Goal: Information Seeking & Learning: Learn about a topic

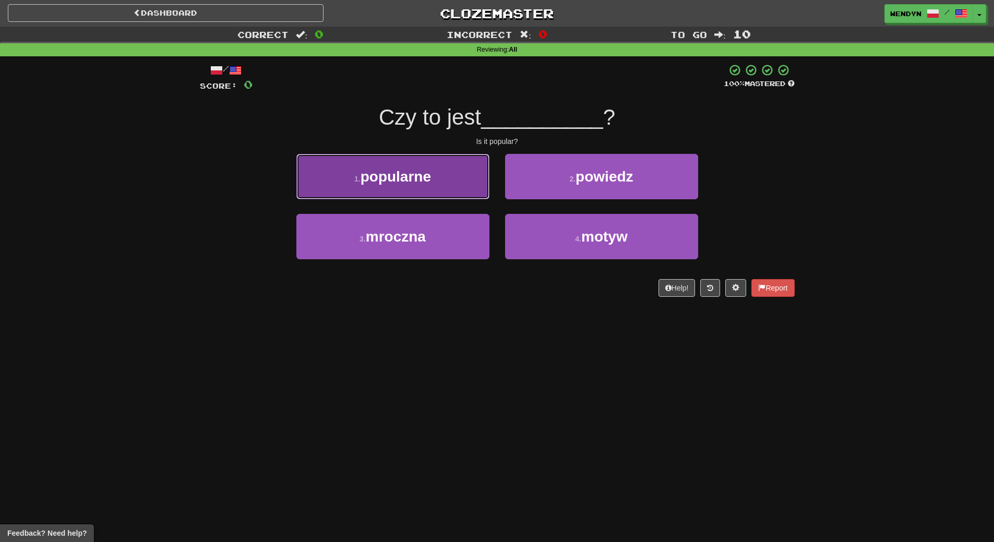
click at [478, 161] on button "1 . popularne" at bounding box center [392, 176] width 193 height 45
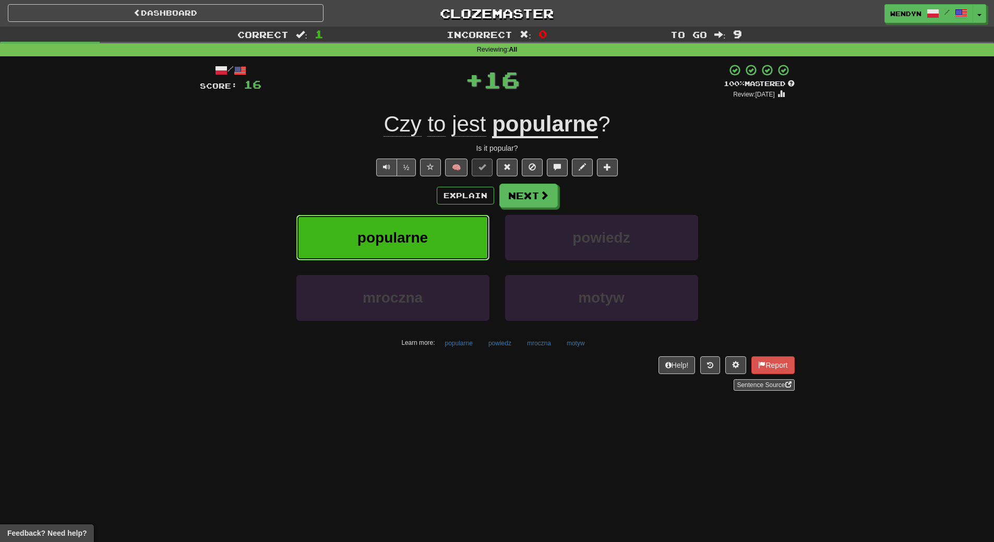
click at [451, 216] on button "popularne" at bounding box center [392, 237] width 193 height 45
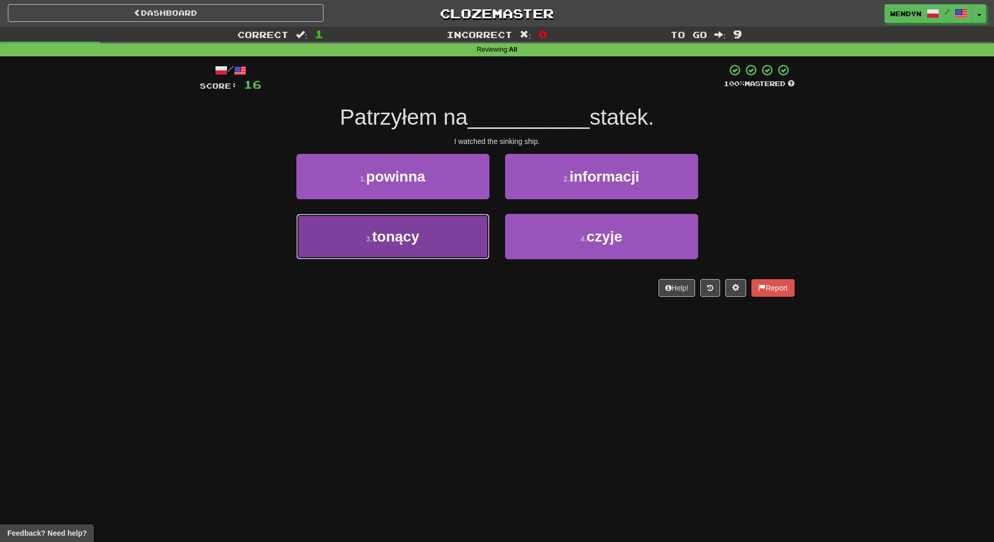
click at [411, 240] on span "tonący" at bounding box center [395, 237] width 47 height 16
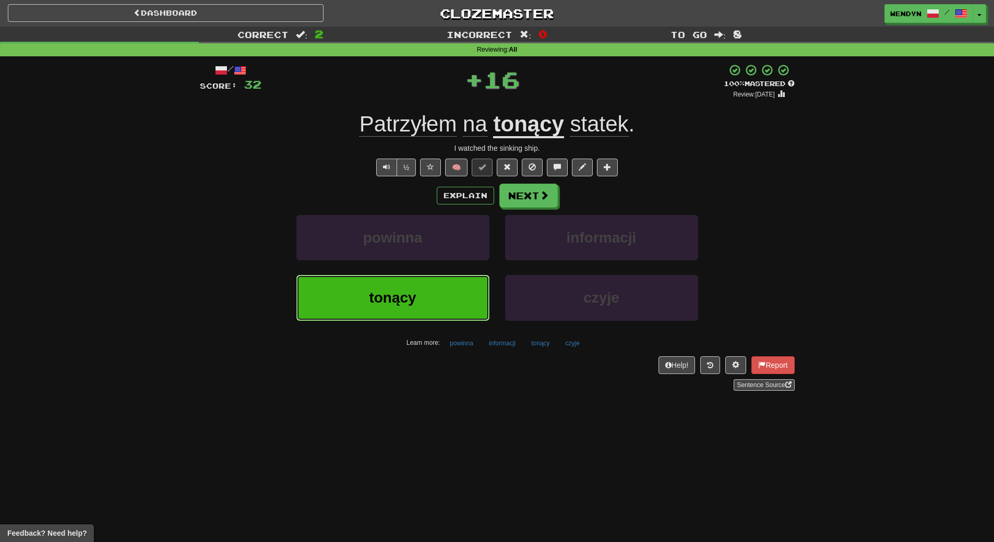
click at [411, 305] on span "tonący" at bounding box center [392, 298] width 47 height 16
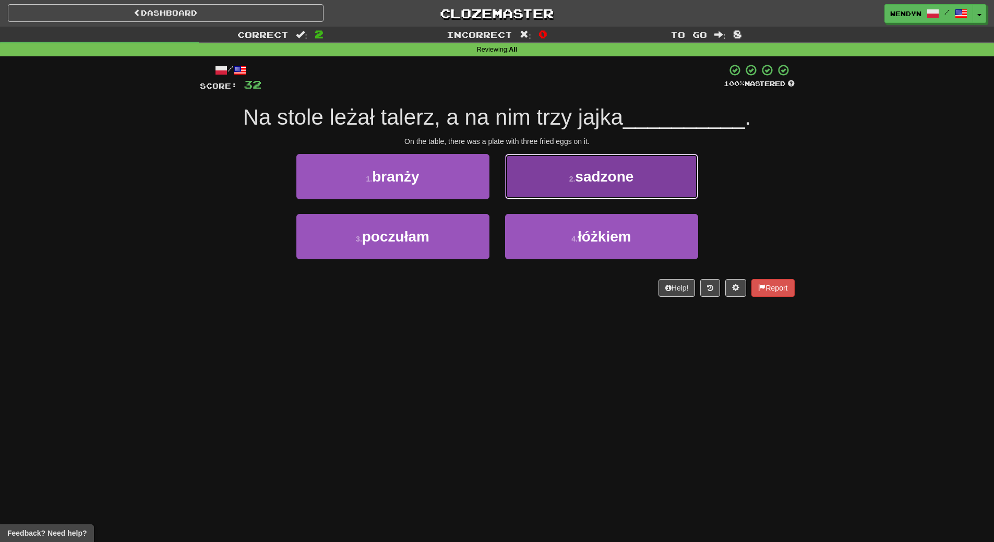
click at [626, 185] on button "2 . sadzone" at bounding box center [601, 176] width 193 height 45
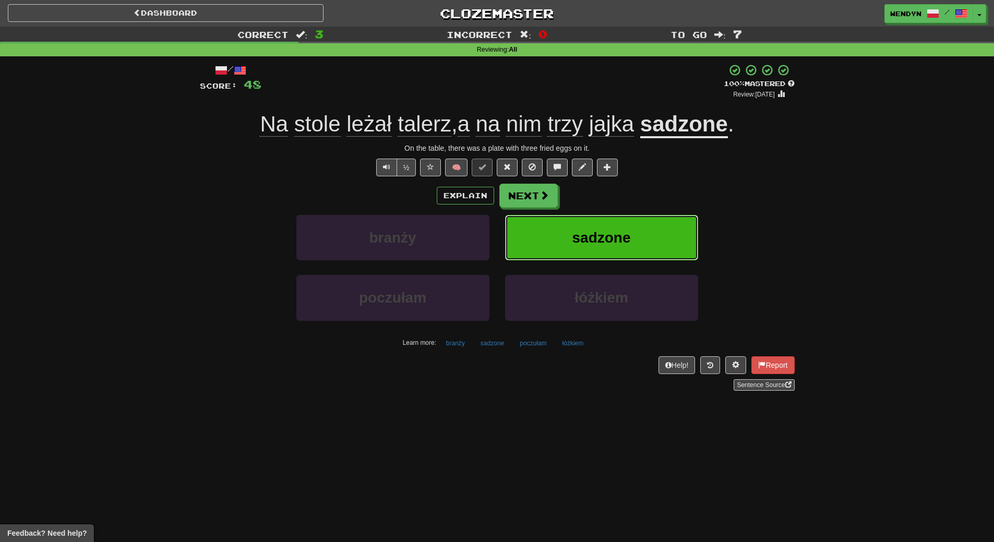
click at [632, 225] on button "sadzone" at bounding box center [601, 237] width 193 height 45
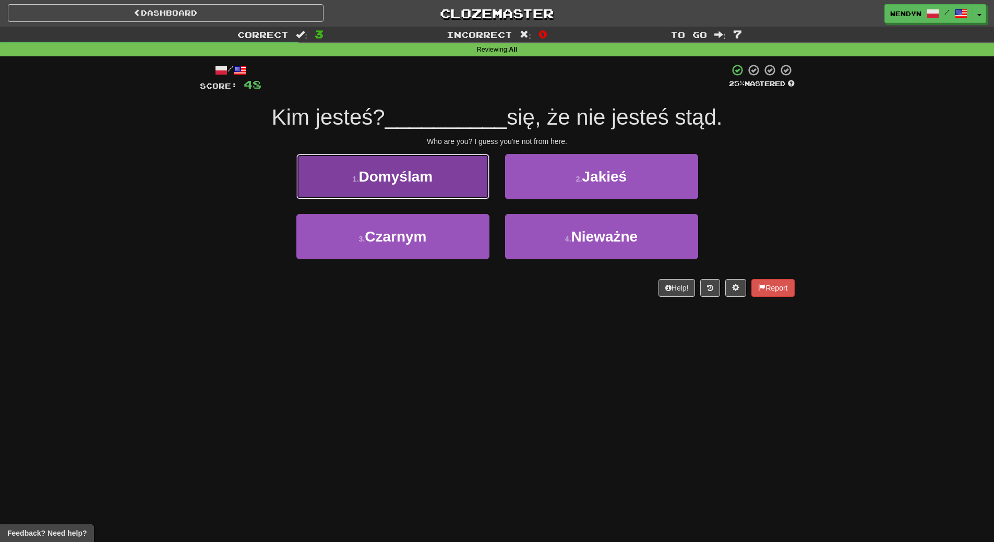
click at [441, 183] on button "1 . Domyślam" at bounding box center [392, 176] width 193 height 45
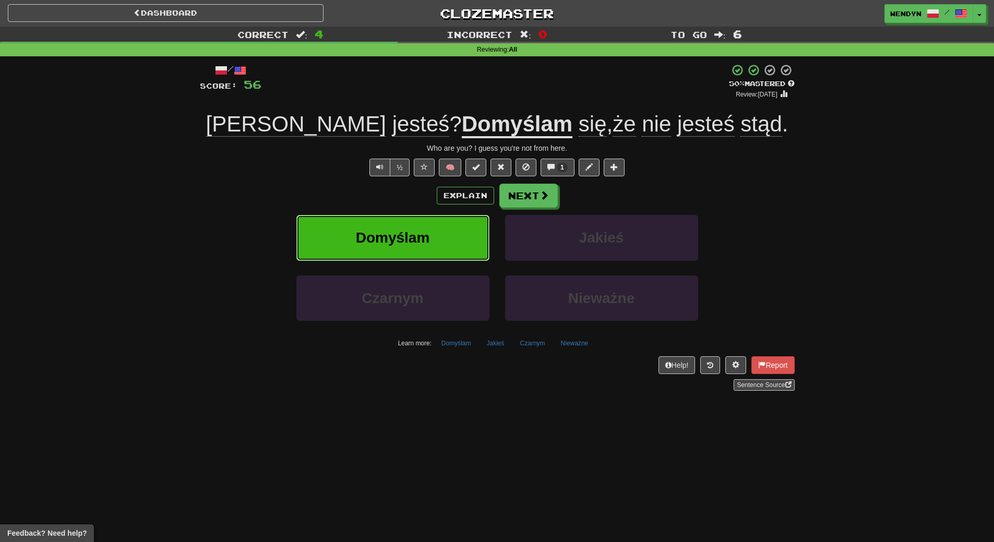
click at [429, 233] on span "Domyślam" at bounding box center [393, 238] width 74 height 16
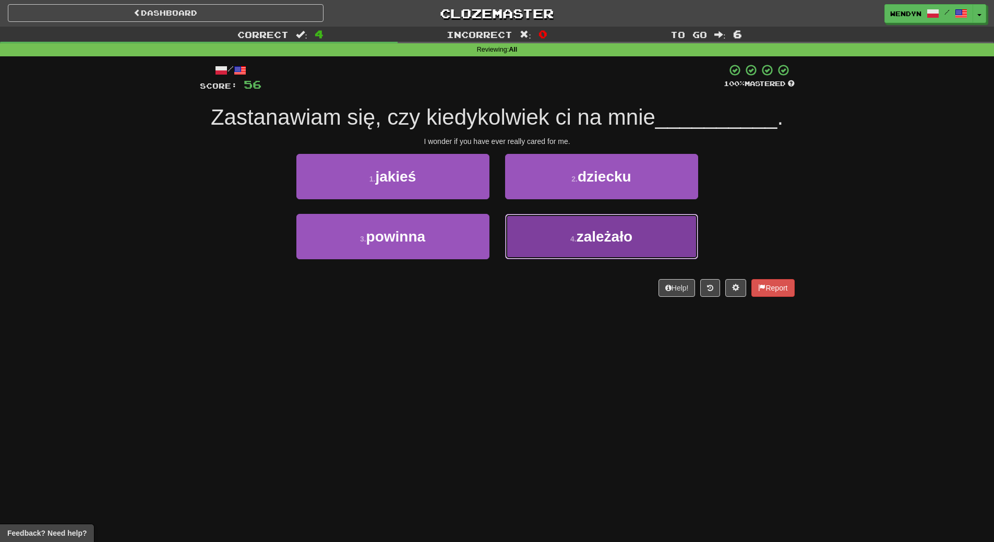
click at [575, 242] on small "4 ." at bounding box center [574, 239] width 6 height 8
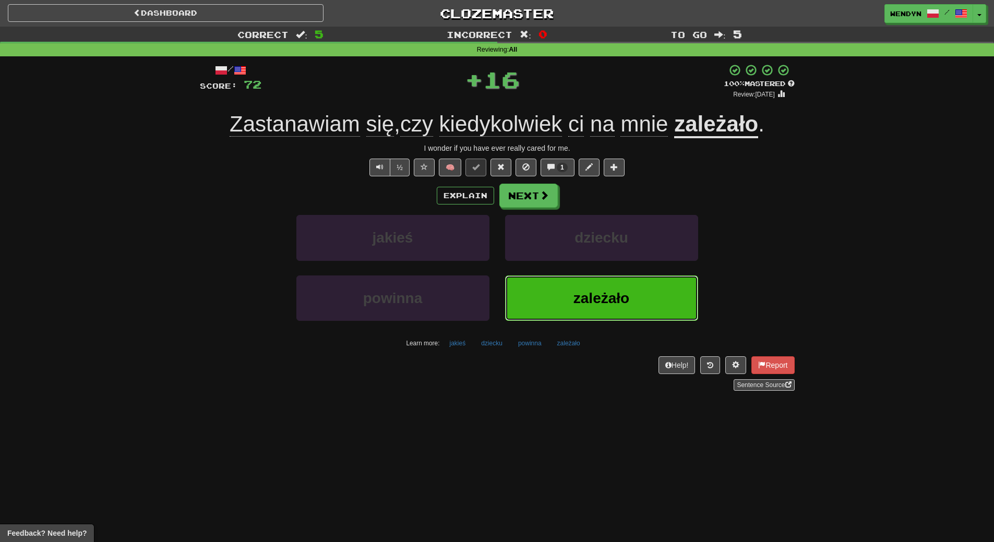
click at [567, 293] on button "zależało" at bounding box center [601, 298] width 193 height 45
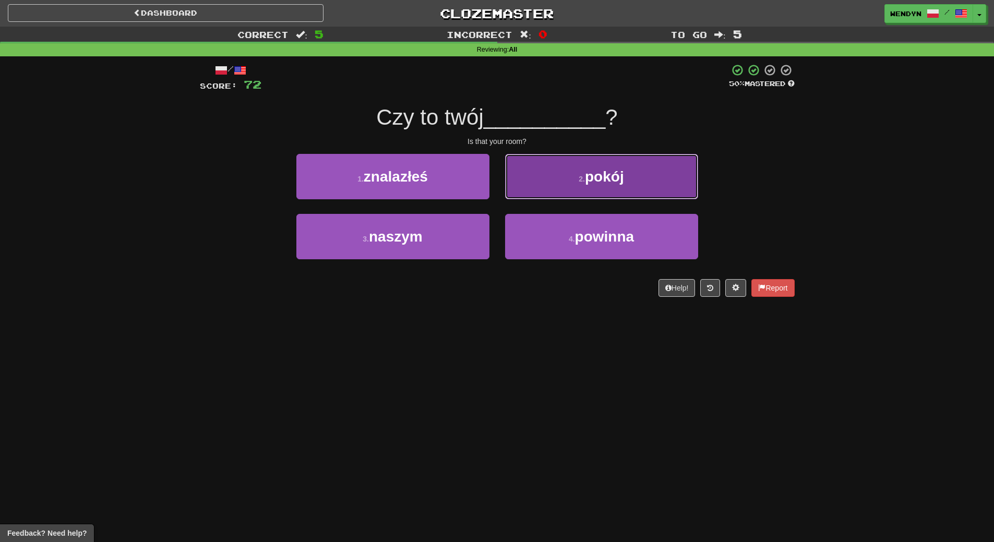
click at [618, 178] on span "pokój" at bounding box center [604, 177] width 39 height 16
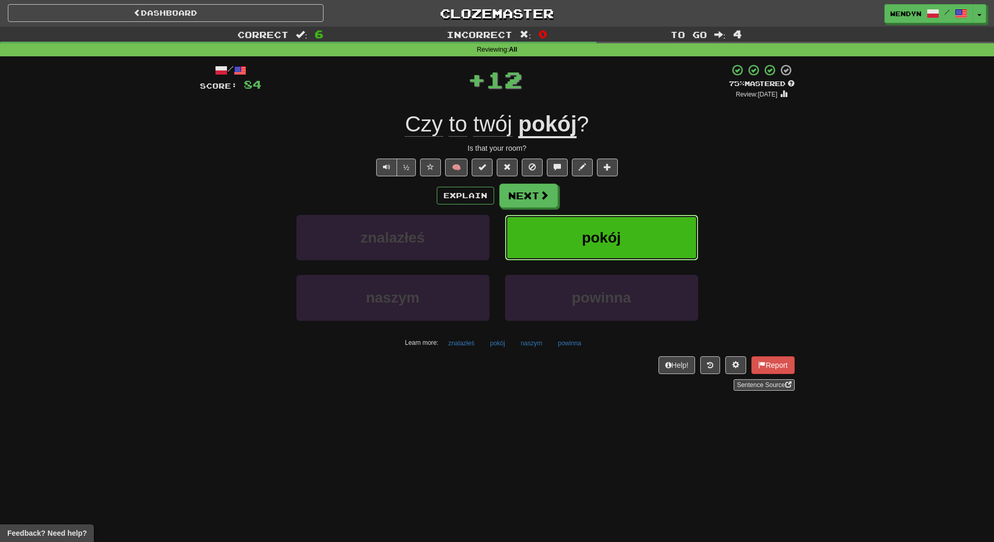
click at [624, 233] on button "pokój" at bounding box center [601, 237] width 193 height 45
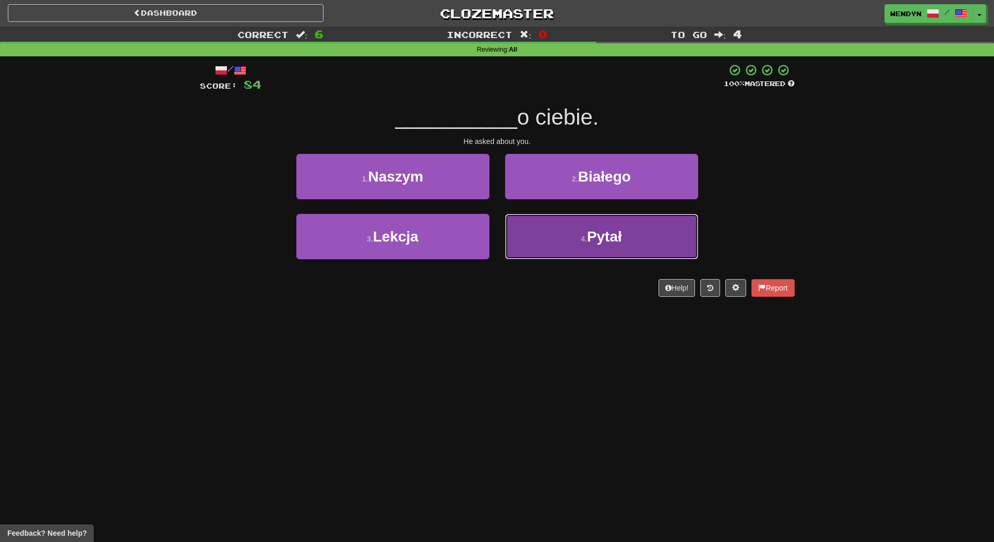
click at [594, 246] on button "4 . Pytał" at bounding box center [601, 236] width 193 height 45
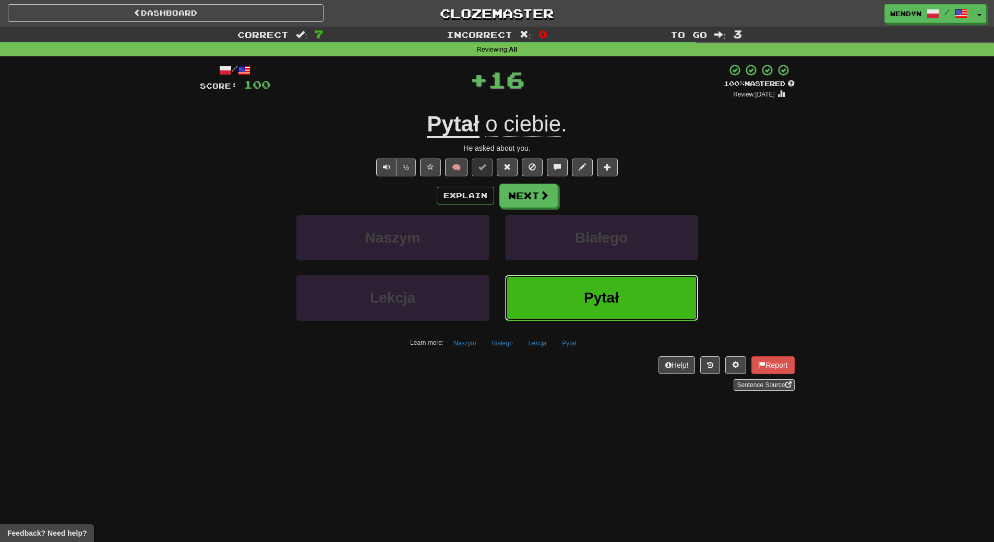
click at [591, 305] on span "Pytał" at bounding box center [601, 298] width 35 height 16
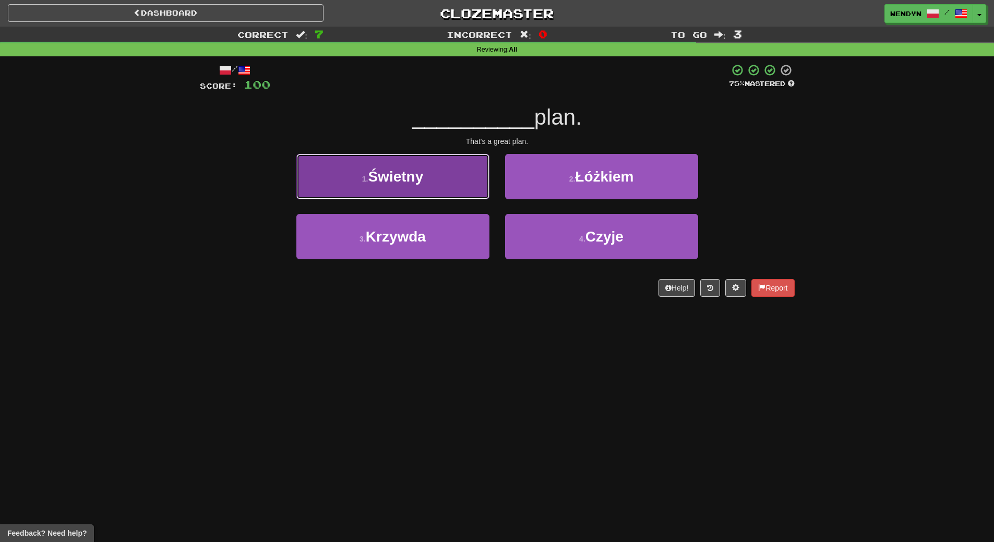
click at [423, 178] on span "Świetny" at bounding box center [395, 177] width 55 height 16
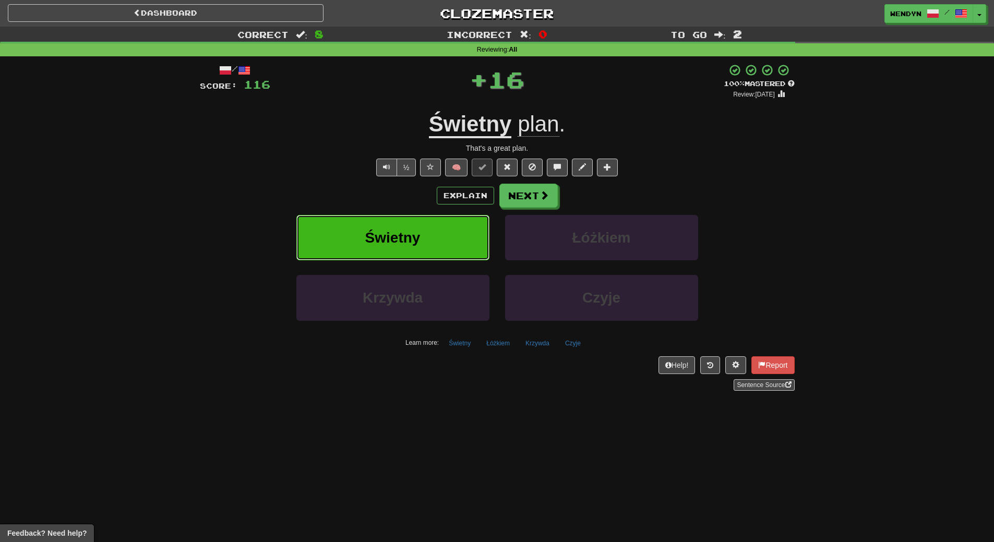
click at [423, 222] on button "Świetny" at bounding box center [392, 237] width 193 height 45
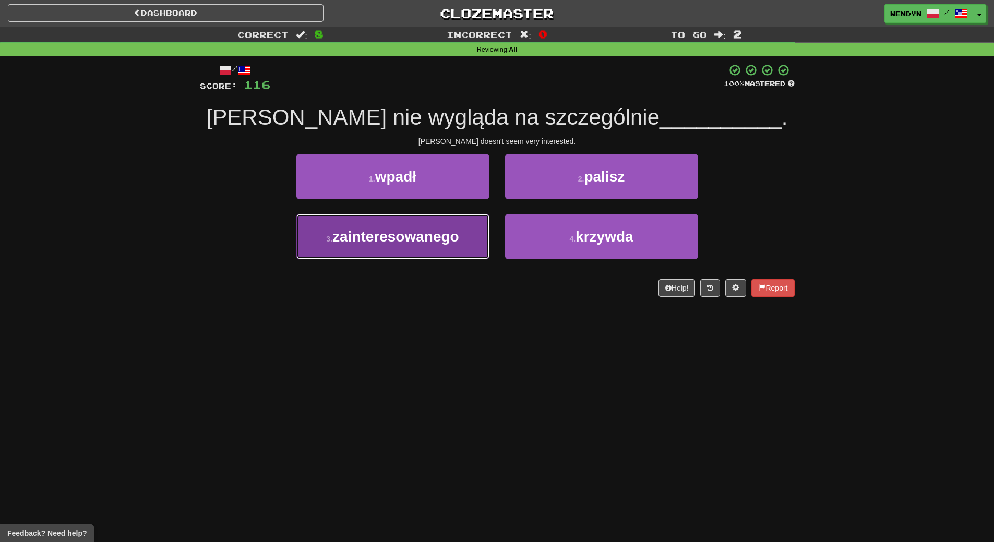
click at [457, 239] on span "zainteresowanego" at bounding box center [396, 237] width 127 height 16
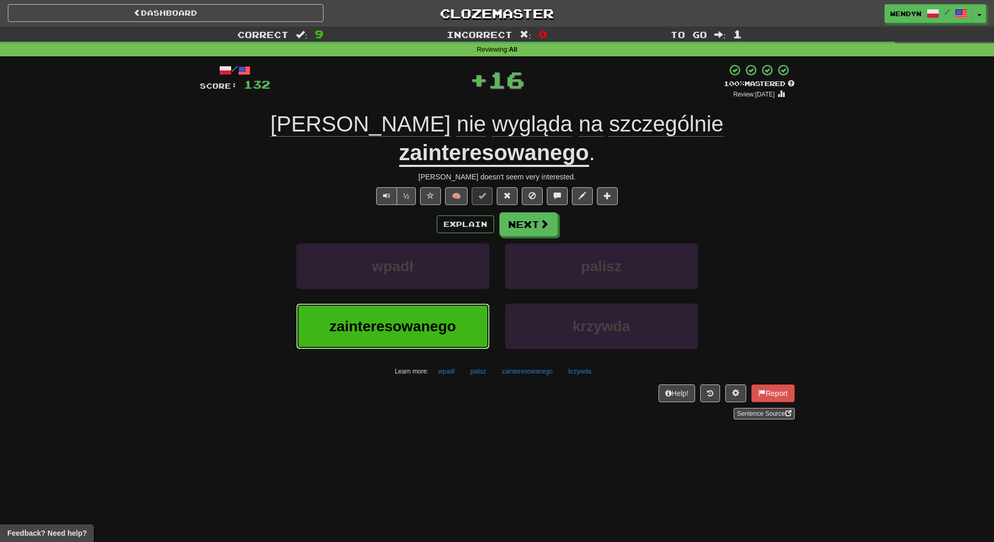
click at [447, 318] on span "zainteresowanego" at bounding box center [392, 326] width 127 height 16
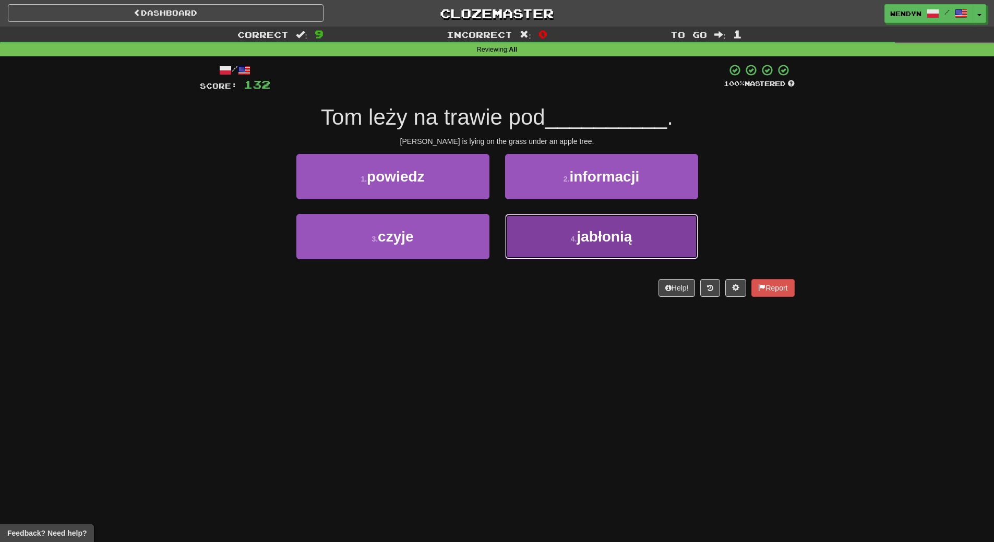
click at [578, 229] on span "jabłonią" at bounding box center [604, 237] width 55 height 16
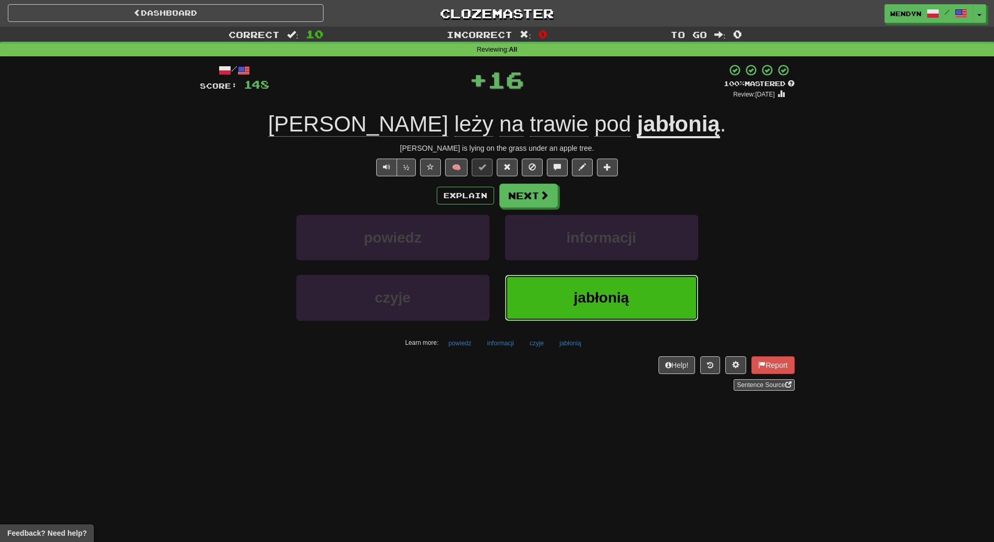
click at [575, 292] on span "jabłonią" at bounding box center [601, 298] width 55 height 16
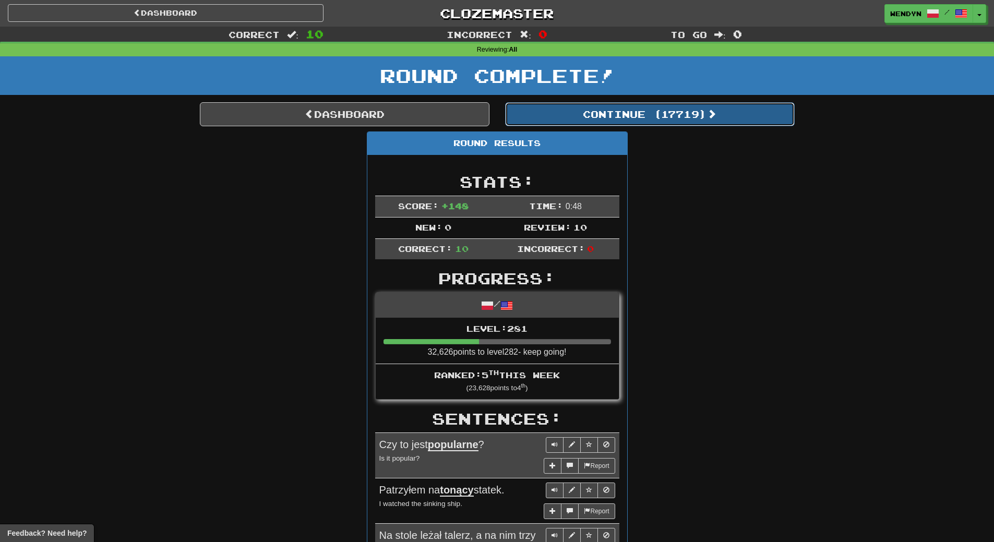
click at [675, 117] on button "Continue ( 17719 )" at bounding box center [650, 114] width 290 height 24
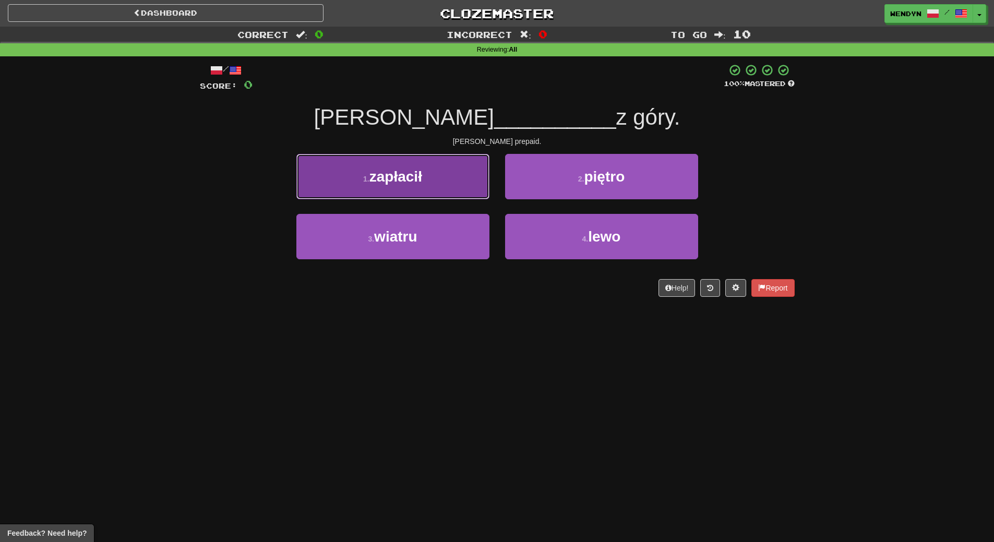
click at [428, 169] on button "1 . zapłacił" at bounding box center [392, 176] width 193 height 45
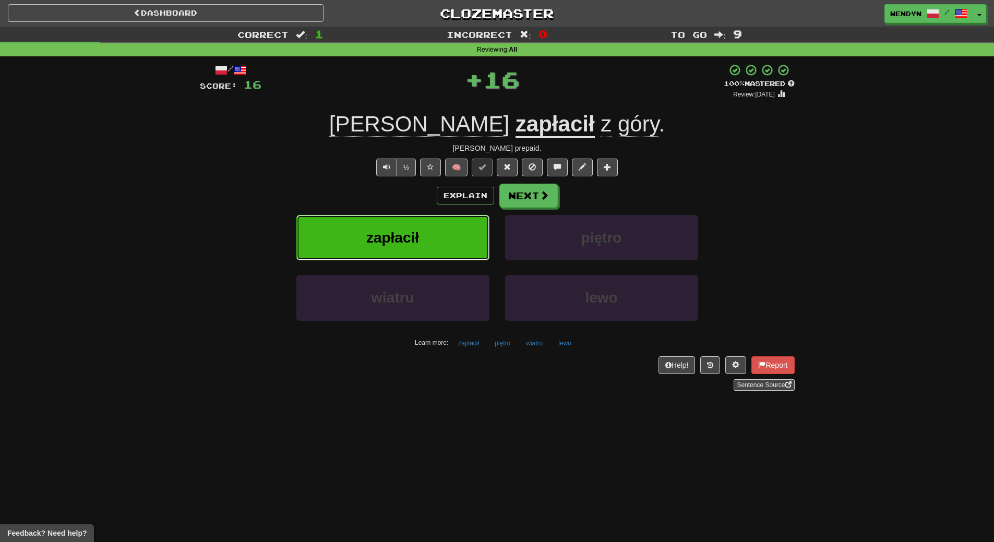
click at [424, 234] on button "zapłacił" at bounding box center [392, 237] width 193 height 45
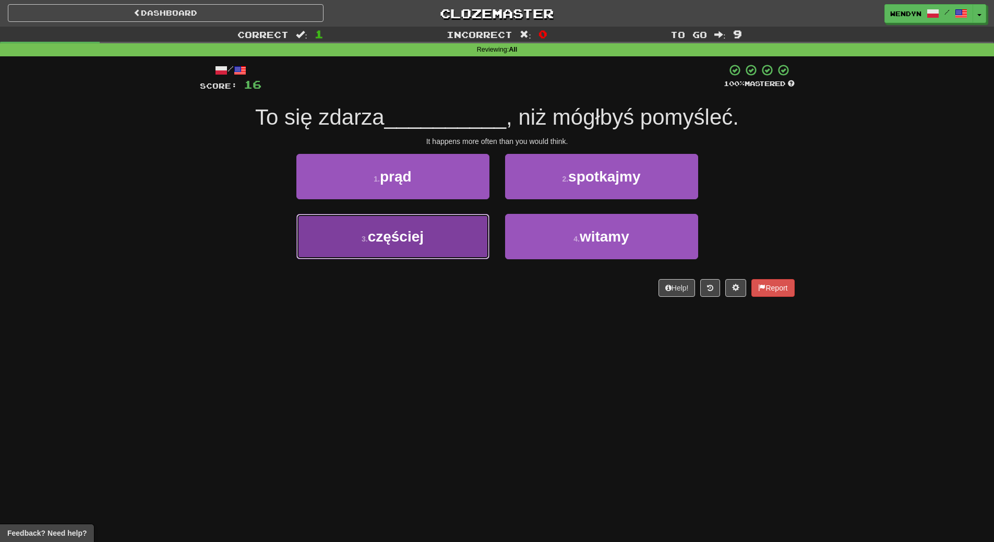
click at [453, 254] on button "3 . częściej" at bounding box center [392, 236] width 193 height 45
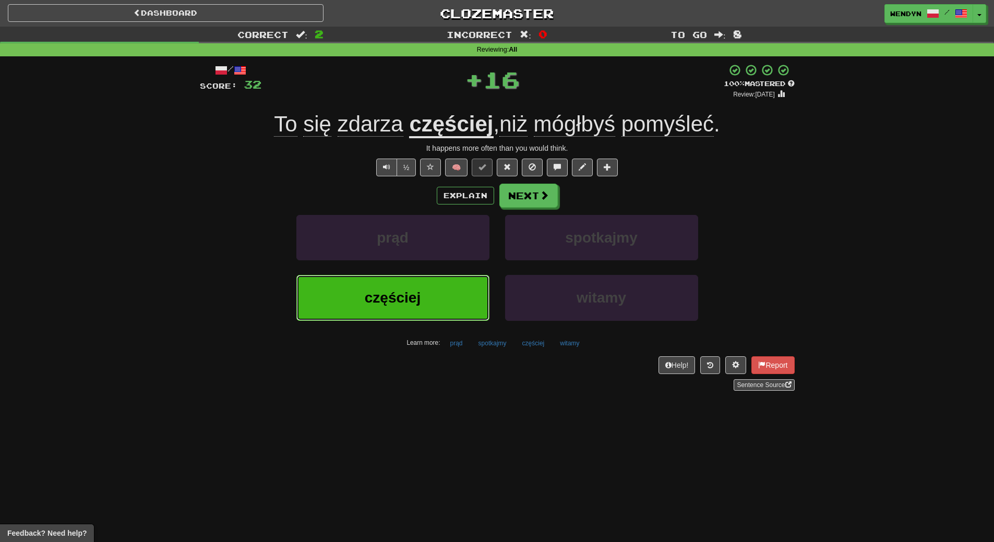
click at [443, 301] on button "częściej" at bounding box center [392, 297] width 193 height 45
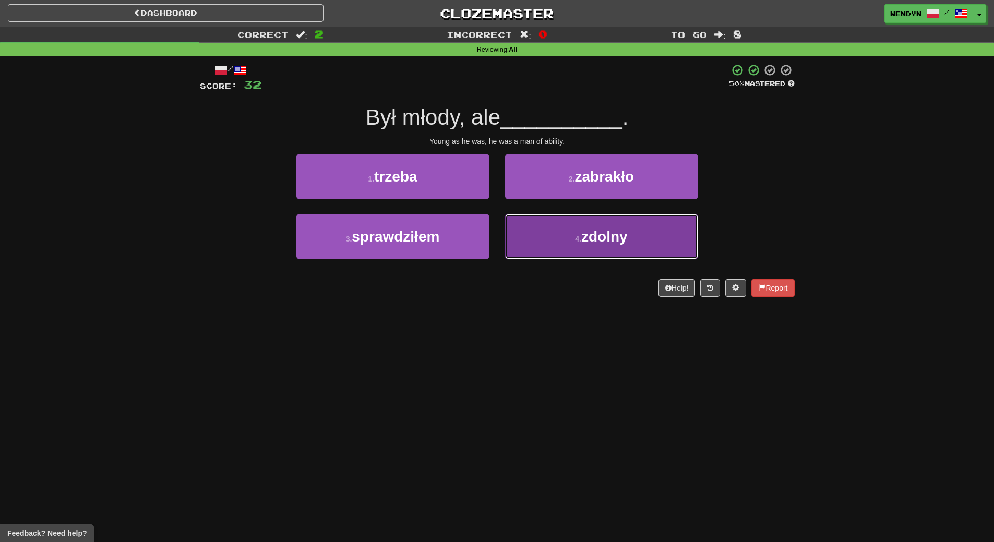
click at [586, 245] on button "4 . zdolny" at bounding box center [601, 236] width 193 height 45
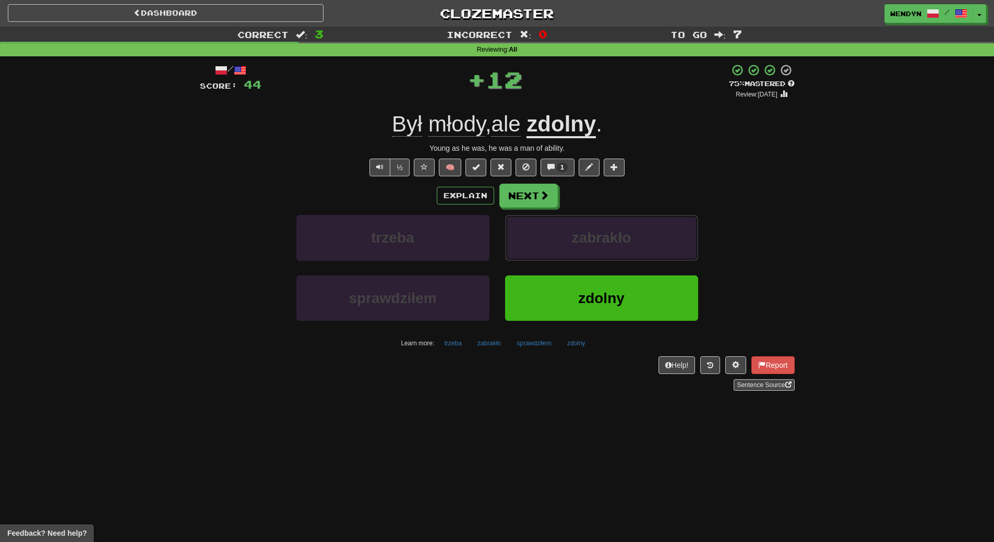
click at [586, 245] on span "zabrakło" at bounding box center [602, 238] width 60 height 16
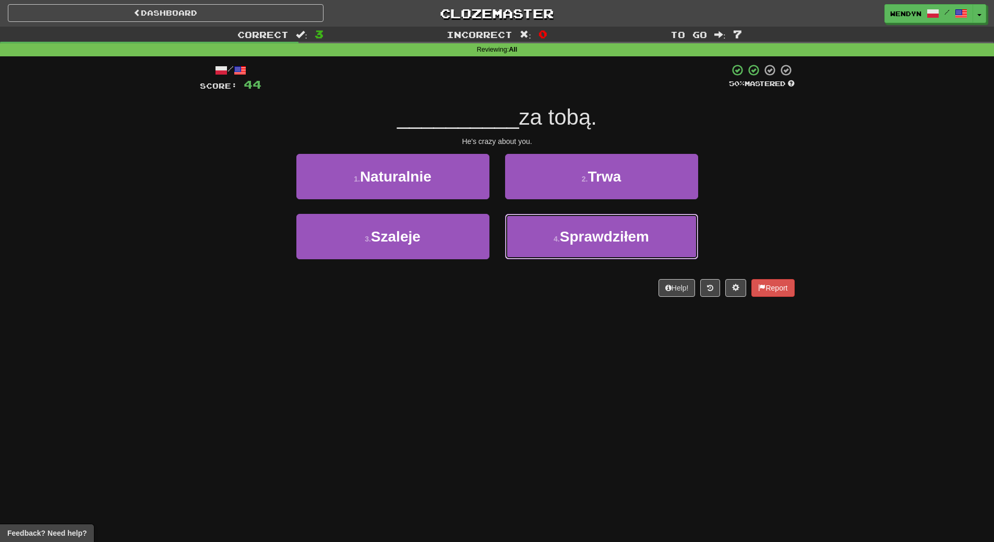
drag, startPoint x: 586, startPoint y: 245, endPoint x: 581, endPoint y: 334, distance: 88.9
click at [581, 334] on div "Dashboard Clozemaster WendyN / Toggle Dropdown Dashboard Leaderboard Activity F…" at bounding box center [497, 271] width 994 height 542
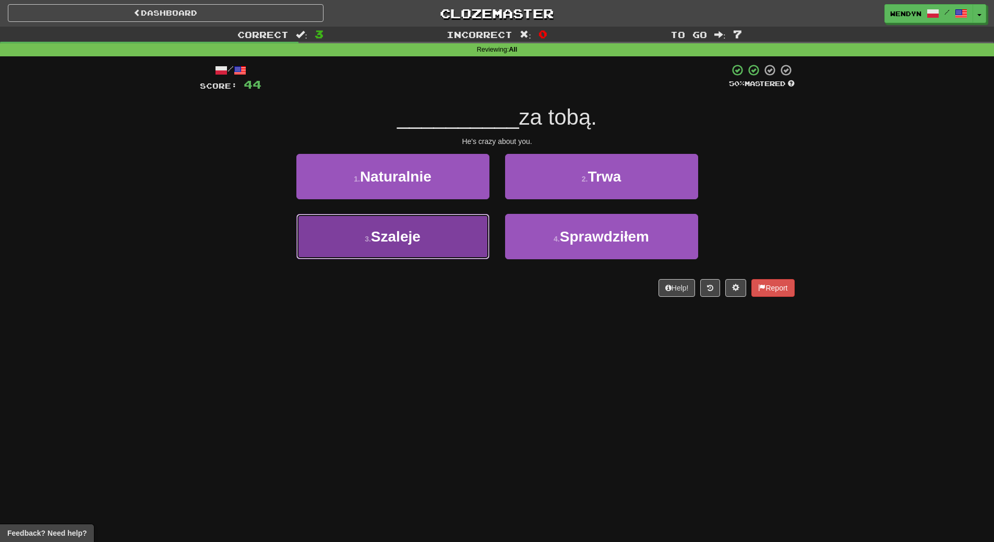
drag, startPoint x: 439, startPoint y: 255, endPoint x: 438, endPoint y: 287, distance: 32.4
click at [438, 256] on button "3 . Szaleje" at bounding box center [392, 236] width 193 height 45
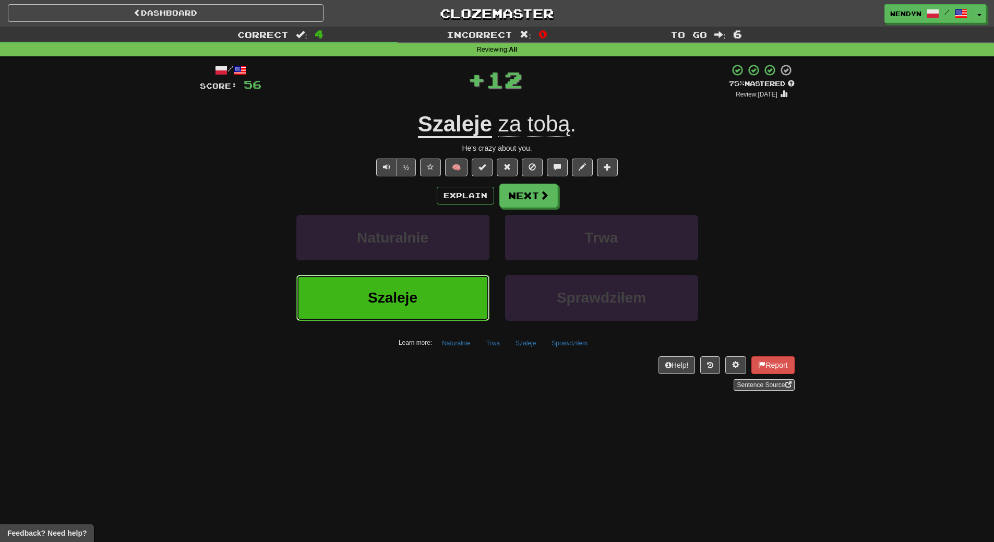
click at [438, 293] on button "Szaleje" at bounding box center [392, 297] width 193 height 45
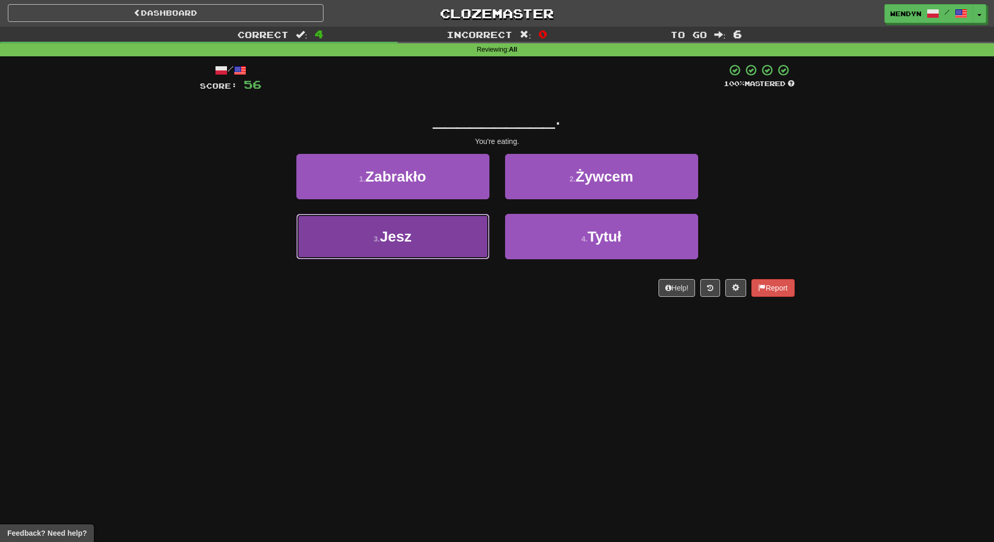
click at [442, 251] on button "3 . Jesz" at bounding box center [392, 236] width 193 height 45
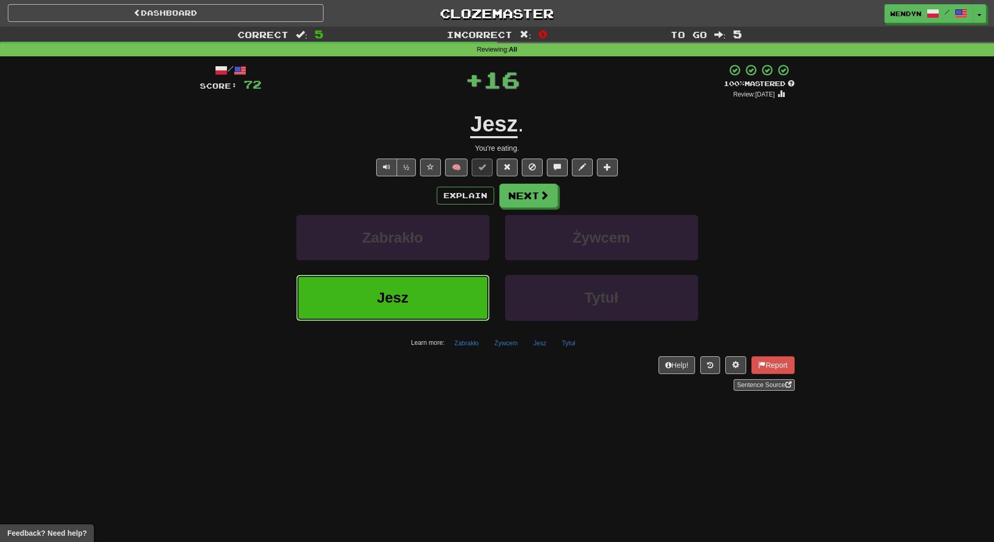
click at [441, 304] on button "Jesz" at bounding box center [392, 297] width 193 height 45
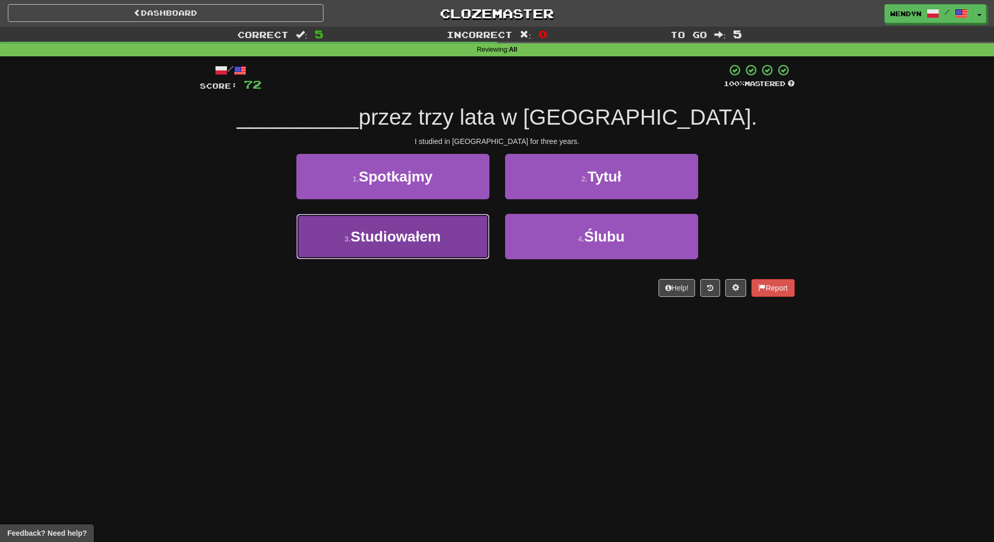
click at [424, 237] on span "Studiowałem" at bounding box center [396, 237] width 90 height 16
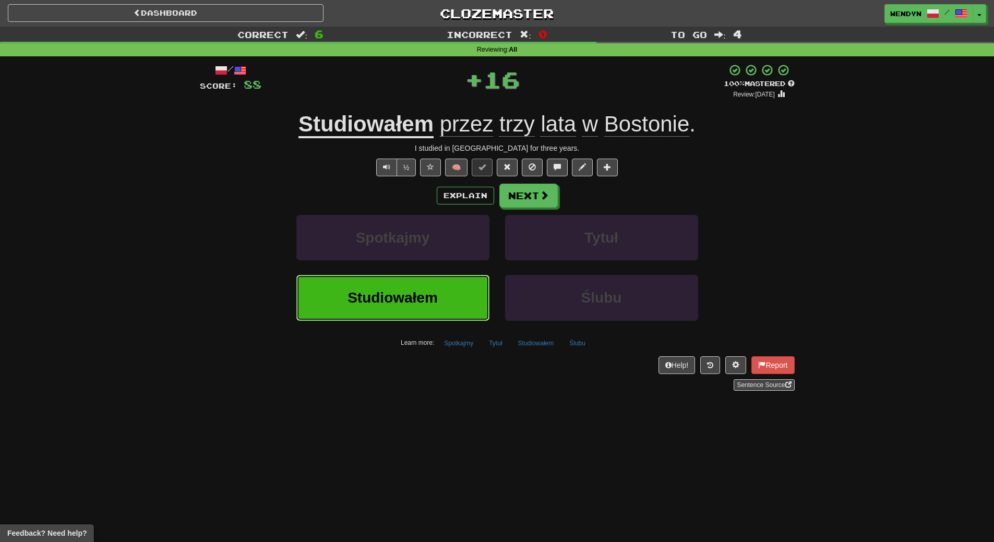
click at [421, 304] on span "Studiowałem" at bounding box center [393, 298] width 90 height 16
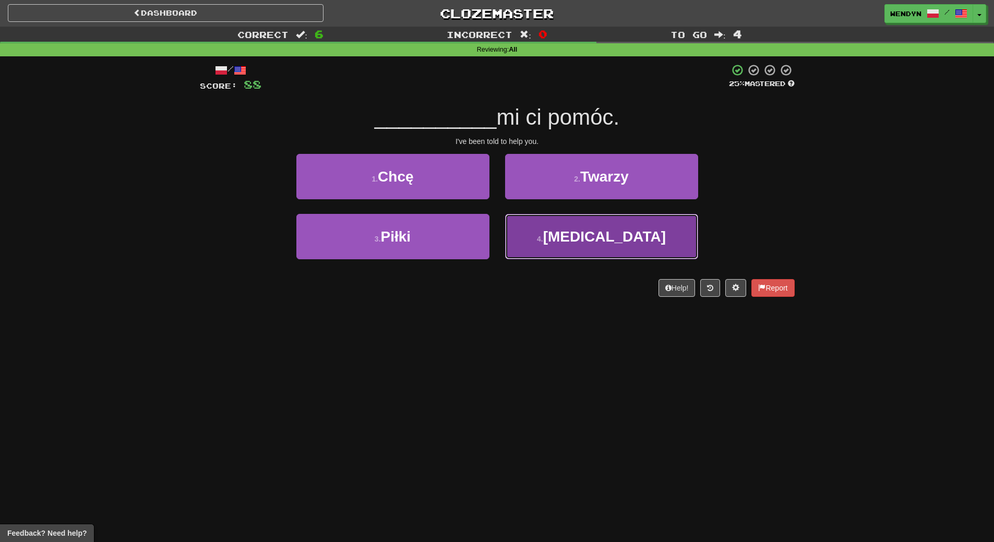
click at [602, 230] on span "Kazano" at bounding box center [604, 237] width 123 height 16
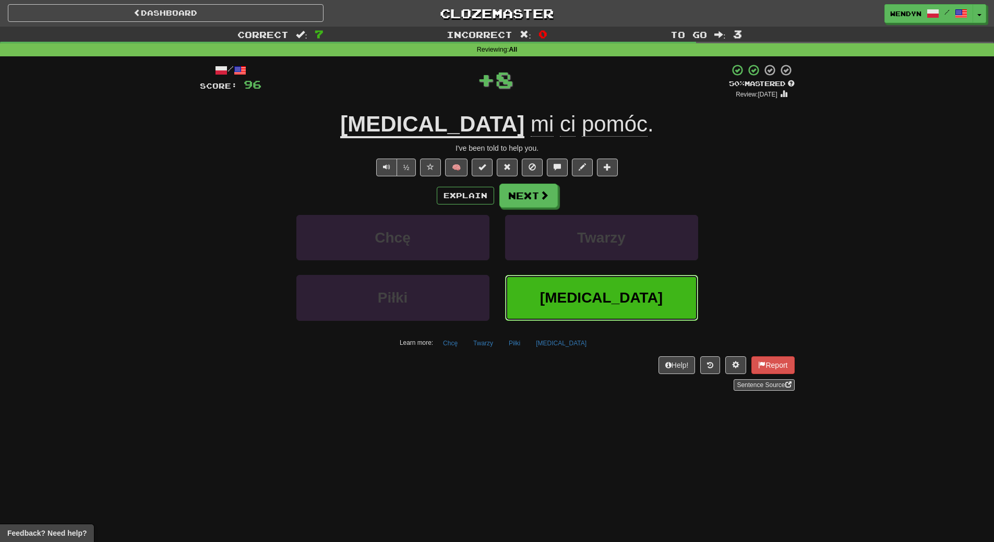
click at [578, 289] on button "Kazano" at bounding box center [601, 297] width 193 height 45
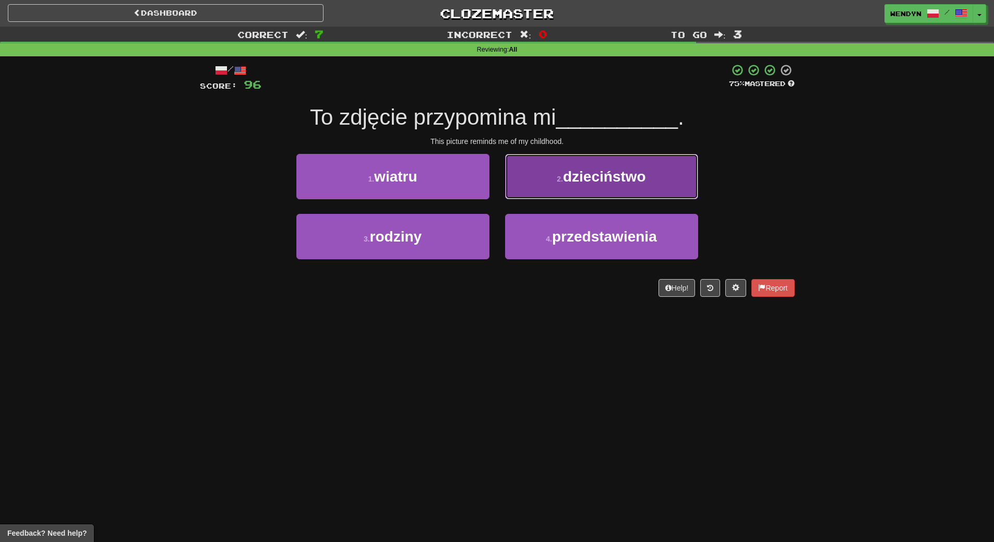
click at [601, 177] on span "dzieciństwo" at bounding box center [604, 177] width 83 height 16
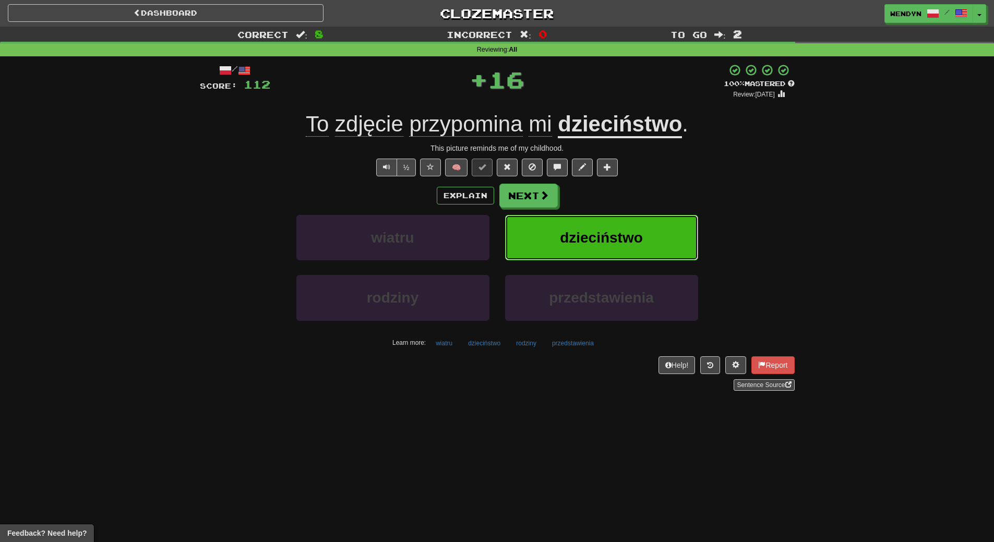
click at [597, 219] on button "dzieciństwo" at bounding box center [601, 237] width 193 height 45
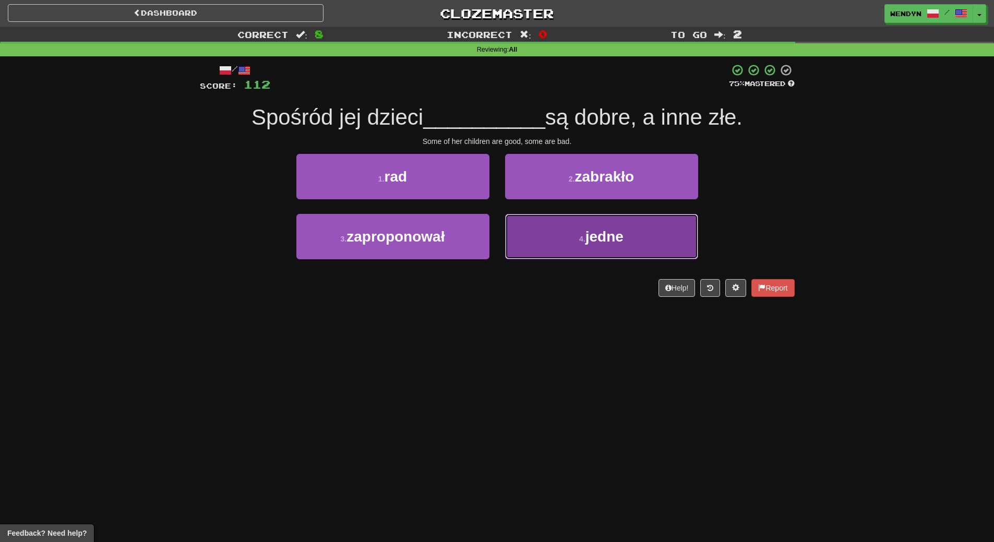
click at [536, 245] on button "4 . jedne" at bounding box center [601, 236] width 193 height 45
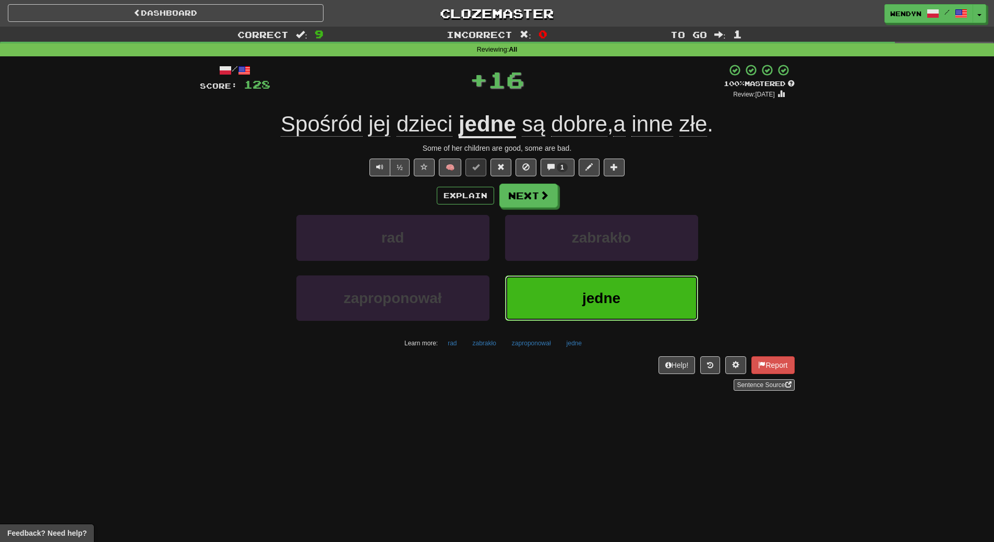
click at [560, 300] on button "jedne" at bounding box center [601, 298] width 193 height 45
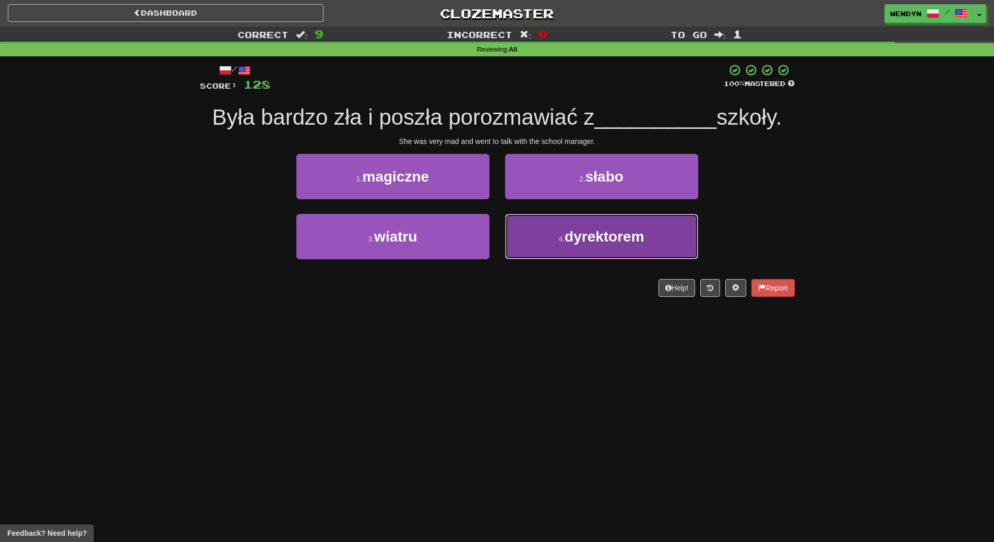
click at [573, 248] on button "4 . dyrektorem" at bounding box center [601, 236] width 193 height 45
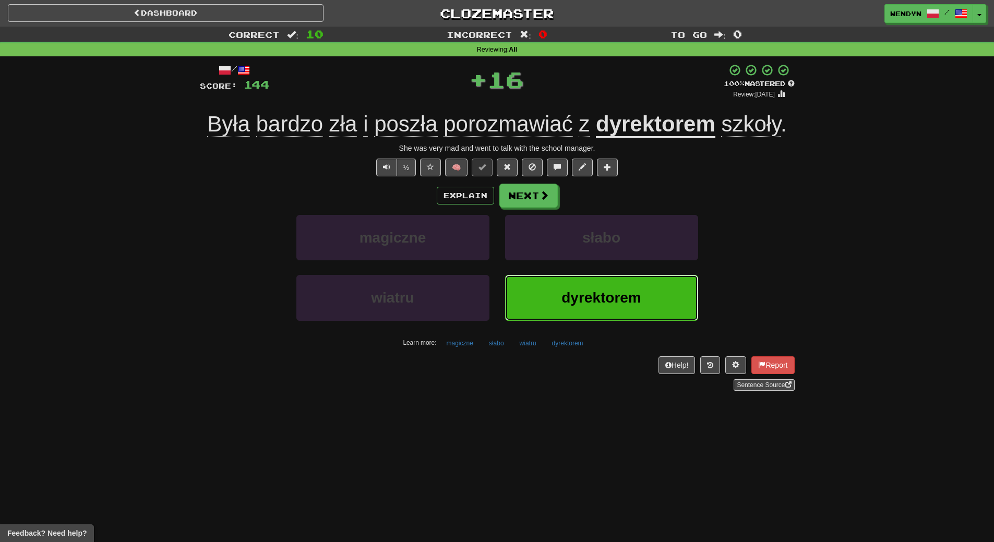
click at [573, 308] on button "dyrektorem" at bounding box center [601, 297] width 193 height 45
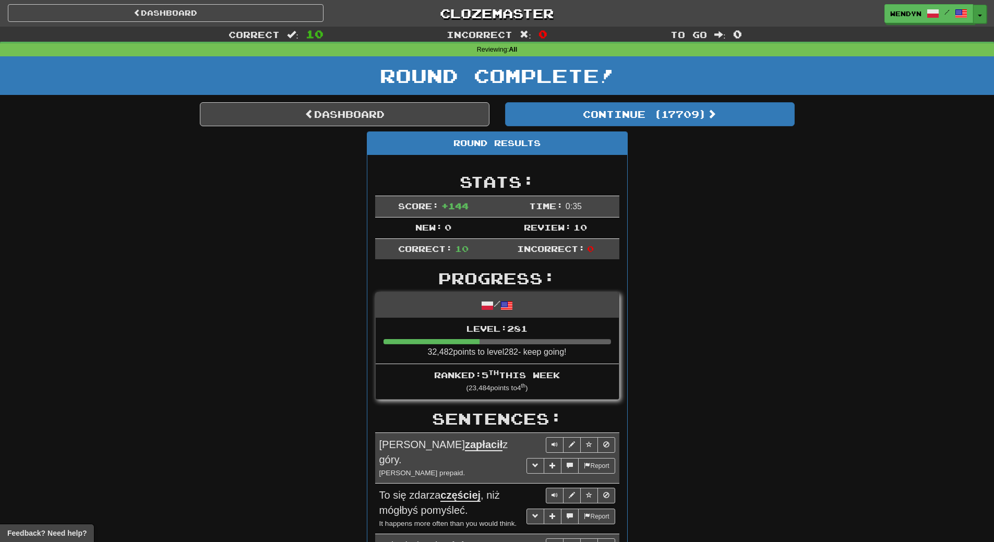
click at [979, 17] on button "Toggle Dropdown" at bounding box center [981, 14] width 14 height 19
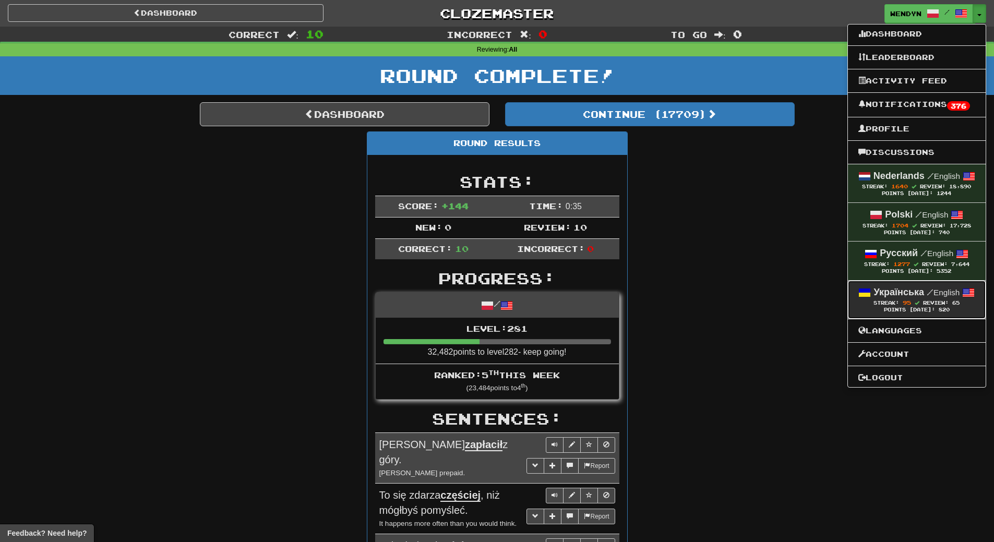
click at [891, 289] on strong "Українська" at bounding box center [899, 292] width 51 height 10
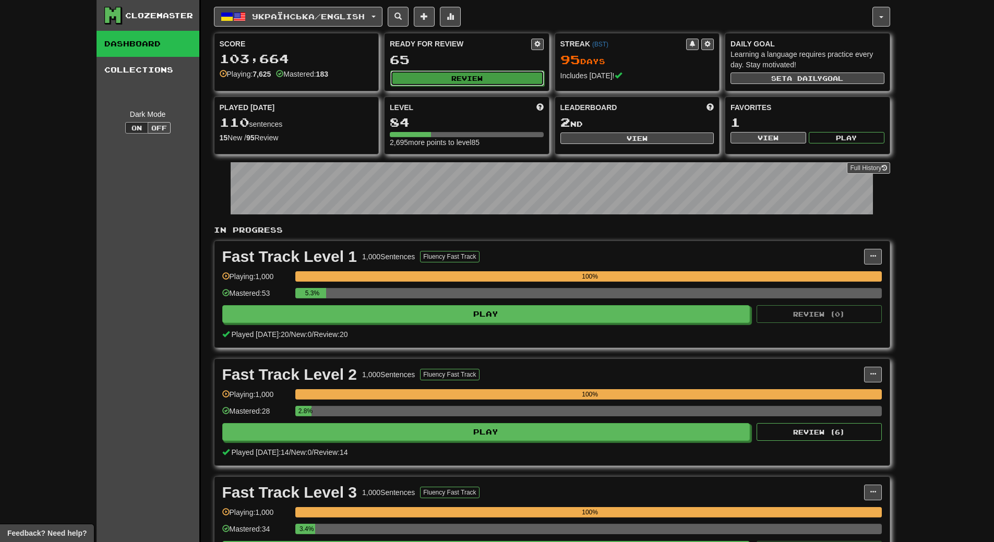
click at [475, 80] on button "Review" at bounding box center [467, 78] width 154 height 16
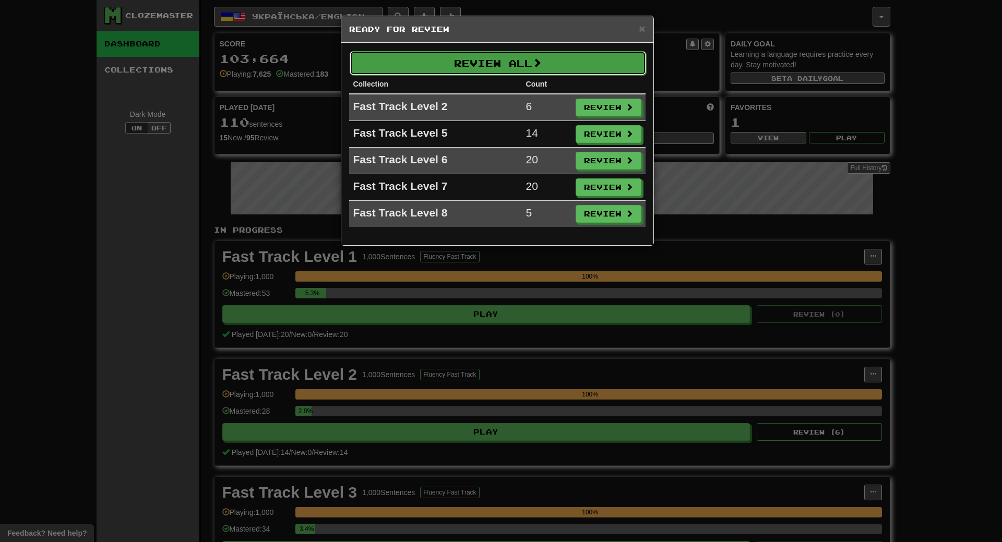
click at [480, 65] on button "Review All" at bounding box center [498, 63] width 296 height 24
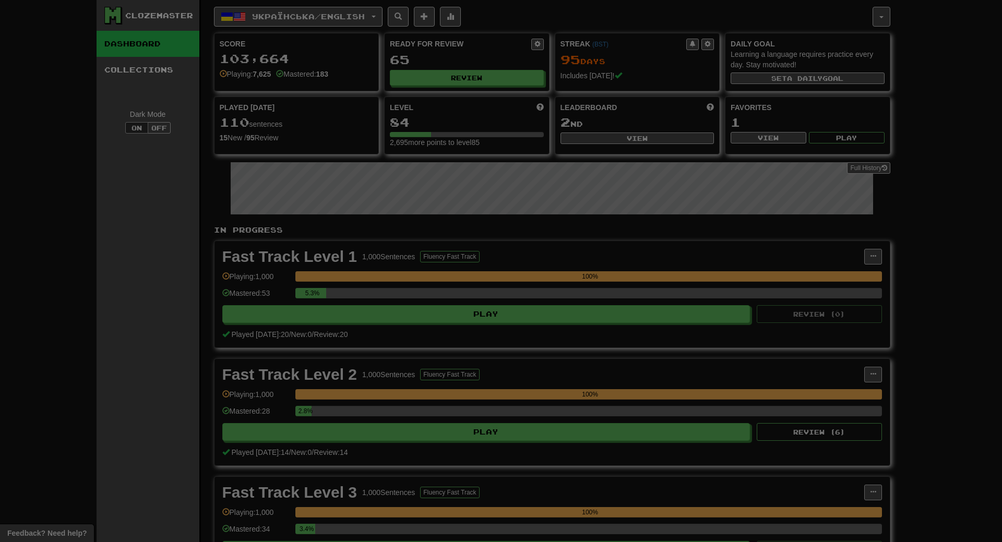
select select "**"
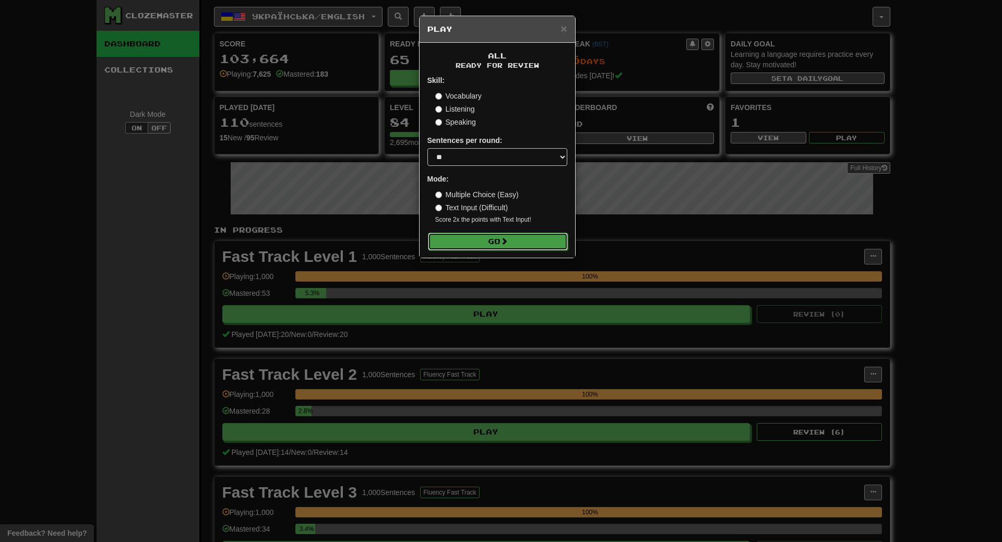
click at [499, 243] on button "Go" at bounding box center [498, 242] width 140 height 18
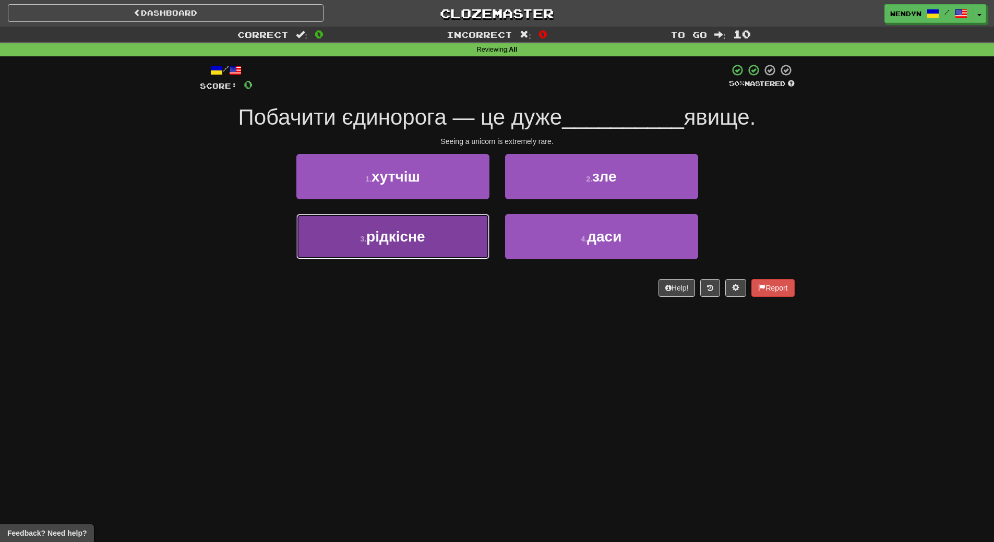
click at [460, 240] on button "3 . рідкісне" at bounding box center [392, 236] width 193 height 45
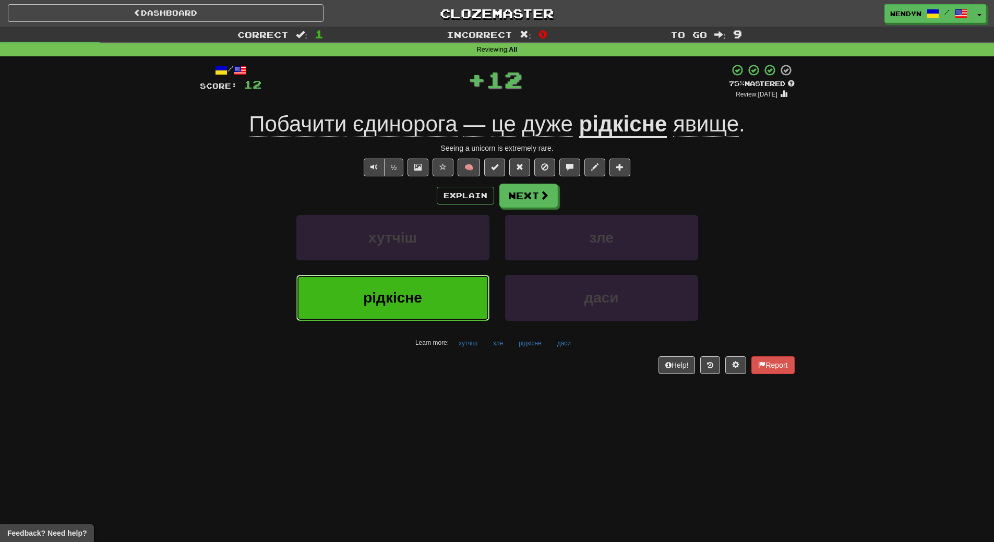
click at [448, 303] on button "рідкісне" at bounding box center [392, 297] width 193 height 45
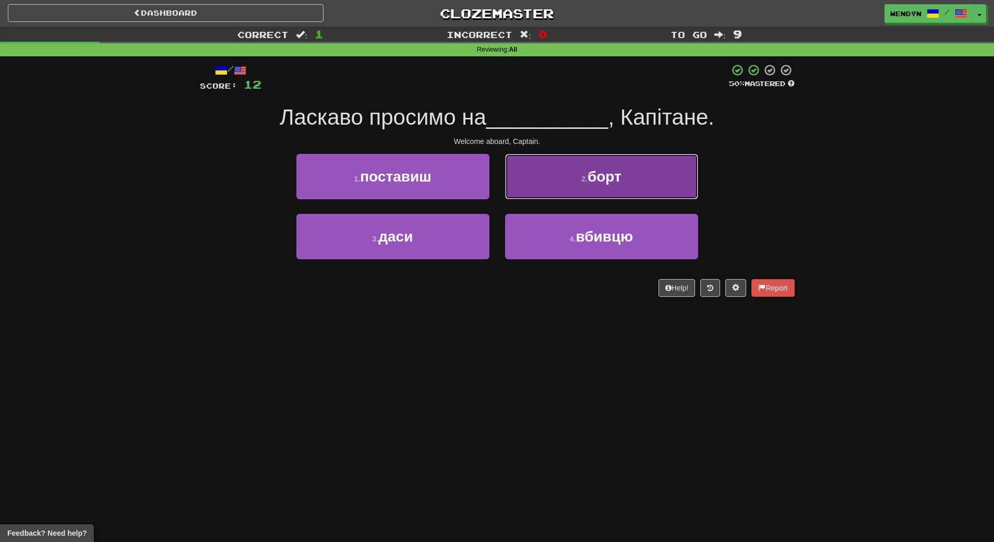
click at [657, 174] on button "2 . борт" at bounding box center [601, 176] width 193 height 45
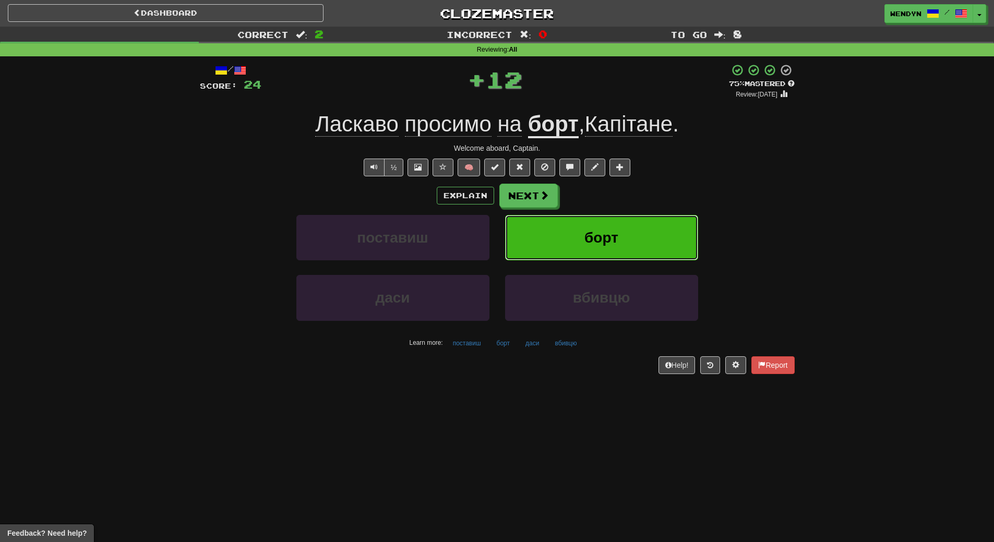
click at [641, 222] on button "борт" at bounding box center [601, 237] width 193 height 45
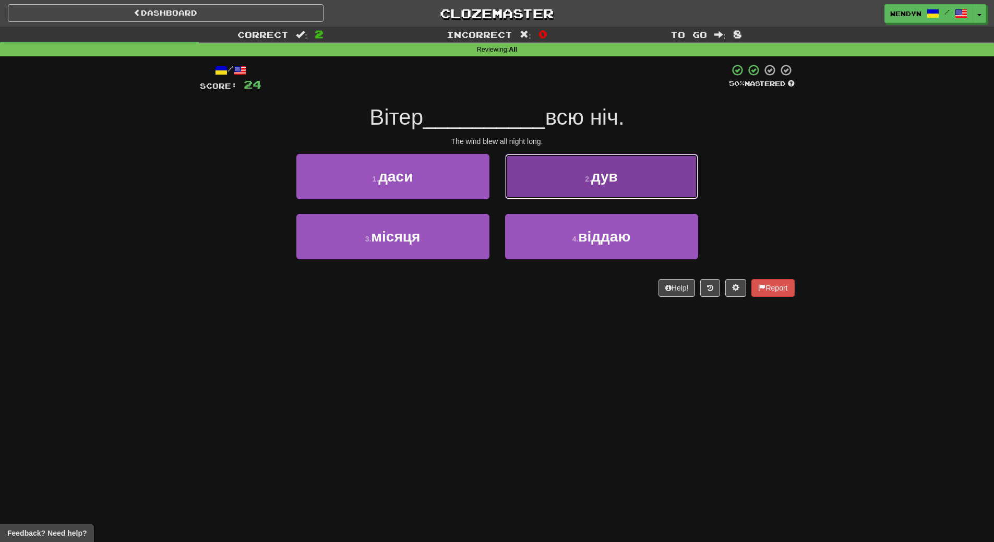
click at [679, 171] on button "2 . дув" at bounding box center [601, 176] width 193 height 45
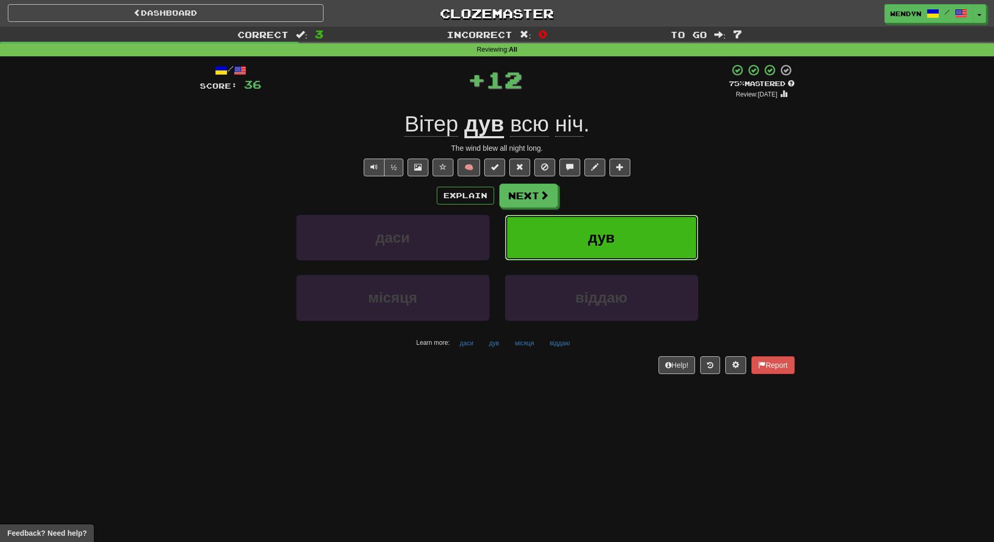
click at [653, 219] on button "дув" at bounding box center [601, 237] width 193 height 45
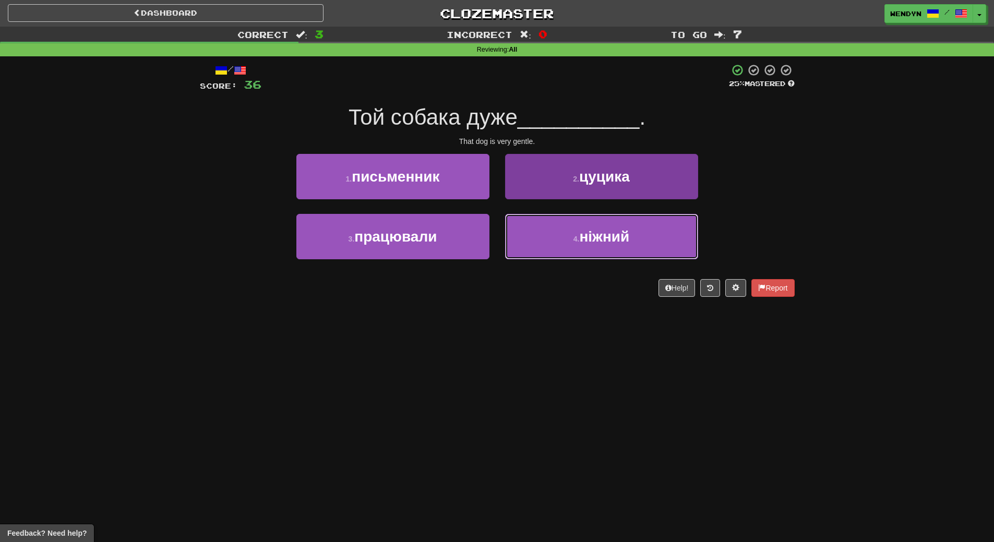
click at [560, 256] on button "4 . ніжний" at bounding box center [601, 236] width 193 height 45
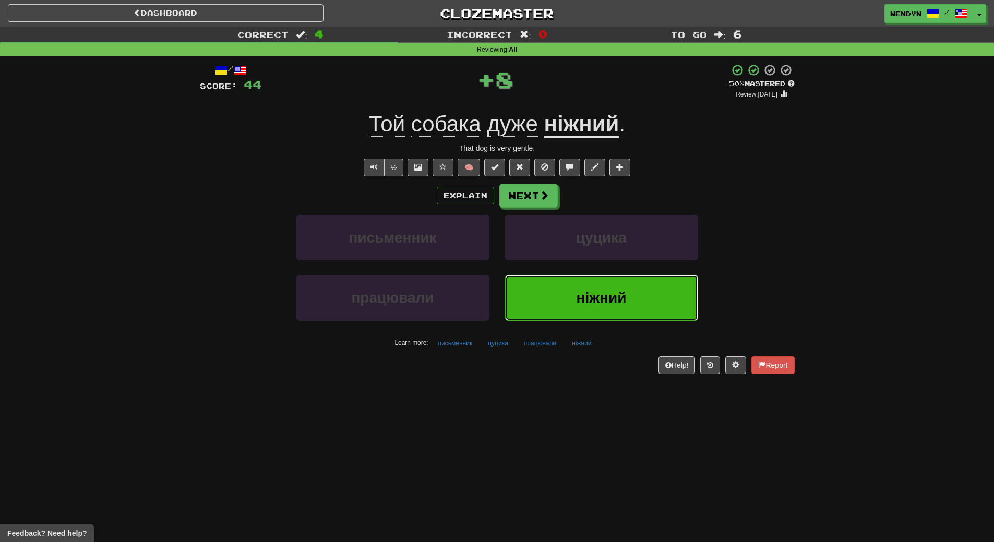
click at [572, 291] on button "ніжний" at bounding box center [601, 297] width 193 height 45
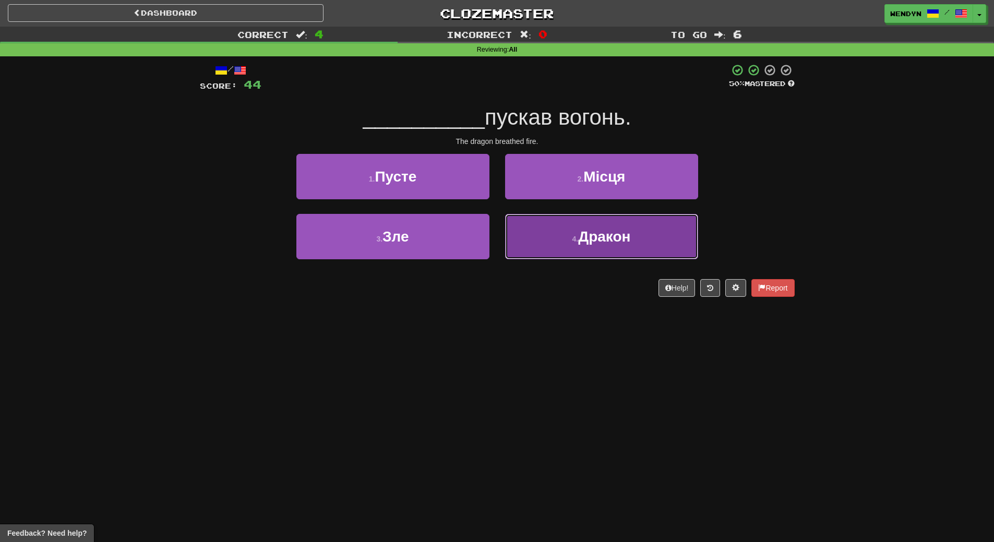
click at [622, 243] on span "Дракон" at bounding box center [604, 237] width 52 height 16
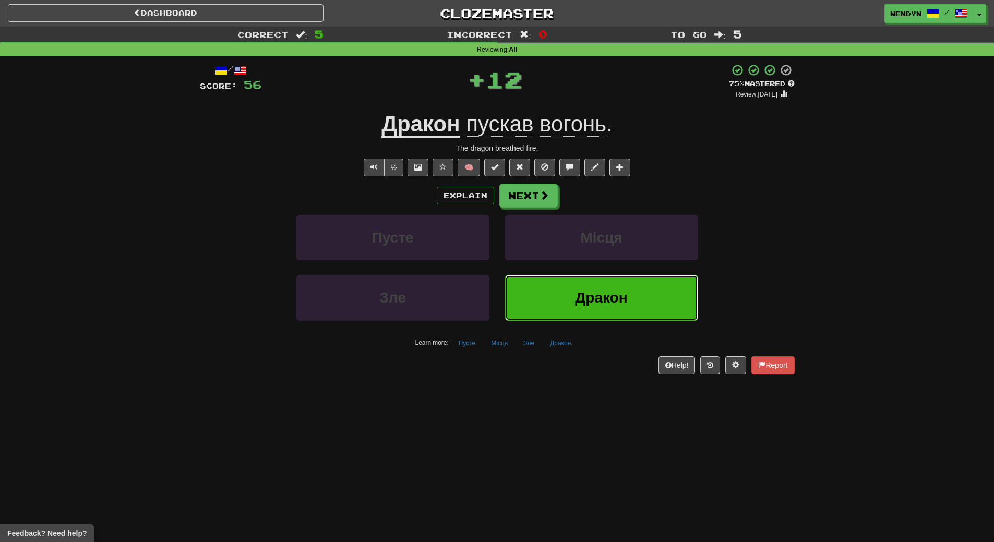
click at [620, 285] on button "Дракон" at bounding box center [601, 297] width 193 height 45
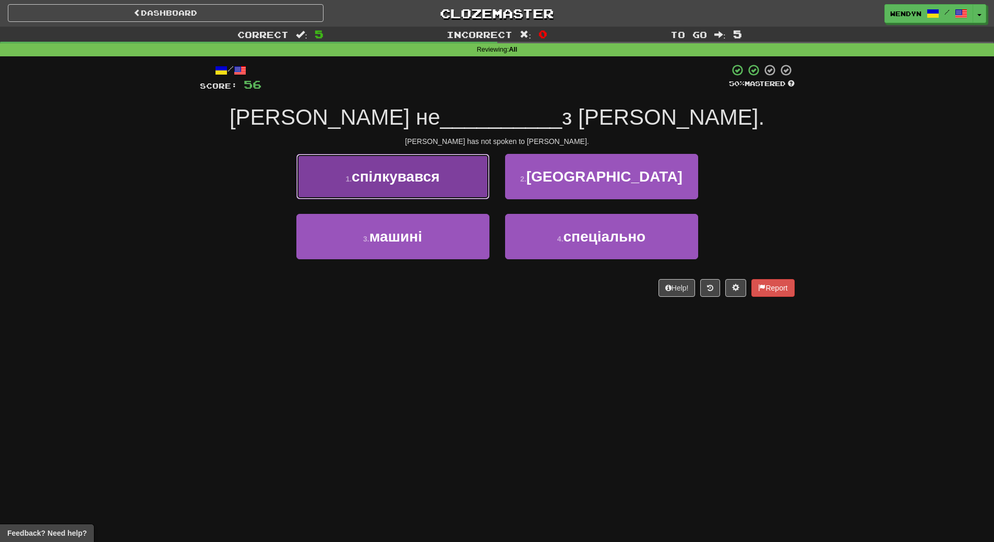
click at [447, 180] on button "1 . спілкувався" at bounding box center [392, 176] width 193 height 45
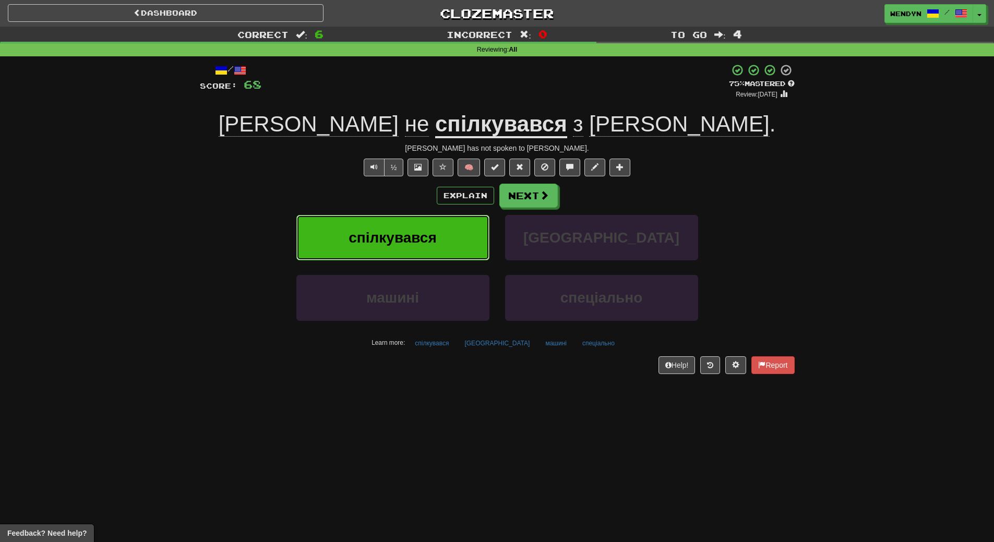
click at [441, 240] on button "спілкувався" at bounding box center [392, 237] width 193 height 45
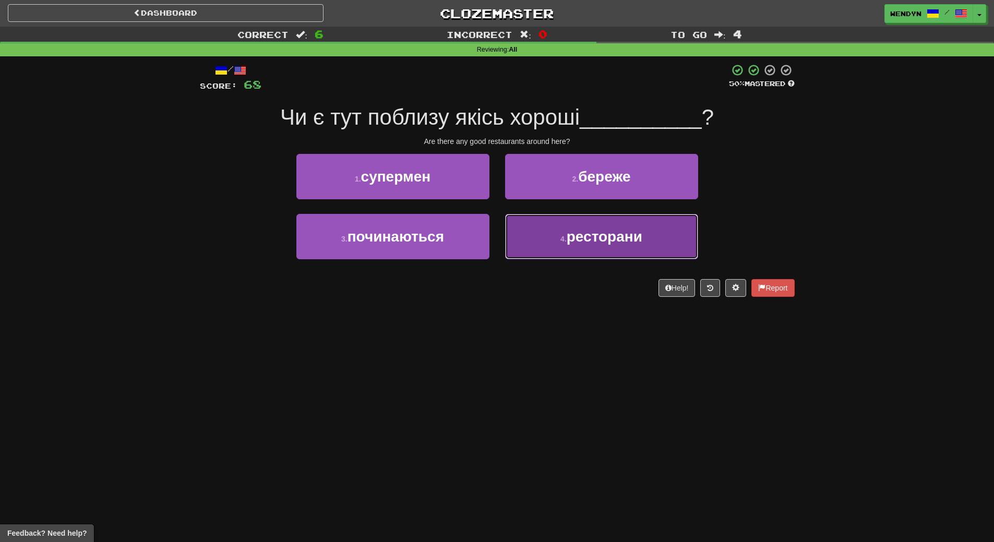
click at [627, 251] on button "4 . ресторани" at bounding box center [601, 236] width 193 height 45
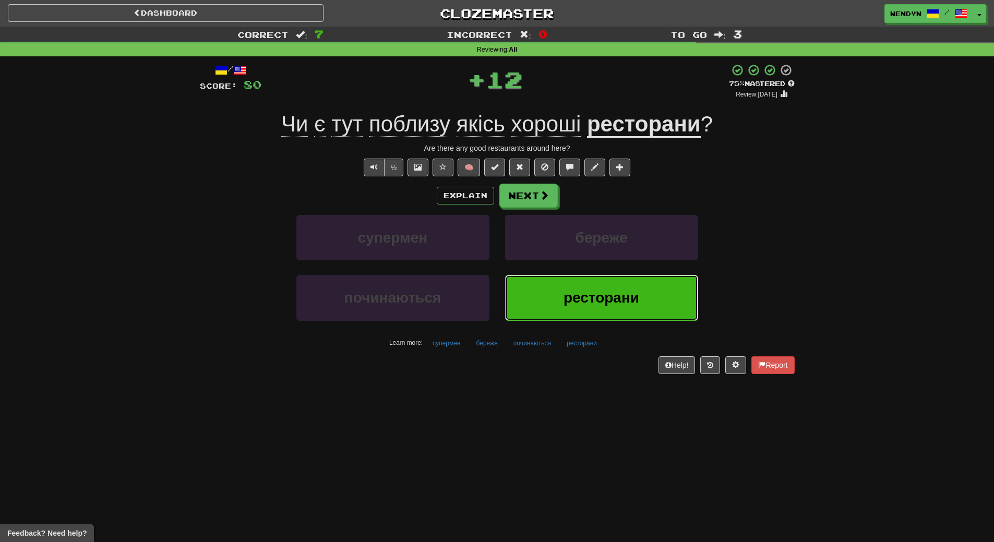
click at [618, 310] on button "ресторани" at bounding box center [601, 297] width 193 height 45
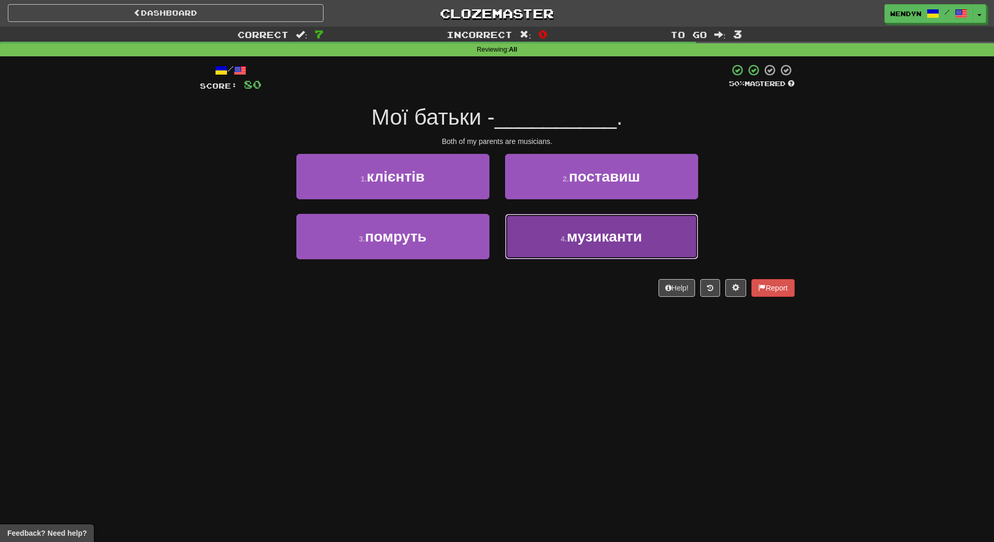
click at [583, 253] on button "4 . музиканти" at bounding box center [601, 236] width 193 height 45
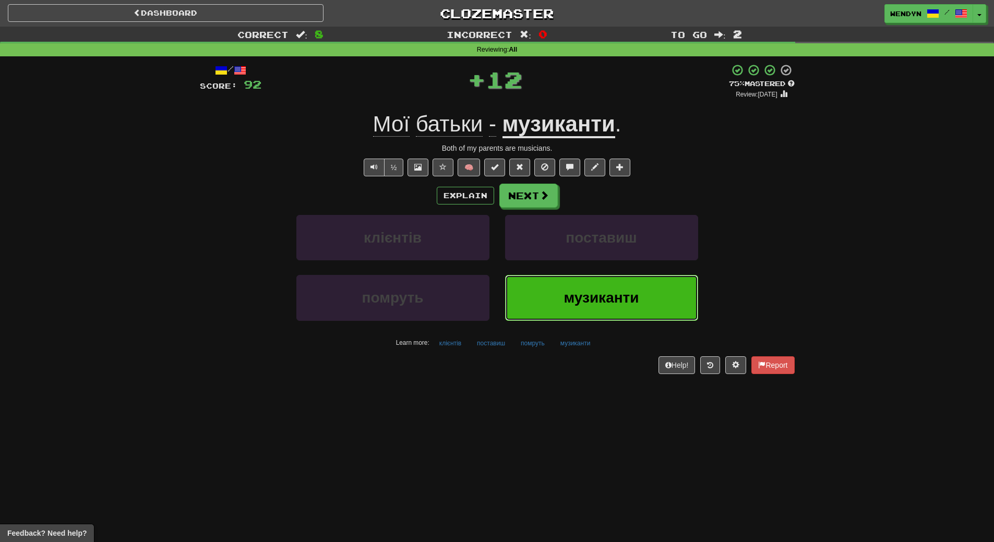
click at [575, 300] on span "музиканти" at bounding box center [601, 298] width 75 height 16
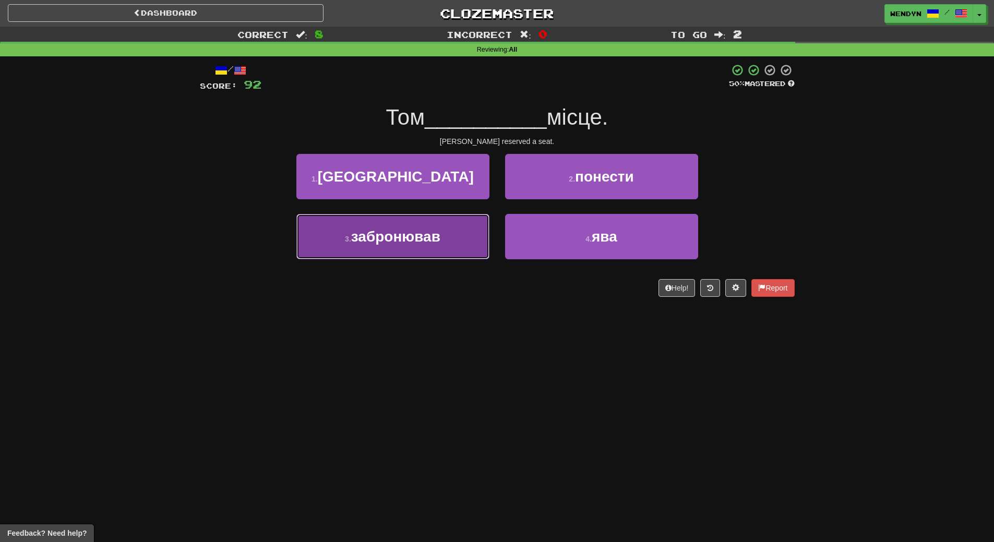
click at [457, 247] on button "3 . забронював" at bounding box center [392, 236] width 193 height 45
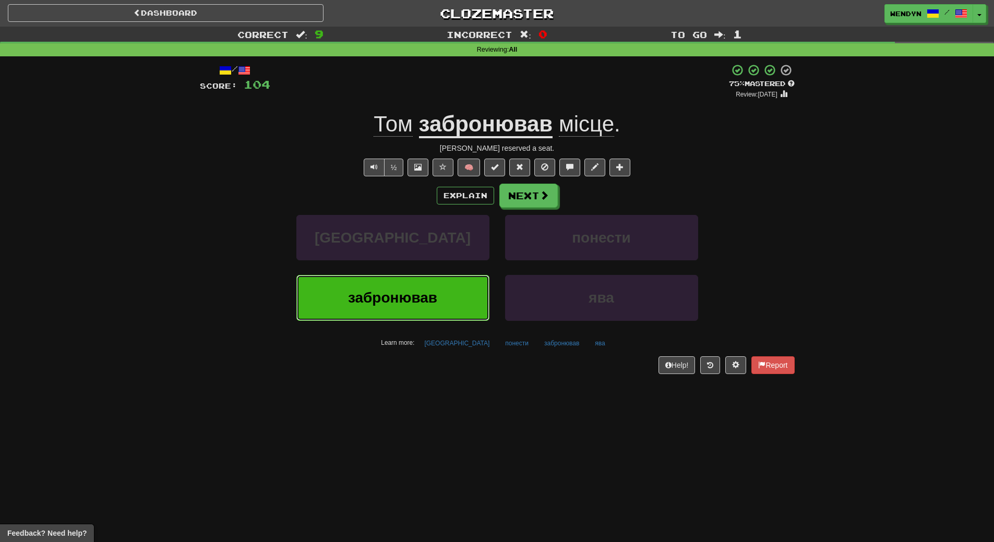
click at [456, 294] on button "забронював" at bounding box center [392, 297] width 193 height 45
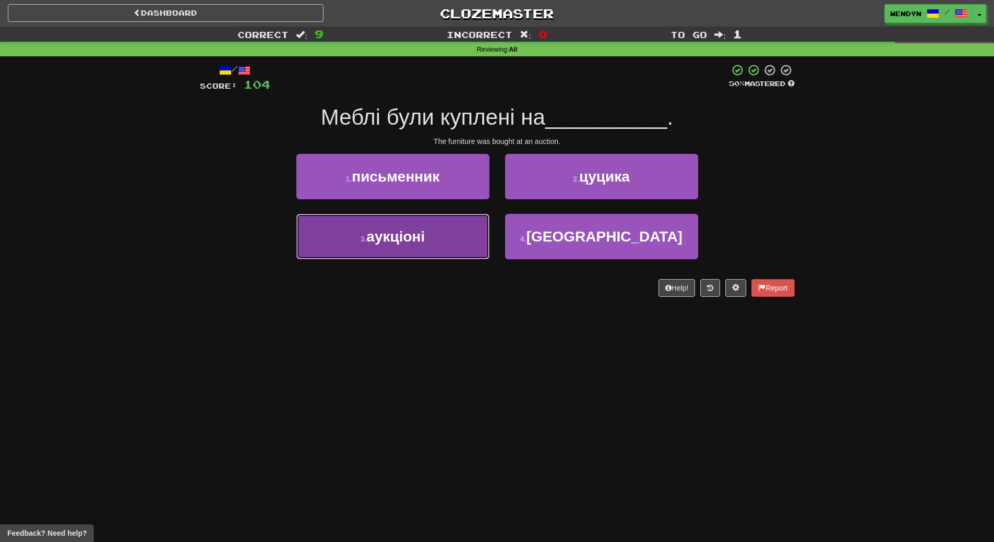
click at [438, 247] on button "3 . аукціоні" at bounding box center [392, 236] width 193 height 45
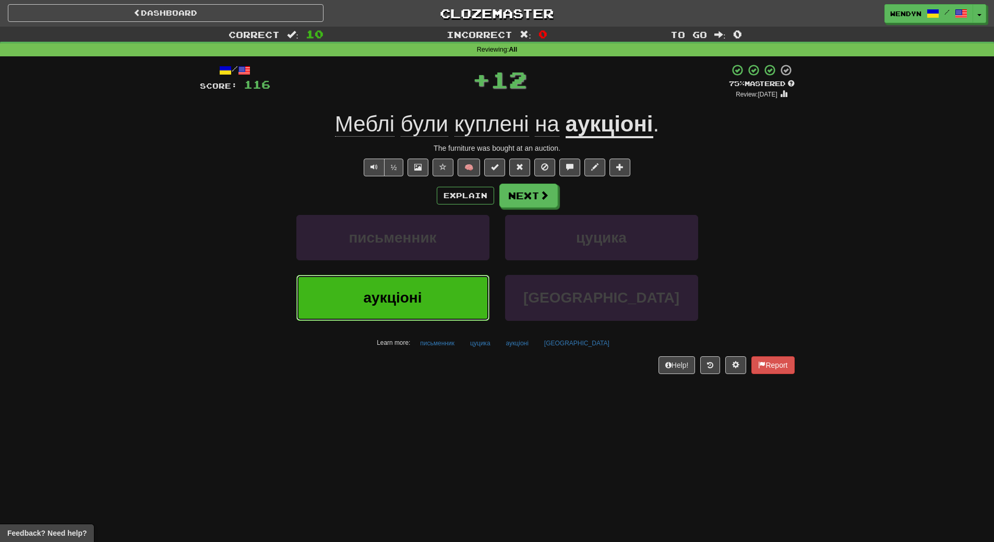
click at [425, 306] on button "аукціоні" at bounding box center [392, 297] width 193 height 45
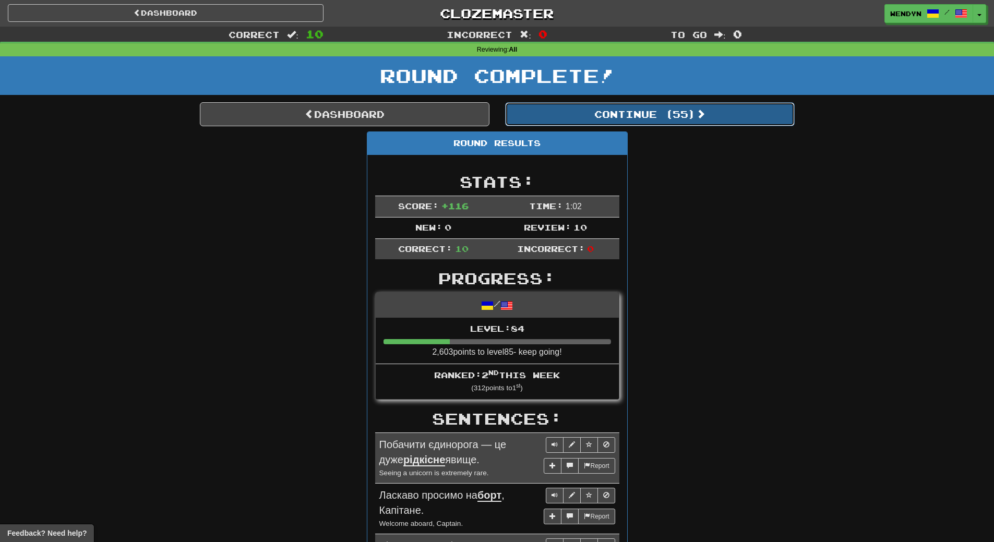
click at [684, 123] on button "Continue ( 55 )" at bounding box center [650, 114] width 290 height 24
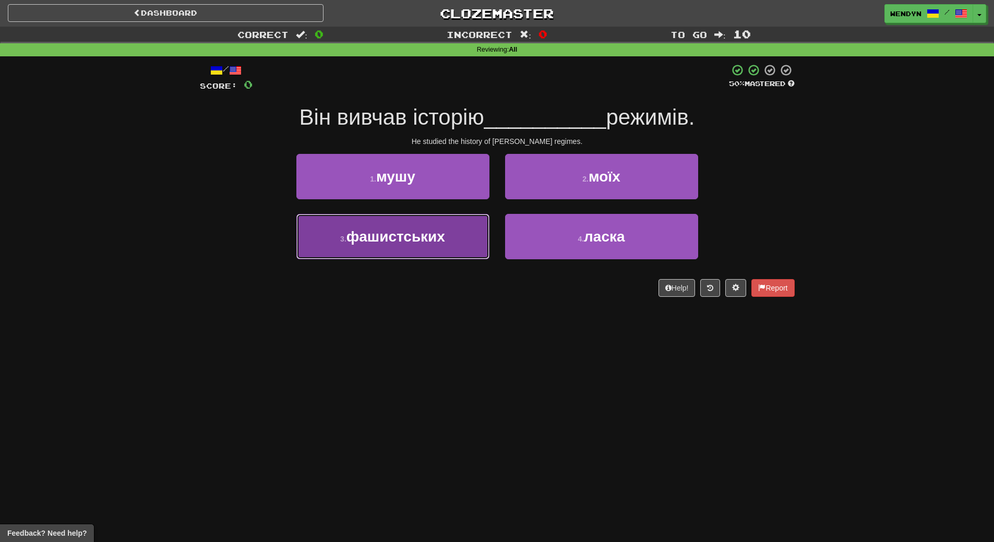
click at [448, 237] on button "3 . фашистських" at bounding box center [392, 236] width 193 height 45
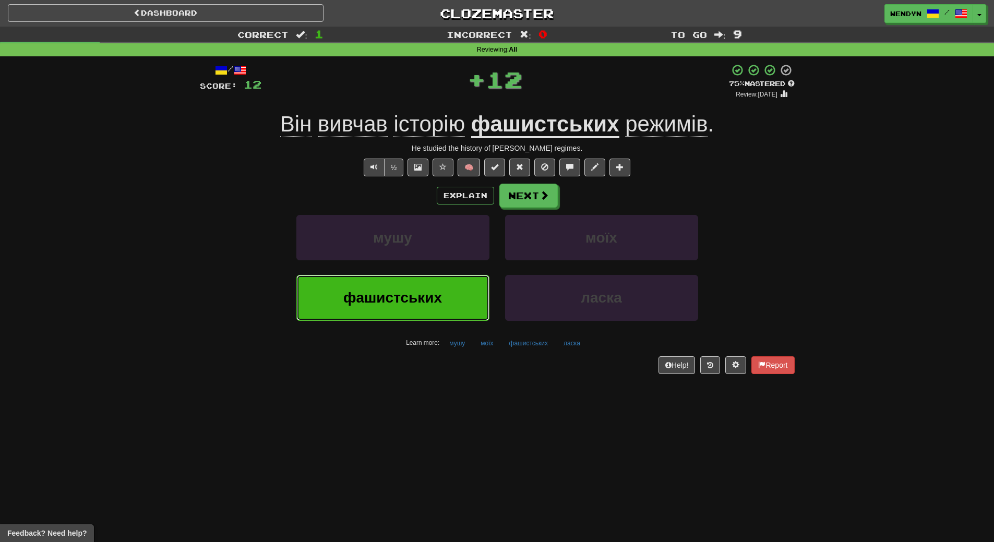
click at [443, 301] on button "фашистських" at bounding box center [392, 297] width 193 height 45
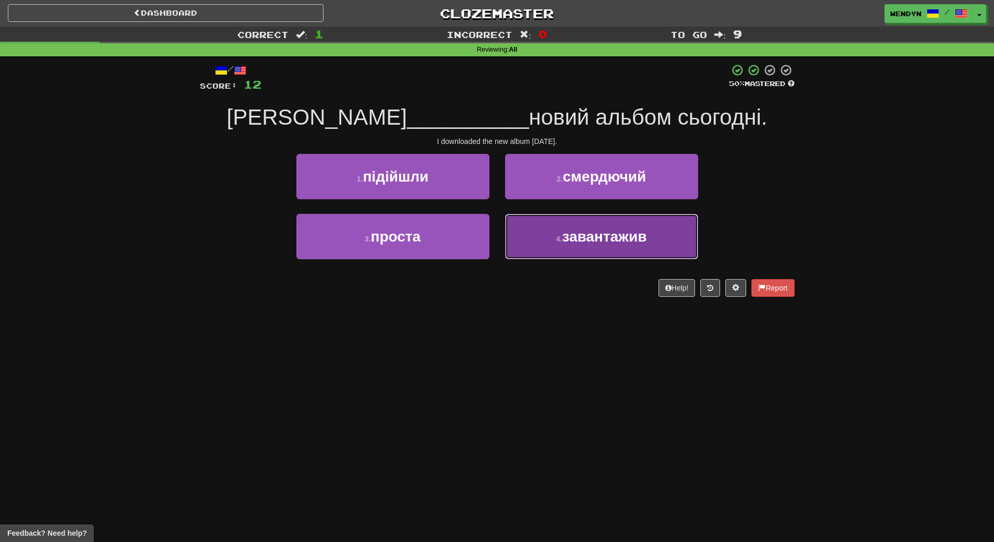
click at [585, 257] on button "4 . завантажив" at bounding box center [601, 236] width 193 height 45
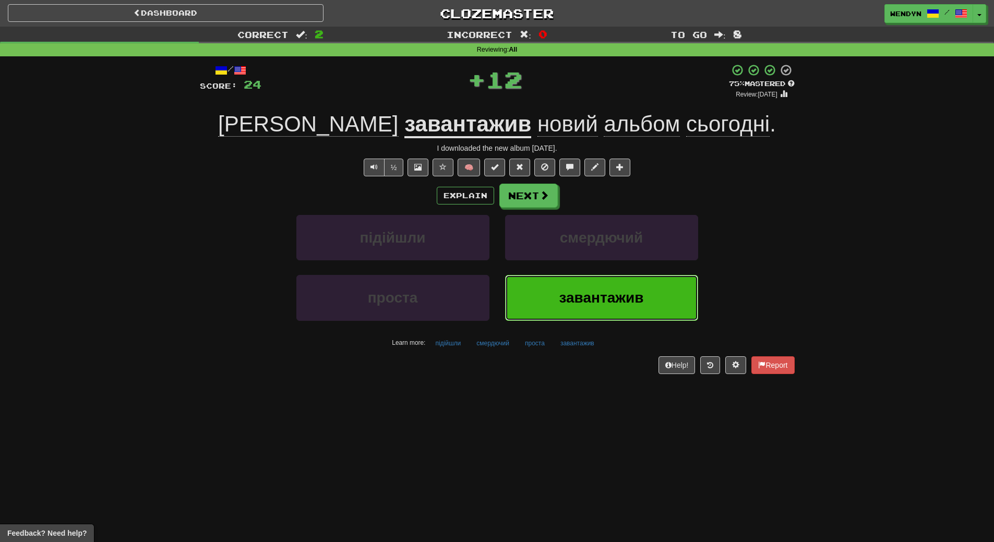
click at [582, 290] on span "завантажив" at bounding box center [601, 298] width 85 height 16
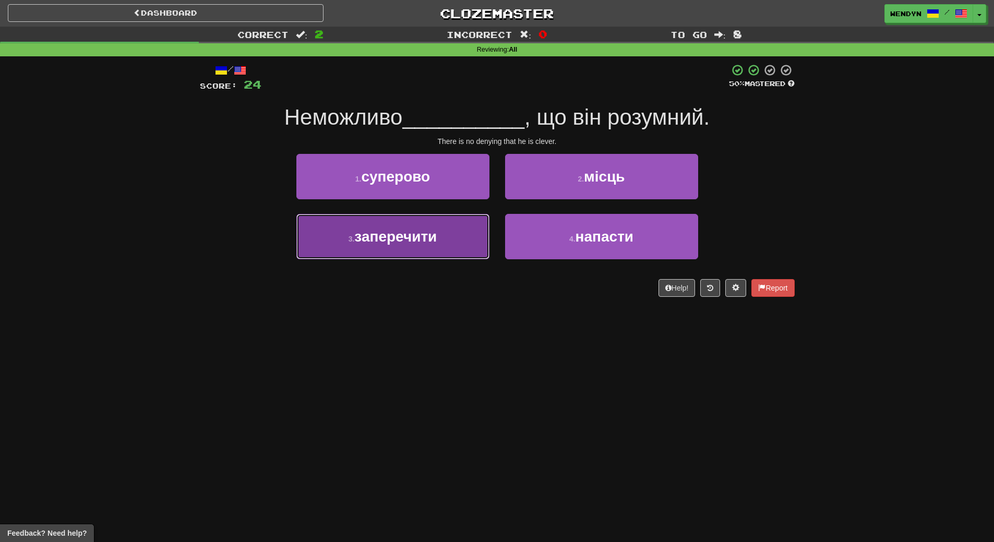
click at [413, 233] on span "заперечити" at bounding box center [395, 237] width 82 height 16
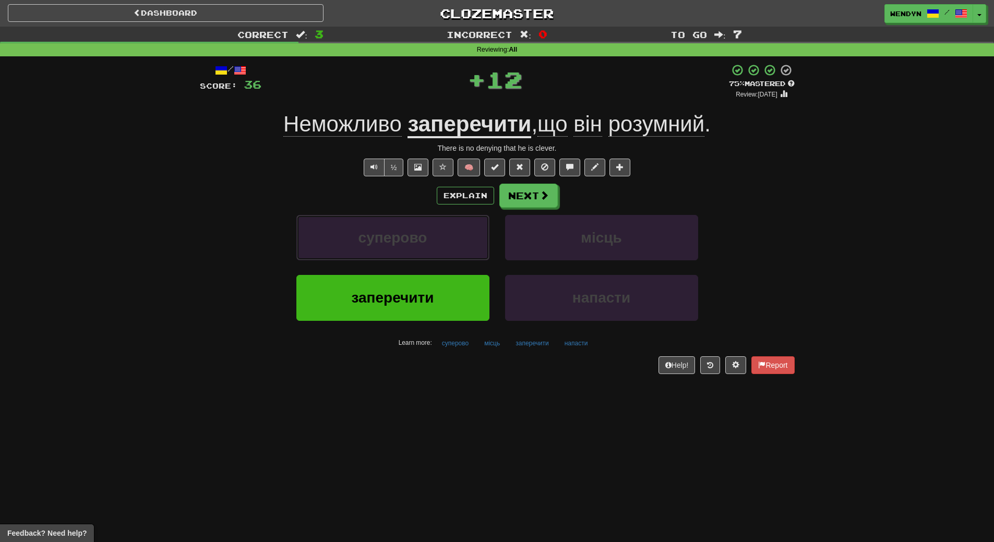
click at [413, 233] on span "суперово" at bounding box center [393, 238] width 69 height 16
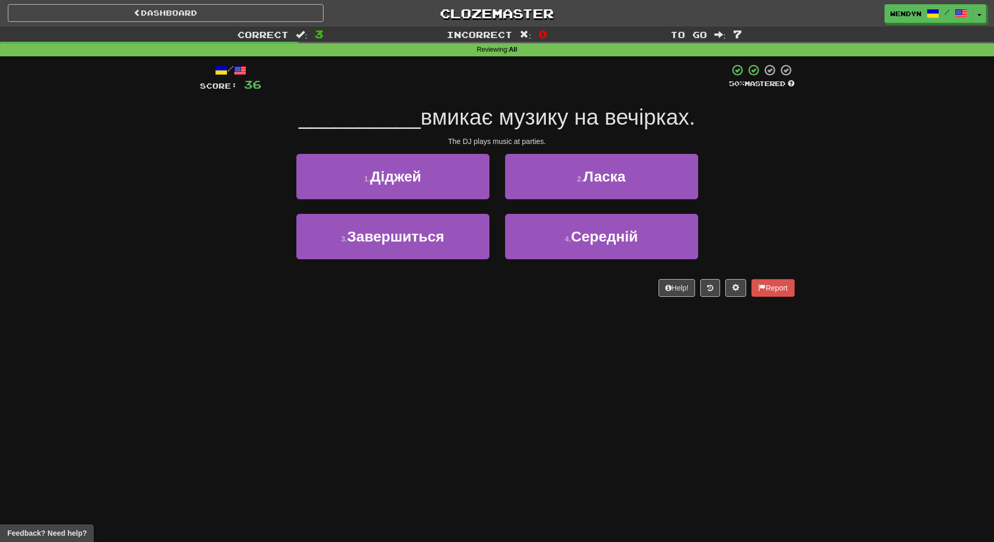
click at [392, 363] on div "Dashboard Clozemaster WendyN / Toggle Dropdown Dashboard Leaderboard Activity F…" at bounding box center [497, 271] width 994 height 542
click at [408, 149] on div "/ Score: 36 50 % Mastered __________ вмикає музику на вечірках. The DJ plays mu…" at bounding box center [497, 180] width 595 height 233
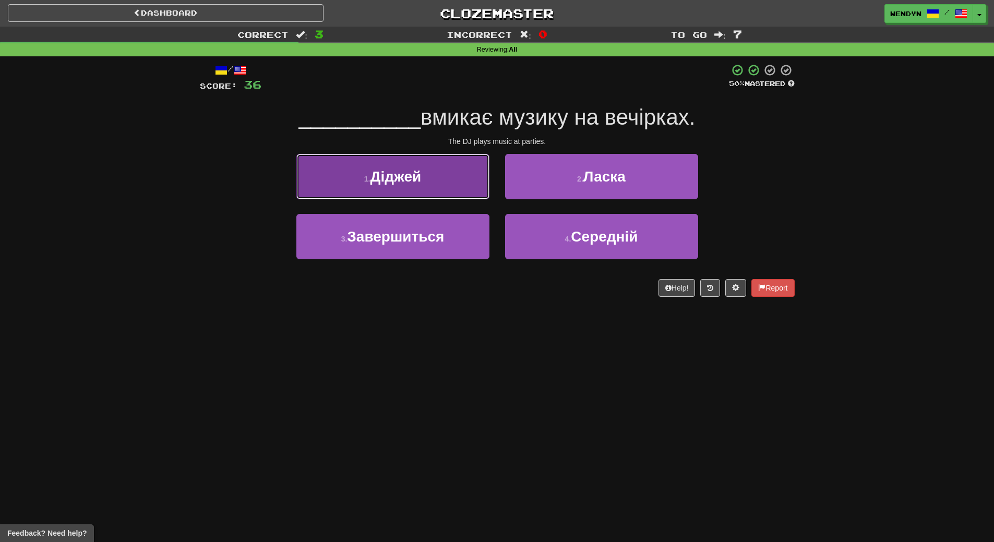
click at [405, 197] on button "1 . Діджей" at bounding box center [392, 176] width 193 height 45
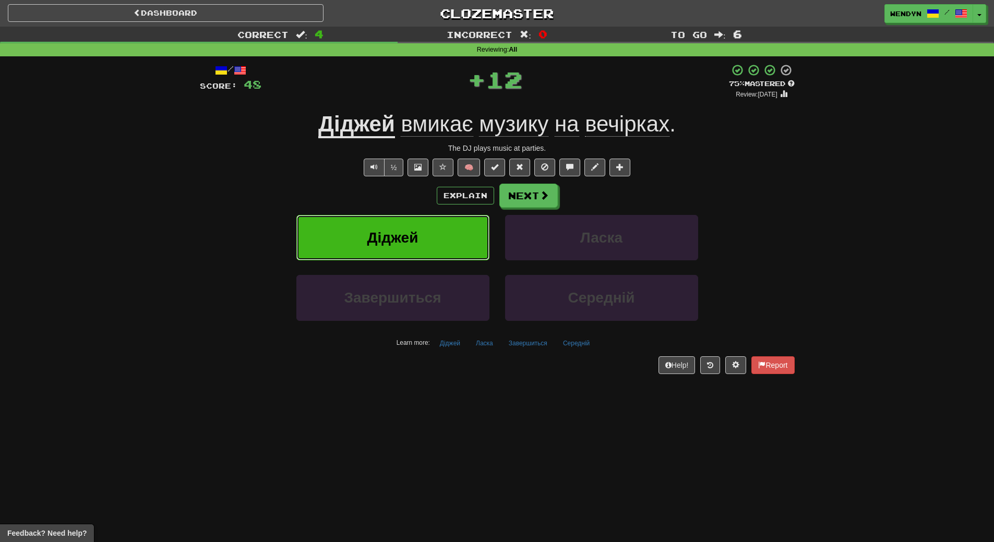
click at [399, 233] on span "Діджей" at bounding box center [392, 238] width 51 height 16
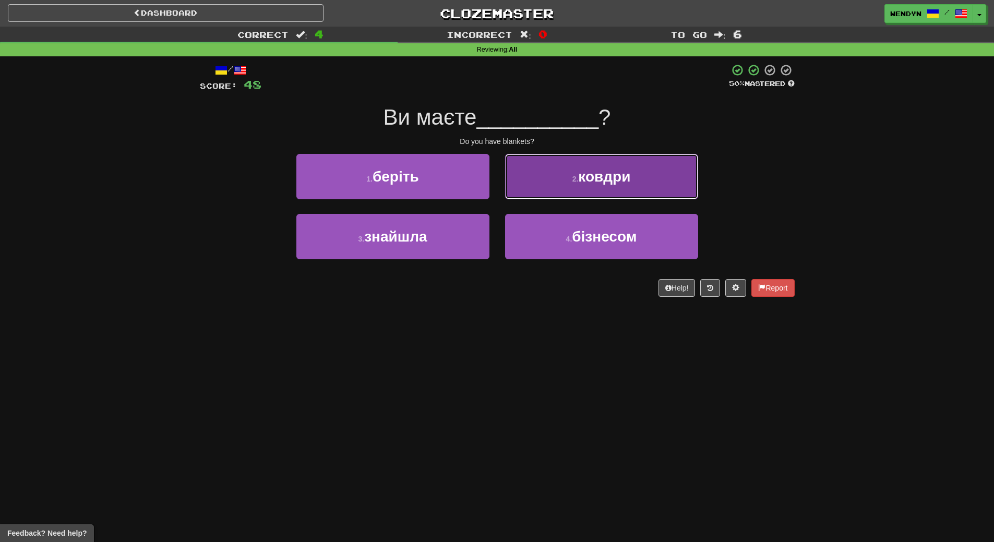
click at [616, 191] on button "2 . ковдри" at bounding box center [601, 176] width 193 height 45
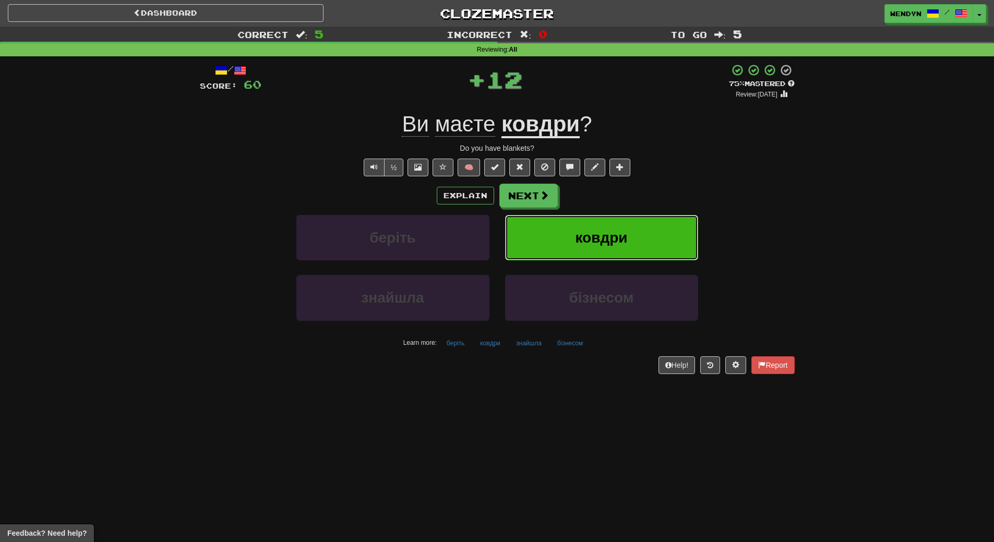
click at [616, 236] on span "ковдри" at bounding box center [601, 238] width 52 height 16
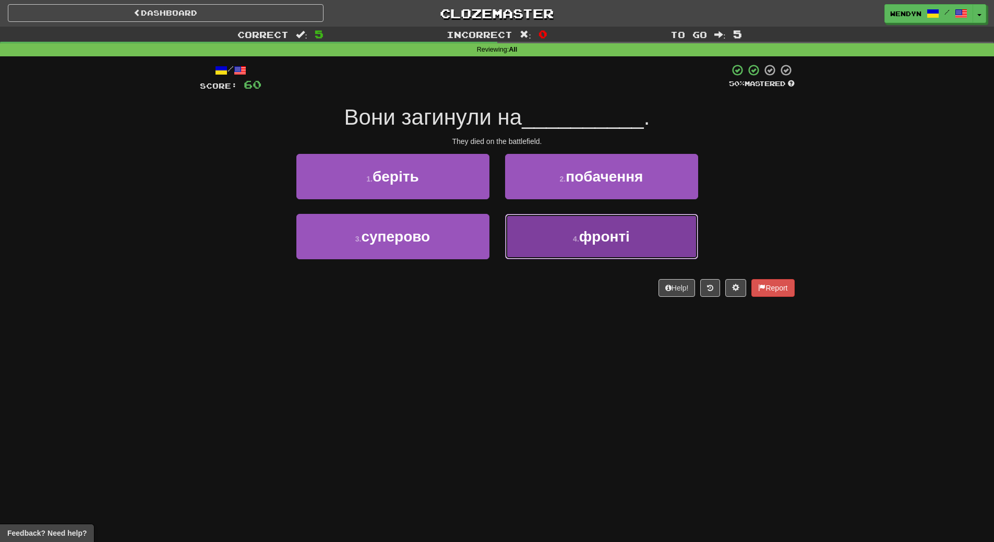
click at [595, 254] on button "4 . фронті" at bounding box center [601, 236] width 193 height 45
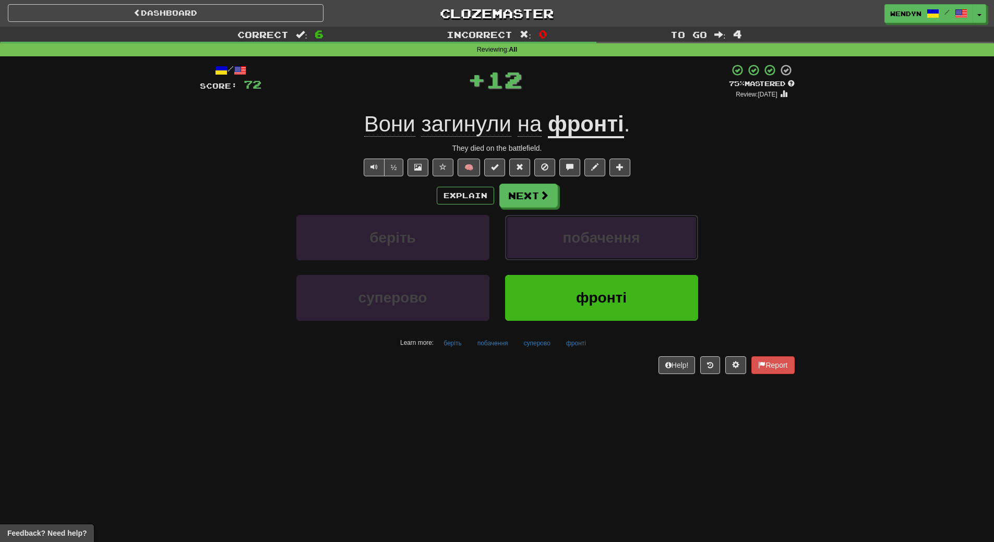
click at [595, 254] on button "побачення" at bounding box center [601, 237] width 193 height 45
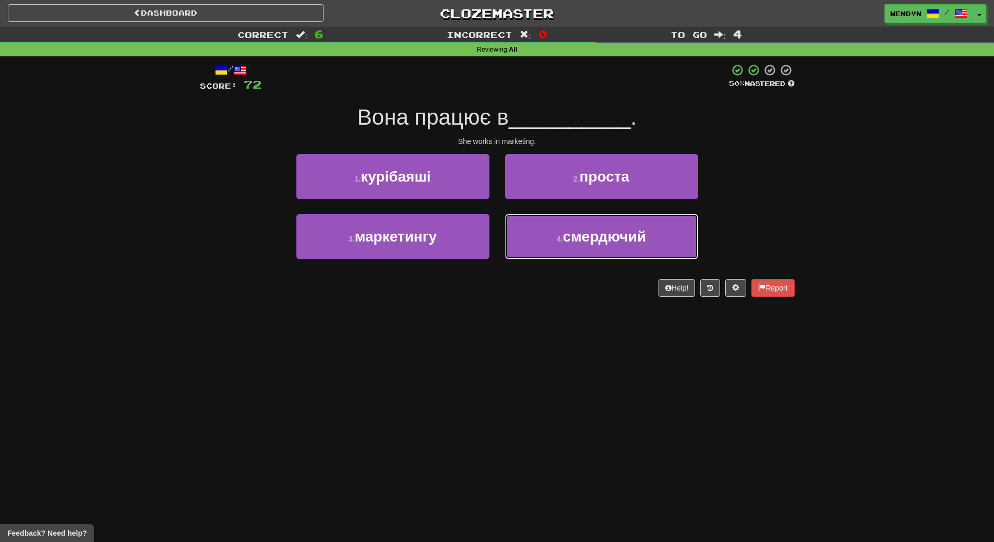
drag, startPoint x: 595, startPoint y: 254, endPoint x: 525, endPoint y: 332, distance: 104.6
click at [525, 332] on div "Dashboard Clozemaster WendyN / Toggle Dropdown Dashboard Leaderboard Activity F…" at bounding box center [497, 271] width 994 height 542
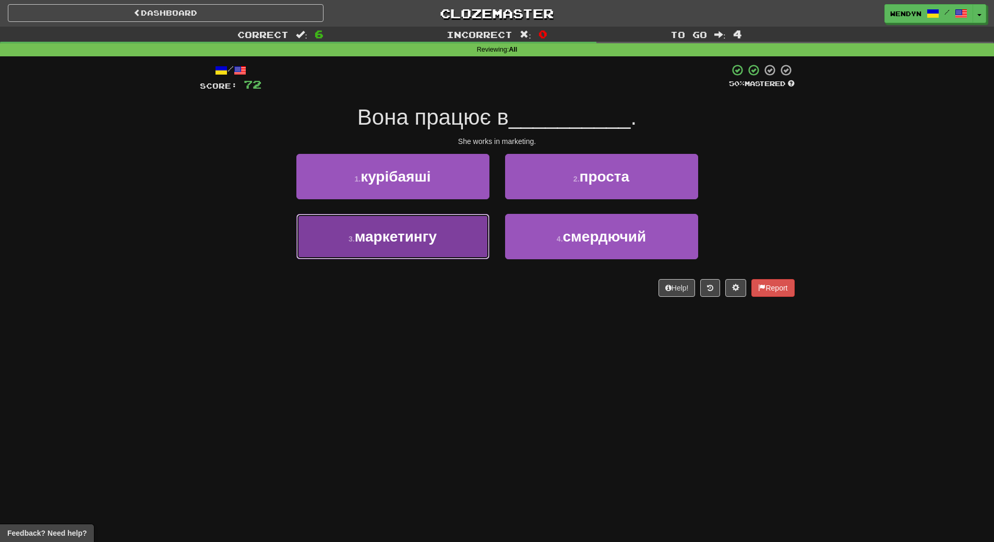
click at [436, 244] on span "маркетингу" at bounding box center [396, 237] width 82 height 16
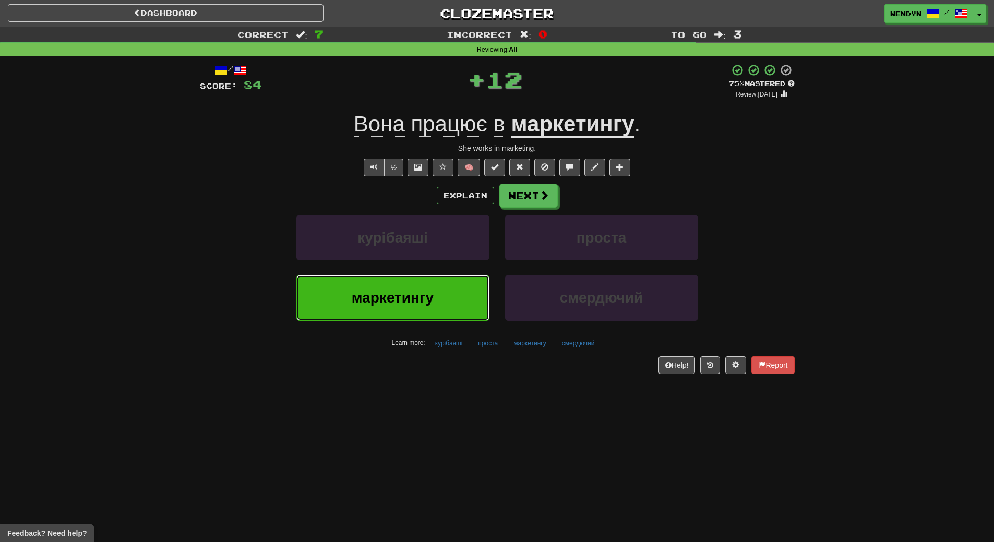
click at [431, 301] on span "маркетингу" at bounding box center [393, 298] width 82 height 16
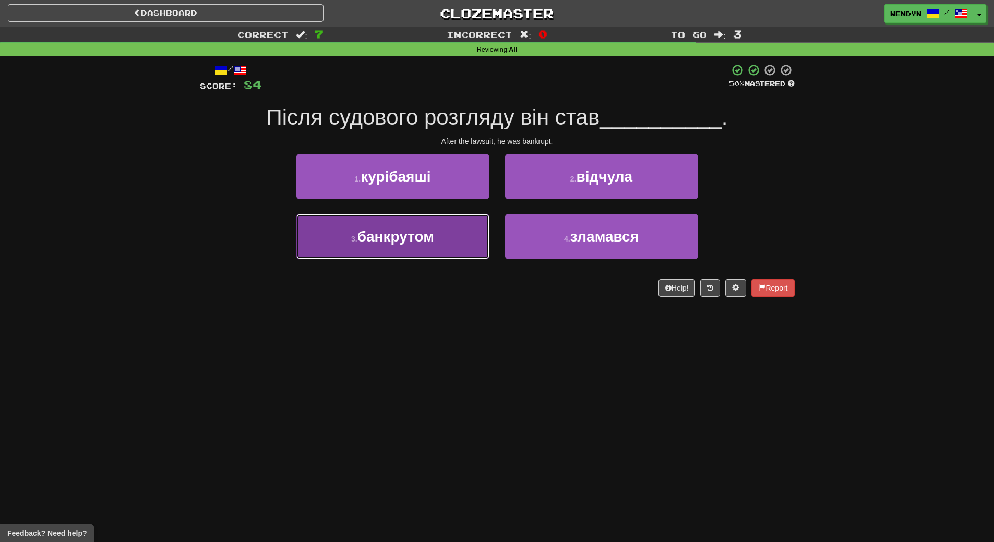
click at [425, 242] on span "банкрутом" at bounding box center [396, 237] width 77 height 16
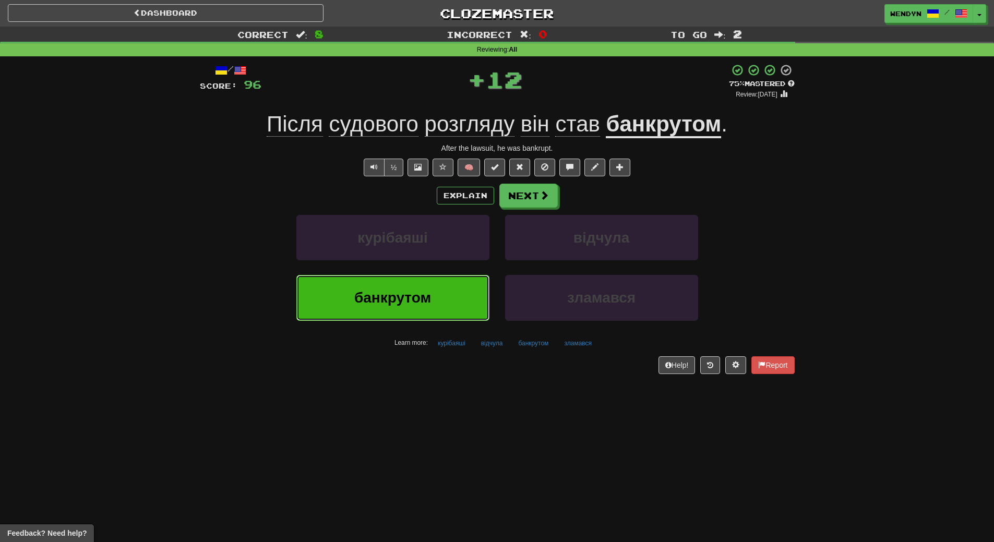
click at [417, 307] on button "банкрутом" at bounding box center [392, 297] width 193 height 45
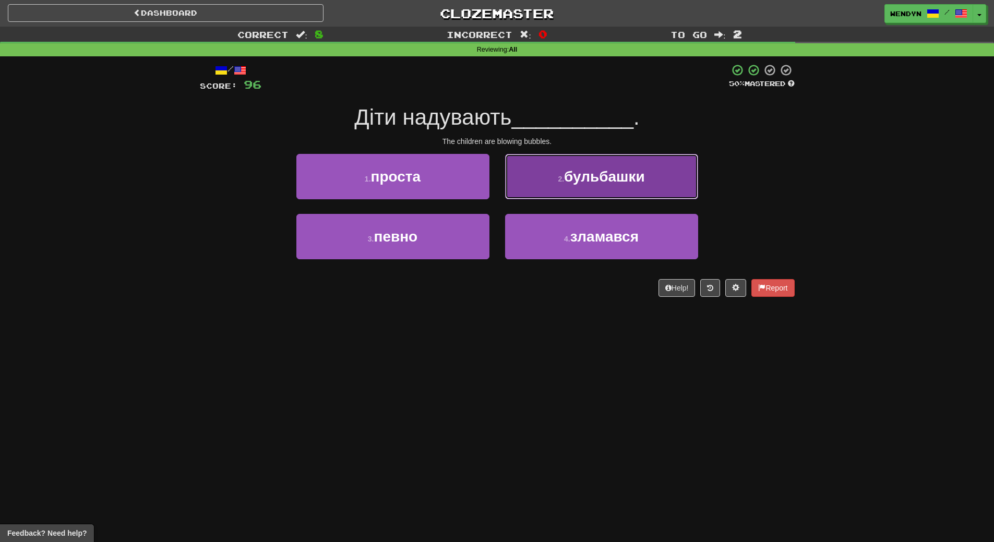
click at [626, 175] on span "бульбашки" at bounding box center [604, 177] width 81 height 16
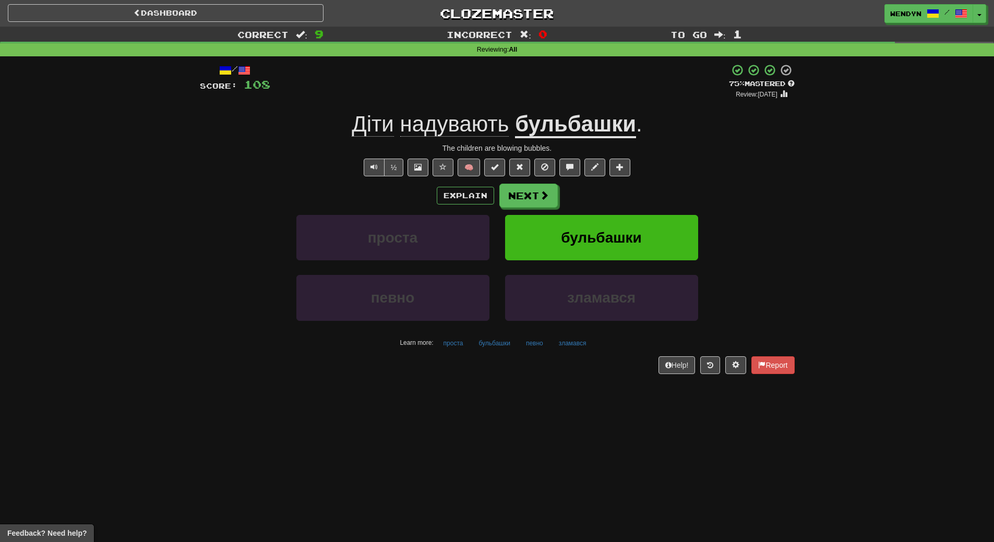
drag, startPoint x: 630, startPoint y: 214, endPoint x: 630, endPoint y: 220, distance: 6.3
click at [630, 220] on div "Explain Next проста бульбашки певно зламався Learn more: проста бульбашки певно…" at bounding box center [497, 268] width 595 height 168
click at [630, 221] on button "бульбашки" at bounding box center [601, 237] width 193 height 45
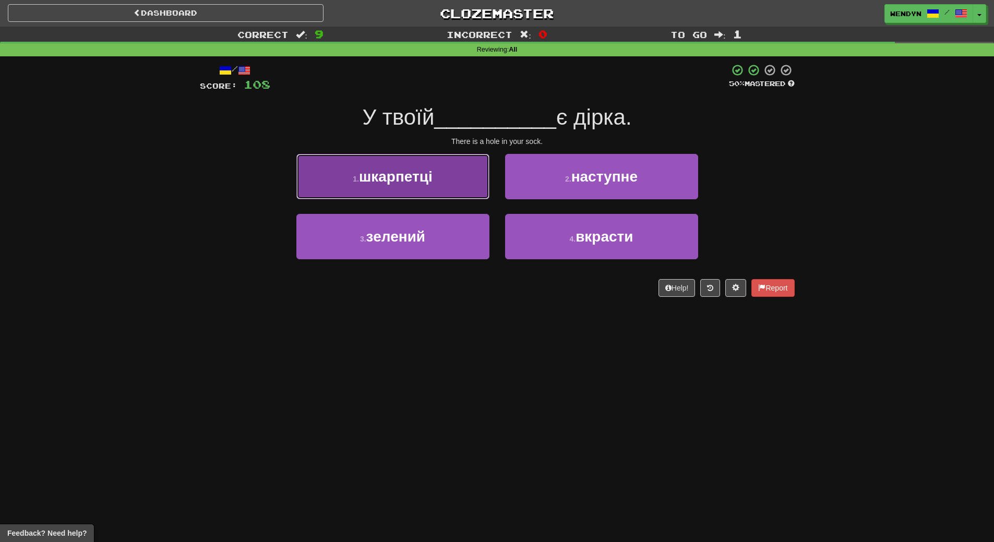
click at [458, 172] on button "1 . шкарпетці" at bounding box center [392, 176] width 193 height 45
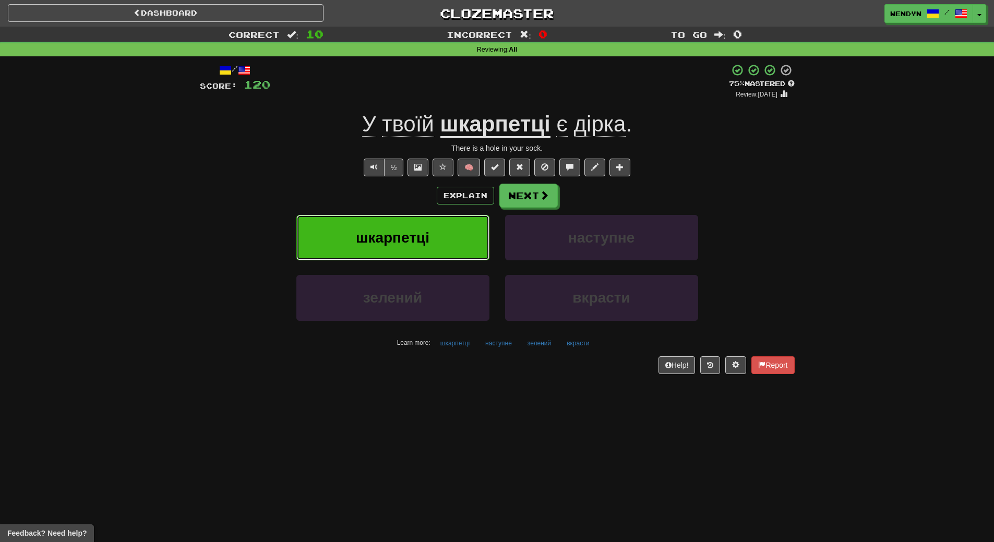
click at [440, 240] on button "шкарпетці" at bounding box center [392, 237] width 193 height 45
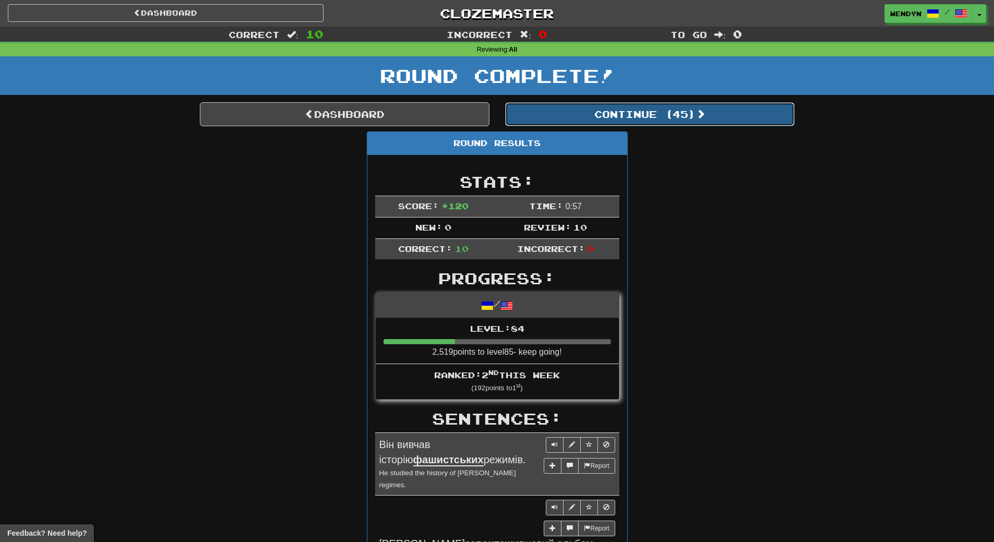
click at [720, 112] on button "Continue ( 45 )" at bounding box center [650, 114] width 290 height 24
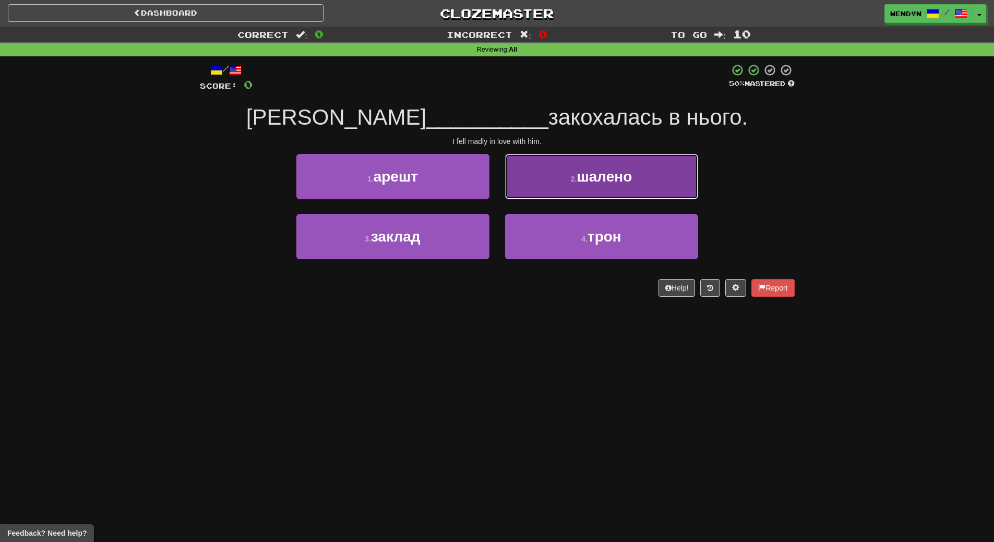
click at [611, 185] on button "2 . шалено" at bounding box center [601, 176] width 193 height 45
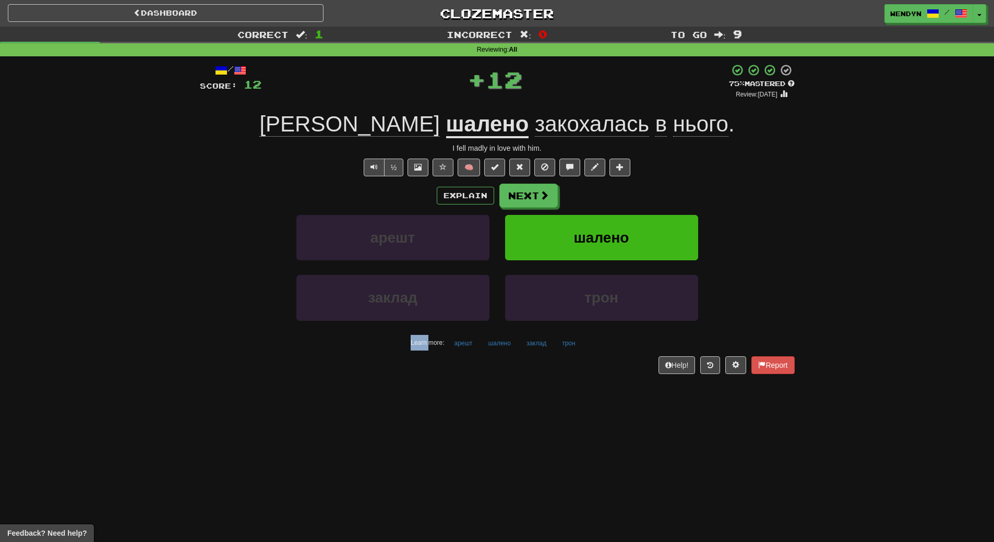
click at [611, 185] on div "Explain Next" at bounding box center [497, 196] width 595 height 24
click at [606, 250] on button "шалено" at bounding box center [601, 237] width 193 height 45
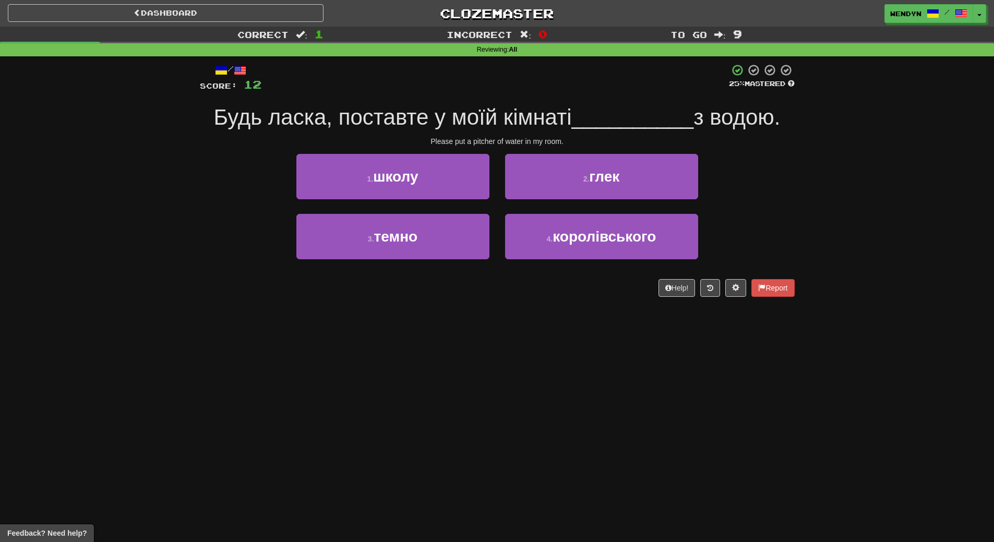
click at [445, 304] on div "/ Score: 12 25 % Mastered Будь ласка, поставте у моїй кімнаті __________ з водо…" at bounding box center [497, 183] width 595 height 255
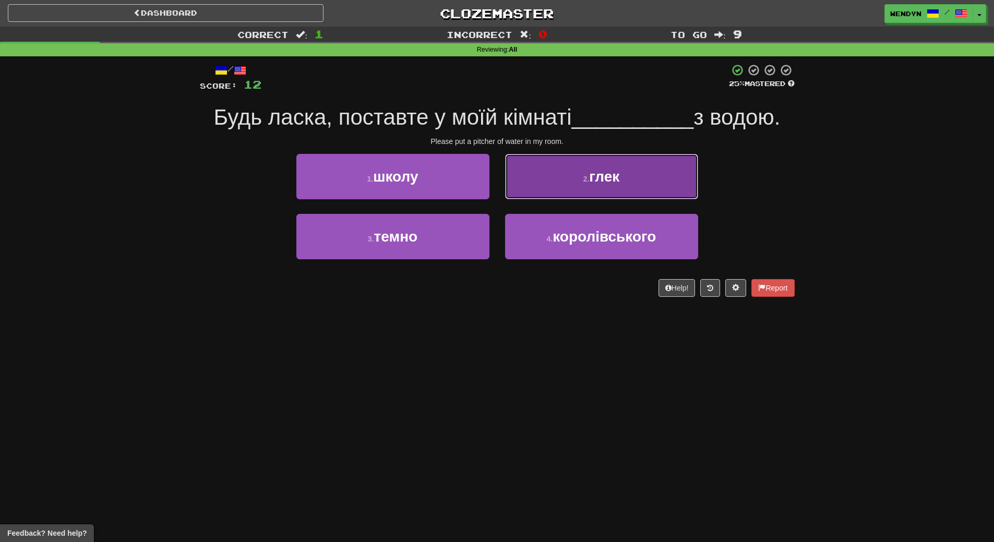
click at [634, 173] on button "2 . глек" at bounding box center [601, 176] width 193 height 45
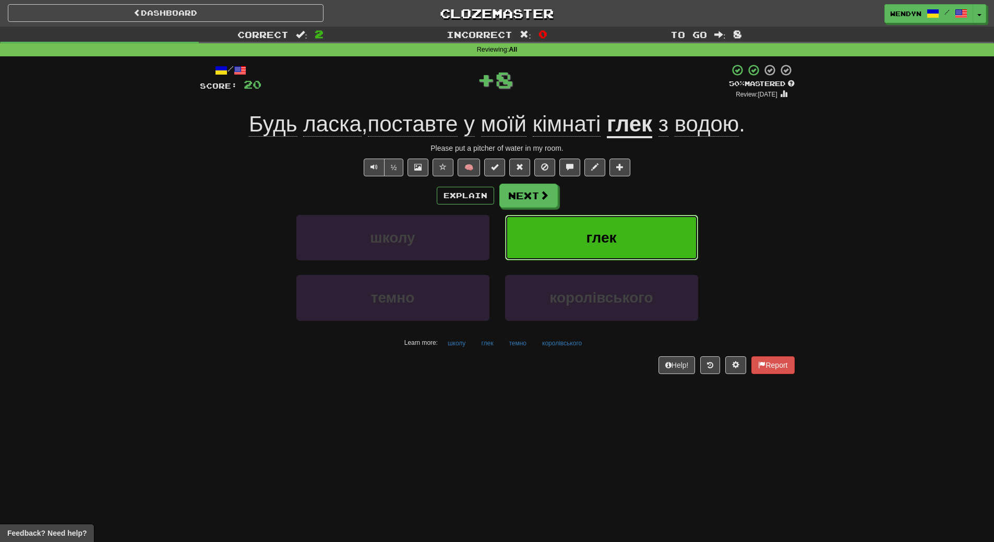
click at [630, 226] on button "глек" at bounding box center [601, 237] width 193 height 45
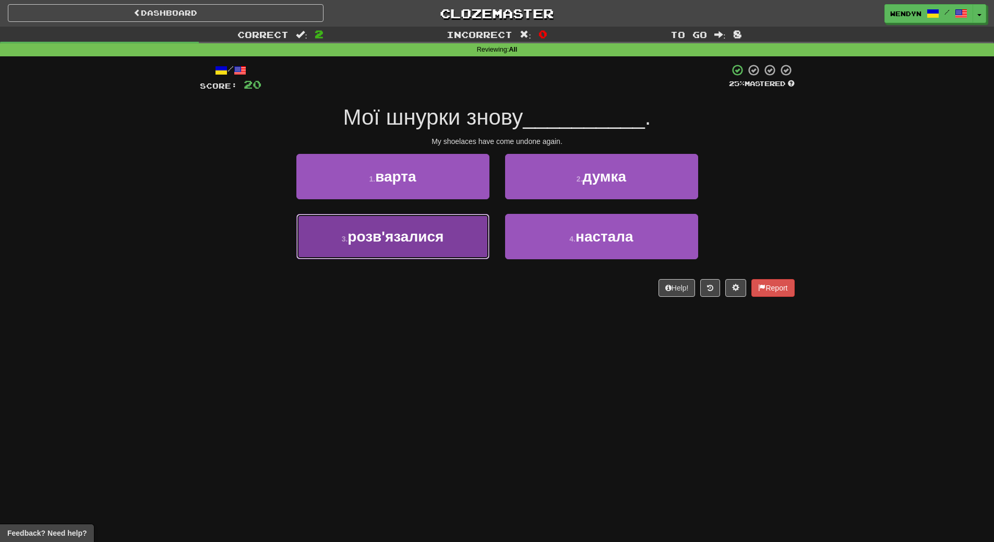
click at [449, 242] on button "3 . розв'язалися" at bounding box center [392, 236] width 193 height 45
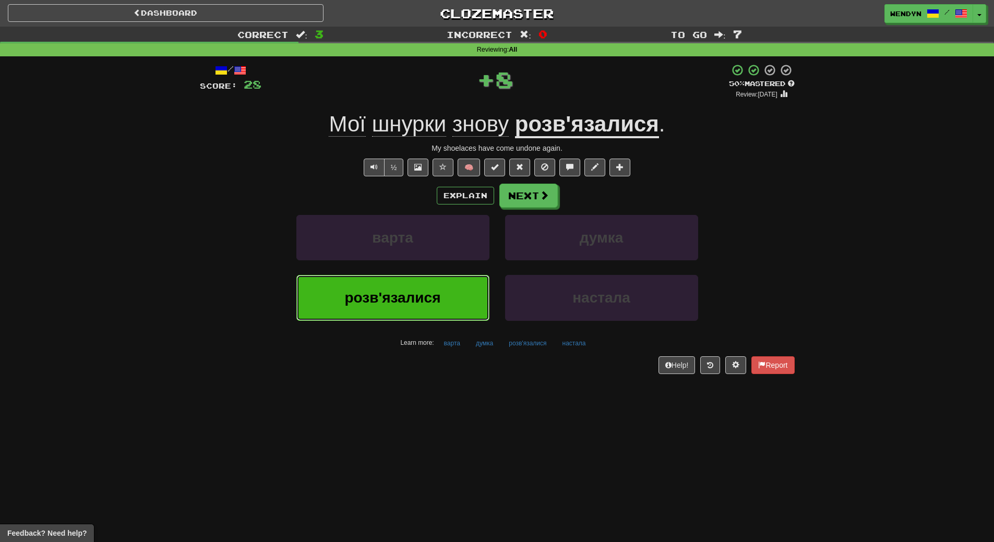
click at [436, 295] on span "розв'язалися" at bounding box center [393, 298] width 96 height 16
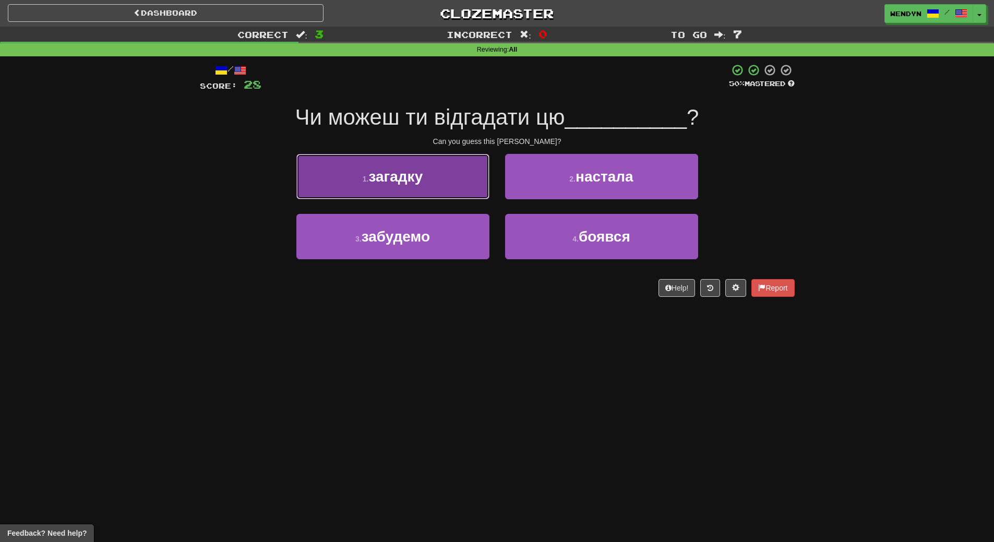
click at [417, 179] on span "загадку" at bounding box center [396, 177] width 54 height 16
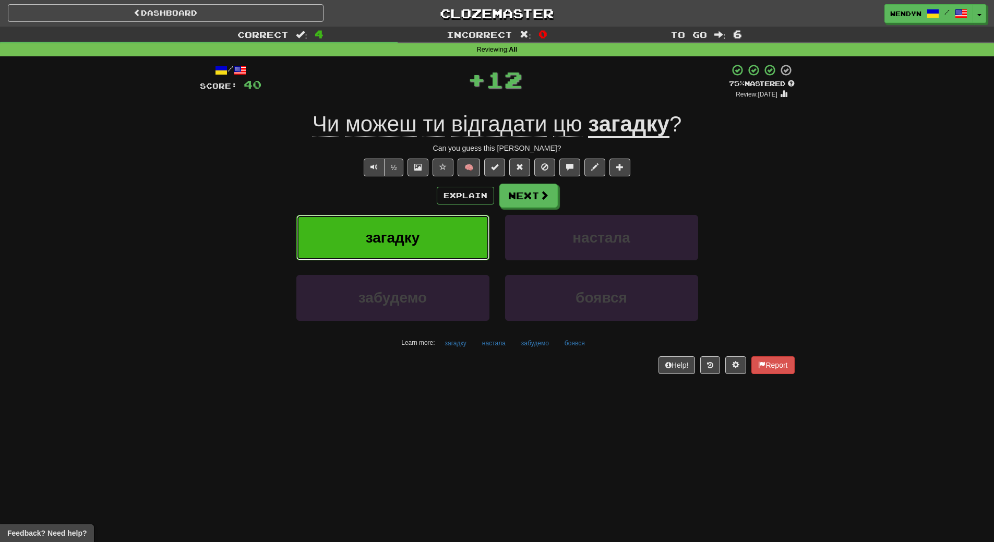
click at [406, 238] on span "загадку" at bounding box center [393, 238] width 54 height 16
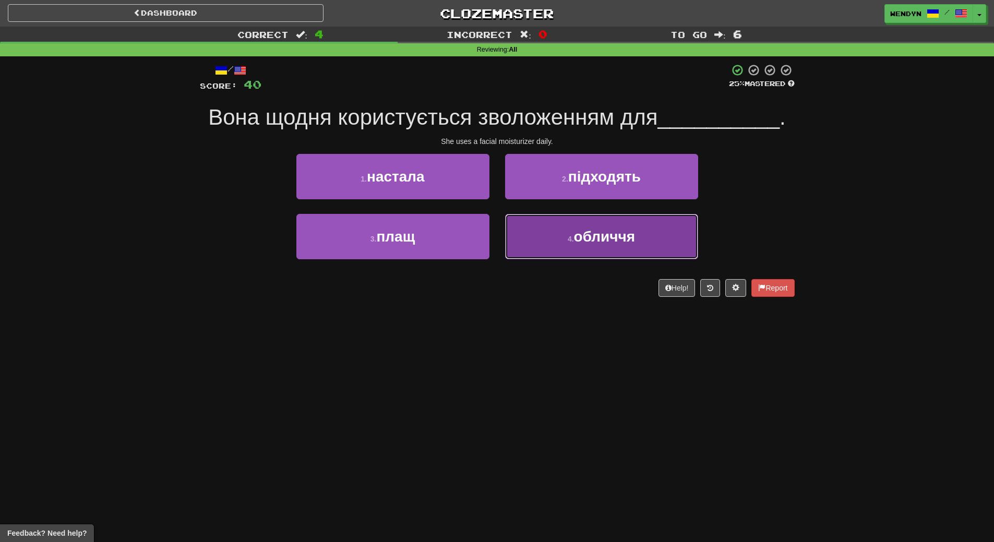
click at [625, 254] on button "4 . обличчя" at bounding box center [601, 236] width 193 height 45
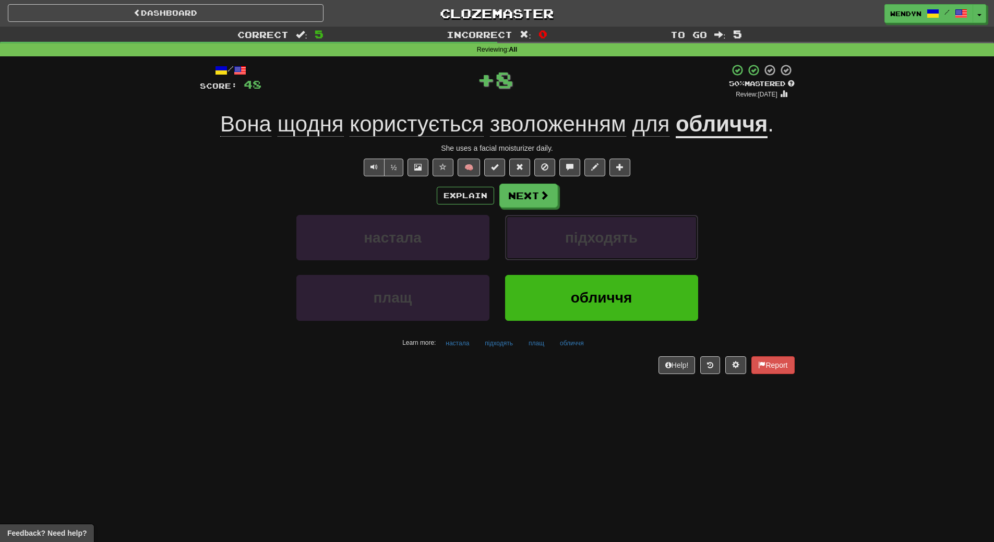
click at [625, 254] on button "підходять" at bounding box center [601, 237] width 193 height 45
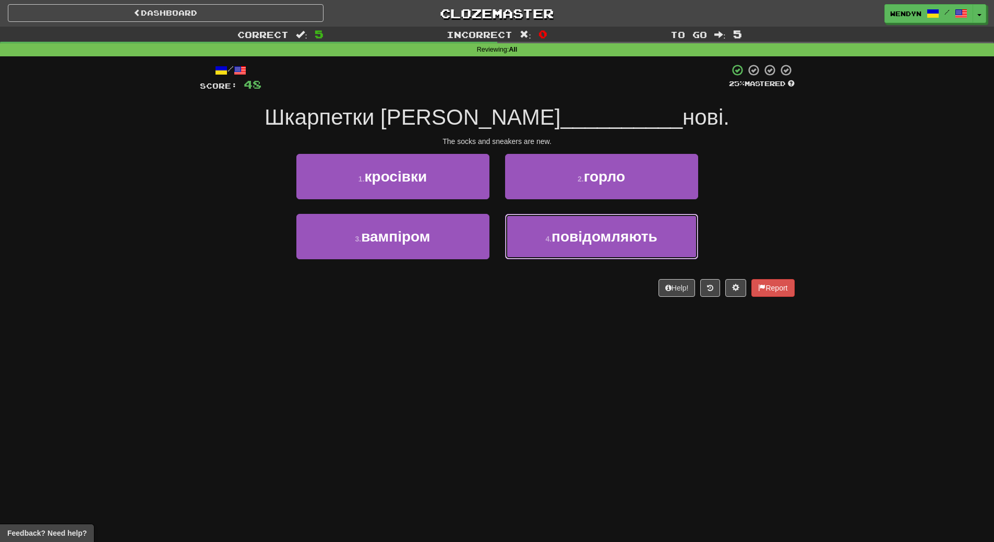
drag, startPoint x: 625, startPoint y: 254, endPoint x: 600, endPoint y: 299, distance: 51.4
click at [600, 299] on div "/ Score: 48 25 % Mastered Шкарпетки та __________ нові. The socks and sneakers …" at bounding box center [497, 183] width 595 height 255
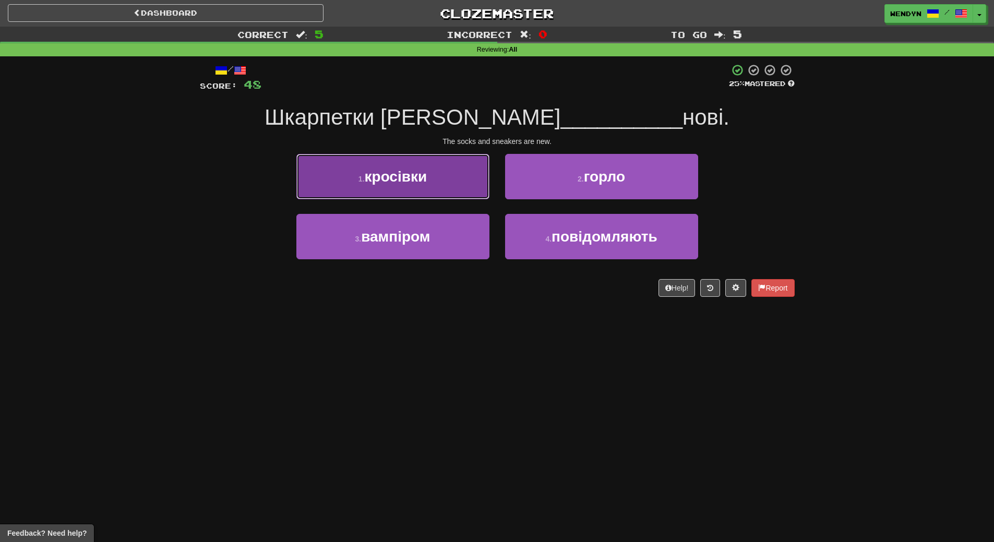
click at [431, 169] on button "1 . кросівки" at bounding box center [392, 176] width 193 height 45
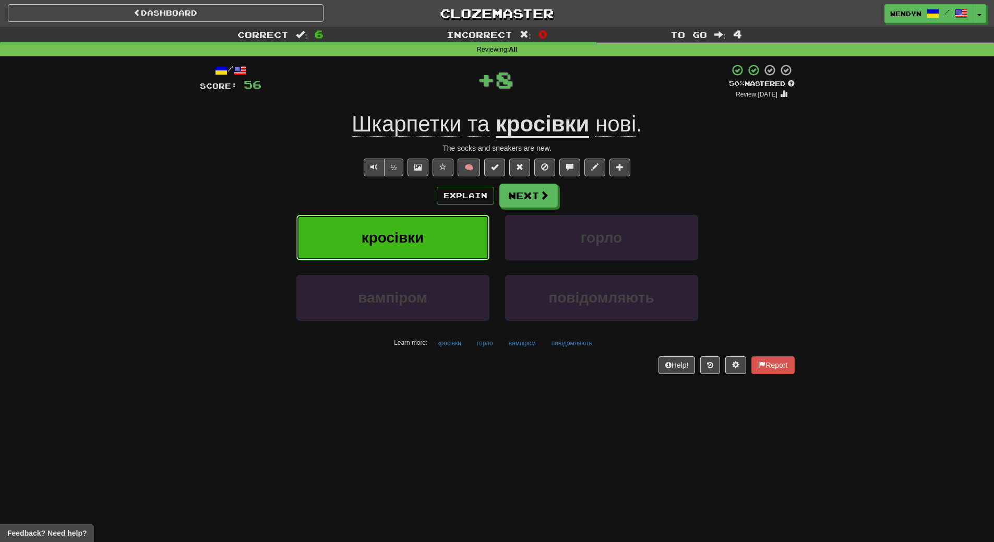
click at [418, 224] on button "кросівки" at bounding box center [392, 237] width 193 height 45
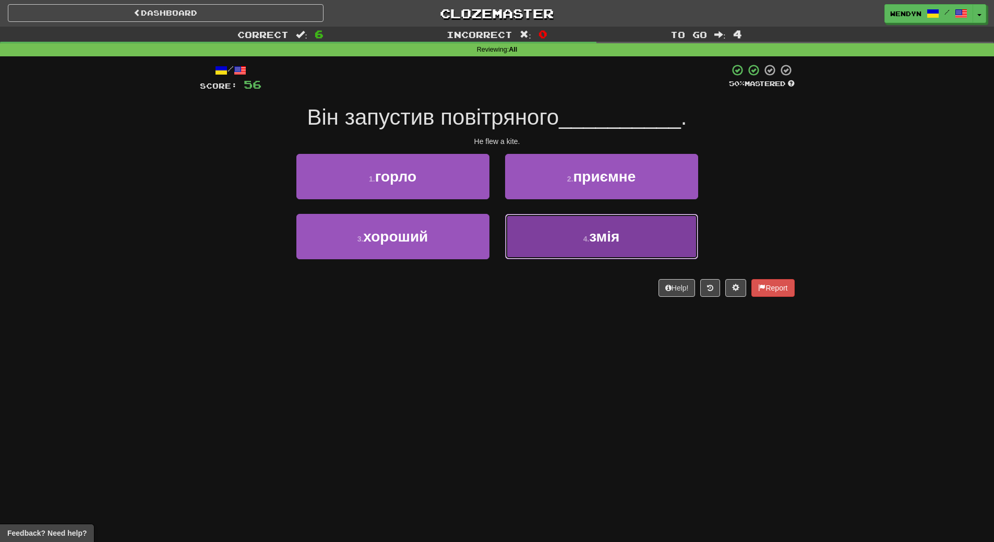
click at [604, 248] on button "4 . змія" at bounding box center [601, 236] width 193 height 45
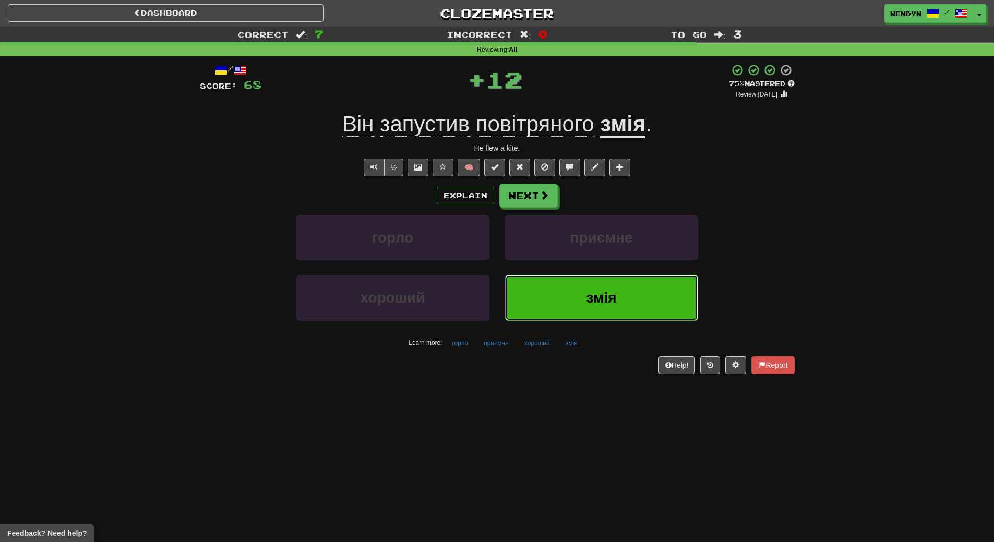
click at [601, 298] on span "змія" at bounding box center [601, 298] width 30 height 16
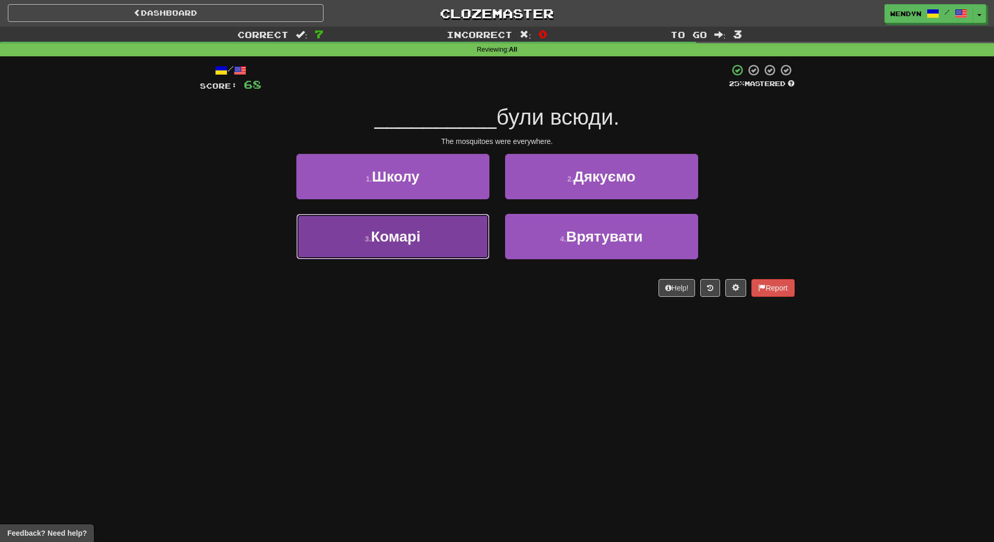
click at [419, 227] on button "3 . Комарі" at bounding box center [392, 236] width 193 height 45
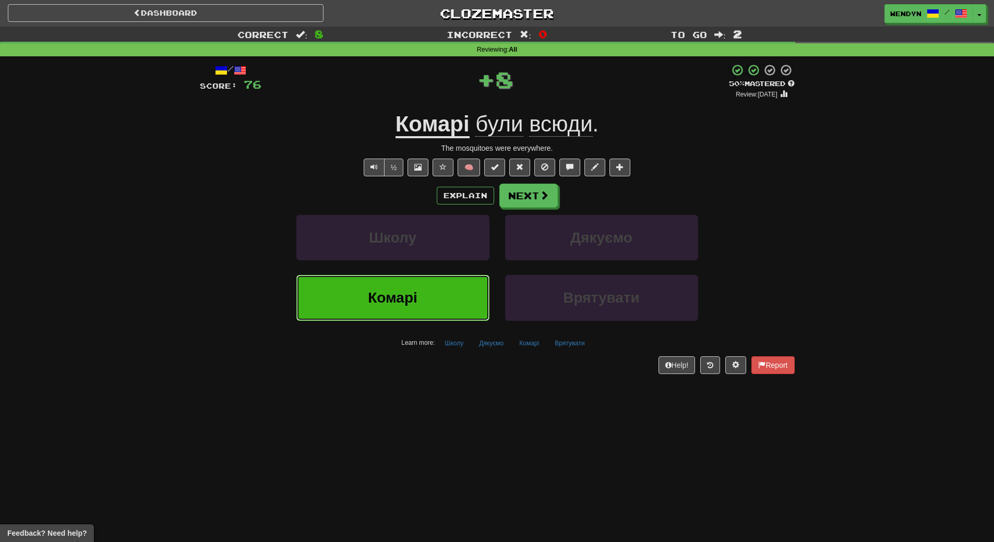
click at [412, 292] on span "Комарі" at bounding box center [393, 298] width 50 height 16
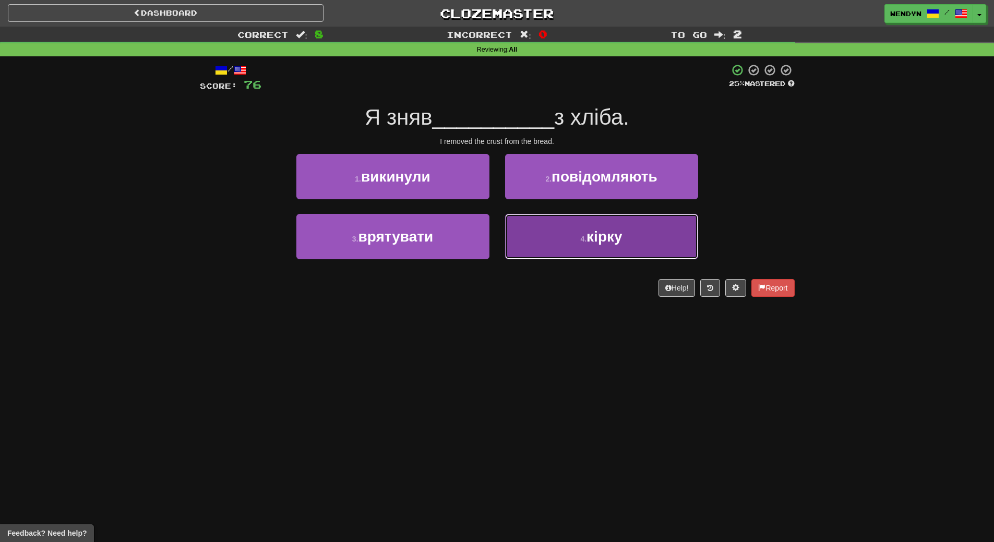
click at [598, 236] on span "кірку" at bounding box center [604, 237] width 35 height 16
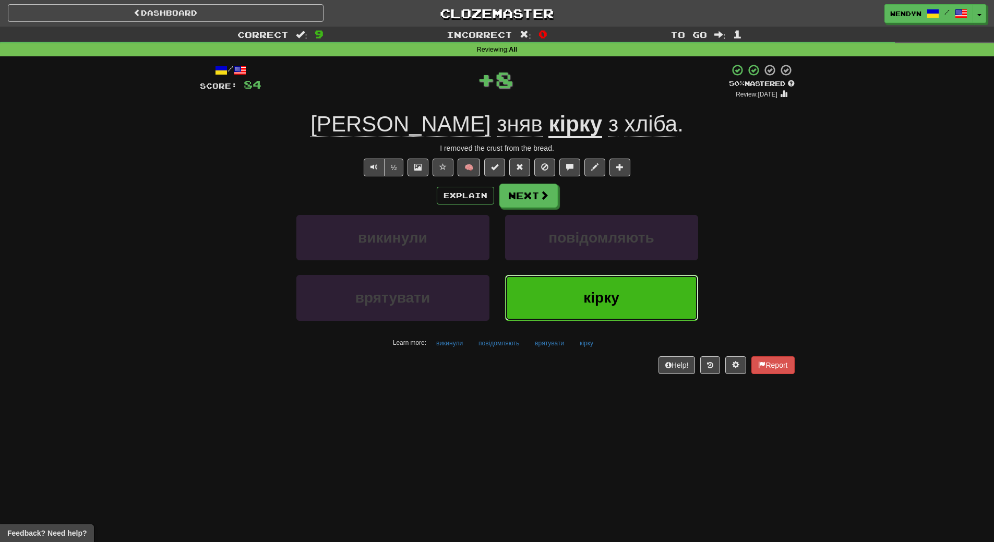
click at [601, 295] on span "кірку" at bounding box center [601, 298] width 35 height 16
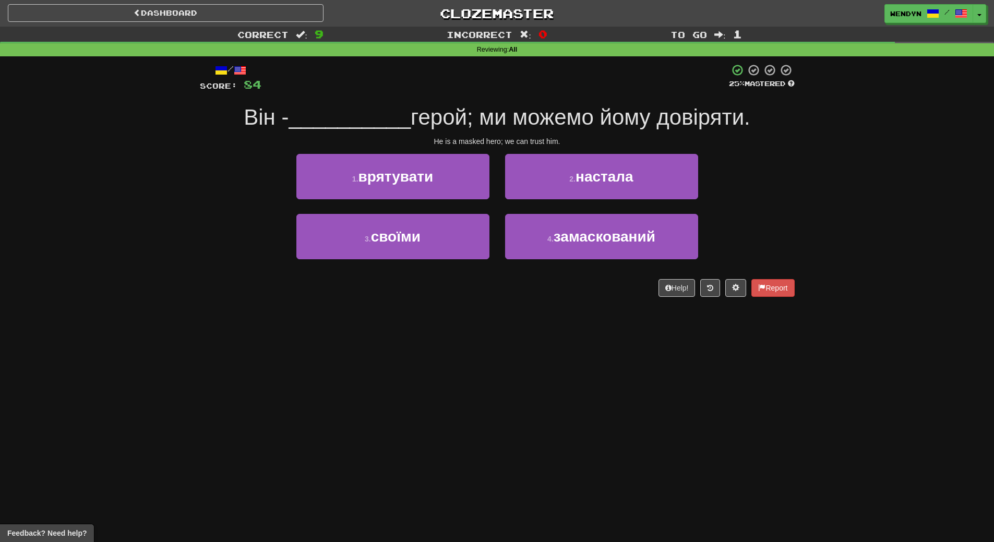
click at [499, 326] on div "Dashboard Clozemaster WendyN / Toggle Dropdown Dashboard Leaderboard Activity F…" at bounding box center [497, 271] width 994 height 542
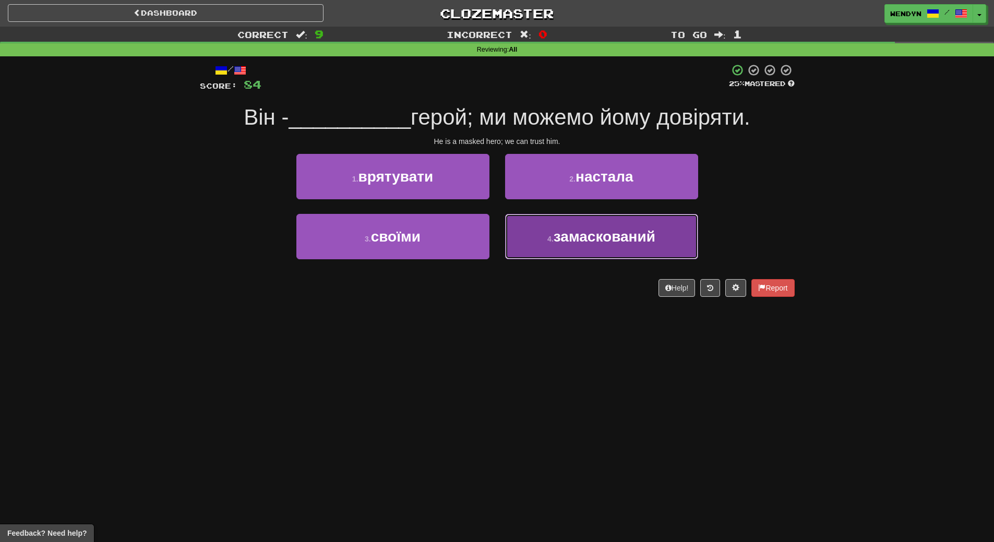
click at [613, 250] on button "4 . замаскований" at bounding box center [601, 236] width 193 height 45
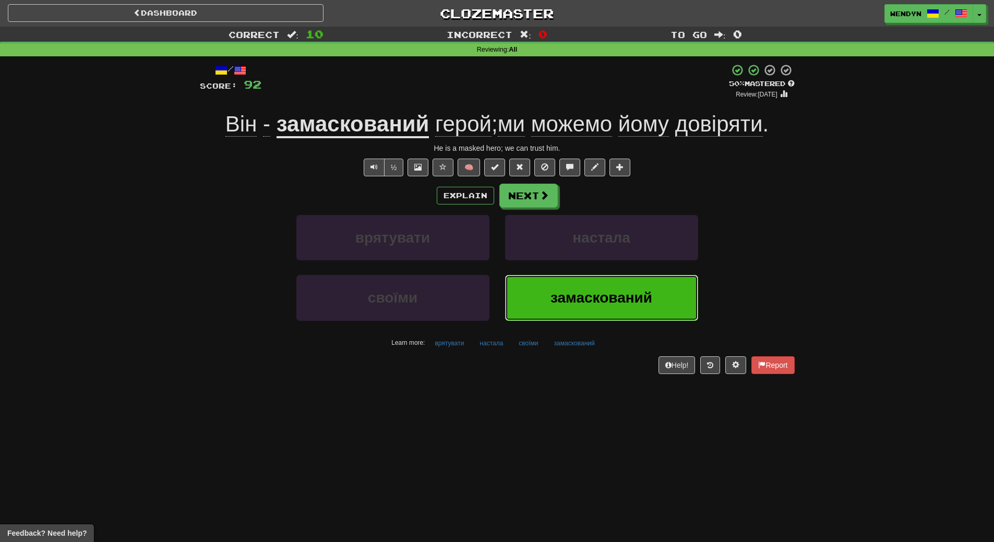
click at [612, 311] on button "замаскований" at bounding box center [601, 297] width 193 height 45
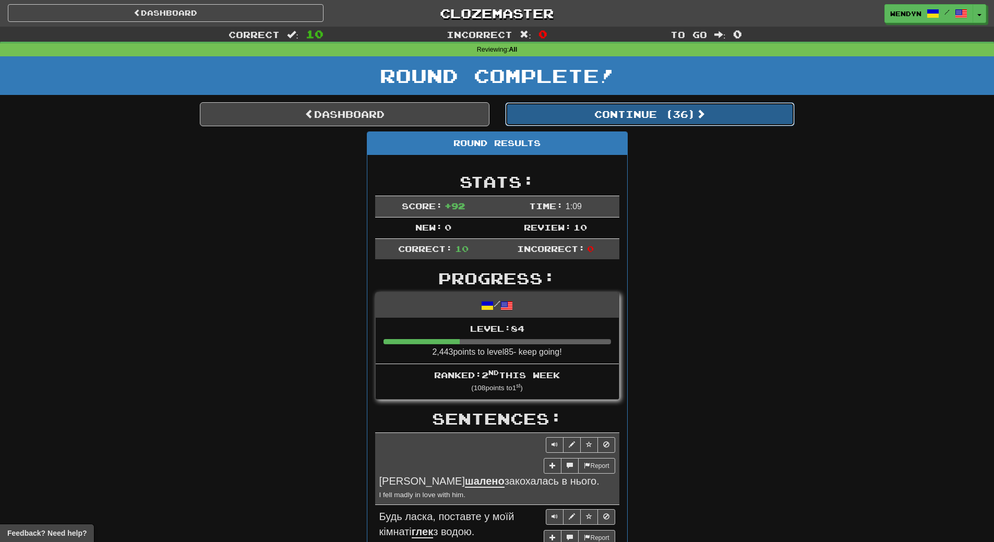
click at [657, 119] on button "Continue ( 36 )" at bounding box center [650, 114] width 290 height 24
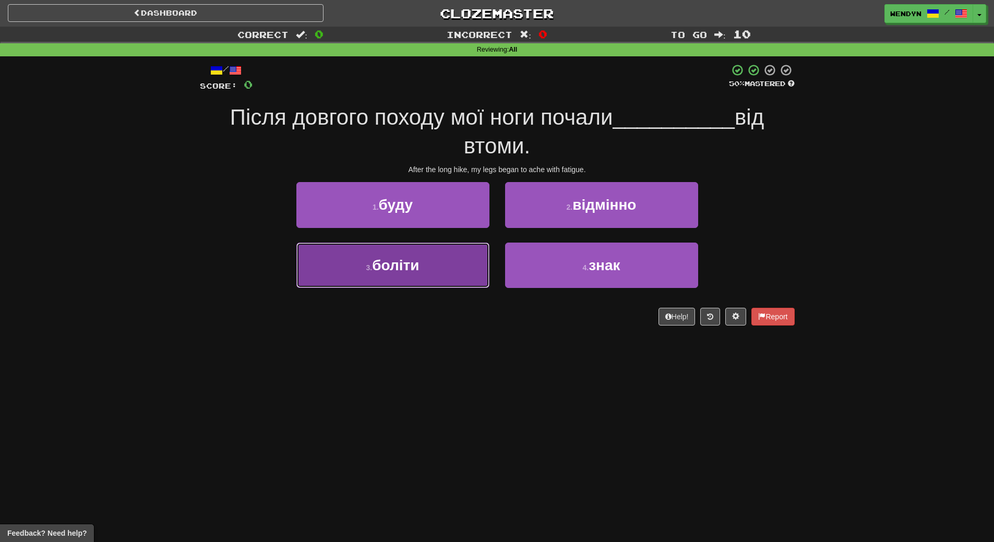
click at [465, 264] on button "3 . боліти" at bounding box center [392, 265] width 193 height 45
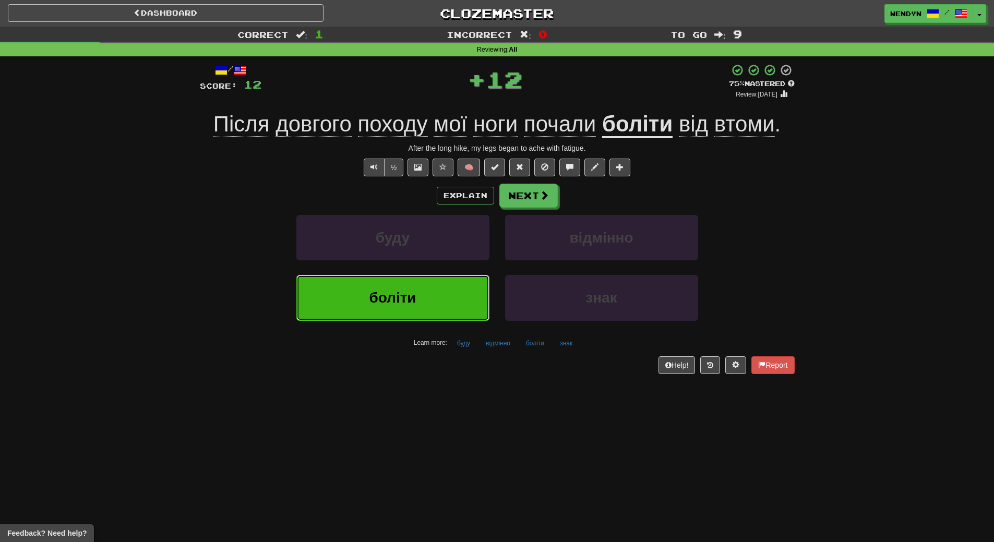
click at [459, 298] on button "боліти" at bounding box center [392, 297] width 193 height 45
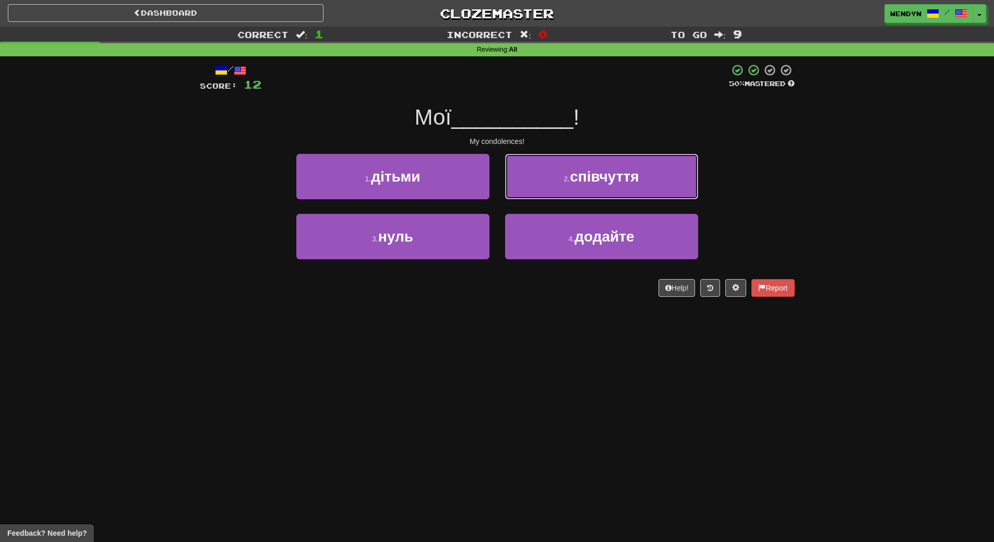
click at [625, 181] on span "співчуття" at bounding box center [604, 177] width 69 height 16
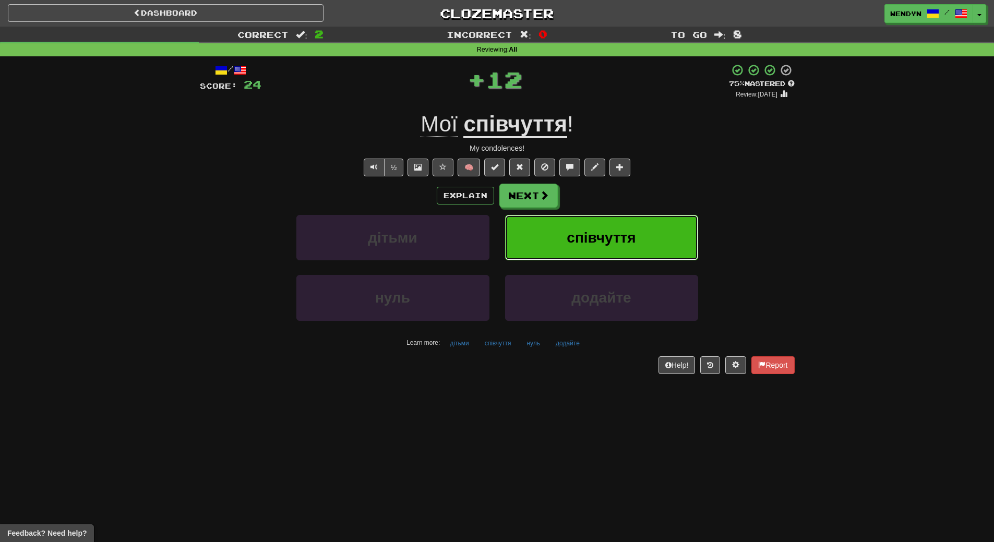
click at [625, 219] on button "співчуття" at bounding box center [601, 237] width 193 height 45
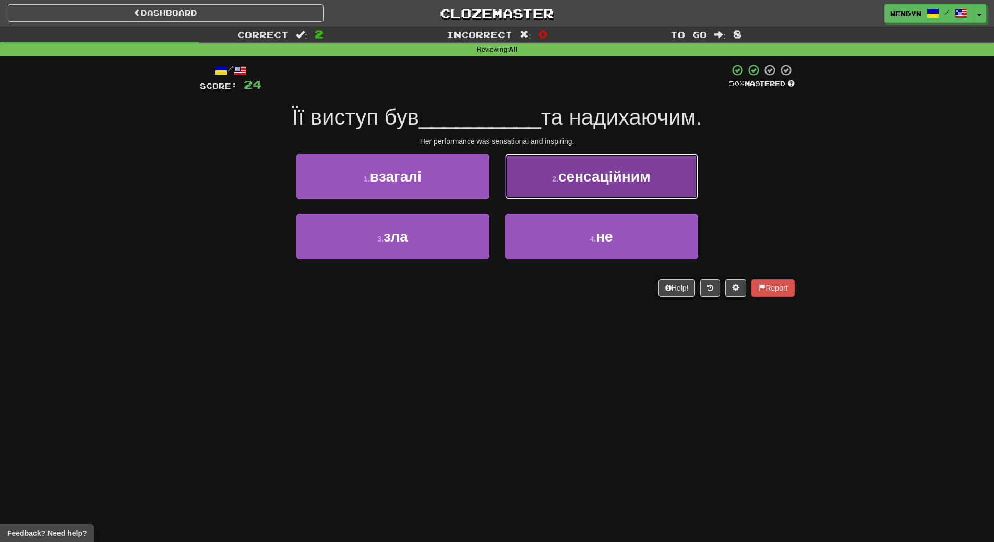
click at [627, 182] on span "сенсаційним" at bounding box center [605, 177] width 92 height 16
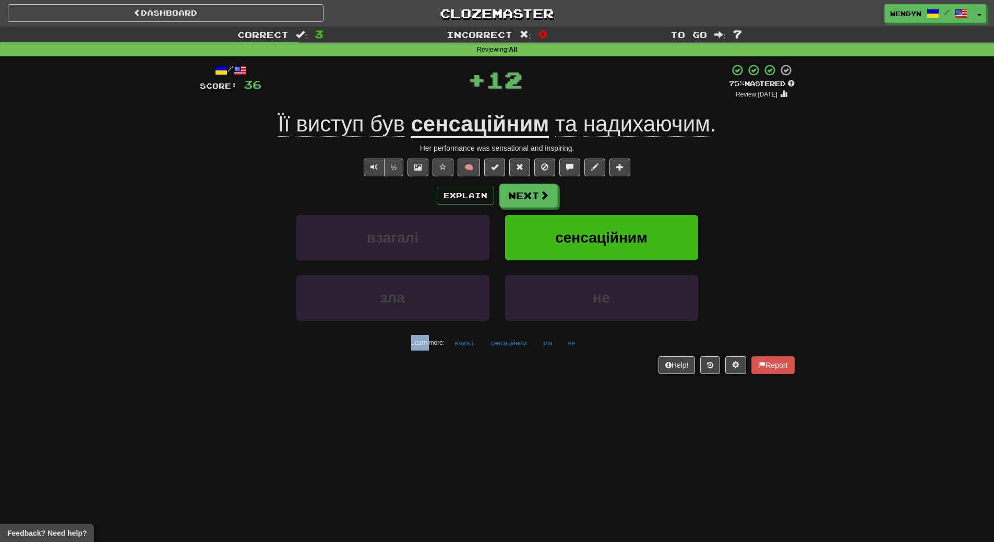
click at [627, 182] on div "/ Score: 36 + 12 75 % Mastered Review: 2025-10-14 Її виступ був сенсаційним та …" at bounding box center [497, 219] width 595 height 310
click at [625, 244] on span "сенсаційним" at bounding box center [601, 238] width 92 height 16
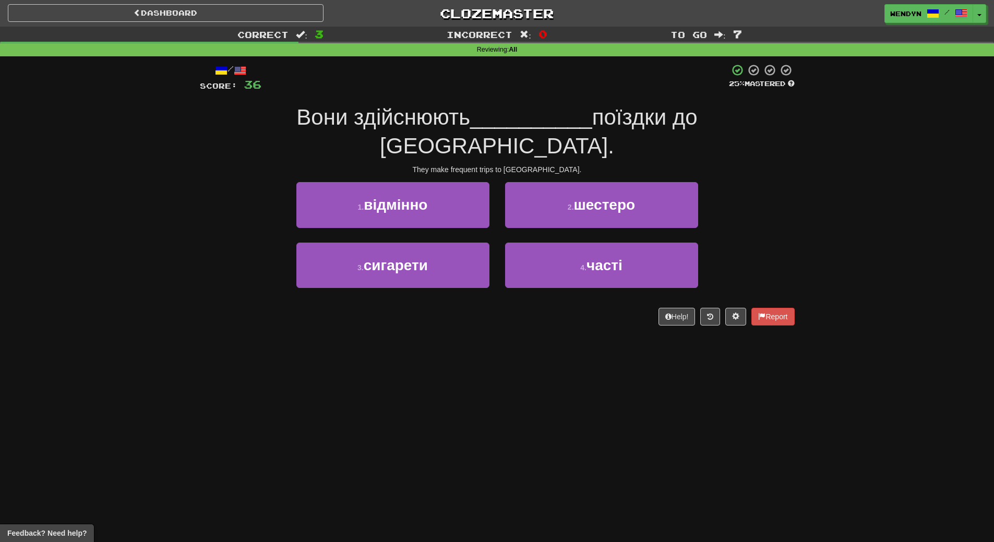
click at [494, 308] on div "Help! Report" at bounding box center [497, 317] width 595 height 18
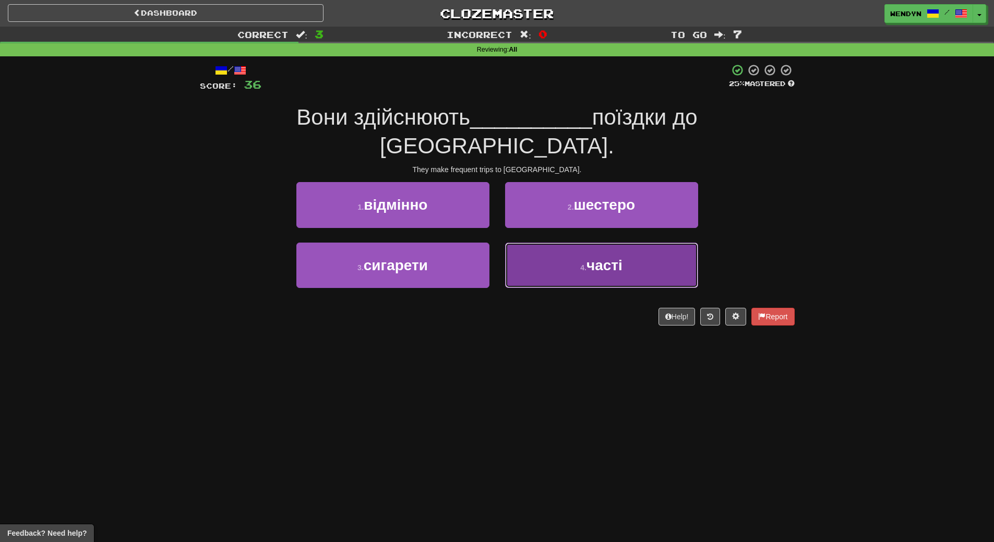
click at [600, 255] on button "4 . часті" at bounding box center [601, 265] width 193 height 45
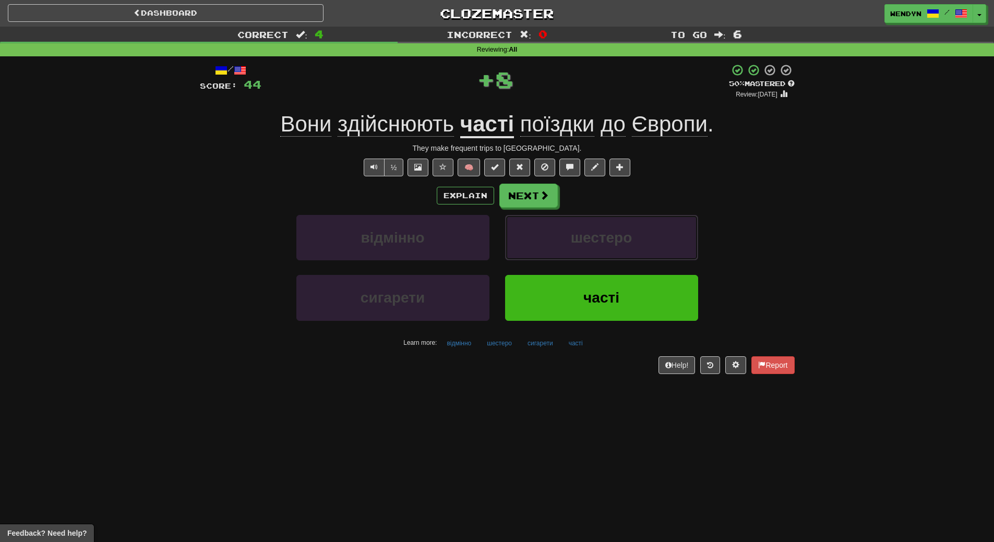
click at [600, 255] on button "шестеро" at bounding box center [601, 237] width 193 height 45
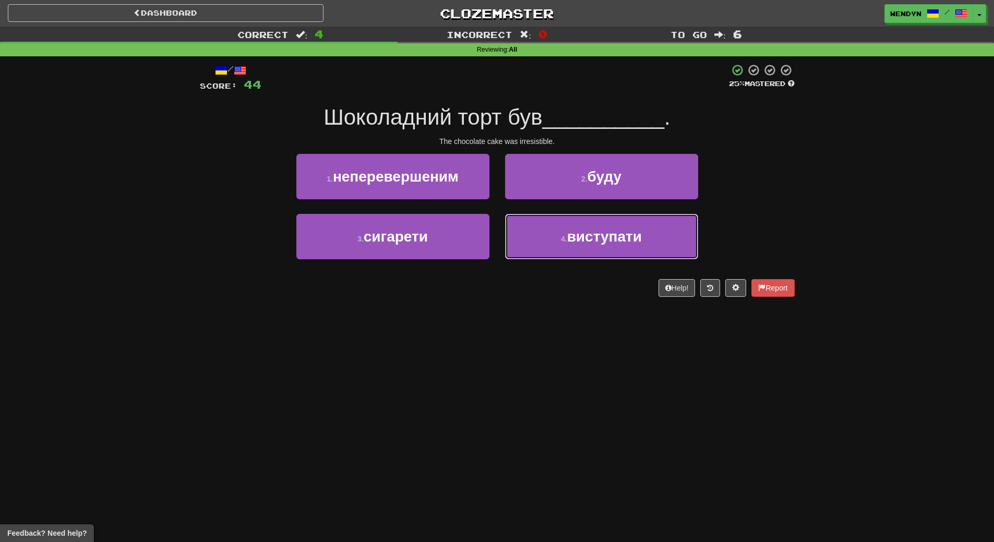
drag, startPoint x: 600, startPoint y: 255, endPoint x: 599, endPoint y: 276, distance: 21.4
click at [599, 276] on div "/ Score: 44 25 % Mastered Шоколадний торт був __________ . The chocolate cake w…" at bounding box center [497, 180] width 595 height 233
click at [488, 319] on div "Dashboard Clozemaster WendyN / Toggle Dropdown Dashboard Leaderboard Activity F…" at bounding box center [497, 271] width 994 height 542
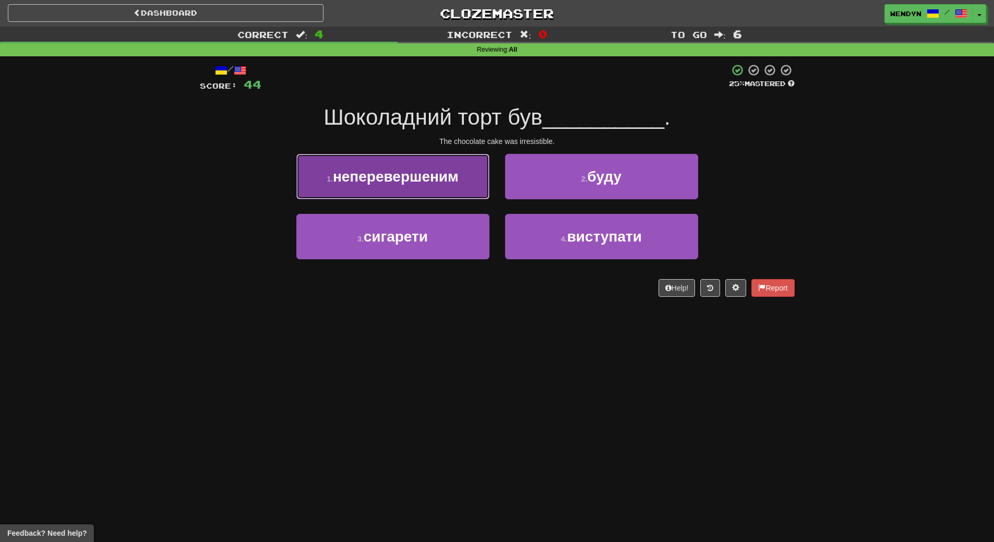
click at [445, 179] on span "неперевершеним" at bounding box center [396, 177] width 126 height 16
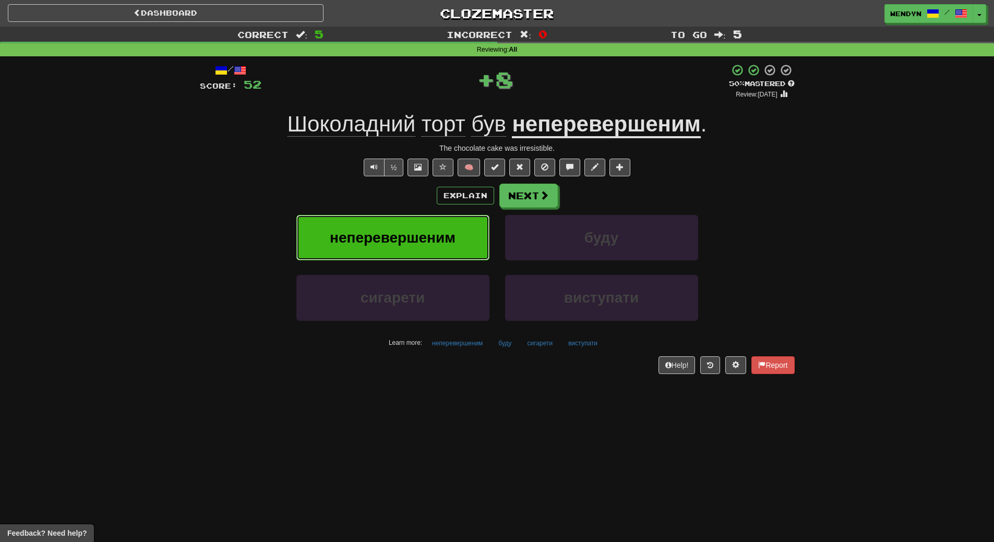
click at [430, 243] on span "неперевершеним" at bounding box center [393, 238] width 126 height 16
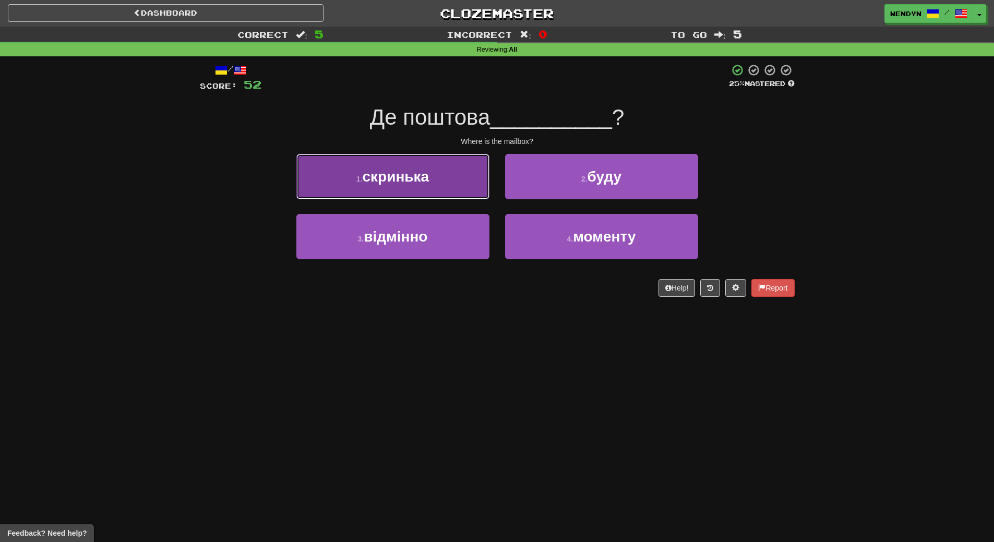
click at [436, 178] on button "1 . скринька" at bounding box center [392, 176] width 193 height 45
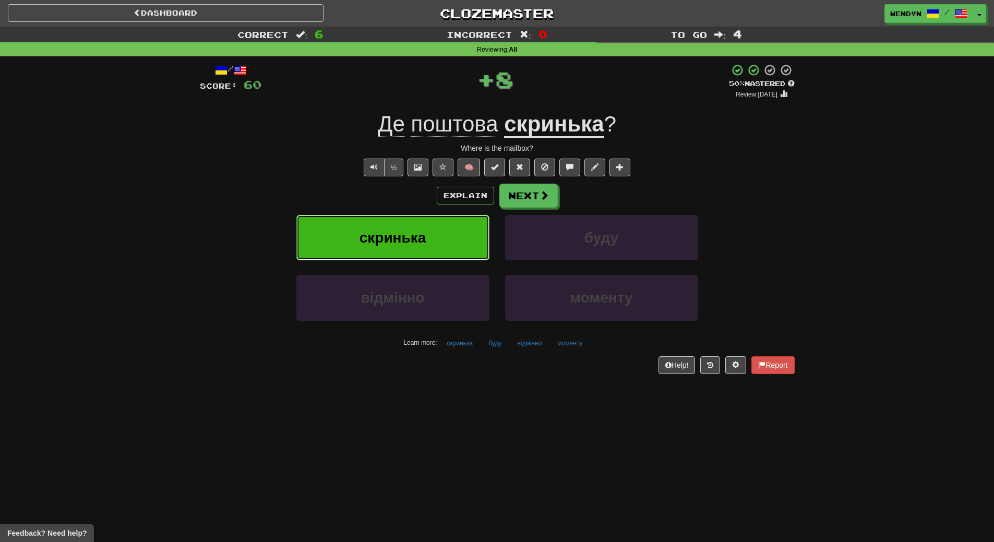
click at [430, 246] on button "скринька" at bounding box center [392, 237] width 193 height 45
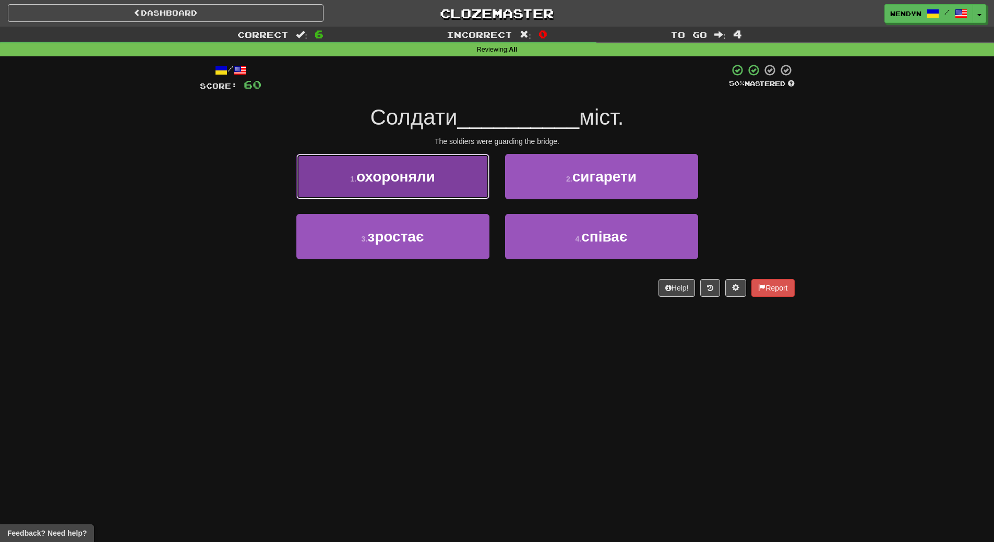
click at [450, 176] on button "1 . охороняли" at bounding box center [392, 176] width 193 height 45
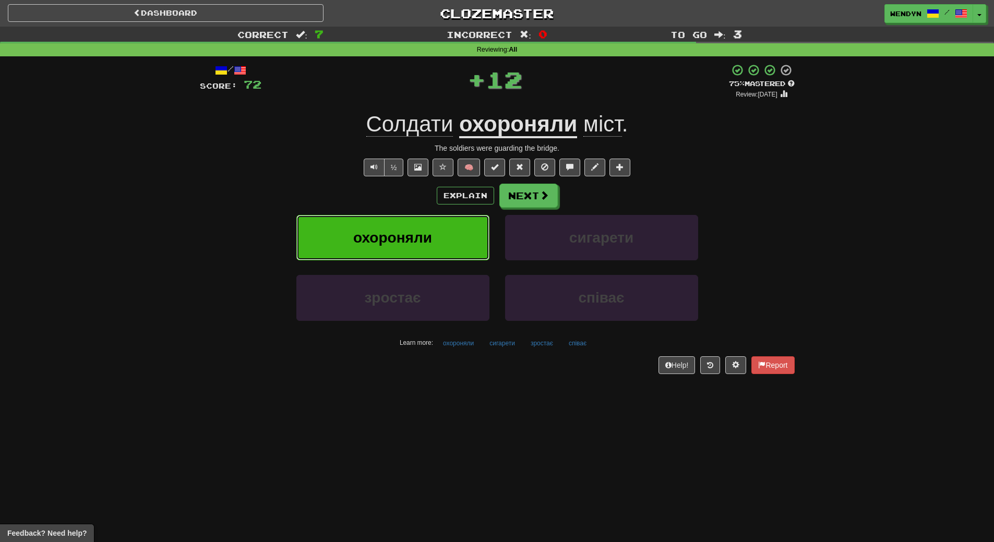
click at [435, 236] on button "охороняли" at bounding box center [392, 237] width 193 height 45
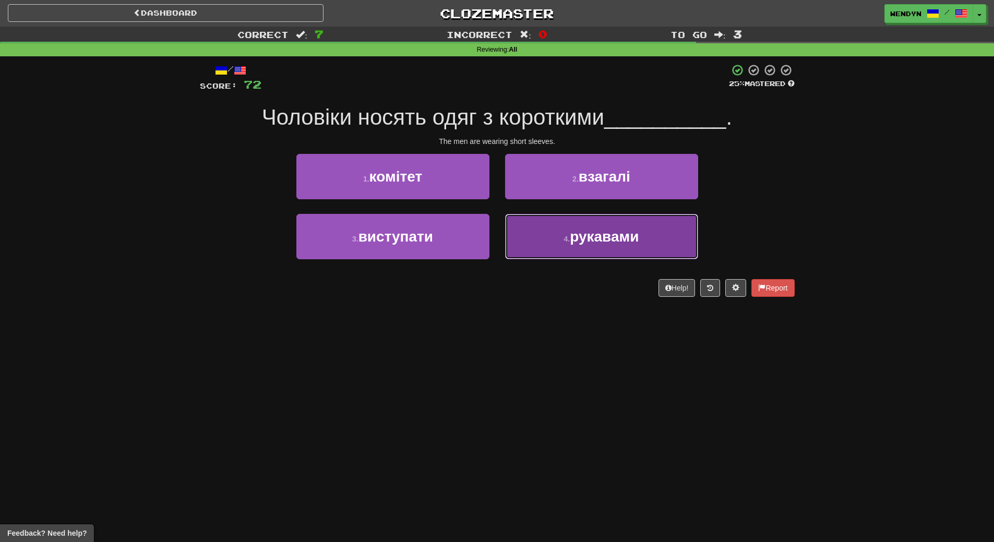
click at [586, 235] on span "рукавами" at bounding box center [604, 237] width 69 height 16
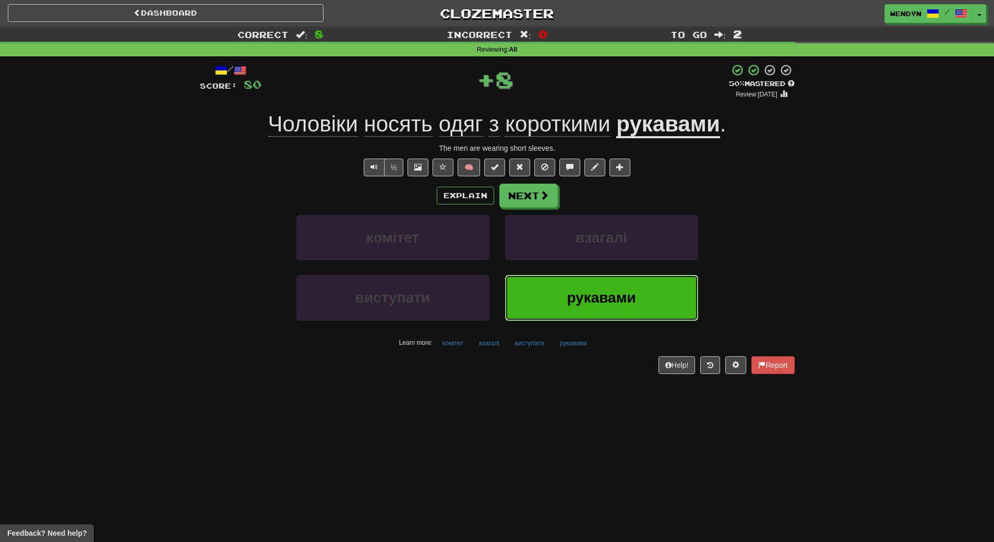
click at [580, 288] on button "рукавами" at bounding box center [601, 297] width 193 height 45
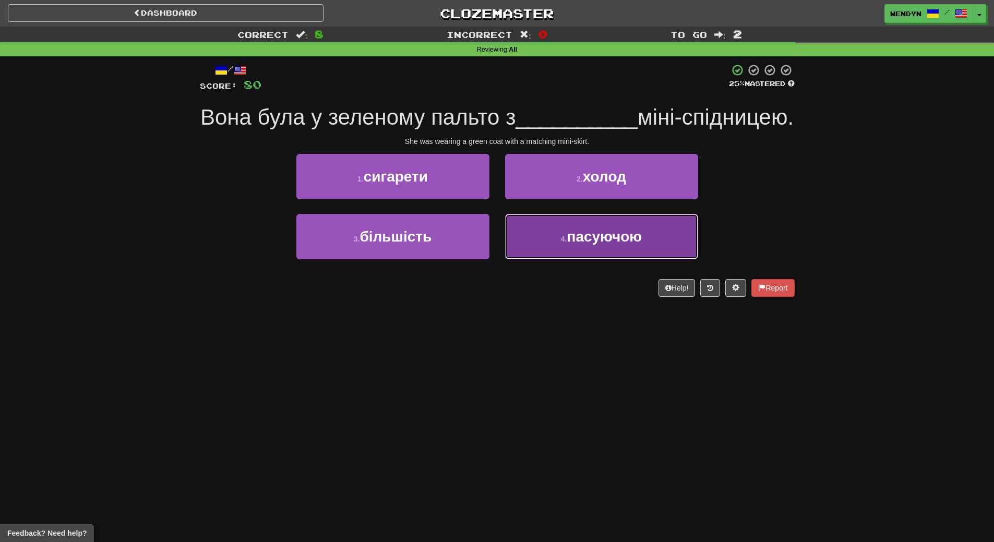
click at [584, 259] on button "4 . пасуючою" at bounding box center [601, 236] width 193 height 45
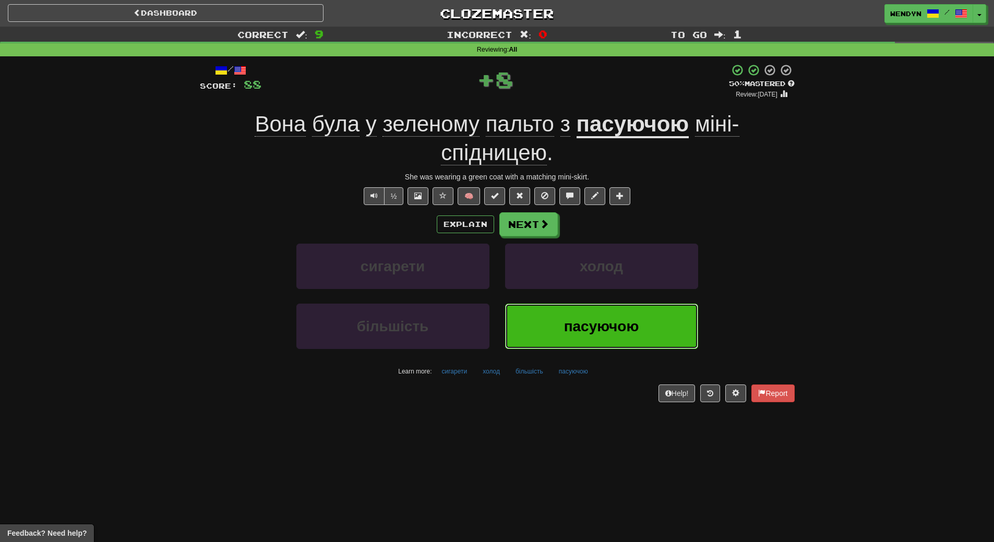
click at [584, 313] on button "пасуючою" at bounding box center [601, 326] width 193 height 45
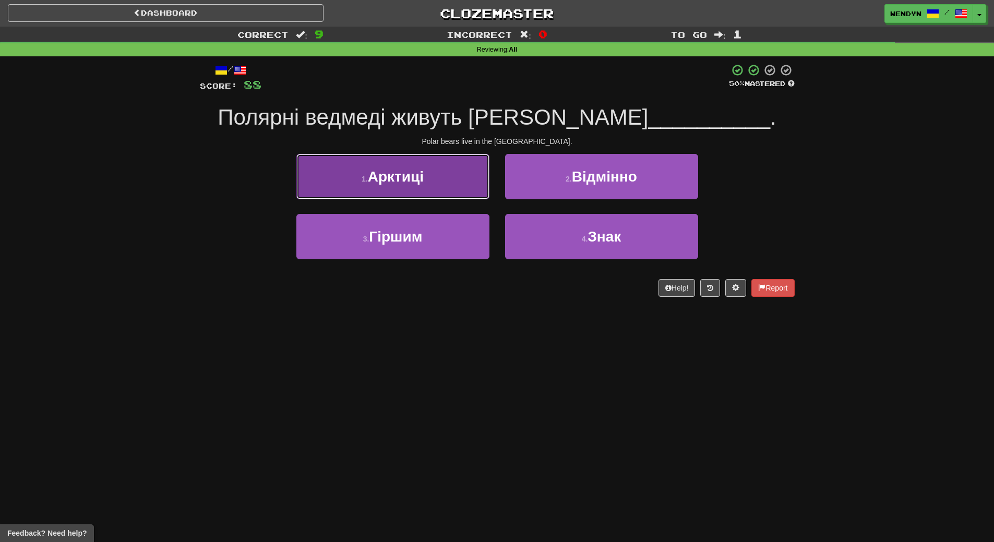
click at [420, 170] on span "Арктиці" at bounding box center [396, 177] width 56 height 16
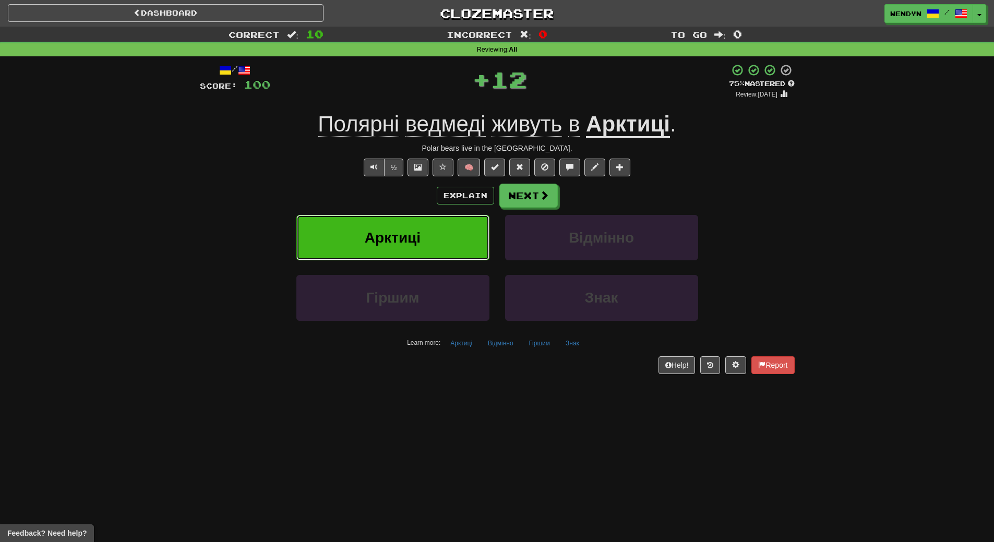
click at [416, 229] on button "Арктиці" at bounding box center [392, 237] width 193 height 45
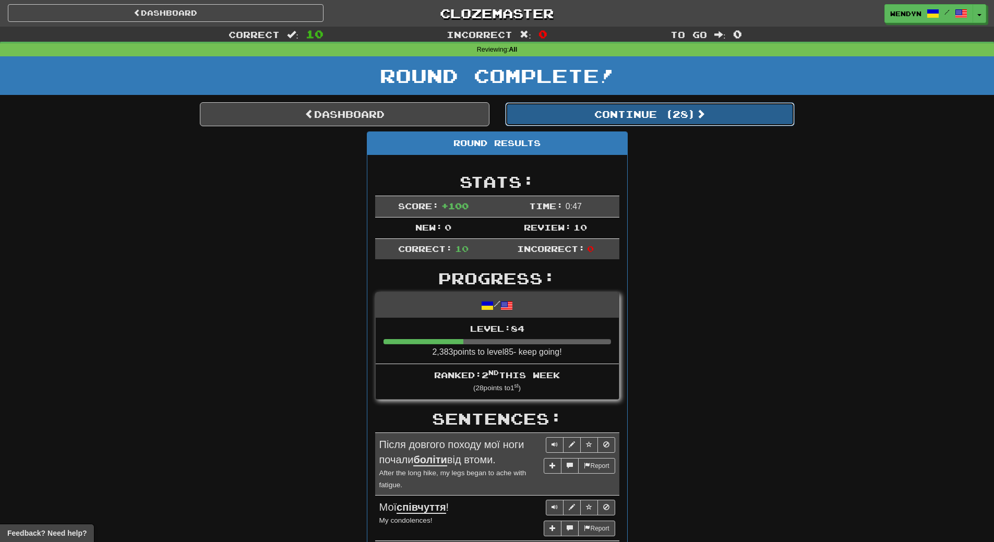
click at [688, 121] on button "Continue ( 28 )" at bounding box center [650, 114] width 290 height 24
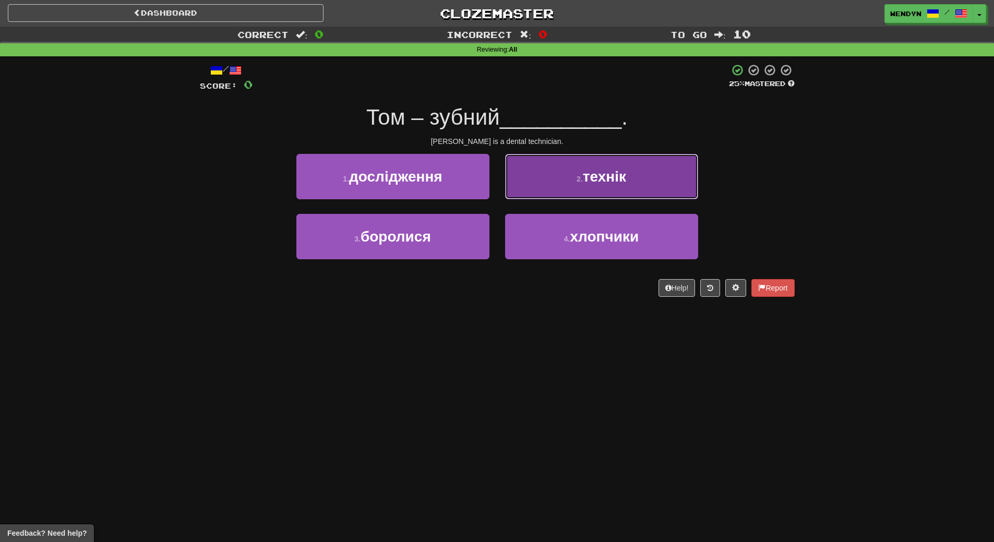
click at [600, 174] on span "технік" at bounding box center [604, 177] width 43 height 16
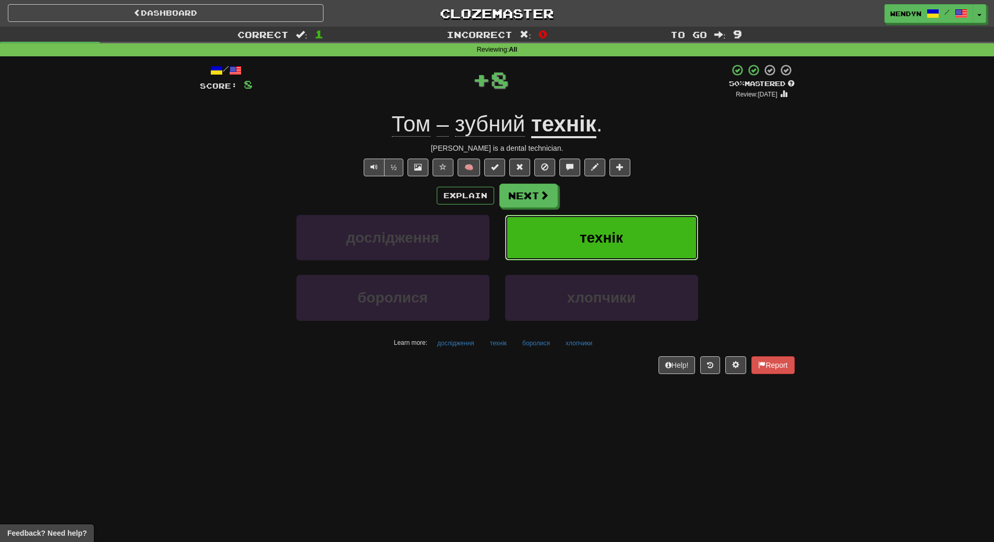
click at [628, 228] on button "технік" at bounding box center [601, 237] width 193 height 45
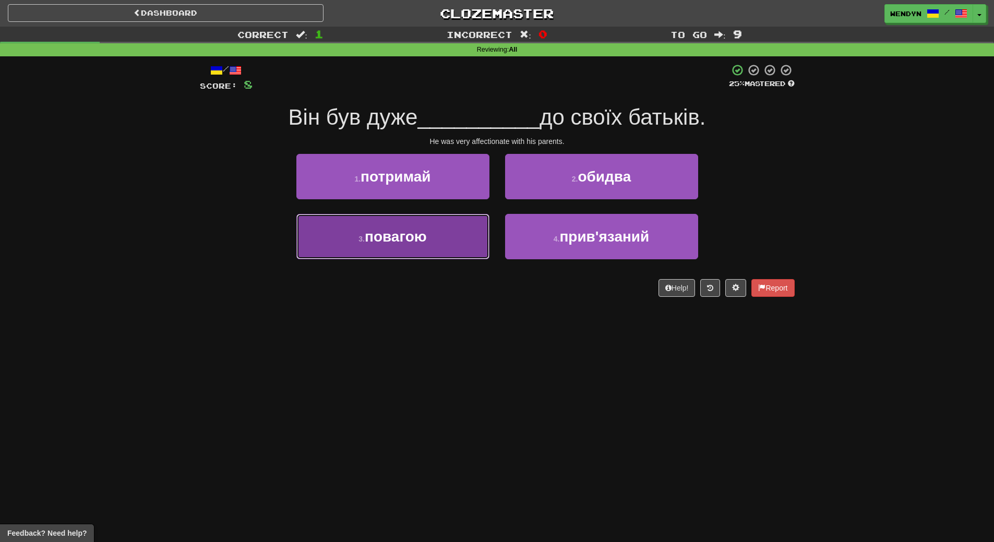
click at [406, 258] on button "3 . повагою" at bounding box center [392, 236] width 193 height 45
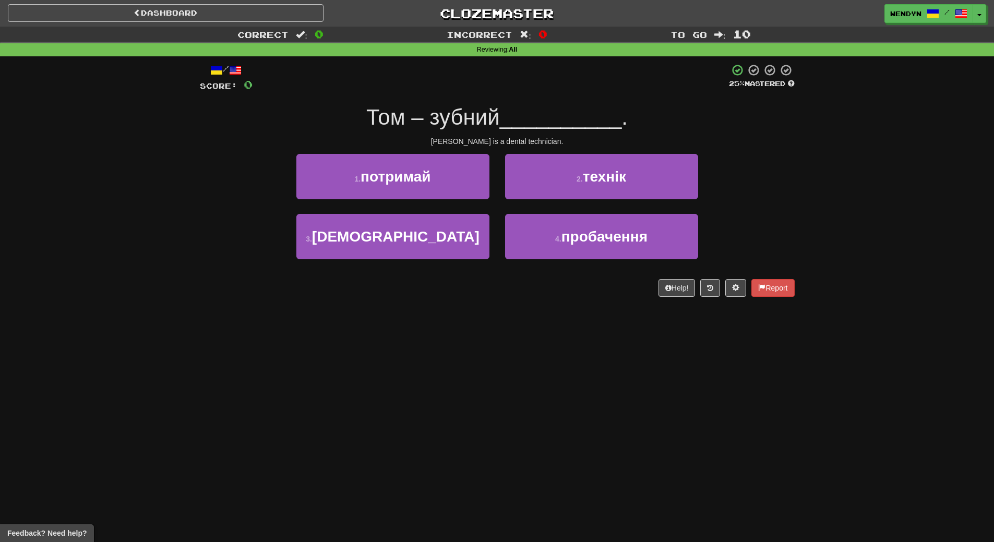
click at [633, 206] on div "2 . технік" at bounding box center [601, 184] width 209 height 60
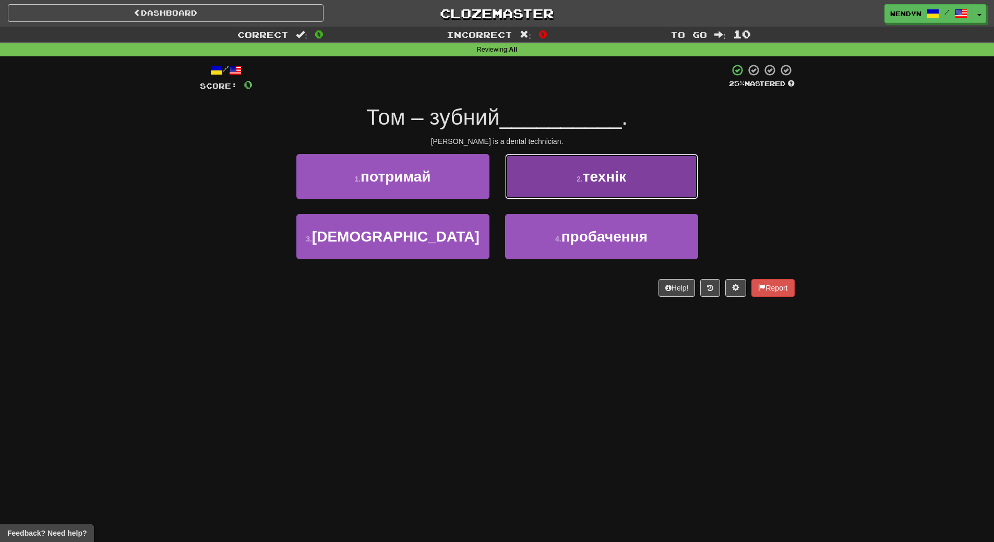
click at [634, 189] on button "2 . технік" at bounding box center [601, 176] width 193 height 45
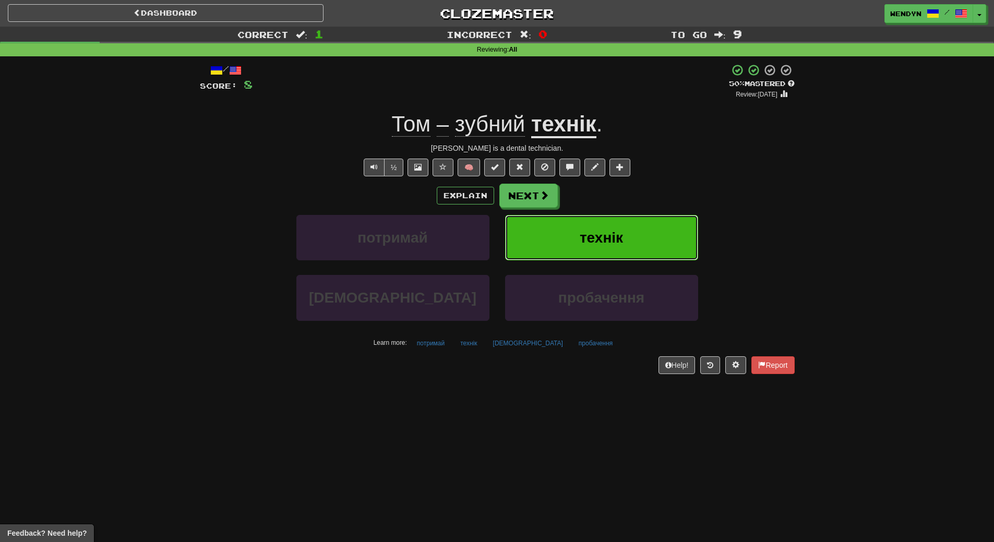
click at [564, 235] on button "технік" at bounding box center [601, 237] width 193 height 45
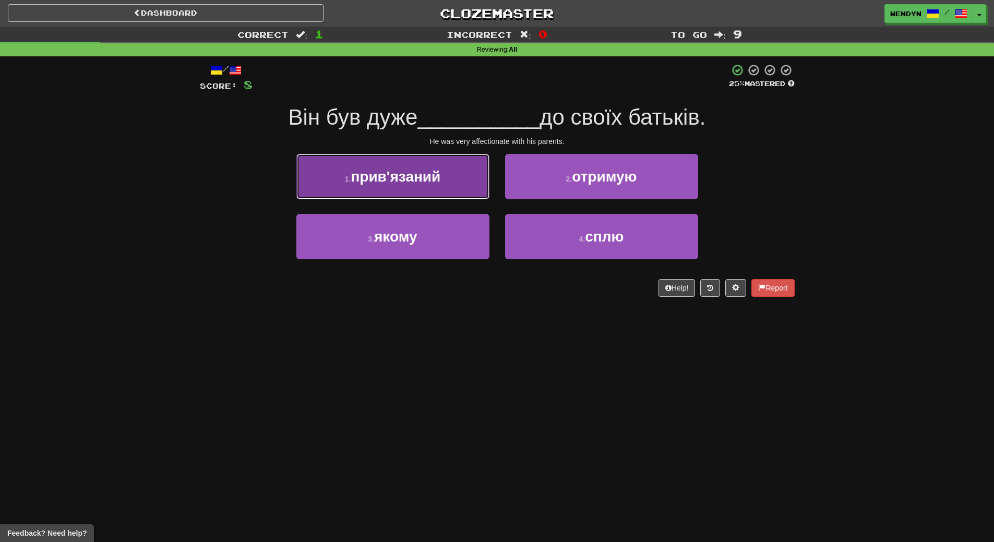
click at [453, 187] on button "1 . прив'язаний" at bounding box center [392, 176] width 193 height 45
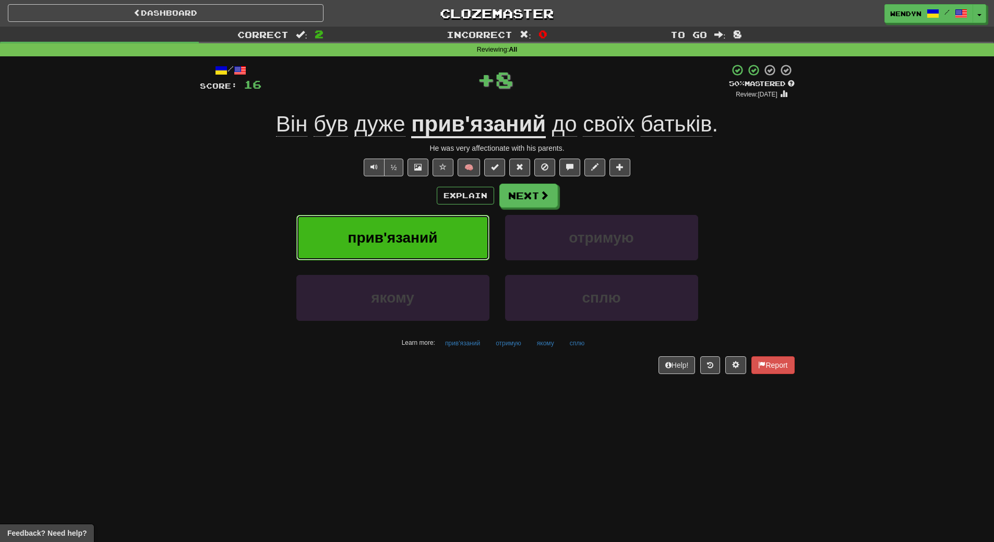
click at [438, 241] on button "прив'язаний" at bounding box center [392, 237] width 193 height 45
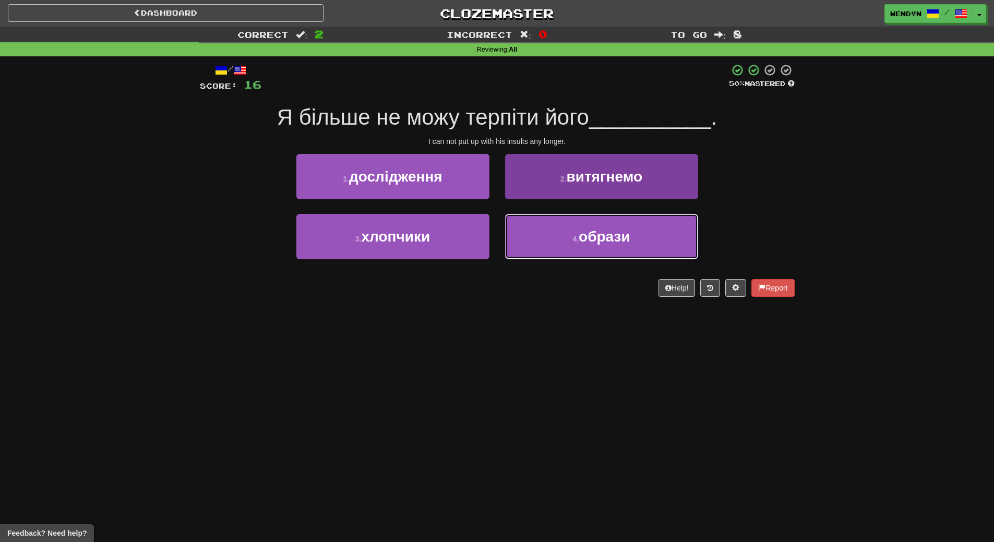
click at [637, 233] on button "4 . образи" at bounding box center [601, 236] width 193 height 45
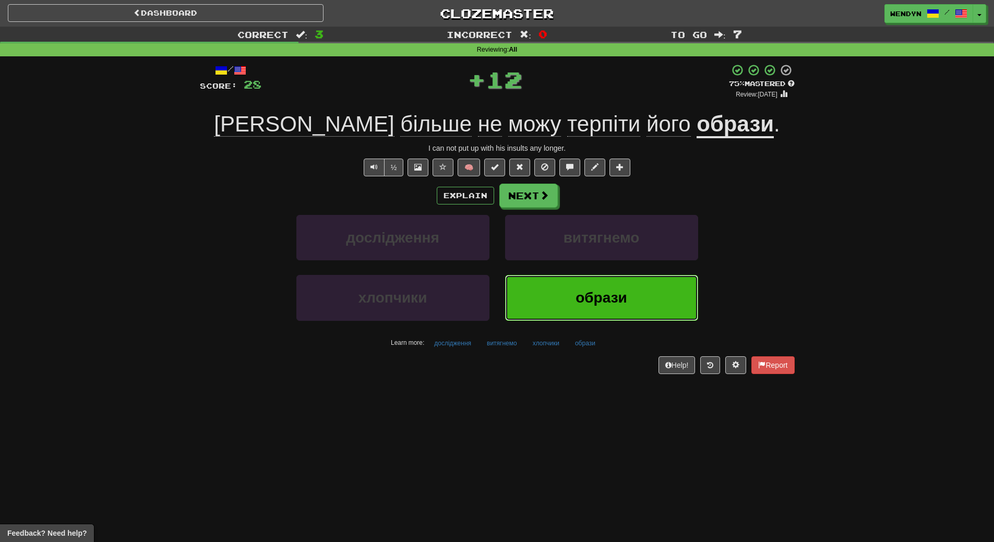
click at [624, 281] on button "образи" at bounding box center [601, 297] width 193 height 45
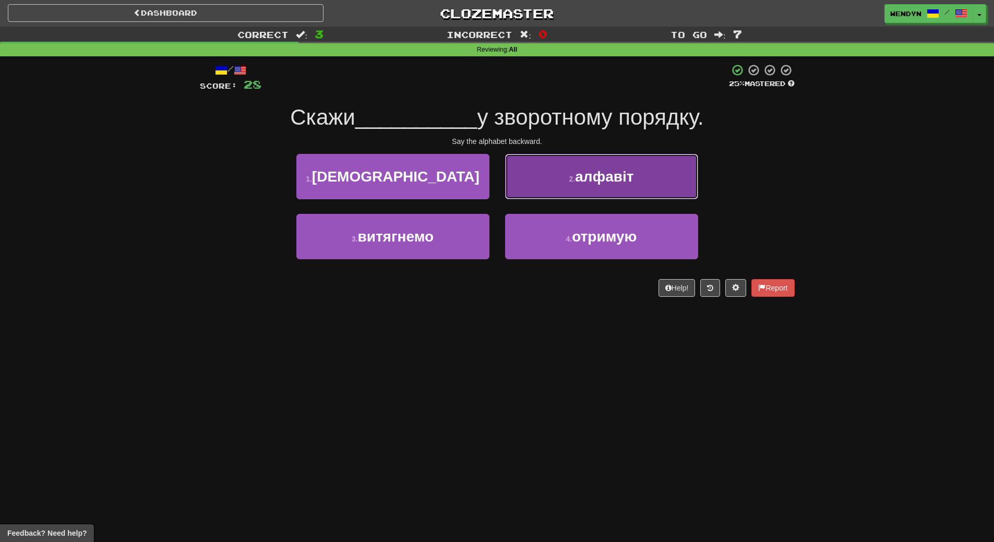
click at [593, 182] on span "алфавіт" at bounding box center [604, 177] width 58 height 16
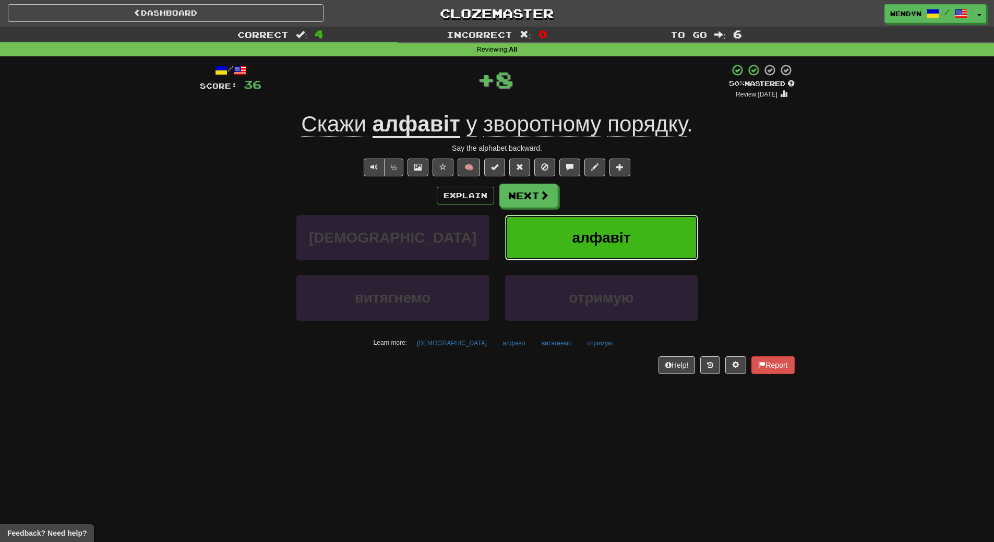
click at [595, 232] on span "алфавіт" at bounding box center [601, 238] width 58 height 16
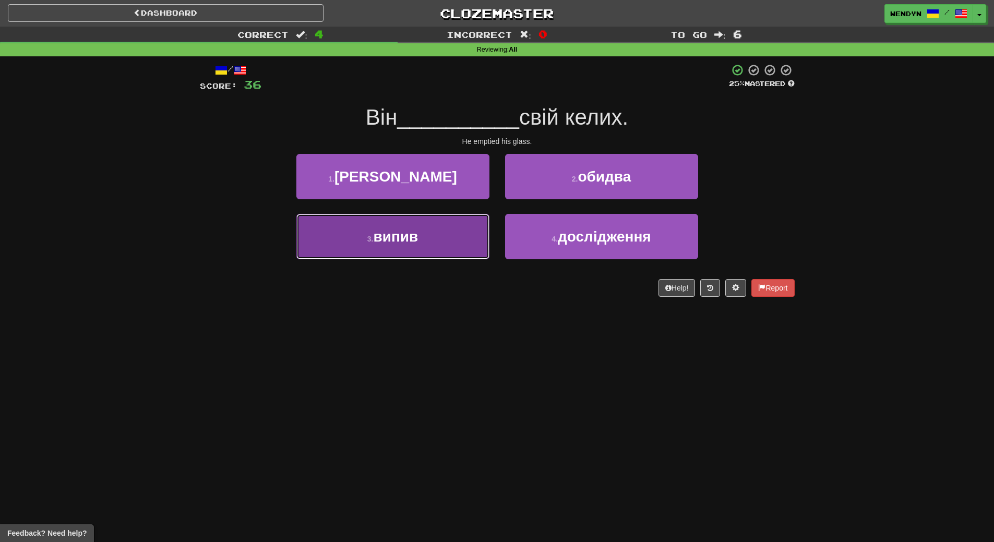
click at [421, 253] on button "3 . випив" at bounding box center [392, 236] width 193 height 45
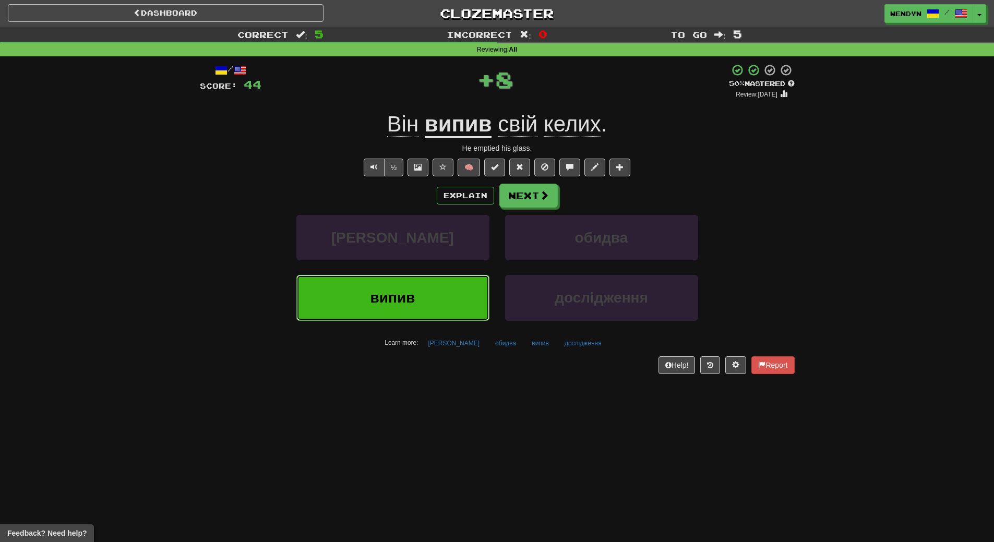
click at [416, 292] on button "випив" at bounding box center [392, 297] width 193 height 45
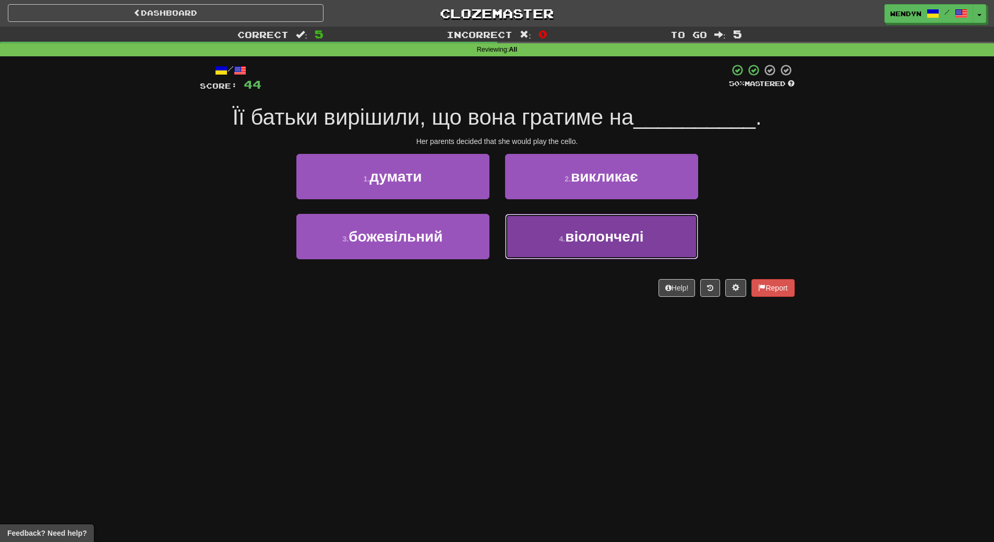
click at [598, 250] on button "4 . віолончелі" at bounding box center [601, 236] width 193 height 45
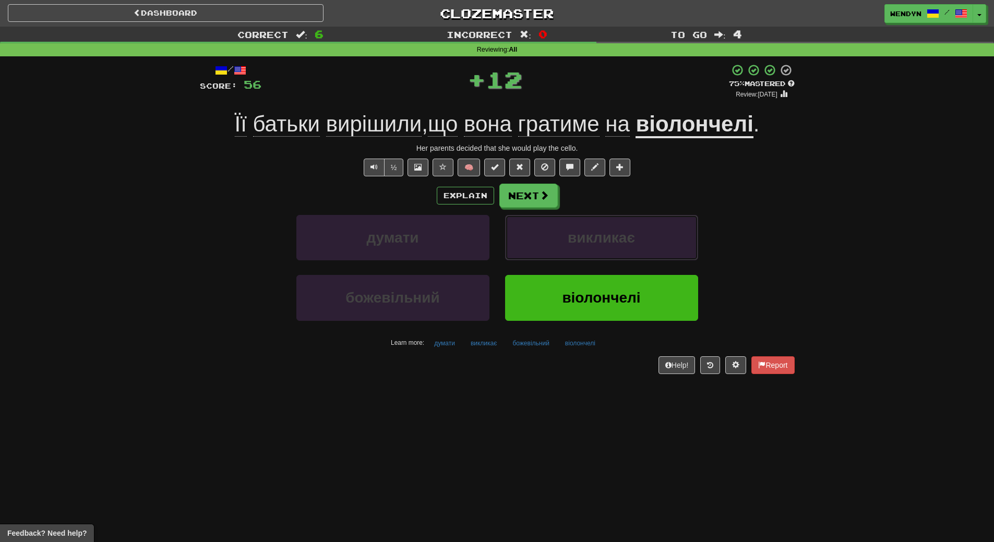
click at [598, 250] on button "викликає" at bounding box center [601, 237] width 193 height 45
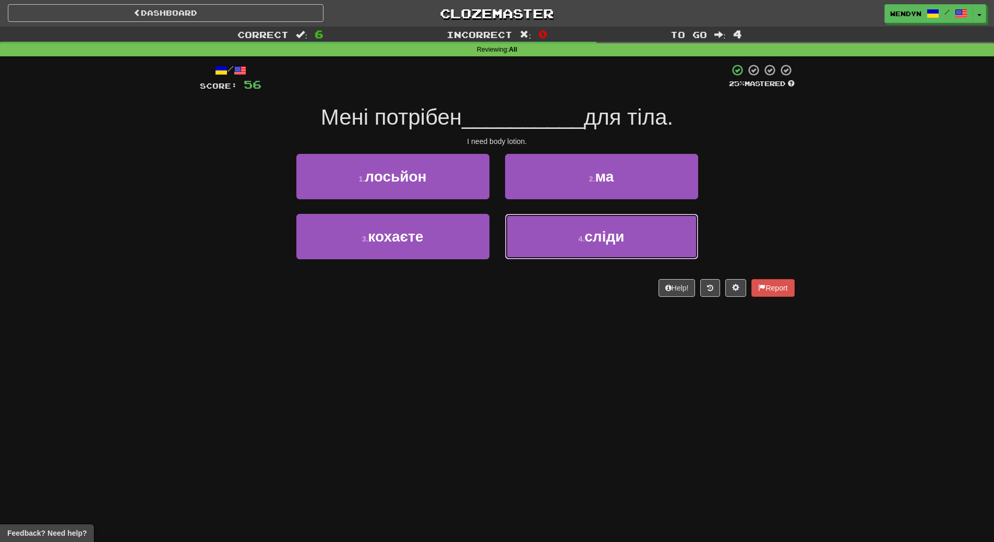
drag, startPoint x: 598, startPoint y: 250, endPoint x: 516, endPoint y: 323, distance: 110.5
click at [516, 323] on div "Dashboard Clozemaster WendyN / Toggle Dropdown Dashboard Leaderboard Activity F…" at bounding box center [497, 271] width 994 height 542
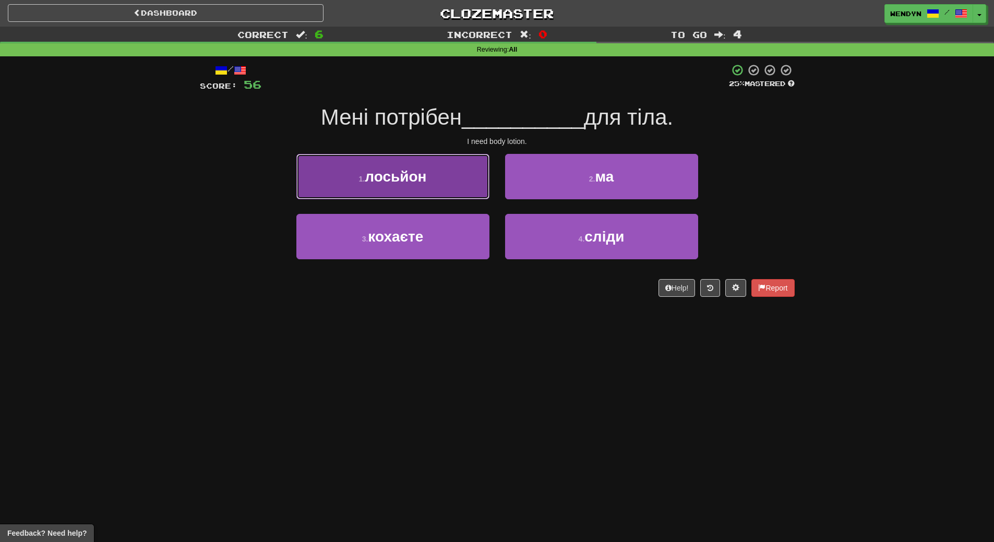
click at [441, 185] on button "1 . лосьйон" at bounding box center [392, 176] width 193 height 45
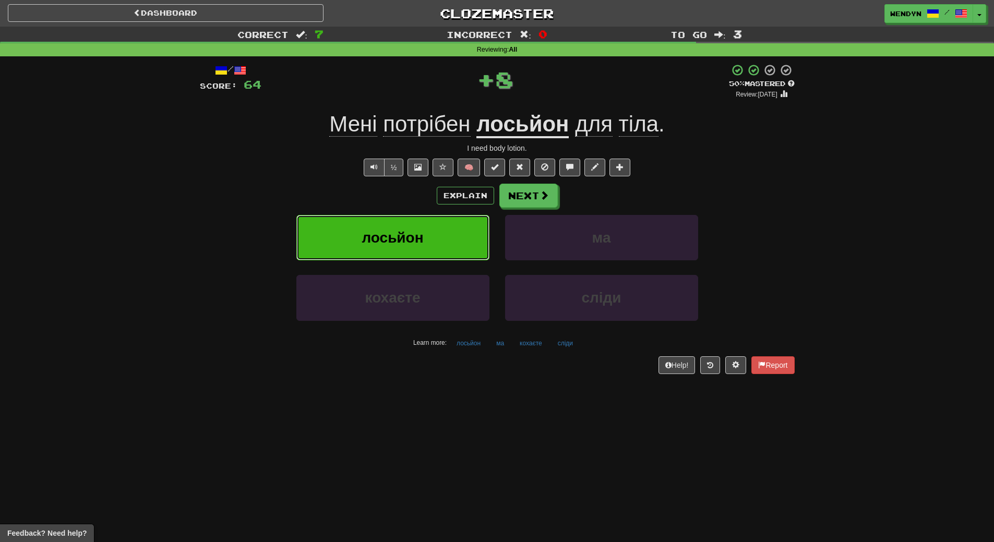
click at [437, 221] on button "лосьйон" at bounding box center [392, 237] width 193 height 45
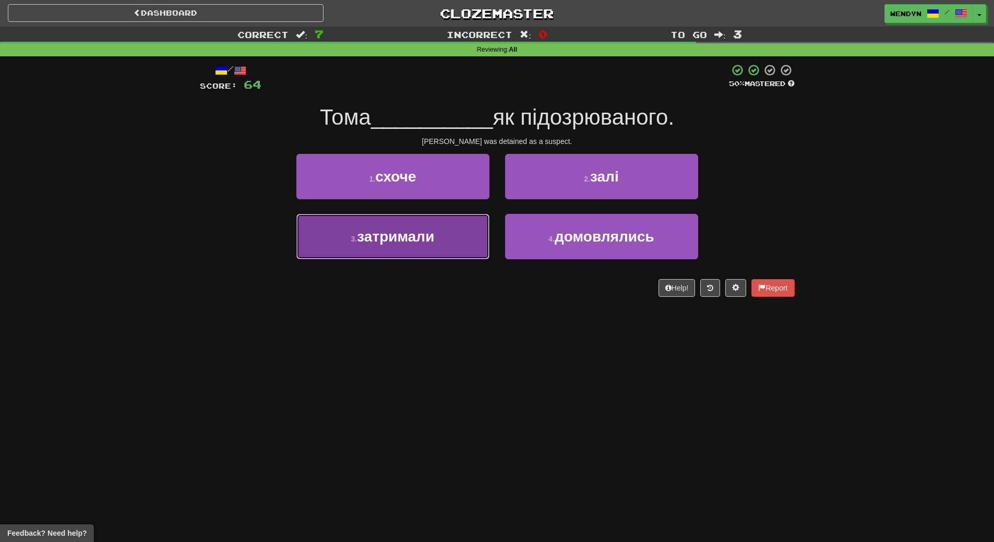
click at [477, 244] on button "3 . затримали" at bounding box center [392, 236] width 193 height 45
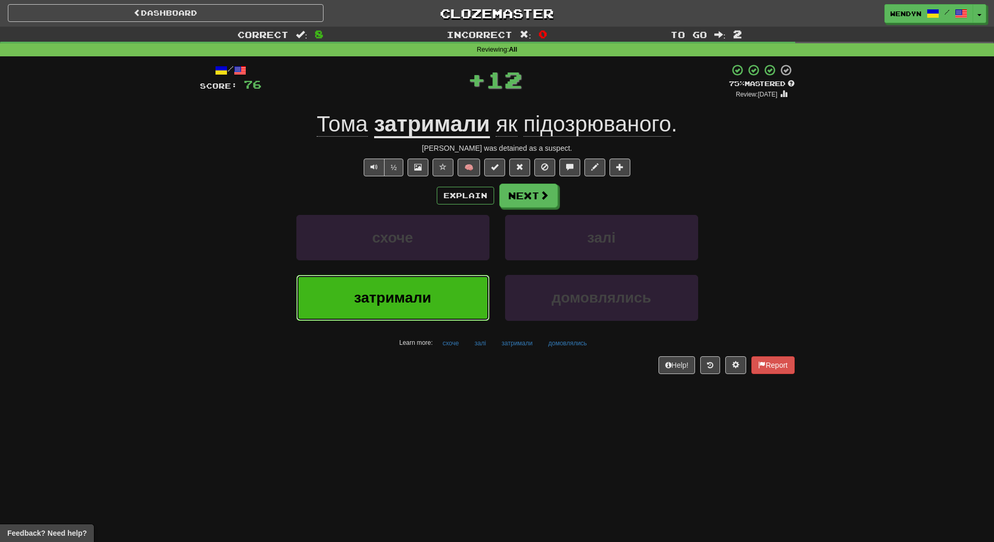
click at [449, 287] on button "затримали" at bounding box center [392, 297] width 193 height 45
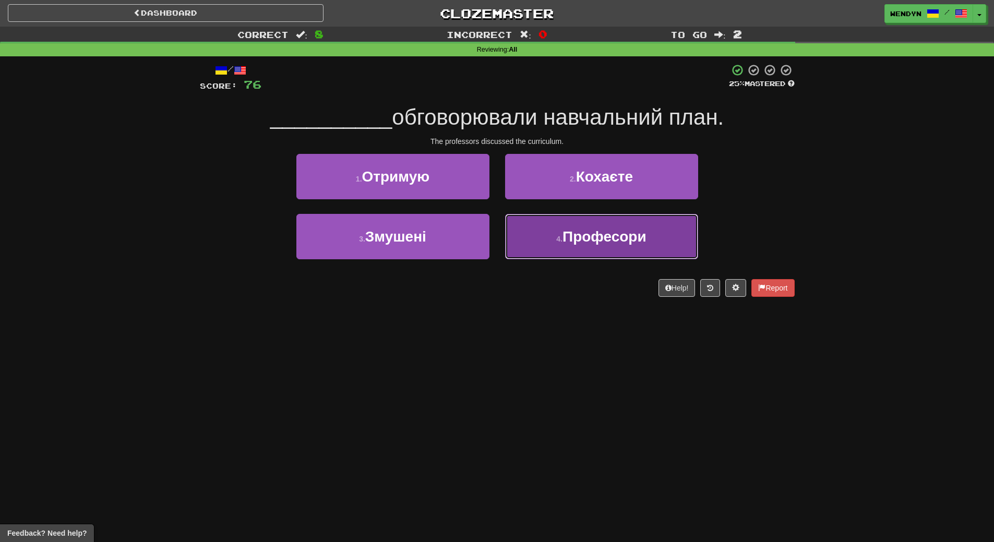
click at [626, 239] on span "Професори" at bounding box center [605, 237] width 84 height 16
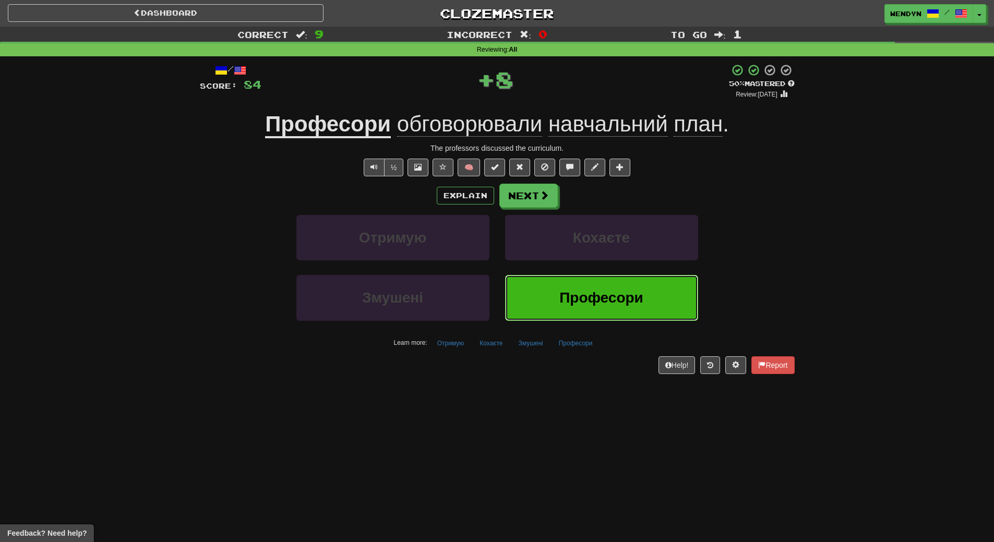
click at [599, 289] on button "Професори" at bounding box center [601, 297] width 193 height 45
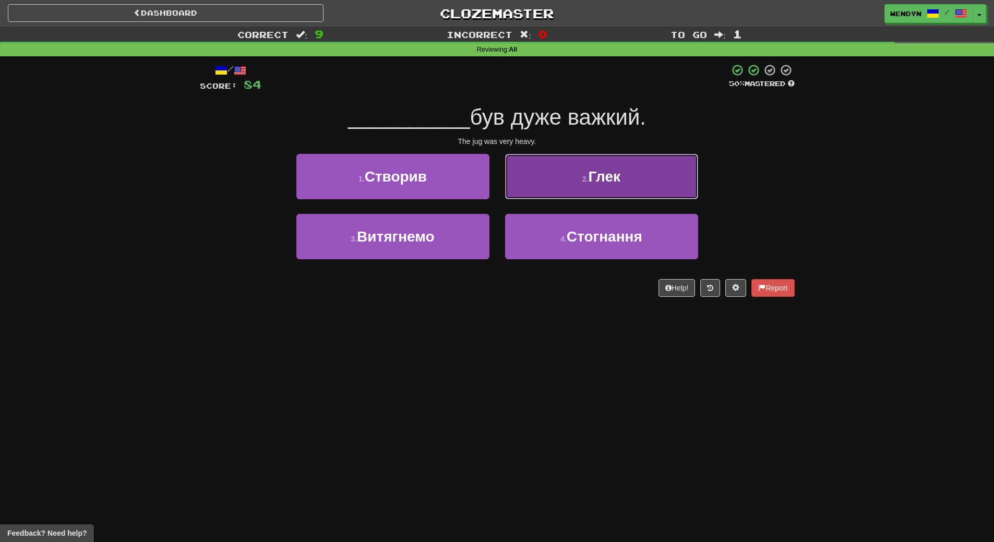
click at [624, 191] on button "2 . Глек" at bounding box center [601, 176] width 193 height 45
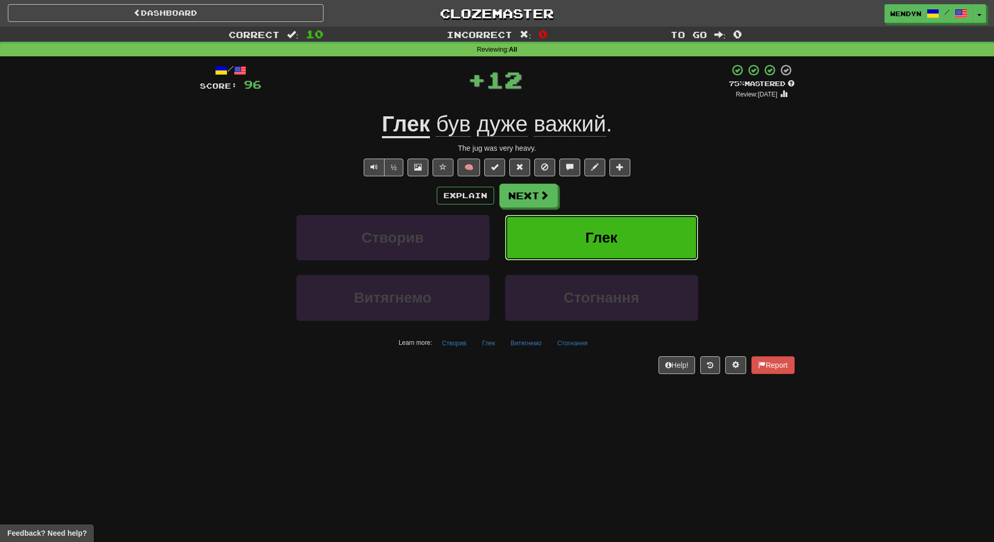
click at [624, 223] on button "Глек" at bounding box center [601, 237] width 193 height 45
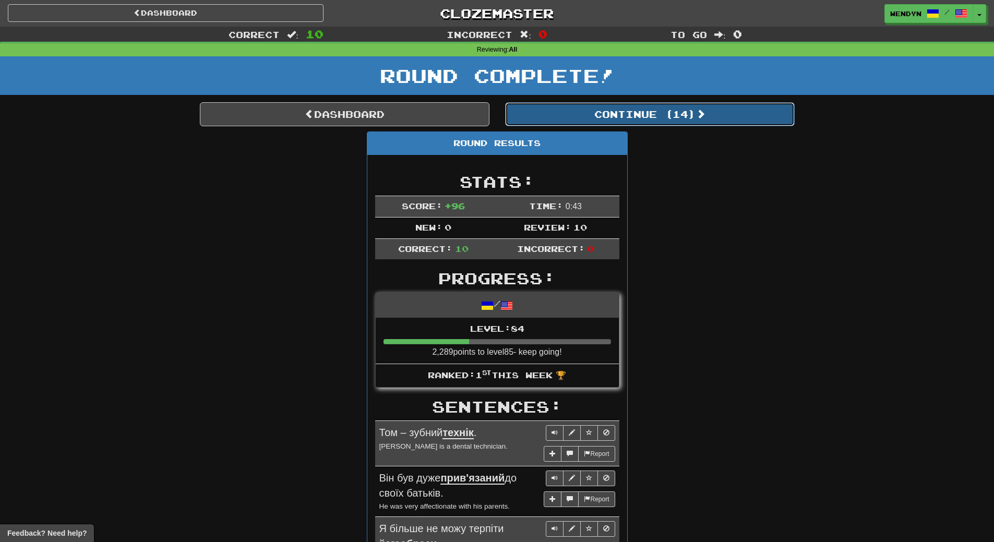
click at [679, 114] on button "Continue ( 14 )" at bounding box center [650, 114] width 290 height 24
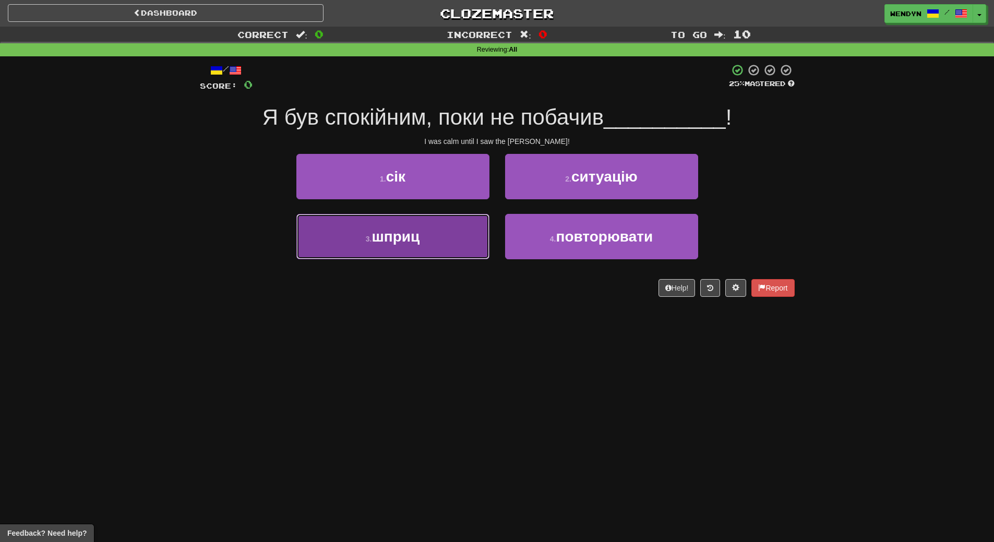
click at [448, 236] on button "3 . шприц" at bounding box center [392, 236] width 193 height 45
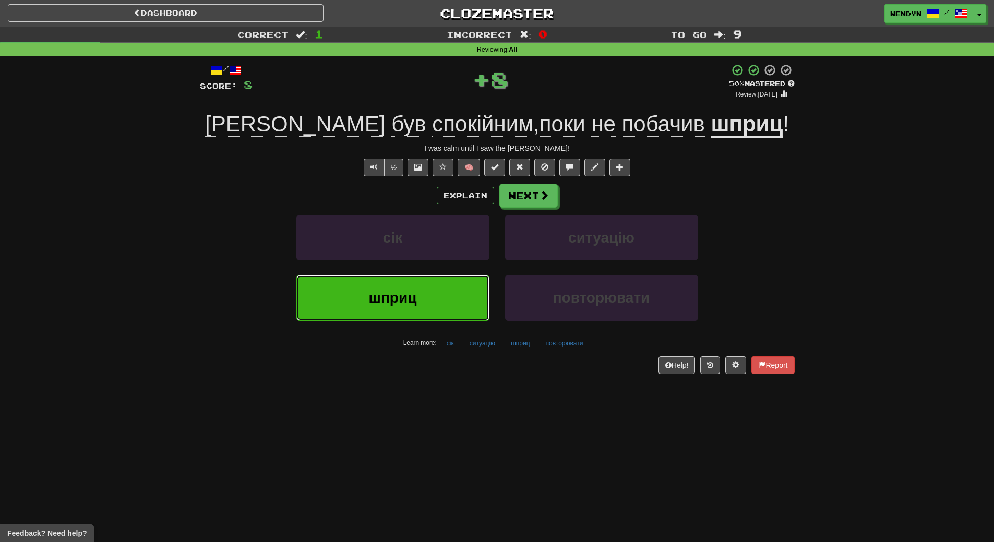
click at [449, 296] on button "шприц" at bounding box center [392, 297] width 193 height 45
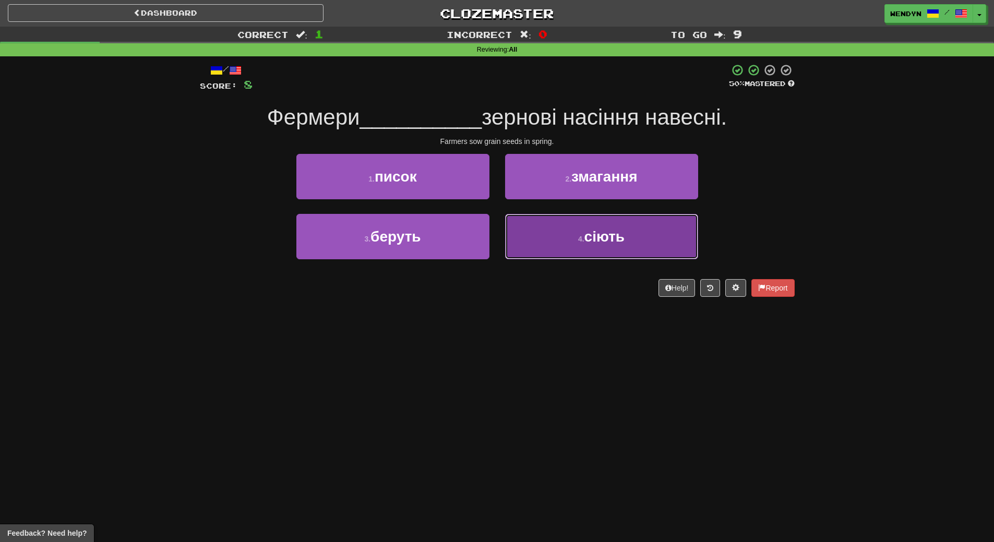
click at [648, 239] on button "4 . сіють" at bounding box center [601, 236] width 193 height 45
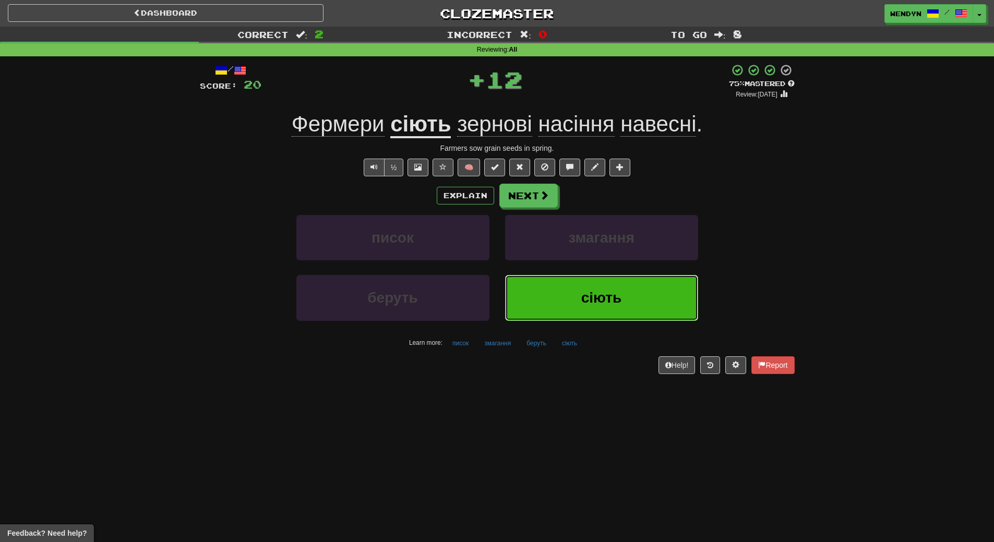
drag, startPoint x: 634, startPoint y: 303, endPoint x: 628, endPoint y: 308, distance: 7.8
click at [634, 304] on button "сіють" at bounding box center [601, 297] width 193 height 45
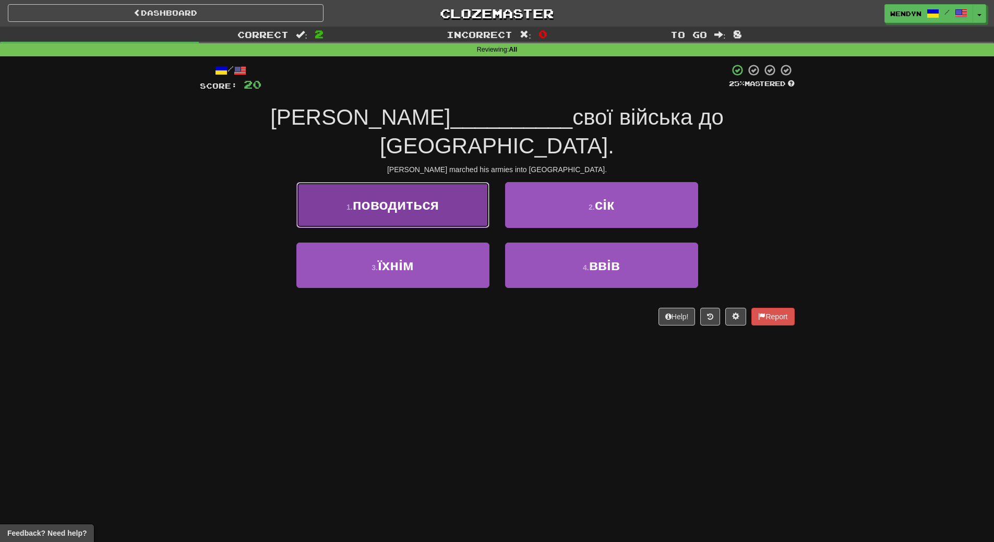
click at [418, 193] on button "1 . поводиться" at bounding box center [392, 204] width 193 height 45
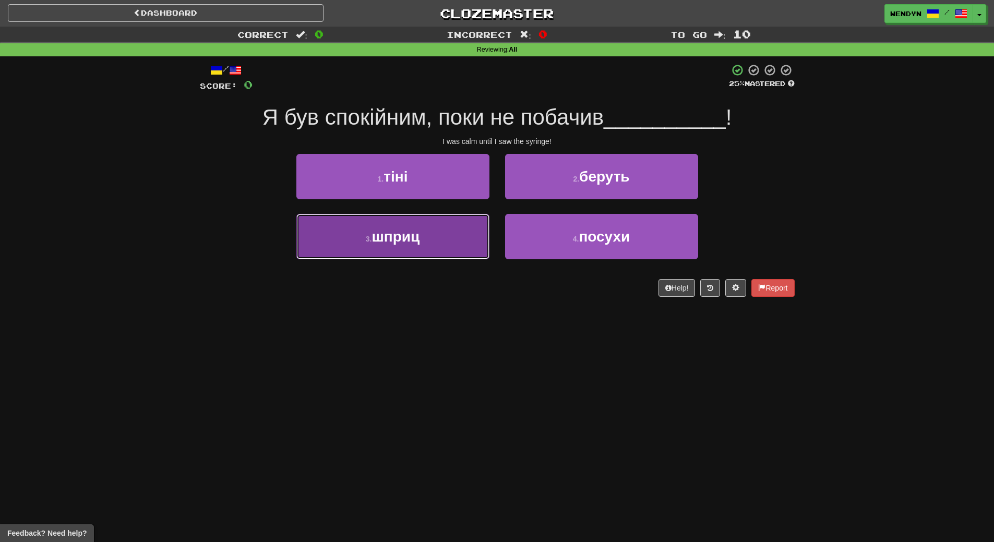
click at [410, 252] on button "3 . шприц" at bounding box center [392, 236] width 193 height 45
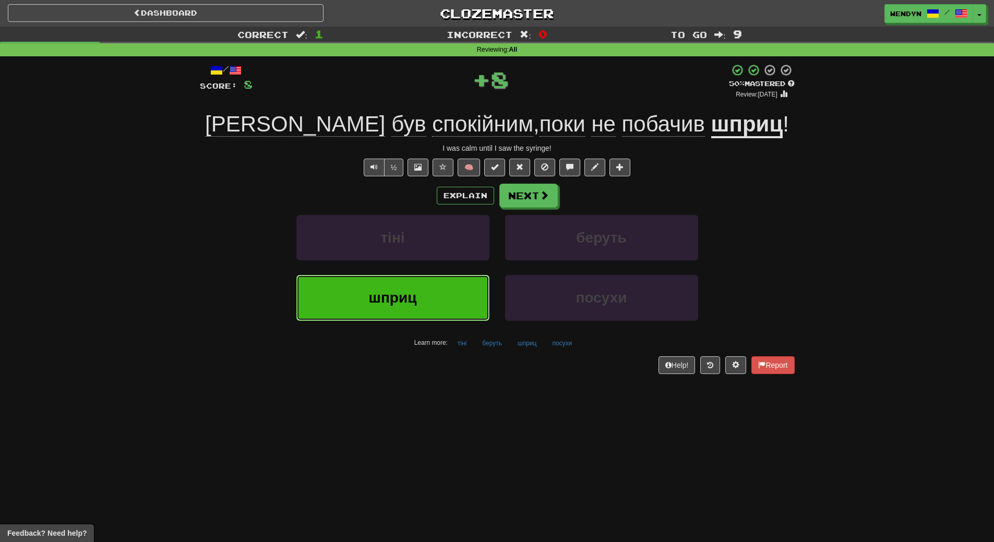
click at [407, 290] on span "шприц" at bounding box center [393, 298] width 48 height 16
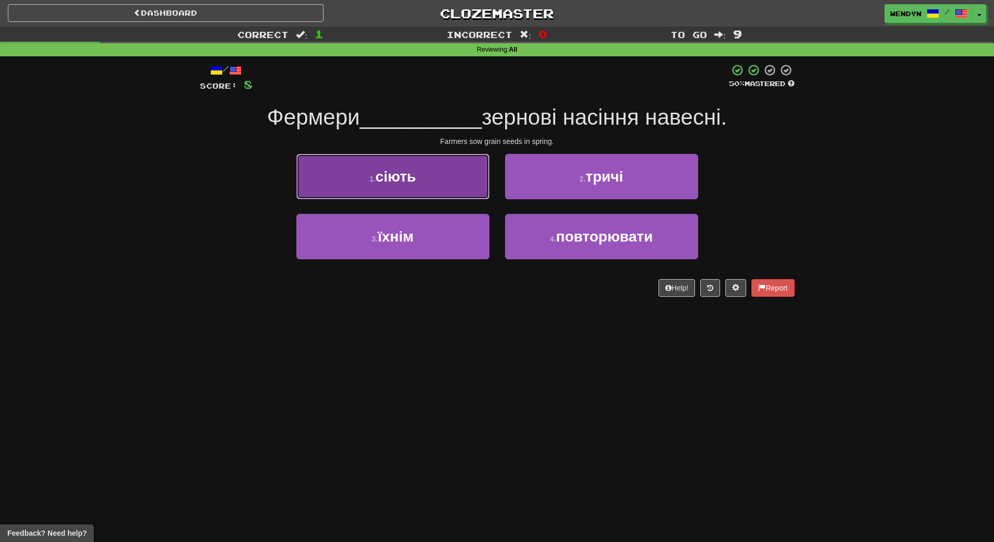
click at [429, 189] on button "1 . сіють" at bounding box center [392, 176] width 193 height 45
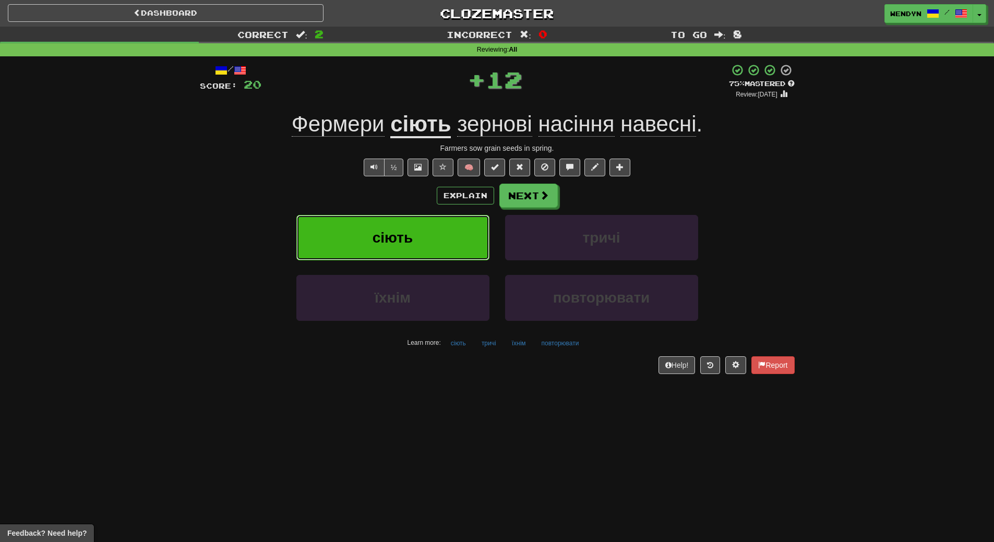
click at [419, 228] on button "сіють" at bounding box center [392, 237] width 193 height 45
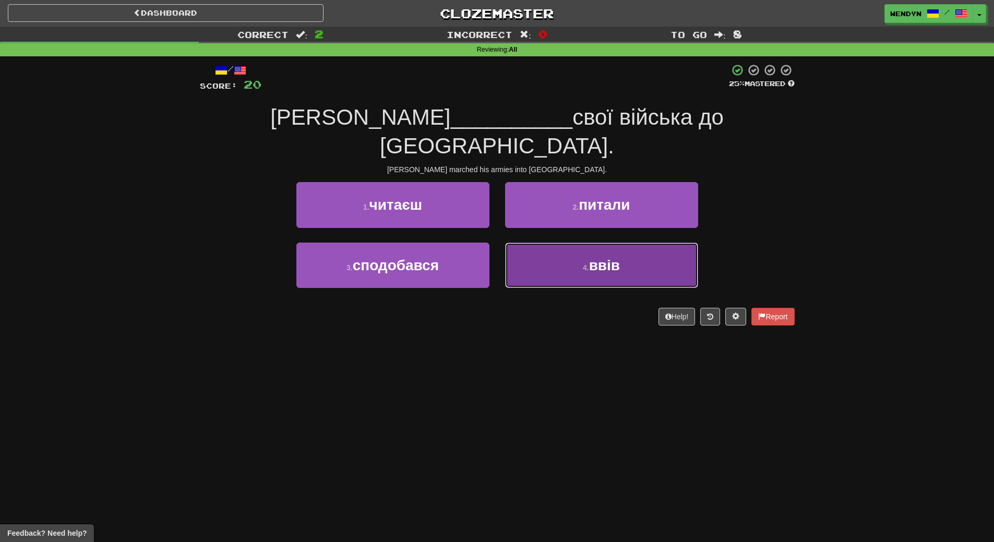
click at [629, 249] on button "4 . ввів" at bounding box center [601, 265] width 193 height 45
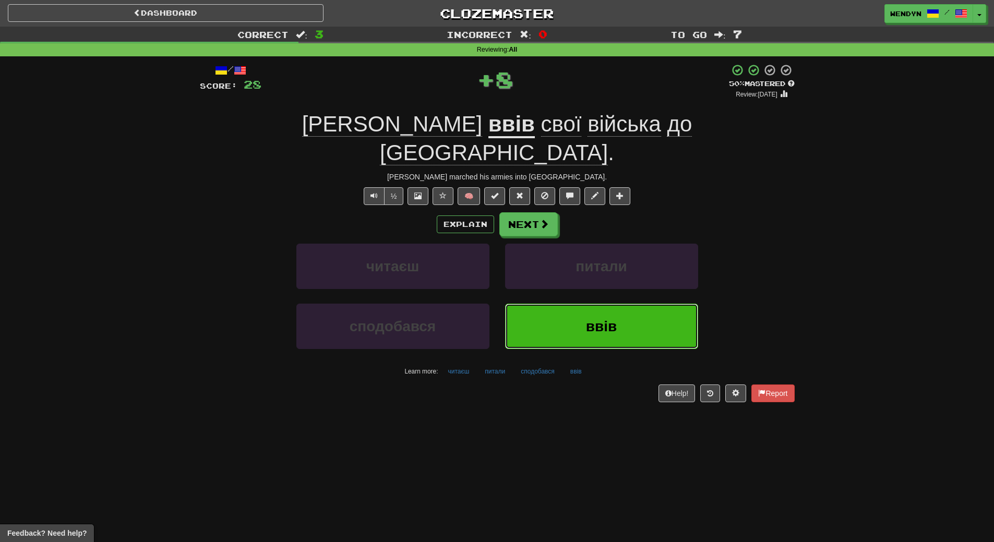
click at [607, 318] on span "ввів" at bounding box center [601, 326] width 31 height 16
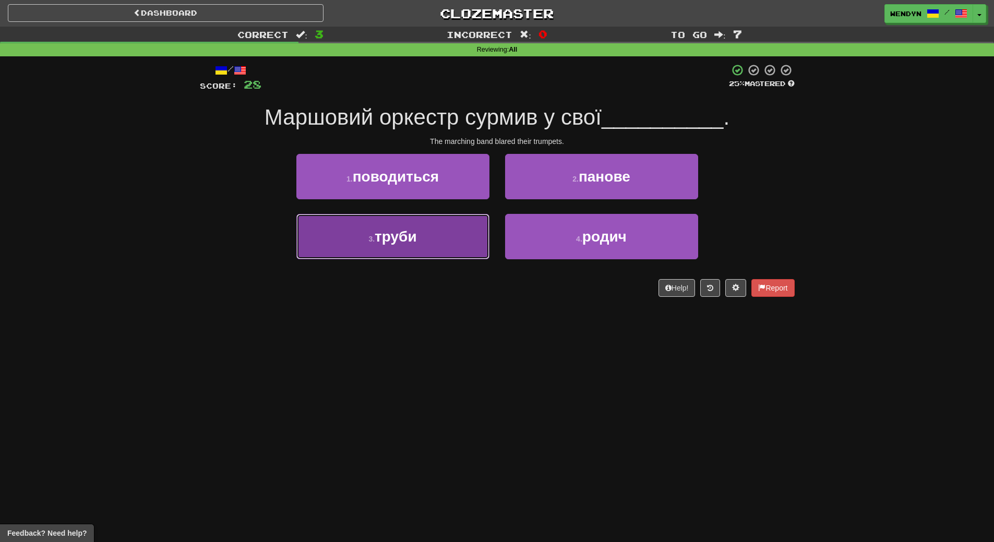
click at [449, 242] on button "3 . труби" at bounding box center [392, 236] width 193 height 45
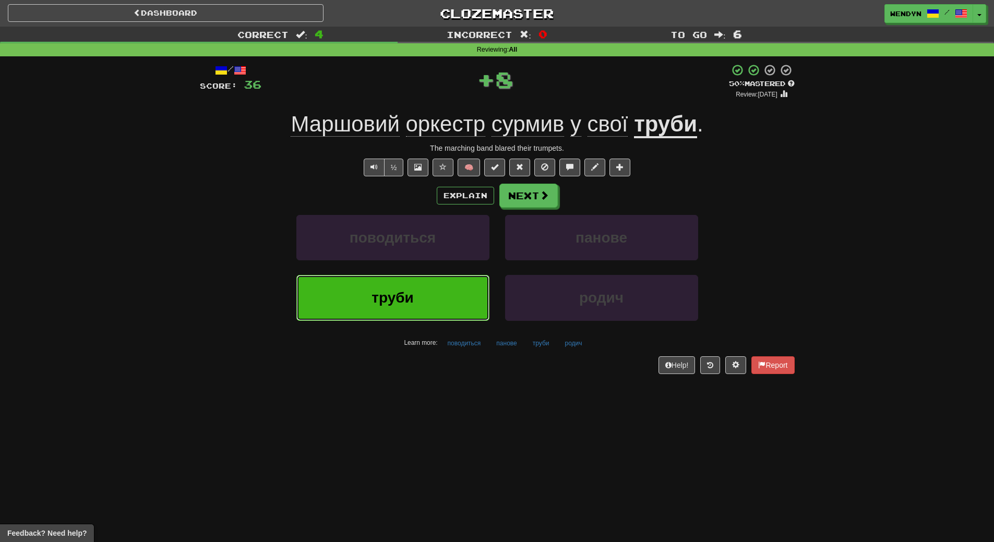
click at [442, 299] on button "труби" at bounding box center [392, 297] width 193 height 45
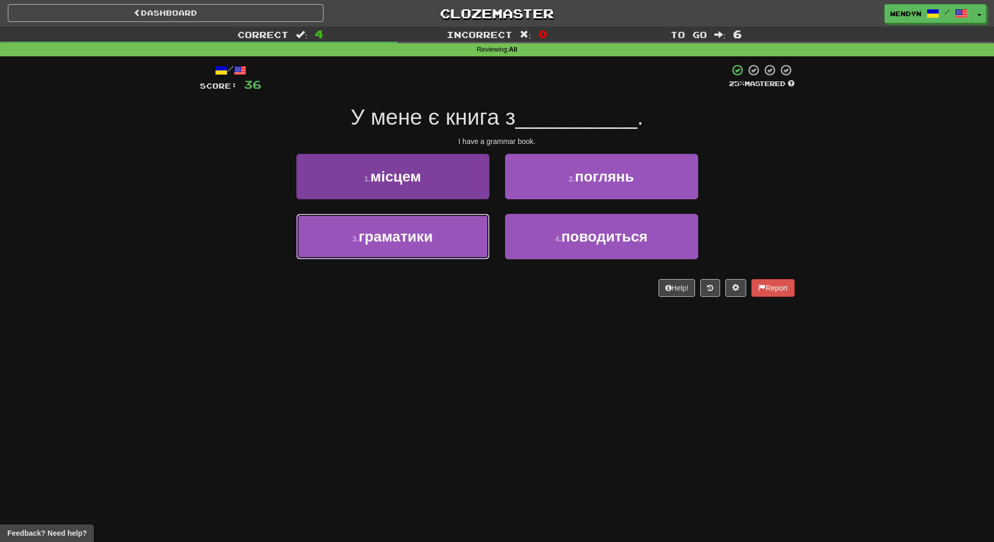
drag, startPoint x: 464, startPoint y: 235, endPoint x: 459, endPoint y: 245, distance: 11.0
click at [463, 238] on button "3 . граматики" at bounding box center [392, 236] width 193 height 45
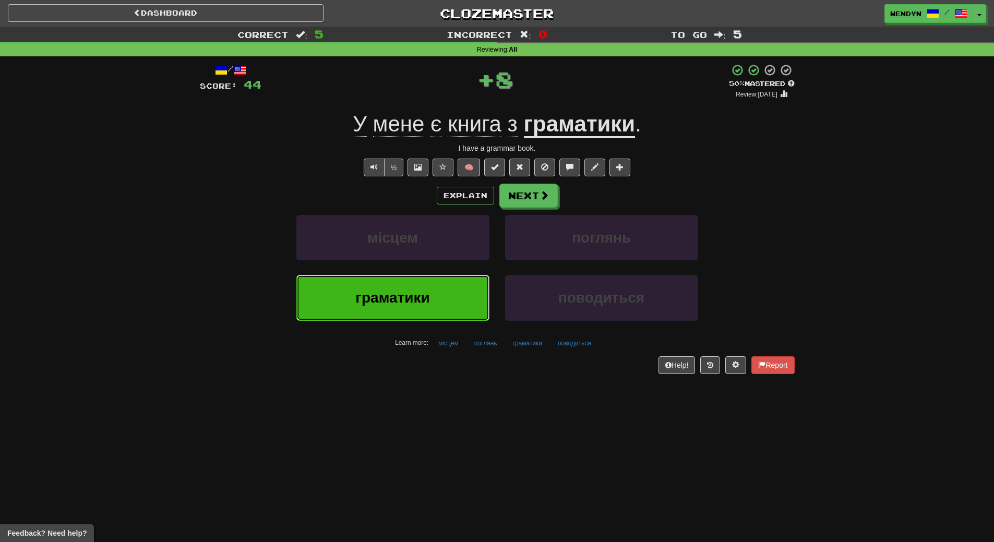
click at [438, 299] on button "граматики" at bounding box center [392, 297] width 193 height 45
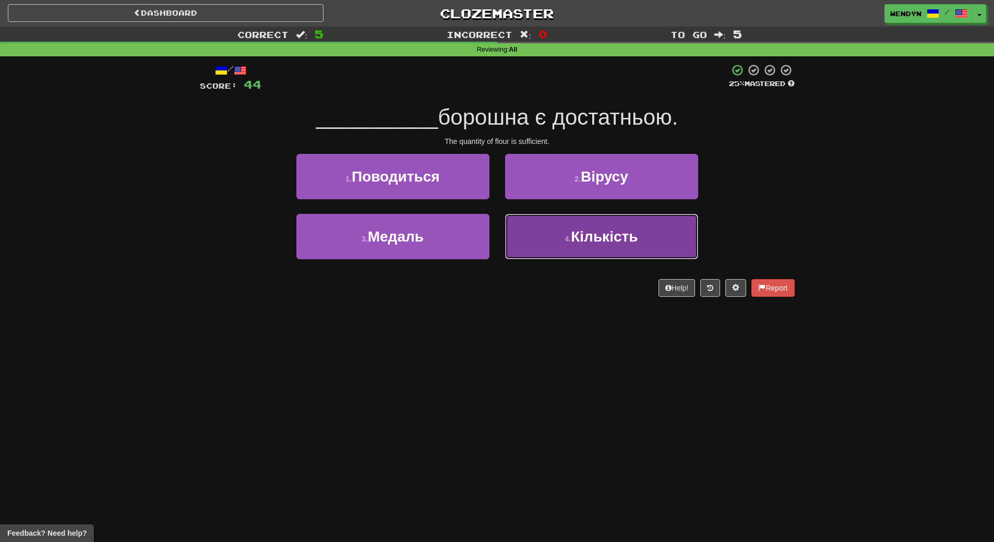
click at [592, 246] on button "4 . Кількість" at bounding box center [601, 236] width 193 height 45
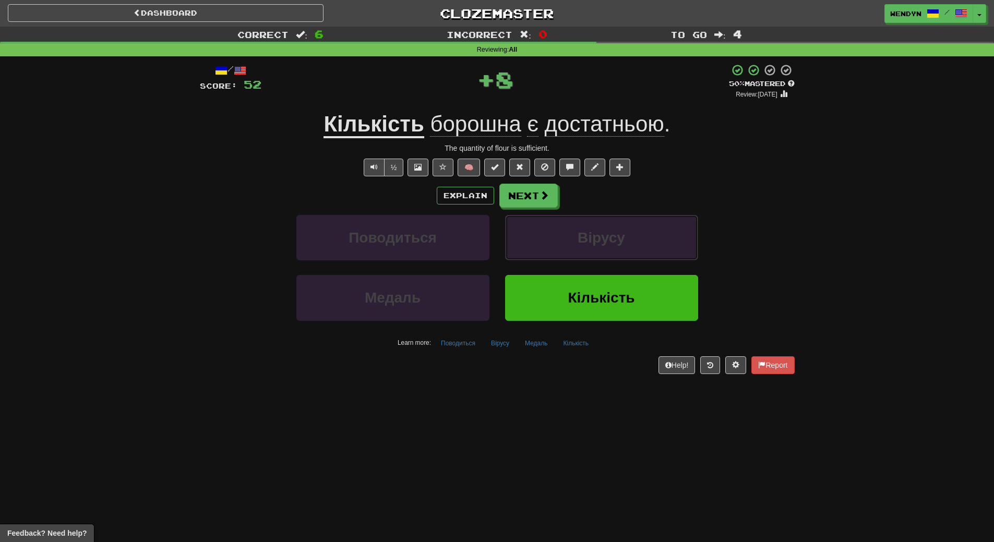
click at [592, 246] on button "Вірусу" at bounding box center [601, 237] width 193 height 45
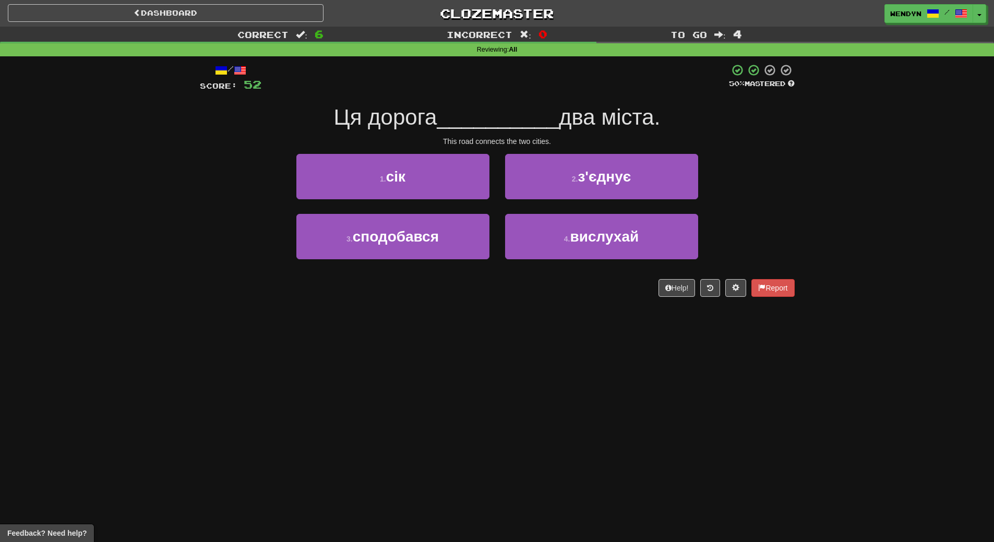
click at [585, 341] on div "Dashboard Clozemaster WendyN / Toggle Dropdown Dashboard Leaderboard Activity F…" at bounding box center [497, 271] width 994 height 542
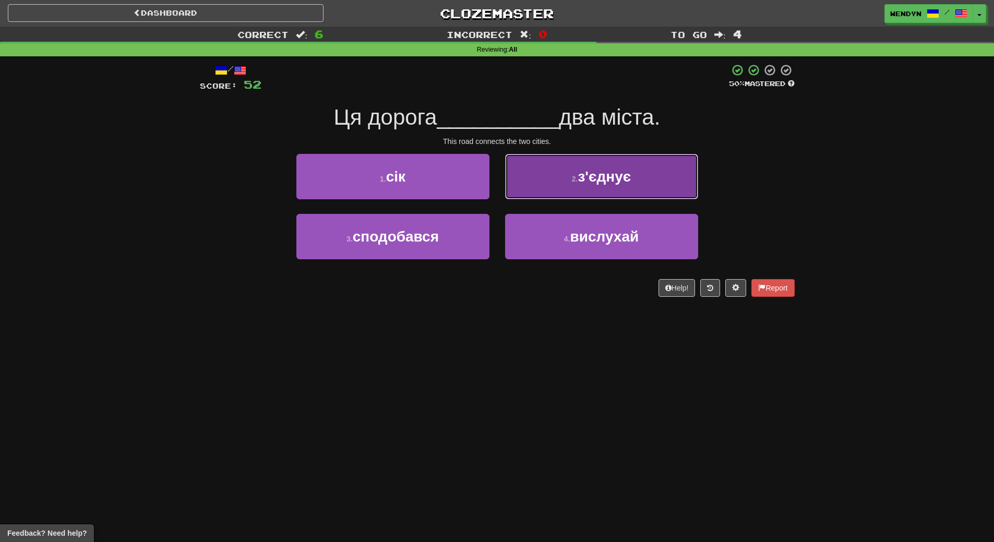
click at [644, 186] on button "2 . з'єднує" at bounding box center [601, 176] width 193 height 45
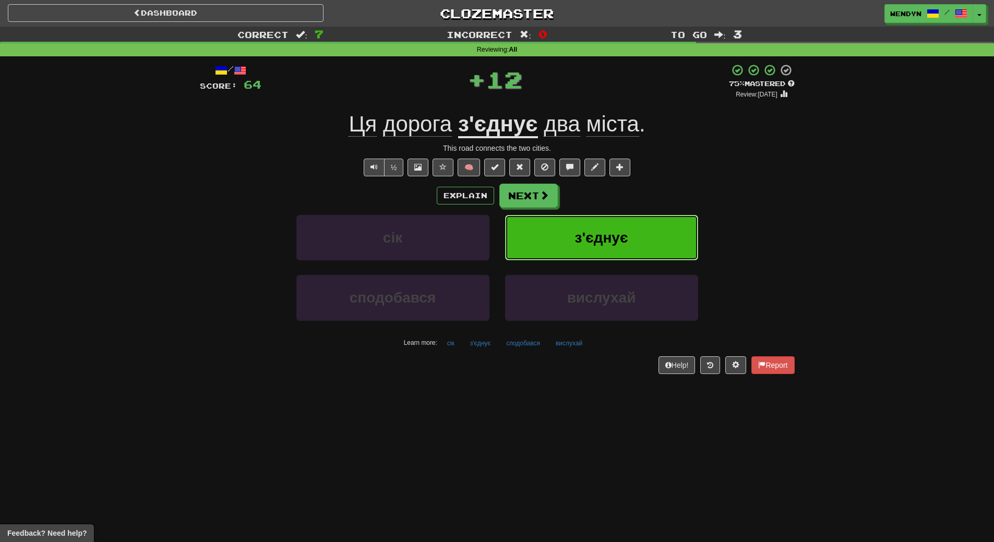
click at [637, 224] on button "з'єднує" at bounding box center [601, 237] width 193 height 45
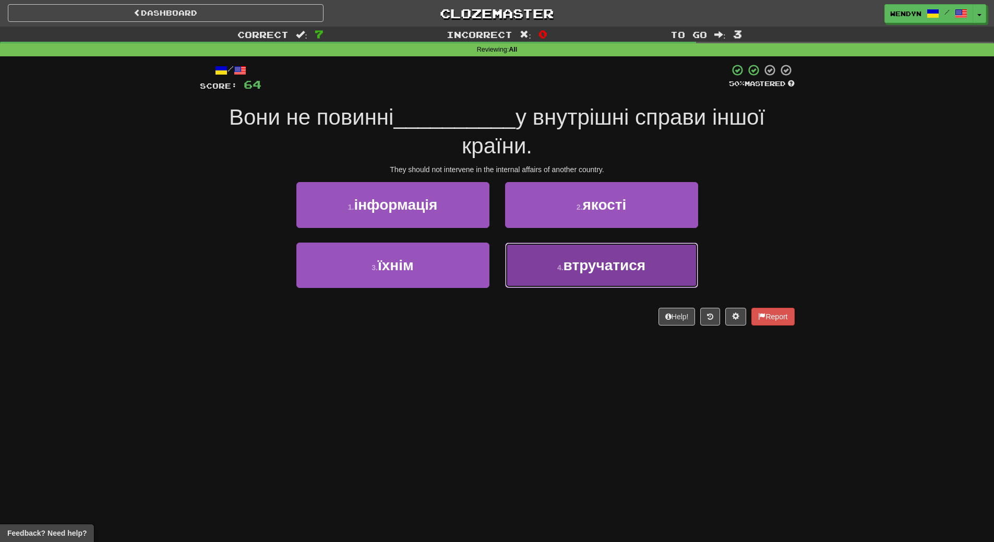
click at [585, 275] on button "4 . втручатися" at bounding box center [601, 265] width 193 height 45
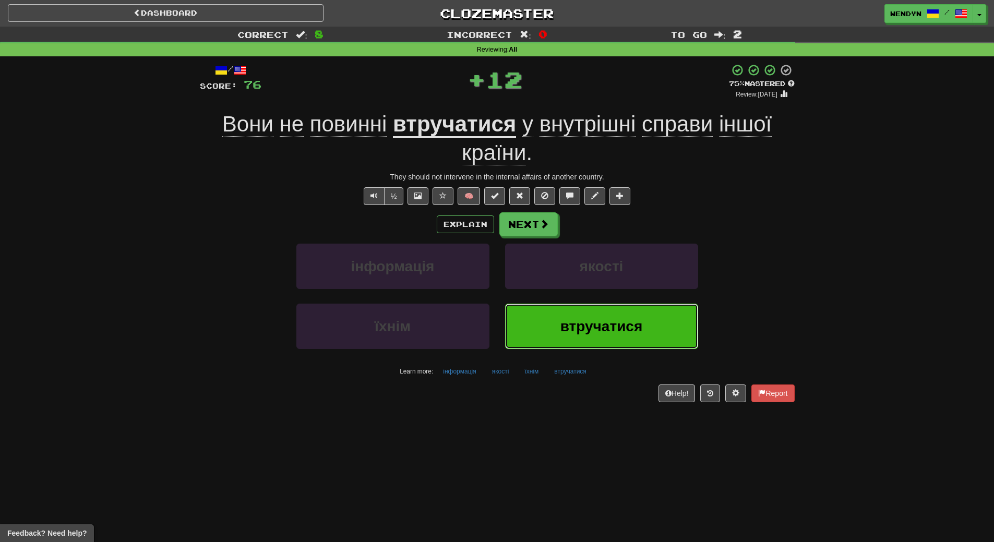
click at [584, 318] on span "втручатися" at bounding box center [602, 326] width 82 height 16
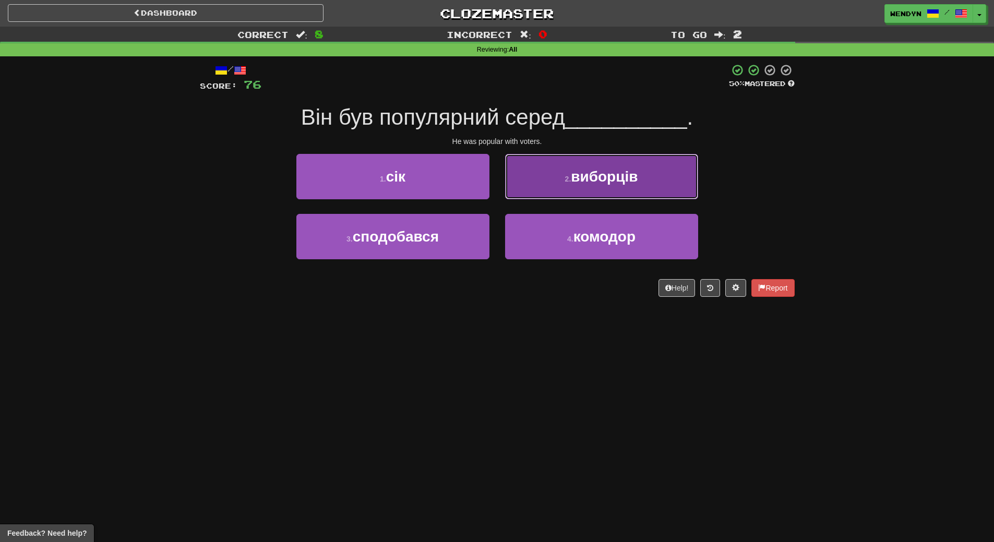
click at [638, 174] on span "виборців" at bounding box center [604, 177] width 67 height 16
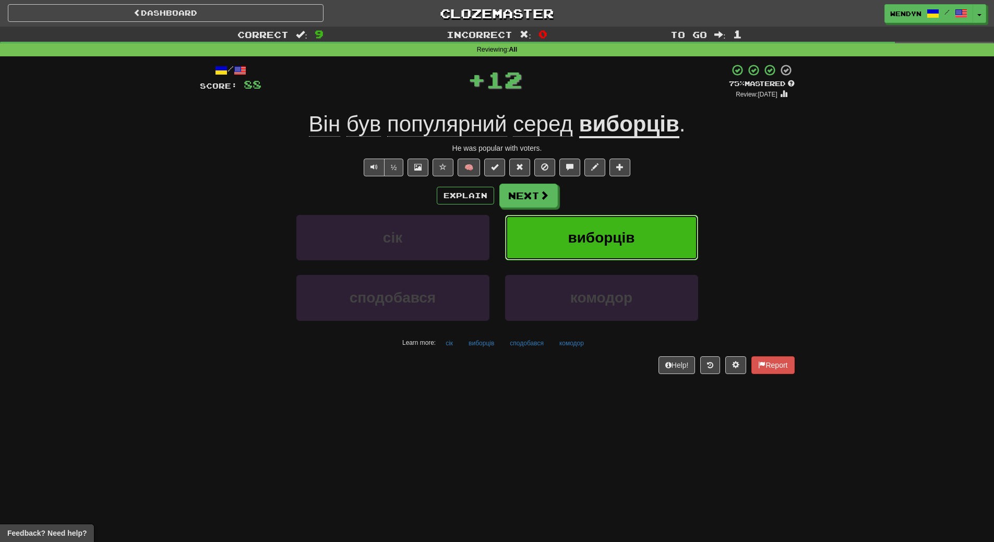
click at [635, 252] on button "виборців" at bounding box center [601, 237] width 193 height 45
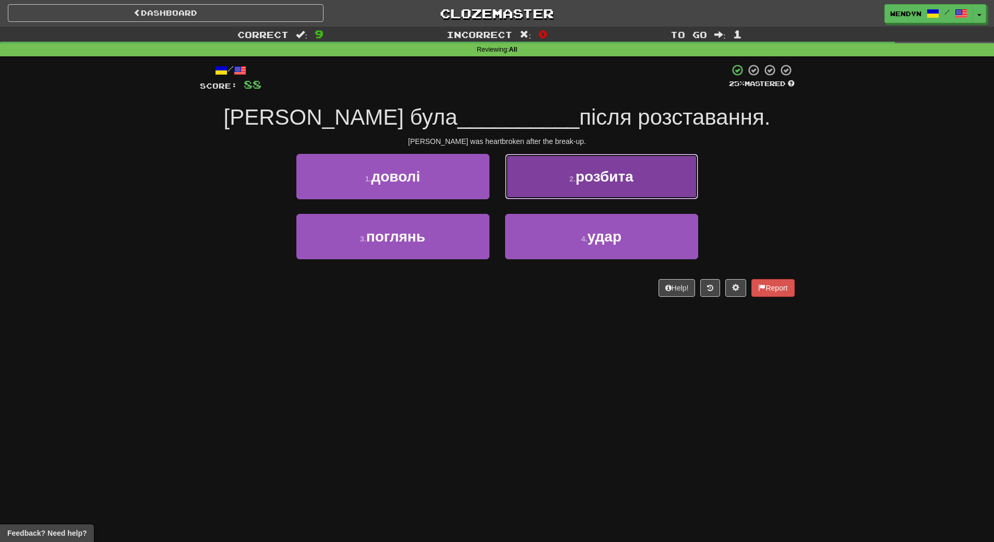
click at [643, 172] on button "2 . розбита" at bounding box center [601, 176] width 193 height 45
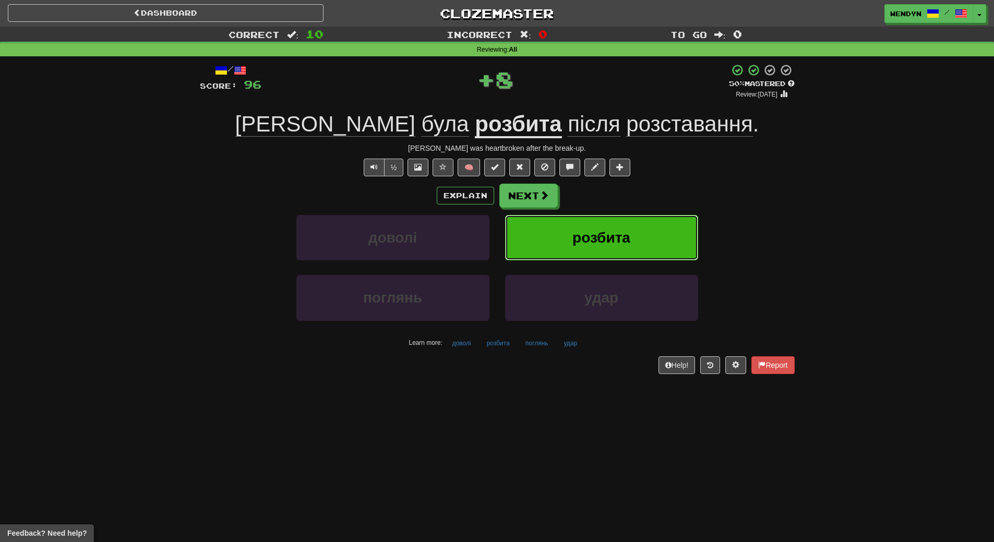
click at [644, 228] on button "розбита" at bounding box center [601, 237] width 193 height 45
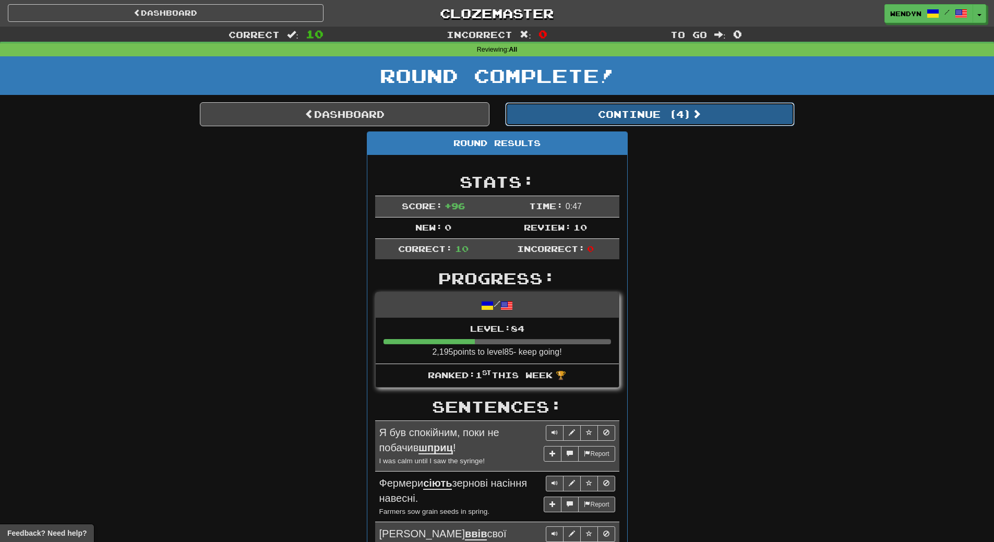
click at [680, 115] on button "Continue ( 4 )" at bounding box center [650, 114] width 290 height 24
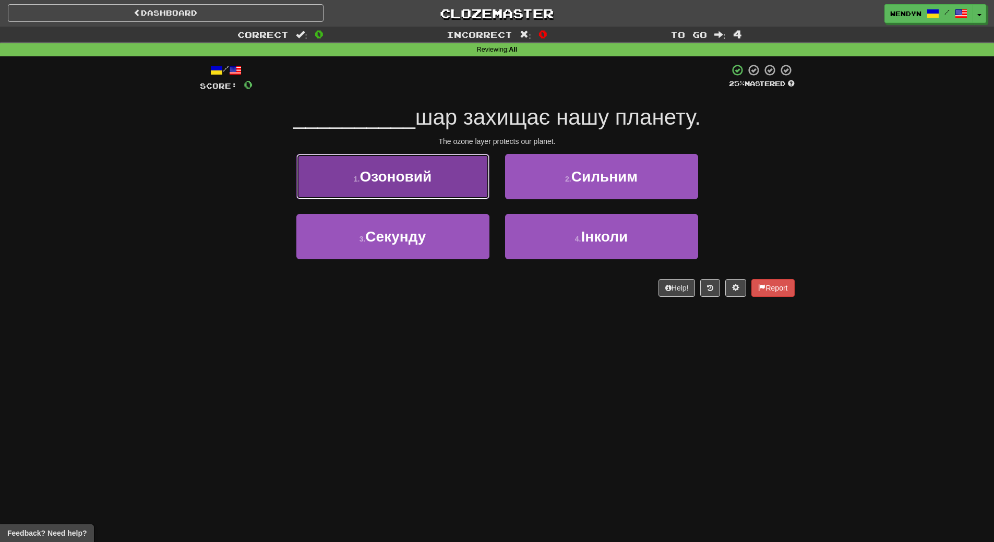
click at [443, 184] on button "1 . Озоновий" at bounding box center [392, 176] width 193 height 45
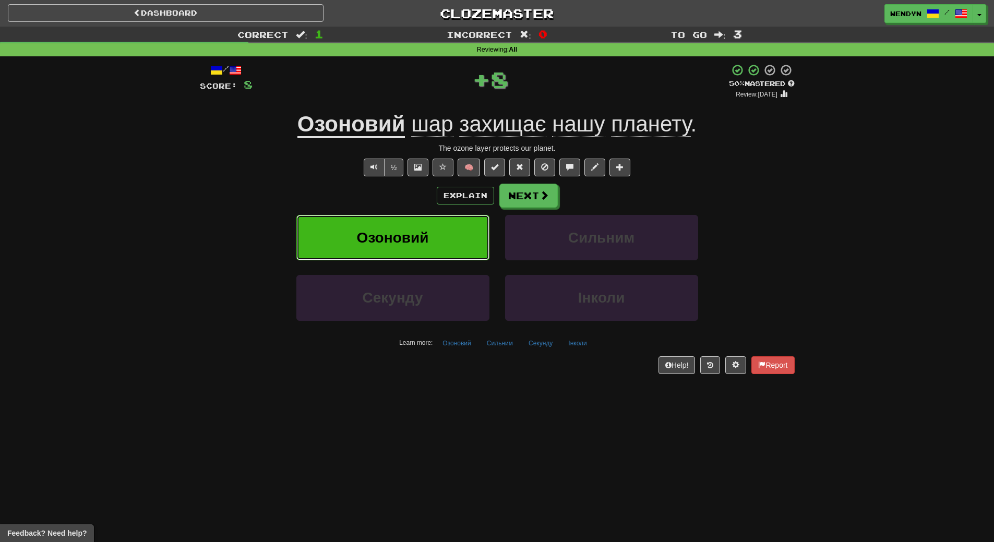
click at [438, 239] on button "Озоновий" at bounding box center [392, 237] width 193 height 45
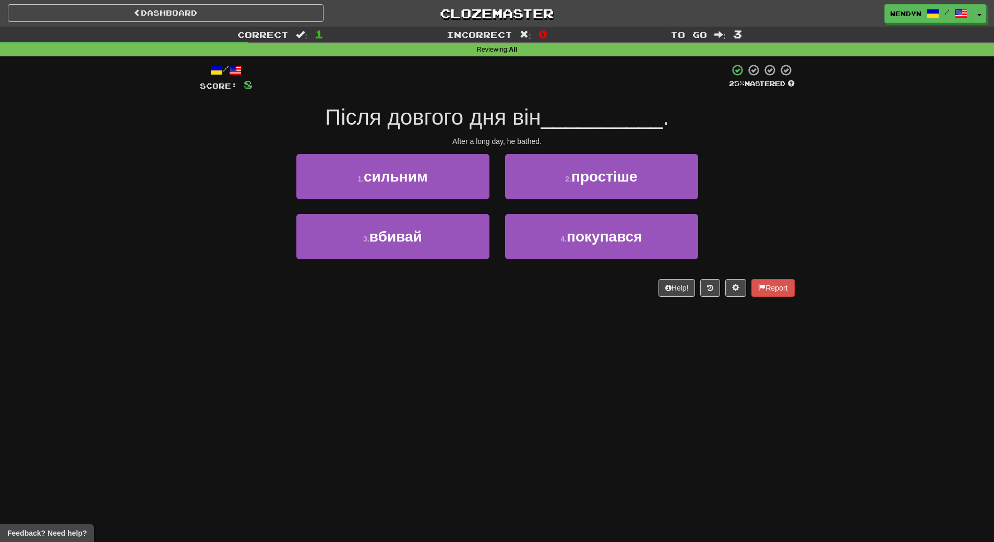
click at [585, 260] on div "4 . покупався" at bounding box center [601, 244] width 209 height 60
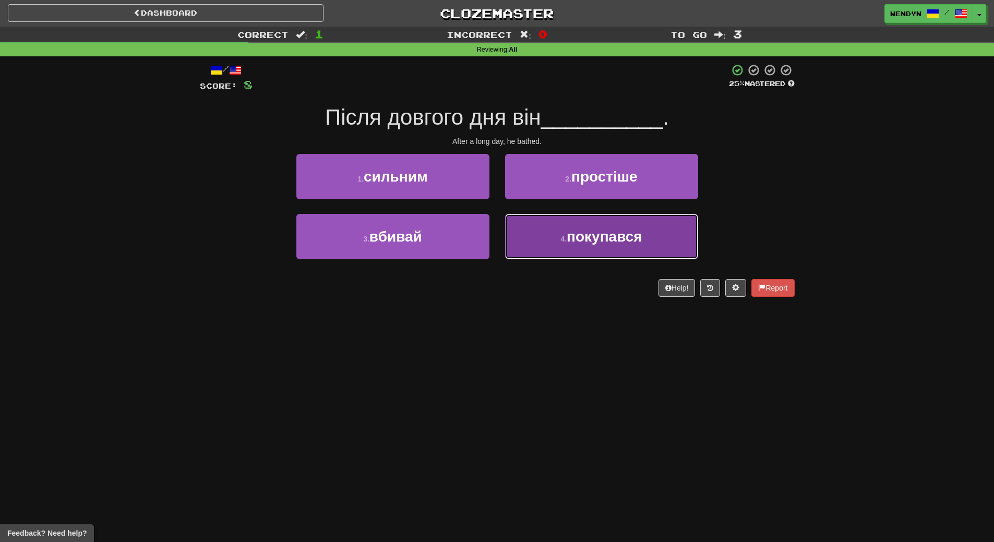
click at [594, 233] on span "покупався" at bounding box center [605, 237] width 76 height 16
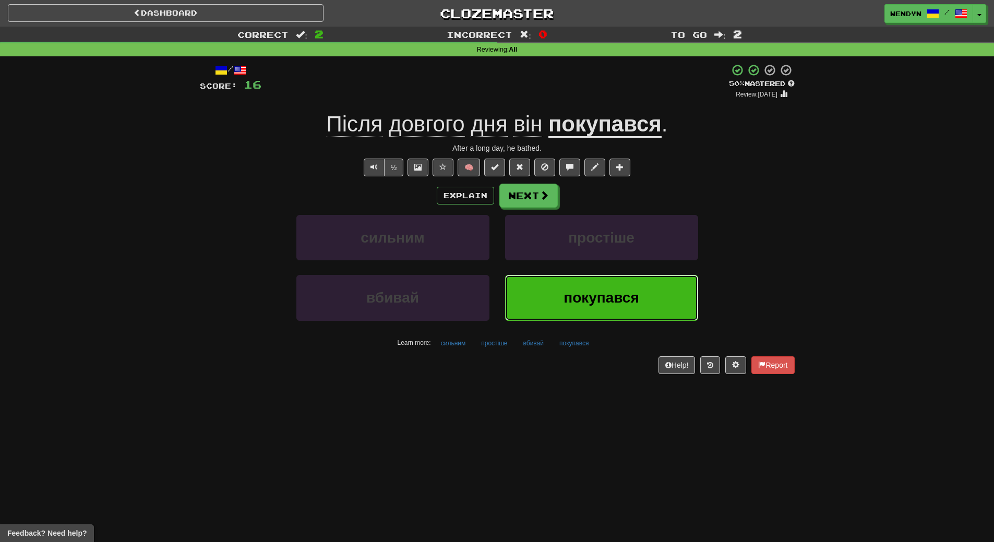
click at [599, 310] on button "покупався" at bounding box center [601, 297] width 193 height 45
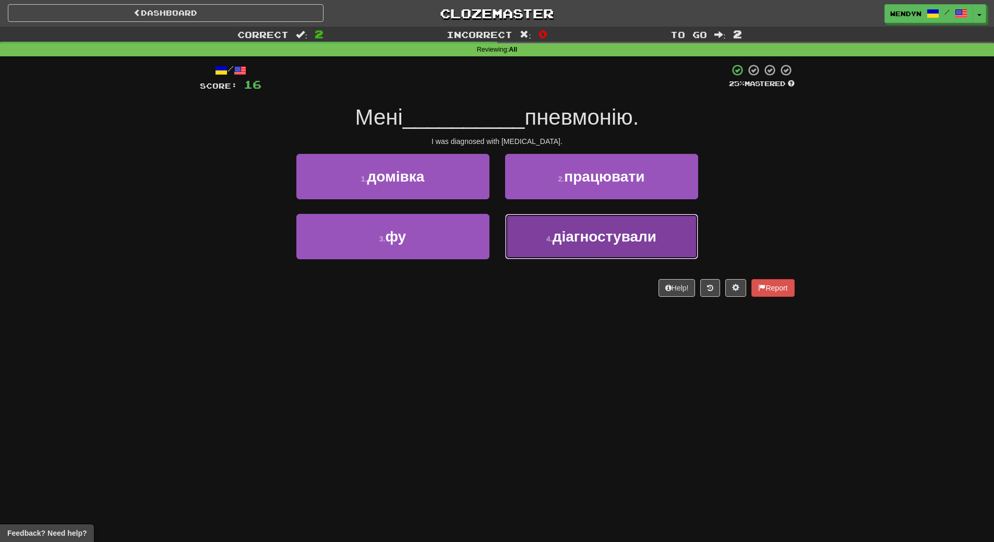
click at [624, 250] on button "4 . діагностували" at bounding box center [601, 236] width 193 height 45
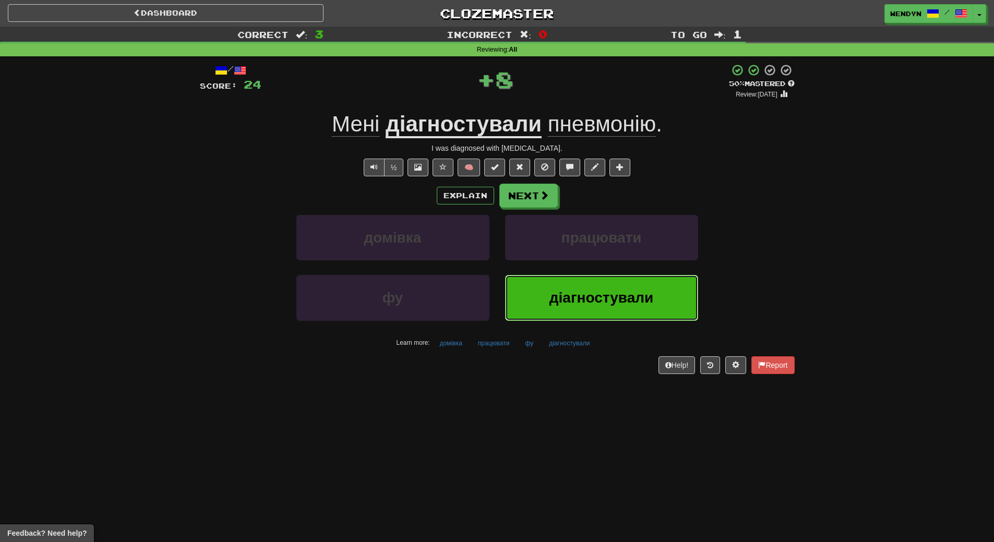
click at [616, 309] on button "діагностували" at bounding box center [601, 297] width 193 height 45
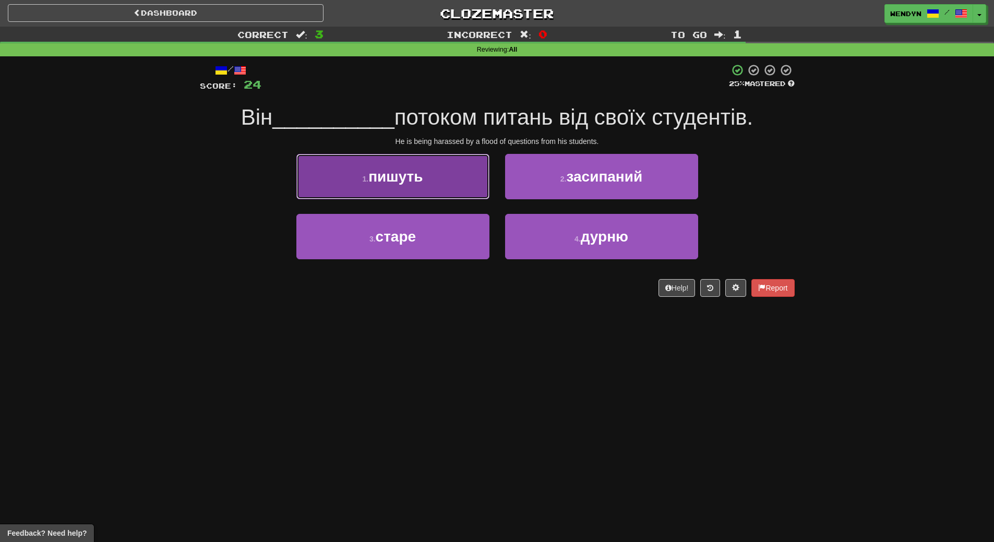
click at [430, 197] on button "1 . пишуть" at bounding box center [392, 176] width 193 height 45
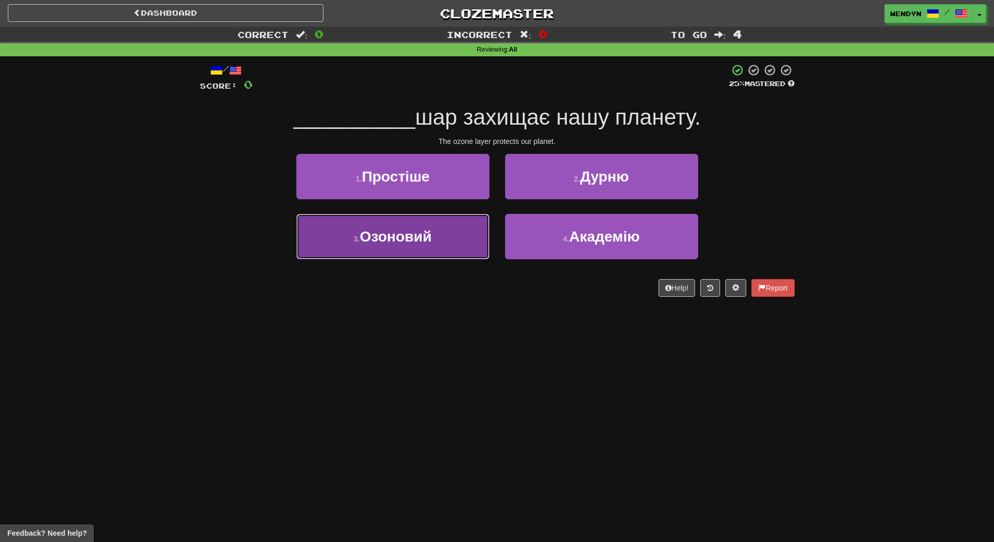
click at [457, 254] on button "3 . Озоновий" at bounding box center [392, 236] width 193 height 45
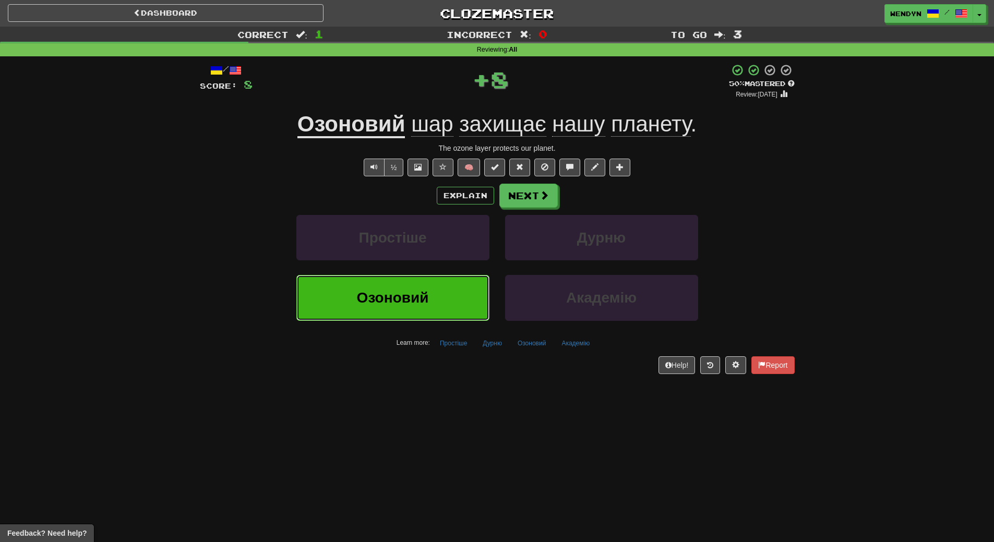
click at [452, 293] on button "Озоновий" at bounding box center [392, 297] width 193 height 45
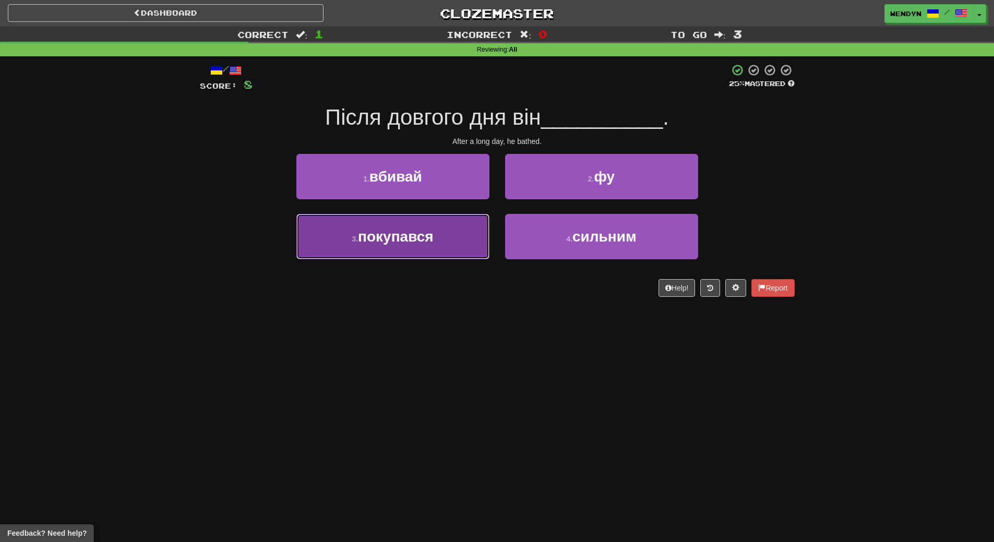
click at [434, 247] on button "3 . покупався" at bounding box center [392, 236] width 193 height 45
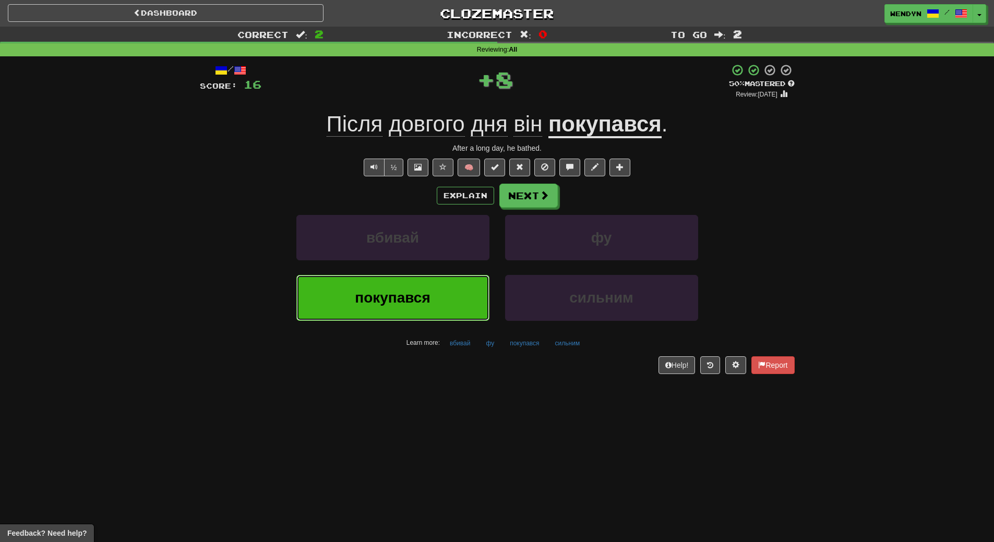
click at [432, 287] on button "покупався" at bounding box center [392, 297] width 193 height 45
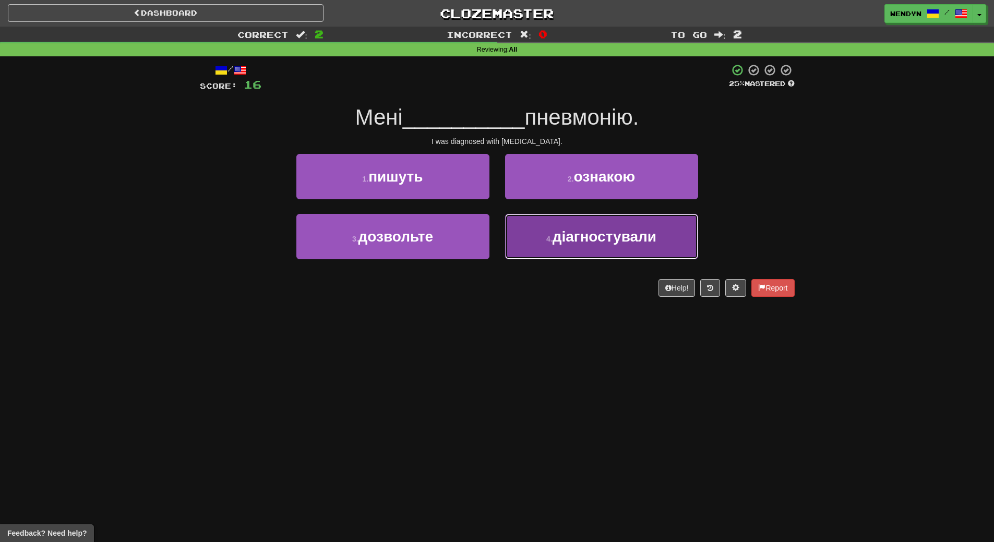
click at [591, 247] on button "4 . діагностували" at bounding box center [601, 236] width 193 height 45
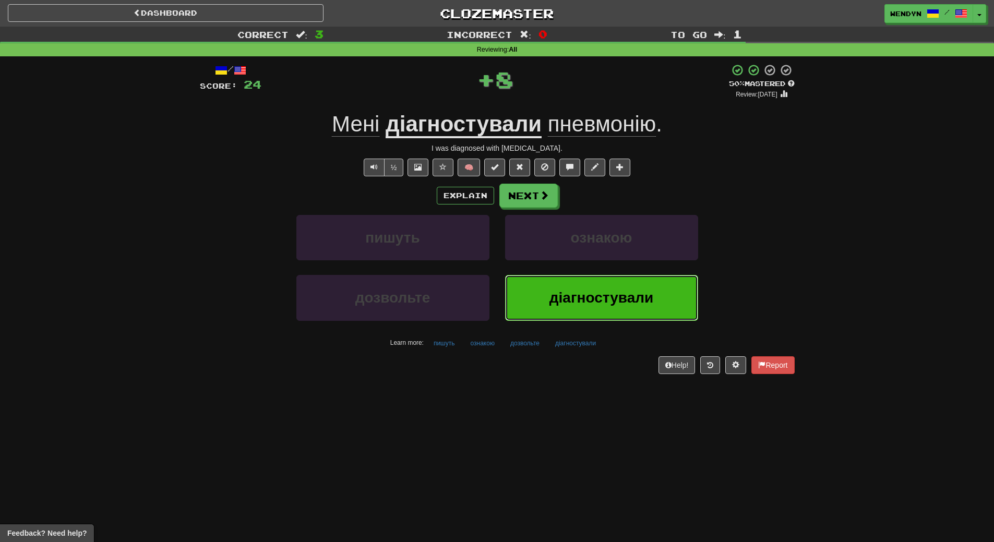
click at [589, 285] on button "діагностували" at bounding box center [601, 297] width 193 height 45
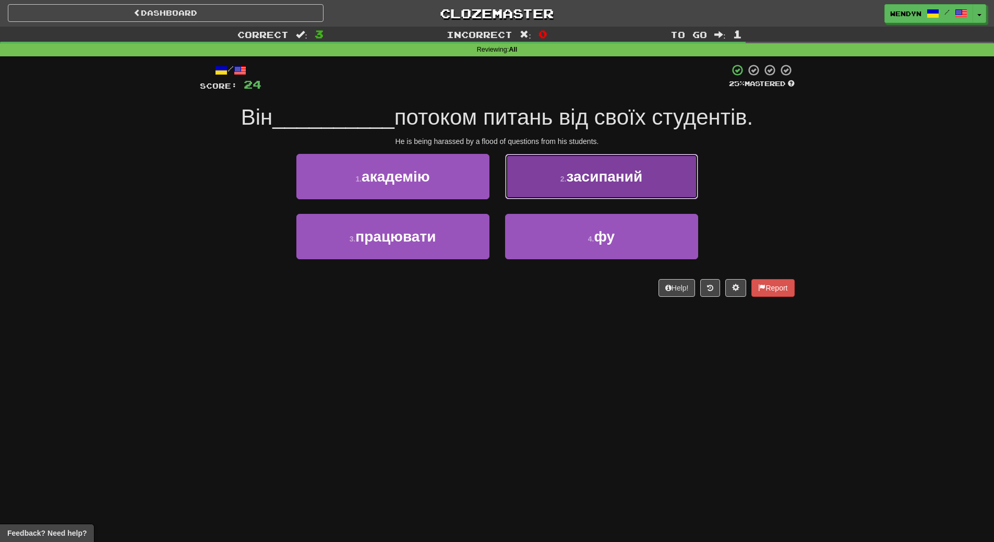
click at [651, 192] on button "2 . засипаний" at bounding box center [601, 176] width 193 height 45
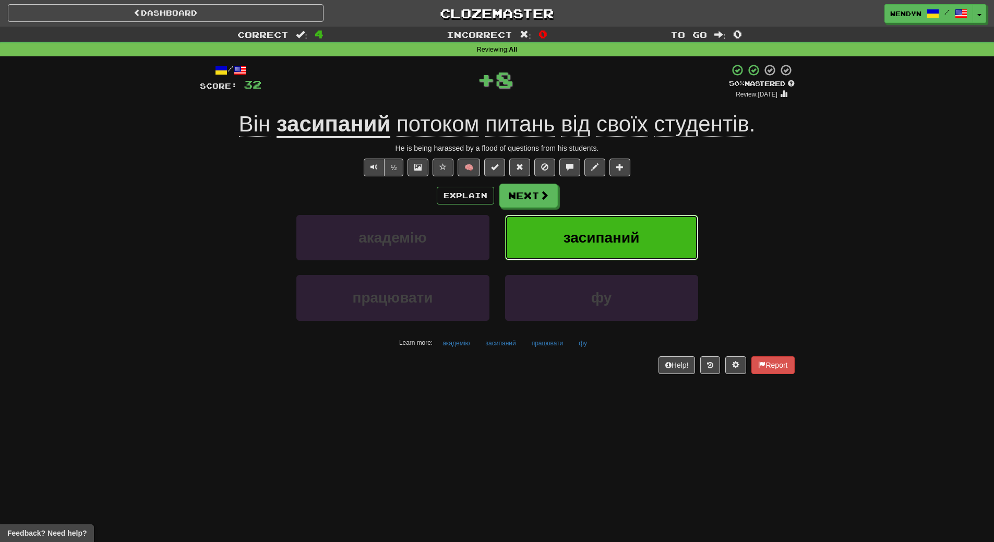
click at [648, 232] on button "засипаний" at bounding box center [601, 237] width 193 height 45
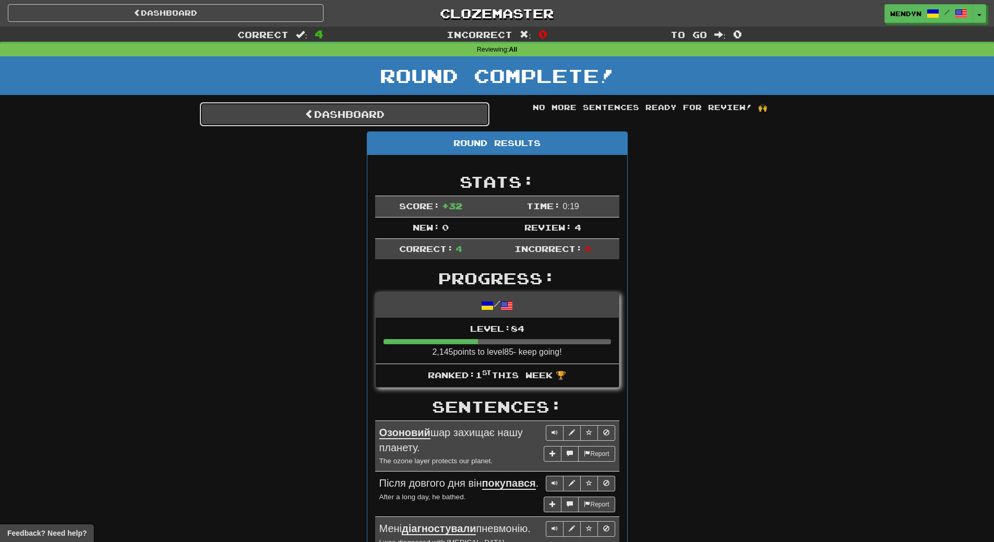
click at [424, 116] on link "Dashboard" at bounding box center [345, 114] width 290 height 24
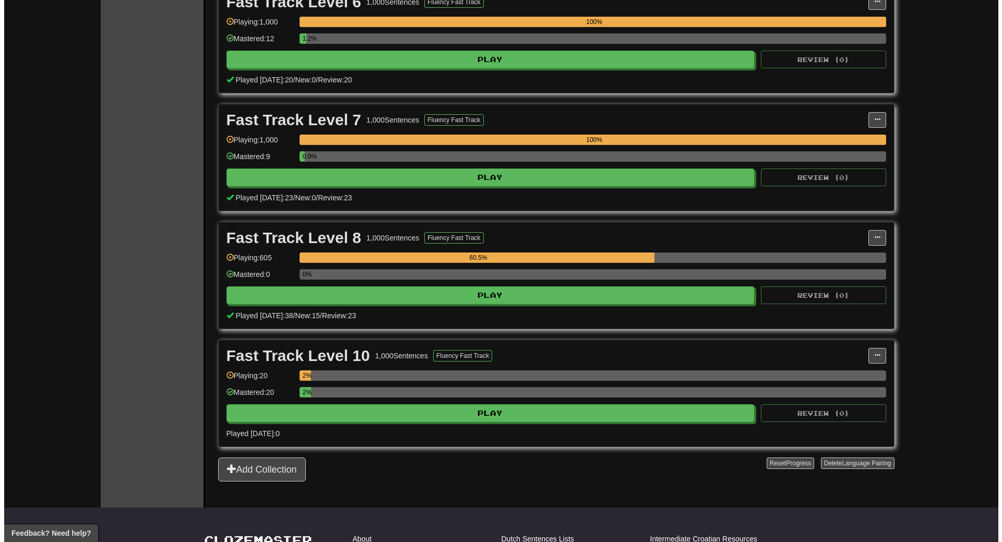
scroll to position [835, 0]
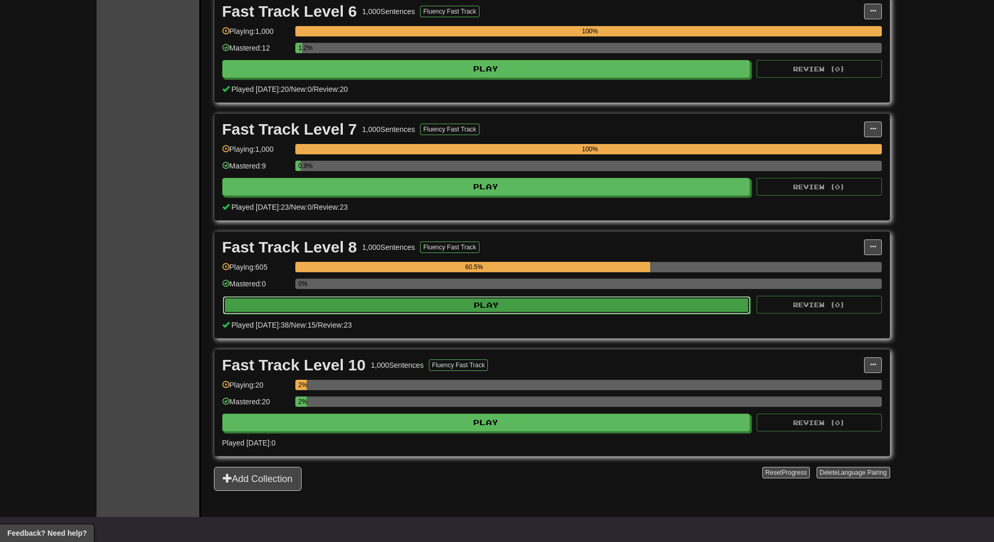
click at [572, 300] on button "Play" at bounding box center [487, 305] width 528 height 18
select select "**"
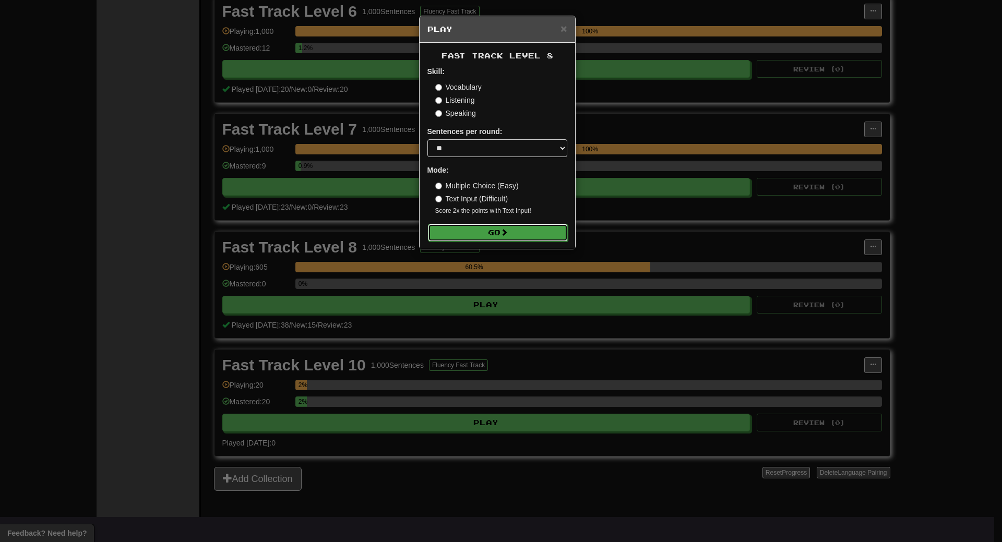
click at [536, 236] on button "Go" at bounding box center [498, 233] width 140 height 18
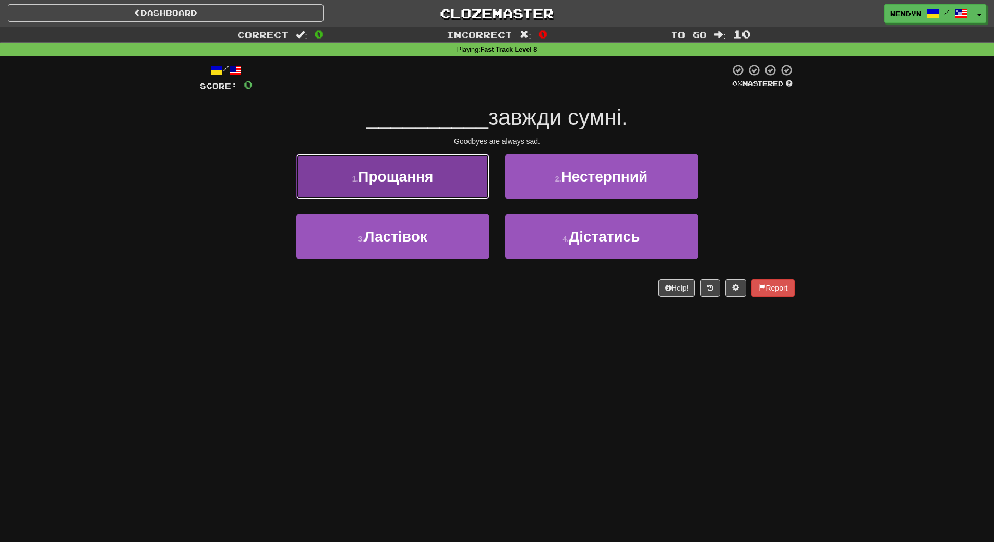
click at [425, 183] on span "Прощання" at bounding box center [395, 177] width 75 height 16
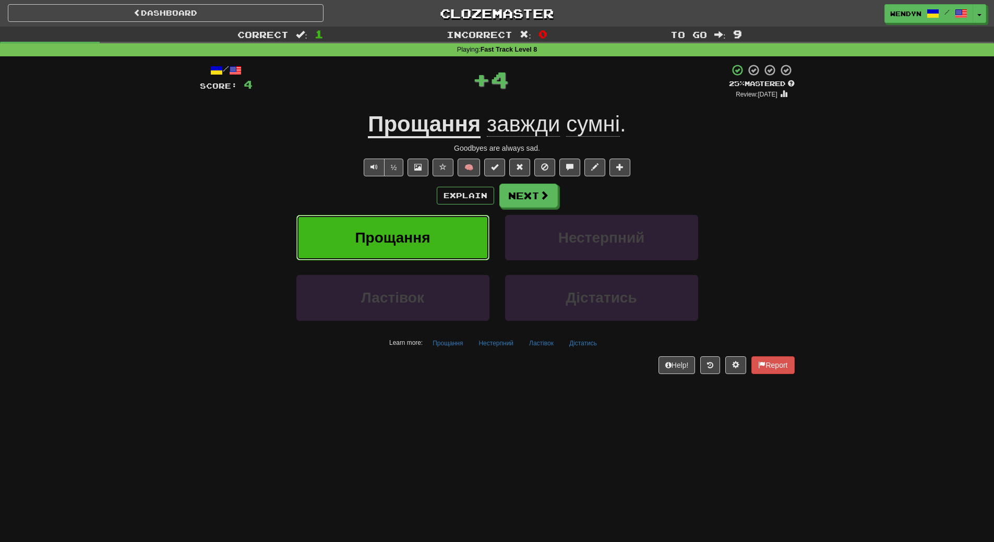
click at [421, 238] on span "Прощання" at bounding box center [392, 238] width 75 height 16
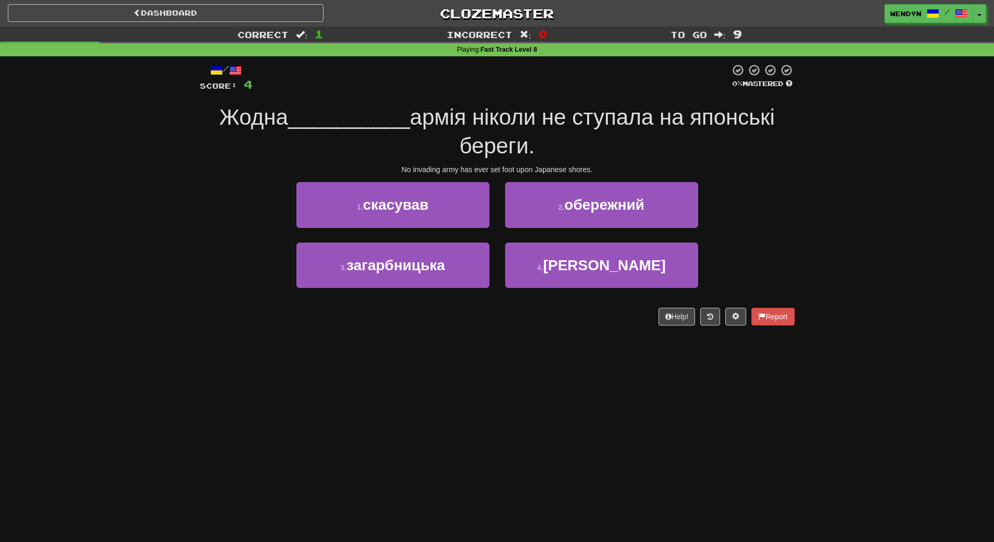
click at [482, 375] on div "Dashboard Clozemaster WendyN / Toggle Dropdown Dashboard Leaderboard Activity F…" at bounding box center [497, 271] width 994 height 542
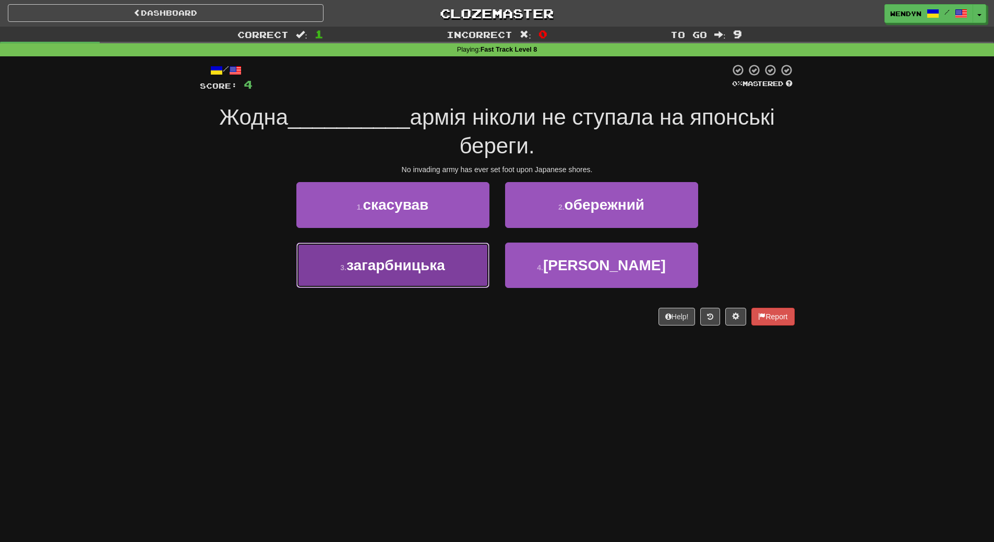
click at [431, 282] on button "3 . загарбницька" at bounding box center [392, 265] width 193 height 45
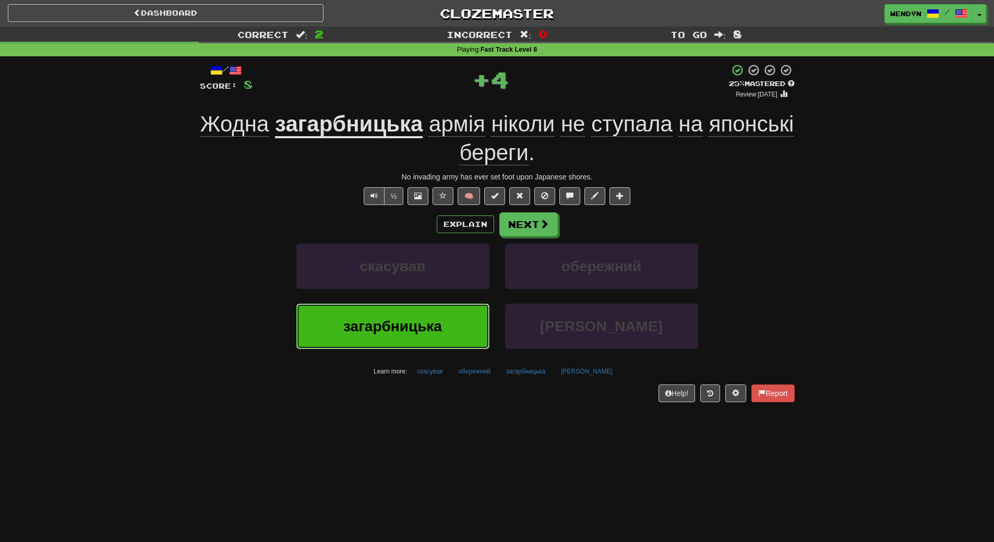
click at [430, 315] on button "загарбницька" at bounding box center [392, 326] width 193 height 45
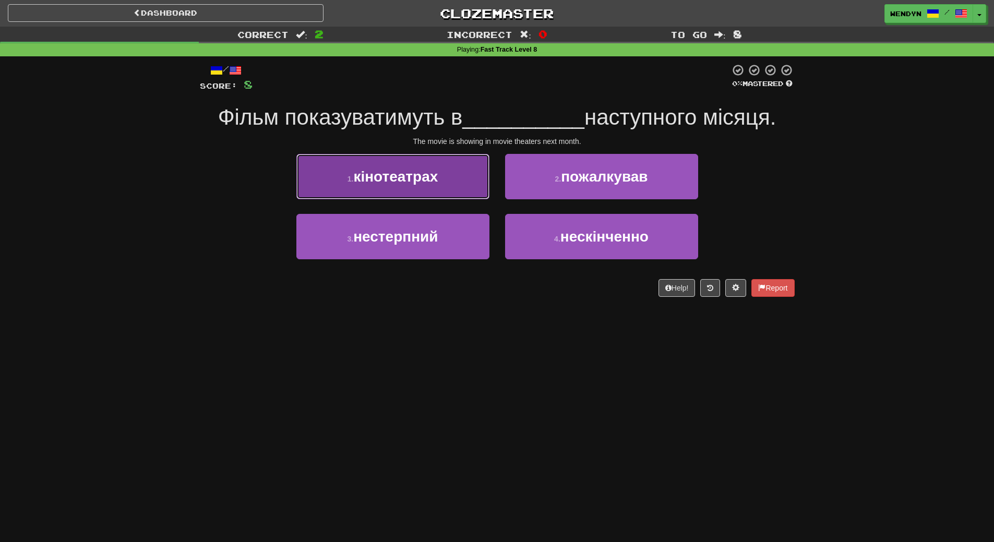
click at [421, 187] on button "1 . кінотеатрах" at bounding box center [392, 176] width 193 height 45
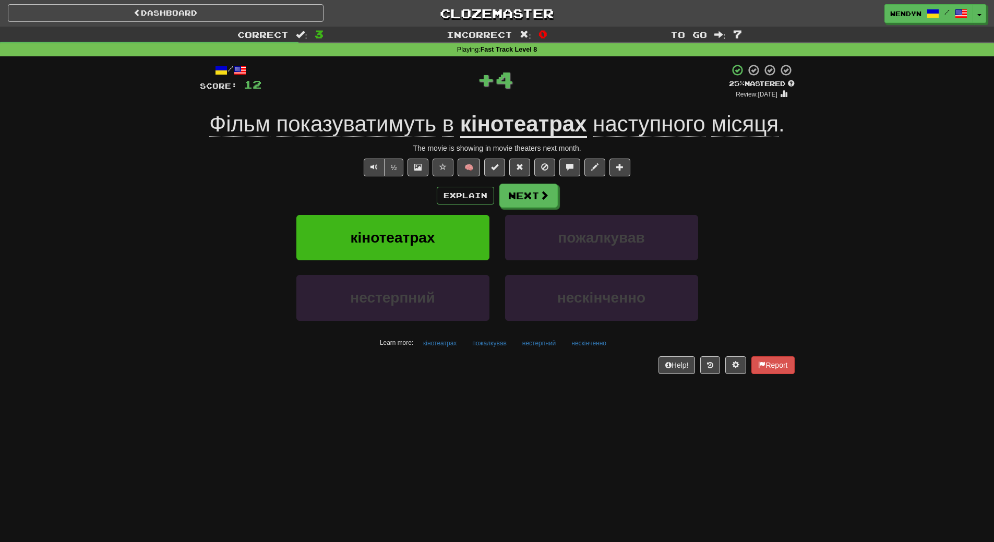
click at [421, 187] on div "Explain Next" at bounding box center [497, 196] width 595 height 24
click at [420, 224] on button "кінотеатрах" at bounding box center [392, 237] width 193 height 45
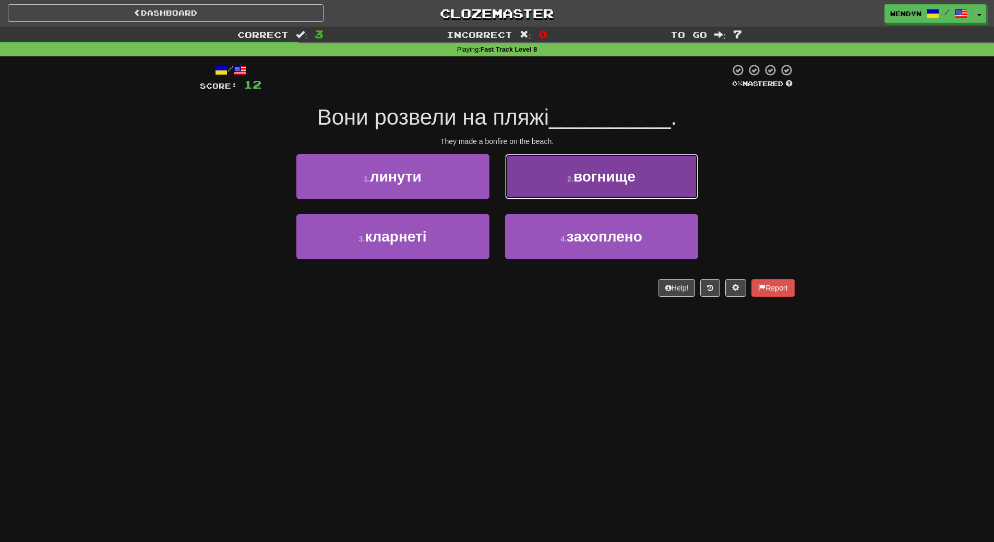
click at [642, 197] on button "2 . вогнище" at bounding box center [601, 176] width 193 height 45
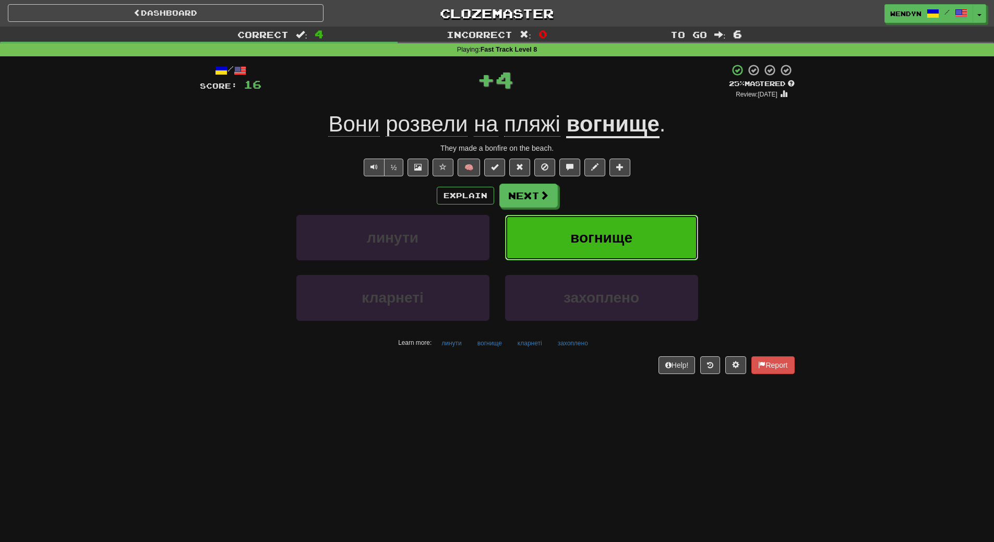
click at [628, 245] on span "вогнище" at bounding box center [602, 238] width 62 height 16
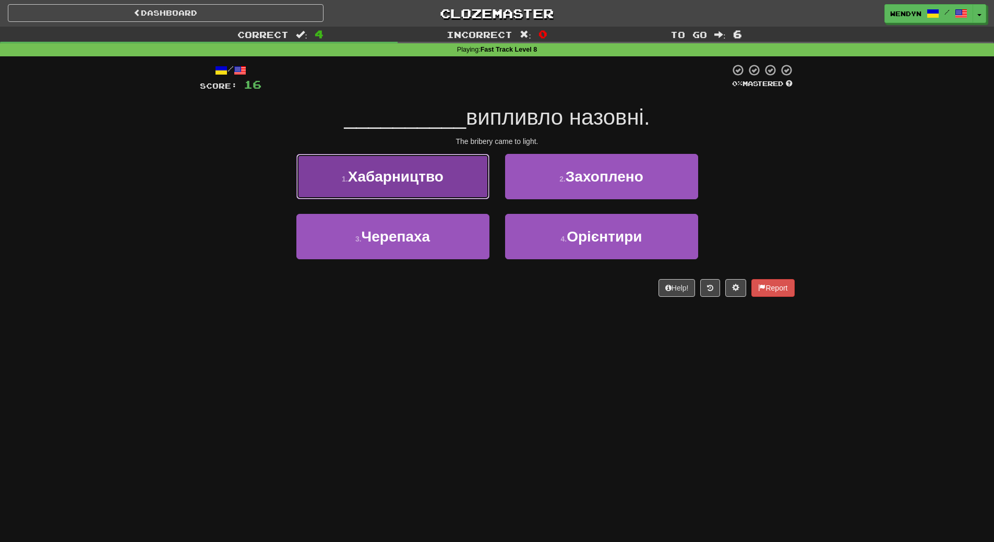
click at [455, 183] on button "1 . Хабарництво" at bounding box center [392, 176] width 193 height 45
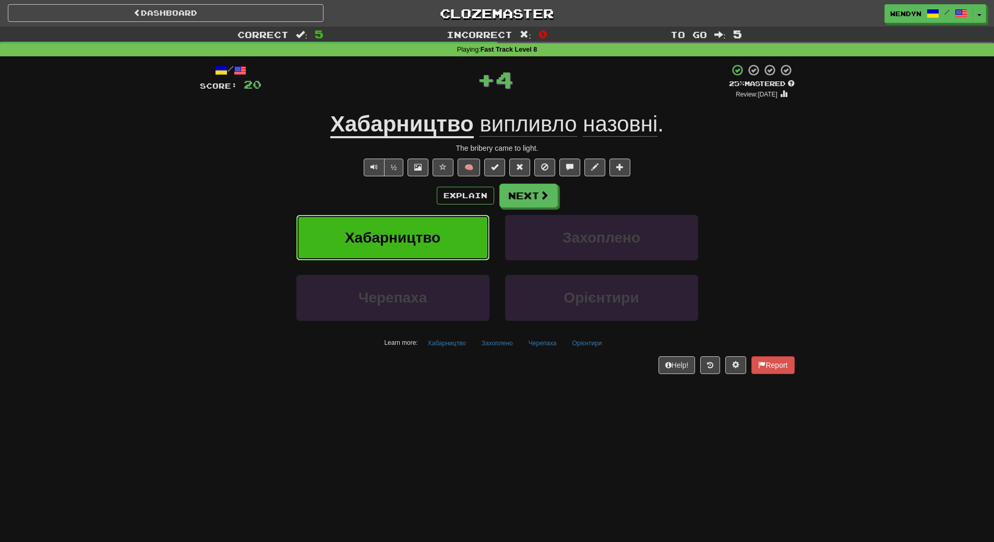
click at [453, 246] on button "Хабарництво" at bounding box center [392, 237] width 193 height 45
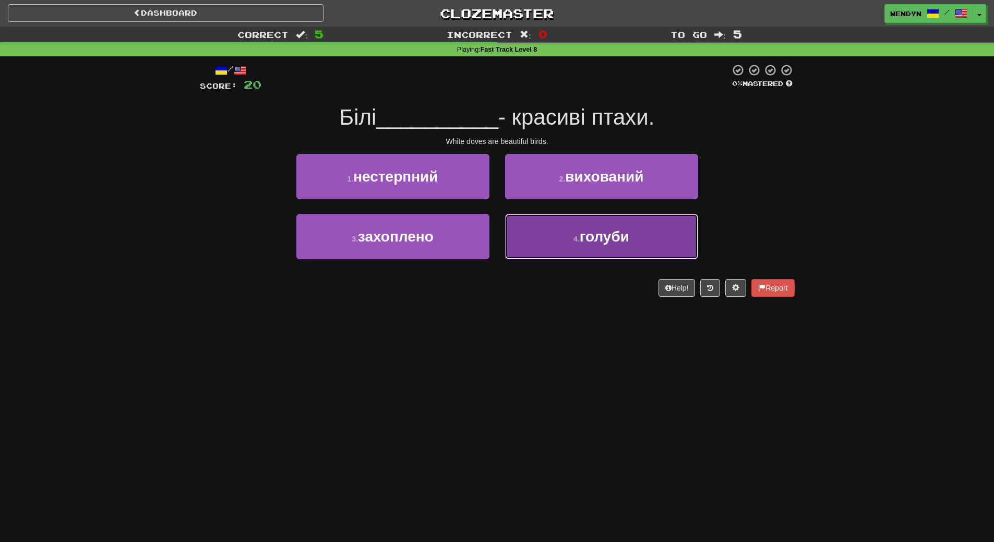
click at [608, 248] on button "4 . голуби" at bounding box center [601, 236] width 193 height 45
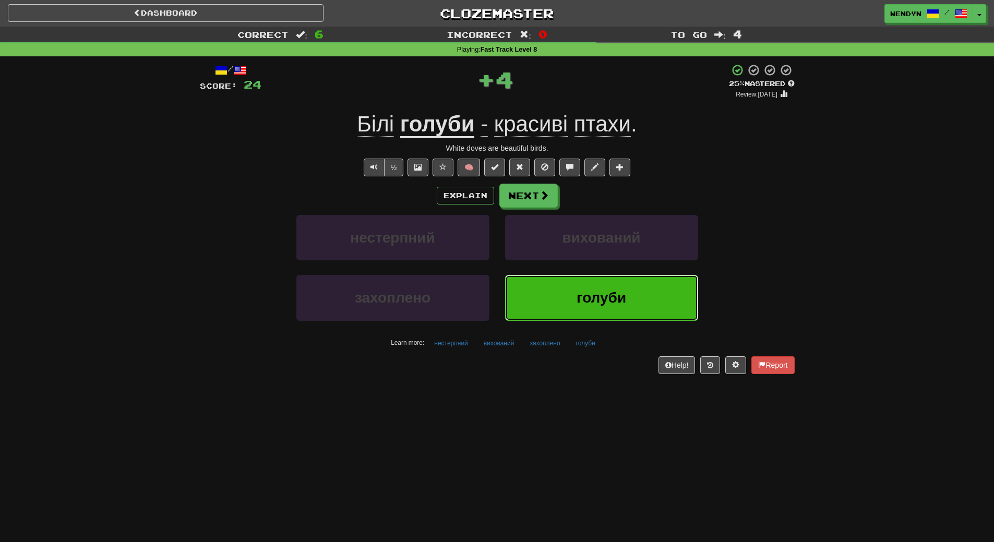
click at [595, 286] on button "голуби" at bounding box center [601, 297] width 193 height 45
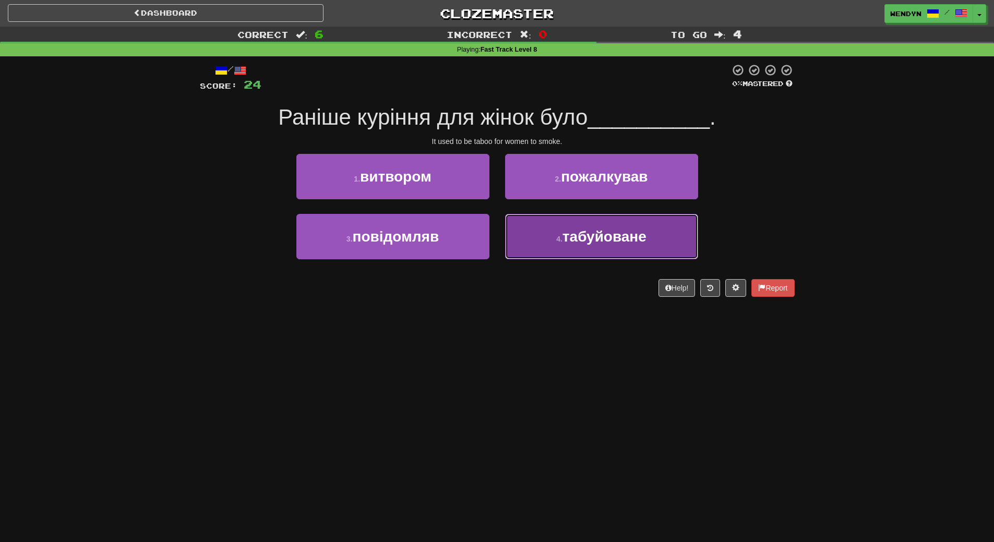
click at [615, 242] on span "табуйоване" at bounding box center [605, 237] width 84 height 16
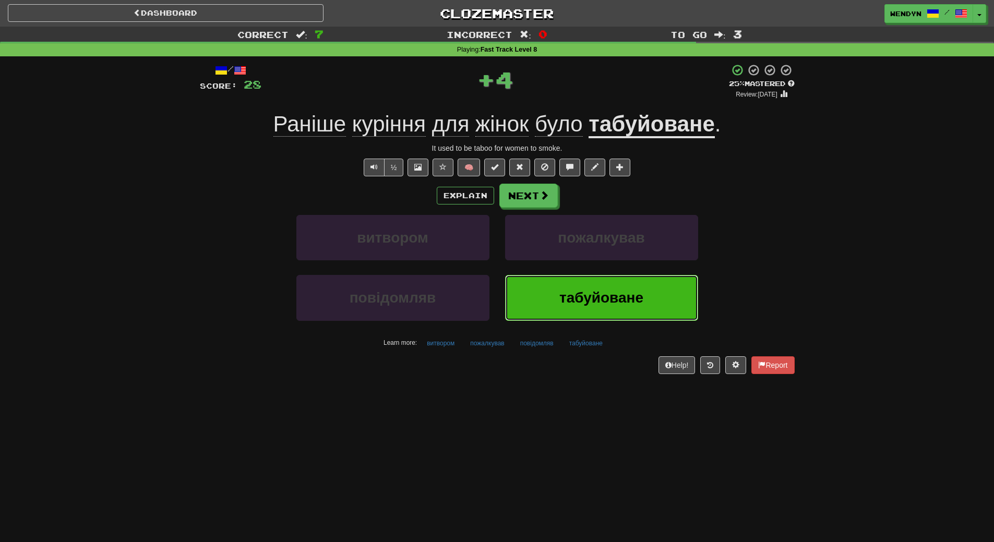
click at [602, 298] on span "табуйоване" at bounding box center [602, 298] width 84 height 16
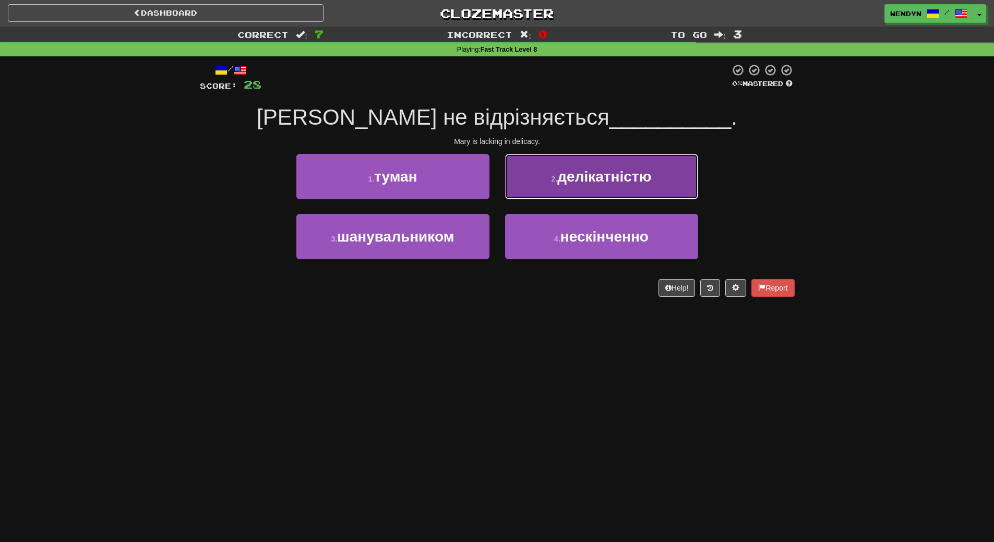
click at [624, 169] on span "делікатністю" at bounding box center [604, 177] width 94 height 16
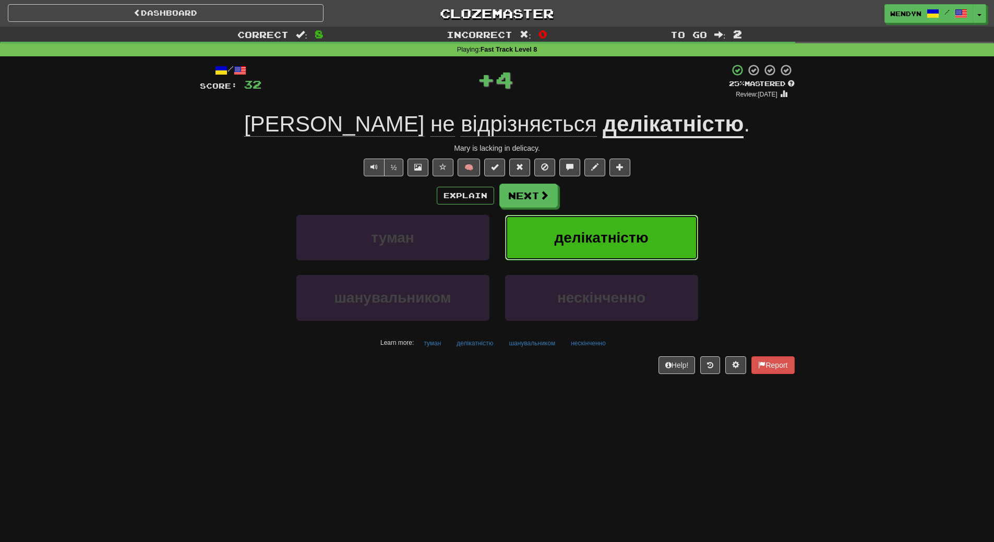
click at [624, 230] on span "делікатністю" at bounding box center [601, 238] width 94 height 16
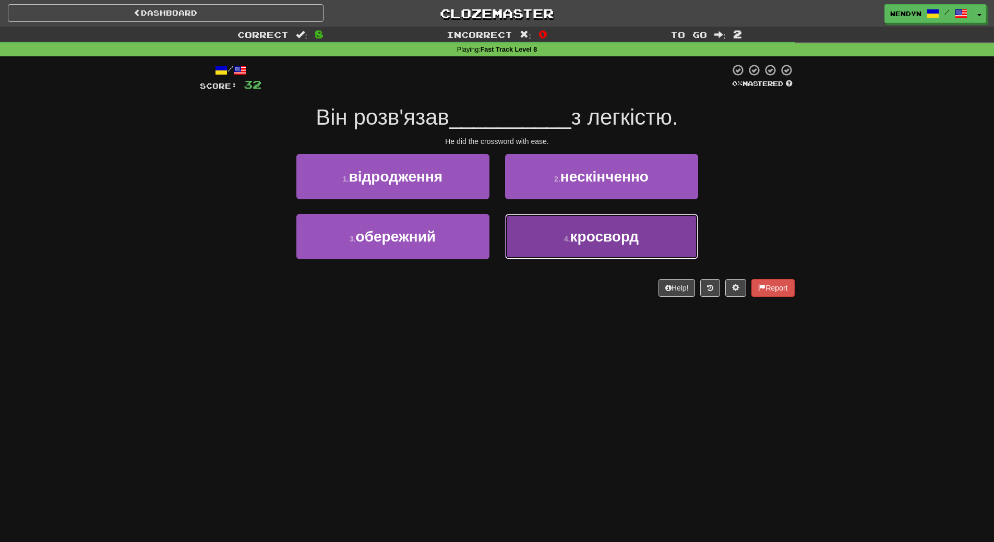
click at [612, 244] on span "кросворд" at bounding box center [605, 237] width 69 height 16
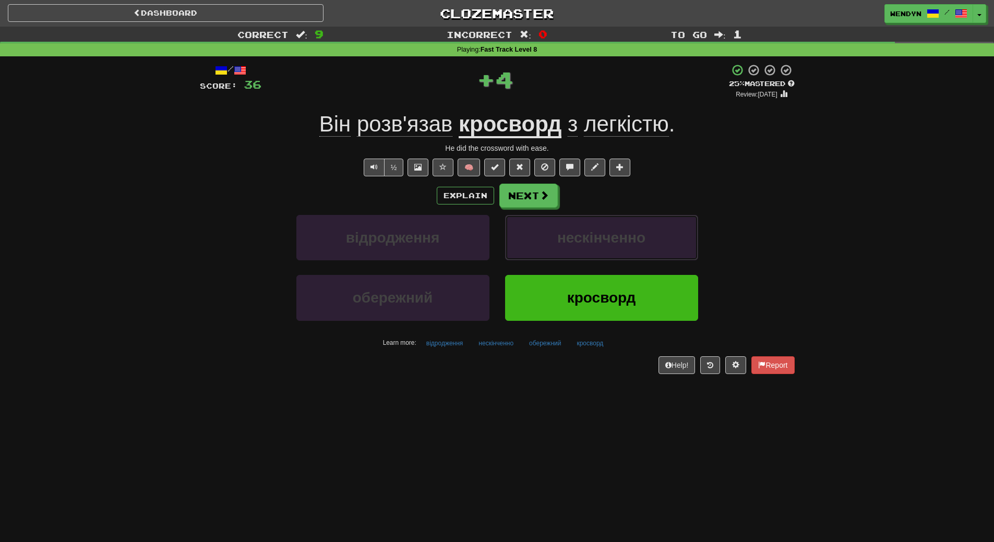
click at [612, 244] on span "нескінченно" at bounding box center [601, 238] width 88 height 16
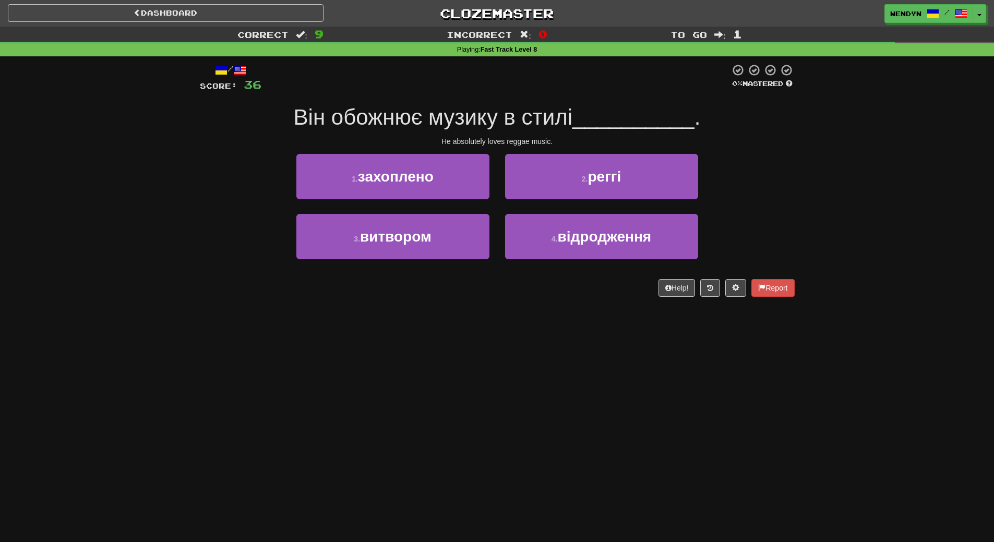
click at [588, 332] on div "Dashboard Clozemaster WendyN / Toggle Dropdown Dashboard Leaderboard Activity F…" at bounding box center [497, 271] width 994 height 542
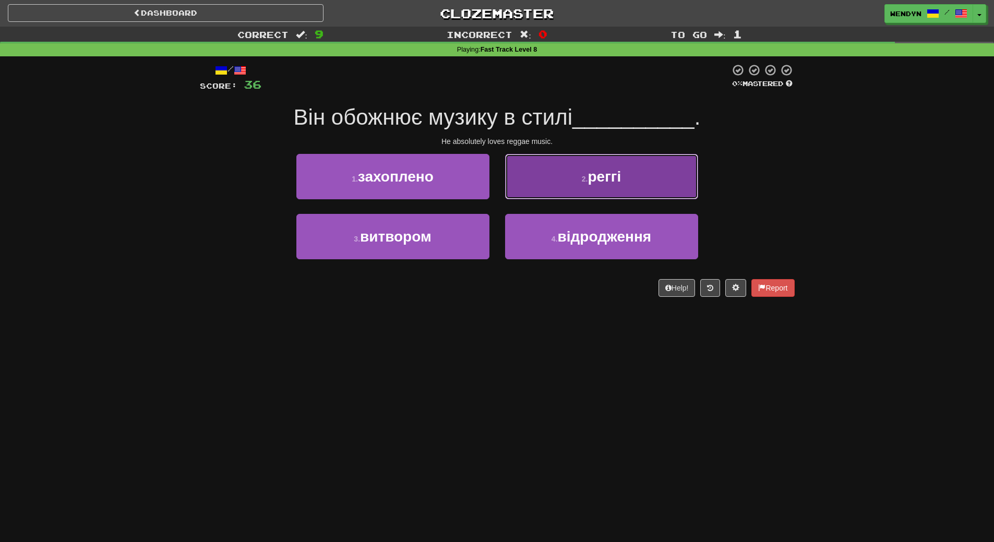
click at [645, 189] on button "2 . реггі" at bounding box center [601, 176] width 193 height 45
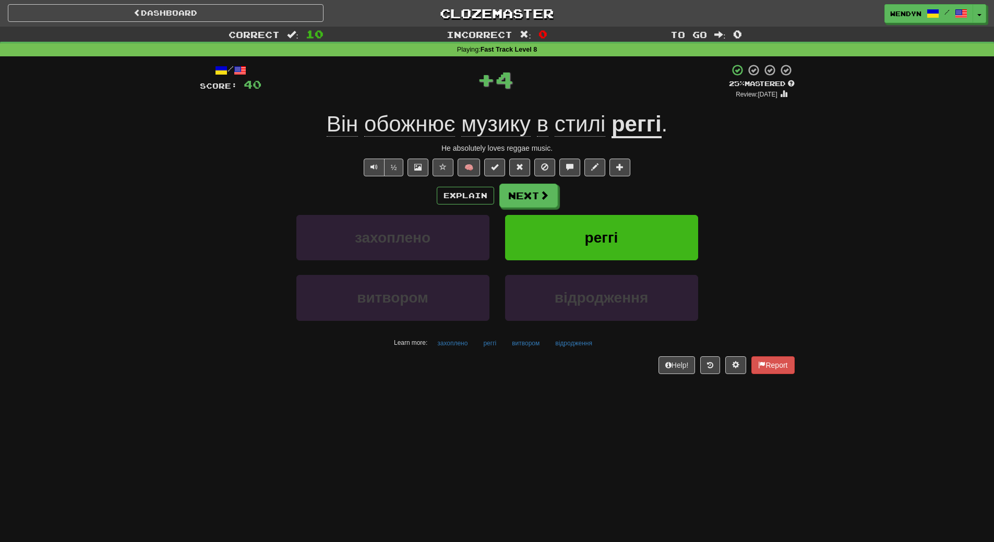
click at [638, 271] on div "реггі" at bounding box center [601, 245] width 209 height 60
click at [640, 229] on button "реггі" at bounding box center [601, 237] width 193 height 45
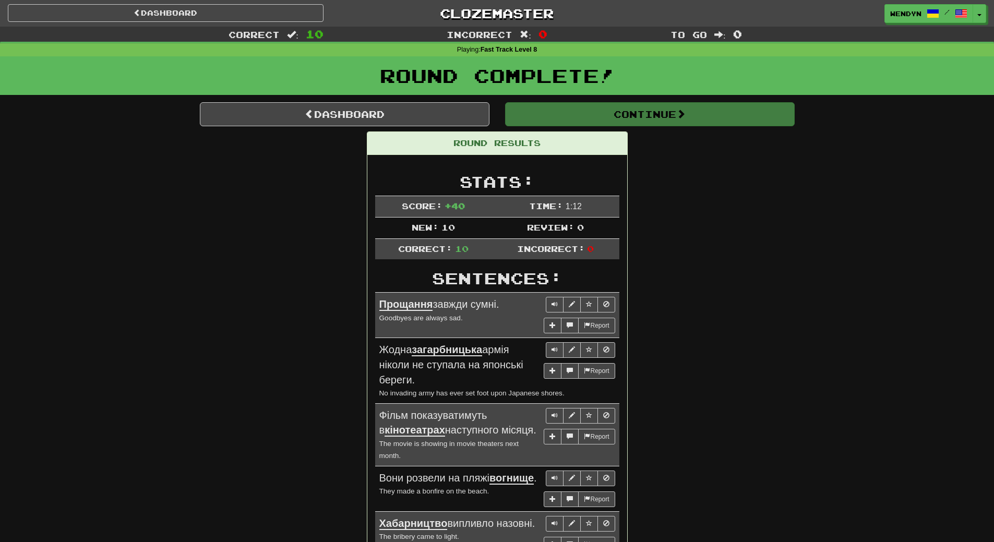
click at [640, 229] on div "Round Results Stats: Score: + 40 Time: 1 : 12 New: 10 Review: 0 Correct: 10 Inc…" at bounding box center [497, 474] width 595 height 685
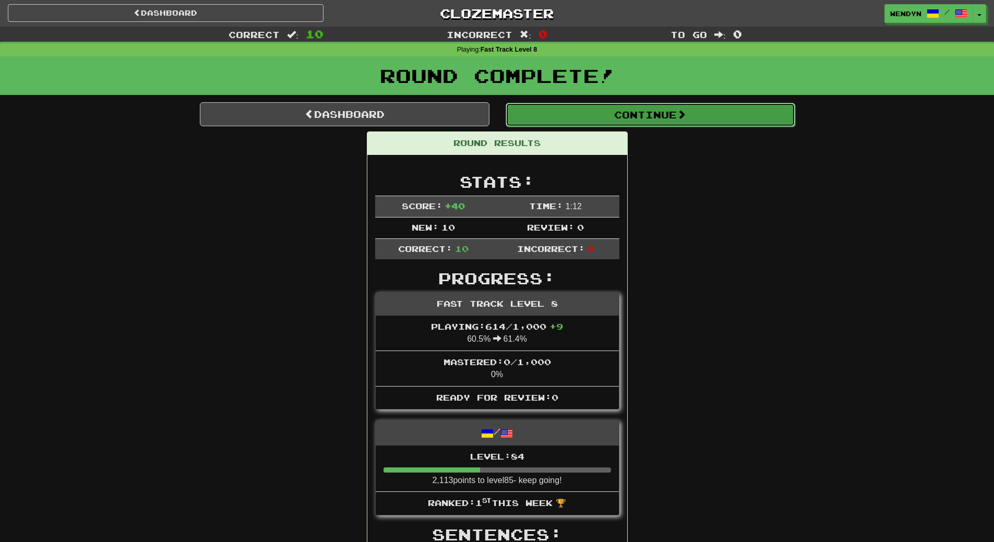
click at [676, 114] on button "Continue" at bounding box center [651, 115] width 290 height 24
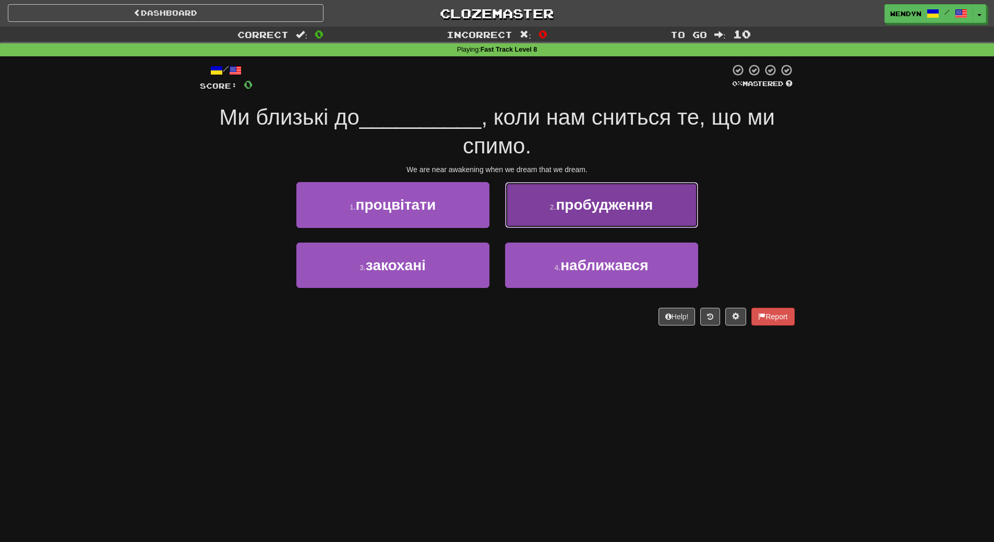
click at [627, 213] on button "2 . пробудження" at bounding box center [601, 204] width 193 height 45
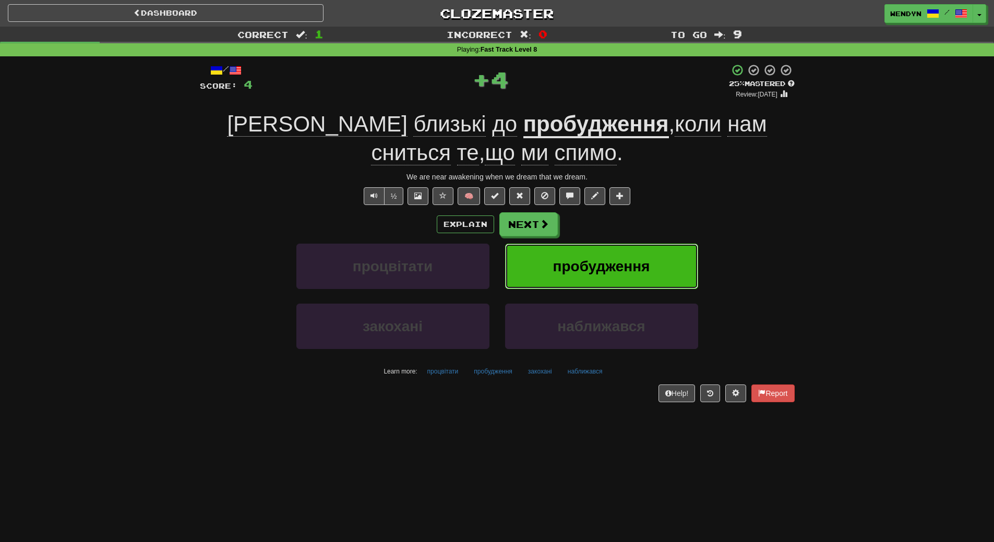
click at [630, 244] on button "пробудження" at bounding box center [601, 266] width 193 height 45
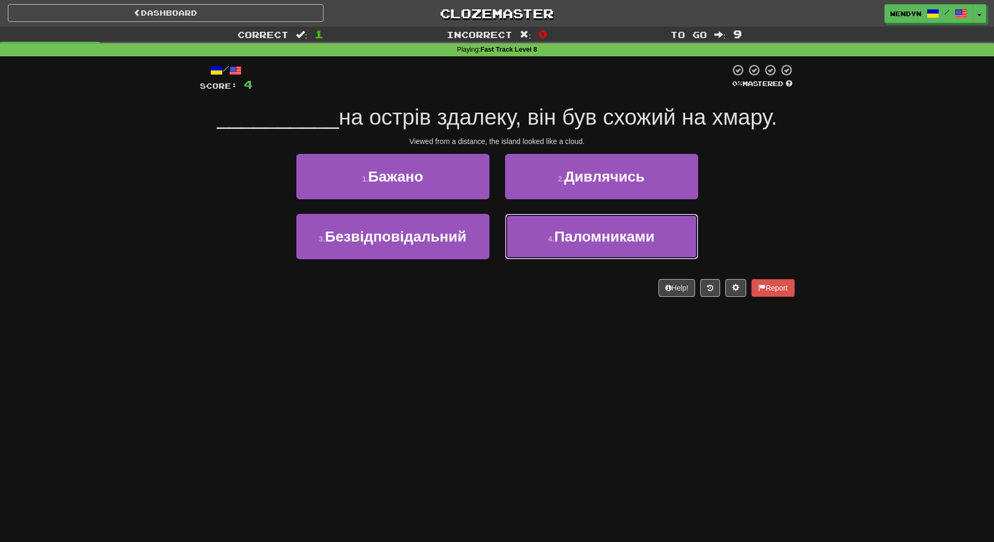
drag, startPoint x: 630, startPoint y: 244, endPoint x: 623, endPoint y: 327, distance: 82.8
click at [623, 327] on div "Dashboard Clozemaster WendyN / Toggle Dropdown Dashboard Leaderboard Activity F…" at bounding box center [497, 271] width 994 height 542
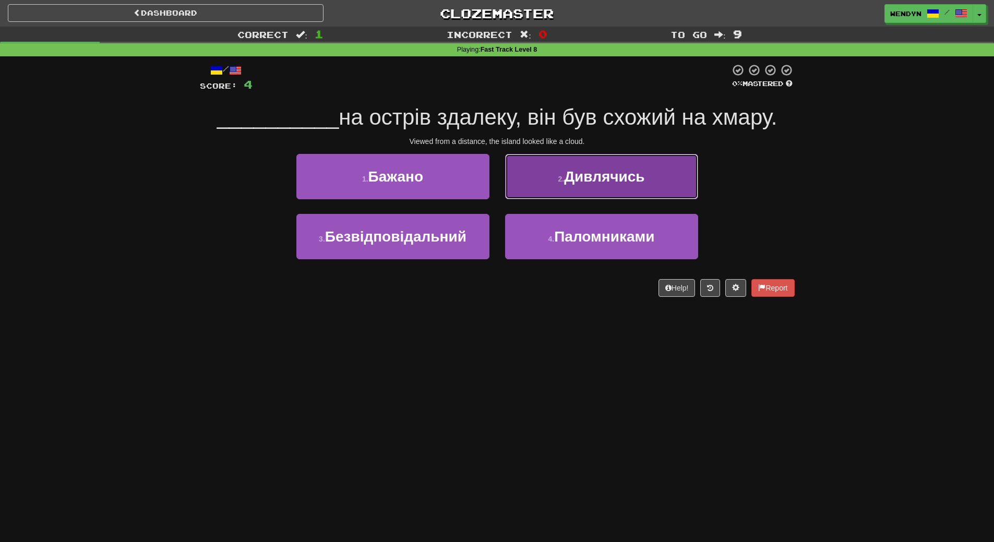
click at [662, 168] on button "2 . Дивлячись" at bounding box center [601, 176] width 193 height 45
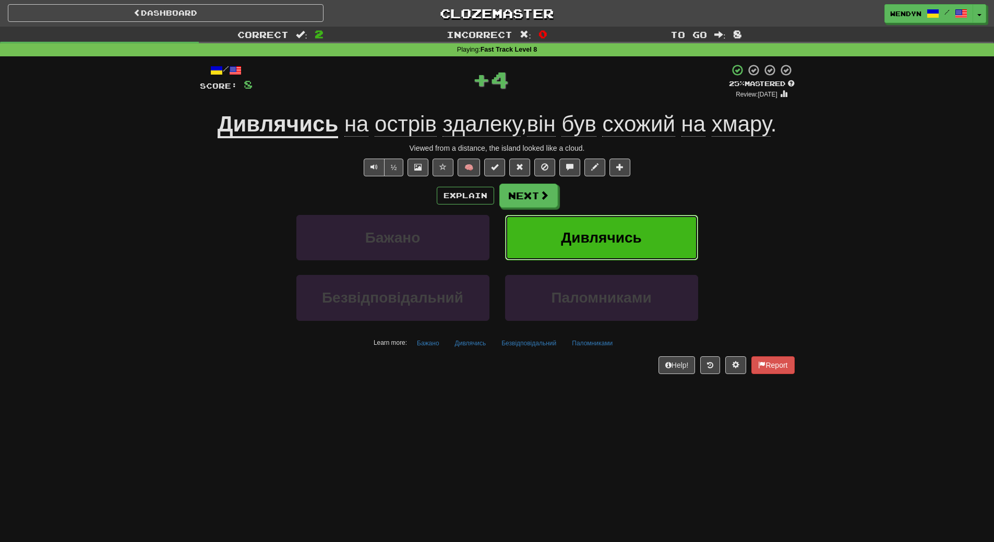
click at [649, 224] on button "Дивлячись" at bounding box center [601, 237] width 193 height 45
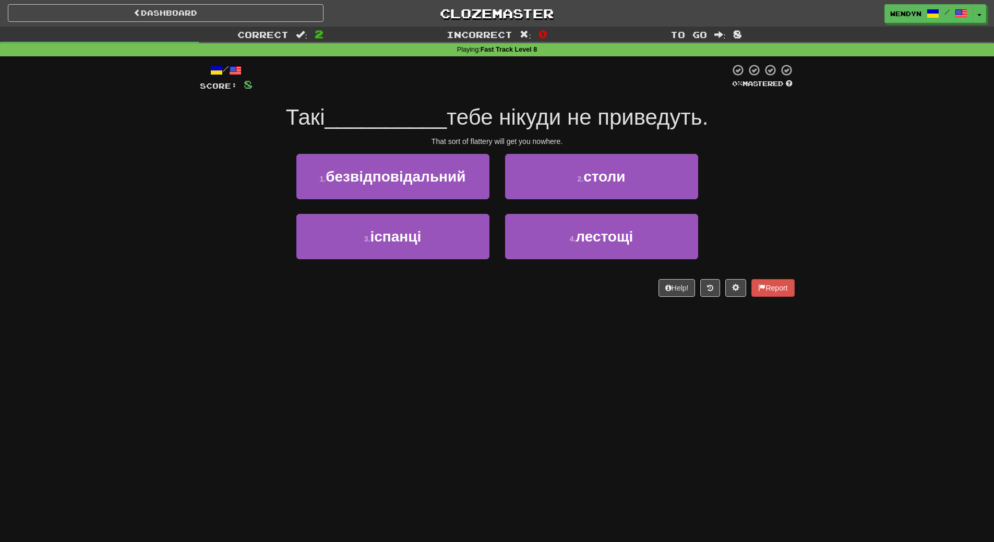
click at [559, 353] on div "Dashboard Clozemaster WendyN / Toggle Dropdown Dashboard Leaderboard Activity F…" at bounding box center [497, 271] width 994 height 542
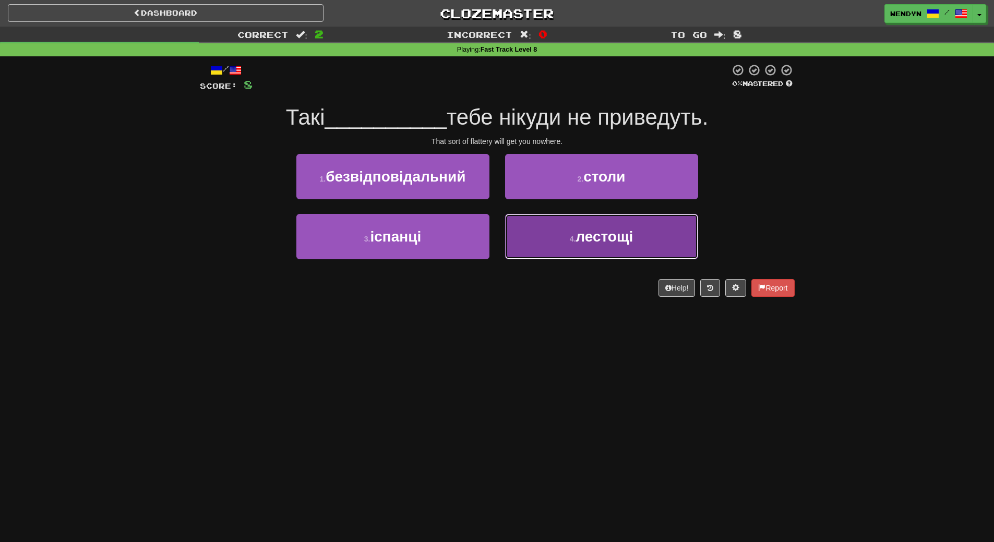
click at [605, 245] on button "4 . лестощі" at bounding box center [601, 236] width 193 height 45
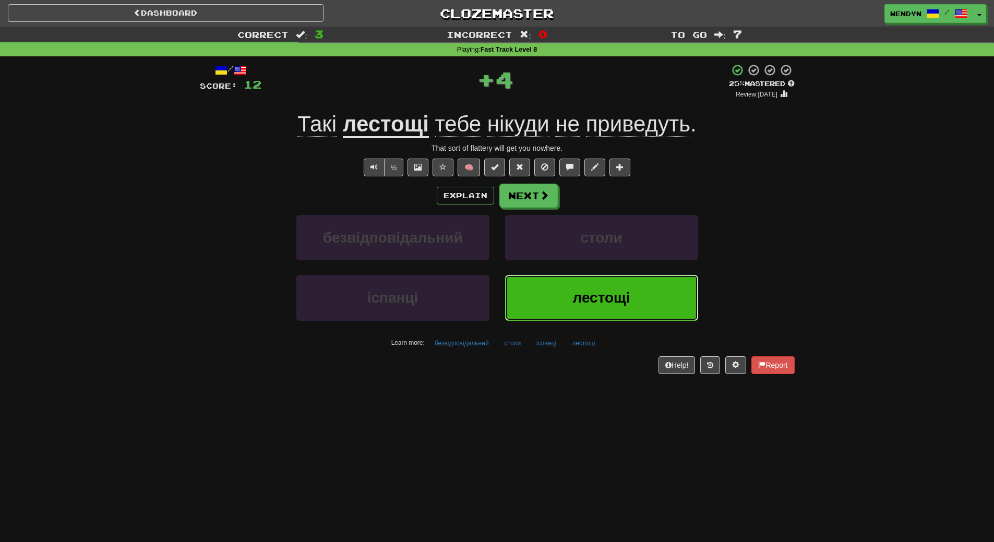
click at [603, 291] on span "лестощі" at bounding box center [601, 298] width 57 height 16
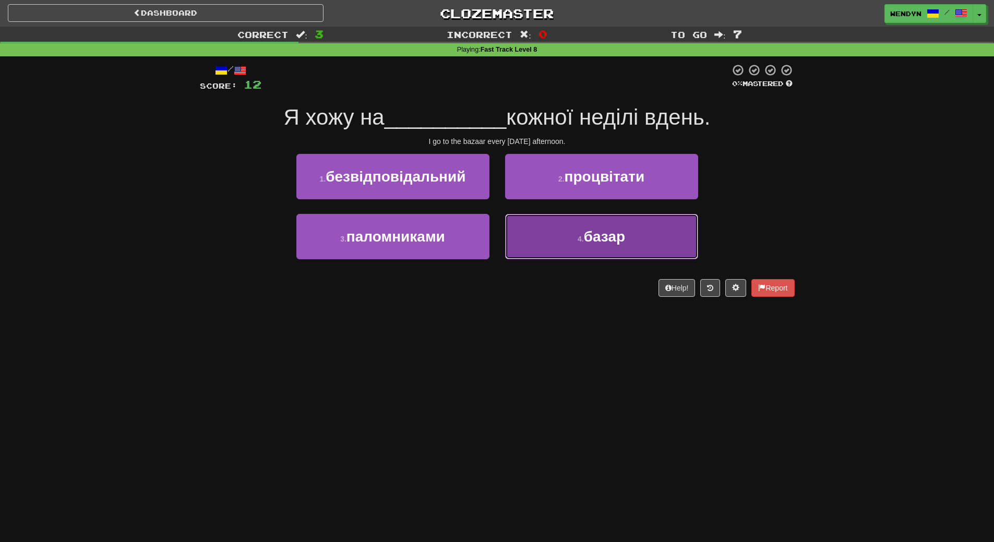
click at [611, 229] on span "базар" at bounding box center [604, 237] width 41 height 16
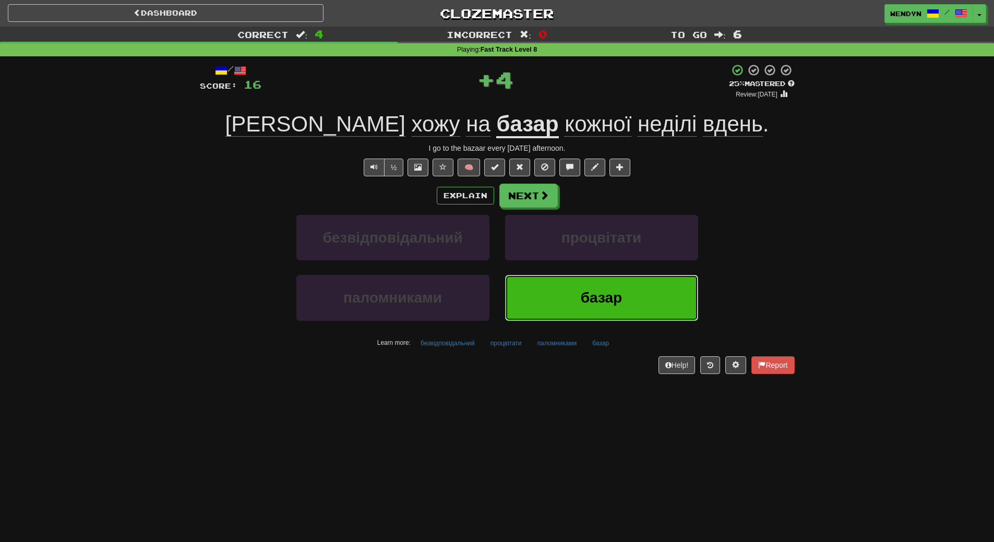
click at [614, 301] on span "базар" at bounding box center [601, 298] width 41 height 16
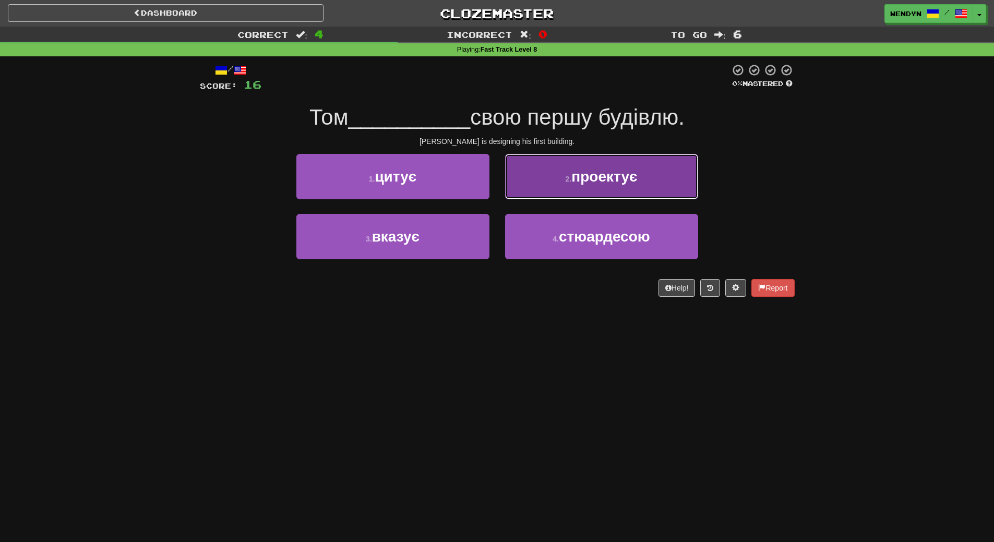
click at [634, 172] on span "проектує" at bounding box center [605, 177] width 66 height 16
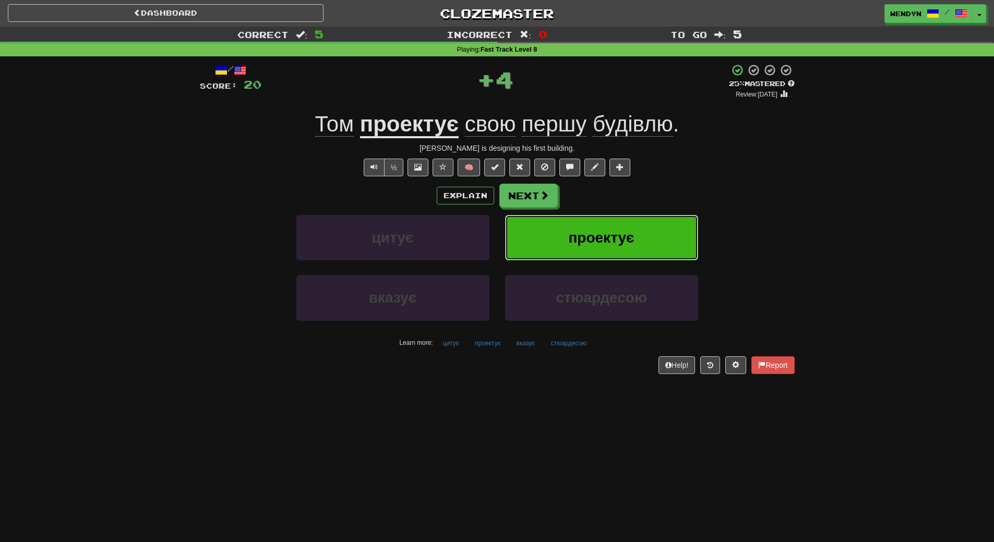
click at [635, 259] on button "проектує" at bounding box center [601, 237] width 193 height 45
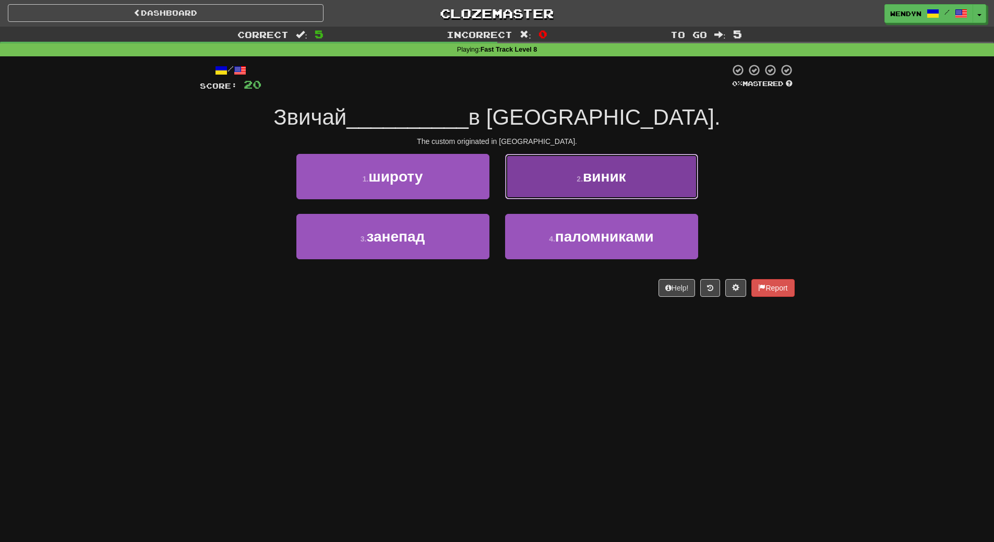
click at [633, 184] on button "2 . виник" at bounding box center [601, 176] width 193 height 45
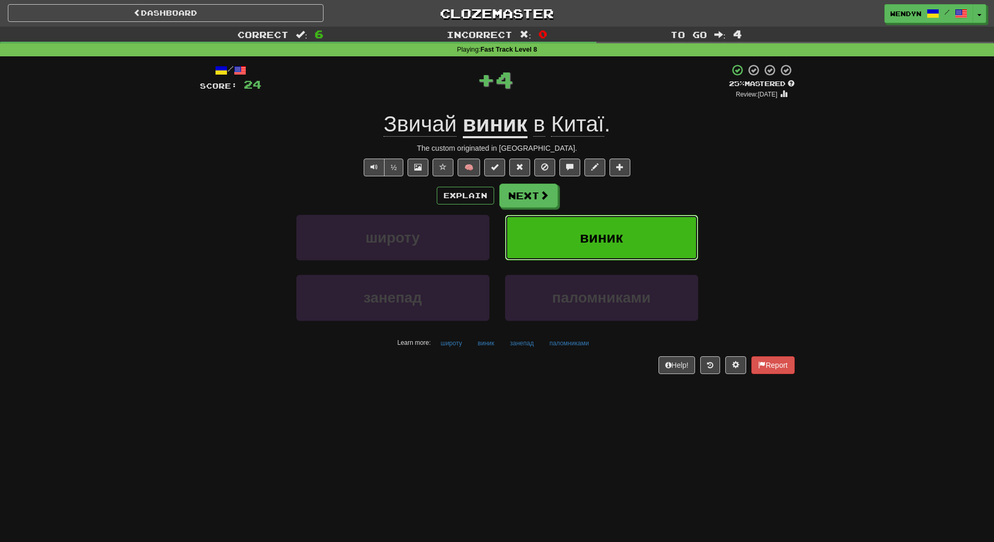
click at [635, 238] on button "виник" at bounding box center [601, 237] width 193 height 45
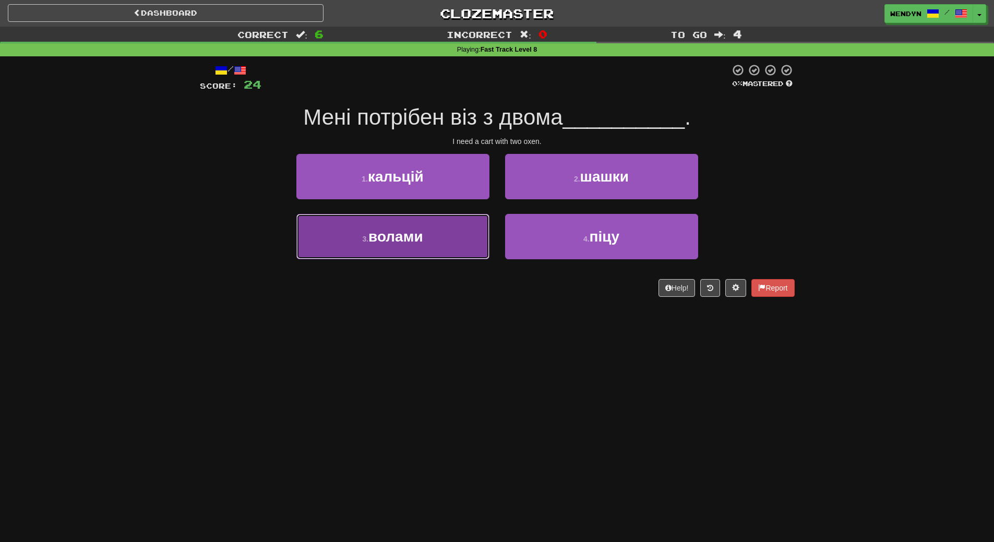
click at [460, 248] on button "3 . волами" at bounding box center [392, 236] width 193 height 45
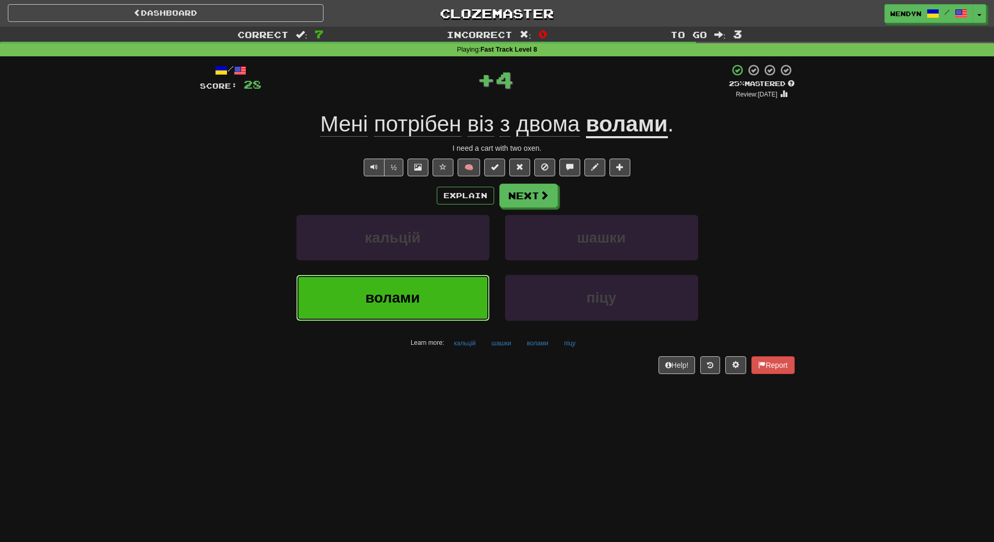
click at [453, 305] on button "волами" at bounding box center [392, 297] width 193 height 45
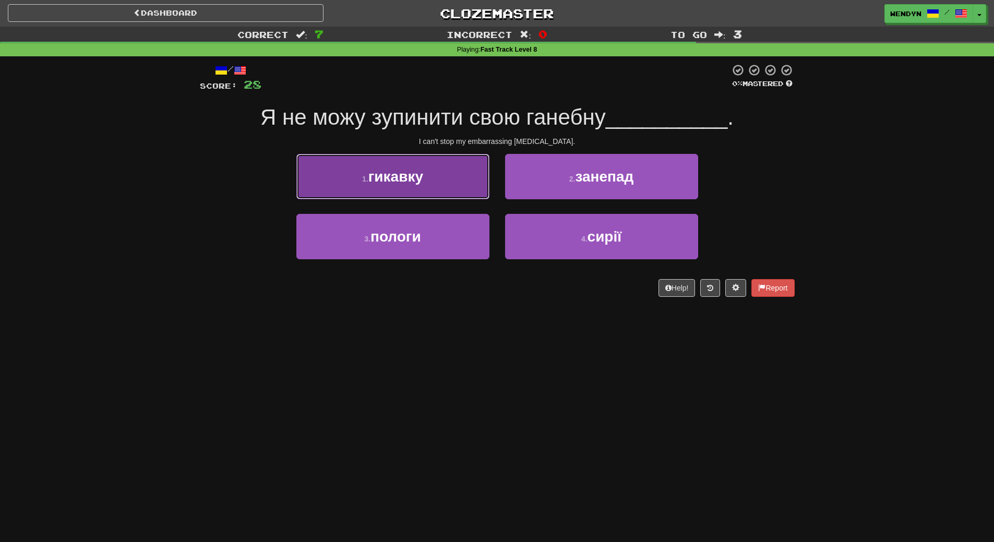
click at [433, 180] on button "1 . гикавку" at bounding box center [392, 176] width 193 height 45
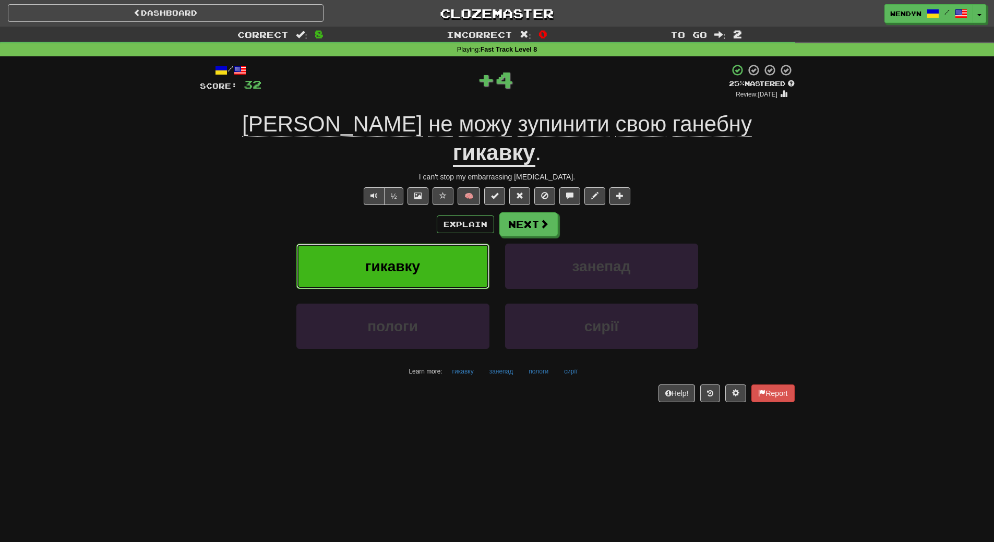
click at [432, 244] on button "гикавку" at bounding box center [392, 266] width 193 height 45
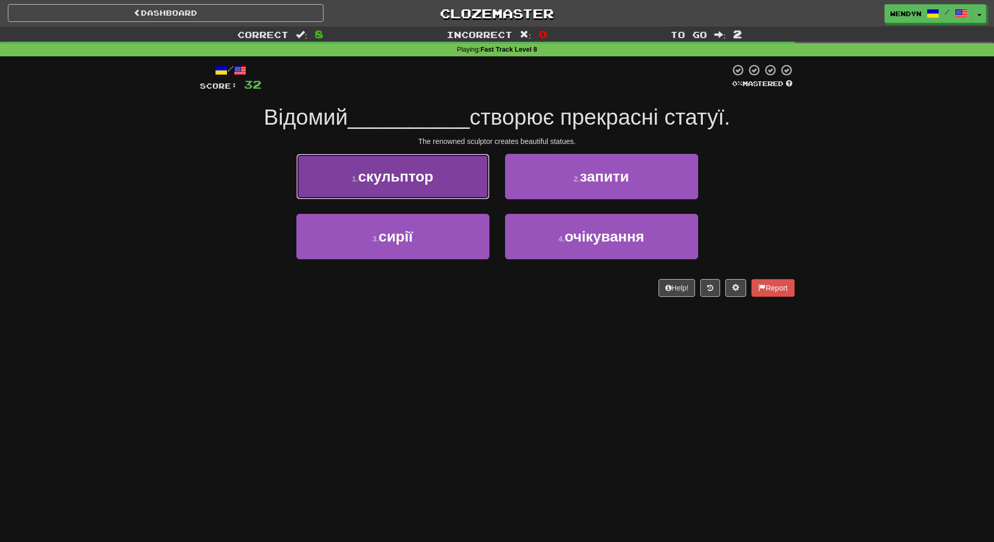
click at [418, 173] on span "скульптор" at bounding box center [395, 177] width 75 height 16
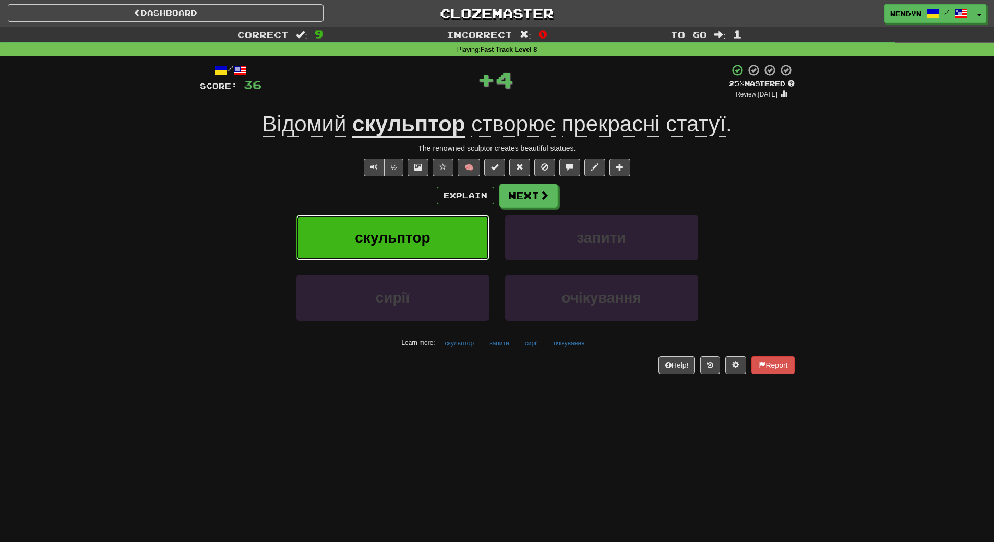
click at [422, 231] on span "скульптор" at bounding box center [392, 238] width 75 height 16
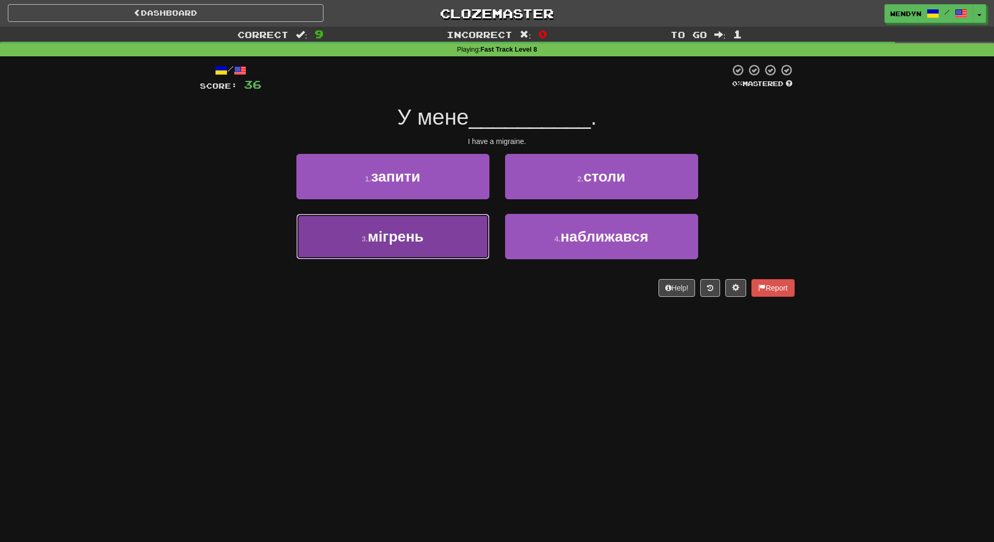
click at [441, 245] on button "3 . мігрень" at bounding box center [392, 236] width 193 height 45
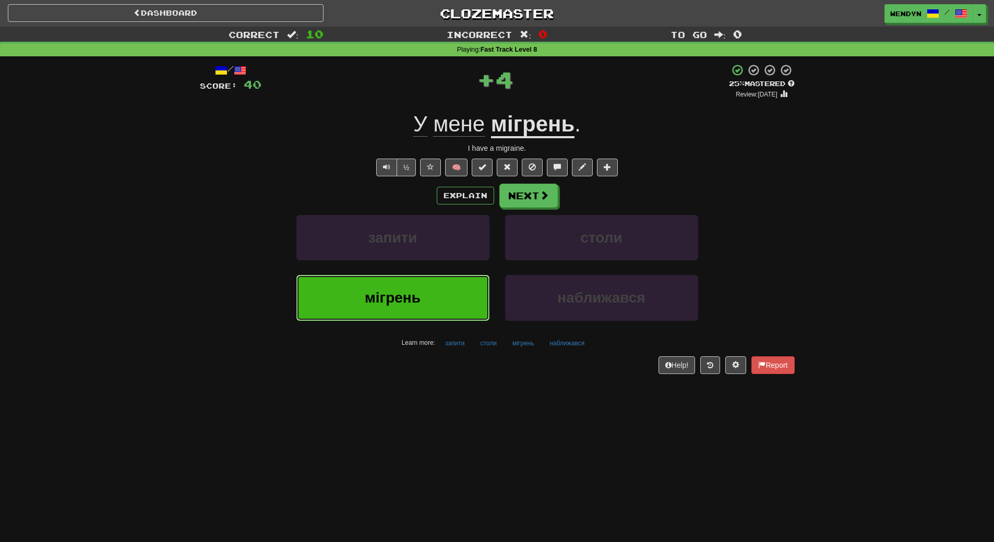
click at [441, 299] on button "мігрень" at bounding box center [392, 297] width 193 height 45
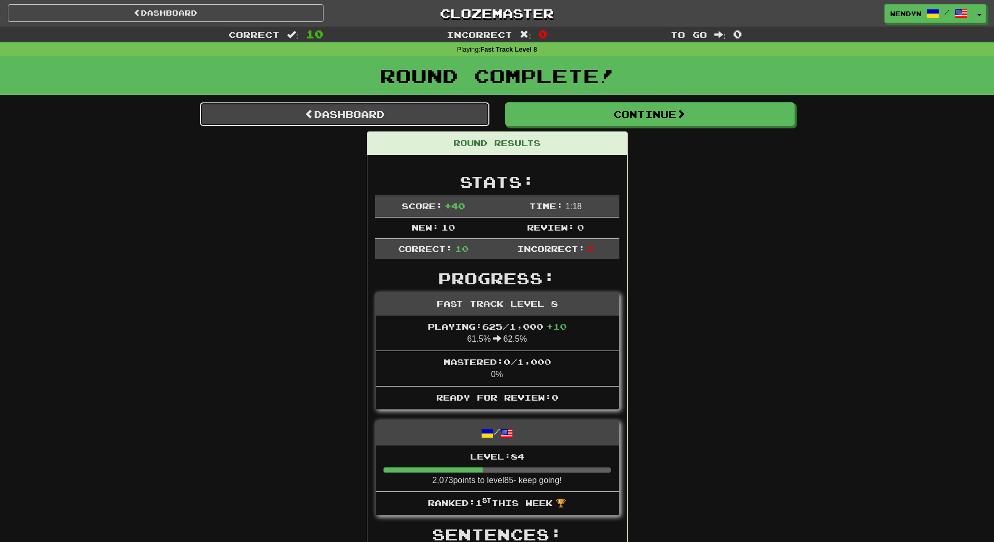
click at [378, 114] on link "Dashboard" at bounding box center [345, 114] width 290 height 24
click at [390, 108] on link "Dashboard" at bounding box center [345, 114] width 290 height 24
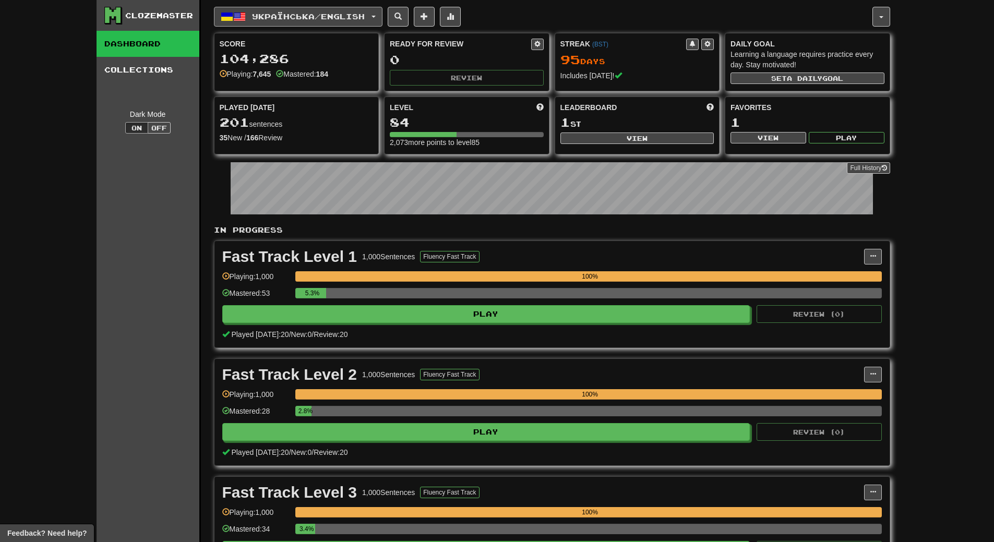
click at [365, 12] on span "Українська / English" at bounding box center [308, 16] width 113 height 9
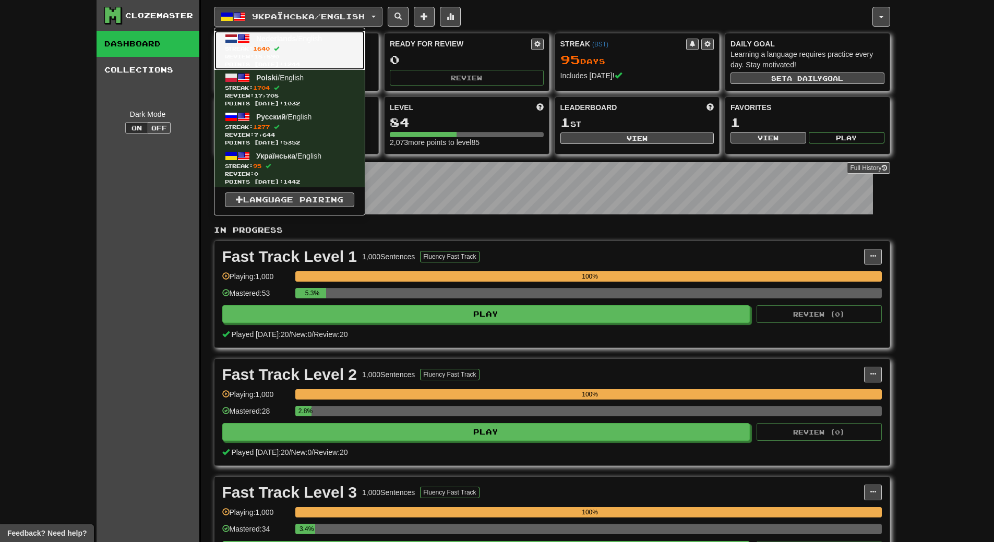
click at [339, 49] on span "Streak: 1640" at bounding box center [289, 49] width 129 height 8
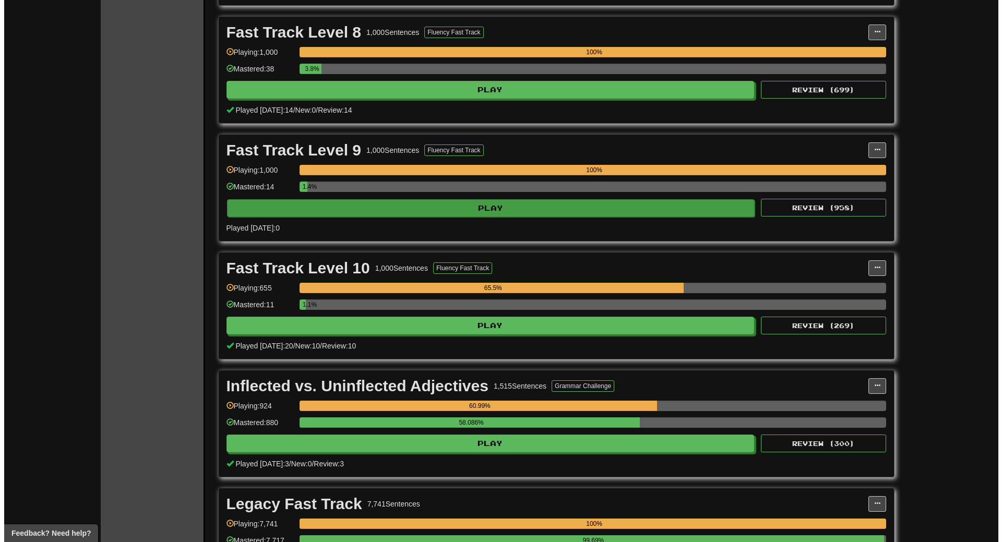
scroll to position [2610, 0]
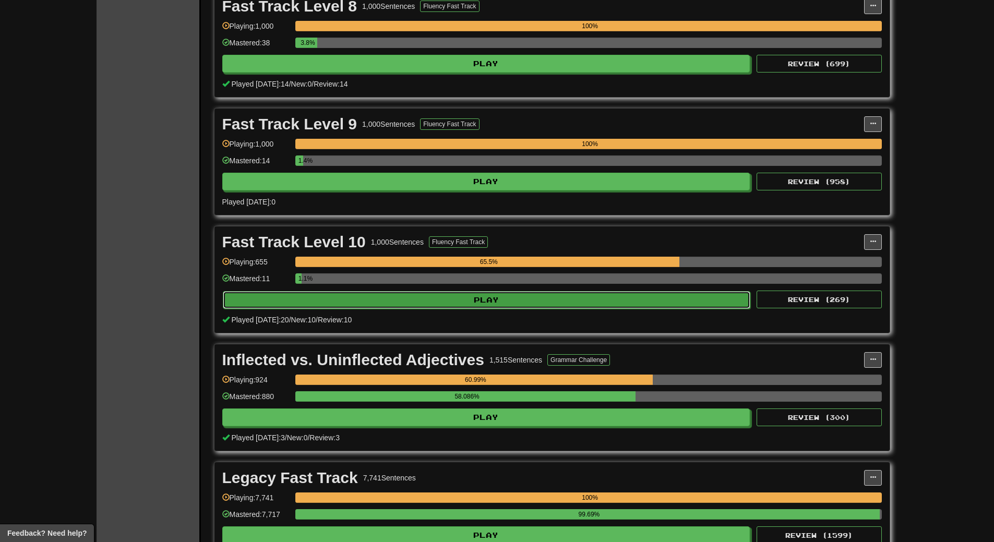
click at [551, 299] on button "Play" at bounding box center [487, 300] width 528 height 18
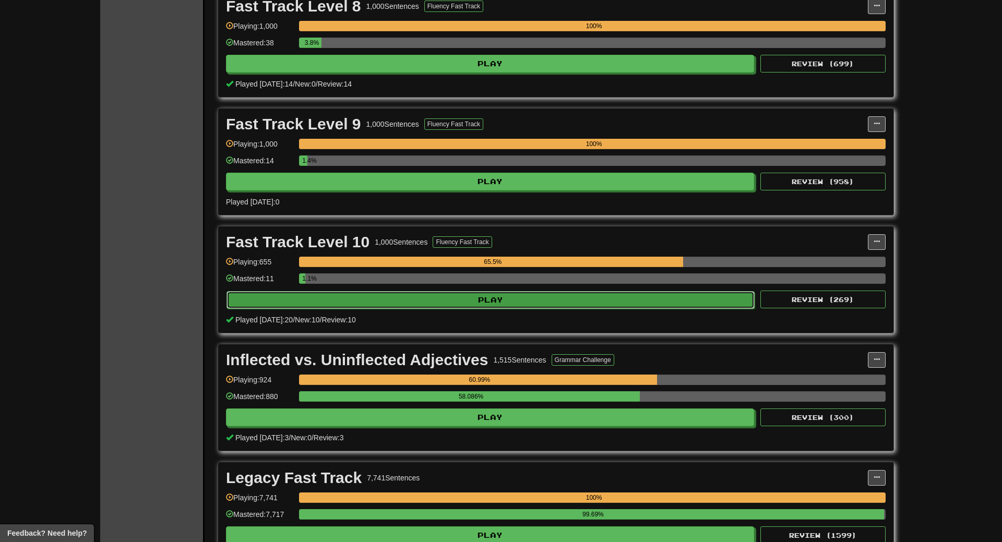
select select "**"
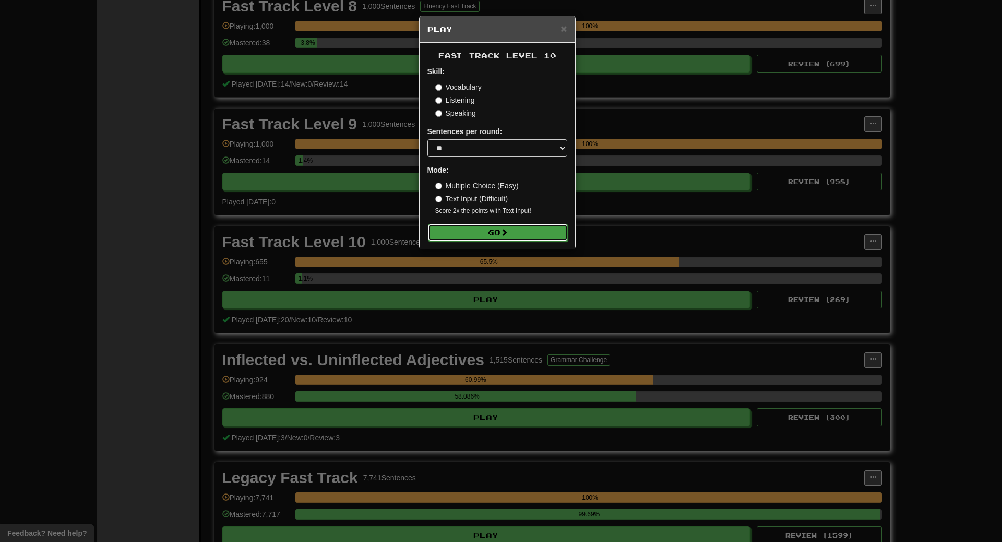
click at [511, 240] on button "Go" at bounding box center [498, 233] width 140 height 18
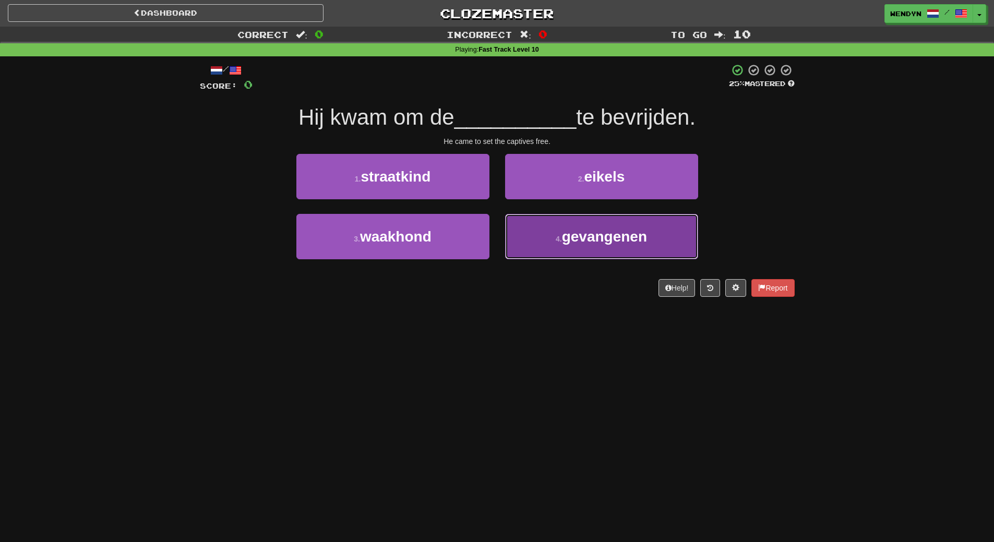
click at [537, 234] on button "4 . gevangenen" at bounding box center [601, 236] width 193 height 45
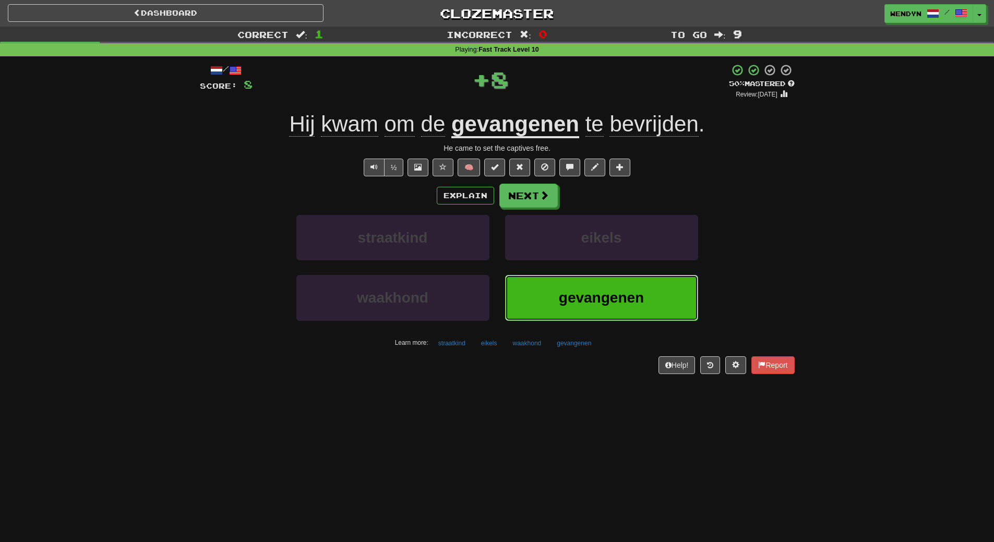
click at [542, 309] on button "gevangenen" at bounding box center [601, 297] width 193 height 45
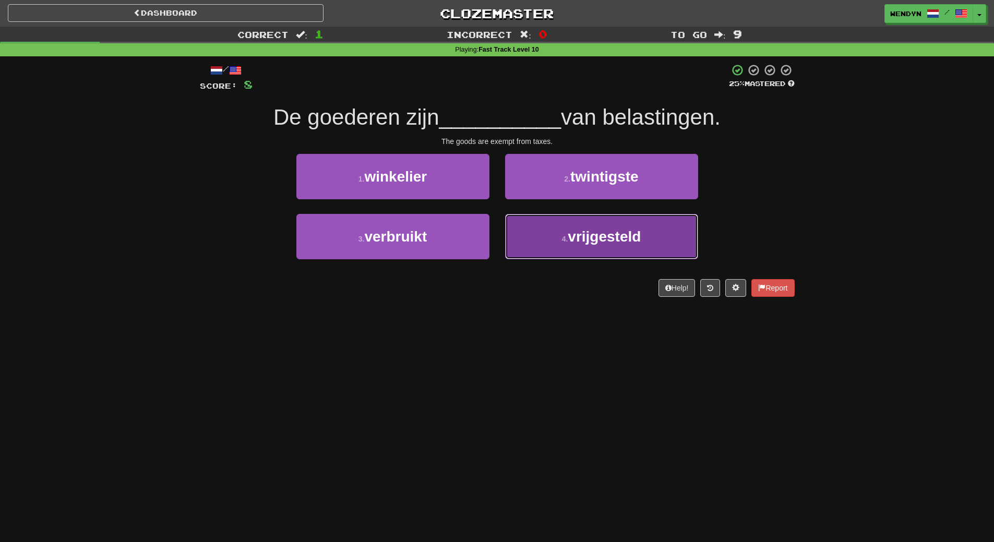
drag, startPoint x: 562, startPoint y: 238, endPoint x: 592, endPoint y: 237, distance: 29.8
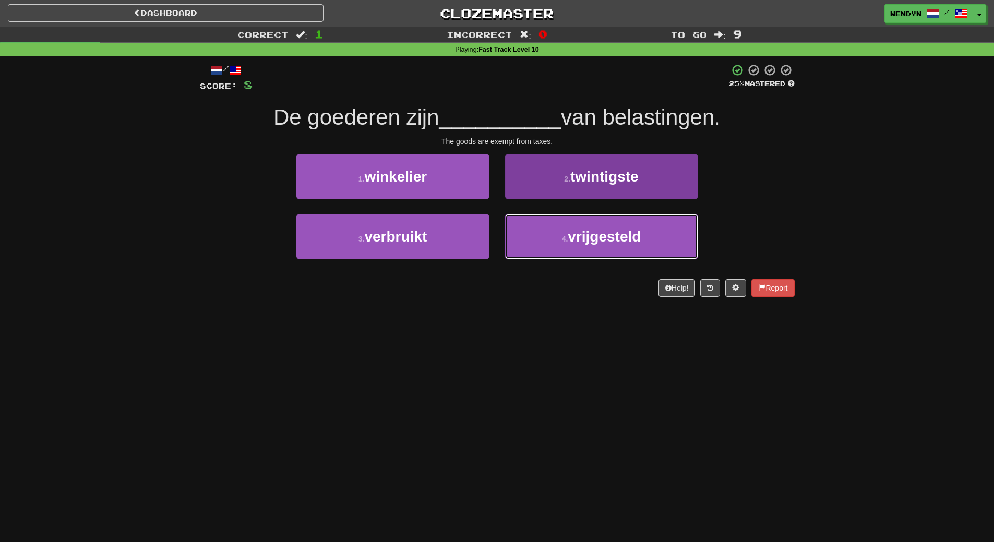
click at [564, 238] on small "4 ." at bounding box center [565, 239] width 6 height 8
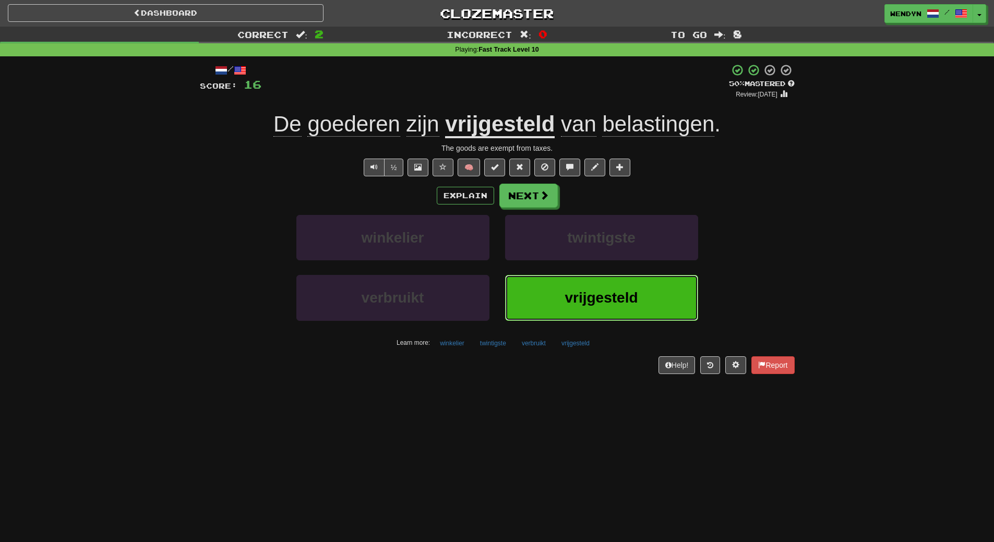
click at [540, 300] on button "vrijgesteld" at bounding box center [601, 297] width 193 height 45
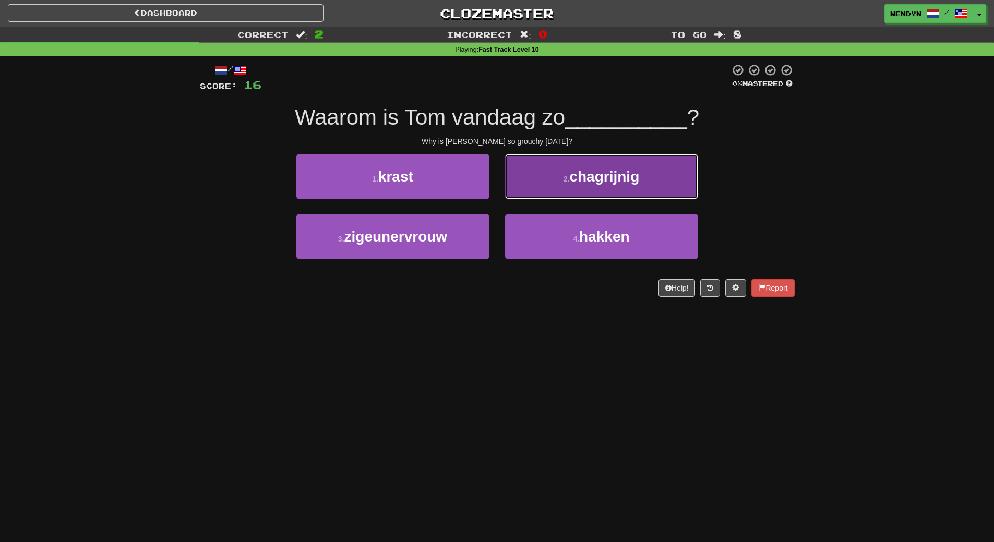
click at [622, 188] on button "2 . chagrijnig" at bounding box center [601, 176] width 193 height 45
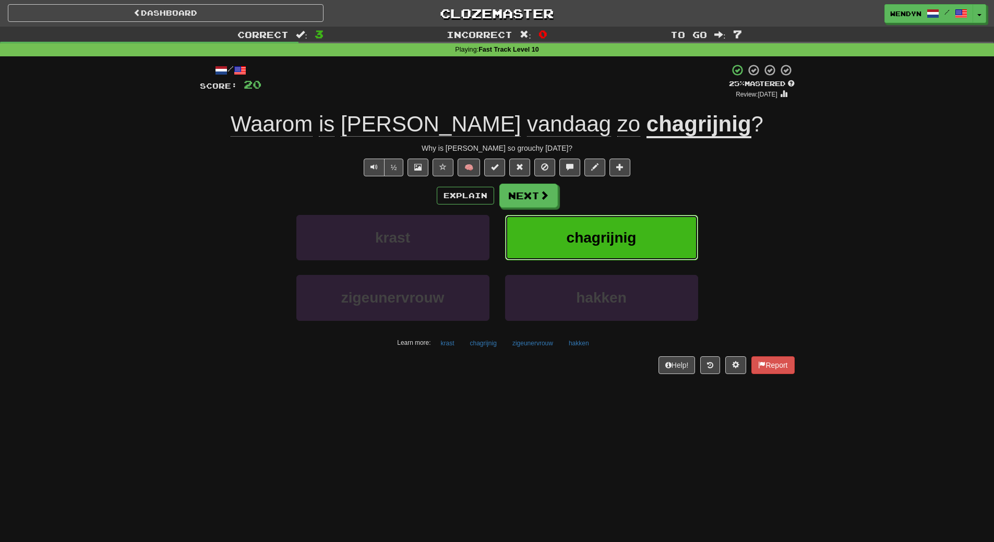
click at [634, 230] on span "chagrijnig" at bounding box center [602, 238] width 70 height 16
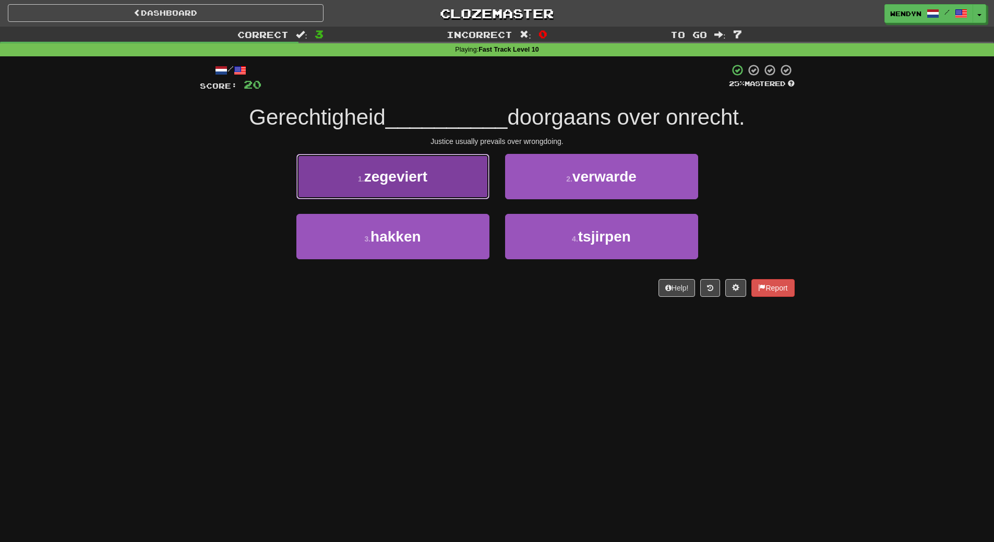
click at [426, 191] on button "1 . zegeviert" at bounding box center [392, 176] width 193 height 45
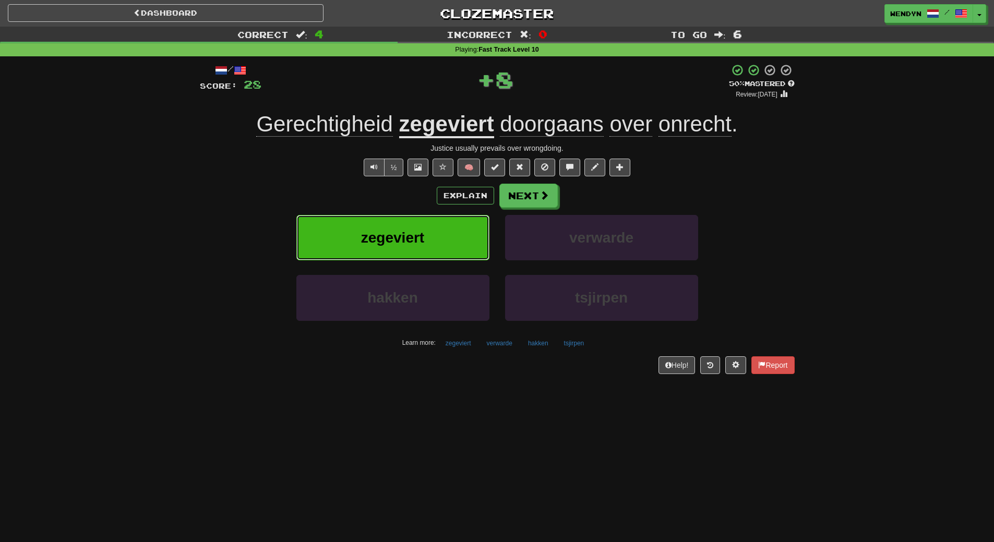
click at [412, 230] on span "zegeviert" at bounding box center [392, 238] width 63 height 16
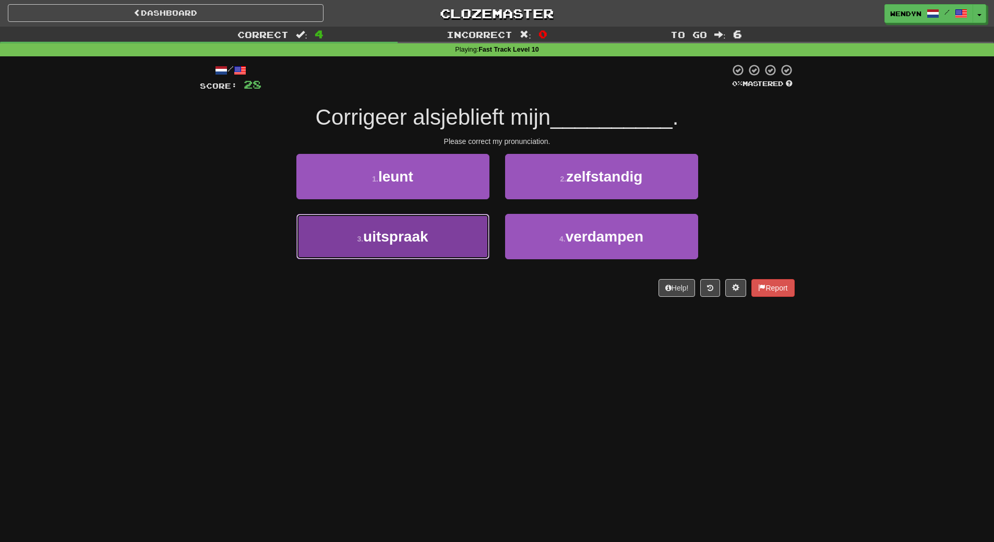
click at [448, 234] on button "3 . uitspraak" at bounding box center [392, 236] width 193 height 45
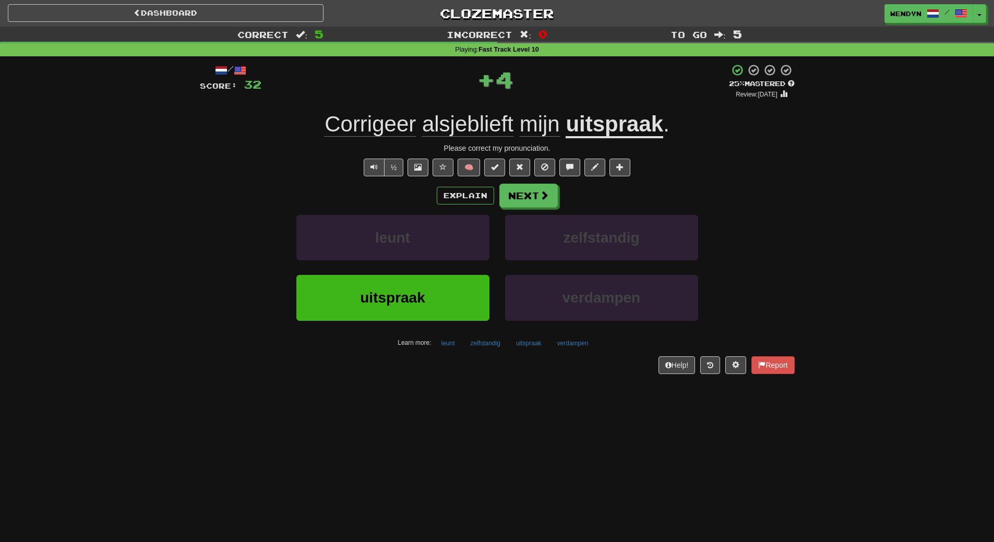
click at [444, 261] on div "leunt" at bounding box center [393, 245] width 209 height 60
click at [437, 286] on button "uitspraak" at bounding box center [392, 297] width 193 height 45
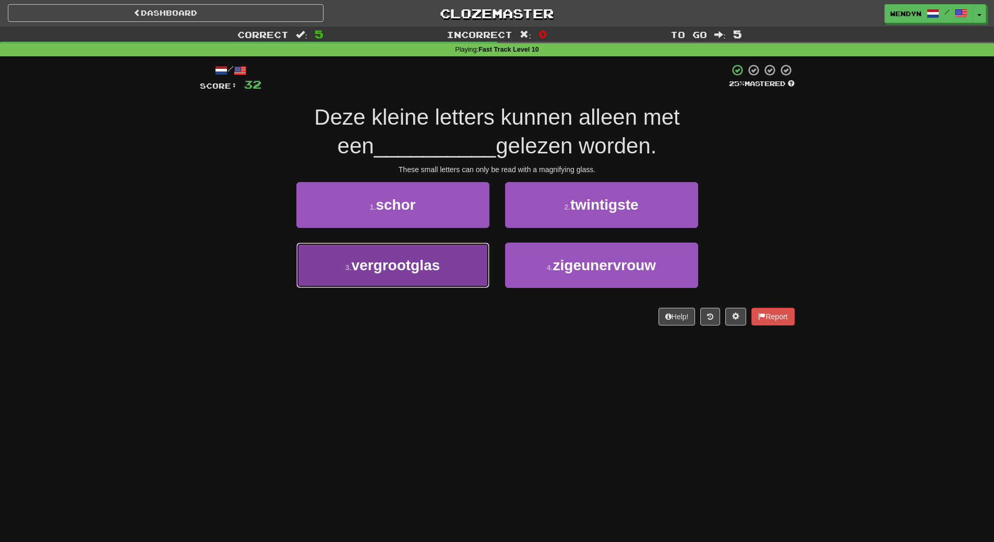
click at [452, 269] on button "3 . vergrootglas" at bounding box center [392, 265] width 193 height 45
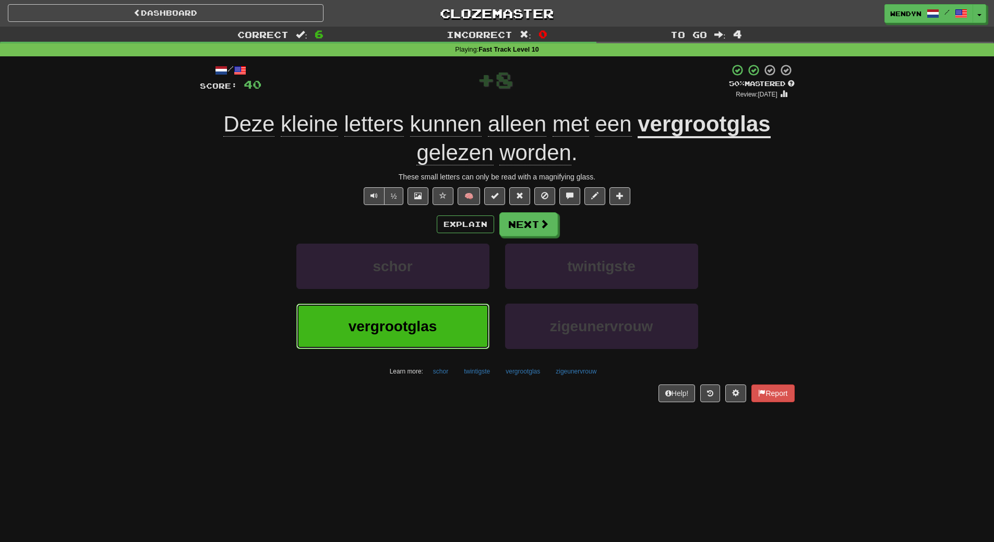
click at [425, 311] on button "vergrootglas" at bounding box center [392, 326] width 193 height 45
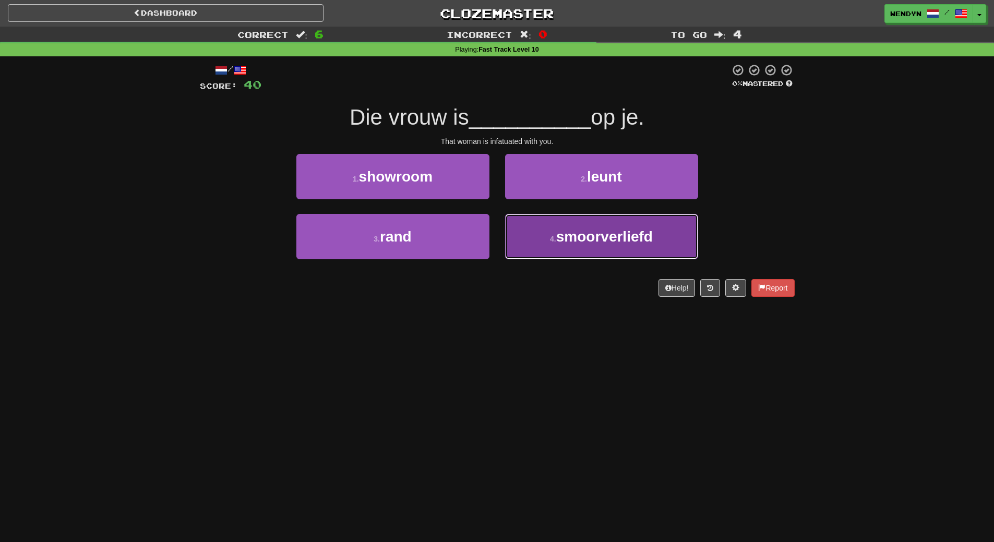
click at [593, 257] on button "4 . smoorverliefd" at bounding box center [601, 236] width 193 height 45
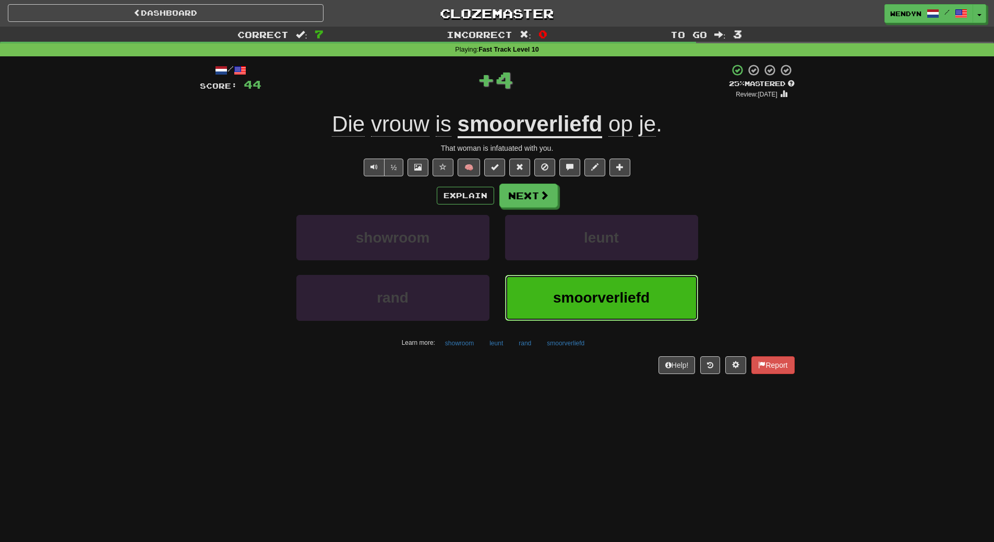
click at [575, 299] on span "smoorverliefd" at bounding box center [601, 298] width 97 height 16
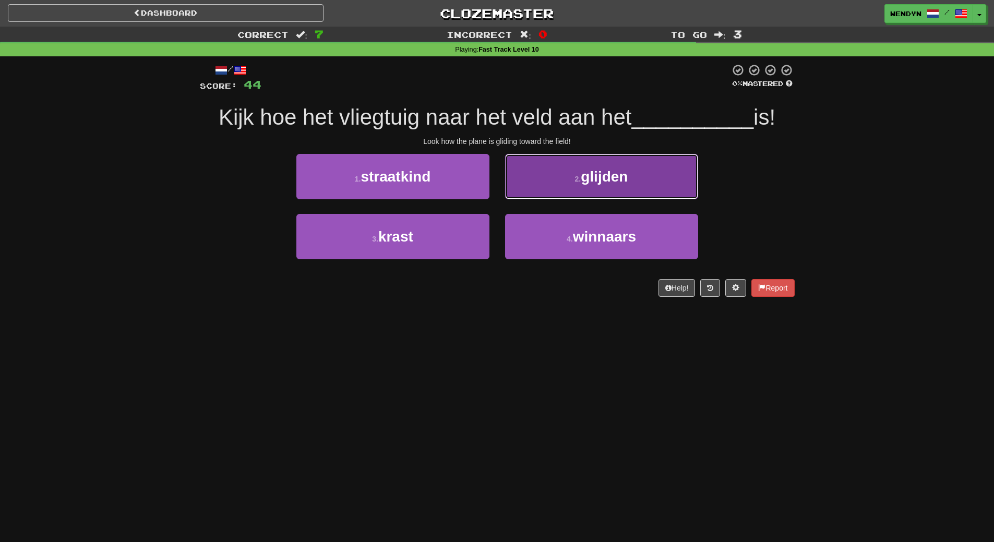
click at [624, 188] on button "2 . glijden" at bounding box center [601, 176] width 193 height 45
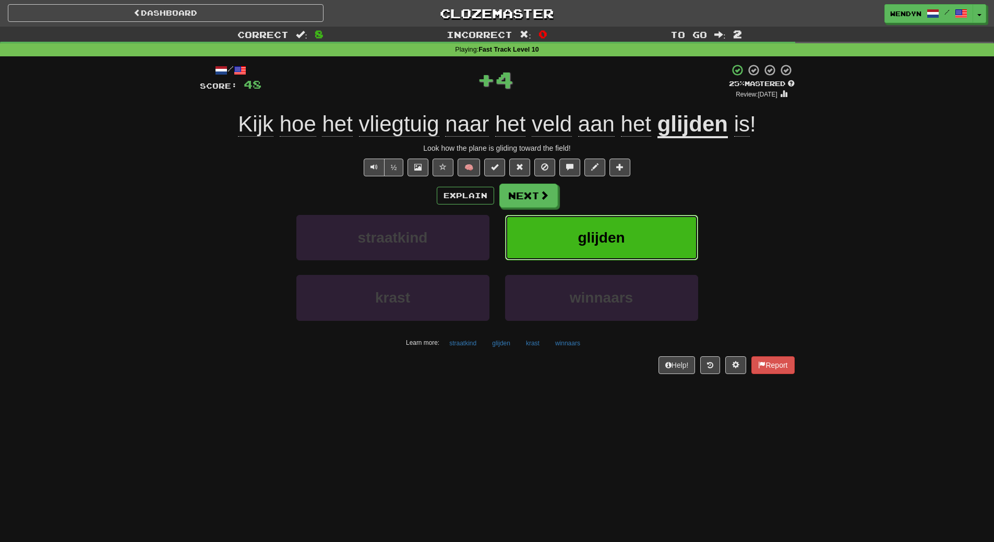
click at [636, 225] on button "glijden" at bounding box center [601, 237] width 193 height 45
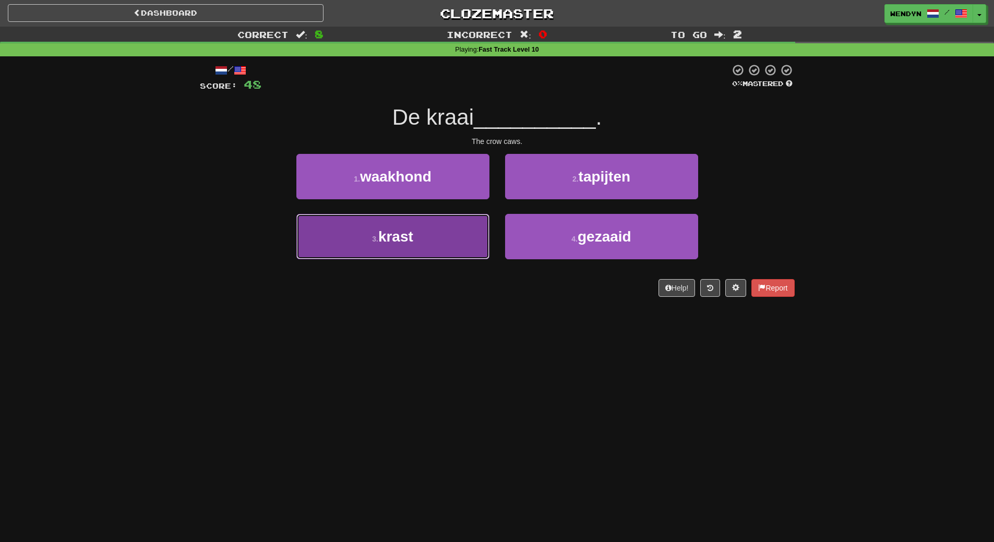
click at [455, 230] on button "3 . krast" at bounding box center [392, 236] width 193 height 45
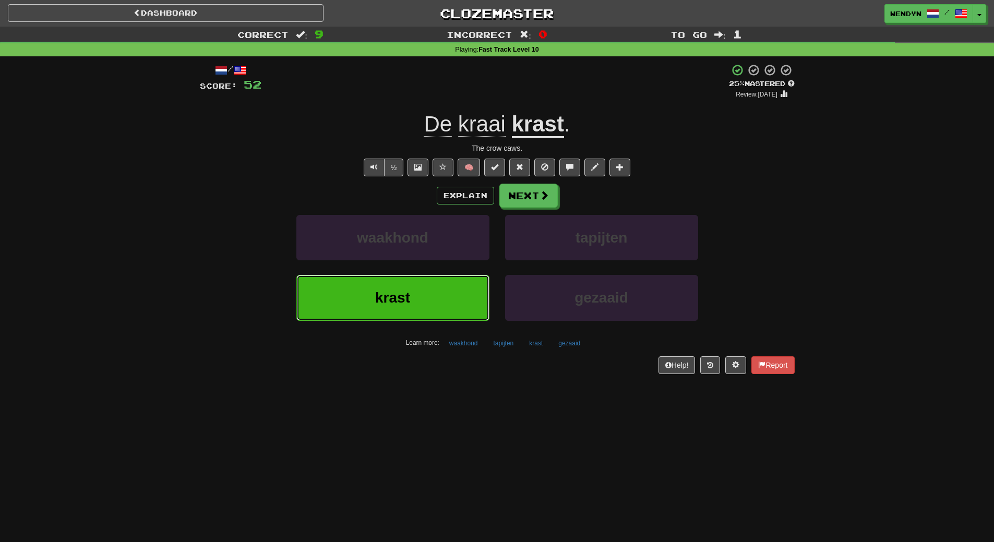
click at [446, 301] on button "krast" at bounding box center [392, 297] width 193 height 45
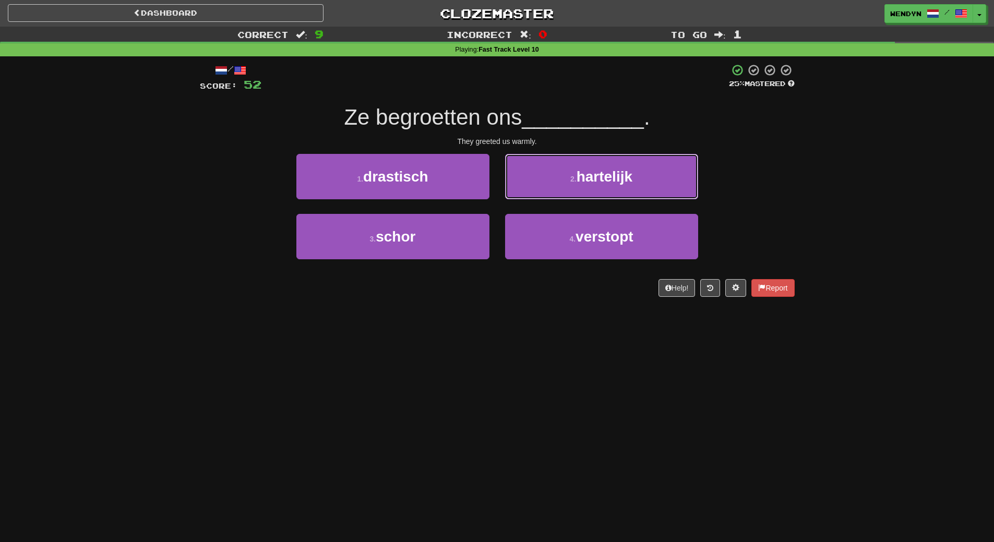
drag, startPoint x: 653, startPoint y: 176, endPoint x: 645, endPoint y: 141, distance: 35.3
click at [653, 173] on button "2 . hartelijk" at bounding box center [601, 176] width 193 height 45
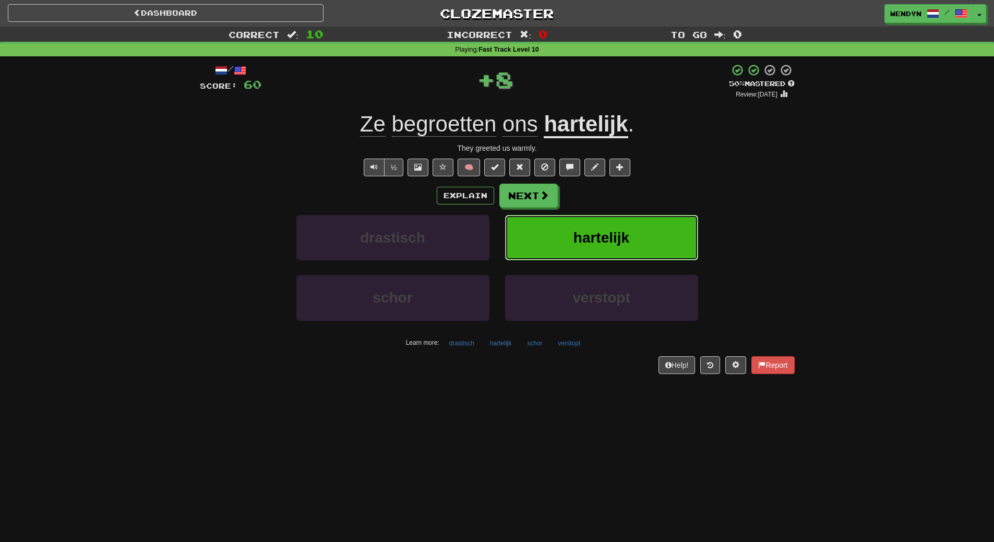
click at [640, 215] on button "hartelijk" at bounding box center [601, 237] width 193 height 45
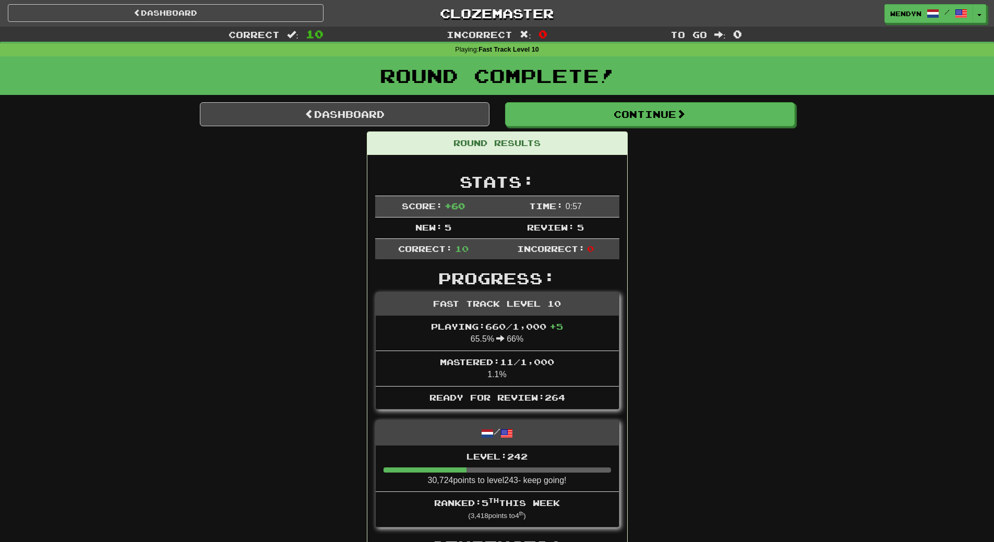
click at [669, 101] on div "Round Complete!" at bounding box center [497, 79] width 994 height 46
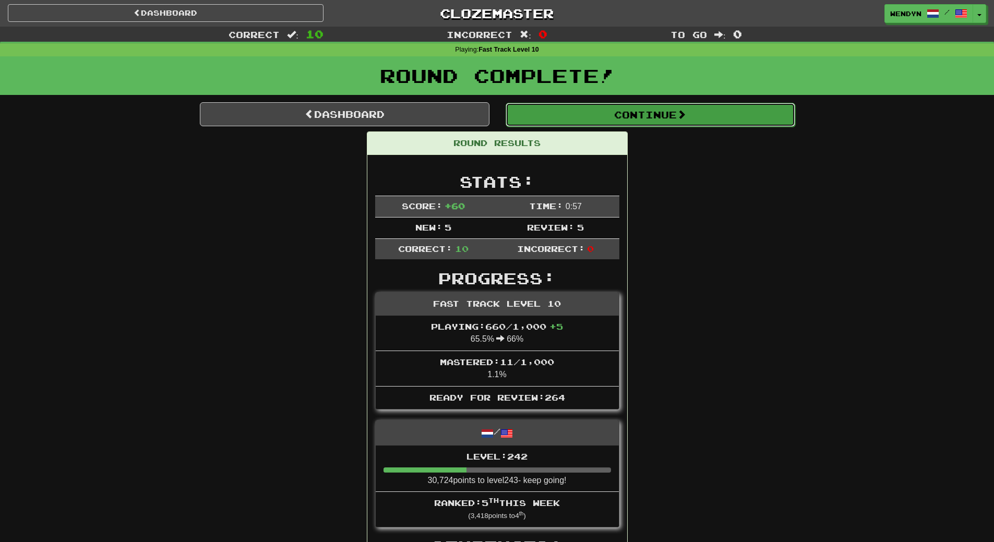
click at [668, 106] on button "Continue" at bounding box center [651, 115] width 290 height 24
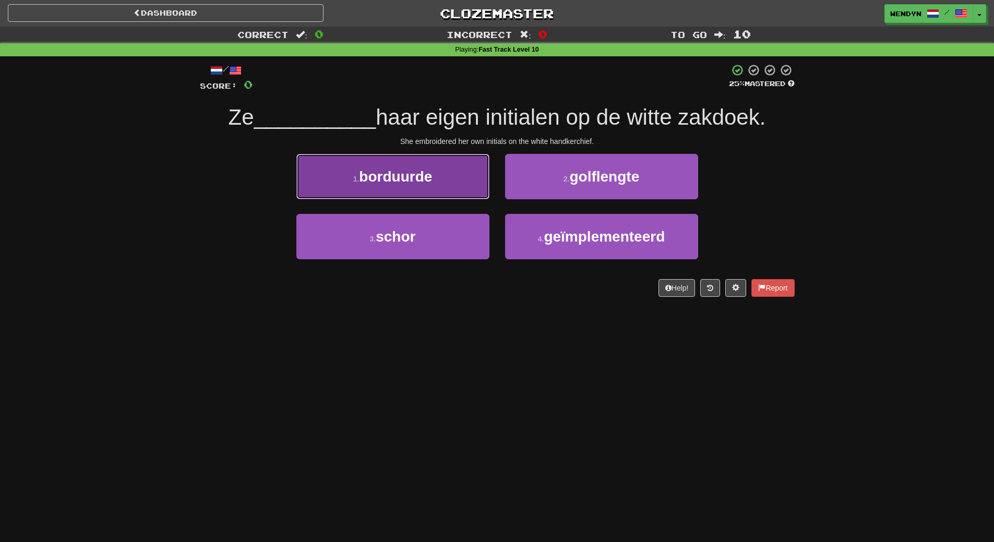
click at [428, 181] on span "borduurde" at bounding box center [395, 177] width 73 height 16
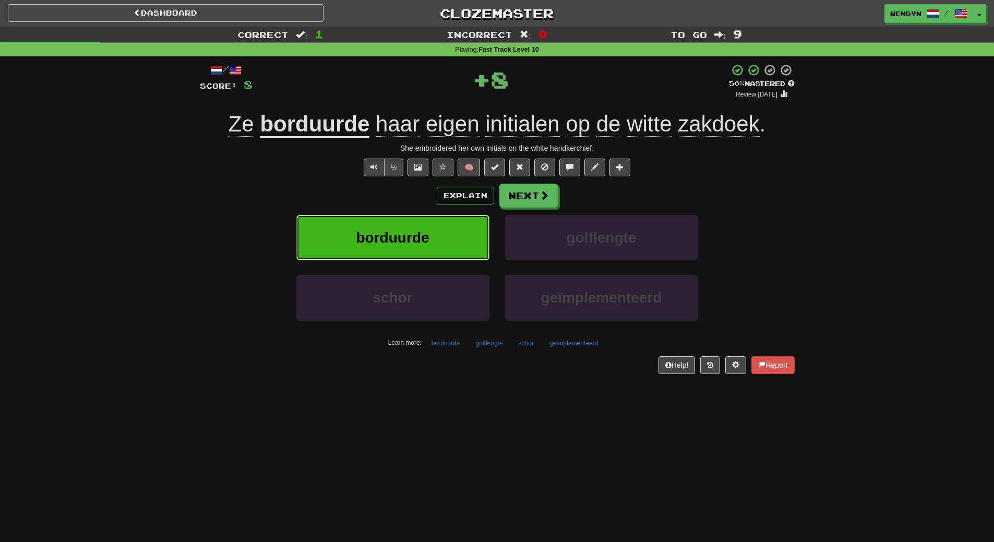
click at [420, 230] on span "borduurde" at bounding box center [393, 238] width 73 height 16
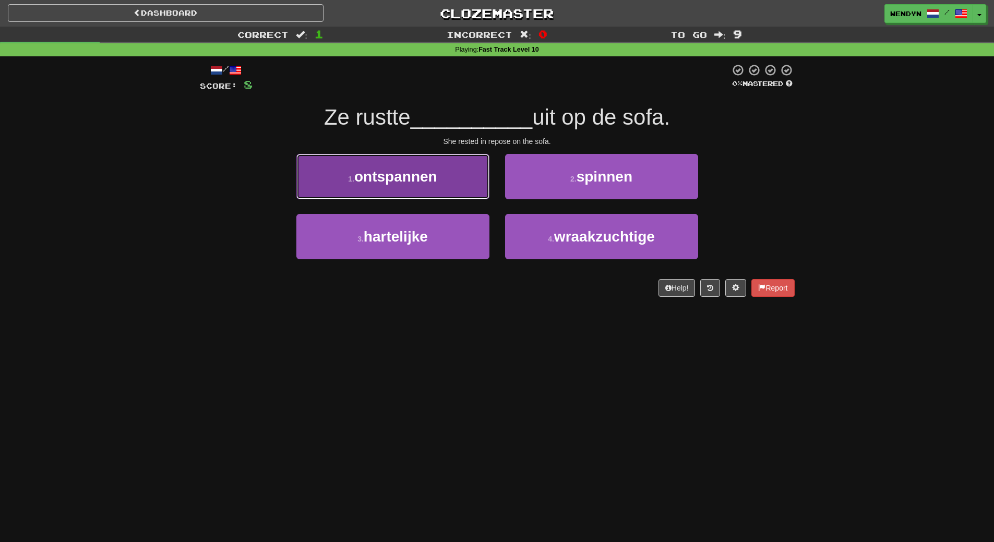
click at [424, 194] on button "1 . ontspannen" at bounding box center [392, 176] width 193 height 45
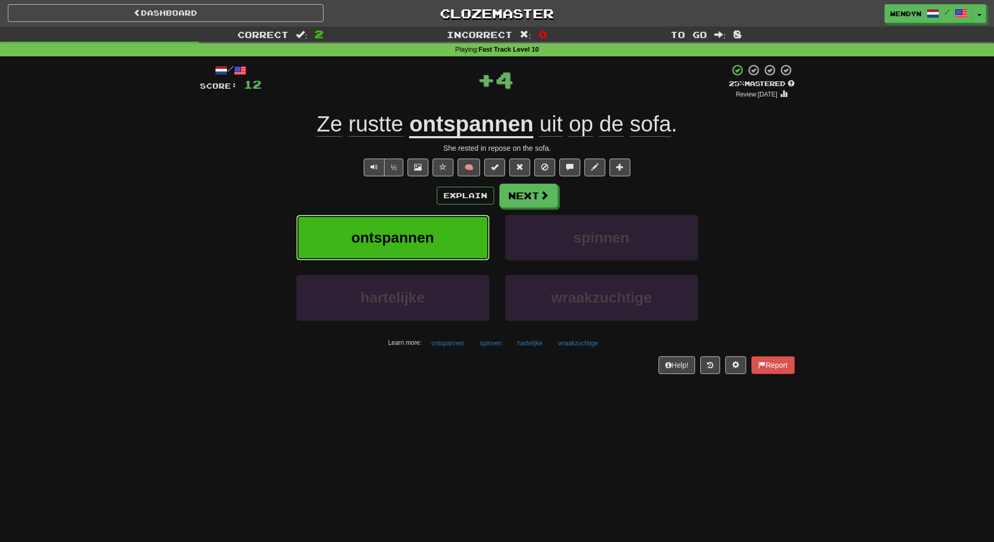
click at [423, 232] on span "ontspannen" at bounding box center [392, 238] width 83 height 16
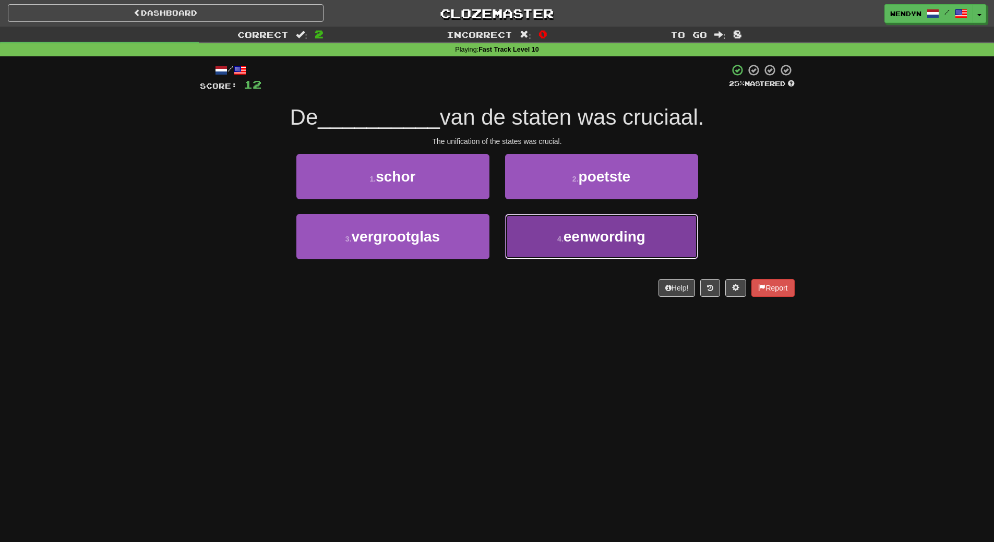
click at [551, 243] on button "4 . eenwording" at bounding box center [601, 236] width 193 height 45
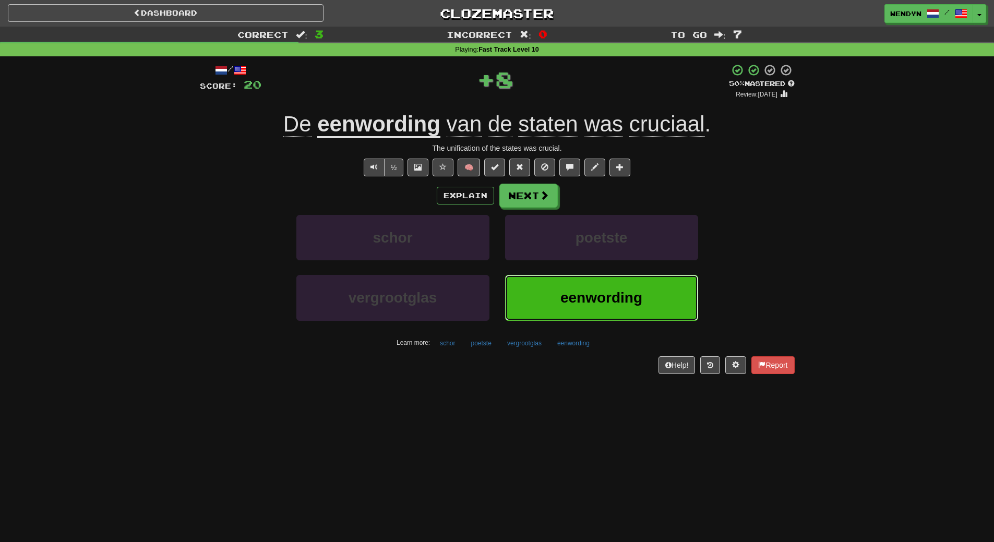
click at [553, 279] on button "eenwording" at bounding box center [601, 297] width 193 height 45
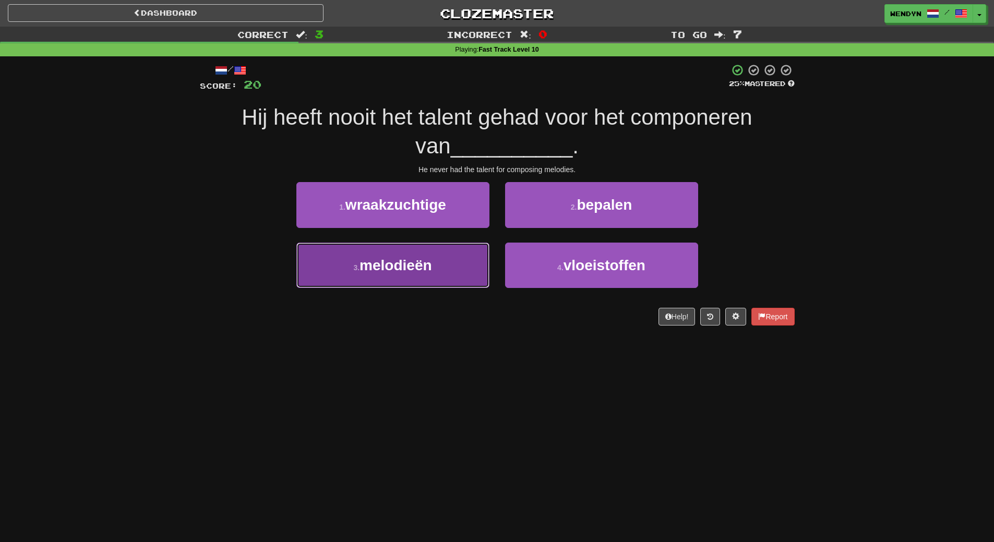
click at [432, 260] on span "melodieën" at bounding box center [396, 265] width 72 height 16
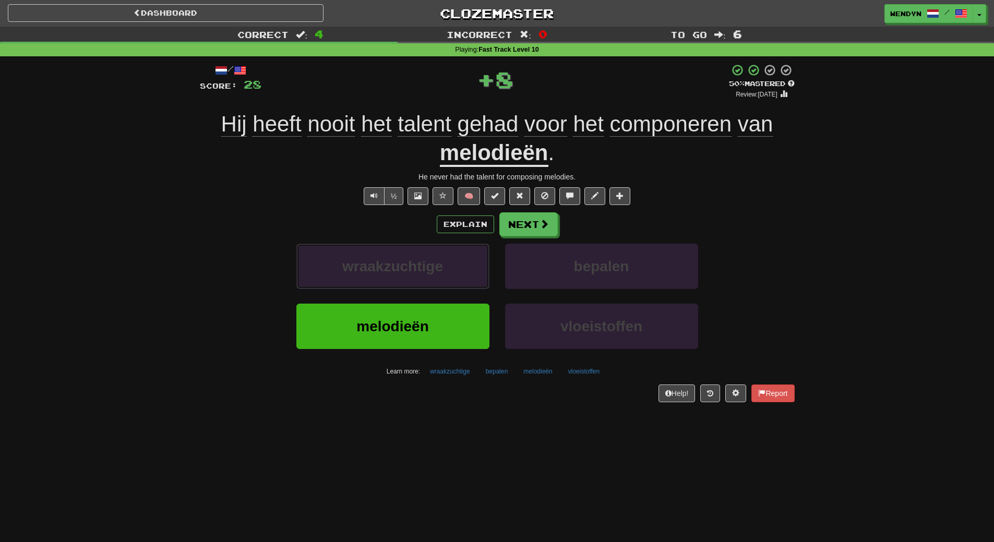
click at [432, 260] on span "wraakzuchtige" at bounding box center [392, 266] width 101 height 16
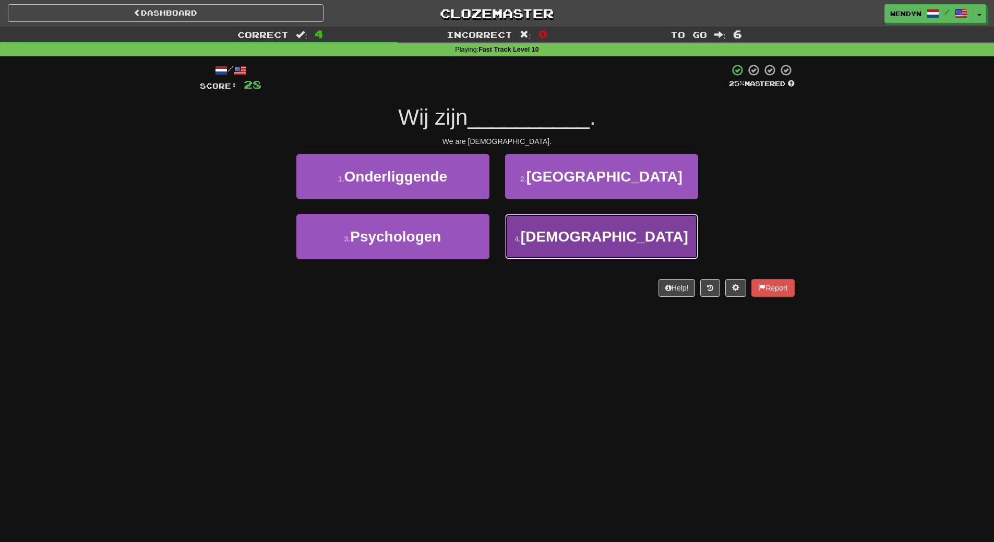
click at [598, 239] on span "Australiërs" at bounding box center [605, 237] width 168 height 16
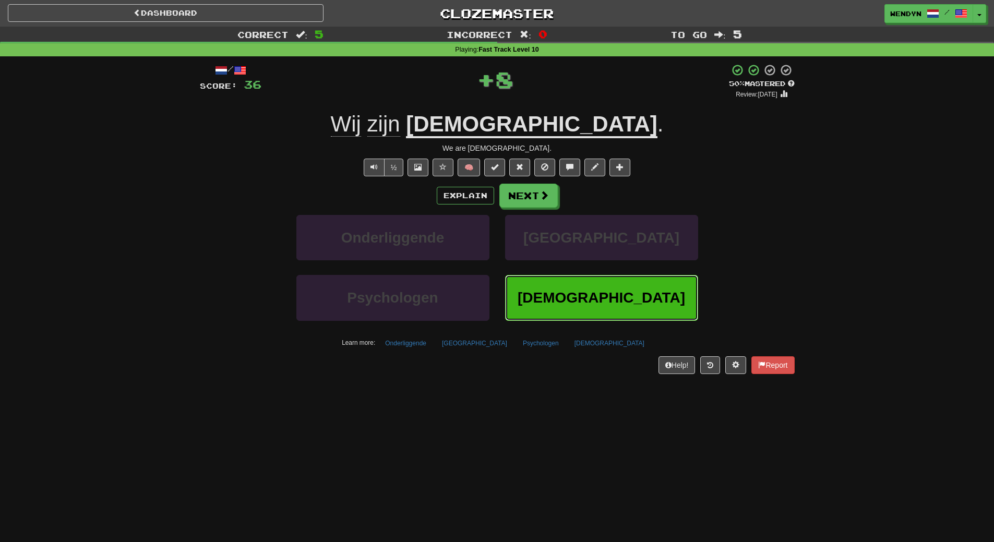
click at [588, 290] on span "Australiërs" at bounding box center [602, 298] width 168 height 16
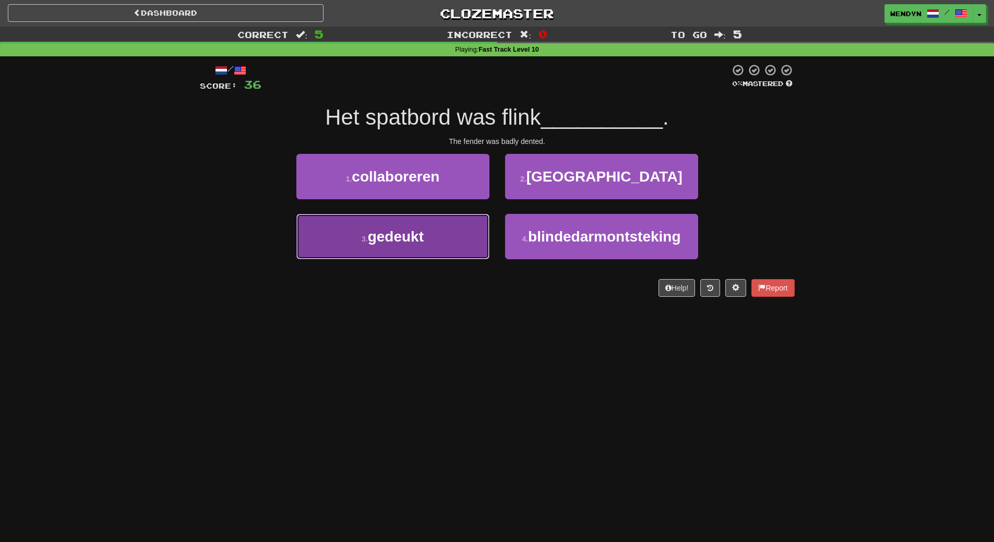
click at [468, 245] on button "3 . gedeukt" at bounding box center [392, 236] width 193 height 45
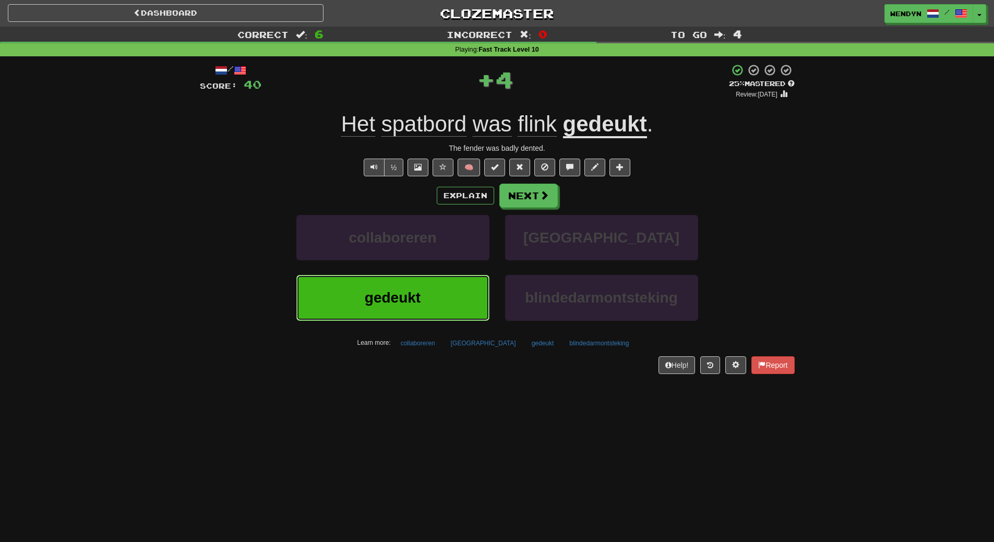
click at [453, 312] on button "gedeukt" at bounding box center [392, 297] width 193 height 45
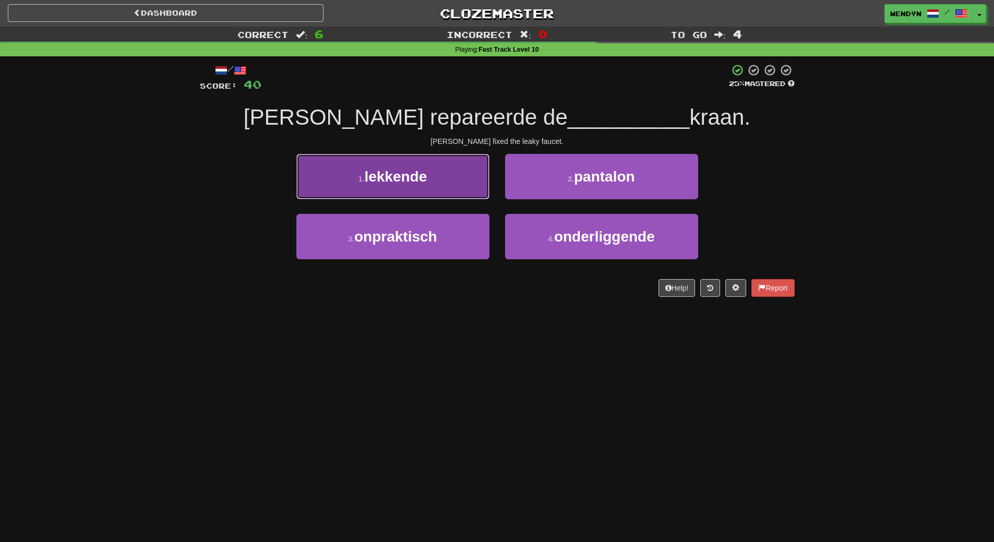
click at [459, 187] on button "1 . lekkende" at bounding box center [392, 176] width 193 height 45
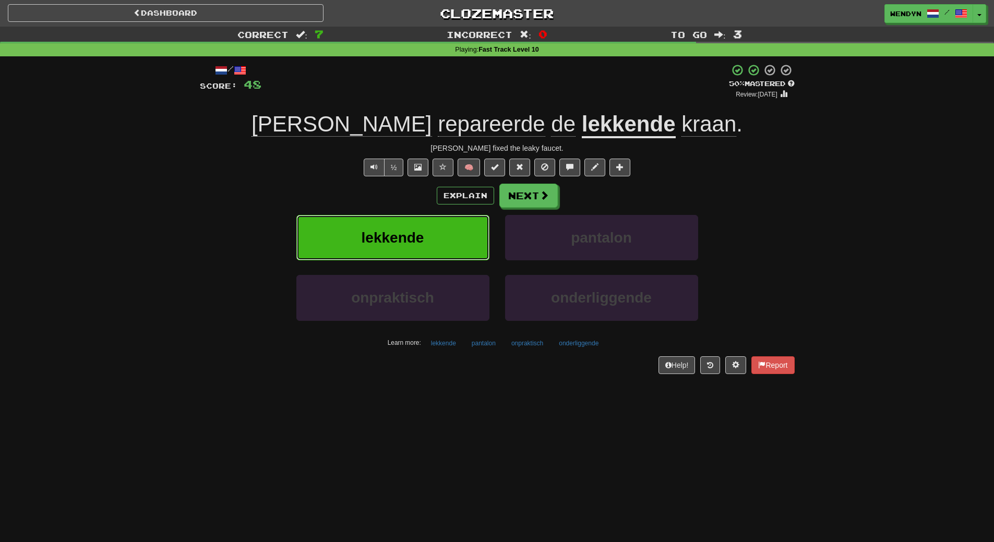
click at [452, 238] on button "lekkende" at bounding box center [392, 237] width 193 height 45
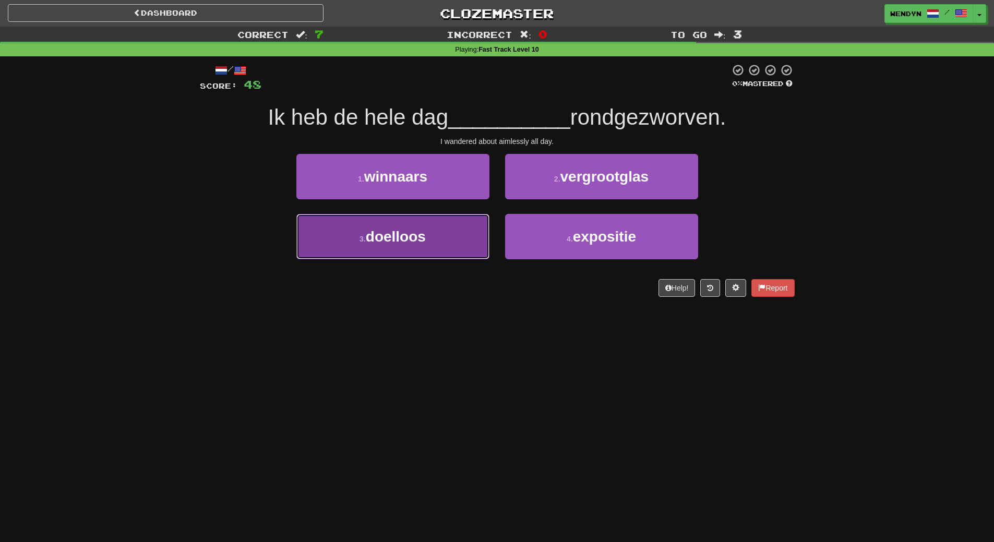
click at [468, 233] on button "3 . doelloos" at bounding box center [392, 236] width 193 height 45
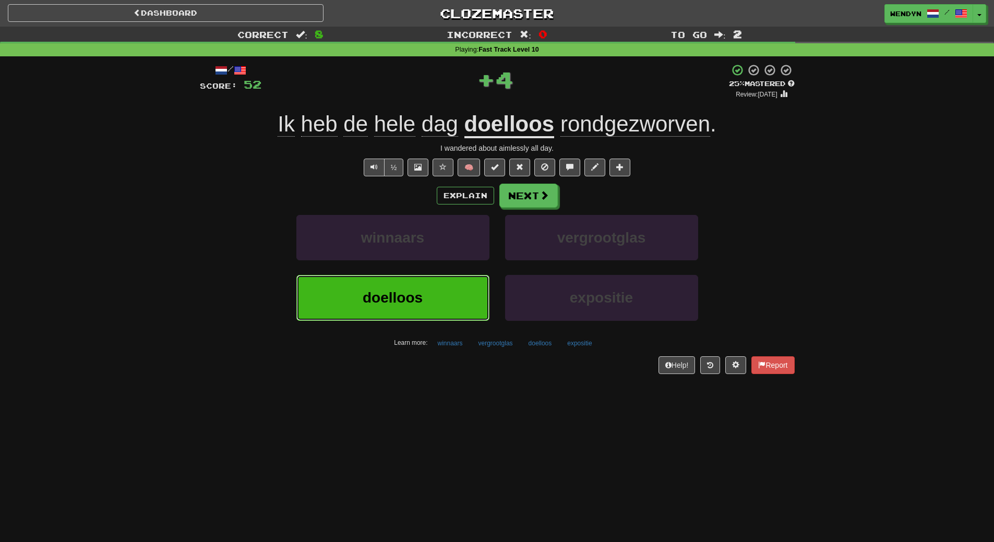
click at [434, 303] on button "doelloos" at bounding box center [392, 297] width 193 height 45
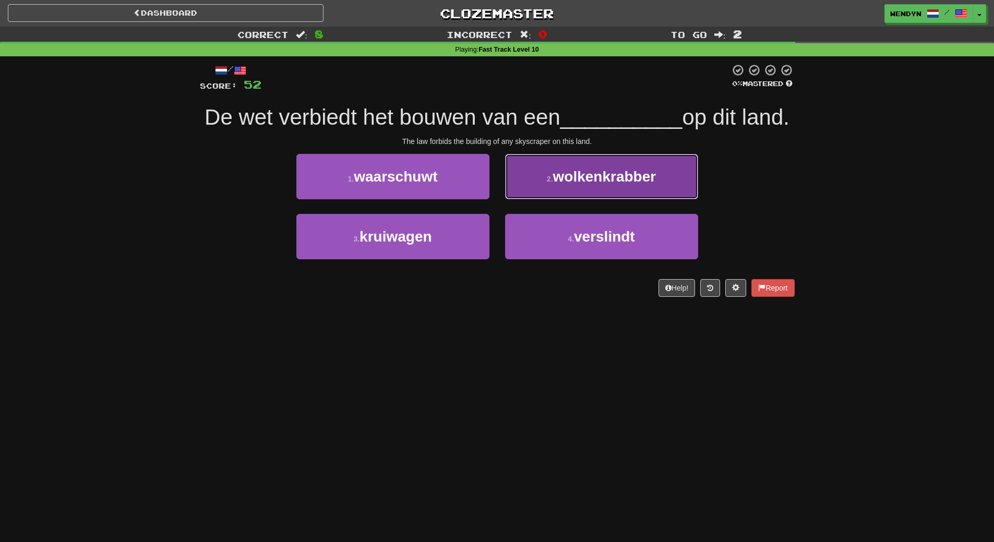
click at [648, 199] on button "2 . wolkenkrabber" at bounding box center [601, 176] width 193 height 45
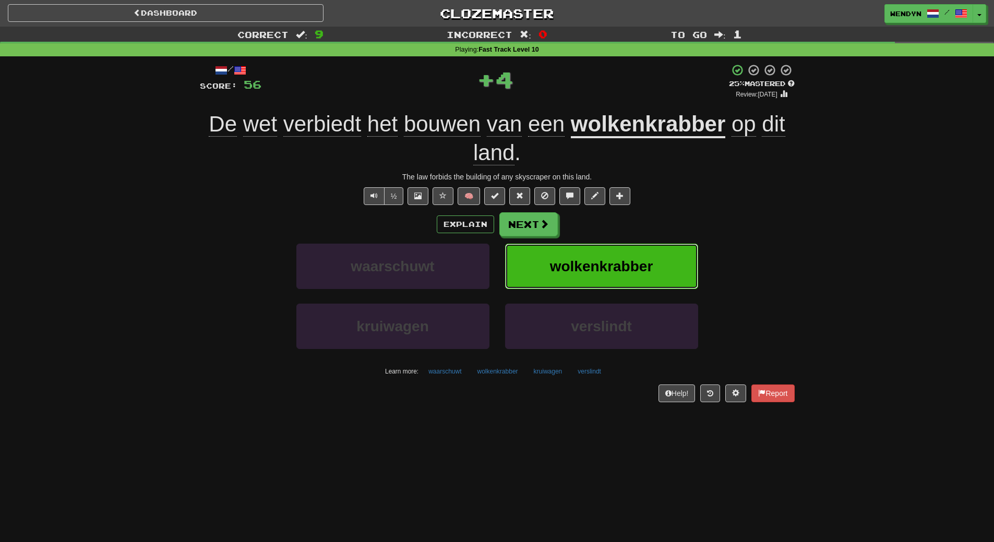
click at [651, 267] on span "wolkenkrabber" at bounding box center [601, 266] width 103 height 16
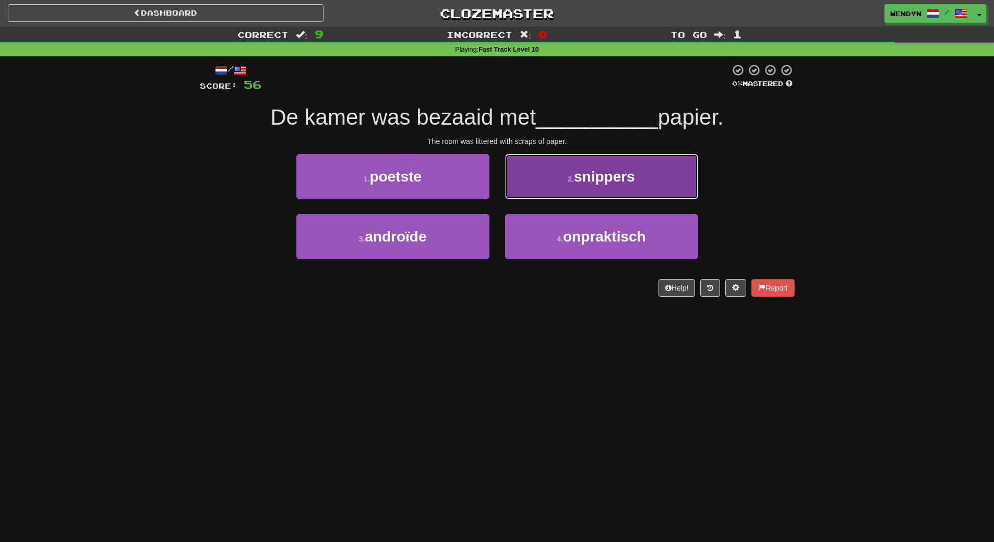
click at [678, 171] on button "2 . snippers" at bounding box center [601, 176] width 193 height 45
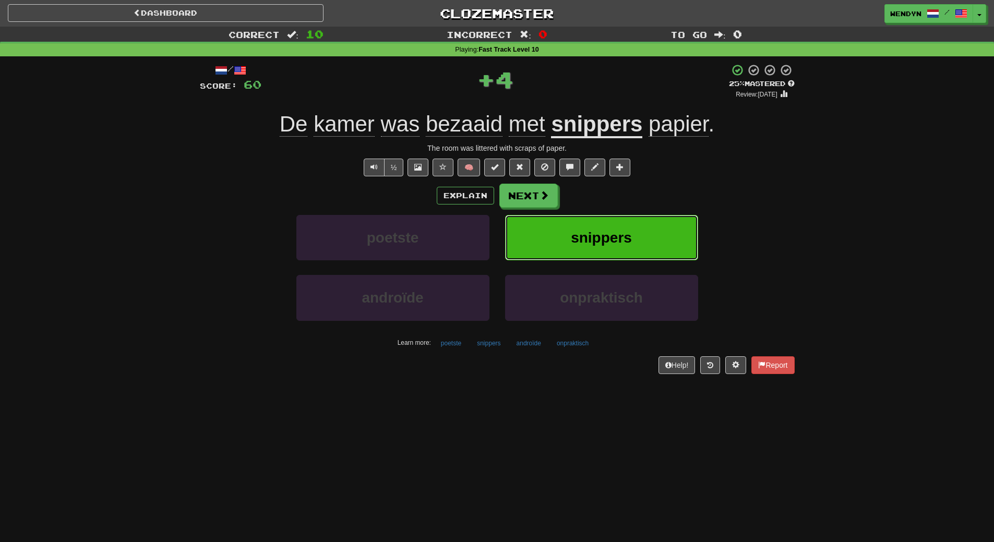
click at [618, 237] on span "snippers" at bounding box center [601, 238] width 61 height 16
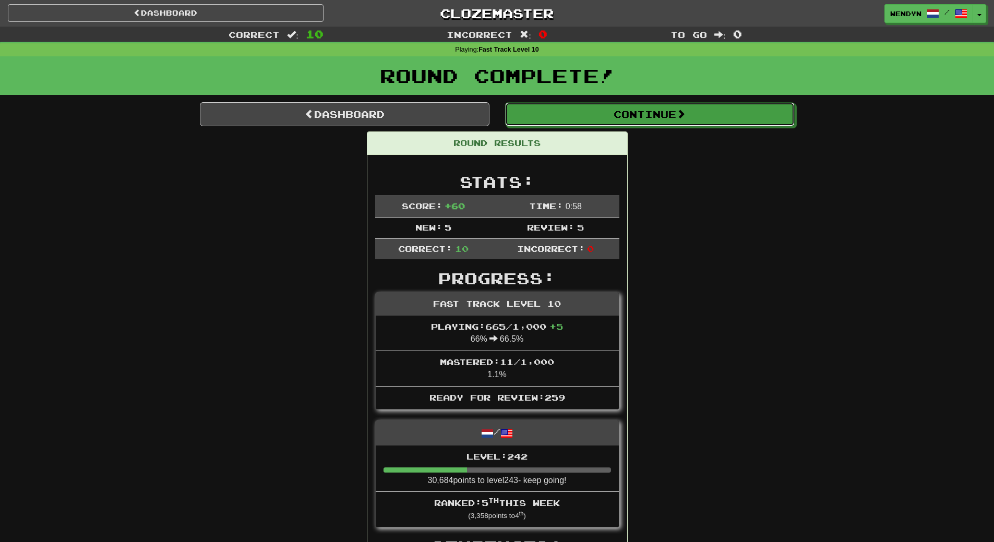
click at [683, 123] on button "Continue" at bounding box center [650, 114] width 290 height 24
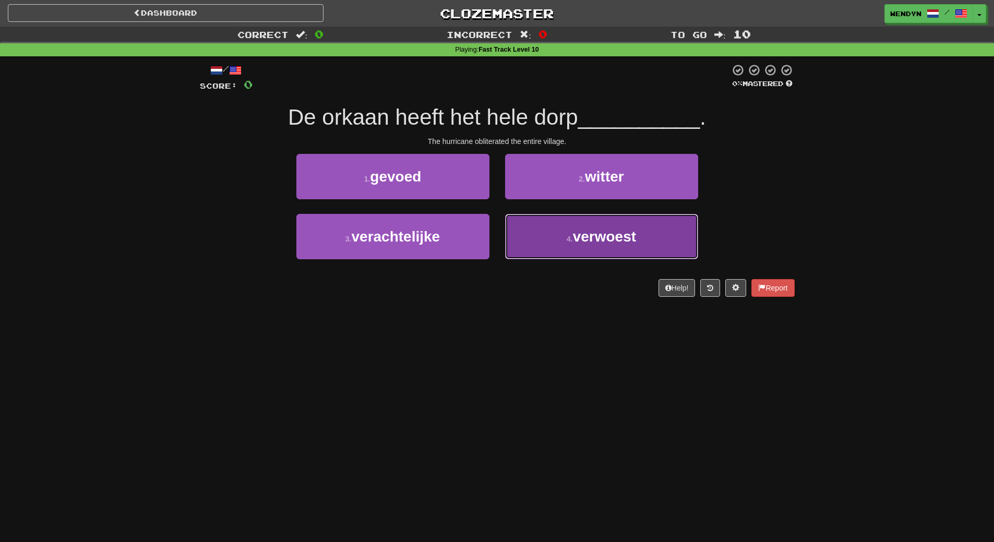
click at [639, 252] on button "4 . verwoest" at bounding box center [601, 236] width 193 height 45
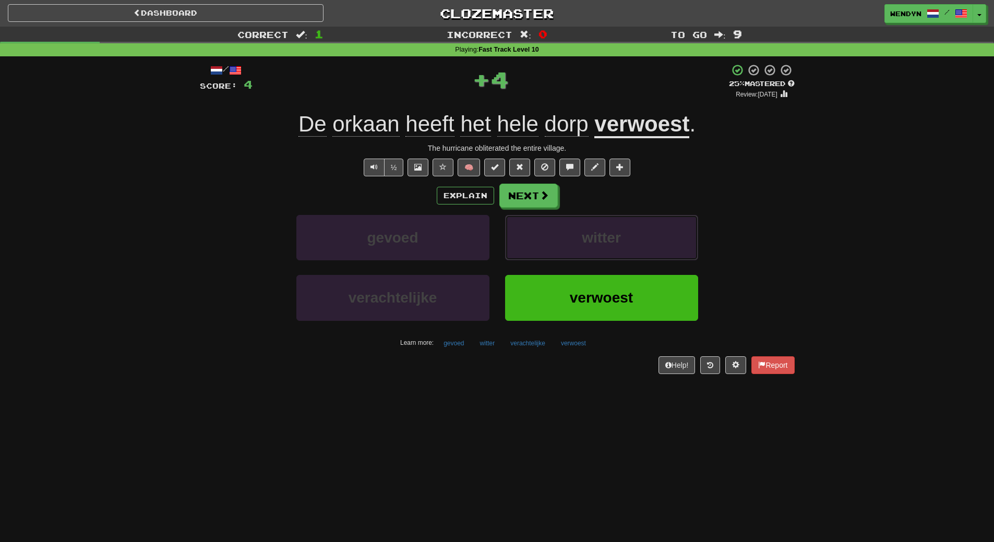
click at [639, 252] on button "witter" at bounding box center [601, 237] width 193 height 45
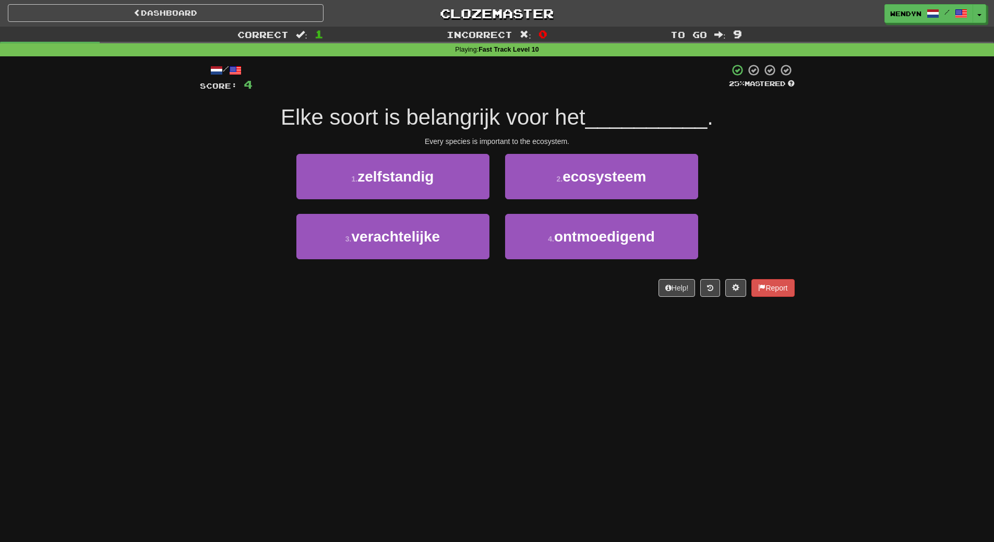
click at [564, 335] on div "Dashboard Clozemaster WendyN / Toggle Dropdown Dashboard Leaderboard Activity F…" at bounding box center [497, 271] width 994 height 542
drag, startPoint x: 641, startPoint y: 156, endPoint x: 654, endPoint y: 180, distance: 27.3
click at [648, 170] on button "2 . ecosysteem" at bounding box center [601, 176] width 193 height 45
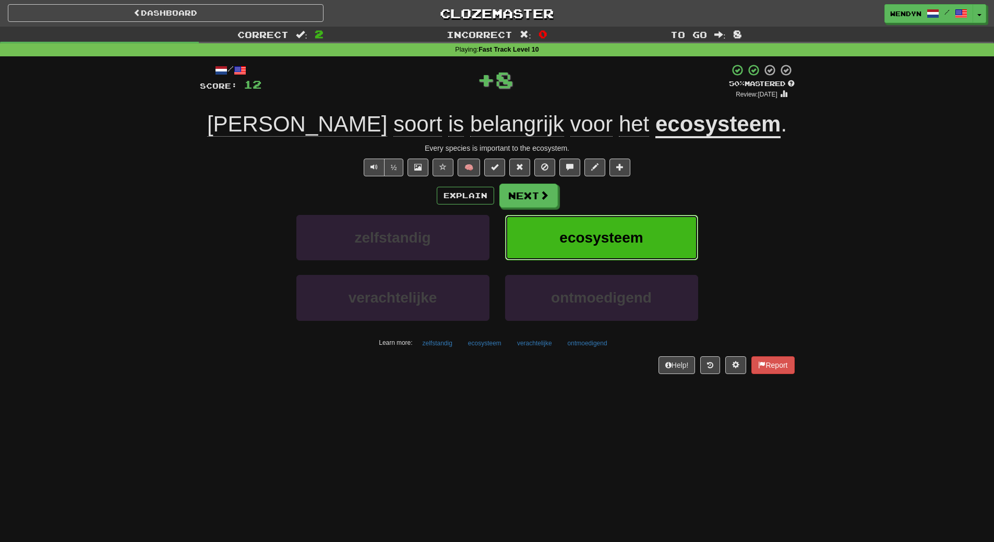
click at [655, 228] on button "ecosysteem" at bounding box center [601, 237] width 193 height 45
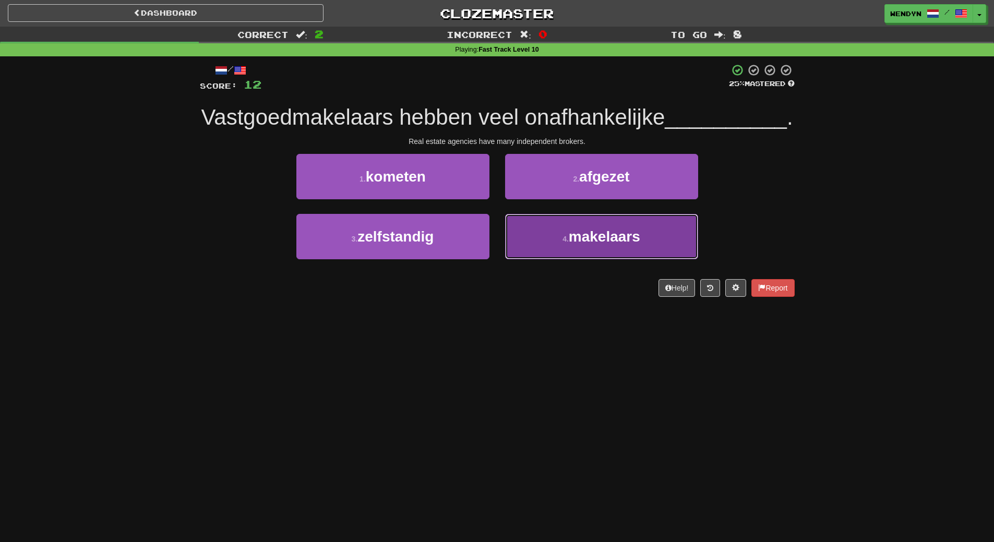
click at [550, 259] on button "4 . makelaars" at bounding box center [601, 236] width 193 height 45
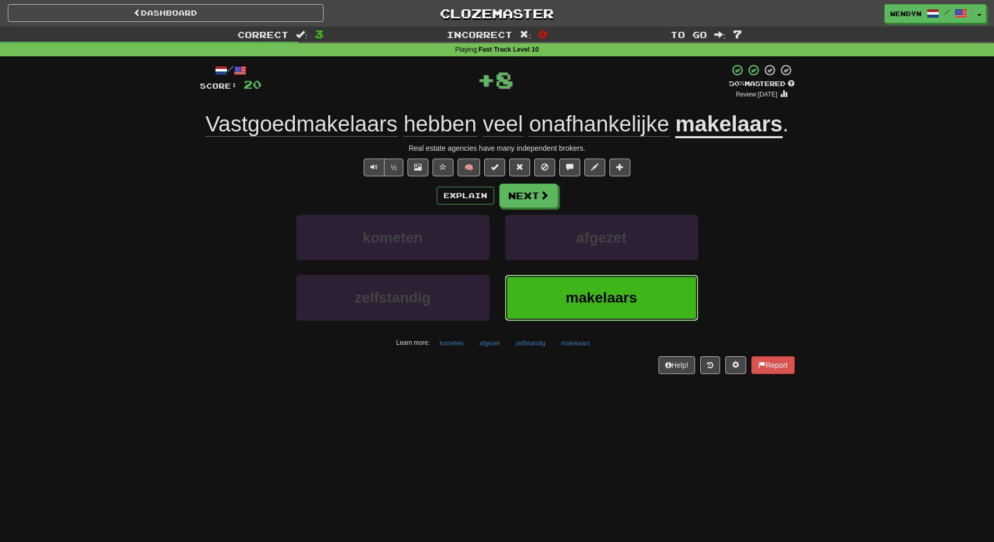
click at [552, 293] on button "makelaars" at bounding box center [601, 297] width 193 height 45
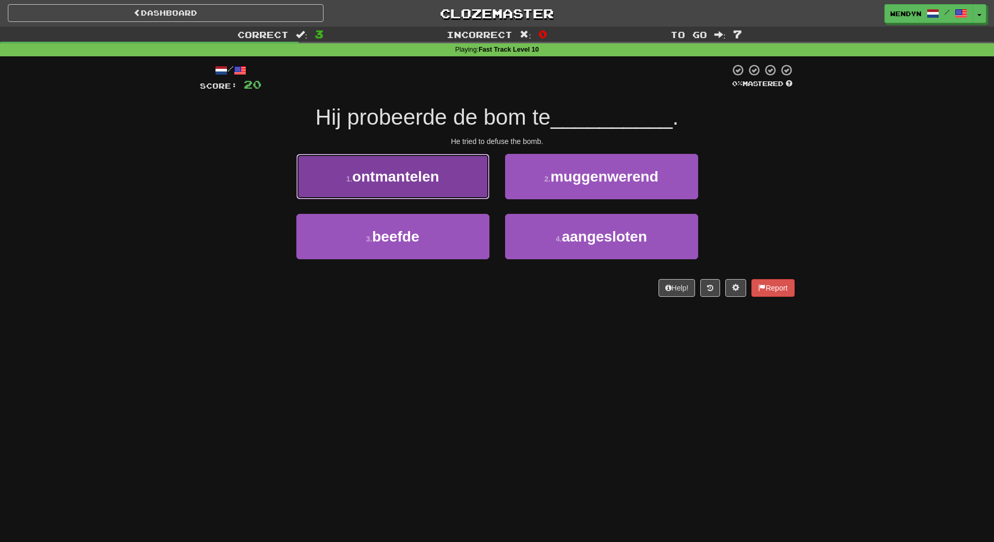
click at [433, 175] on span "ontmantelen" at bounding box center [395, 177] width 87 height 16
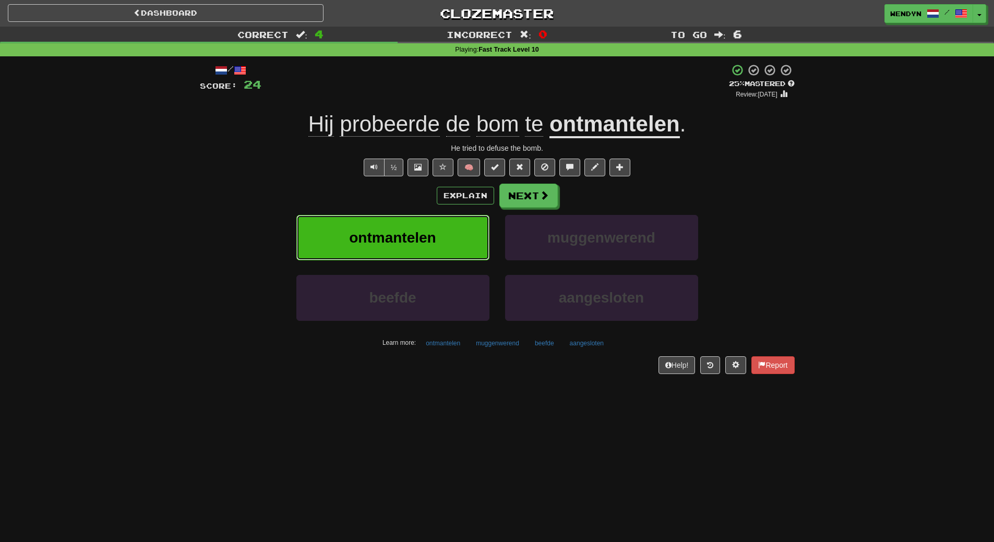
click at [434, 245] on span "ontmantelen" at bounding box center [392, 238] width 87 height 16
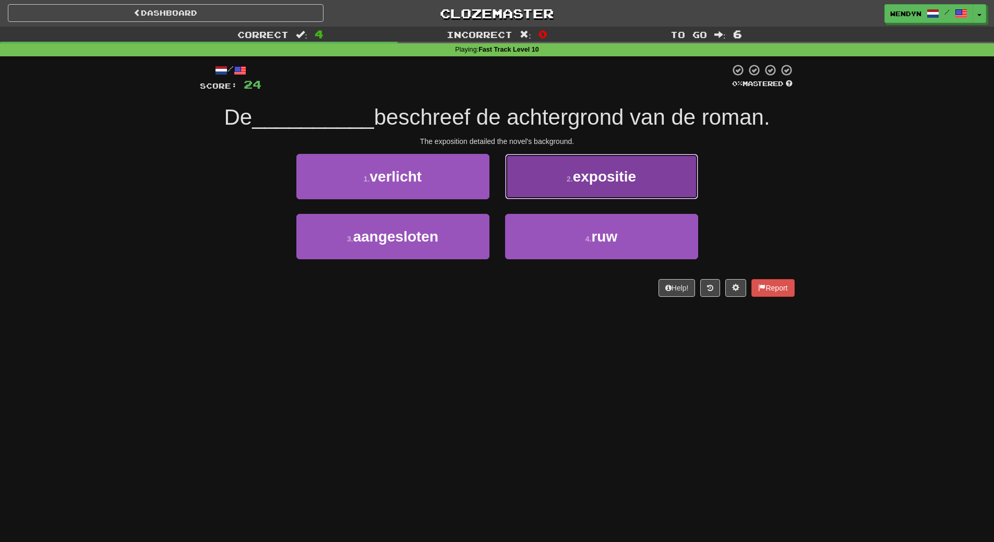
click at [645, 191] on button "2 . expositie" at bounding box center [601, 176] width 193 height 45
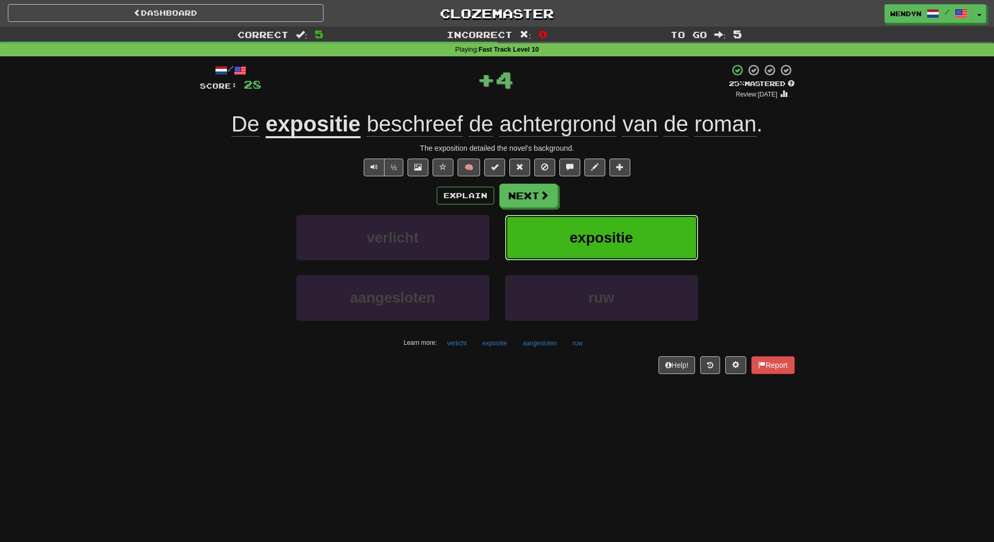
click at [631, 242] on span "expositie" at bounding box center [601, 238] width 63 height 16
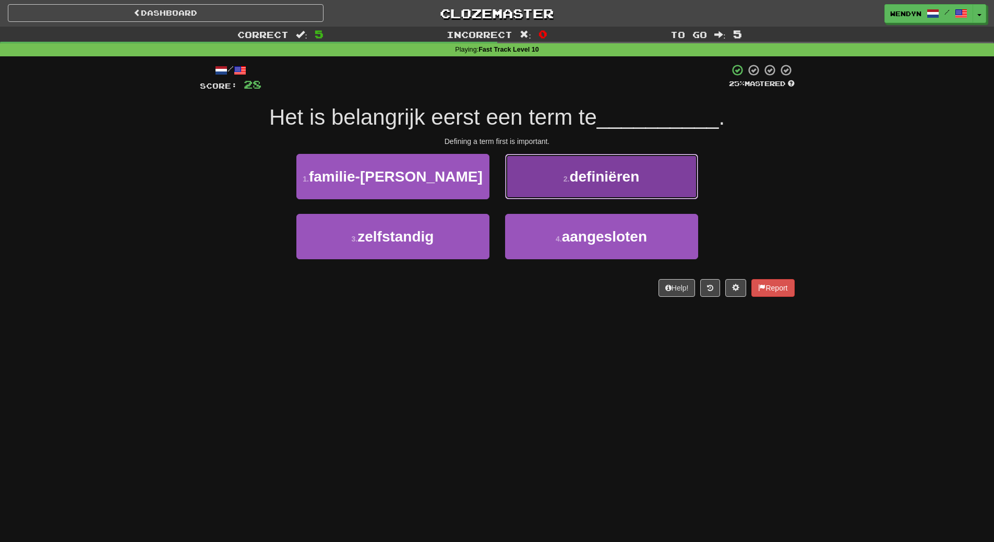
click at [614, 176] on span "definiëren" at bounding box center [605, 177] width 70 height 16
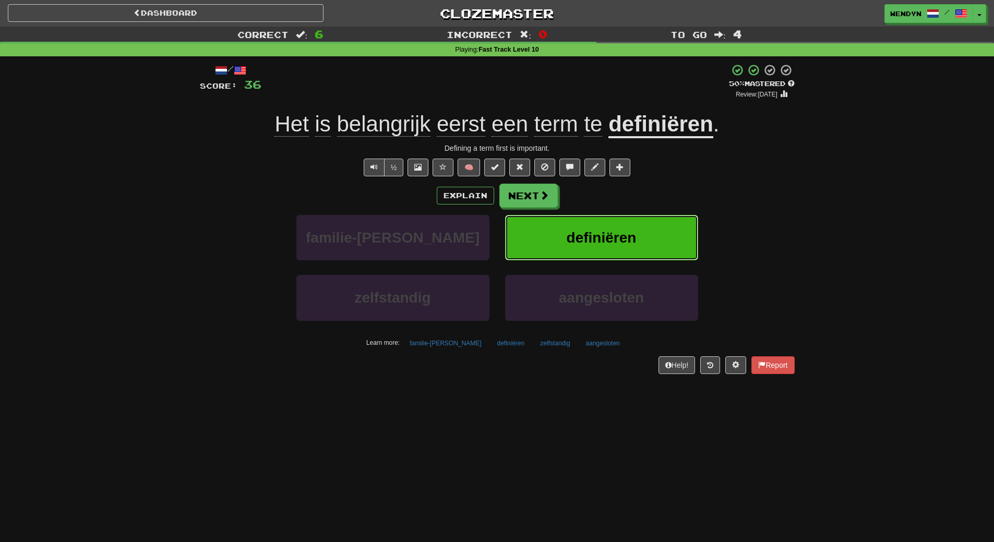
click at [621, 234] on span "definiëren" at bounding box center [602, 238] width 70 height 16
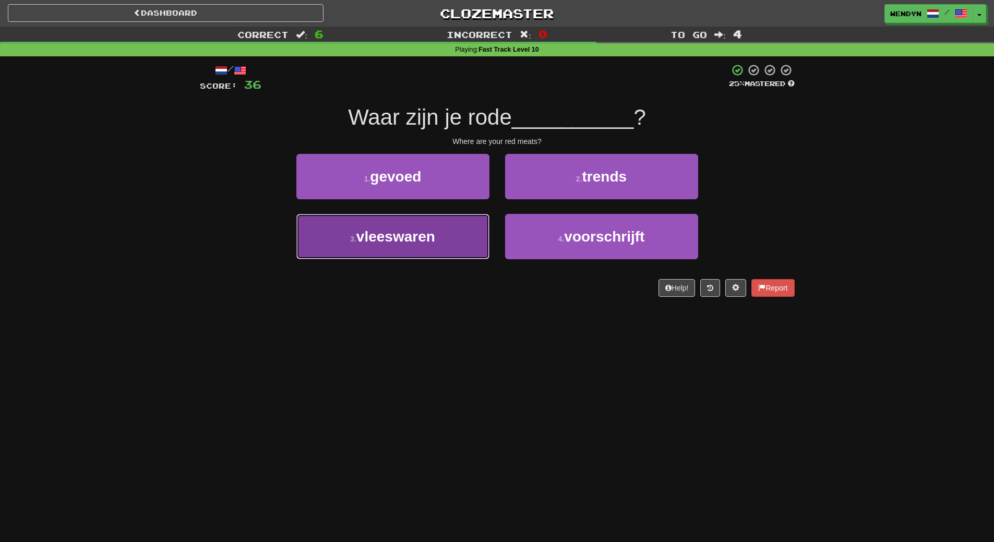
click at [440, 238] on button "3 . vleeswaren" at bounding box center [392, 236] width 193 height 45
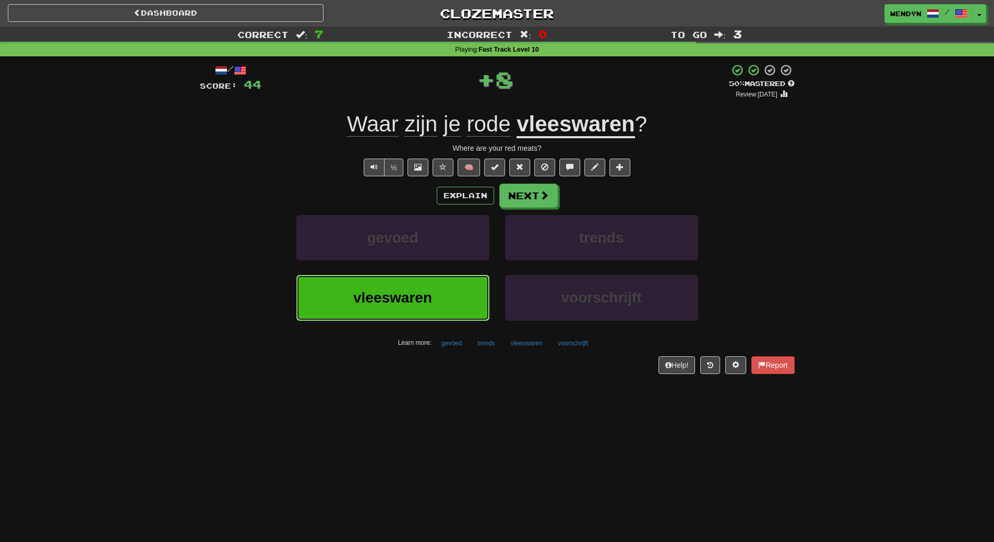
click at [438, 300] on button "vleeswaren" at bounding box center [392, 297] width 193 height 45
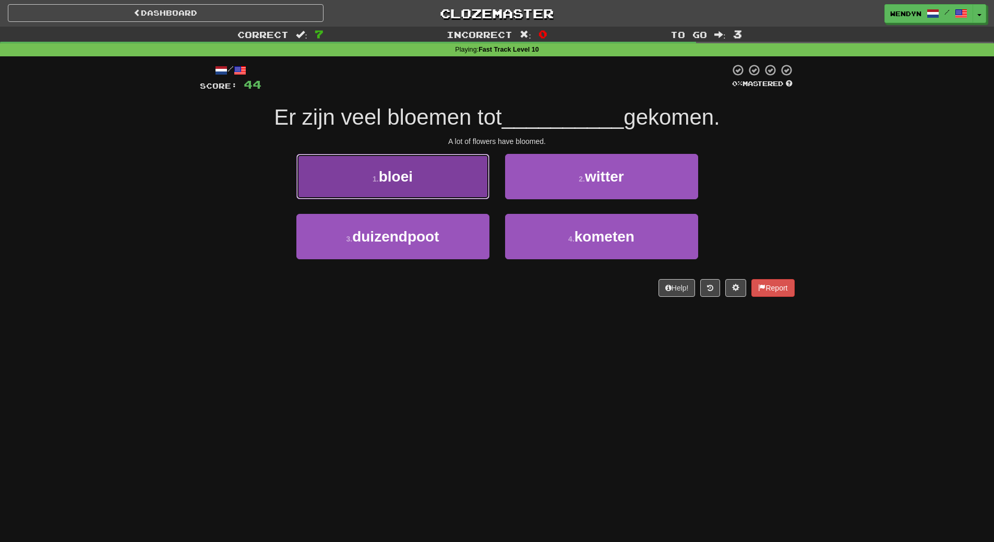
click at [448, 189] on button "1 . bloei" at bounding box center [392, 176] width 193 height 45
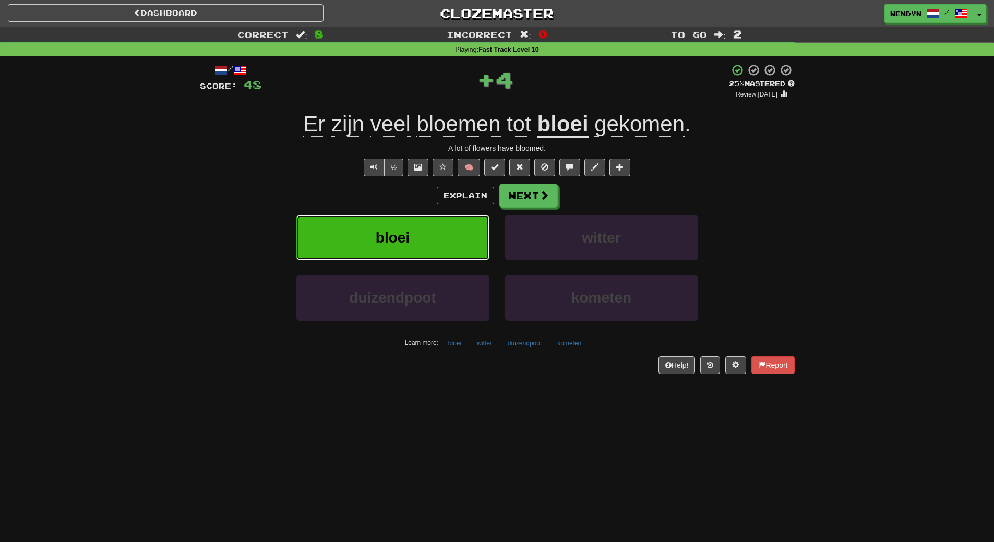
click at [440, 243] on button "bloei" at bounding box center [392, 237] width 193 height 45
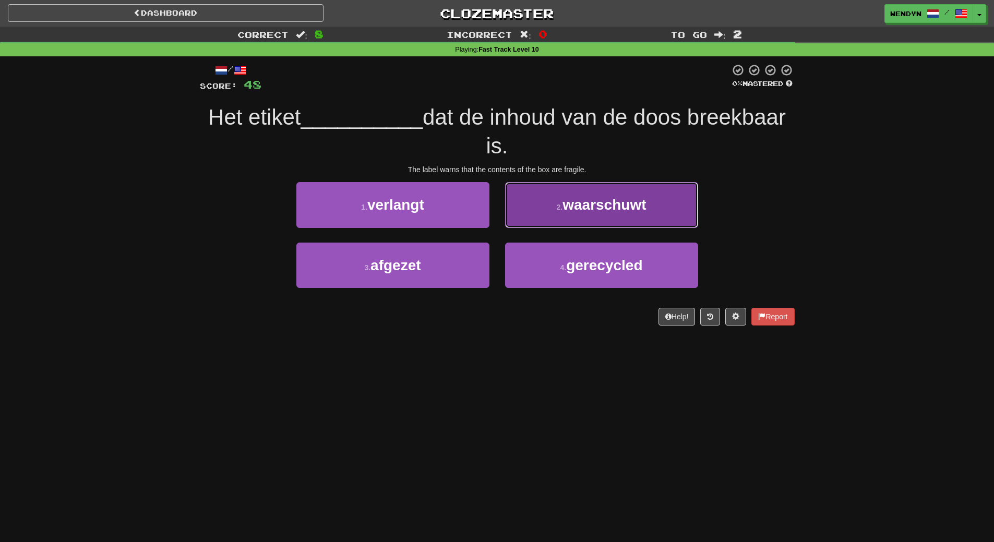
click at [632, 218] on button "2 . waarschuwt" at bounding box center [601, 204] width 193 height 45
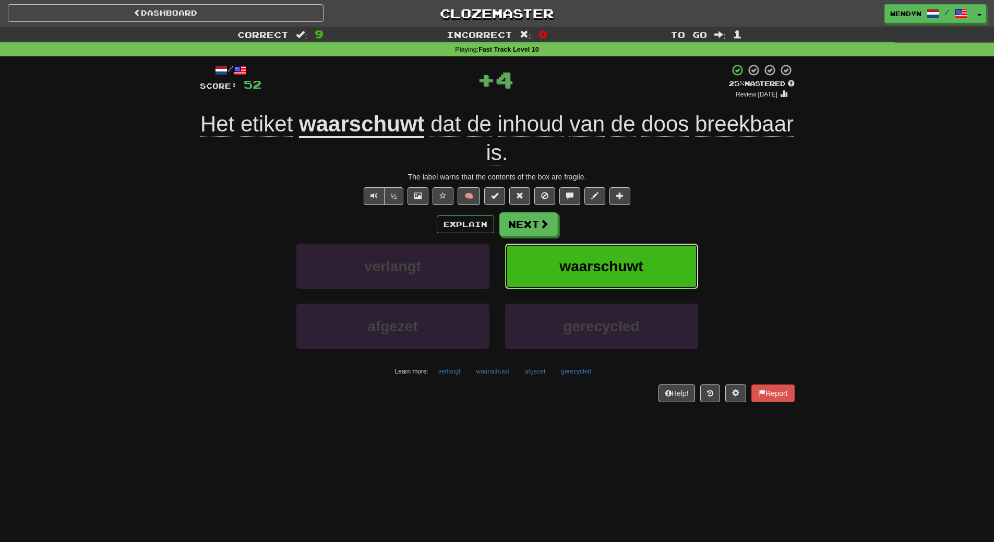
click at [627, 271] on span "waarschuwt" at bounding box center [602, 266] width 84 height 16
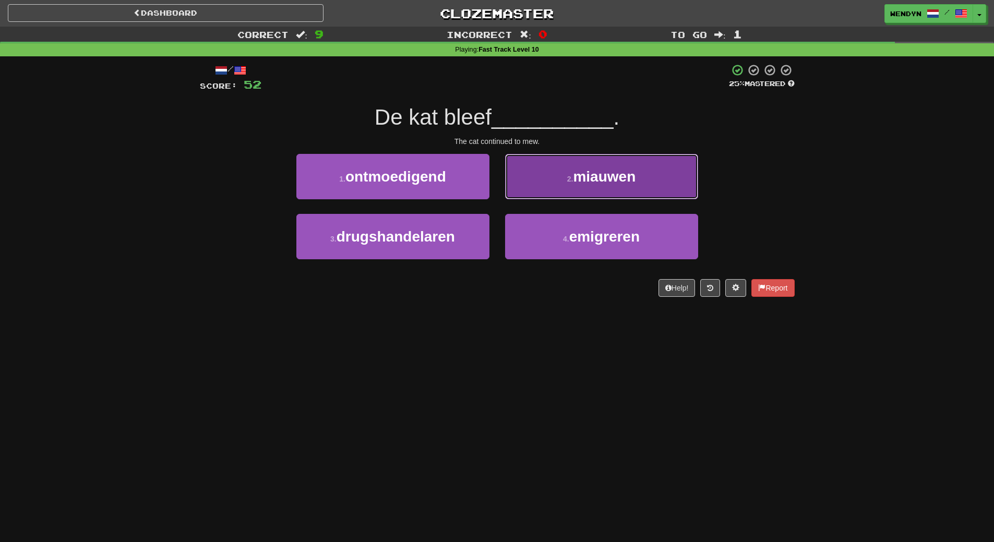
click at [650, 191] on button "2 . miauwen" at bounding box center [601, 176] width 193 height 45
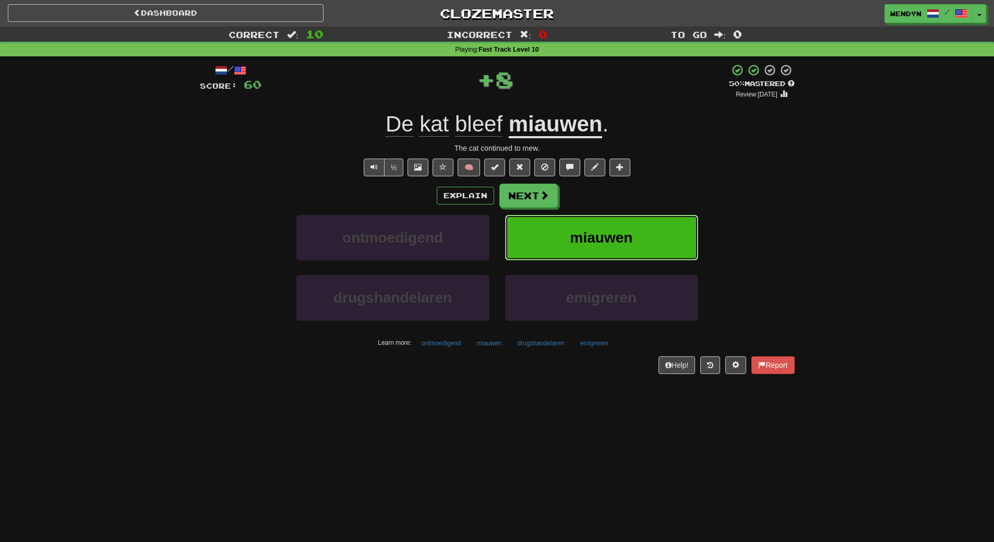
click at [646, 231] on button "miauwen" at bounding box center [601, 237] width 193 height 45
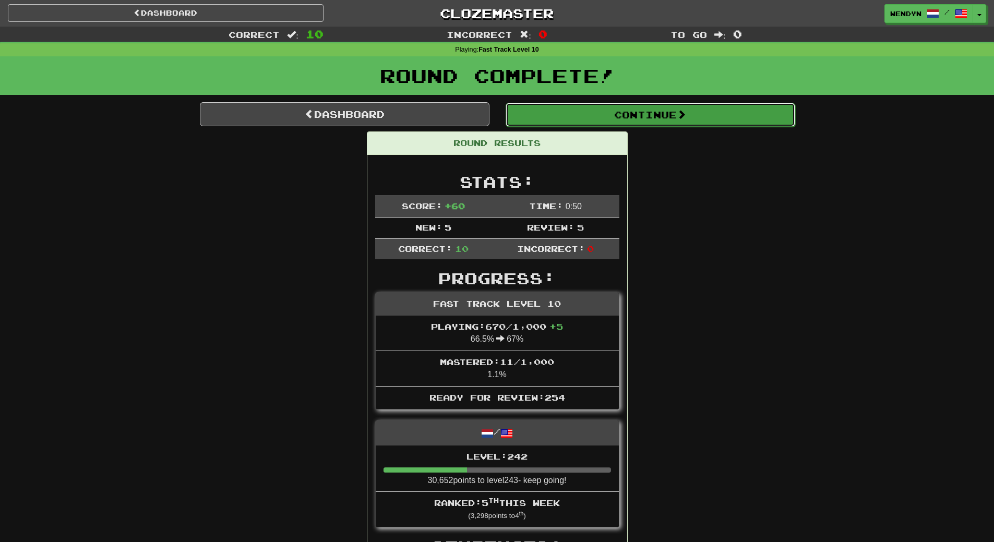
click at [679, 117] on button "Continue" at bounding box center [651, 115] width 290 height 24
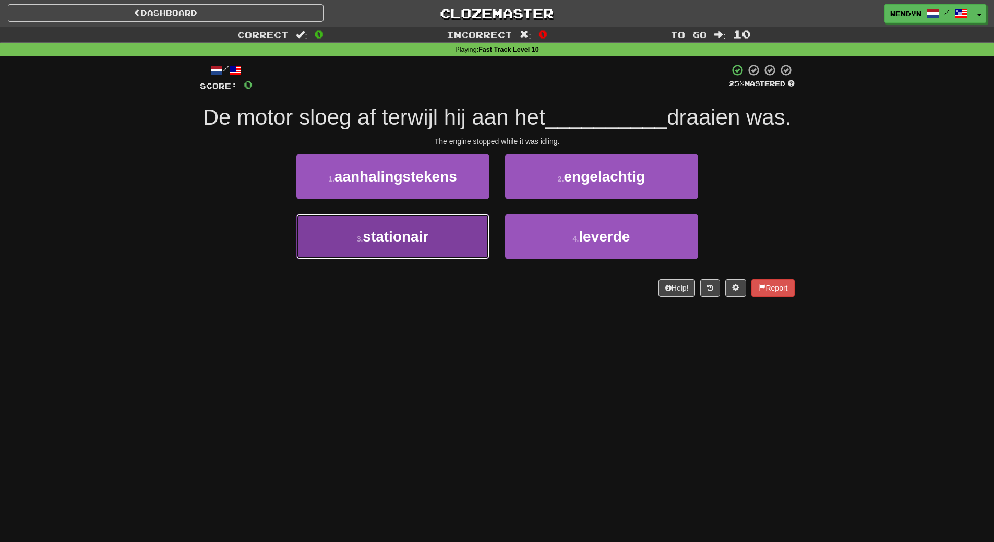
click at [429, 259] on button "3 . stationair" at bounding box center [392, 236] width 193 height 45
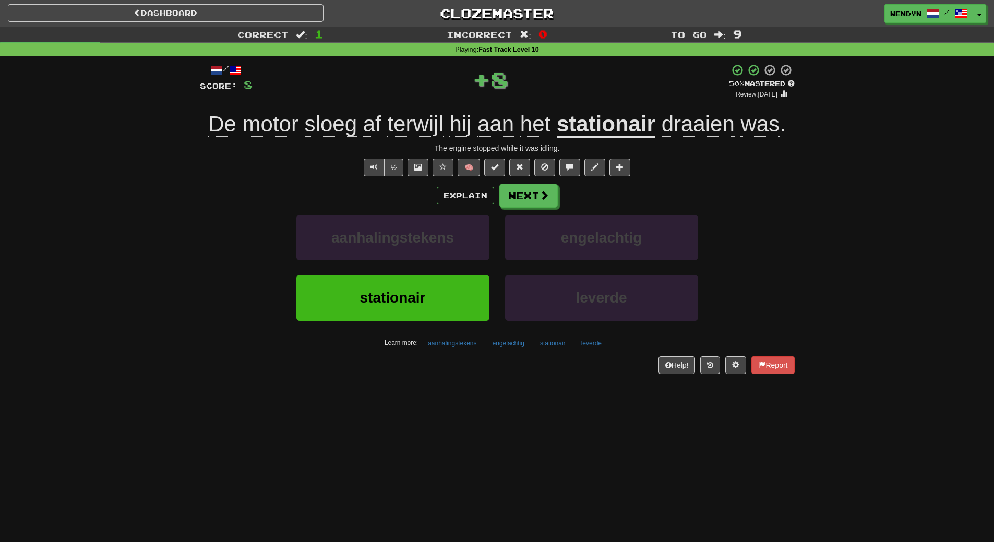
click at [428, 326] on div "stationair" at bounding box center [393, 305] width 209 height 60
click at [429, 302] on button "stationair" at bounding box center [392, 297] width 193 height 45
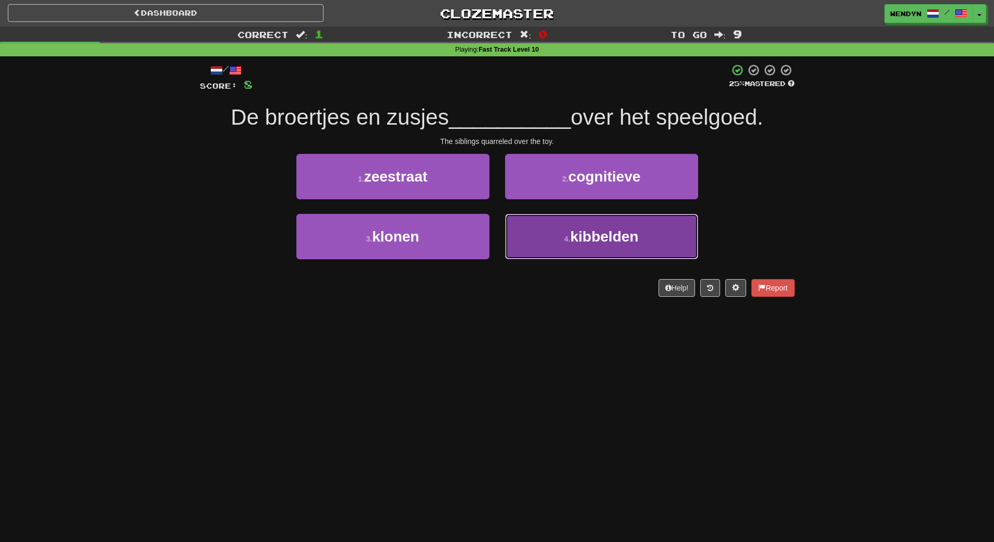
click at [649, 234] on button "4 . kibbelden" at bounding box center [601, 236] width 193 height 45
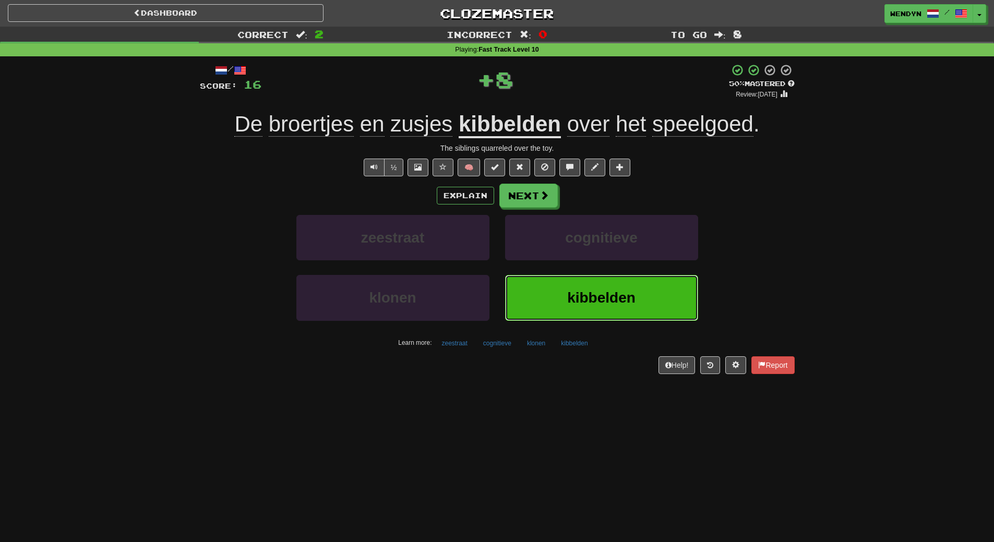
click at [613, 300] on span "kibbelden" at bounding box center [601, 298] width 68 height 16
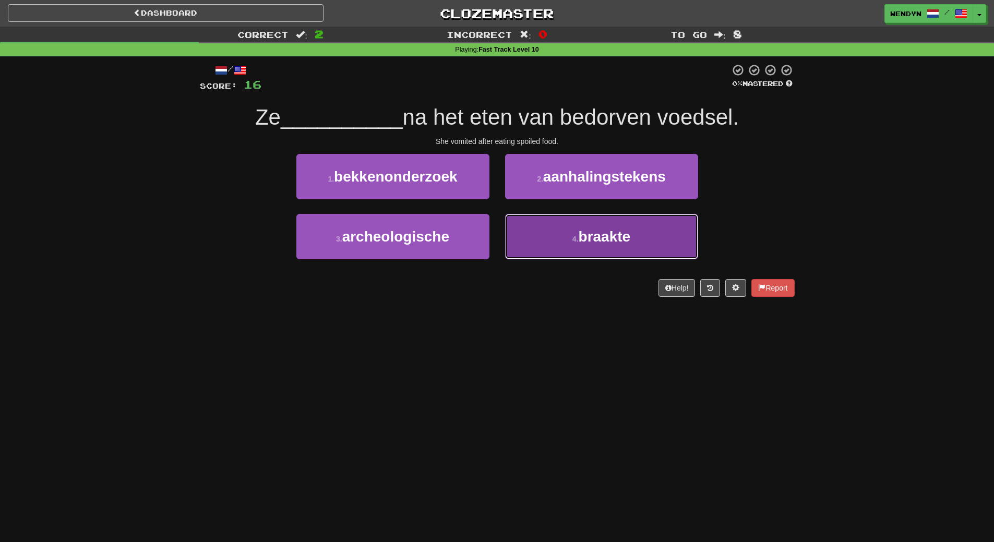
click at [585, 253] on button "4 . braakte" at bounding box center [601, 236] width 193 height 45
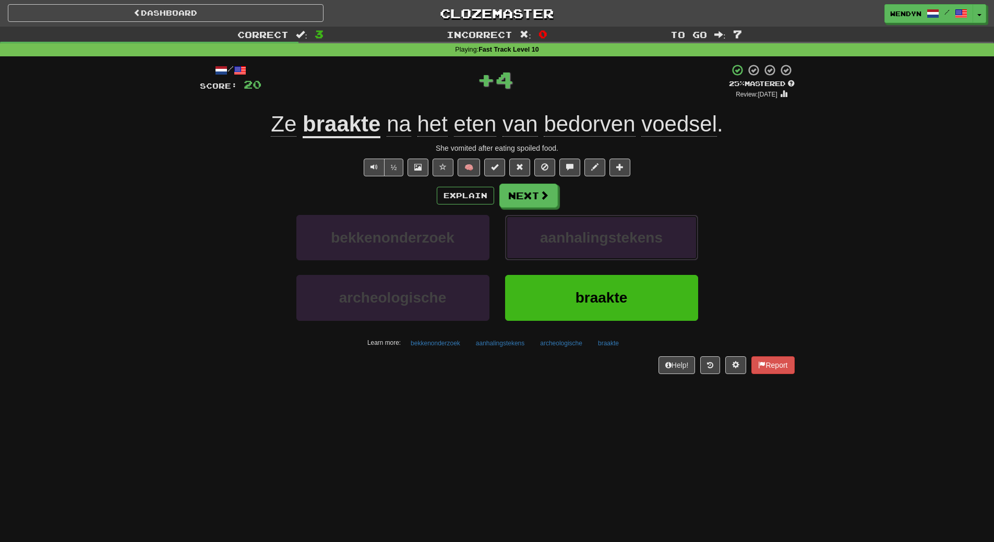
click at [585, 253] on button "aanhalingstekens" at bounding box center [601, 237] width 193 height 45
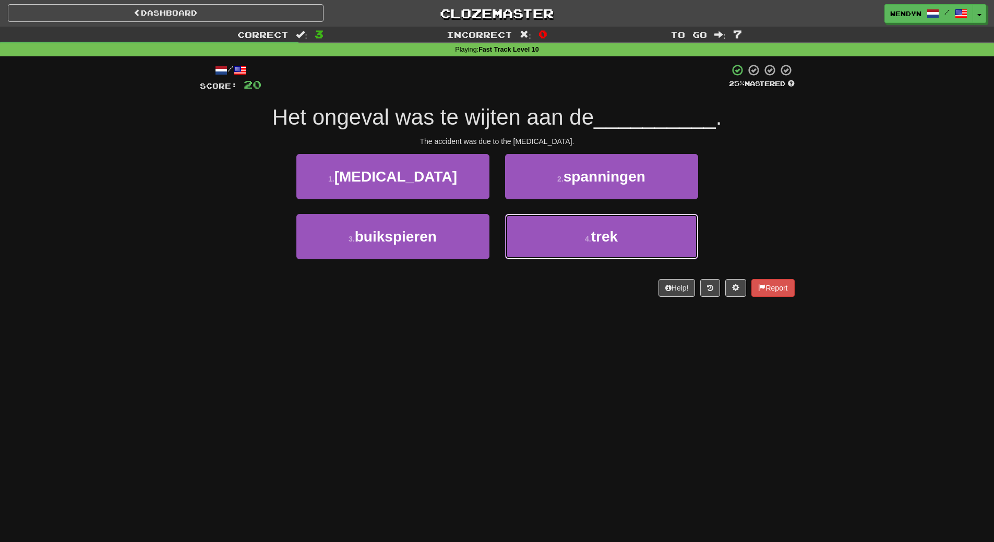
drag, startPoint x: 585, startPoint y: 253, endPoint x: 567, endPoint y: 312, distance: 61.5
click at [567, 312] on div "Dashboard Clozemaster WendyN / Toggle Dropdown Dashboard Leaderboard Activity F…" at bounding box center [497, 271] width 994 height 542
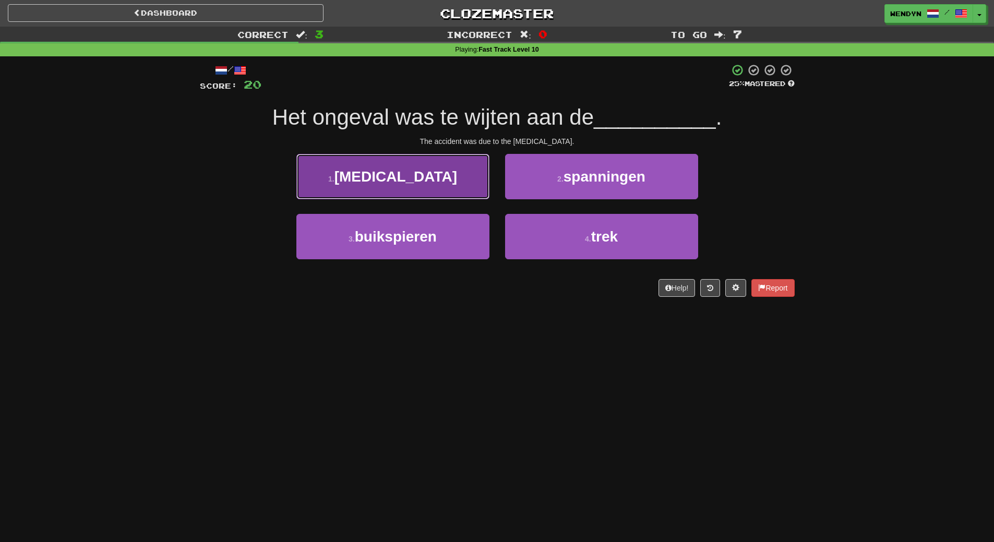
click at [409, 167] on button "1 . smog" at bounding box center [392, 176] width 193 height 45
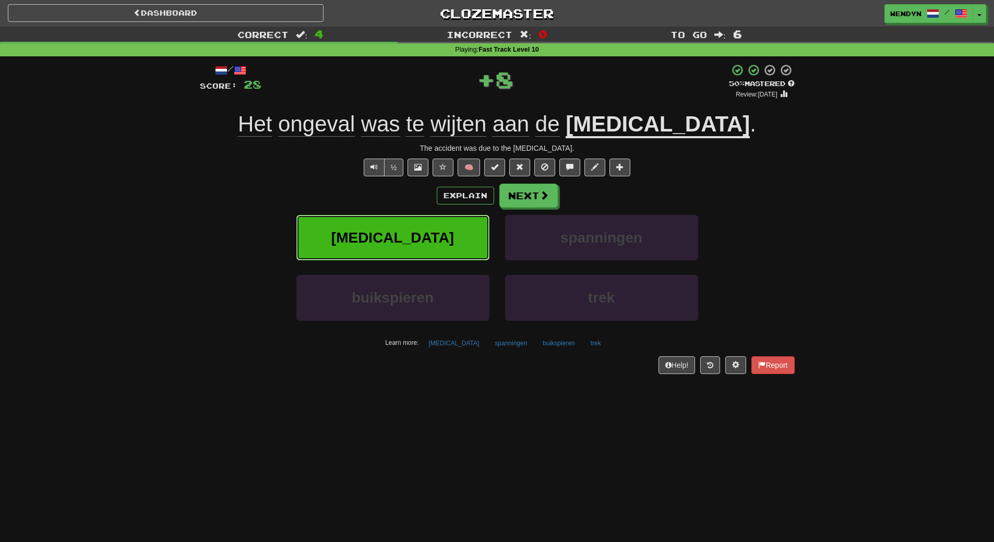
click at [414, 231] on button "smog" at bounding box center [392, 237] width 193 height 45
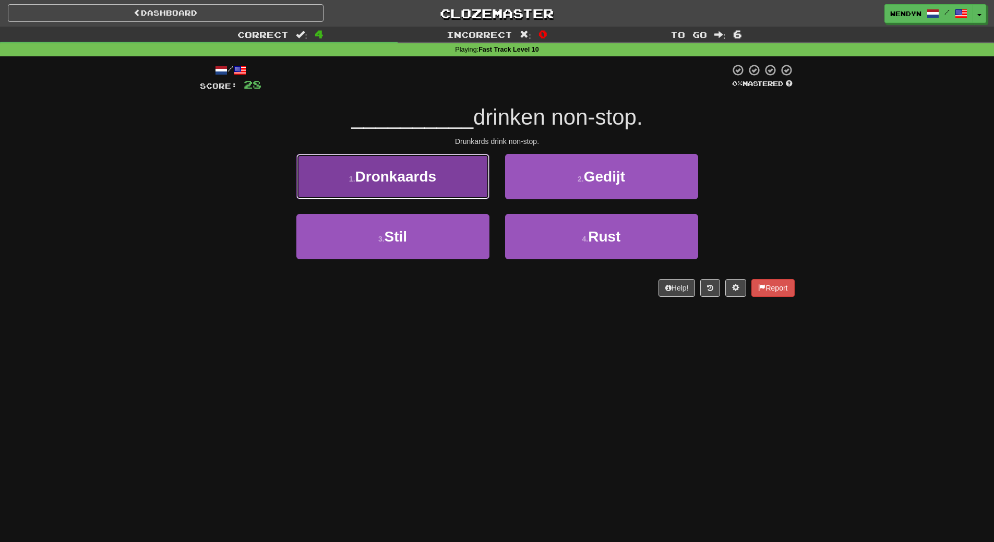
click at [475, 183] on button "1 . Dronkaards" at bounding box center [392, 176] width 193 height 45
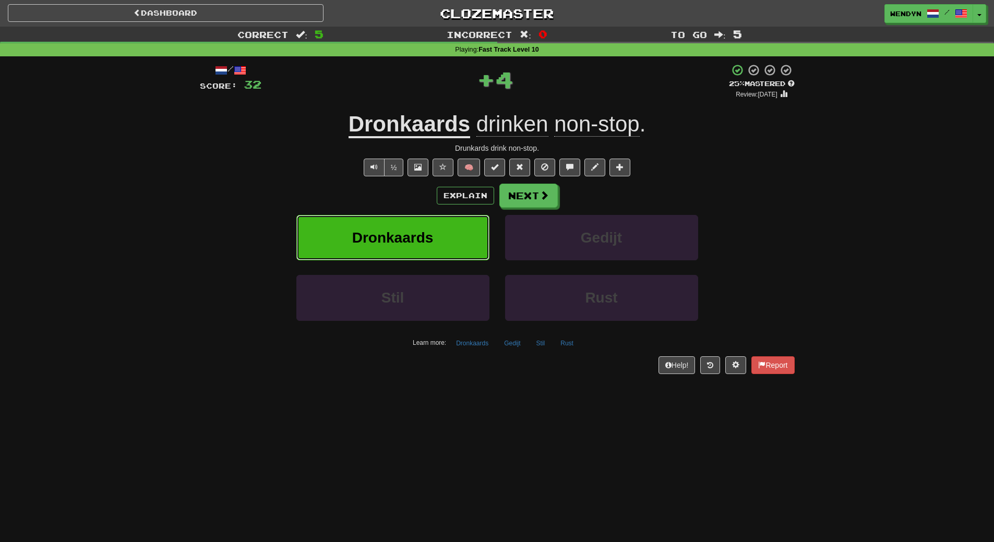
click at [444, 234] on button "Dronkaards" at bounding box center [392, 237] width 193 height 45
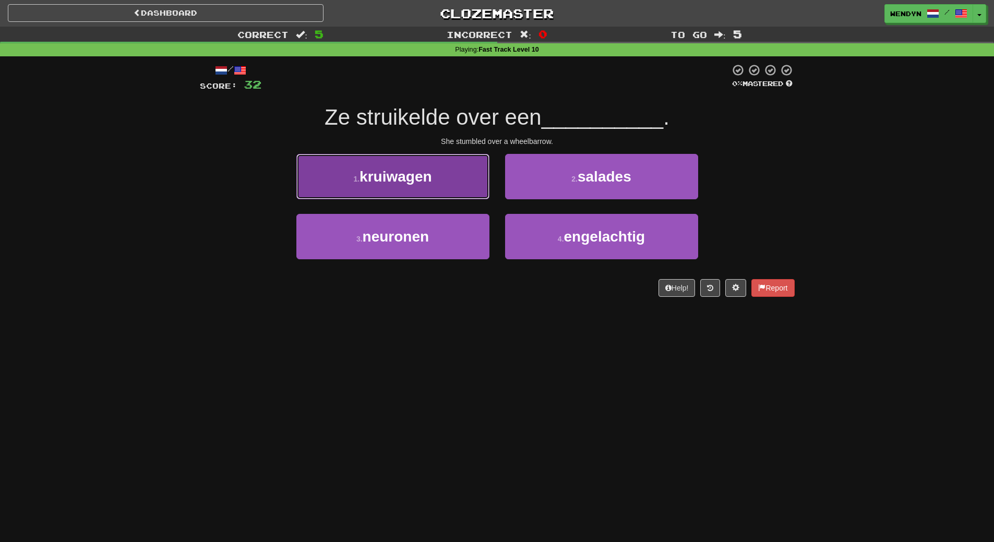
click at [423, 186] on button "1 . kruiwagen" at bounding box center [392, 176] width 193 height 45
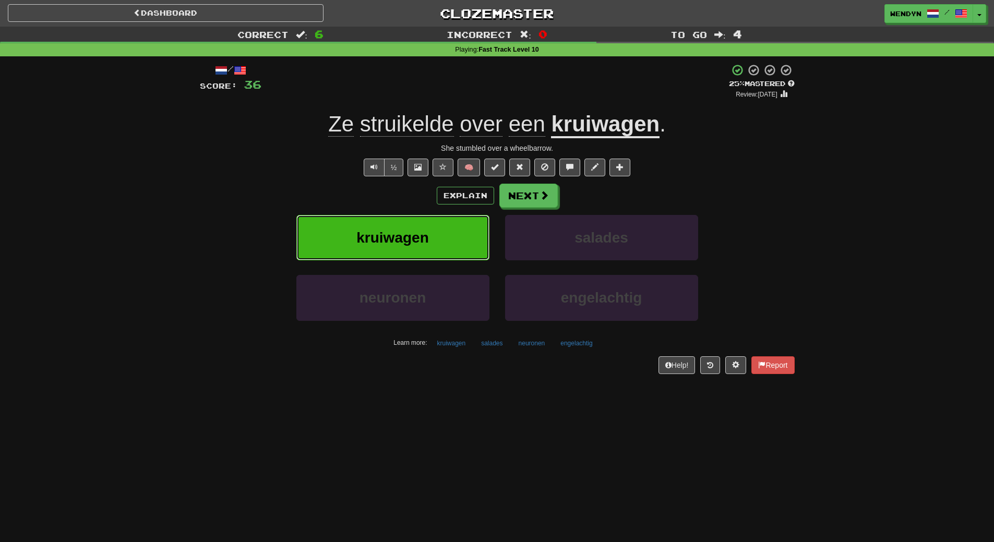
click at [418, 249] on button "kruiwagen" at bounding box center [392, 237] width 193 height 45
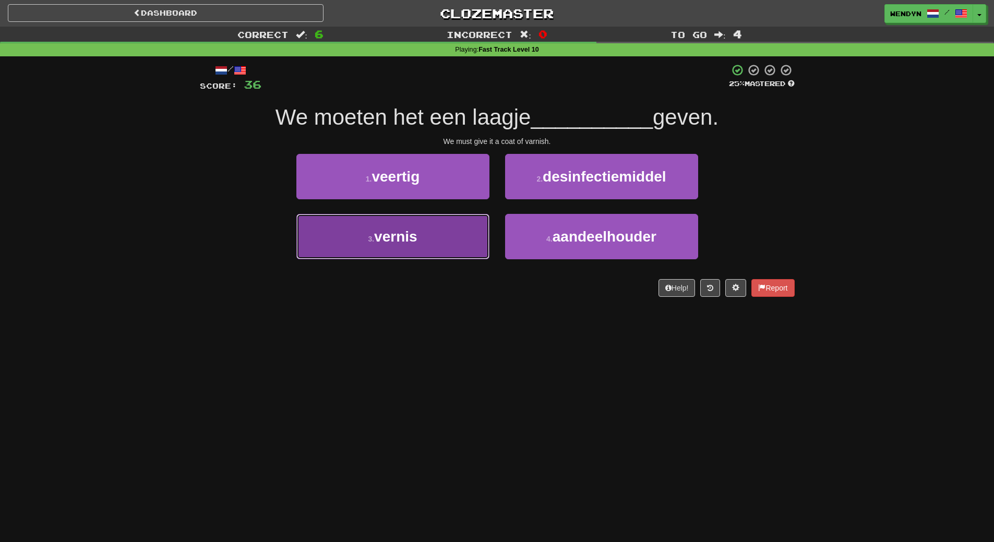
click at [432, 235] on button "3 . vernis" at bounding box center [392, 236] width 193 height 45
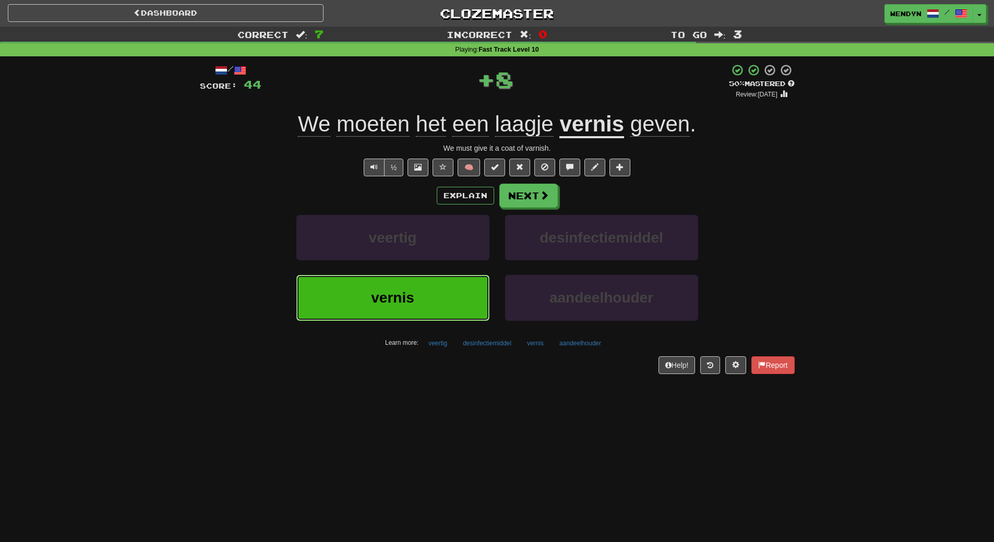
click at [406, 291] on span "vernis" at bounding box center [392, 298] width 43 height 16
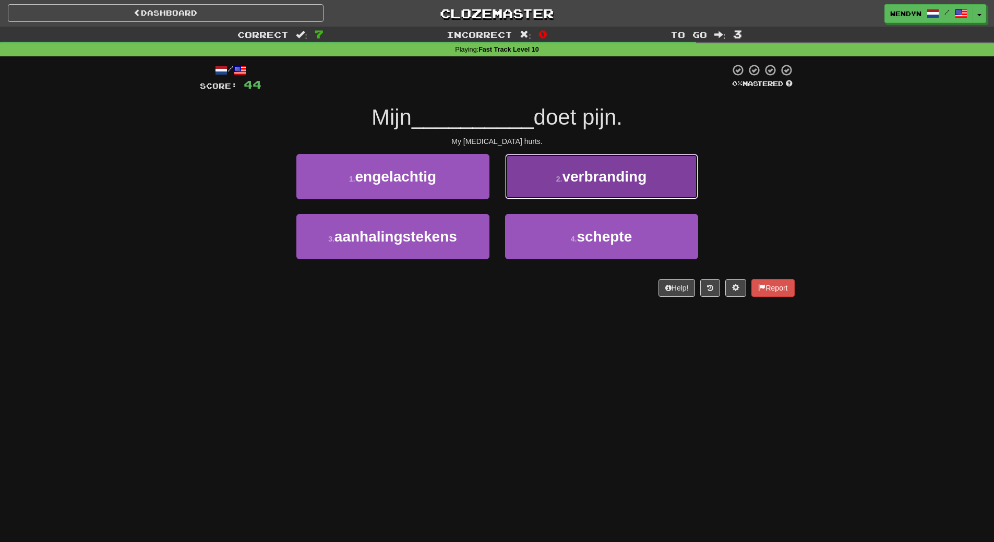
click at [647, 182] on span "verbranding" at bounding box center [604, 177] width 85 height 16
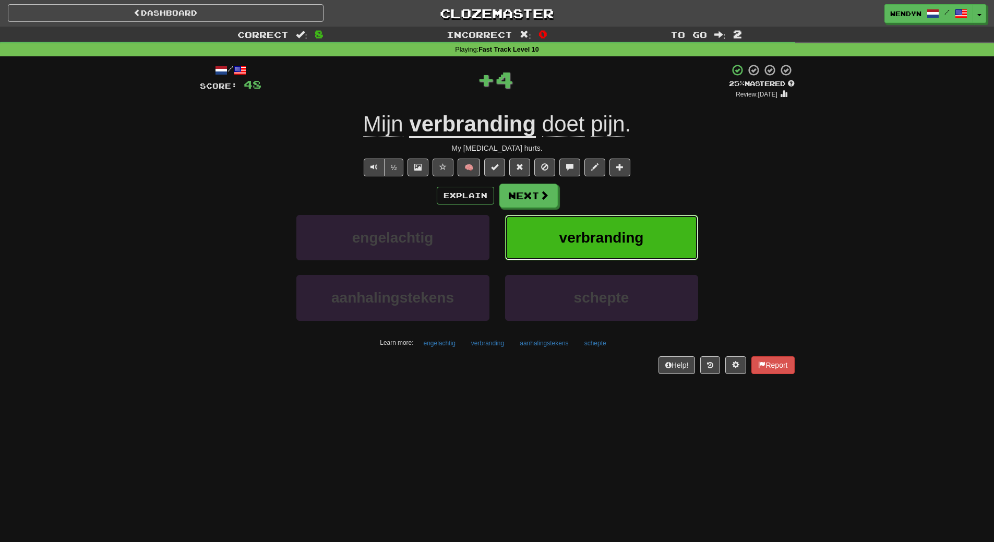
click at [646, 221] on button "verbranding" at bounding box center [601, 237] width 193 height 45
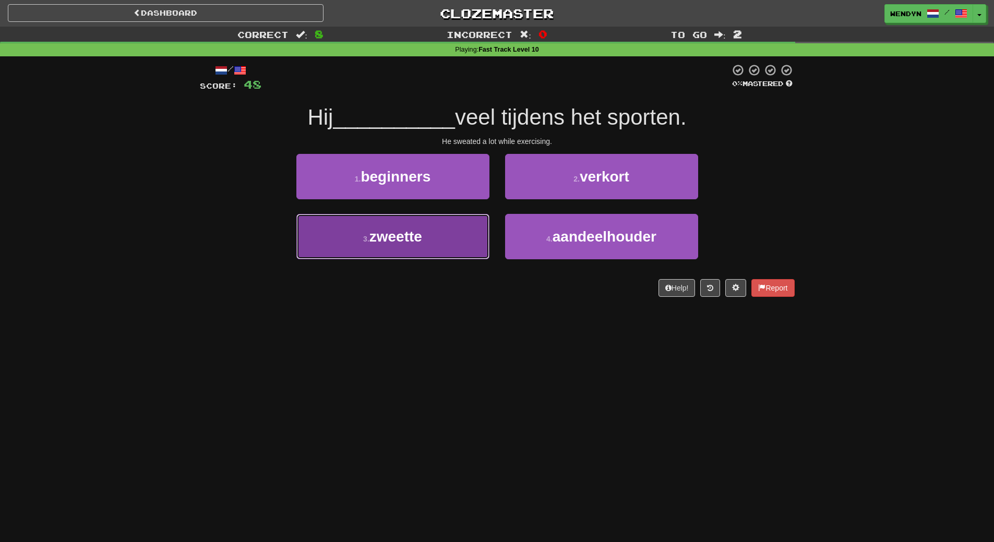
click at [488, 257] on button "3 . zweette" at bounding box center [392, 236] width 193 height 45
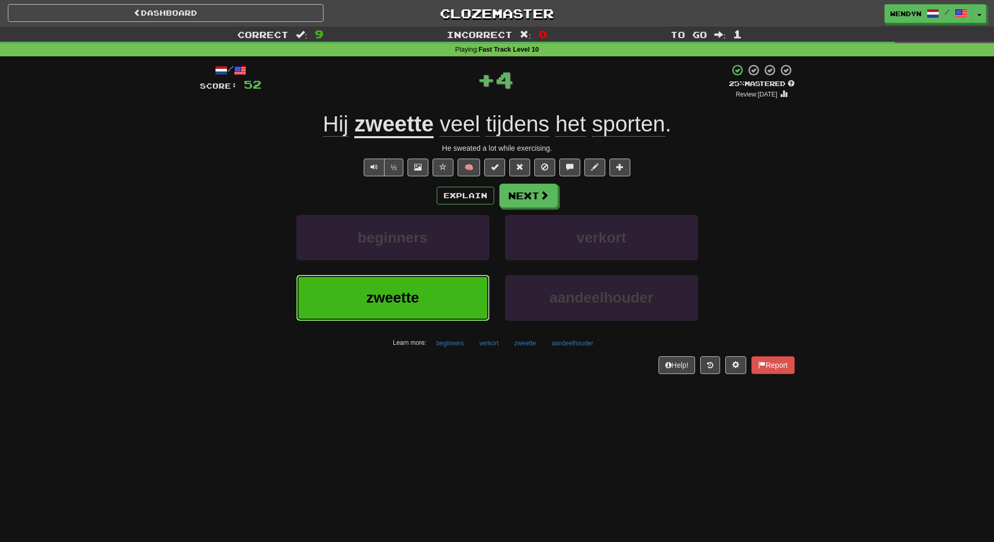
click at [412, 310] on button "zweette" at bounding box center [392, 297] width 193 height 45
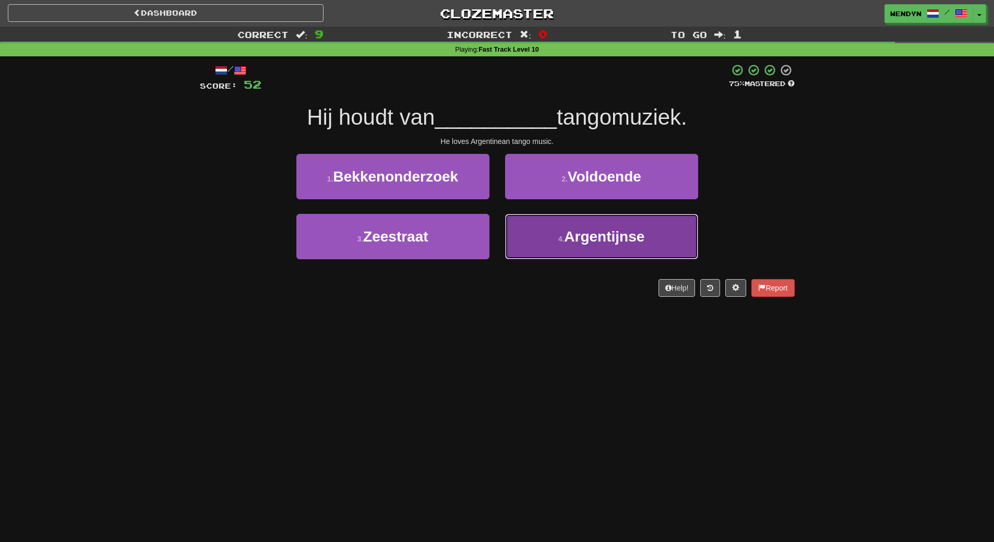
click at [589, 243] on span "Argentijnse" at bounding box center [604, 237] width 80 height 16
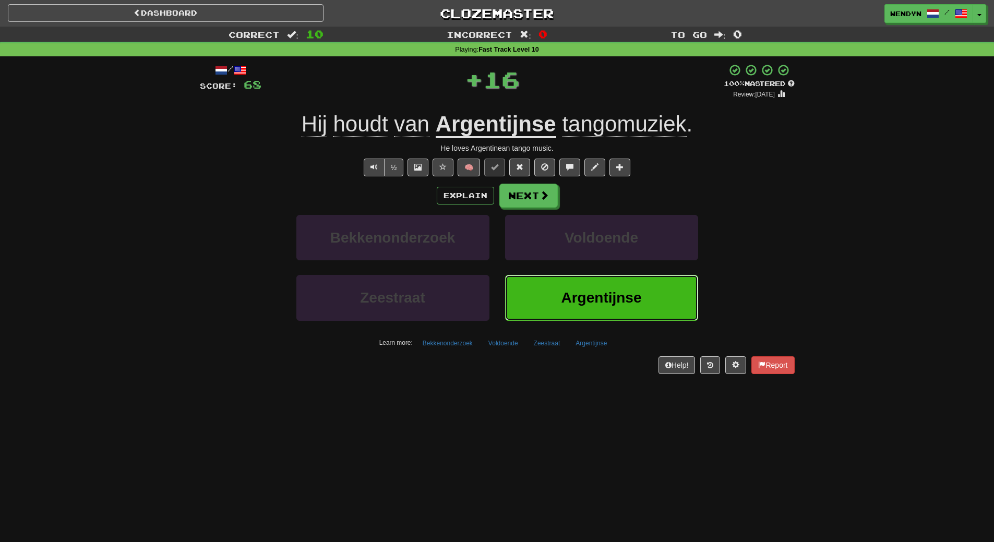
click at [560, 289] on button "Argentijnse" at bounding box center [601, 297] width 193 height 45
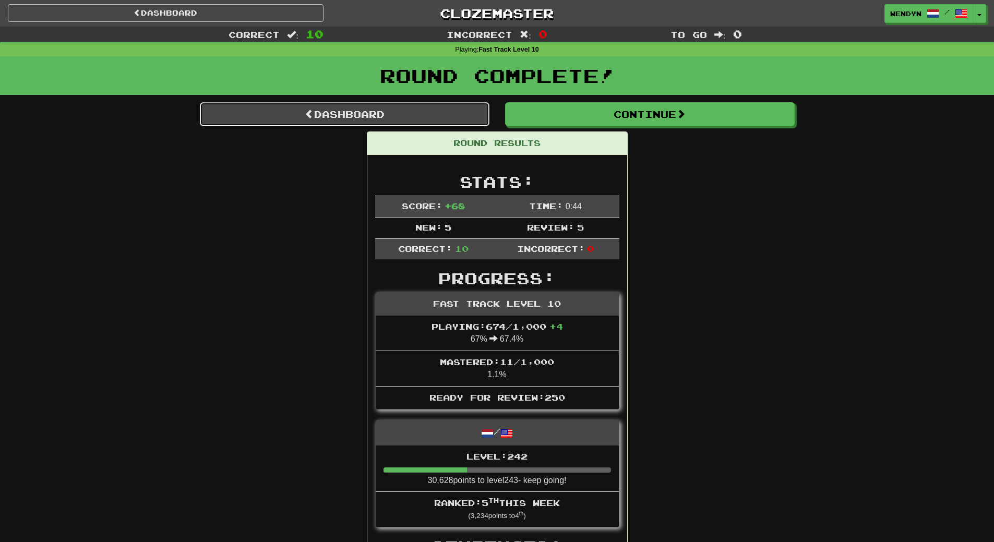
click at [423, 109] on link "Dashboard" at bounding box center [345, 114] width 290 height 24
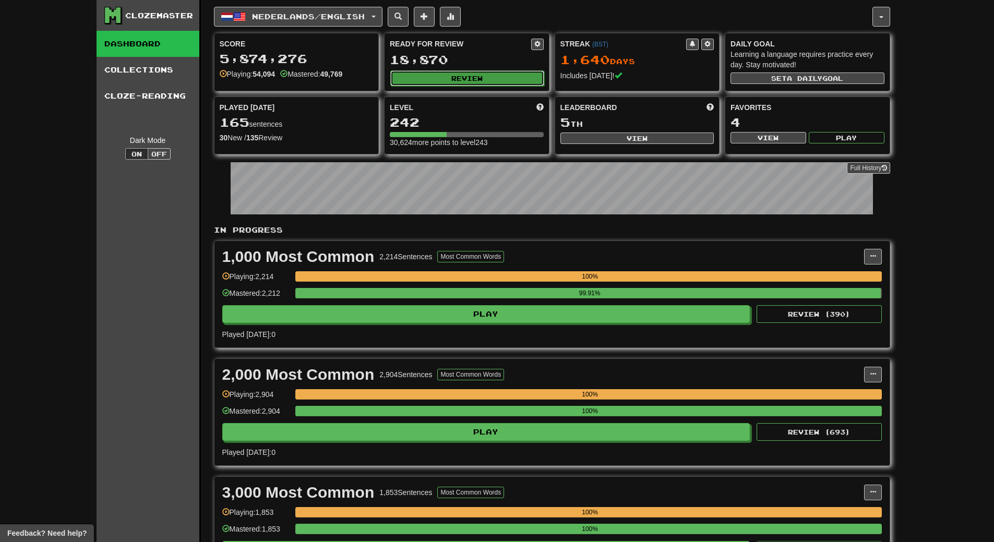
click at [504, 76] on button "Review" at bounding box center [467, 78] width 154 height 16
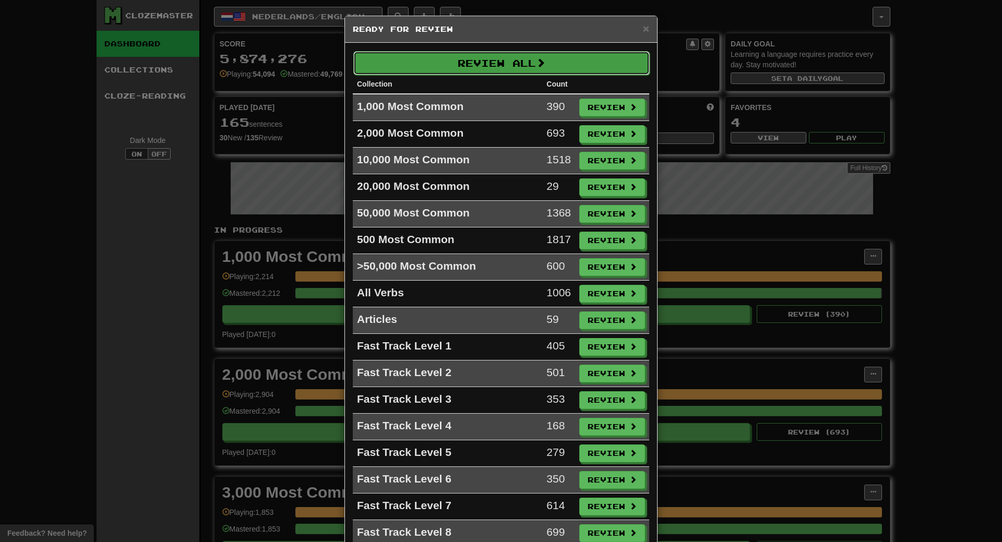
click at [489, 66] on button "Review All" at bounding box center [501, 63] width 296 height 24
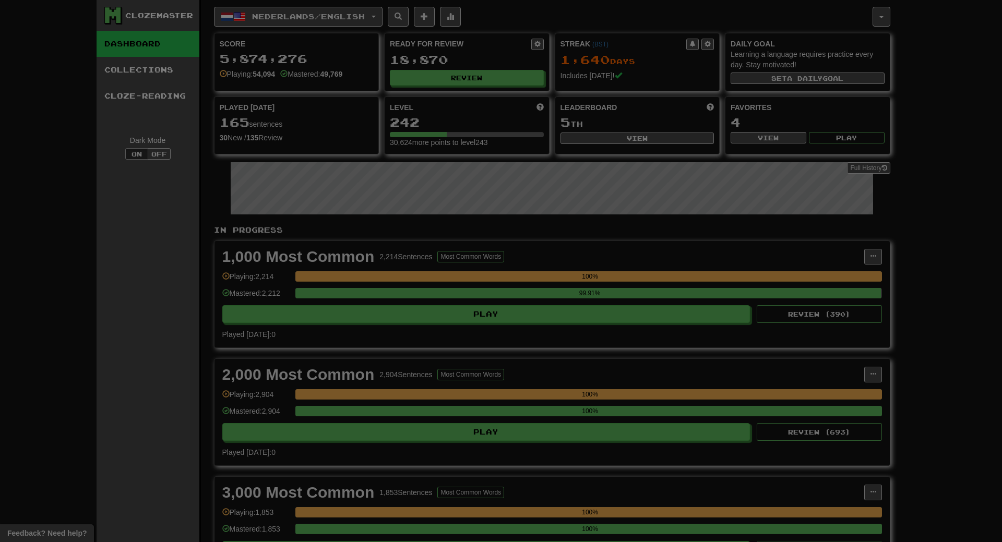
select select "**"
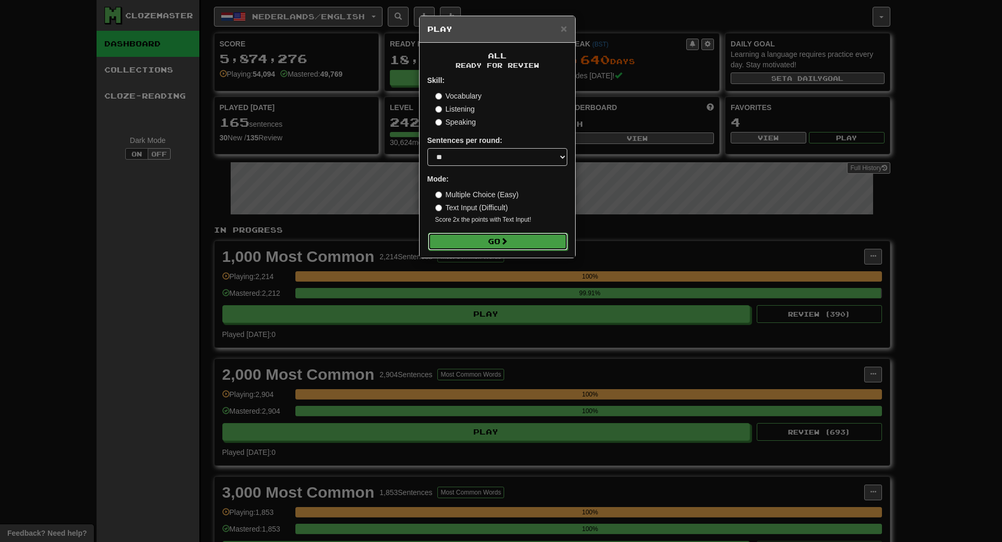
click at [517, 236] on button "Go" at bounding box center [498, 242] width 140 height 18
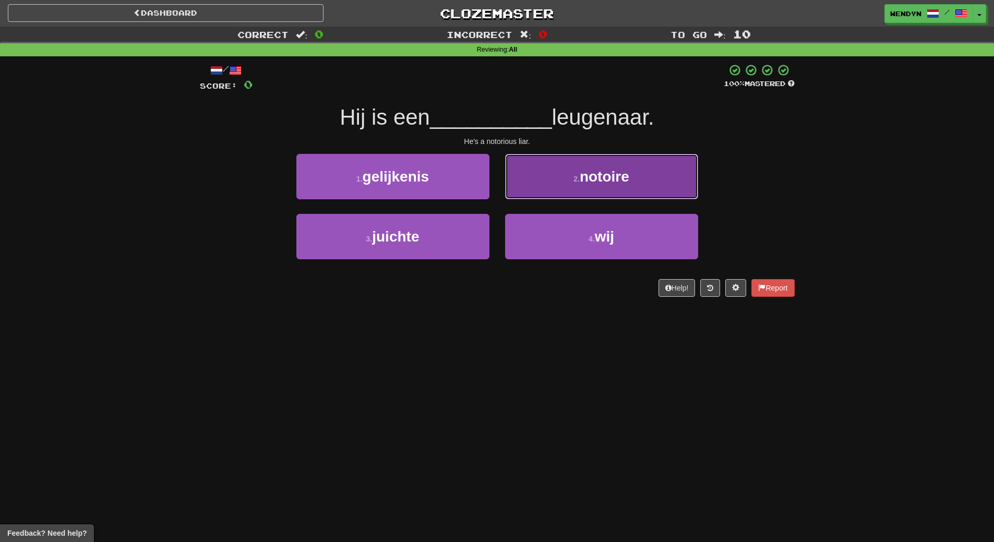
click at [648, 176] on button "2 . notoire" at bounding box center [601, 176] width 193 height 45
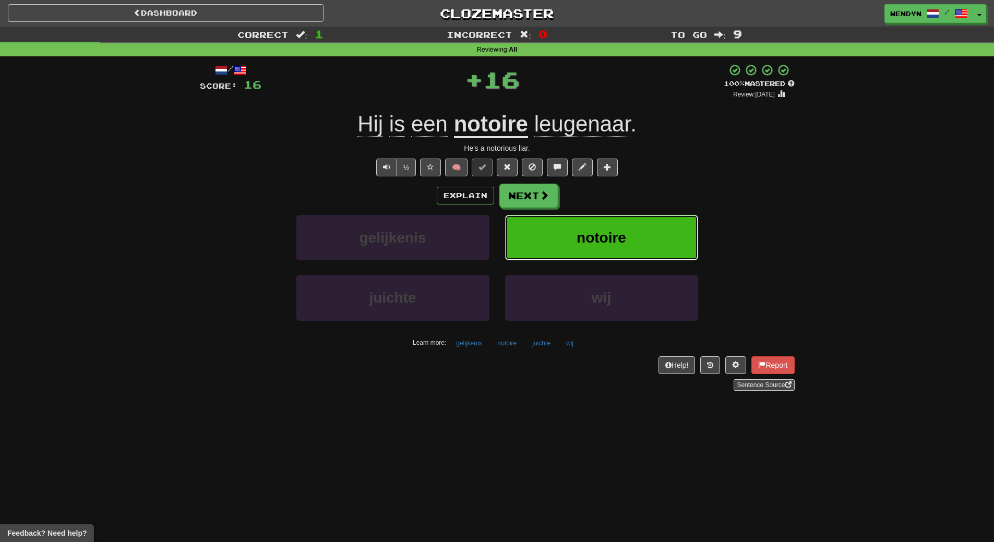
click at [620, 230] on span "notoire" at bounding box center [602, 238] width 50 height 16
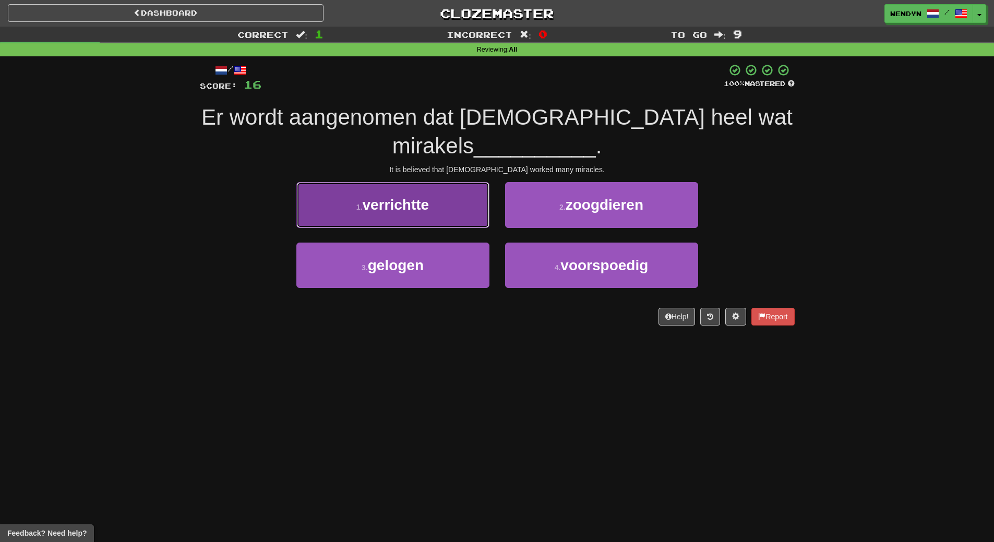
click at [445, 218] on button "1 . verrichtte" at bounding box center [392, 204] width 193 height 45
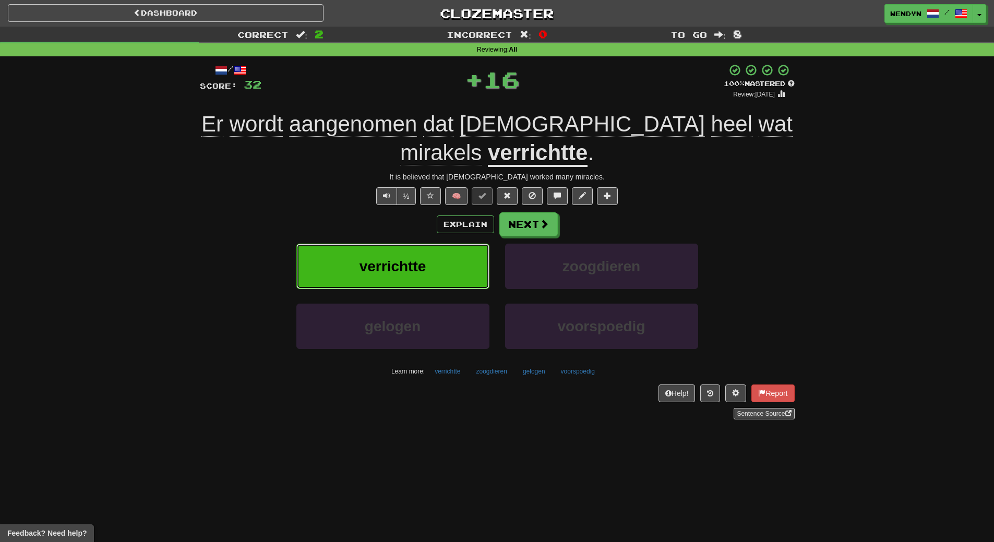
click at [378, 265] on span "verrichtte" at bounding box center [393, 266] width 67 height 16
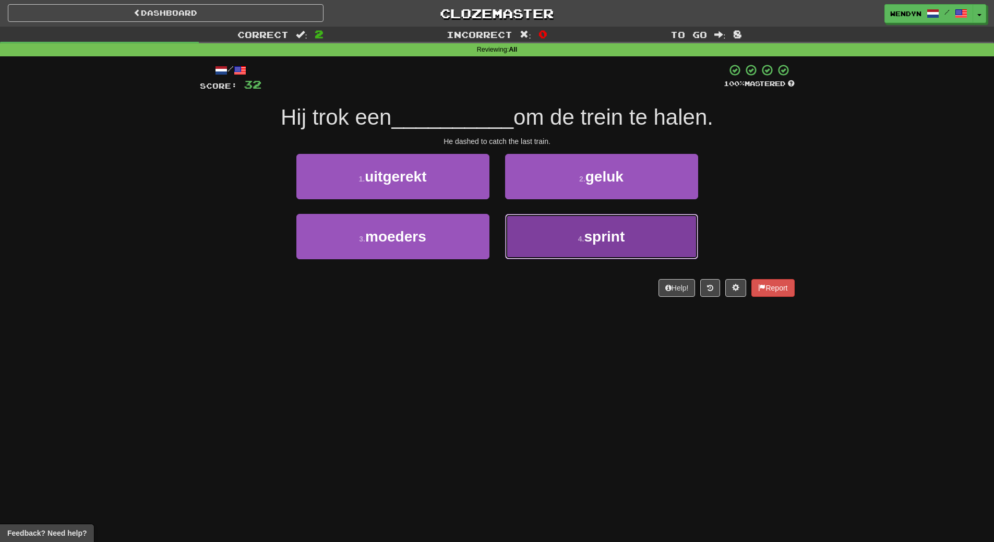
click at [597, 250] on button "4 . sprint" at bounding box center [601, 236] width 193 height 45
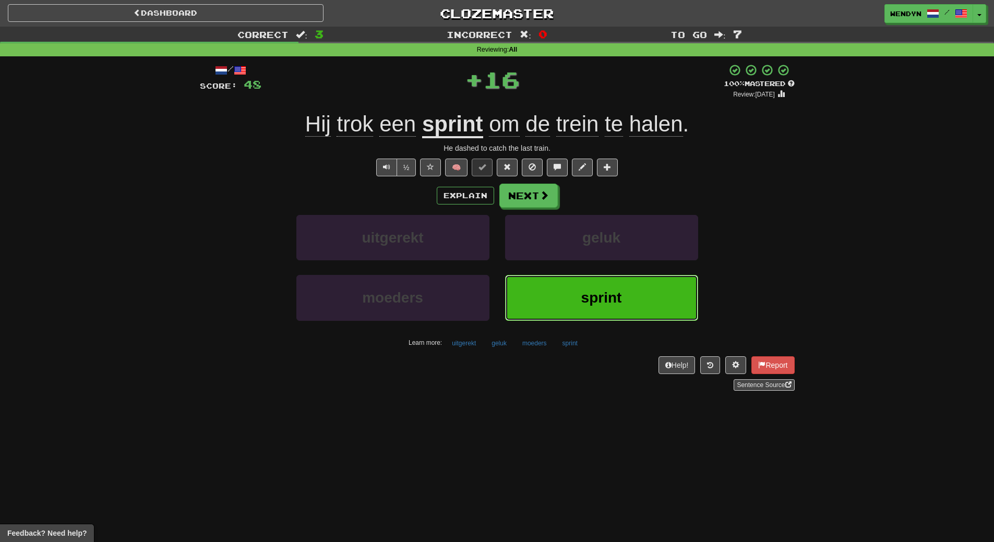
click at [594, 280] on button "sprint" at bounding box center [601, 297] width 193 height 45
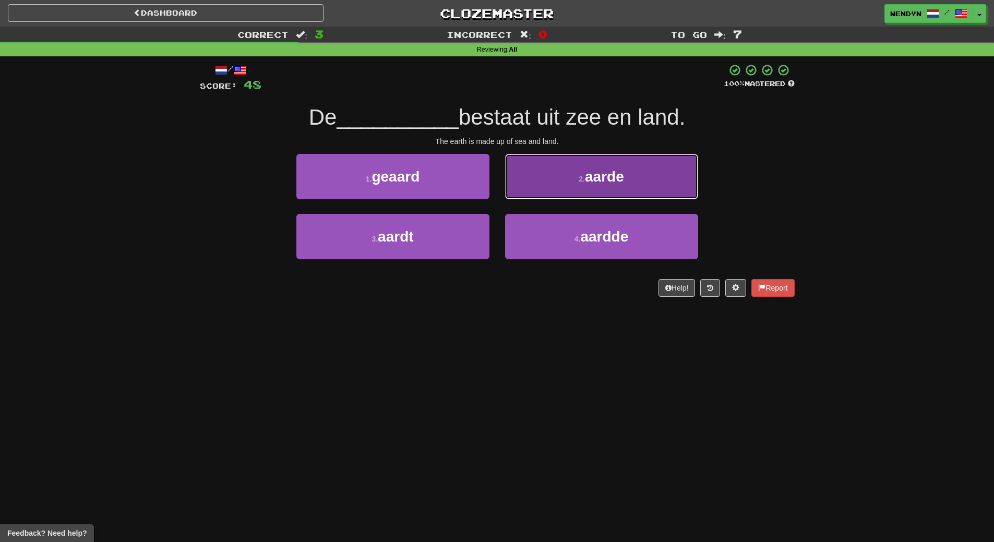
click at [671, 187] on button "2 . aarde" at bounding box center [601, 176] width 193 height 45
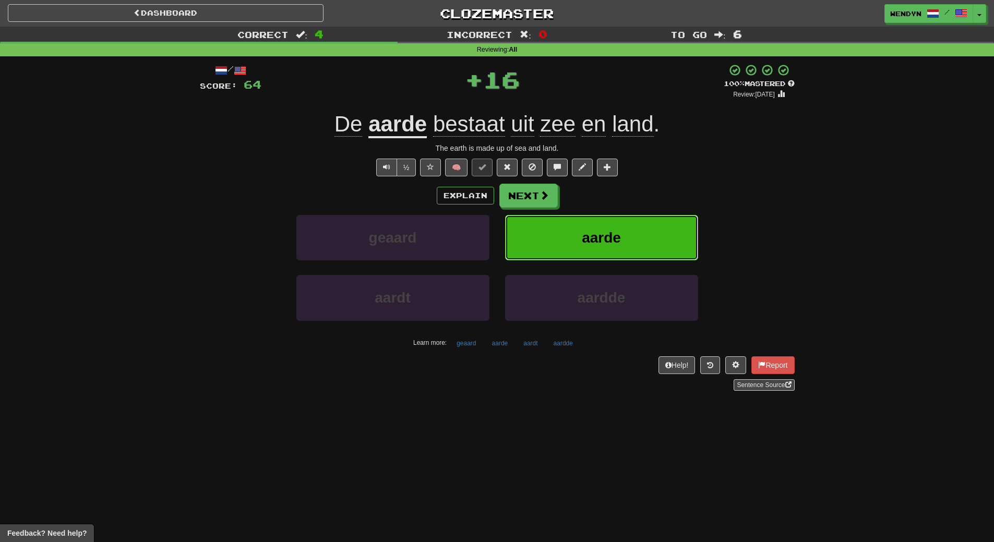
click at [630, 230] on button "aarde" at bounding box center [601, 237] width 193 height 45
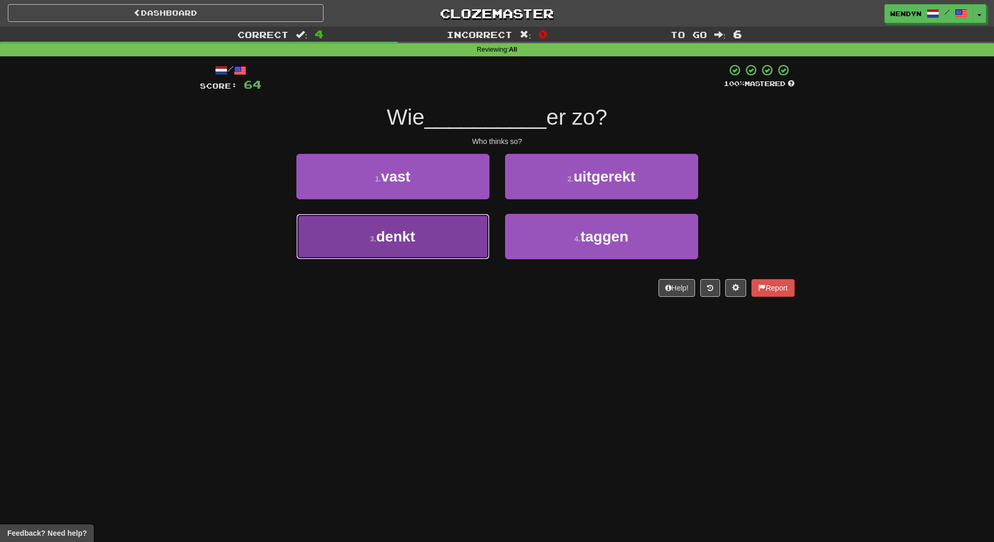
click at [396, 246] on button "3 . denkt" at bounding box center [392, 236] width 193 height 45
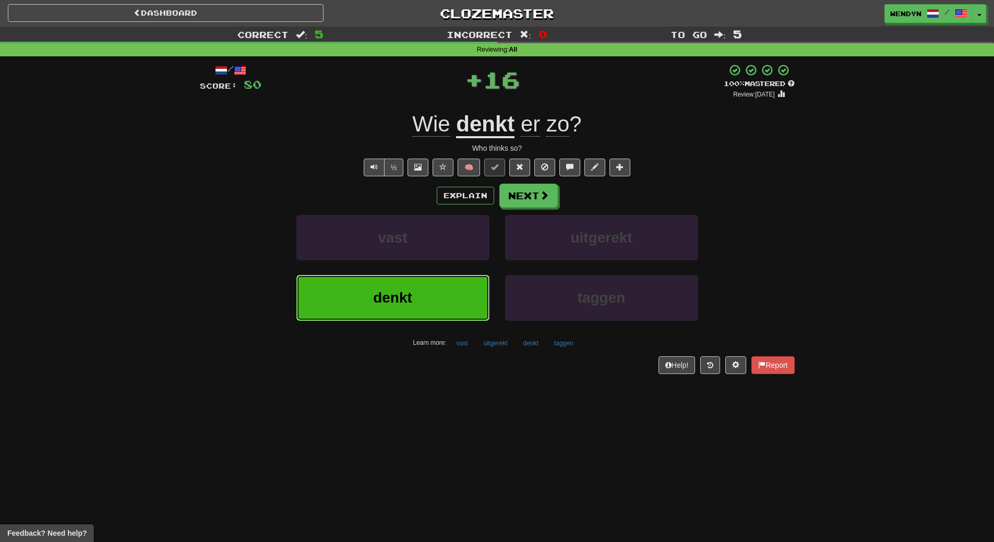
click at [394, 291] on span "denkt" at bounding box center [392, 298] width 39 height 16
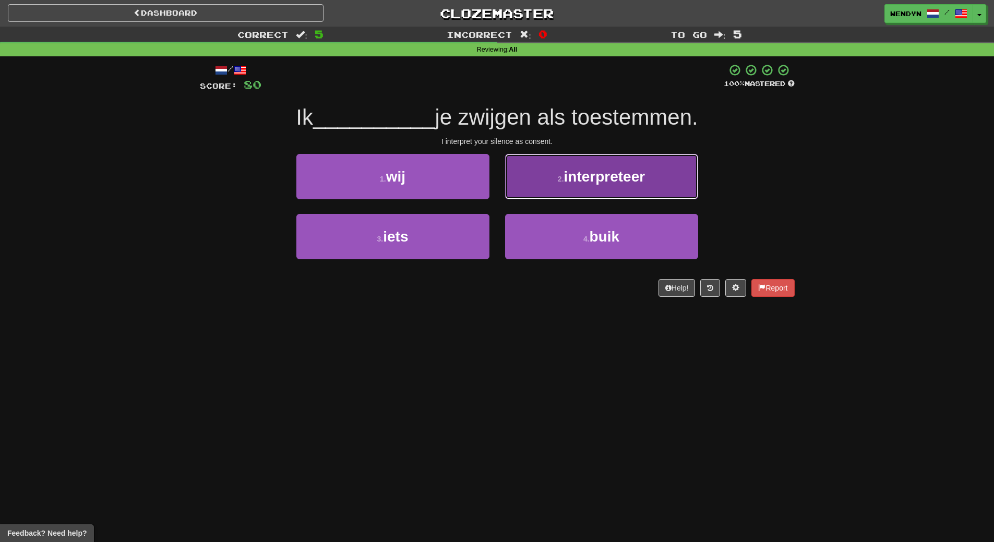
click at [649, 195] on button "2 . interpreteer" at bounding box center [601, 176] width 193 height 45
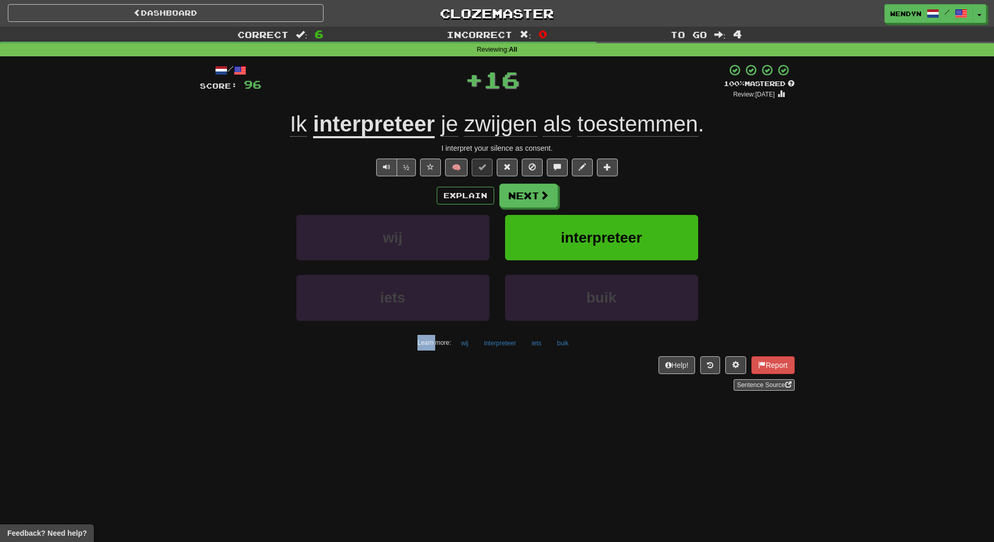
click at [649, 195] on div "Explain Next" at bounding box center [497, 196] width 595 height 24
click at [635, 245] on span "interpreteer" at bounding box center [601, 238] width 81 height 16
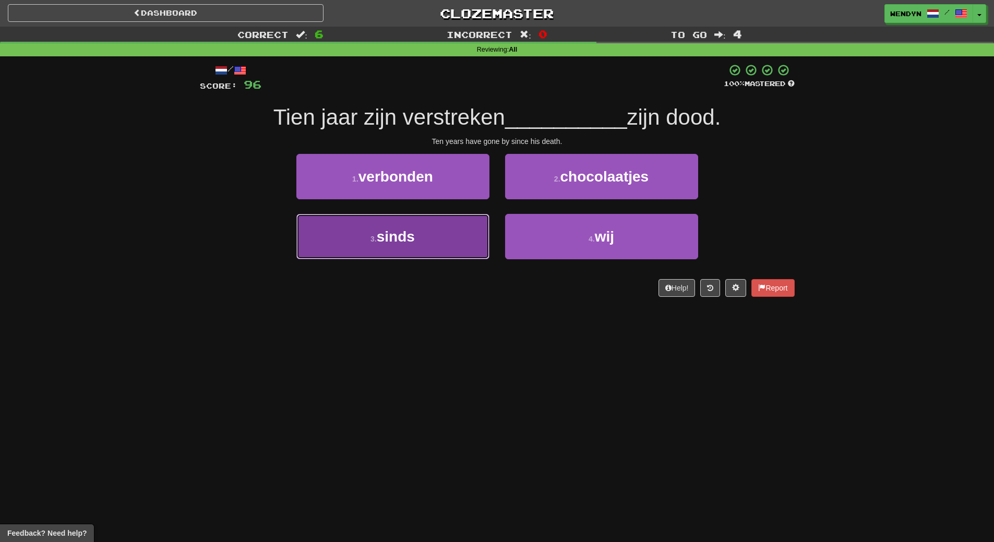
click at [443, 252] on button "3 . sinds" at bounding box center [392, 236] width 193 height 45
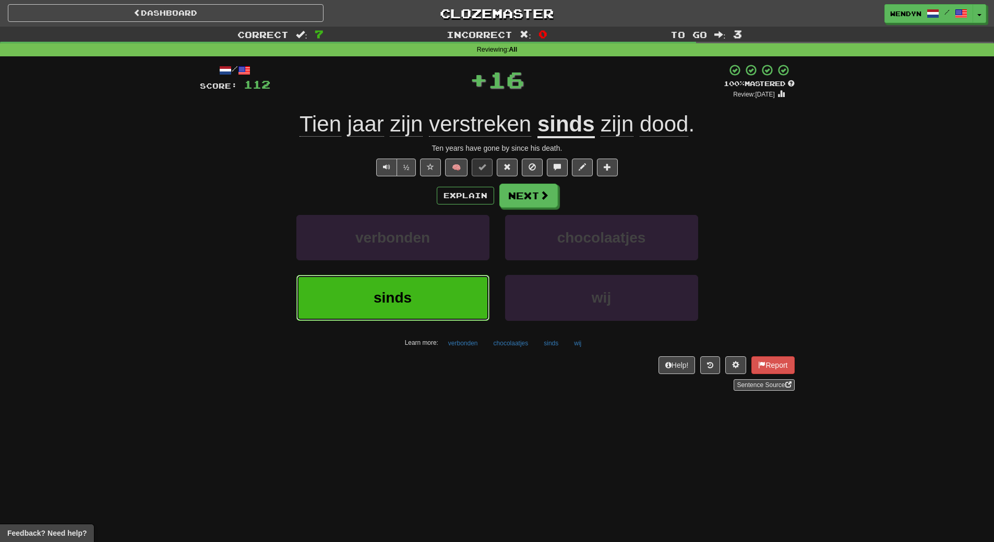
click at [429, 291] on button "sinds" at bounding box center [392, 297] width 193 height 45
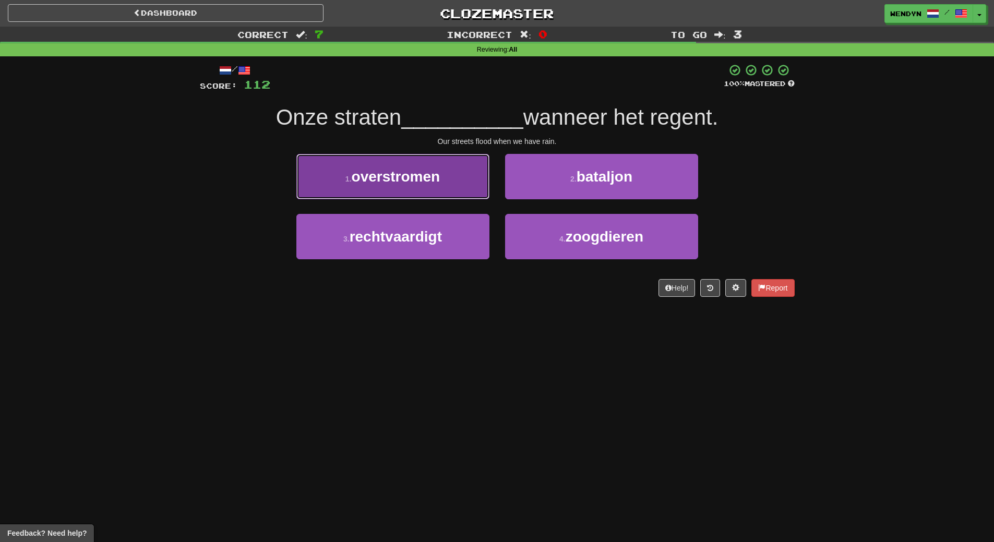
click at [406, 168] on button "1 . overstromen" at bounding box center [392, 176] width 193 height 45
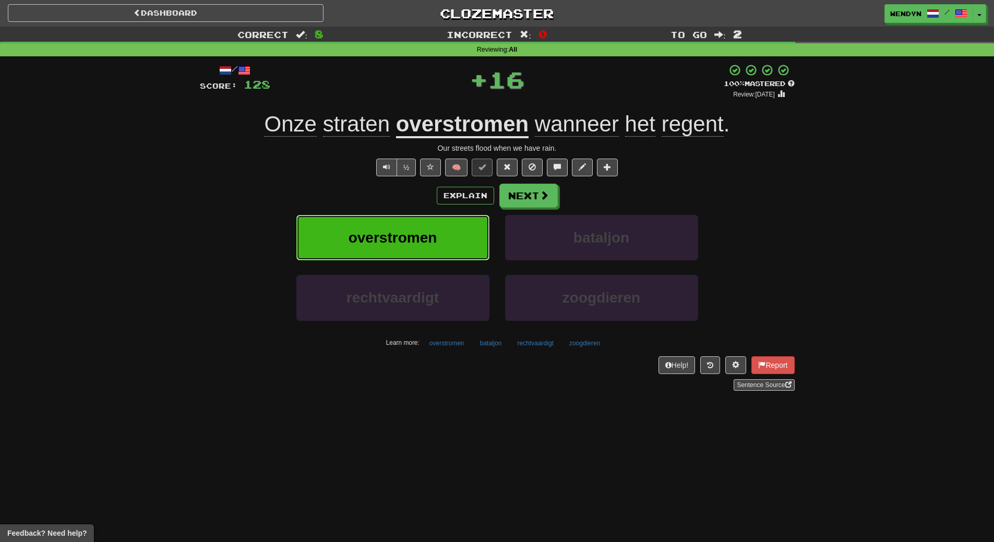
click at [413, 230] on span "overstromen" at bounding box center [393, 238] width 89 height 16
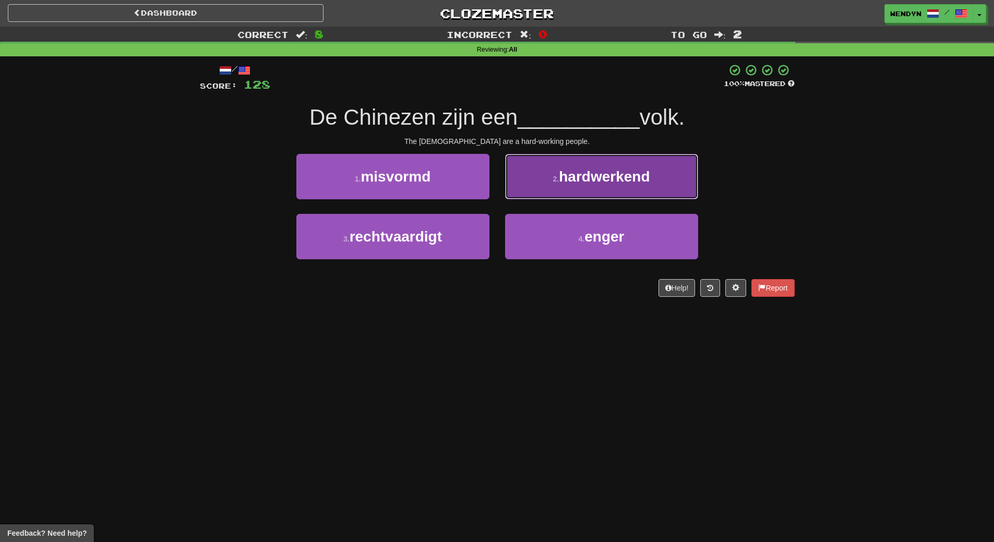
click at [674, 176] on button "2 . hardwerkend" at bounding box center [601, 176] width 193 height 45
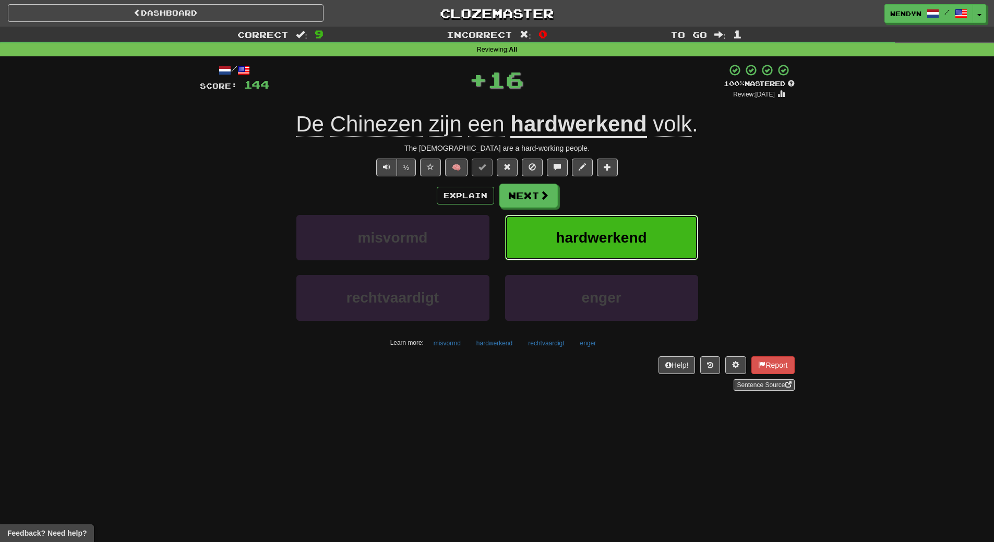
click at [659, 229] on button "hardwerkend" at bounding box center [601, 237] width 193 height 45
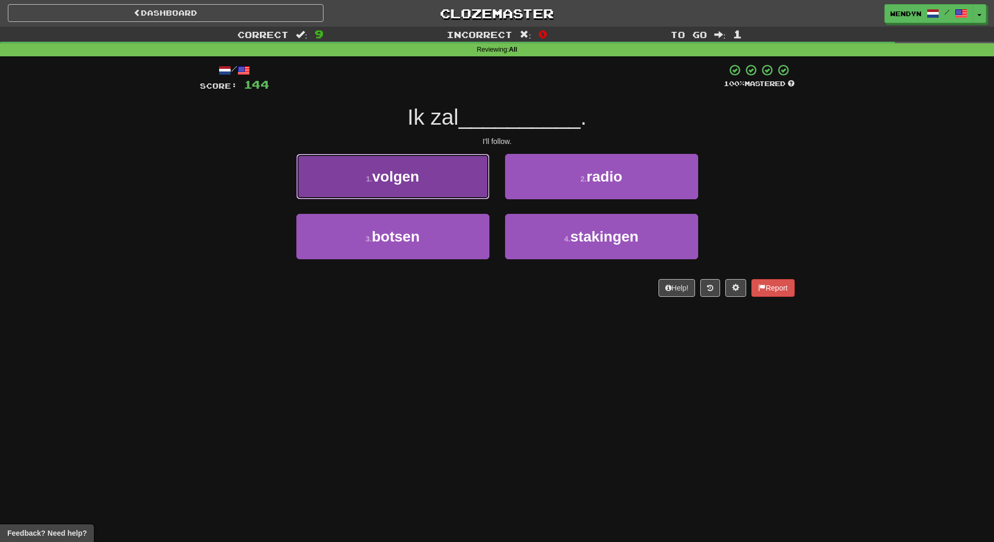
click at [433, 184] on button "1 . volgen" at bounding box center [392, 176] width 193 height 45
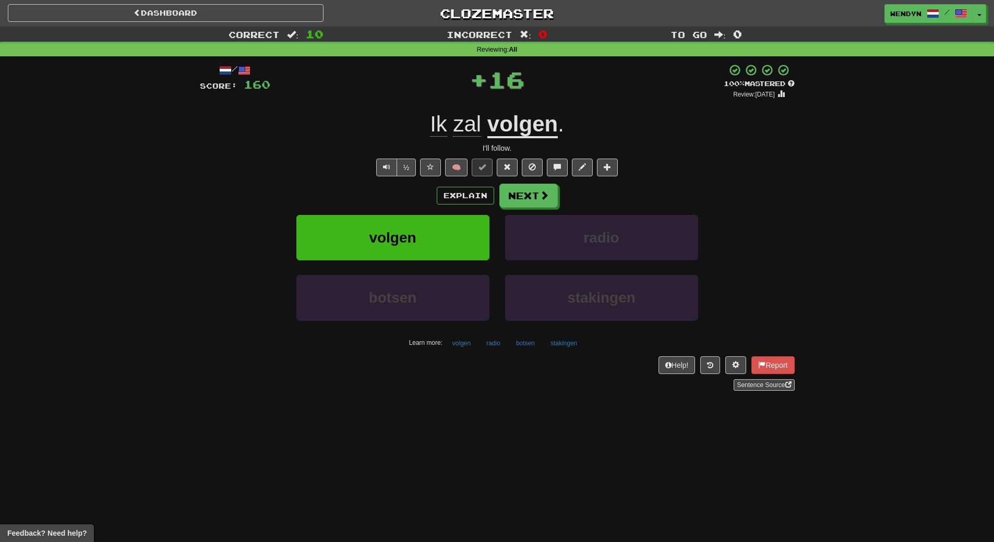
click at [426, 196] on div "Explain Next" at bounding box center [497, 196] width 595 height 24
click at [426, 228] on button "volgen" at bounding box center [392, 237] width 193 height 45
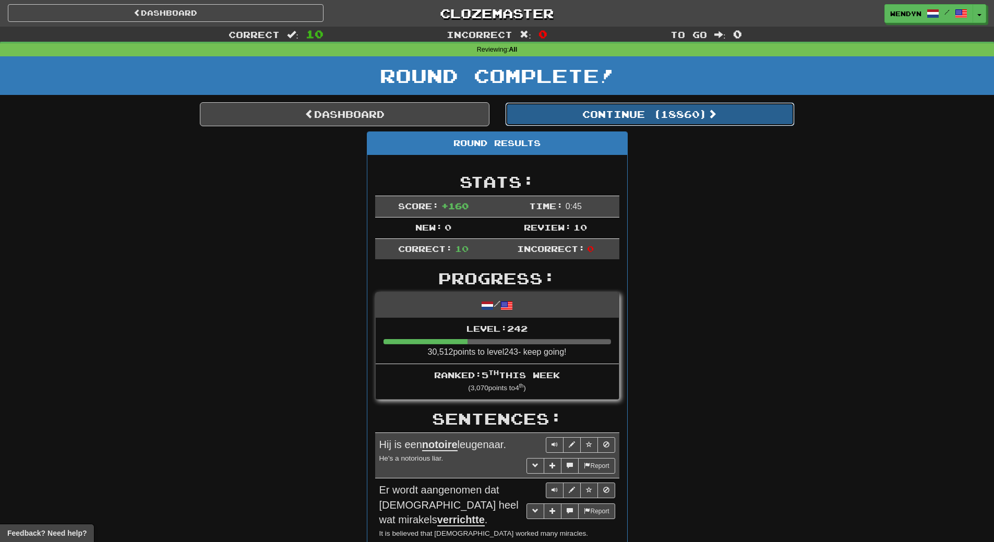
drag, startPoint x: 683, startPoint y: 108, endPoint x: 675, endPoint y: 127, distance: 20.8
click at [682, 113] on button "Continue ( 18860 )" at bounding box center [650, 114] width 290 height 24
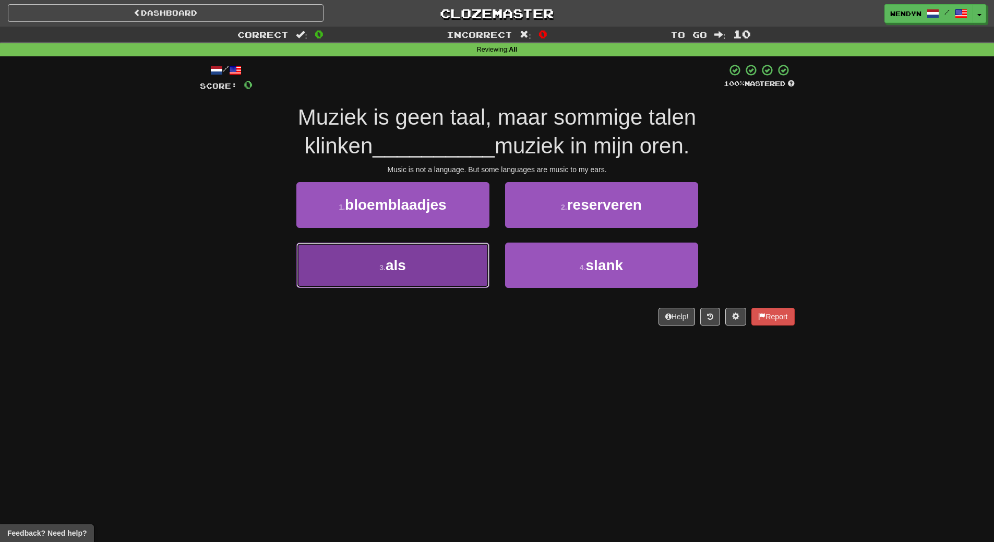
click at [446, 283] on button "3 . als" at bounding box center [392, 265] width 193 height 45
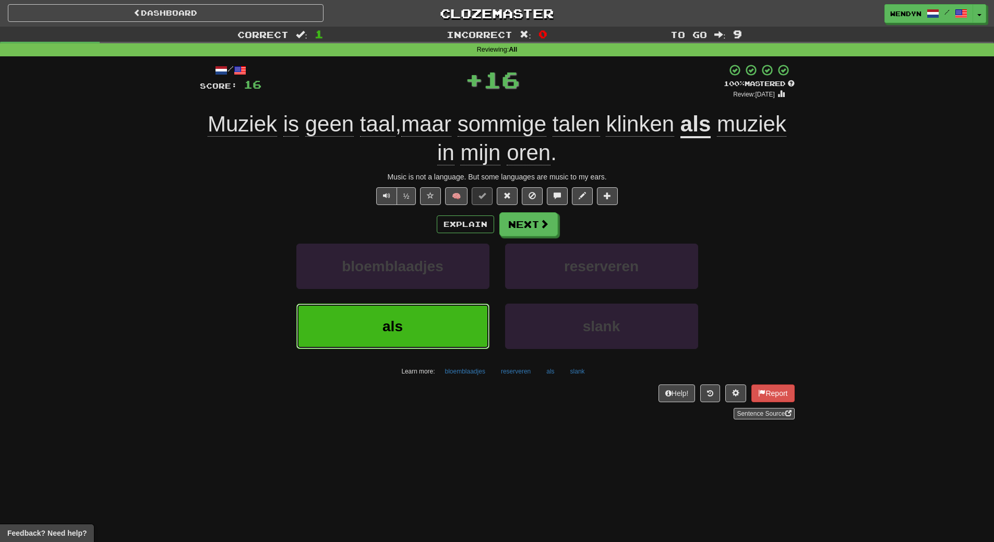
click at [440, 331] on button "als" at bounding box center [392, 326] width 193 height 45
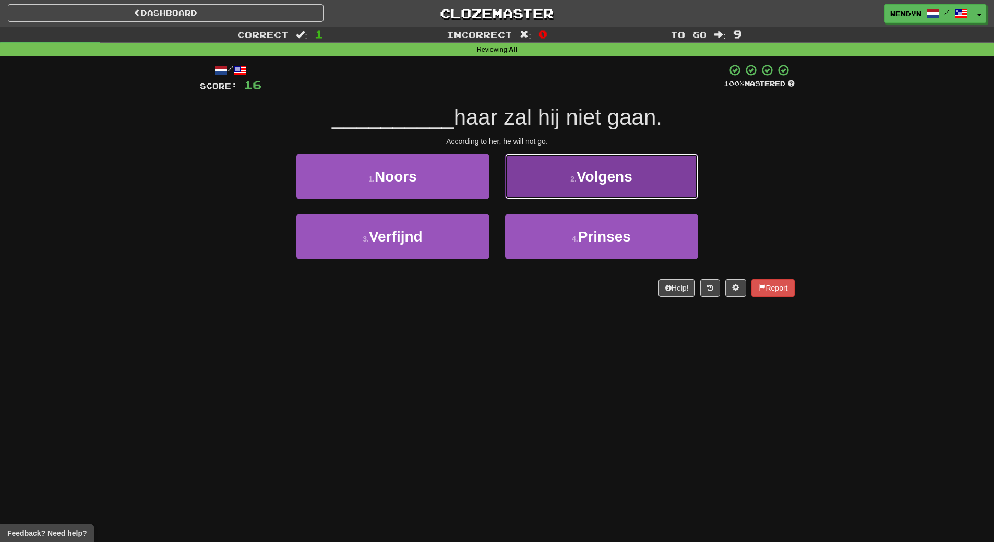
click at [636, 195] on button "2 . Volgens" at bounding box center [601, 176] width 193 height 45
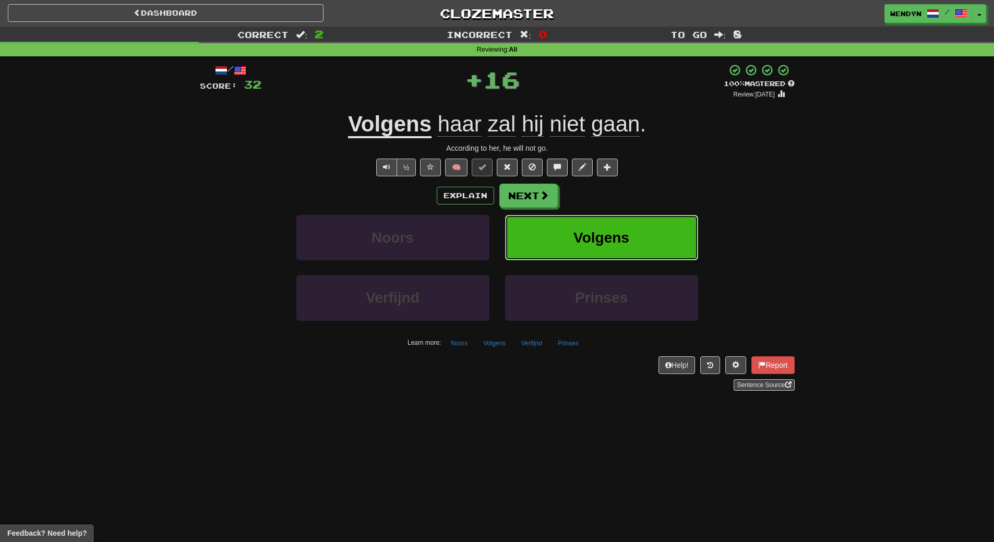
click at [632, 243] on button "Volgens" at bounding box center [601, 237] width 193 height 45
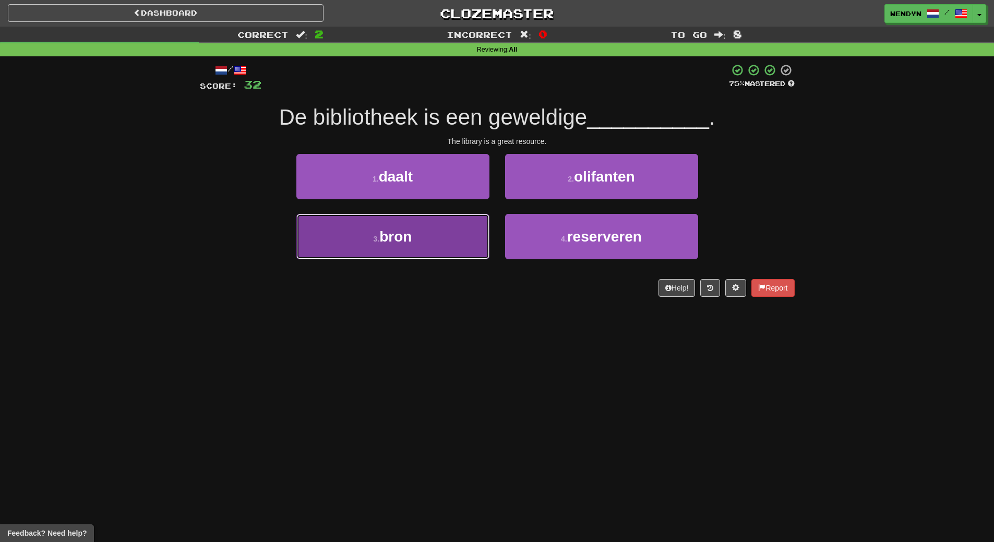
click at [406, 244] on span "bron" at bounding box center [395, 237] width 32 height 16
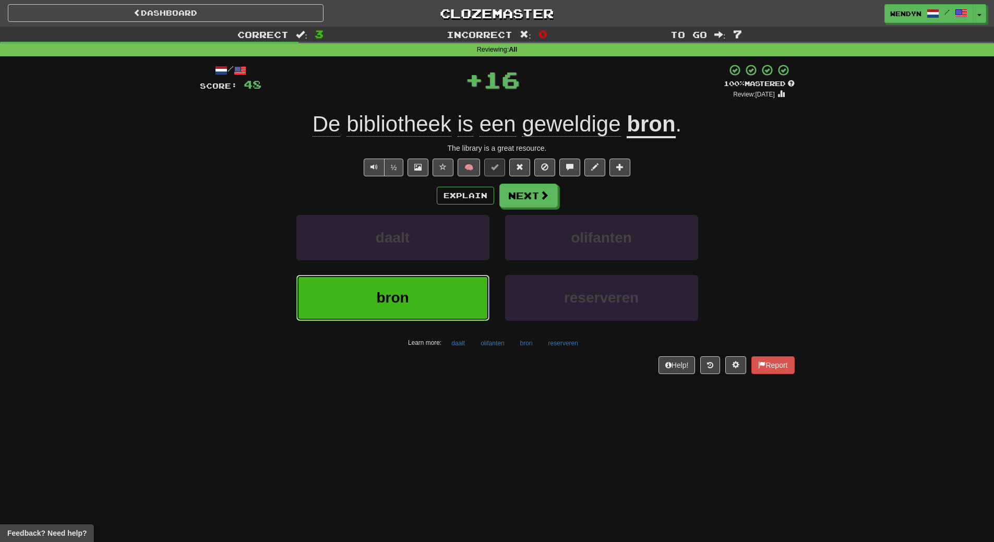
click at [399, 289] on button "bron" at bounding box center [392, 297] width 193 height 45
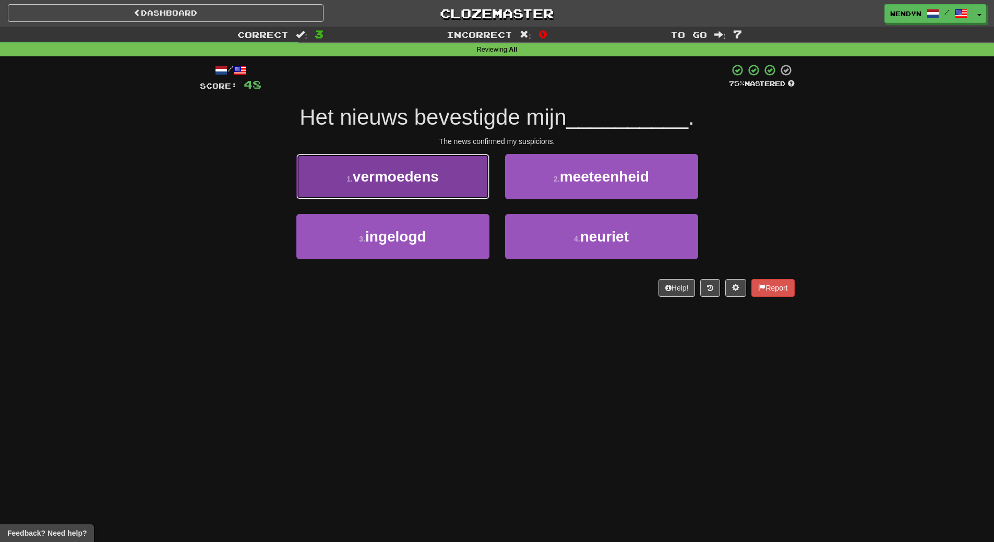
click at [425, 185] on button "1 . vermoedens" at bounding box center [392, 176] width 193 height 45
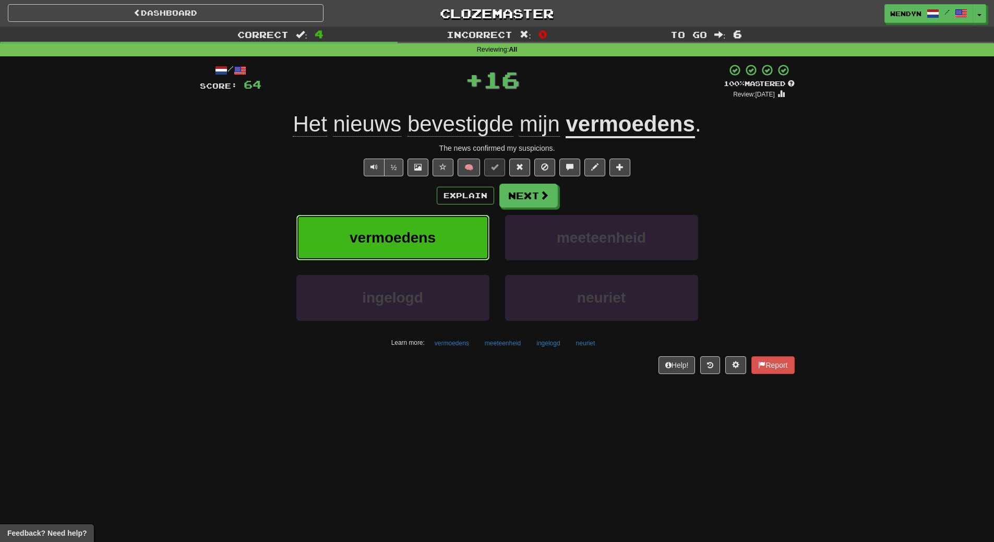
drag, startPoint x: 407, startPoint y: 235, endPoint x: 378, endPoint y: 277, distance: 51.4
click at [399, 248] on button "vermoedens" at bounding box center [392, 237] width 193 height 45
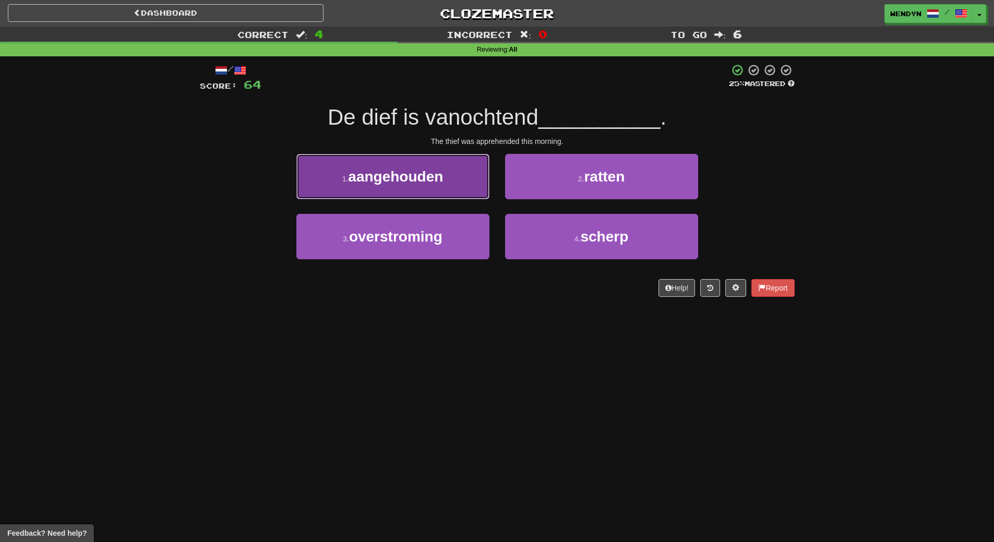
click at [455, 177] on button "1 . aangehouden" at bounding box center [392, 176] width 193 height 45
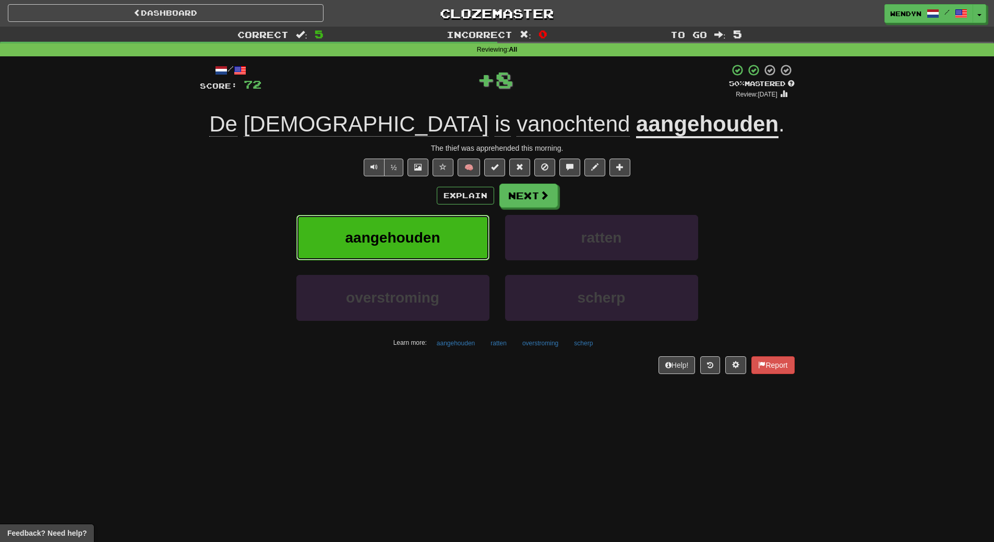
click at [434, 234] on span "aangehouden" at bounding box center [392, 238] width 95 height 16
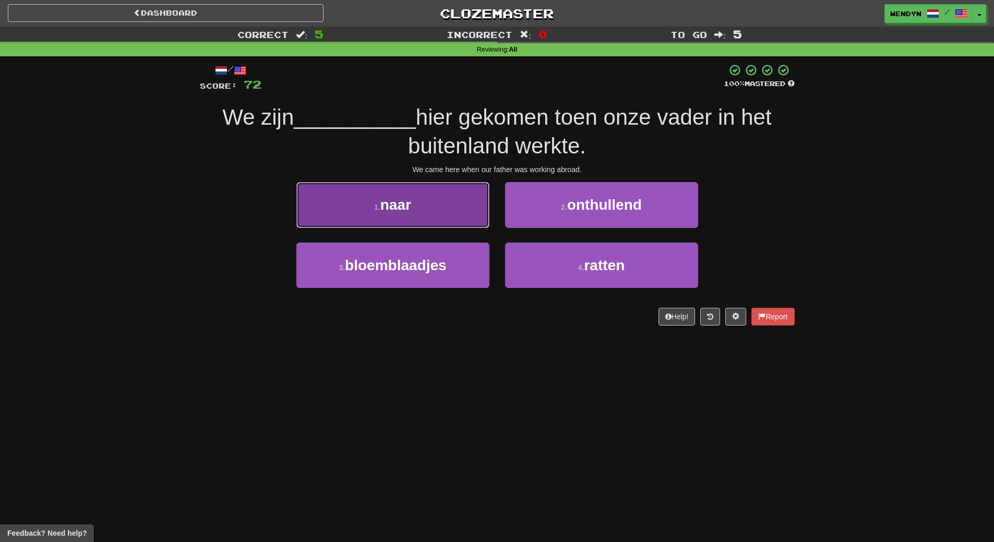
click at [419, 198] on button "1 . naar" at bounding box center [392, 204] width 193 height 45
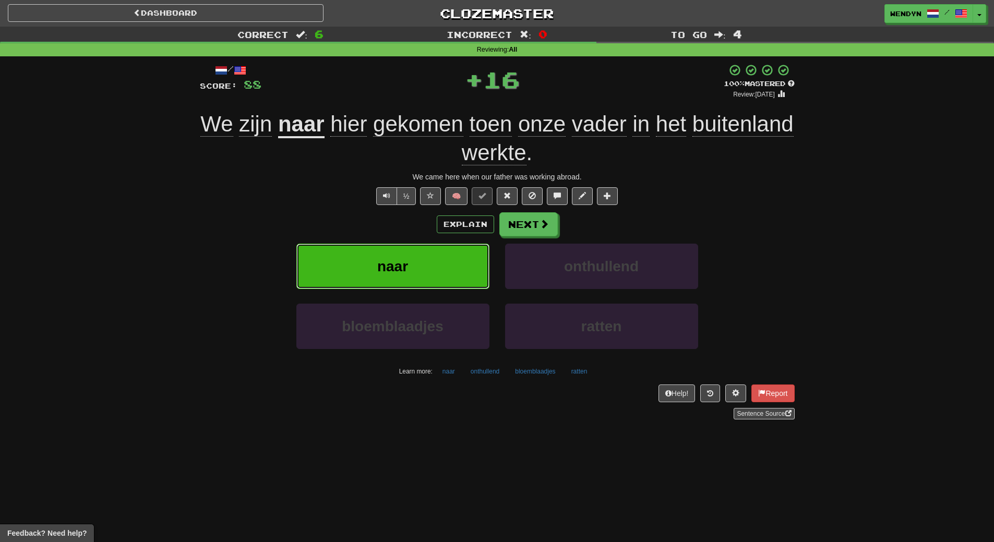
click at [363, 252] on button "naar" at bounding box center [392, 266] width 193 height 45
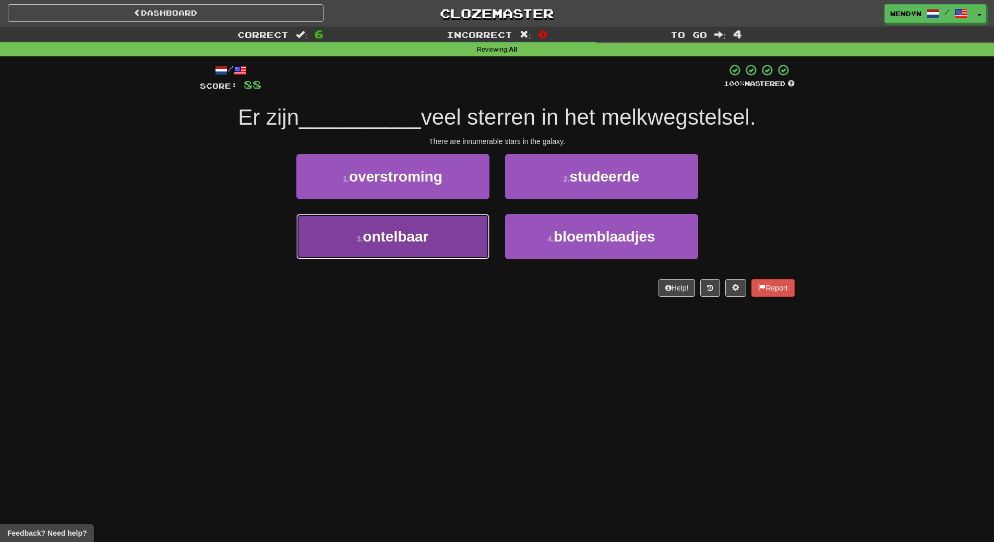
click at [414, 240] on span "ontelbaar" at bounding box center [396, 237] width 66 height 16
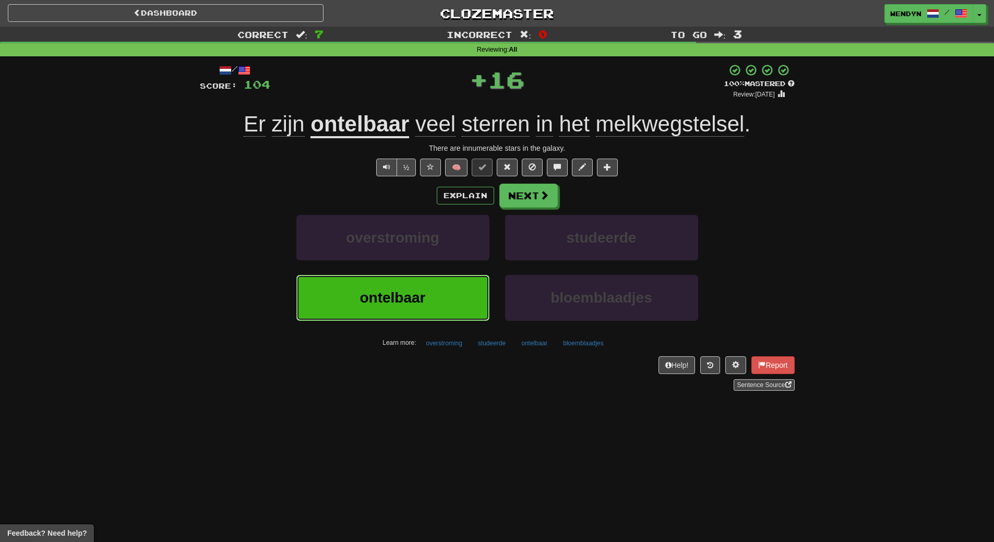
click at [398, 290] on span "ontelbaar" at bounding box center [393, 298] width 66 height 16
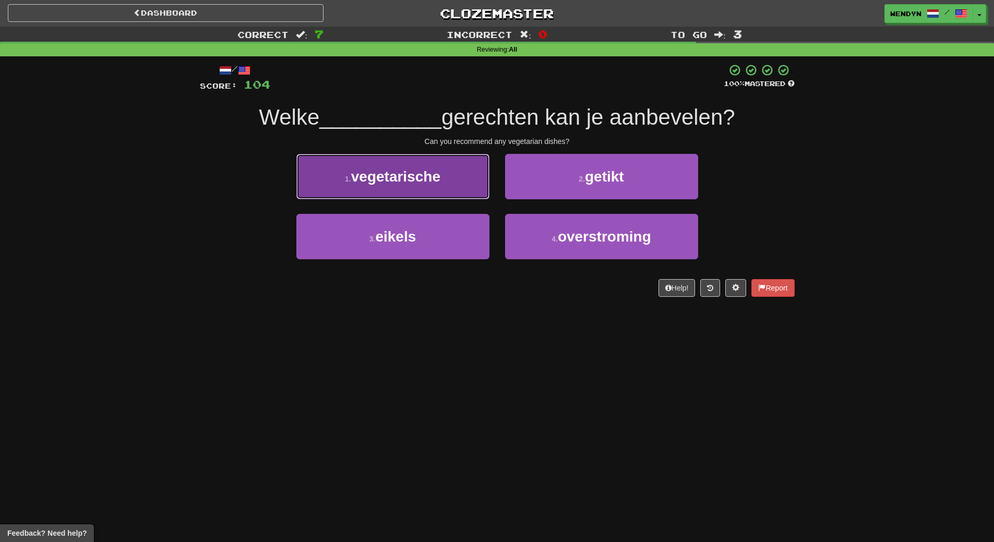
click at [387, 180] on span "vegetarische" at bounding box center [395, 177] width 89 height 16
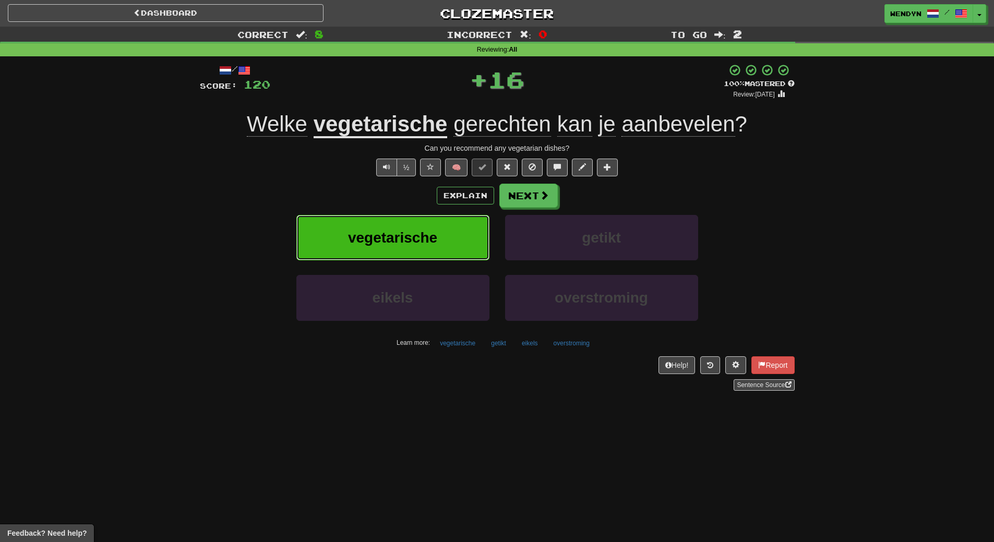
click at [381, 228] on button "vegetarische" at bounding box center [392, 237] width 193 height 45
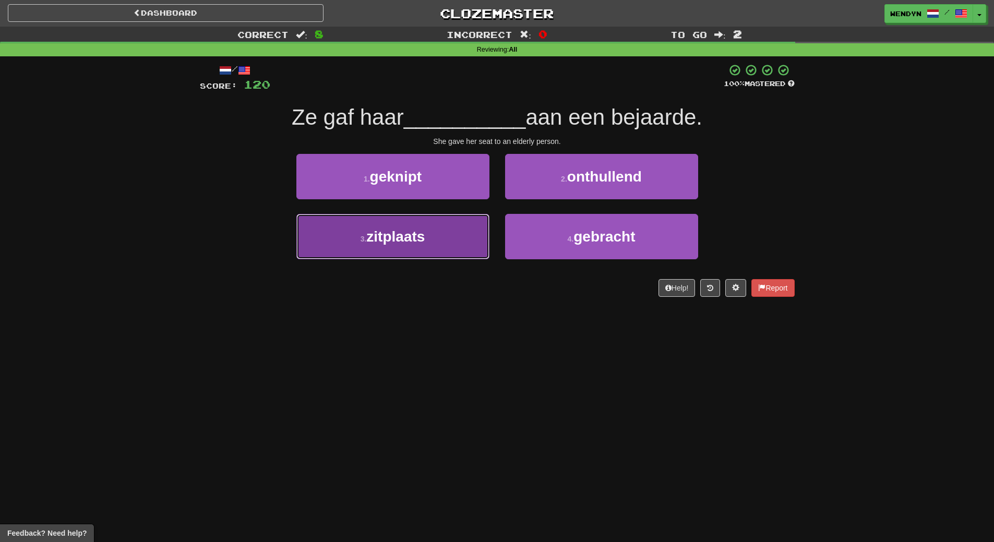
click at [399, 241] on span "zitplaats" at bounding box center [395, 237] width 58 height 16
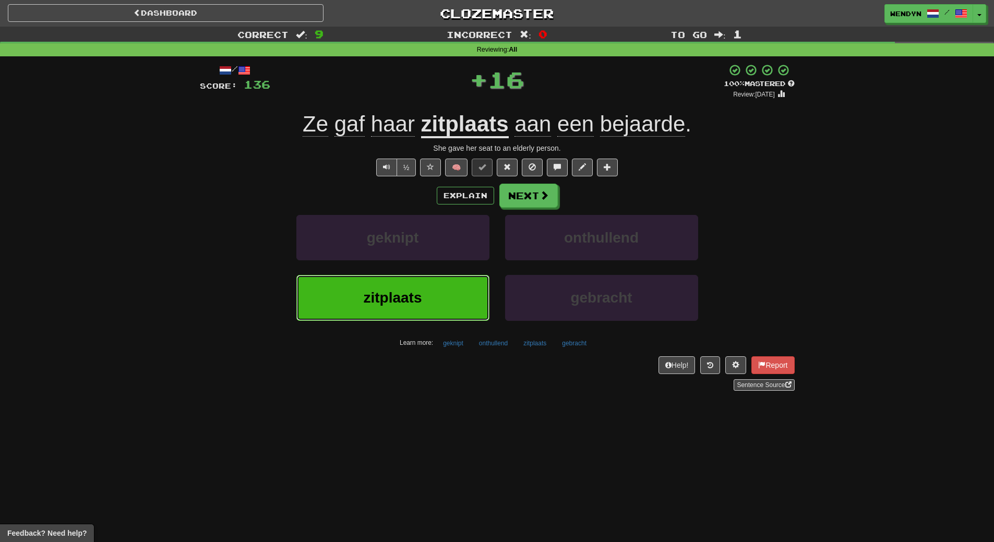
click at [388, 276] on button "zitplaats" at bounding box center [392, 297] width 193 height 45
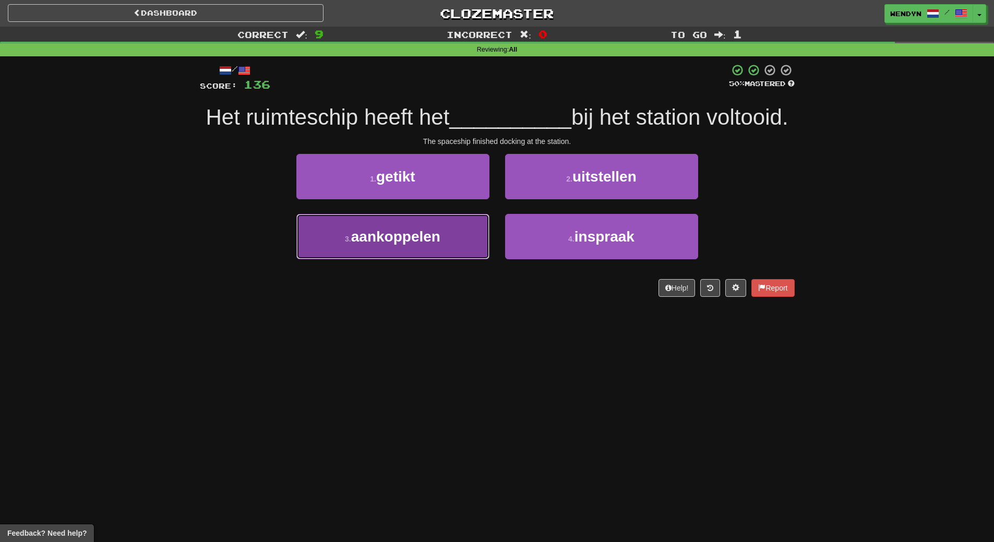
click at [422, 240] on span "aankoppelen" at bounding box center [395, 237] width 89 height 16
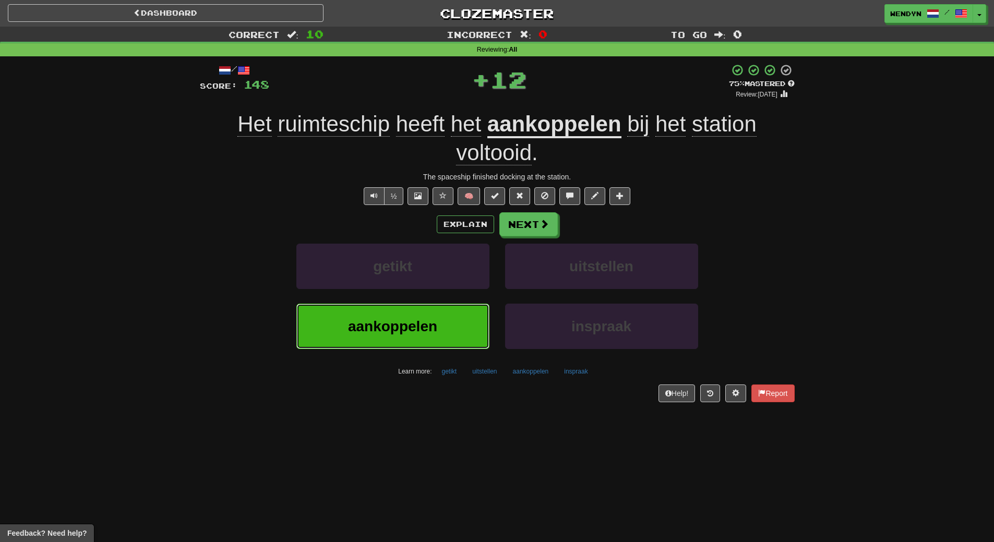
click at [412, 321] on span "aankoppelen" at bounding box center [392, 326] width 89 height 16
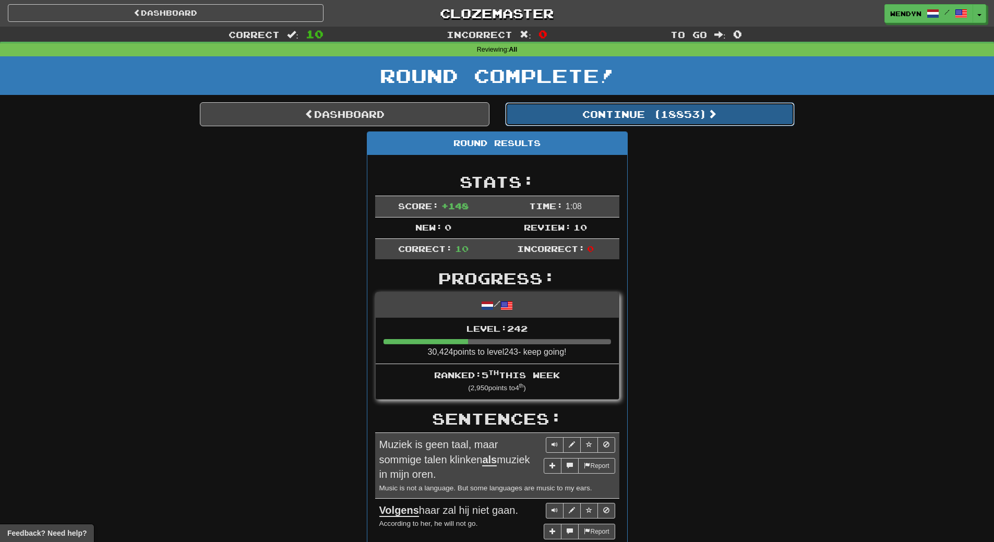
click at [641, 104] on button "Continue ( 18853 )" at bounding box center [650, 114] width 290 height 24
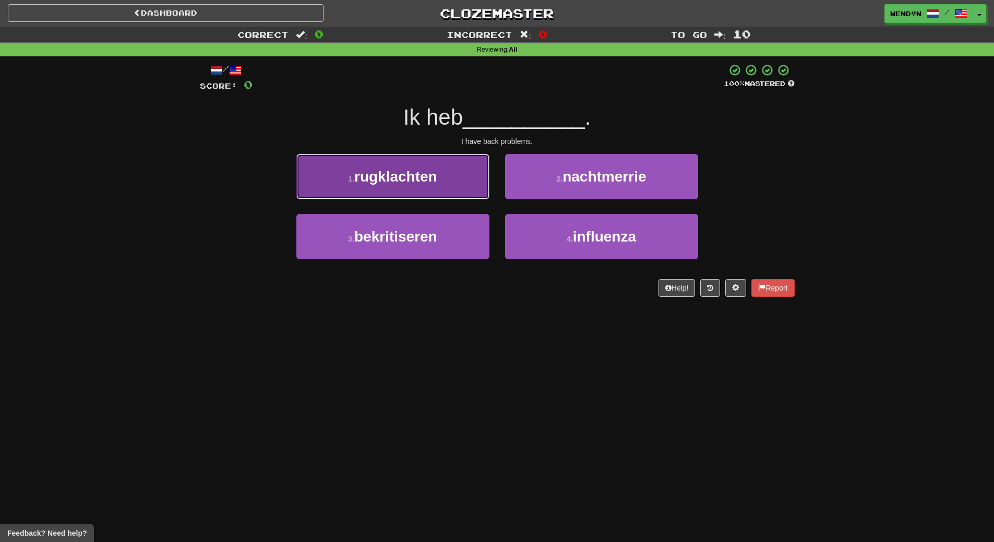
click at [391, 188] on button "1 . rugklachten" at bounding box center [392, 176] width 193 height 45
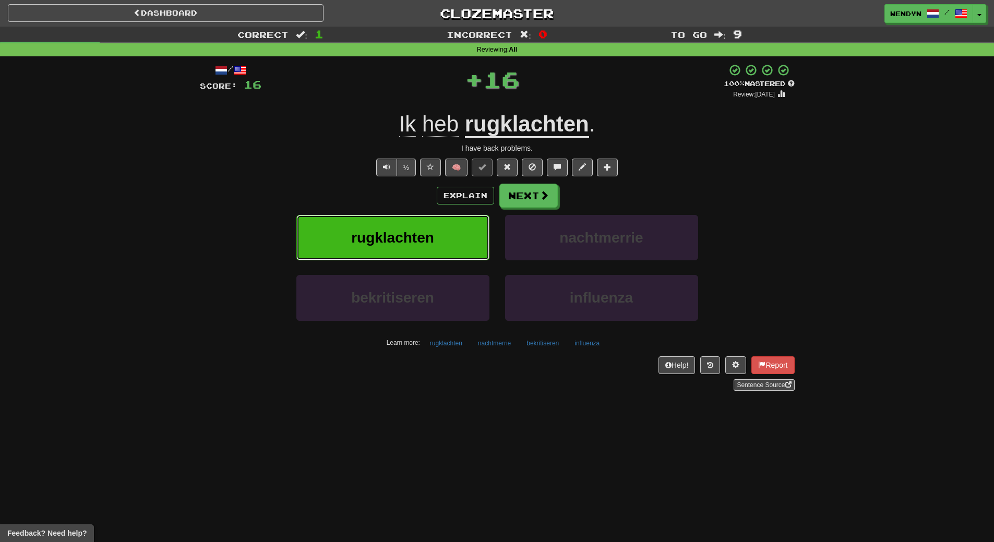
click at [393, 231] on span "rugklachten" at bounding box center [392, 238] width 83 height 16
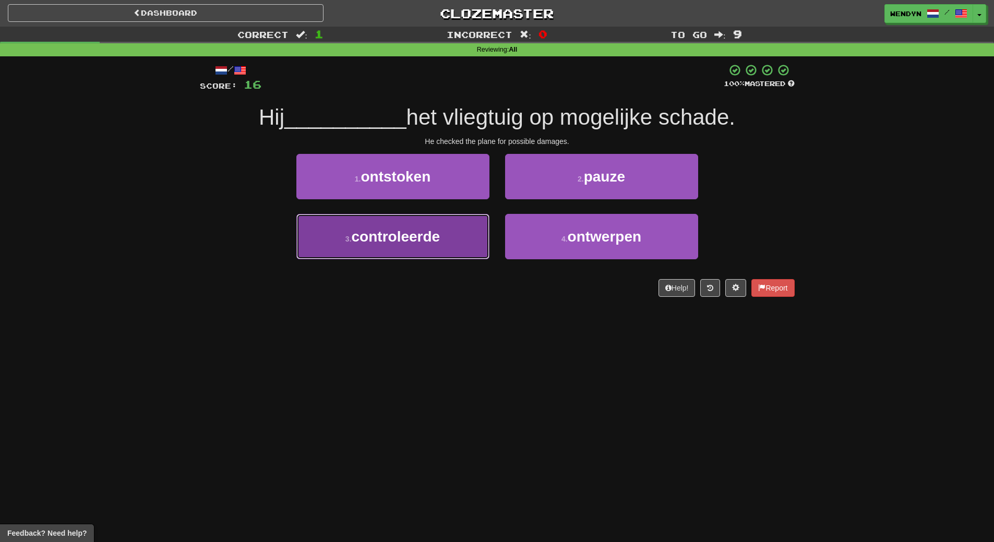
click at [420, 251] on button "3 . controleerde" at bounding box center [392, 236] width 193 height 45
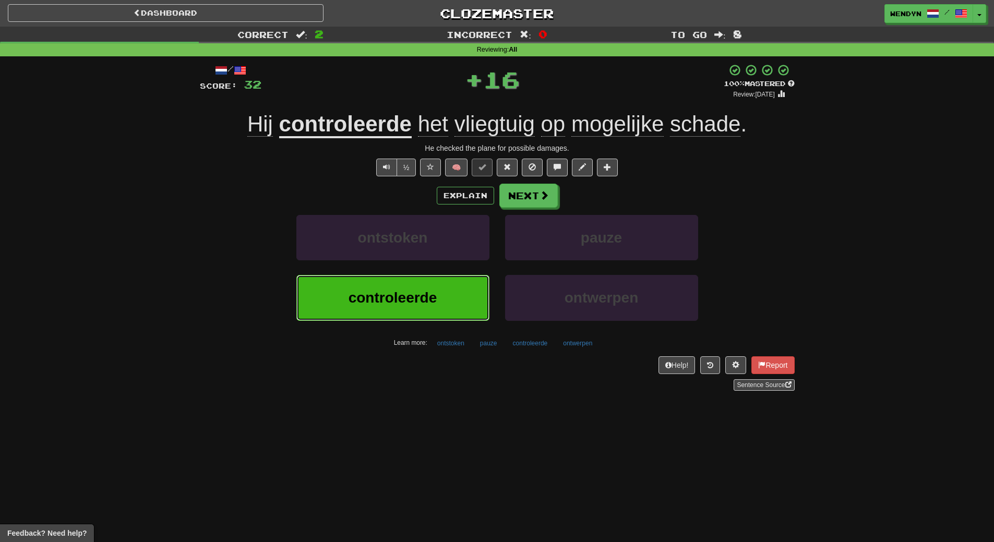
click at [419, 293] on span "controleerde" at bounding box center [393, 298] width 89 height 16
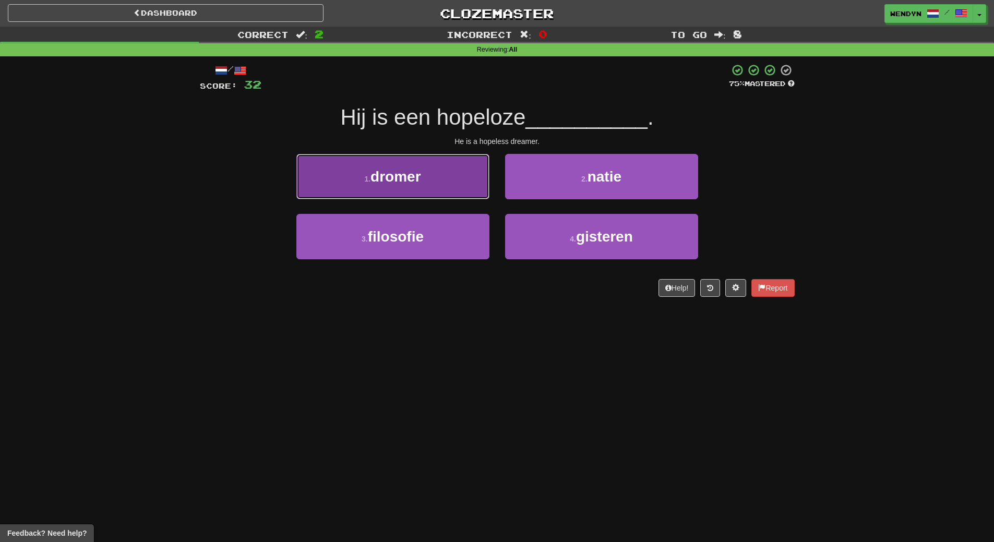
click at [394, 180] on span "dromer" at bounding box center [396, 177] width 50 height 16
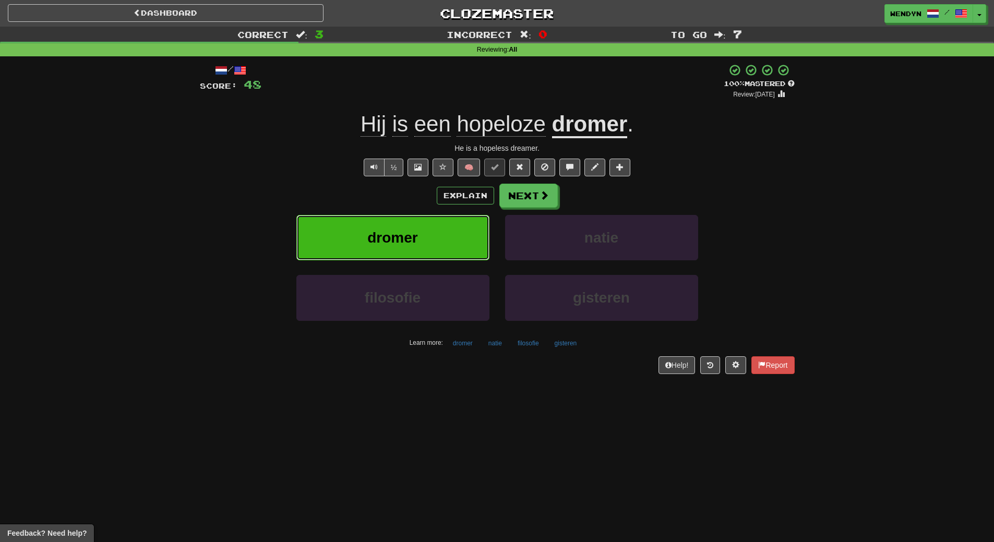
click at [418, 238] on span "dromer" at bounding box center [392, 238] width 50 height 16
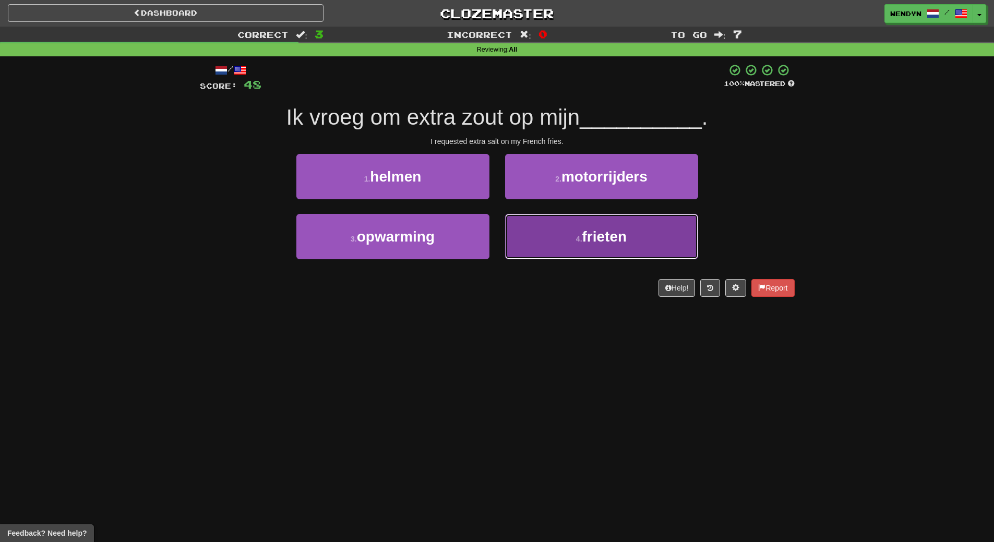
click at [596, 255] on button "4 . frieten" at bounding box center [601, 236] width 193 height 45
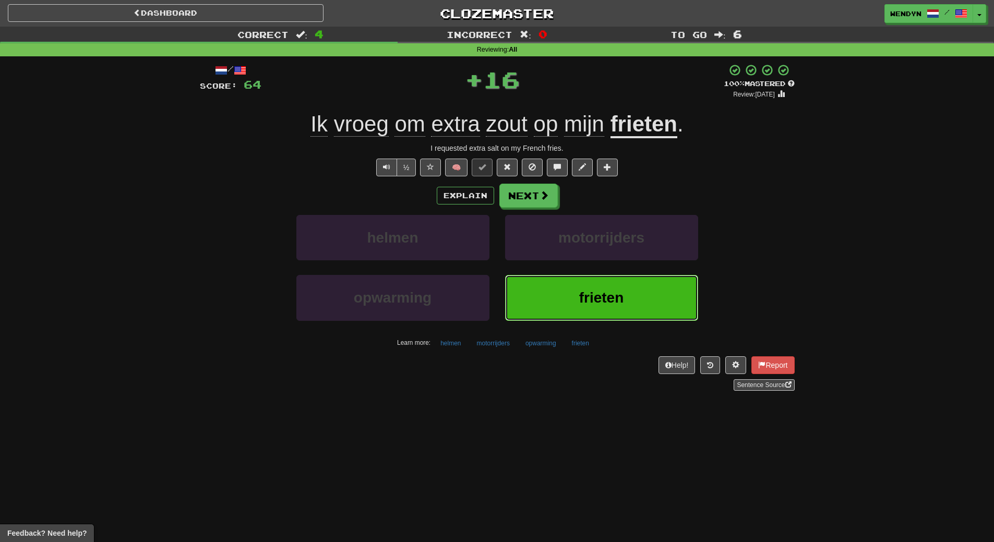
click at [575, 292] on button "frieten" at bounding box center [601, 297] width 193 height 45
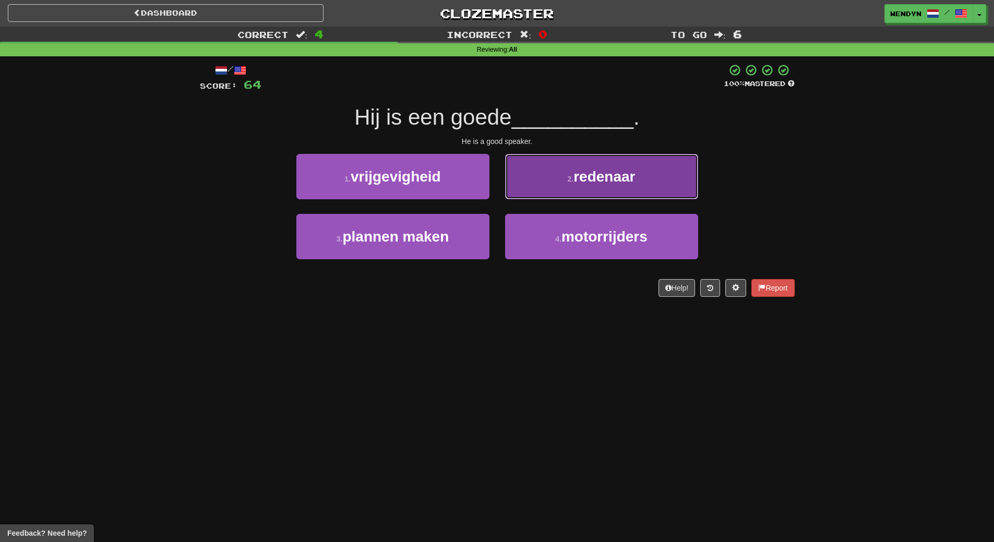
click at [615, 178] on span "redenaar" at bounding box center [605, 177] width 62 height 16
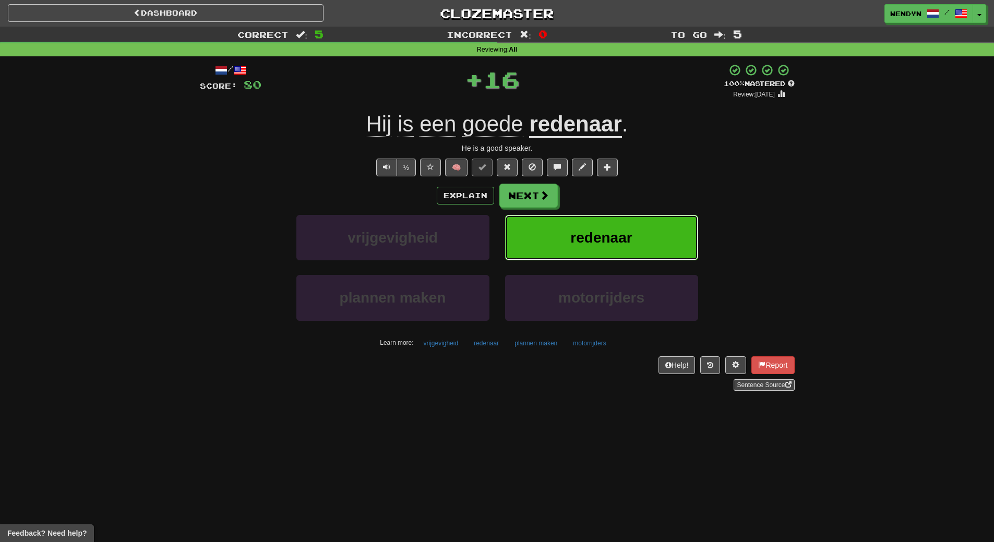
click at [615, 230] on span "redenaar" at bounding box center [602, 238] width 62 height 16
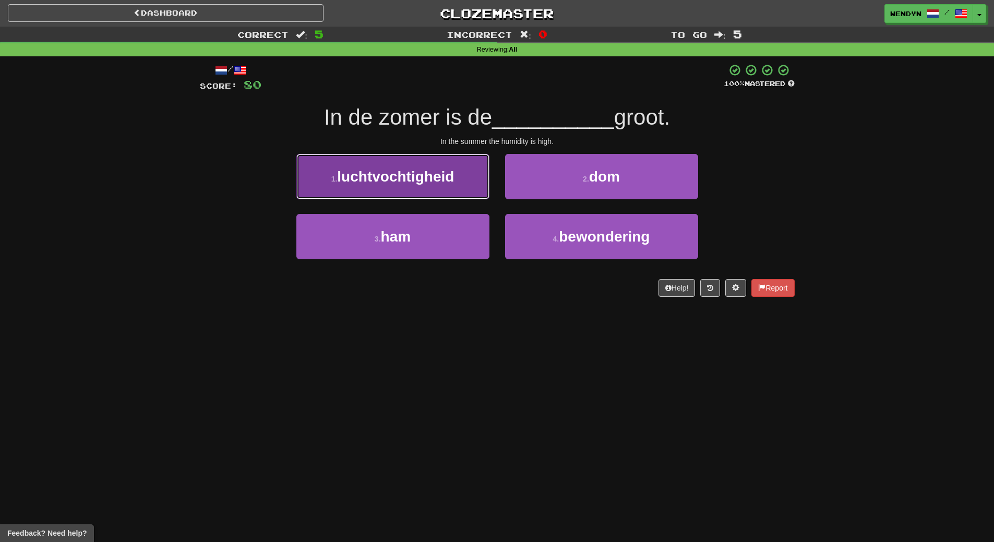
drag, startPoint x: 435, startPoint y: 187, endPoint x: 430, endPoint y: 218, distance: 30.6
click at [434, 191] on button "1 . luchtvochtigheid" at bounding box center [392, 176] width 193 height 45
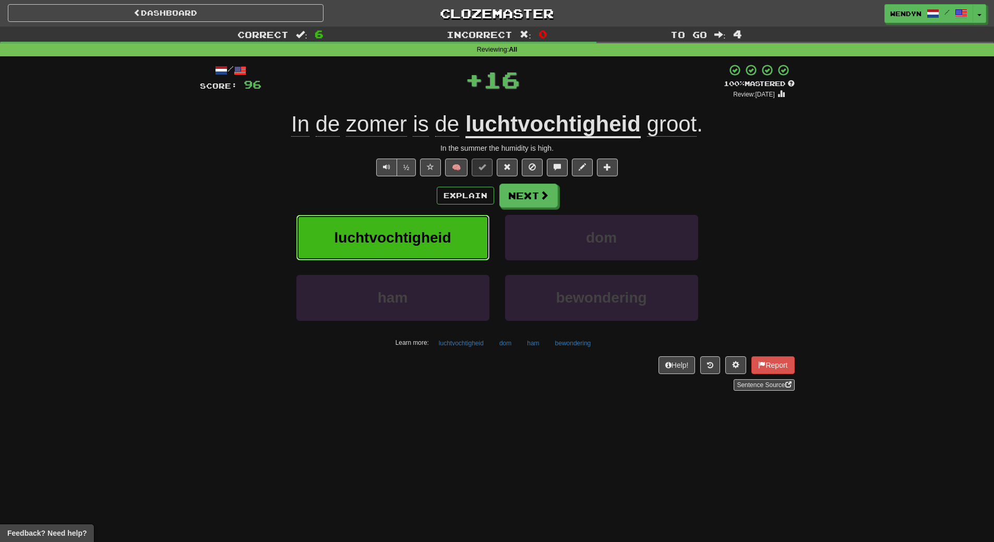
click at [428, 236] on span "luchtvochtigheid" at bounding box center [393, 238] width 117 height 16
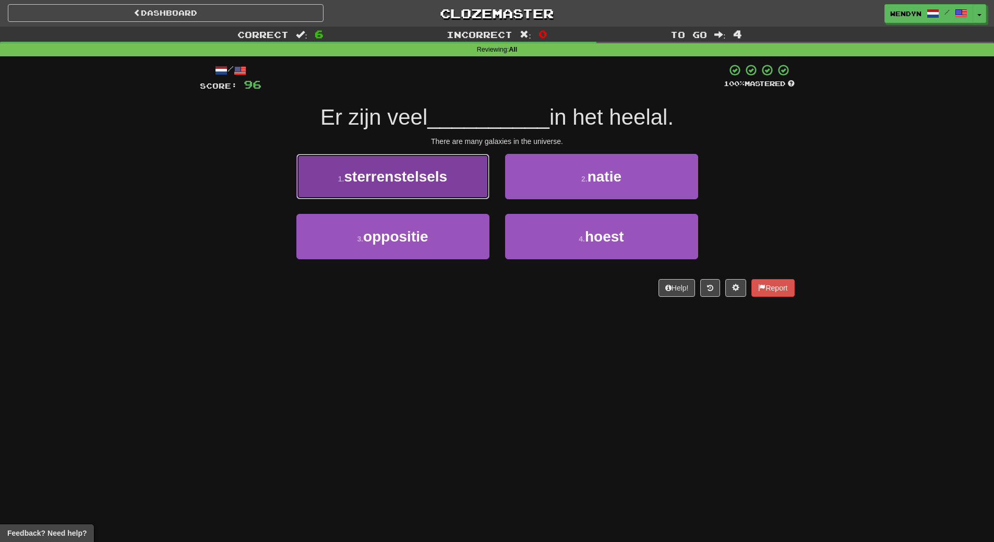
click at [448, 177] on span "sterrenstelsels" at bounding box center [396, 177] width 103 height 16
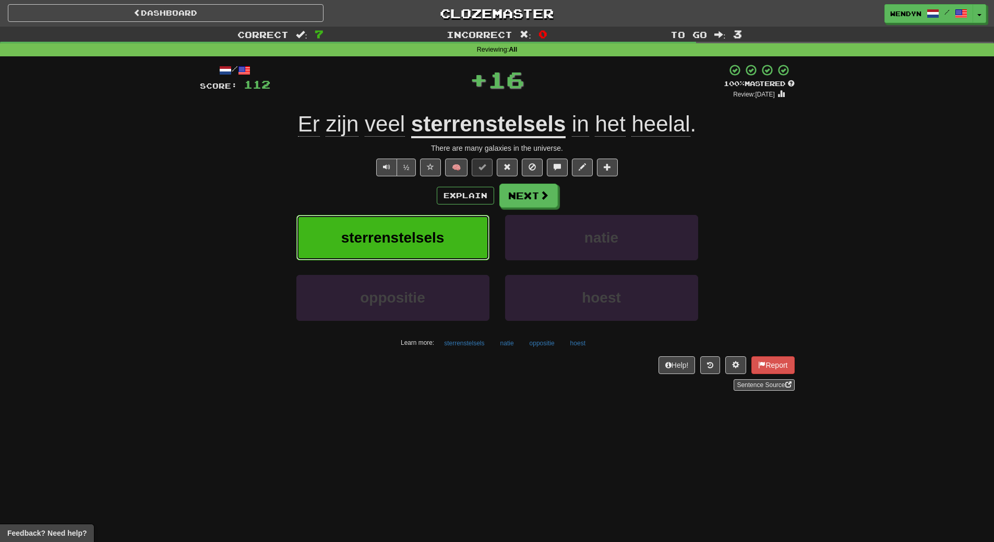
click at [430, 239] on span "sterrenstelsels" at bounding box center [392, 238] width 103 height 16
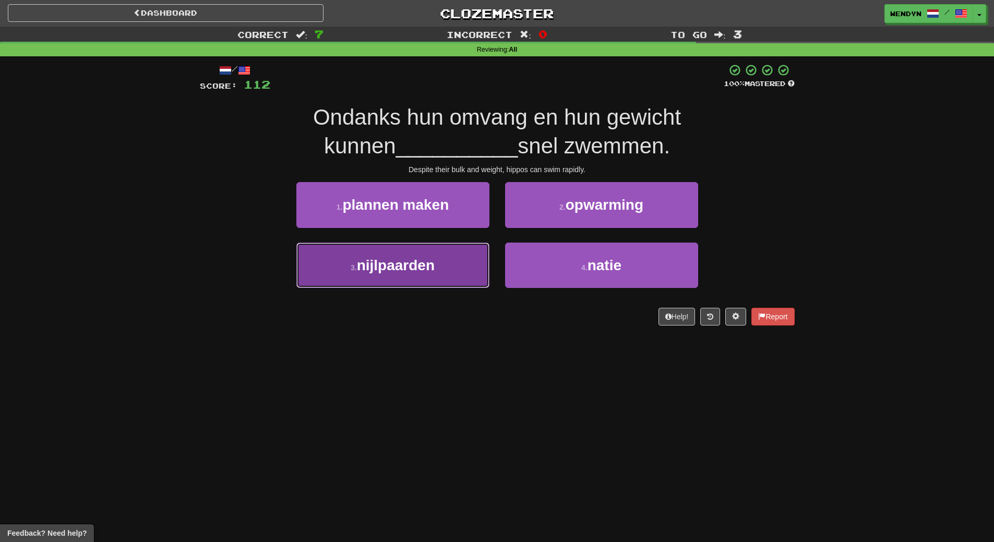
click at [430, 270] on span "nijlpaarden" at bounding box center [396, 265] width 78 height 16
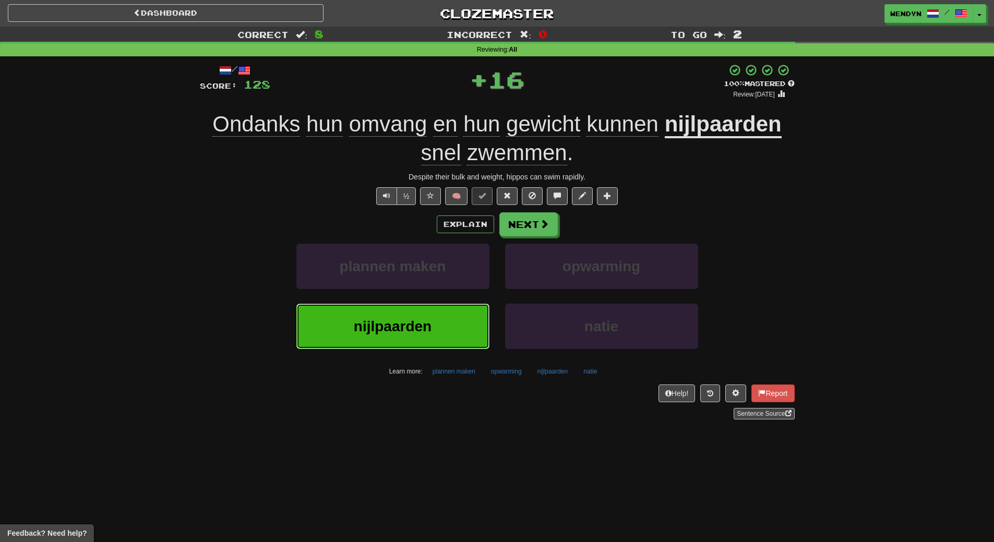
click at [423, 328] on span "nijlpaarden" at bounding box center [393, 326] width 78 height 16
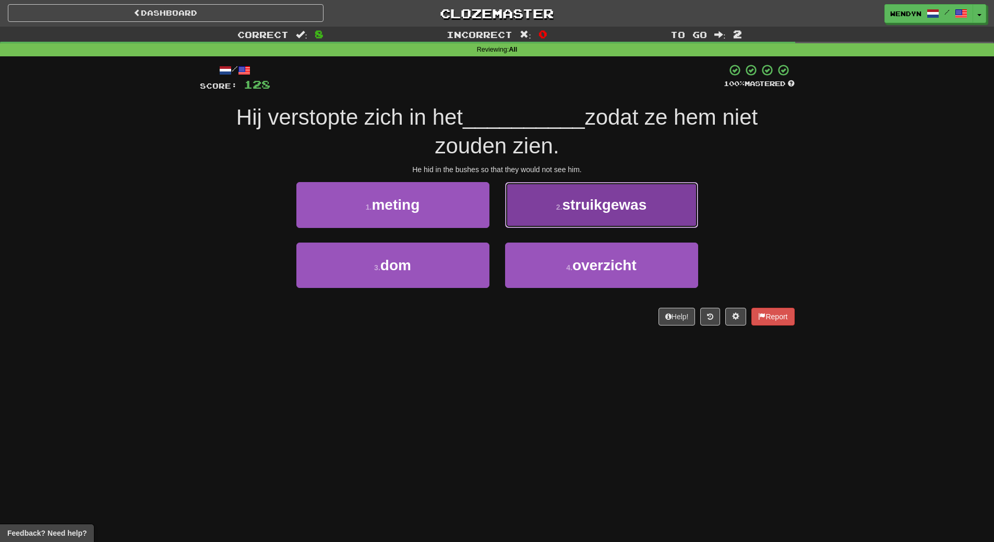
click at [611, 209] on span "struikgewas" at bounding box center [604, 205] width 85 height 16
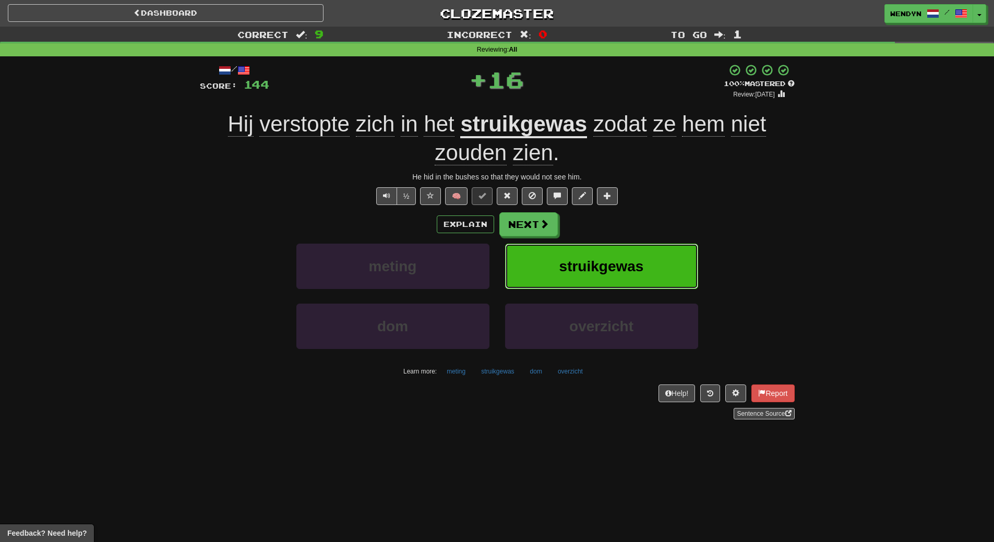
click at [610, 261] on span "struikgewas" at bounding box center [602, 266] width 85 height 16
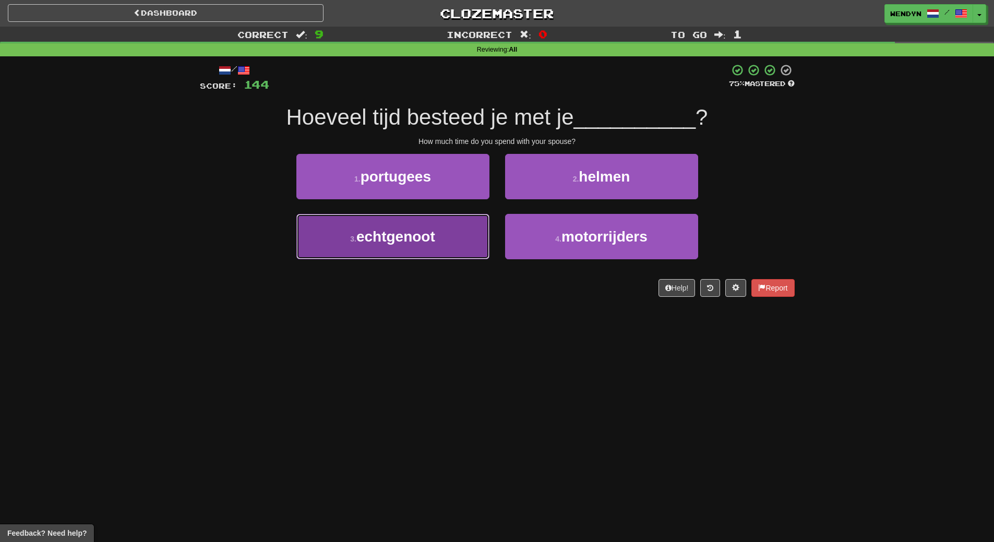
click at [430, 244] on span "echtgenoot" at bounding box center [396, 237] width 79 height 16
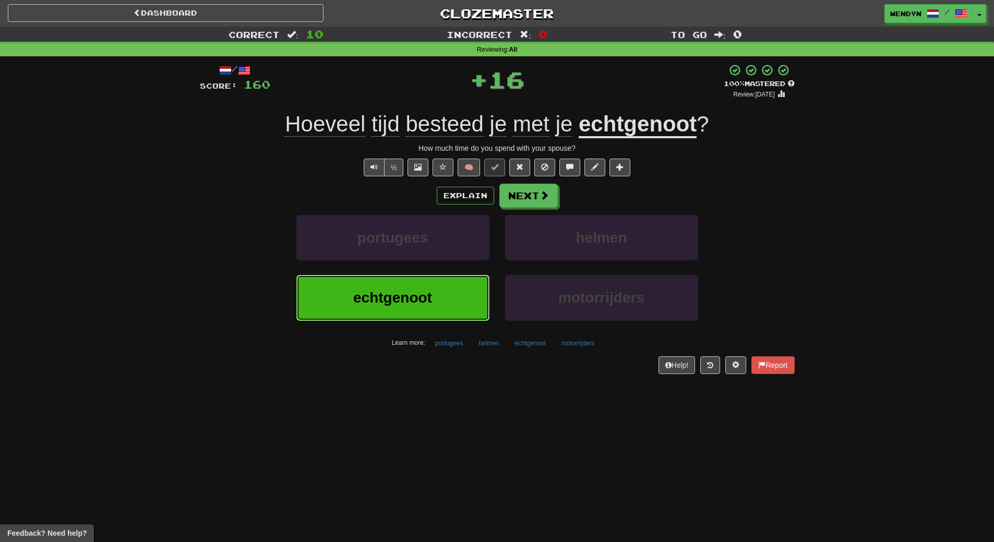
click at [387, 298] on span "echtgenoot" at bounding box center [392, 298] width 79 height 16
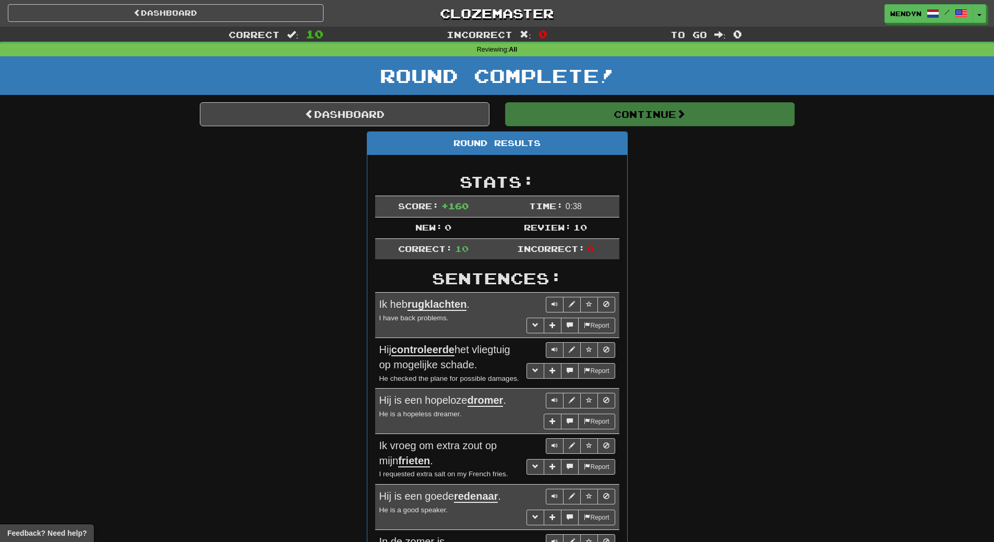
click at [723, 290] on div "Round Results Stats: Score: + 160 Time: 0 : 38 New: 0 Review: 10 Correct: 10 In…" at bounding box center [497, 481] width 595 height 698
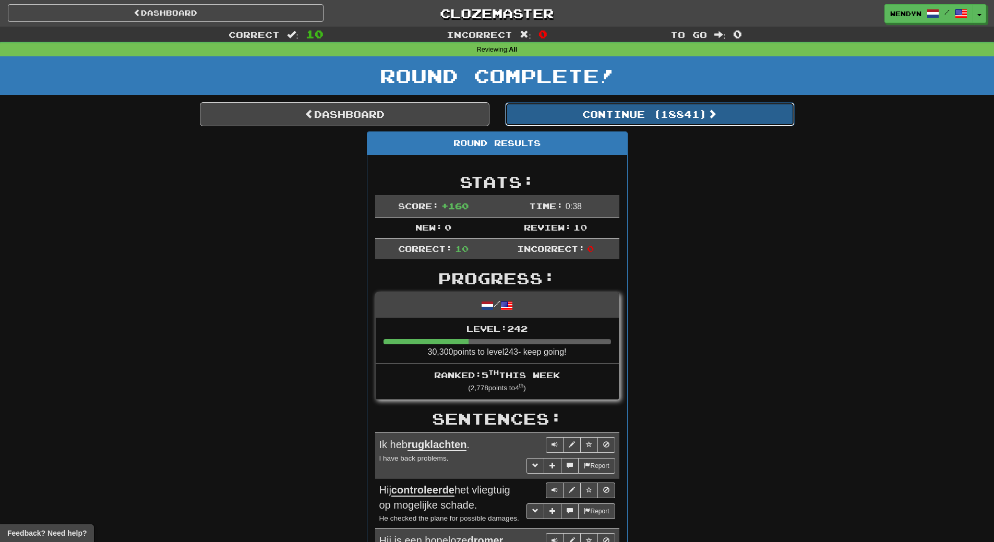
click at [690, 120] on button "Continue ( 18841 )" at bounding box center [650, 114] width 290 height 24
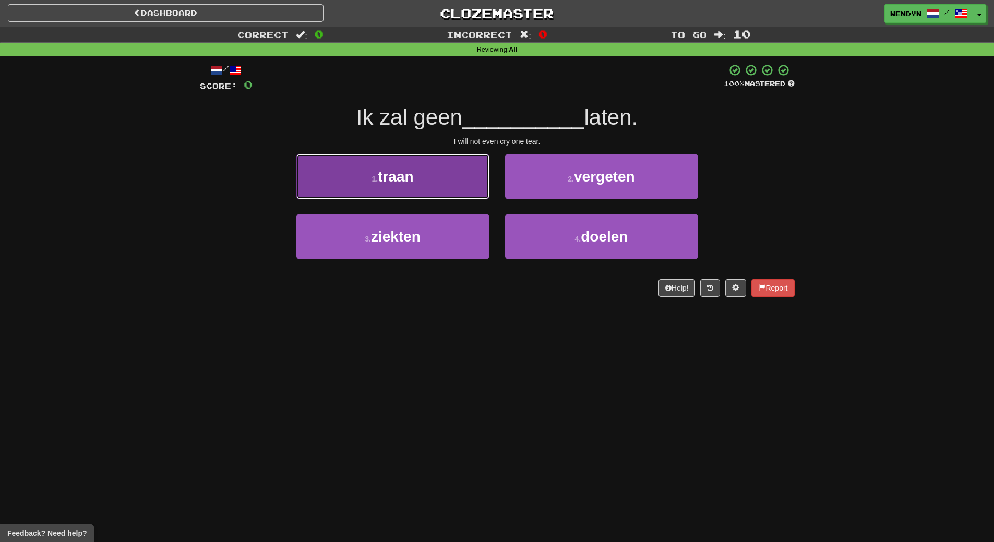
click at [438, 174] on button "1 . traan" at bounding box center [392, 176] width 193 height 45
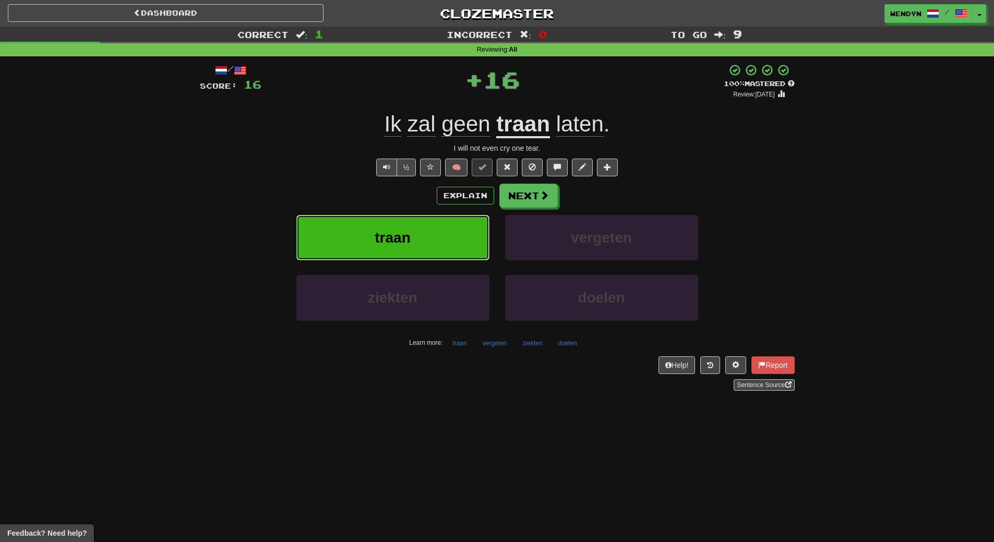
click at [440, 232] on button "traan" at bounding box center [392, 237] width 193 height 45
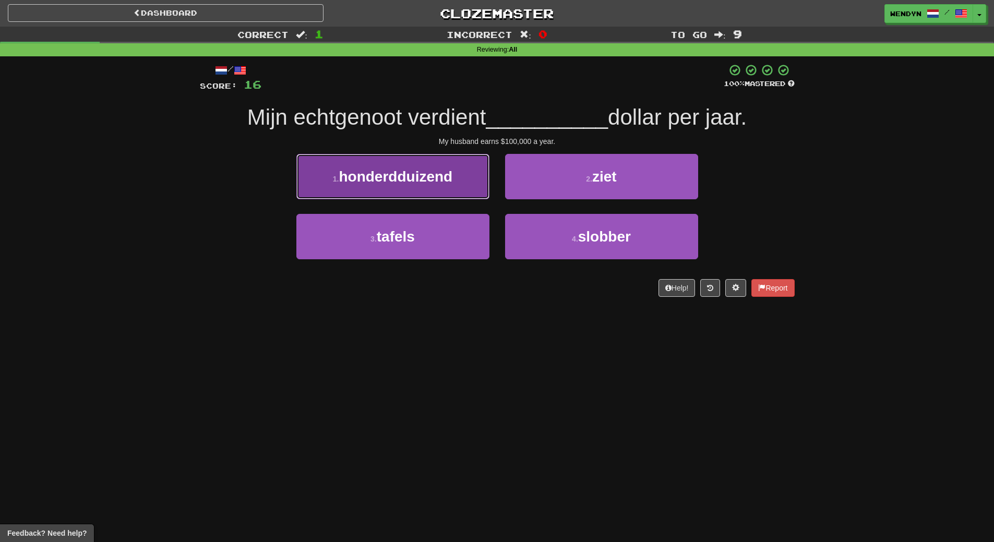
click at [442, 184] on span "honderdduizend" at bounding box center [396, 177] width 114 height 16
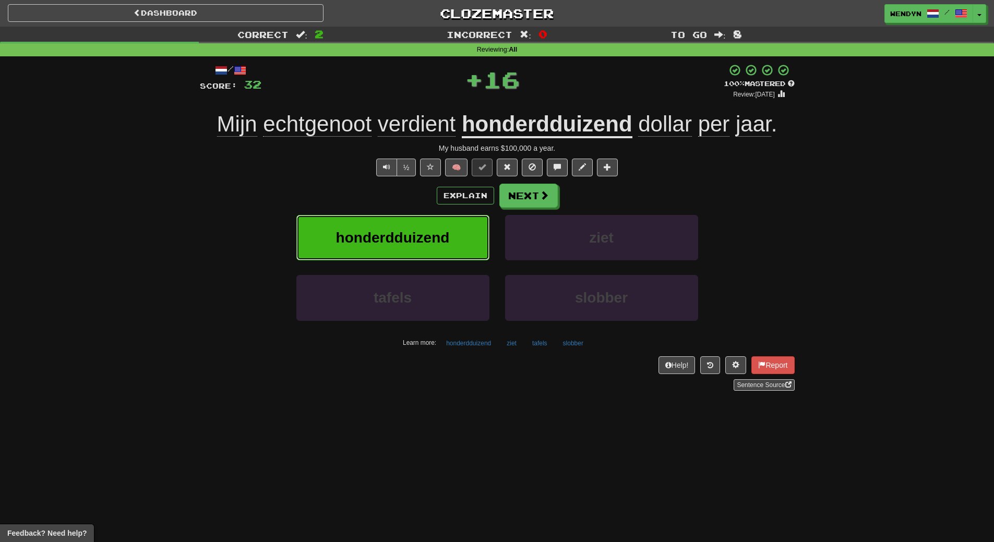
click at [437, 250] on button "honderdduizend" at bounding box center [392, 237] width 193 height 45
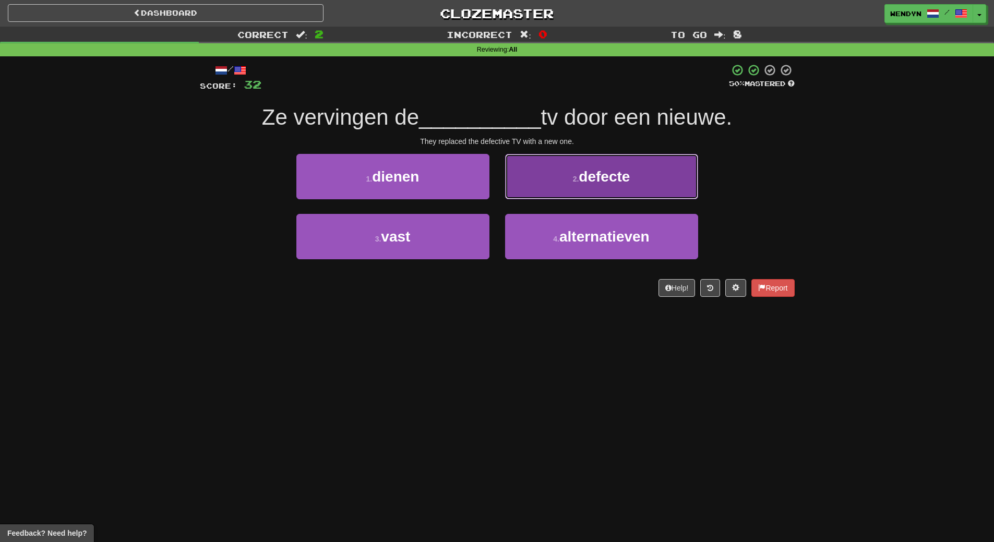
click at [622, 184] on button "2 . defecte" at bounding box center [601, 176] width 193 height 45
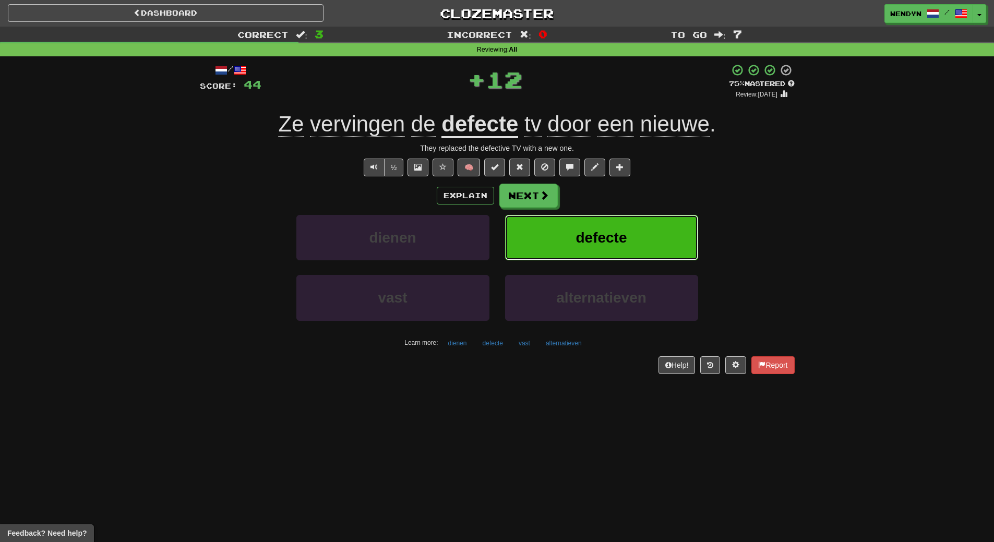
click at [626, 238] on span "defecte" at bounding box center [601, 238] width 51 height 16
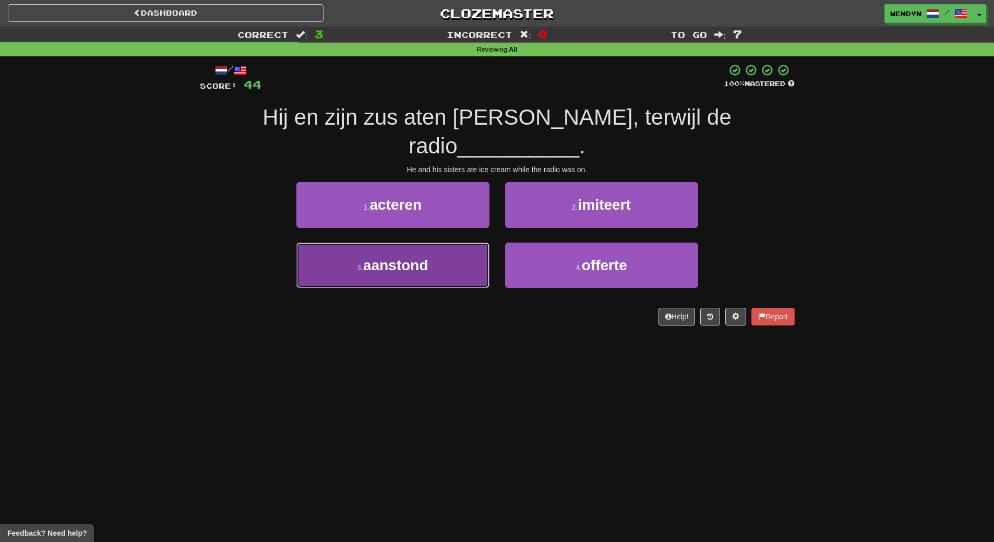
click at [437, 243] on button "3 . aanstond" at bounding box center [392, 265] width 193 height 45
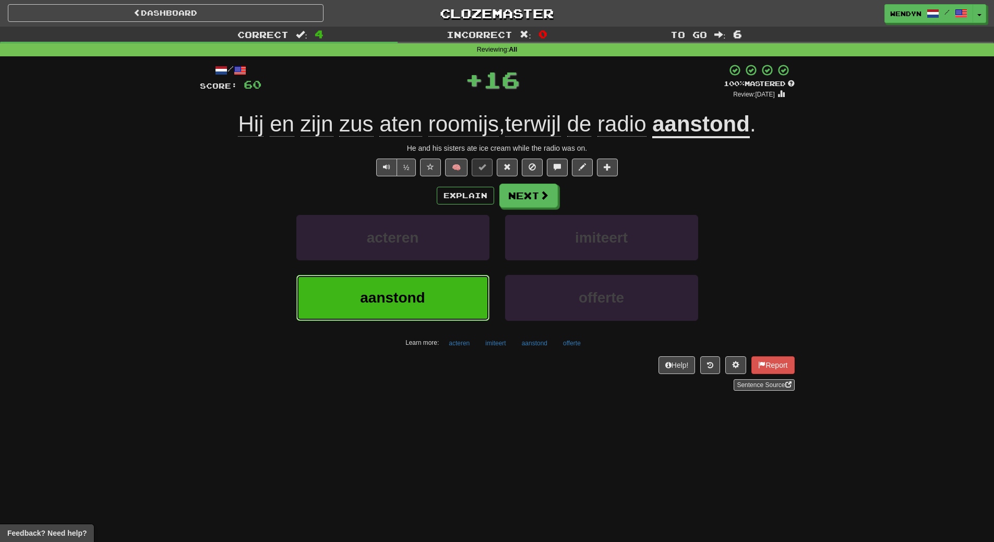
click at [440, 279] on button "aanstond" at bounding box center [392, 297] width 193 height 45
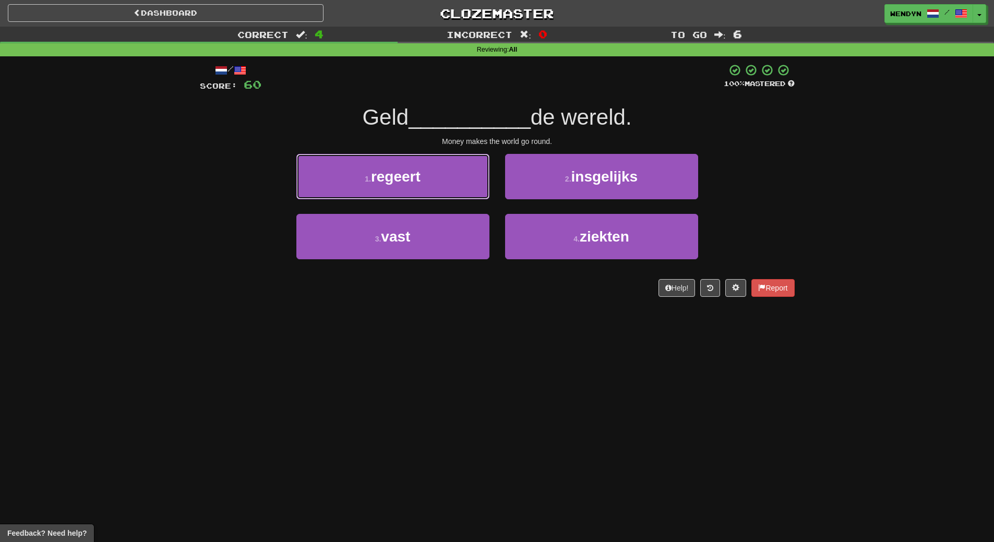
drag, startPoint x: 382, startPoint y: 177, endPoint x: 389, endPoint y: 211, distance: 34.8
click at [382, 178] on span "regeert" at bounding box center [396, 177] width 50 height 16
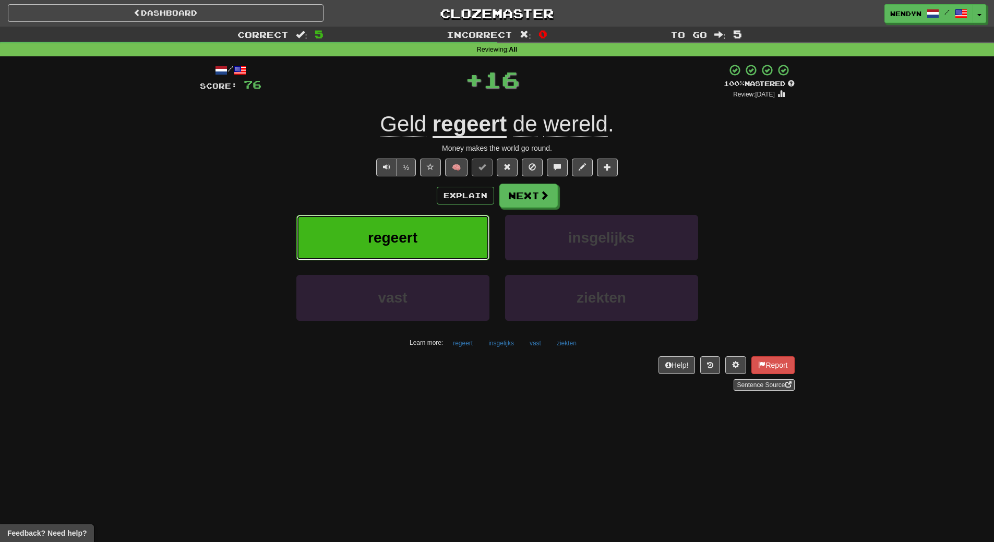
click at [401, 243] on span "regeert" at bounding box center [393, 238] width 50 height 16
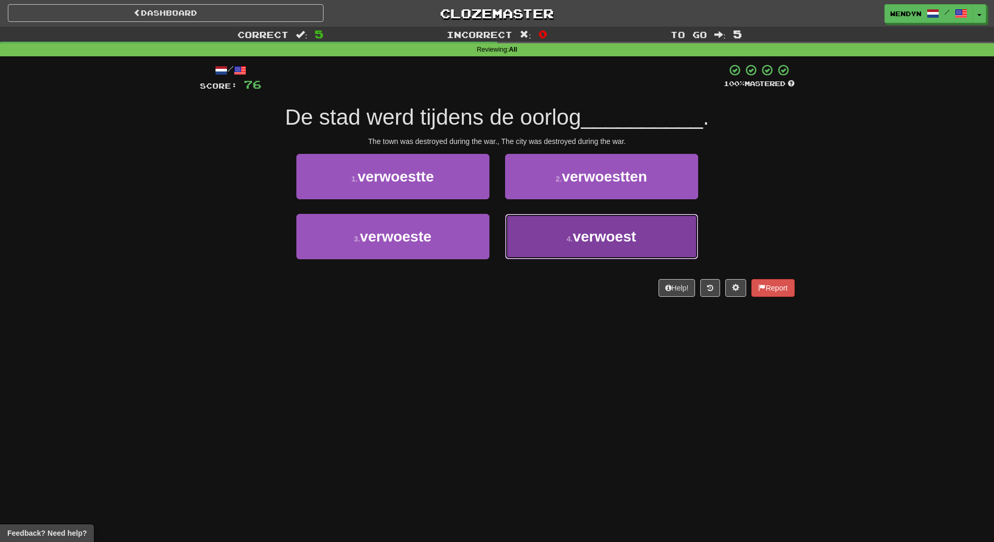
click at [599, 239] on span "verwoest" at bounding box center [604, 237] width 63 height 16
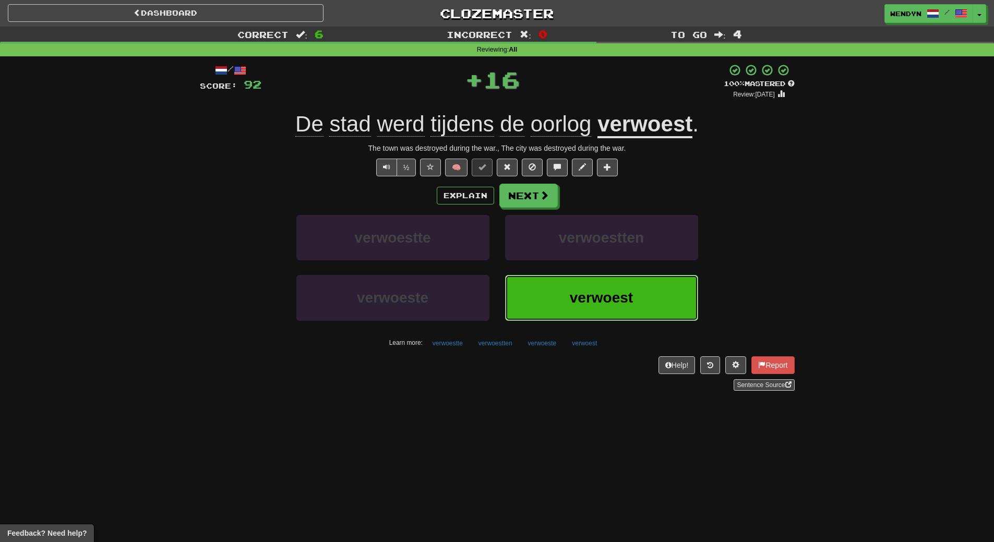
click at [577, 302] on span "verwoest" at bounding box center [601, 298] width 63 height 16
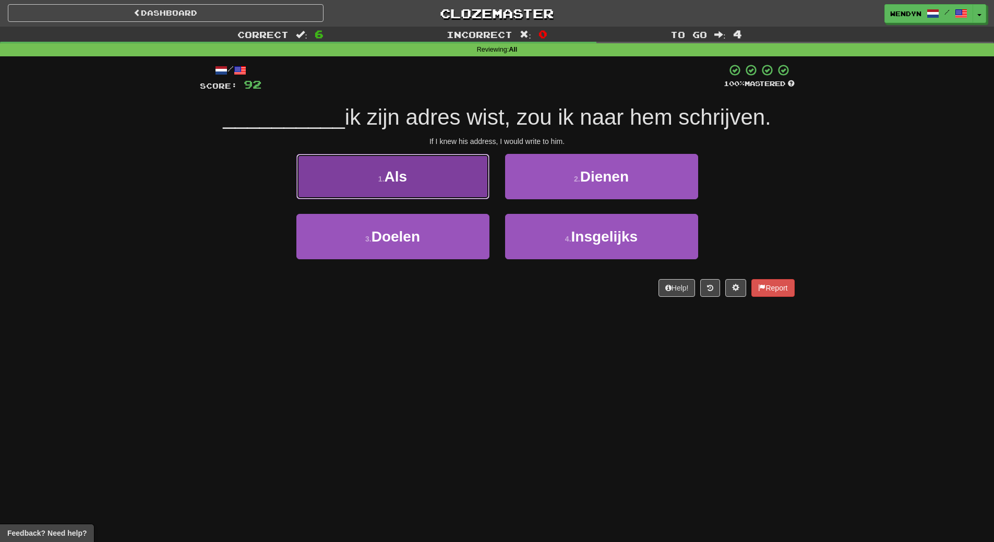
click at [430, 182] on button "1 . Als" at bounding box center [392, 176] width 193 height 45
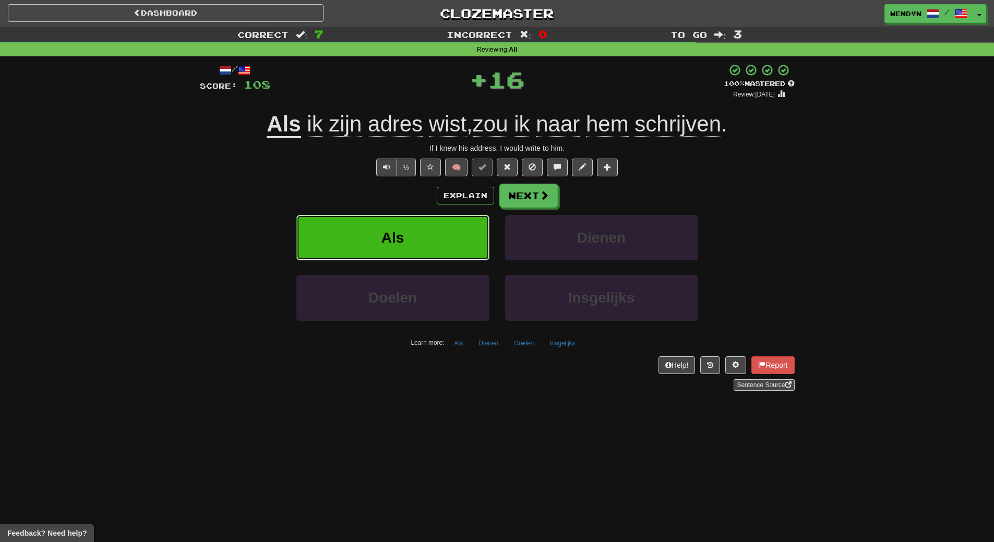
click at [424, 232] on button "Als" at bounding box center [392, 237] width 193 height 45
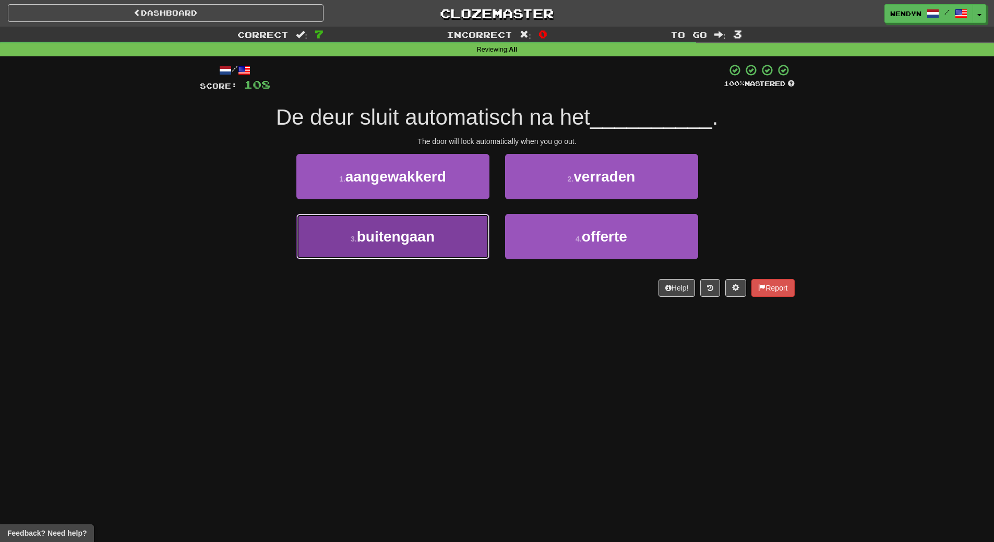
click at [462, 238] on button "3 . buitengaan" at bounding box center [392, 236] width 193 height 45
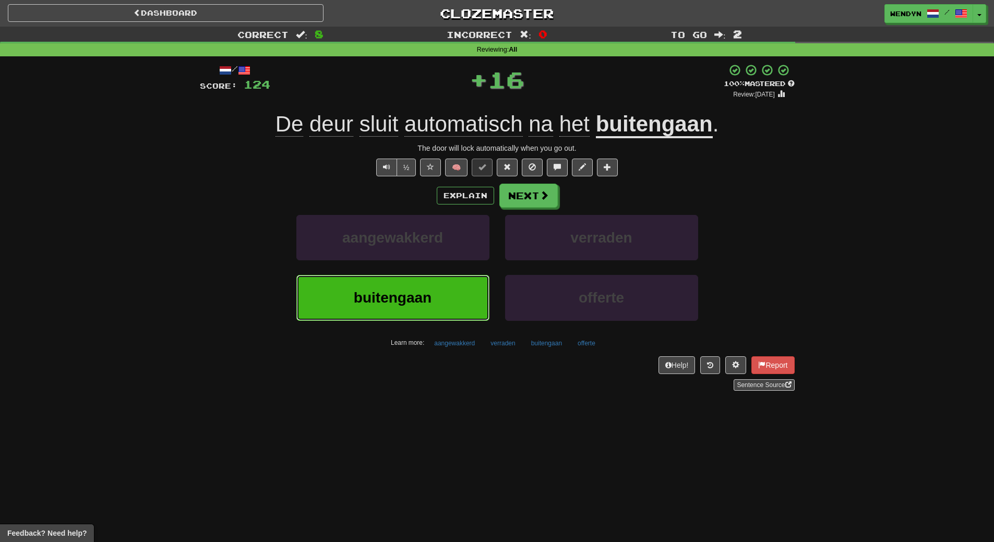
click at [449, 288] on button "buitengaan" at bounding box center [392, 297] width 193 height 45
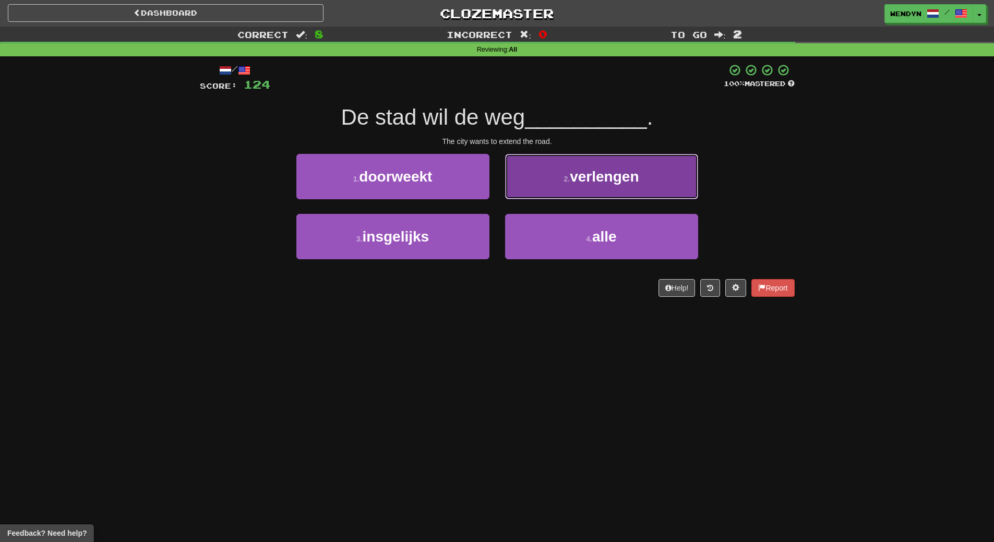
click at [653, 169] on button "2 . verlengen" at bounding box center [601, 176] width 193 height 45
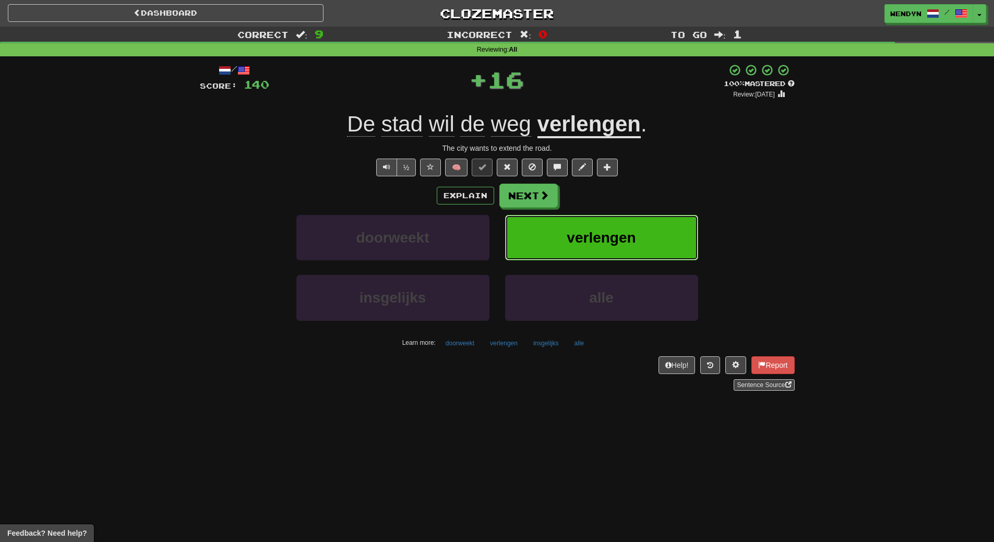
click at [631, 229] on button "verlengen" at bounding box center [601, 237] width 193 height 45
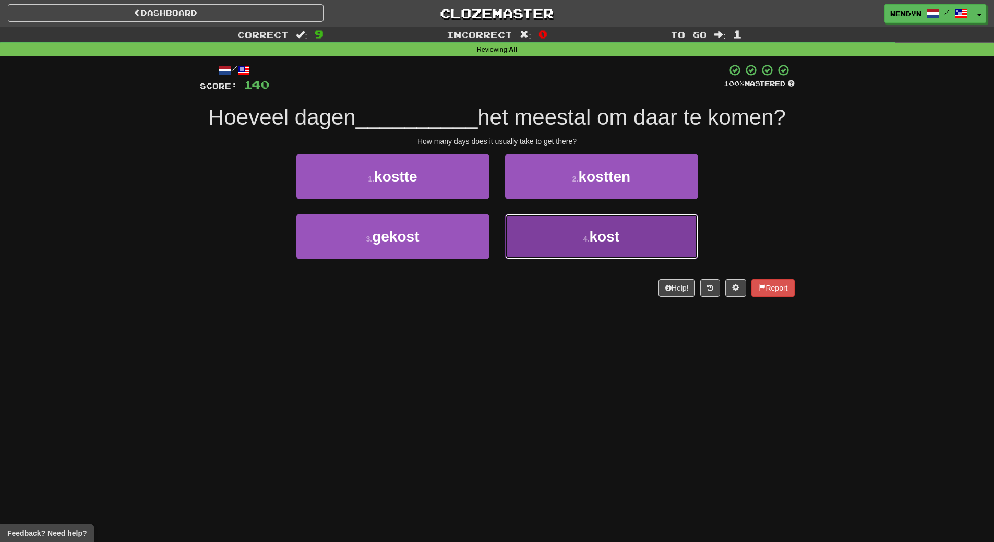
click at [642, 251] on button "4 . kost" at bounding box center [601, 236] width 193 height 45
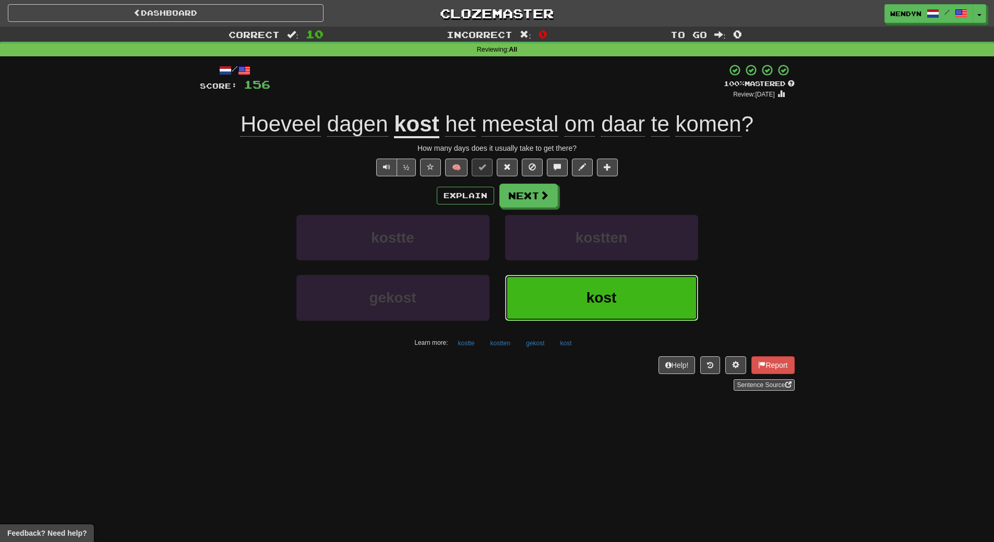
click at [610, 300] on span "kost" at bounding box center [602, 298] width 30 height 16
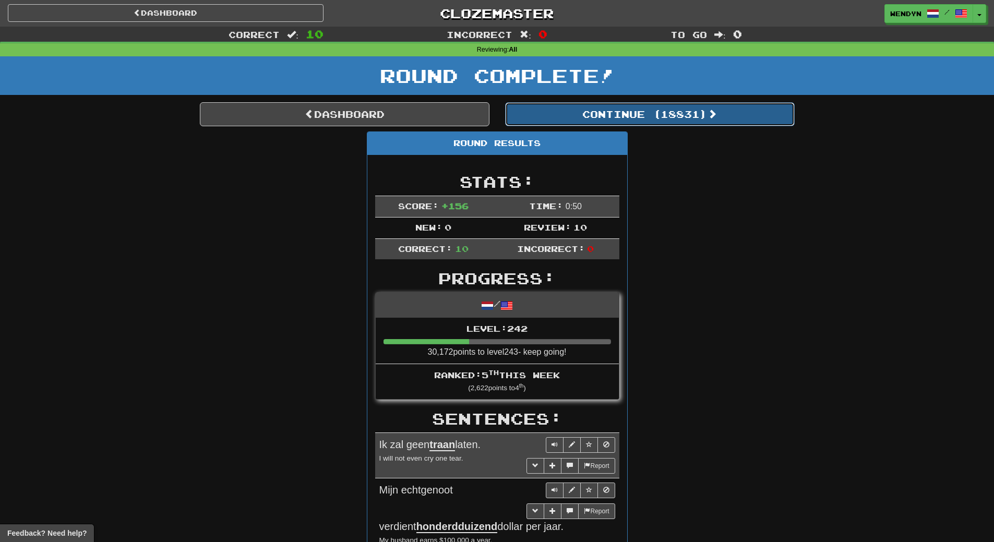
click at [684, 121] on button "Continue ( 18831 )" at bounding box center [650, 114] width 290 height 24
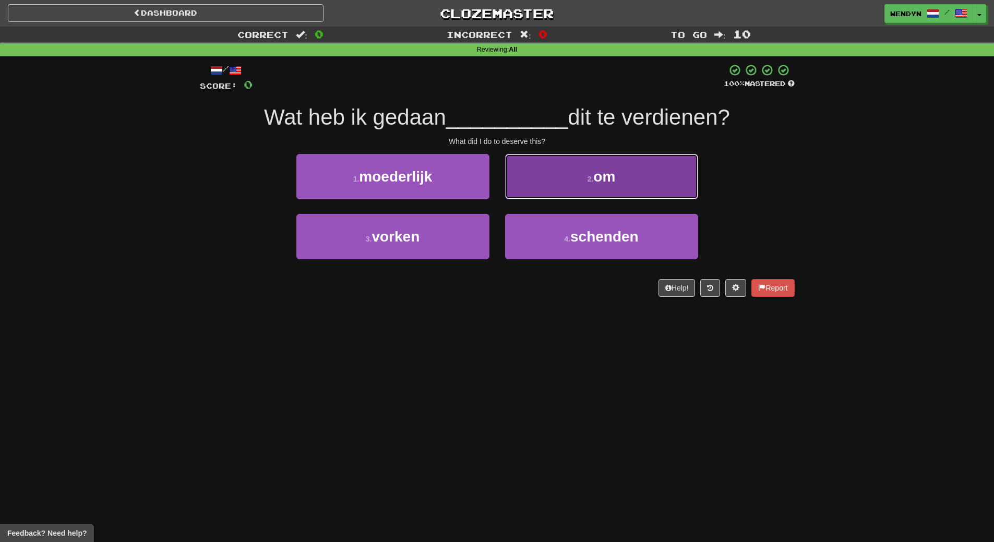
click at [689, 184] on button "2 . om" at bounding box center [601, 176] width 193 height 45
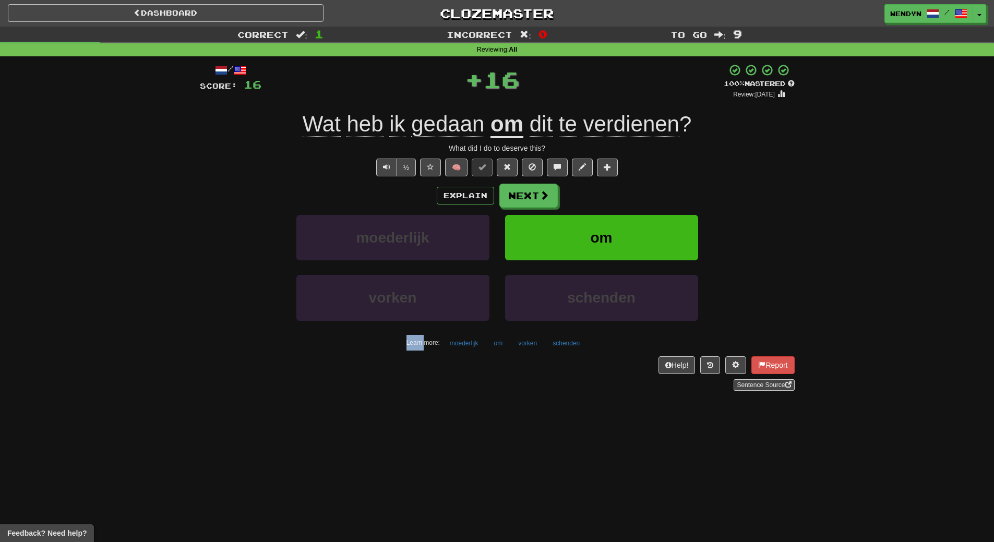
click at [689, 184] on div "Explain Next" at bounding box center [497, 196] width 595 height 24
click at [662, 224] on button "om" at bounding box center [601, 237] width 193 height 45
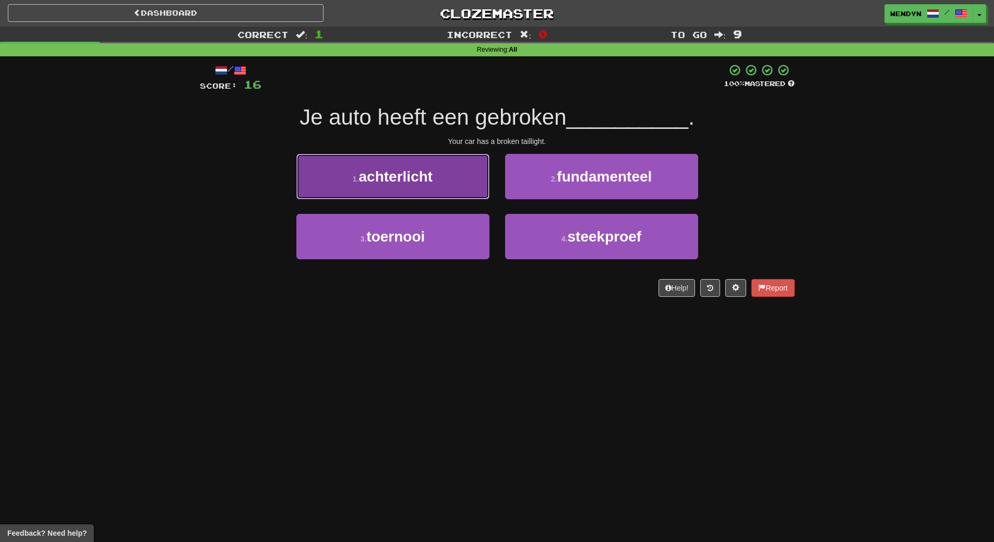
click at [412, 186] on button "1 . achterlicht" at bounding box center [392, 176] width 193 height 45
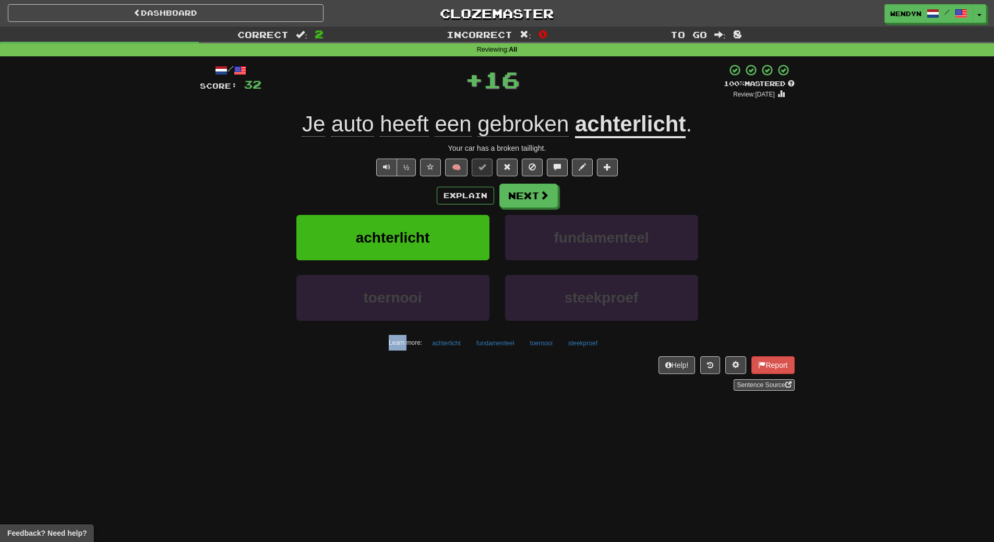
click at [412, 186] on div "Explain Next" at bounding box center [497, 196] width 595 height 24
click at [408, 231] on span "achterlicht" at bounding box center [393, 238] width 74 height 16
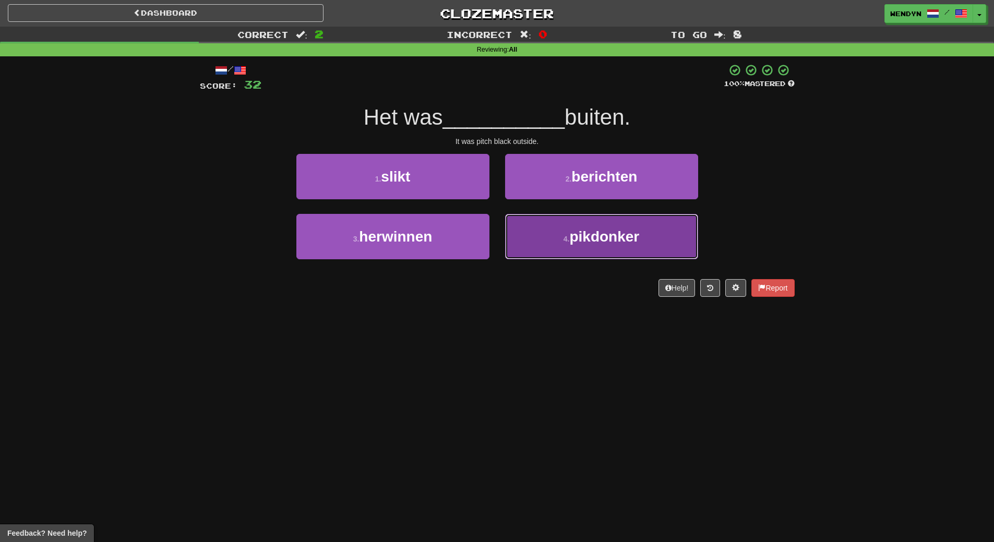
drag, startPoint x: 640, startPoint y: 230, endPoint x: 638, endPoint y: 208, distance: 22.0
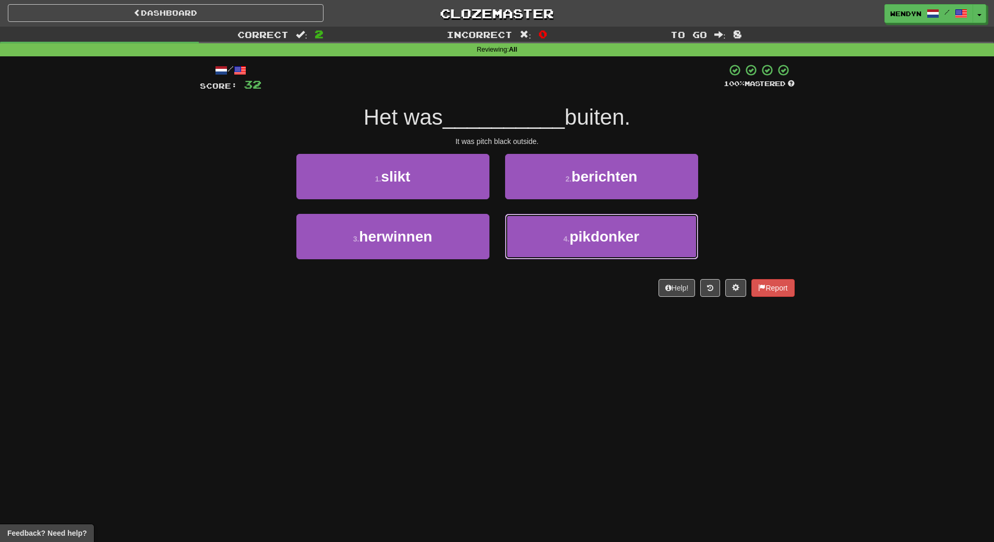
click at [639, 229] on span "pikdonker" at bounding box center [605, 237] width 70 height 16
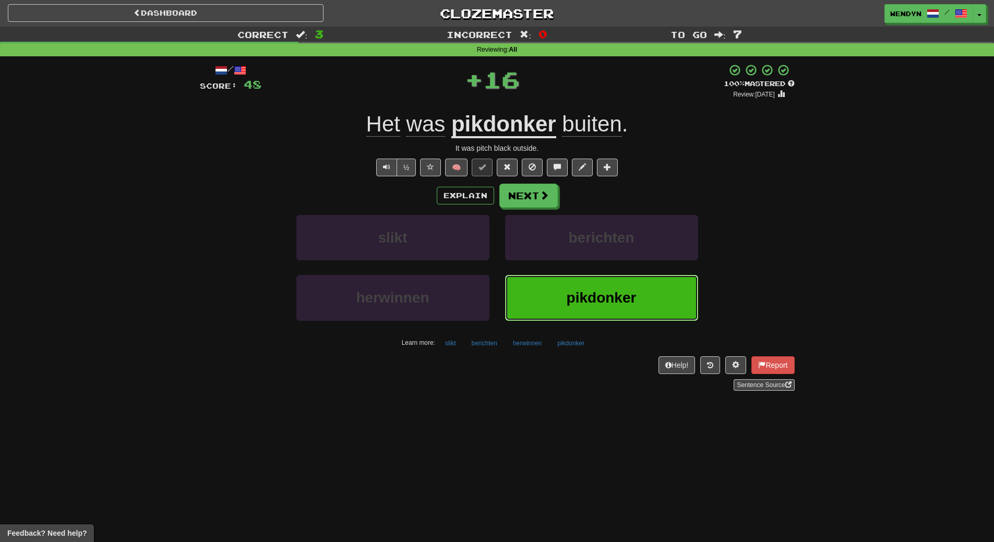
click at [616, 297] on span "pikdonker" at bounding box center [602, 298] width 70 height 16
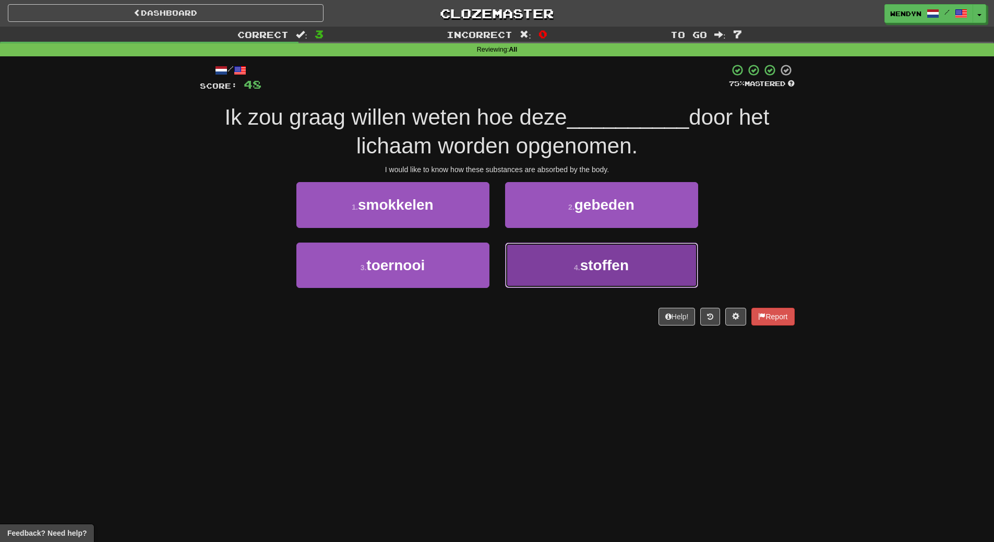
click at [641, 274] on button "4 . stoffen" at bounding box center [601, 265] width 193 height 45
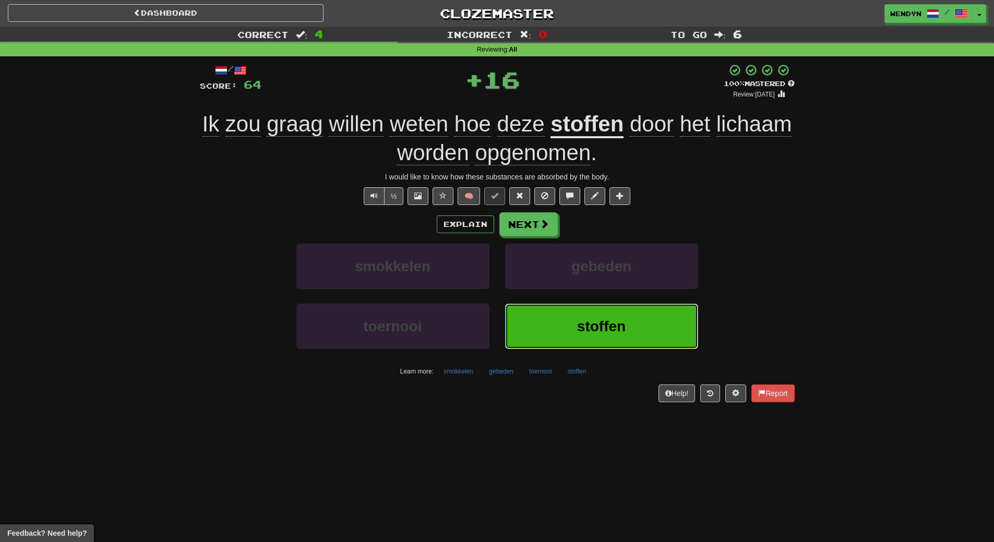
click at [634, 326] on button "stoffen" at bounding box center [601, 326] width 193 height 45
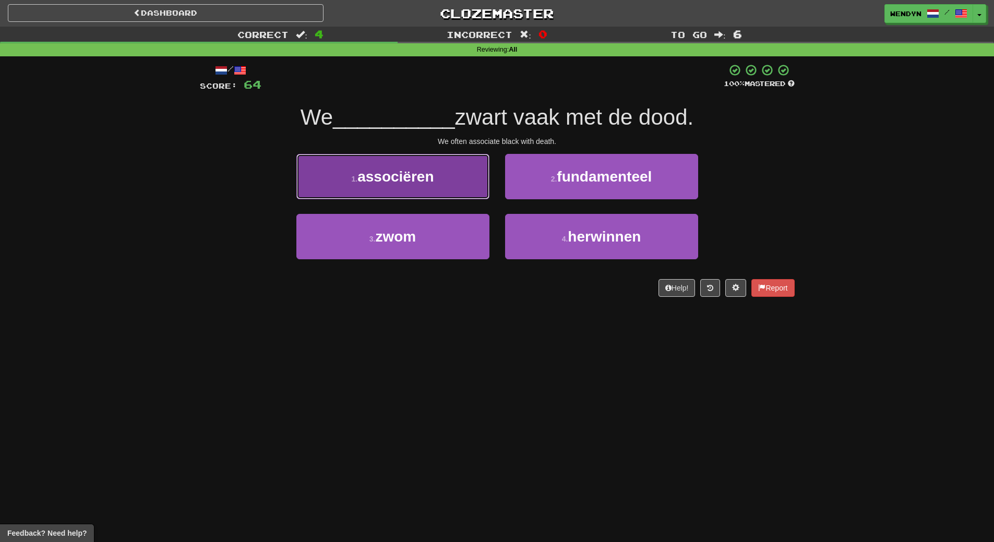
click at [435, 189] on button "1 . associëren" at bounding box center [392, 176] width 193 height 45
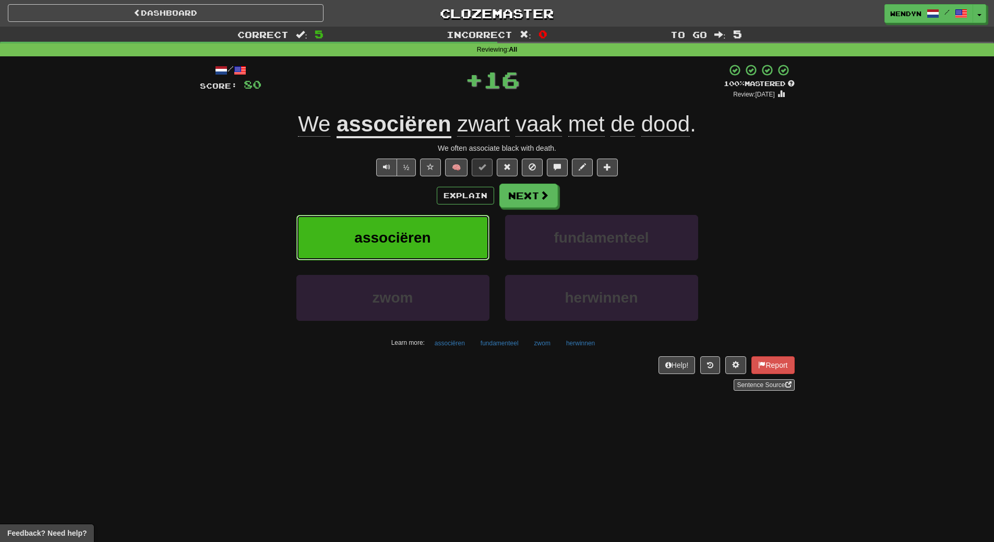
click at [454, 238] on button "associëren" at bounding box center [392, 237] width 193 height 45
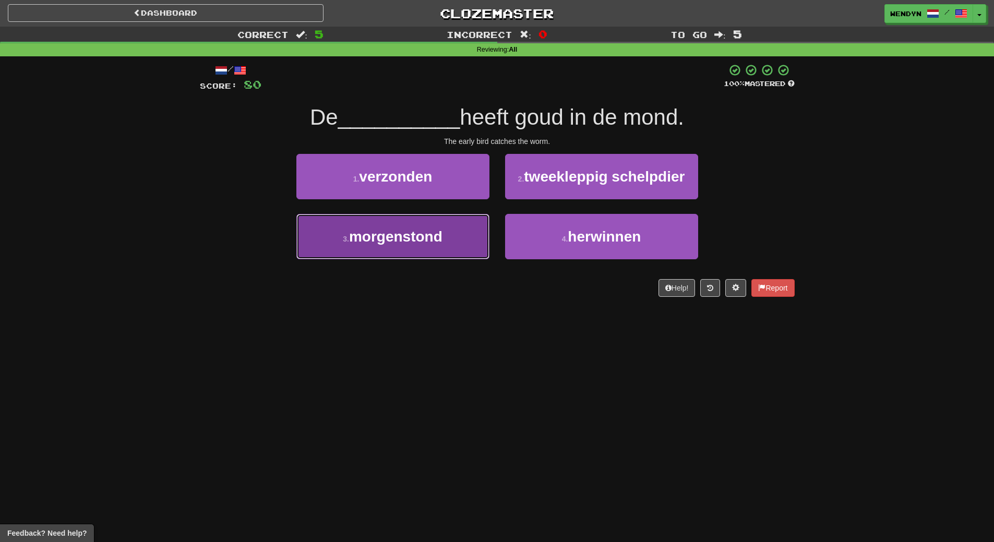
click at [425, 241] on span "morgenstond" at bounding box center [395, 237] width 93 height 16
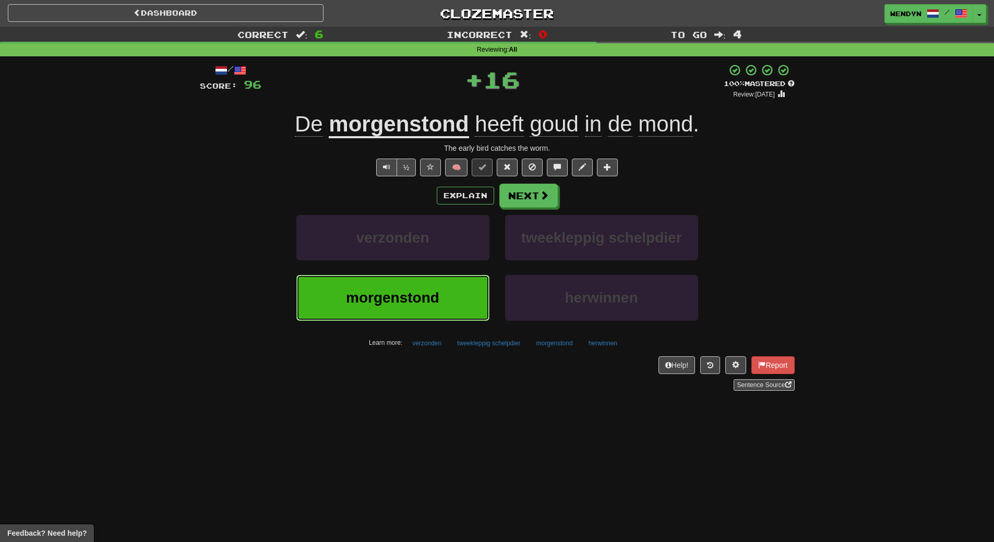
click at [431, 301] on span "morgenstond" at bounding box center [392, 298] width 93 height 16
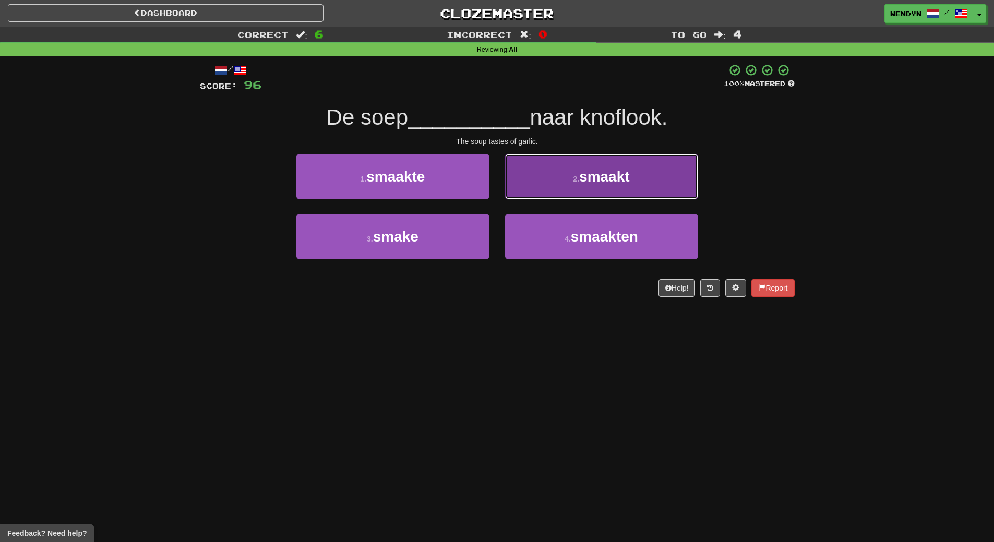
click at [639, 186] on button "2 . smaakt" at bounding box center [601, 176] width 193 height 45
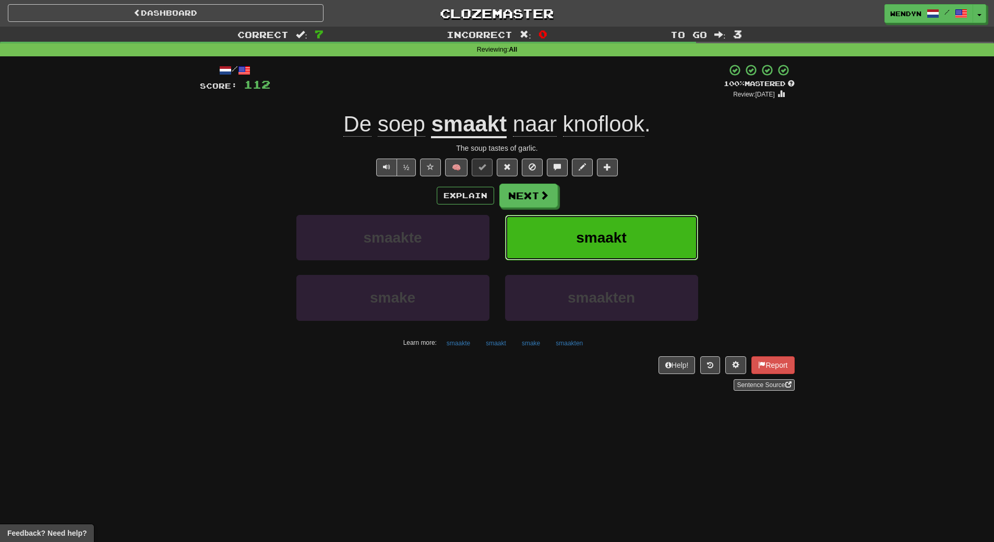
click at [646, 231] on button "smaakt" at bounding box center [601, 237] width 193 height 45
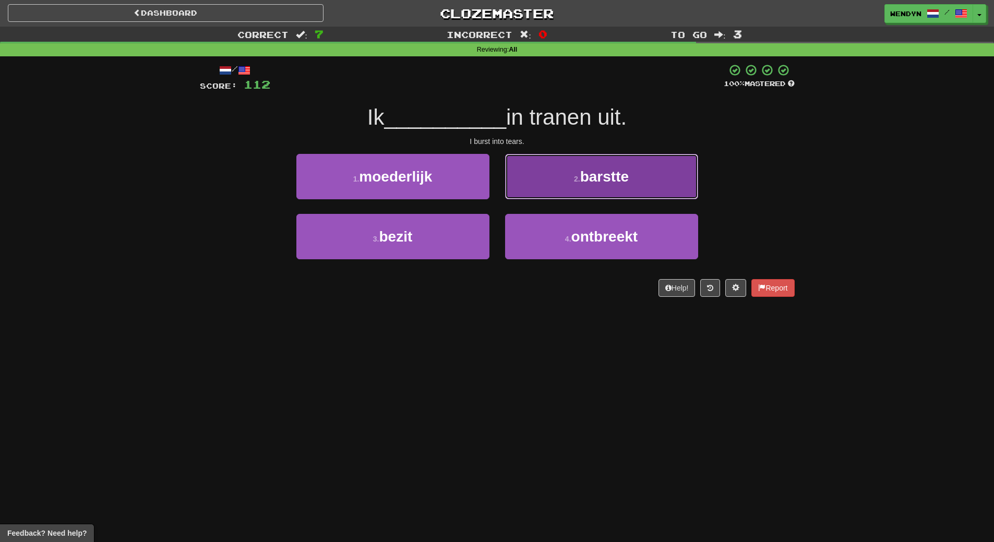
click at [680, 179] on button "2 . barstte" at bounding box center [601, 176] width 193 height 45
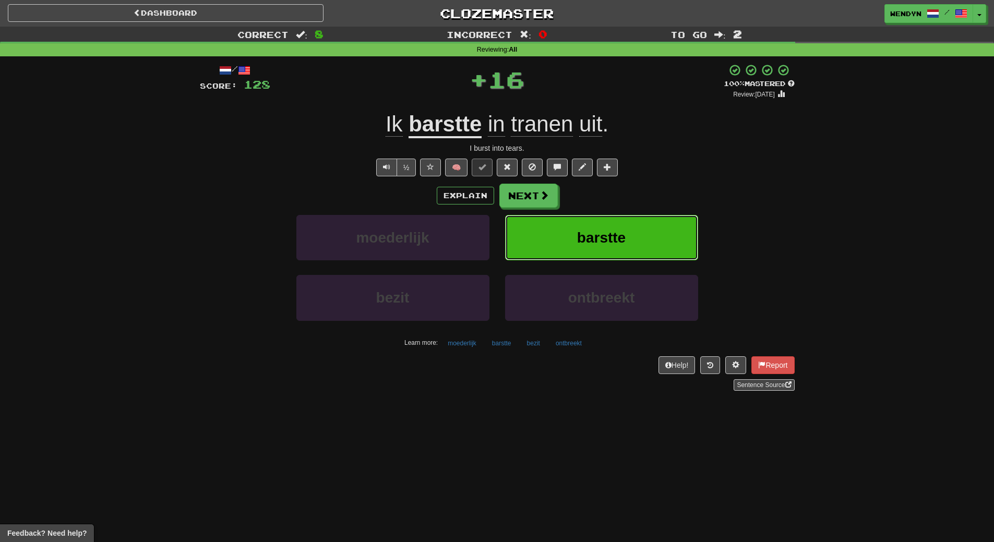
click at [669, 247] on button "barstte" at bounding box center [601, 237] width 193 height 45
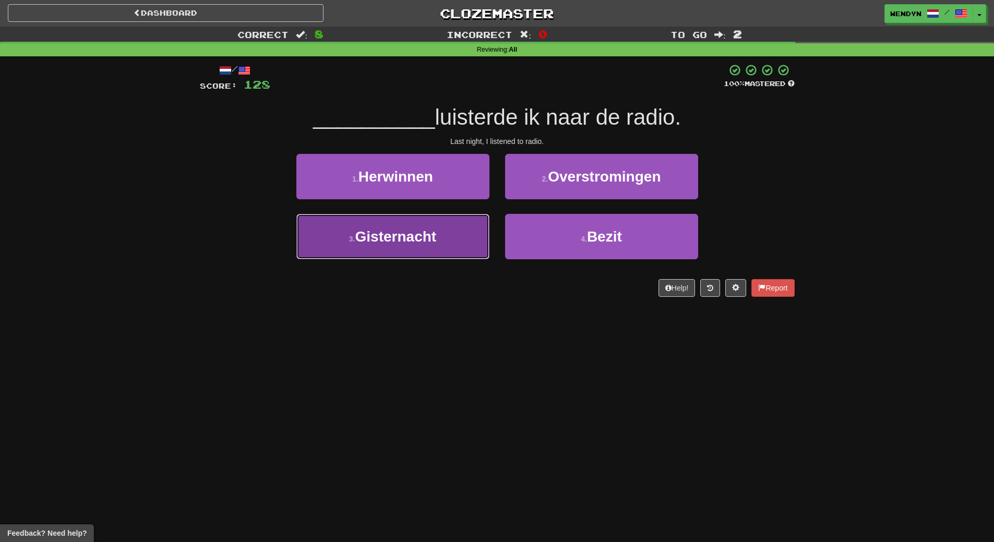
click at [444, 242] on button "3 . Gisternacht" at bounding box center [392, 236] width 193 height 45
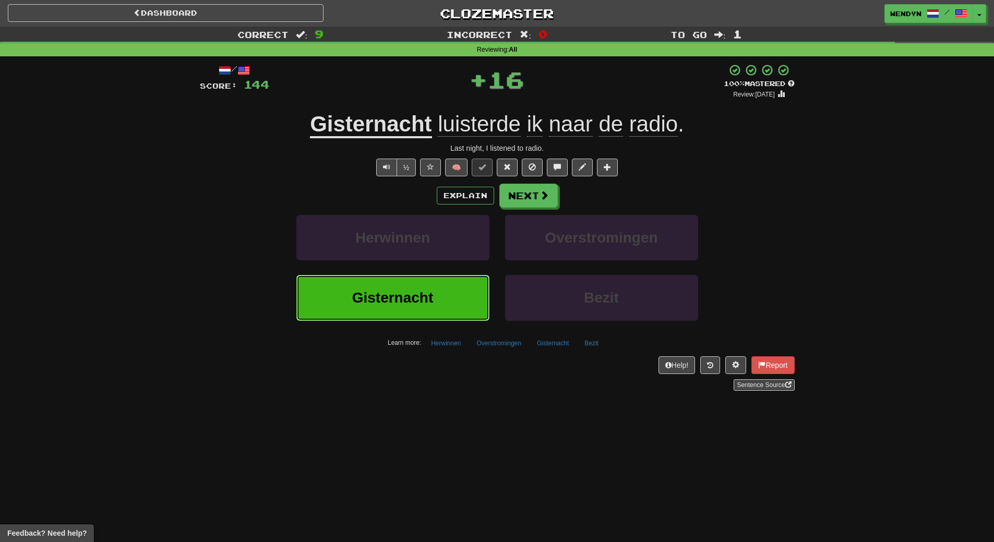
click at [436, 281] on button "Gisternacht" at bounding box center [392, 297] width 193 height 45
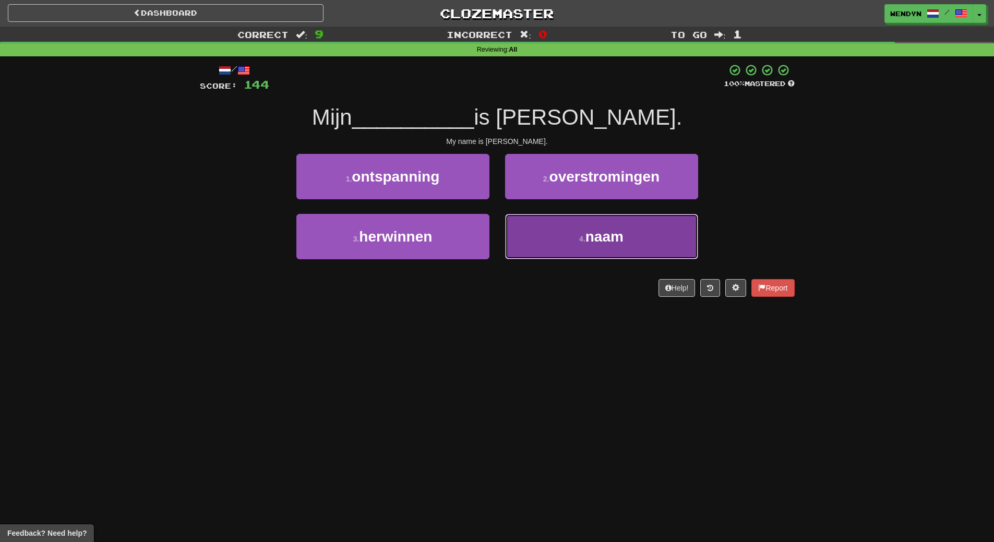
click at [565, 242] on button "4 . naam" at bounding box center [601, 236] width 193 height 45
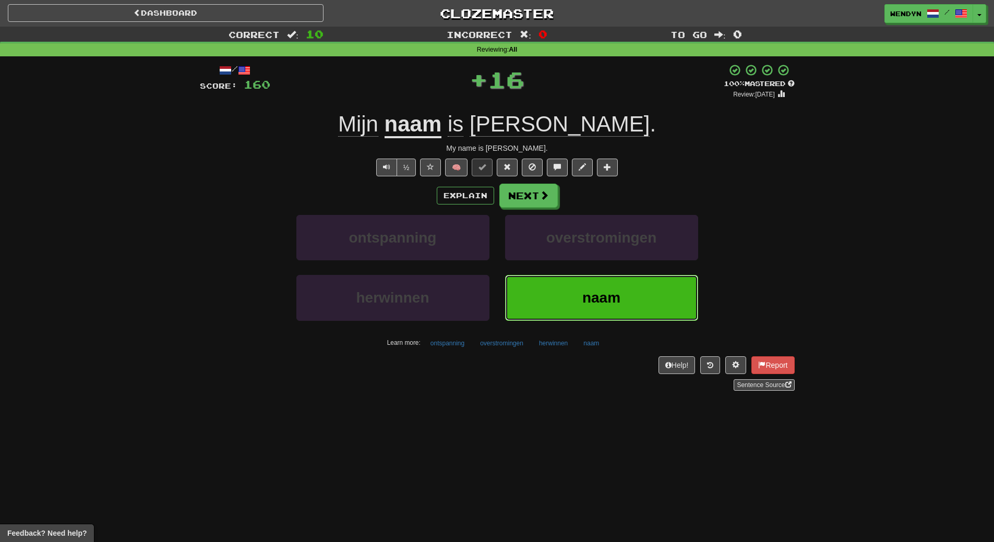
click at [571, 303] on button "naam" at bounding box center [601, 297] width 193 height 45
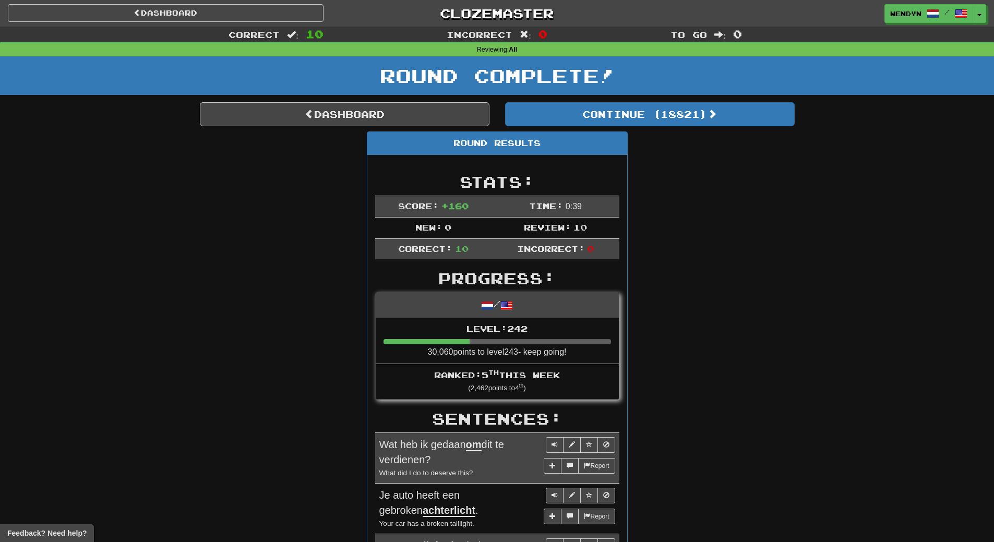
click at [684, 126] on div "Dashboard Continue ( 18821 ) Round Results Stats: Score: + 160 Time: 0 : 39 New…" at bounding box center [497, 540] width 595 height 876
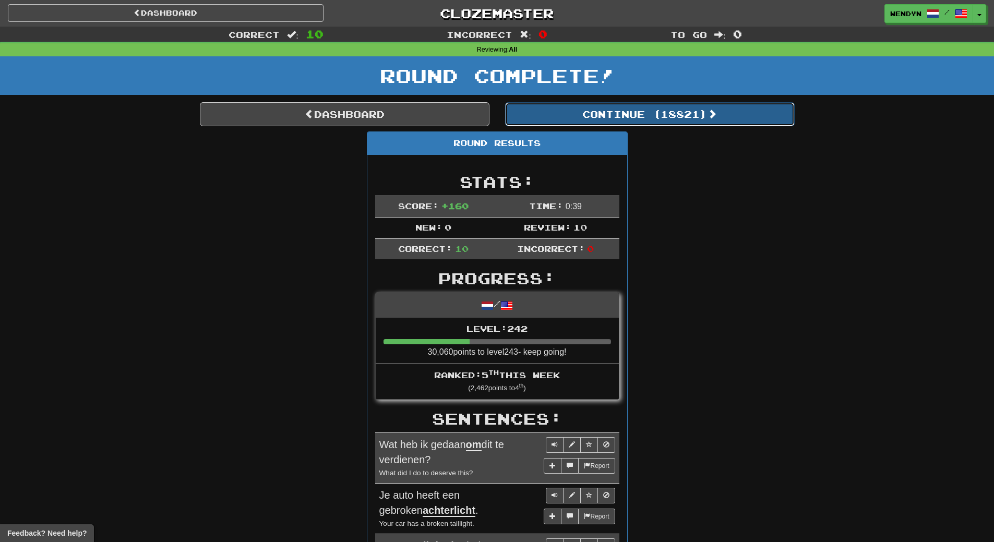
click at [685, 111] on button "Continue ( 18821 )" at bounding box center [650, 114] width 290 height 24
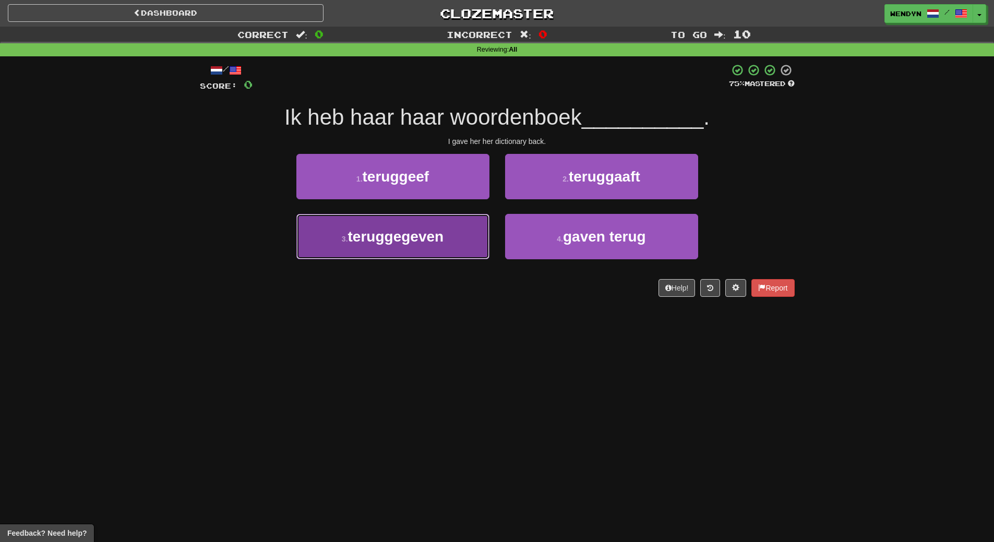
click at [452, 251] on button "3 . teruggegeven" at bounding box center [392, 236] width 193 height 45
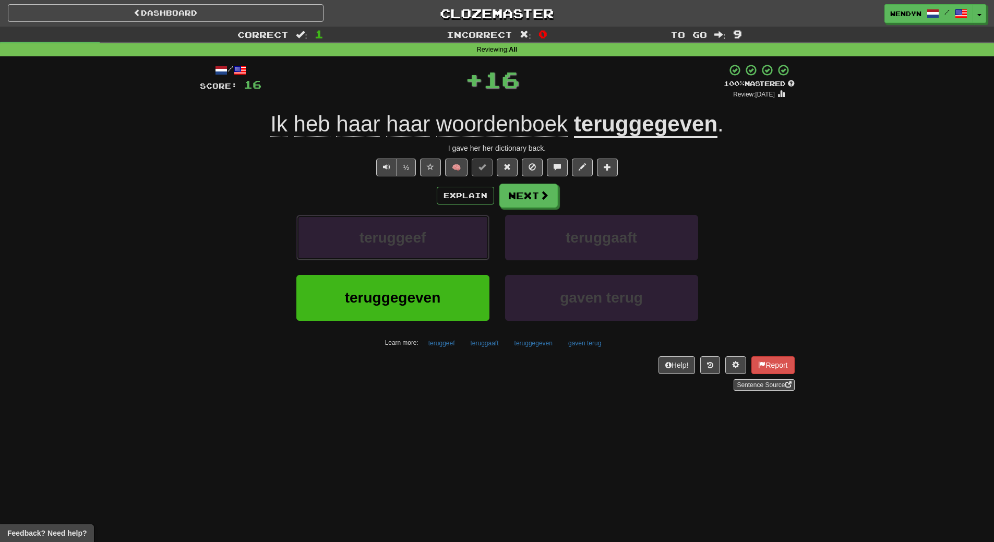
click at [452, 251] on button "teruggeef" at bounding box center [392, 237] width 193 height 45
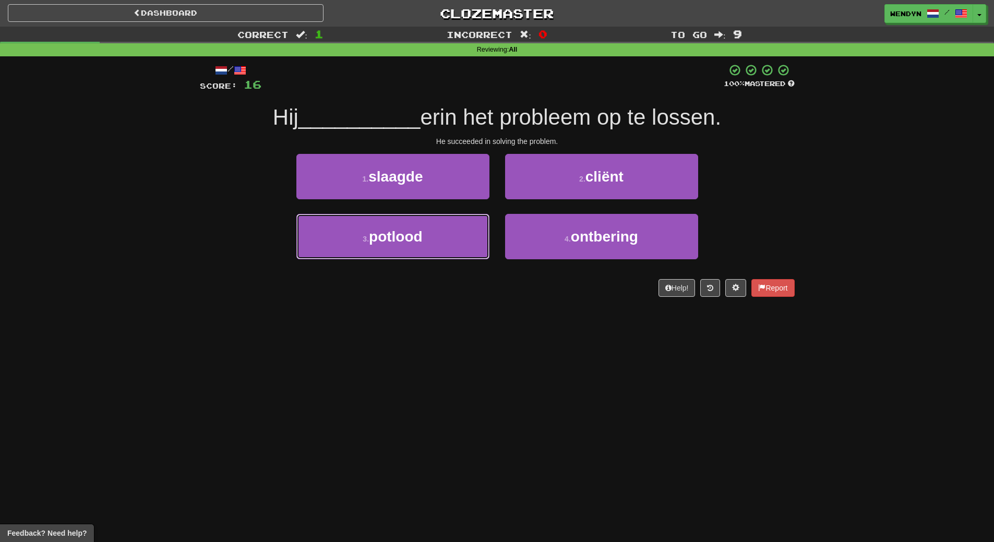
drag, startPoint x: 452, startPoint y: 251, endPoint x: 450, endPoint y: 315, distance: 64.2
click at [450, 315] on div "Dashboard Clozemaster WendyN / Toggle Dropdown Dashboard Leaderboard Activity F…" at bounding box center [497, 271] width 994 height 542
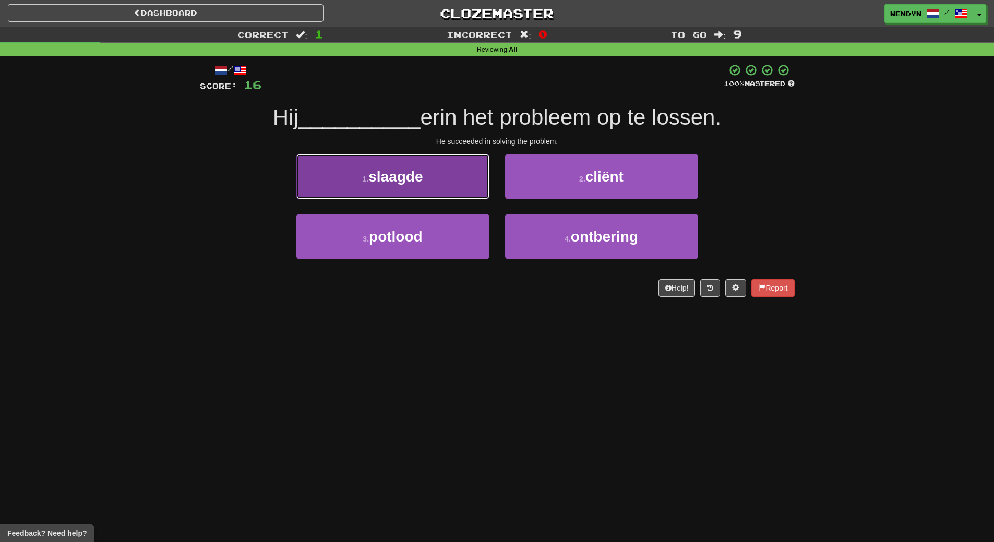
click at [428, 168] on button "1 . slaagde" at bounding box center [392, 176] width 193 height 45
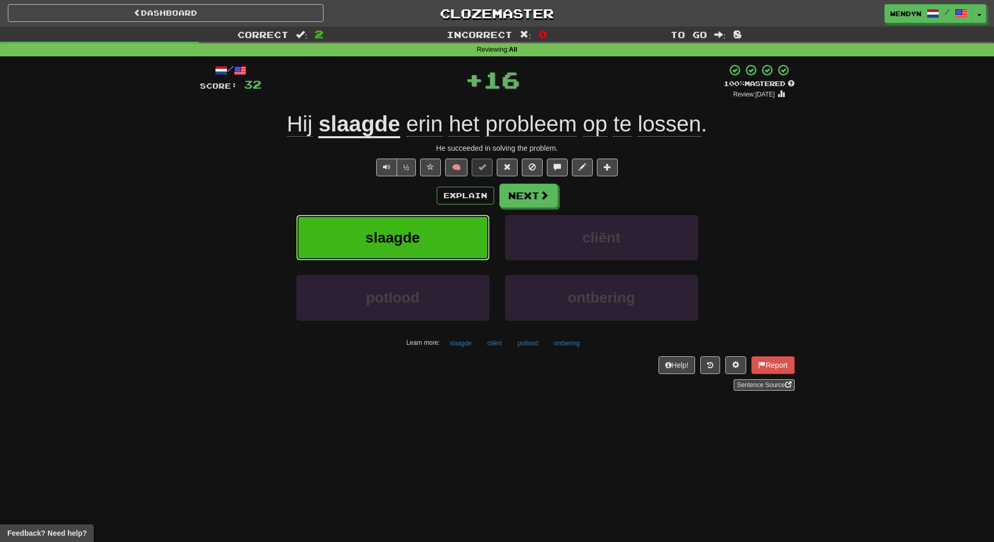
click at [429, 215] on button "slaagde" at bounding box center [392, 237] width 193 height 45
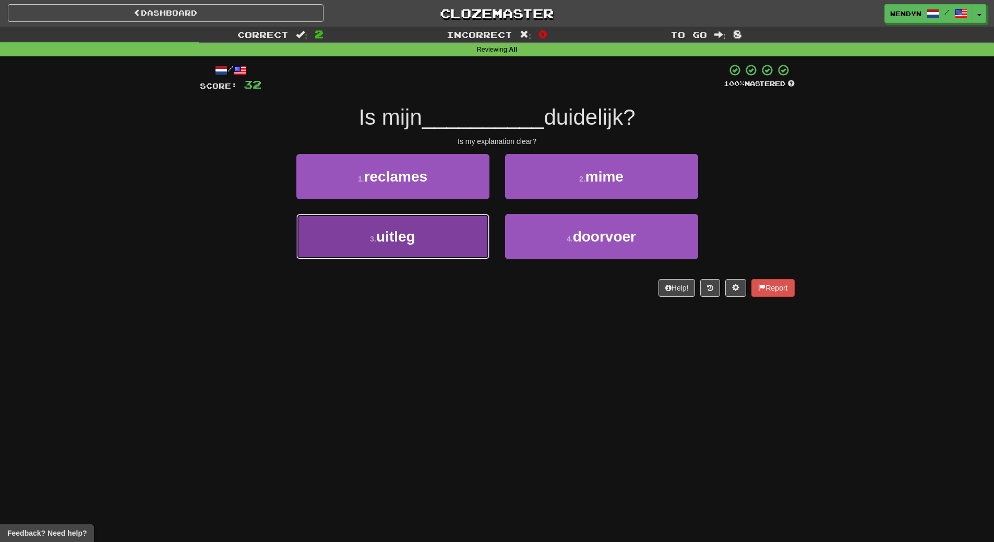
click at [443, 248] on button "3 . uitleg" at bounding box center [392, 236] width 193 height 45
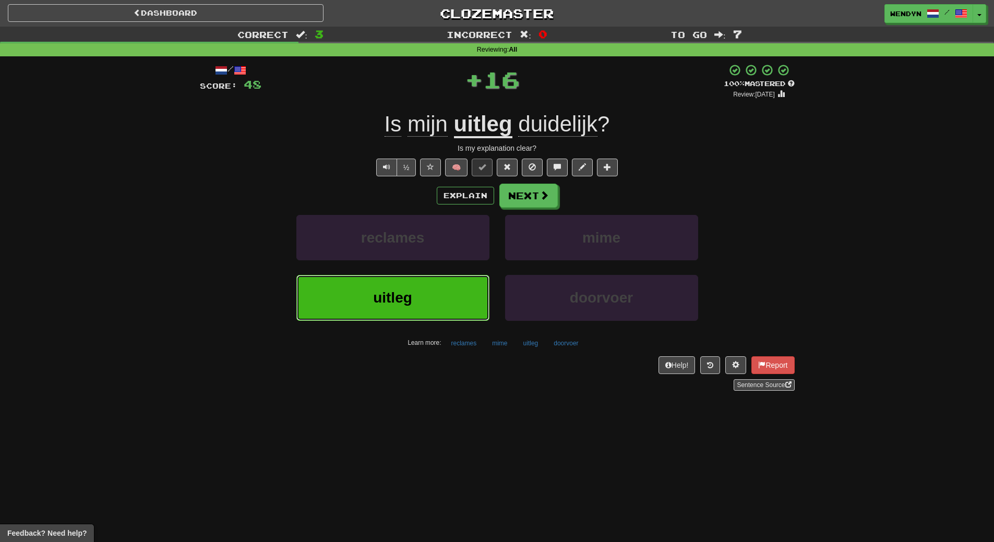
click at [443, 281] on button "uitleg" at bounding box center [392, 297] width 193 height 45
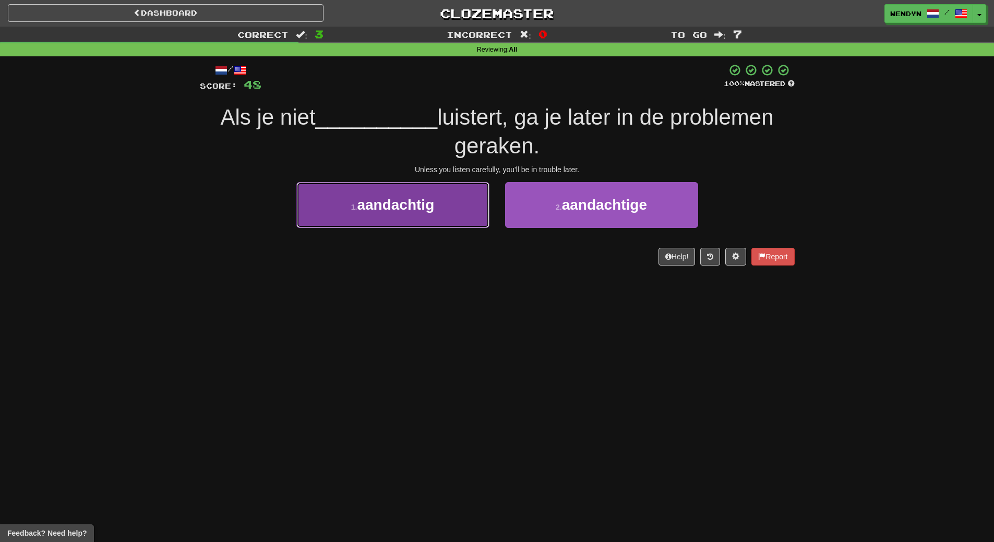
click at [422, 218] on button "1 . aandachtig" at bounding box center [392, 204] width 193 height 45
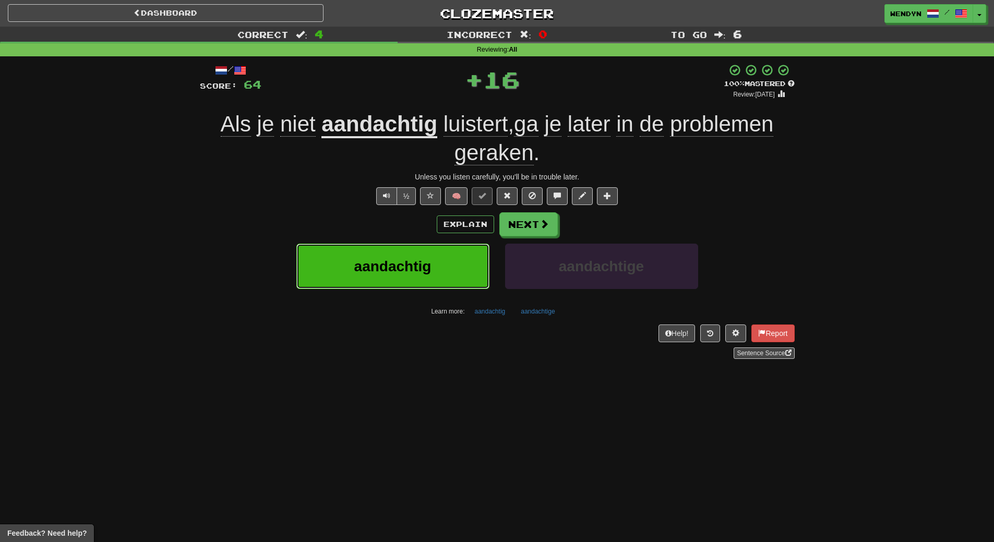
click at [420, 269] on span "aandachtig" at bounding box center [392, 266] width 77 height 16
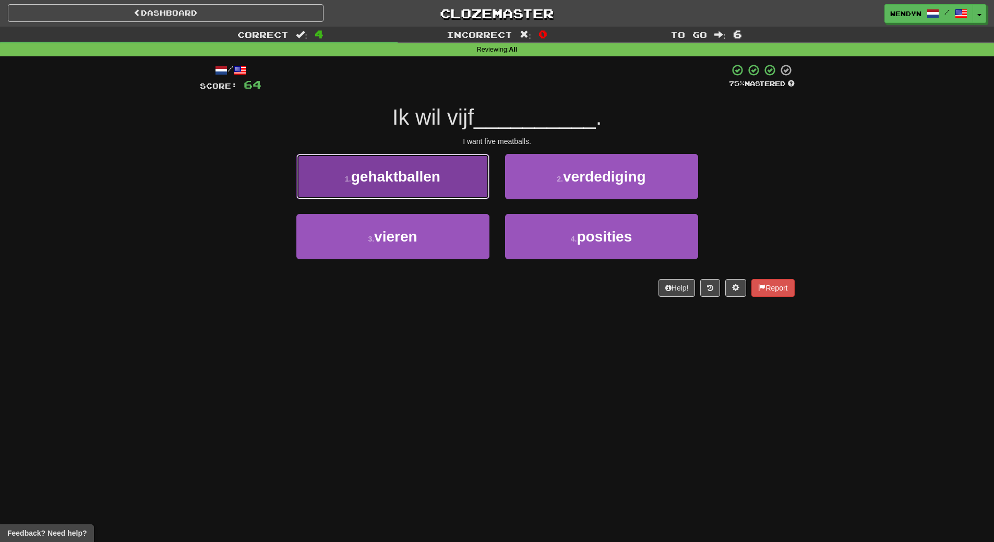
click at [423, 190] on button "1 . gehaktballen" at bounding box center [392, 176] width 193 height 45
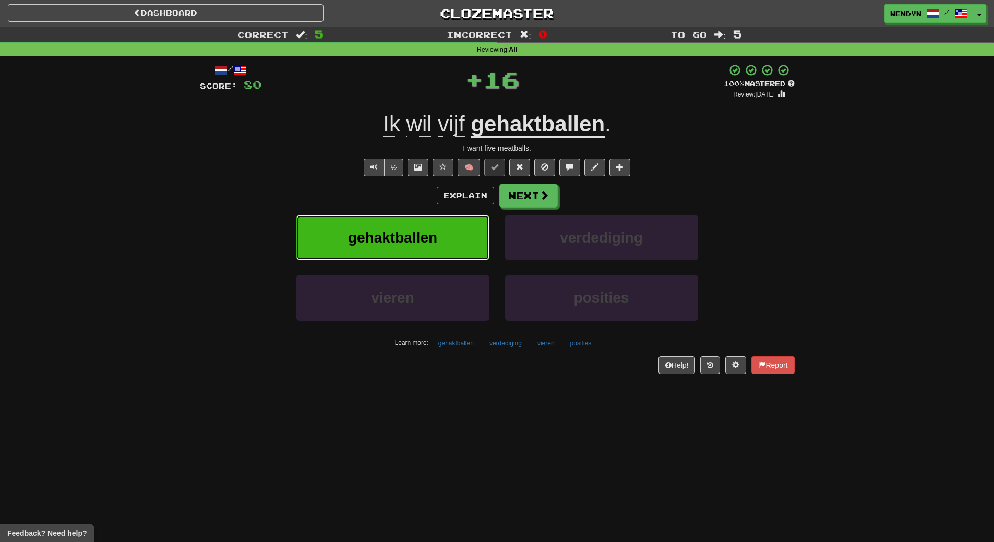
click at [422, 222] on button "gehaktballen" at bounding box center [392, 237] width 193 height 45
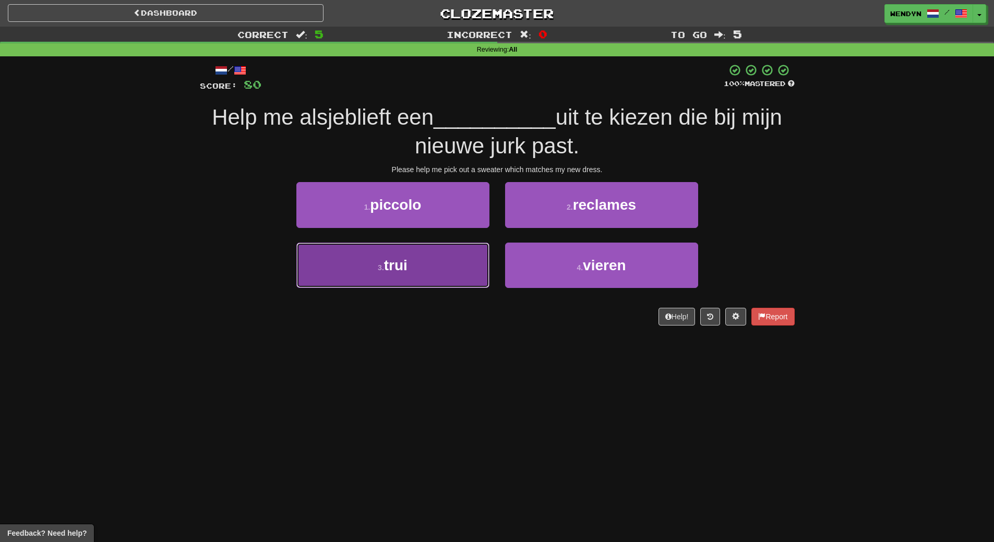
click at [441, 284] on button "3 . trui" at bounding box center [392, 265] width 193 height 45
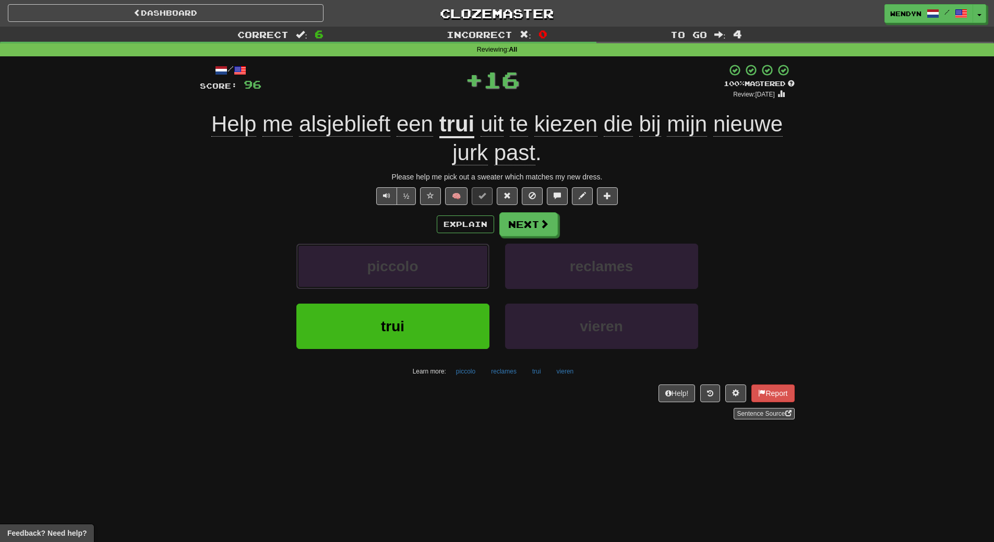
click at [441, 284] on button "piccolo" at bounding box center [392, 266] width 193 height 45
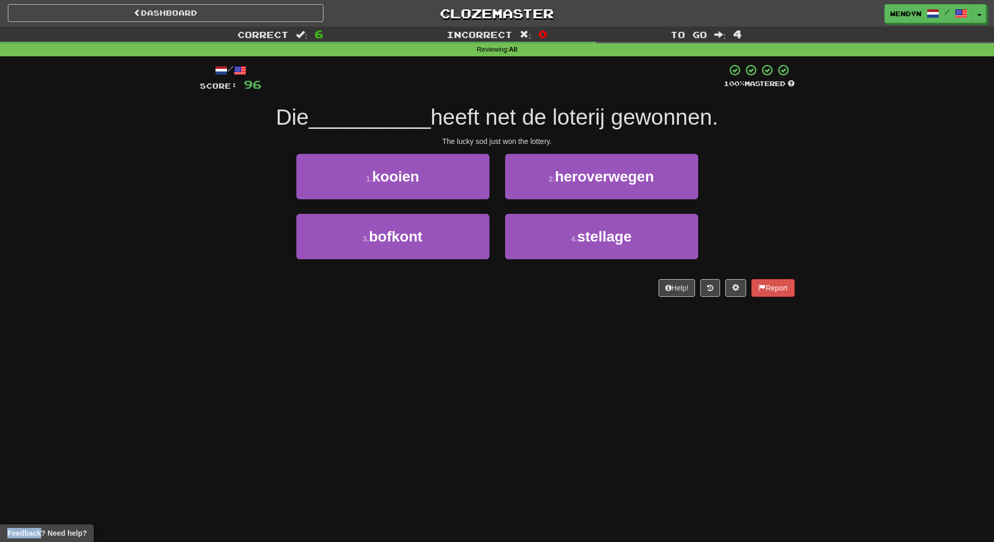
drag, startPoint x: 441, startPoint y: 284, endPoint x: 441, endPoint y: 298, distance: 14.1
click at [441, 298] on div "/ Score: 96 100 % Mastered Die __________ heeft net de loterij gewonnen. The lu…" at bounding box center [497, 183] width 595 height 255
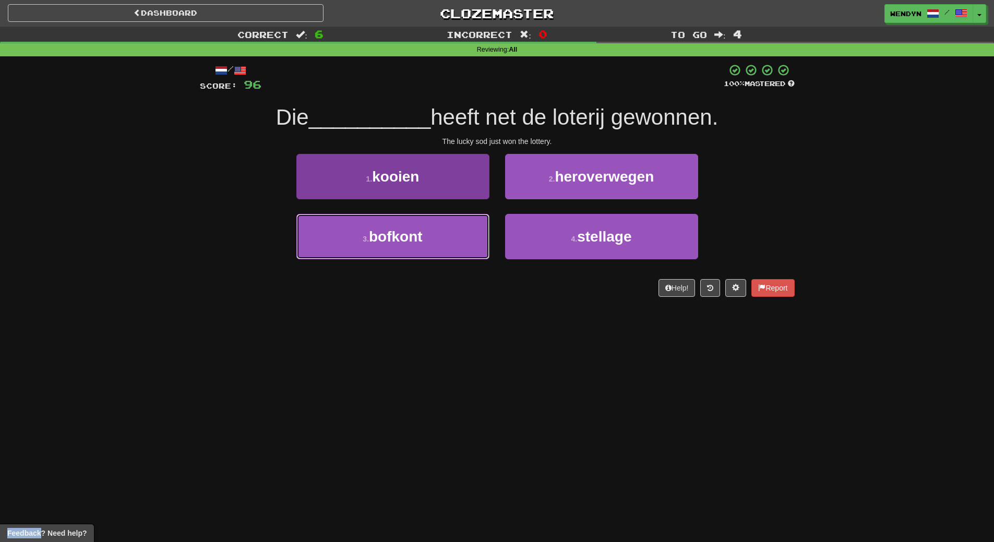
click at [448, 241] on button "3 . bofkont" at bounding box center [392, 236] width 193 height 45
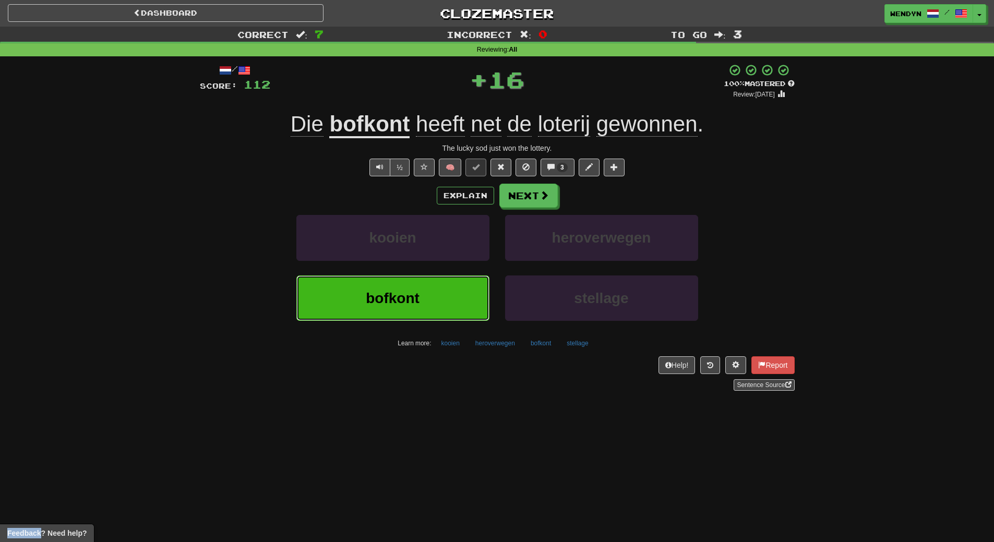
click at [444, 284] on button "bofkont" at bounding box center [392, 298] width 193 height 45
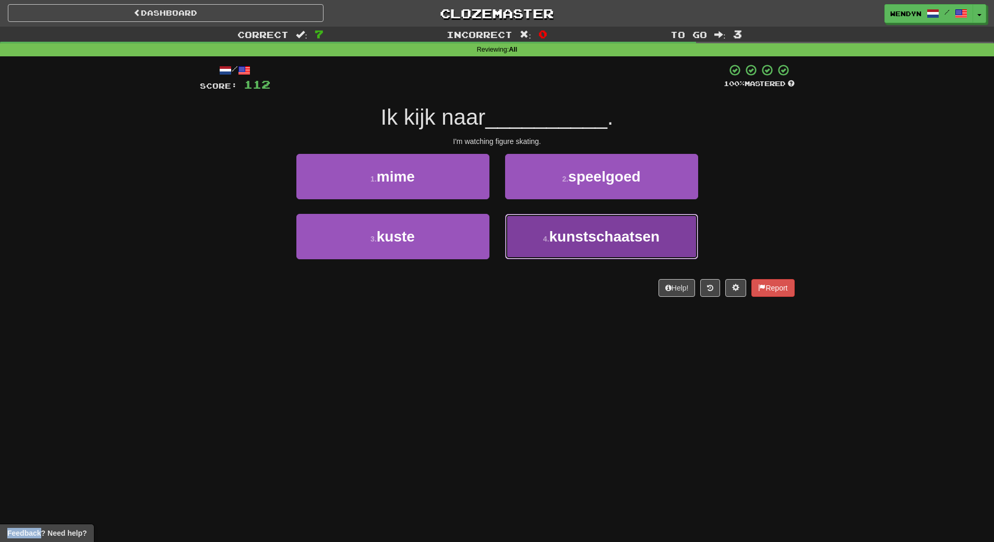
click at [591, 245] on button "4 . kunstschaatsen" at bounding box center [601, 236] width 193 height 45
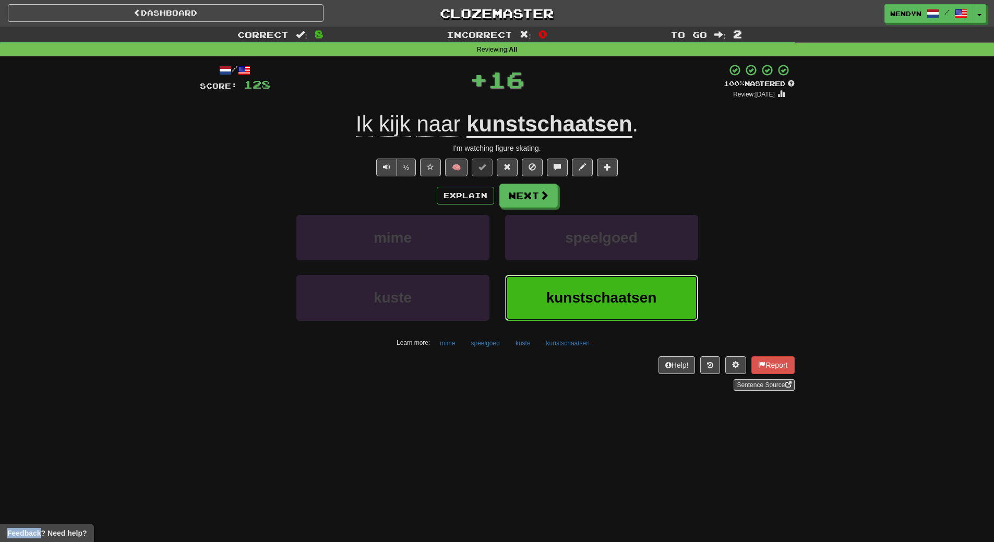
click at [573, 299] on span "kunstschaatsen" at bounding box center [602, 298] width 111 height 16
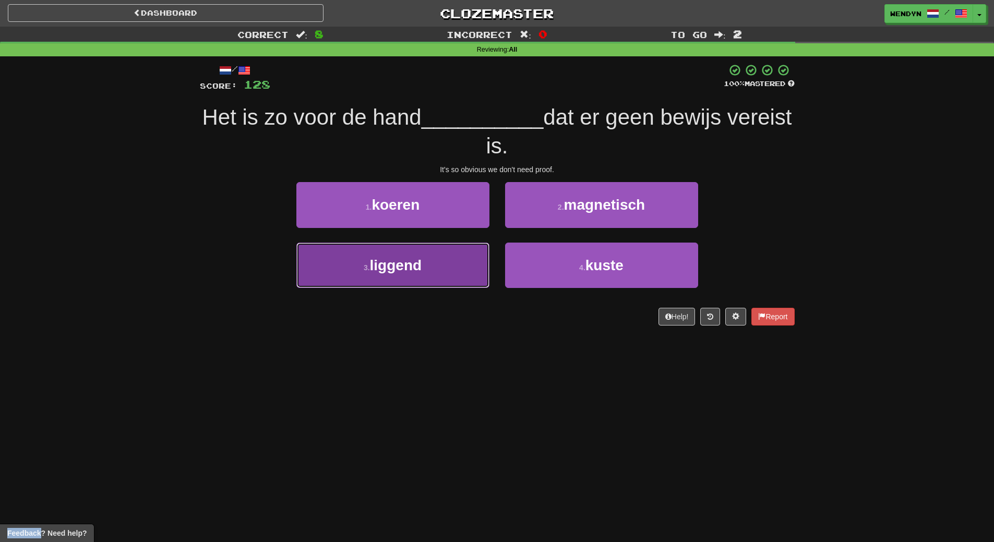
click at [364, 268] on small "3 ." at bounding box center [367, 268] width 6 height 8
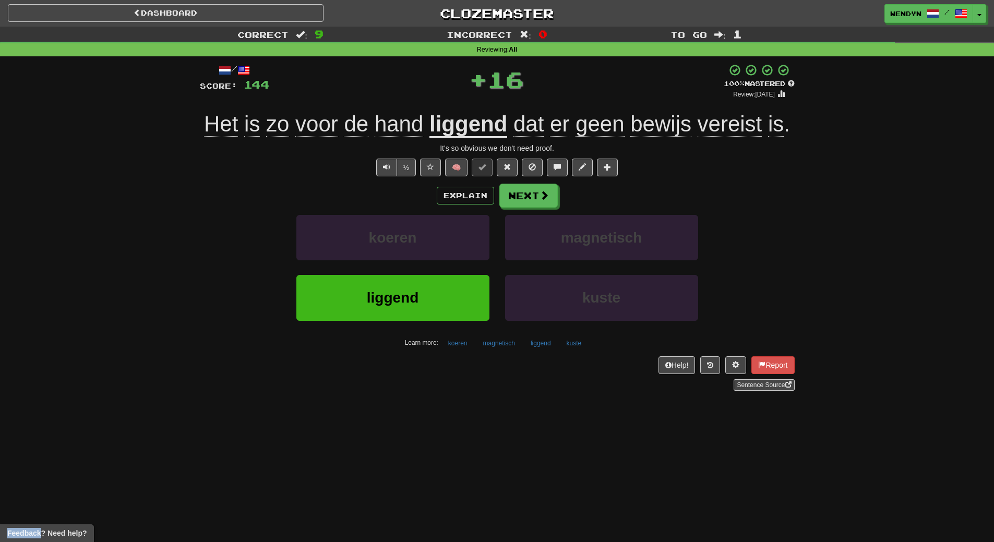
click at [364, 268] on div "koeren" at bounding box center [393, 245] width 209 height 60
click at [362, 302] on button "liggend" at bounding box center [392, 297] width 193 height 45
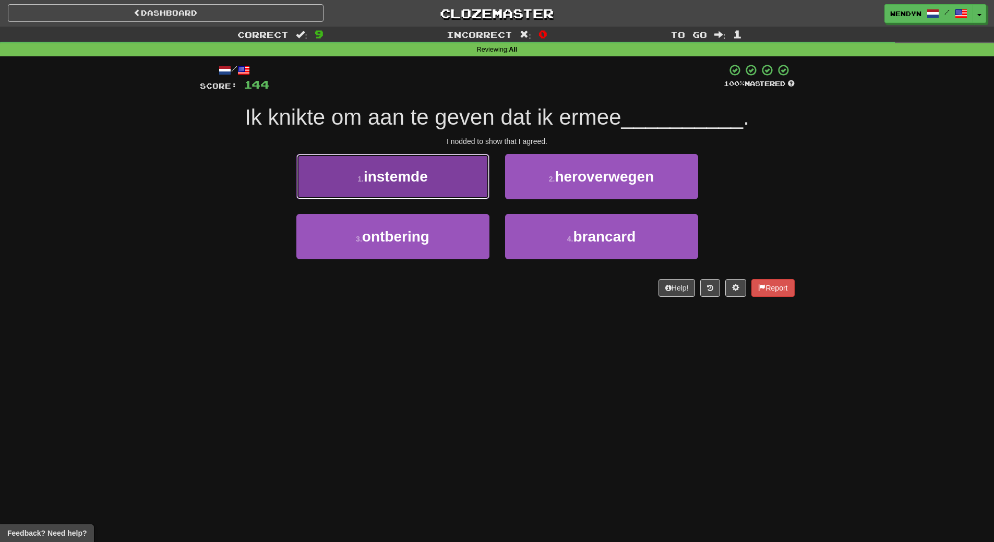
click at [443, 188] on button "1 . instemde" at bounding box center [392, 176] width 193 height 45
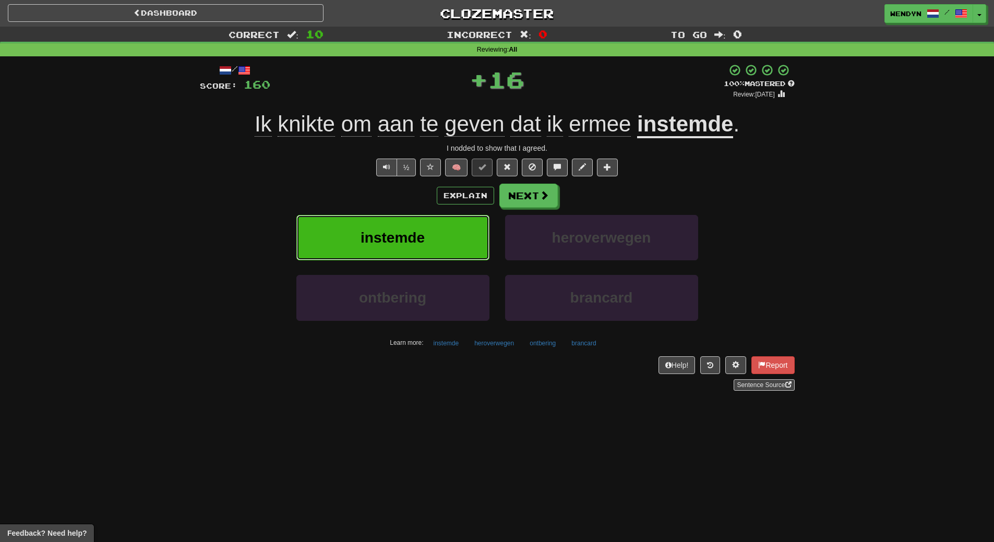
click at [435, 226] on button "instemde" at bounding box center [392, 237] width 193 height 45
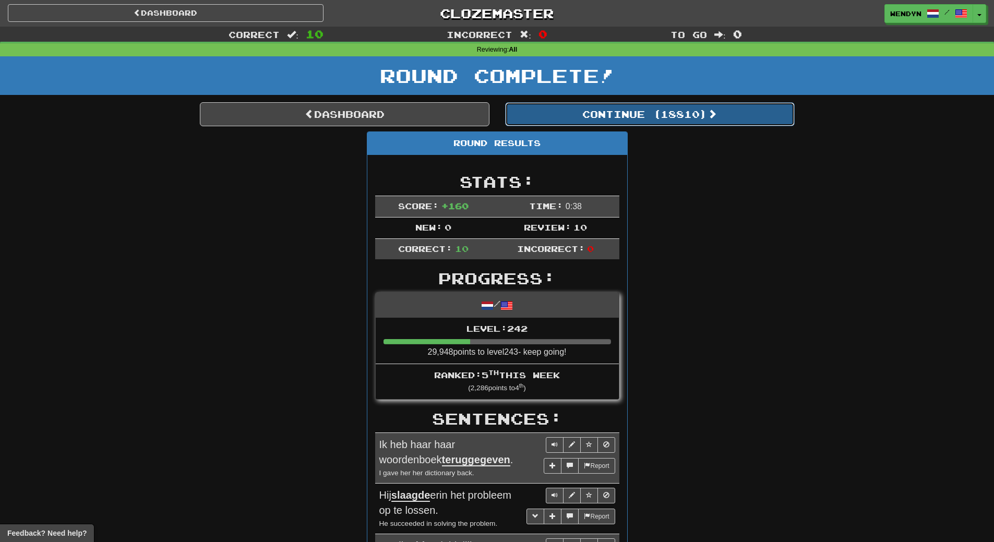
click at [672, 124] on button "Continue ( 18810 )" at bounding box center [650, 114] width 290 height 24
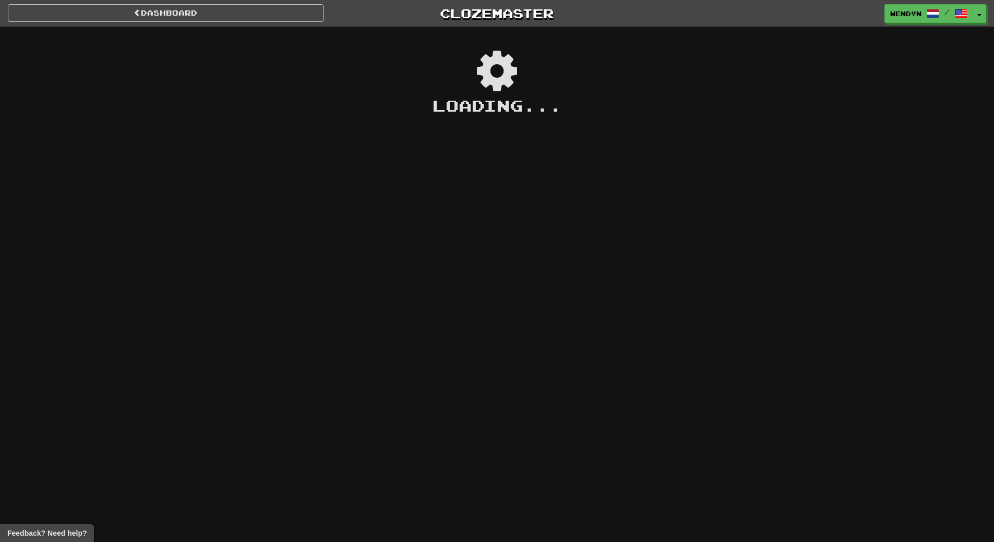
click at [289, 335] on div "Dashboard Clozemaster WendyN / Toggle Dropdown Dashboard Leaderboard Activity F…" at bounding box center [497, 271] width 994 height 542
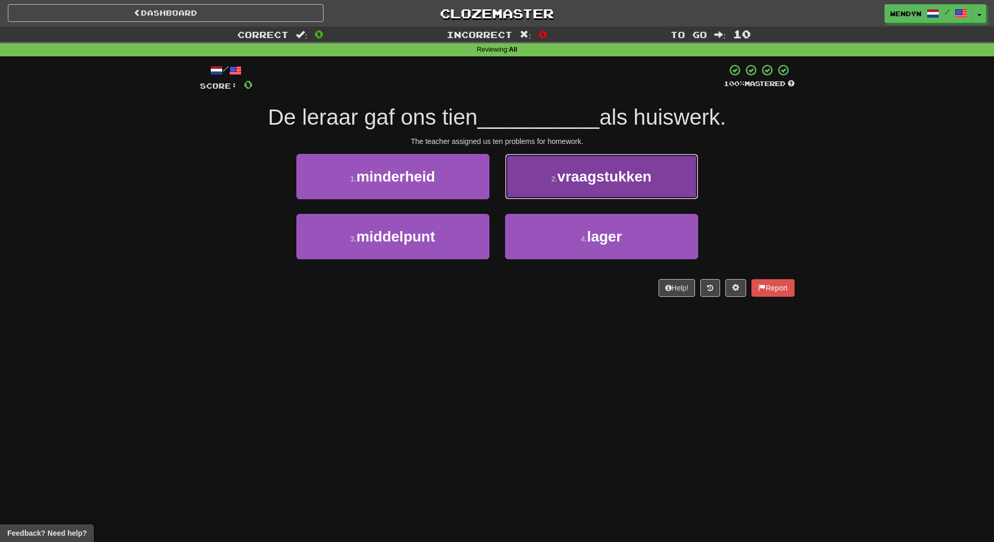
click at [671, 164] on button "2 . vraagstukken" at bounding box center [601, 176] width 193 height 45
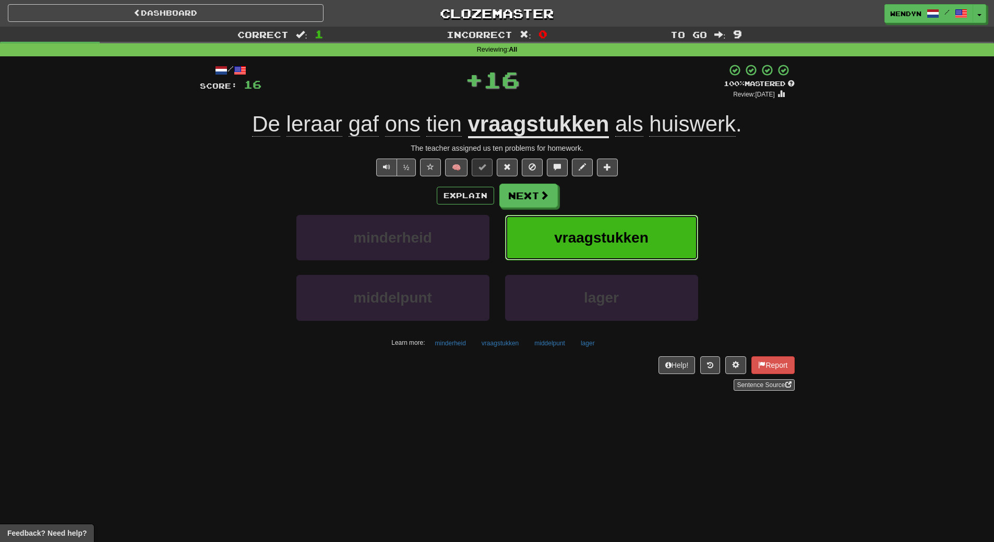
click at [656, 243] on button "vraagstukken" at bounding box center [601, 237] width 193 height 45
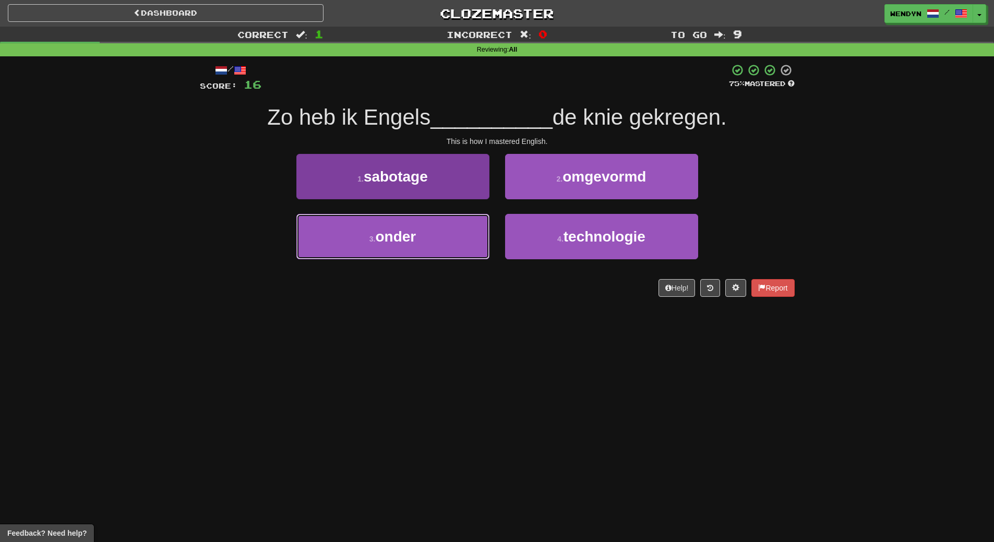
click at [388, 253] on button "3 . onder" at bounding box center [392, 236] width 193 height 45
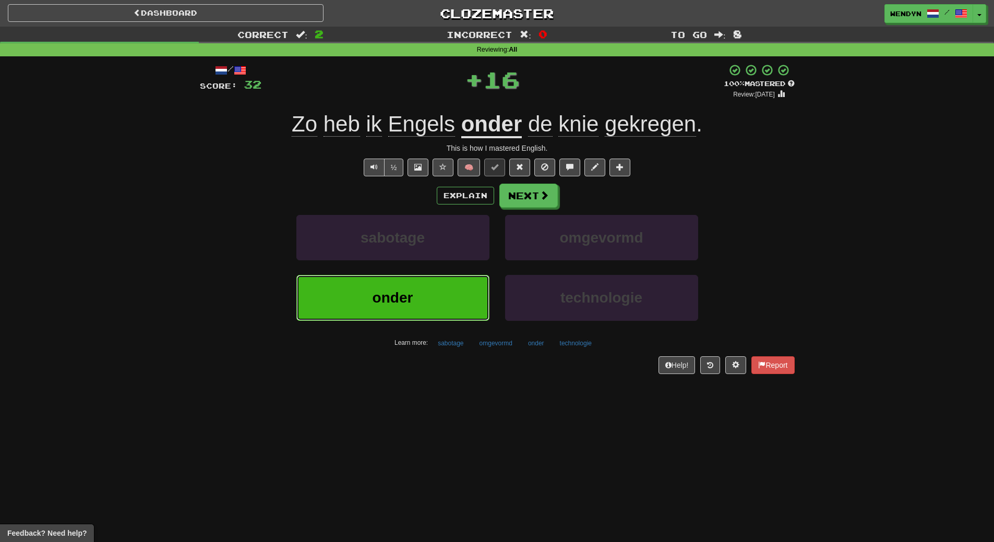
click at [385, 302] on span "onder" at bounding box center [393, 298] width 41 height 16
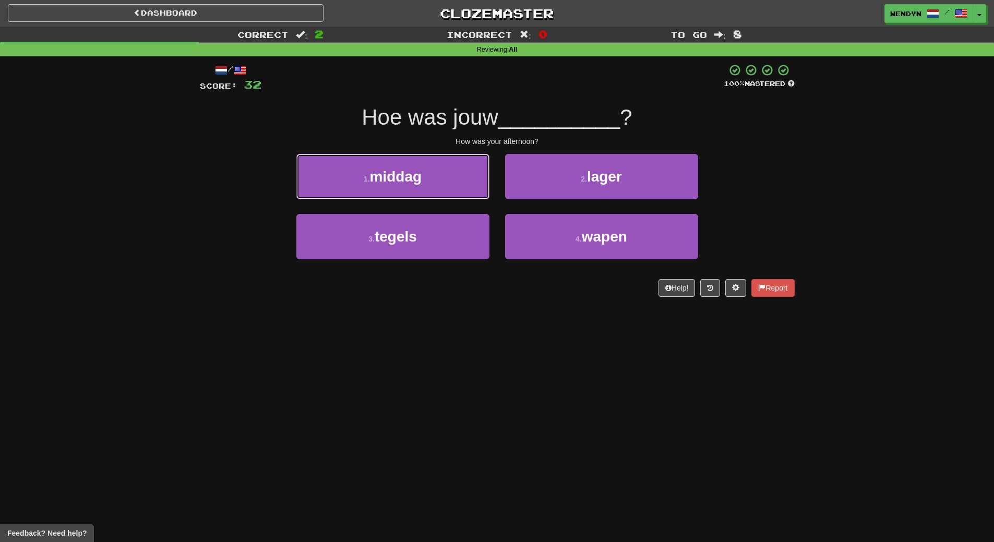
drag, startPoint x: 318, startPoint y: 170, endPoint x: 330, endPoint y: 177, distance: 14.1
click at [322, 172] on button "1 . middag" at bounding box center [392, 176] width 193 height 45
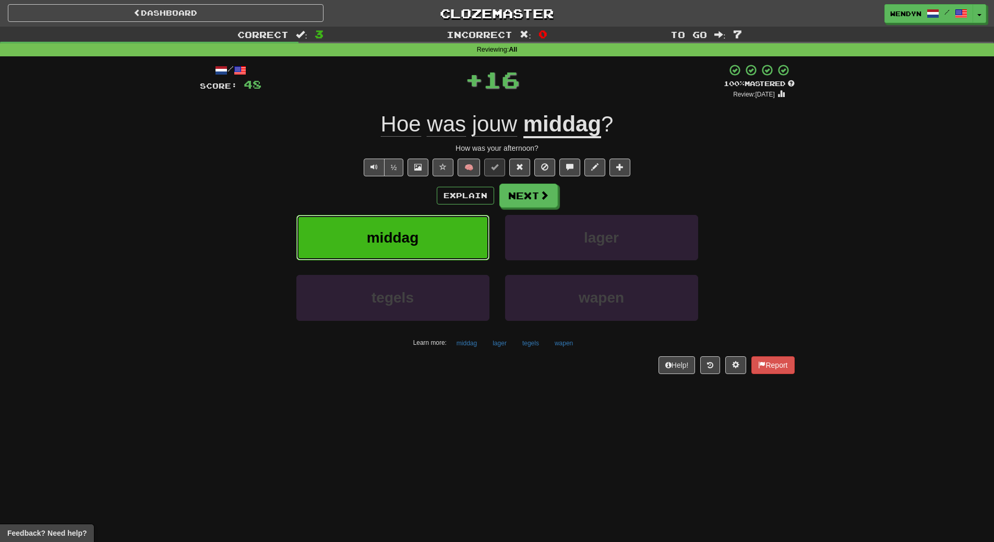
drag, startPoint x: 358, startPoint y: 235, endPoint x: 352, endPoint y: 342, distance: 107.7
click at [358, 236] on button "middag" at bounding box center [392, 237] width 193 height 45
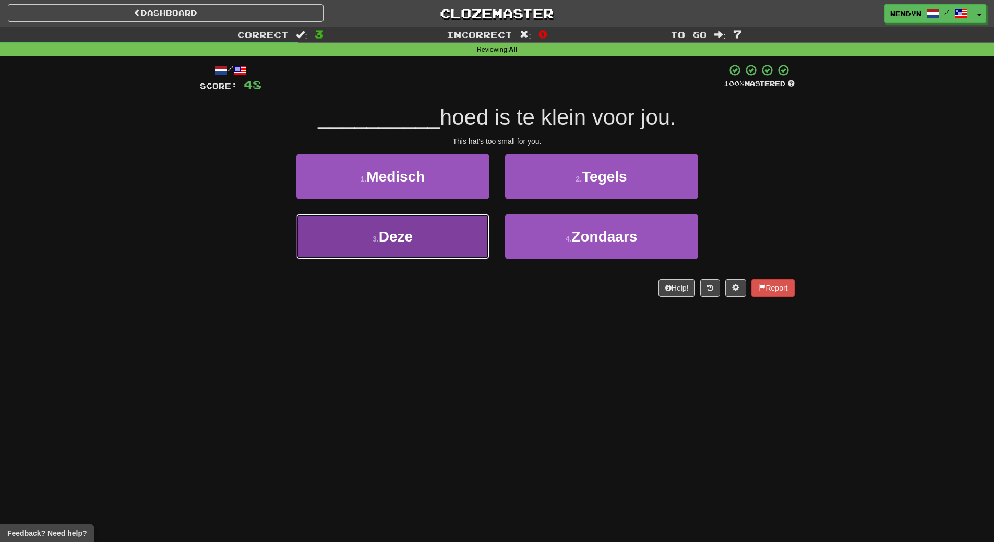
click at [414, 230] on button "3 . Deze" at bounding box center [392, 236] width 193 height 45
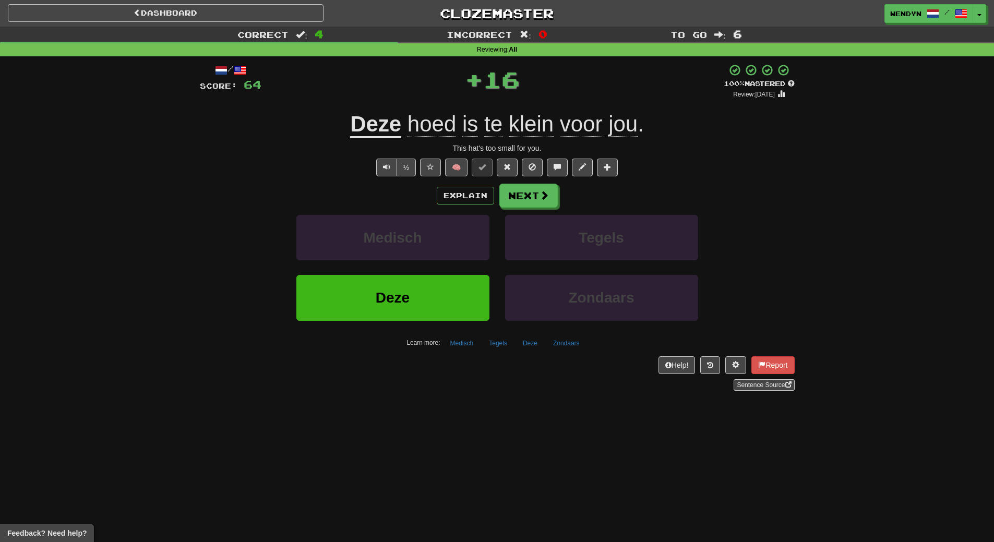
click at [412, 322] on div "Deze" at bounding box center [393, 305] width 209 height 60
click at [457, 287] on button "Deze" at bounding box center [392, 297] width 193 height 45
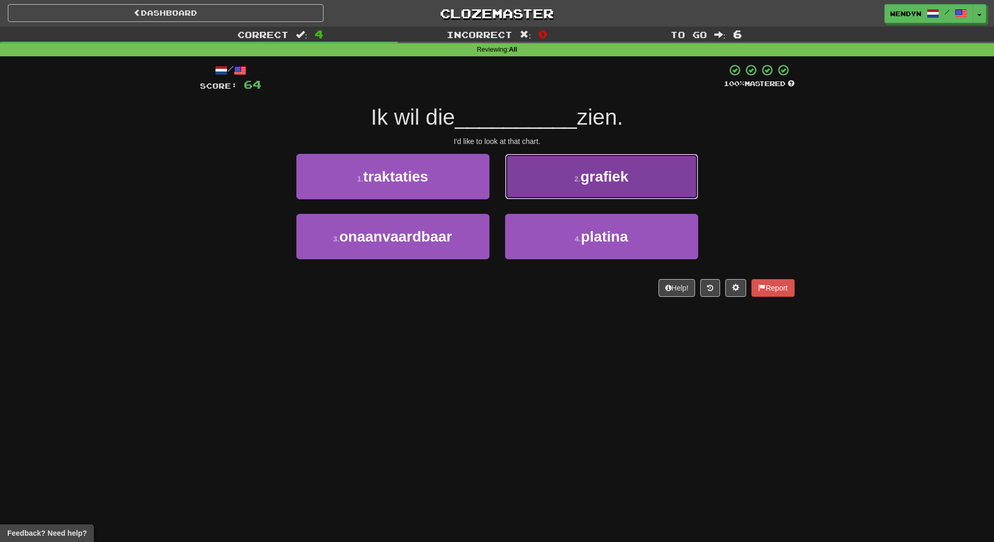
click at [609, 186] on button "2 . grafiek" at bounding box center [601, 176] width 193 height 45
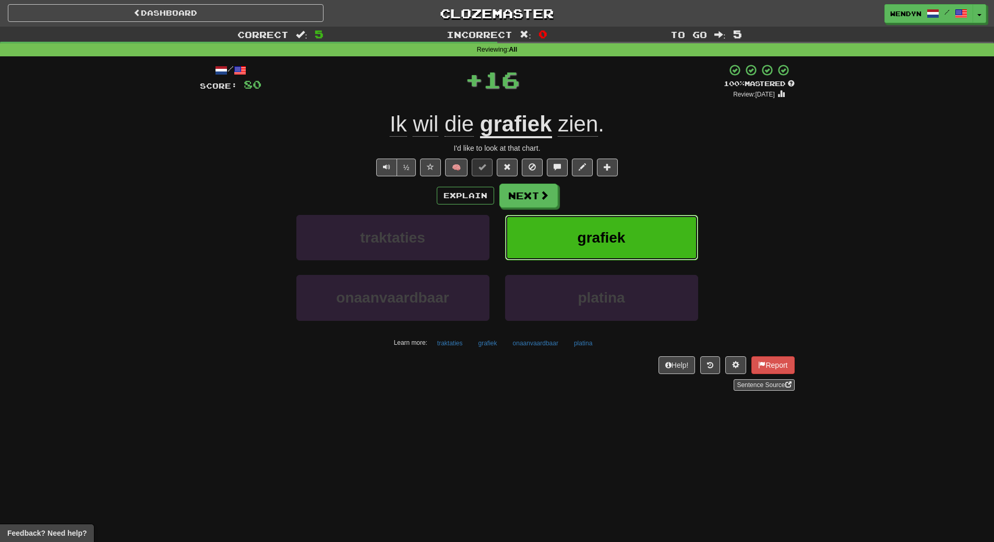
click at [613, 226] on button "grafiek" at bounding box center [601, 237] width 193 height 45
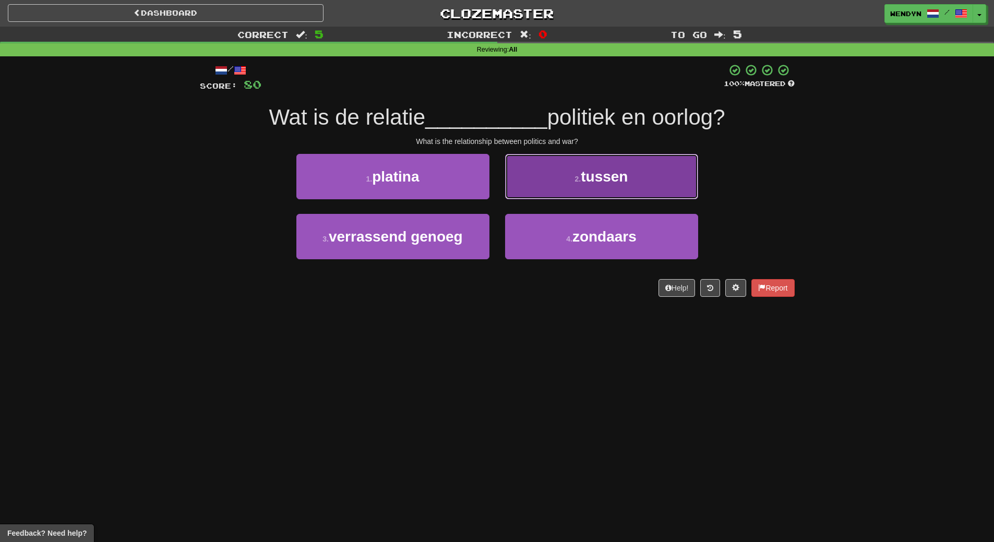
click at [625, 189] on button "2 . tussen" at bounding box center [601, 176] width 193 height 45
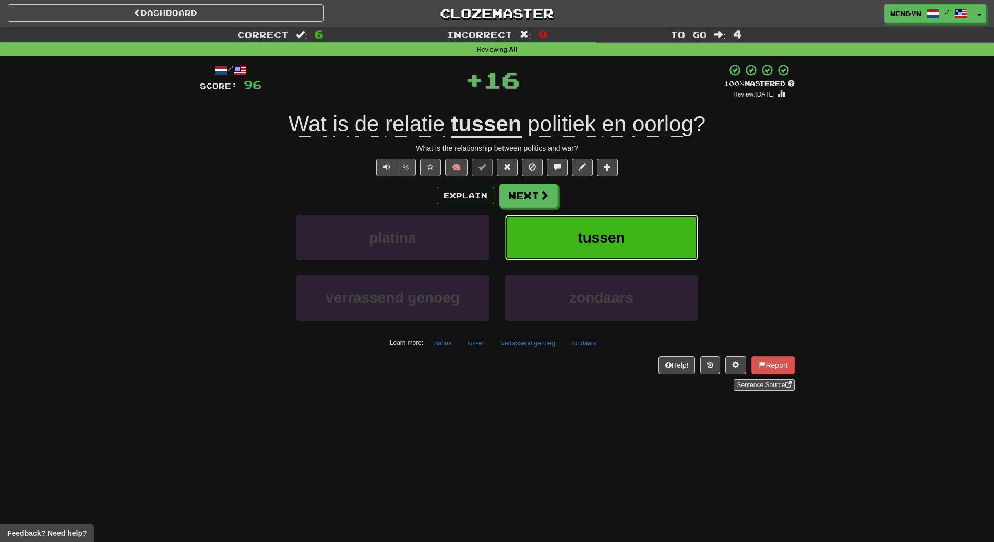
click at [617, 232] on span "tussen" at bounding box center [601, 238] width 47 height 16
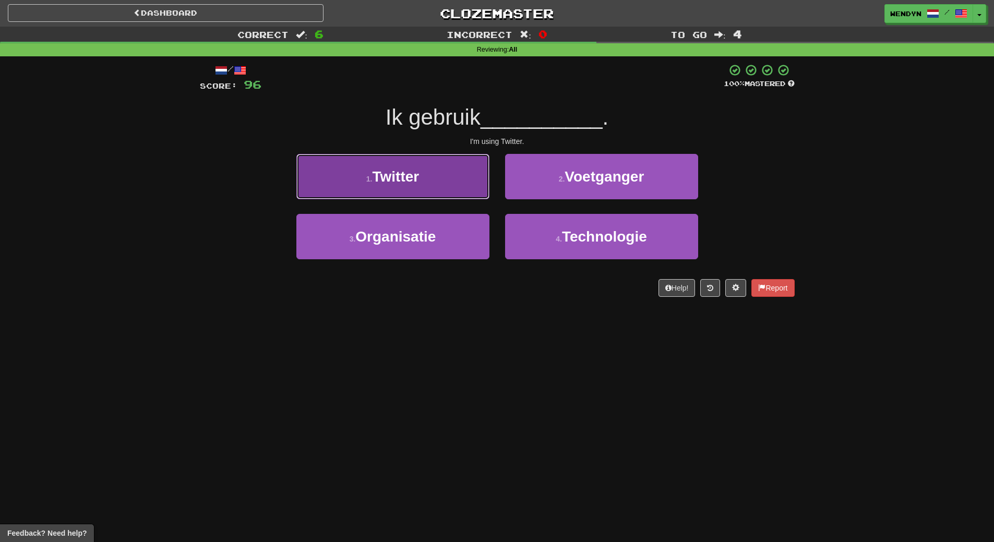
click at [433, 187] on button "1 . Twitter" at bounding box center [392, 176] width 193 height 45
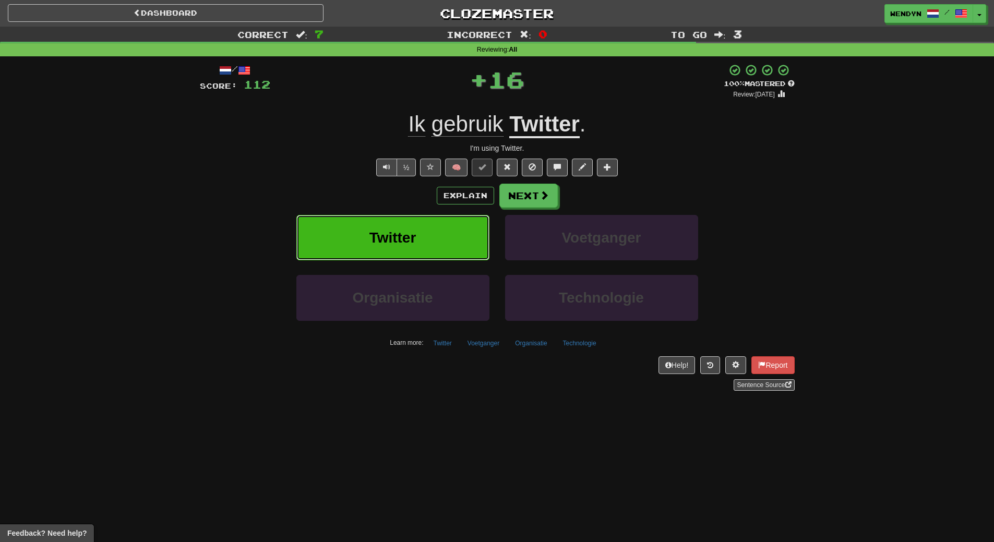
click at [425, 236] on button "Twitter" at bounding box center [392, 237] width 193 height 45
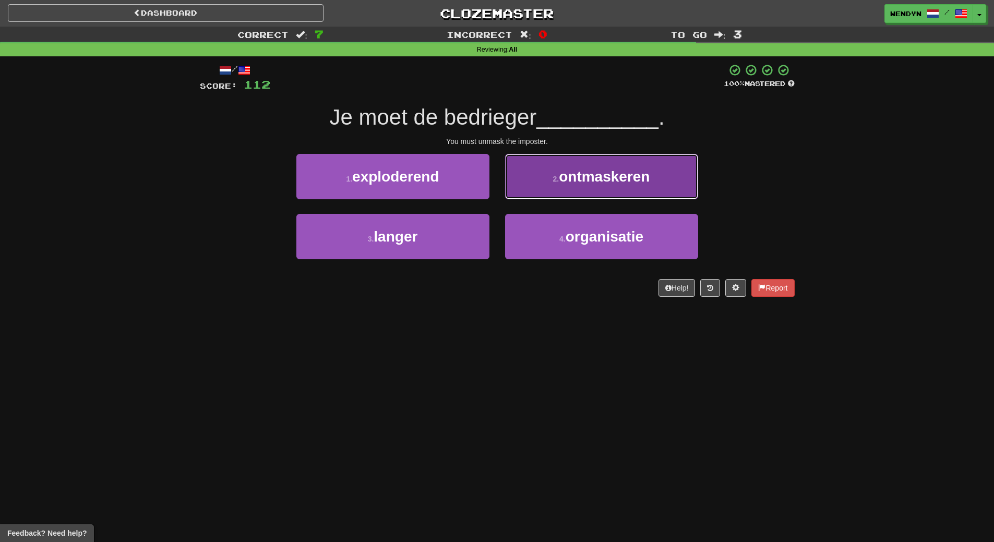
click at [615, 188] on button "2 . ontmaskeren" at bounding box center [601, 176] width 193 height 45
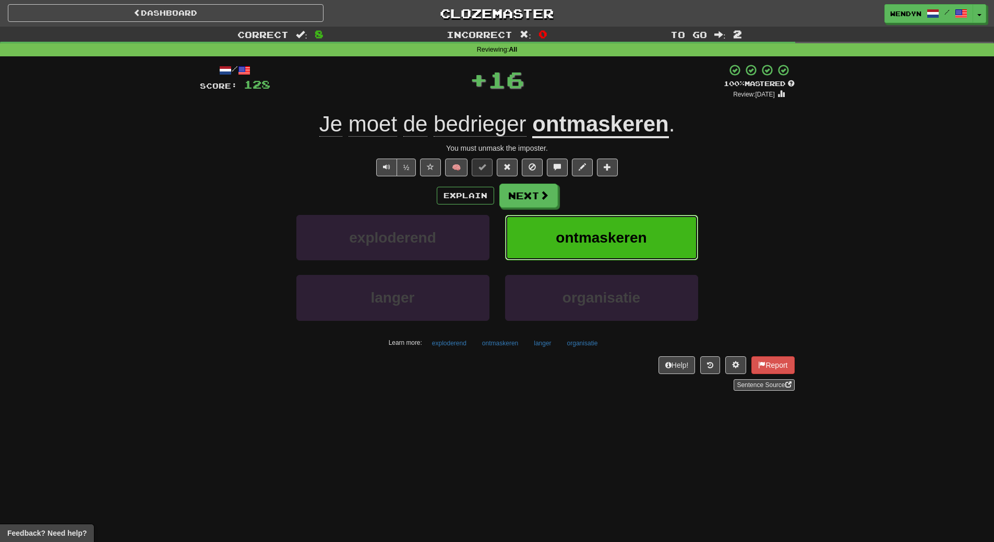
click at [614, 236] on span "ontmaskeren" at bounding box center [601, 238] width 91 height 16
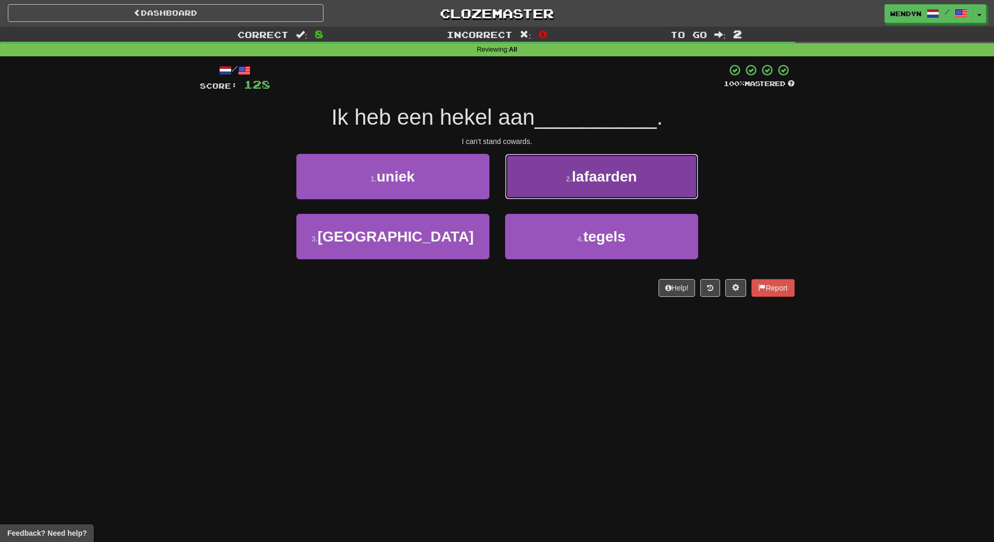
click at [564, 198] on button "2 . lafaarden" at bounding box center [601, 176] width 193 height 45
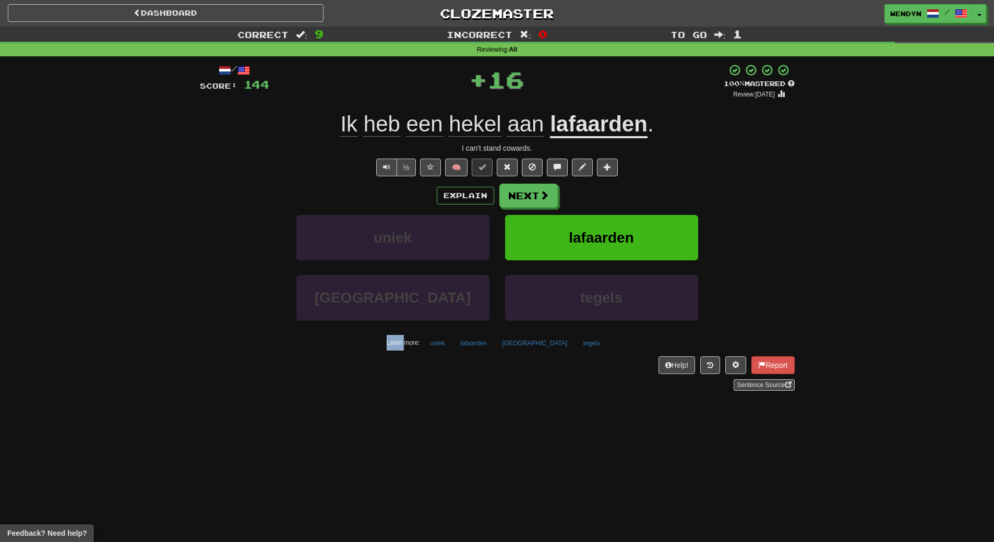
click at [564, 198] on div "Explain Next" at bounding box center [497, 196] width 595 height 24
click at [561, 257] on button "lafaarden" at bounding box center [601, 237] width 193 height 45
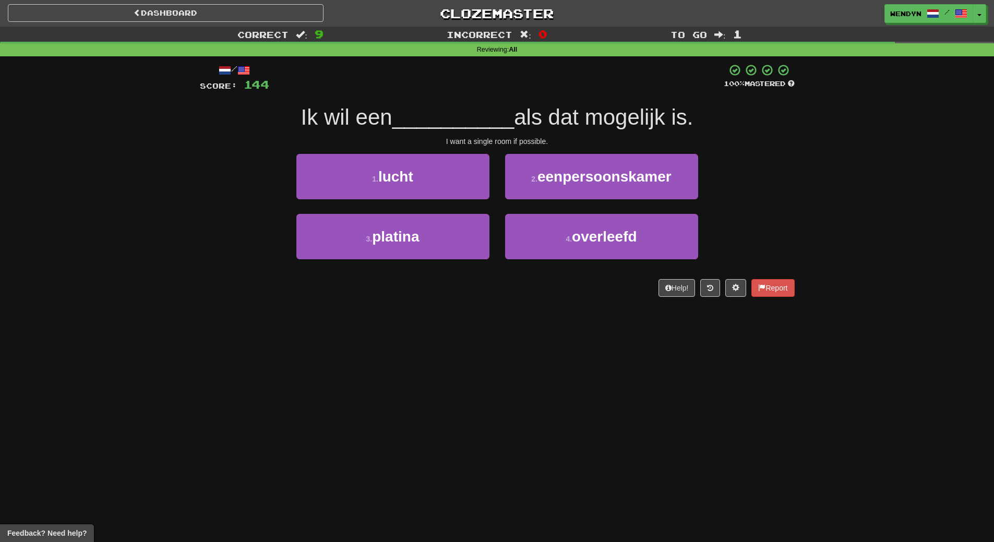
click at [408, 358] on div "Dashboard Clozemaster WendyN / Toggle Dropdown Dashboard Leaderboard Activity F…" at bounding box center [497, 271] width 994 height 542
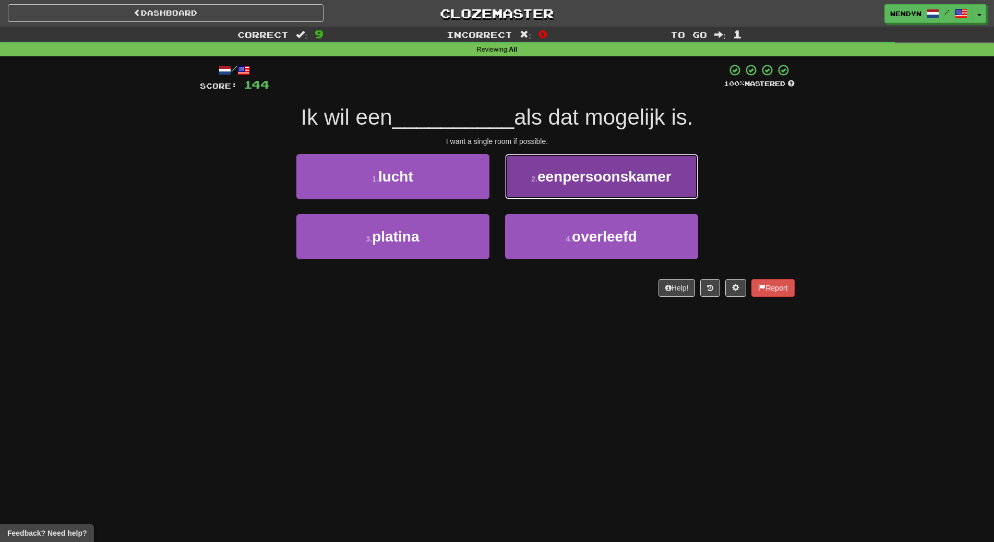
click at [623, 189] on button "2 . eenpersoonskamer" at bounding box center [601, 176] width 193 height 45
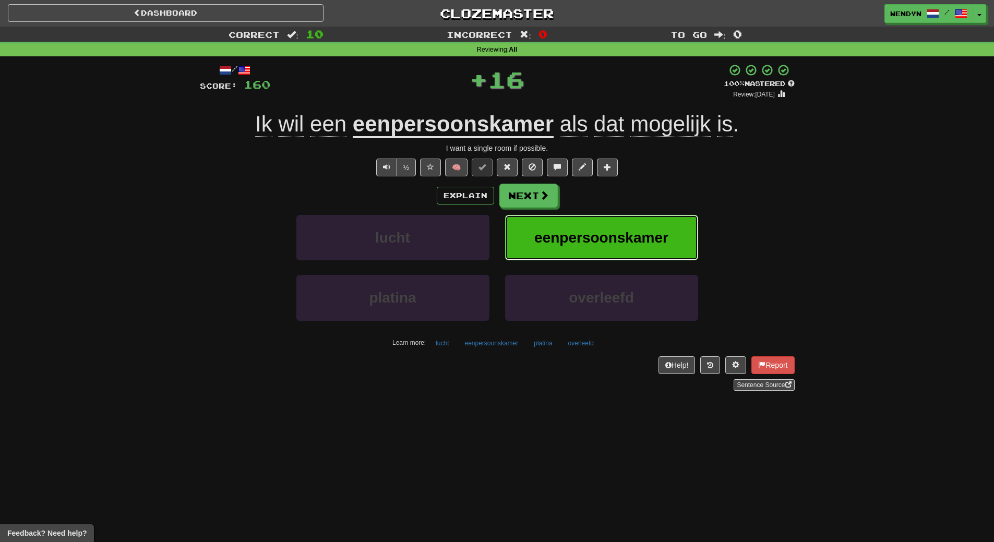
click at [613, 252] on button "eenpersoonskamer" at bounding box center [601, 237] width 193 height 45
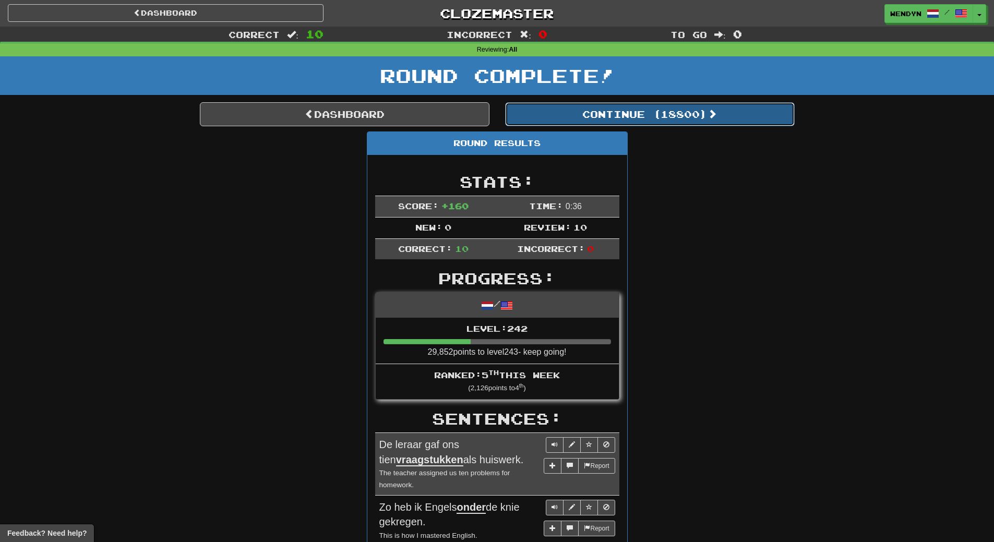
click at [677, 121] on button "Continue ( 18800 )" at bounding box center [650, 114] width 290 height 24
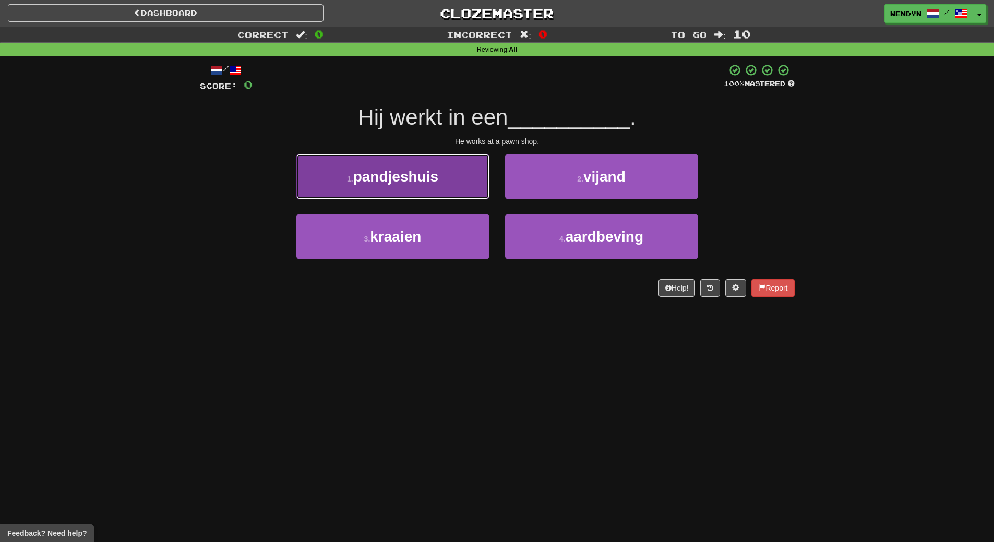
click at [411, 186] on button "1 . pandjeshuis" at bounding box center [392, 176] width 193 height 45
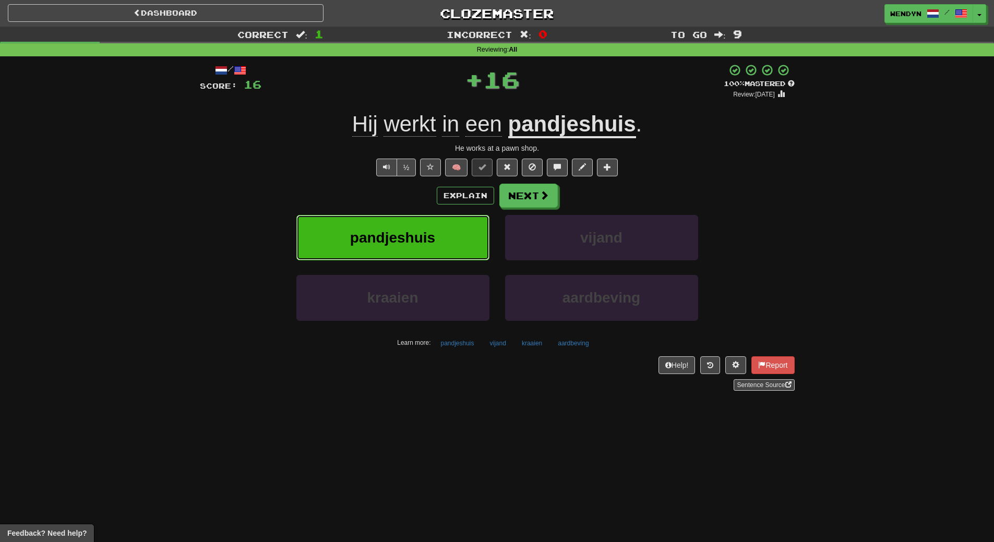
drag, startPoint x: 408, startPoint y: 225, endPoint x: 408, endPoint y: 232, distance: 7.3
click at [408, 232] on button "pandjeshuis" at bounding box center [392, 237] width 193 height 45
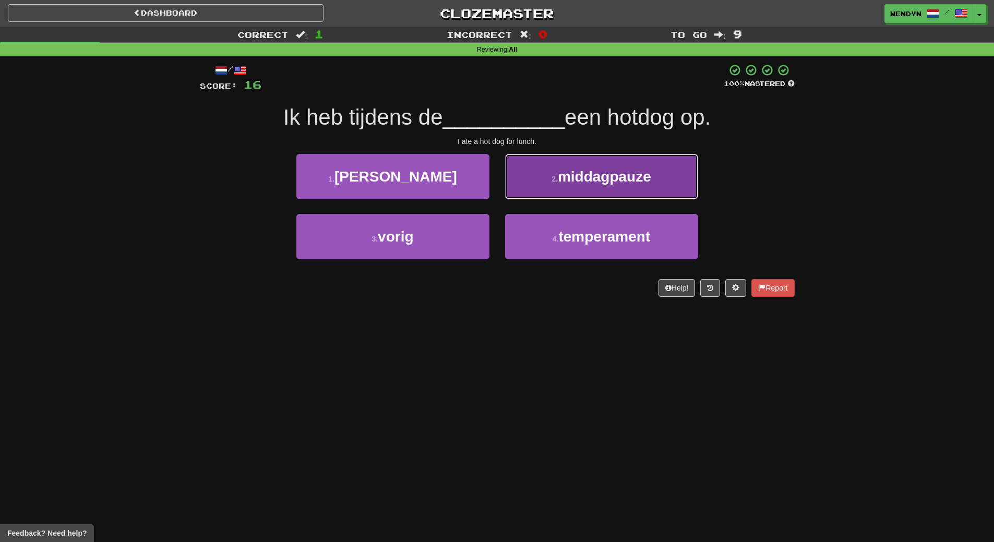
click at [606, 190] on button "2 . middagpauze" at bounding box center [601, 176] width 193 height 45
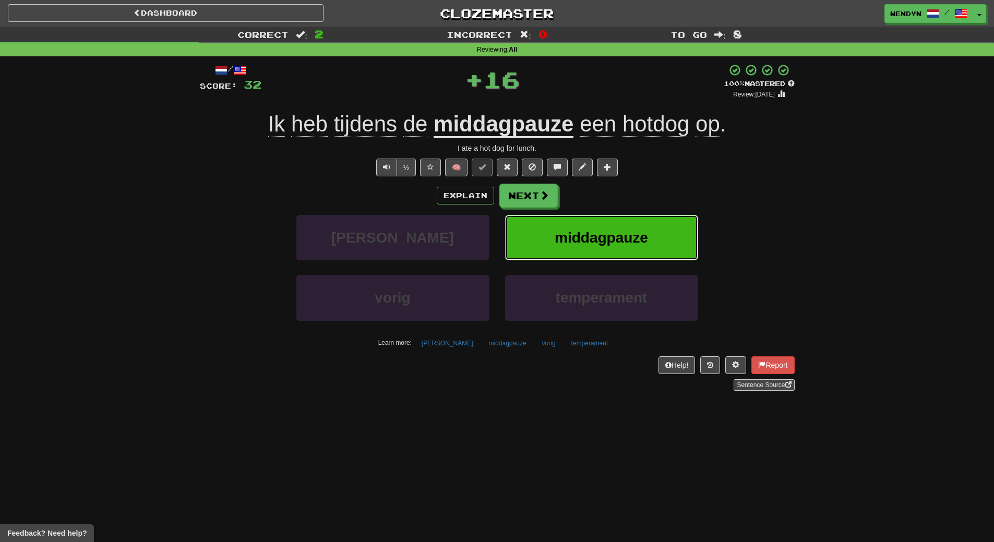
click at [600, 236] on span "middagpauze" at bounding box center [601, 238] width 93 height 16
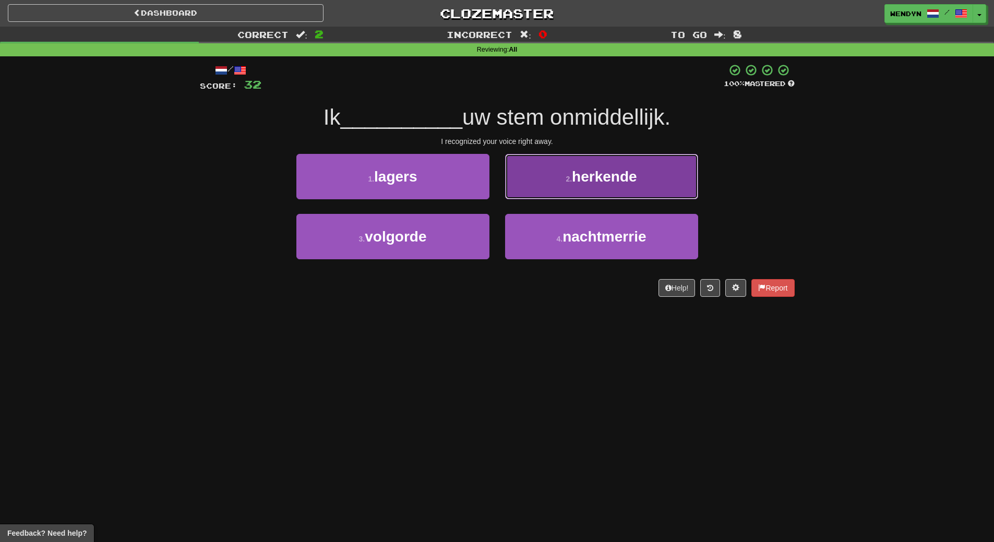
click at [667, 194] on button "2 . herkende" at bounding box center [601, 176] width 193 height 45
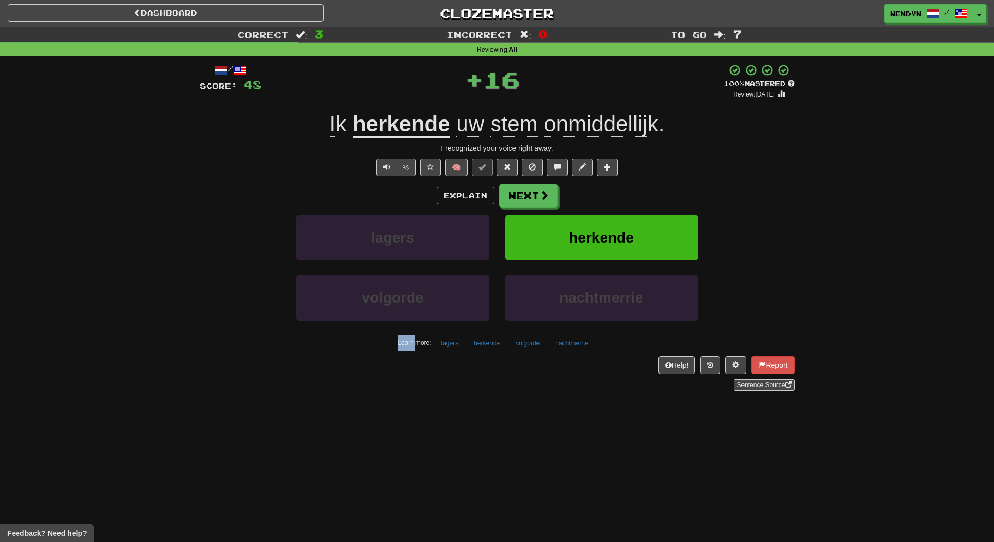
click at [667, 194] on div "Explain Next" at bounding box center [497, 196] width 595 height 24
click at [649, 239] on button "herkende" at bounding box center [601, 237] width 193 height 45
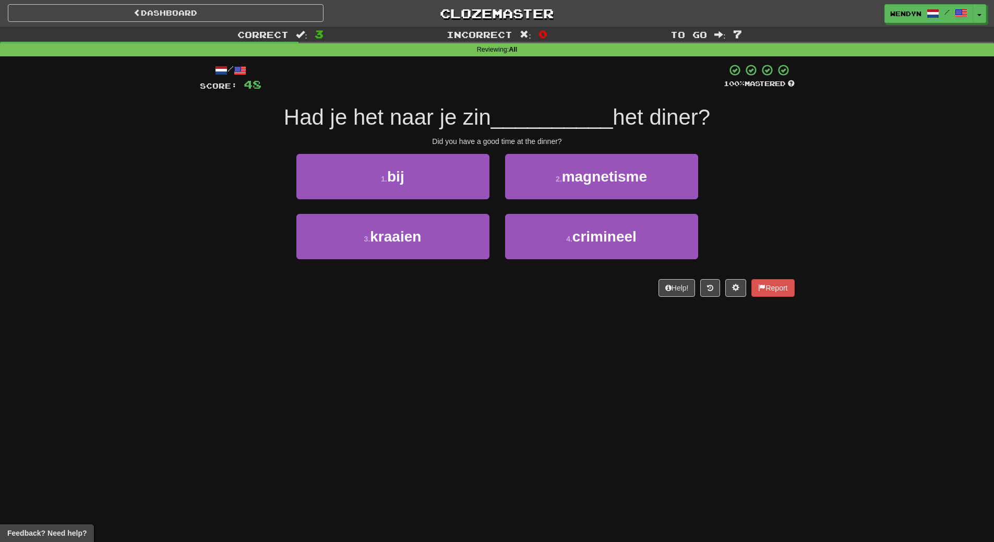
click at [374, 359] on div "Dashboard Clozemaster WendyN / Toggle Dropdown Dashboard Leaderboard Activity F…" at bounding box center [497, 271] width 994 height 542
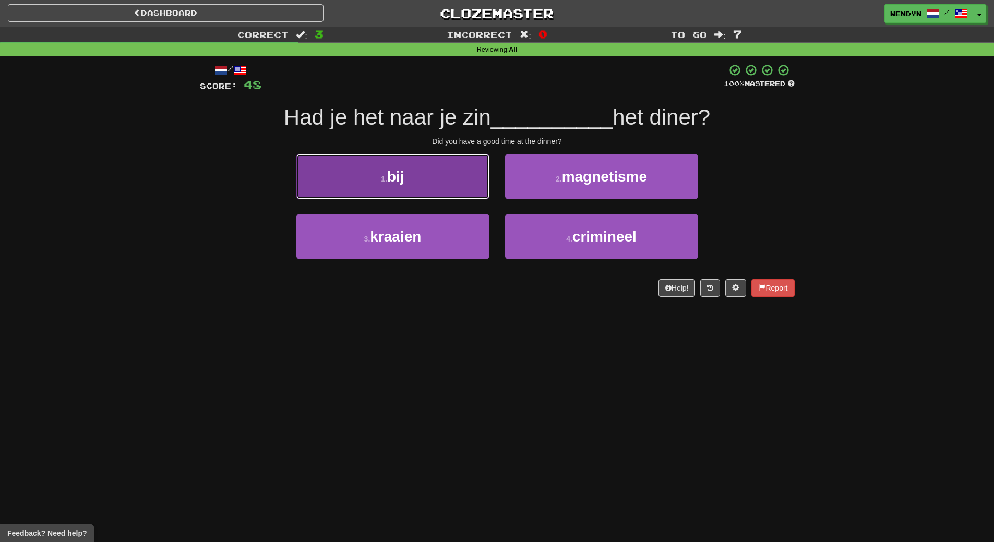
click at [404, 195] on button "1 . bij" at bounding box center [392, 176] width 193 height 45
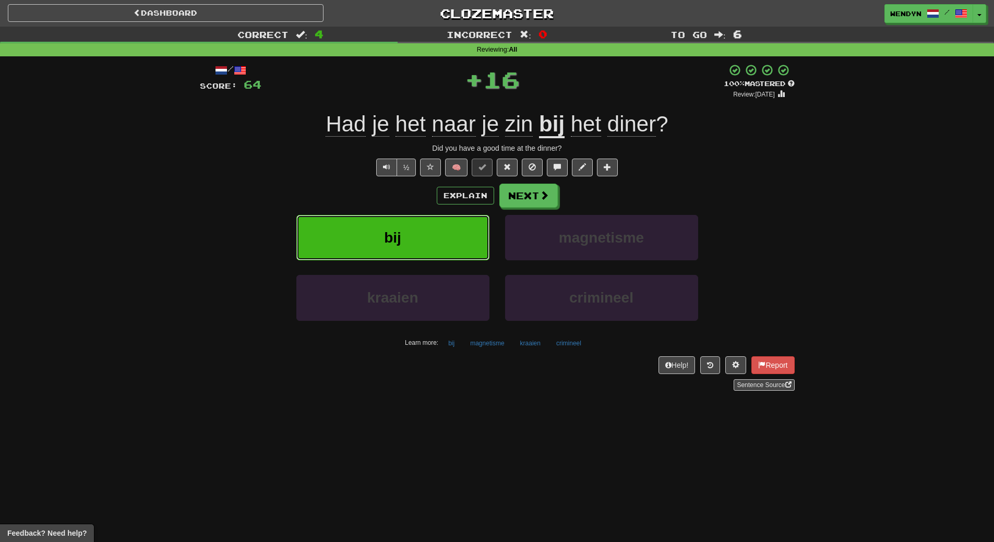
click at [394, 239] on span "bij" at bounding box center [392, 238] width 17 height 16
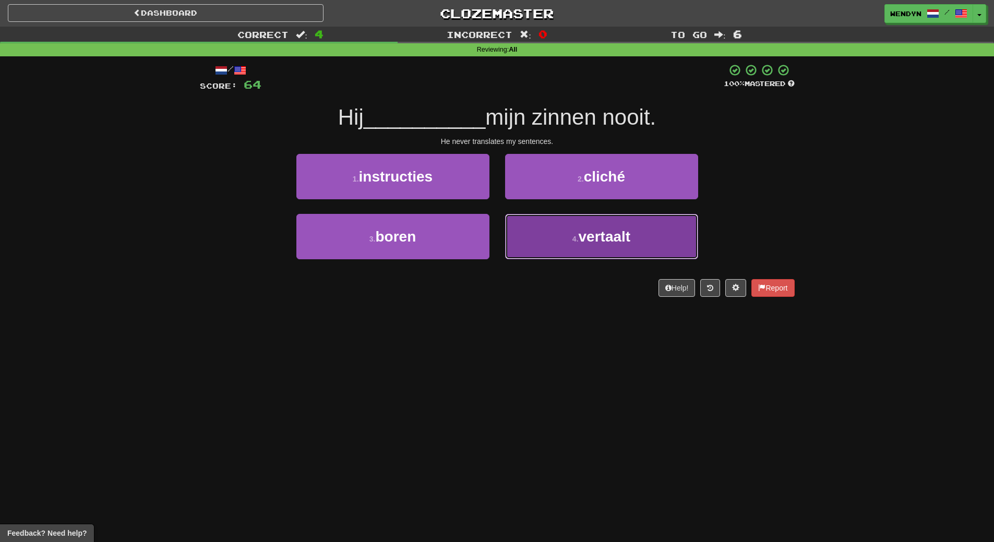
click at [633, 231] on button "4 . vertaalt" at bounding box center [601, 236] width 193 height 45
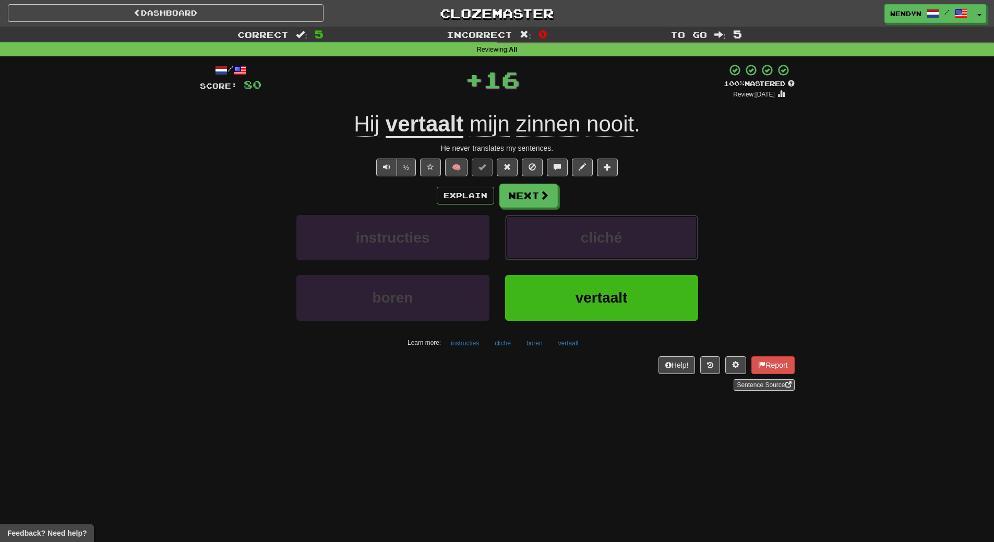
click at [633, 231] on button "cliché" at bounding box center [601, 237] width 193 height 45
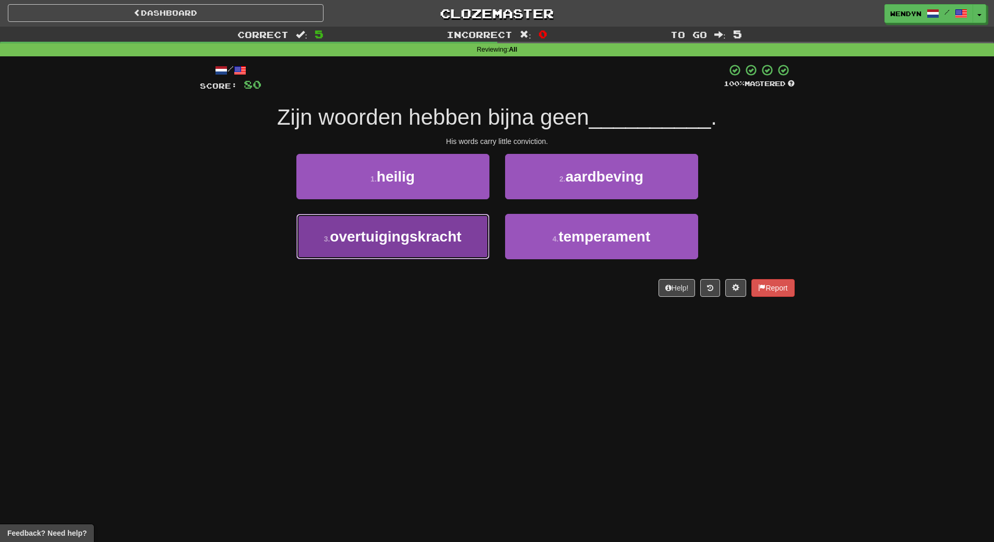
click at [423, 246] on button "3 . overtuigingskracht" at bounding box center [392, 236] width 193 height 45
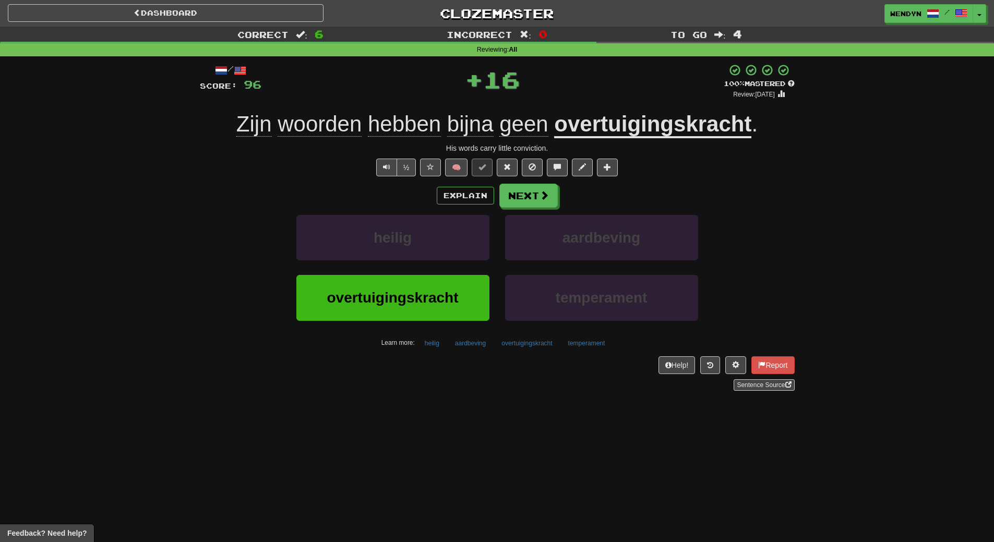
drag, startPoint x: 404, startPoint y: 449, endPoint x: 401, endPoint y: 407, distance: 42.4
click at [404, 449] on div "Dashboard Clozemaster WendyN / Toggle Dropdown Dashboard Leaderboard Activity F…" at bounding box center [497, 271] width 994 height 542
click at [394, 276] on button "overtuigingskracht" at bounding box center [392, 297] width 193 height 45
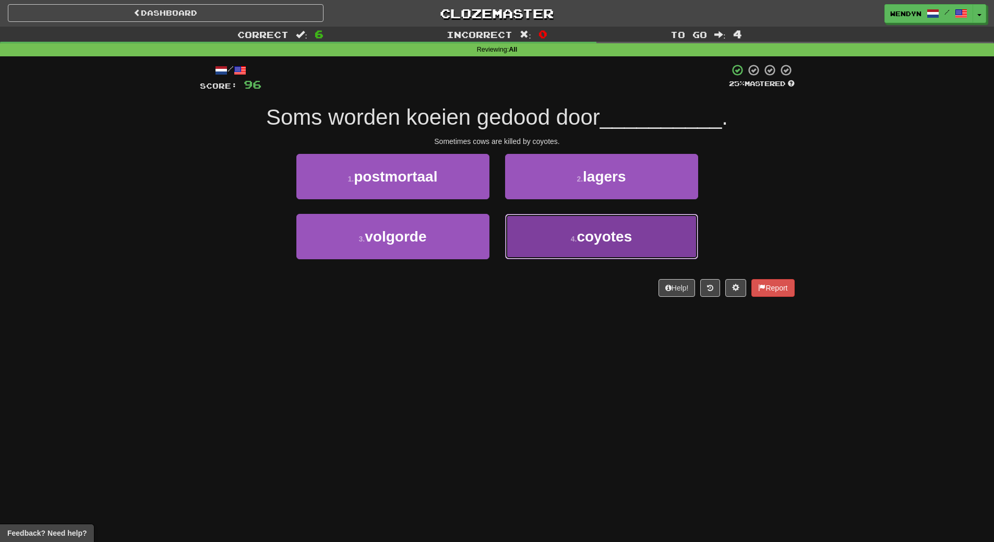
click at [661, 238] on button "4 . coyotes" at bounding box center [601, 236] width 193 height 45
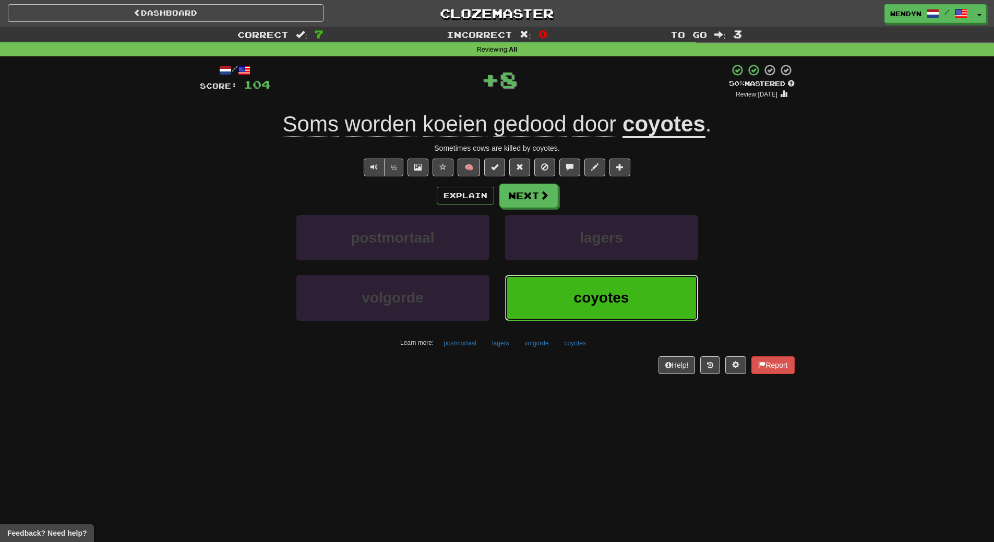
drag, startPoint x: 638, startPoint y: 286, endPoint x: 527, endPoint y: 301, distance: 112.7
click at [638, 286] on button "coyotes" at bounding box center [601, 297] width 193 height 45
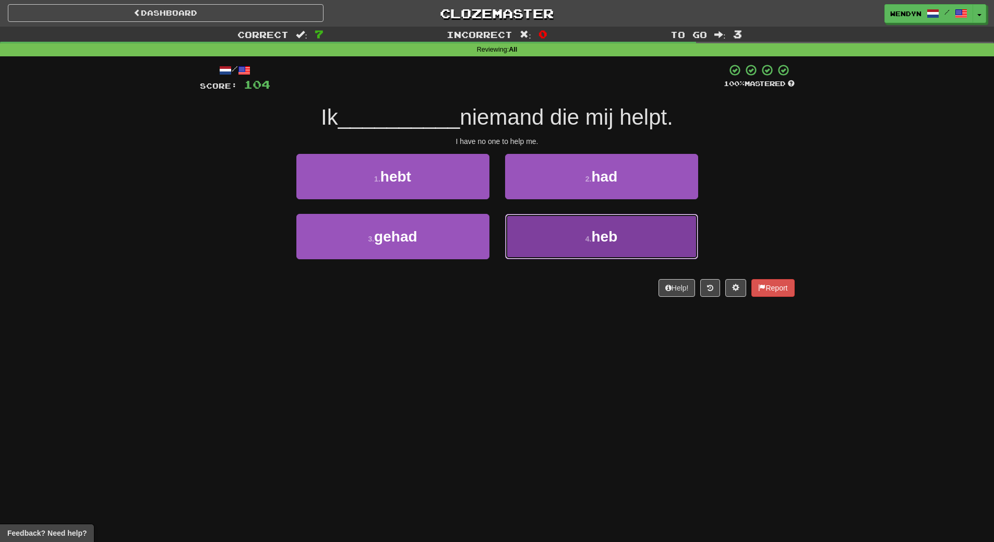
click at [594, 242] on span "heb" at bounding box center [604, 237] width 26 height 16
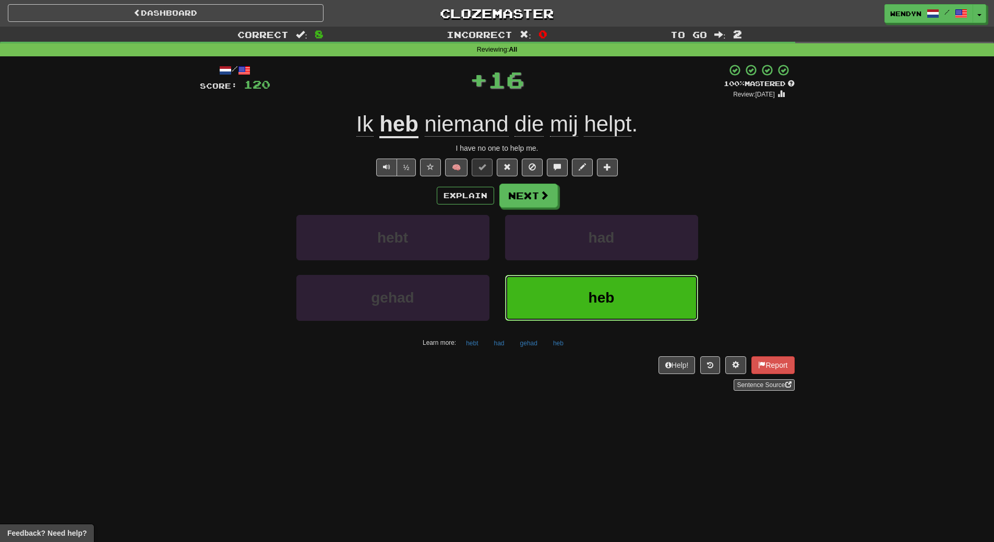
click at [575, 294] on button "heb" at bounding box center [601, 297] width 193 height 45
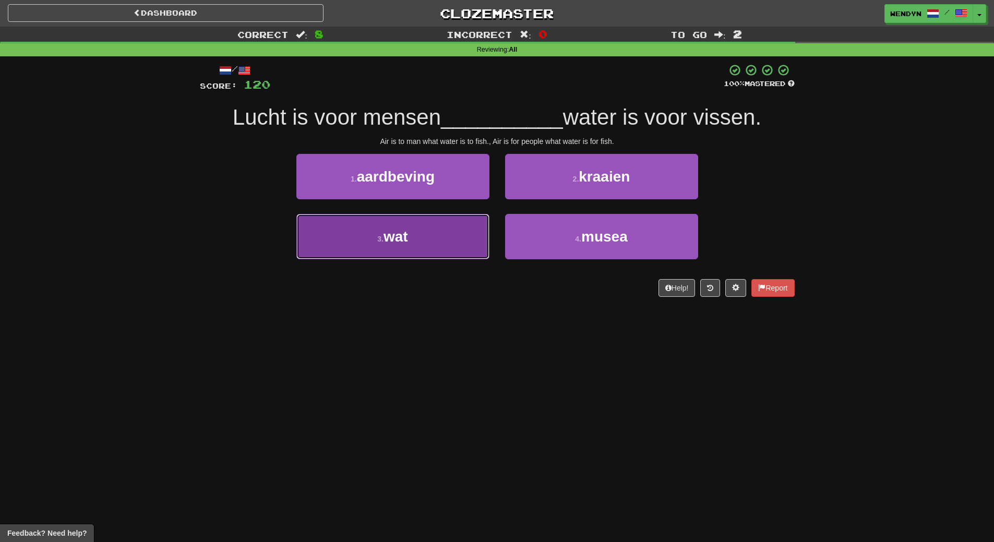
click at [444, 255] on button "3 . wat" at bounding box center [392, 236] width 193 height 45
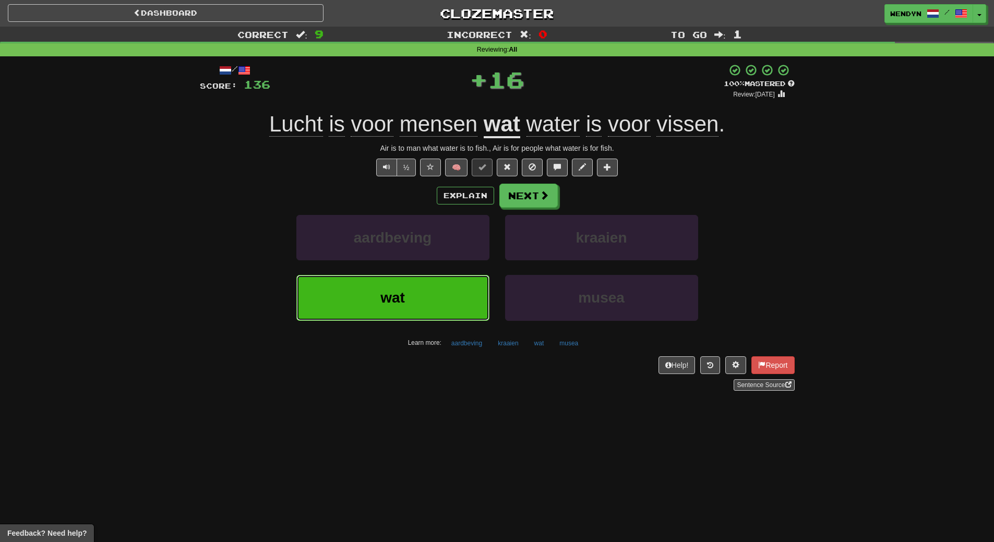
click at [444, 307] on button "wat" at bounding box center [392, 297] width 193 height 45
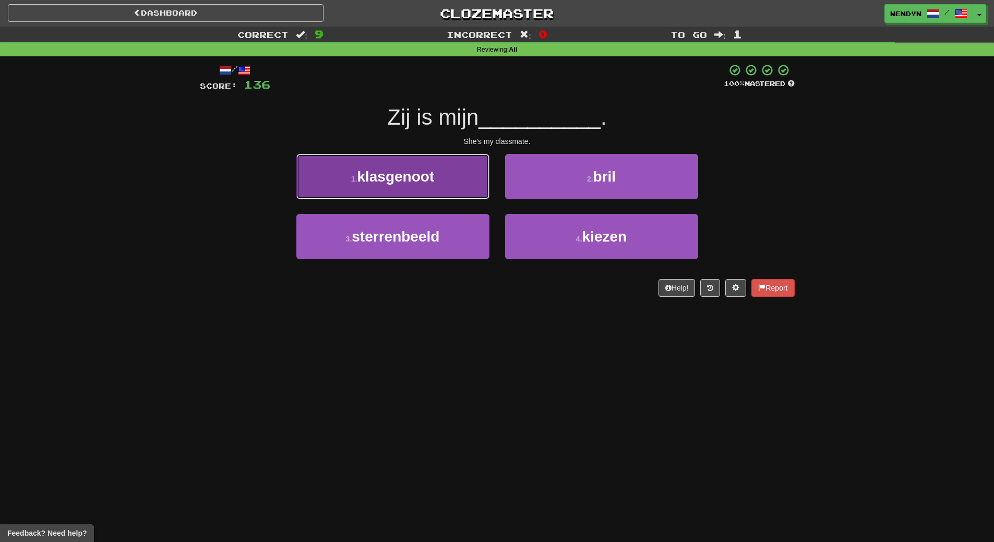
click at [425, 185] on button "1 . klasgenoot" at bounding box center [392, 176] width 193 height 45
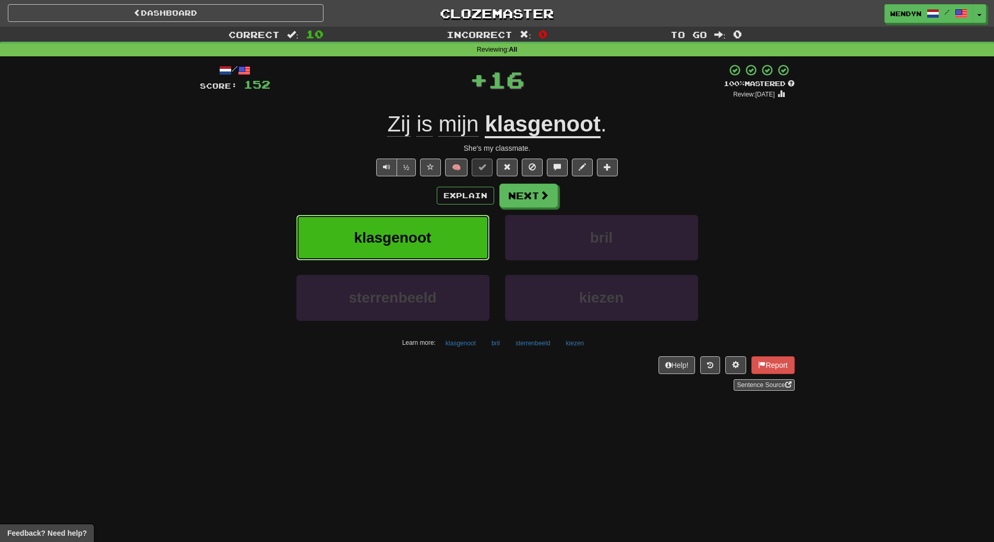
click at [423, 239] on span "klasgenoot" at bounding box center [392, 238] width 77 height 16
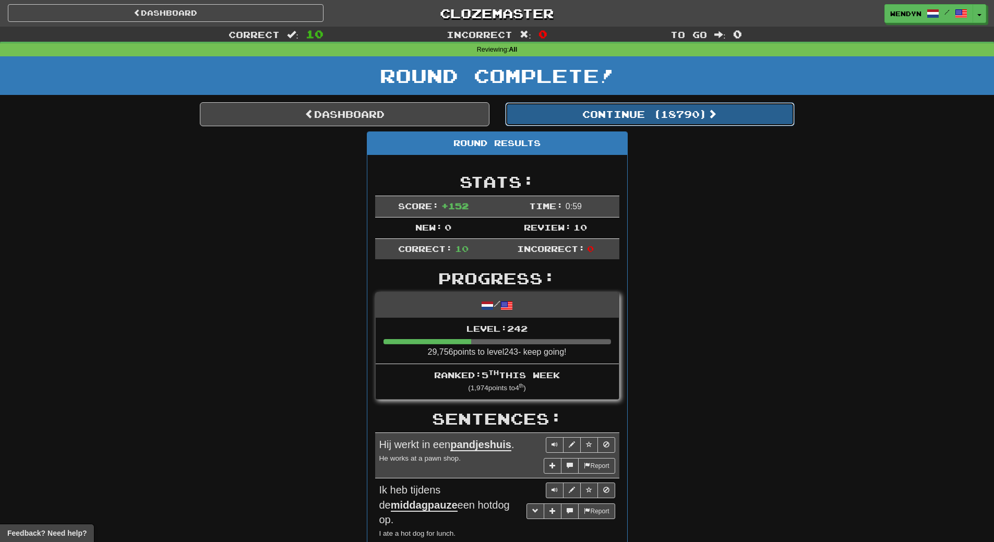
click at [687, 119] on button "Continue ( 18790 )" at bounding box center [650, 114] width 290 height 24
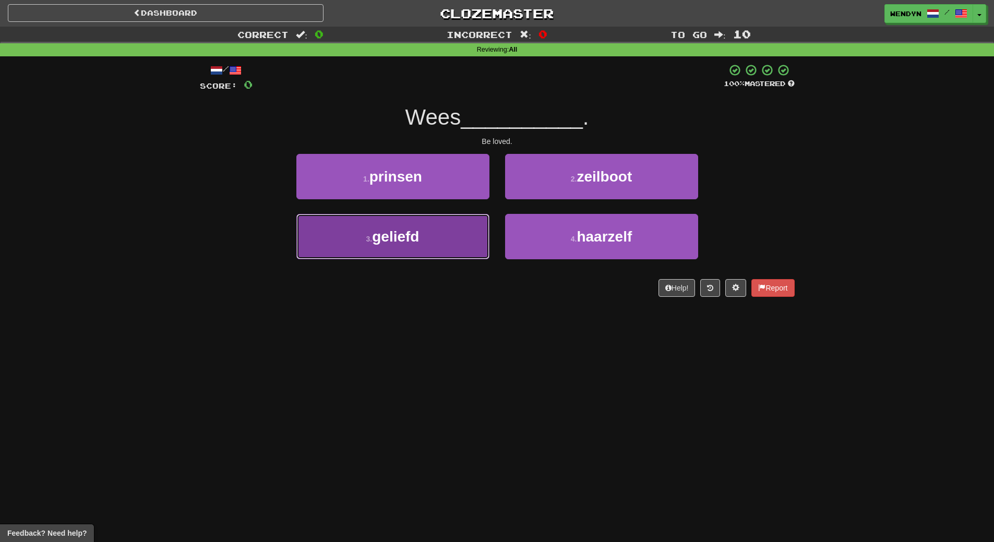
click at [406, 238] on span "geliefd" at bounding box center [395, 237] width 47 height 16
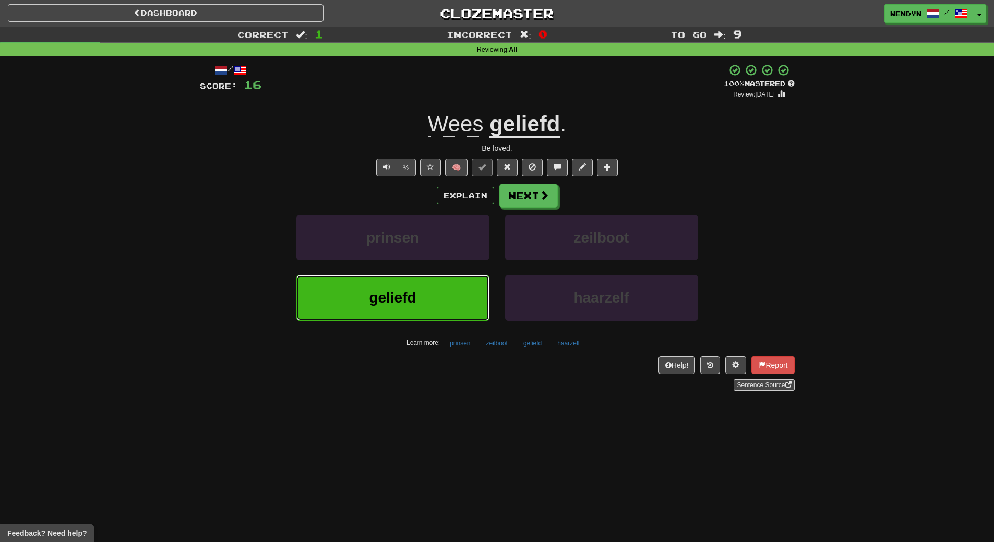
click at [390, 280] on button "geliefd" at bounding box center [392, 297] width 193 height 45
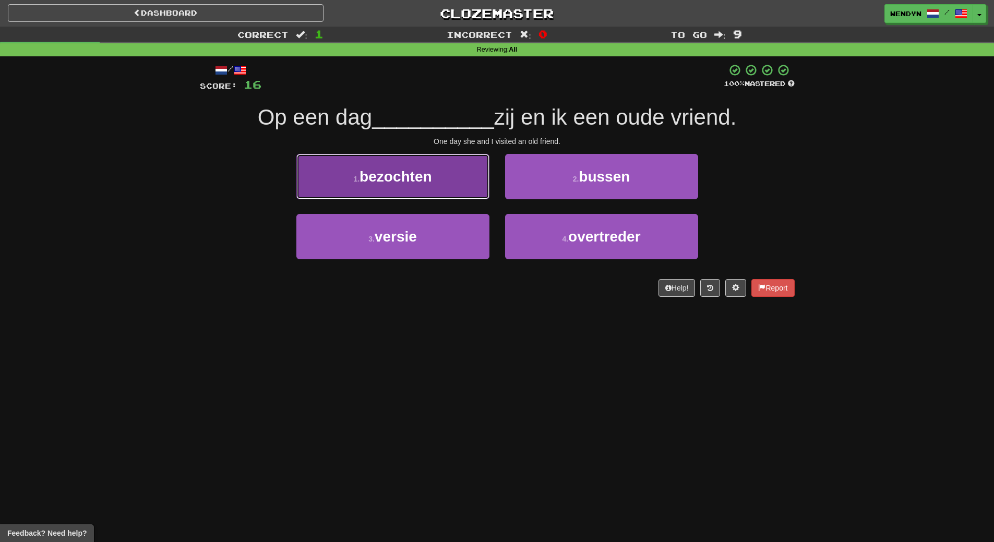
click at [419, 178] on span "bezochten" at bounding box center [396, 177] width 72 height 16
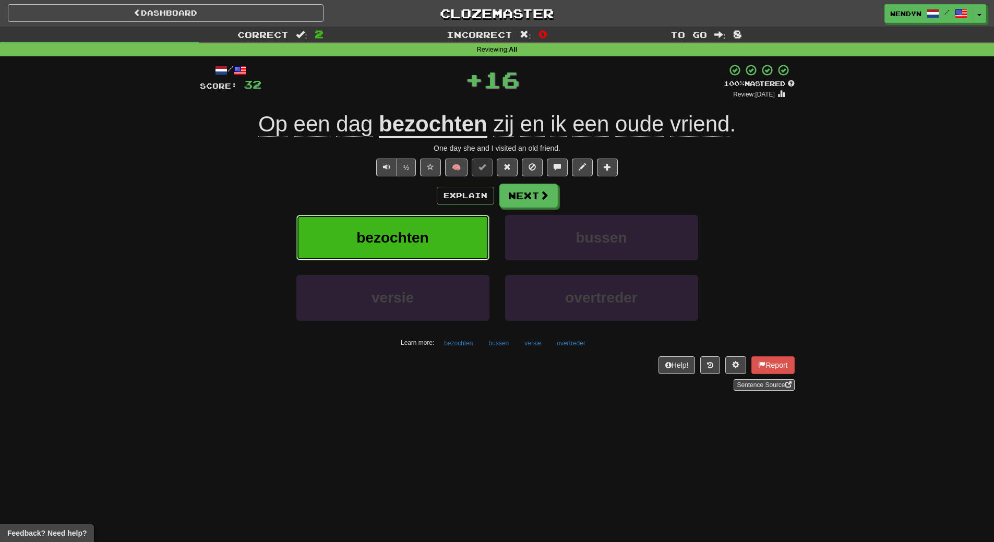
drag, startPoint x: 410, startPoint y: 233, endPoint x: 403, endPoint y: 278, distance: 45.4
click at [410, 245] on span "bezochten" at bounding box center [393, 238] width 72 height 16
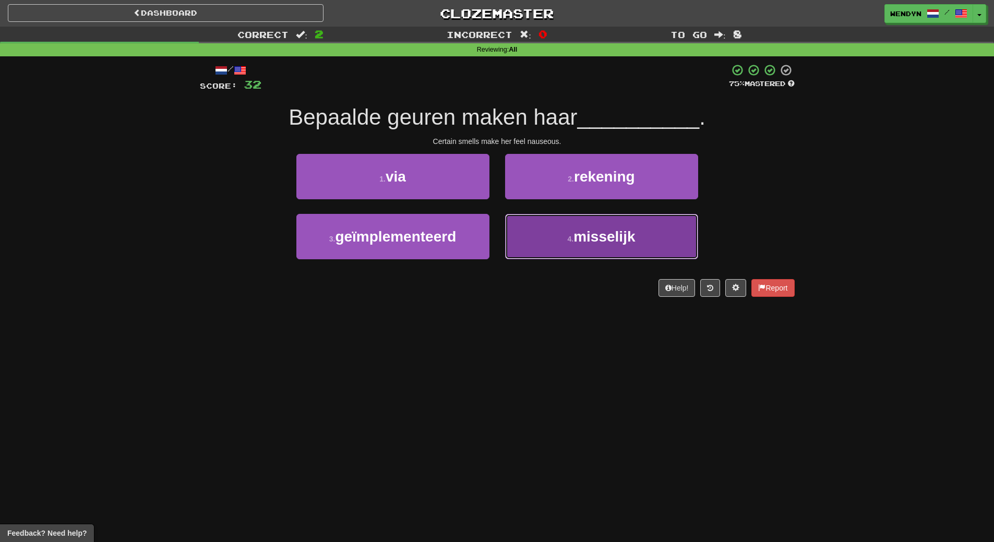
click at [608, 249] on button "4 . misselijk" at bounding box center [601, 236] width 193 height 45
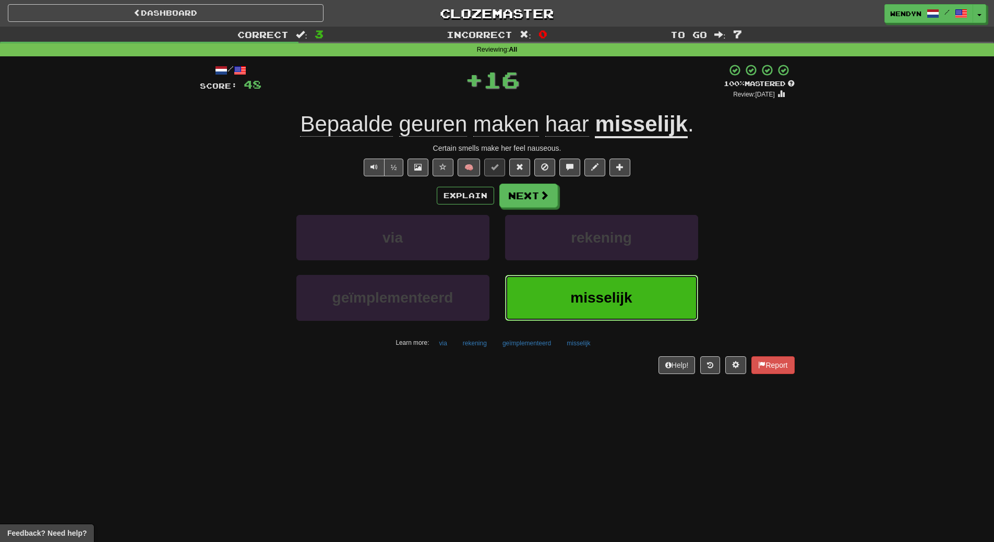
click at [609, 288] on button "misselijk" at bounding box center [601, 297] width 193 height 45
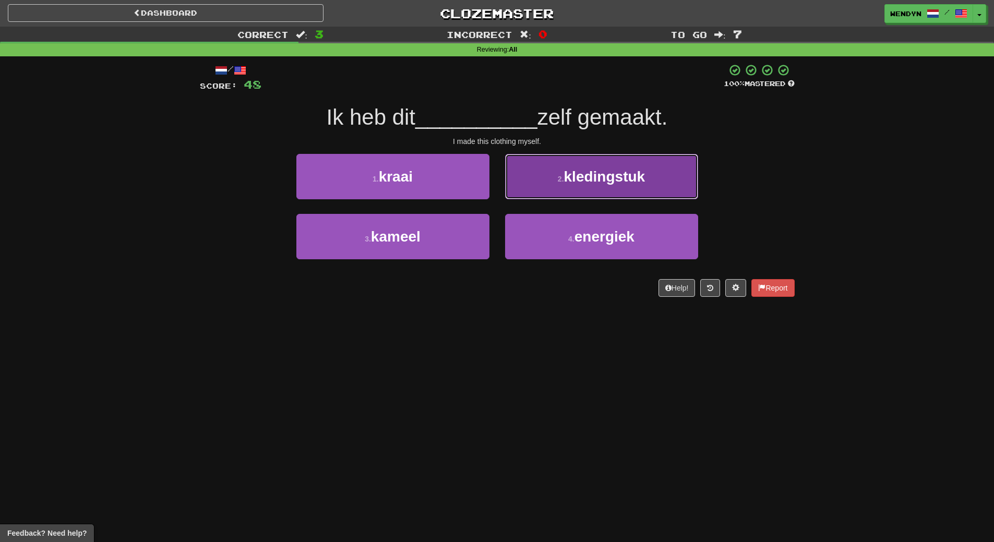
click at [614, 176] on span "kledingstuk" at bounding box center [604, 177] width 81 height 16
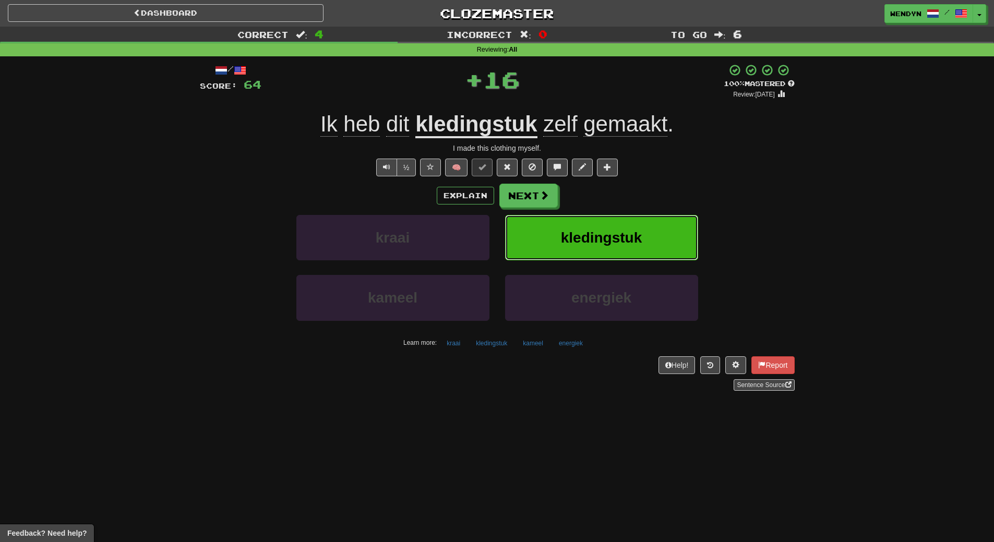
click at [621, 225] on button "kledingstuk" at bounding box center [601, 237] width 193 height 45
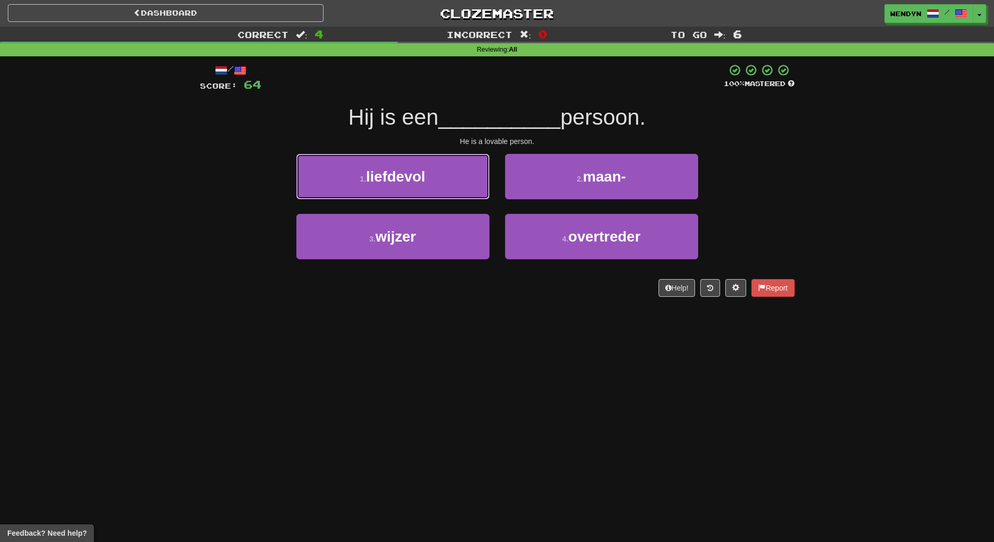
click at [362, 176] on button "1 . liefdevol" at bounding box center [392, 176] width 193 height 45
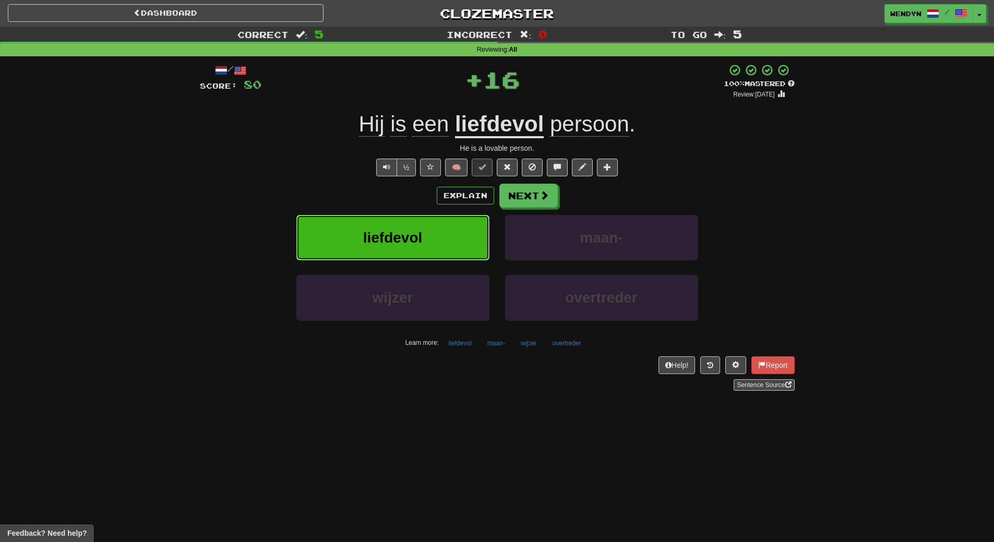
click at [366, 239] on span "liefdevol" at bounding box center [393, 238] width 60 height 16
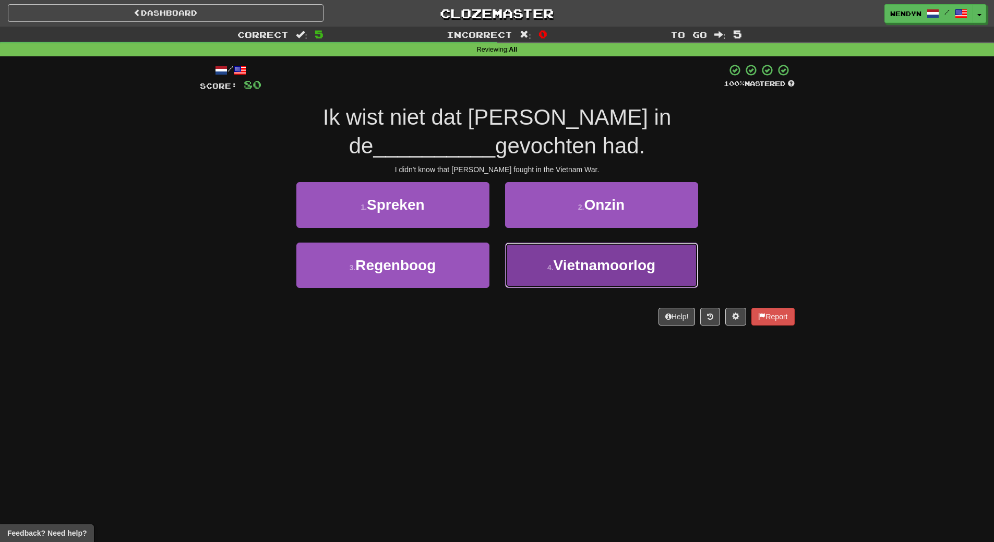
click at [583, 267] on span "Vietnamoorlog" at bounding box center [605, 265] width 102 height 16
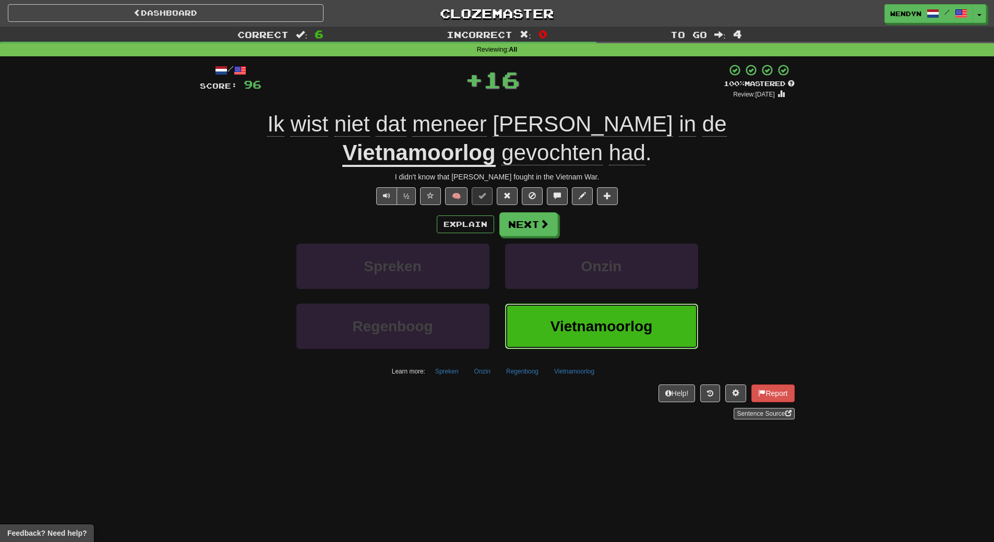
click at [584, 332] on span "Vietnamoorlog" at bounding box center [602, 326] width 102 height 16
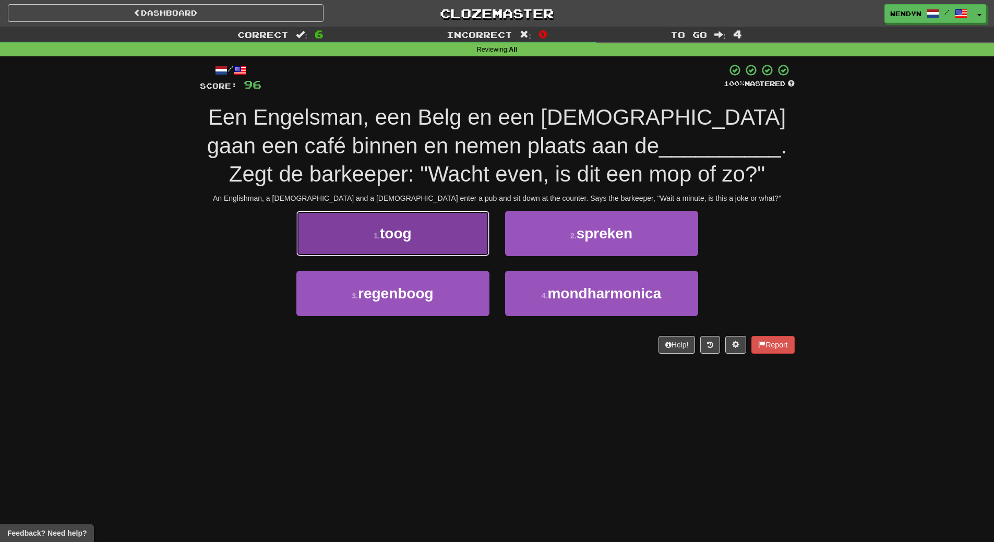
click at [387, 234] on span "toog" at bounding box center [396, 234] width 32 height 16
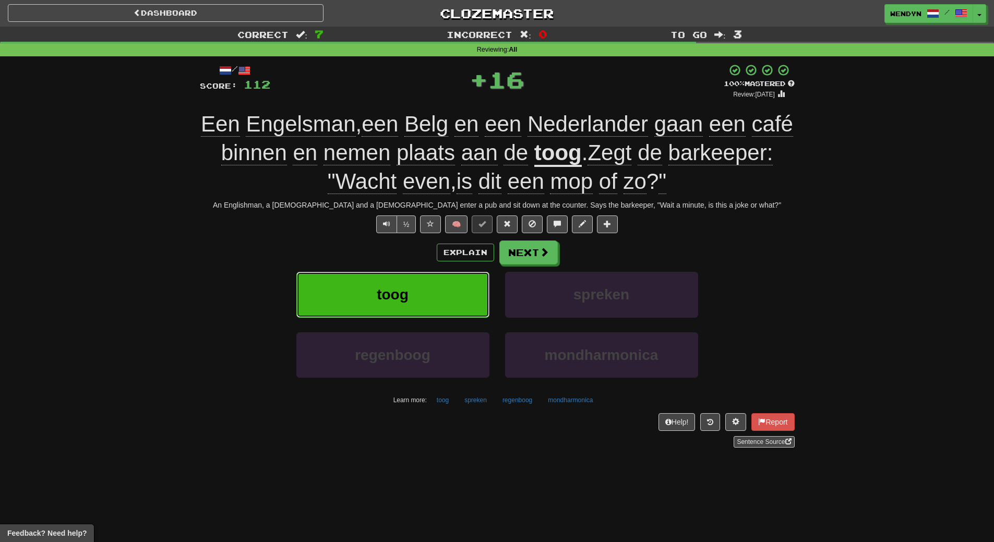
click at [389, 300] on span "toog" at bounding box center [393, 295] width 32 height 16
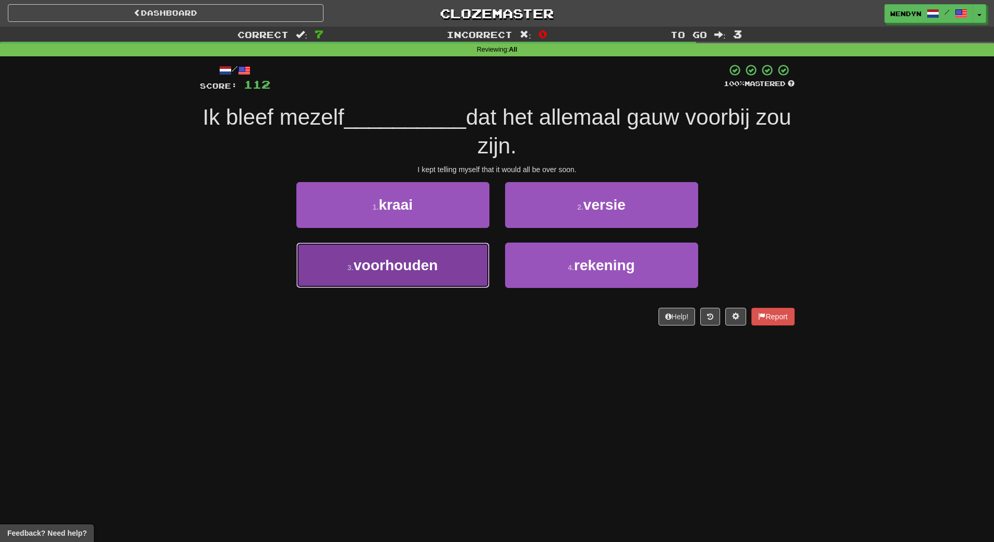
click at [378, 280] on button "3 . voorhouden" at bounding box center [392, 265] width 193 height 45
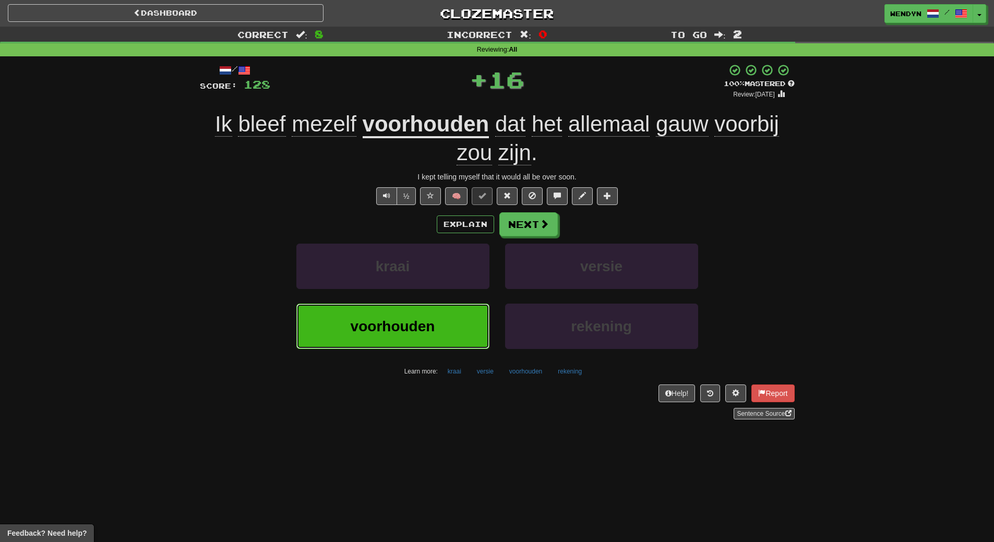
click at [375, 323] on span "voorhouden" at bounding box center [393, 326] width 85 height 16
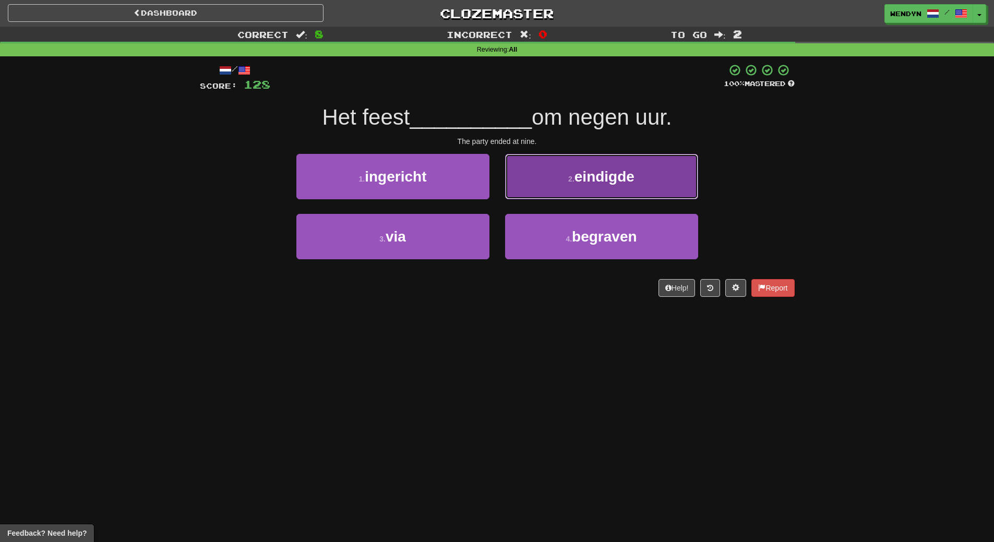
click at [621, 193] on button "2 . eindigde" at bounding box center [601, 176] width 193 height 45
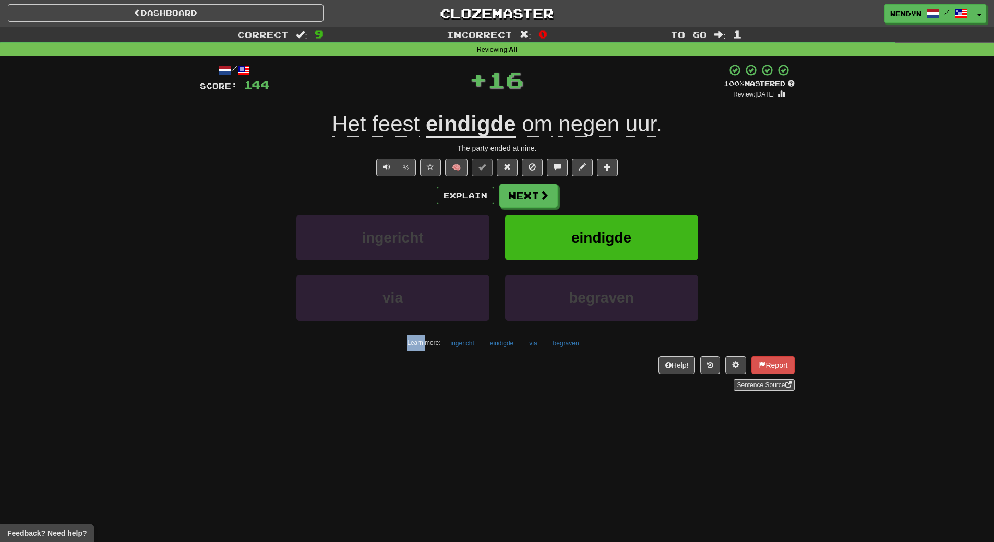
click at [621, 193] on div "Explain Next" at bounding box center [497, 196] width 595 height 24
click at [613, 232] on span "eindigde" at bounding box center [602, 238] width 60 height 16
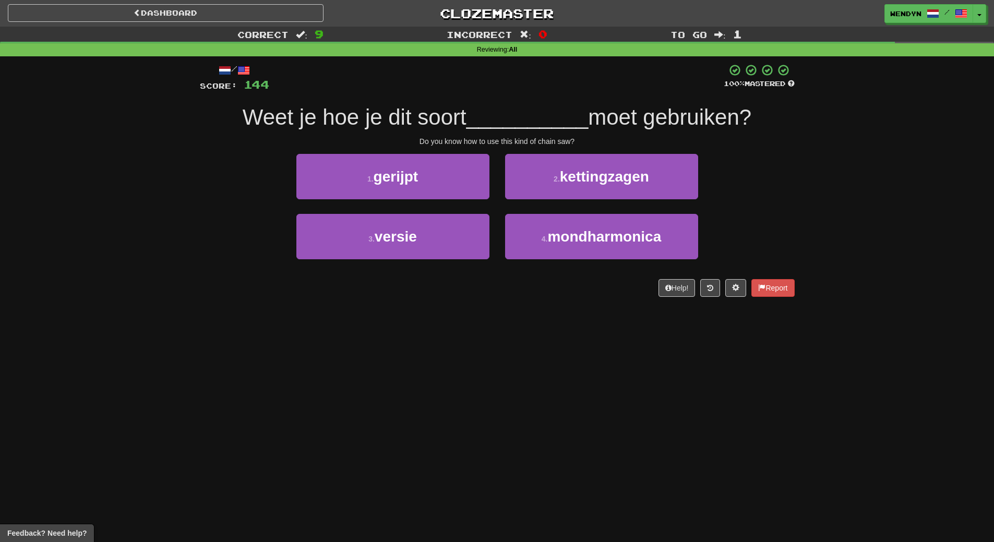
click at [404, 296] on div "Help! Report" at bounding box center [497, 288] width 595 height 18
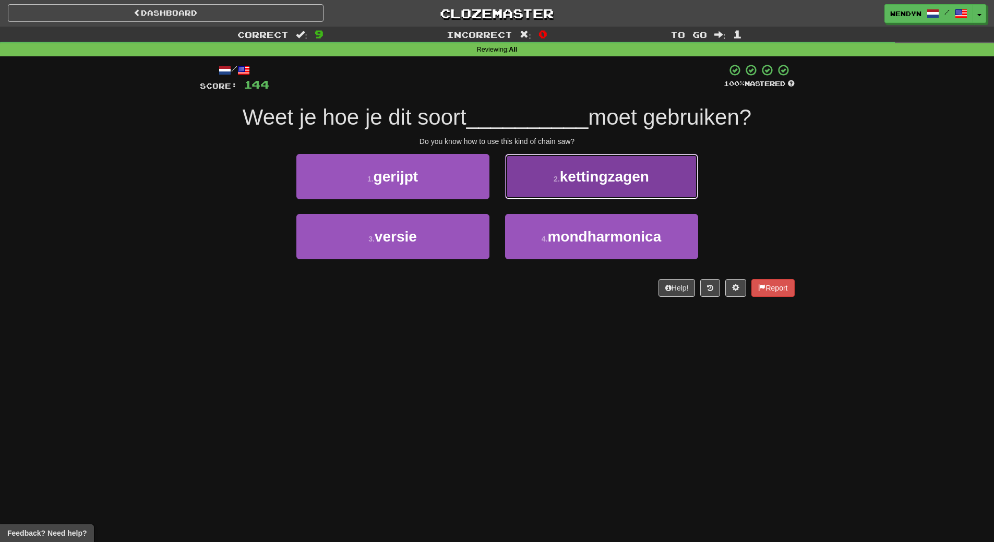
click at [640, 185] on button "2 . kettingzagen" at bounding box center [601, 176] width 193 height 45
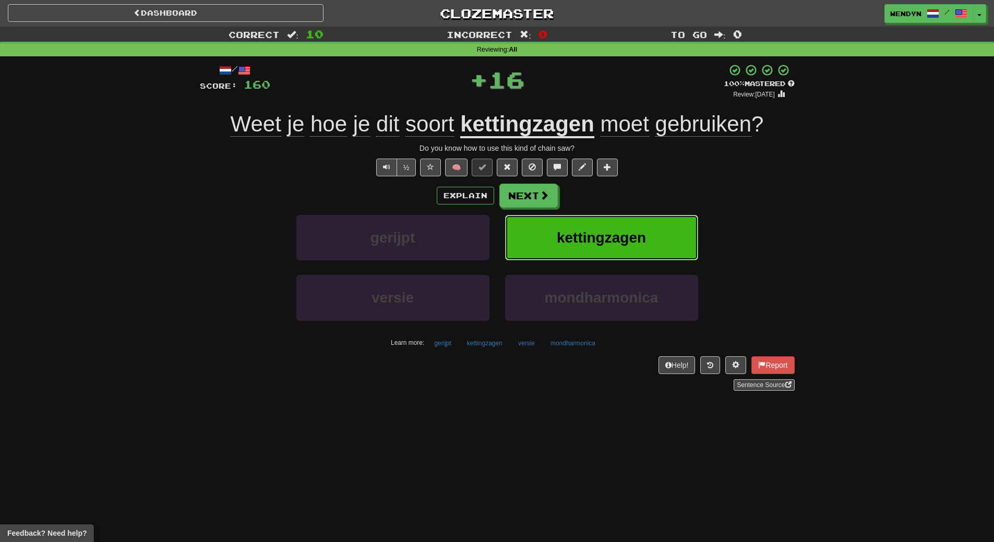
click at [640, 223] on button "kettingzagen" at bounding box center [601, 237] width 193 height 45
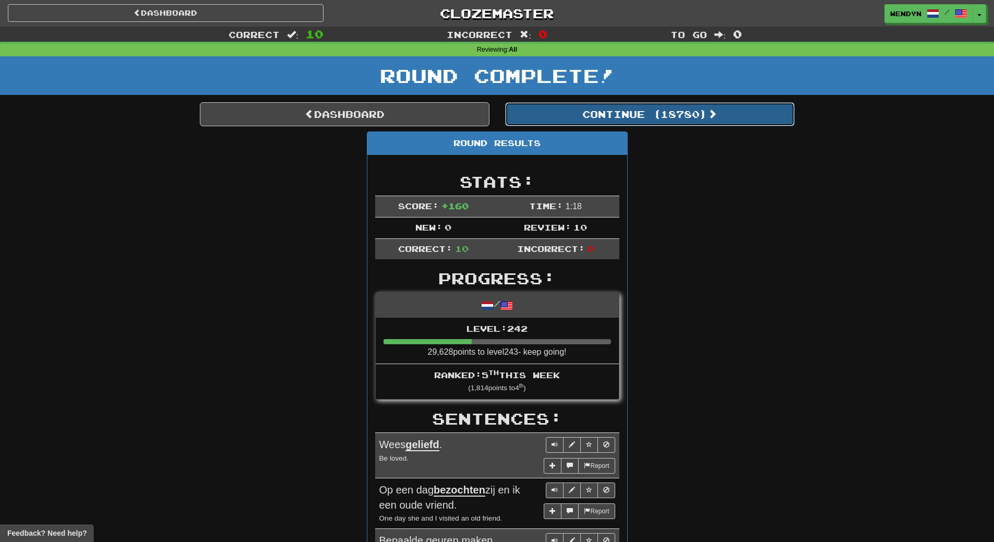
click at [682, 117] on button "Continue ( 18780 )" at bounding box center [650, 114] width 290 height 24
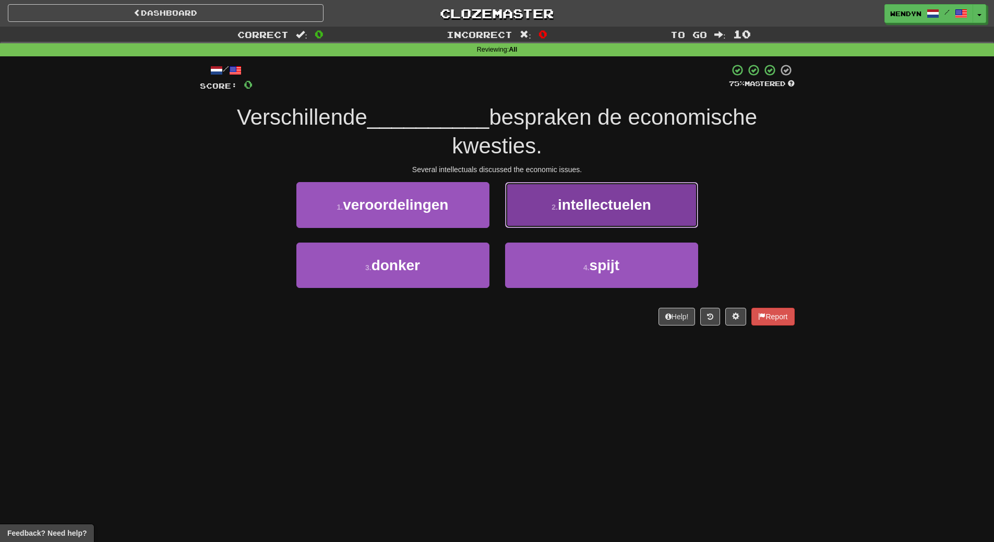
click at [613, 215] on button "2 . intellectuelen" at bounding box center [601, 204] width 193 height 45
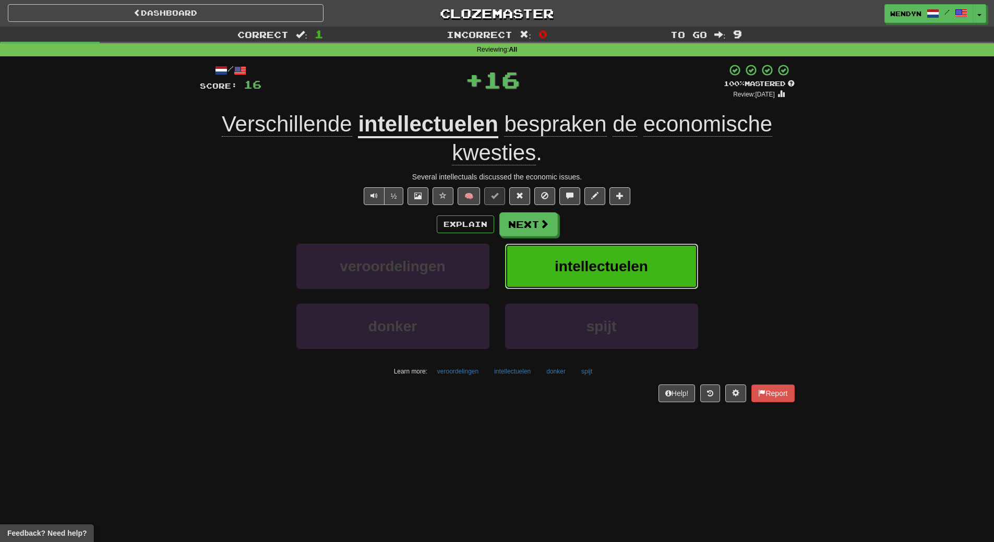
click at [614, 255] on button "intellectuelen" at bounding box center [601, 266] width 193 height 45
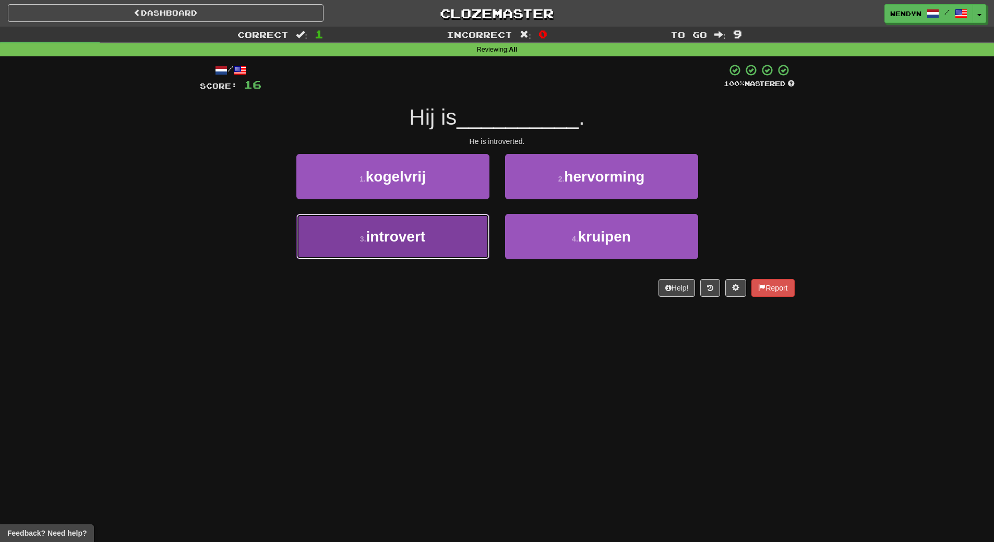
click at [354, 251] on button "3 . introvert" at bounding box center [392, 236] width 193 height 45
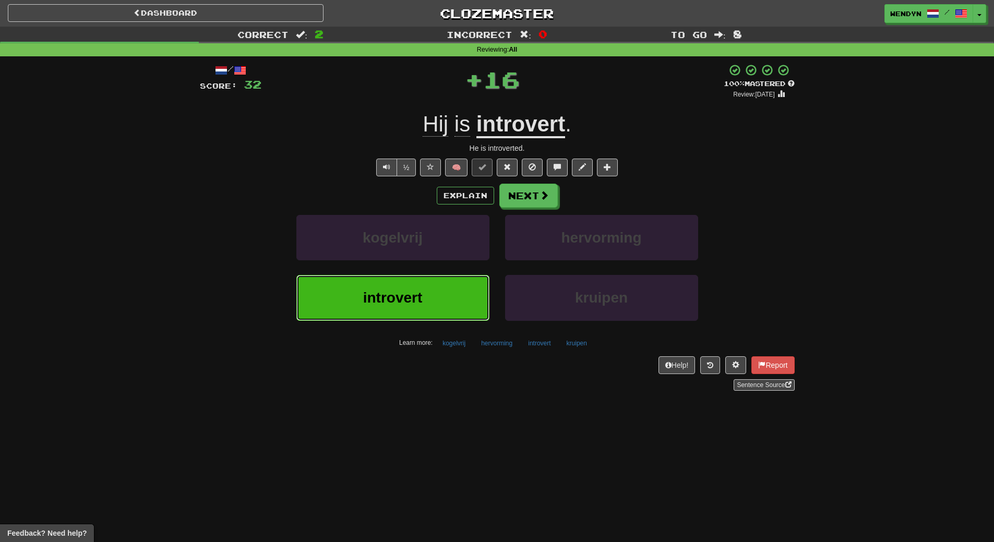
click at [363, 290] on span "introvert" at bounding box center [393, 298] width 60 height 16
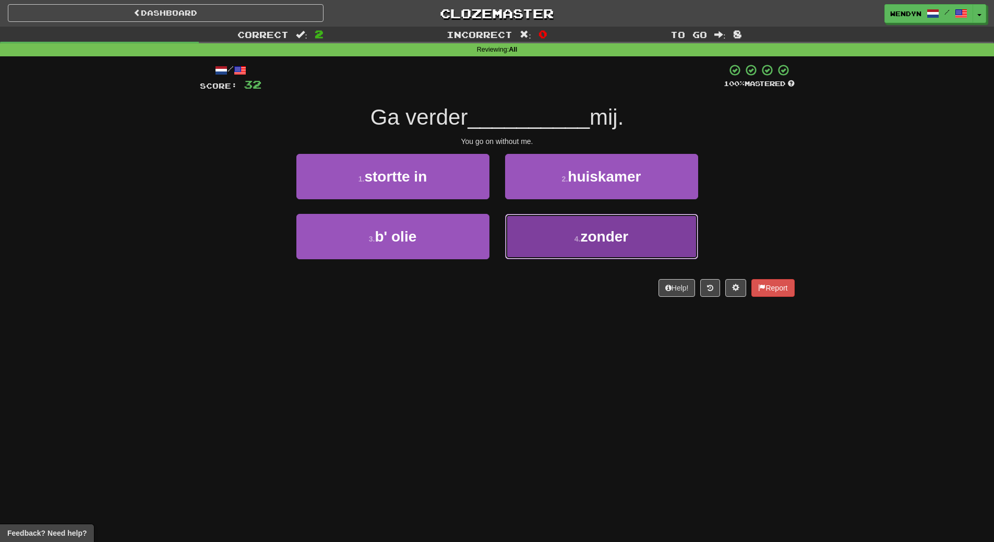
click at [576, 248] on button "4 . zonder" at bounding box center [601, 236] width 193 height 45
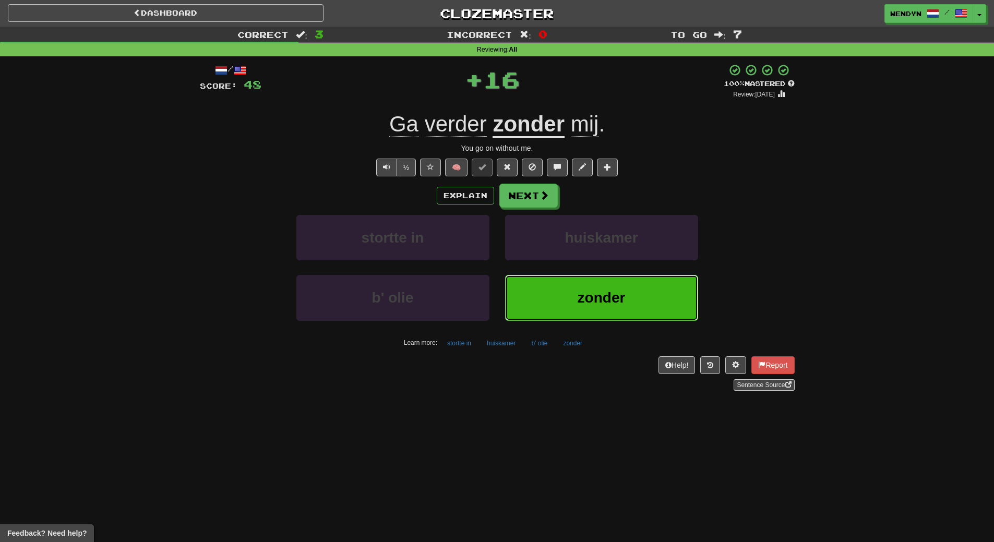
click at [574, 300] on button "zonder" at bounding box center [601, 297] width 193 height 45
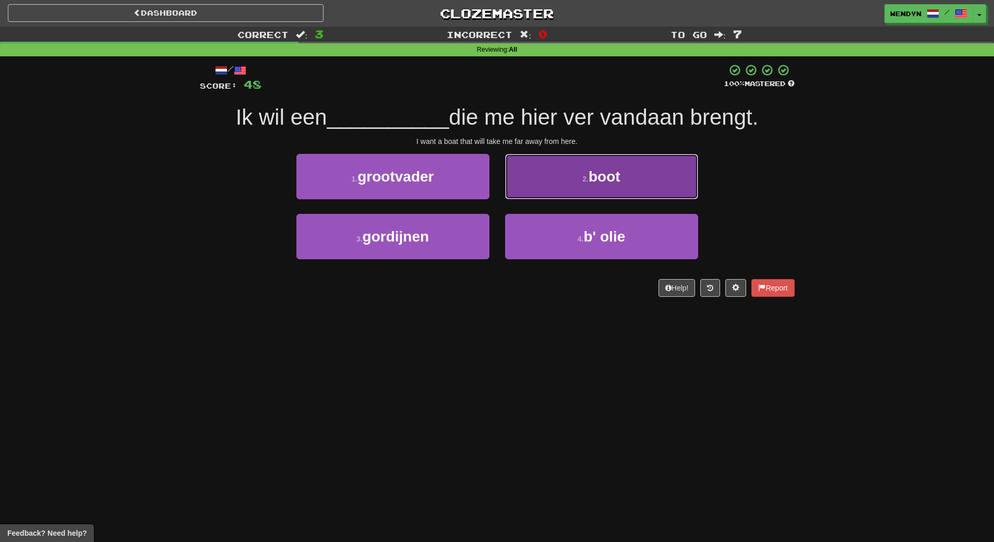
click at [632, 185] on button "2 . boot" at bounding box center [601, 176] width 193 height 45
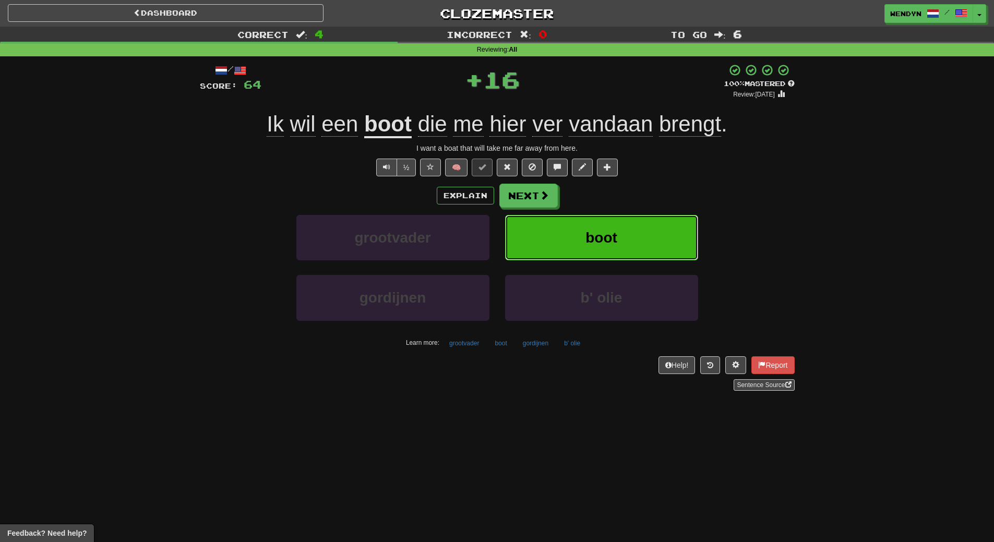
click at [628, 231] on button "boot" at bounding box center [601, 237] width 193 height 45
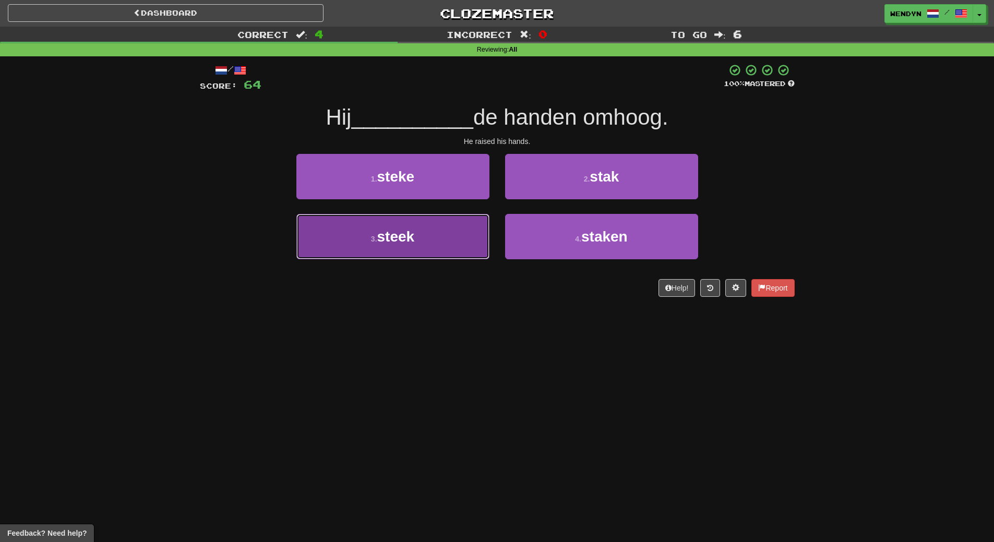
click at [465, 242] on button "3 . steek" at bounding box center [392, 236] width 193 height 45
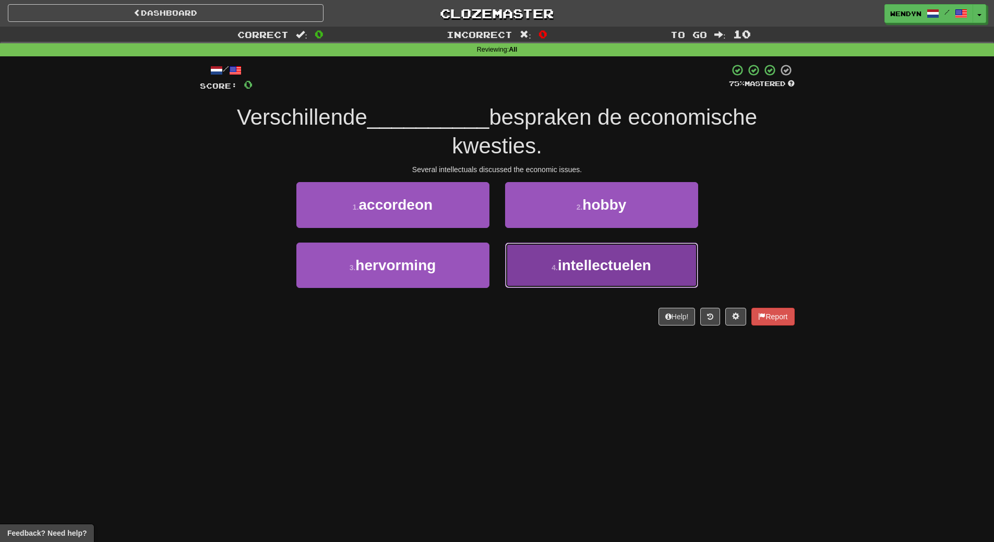
drag, startPoint x: 615, startPoint y: 274, endPoint x: 618, endPoint y: 325, distance: 51.2
click at [617, 286] on button "4 . intellectuelen" at bounding box center [601, 265] width 193 height 45
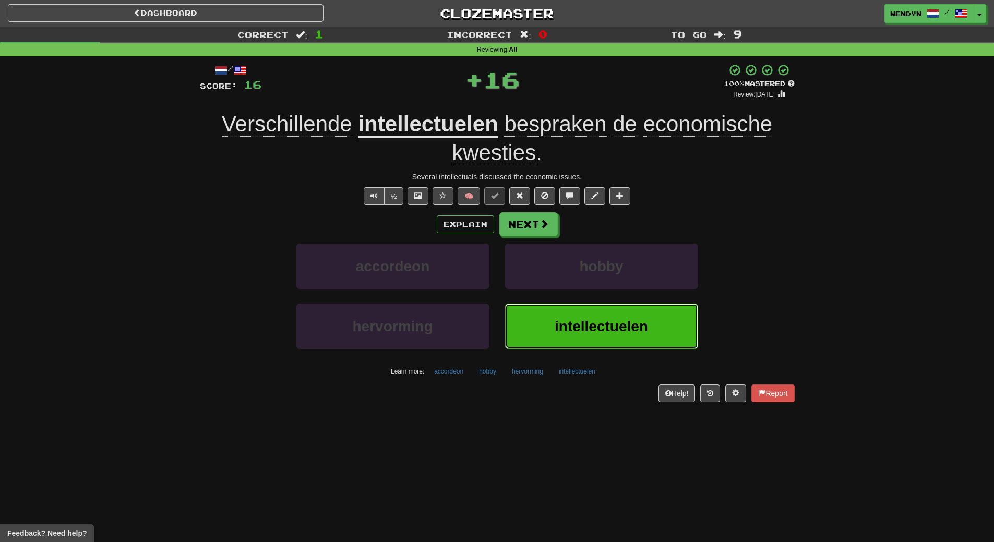
drag, startPoint x: 618, startPoint y: 328, endPoint x: 603, endPoint y: 309, distance: 24.2
click at [617, 328] on span "intellectuelen" at bounding box center [601, 326] width 93 height 16
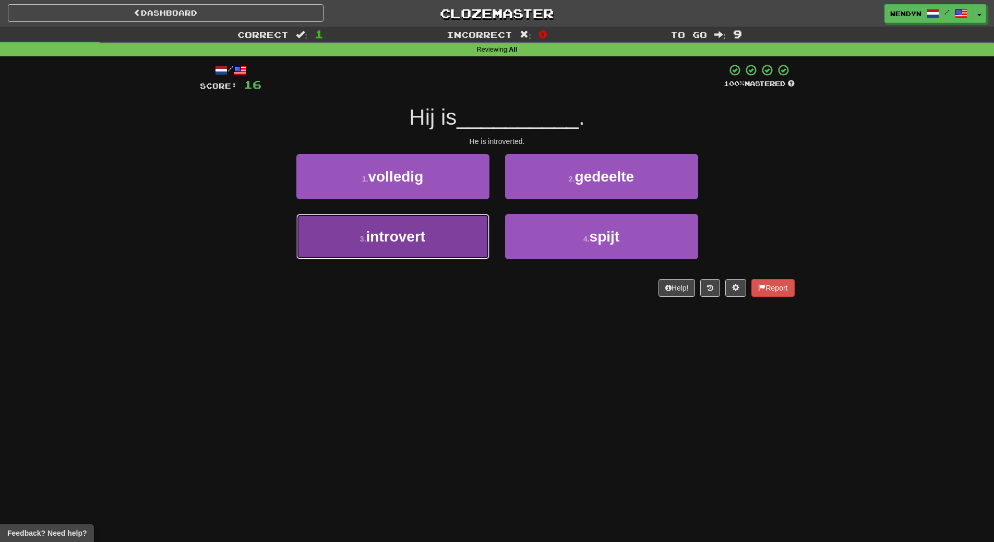
drag, startPoint x: 447, startPoint y: 242, endPoint x: 449, endPoint y: 296, distance: 53.8
click at [447, 247] on button "3 . introvert" at bounding box center [392, 236] width 193 height 45
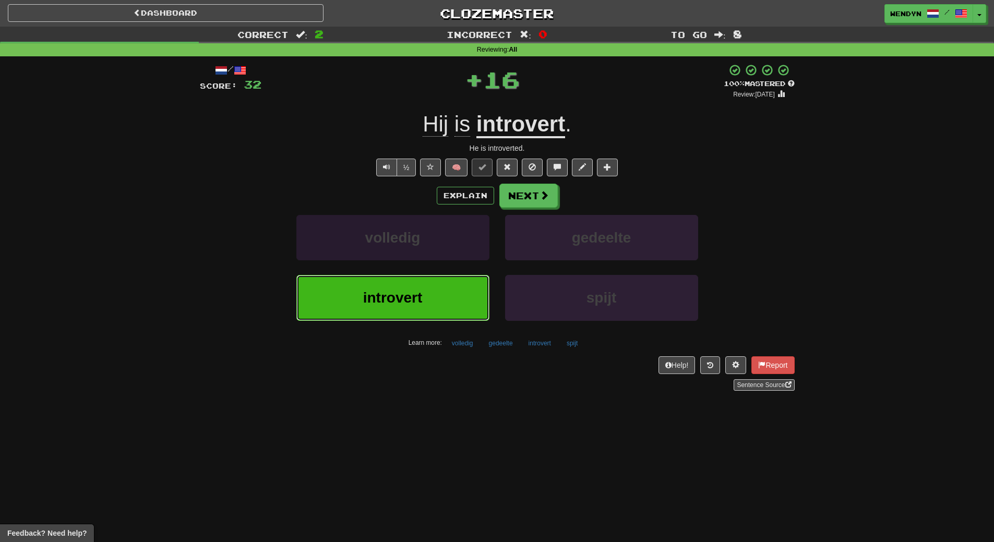
drag, startPoint x: 448, startPoint y: 304, endPoint x: 437, endPoint y: 235, distance: 69.3
click at [443, 271] on div "volledig gedeelte introvert spijt Learn more: volledig gedeelte introvert spijt" at bounding box center [497, 283] width 611 height 136
click at [448, 293] on button "introvert" at bounding box center [392, 297] width 193 height 45
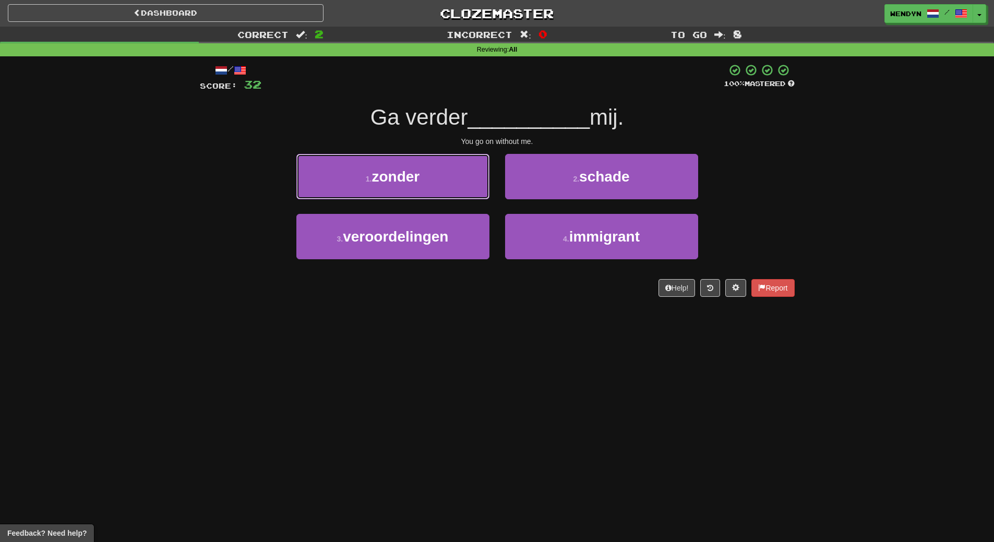
click at [387, 156] on button "1 . zonder" at bounding box center [392, 176] width 193 height 45
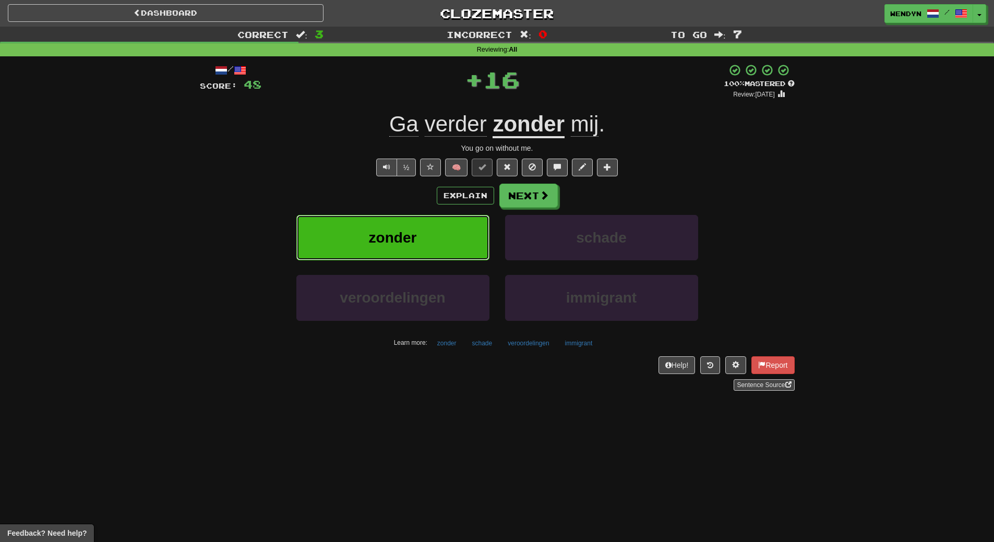
click at [394, 226] on button "zonder" at bounding box center [392, 237] width 193 height 45
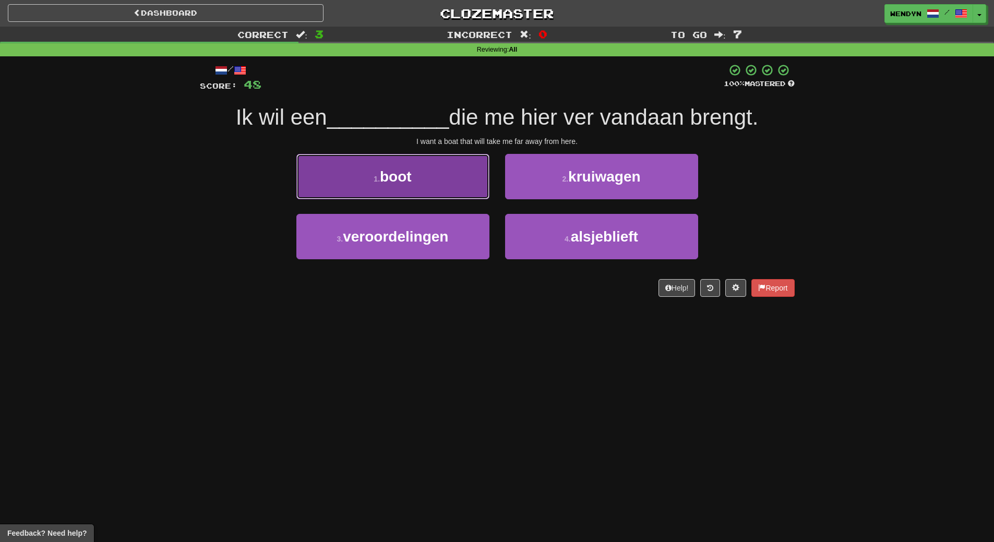
click at [455, 170] on button "1 . boot" at bounding box center [392, 176] width 193 height 45
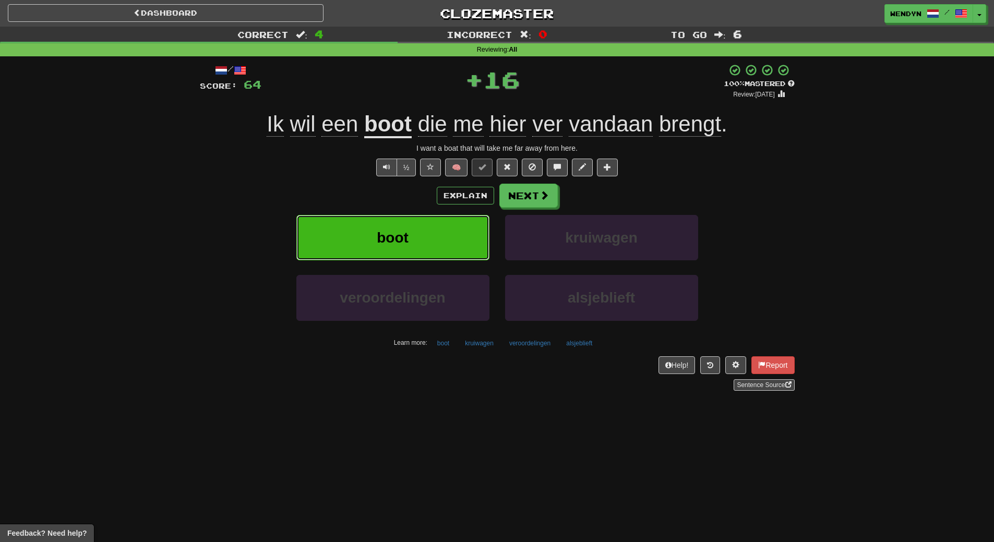
drag, startPoint x: 446, startPoint y: 232, endPoint x: 446, endPoint y: 220, distance: 12.5
click at [446, 220] on button "boot" at bounding box center [392, 237] width 193 height 45
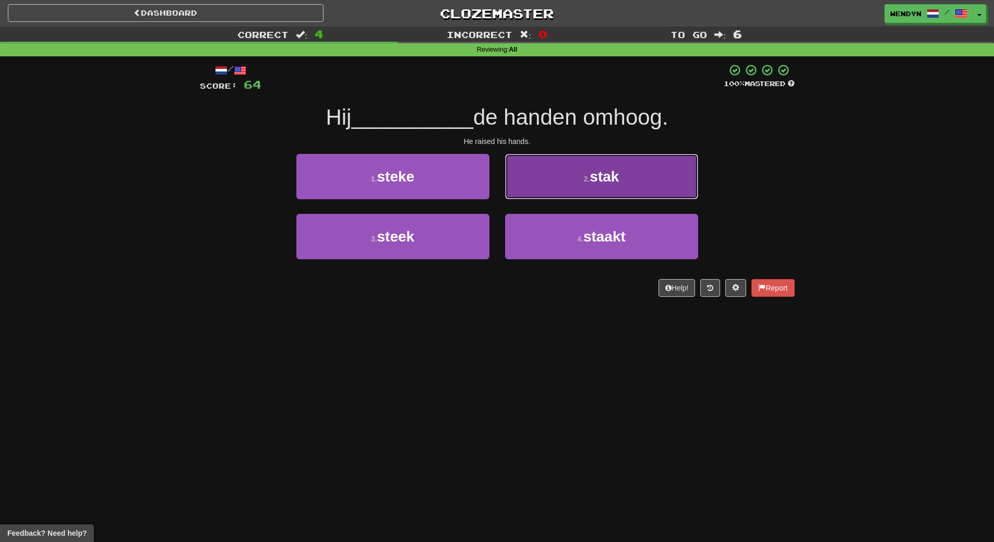
click at [644, 176] on button "2 . stak" at bounding box center [601, 176] width 193 height 45
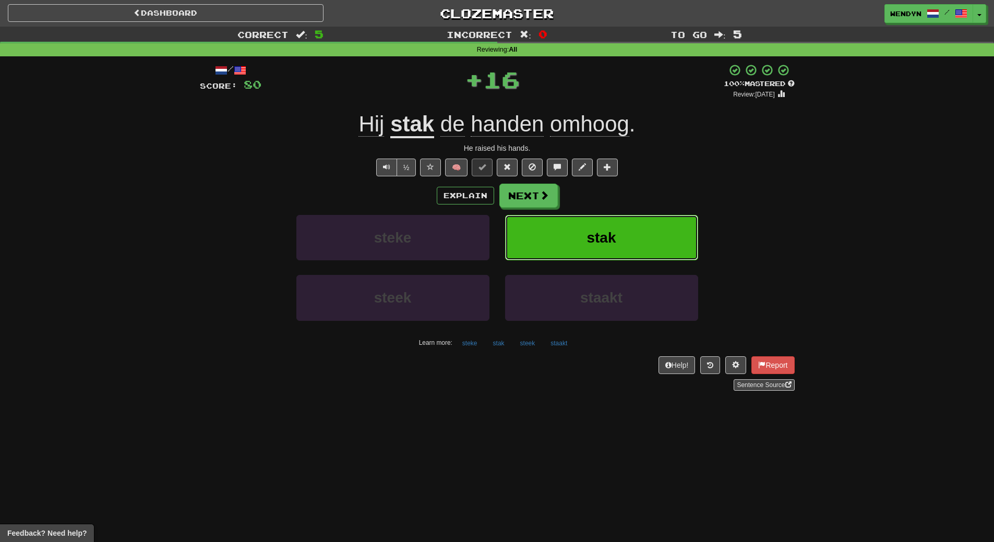
click at [637, 221] on button "stak" at bounding box center [601, 237] width 193 height 45
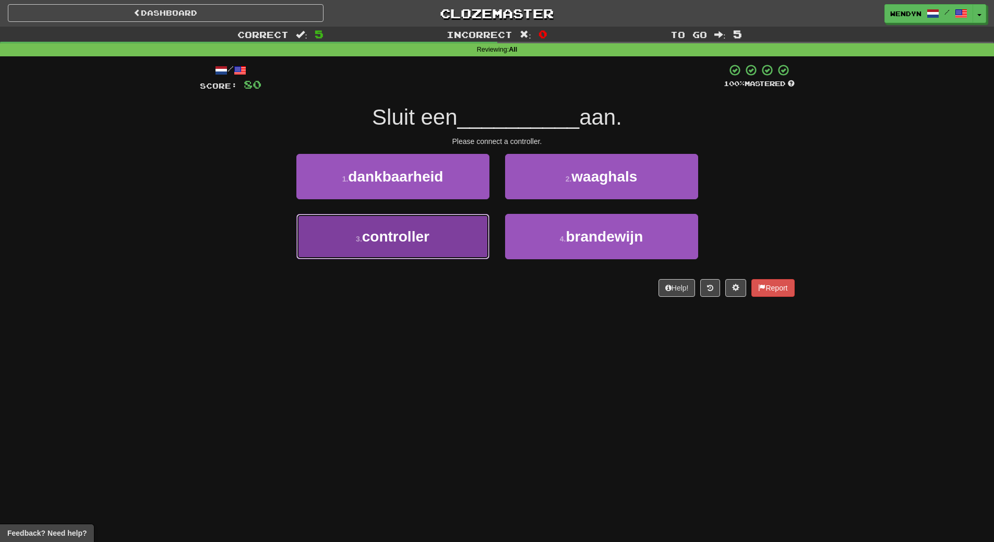
click at [418, 234] on span "controller" at bounding box center [395, 237] width 67 height 16
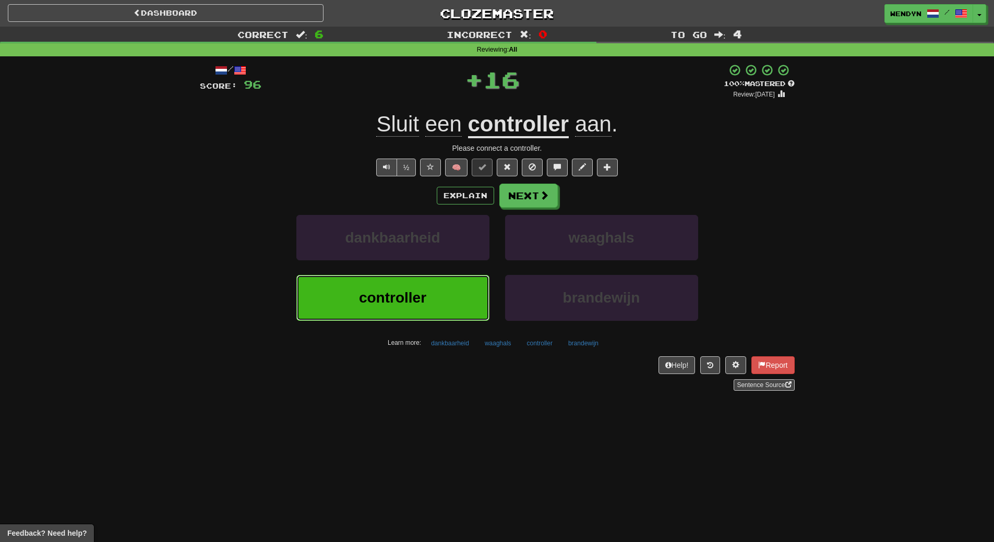
click at [412, 291] on span "controller" at bounding box center [392, 298] width 67 height 16
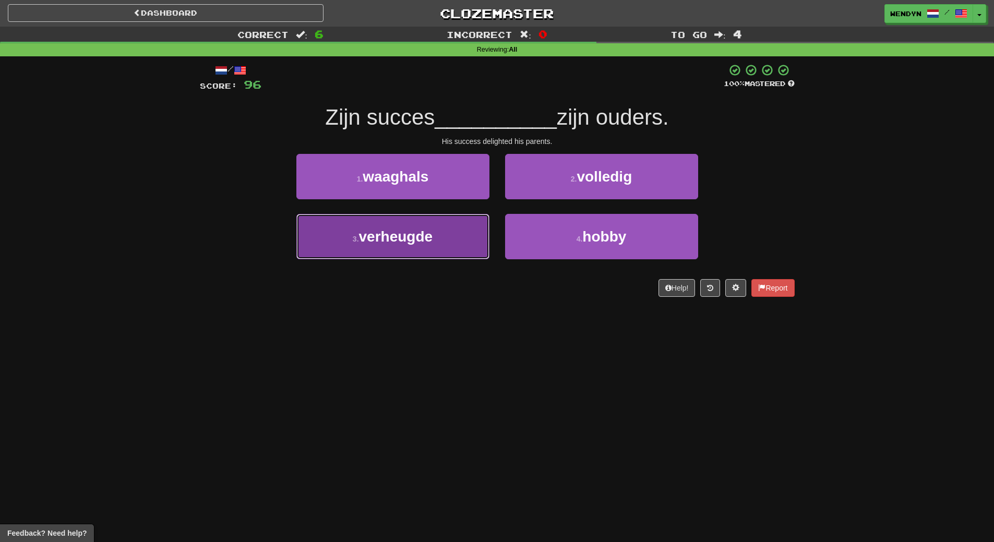
click at [434, 247] on button "3 . verheugde" at bounding box center [392, 236] width 193 height 45
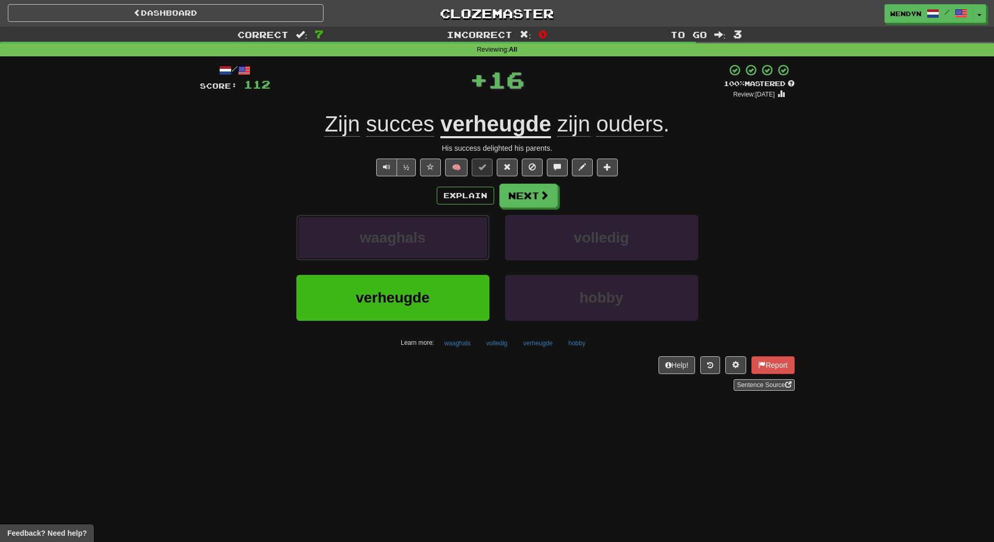
click at [434, 247] on button "waaghals" at bounding box center [392, 237] width 193 height 45
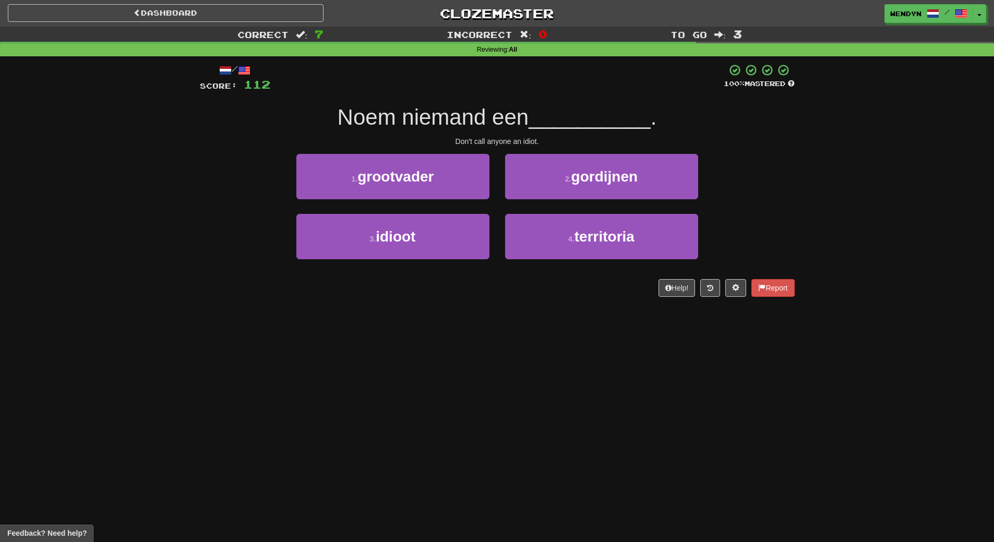
click at [421, 342] on div "Dashboard Clozemaster WendyN / Toggle Dropdown Dashboard Leaderboard Activity F…" at bounding box center [497, 271] width 994 height 542
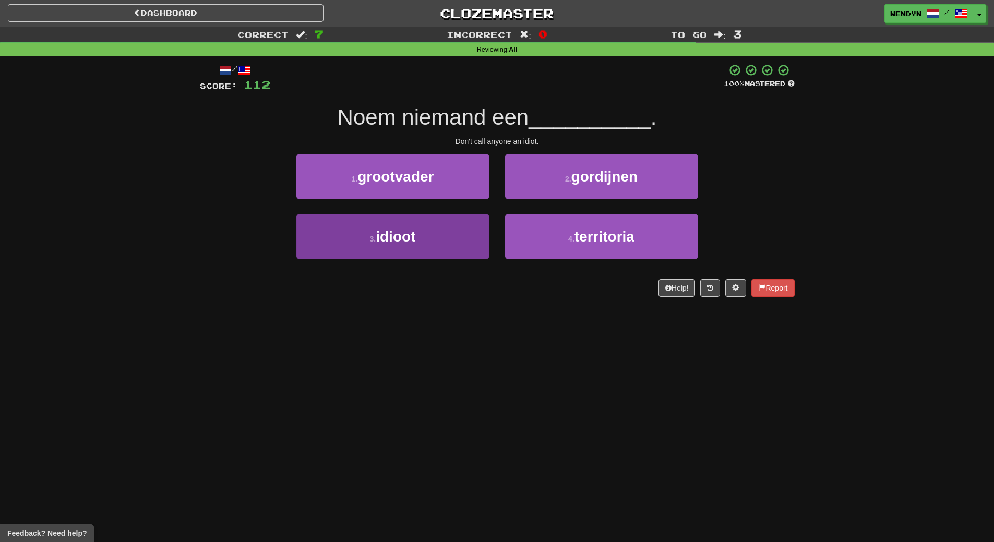
click at [417, 246] on button "3 . idioot" at bounding box center [392, 236] width 193 height 45
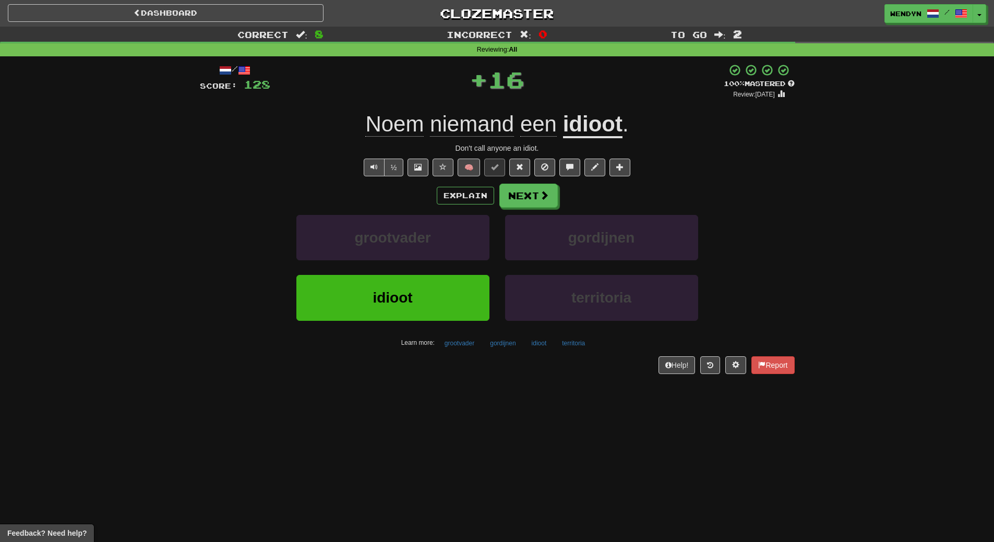
click at [416, 304] on button "idioot" at bounding box center [392, 297] width 193 height 45
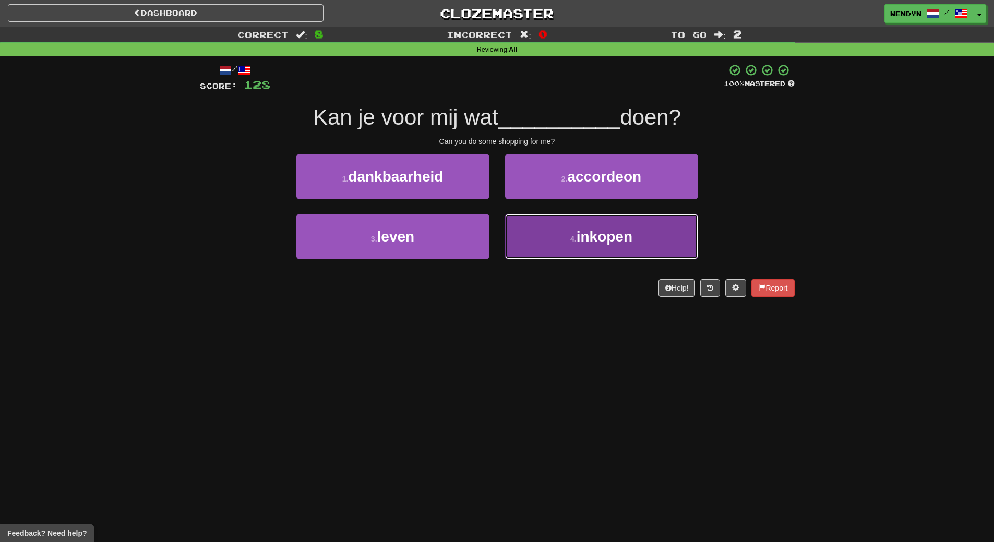
click at [615, 229] on span "inkopen" at bounding box center [605, 237] width 56 height 16
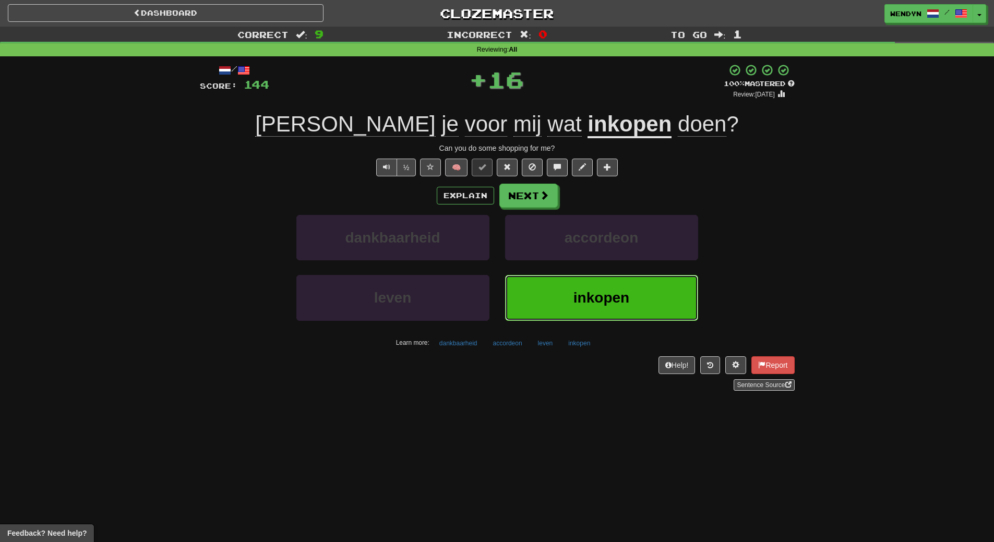
click at [574, 304] on span "inkopen" at bounding box center [602, 298] width 56 height 16
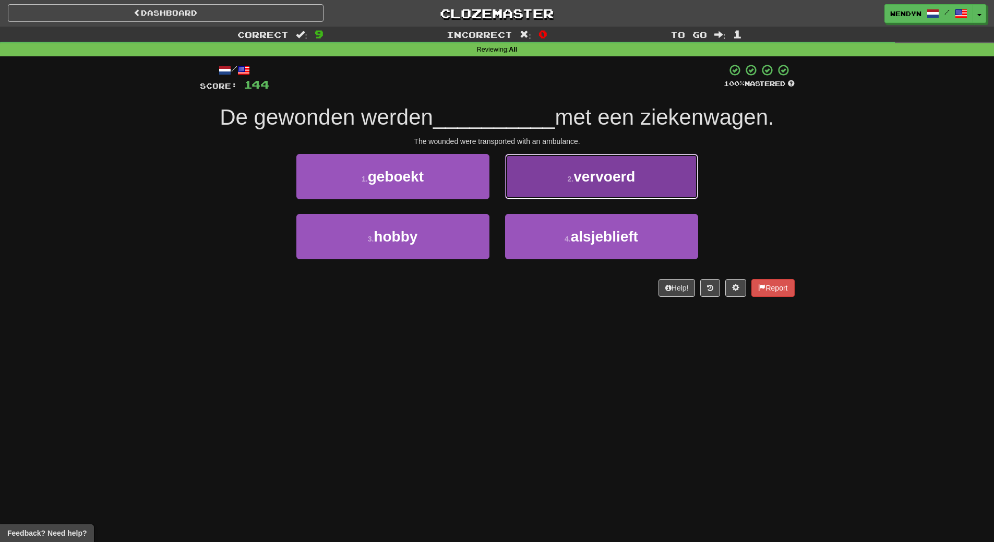
click at [592, 184] on span "vervoerd" at bounding box center [605, 177] width 62 height 16
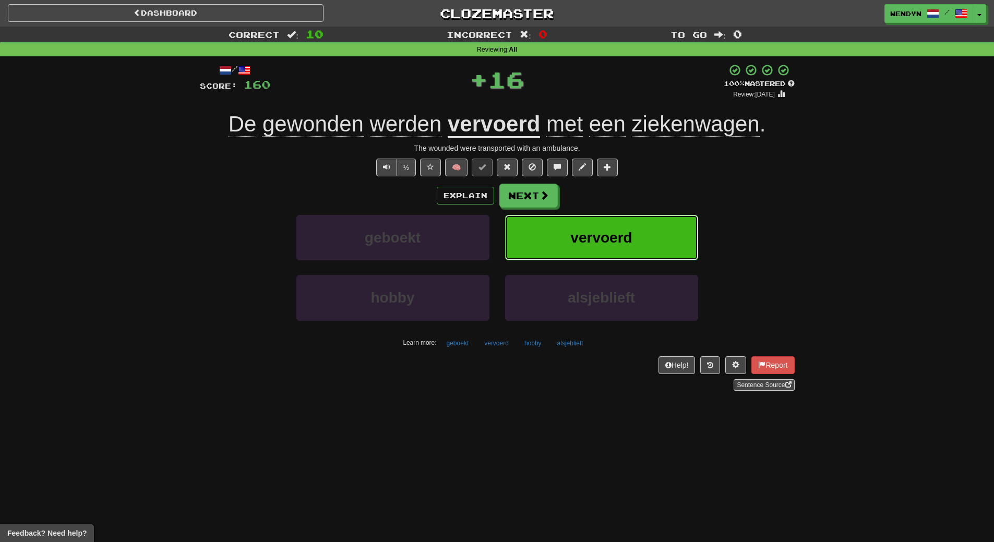
click at [604, 226] on button "vervoerd" at bounding box center [601, 237] width 193 height 45
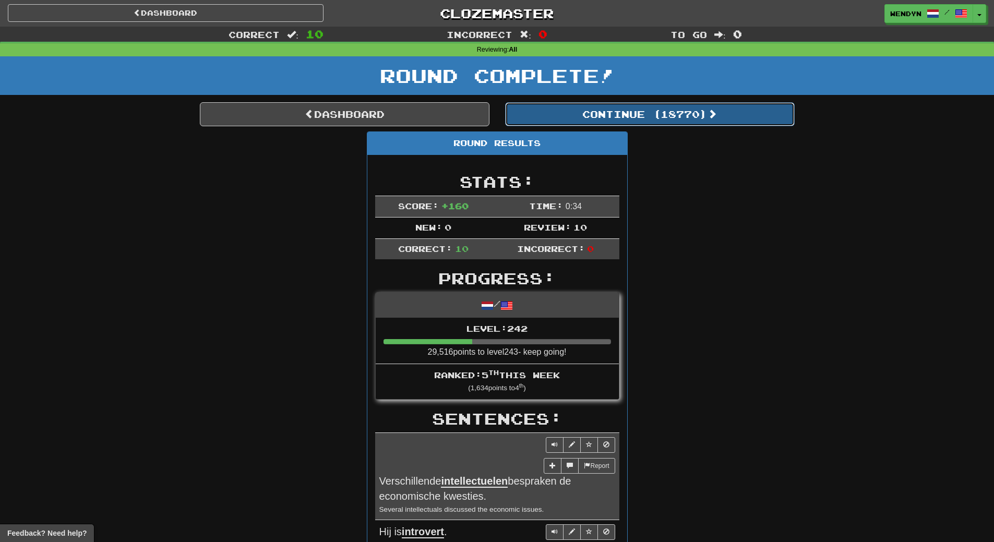
click at [670, 110] on button "Continue ( 18770 )" at bounding box center [650, 114] width 290 height 24
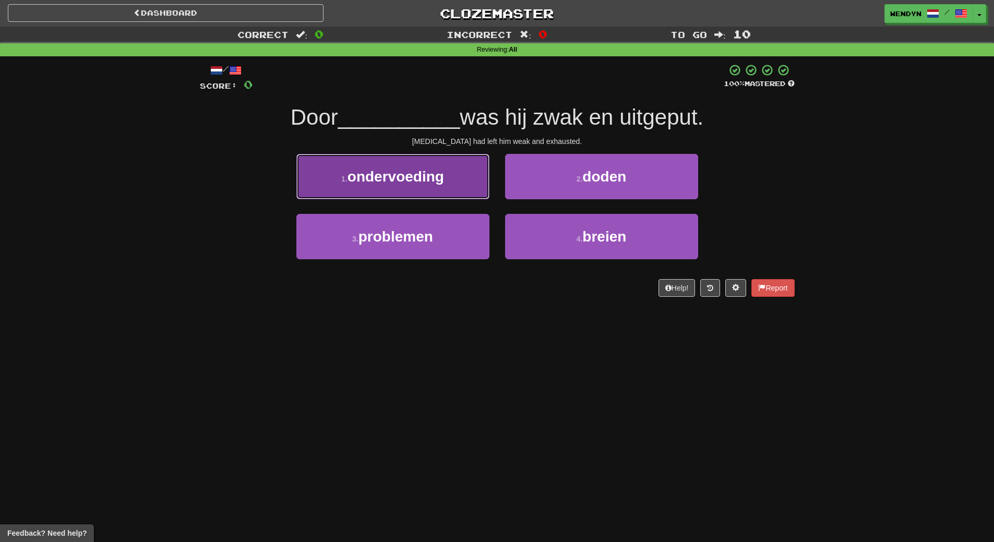
click at [392, 171] on span "ondervoeding" at bounding box center [396, 177] width 97 height 16
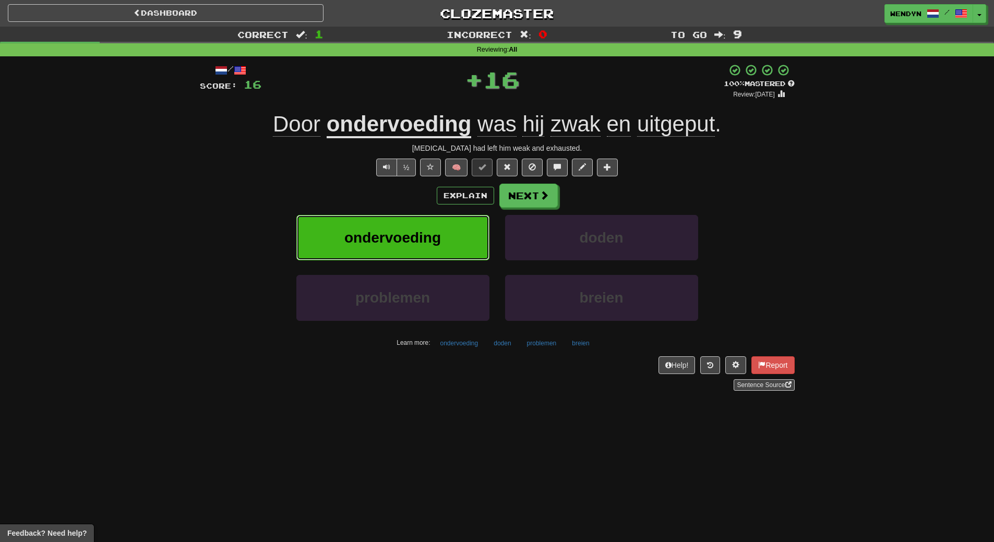
click at [388, 227] on button "ondervoeding" at bounding box center [392, 237] width 193 height 45
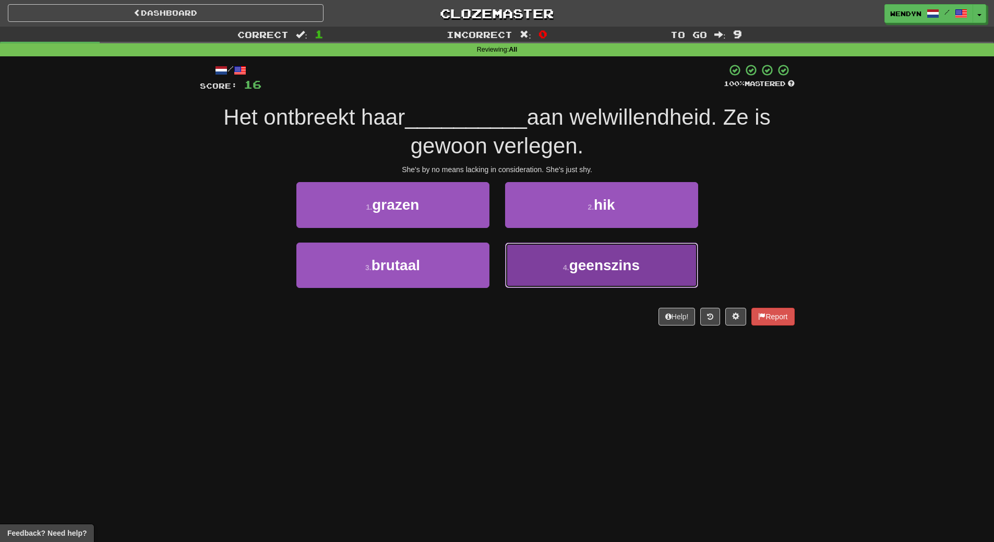
click at [605, 278] on button "4 . geenszins" at bounding box center [601, 265] width 193 height 45
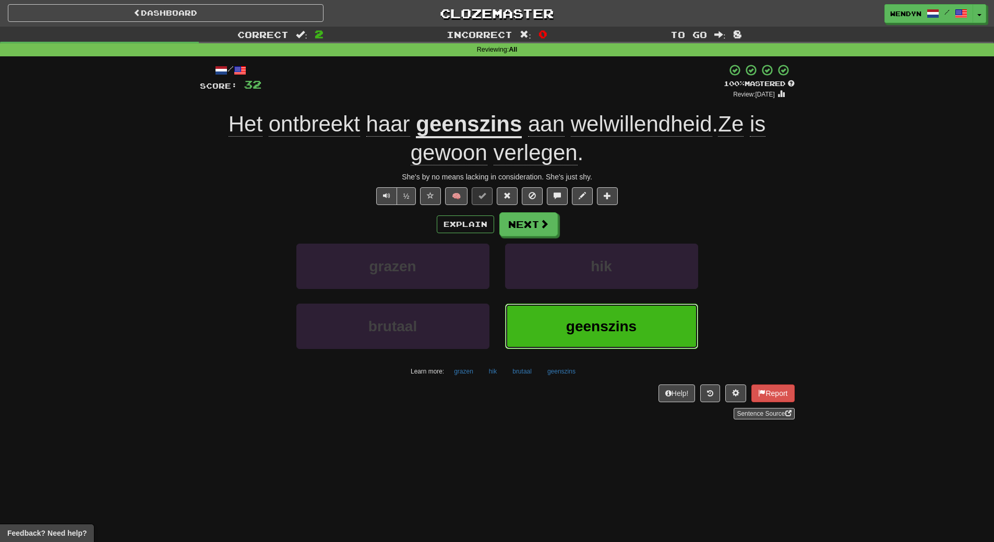
click at [607, 328] on span "geenszins" at bounding box center [601, 326] width 70 height 16
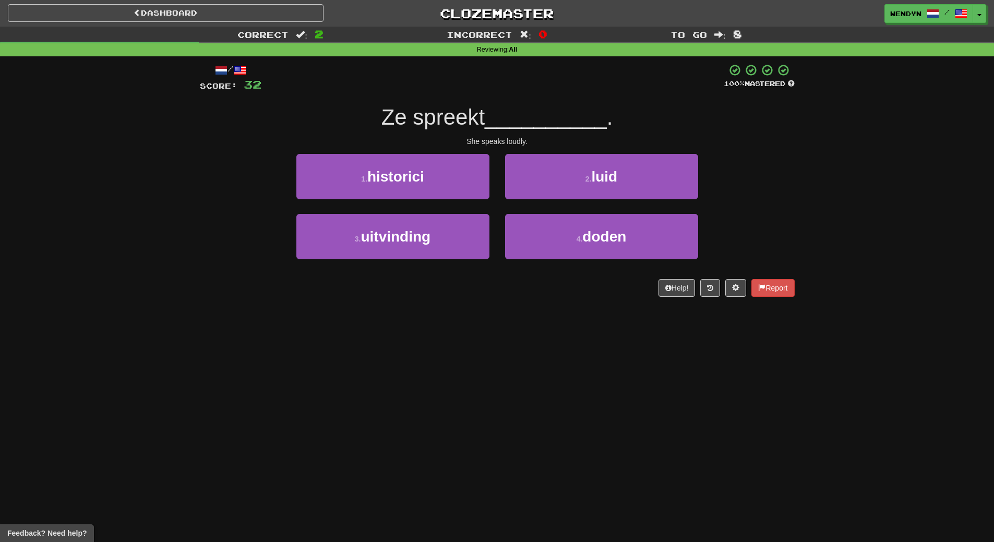
click at [607, 328] on div "Dashboard Clozemaster WendyN / Toggle Dropdown Dashboard Leaderboard Activity F…" at bounding box center [497, 271] width 994 height 542
click at [624, 182] on button "2 . luid" at bounding box center [601, 176] width 193 height 45
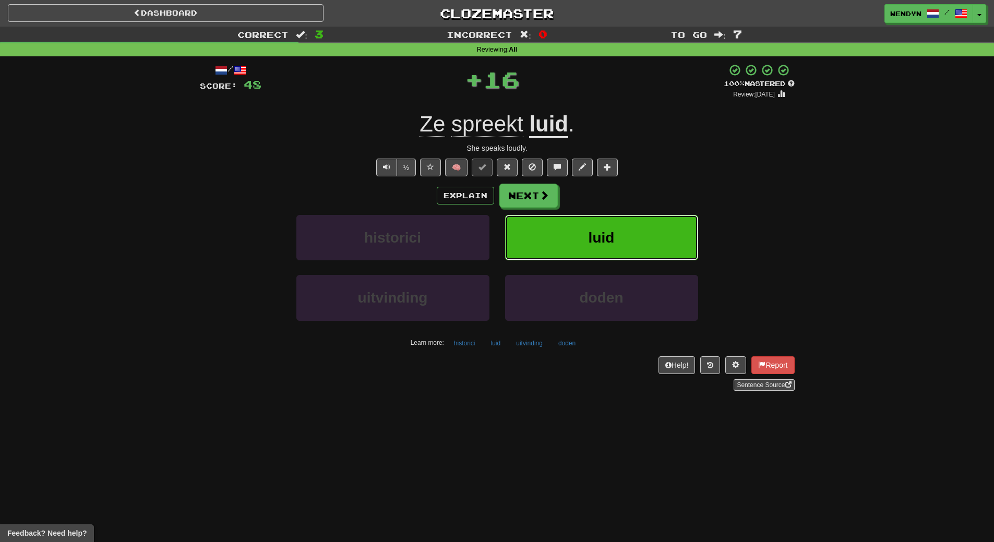
click at [622, 232] on button "luid" at bounding box center [601, 237] width 193 height 45
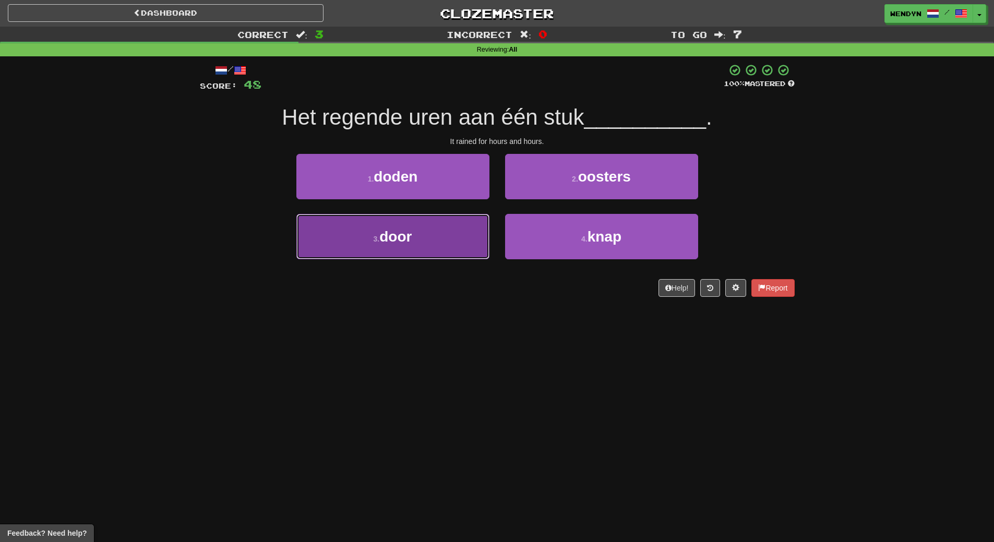
click at [410, 251] on button "3 . door" at bounding box center [392, 236] width 193 height 45
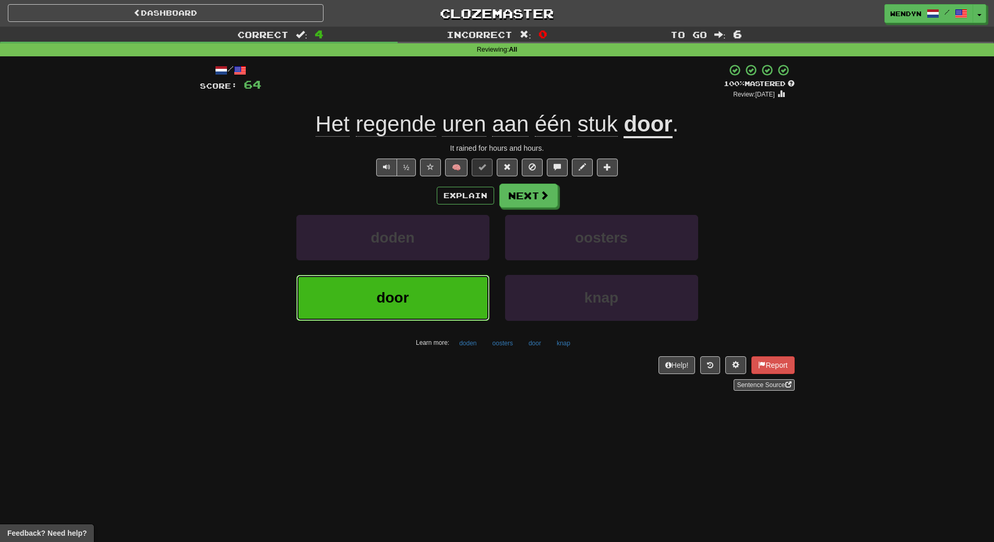
click at [400, 307] on button "door" at bounding box center [392, 297] width 193 height 45
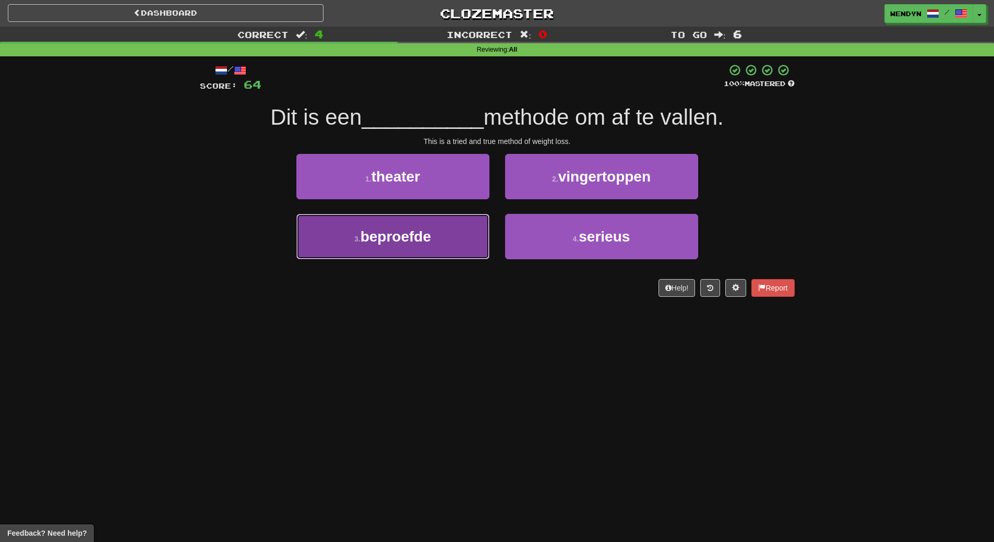
click at [409, 253] on button "3 . beproefde" at bounding box center [392, 236] width 193 height 45
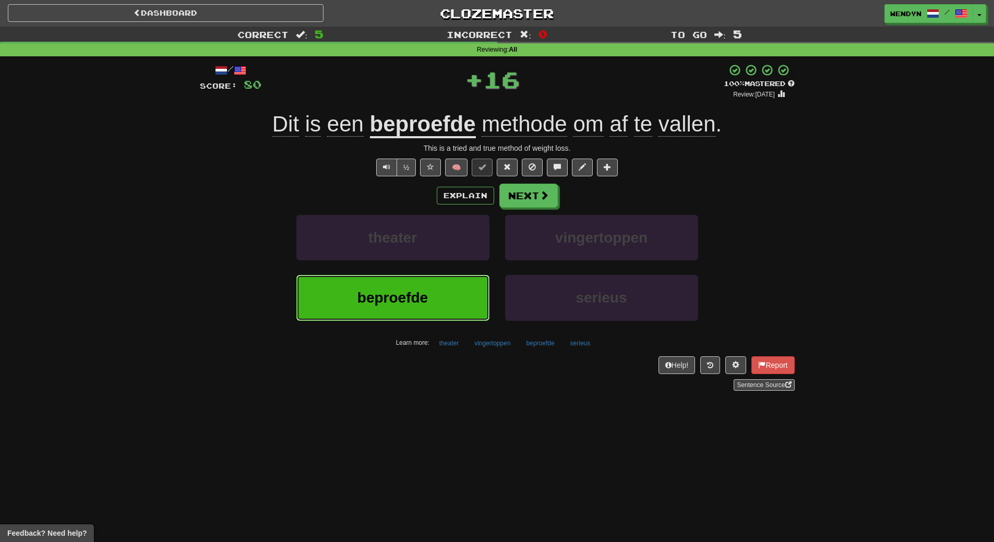
click at [405, 301] on span "beproefde" at bounding box center [393, 298] width 70 height 16
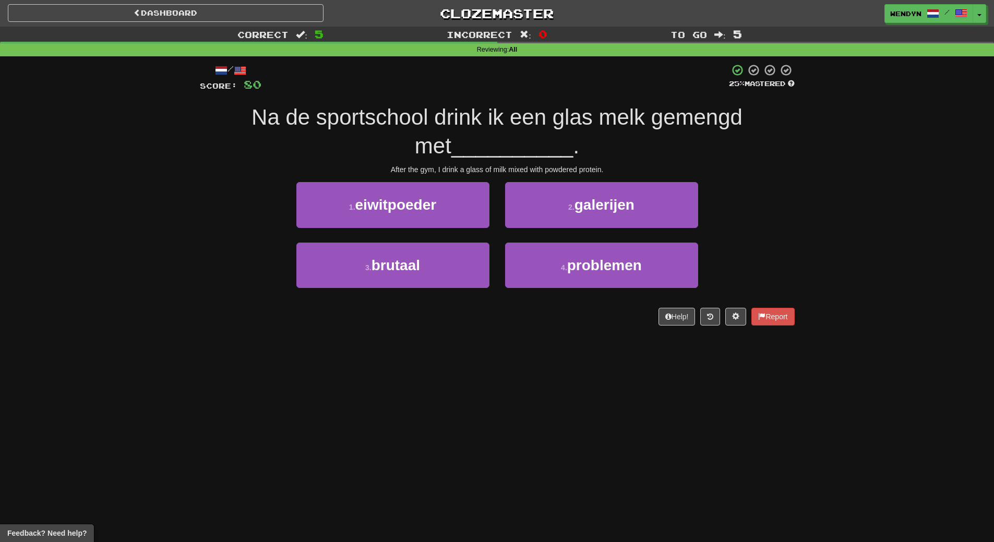
click at [405, 301] on div "3 . brutaal" at bounding box center [393, 273] width 209 height 60
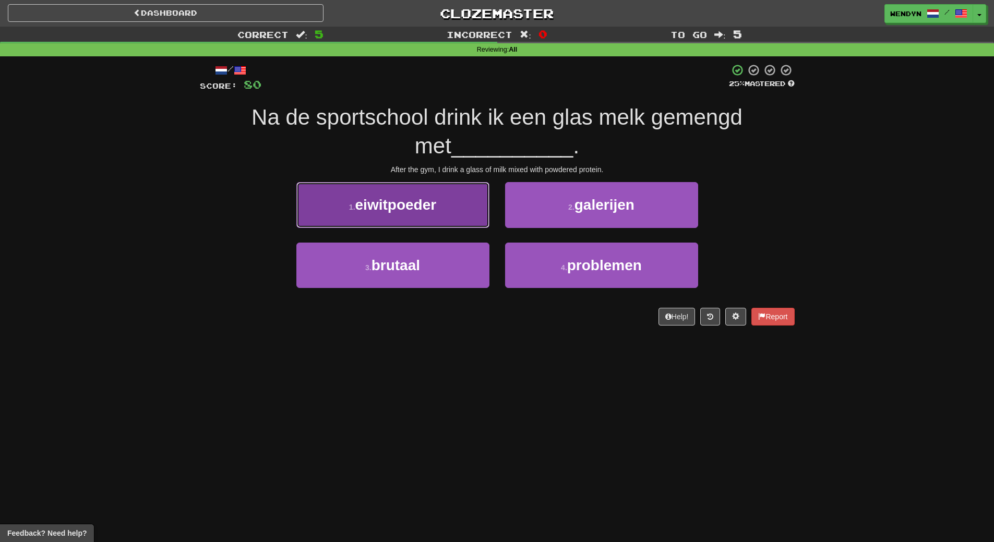
click at [398, 217] on button "1 . eiwitpoeder" at bounding box center [392, 204] width 193 height 45
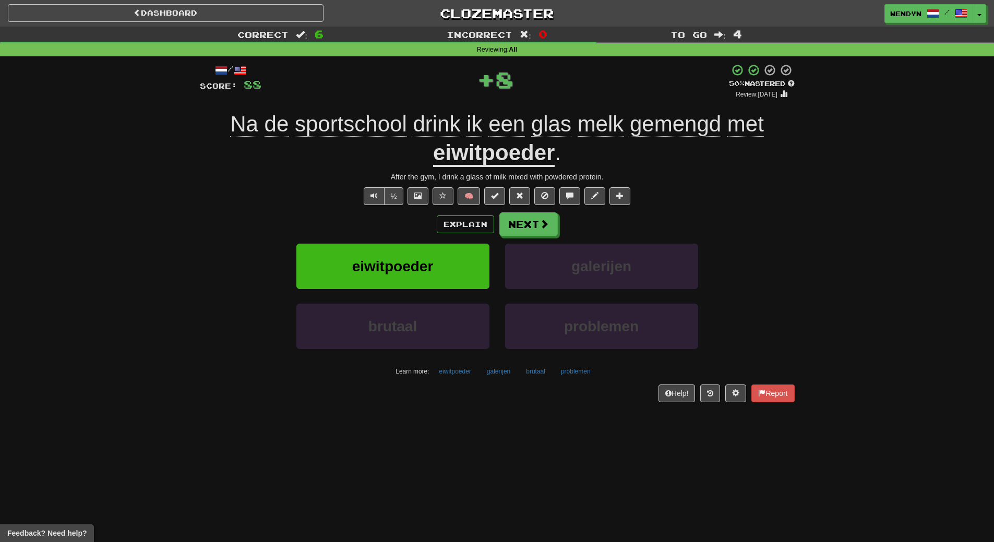
click at [398, 217] on div "Explain Next" at bounding box center [497, 224] width 595 height 24
click at [395, 265] on span "eiwitpoeder" at bounding box center [392, 266] width 81 height 16
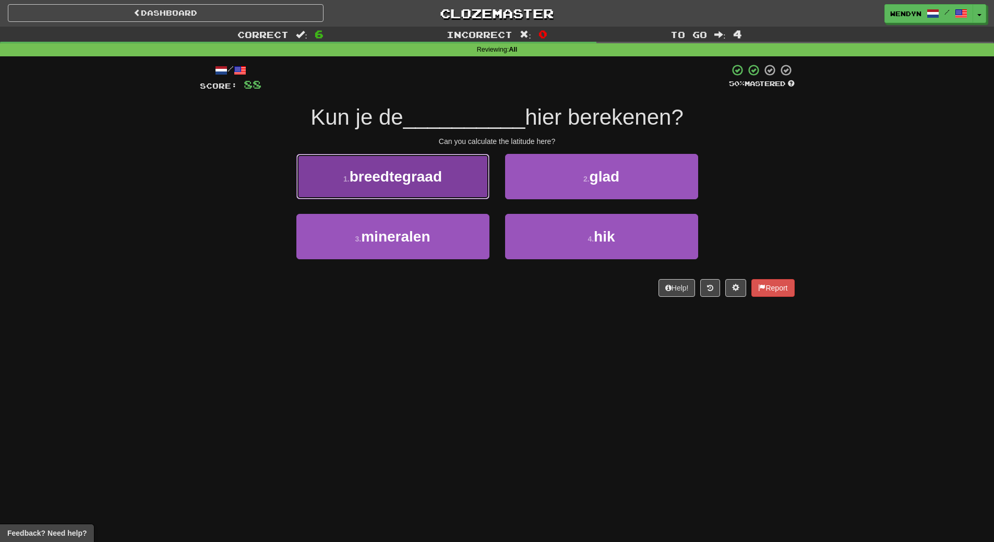
click at [398, 191] on button "1 . breedtegraad" at bounding box center [392, 176] width 193 height 45
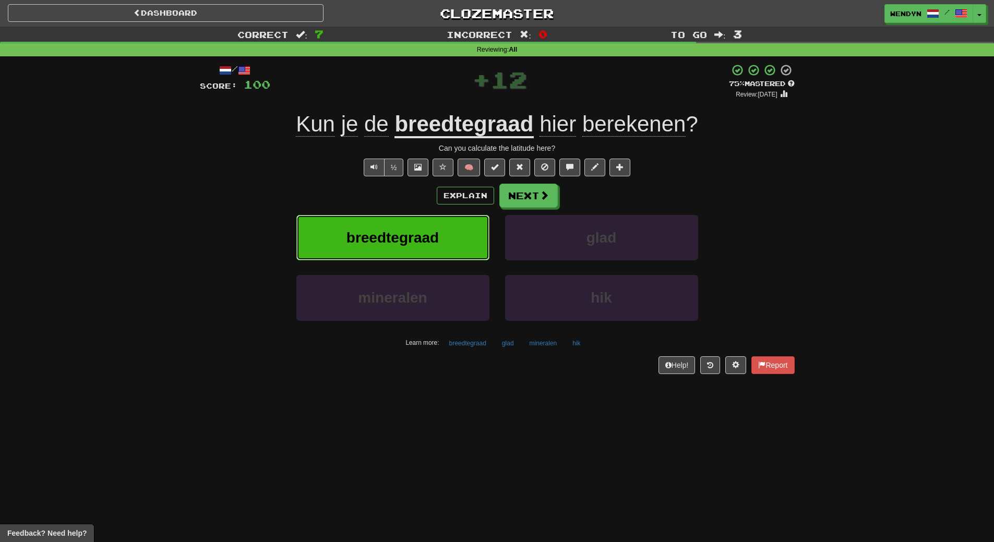
click at [398, 239] on span "breedtegraad" at bounding box center [393, 238] width 92 height 16
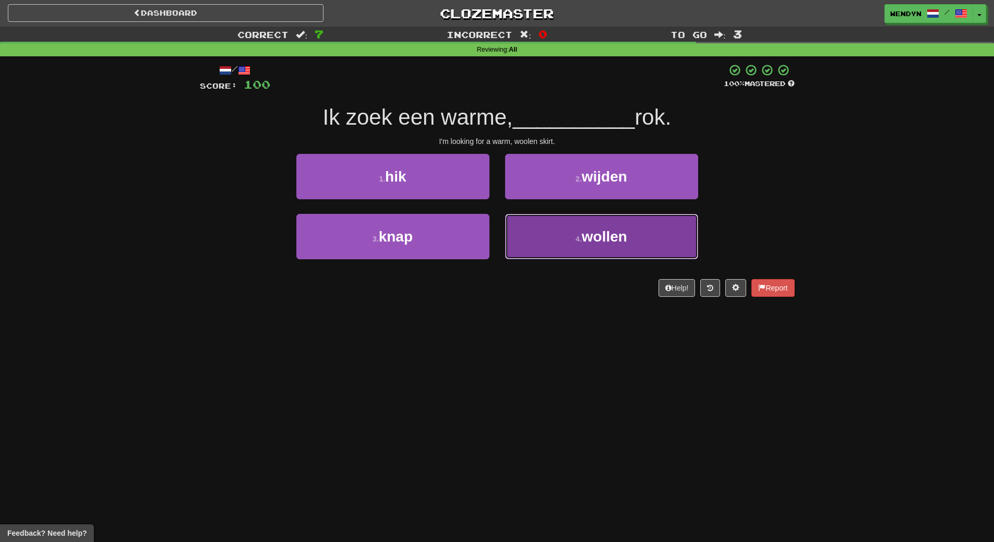
click at [599, 253] on button "4 . wollen" at bounding box center [601, 236] width 193 height 45
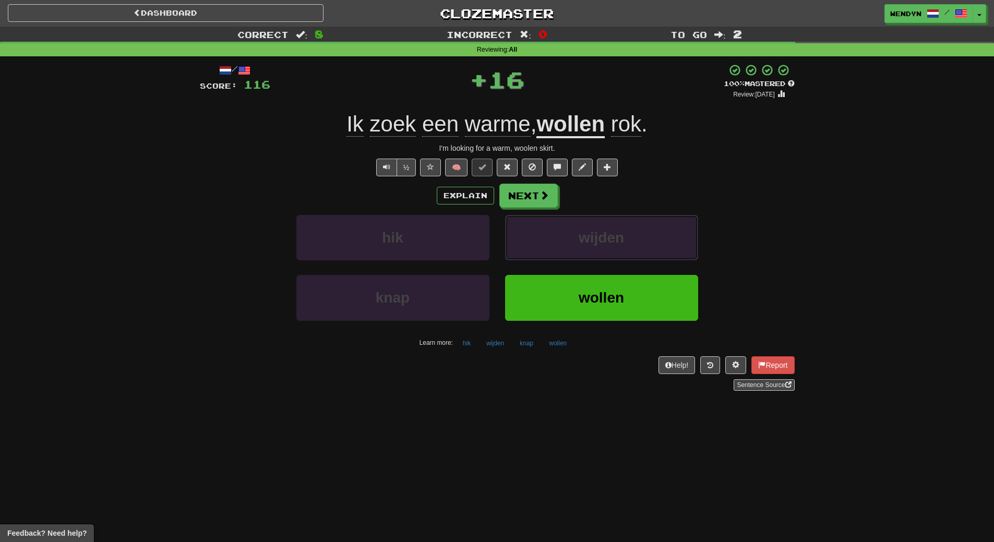
click at [599, 253] on button "wijden" at bounding box center [601, 237] width 193 height 45
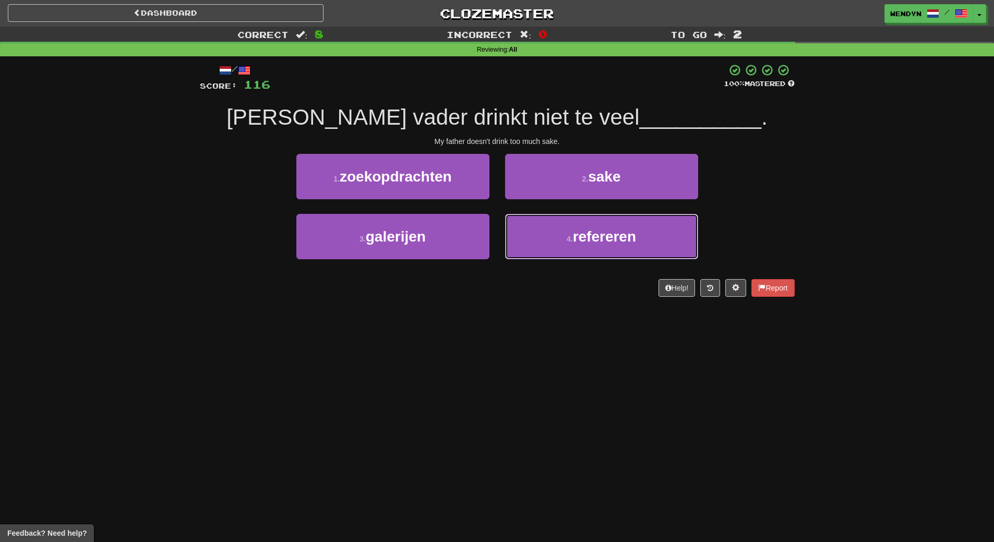
drag, startPoint x: 599, startPoint y: 253, endPoint x: 481, endPoint y: 321, distance: 135.8
click at [481, 321] on div "Dashboard Clozemaster WendyN / Toggle Dropdown Dashboard Leaderboard Activity F…" at bounding box center [497, 271] width 994 height 542
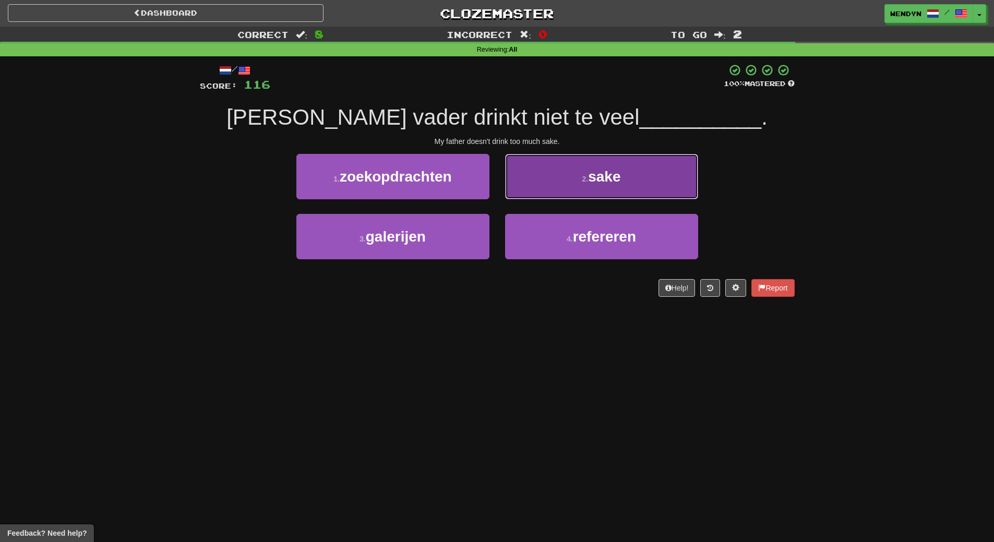
click at [635, 182] on button "2 . sake" at bounding box center [601, 176] width 193 height 45
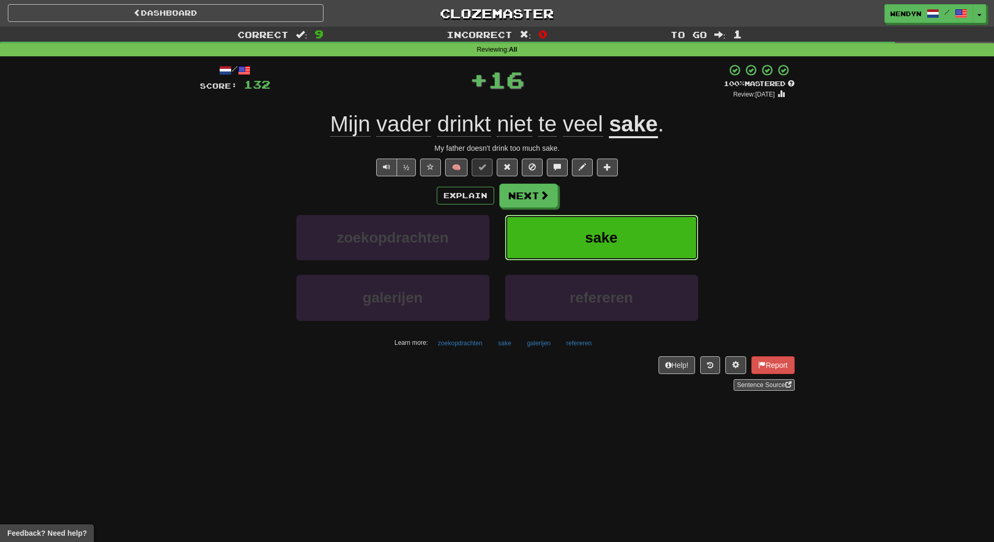
click at [628, 229] on button "sake" at bounding box center [601, 237] width 193 height 45
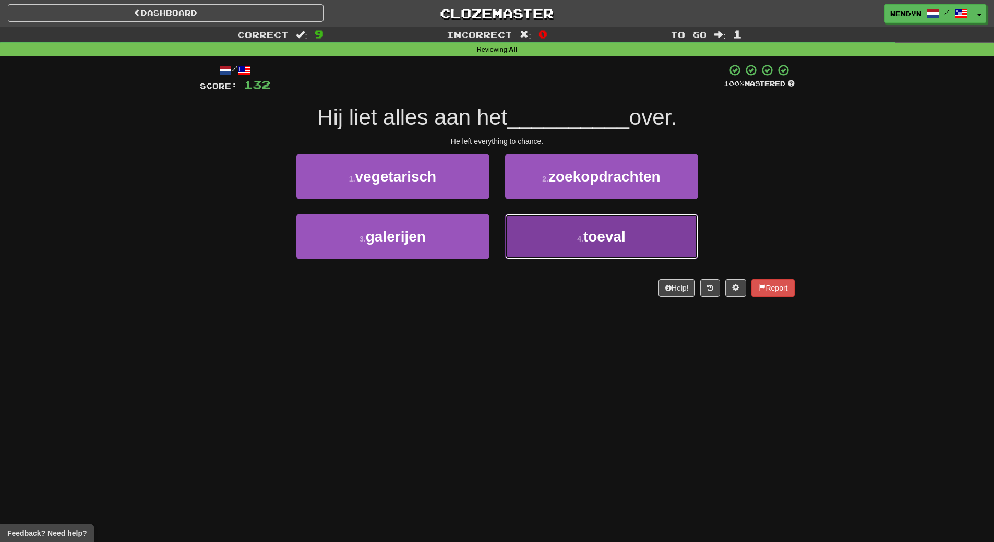
click at [600, 248] on button "4 . toeval" at bounding box center [601, 236] width 193 height 45
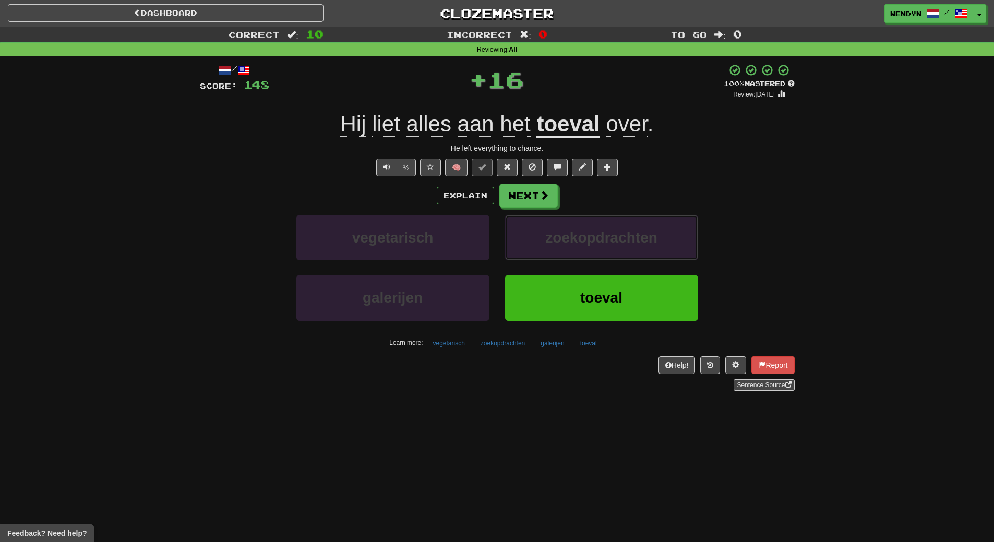
click at [600, 248] on button "zoekopdrachten" at bounding box center [601, 237] width 193 height 45
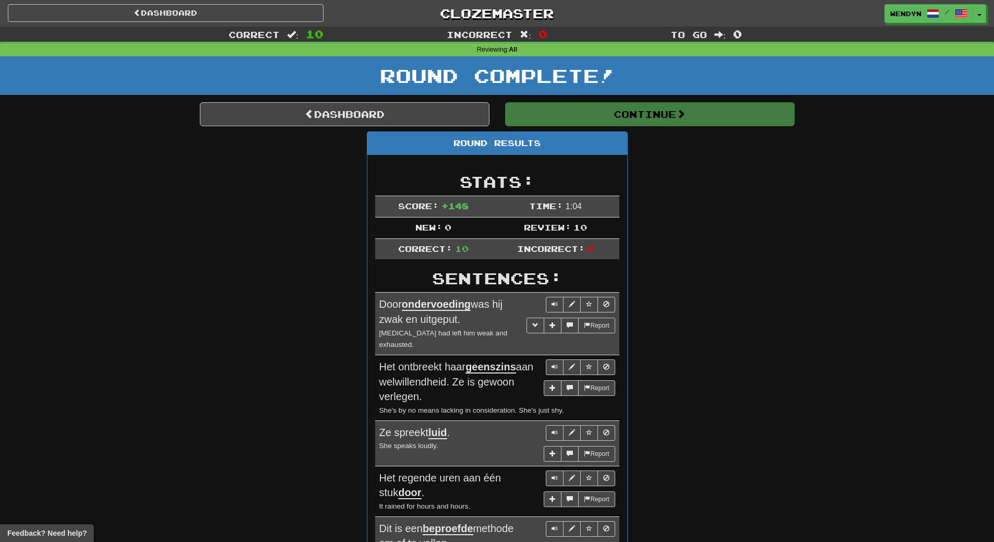
click at [600, 248] on div "Stats: Score: + 148 Time: 1 : 0 4 New: 0 Review: 10 Correct: 10 Incorrect: 0 Se…" at bounding box center [497, 500] width 260 height 690
click at [762, 203] on div "Round Results Stats: Score: + 148 Time: 1 : 0 4 New: 0 Review: 10 Correct: 10 I…" at bounding box center [497, 493] width 595 height 722
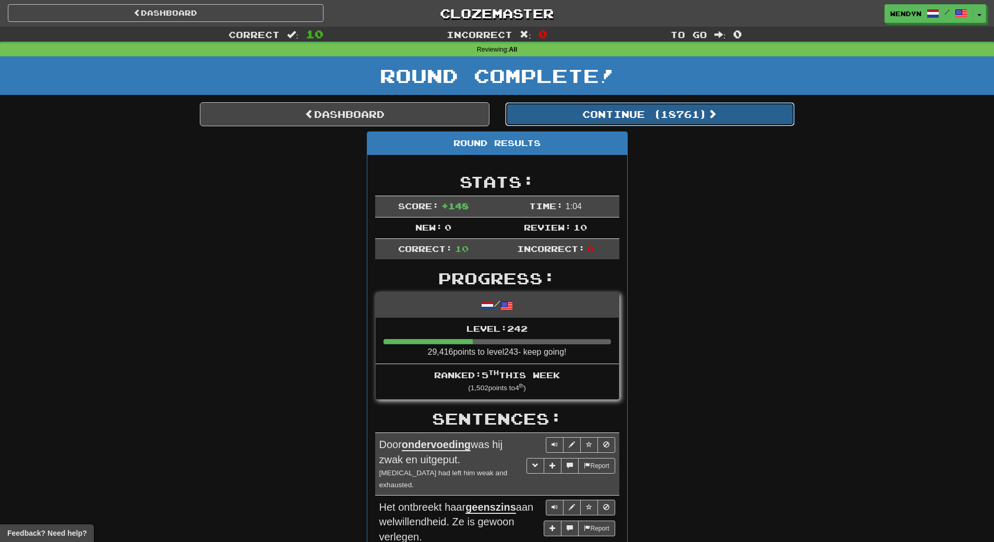
click at [695, 124] on button "Continue ( 18761 )" at bounding box center [650, 114] width 290 height 24
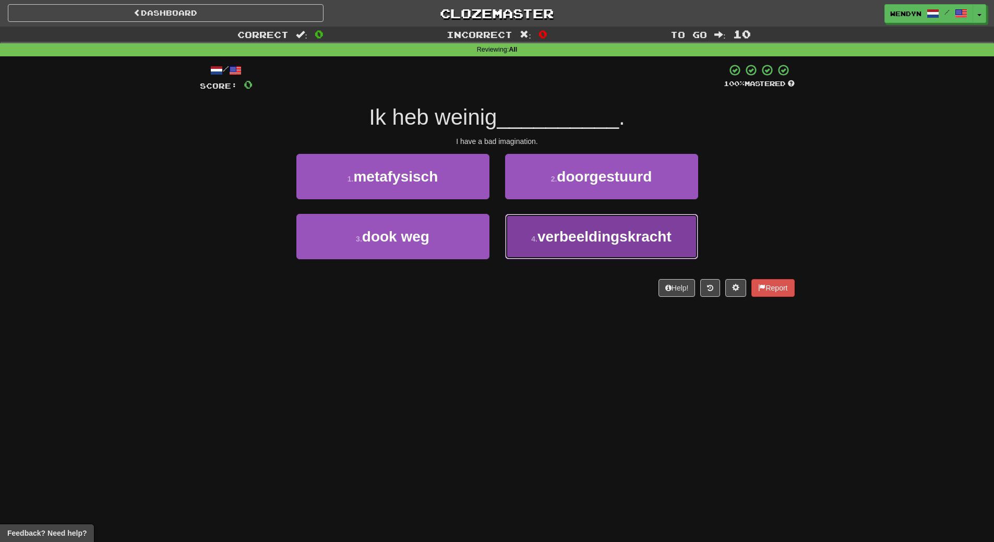
click at [616, 236] on span "verbeeldingskracht" at bounding box center [605, 237] width 134 height 16
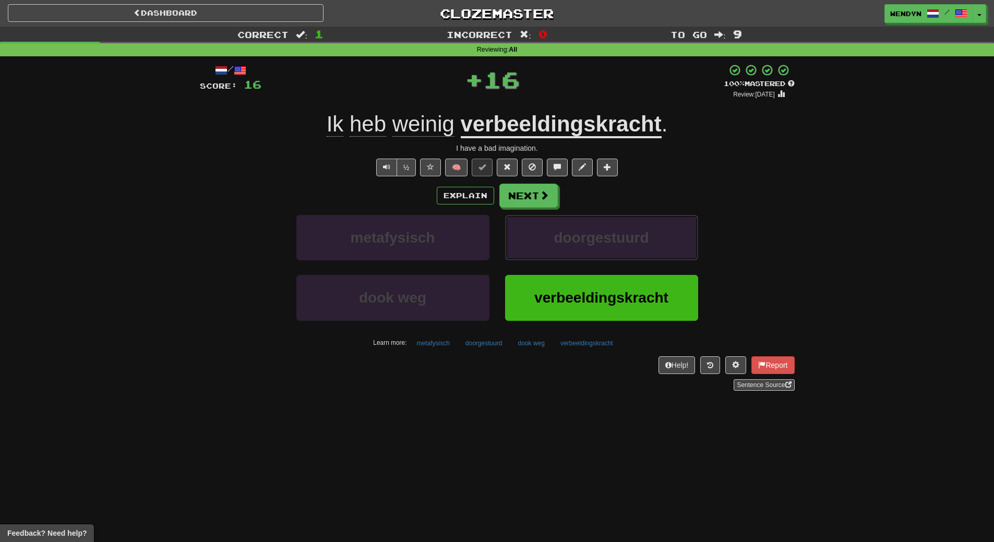
click at [616, 236] on span "doorgestuurd" at bounding box center [601, 238] width 95 height 16
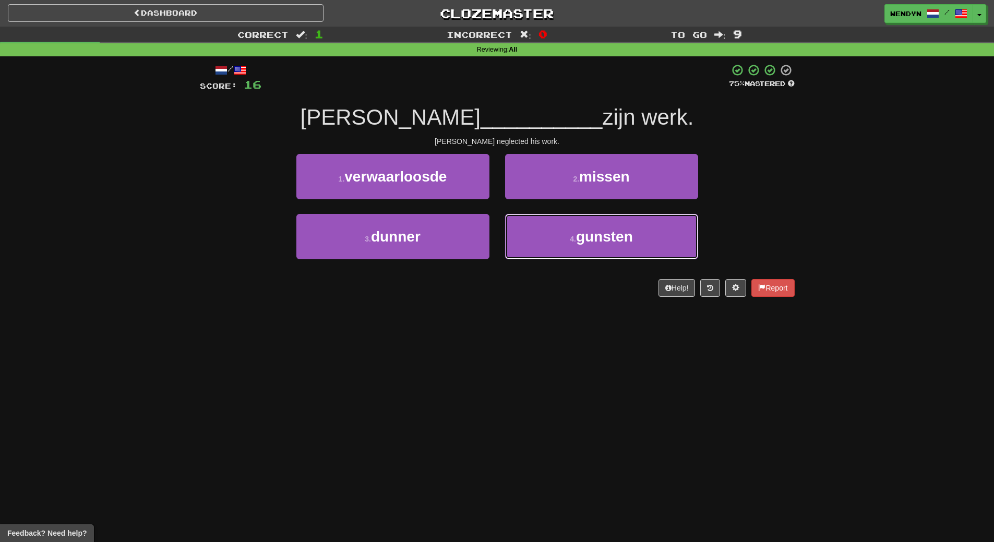
drag, startPoint x: 616, startPoint y: 236, endPoint x: 552, endPoint y: 306, distance: 94.2
click at [552, 306] on div "/ Score: 16 75 % Mastered Tom __________ zijn werk. Tom neglected his work. 1 .…" at bounding box center [497, 183] width 595 height 255
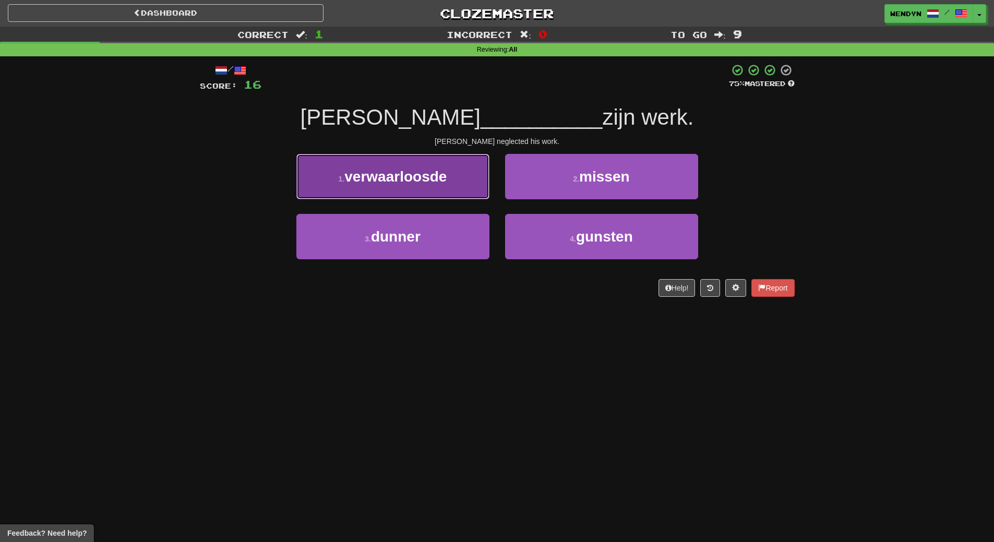
click at [413, 181] on span "verwaarloosde" at bounding box center [396, 177] width 102 height 16
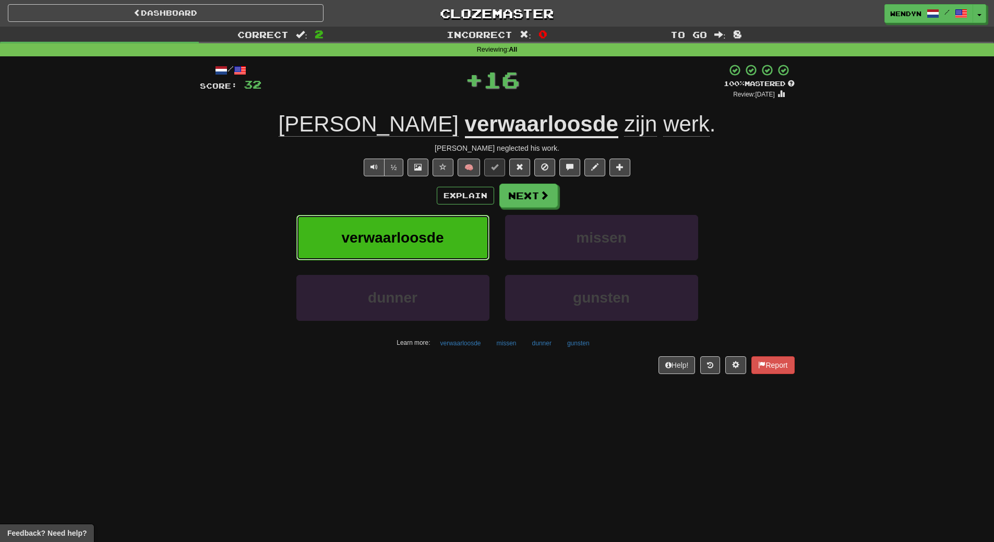
click at [412, 218] on button "verwaarloosde" at bounding box center [392, 237] width 193 height 45
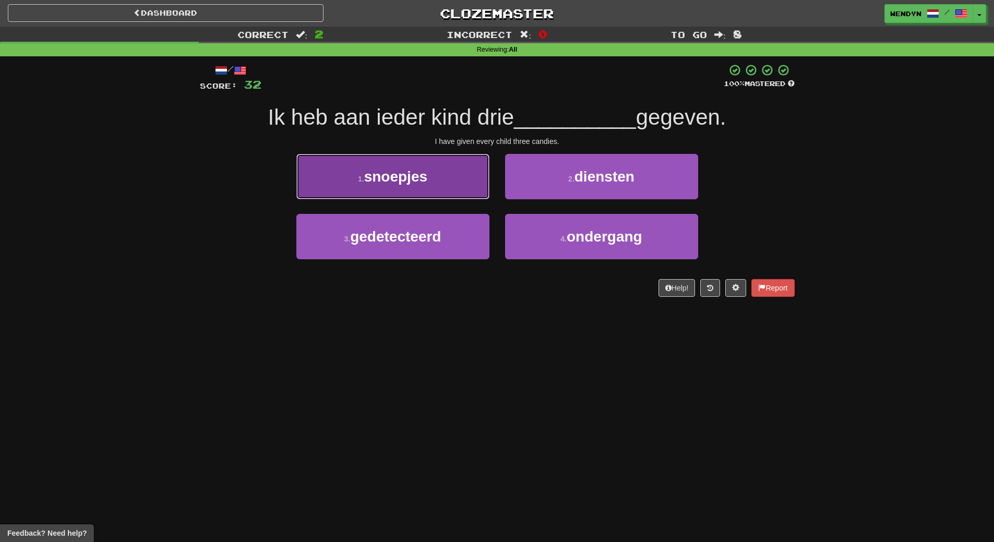
click at [388, 185] on button "1 . snoepjes" at bounding box center [392, 176] width 193 height 45
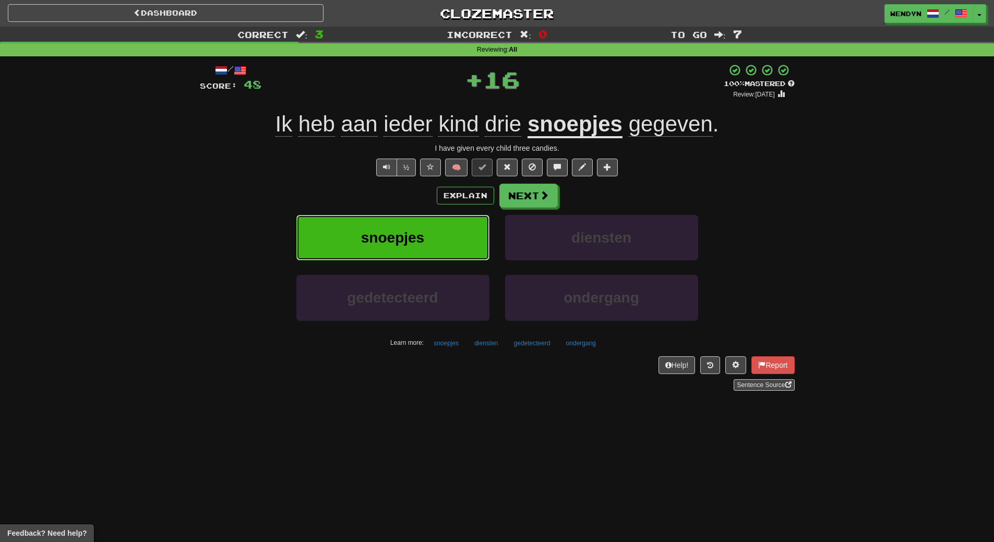
click at [387, 221] on button "snoepjes" at bounding box center [392, 237] width 193 height 45
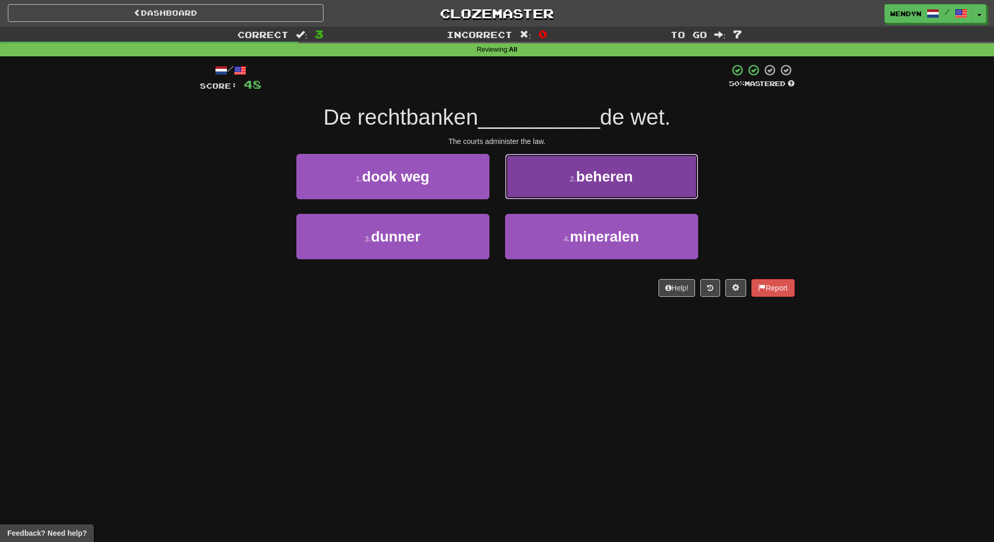
click at [635, 182] on button "2 . beheren" at bounding box center [601, 176] width 193 height 45
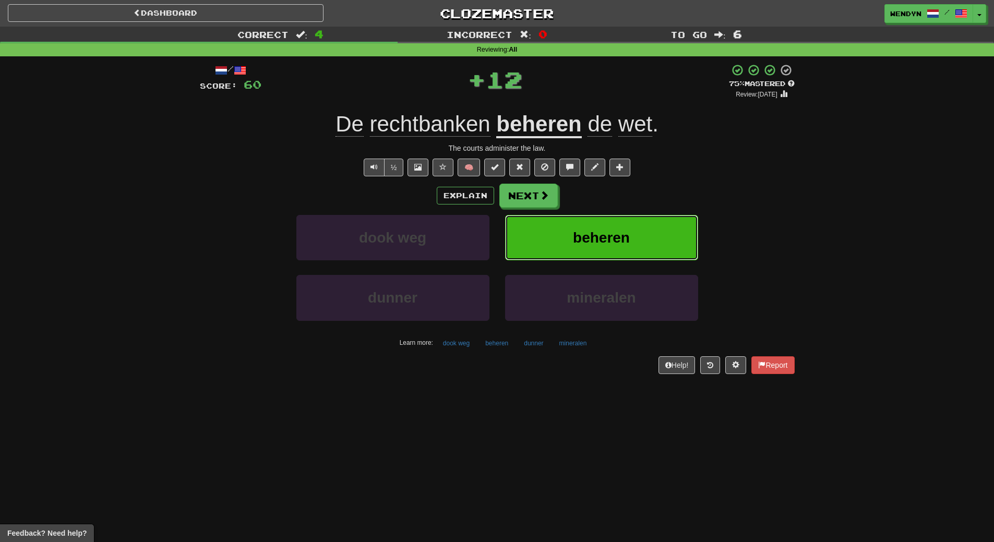
click at [630, 230] on span "beheren" at bounding box center [601, 238] width 57 height 16
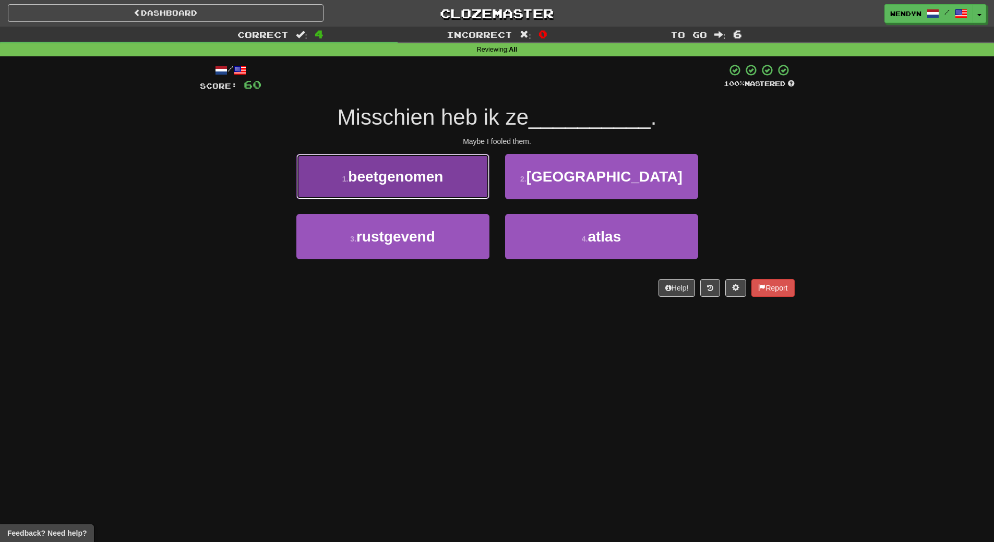
click at [400, 187] on button "1 . beetgenomen" at bounding box center [392, 176] width 193 height 45
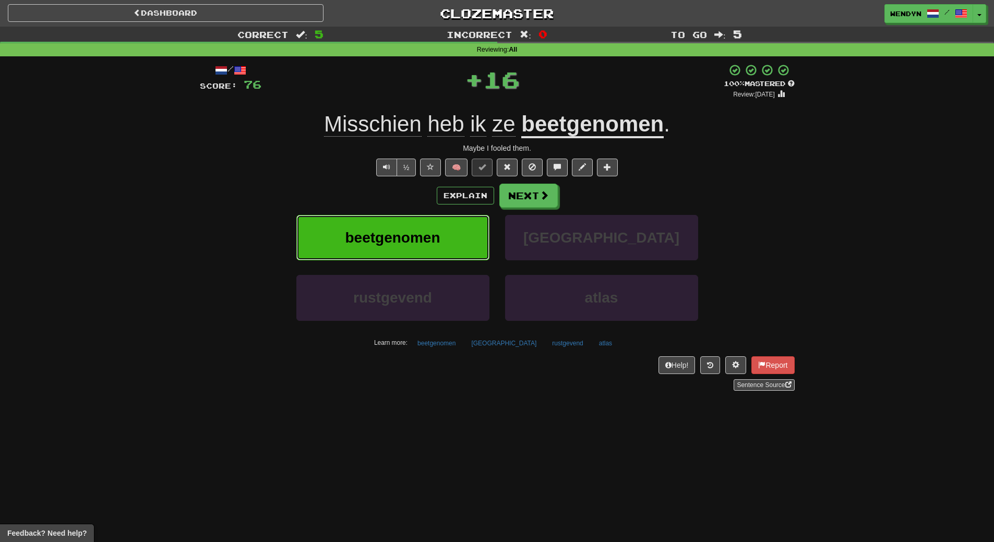
click at [398, 222] on button "beetgenomen" at bounding box center [392, 237] width 193 height 45
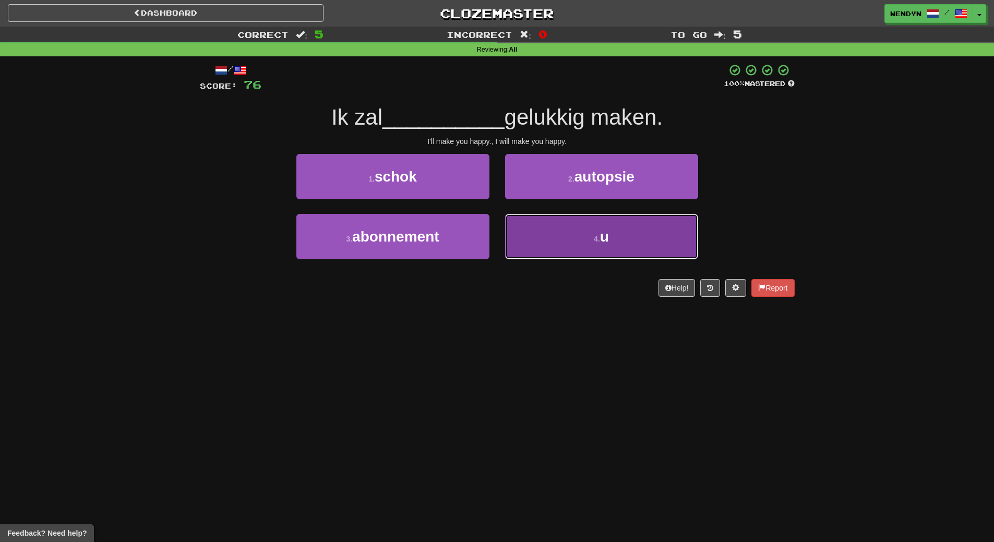
click at [580, 249] on button "4 . u" at bounding box center [601, 236] width 193 height 45
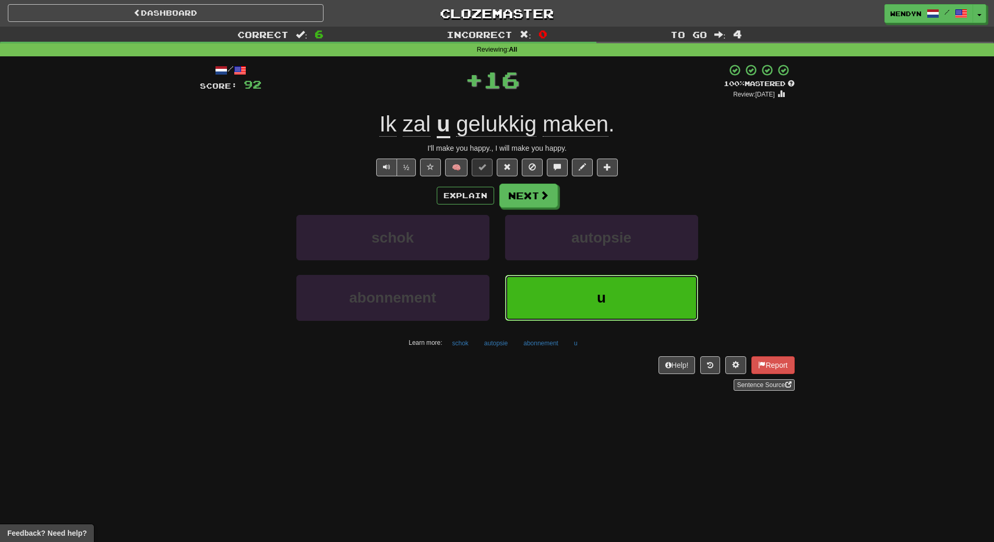
click at [564, 305] on button "u" at bounding box center [601, 297] width 193 height 45
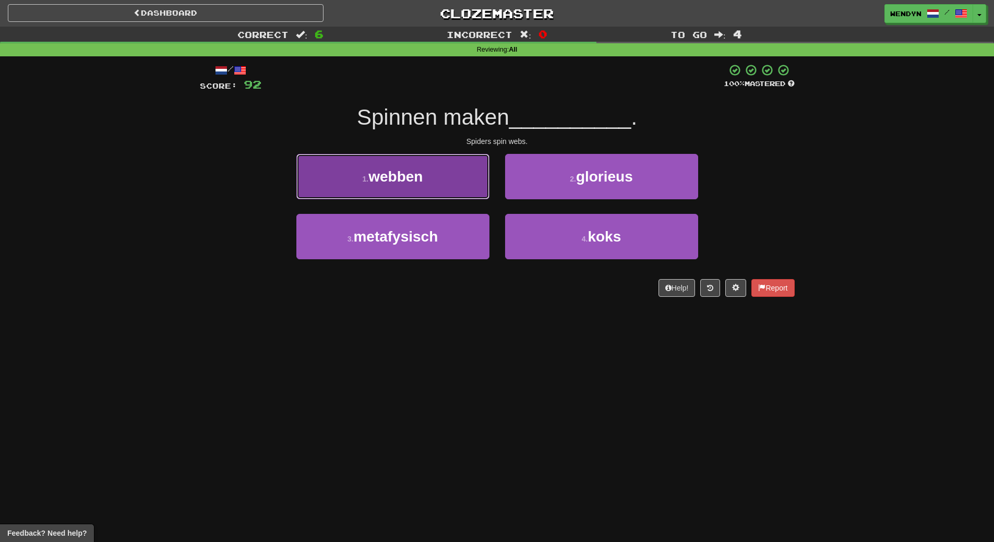
click at [430, 186] on button "1 . webben" at bounding box center [392, 176] width 193 height 45
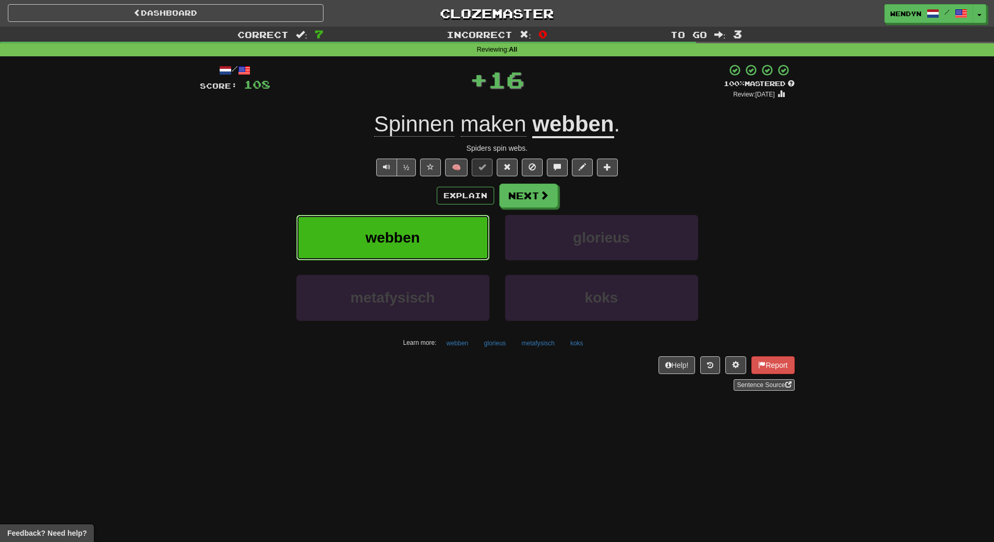
click at [421, 230] on button "webben" at bounding box center [392, 237] width 193 height 45
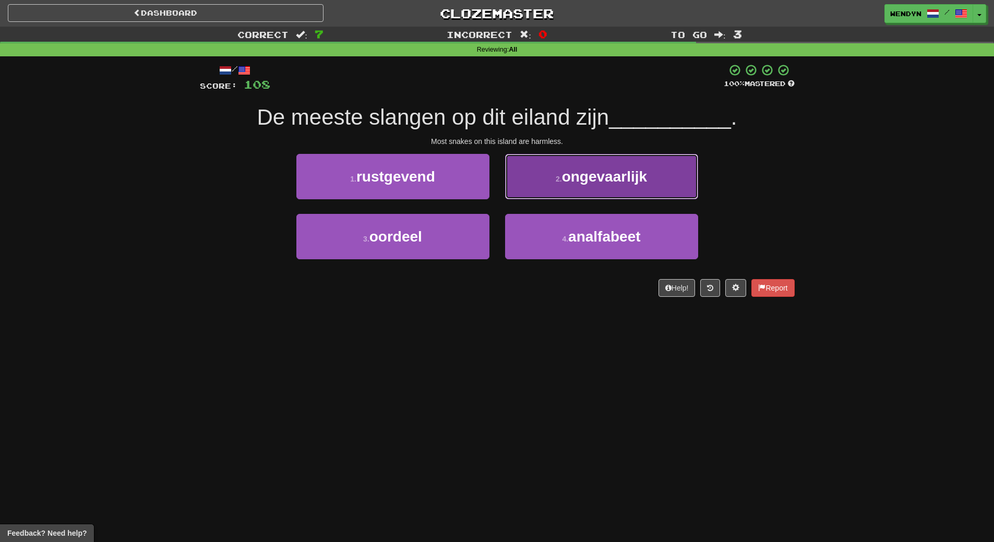
click at [627, 187] on button "2 . ongevaarlijk" at bounding box center [601, 176] width 193 height 45
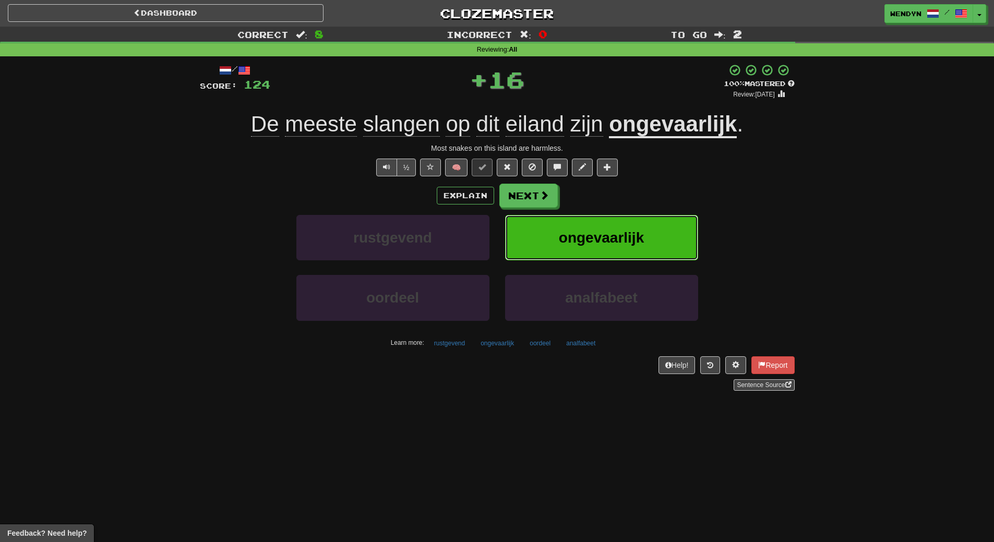
click at [622, 227] on button "ongevaarlijk" at bounding box center [601, 237] width 193 height 45
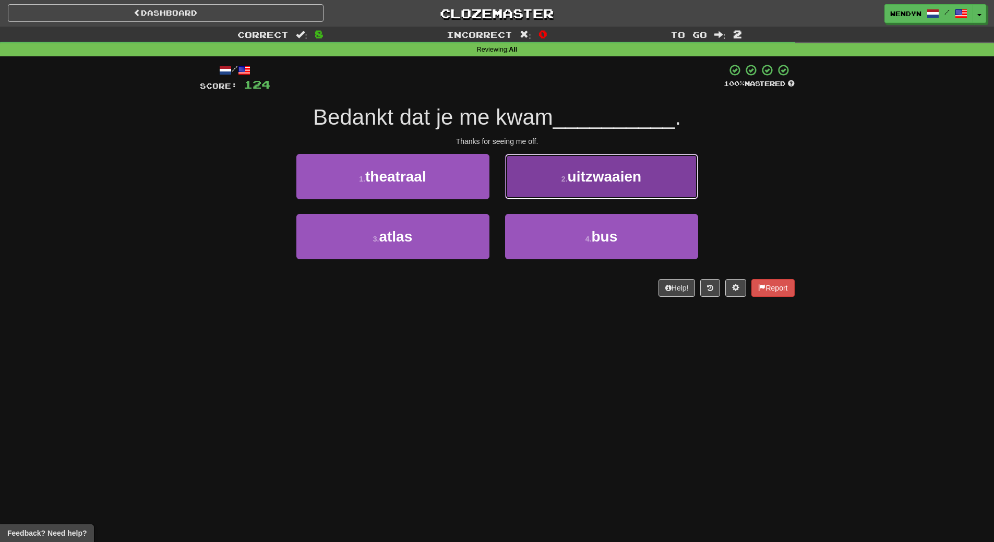
click at [635, 187] on button "2 . uitzwaaien" at bounding box center [601, 176] width 193 height 45
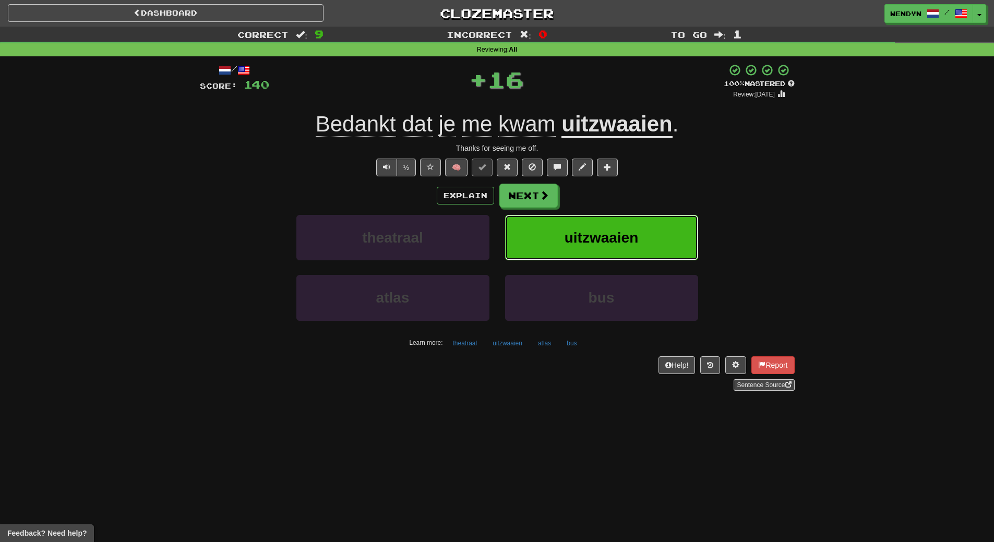
click at [632, 225] on button "uitzwaaien" at bounding box center [601, 237] width 193 height 45
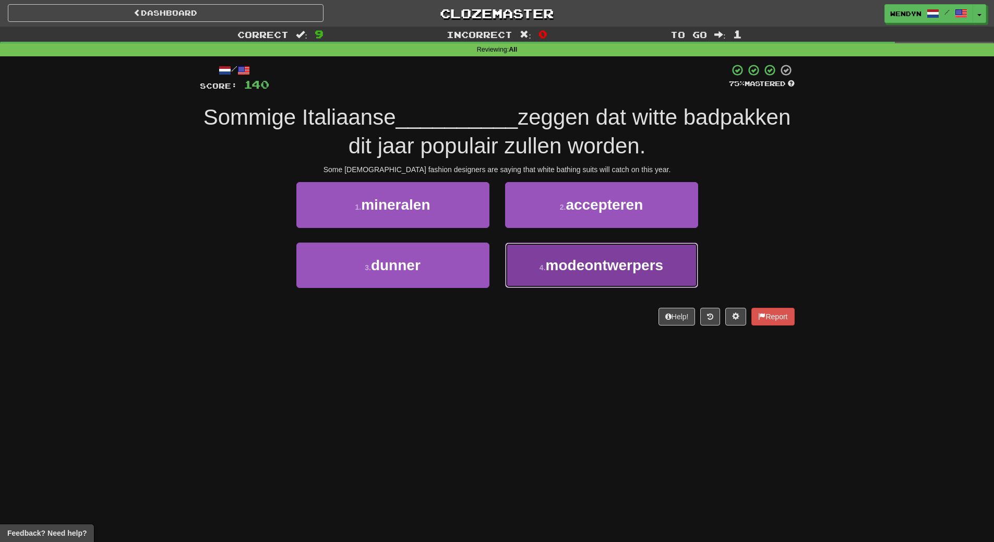
click at [590, 274] on button "4 . modeontwerpers" at bounding box center [601, 265] width 193 height 45
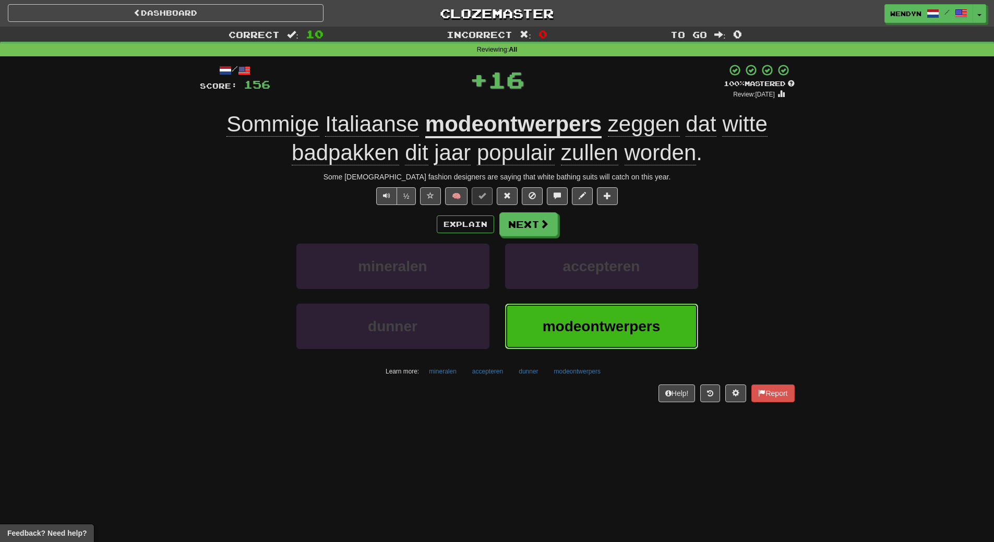
click at [572, 331] on span "modeontwerpers" at bounding box center [602, 326] width 118 height 16
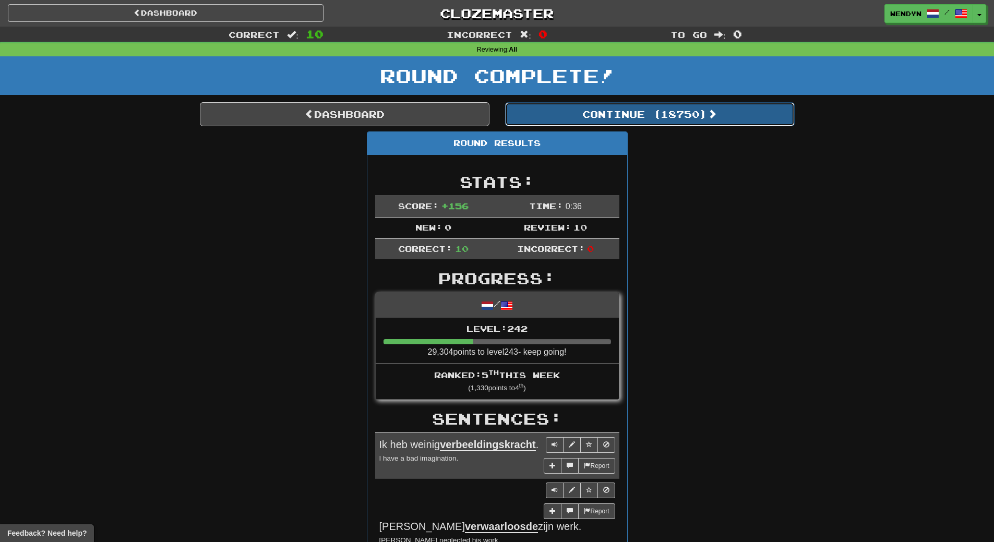
click at [685, 115] on button "Continue ( 18750 )" at bounding box center [650, 114] width 290 height 24
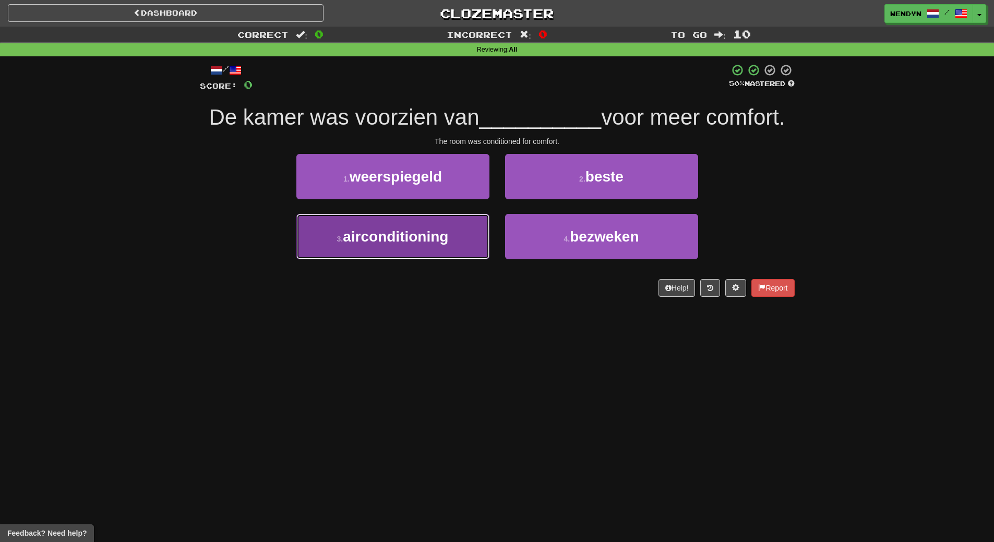
click at [400, 247] on button "3 . airconditioning" at bounding box center [392, 236] width 193 height 45
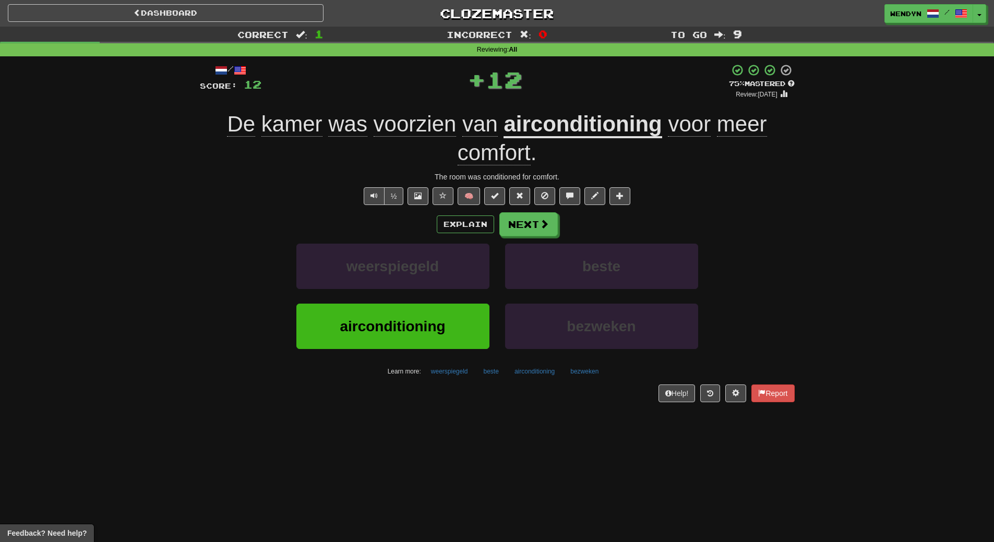
click at [407, 400] on div "Help! Report" at bounding box center [497, 394] width 595 height 18
click at [448, 336] on button "airconditioning" at bounding box center [392, 326] width 193 height 45
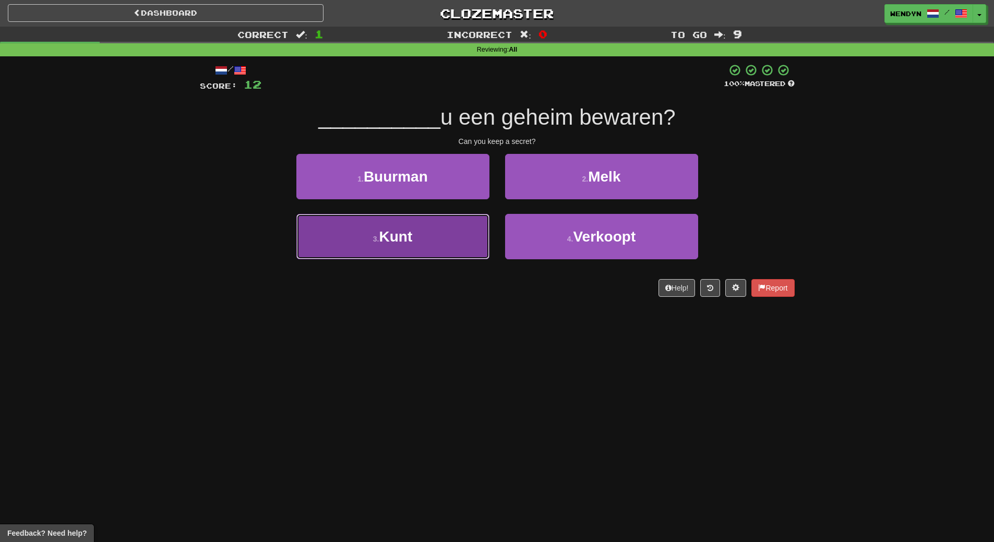
click at [421, 232] on button "3 . Kunt" at bounding box center [392, 236] width 193 height 45
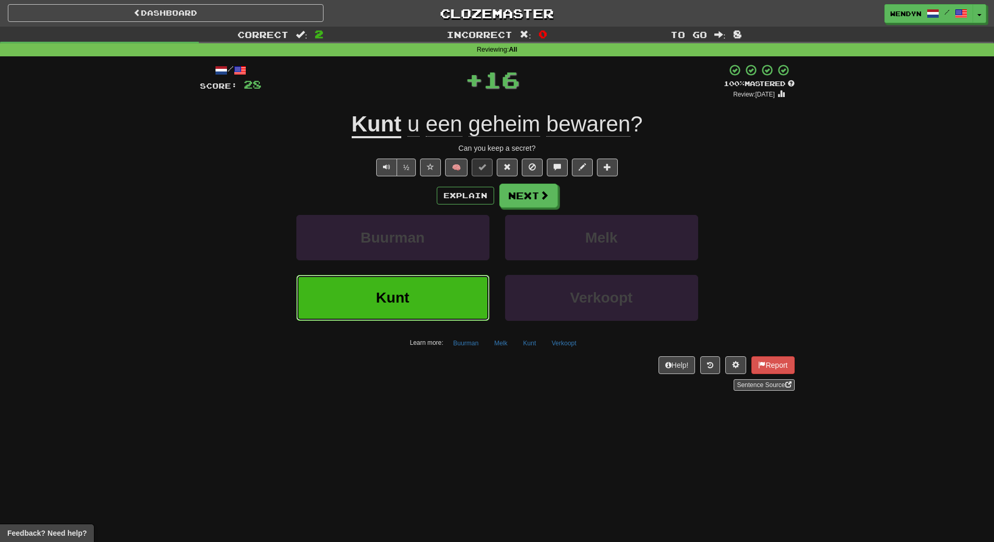
click at [426, 290] on button "Kunt" at bounding box center [392, 297] width 193 height 45
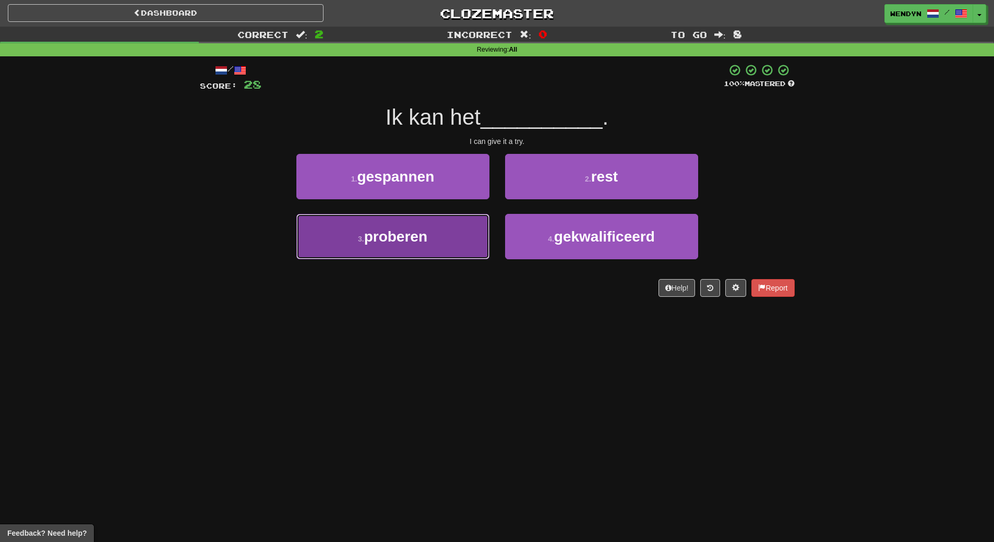
click at [413, 238] on span "proberen" at bounding box center [395, 237] width 63 height 16
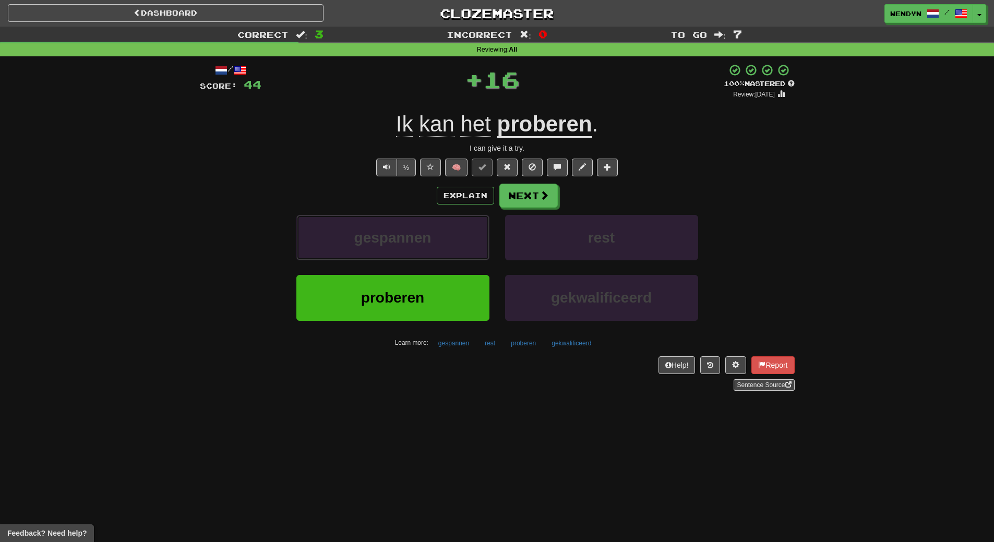
click at [413, 238] on span "gespannen" at bounding box center [392, 238] width 77 height 16
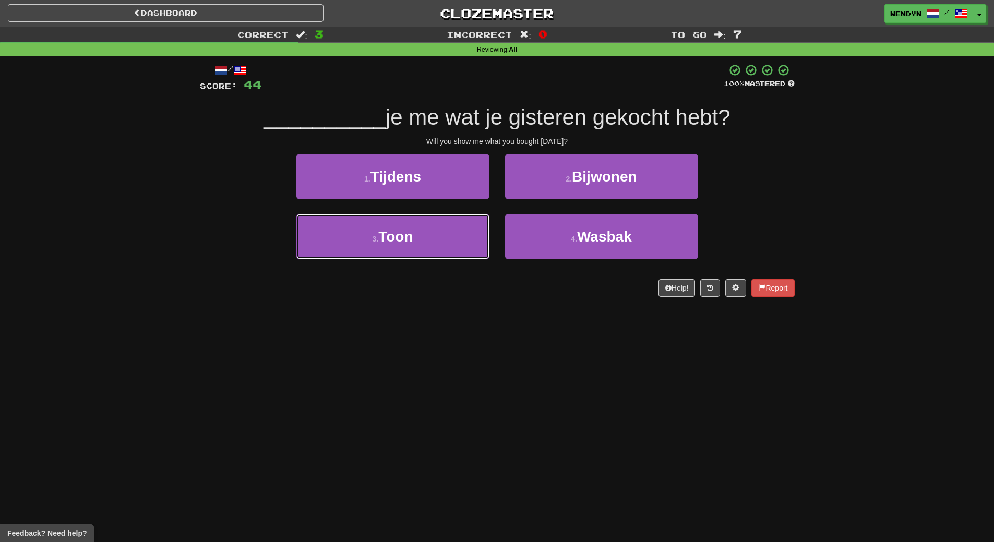
drag, startPoint x: 413, startPoint y: 238, endPoint x: 415, endPoint y: 356, distance: 118.5
click at [415, 356] on div "Dashboard Clozemaster WendyN / Toggle Dropdown Dashboard Leaderboard Activity F…" at bounding box center [497, 271] width 994 height 542
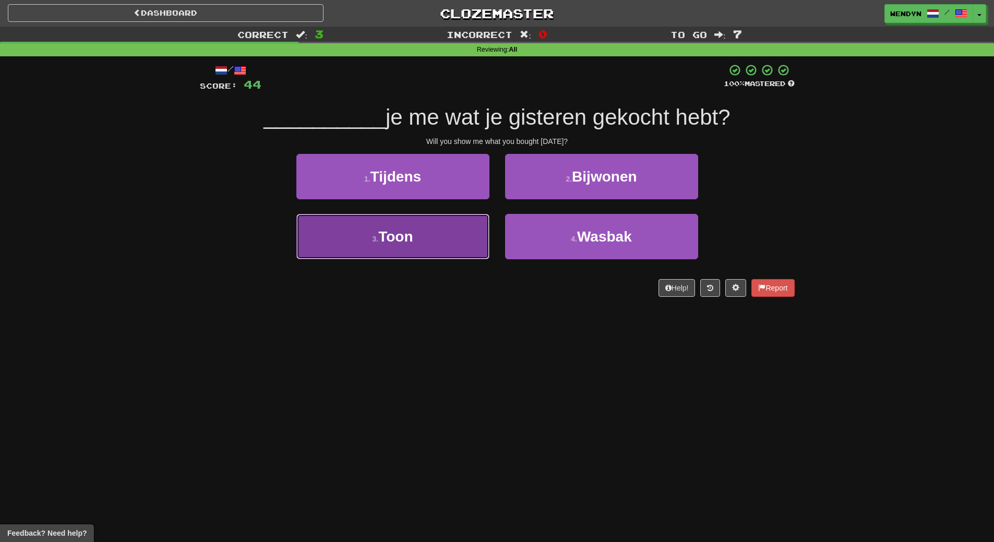
click at [428, 255] on button "3 . Toon" at bounding box center [392, 236] width 193 height 45
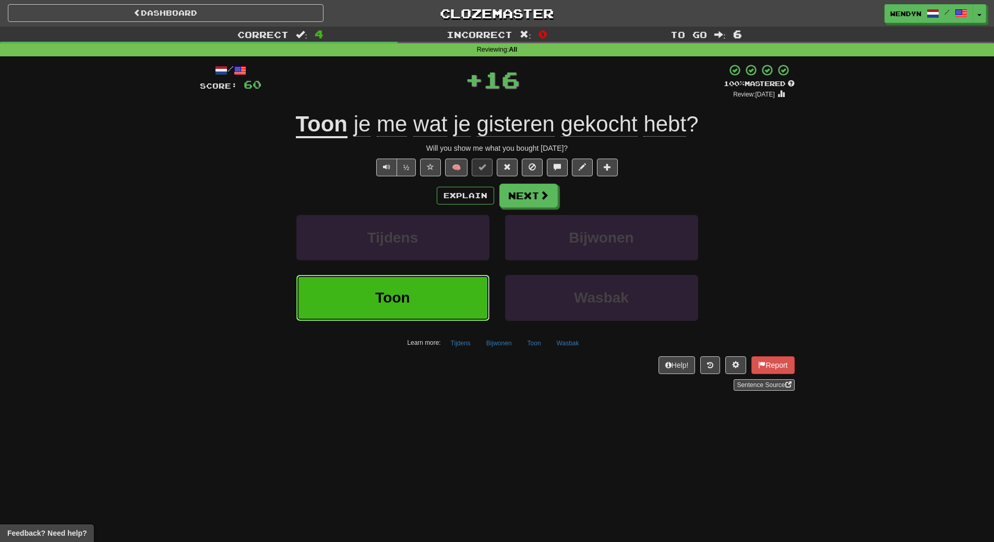
click at [429, 296] on button "Toon" at bounding box center [392, 297] width 193 height 45
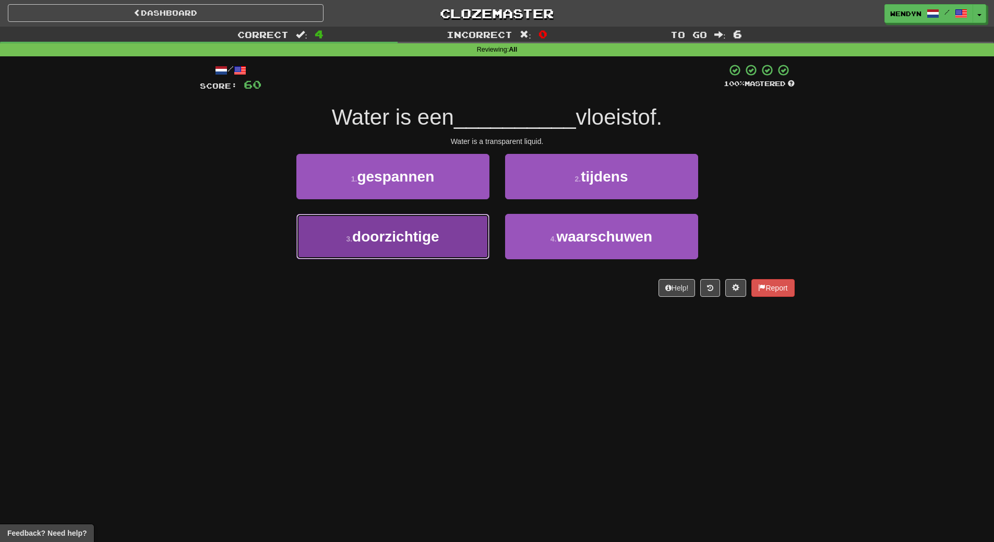
click at [431, 250] on button "3 . doorzichtige" at bounding box center [392, 236] width 193 height 45
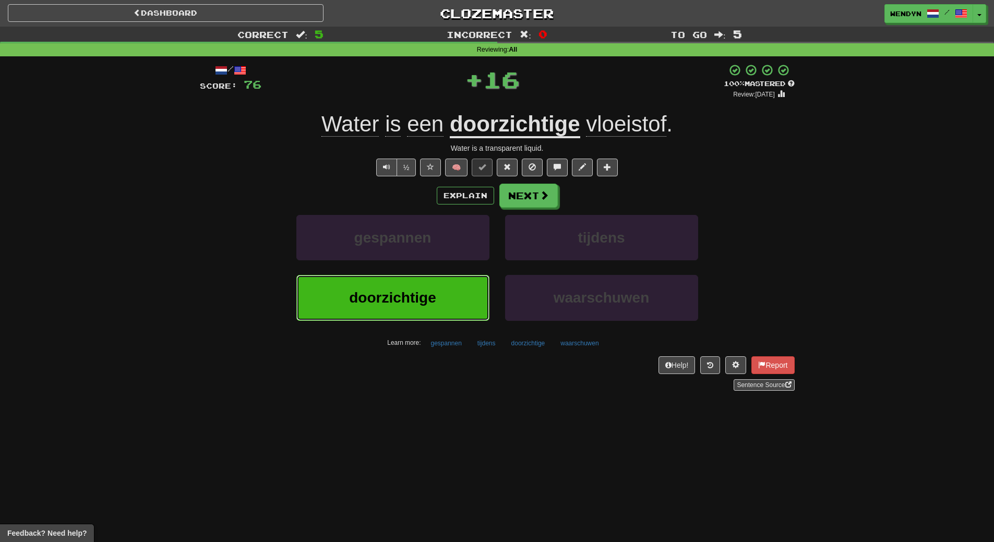
click at [431, 307] on button "doorzichtige" at bounding box center [392, 297] width 193 height 45
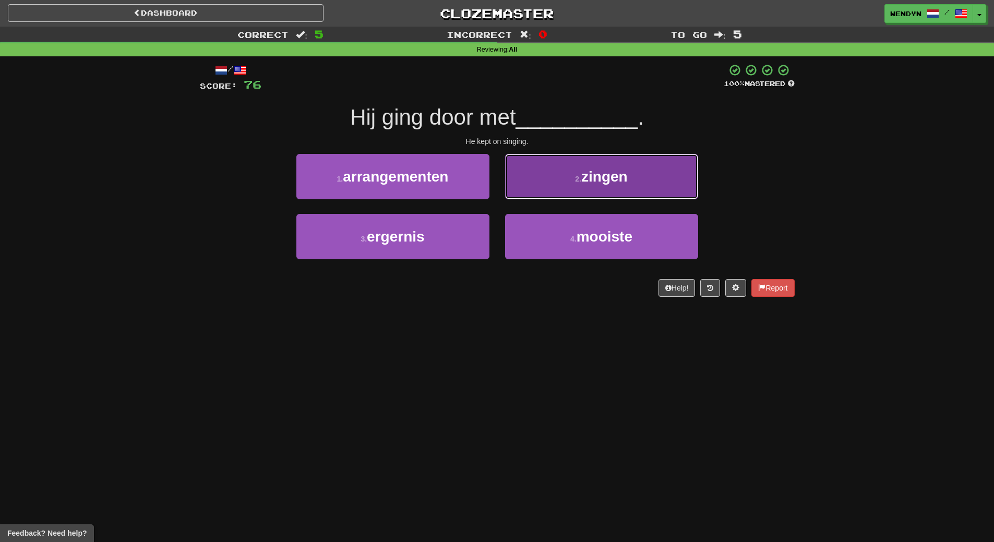
click at [659, 189] on button "2 . zingen" at bounding box center [601, 176] width 193 height 45
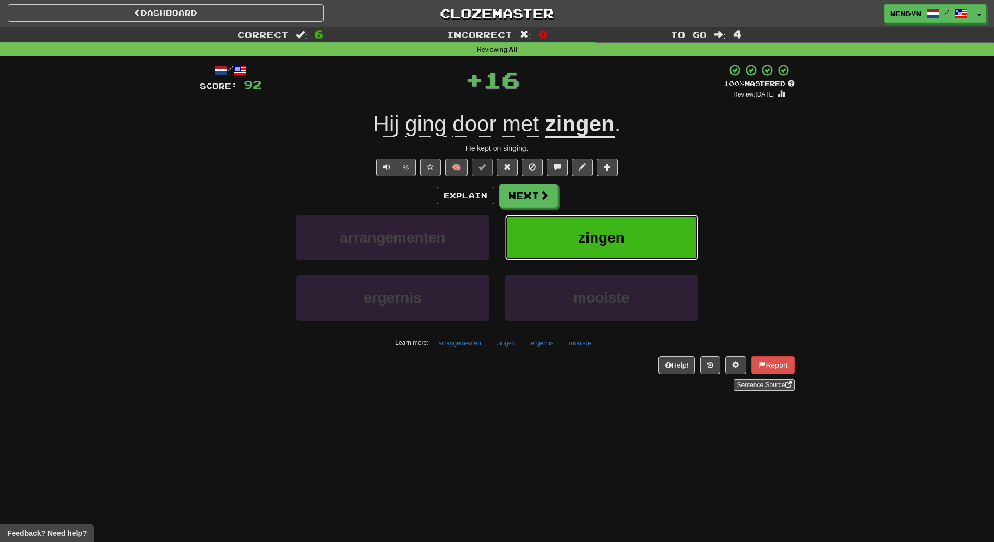
click at [653, 222] on button "zingen" at bounding box center [601, 237] width 193 height 45
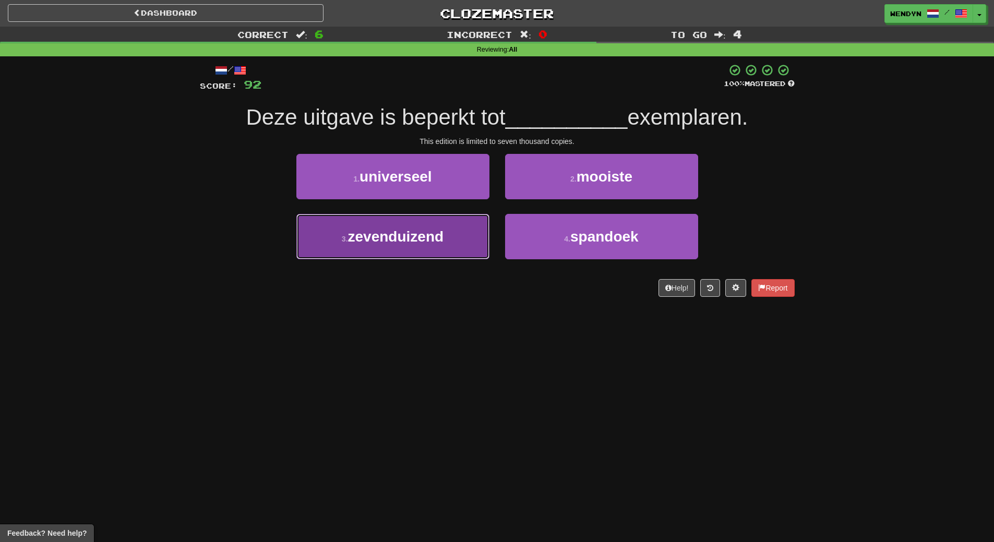
click at [440, 250] on button "3 . zevenduizend" at bounding box center [392, 236] width 193 height 45
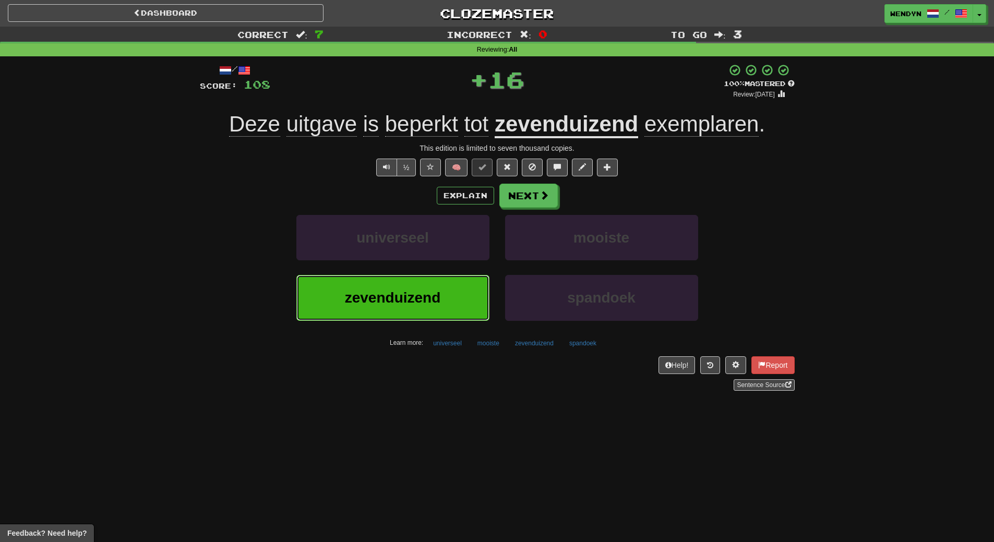
click at [438, 299] on span "zevenduizend" at bounding box center [393, 298] width 96 height 16
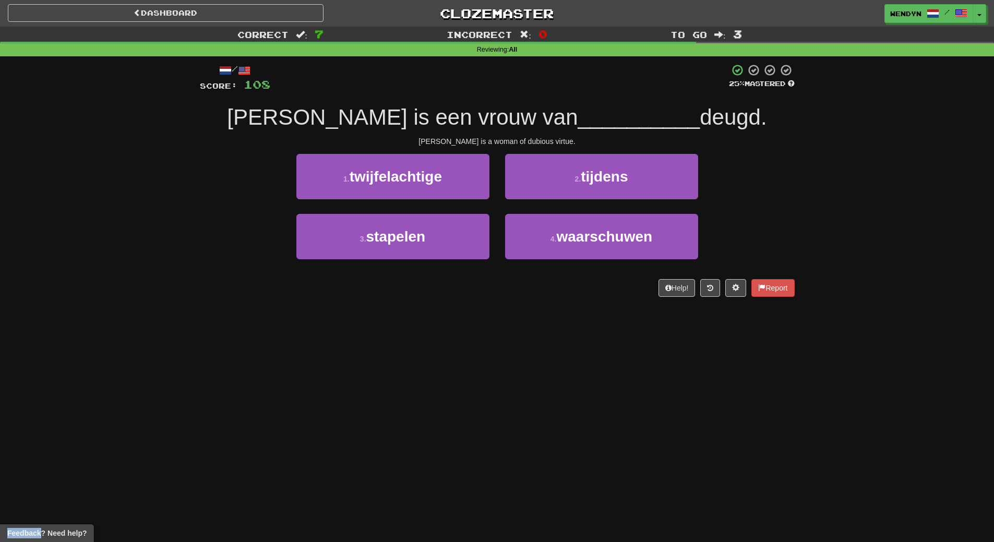
click at [438, 299] on div "/ Score: 108 25 % Mastered Mary is een vrouw van __________ deugd. Mary is a wo…" at bounding box center [497, 183] width 595 height 255
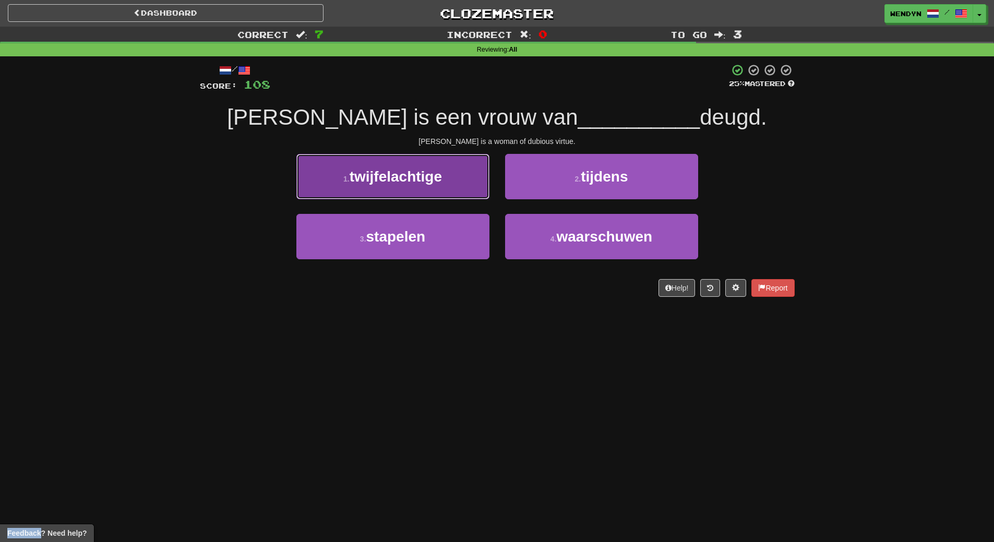
click at [451, 181] on button "1 . twijfelachtige" at bounding box center [392, 176] width 193 height 45
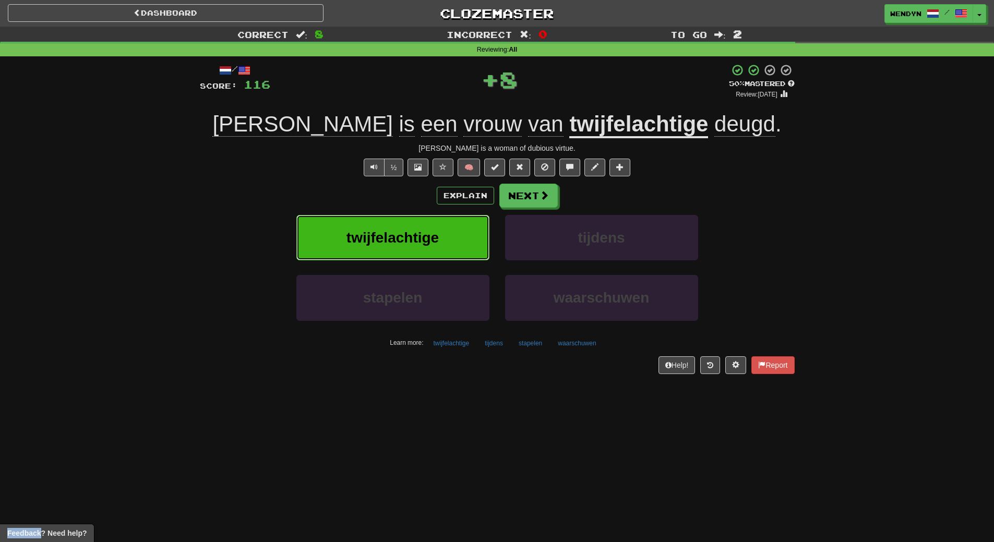
click at [438, 247] on button "twijfelachtige" at bounding box center [392, 237] width 193 height 45
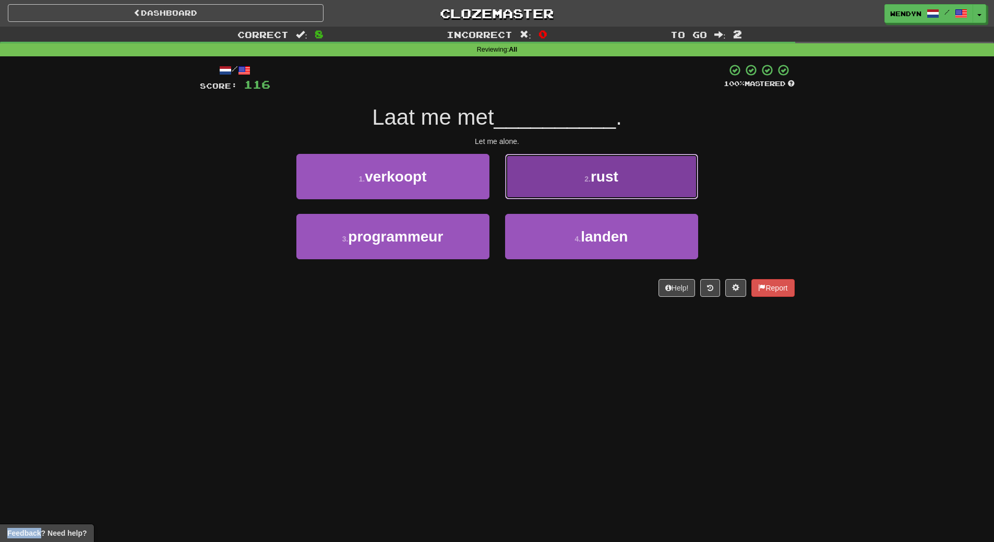
click at [648, 190] on button "2 . rust" at bounding box center [601, 176] width 193 height 45
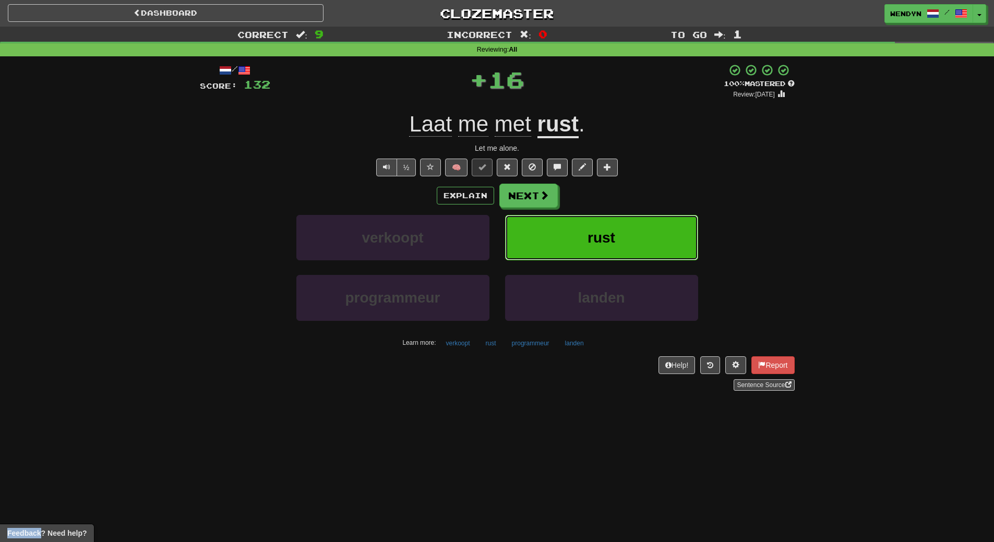
click at [635, 240] on button "rust" at bounding box center [601, 237] width 193 height 45
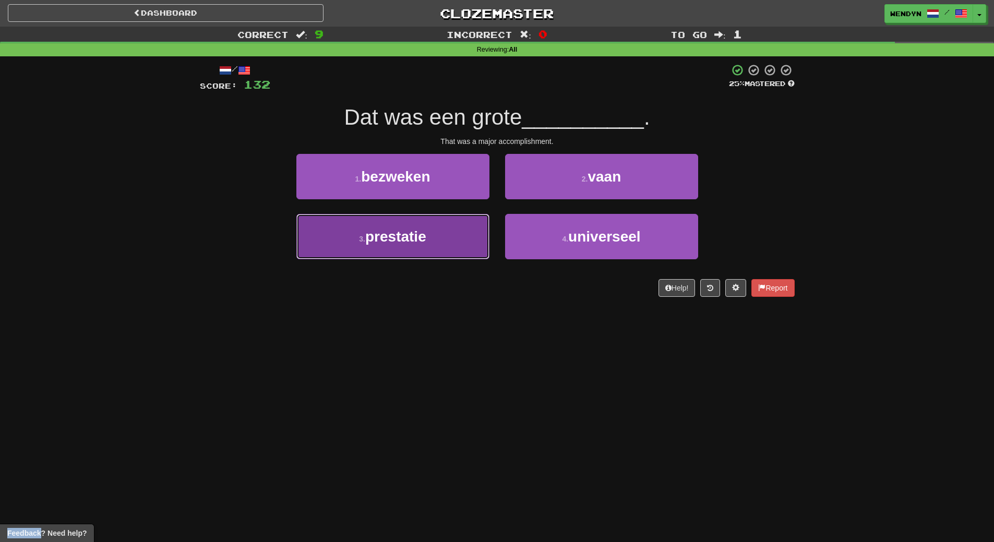
click at [433, 258] on button "3 . prestatie" at bounding box center [392, 236] width 193 height 45
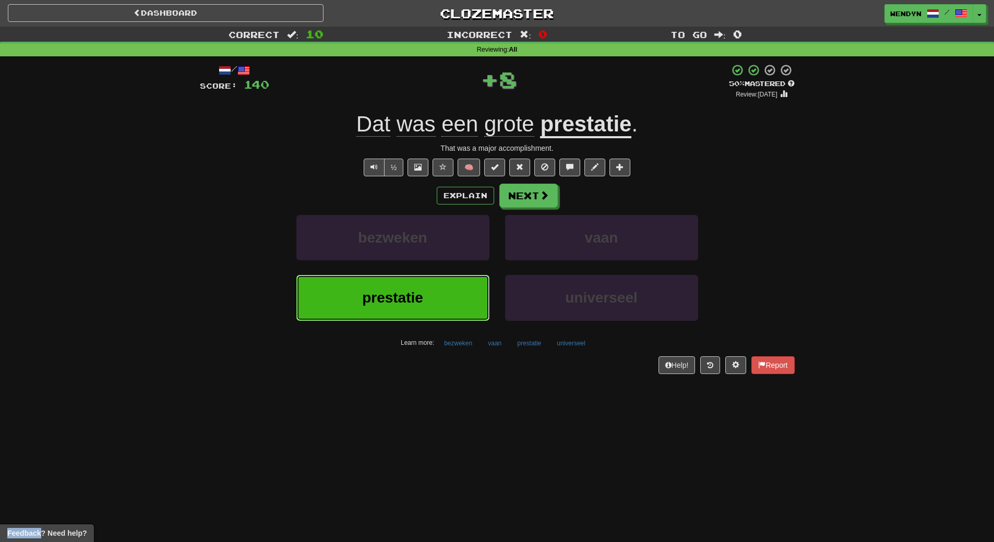
click at [425, 314] on button "prestatie" at bounding box center [392, 297] width 193 height 45
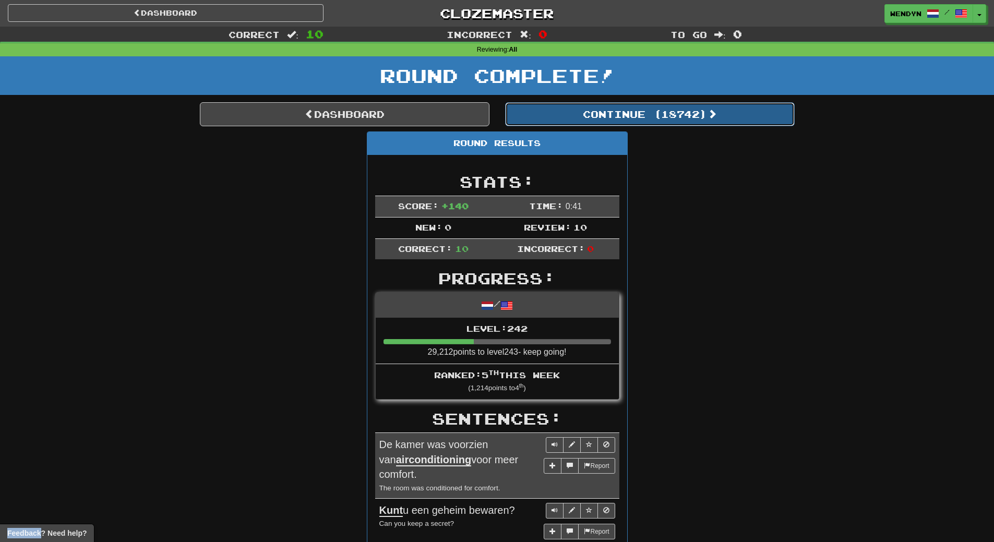
click at [686, 122] on button "Continue ( 18742 )" at bounding box center [650, 114] width 290 height 24
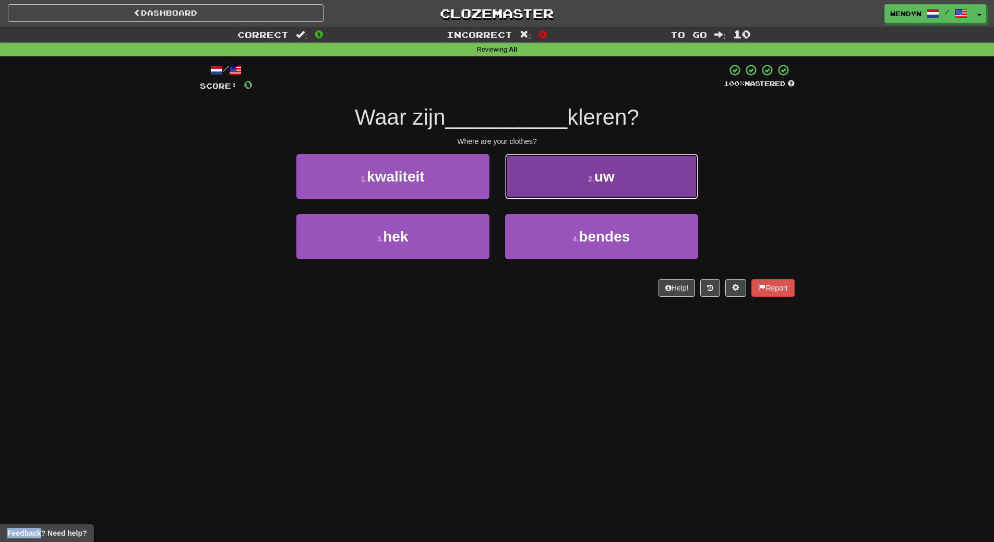
click at [648, 181] on button "2 . uw" at bounding box center [601, 176] width 193 height 45
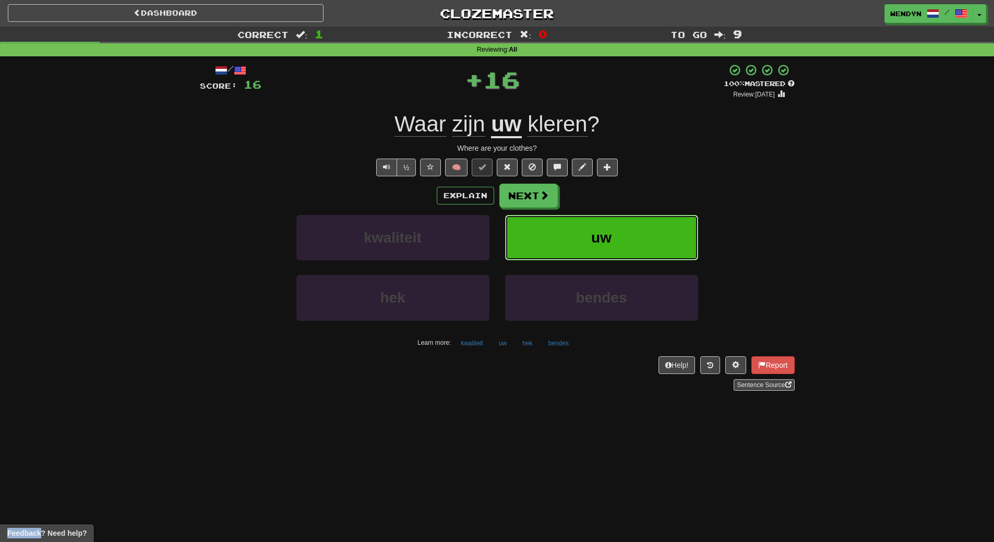
click at [636, 238] on button "uw" at bounding box center [601, 237] width 193 height 45
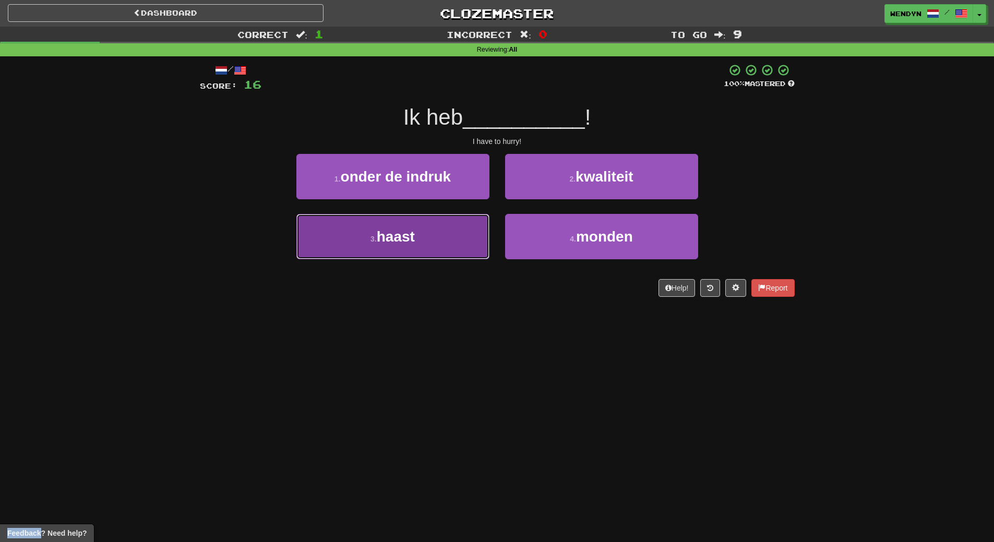
click at [463, 250] on button "3 . haast" at bounding box center [392, 236] width 193 height 45
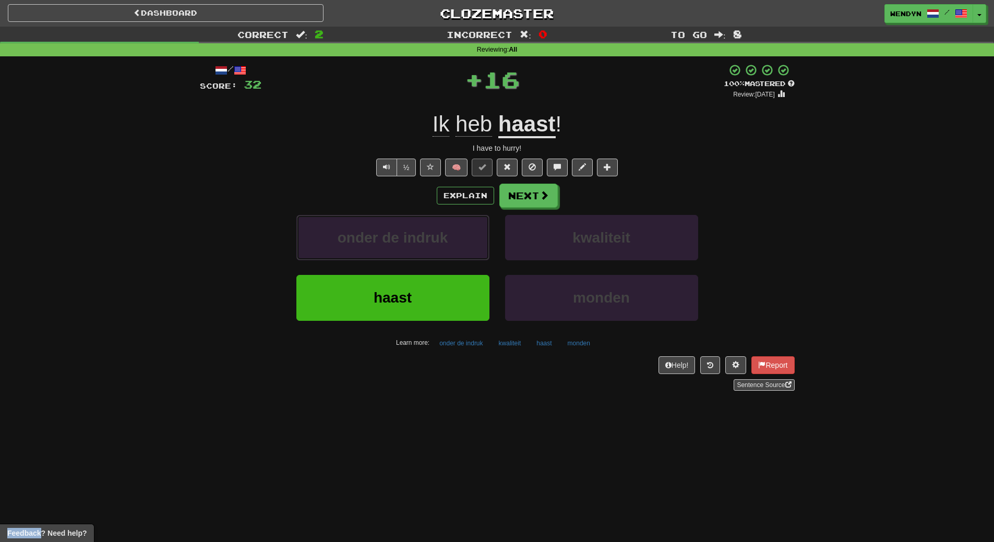
click at [463, 250] on button "onder de indruk" at bounding box center [392, 237] width 193 height 45
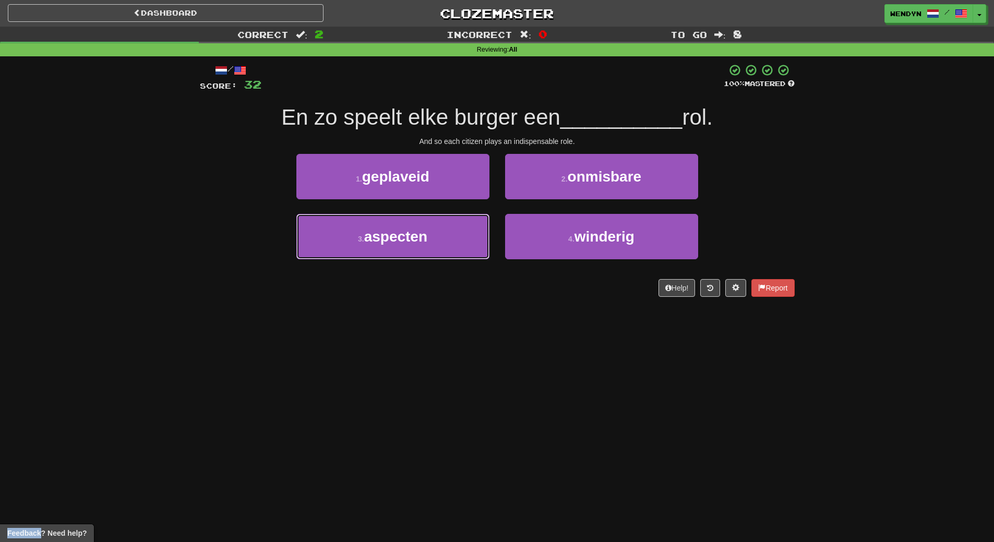
drag, startPoint x: 463, startPoint y: 250, endPoint x: 464, endPoint y: 322, distance: 71.5
click at [464, 322] on div "Dashboard Clozemaster WendyN / Toggle Dropdown Dashboard Leaderboard Activity F…" at bounding box center [497, 271] width 994 height 542
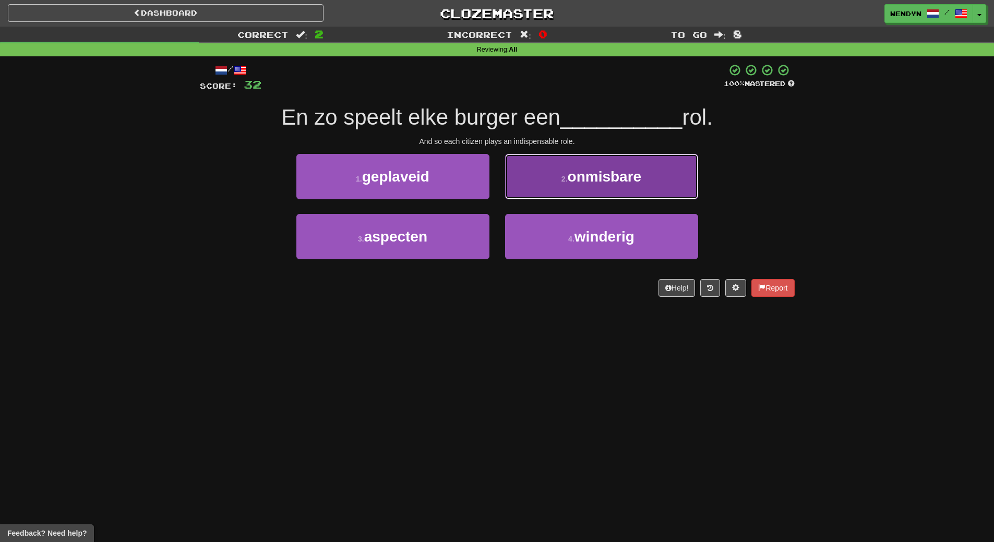
click at [660, 168] on button "2 . onmisbare" at bounding box center [601, 176] width 193 height 45
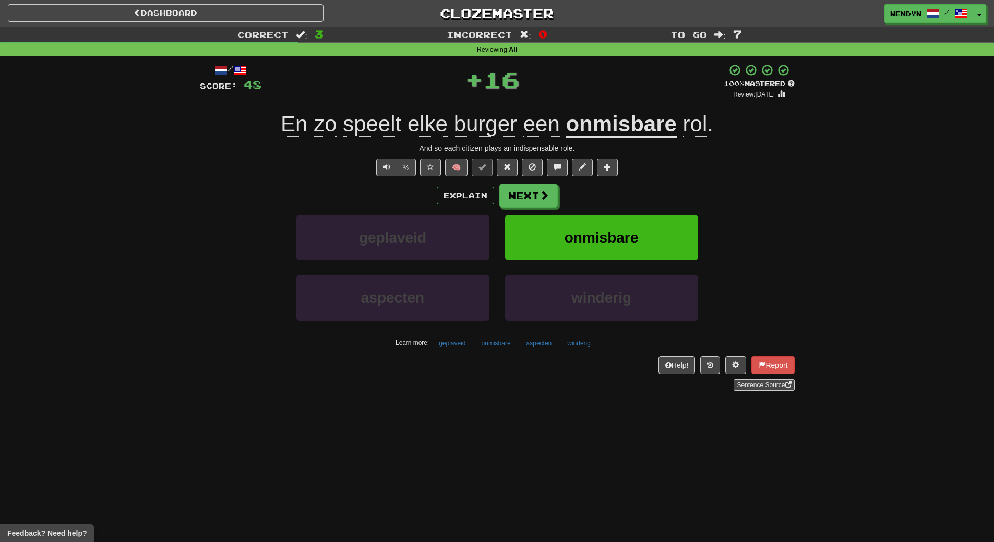
click at [655, 203] on div "Explain Next" at bounding box center [497, 196] width 595 height 24
drag, startPoint x: 653, startPoint y: 242, endPoint x: 483, endPoint y: 294, distance: 177.0
click at [645, 246] on button "onmisbare" at bounding box center [601, 237] width 193 height 45
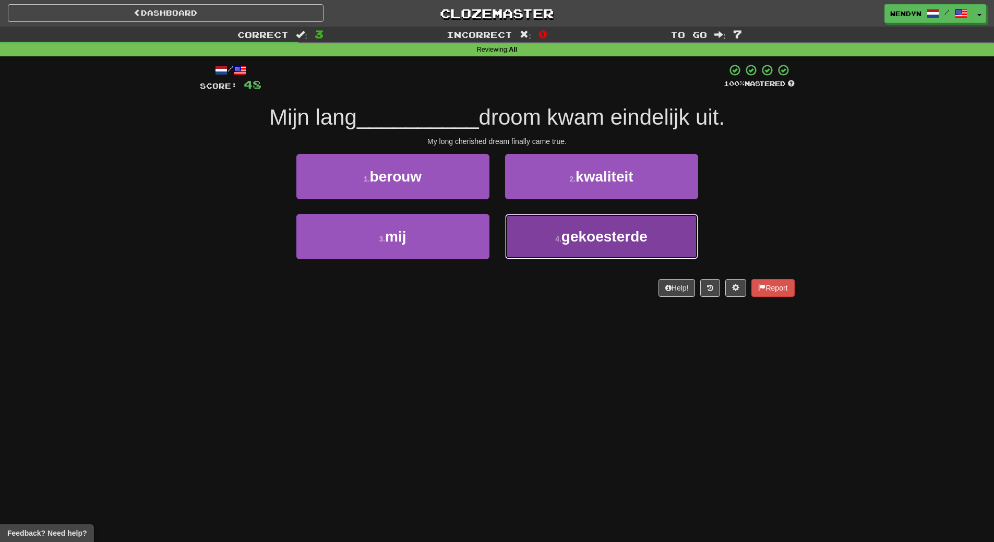
click at [620, 250] on button "4 . gekoesterde" at bounding box center [601, 236] width 193 height 45
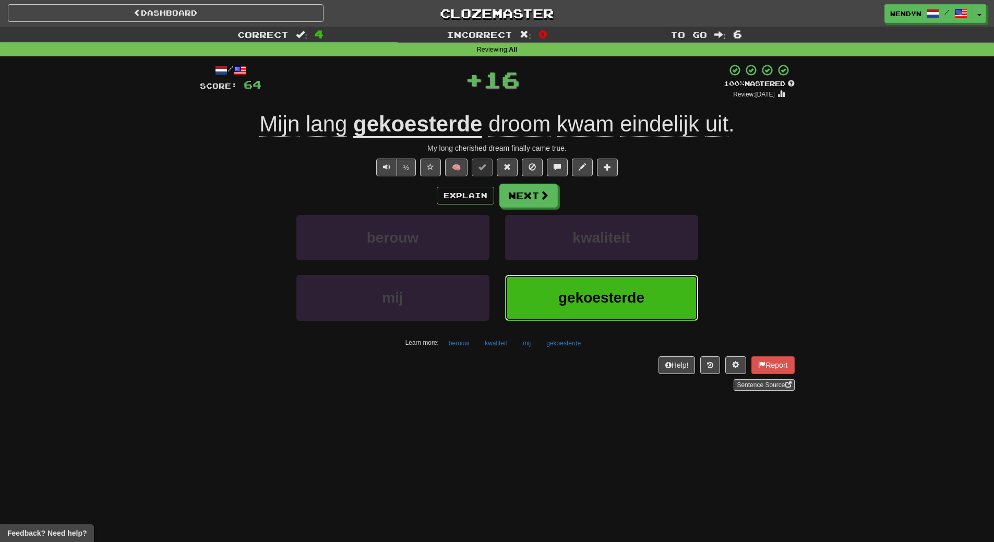
click at [617, 281] on button "gekoesterde" at bounding box center [601, 297] width 193 height 45
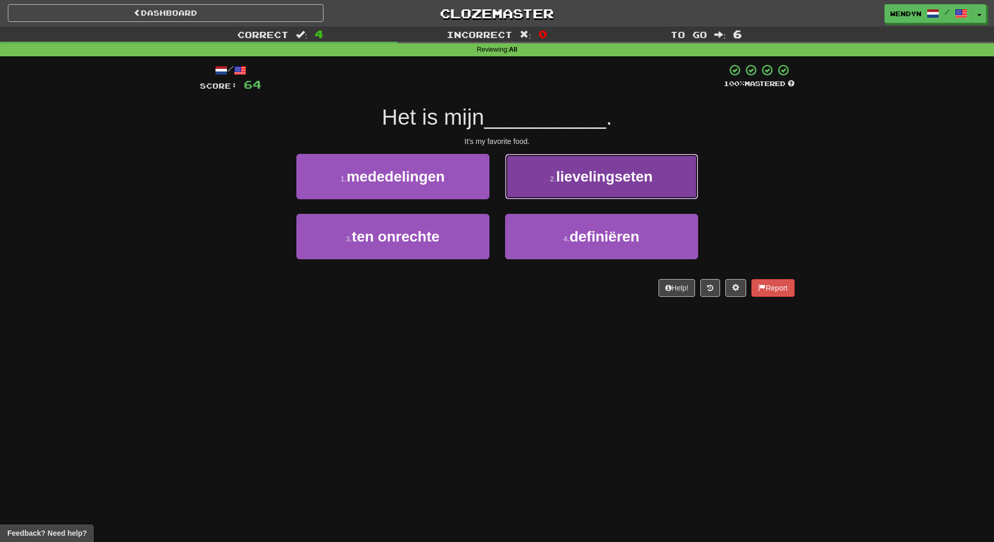
click at [628, 181] on span "lievelingseten" at bounding box center [604, 177] width 97 height 16
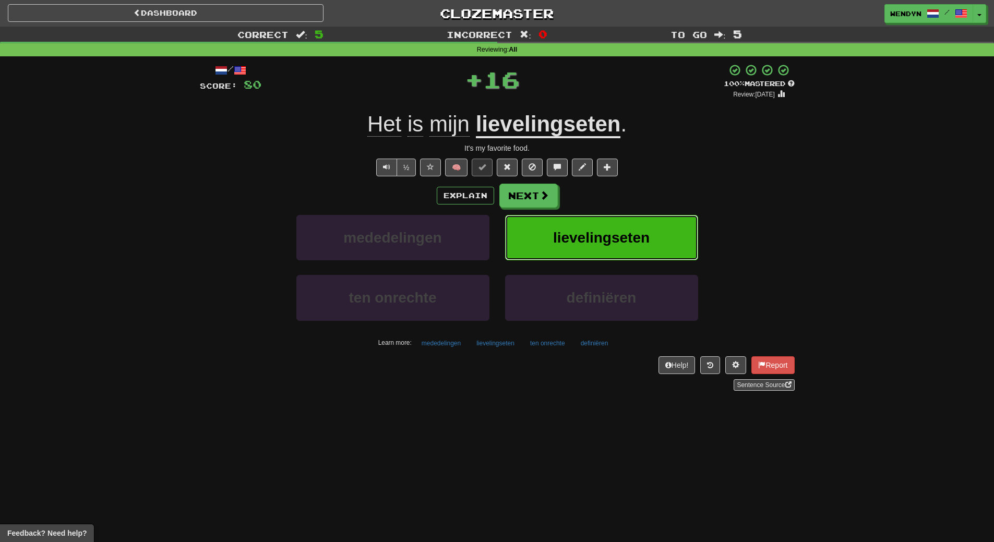
click at [624, 238] on span "lievelingseten" at bounding box center [601, 238] width 97 height 16
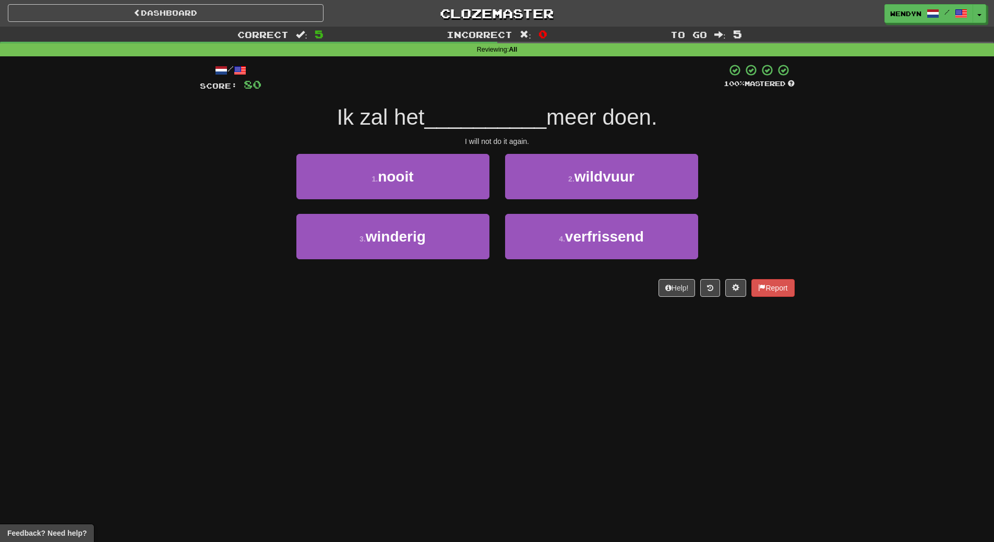
click at [464, 321] on div "Dashboard Clozemaster WendyN / Toggle Dropdown Dashboard Leaderboard Activity F…" at bounding box center [497, 271] width 994 height 542
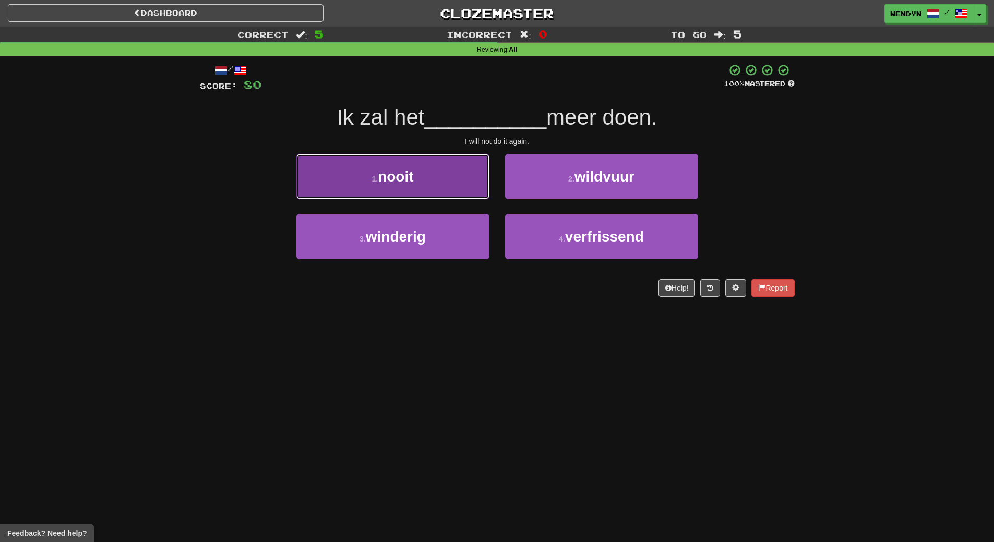
click at [434, 174] on button "1 . nooit" at bounding box center [392, 176] width 193 height 45
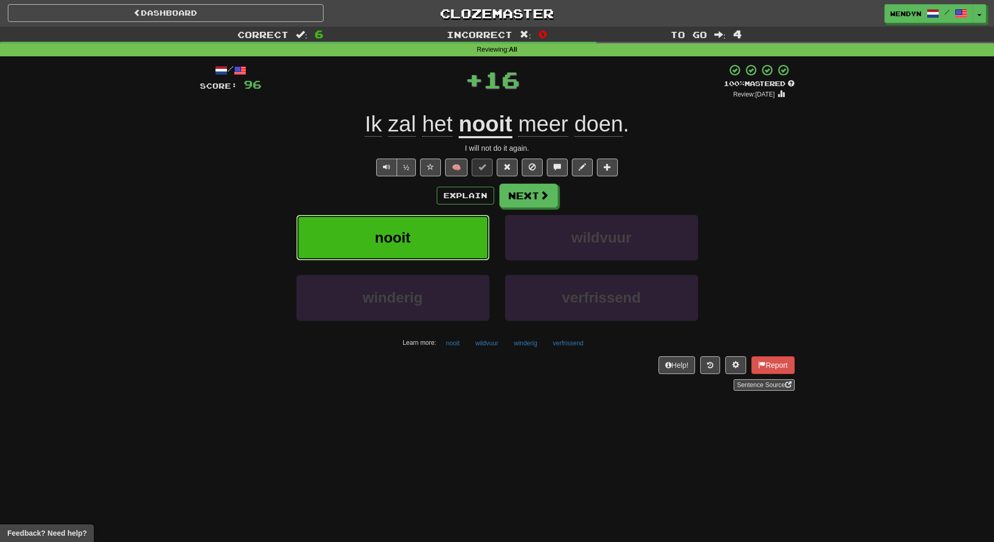
click at [433, 228] on button "nooit" at bounding box center [392, 237] width 193 height 45
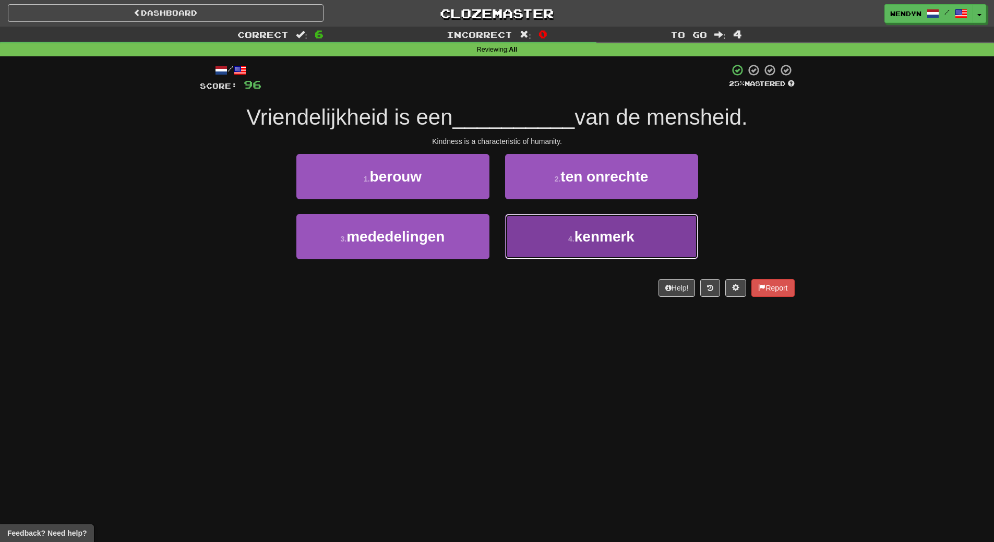
click at [591, 244] on span "kenmerk" at bounding box center [605, 237] width 60 height 16
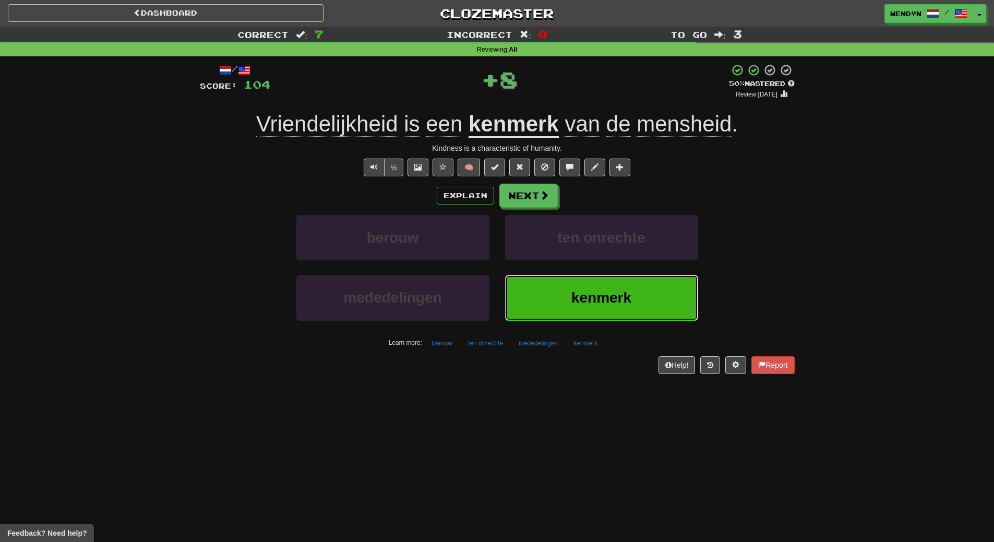
click at [584, 303] on span "kenmerk" at bounding box center [602, 298] width 60 height 16
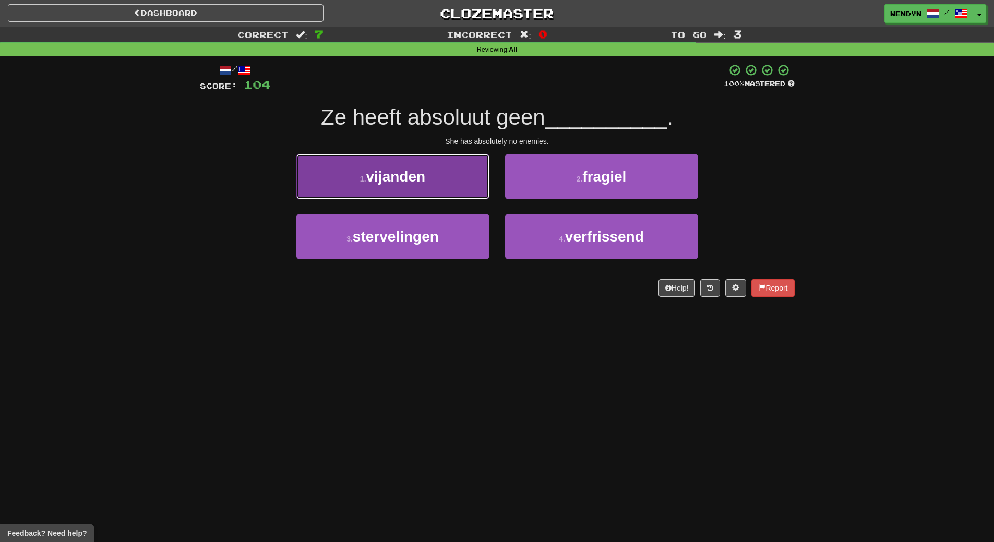
click at [432, 178] on button "1 . vijanden" at bounding box center [392, 176] width 193 height 45
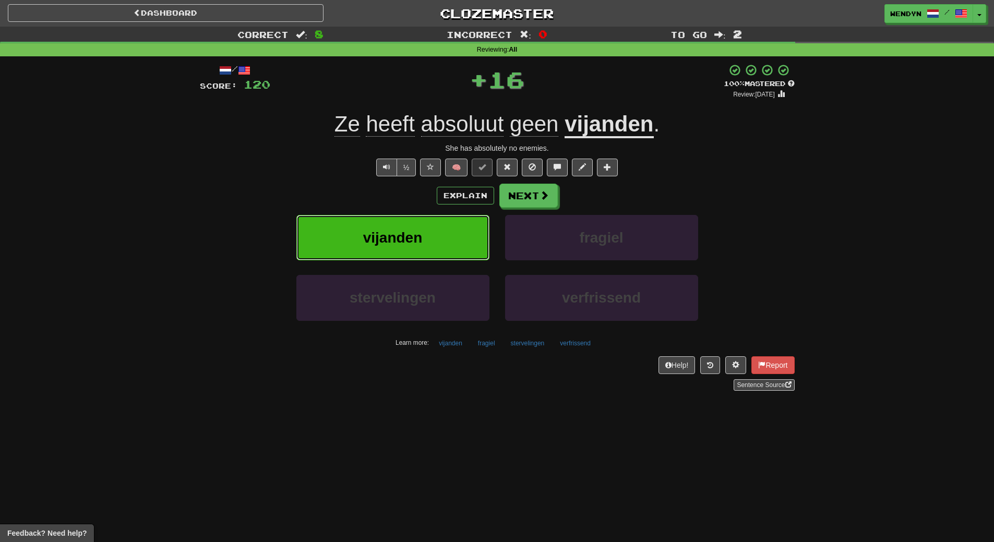
click at [427, 228] on button "vijanden" at bounding box center [392, 237] width 193 height 45
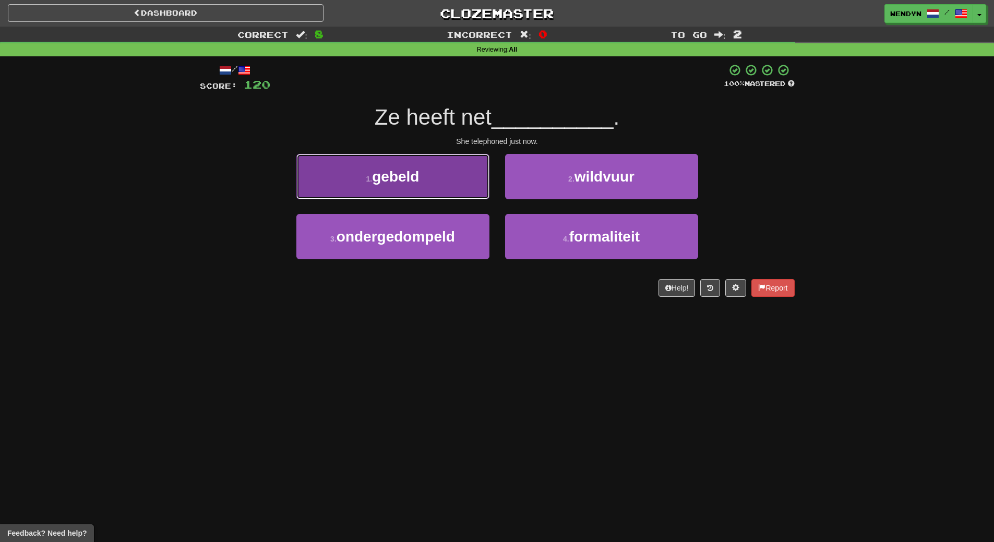
click at [430, 181] on button "1 . gebeld" at bounding box center [392, 176] width 193 height 45
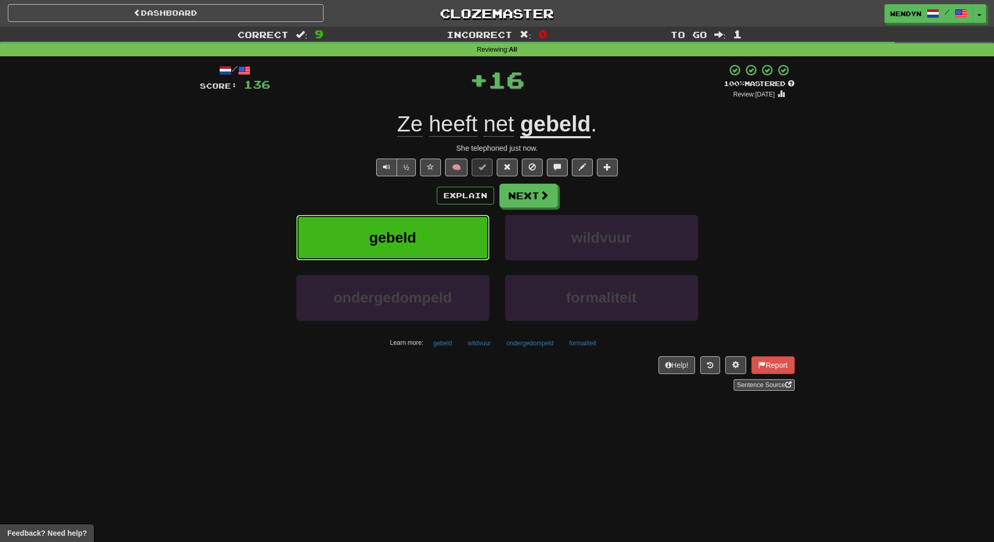
click at [429, 242] on button "gebeld" at bounding box center [392, 237] width 193 height 45
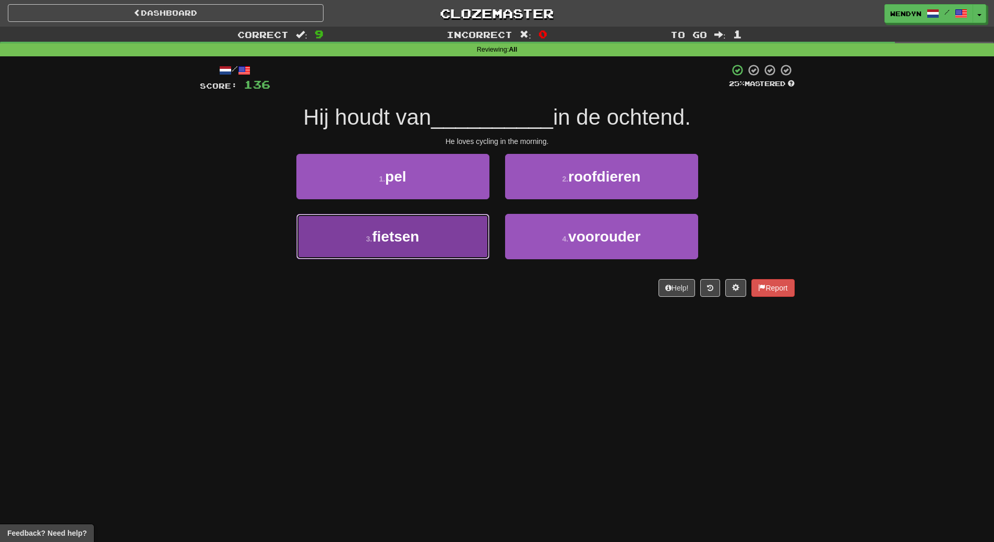
click at [457, 247] on button "3 . fietsen" at bounding box center [392, 236] width 193 height 45
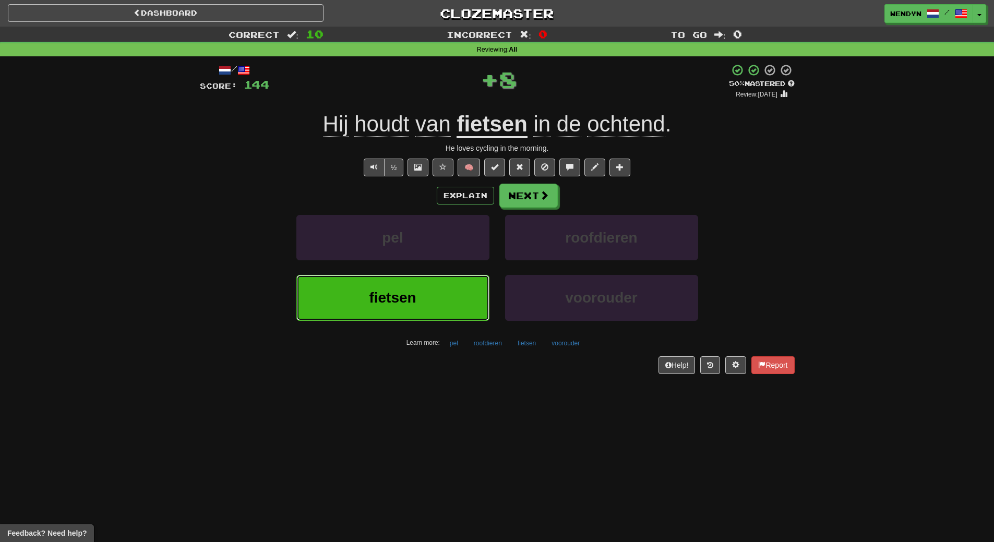
click at [453, 290] on button "fietsen" at bounding box center [392, 297] width 193 height 45
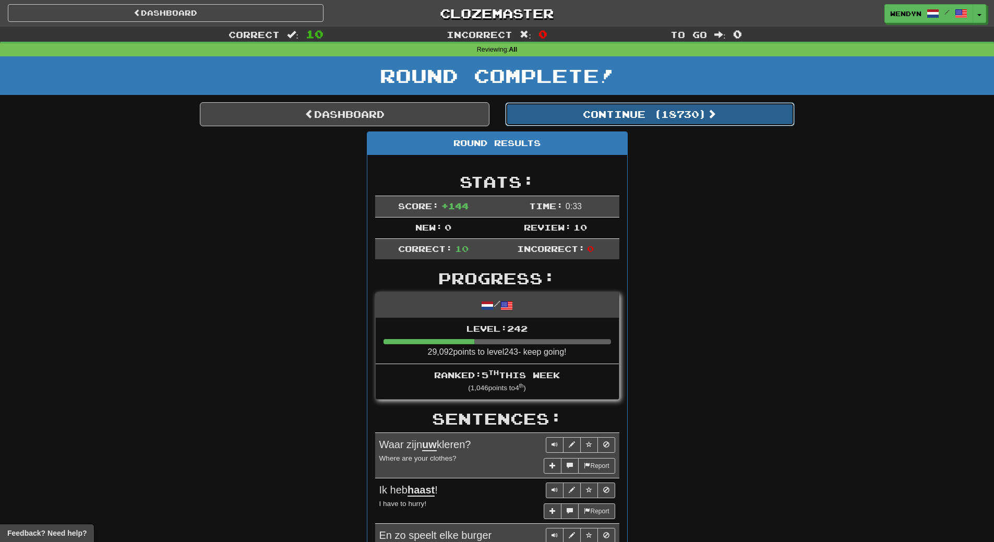
click at [667, 123] on button "Continue ( 18730 )" at bounding box center [650, 114] width 290 height 24
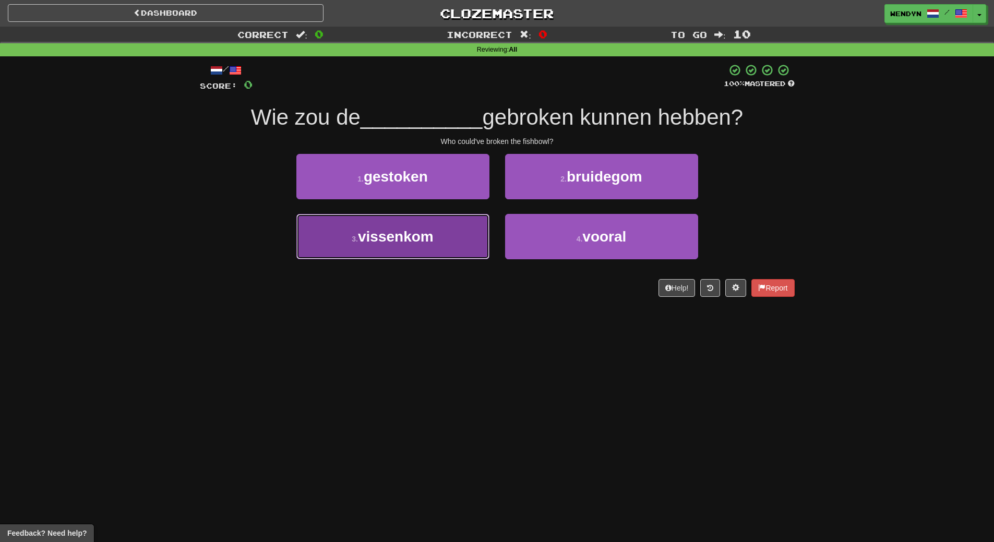
click at [450, 239] on button "3 . vissenkom" at bounding box center [392, 236] width 193 height 45
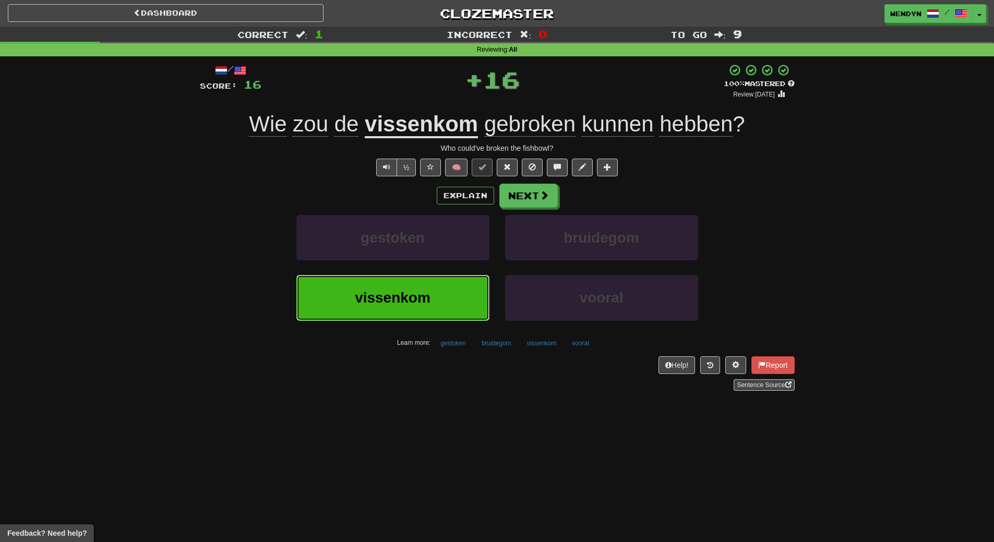
click at [445, 303] on button "vissenkom" at bounding box center [392, 297] width 193 height 45
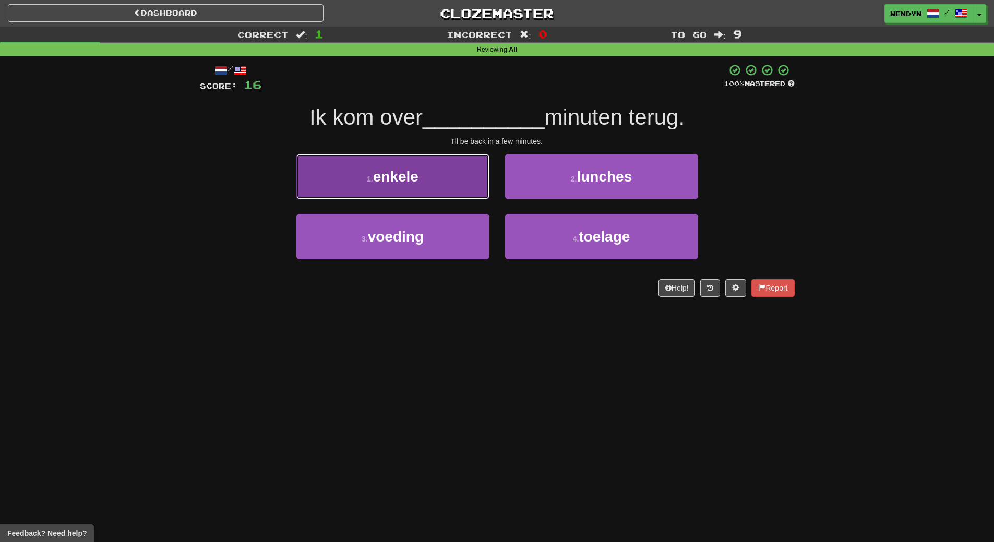
click at [431, 188] on button "1 . enkele" at bounding box center [392, 176] width 193 height 45
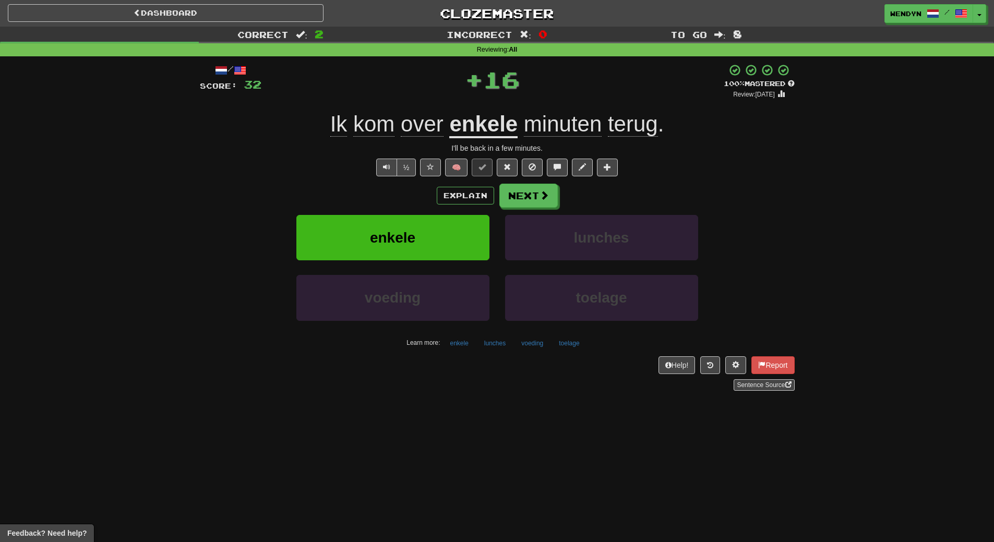
click at [431, 188] on div "Explain Next" at bounding box center [497, 196] width 595 height 24
click at [430, 259] on button "enkele" at bounding box center [392, 237] width 193 height 45
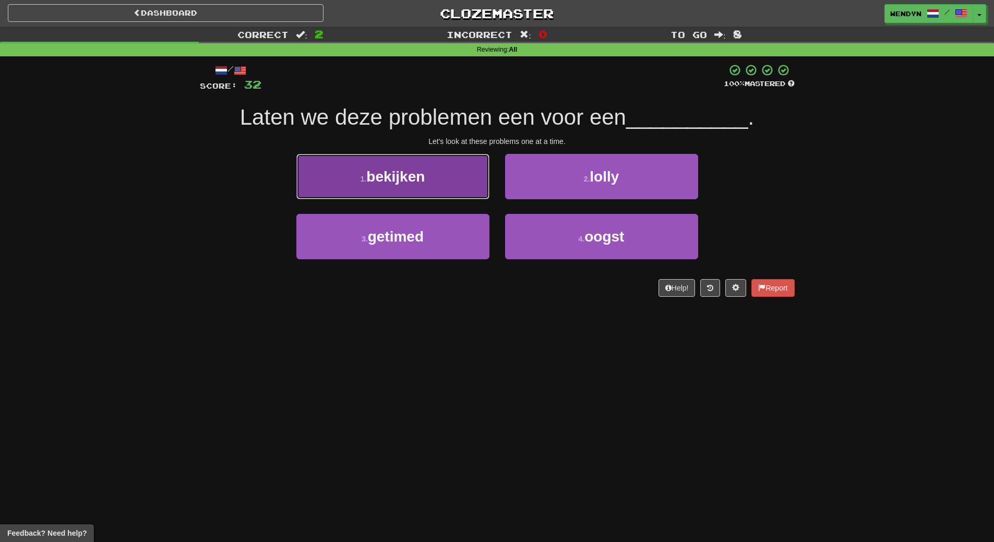
click at [432, 186] on button "1 . bekijken" at bounding box center [392, 176] width 193 height 45
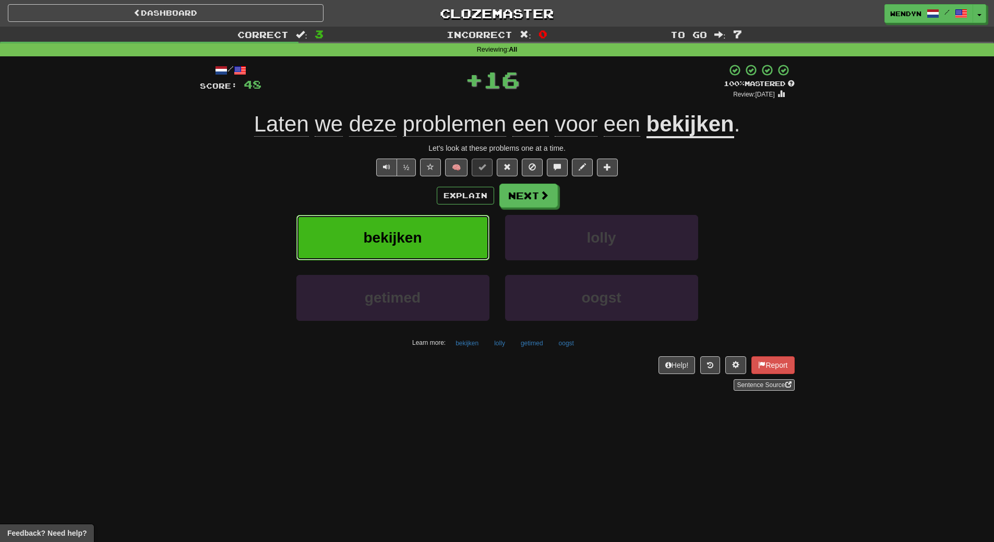
click at [435, 237] on button "bekijken" at bounding box center [392, 237] width 193 height 45
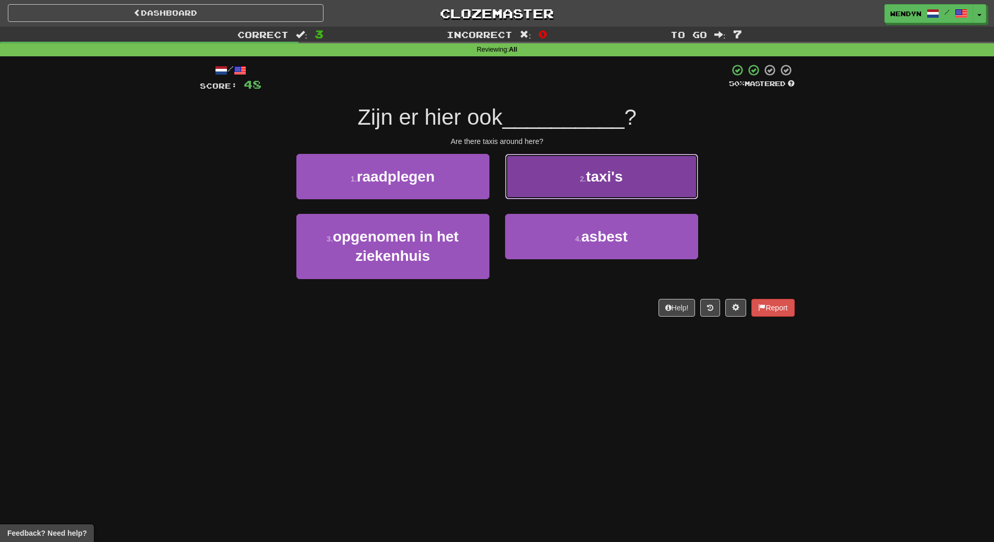
click at [641, 179] on button "2 . taxi's" at bounding box center [601, 176] width 193 height 45
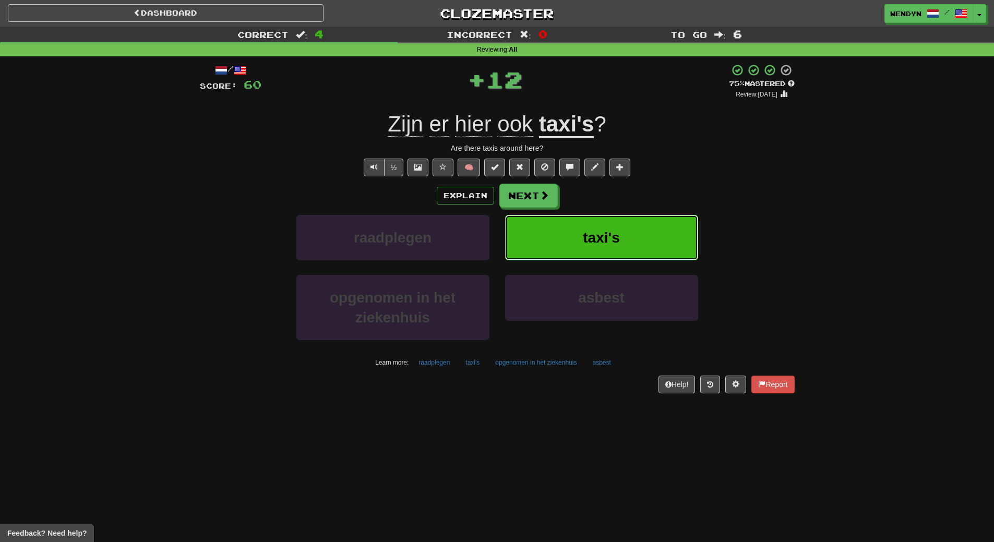
click at [638, 217] on button "taxi's" at bounding box center [601, 237] width 193 height 45
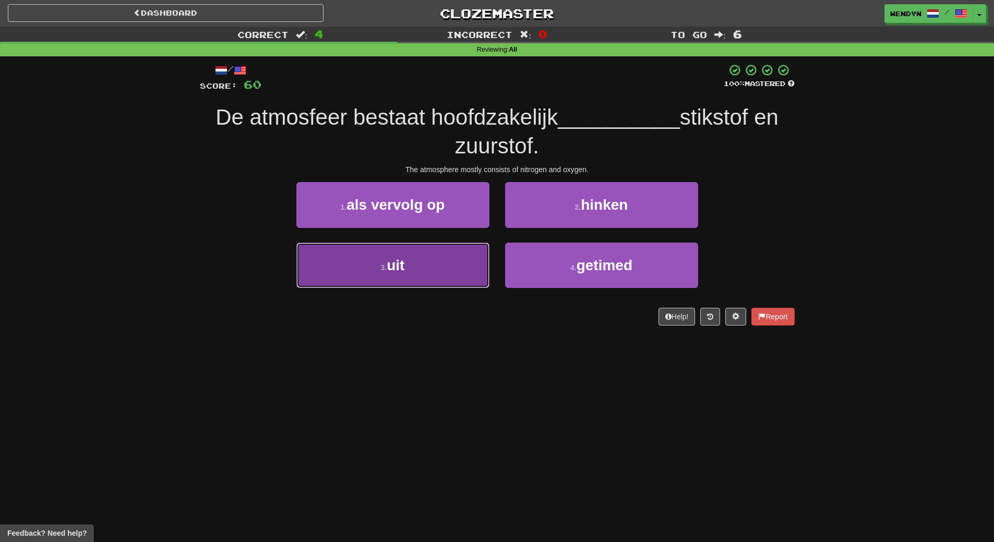
click at [446, 275] on button "3 . uit" at bounding box center [392, 265] width 193 height 45
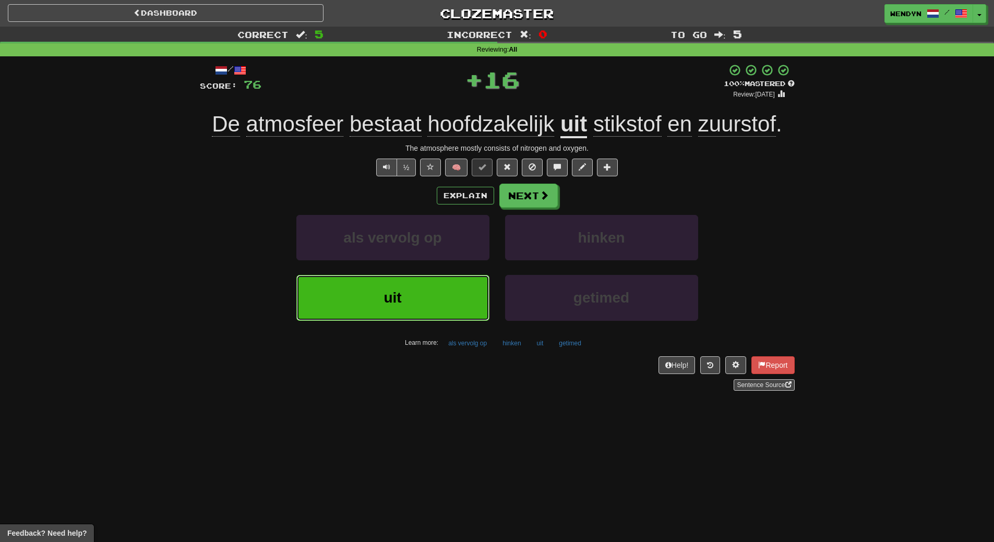
click at [445, 292] on button "uit" at bounding box center [392, 297] width 193 height 45
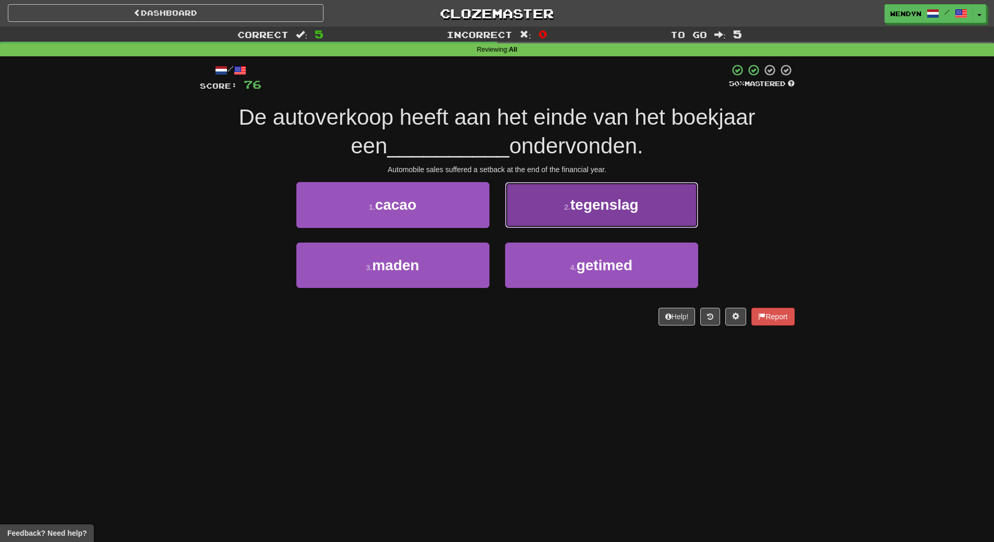
click at [624, 210] on span "tegenslag" at bounding box center [605, 205] width 68 height 16
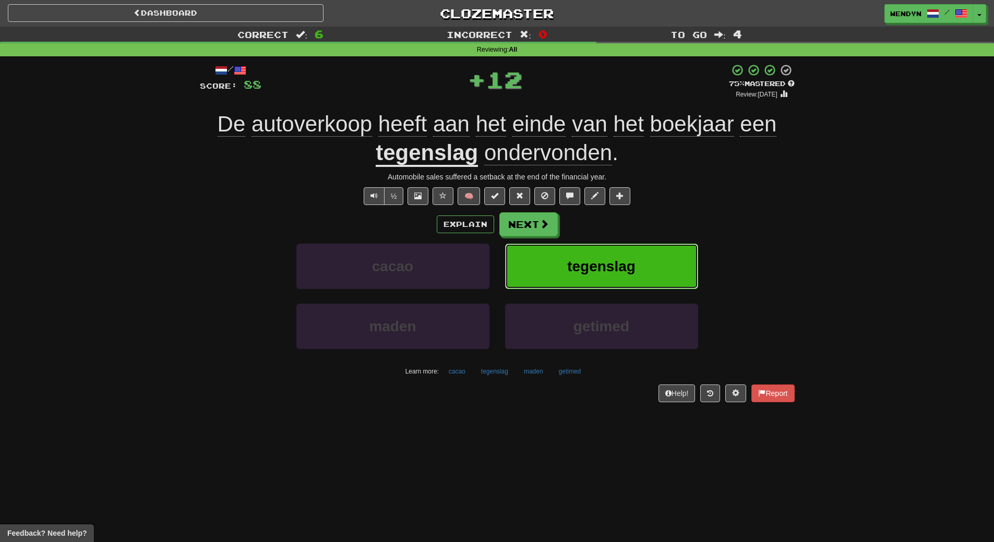
click at [617, 248] on button "tegenslag" at bounding box center [601, 266] width 193 height 45
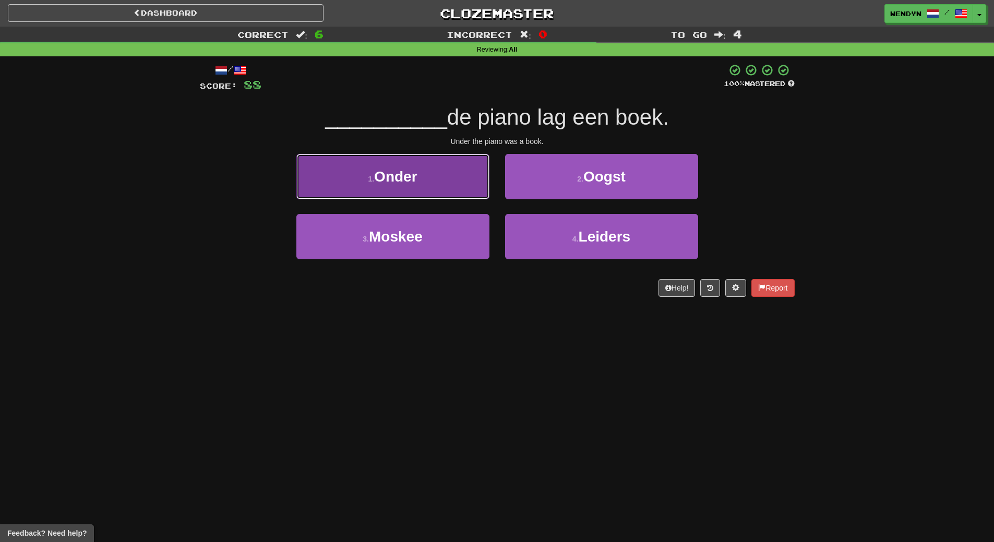
click at [436, 185] on button "1 . Onder" at bounding box center [392, 176] width 193 height 45
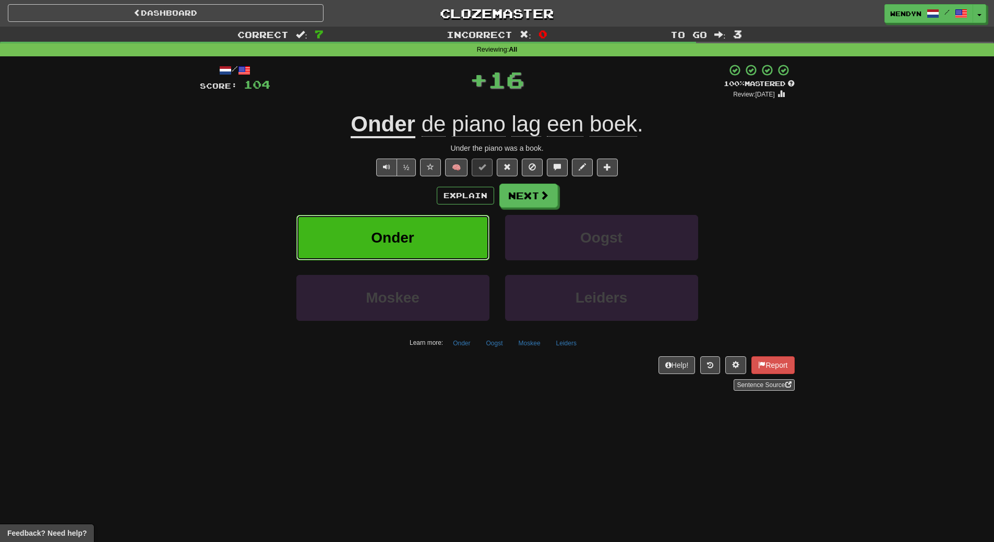
click at [436, 230] on button "Onder" at bounding box center [392, 237] width 193 height 45
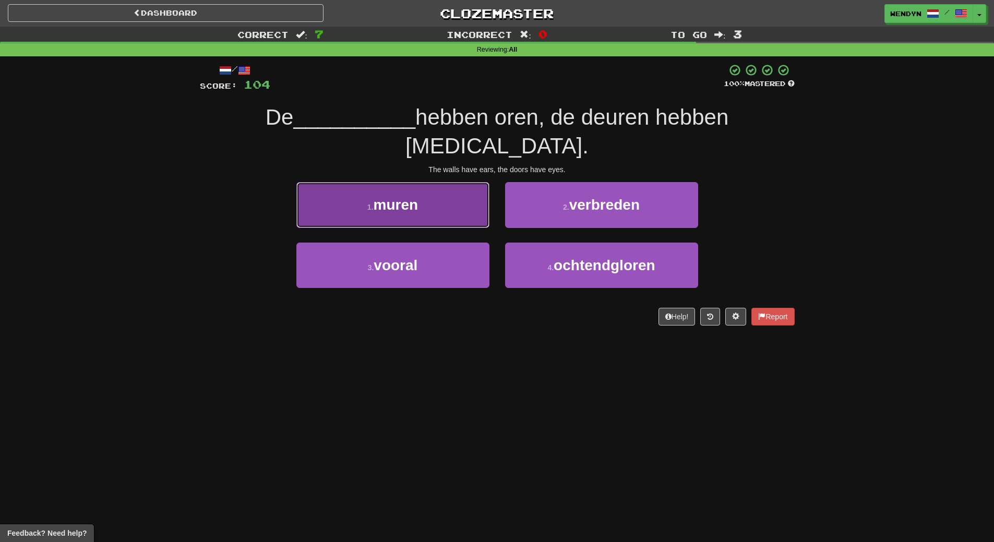
click at [444, 193] on button "1 . muren" at bounding box center [392, 204] width 193 height 45
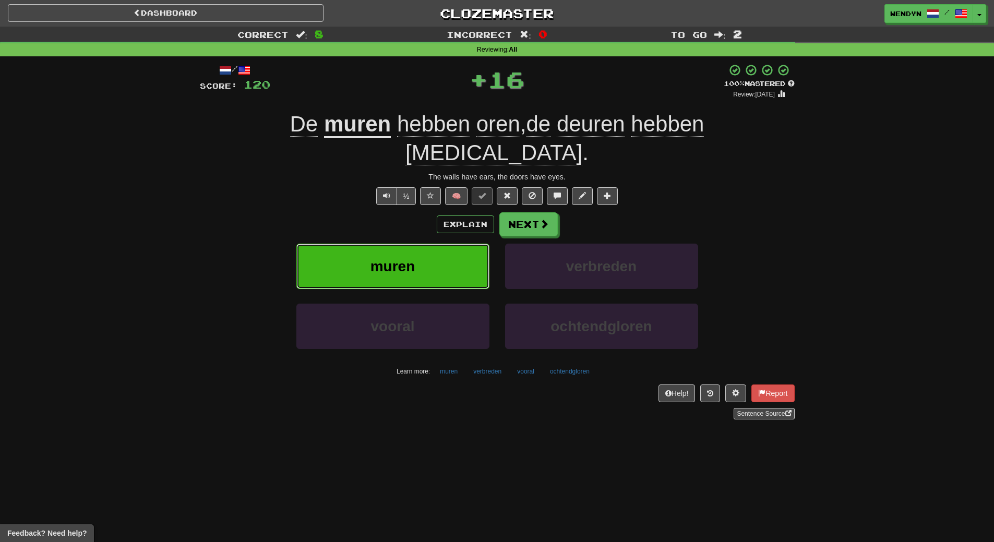
click at [444, 244] on button "muren" at bounding box center [392, 266] width 193 height 45
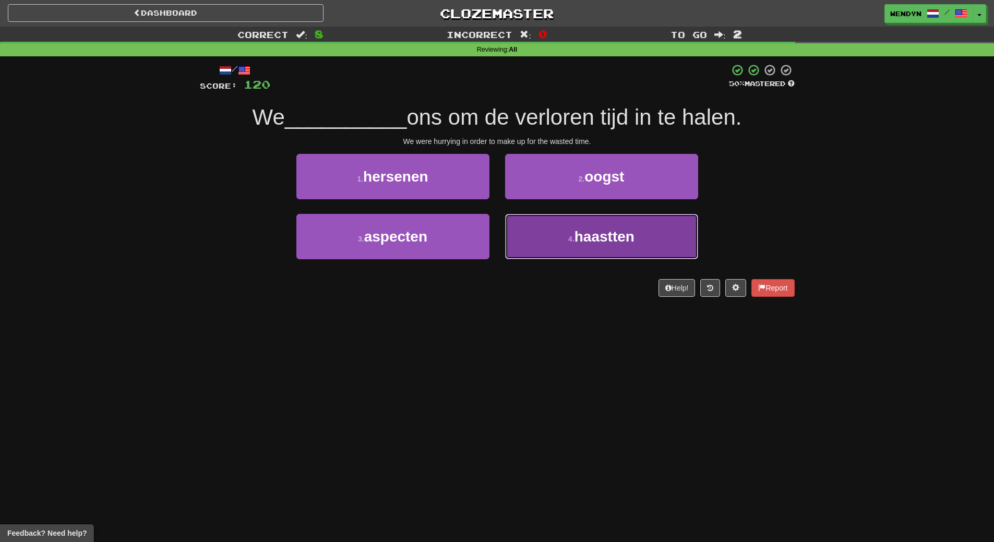
click at [585, 256] on button "4 . haastten" at bounding box center [601, 236] width 193 height 45
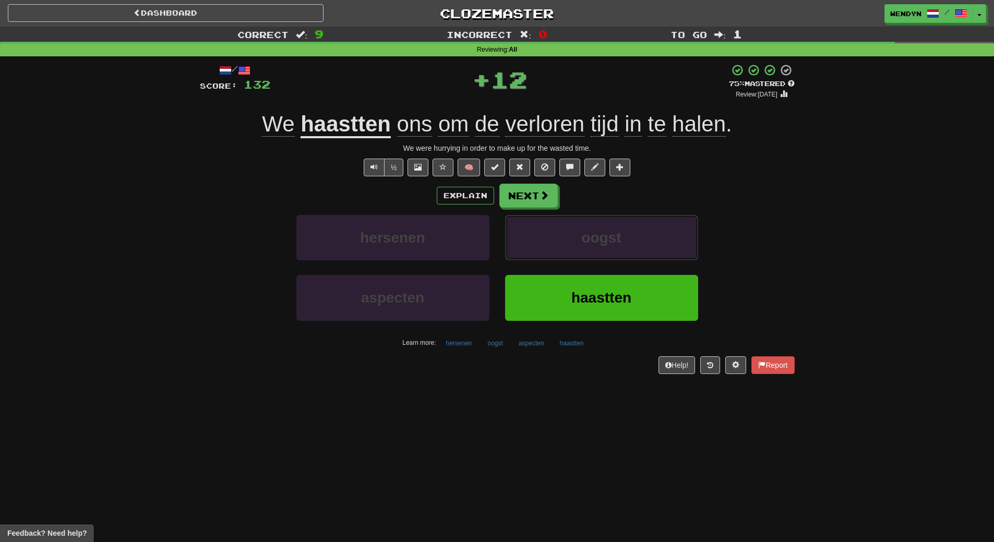
click at [585, 256] on button "oogst" at bounding box center [601, 237] width 193 height 45
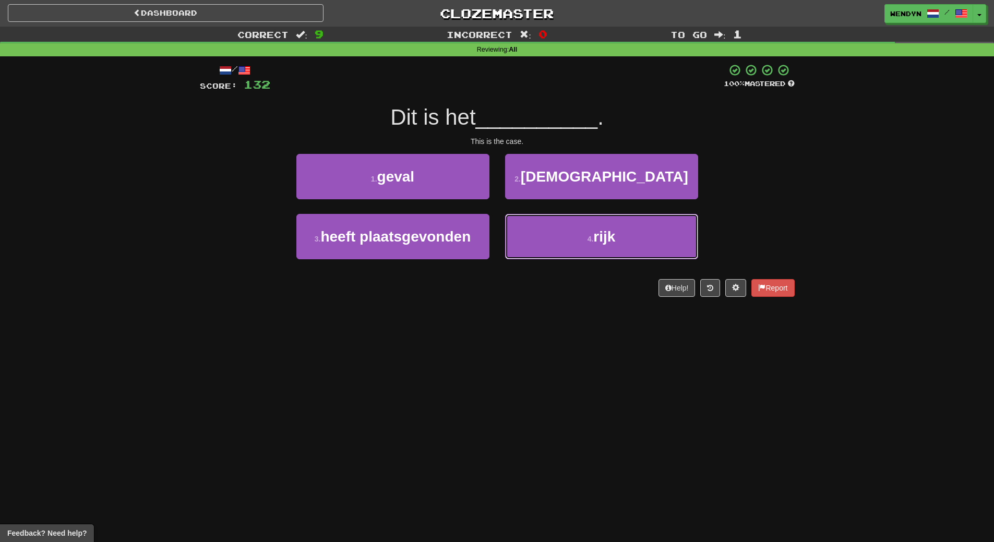
drag, startPoint x: 585, startPoint y: 256, endPoint x: 586, endPoint y: 321, distance: 64.2
click at [586, 321] on div "Dashboard Clozemaster WendyN / Toggle Dropdown Dashboard Leaderboard Activity F…" at bounding box center [497, 271] width 994 height 542
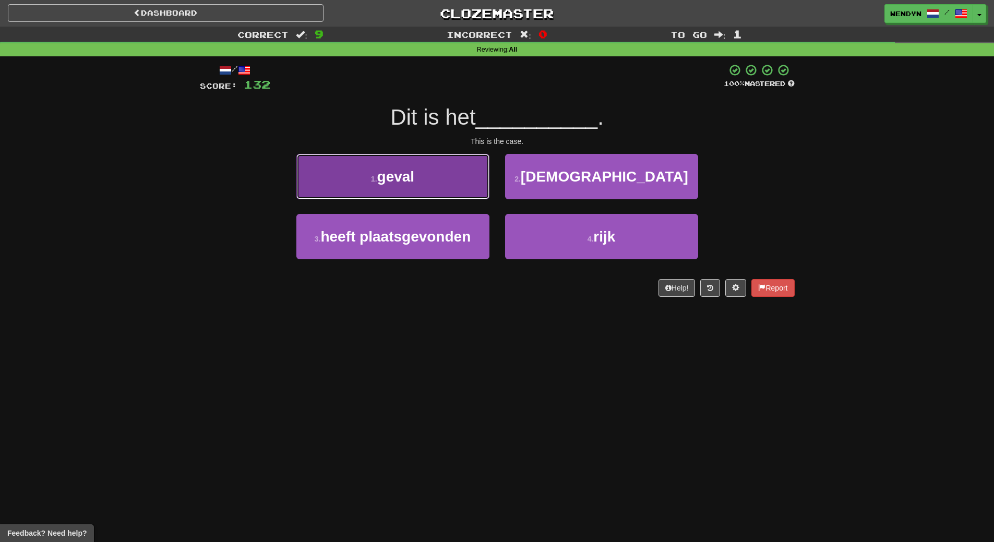
click at [416, 179] on button "1 . geval" at bounding box center [392, 176] width 193 height 45
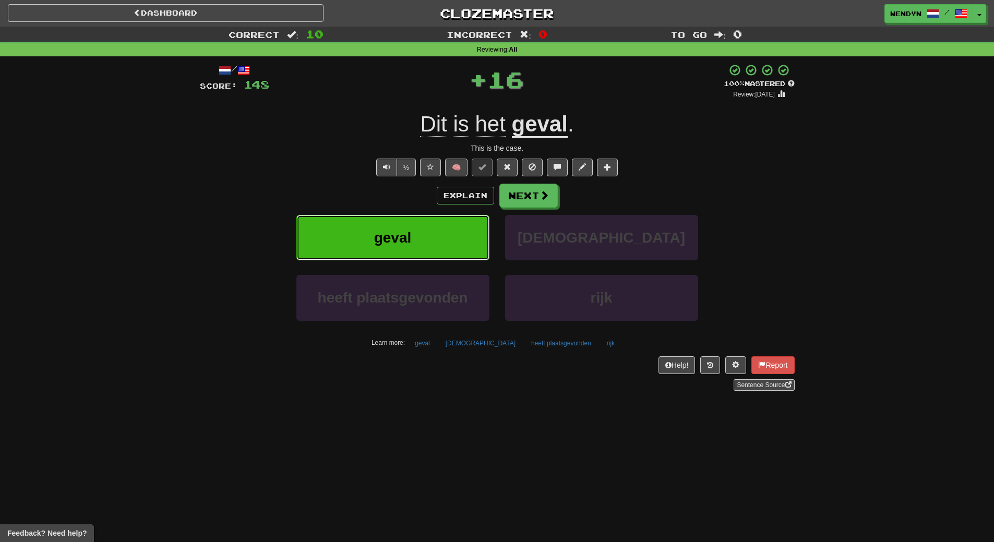
click at [418, 231] on button "geval" at bounding box center [392, 237] width 193 height 45
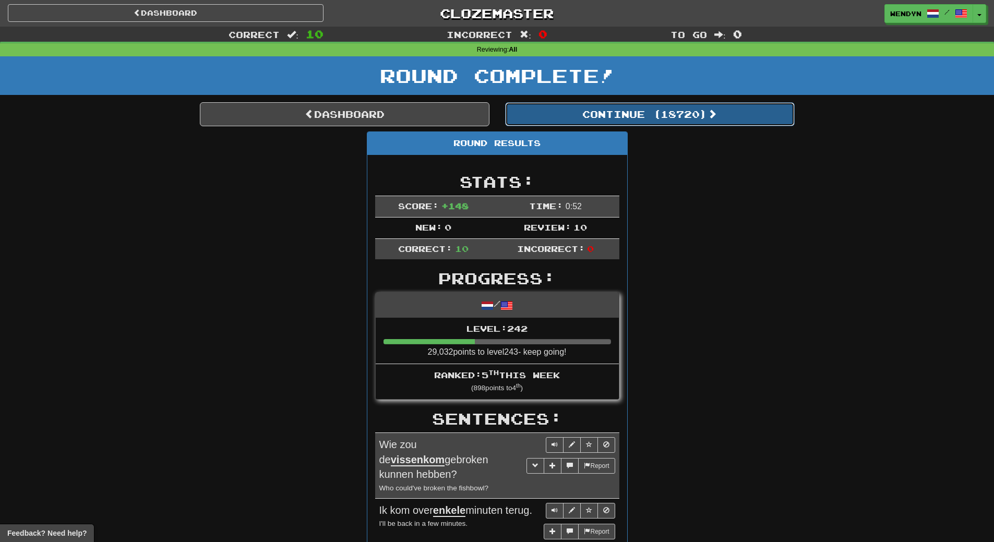
click at [669, 123] on button "Continue ( 18720 )" at bounding box center [650, 114] width 290 height 24
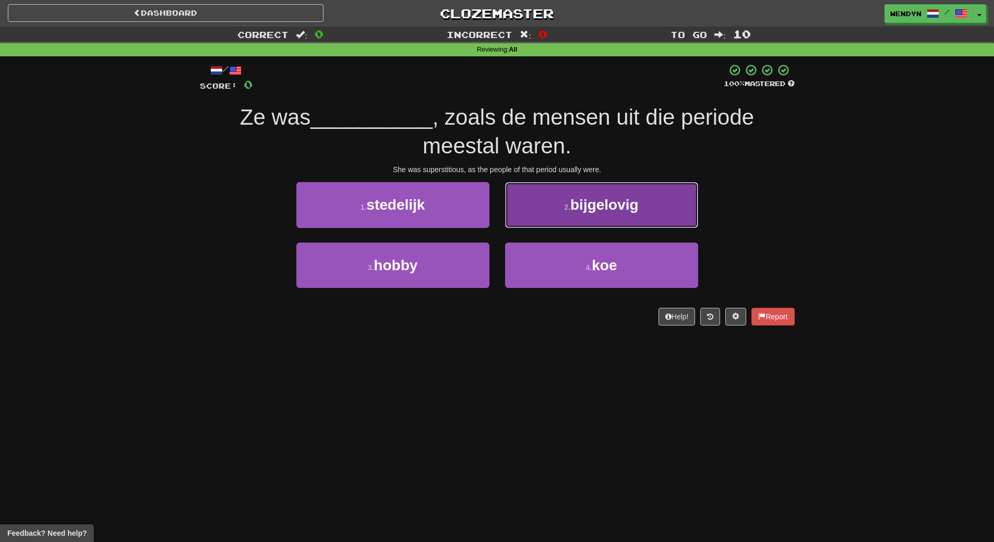
click at [602, 214] on button "2 . bijgelovig" at bounding box center [601, 204] width 193 height 45
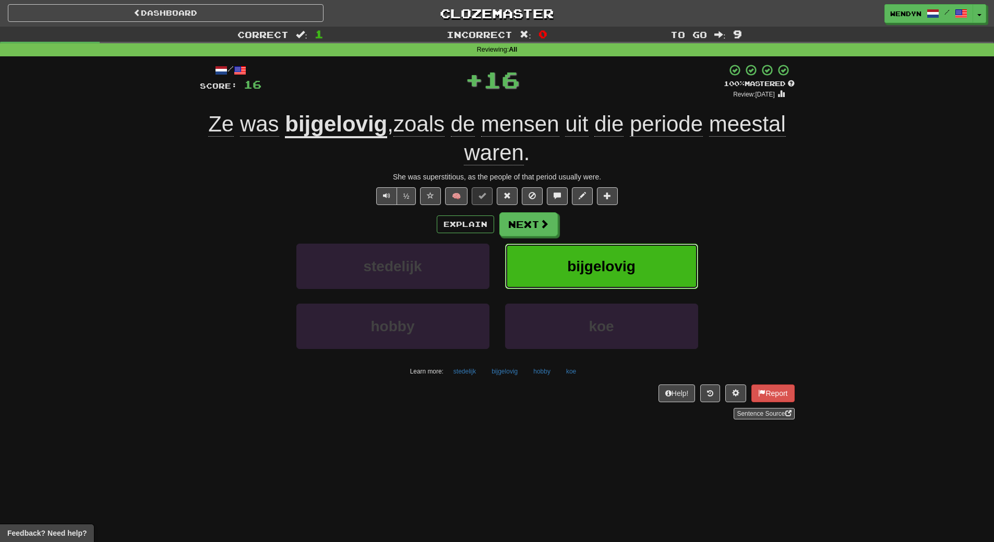
click at [607, 253] on button "bijgelovig" at bounding box center [601, 266] width 193 height 45
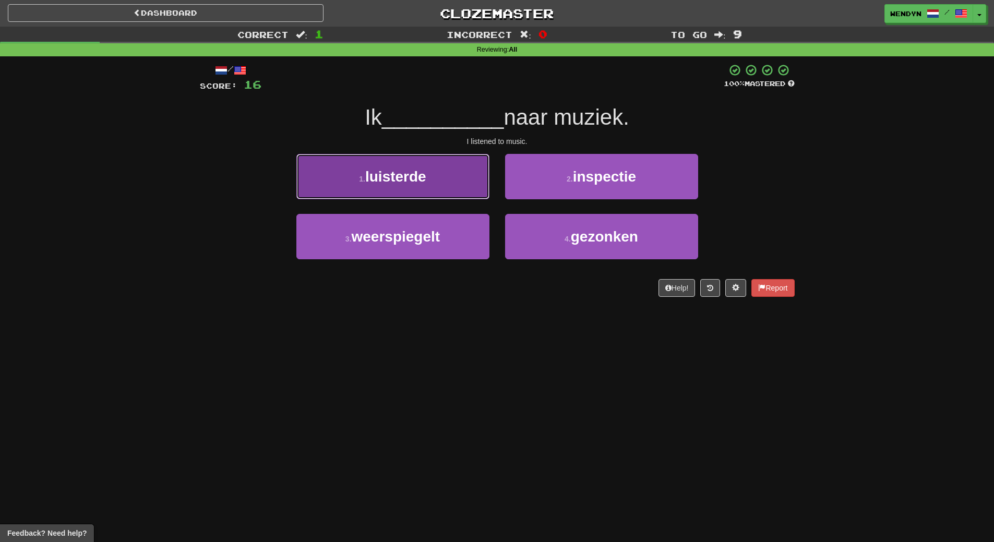
click at [372, 175] on span "luisterde" at bounding box center [395, 177] width 61 height 16
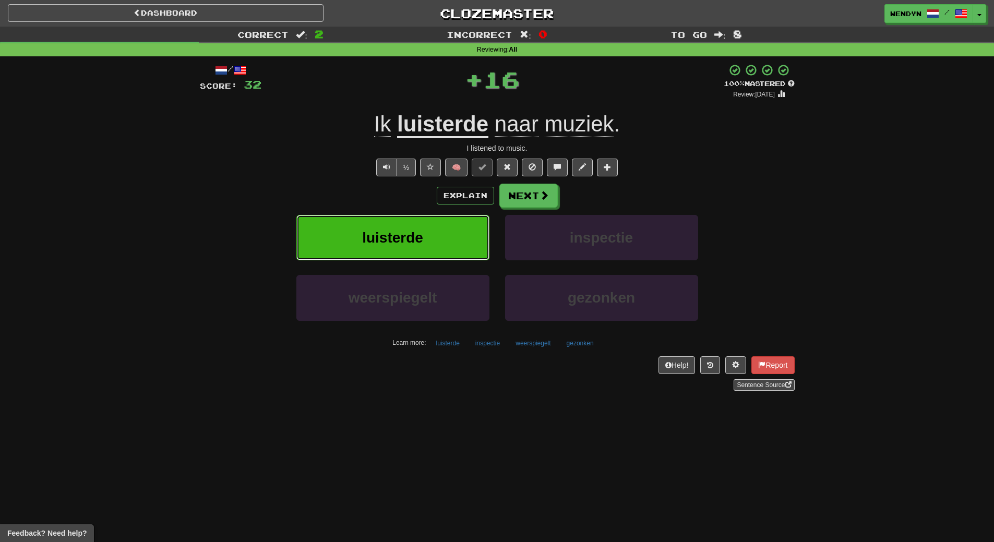
click at [376, 234] on span "luisterde" at bounding box center [392, 238] width 61 height 16
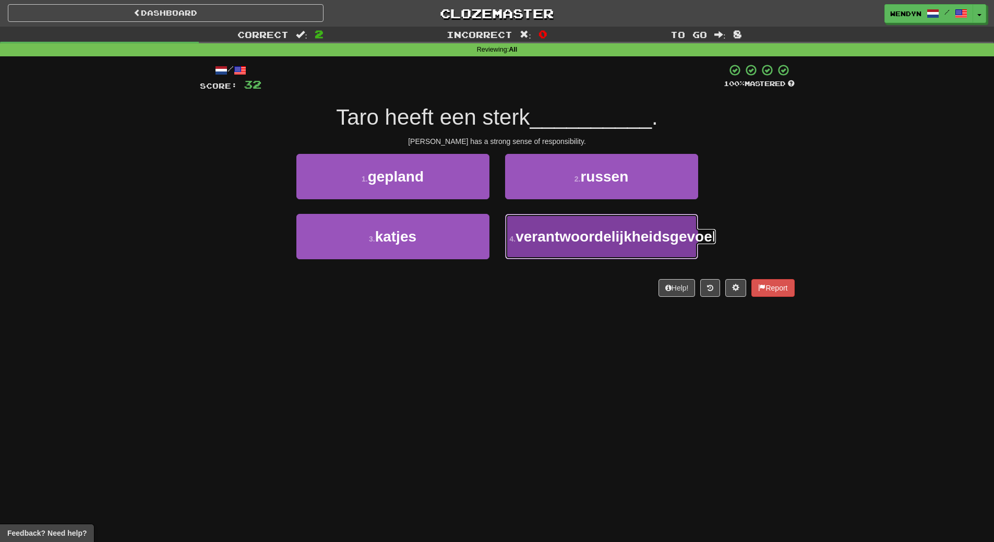
click at [612, 259] on button "4 . verantwoordelijkheidsgevoel" at bounding box center [601, 236] width 193 height 45
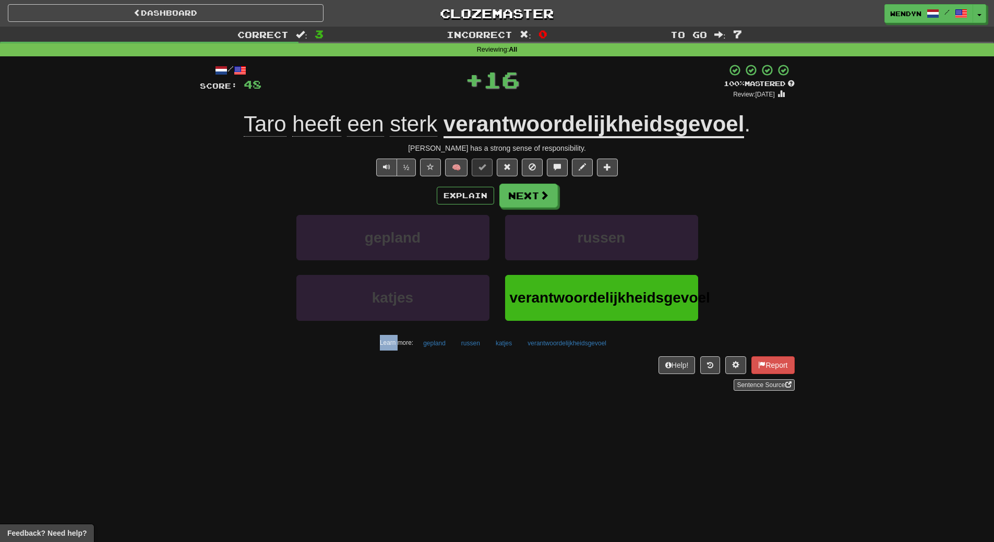
click at [612, 267] on div "russen" at bounding box center [601, 245] width 209 height 60
click at [261, 428] on div "Dashboard Clozemaster WendyN / Toggle Dropdown Dashboard Leaderboard Activity F…" at bounding box center [497, 271] width 994 height 542
click at [537, 300] on span "verantwoordelijkheidsgevoel" at bounding box center [610, 298] width 200 height 16
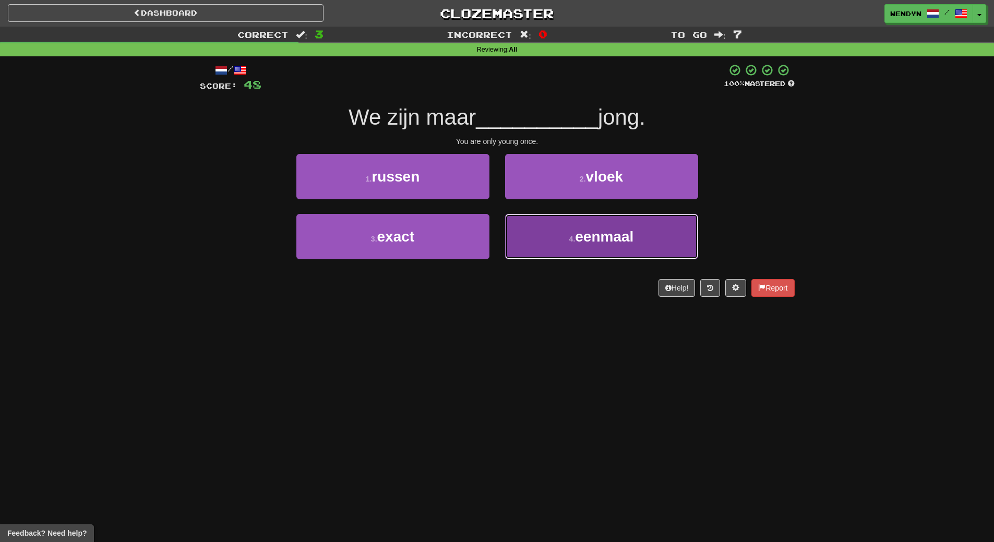
click at [621, 223] on button "4 . eenmaal" at bounding box center [601, 236] width 193 height 45
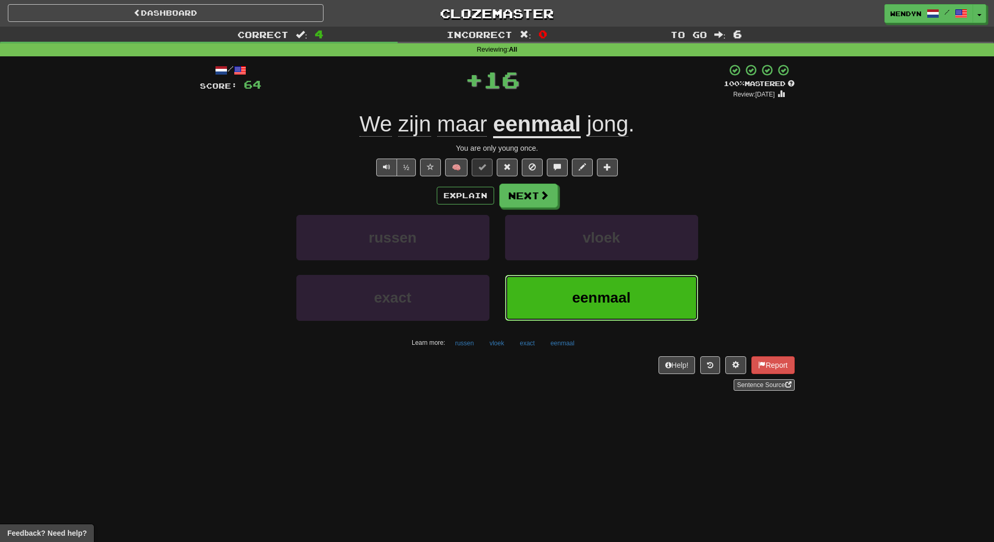
click at [611, 282] on button "eenmaal" at bounding box center [601, 297] width 193 height 45
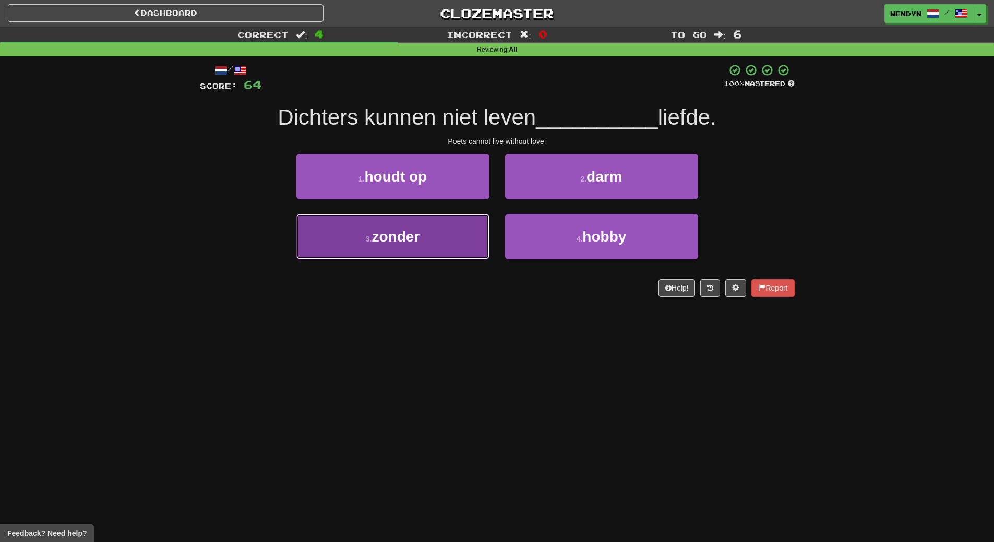
click at [431, 240] on button "3 . zonder" at bounding box center [392, 236] width 193 height 45
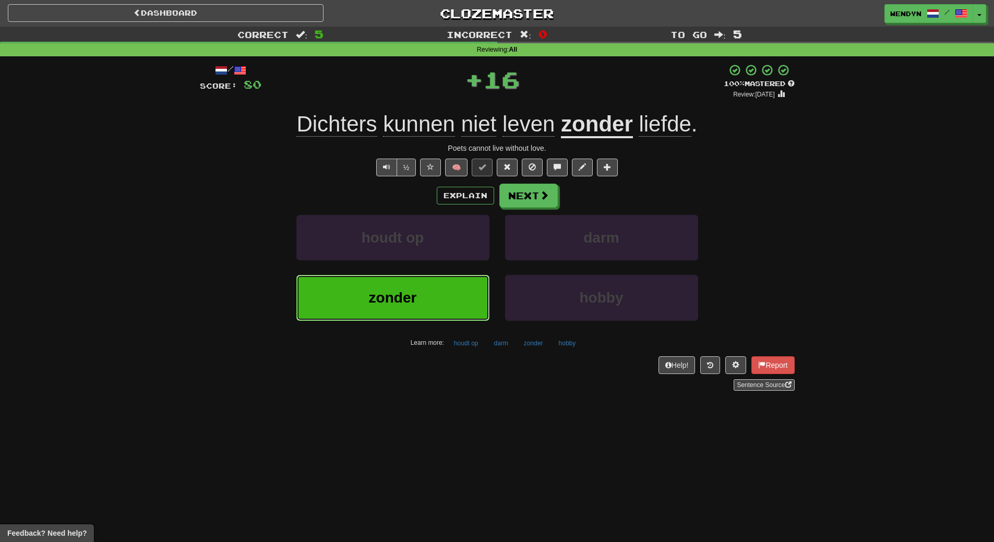
click at [425, 292] on button "zonder" at bounding box center [392, 297] width 193 height 45
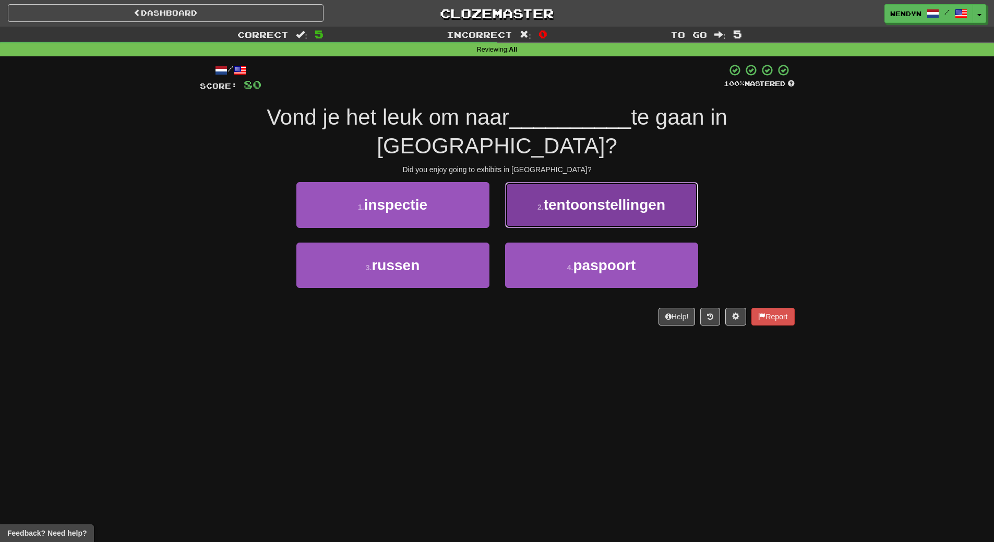
click at [633, 189] on button "2 . tentoonstellingen" at bounding box center [601, 204] width 193 height 45
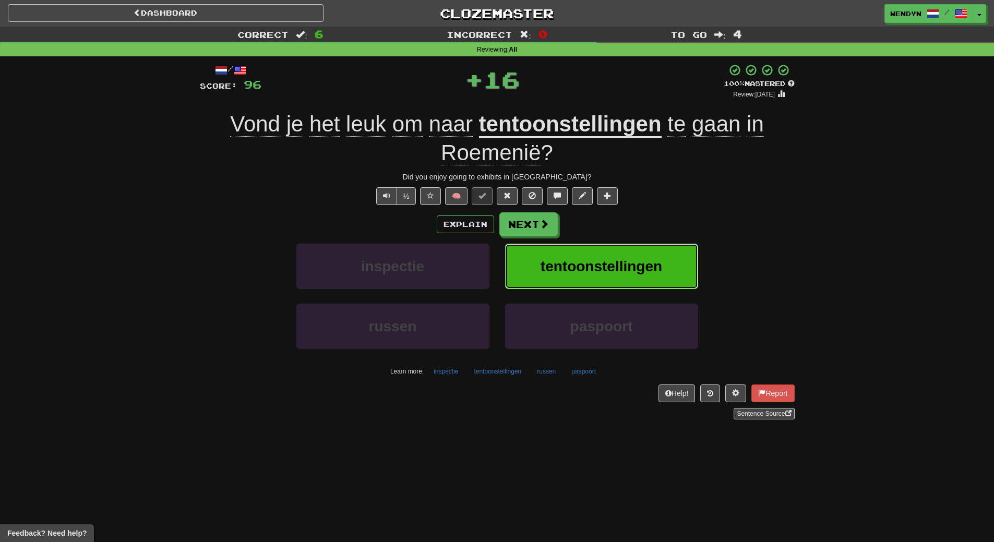
click at [632, 254] on button "tentoonstellingen" at bounding box center [601, 266] width 193 height 45
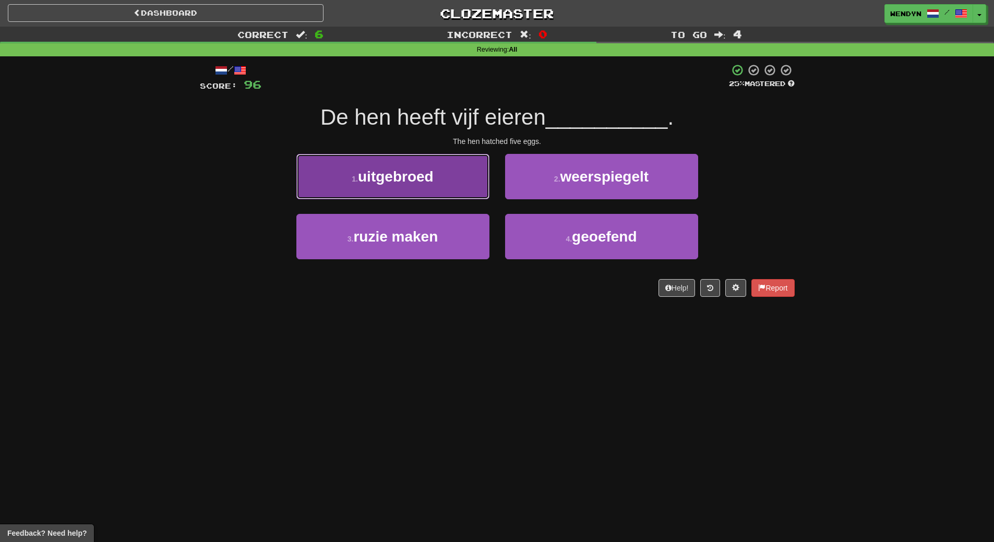
click at [400, 181] on span "uitgebroed" at bounding box center [396, 177] width 76 height 16
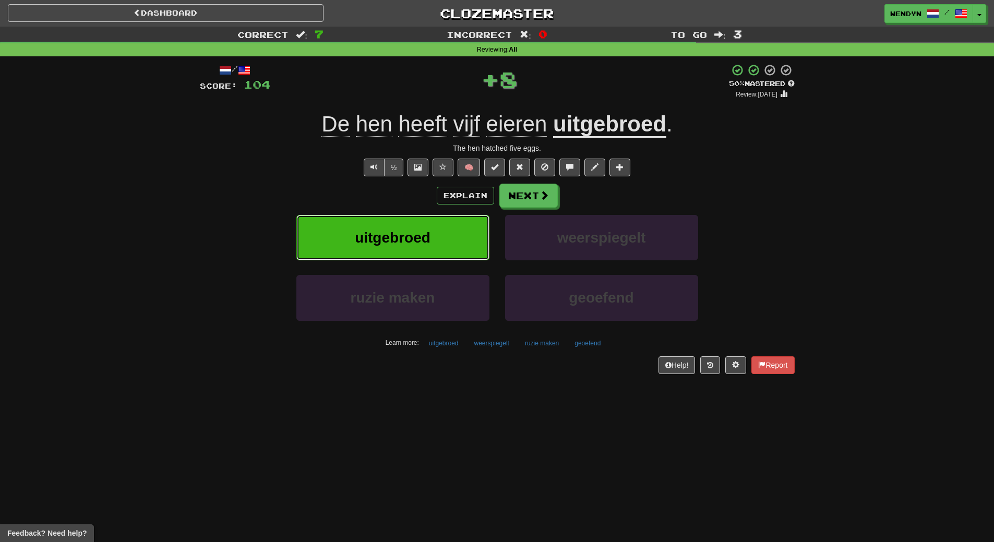
click at [391, 225] on button "uitgebroed" at bounding box center [392, 237] width 193 height 45
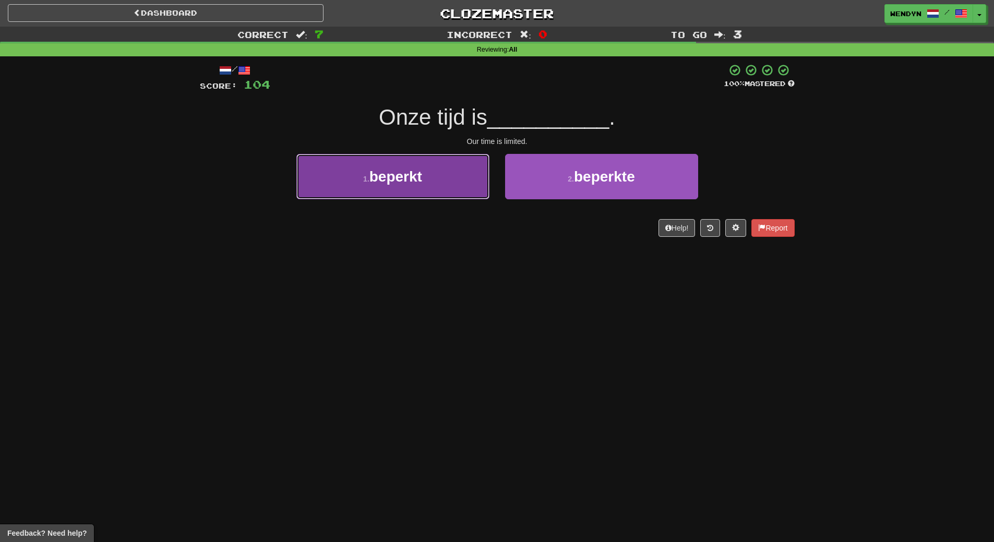
click at [441, 164] on button "1 . beperkt" at bounding box center [392, 176] width 193 height 45
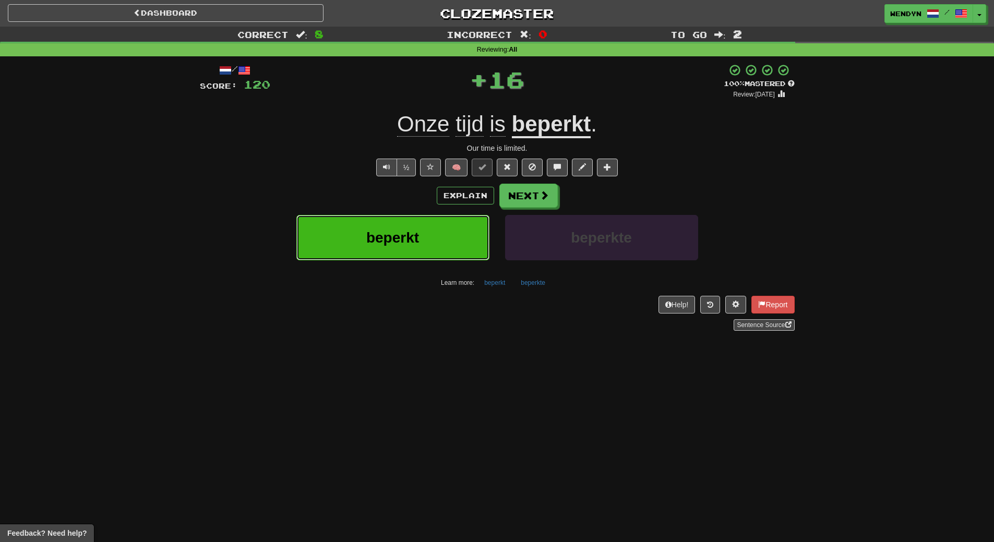
click at [434, 240] on button "beperkt" at bounding box center [392, 237] width 193 height 45
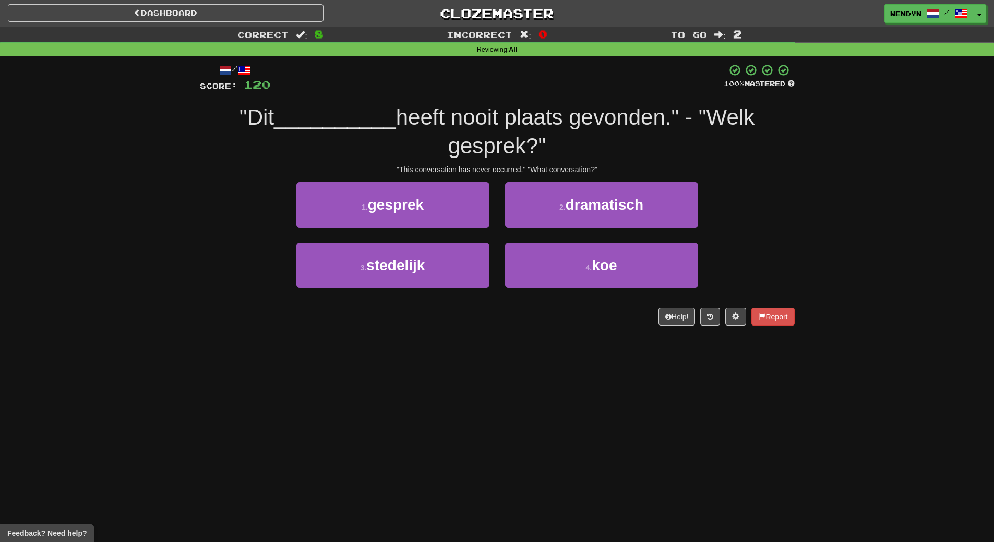
click at [432, 235] on div "1 . gesprek" at bounding box center [393, 212] width 209 height 60
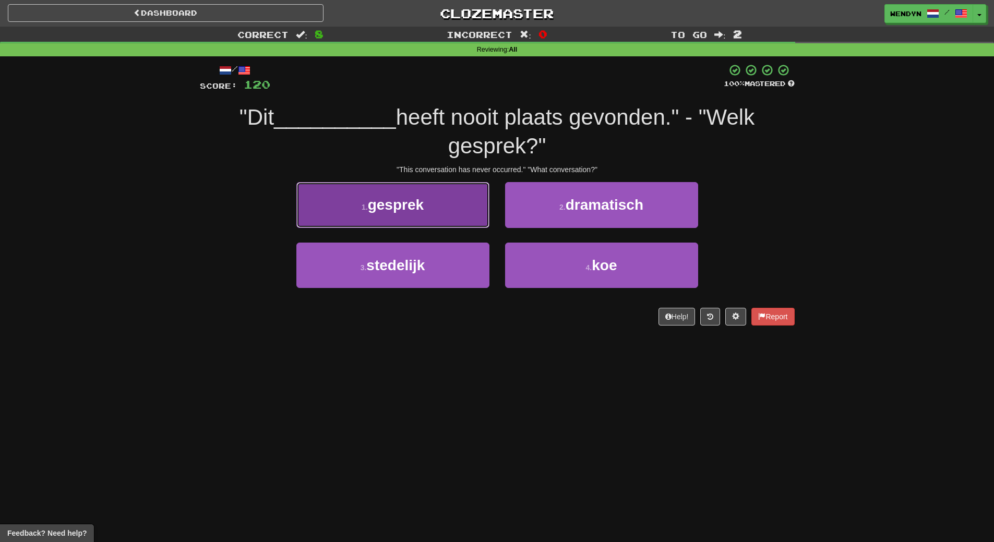
click at [431, 218] on button "1 . gesprek" at bounding box center [392, 204] width 193 height 45
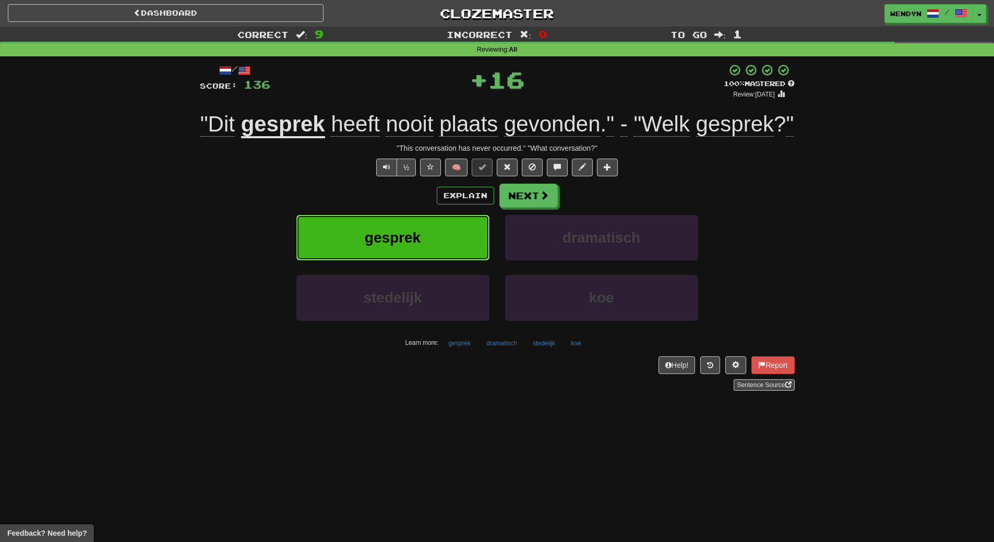
click at [431, 241] on button "gesprek" at bounding box center [392, 237] width 193 height 45
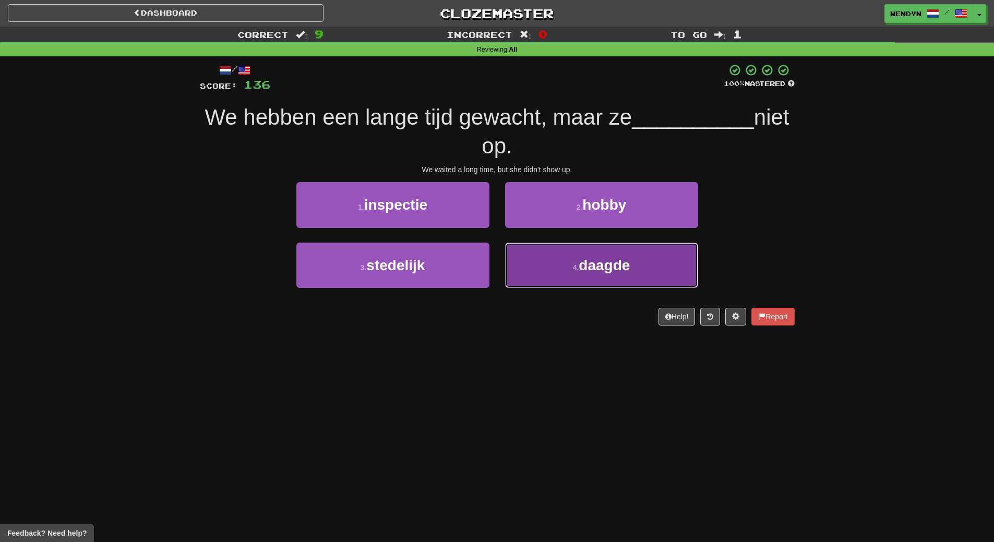
click at [681, 251] on button "4 . daagde" at bounding box center [601, 265] width 193 height 45
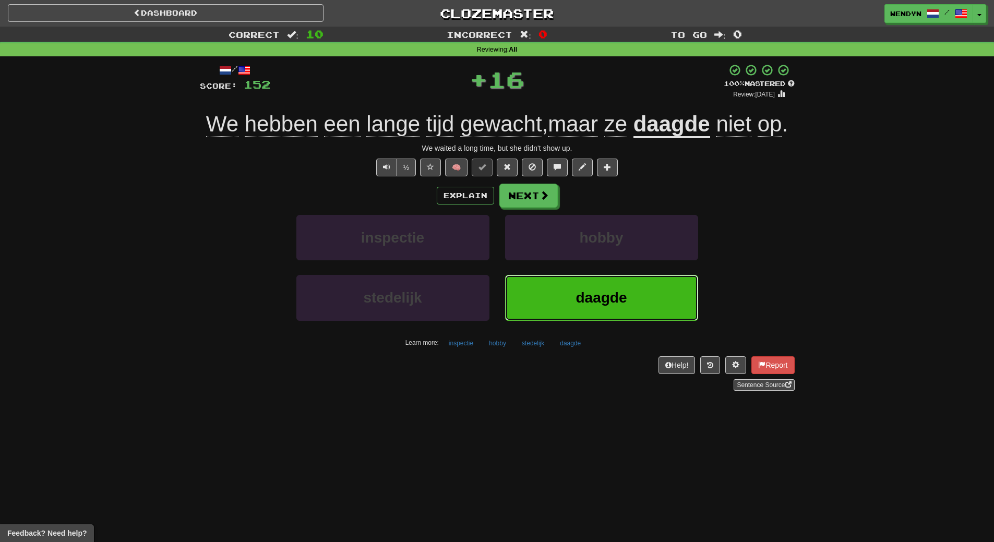
click at [623, 303] on span "daagde" at bounding box center [601, 298] width 51 height 16
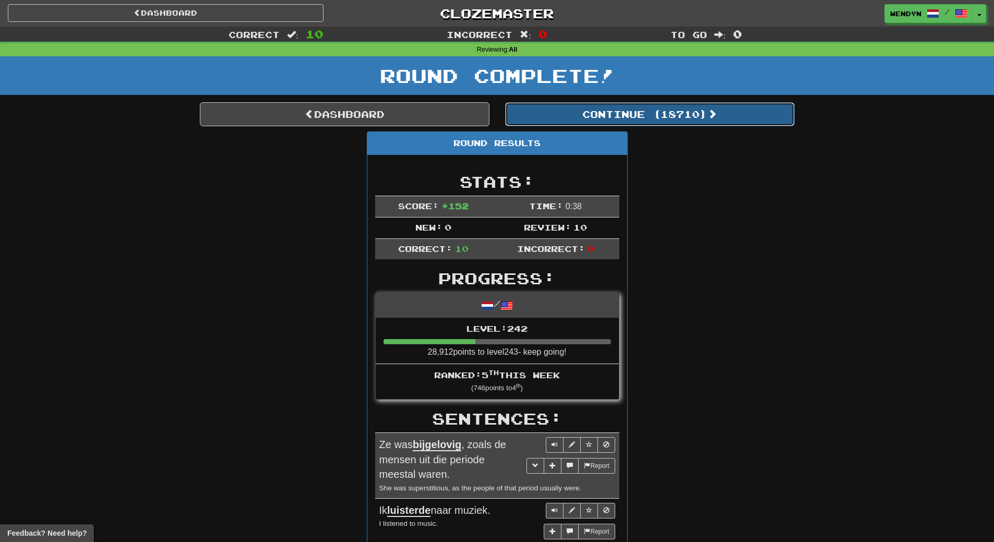
click at [674, 115] on button "Continue ( 18710 )" at bounding box center [650, 114] width 290 height 24
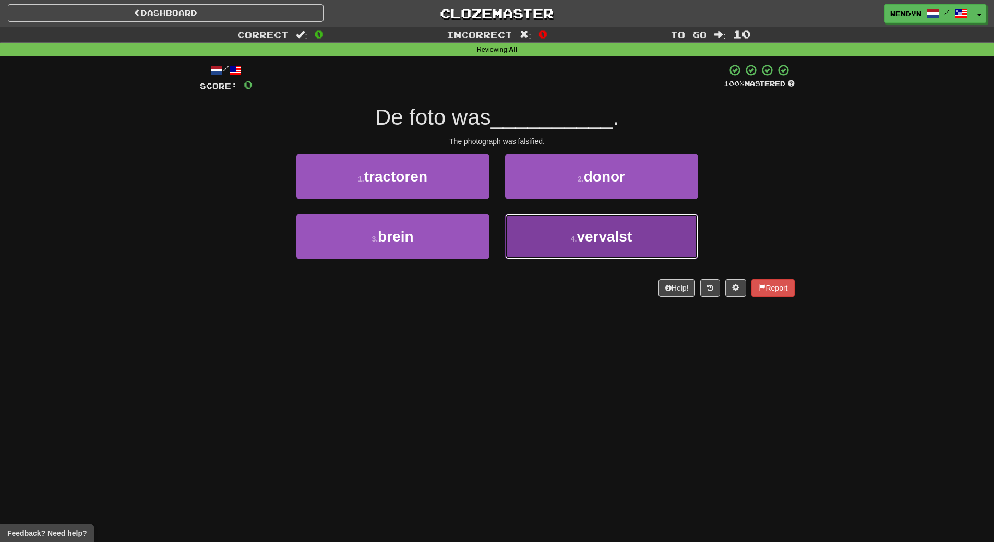
click at [574, 251] on button "4 . vervalst" at bounding box center [601, 236] width 193 height 45
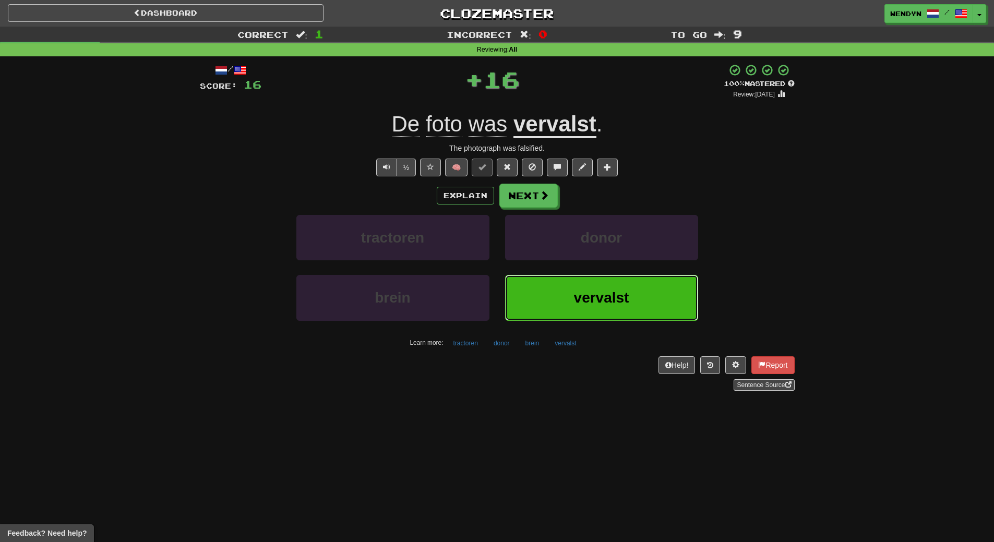
click at [563, 294] on button "vervalst" at bounding box center [601, 297] width 193 height 45
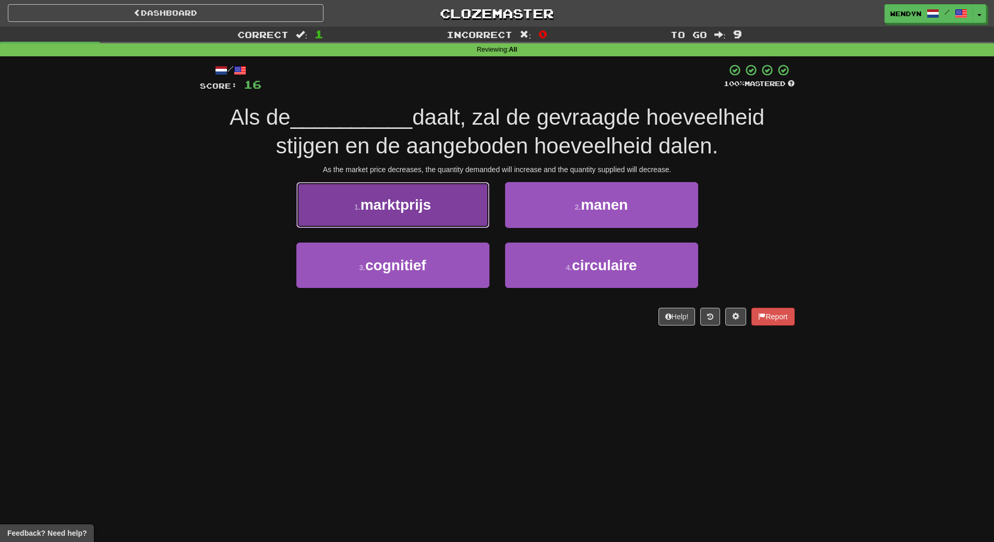
click at [475, 213] on button "1 . marktprijs" at bounding box center [392, 204] width 193 height 45
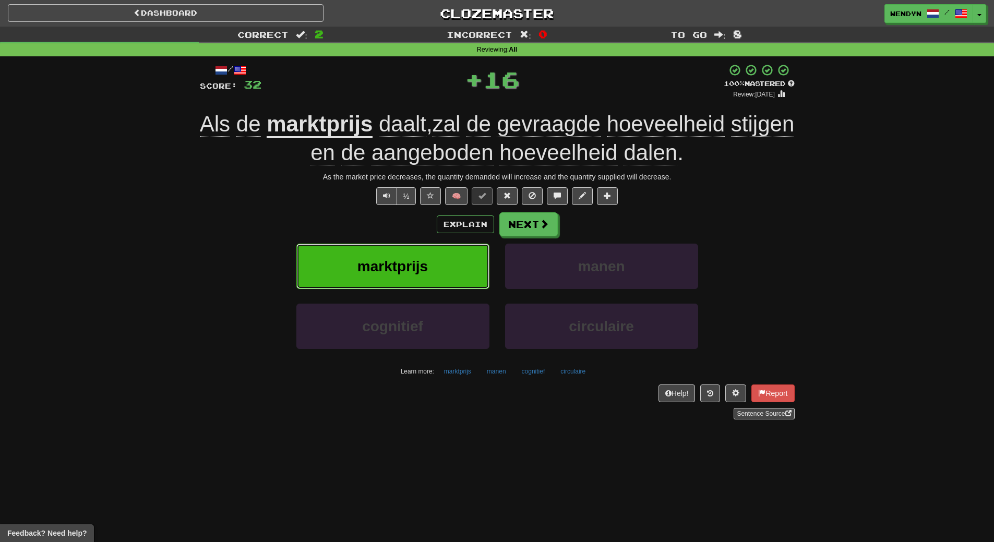
click at [430, 265] on button "marktprijs" at bounding box center [392, 266] width 193 height 45
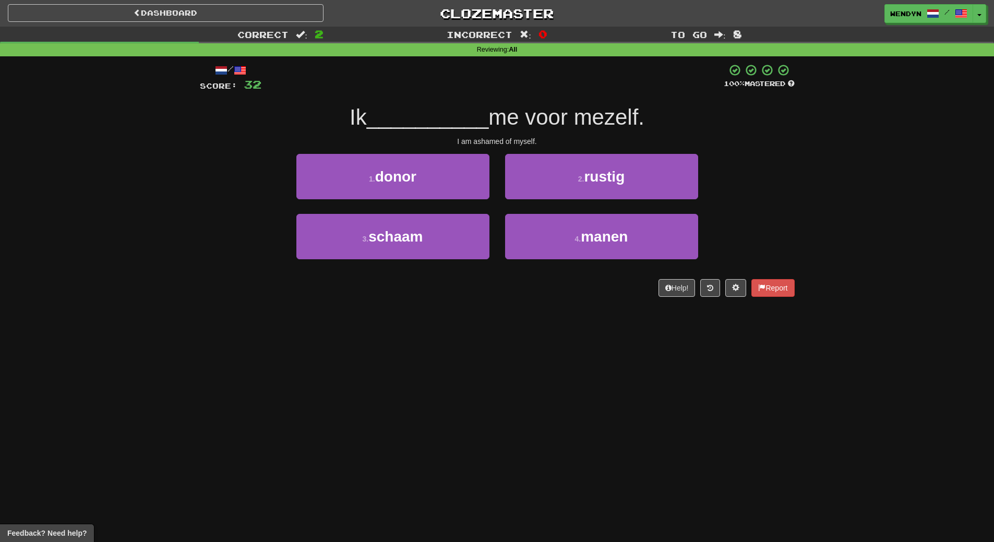
click at [430, 265] on div "3 . schaam" at bounding box center [393, 244] width 209 height 60
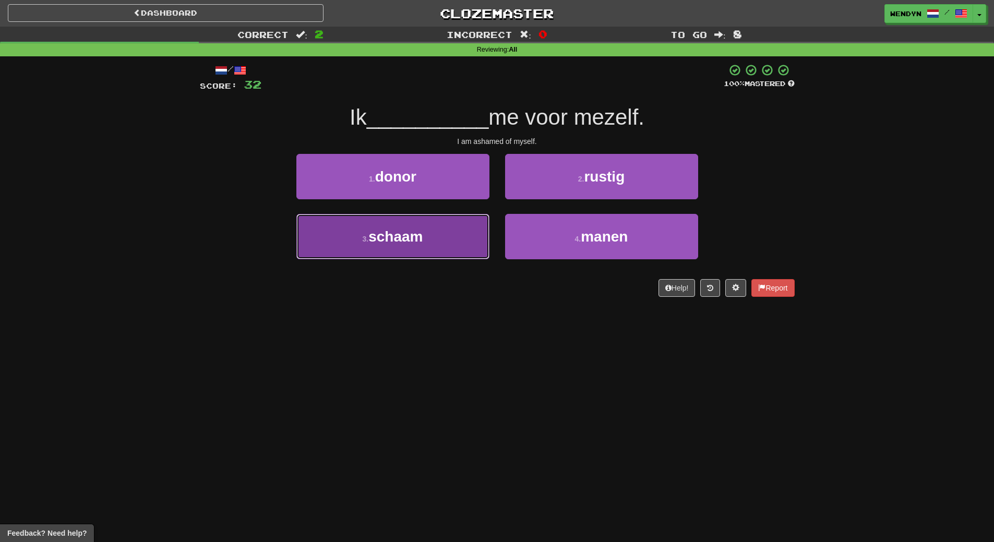
click at [430, 257] on button "3 . schaam" at bounding box center [392, 236] width 193 height 45
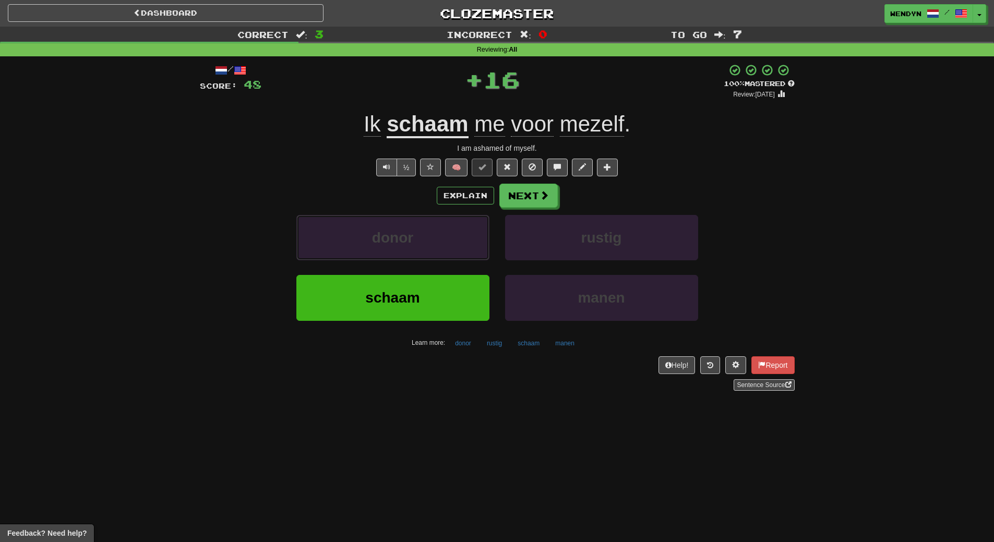
click at [430, 257] on button "donor" at bounding box center [392, 237] width 193 height 45
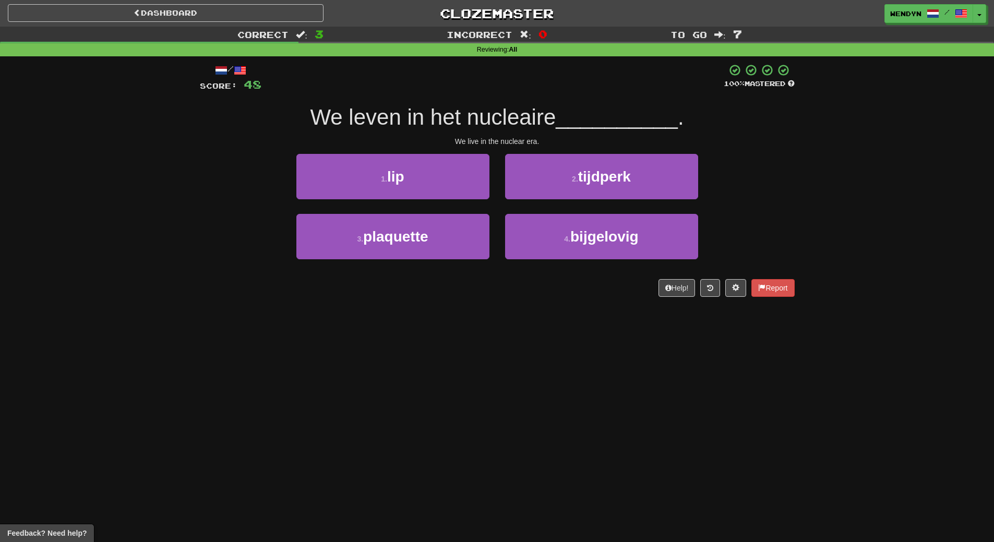
click at [428, 296] on div "/ Score: 48 100 % Mastered We leven in het nucleaire __________ . We live in th…" at bounding box center [497, 180] width 595 height 233
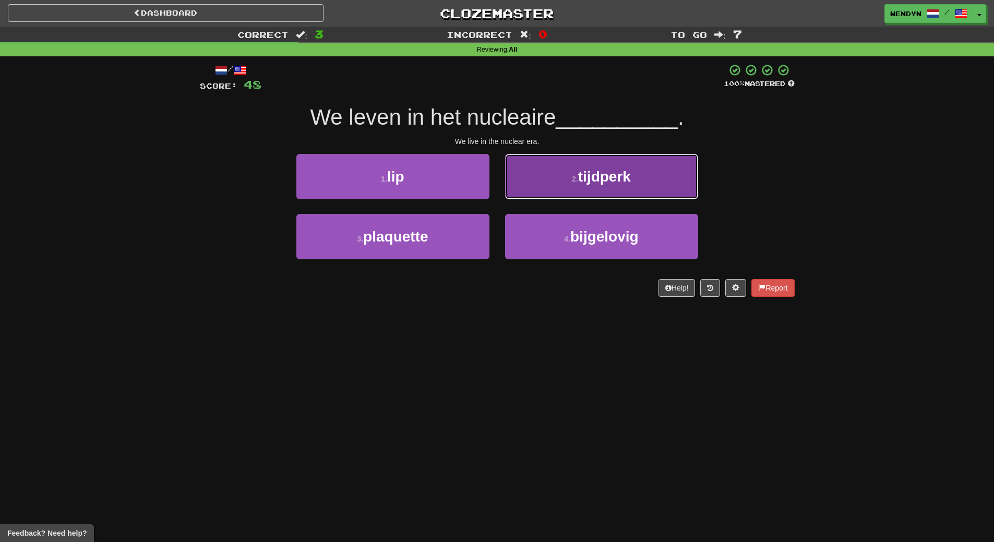
click at [628, 184] on span "tijdperk" at bounding box center [604, 177] width 53 height 16
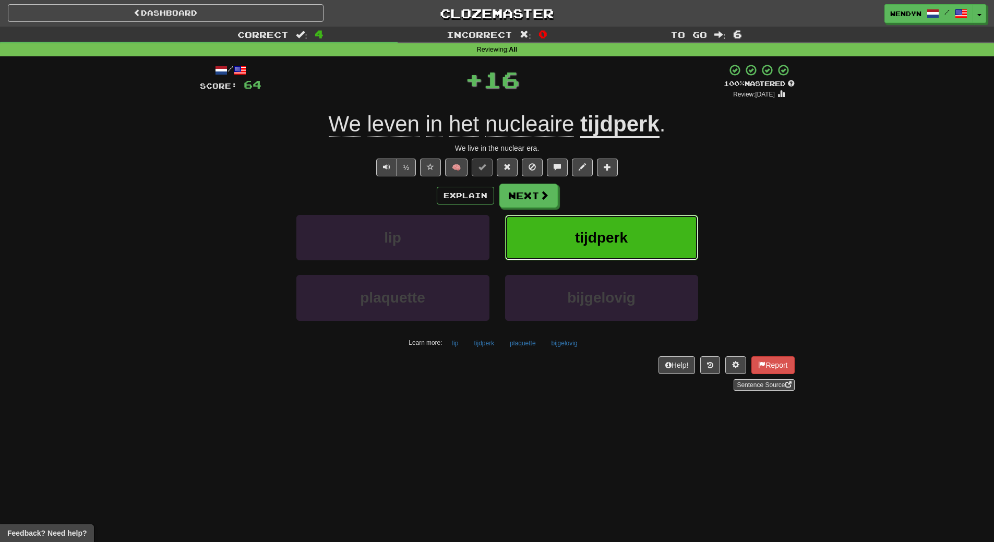
click at [628, 235] on span "tijdperk" at bounding box center [601, 238] width 53 height 16
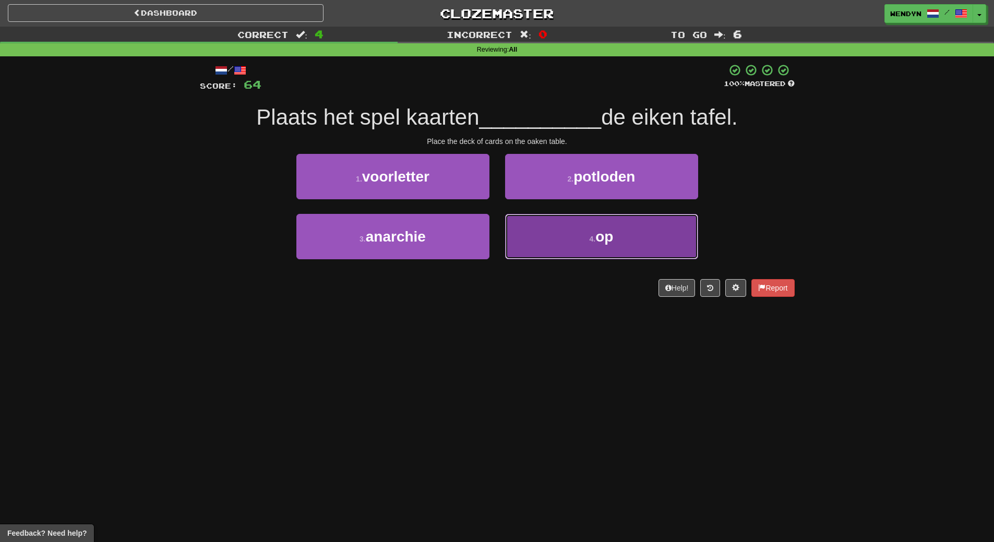
click at [618, 239] on button "4 . op" at bounding box center [601, 236] width 193 height 45
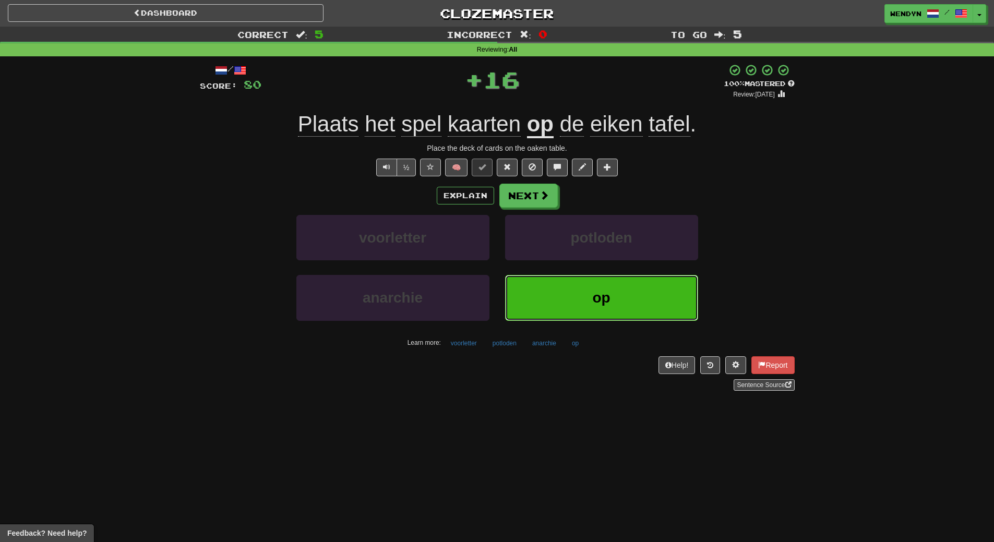
click at [583, 276] on button "op" at bounding box center [601, 297] width 193 height 45
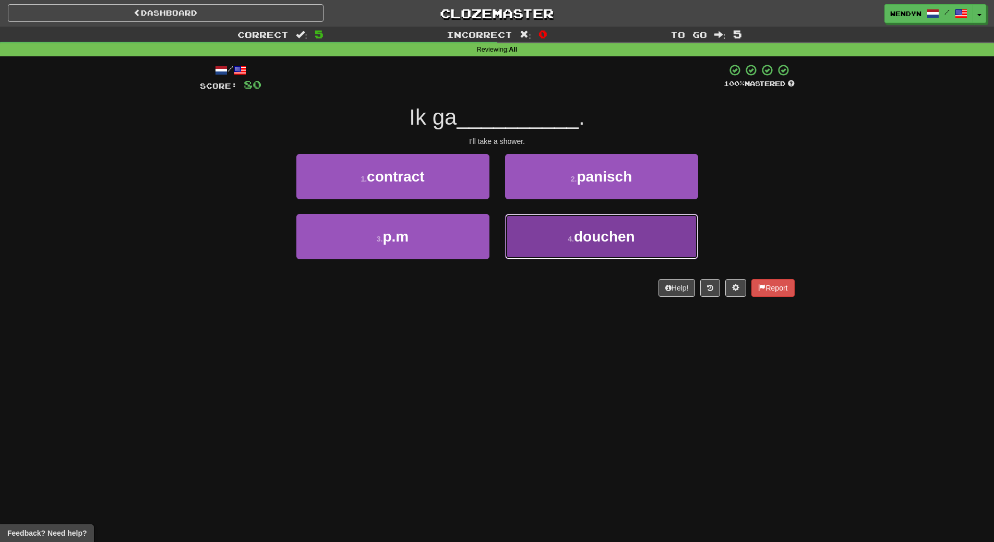
click at [674, 243] on button "4 . douchen" at bounding box center [601, 236] width 193 height 45
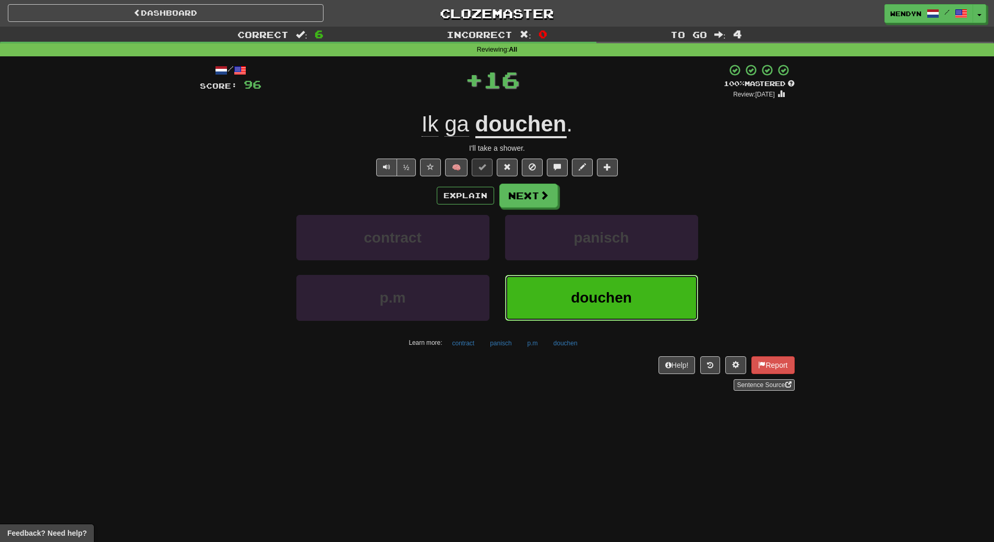
click at [624, 292] on span "douchen" at bounding box center [601, 298] width 61 height 16
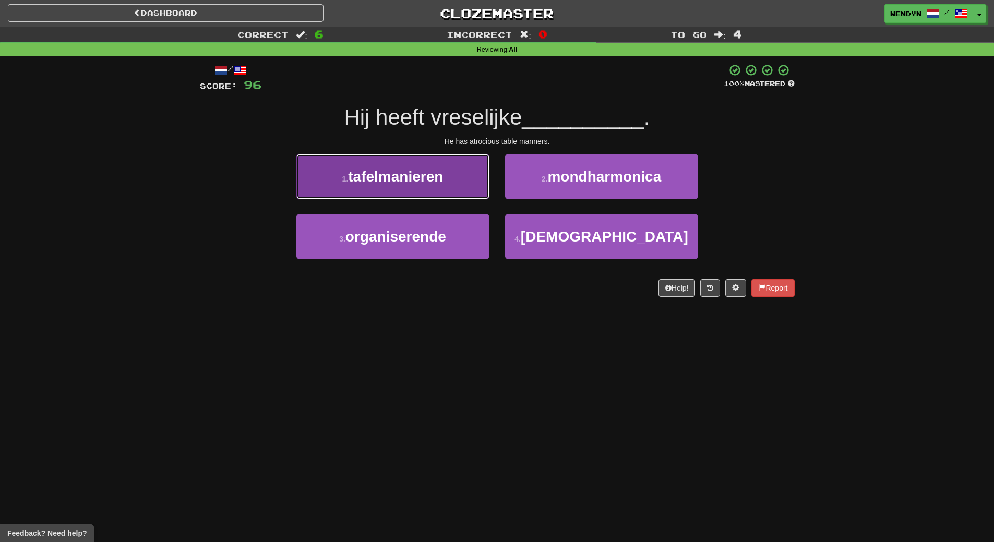
click at [428, 185] on button "1 . tafelmanieren" at bounding box center [392, 176] width 193 height 45
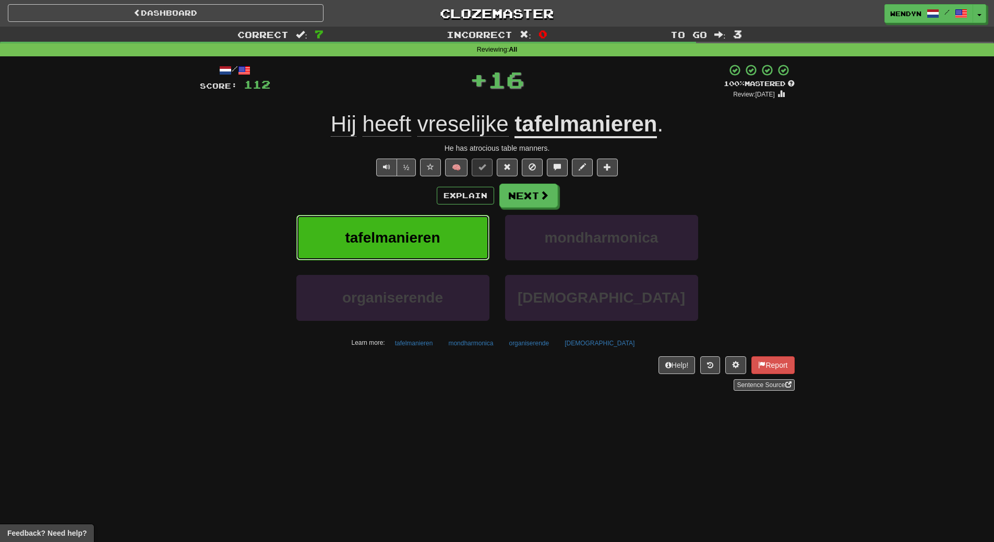
click at [429, 238] on span "tafelmanieren" at bounding box center [392, 238] width 95 height 16
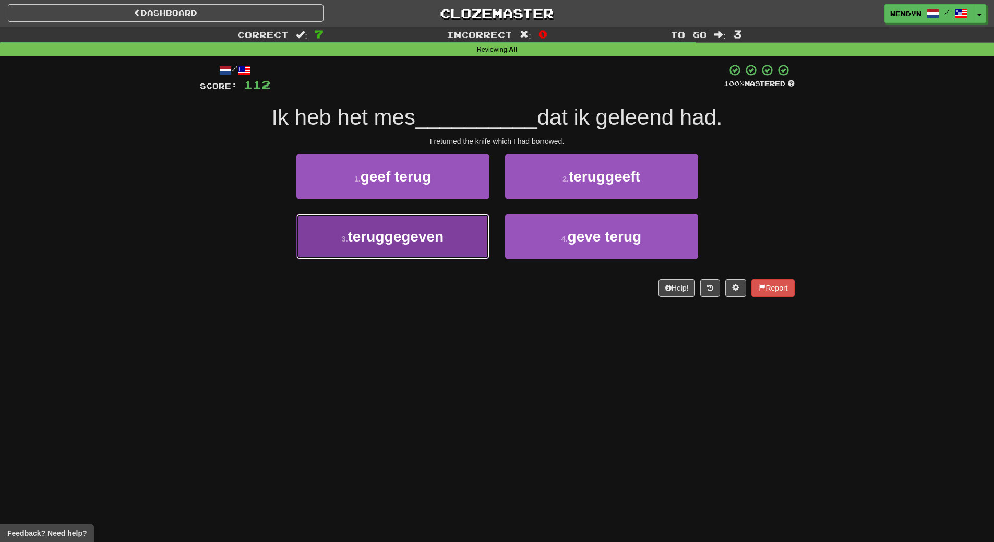
click at [435, 243] on span "teruggegeven" at bounding box center [396, 237] width 96 height 16
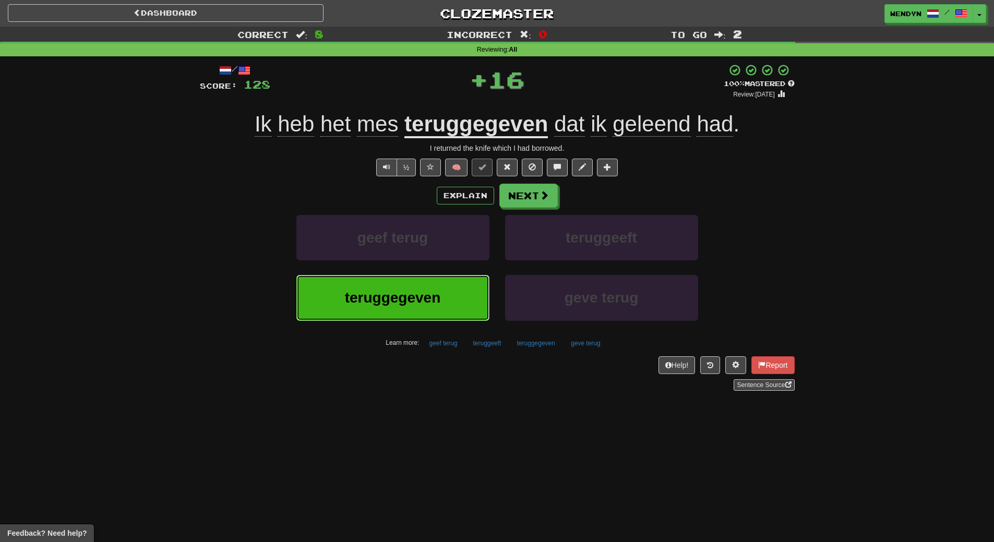
click at [433, 288] on button "teruggegeven" at bounding box center [392, 297] width 193 height 45
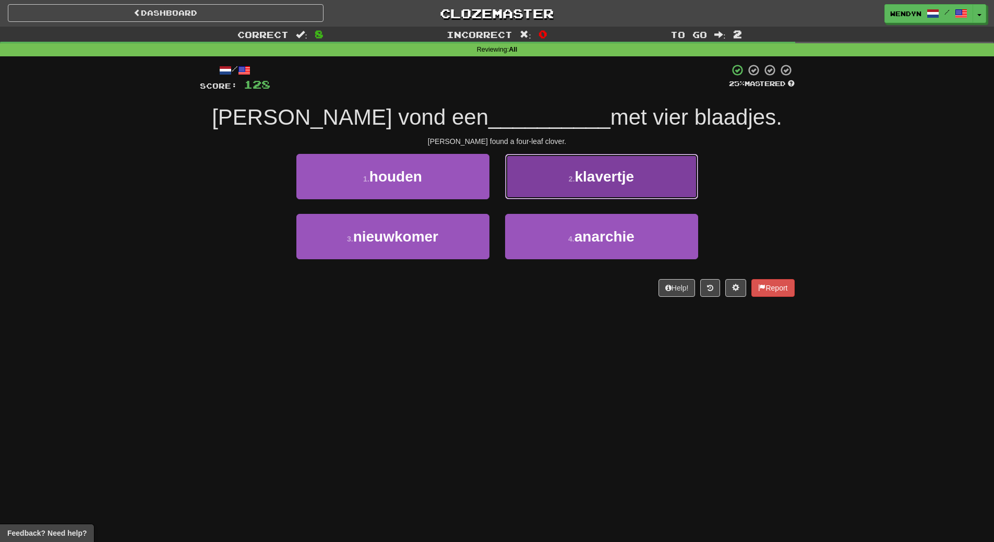
click at [639, 172] on button "2 . klavertje" at bounding box center [601, 176] width 193 height 45
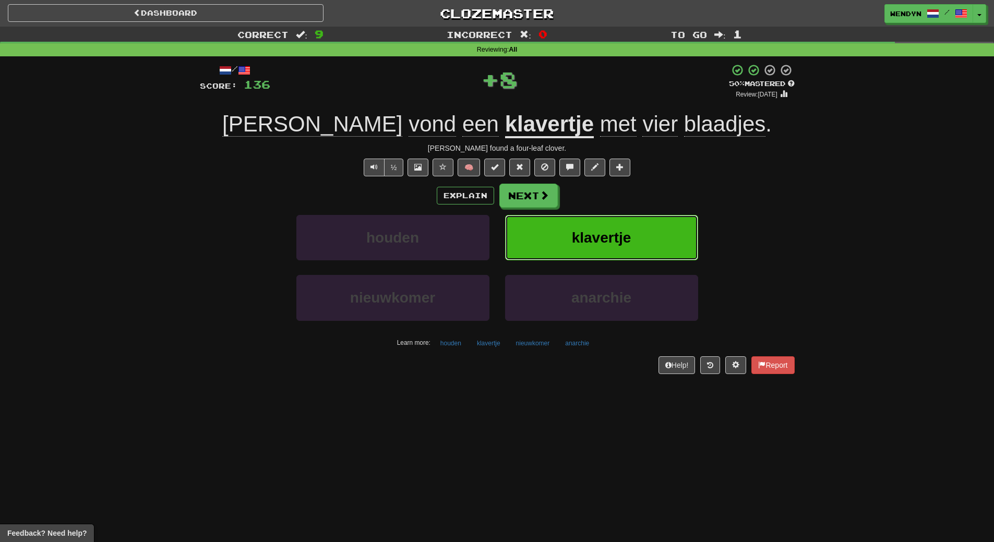
click at [634, 234] on button "klavertje" at bounding box center [601, 237] width 193 height 45
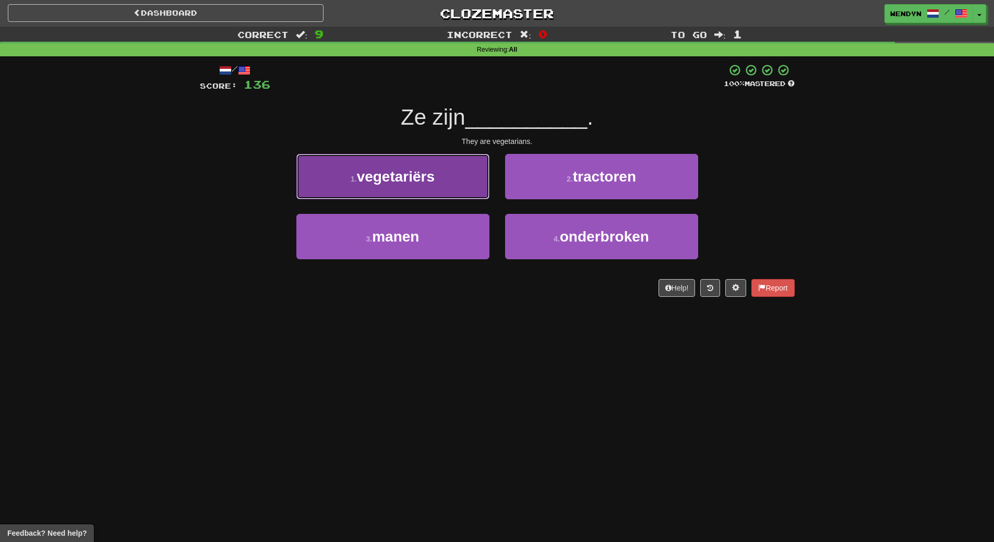
click at [438, 177] on button "1 . vegetariërs" at bounding box center [392, 176] width 193 height 45
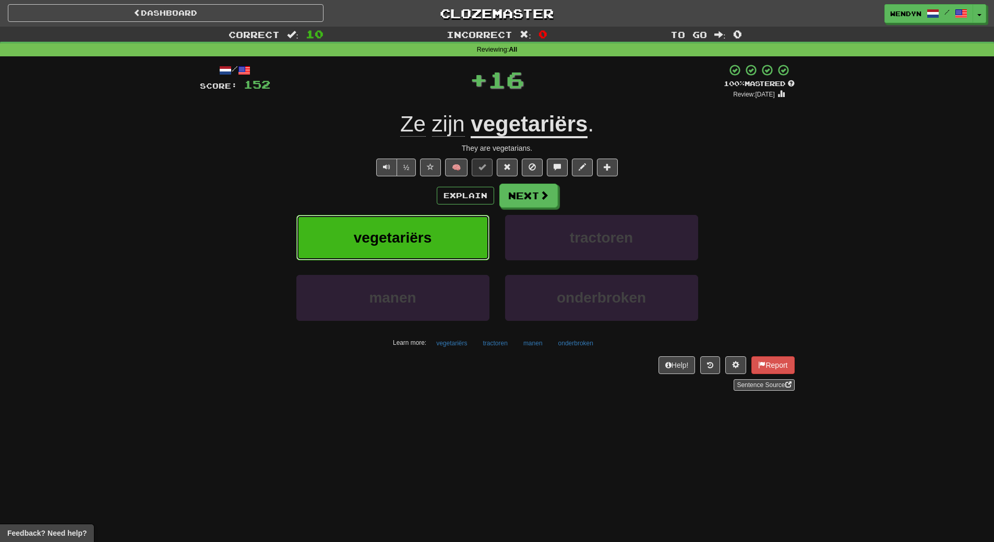
click at [438, 232] on button "vegetariërs" at bounding box center [392, 237] width 193 height 45
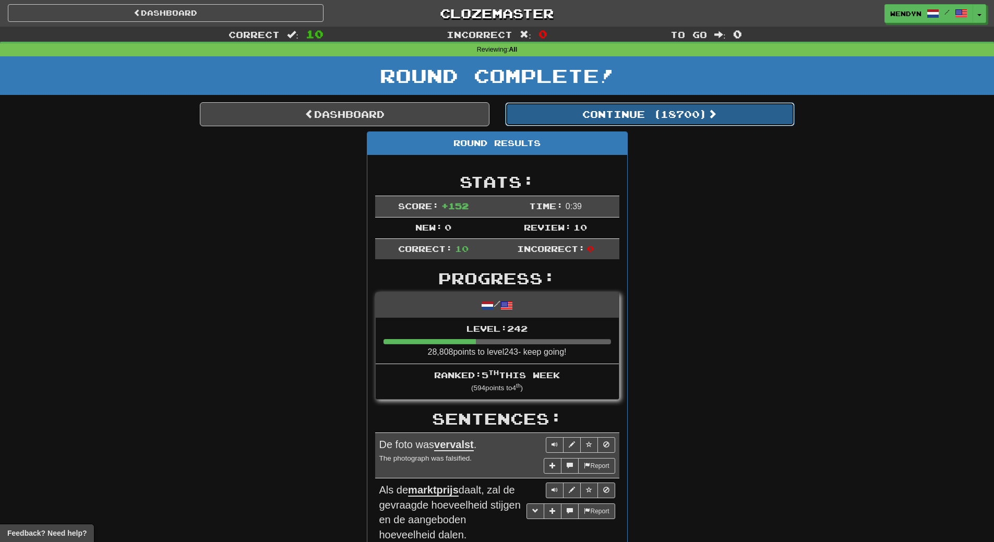
click at [672, 109] on button "Continue ( 18700 )" at bounding box center [650, 114] width 290 height 24
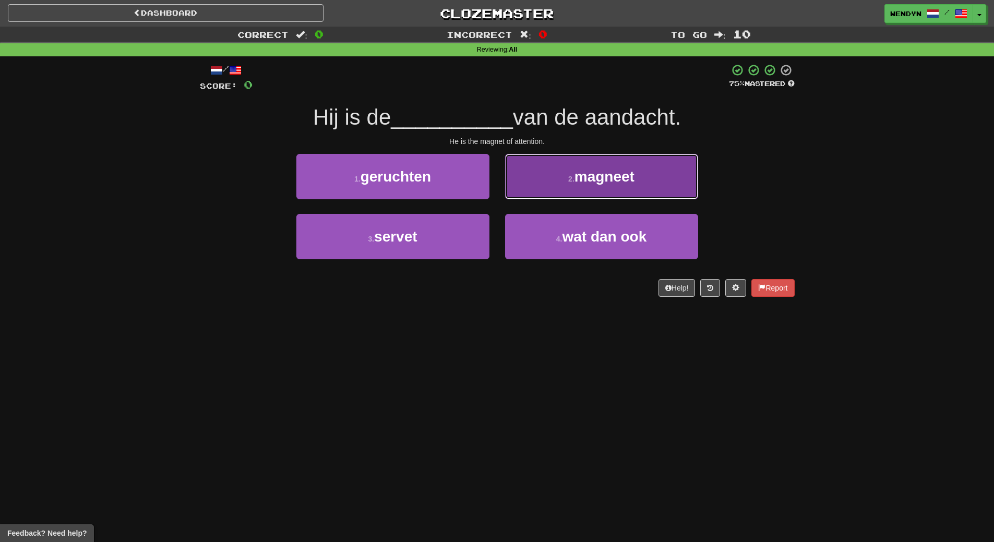
click at [650, 177] on button "2 . magneet" at bounding box center [601, 176] width 193 height 45
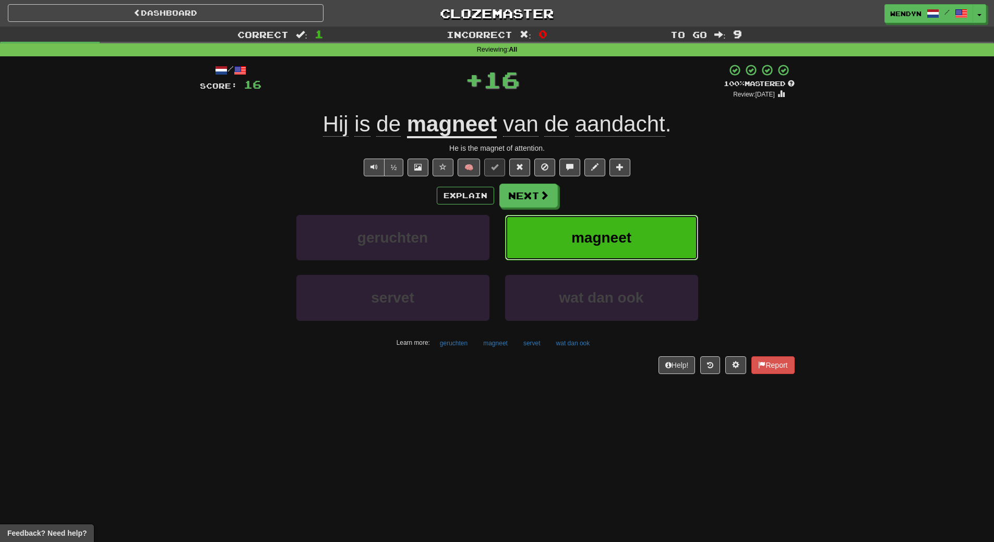
click at [630, 243] on span "magneet" at bounding box center [602, 238] width 60 height 16
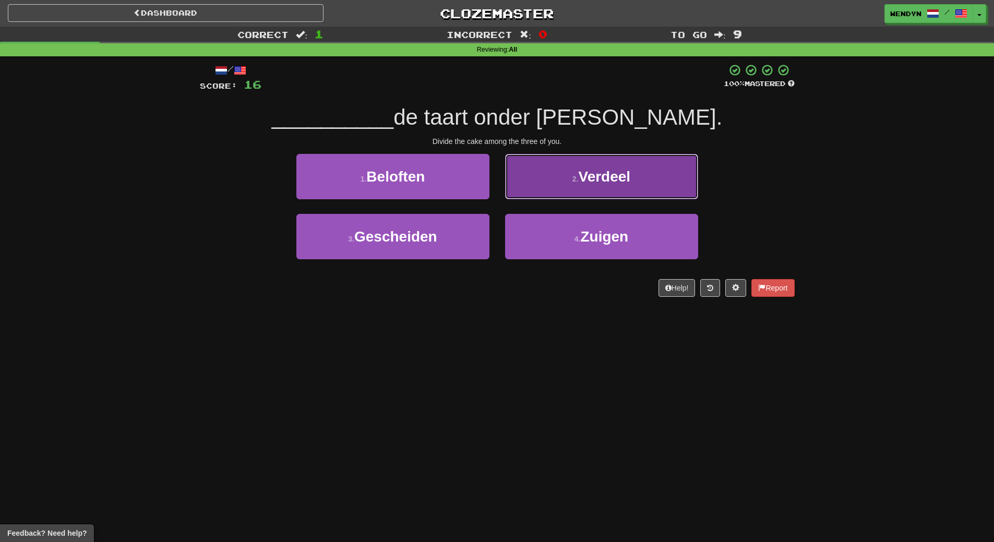
drag, startPoint x: 607, startPoint y: 177, endPoint x: 611, endPoint y: 216, distance: 39.3
click at [608, 177] on span "Verdeel" at bounding box center [605, 177] width 52 height 16
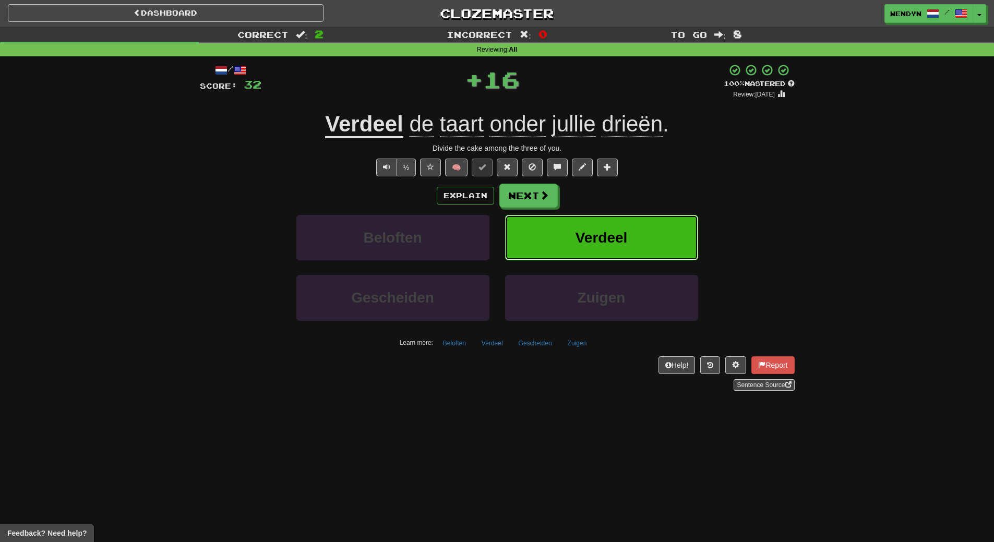
click at [612, 230] on span "Verdeel" at bounding box center [602, 238] width 52 height 16
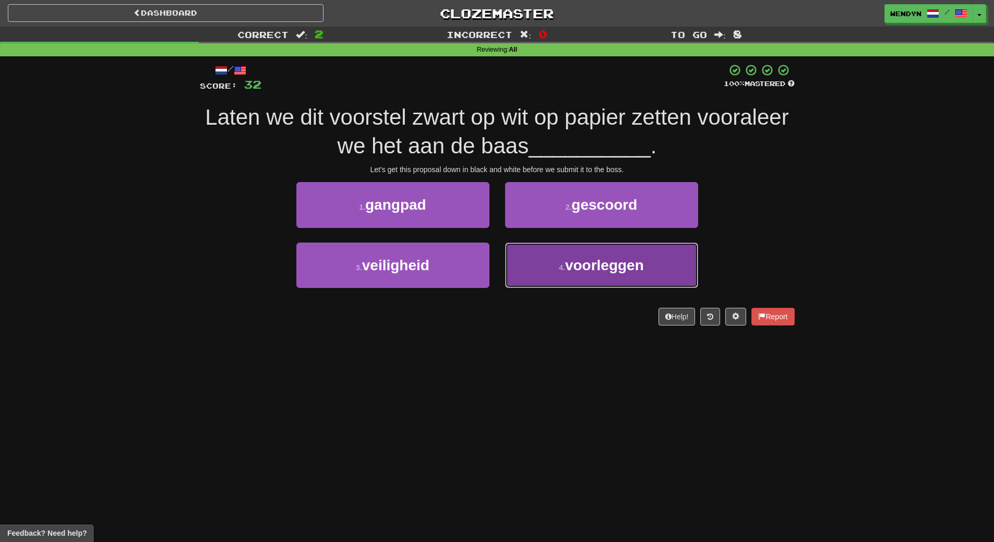
click at [572, 278] on button "4 . voorleggen" at bounding box center [601, 265] width 193 height 45
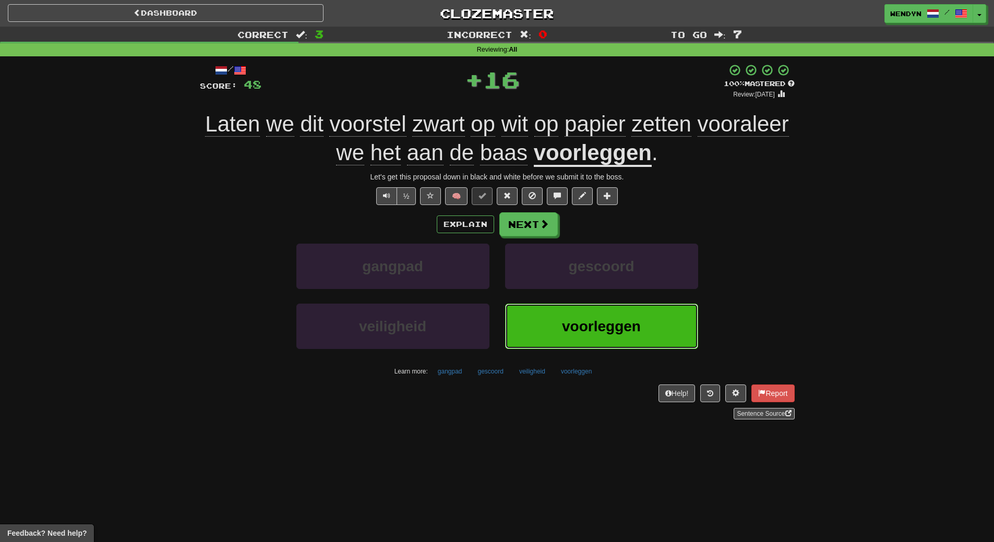
click at [545, 316] on button "voorleggen" at bounding box center [601, 326] width 193 height 45
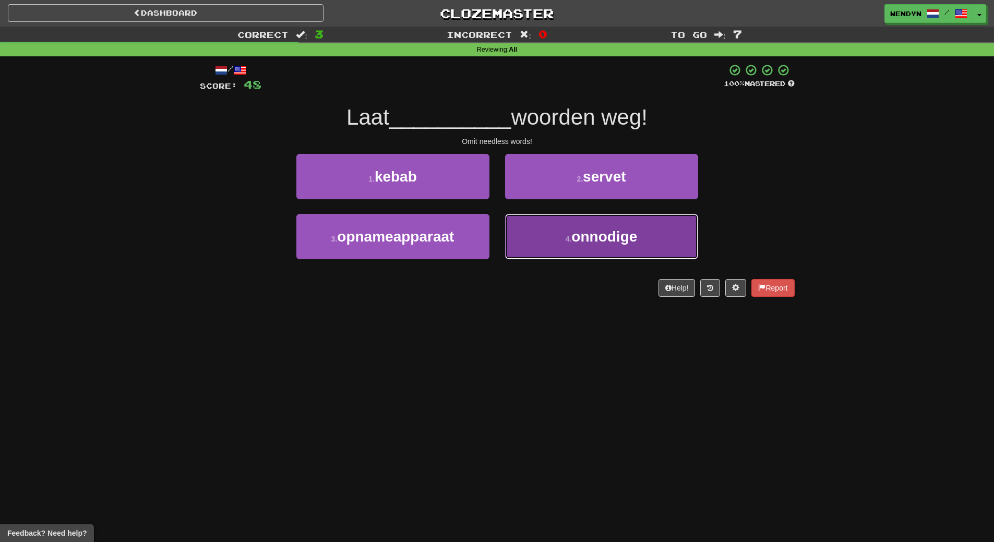
click at [576, 251] on button "4 . onnodige" at bounding box center [601, 236] width 193 height 45
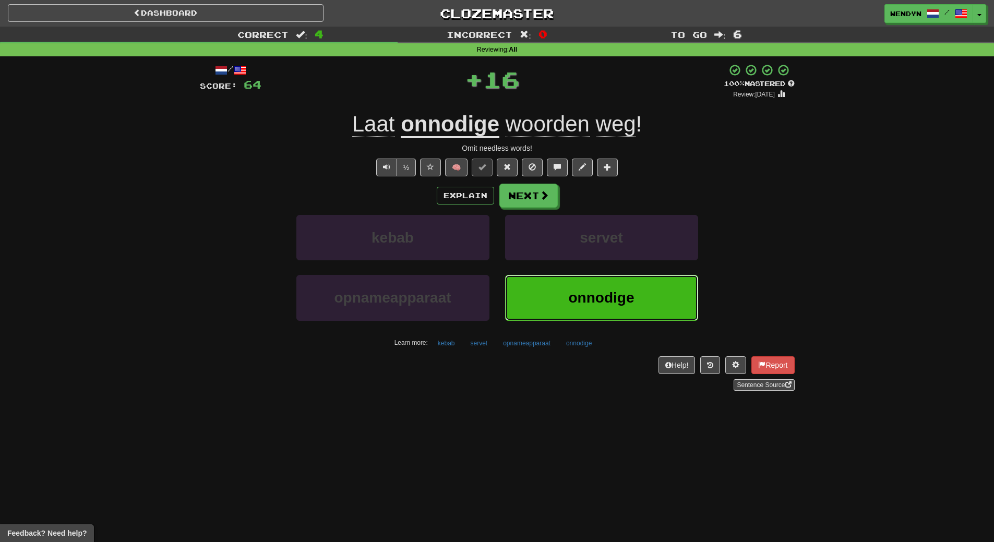
click at [573, 295] on span "onnodige" at bounding box center [602, 298] width 66 height 16
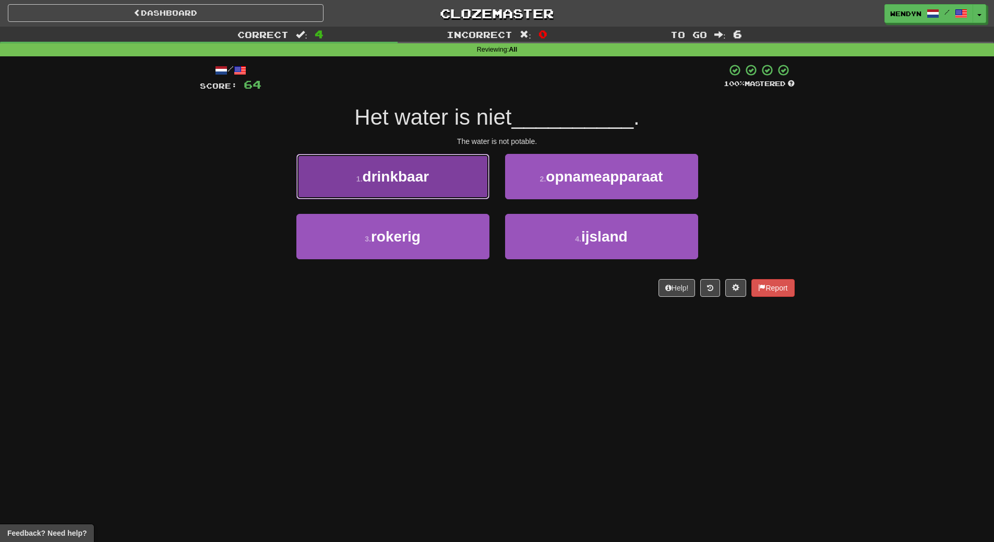
click at [407, 170] on span "drinkbaar" at bounding box center [396, 177] width 67 height 16
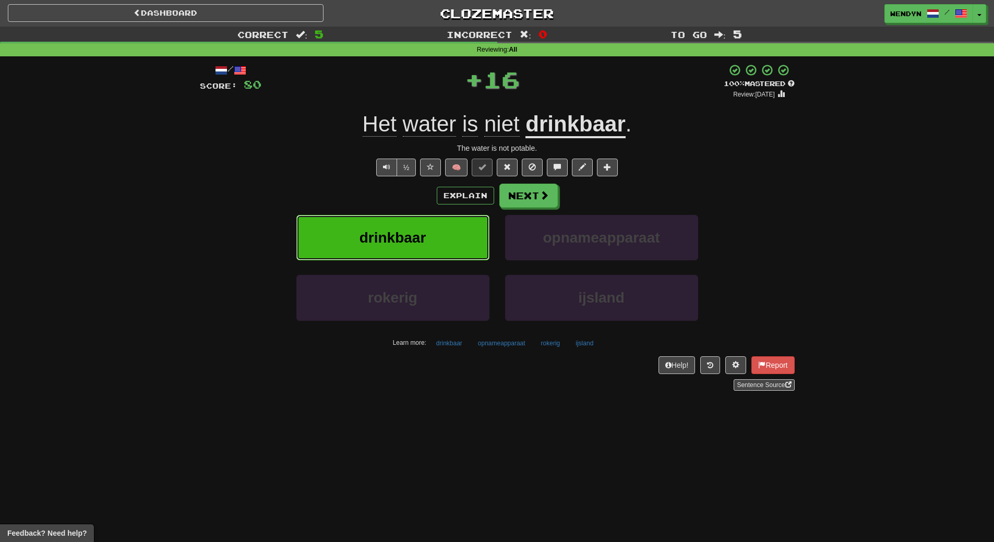
click at [408, 230] on span "drinkbaar" at bounding box center [393, 238] width 67 height 16
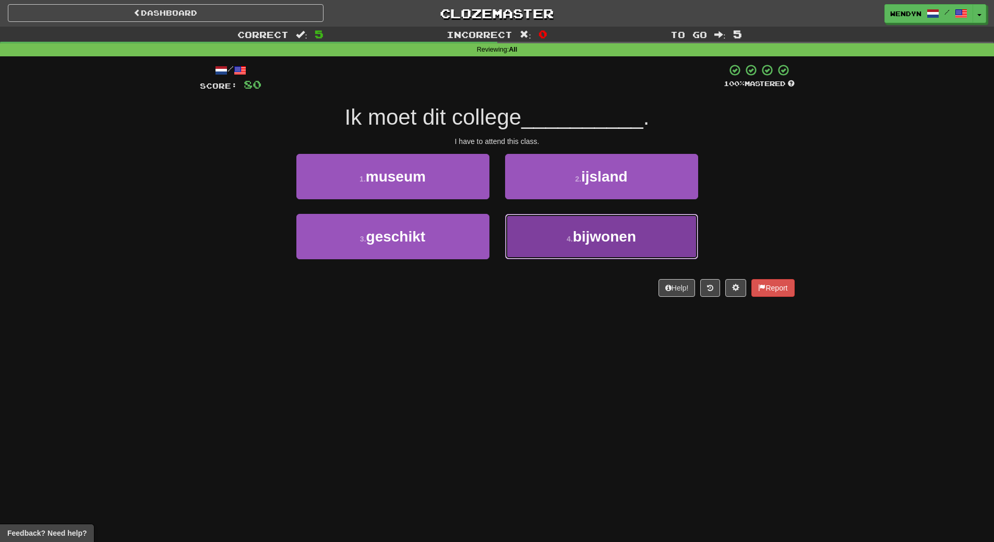
click at [573, 246] on button "4 . bijwonen" at bounding box center [601, 236] width 193 height 45
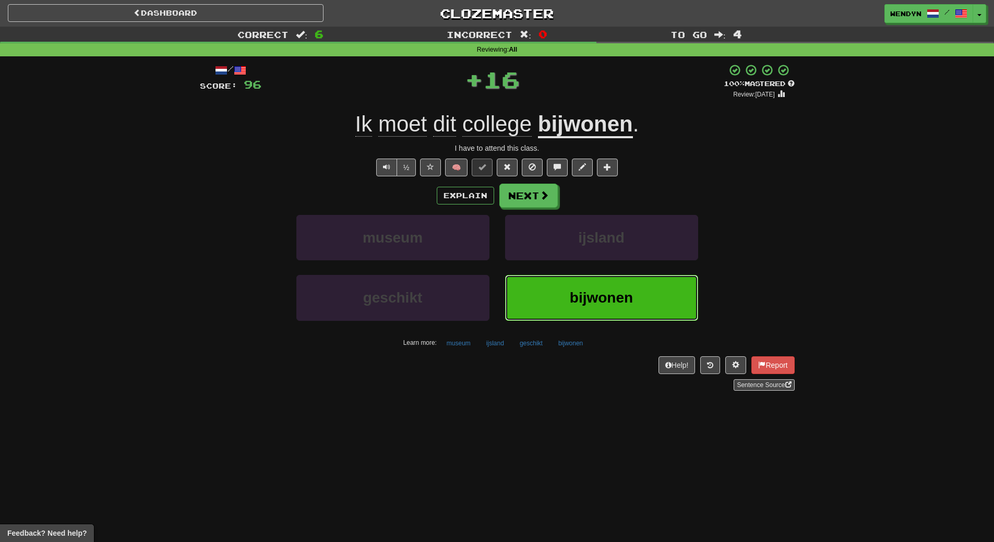
click at [572, 277] on button "bijwonen" at bounding box center [601, 297] width 193 height 45
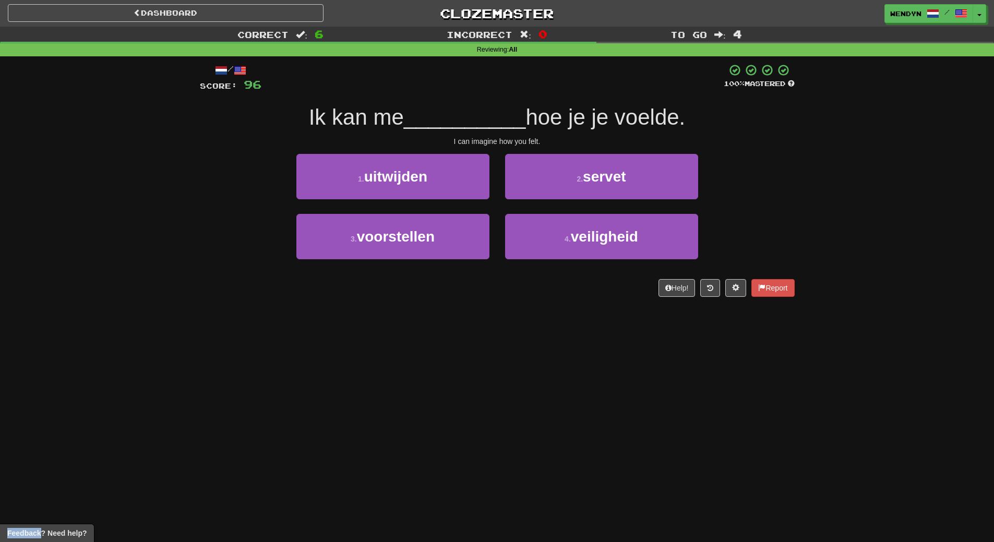
click at [572, 277] on div "/ Score: 96 100 % Mastered Ik kan me __________ hoe je je voelde. I can imagine…" at bounding box center [497, 180] width 595 height 233
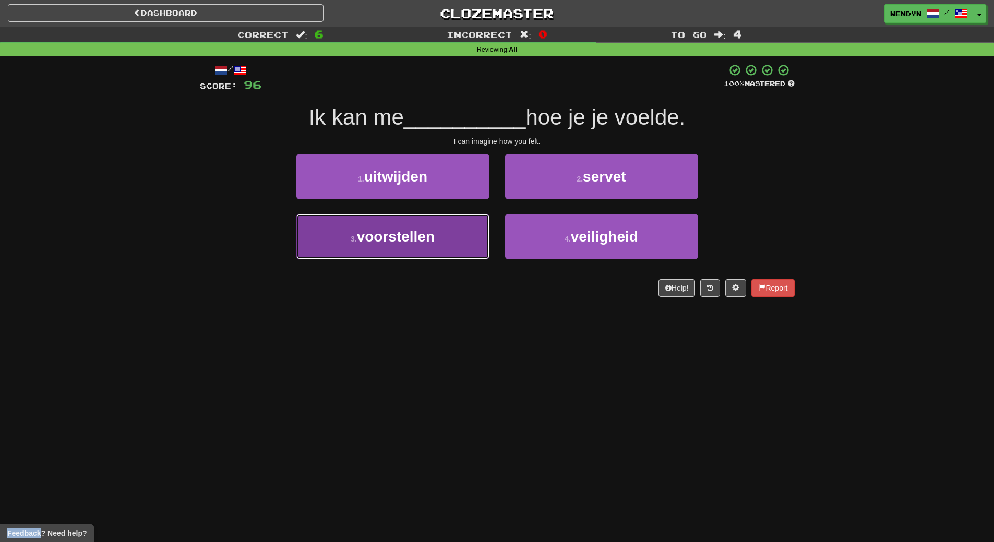
click at [431, 245] on button "3 . voorstellen" at bounding box center [392, 236] width 193 height 45
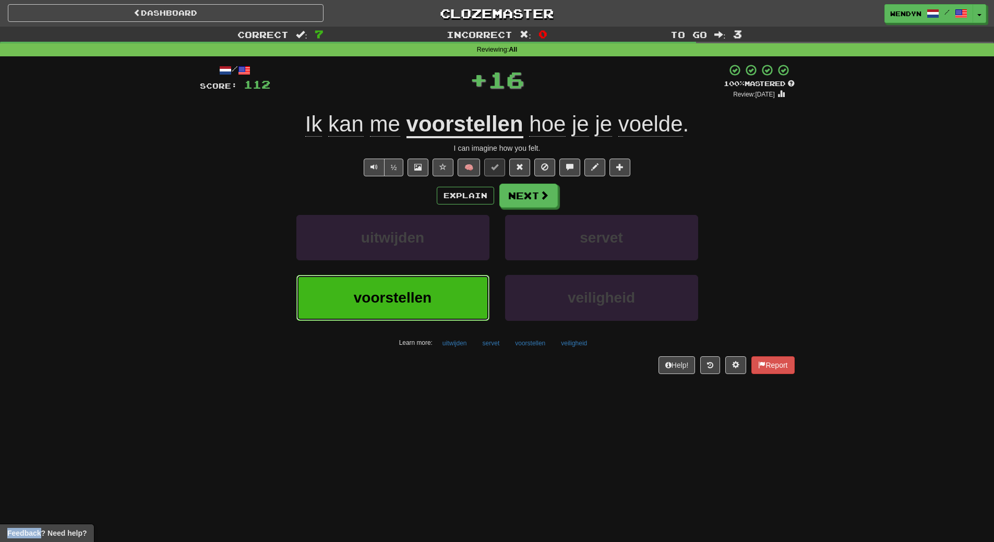
click at [427, 289] on button "voorstellen" at bounding box center [392, 297] width 193 height 45
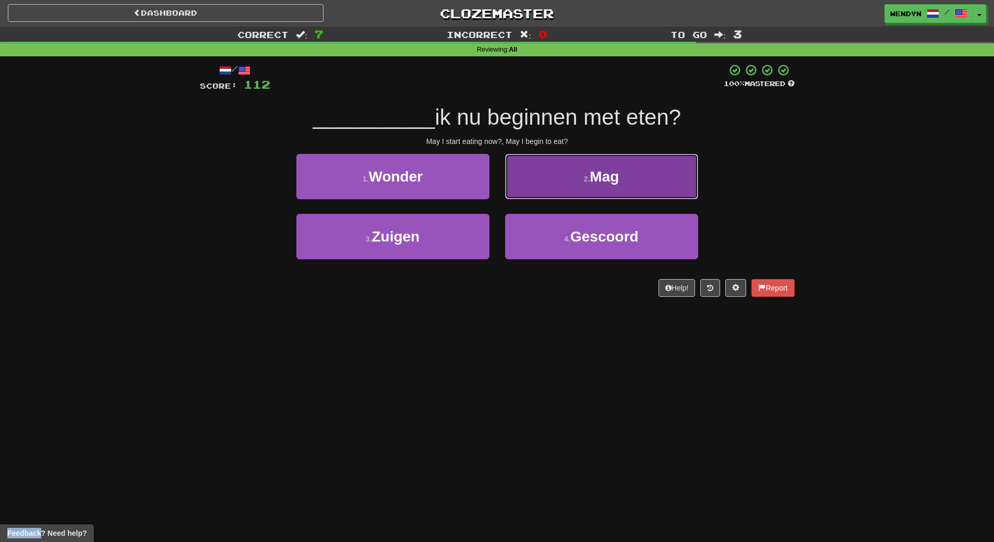
click at [685, 168] on button "2 . Mag" at bounding box center [601, 176] width 193 height 45
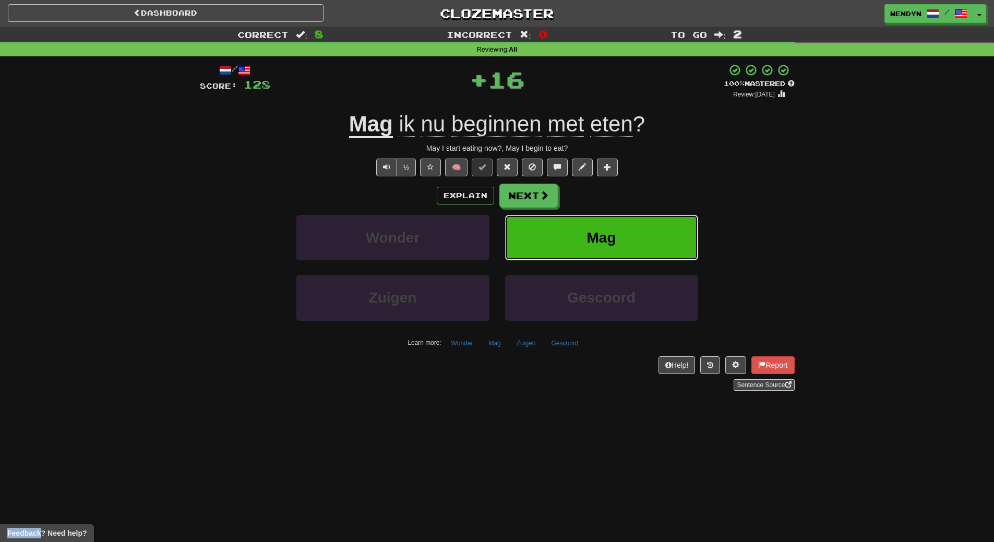
click at [669, 222] on button "Mag" at bounding box center [601, 237] width 193 height 45
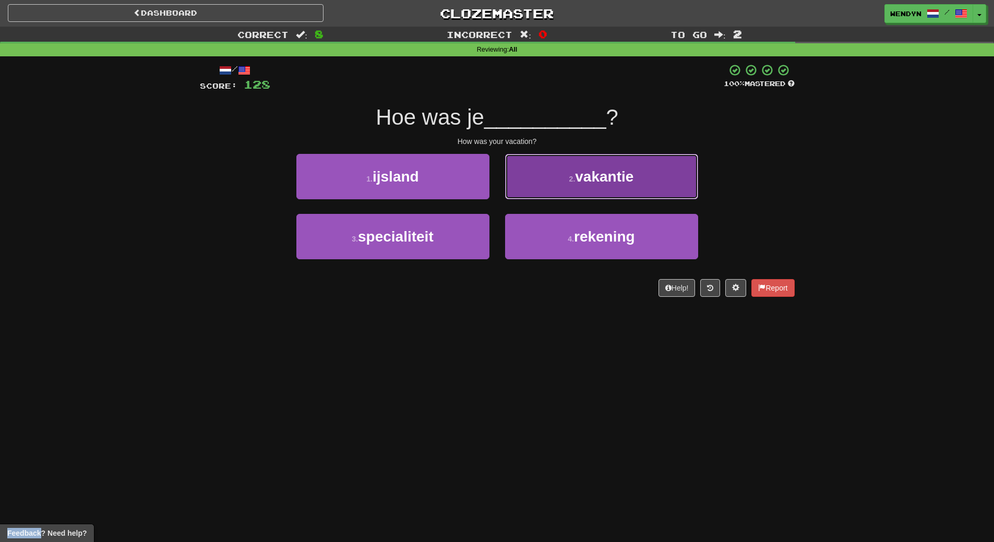
click at [619, 187] on button "2 . vakantie" at bounding box center [601, 176] width 193 height 45
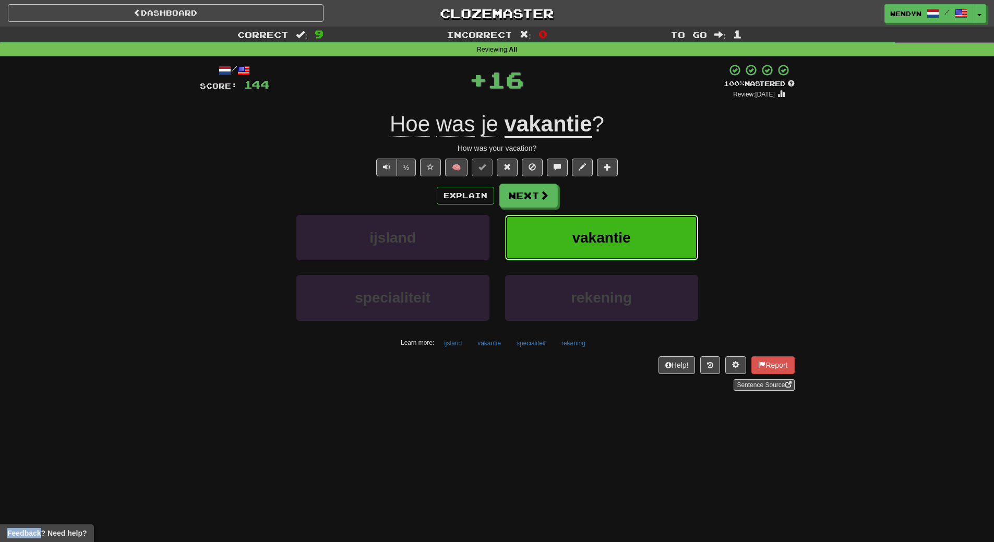
click at [614, 223] on button "vakantie" at bounding box center [601, 237] width 193 height 45
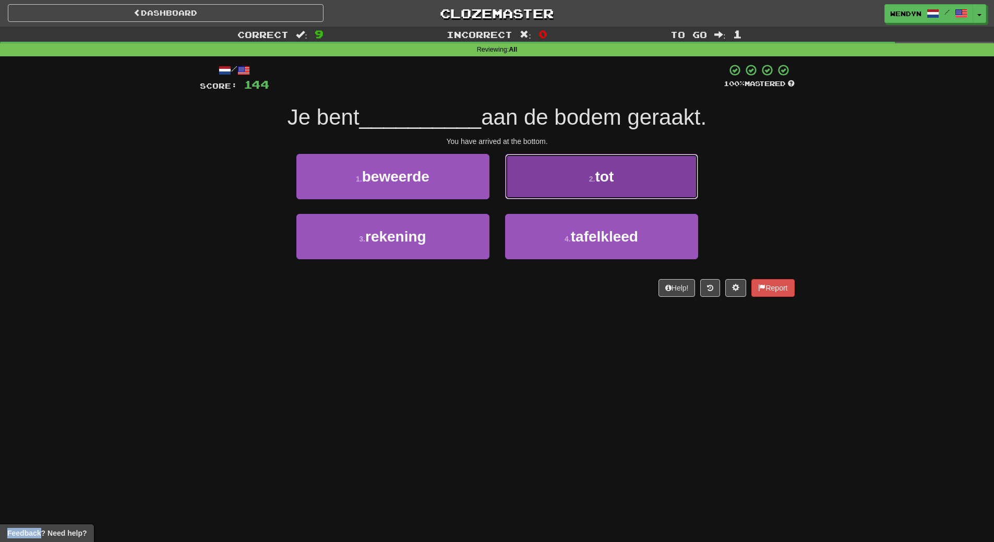
click at [665, 154] on button "2 . tot" at bounding box center [601, 176] width 193 height 45
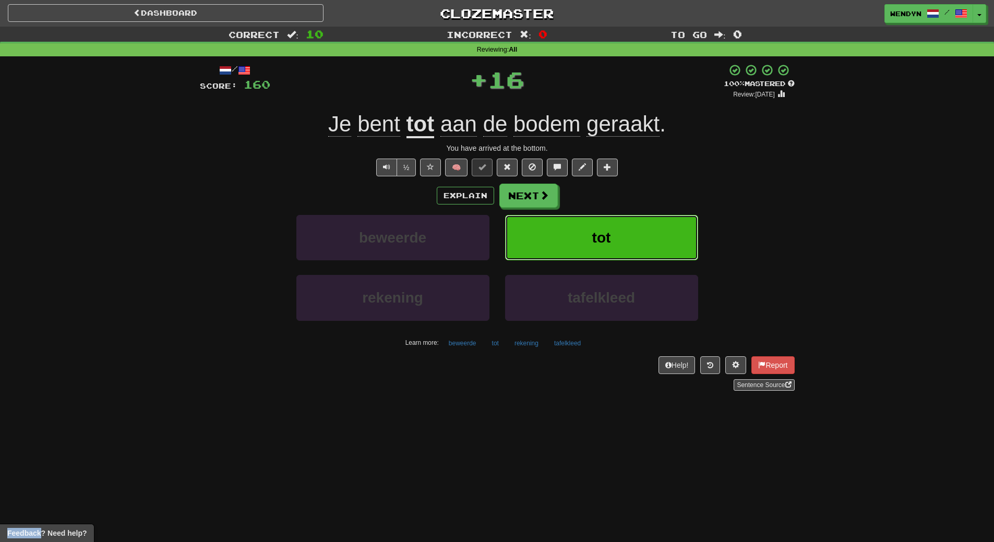
click at [649, 218] on button "tot" at bounding box center [601, 237] width 193 height 45
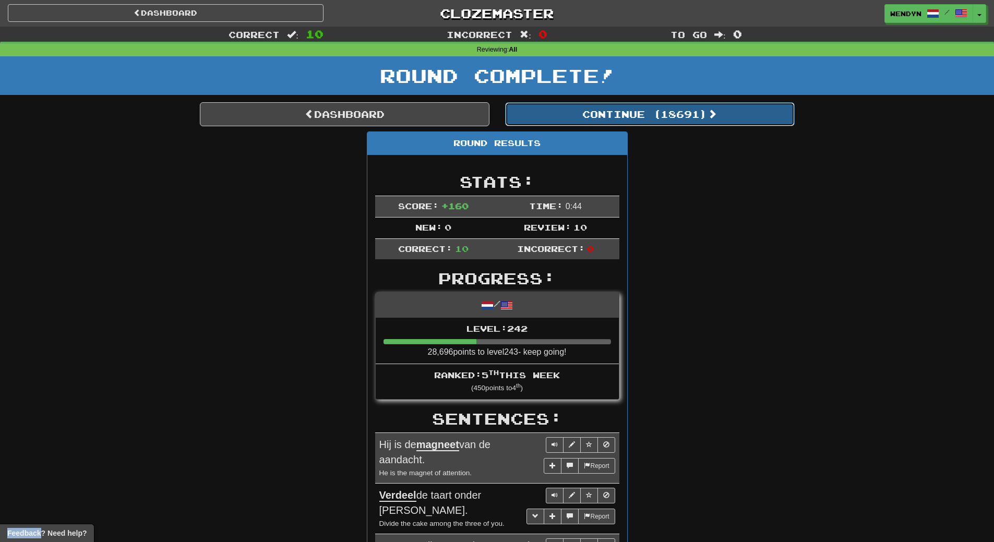
click at [672, 115] on button "Continue ( 18691 )" at bounding box center [650, 114] width 290 height 24
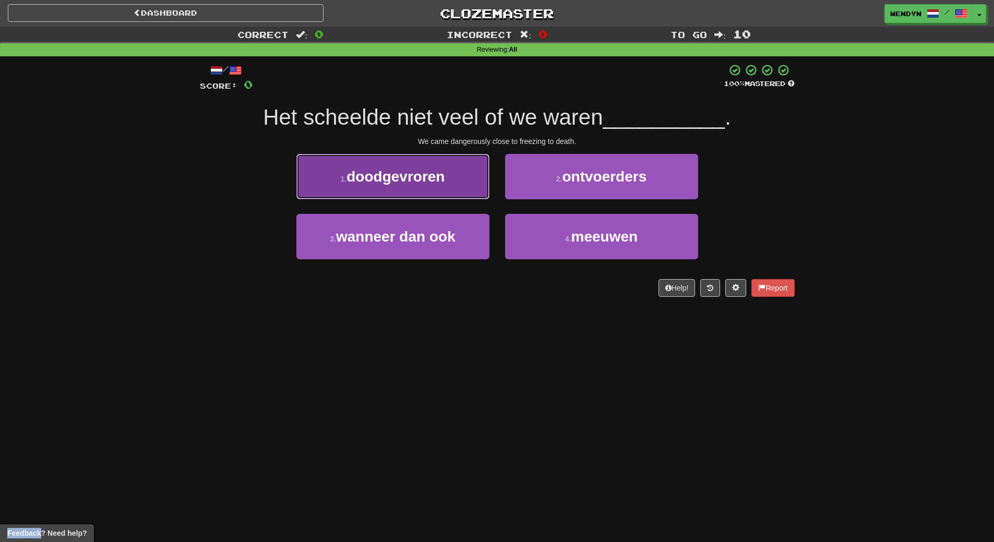
click at [399, 185] on button "1 . doodgevroren" at bounding box center [392, 176] width 193 height 45
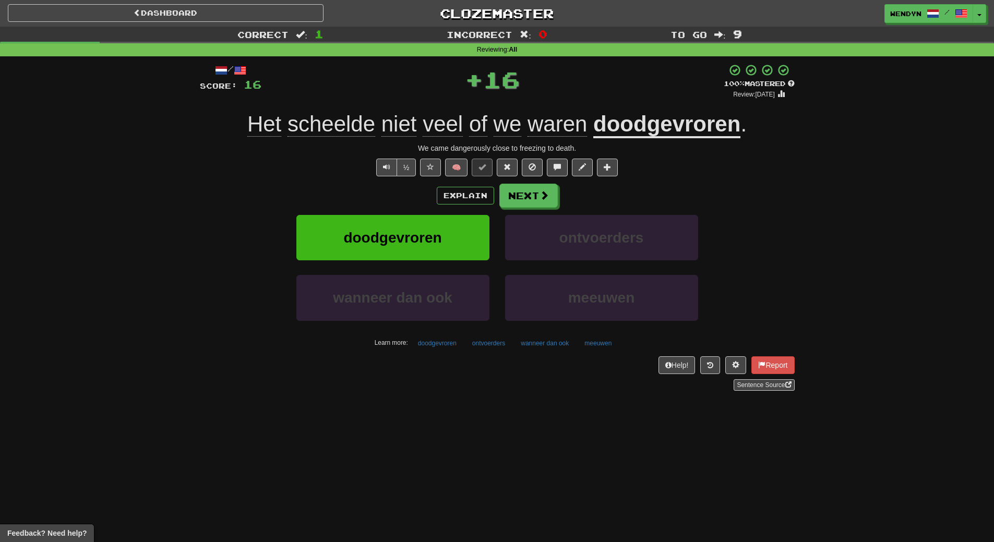
click at [399, 185] on div "Explain Next" at bounding box center [497, 196] width 595 height 24
click at [396, 233] on span "doodgevroren" at bounding box center [392, 238] width 98 height 16
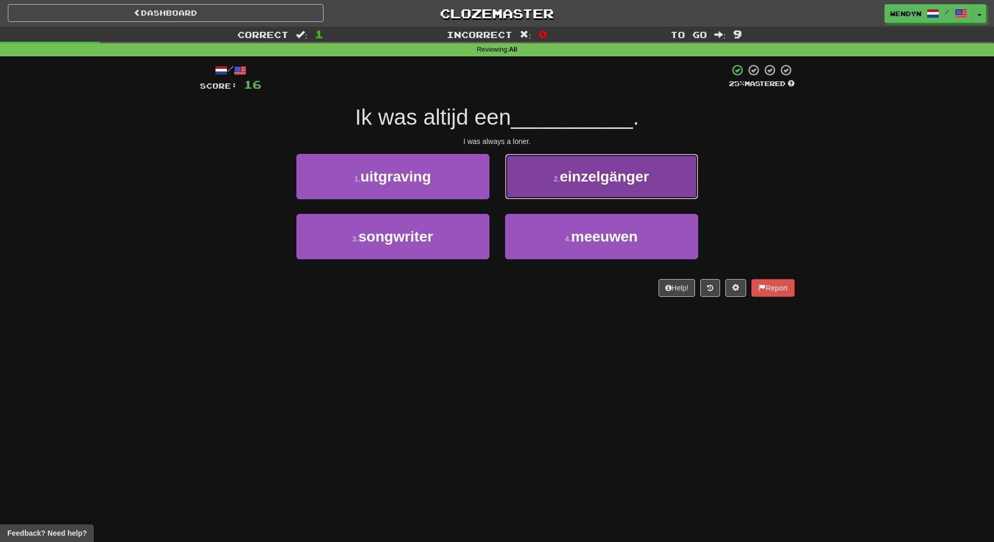
click at [621, 183] on span "einzelgänger" at bounding box center [604, 177] width 89 height 16
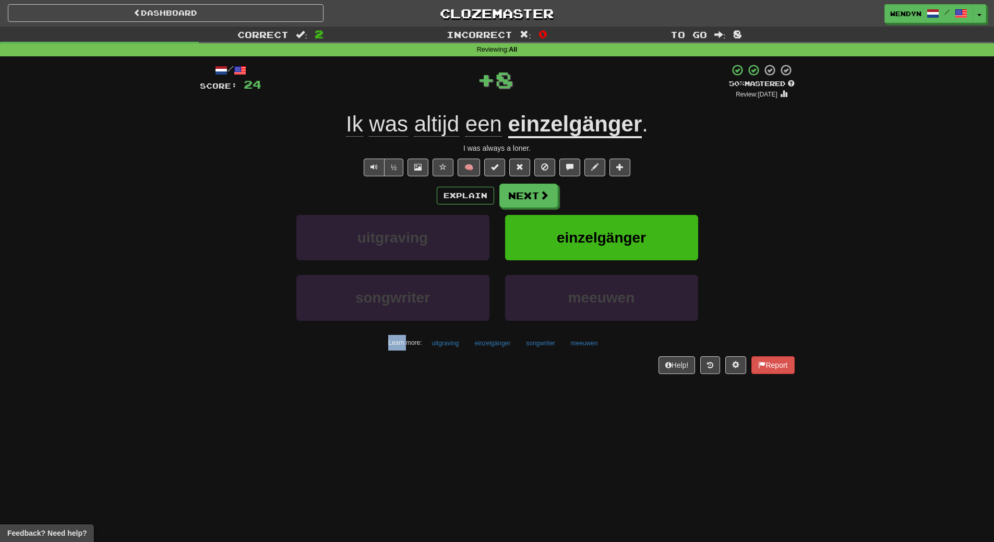
click at [621, 184] on div "Explain Next" at bounding box center [497, 196] width 595 height 24
click at [614, 242] on span "einzelgänger" at bounding box center [601, 238] width 89 height 16
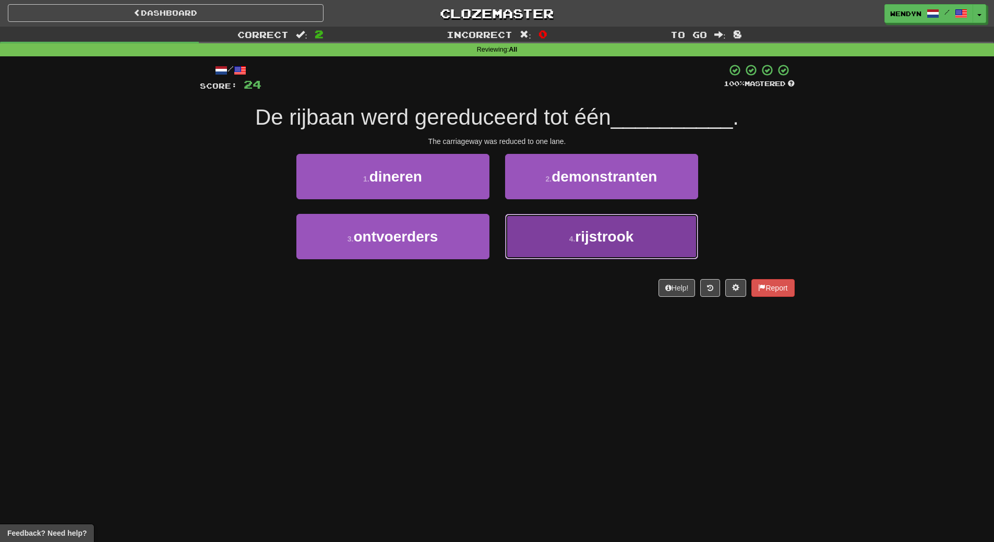
click at [619, 253] on button "4 . rijstrook" at bounding box center [601, 236] width 193 height 45
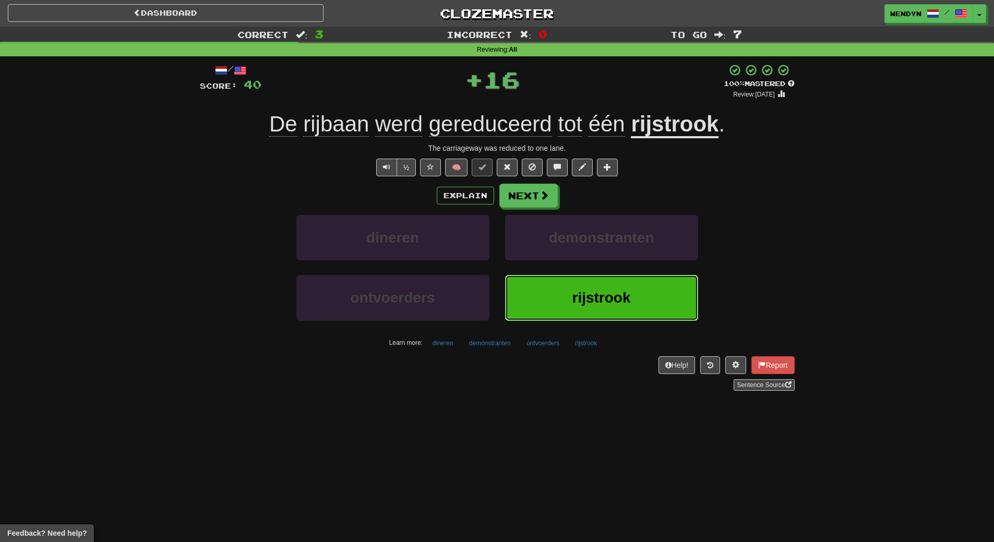
click at [613, 293] on span "rijstrook" at bounding box center [601, 298] width 58 height 16
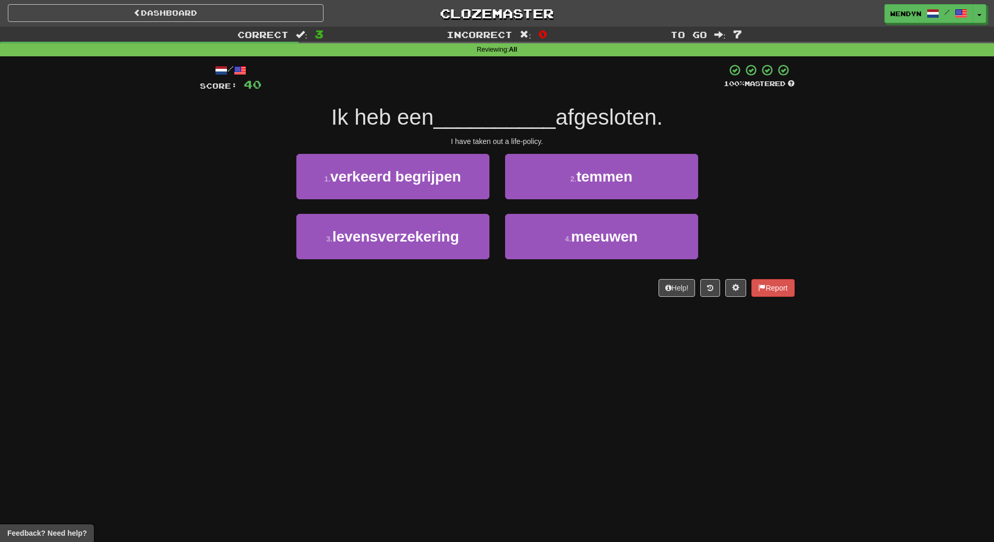
click at [613, 293] on div "Help! Report" at bounding box center [497, 288] width 595 height 18
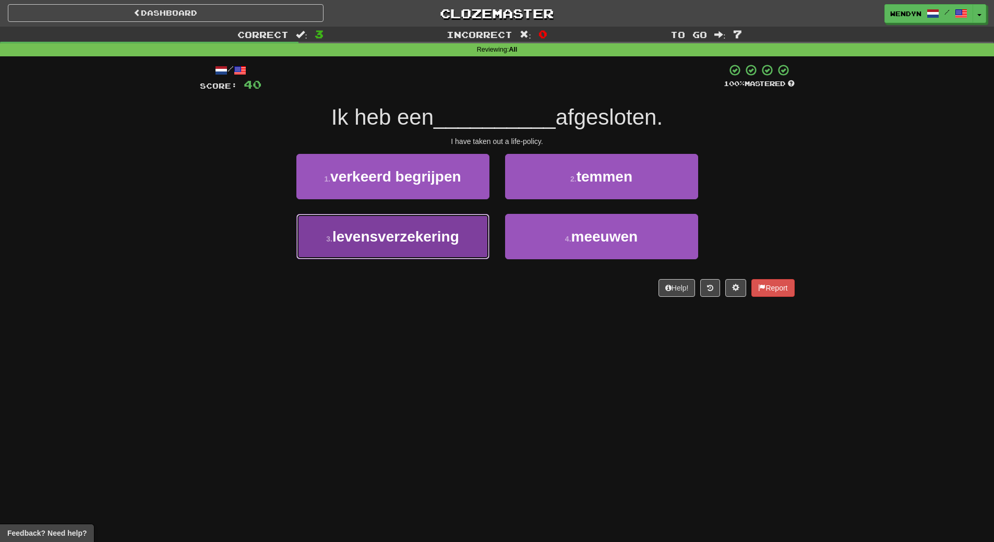
click at [437, 246] on button "3 . levensverzekering" at bounding box center [392, 236] width 193 height 45
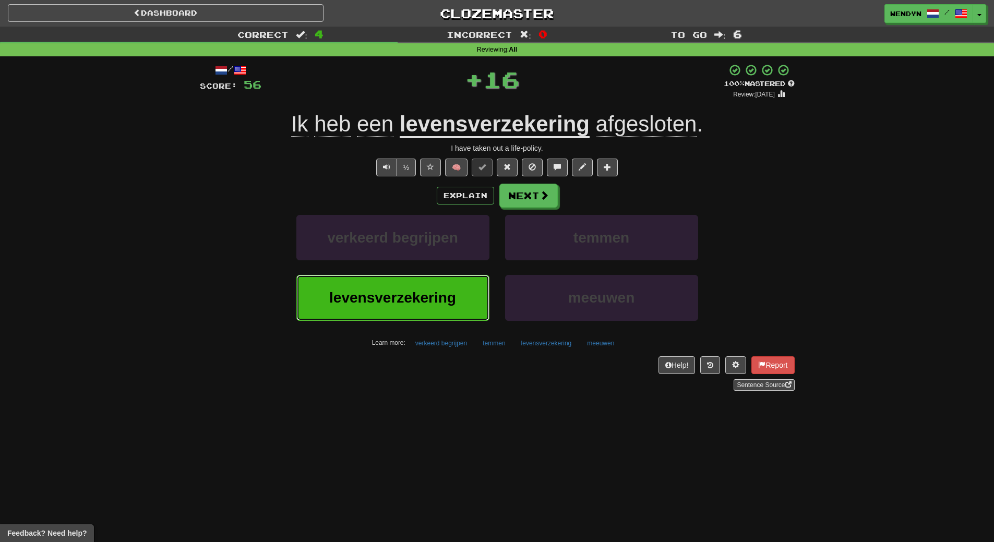
click at [434, 279] on button "levensverzekering" at bounding box center [392, 297] width 193 height 45
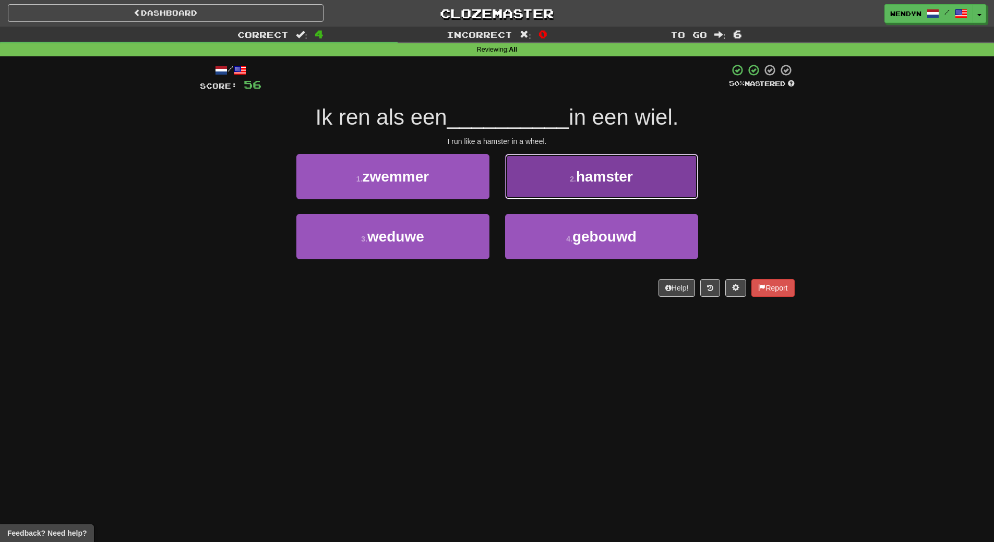
click at [632, 183] on span "hamster" at bounding box center [604, 177] width 57 height 16
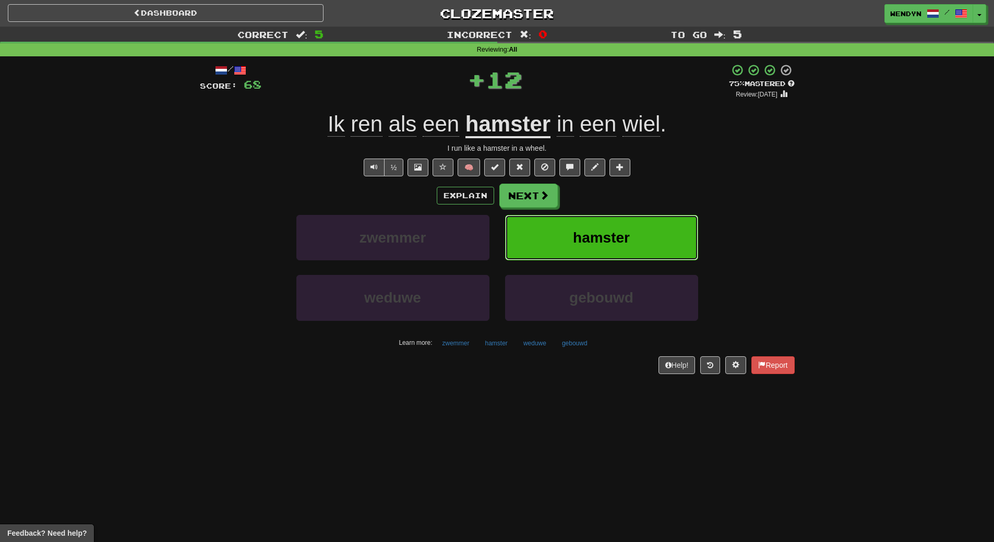
click at [627, 227] on button "hamster" at bounding box center [601, 237] width 193 height 45
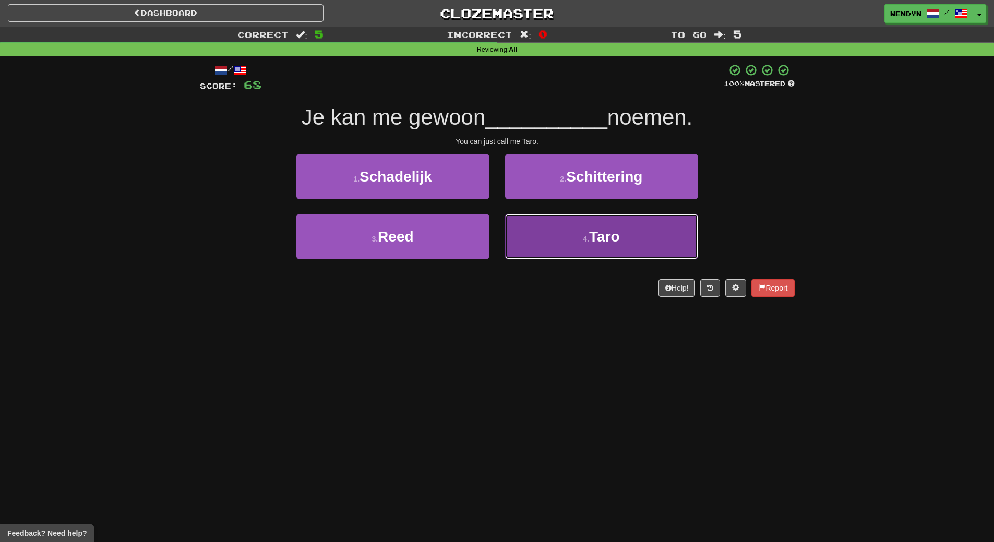
click at [582, 250] on button "4 . Taro" at bounding box center [601, 236] width 193 height 45
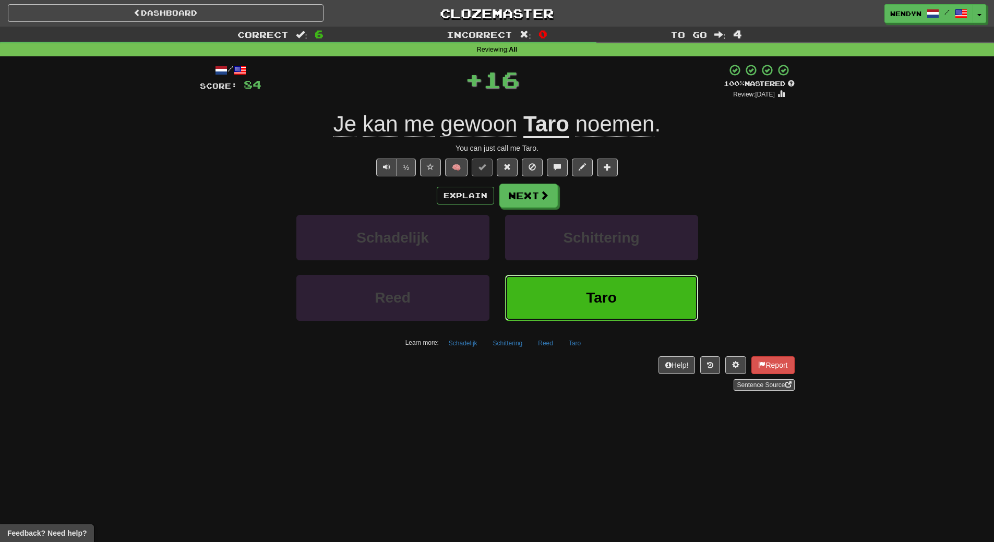
click at [577, 282] on button "Taro" at bounding box center [601, 297] width 193 height 45
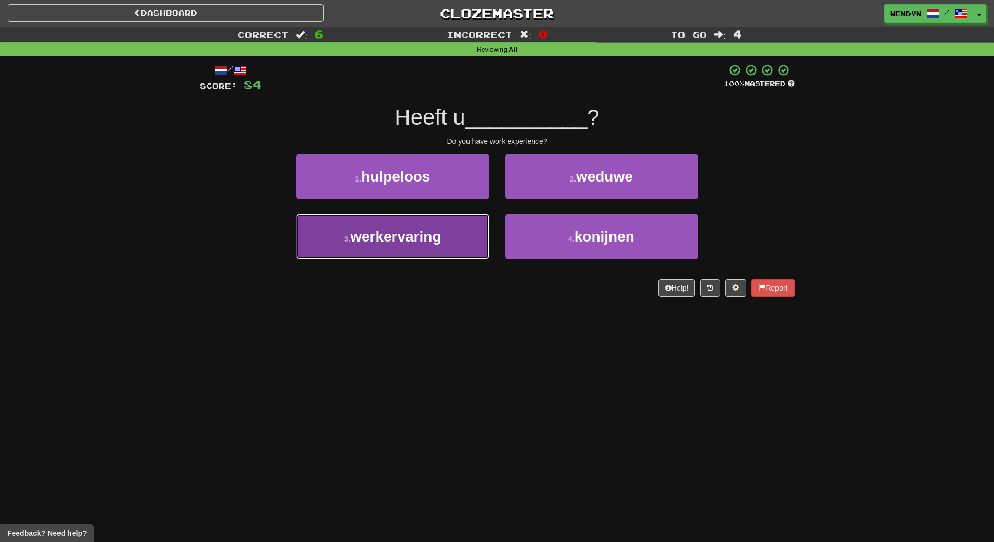
click at [388, 246] on button "3 . werkervaring" at bounding box center [392, 236] width 193 height 45
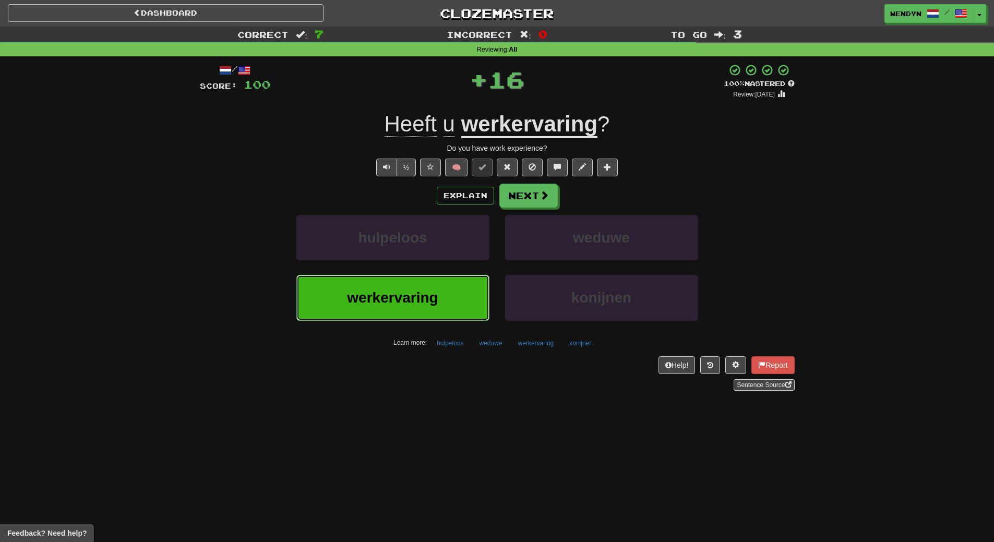
click at [389, 282] on button "werkervaring" at bounding box center [392, 297] width 193 height 45
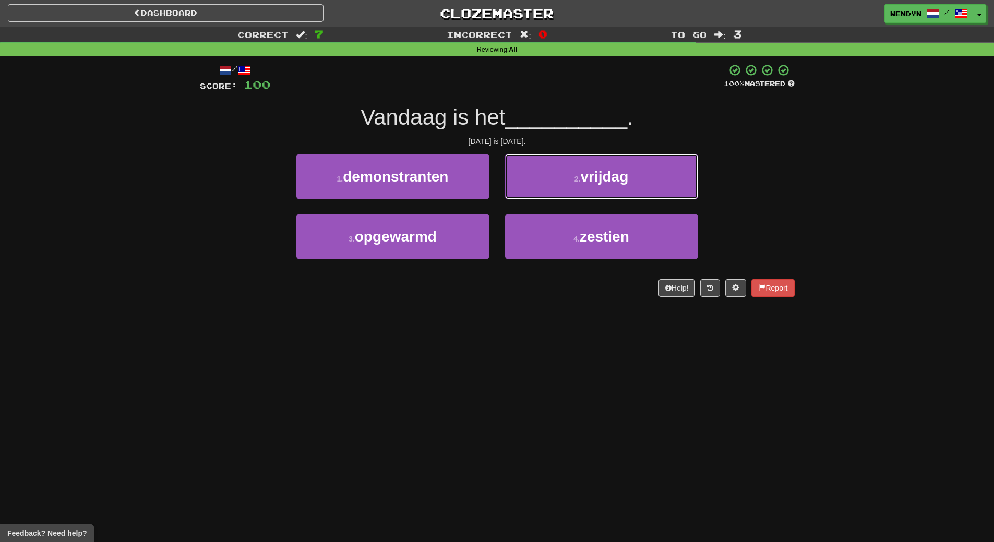
drag, startPoint x: 657, startPoint y: 176, endPoint x: 655, endPoint y: 209, distance: 33.5
click at [657, 185] on button "2 . vrijdag" at bounding box center [601, 176] width 193 height 45
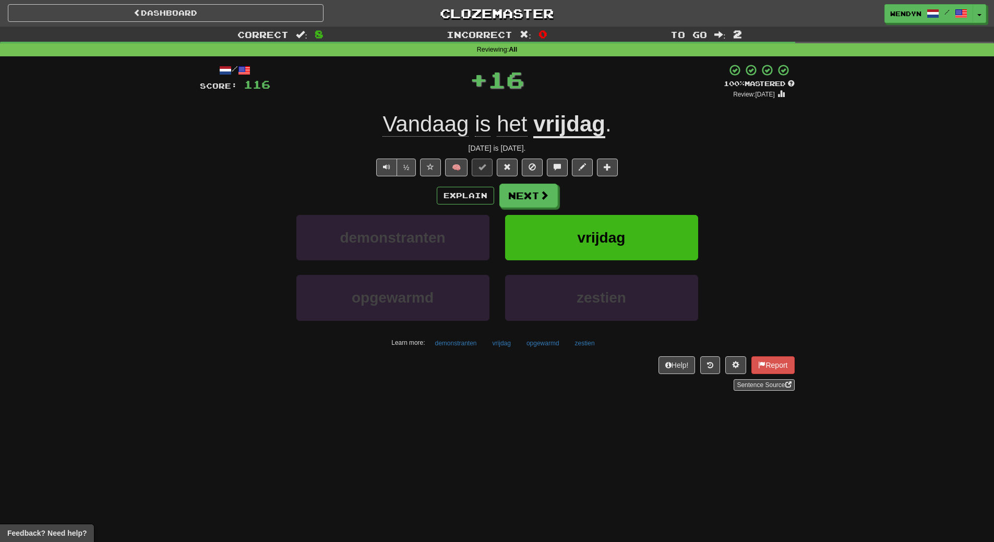
click at [655, 214] on div "Explain Next demonstranten vrijdag opgewarmd zestien Learn more: demonstranten …" at bounding box center [497, 268] width 595 height 168
click at [652, 241] on button "vrijdag" at bounding box center [601, 237] width 193 height 45
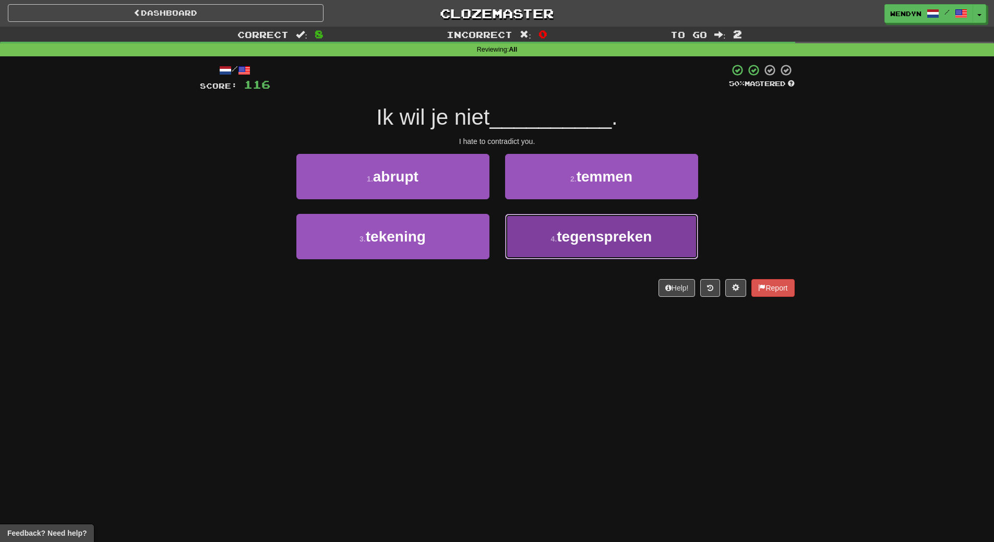
click at [554, 237] on small "4 ." at bounding box center [554, 239] width 6 height 8
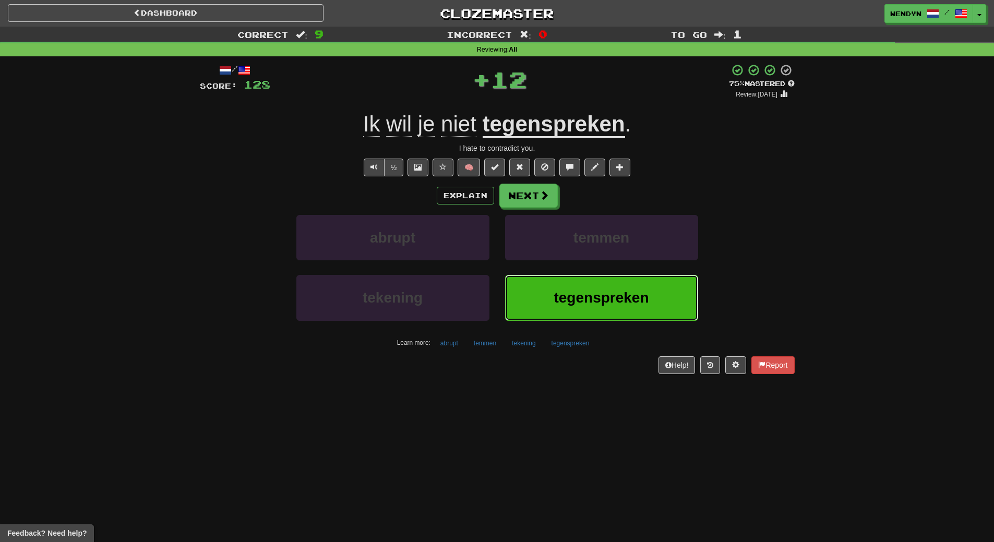
click at [549, 292] on button "tegenspreken" at bounding box center [601, 297] width 193 height 45
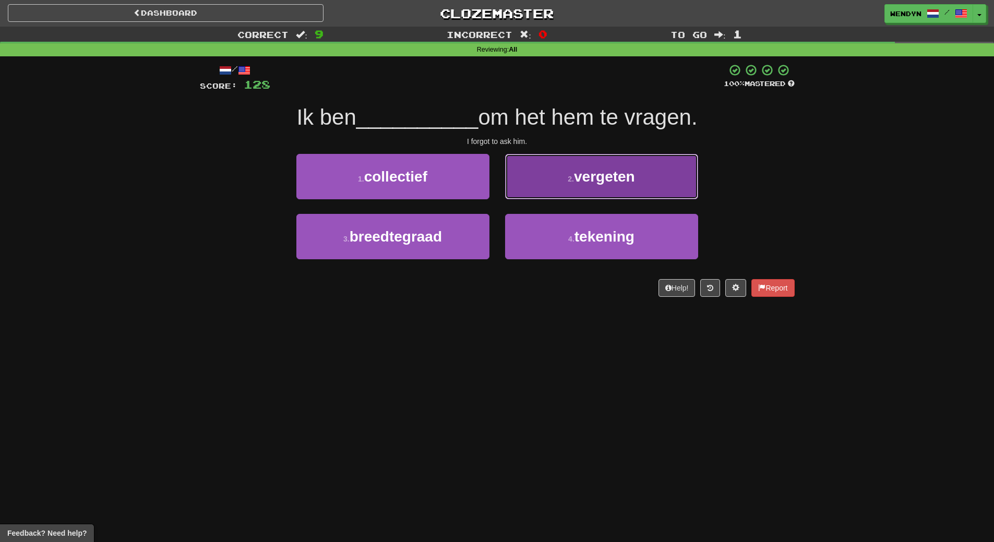
click at [645, 163] on button "2 . vergeten" at bounding box center [601, 176] width 193 height 45
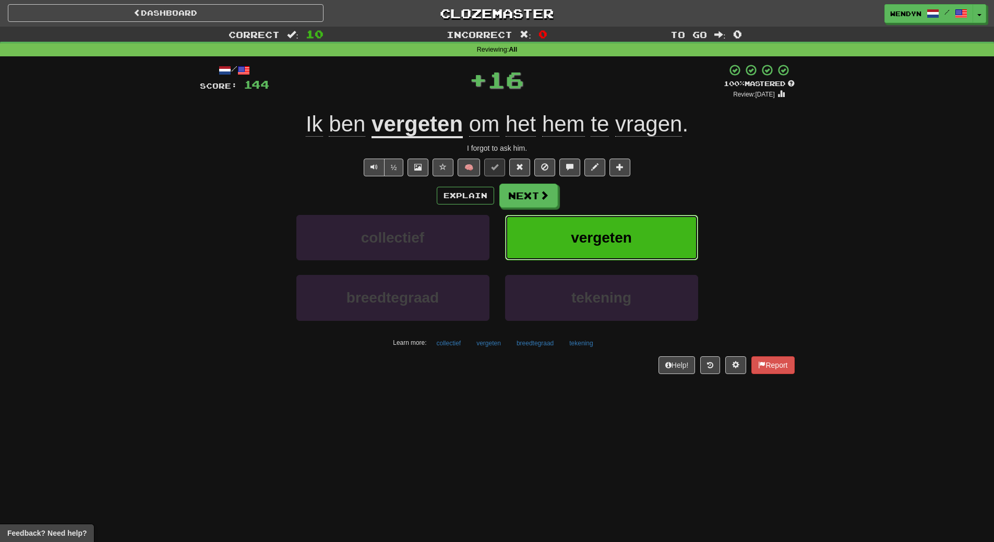
click at [634, 223] on button "vergeten" at bounding box center [601, 237] width 193 height 45
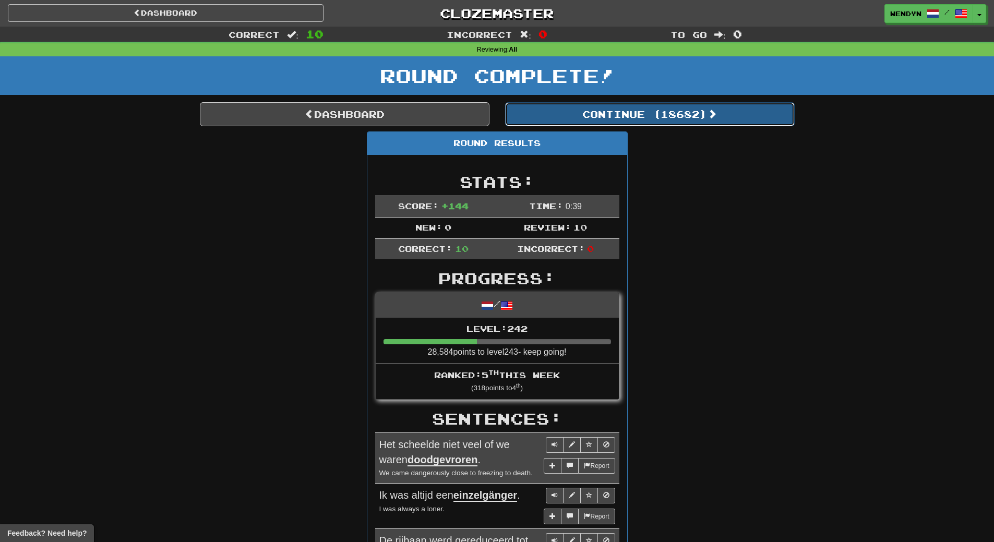
click at [675, 123] on button "Continue ( 18682 )" at bounding box center [650, 114] width 290 height 24
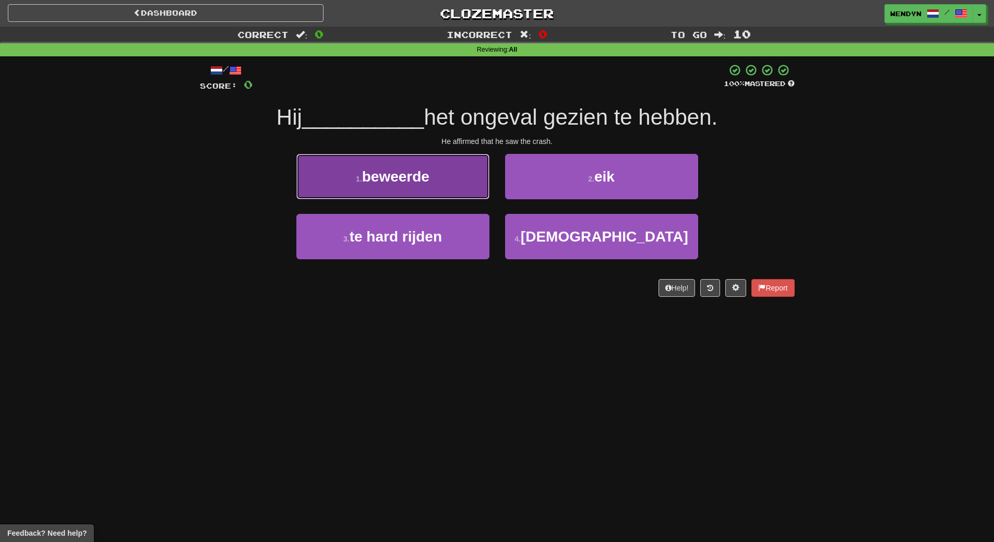
click at [448, 196] on button "1 . beweerde" at bounding box center [392, 176] width 193 height 45
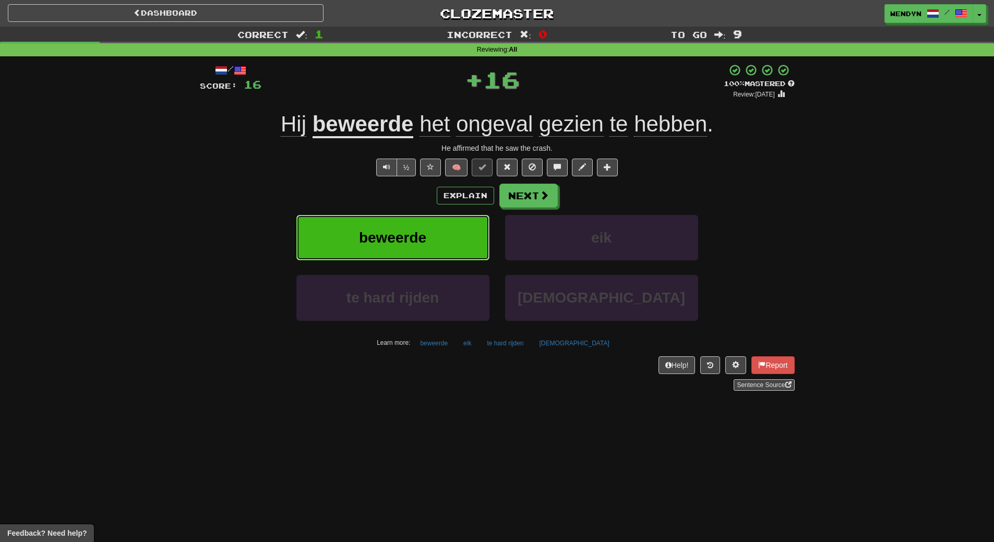
click at [440, 252] on button "beweerde" at bounding box center [392, 237] width 193 height 45
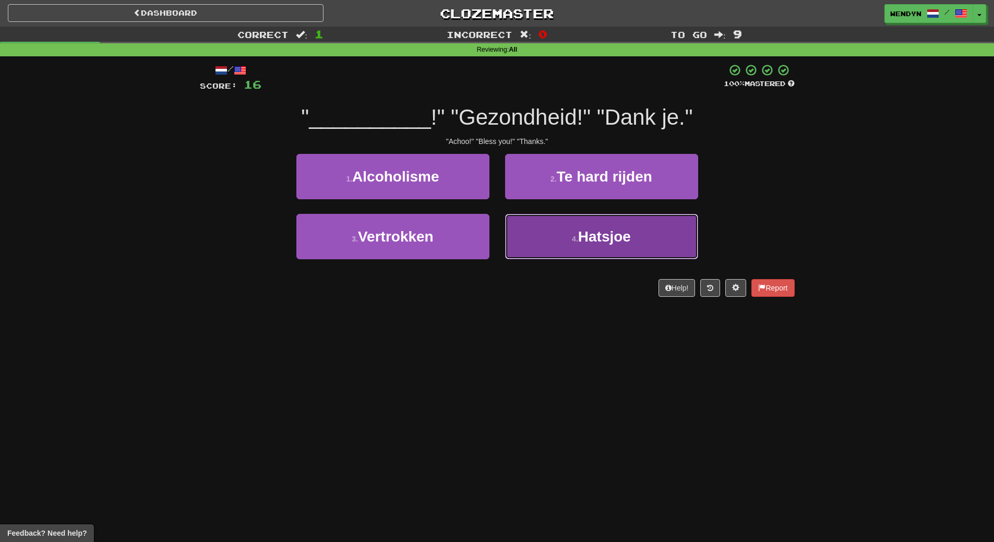
click at [584, 254] on button "4 . Hatsjoe" at bounding box center [601, 236] width 193 height 45
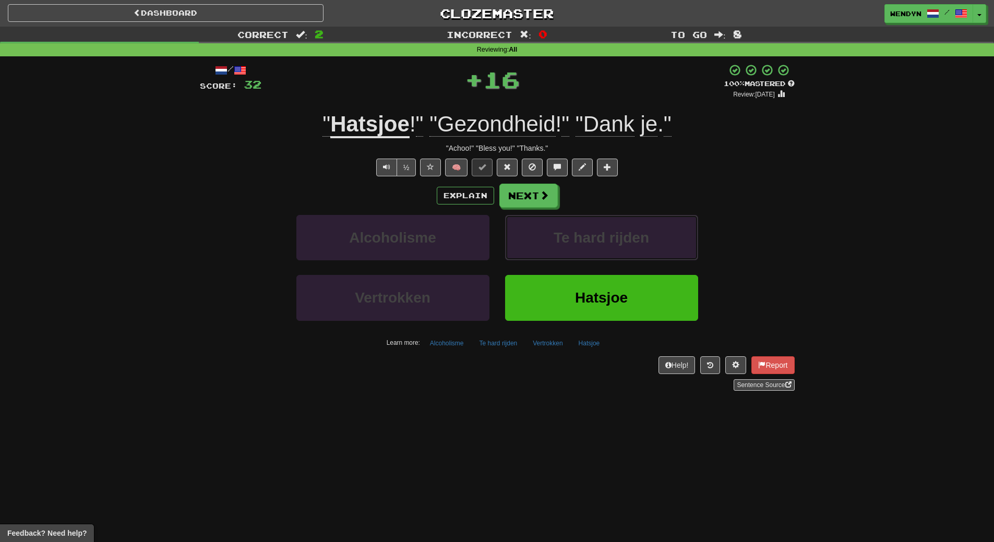
click at [584, 254] on button "Te hard rijden" at bounding box center [601, 237] width 193 height 45
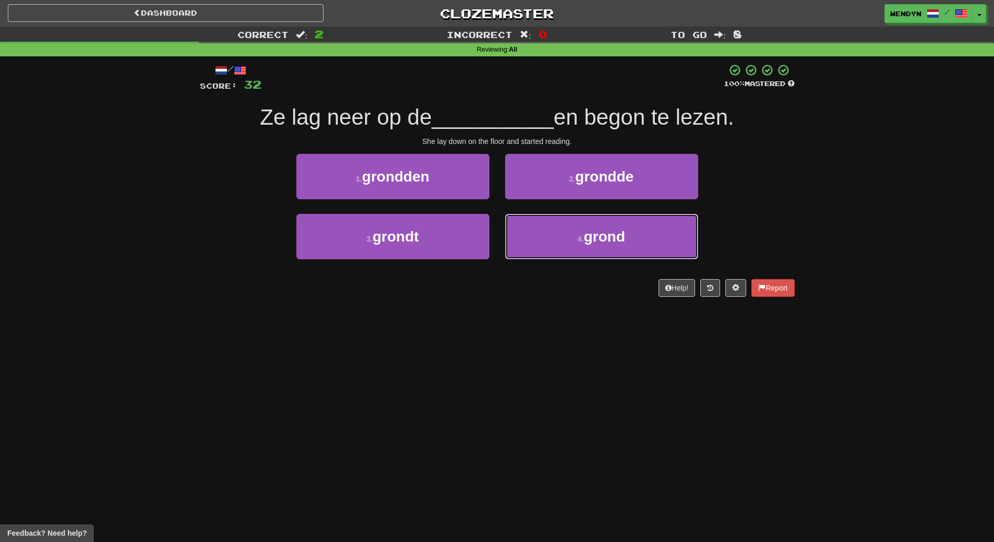
drag, startPoint x: 584, startPoint y: 254, endPoint x: 549, endPoint y: 337, distance: 90.3
click at [549, 337] on div "Dashboard Clozemaster WendyN / Toggle Dropdown Dashboard Leaderboard Activity F…" at bounding box center [497, 271] width 994 height 542
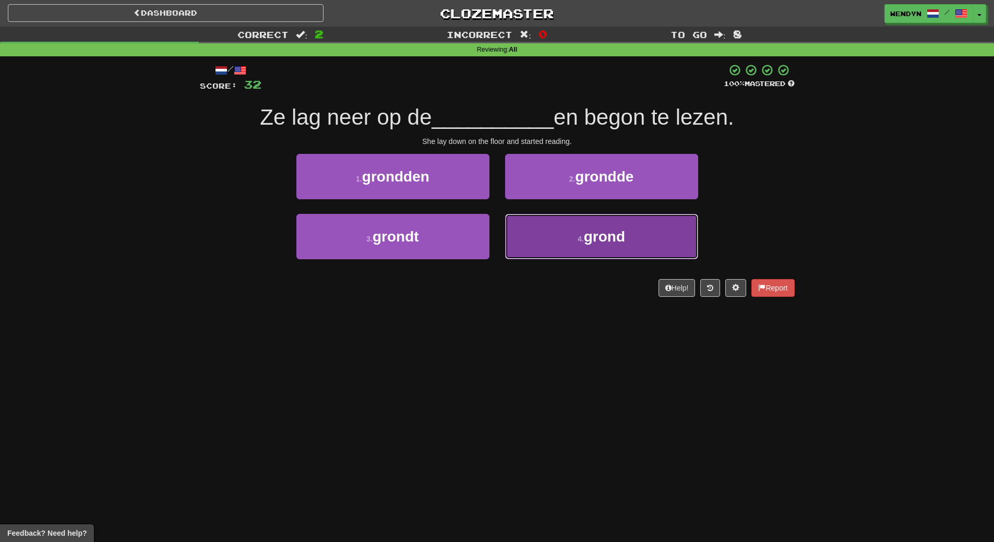
click at [564, 253] on button "4 . grond" at bounding box center [601, 236] width 193 height 45
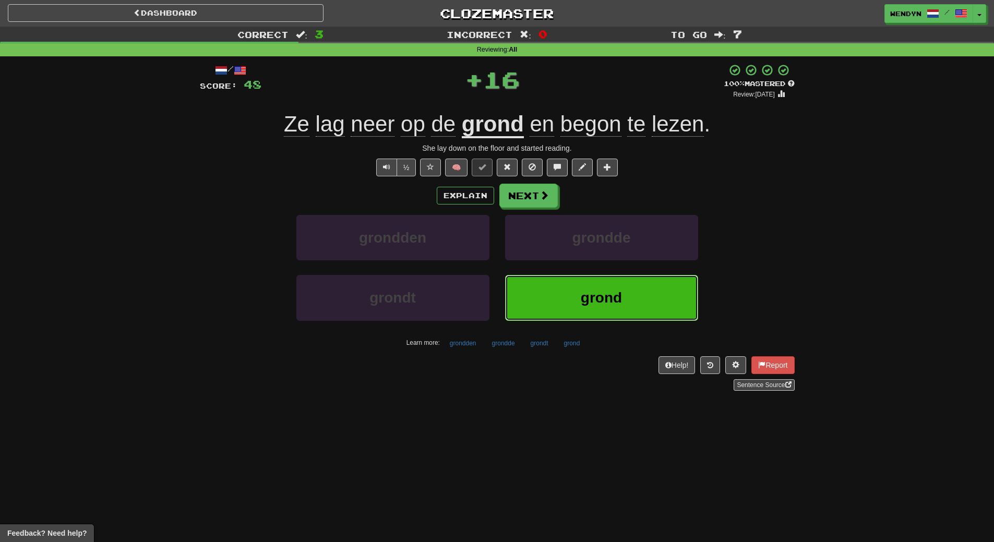
click at [557, 285] on button "grond" at bounding box center [601, 297] width 193 height 45
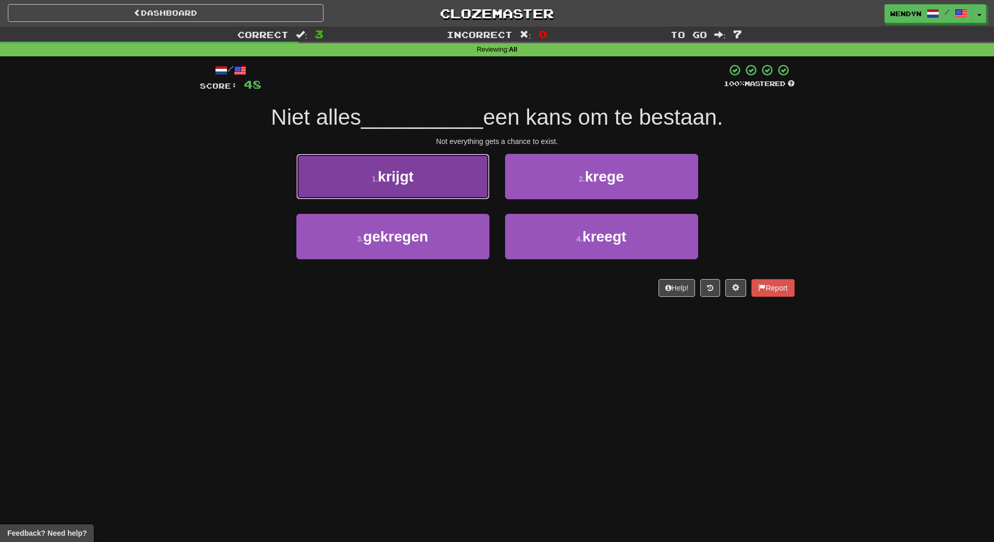
click at [421, 189] on button "1 . krijgt" at bounding box center [392, 176] width 193 height 45
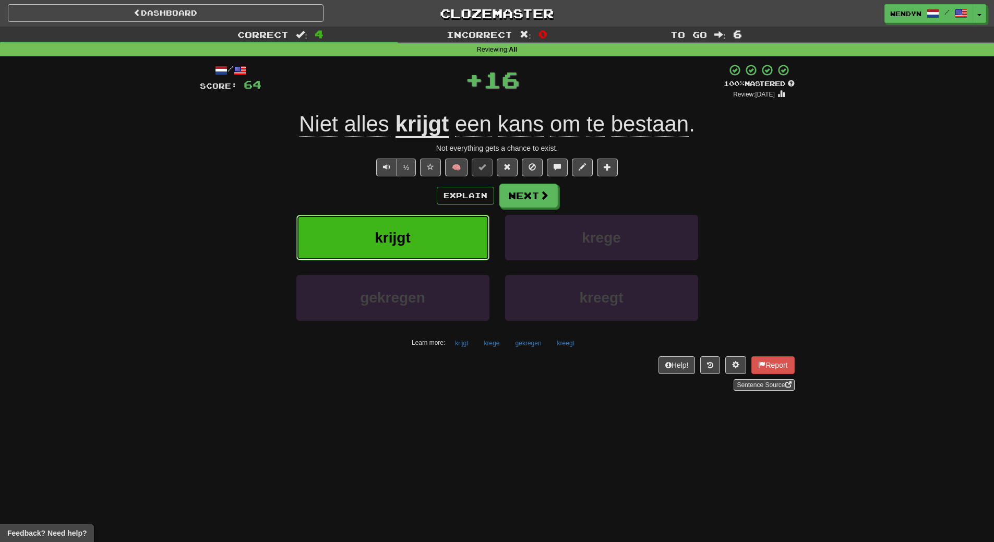
click at [419, 241] on button "krijgt" at bounding box center [392, 237] width 193 height 45
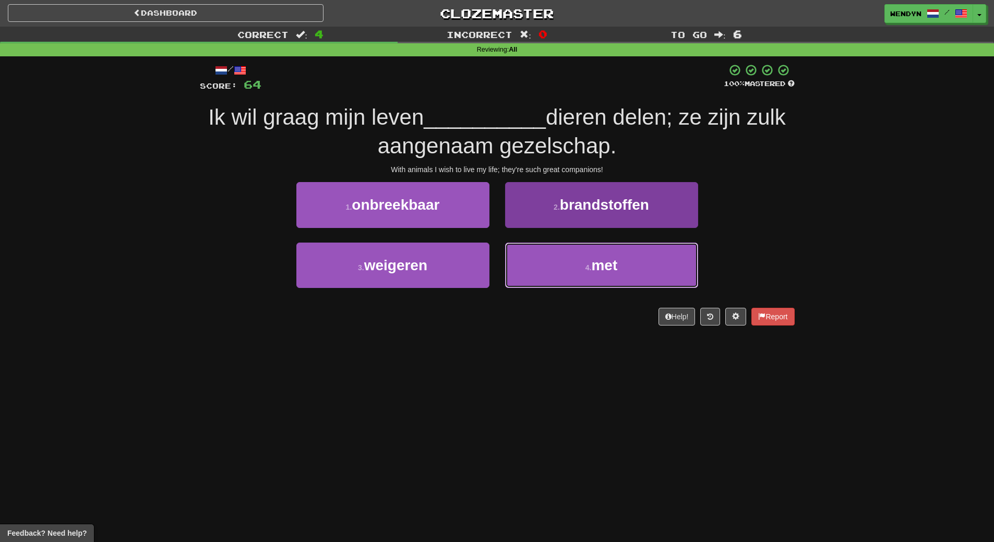
click at [601, 276] on button "4 . met" at bounding box center [601, 265] width 193 height 45
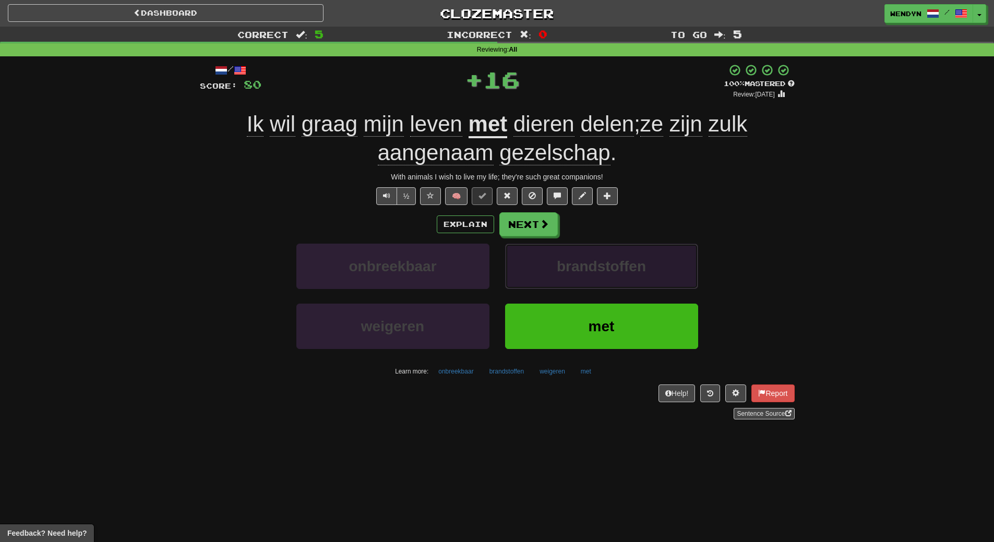
click at [601, 276] on button "brandstoffen" at bounding box center [601, 266] width 193 height 45
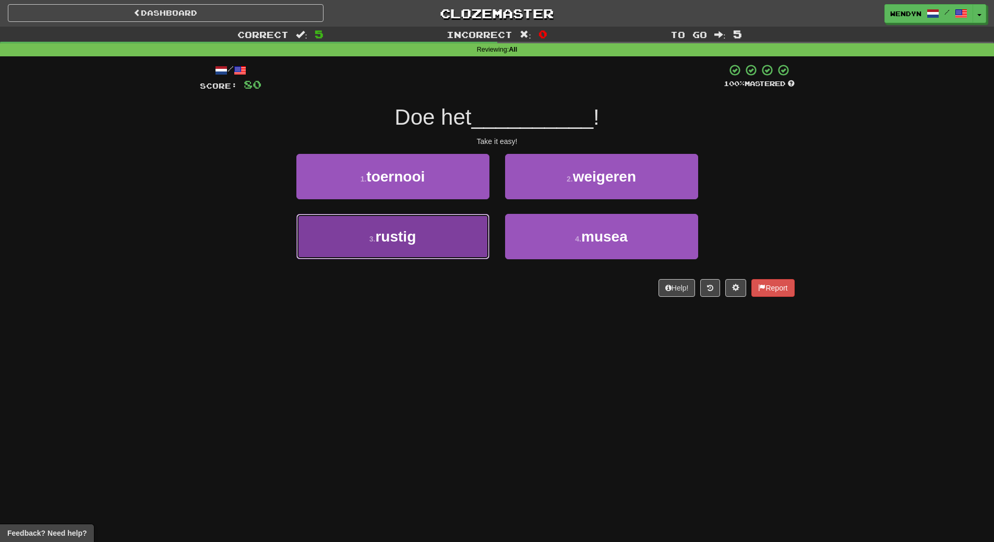
click at [453, 246] on button "3 . rustig" at bounding box center [392, 236] width 193 height 45
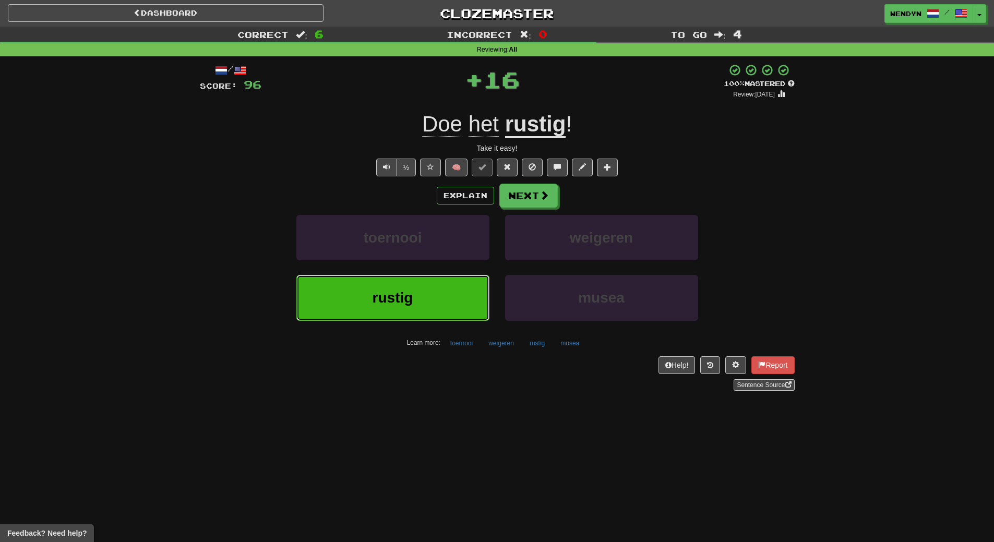
click at [447, 298] on button "rustig" at bounding box center [392, 297] width 193 height 45
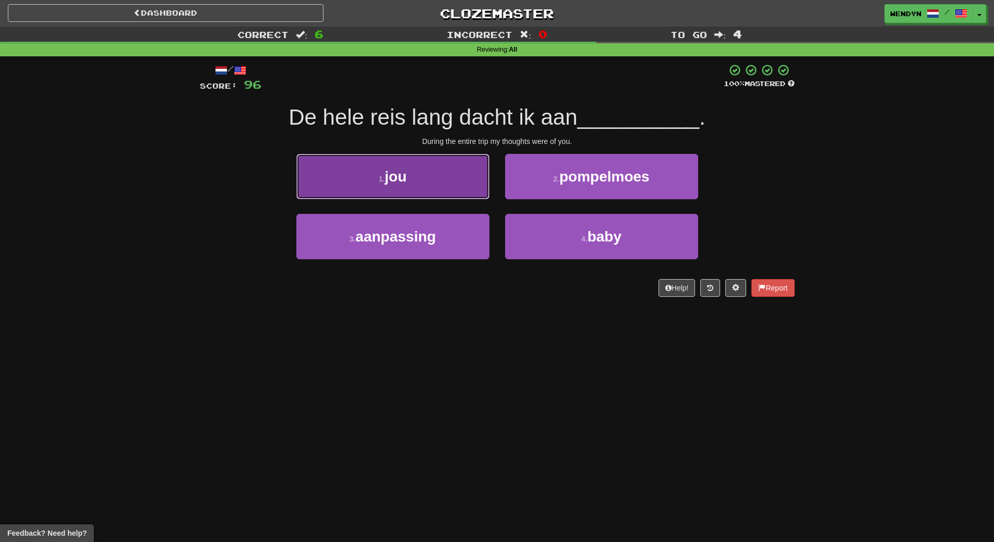
click at [423, 189] on button "1 . jou" at bounding box center [392, 176] width 193 height 45
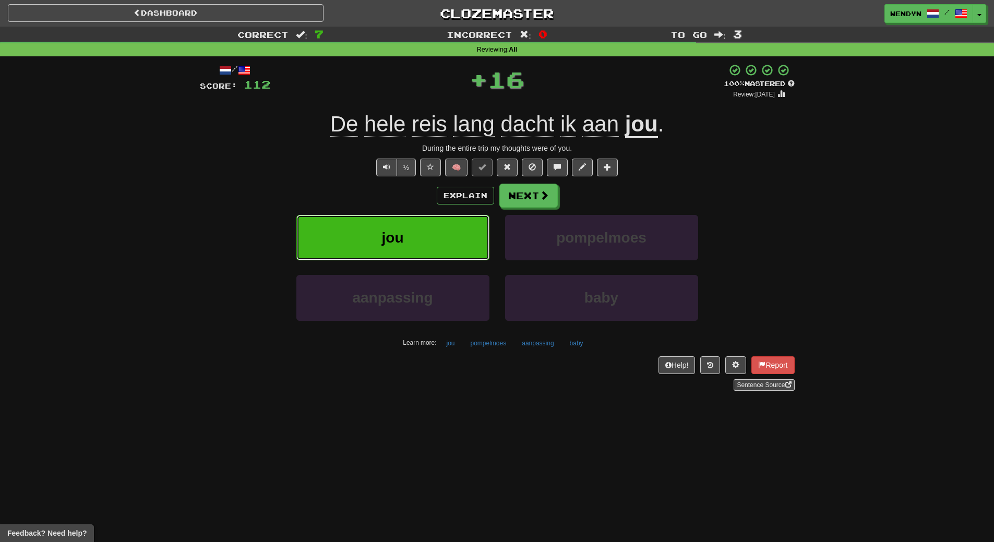
click at [421, 234] on button "jou" at bounding box center [392, 237] width 193 height 45
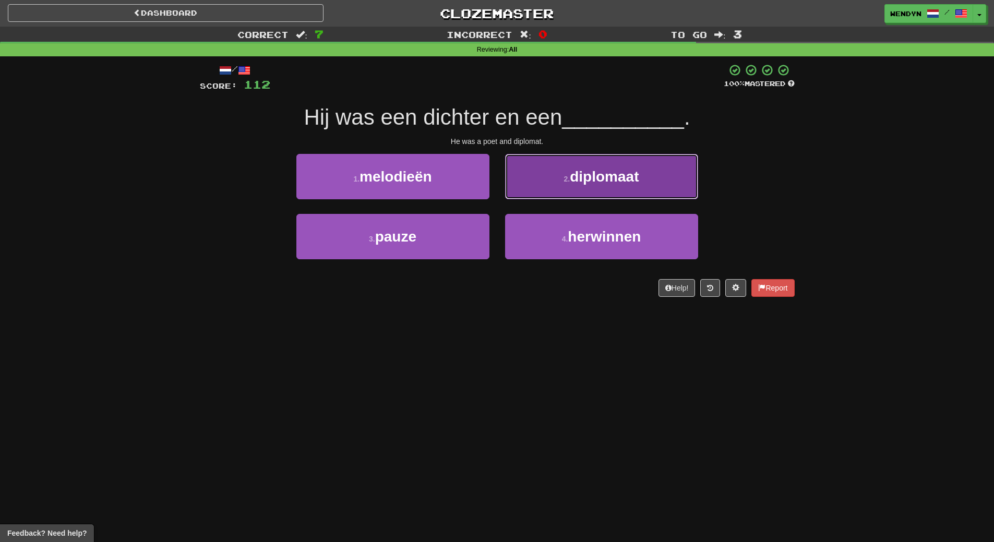
click at [645, 188] on button "2 . diplomaat" at bounding box center [601, 176] width 193 height 45
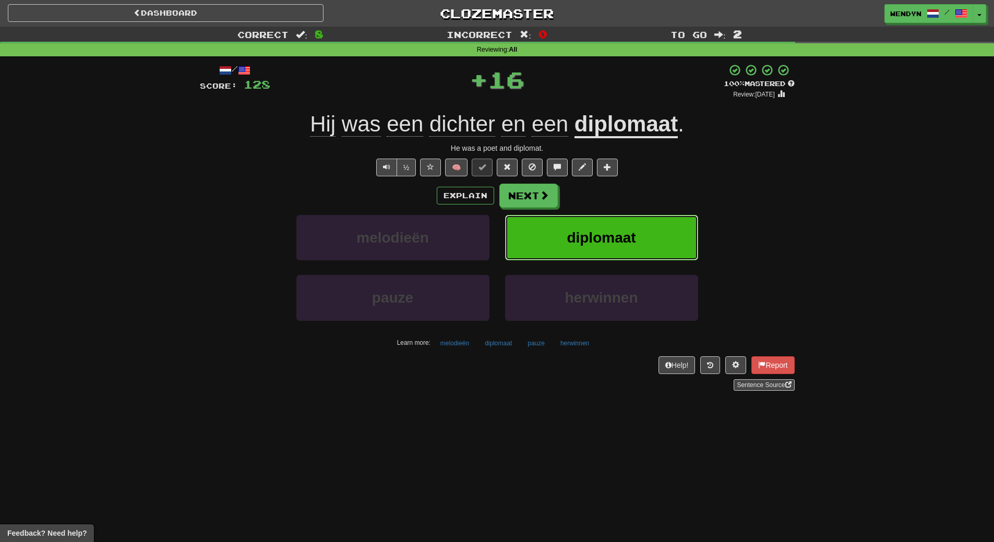
click at [625, 237] on span "diplomaat" at bounding box center [601, 238] width 69 height 16
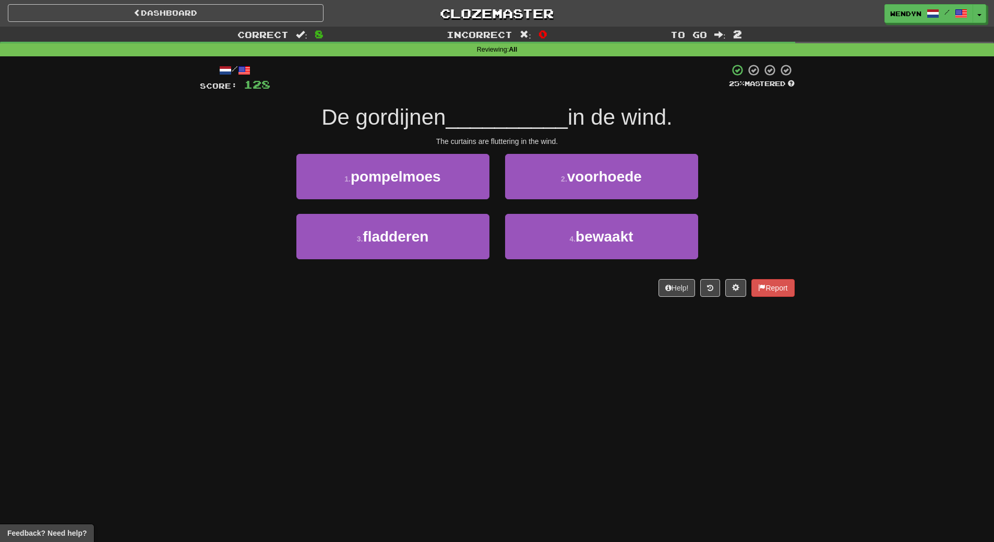
click at [444, 260] on div "3 . fladderen" at bounding box center [393, 244] width 209 height 60
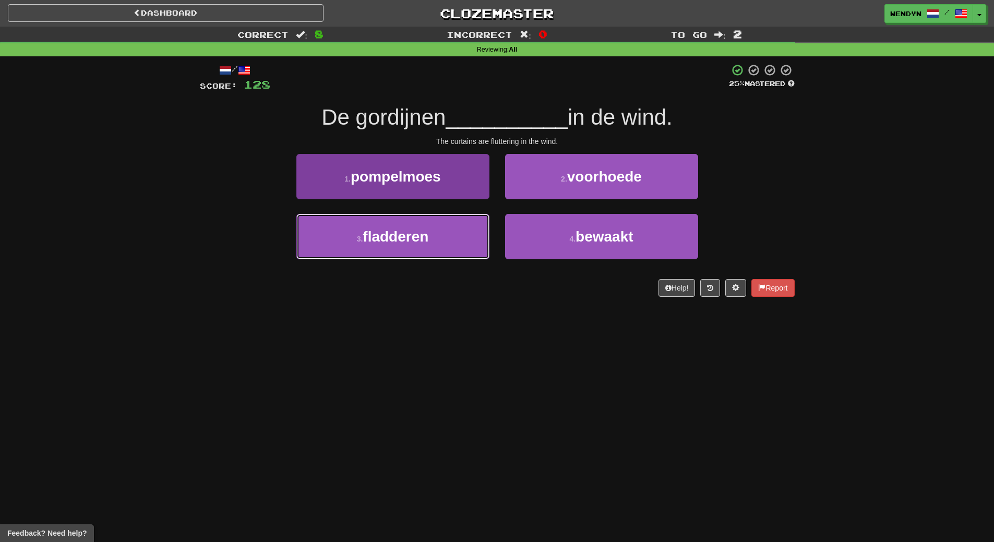
click at [445, 252] on button "3 . fladderen" at bounding box center [392, 236] width 193 height 45
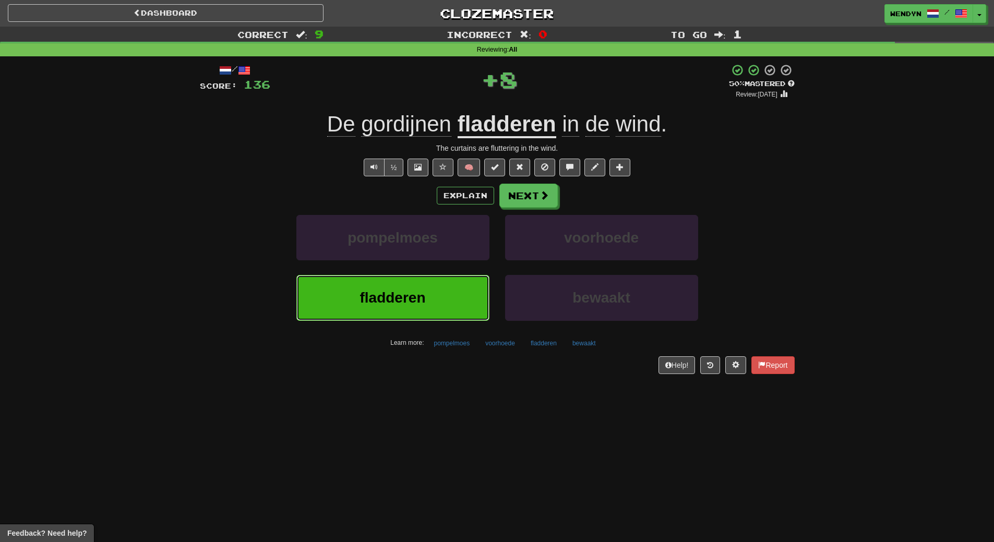
click at [440, 292] on button "fladderen" at bounding box center [392, 297] width 193 height 45
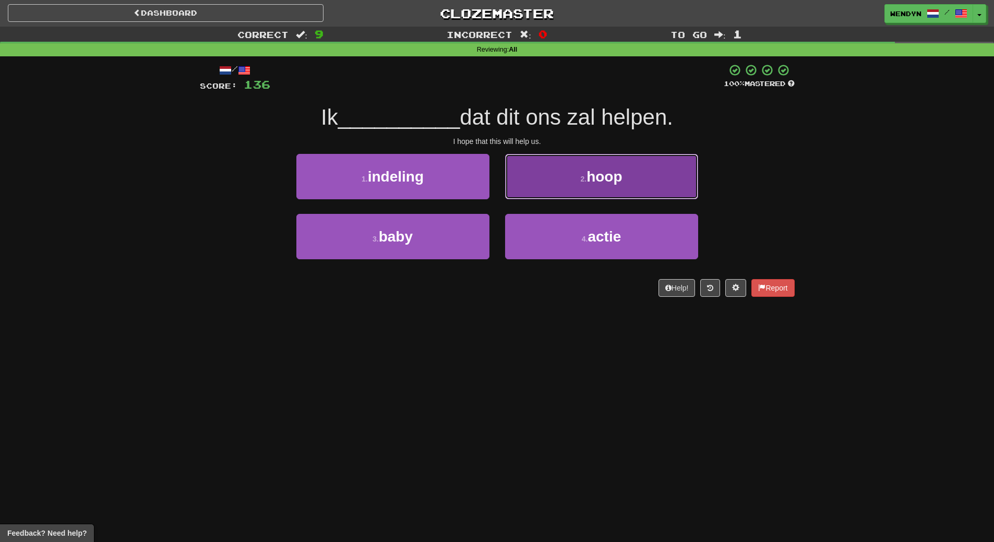
click at [631, 176] on button "2 . hoop" at bounding box center [601, 176] width 193 height 45
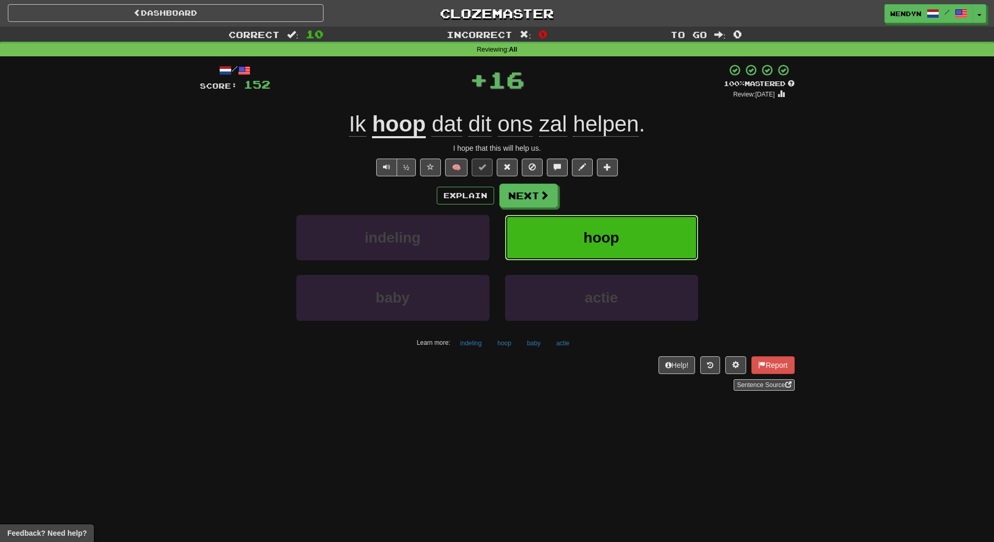
click at [624, 225] on button "hoop" at bounding box center [601, 237] width 193 height 45
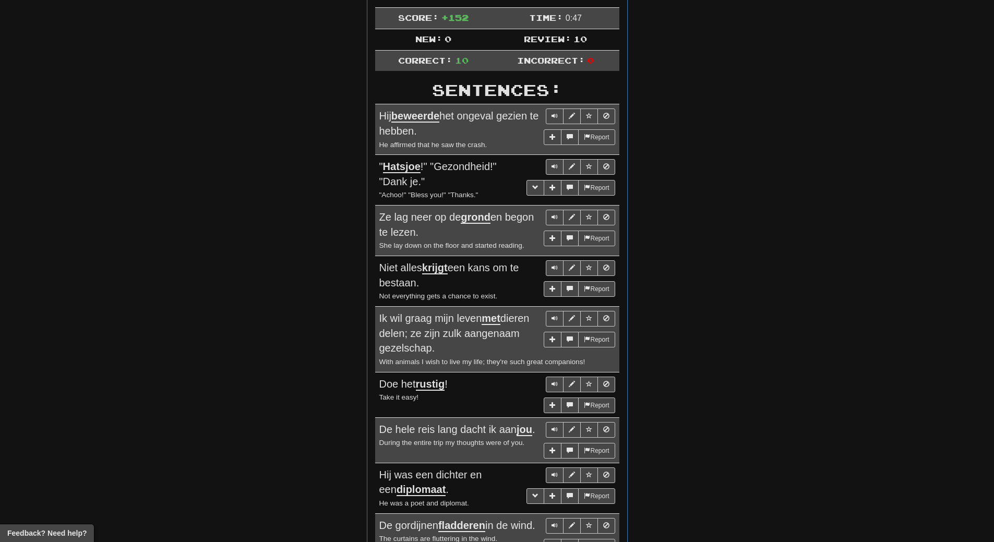
scroll to position [52, 0]
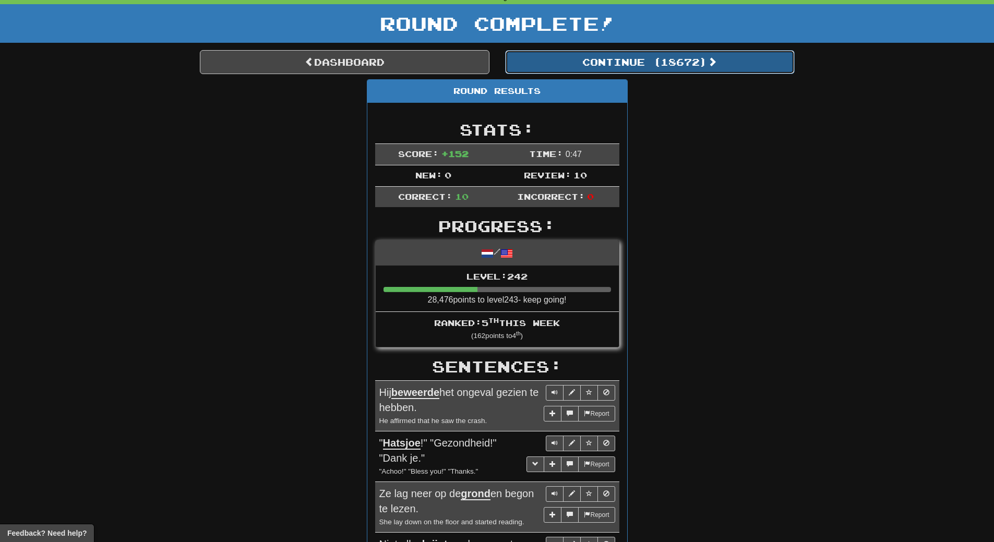
click at [675, 68] on button "Continue ( 18672 )" at bounding box center [650, 62] width 290 height 24
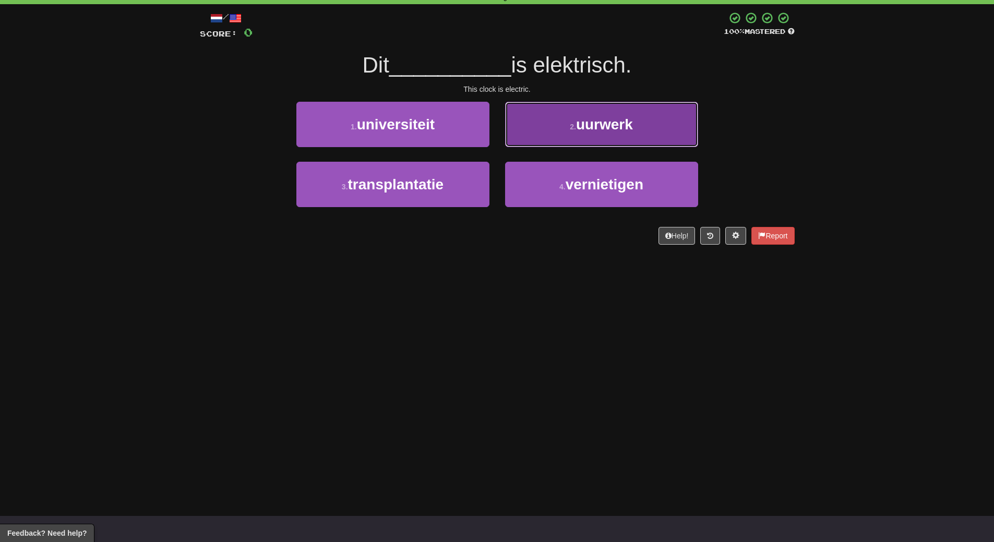
click at [637, 117] on button "2 . uurwerk" at bounding box center [601, 124] width 193 height 45
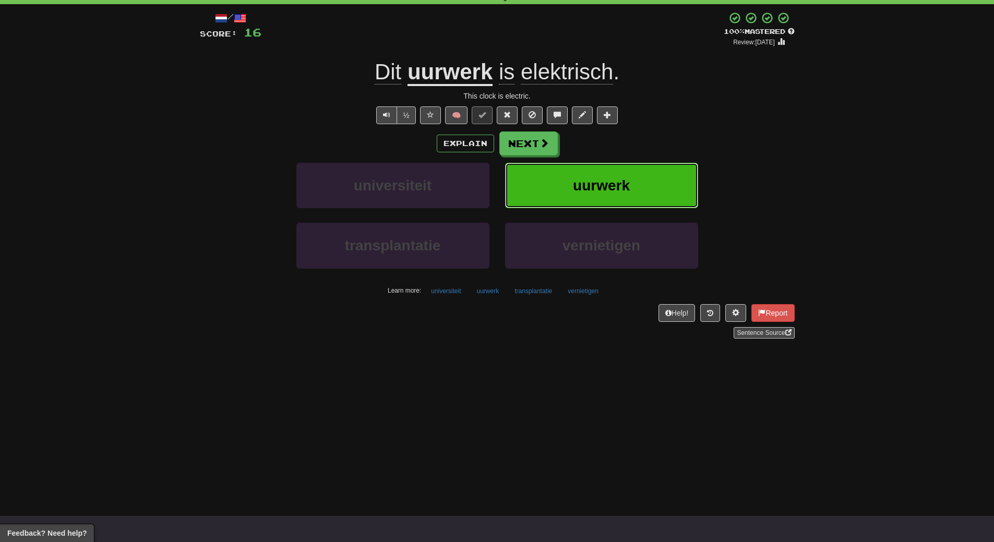
click at [628, 184] on span "uurwerk" at bounding box center [601, 185] width 57 height 16
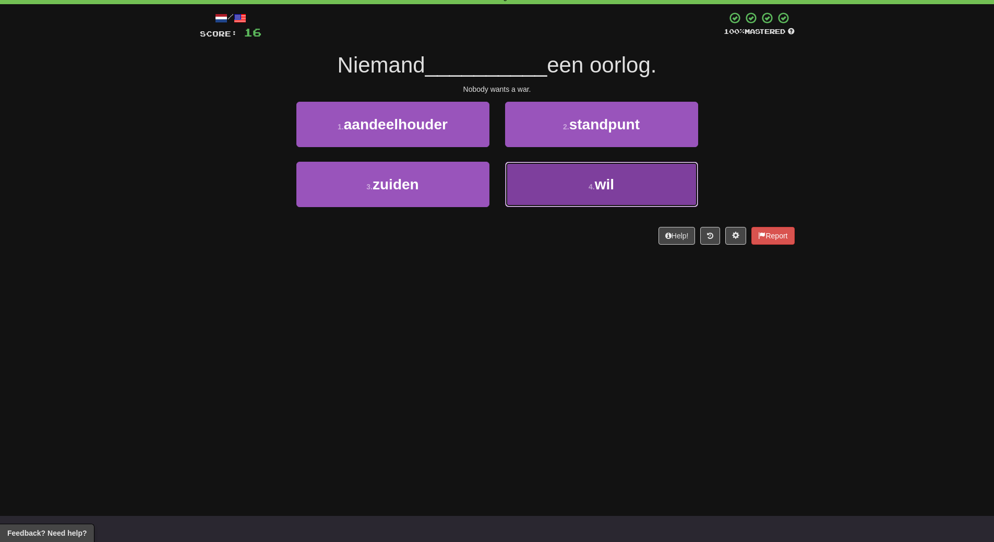
click at [621, 180] on button "4 . wil" at bounding box center [601, 184] width 193 height 45
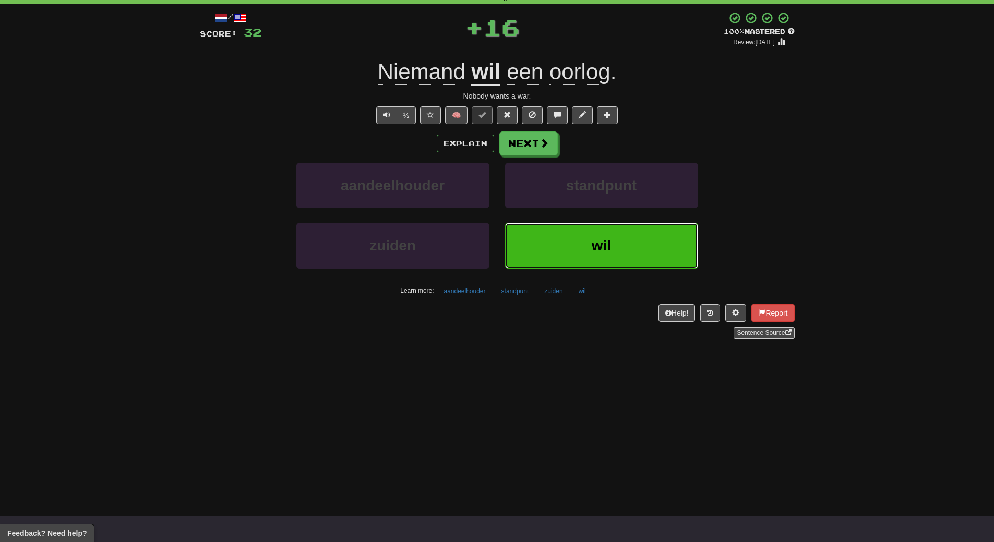
click at [610, 243] on span "wil" at bounding box center [601, 246] width 19 height 16
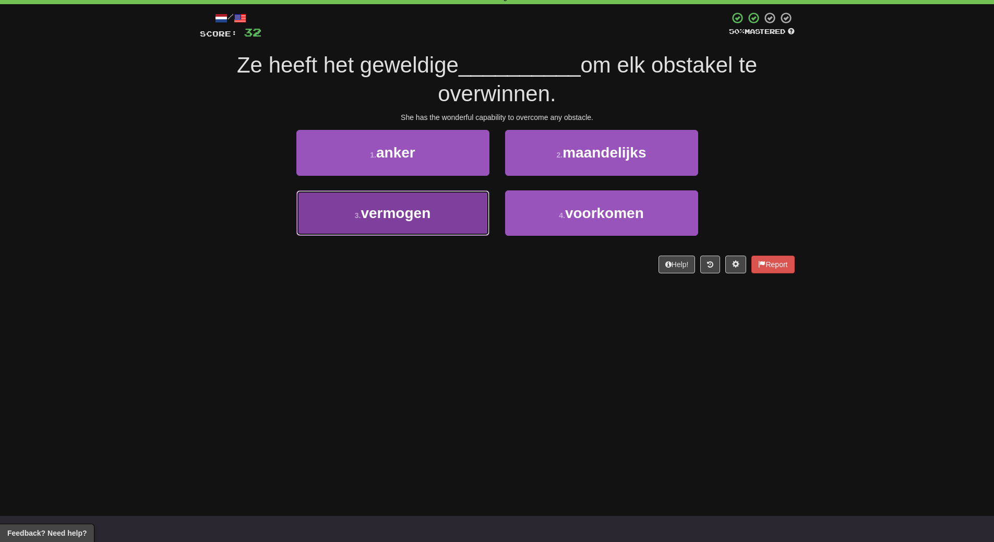
click at [393, 220] on span "vermogen" at bounding box center [396, 213] width 70 height 16
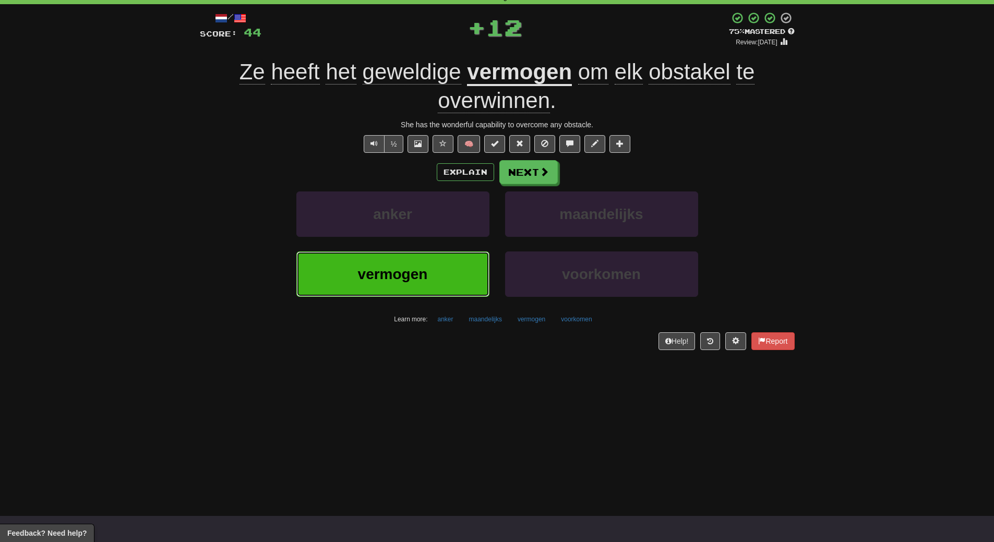
click at [393, 269] on span "vermogen" at bounding box center [393, 274] width 70 height 16
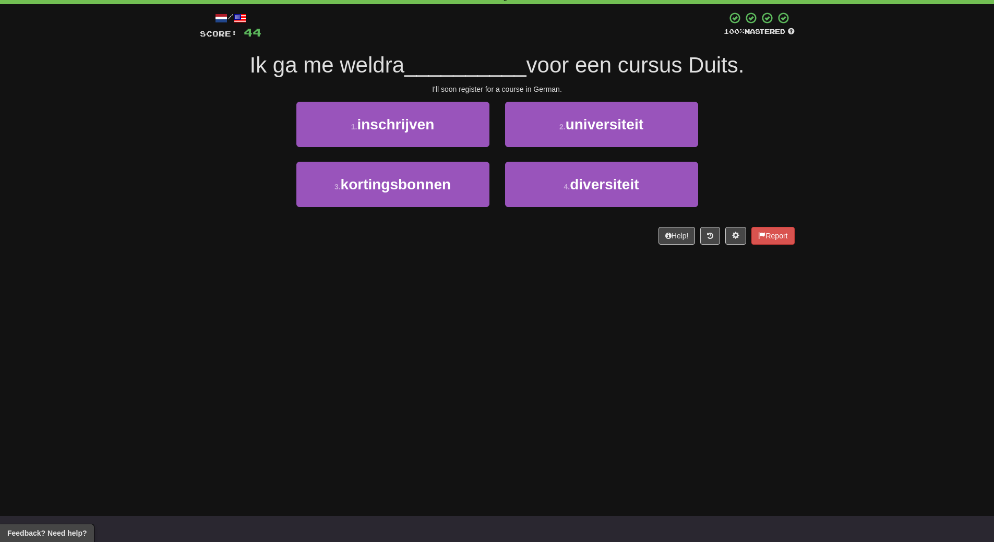
click at [426, 101] on div "/ Score: 44 100 % Mastered Ik ga me weldra __________ voor een cursus Duits. I'…" at bounding box center [497, 127] width 595 height 233
click at [428, 151] on div "1 . inschrijven" at bounding box center [393, 132] width 209 height 60
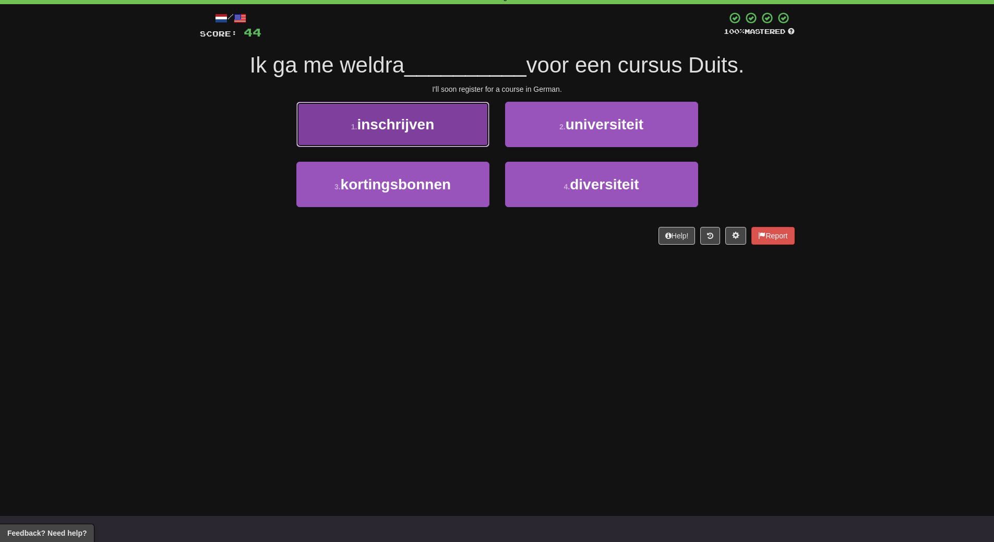
click at [427, 120] on span "inschrijven" at bounding box center [395, 124] width 77 height 16
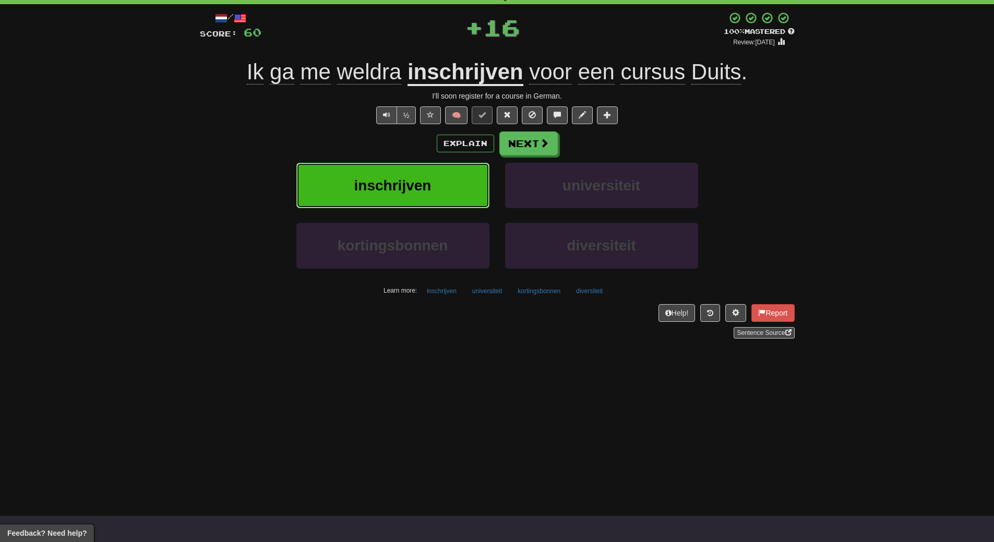
click at [362, 200] on button "inschrijven" at bounding box center [392, 185] width 193 height 45
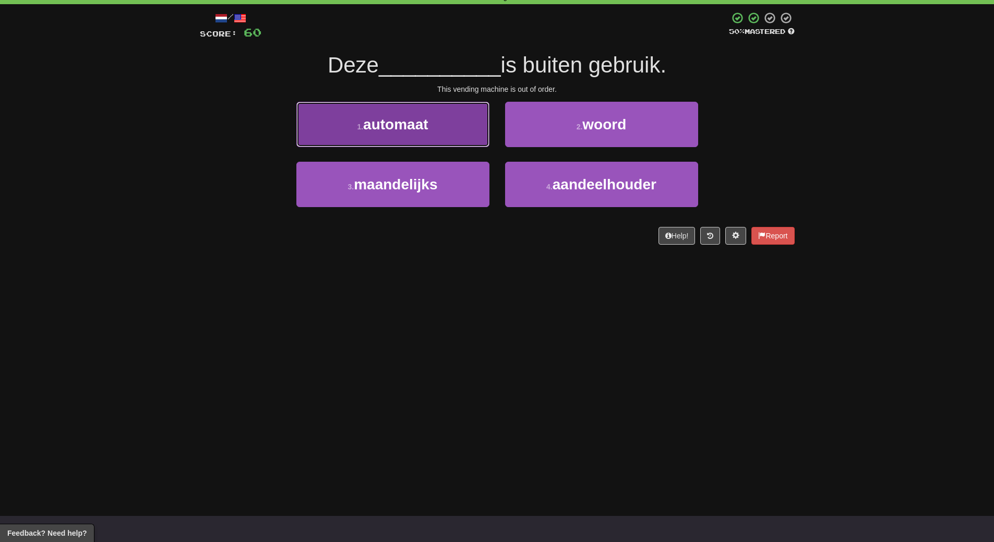
click at [437, 139] on button "1 . automaat" at bounding box center [392, 124] width 193 height 45
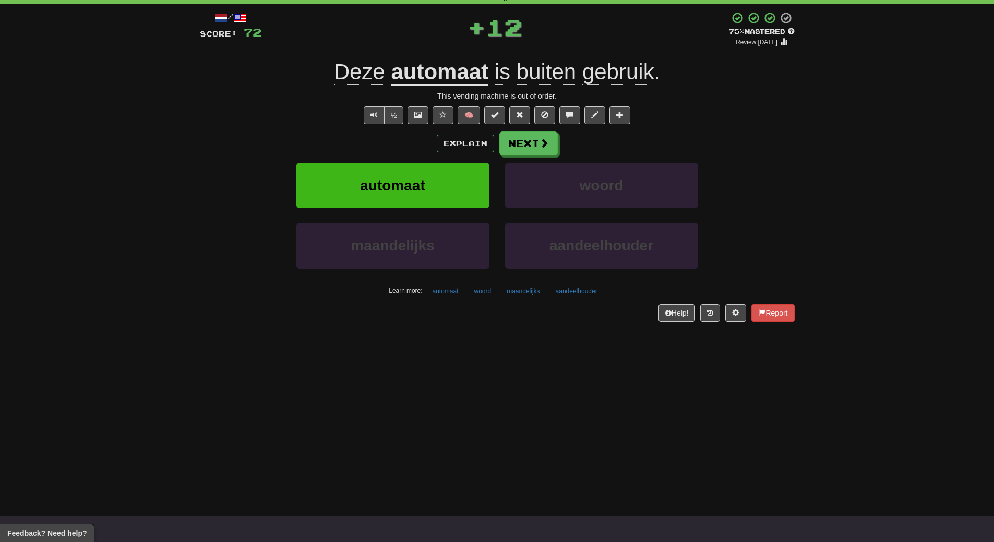
click at [428, 145] on div "Explain Next" at bounding box center [497, 144] width 595 height 24
click at [427, 188] on button "automaat" at bounding box center [392, 185] width 193 height 45
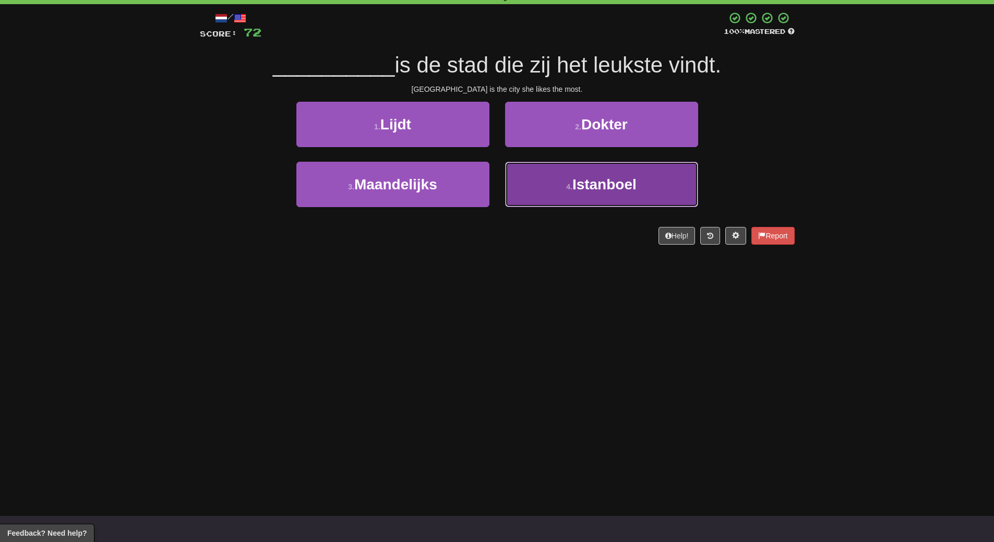
click at [576, 181] on span "Istanboel" at bounding box center [605, 184] width 64 height 16
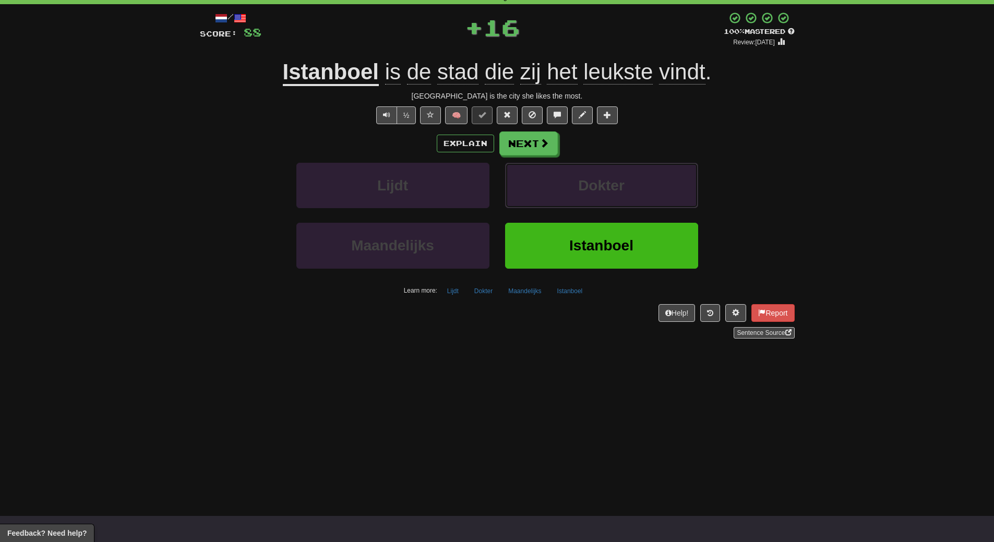
click at [576, 181] on button "Dokter" at bounding box center [601, 185] width 193 height 45
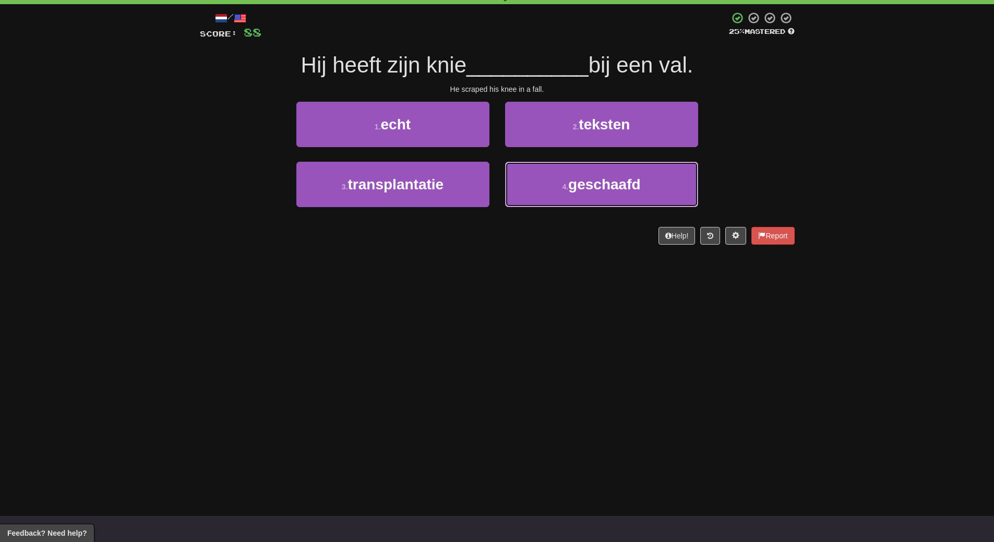
drag, startPoint x: 576, startPoint y: 181, endPoint x: 539, endPoint y: 268, distance: 95.4
click at [539, 268] on div "Dashboard Clozemaster WendyN / Toggle Dropdown Dashboard Leaderboard Activity F…" at bounding box center [497, 219] width 994 height 542
click at [538, 268] on div "Dashboard Clozemaster WendyN / Toggle Dropdown Dashboard Leaderboard Activity F…" at bounding box center [497, 219] width 994 height 542
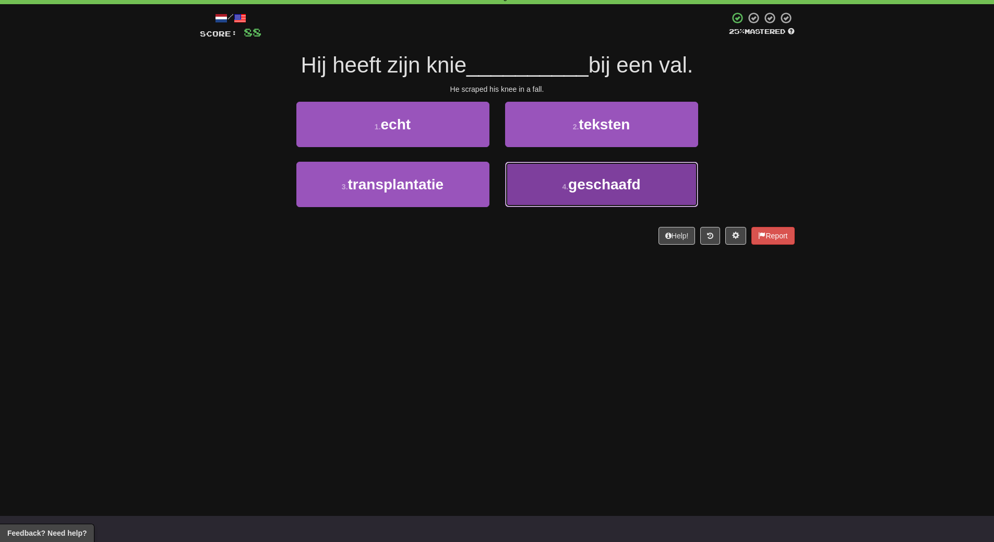
click at [587, 188] on span "geschaafd" at bounding box center [604, 184] width 73 height 16
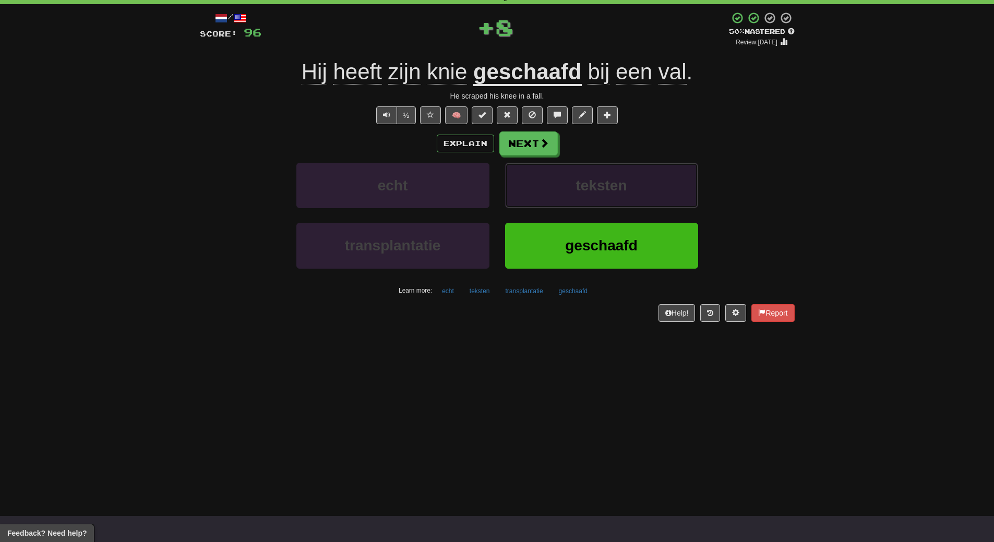
click at [587, 188] on span "teksten" at bounding box center [601, 185] width 51 height 16
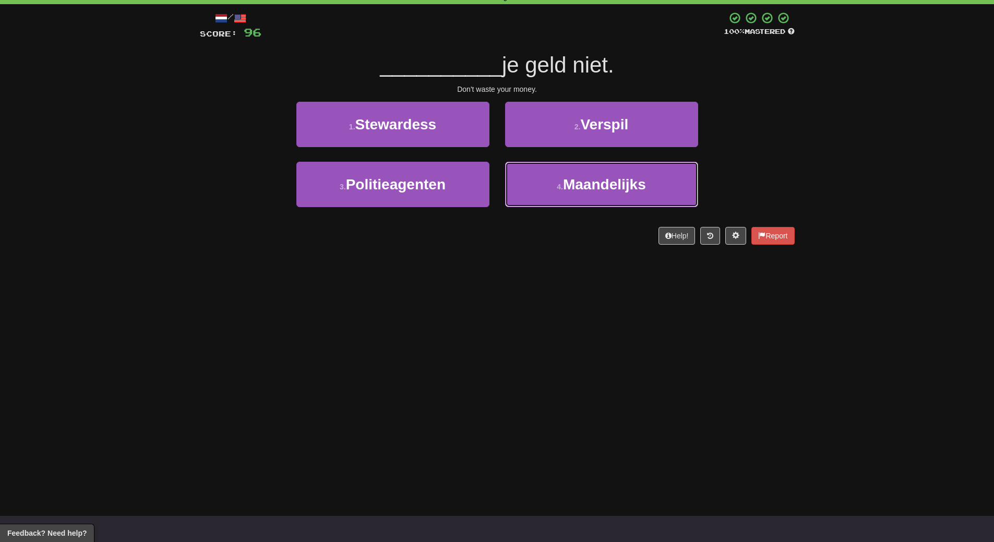
drag, startPoint x: 587, startPoint y: 188, endPoint x: 579, endPoint y: 262, distance: 73.5
click at [579, 262] on div "Dashboard Clozemaster WendyN / Toggle Dropdown Dashboard Leaderboard Activity F…" at bounding box center [497, 219] width 994 height 542
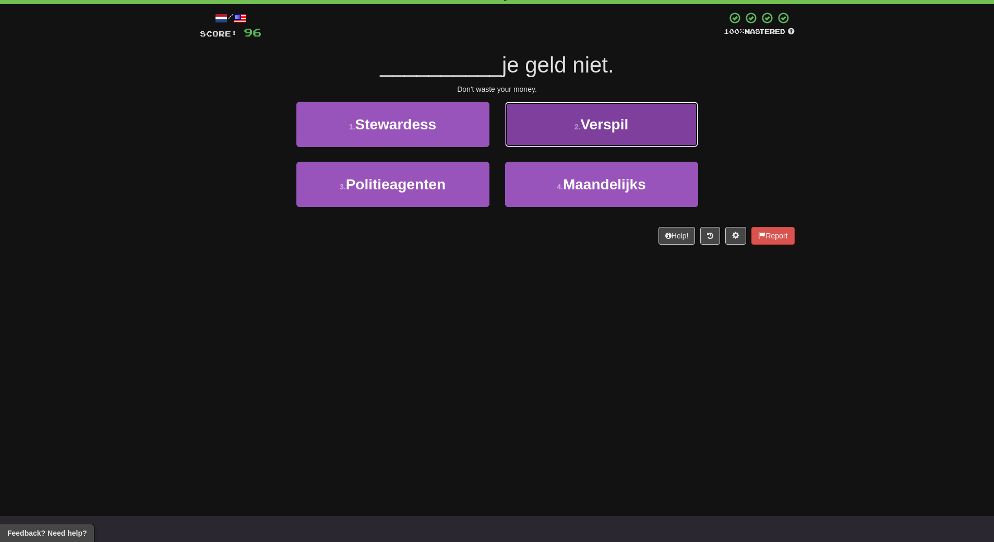
click at [597, 137] on button "2 . Verspil" at bounding box center [601, 124] width 193 height 45
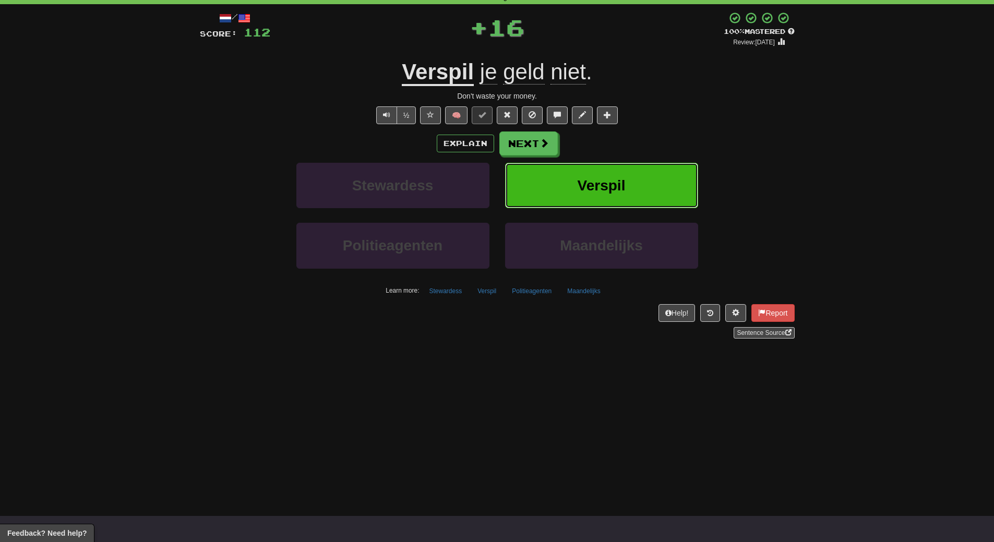
click at [598, 187] on span "Verspil" at bounding box center [602, 185] width 48 height 16
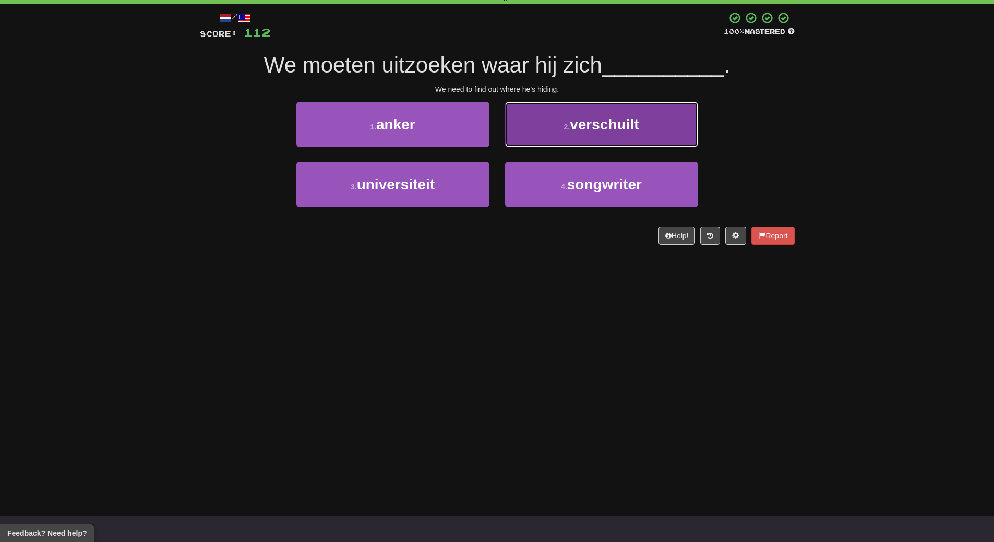
click at [610, 126] on span "verschuilt" at bounding box center [604, 124] width 69 height 16
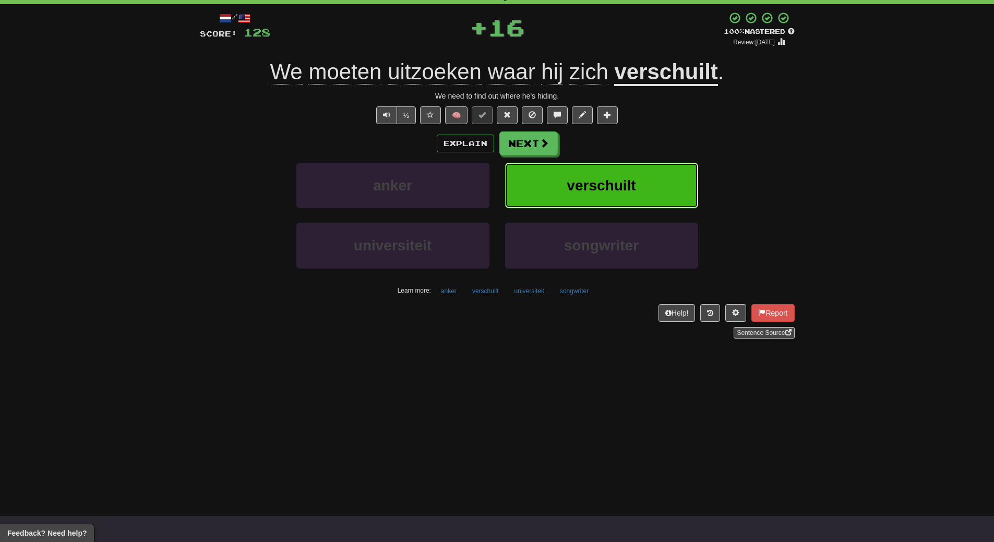
click at [610, 164] on button "verschuilt" at bounding box center [601, 185] width 193 height 45
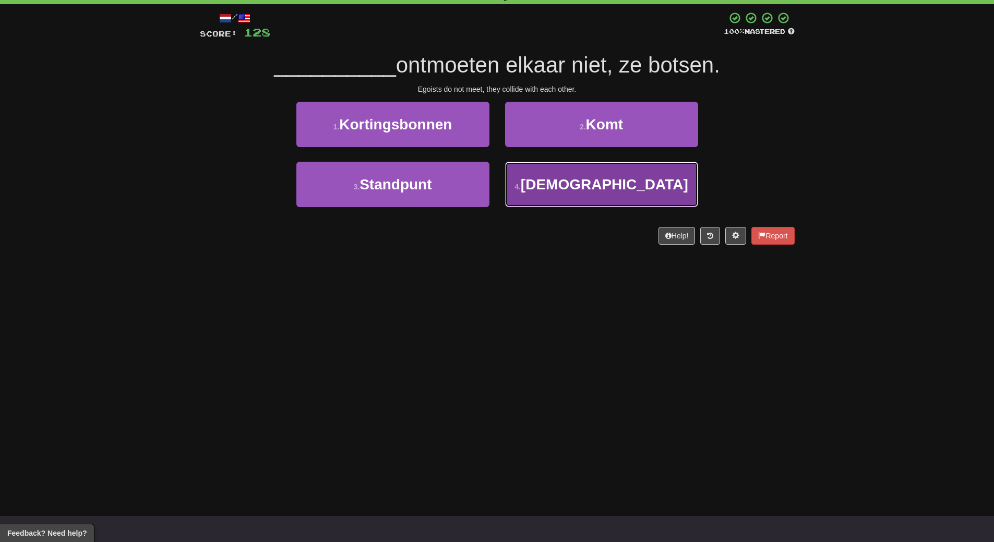
click at [582, 179] on span "Egoïsten" at bounding box center [605, 184] width 168 height 16
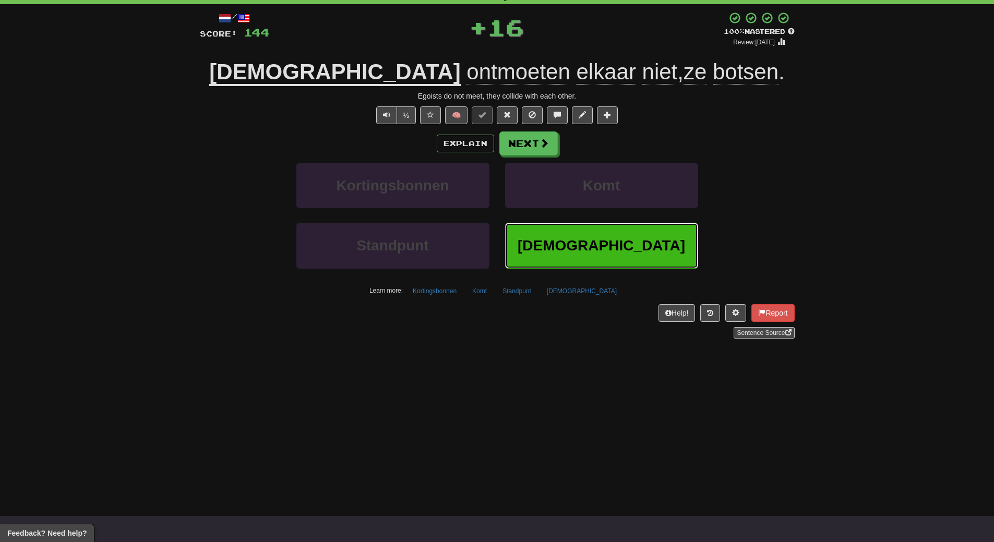
click at [578, 234] on button "Egoïsten" at bounding box center [601, 245] width 193 height 45
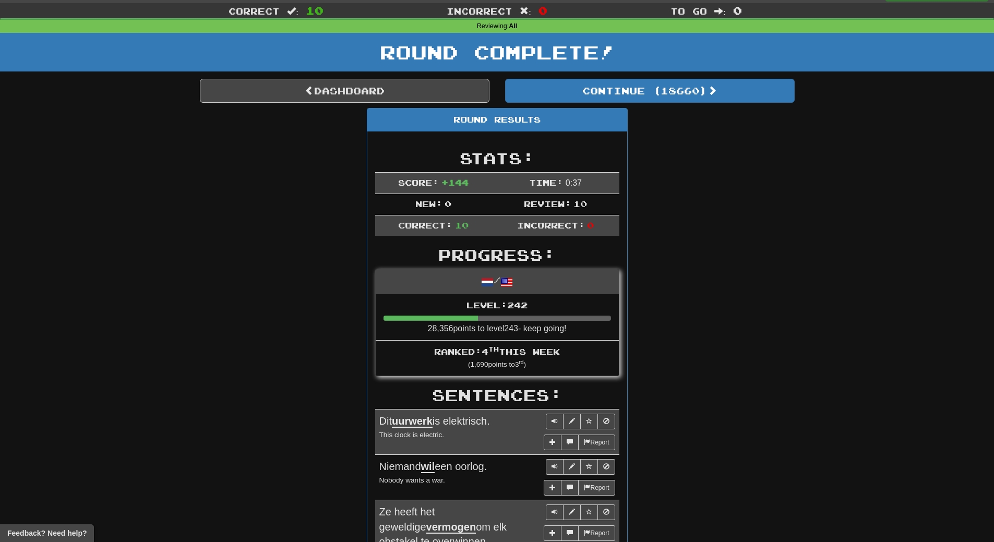
scroll to position [0, 0]
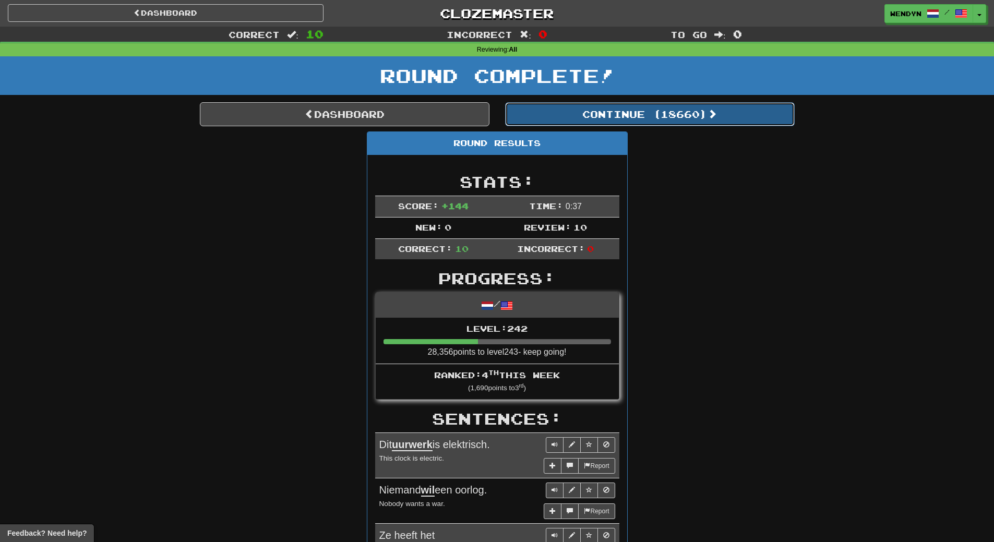
click at [697, 116] on button "Continue ( 18660 )" at bounding box center [650, 114] width 290 height 24
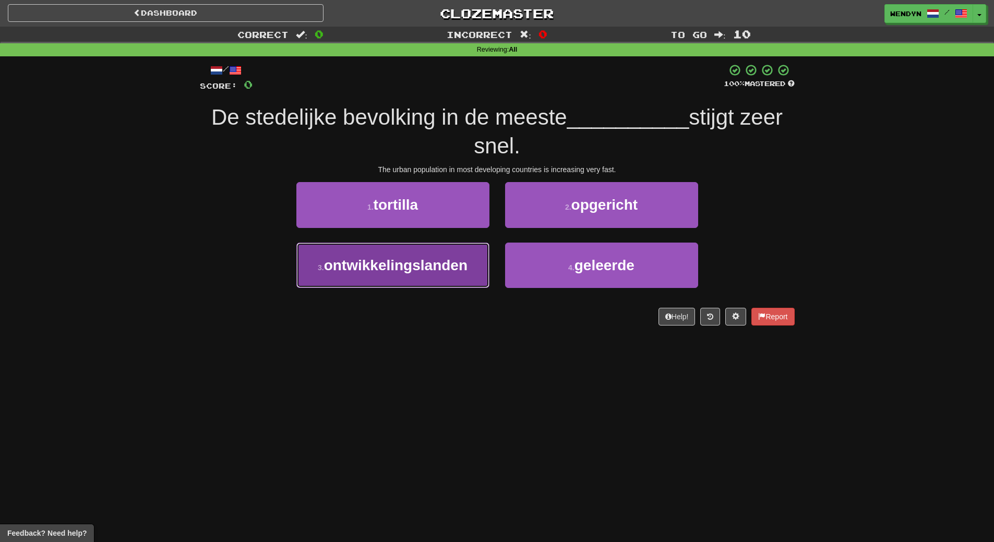
click at [409, 269] on span "ontwikkelingslanden" at bounding box center [396, 265] width 144 height 16
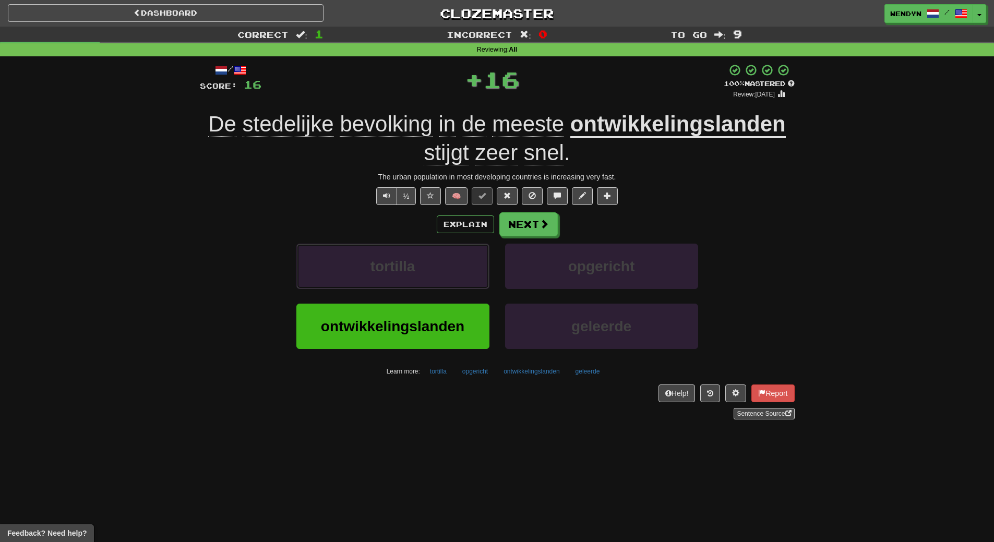
click at [409, 269] on span "tortilla" at bounding box center [393, 266] width 45 height 16
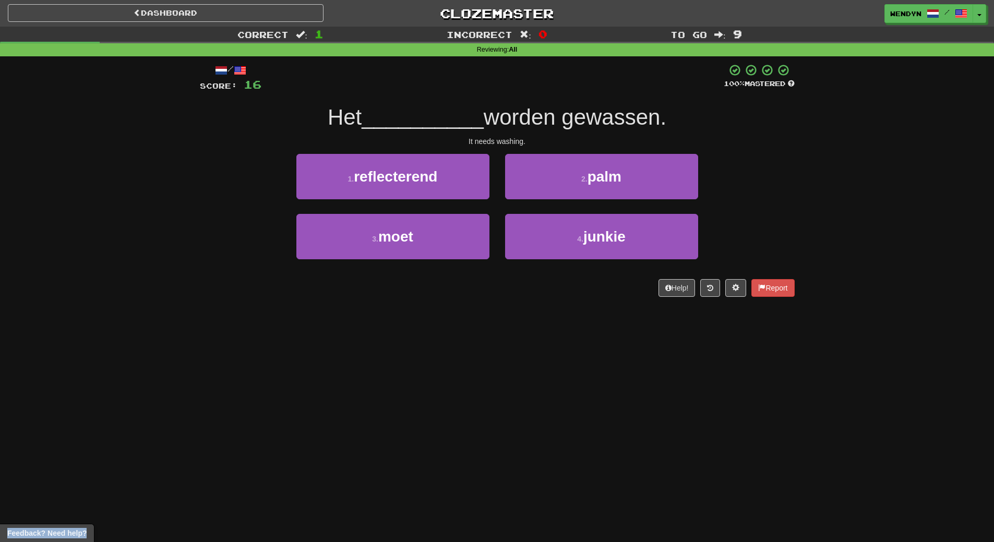
drag, startPoint x: 409, startPoint y: 269, endPoint x: 396, endPoint y: 325, distance: 57.4
click at [396, 325] on div "Dashboard Clozemaster WendyN / Toggle Dropdown Dashboard Leaderboard Activity F…" at bounding box center [497, 271] width 994 height 542
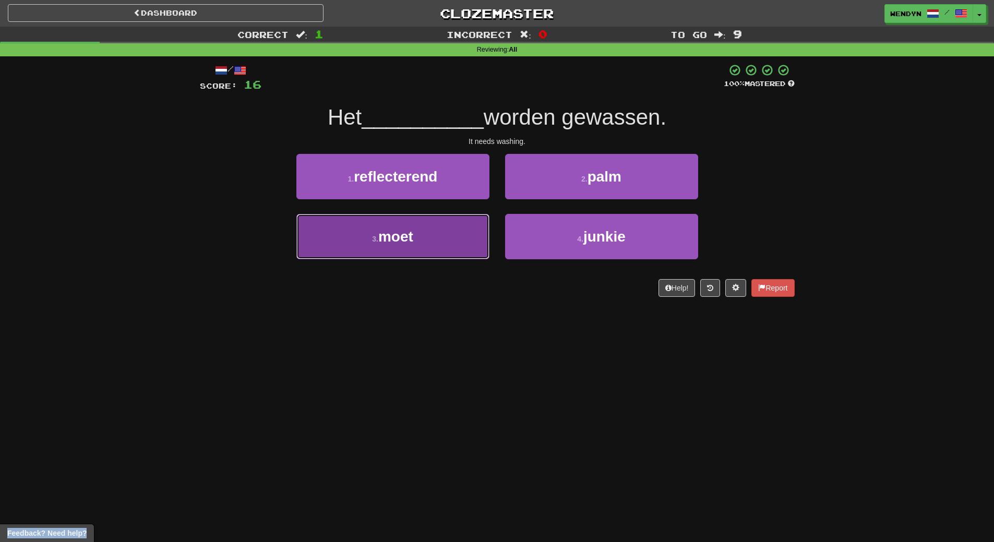
click at [457, 254] on button "3 . moet" at bounding box center [392, 236] width 193 height 45
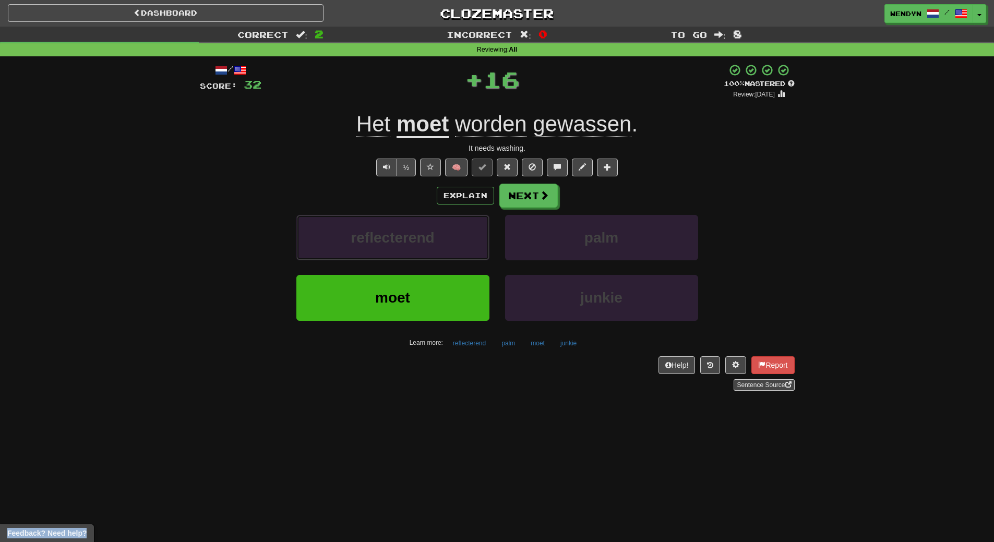
click at [457, 254] on button "reflecterend" at bounding box center [392, 237] width 193 height 45
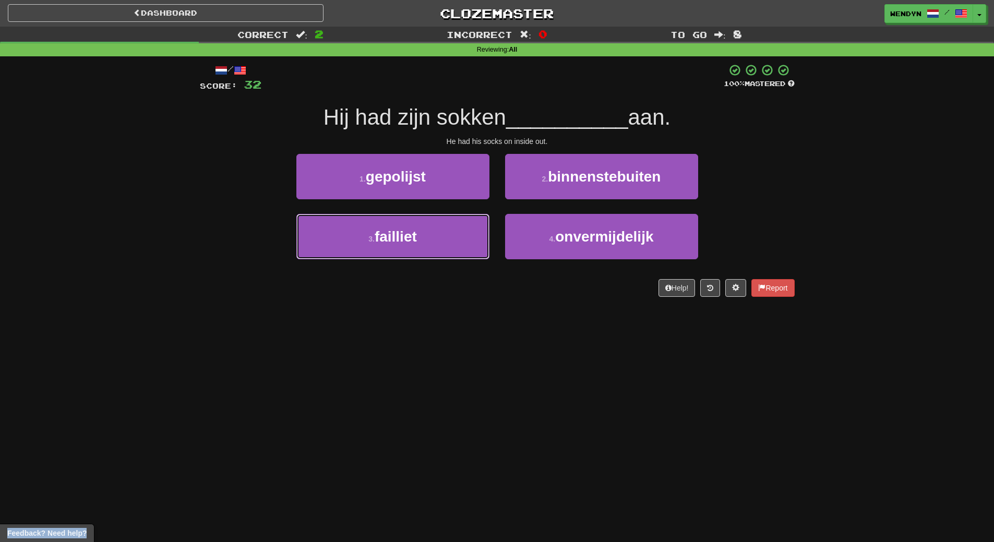
drag, startPoint x: 457, startPoint y: 254, endPoint x: 435, endPoint y: 304, distance: 54.4
click at [435, 304] on div "/ Score: 32 100 % Mastered Hij had zijn sokken __________ aan. He had his socks…" at bounding box center [497, 183] width 595 height 255
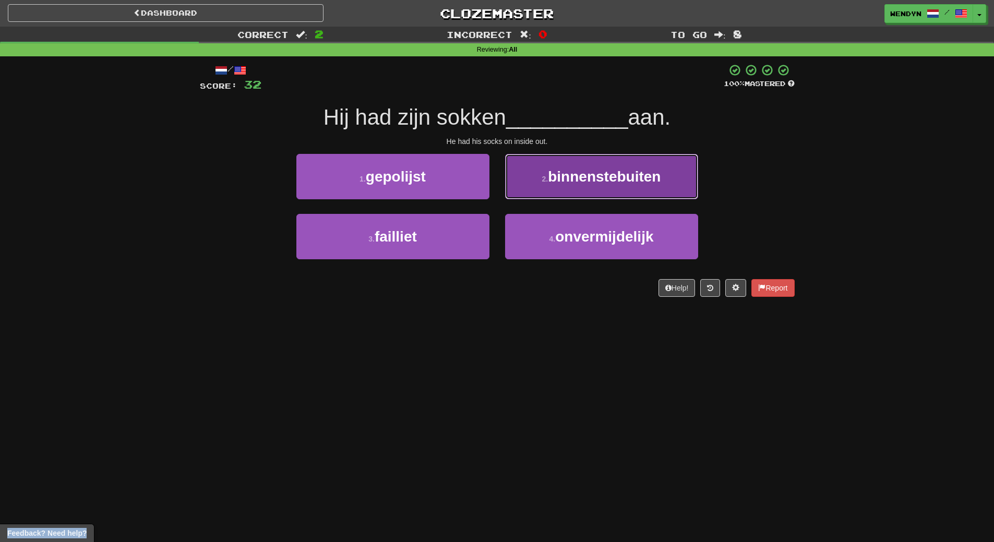
click at [568, 179] on span "binnenstebuiten" at bounding box center [604, 177] width 113 height 16
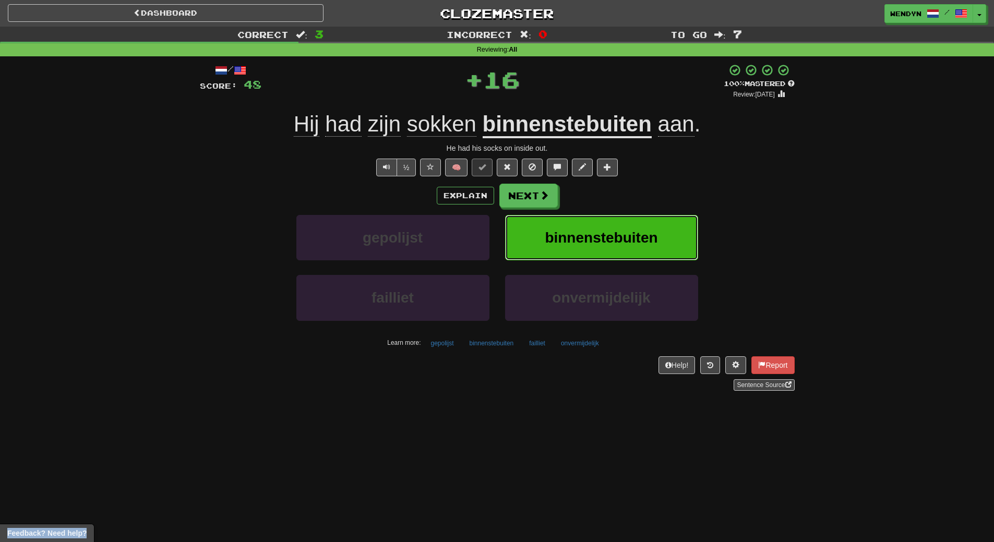
drag, startPoint x: 577, startPoint y: 231, endPoint x: 577, endPoint y: 239, distance: 7.8
click at [577, 239] on button "binnenstebuiten" at bounding box center [601, 237] width 193 height 45
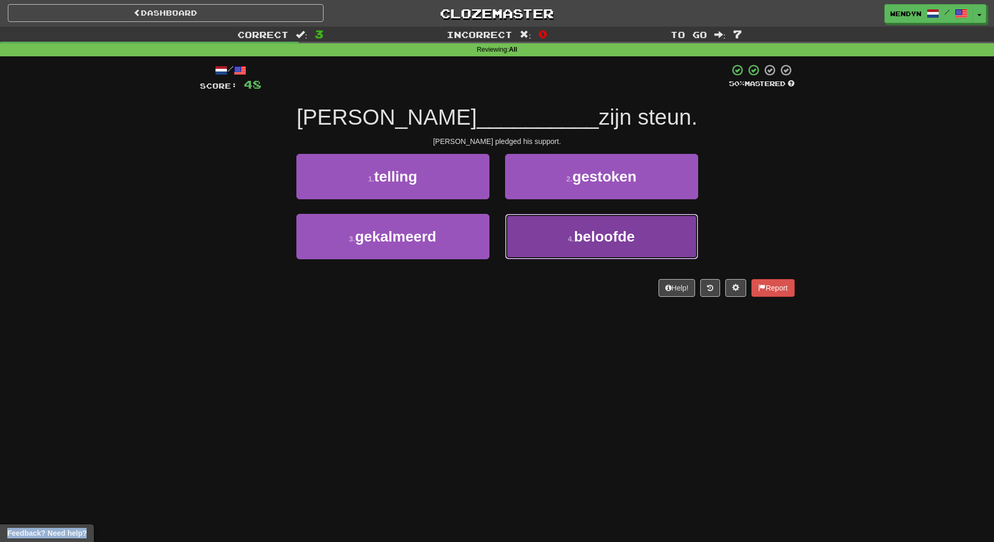
click at [566, 232] on button "4 . beloofde" at bounding box center [601, 236] width 193 height 45
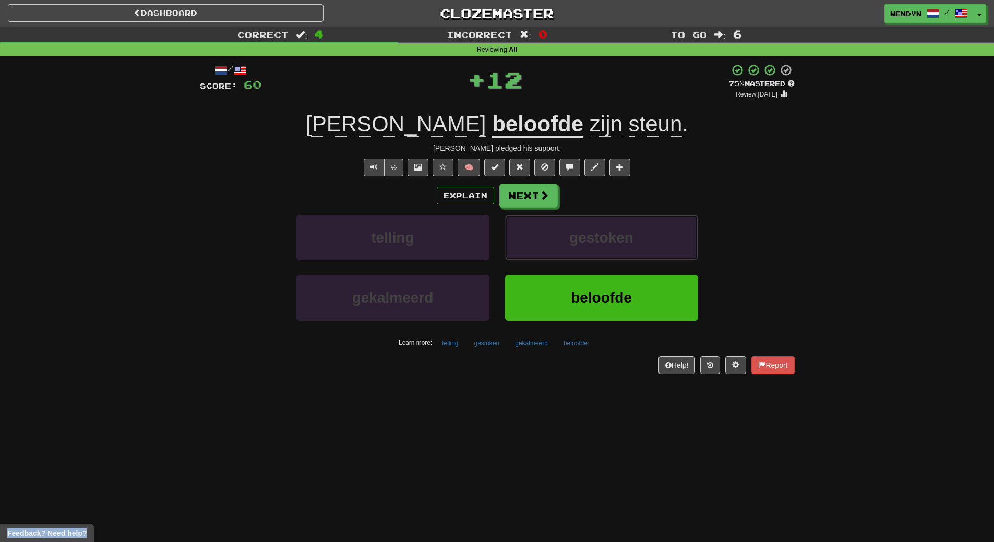
click at [566, 232] on button "gestoken" at bounding box center [601, 237] width 193 height 45
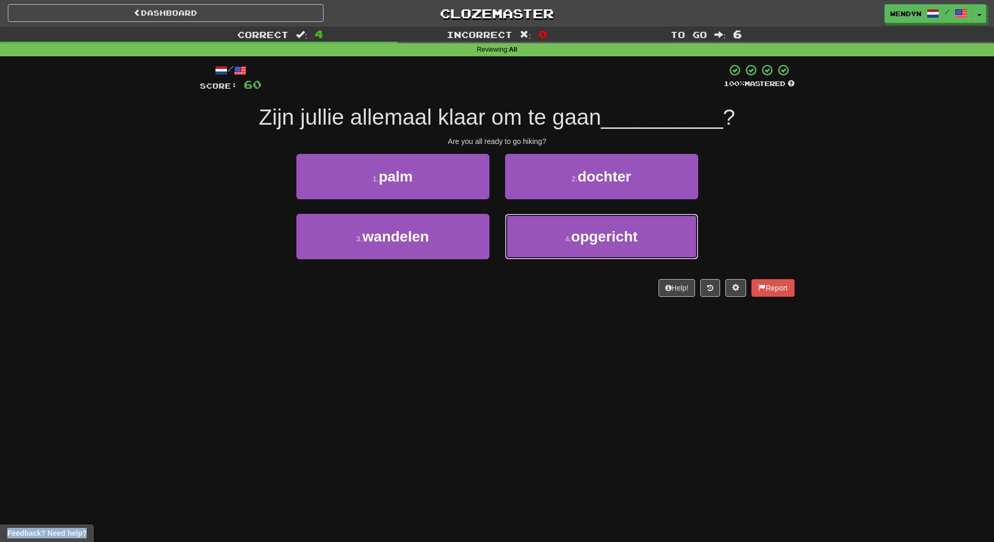
drag, startPoint x: 566, startPoint y: 232, endPoint x: 507, endPoint y: 284, distance: 79.2
click at [507, 284] on div "/ Score: 60 100 % Mastered Zijn jullie allemaal klaar om te gaan __________ ? A…" at bounding box center [497, 180] width 595 height 233
click at [507, 284] on div "Help! Report" at bounding box center [497, 288] width 595 height 18
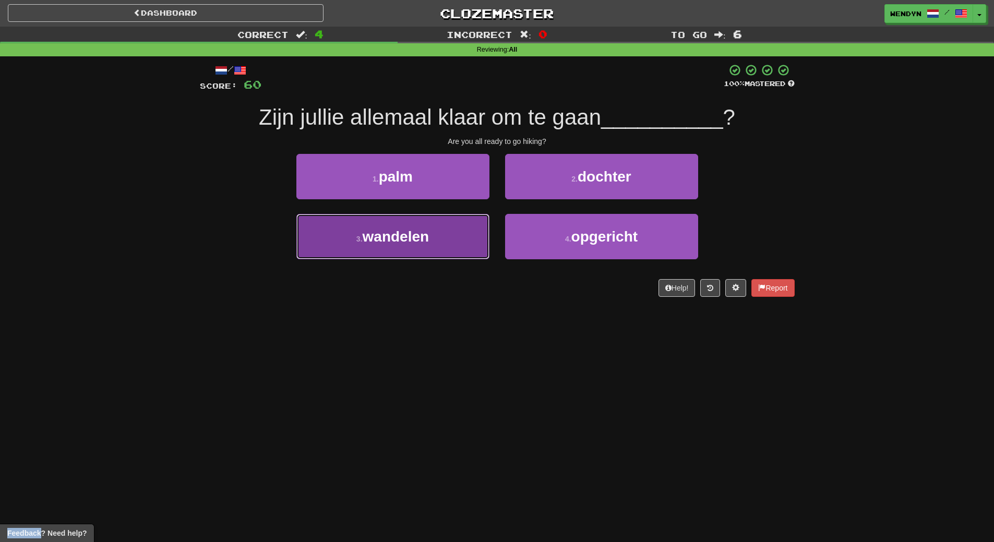
click at [398, 244] on span "wandelen" at bounding box center [396, 237] width 67 height 16
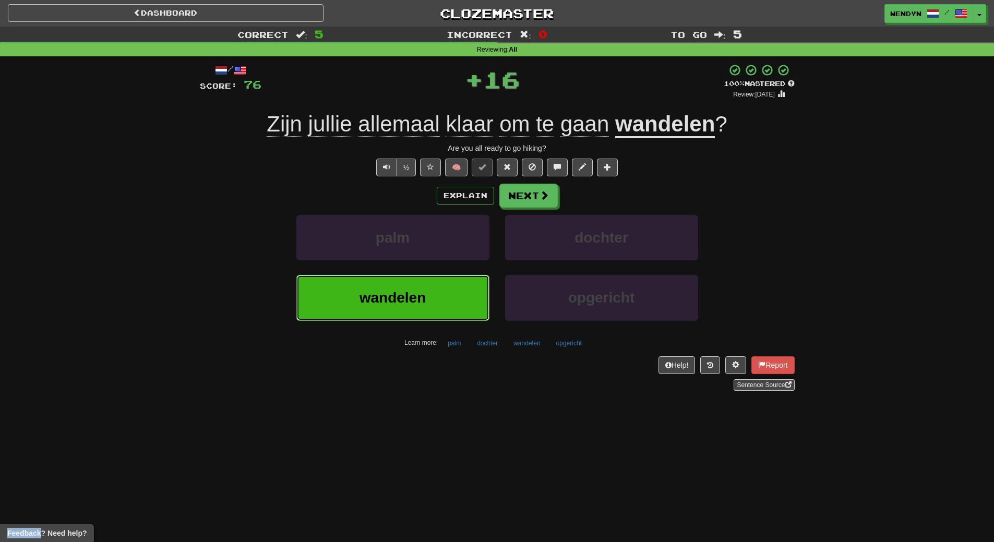
drag, startPoint x: 392, startPoint y: 291, endPoint x: 384, endPoint y: 319, distance: 28.6
click at [392, 292] on span "wandelen" at bounding box center [393, 298] width 67 height 16
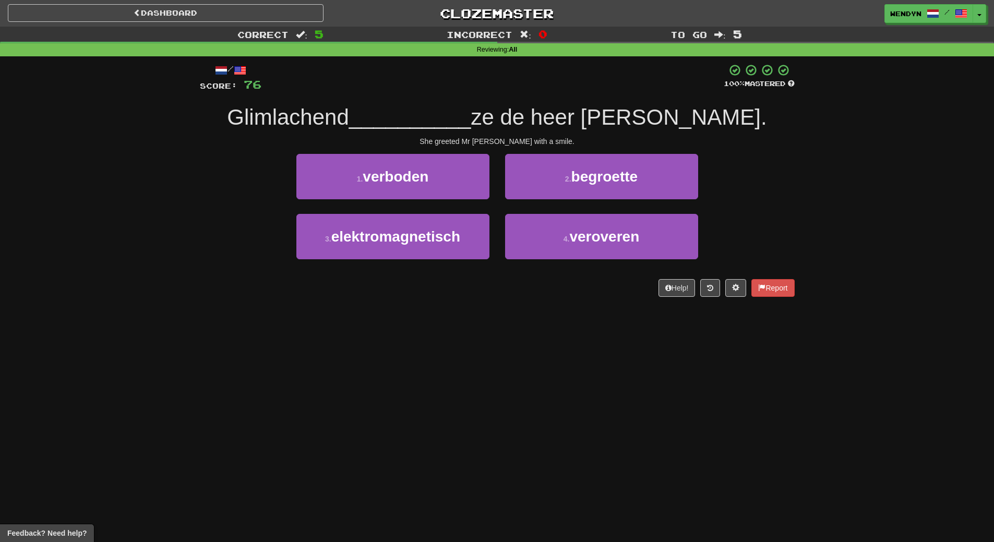
click at [381, 327] on div "Dashboard Clozemaster WendyN / Toggle Dropdown Dashboard Leaderboard Activity F…" at bounding box center [497, 271] width 994 height 542
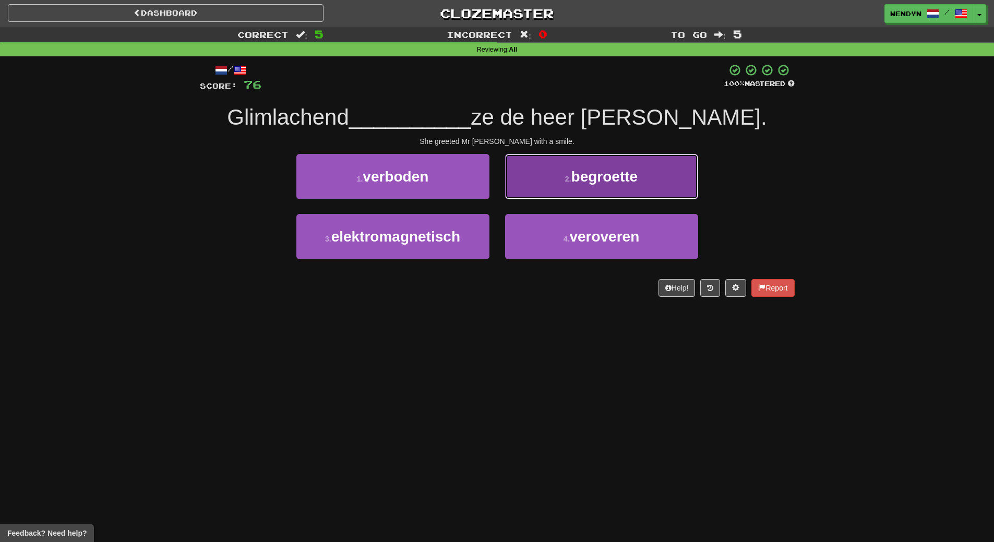
click at [658, 172] on button "2 . begroette" at bounding box center [601, 176] width 193 height 45
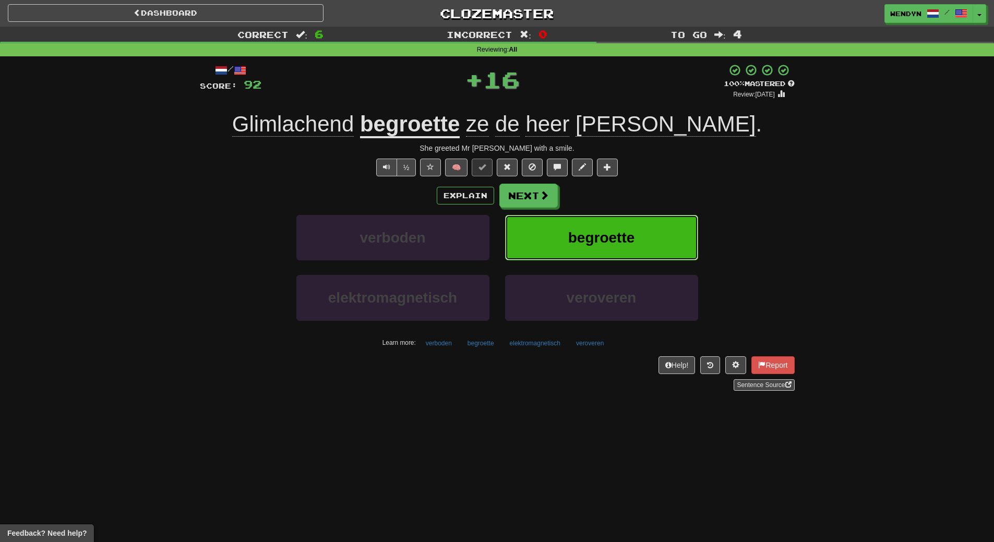
click at [640, 227] on button "begroette" at bounding box center [601, 237] width 193 height 45
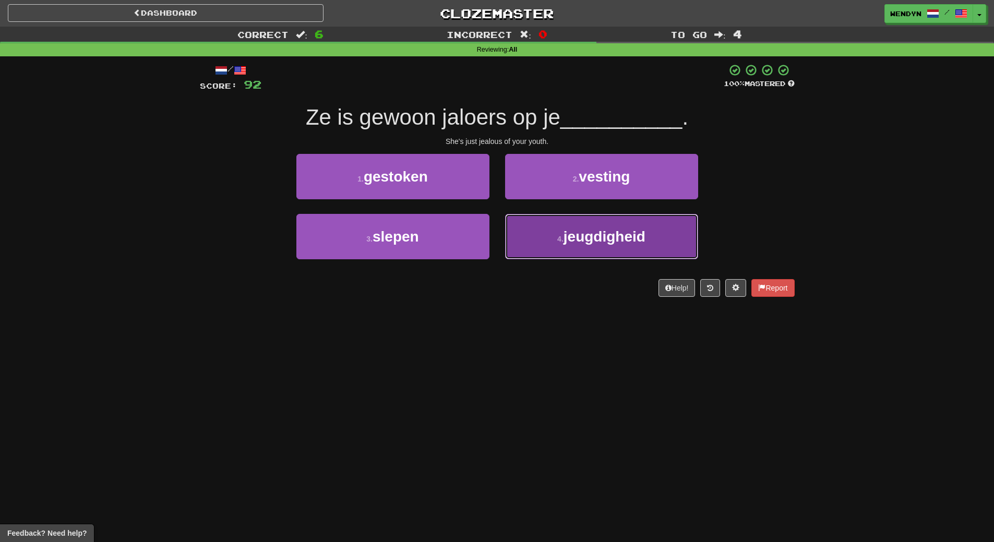
click at [595, 235] on span "jeugdigheid" at bounding box center [605, 237] width 82 height 16
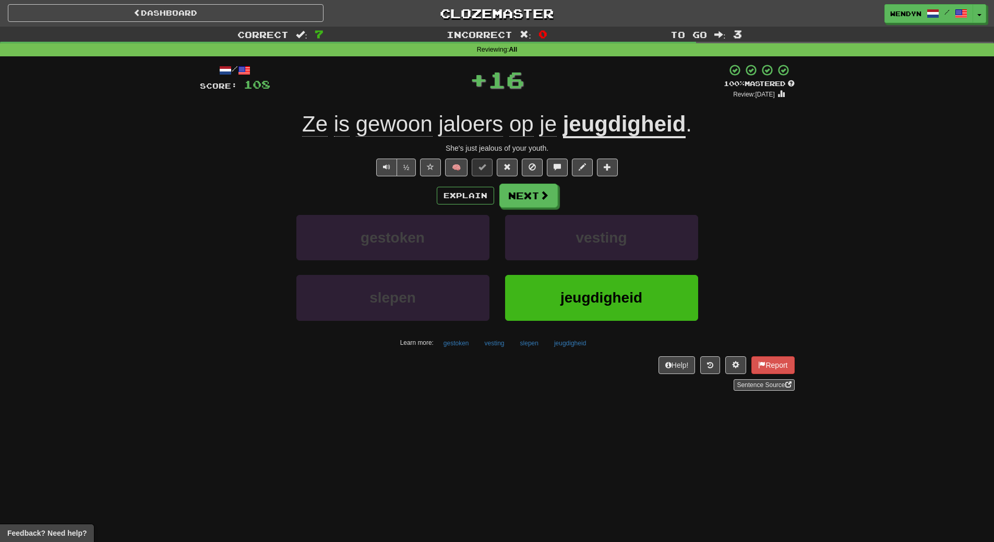
click at [576, 272] on div "vesting" at bounding box center [601, 245] width 209 height 60
click at [570, 291] on span "jeugdigheid" at bounding box center [602, 298] width 82 height 16
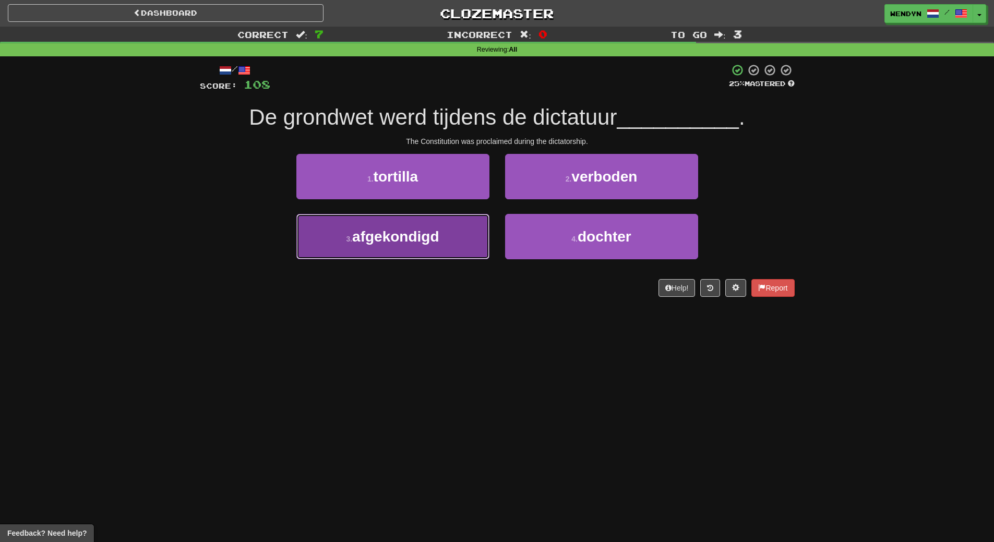
click at [461, 247] on button "3 . afgekondigd" at bounding box center [392, 236] width 193 height 45
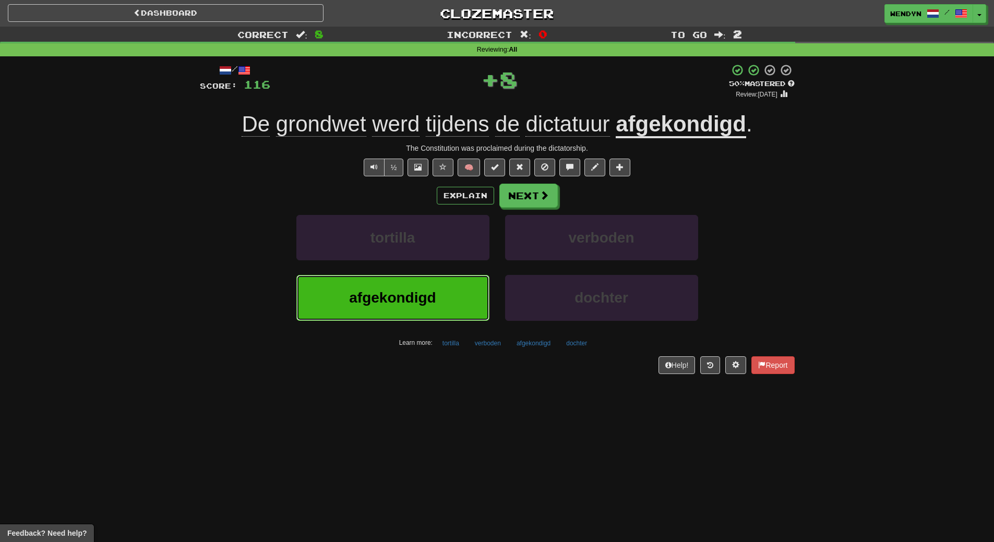
click at [407, 297] on span "afgekondigd" at bounding box center [392, 298] width 87 height 16
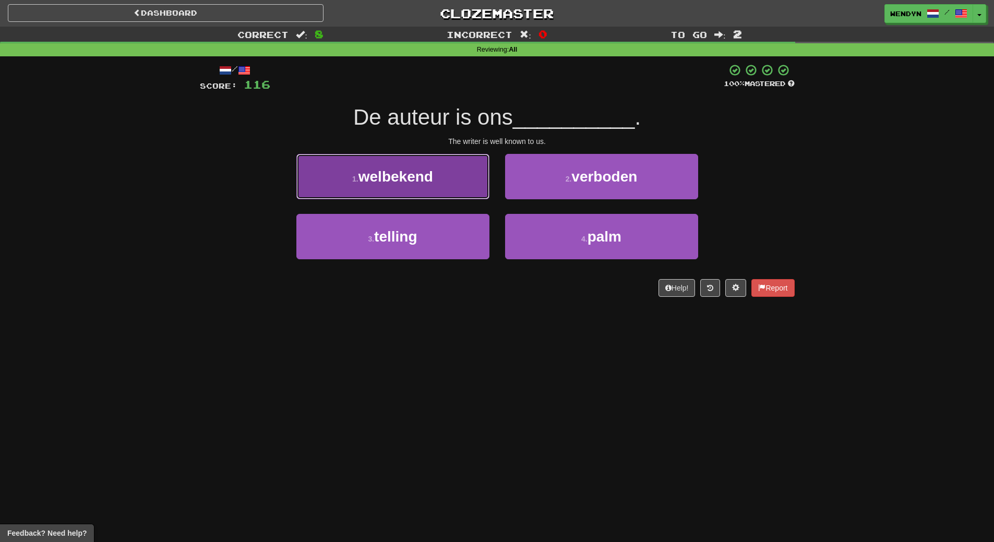
click at [418, 184] on span "welbekend" at bounding box center [396, 177] width 75 height 16
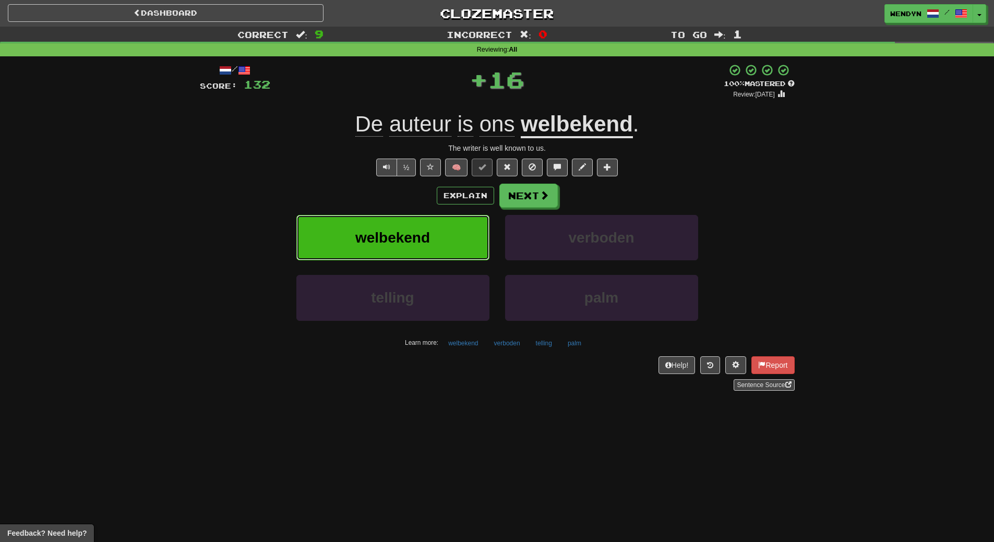
click at [407, 229] on button "welbekend" at bounding box center [392, 237] width 193 height 45
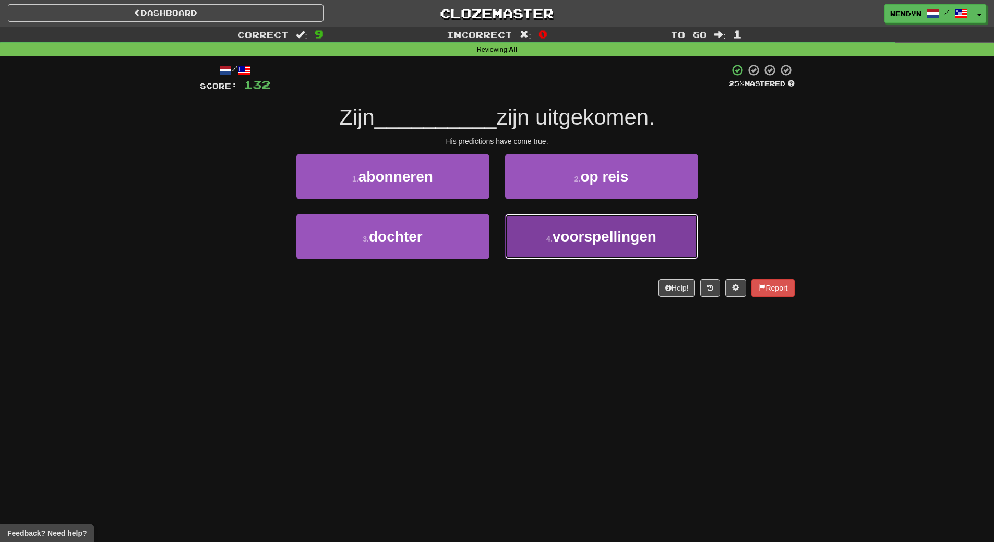
click at [588, 248] on button "4 . voorspellingen" at bounding box center [601, 236] width 193 height 45
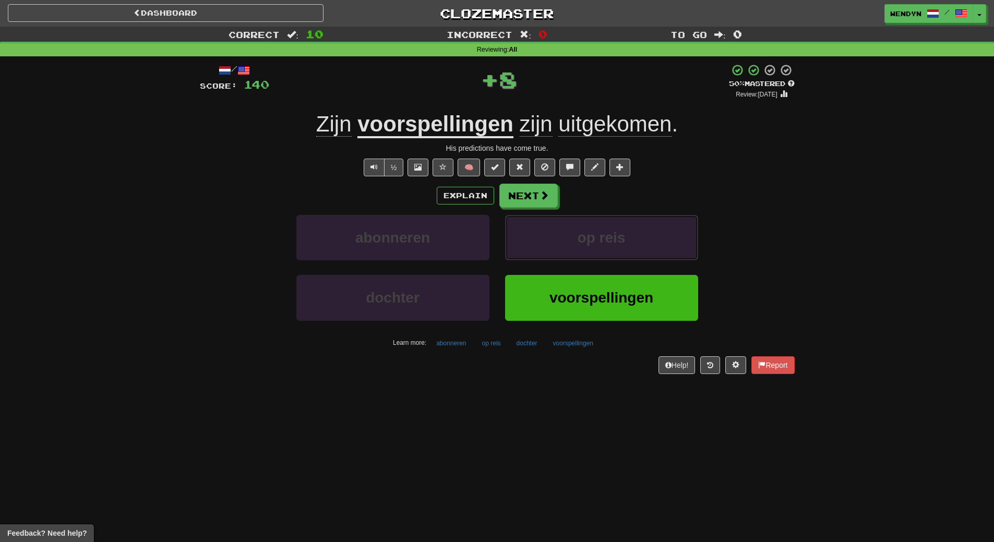
click at [588, 248] on button "op reis" at bounding box center [601, 237] width 193 height 45
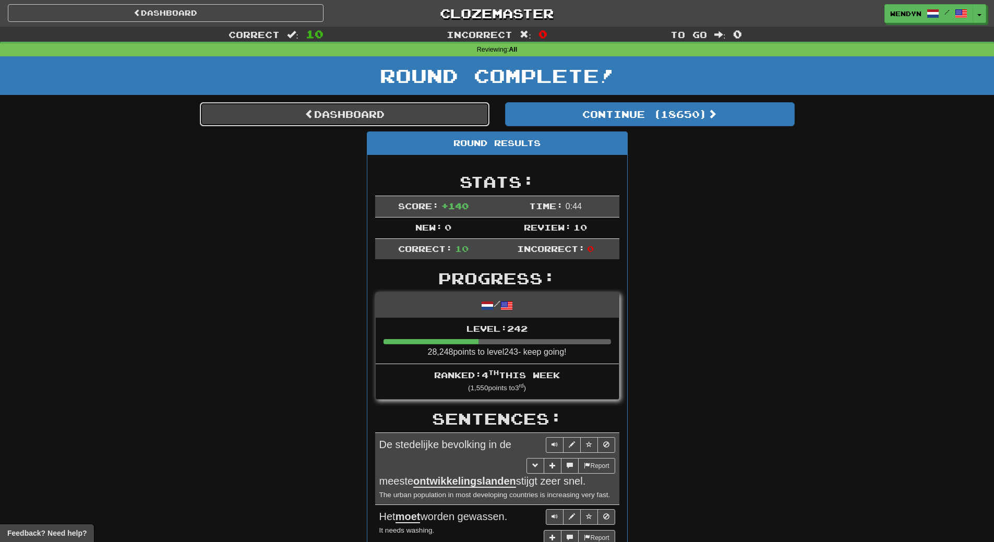
click at [372, 113] on link "Dashboard" at bounding box center [345, 114] width 290 height 24
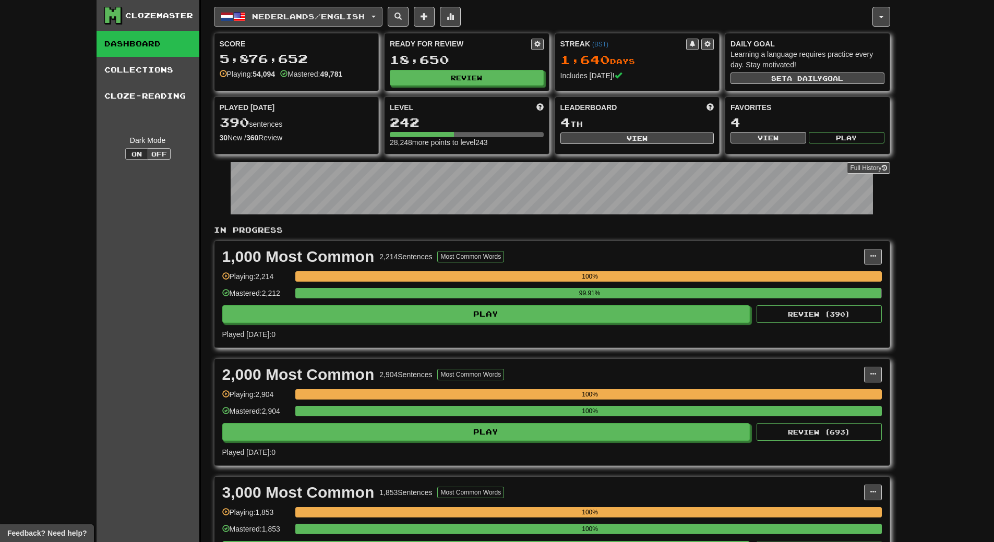
click at [283, 9] on button "Nederlands / English" at bounding box center [298, 17] width 169 height 20
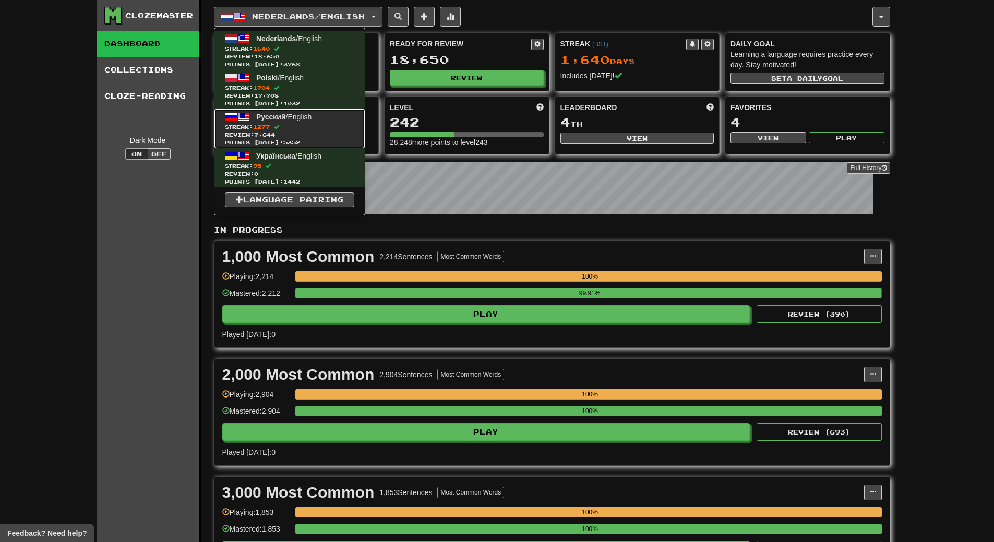
click at [289, 132] on span "Review: 7,644" at bounding box center [289, 135] width 129 height 8
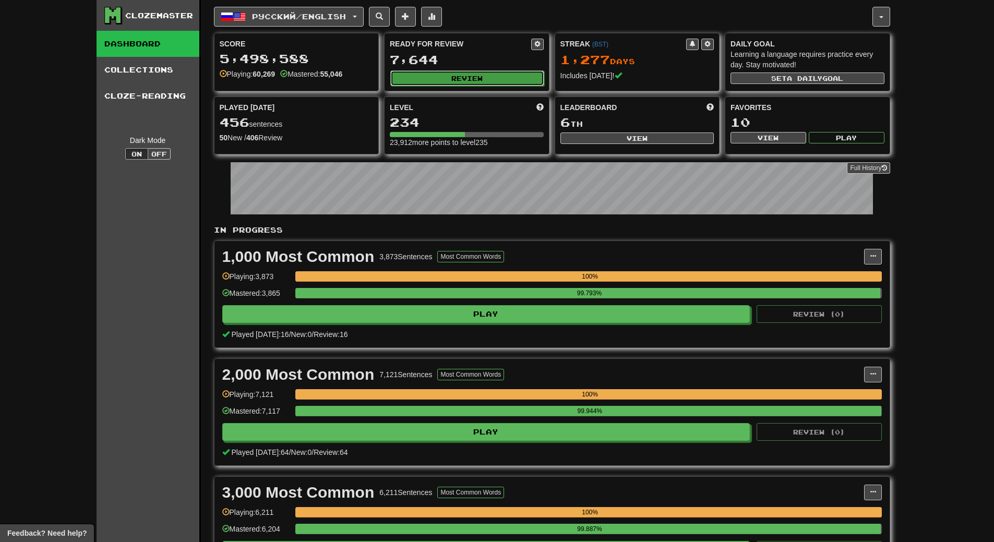
click at [504, 75] on button "Review" at bounding box center [467, 78] width 154 height 16
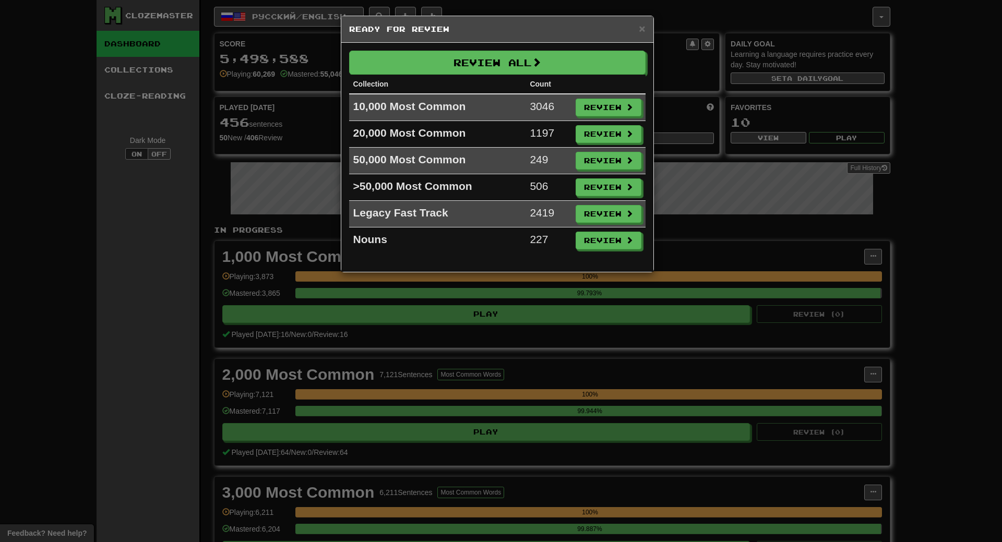
click at [953, 115] on div "× Ready for Review Review All Collection Count 10,000 Most Common 3046 Review 2…" at bounding box center [501, 271] width 1002 height 542
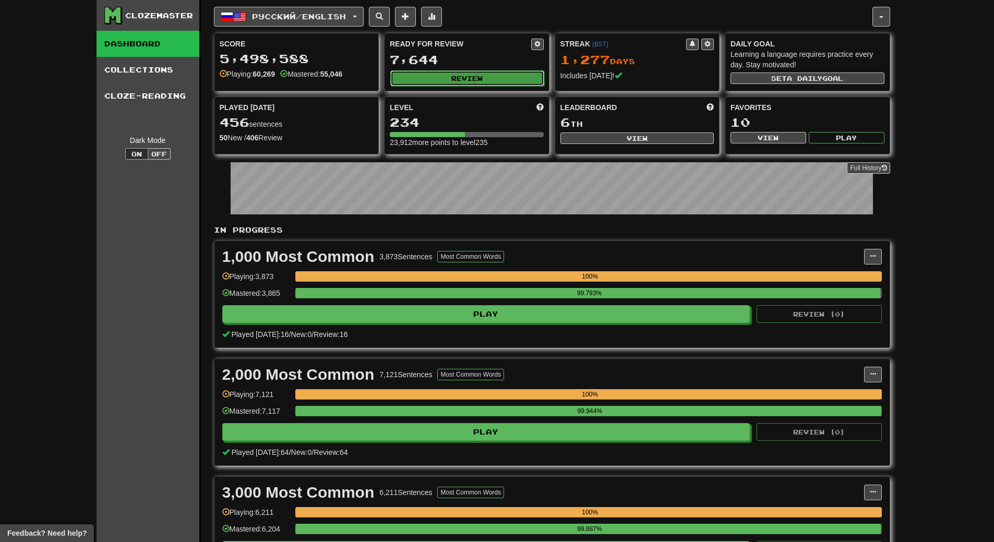
click at [473, 74] on button "Review" at bounding box center [467, 78] width 154 height 16
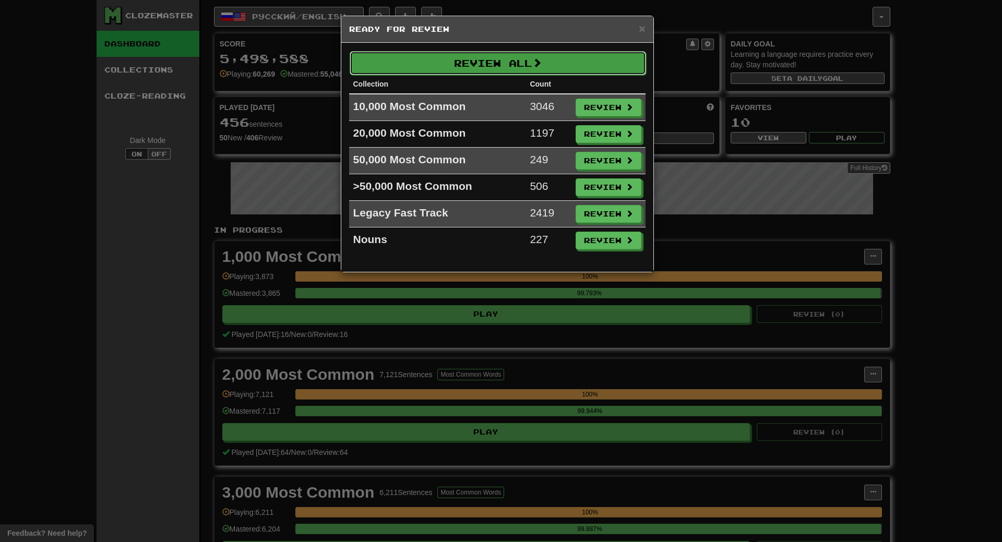
click at [471, 56] on button "Review All" at bounding box center [498, 63] width 296 height 24
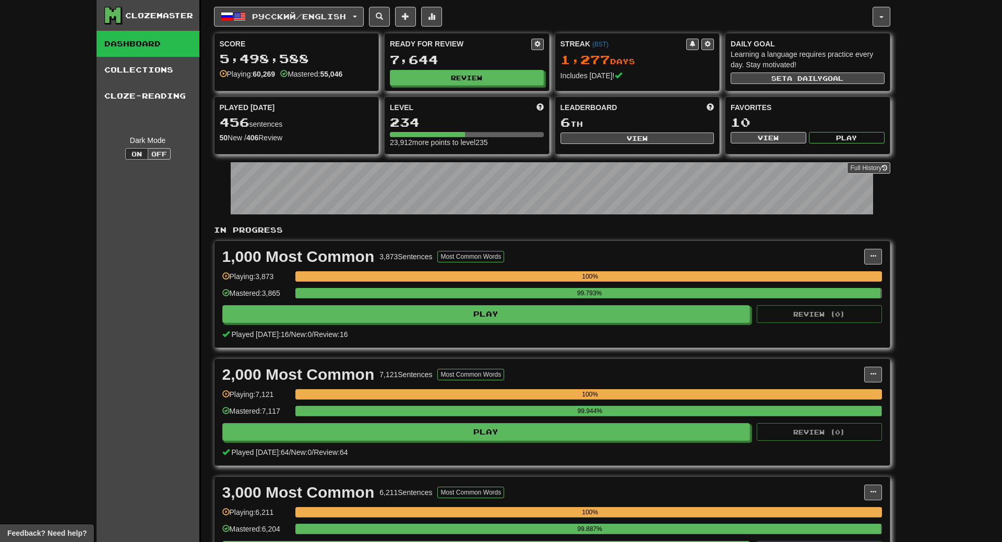
select select "**"
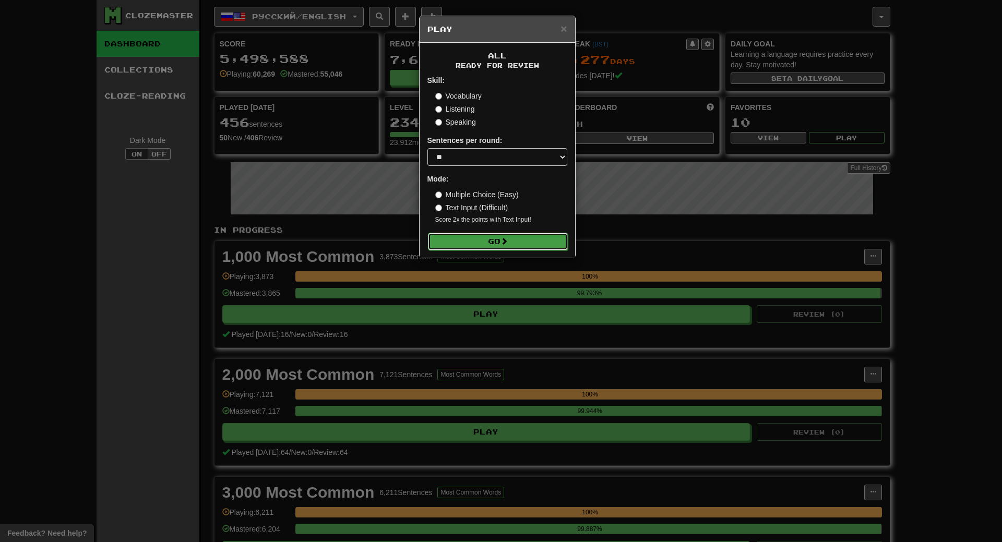
click at [482, 242] on button "Go" at bounding box center [498, 242] width 140 height 18
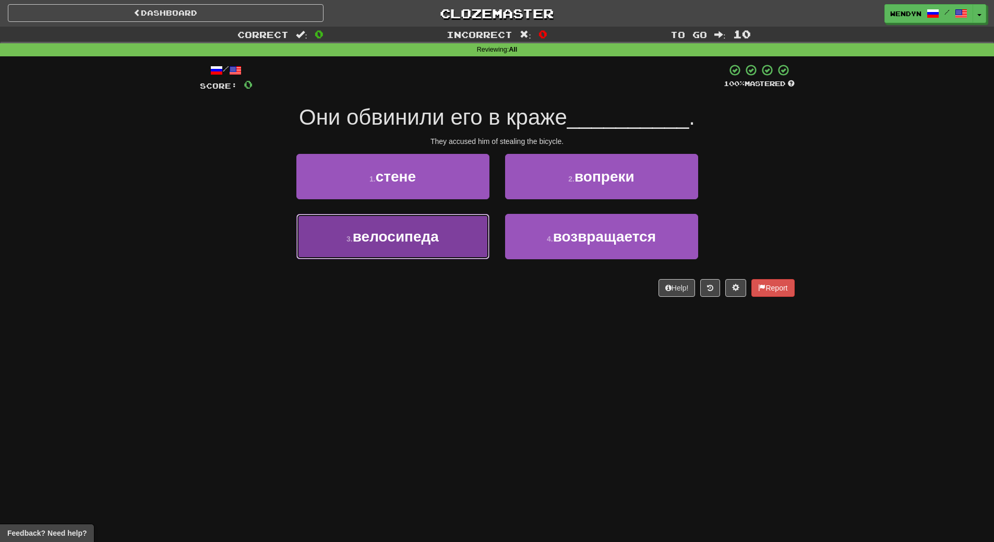
click at [464, 259] on button "3 . велосипеда" at bounding box center [392, 236] width 193 height 45
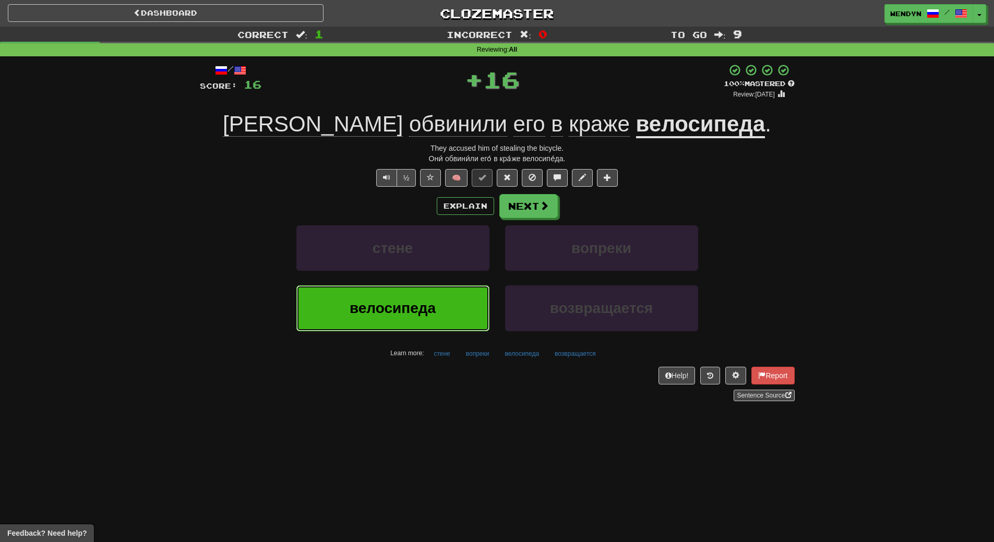
click at [448, 300] on button "велосипеда" at bounding box center [392, 308] width 193 height 45
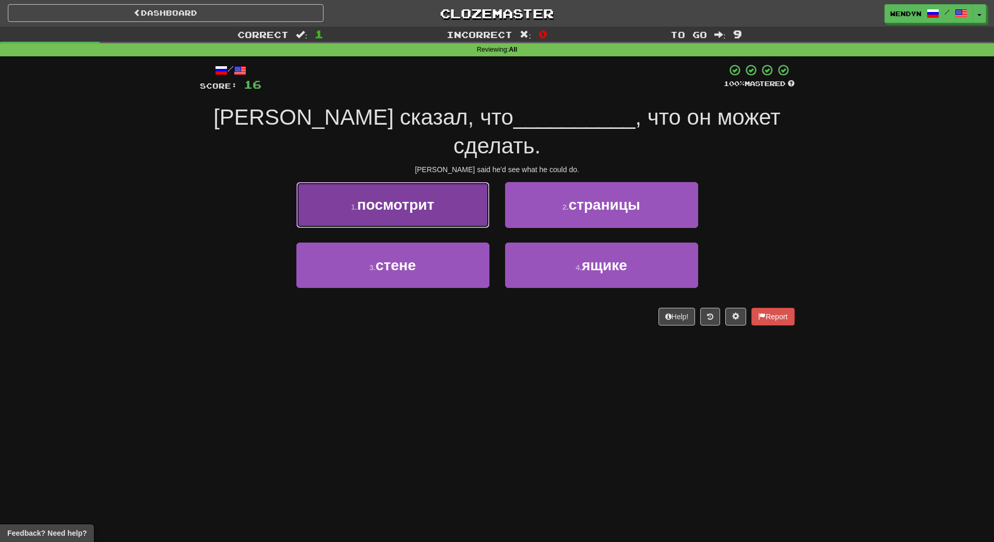
click at [442, 193] on button "1 . посмотрит" at bounding box center [392, 204] width 193 height 45
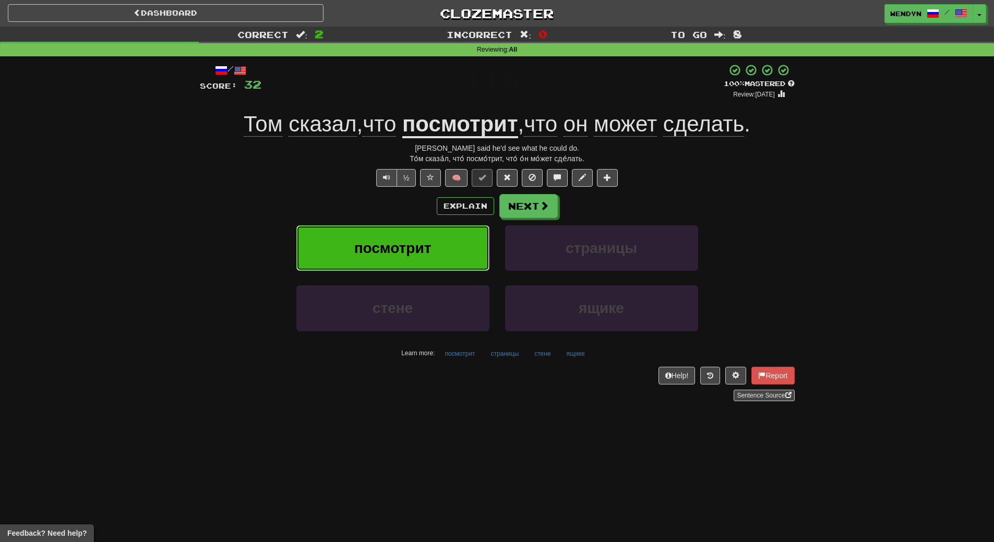
click at [428, 232] on button "посмотрит" at bounding box center [392, 248] width 193 height 45
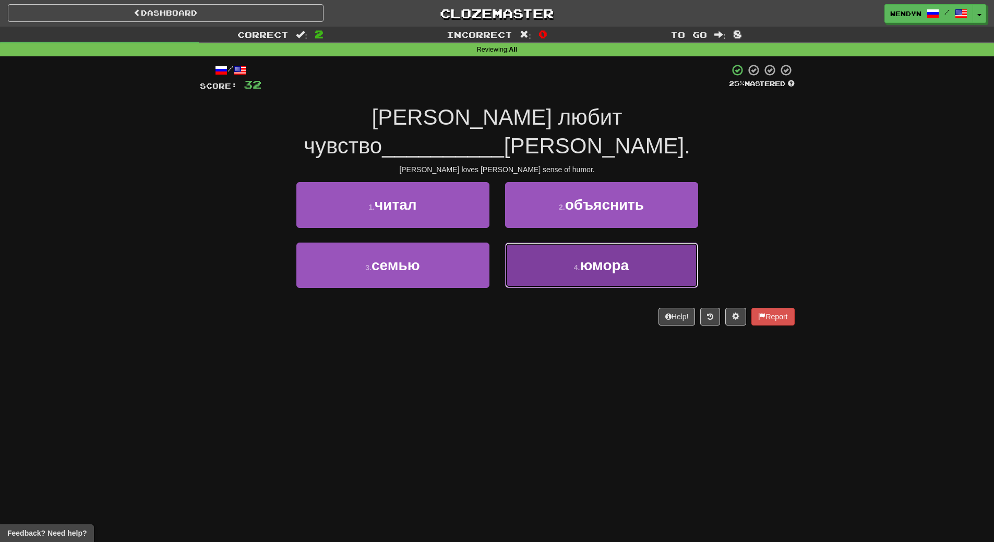
click at [560, 246] on button "4 . юмора" at bounding box center [601, 265] width 193 height 45
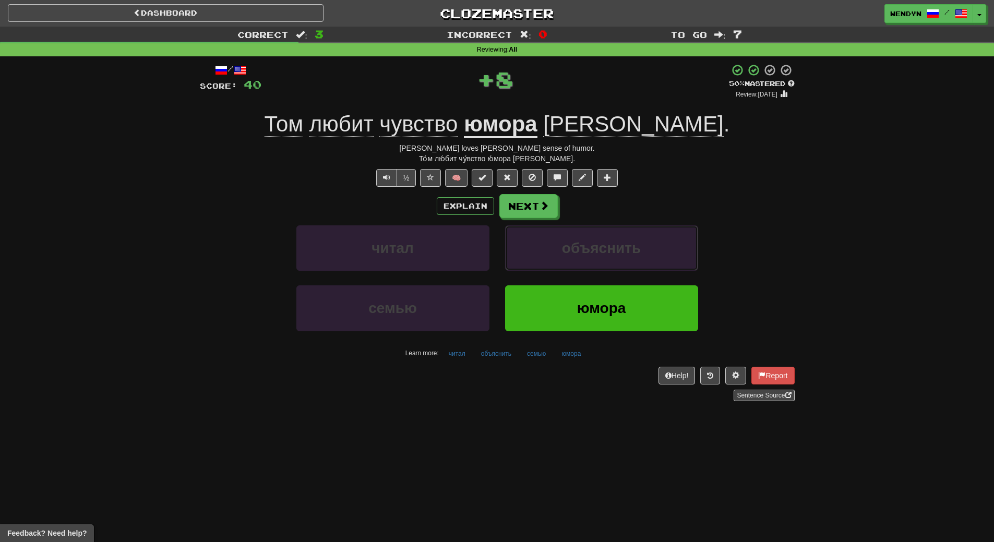
click at [560, 246] on button "объяснить" at bounding box center [601, 248] width 193 height 45
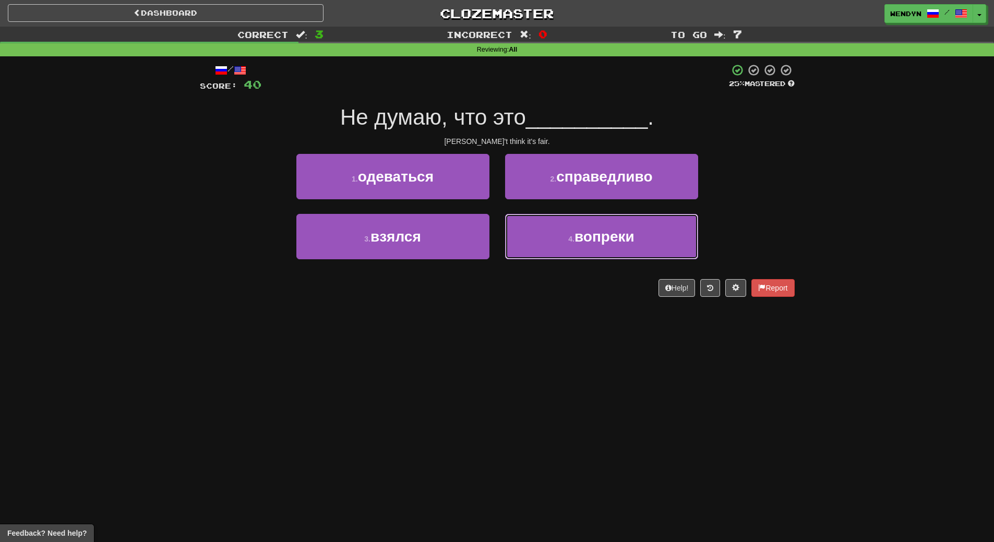
drag, startPoint x: 560, startPoint y: 246, endPoint x: 491, endPoint y: 302, distance: 88.4
click at [491, 302] on div "/ Score: 40 25 % Mastered Не думаю, что это __________ . [PERSON_NAME]'t think …" at bounding box center [497, 183] width 595 height 255
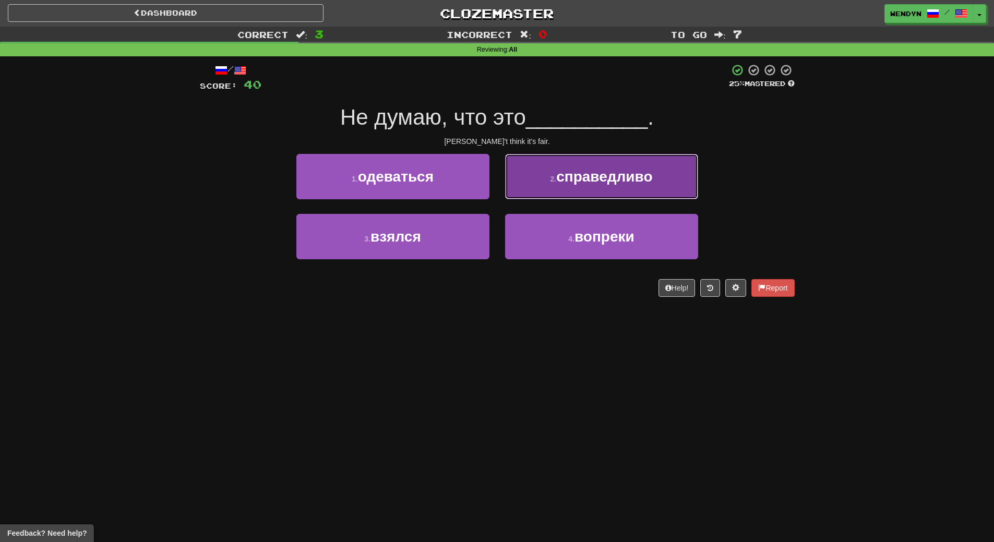
click at [617, 190] on button "2 . справедливо" at bounding box center [601, 176] width 193 height 45
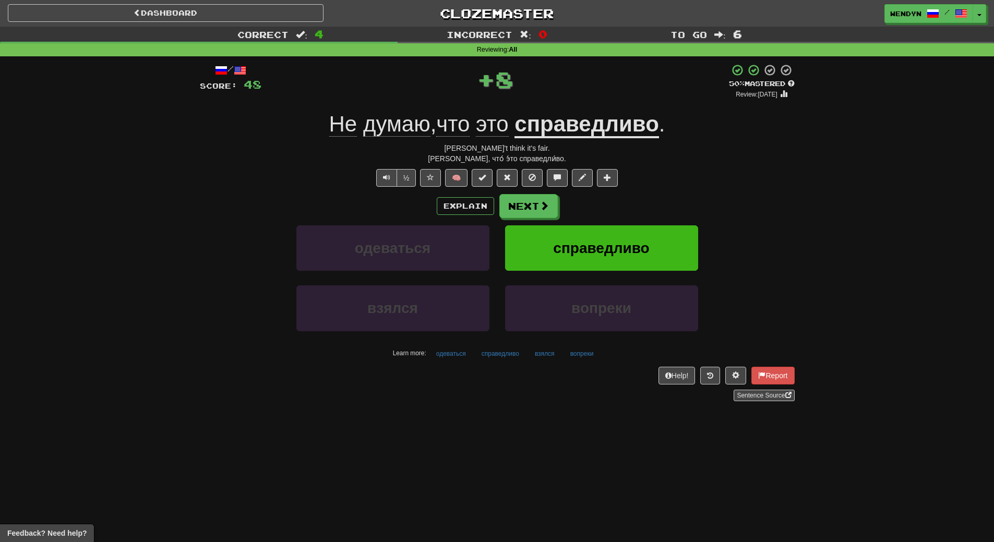
click at [612, 220] on div "Explain Next одеваться справедливо взялся вопреки Learn more: одеваться справед…" at bounding box center [497, 278] width 595 height 168
click at [605, 247] on span "справедливо" at bounding box center [601, 248] width 96 height 16
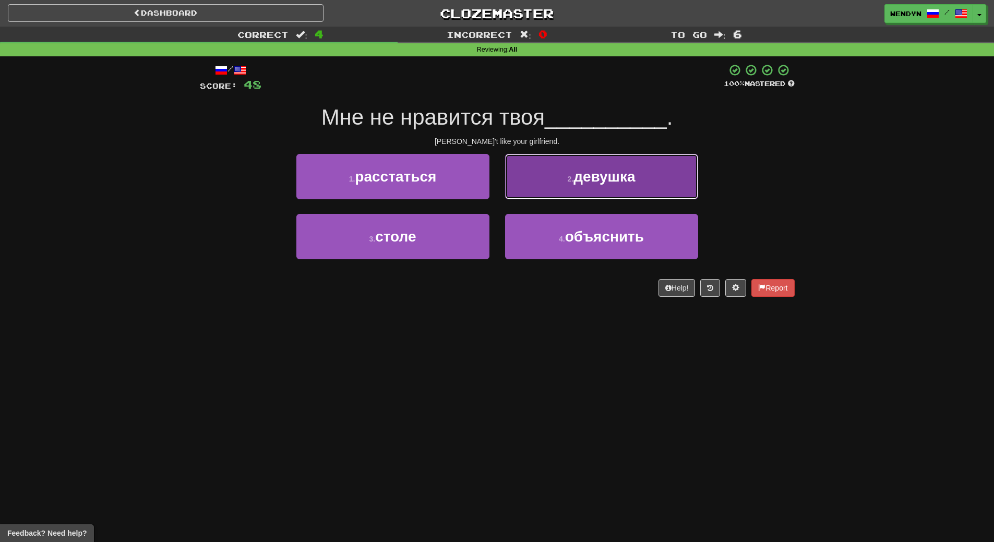
click at [606, 185] on button "2 . девушка" at bounding box center [601, 176] width 193 height 45
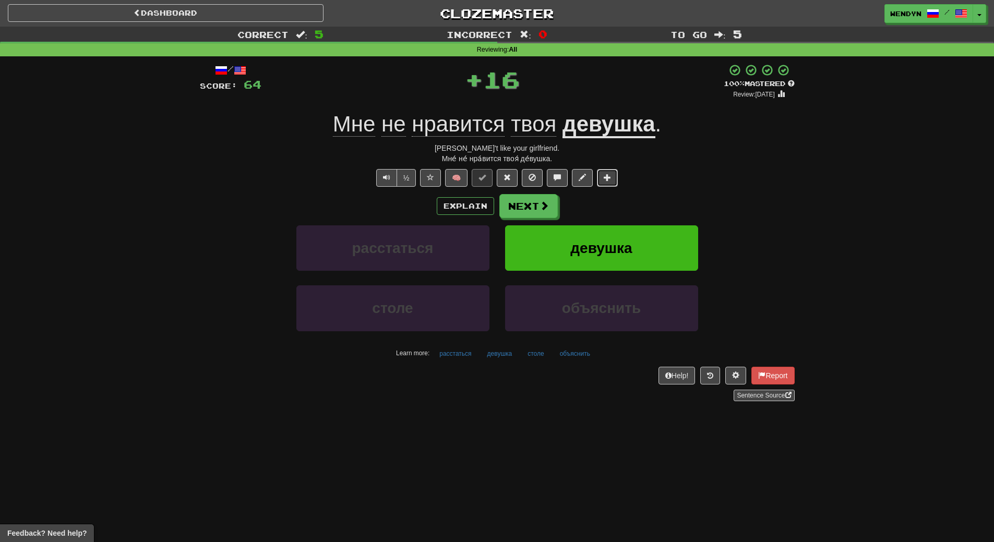
click at [606, 185] on button at bounding box center [607, 178] width 21 height 18
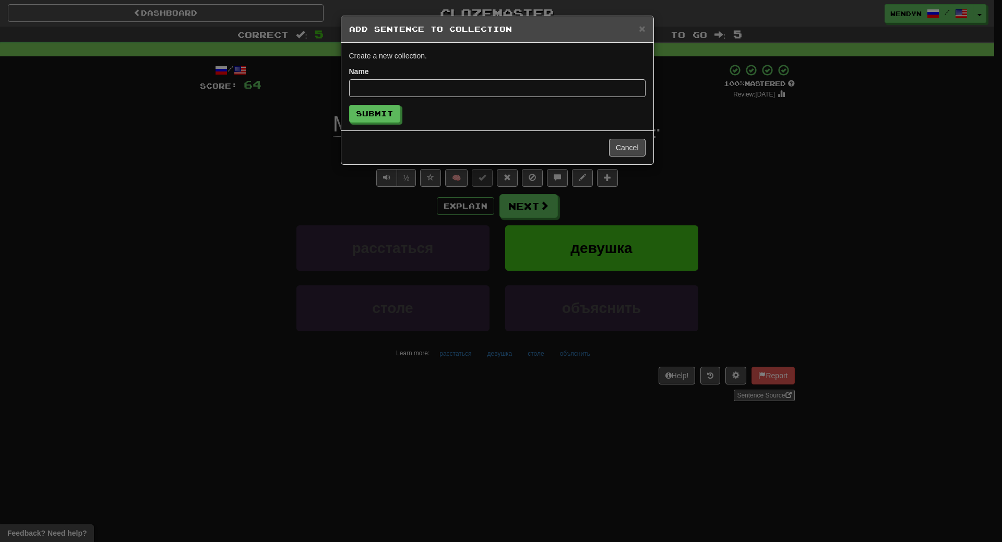
drag, startPoint x: 669, startPoint y: 168, endPoint x: 663, endPoint y: 172, distance: 7.0
click at [668, 168] on div "× Add Sentence to Collection Create a new collection. Name Submit Cancel" at bounding box center [501, 271] width 1002 height 542
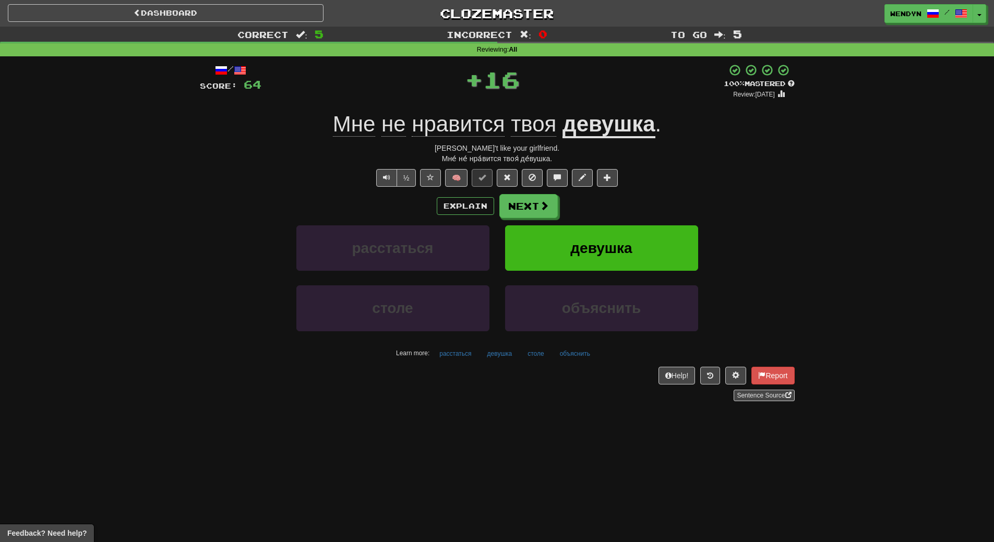
click at [629, 217] on div "Explain Next" at bounding box center [497, 206] width 595 height 24
click at [549, 273] on div "девушка" at bounding box center [601, 256] width 209 height 60
click at [555, 257] on button "девушка" at bounding box center [601, 248] width 193 height 45
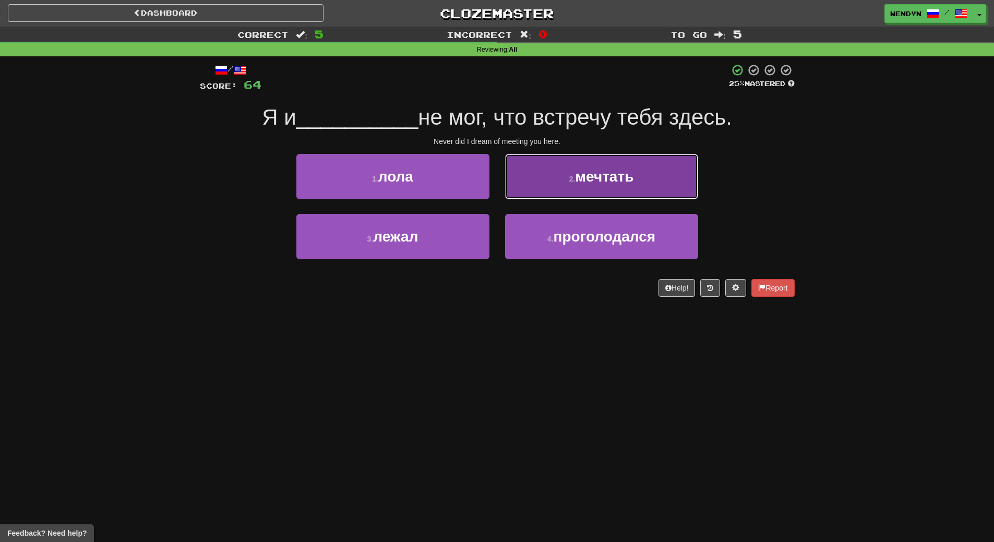
click at [634, 167] on button "2 . мечтать" at bounding box center [601, 176] width 193 height 45
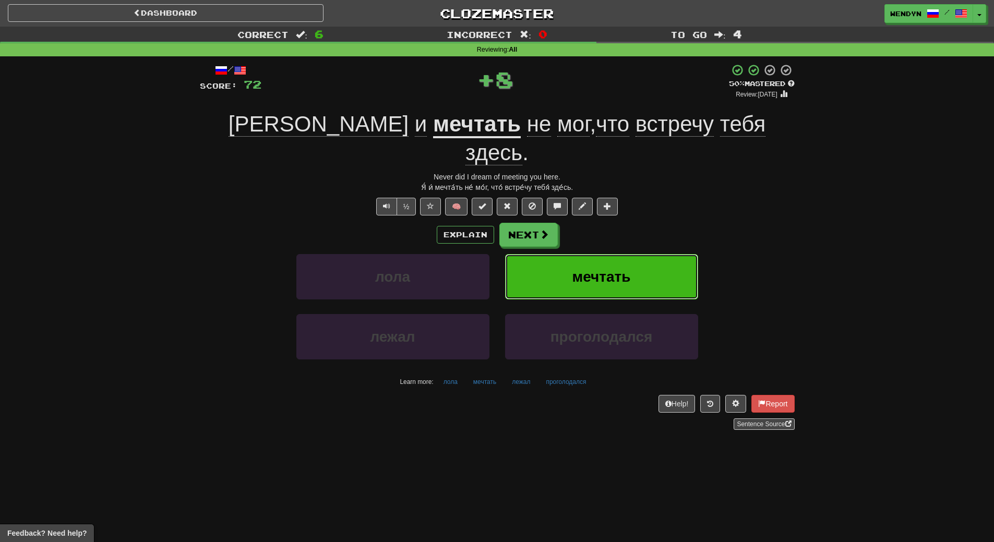
click at [622, 254] on button "мечтать" at bounding box center [601, 276] width 193 height 45
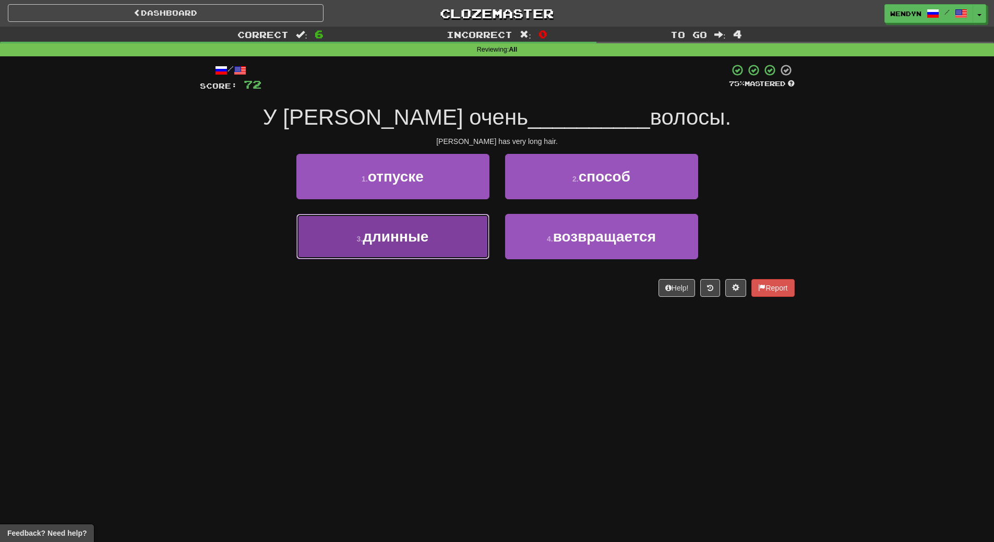
click at [430, 251] on button "3 . длинные" at bounding box center [392, 236] width 193 height 45
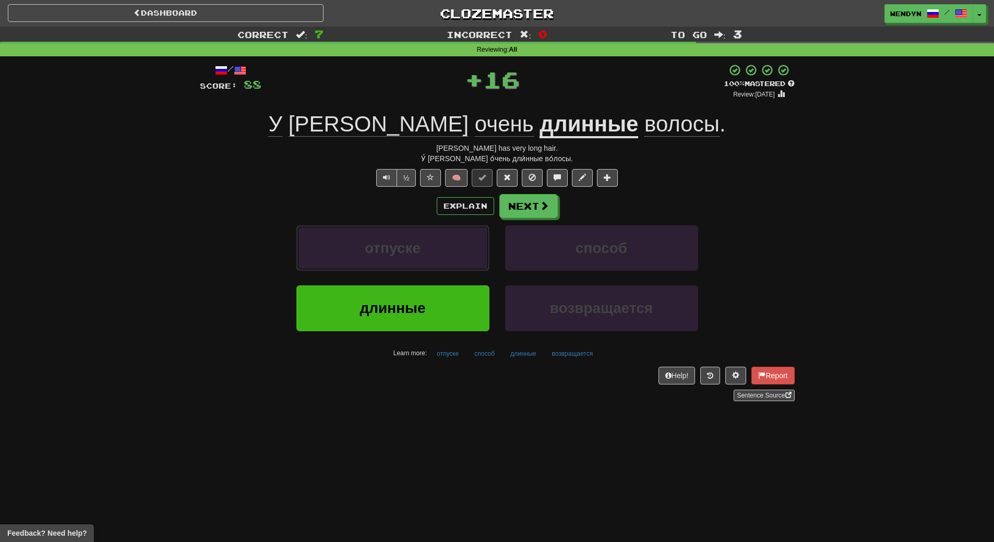
click at [430, 251] on button "отпуске" at bounding box center [392, 248] width 193 height 45
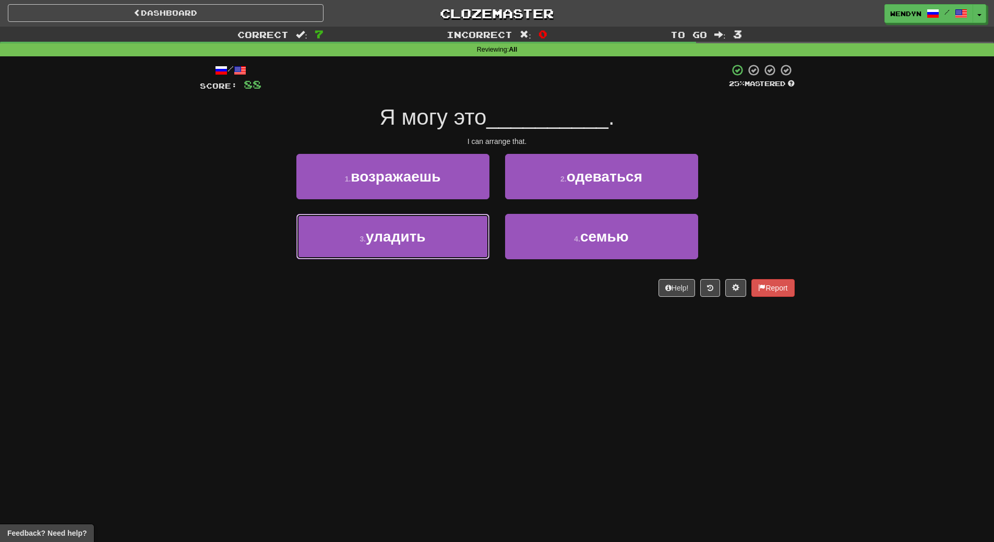
click at [430, 251] on button "3 . уладить" at bounding box center [392, 236] width 193 height 45
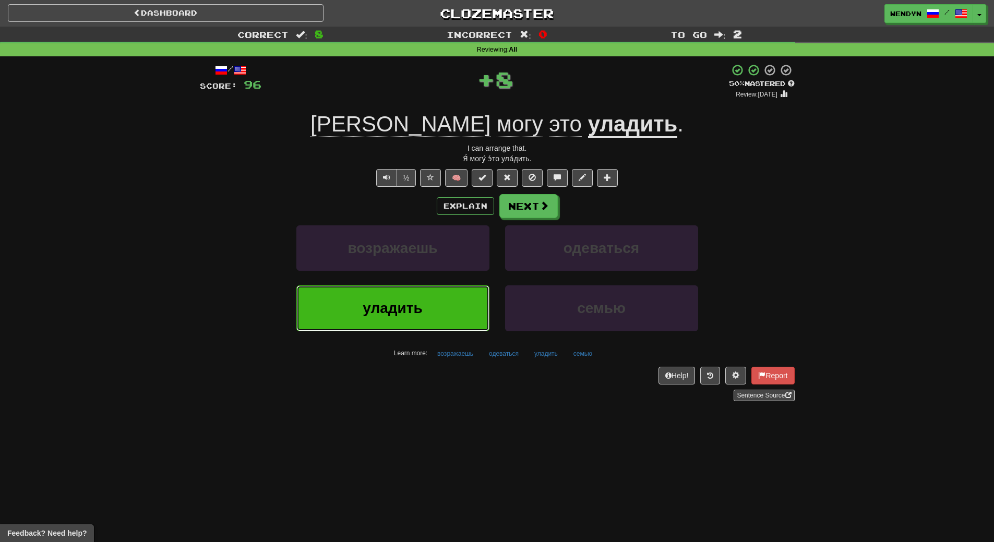
click at [428, 306] on button "уладить" at bounding box center [392, 308] width 193 height 45
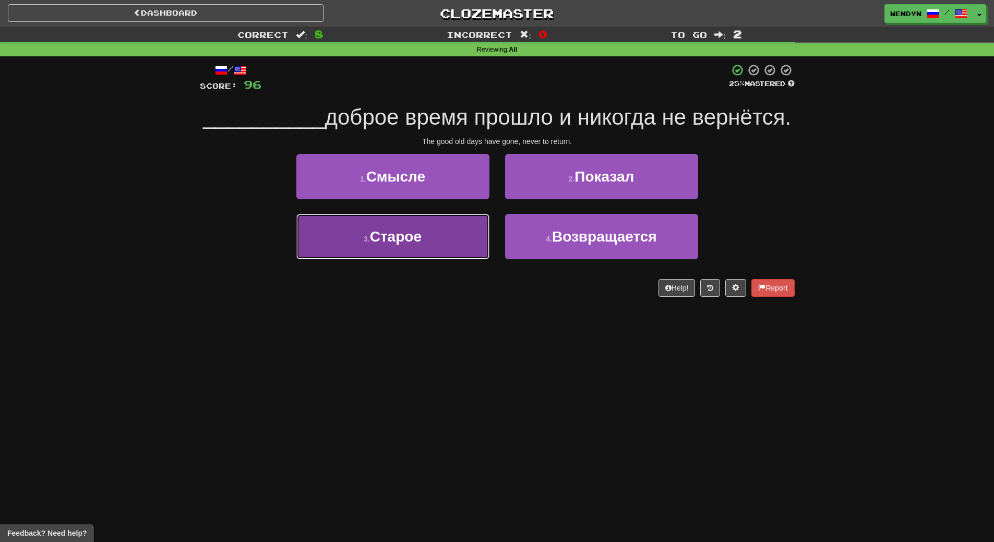
click at [409, 250] on button "3 . Старое" at bounding box center [392, 236] width 193 height 45
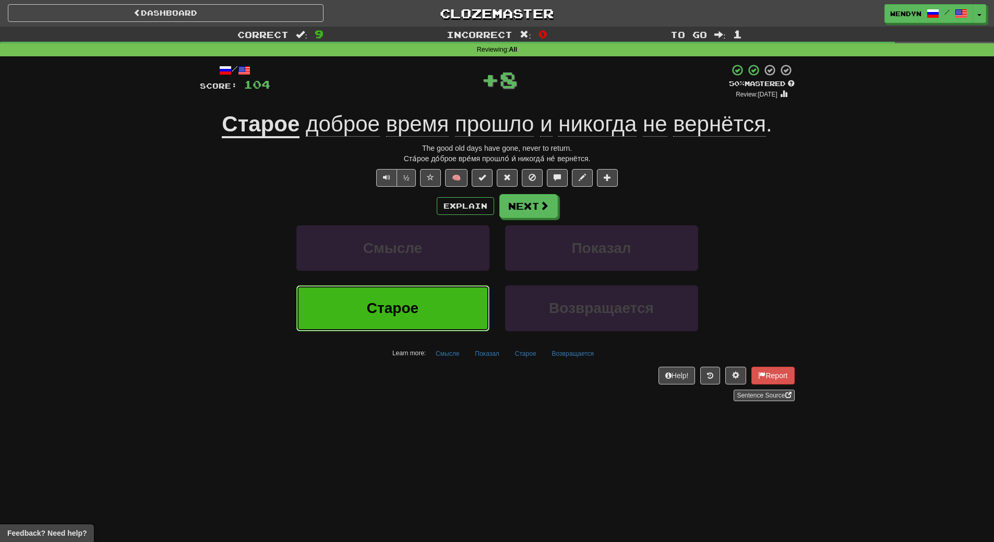
click at [406, 292] on button "Старое" at bounding box center [392, 308] width 193 height 45
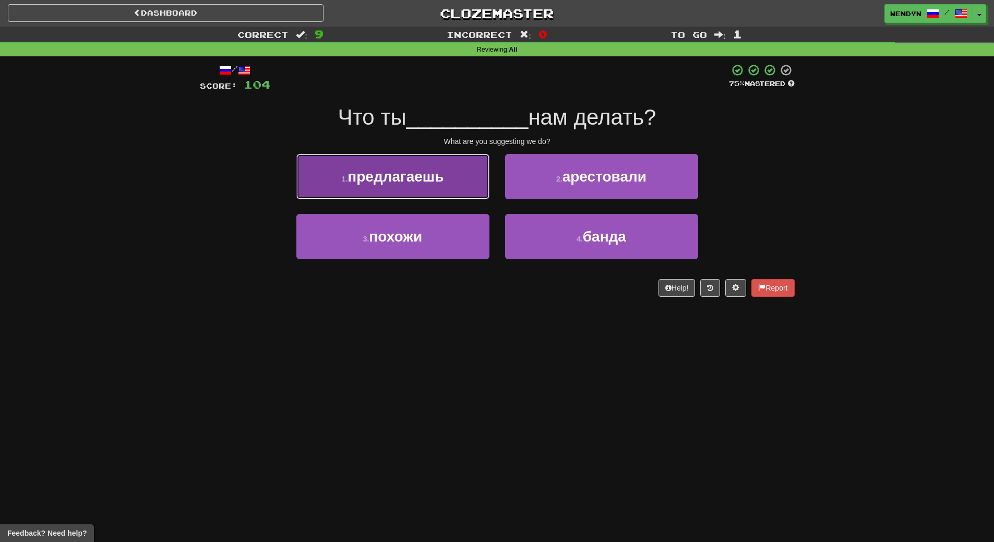
click at [429, 185] on button "1 . предлагаешь" at bounding box center [392, 176] width 193 height 45
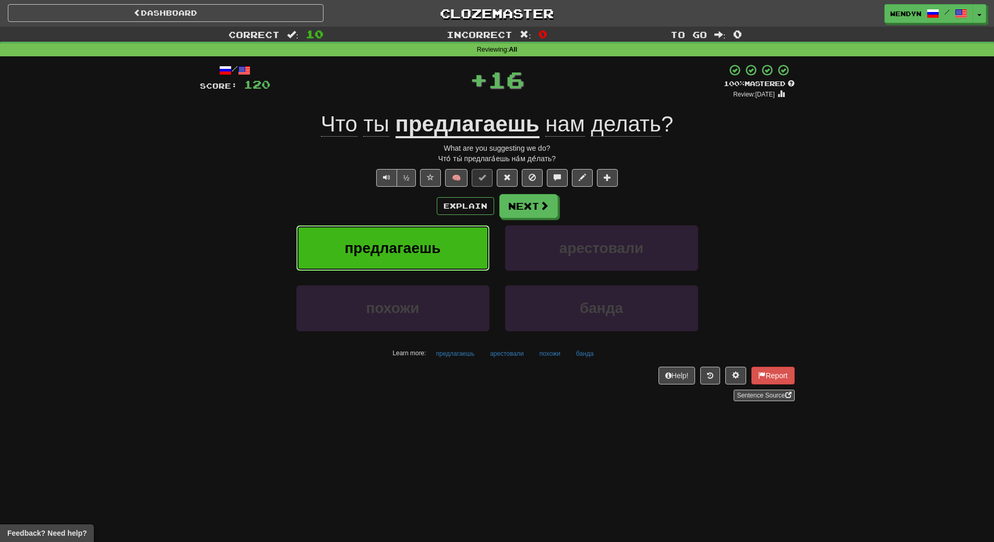
click at [425, 231] on button "предлагаешь" at bounding box center [392, 248] width 193 height 45
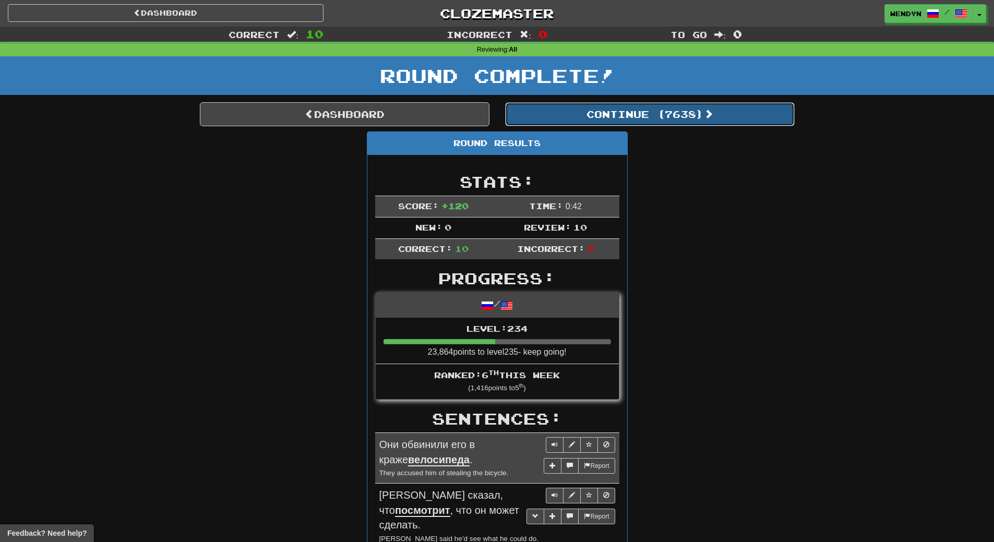
click at [662, 114] on button "Continue ( 7638 )" at bounding box center [650, 114] width 290 height 24
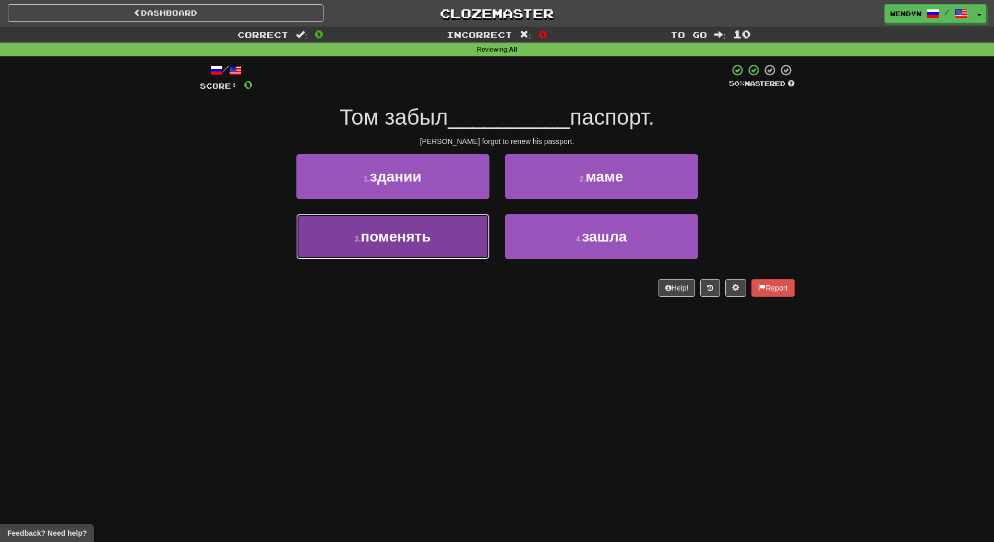
click at [445, 236] on button "3 . поменять" at bounding box center [392, 236] width 193 height 45
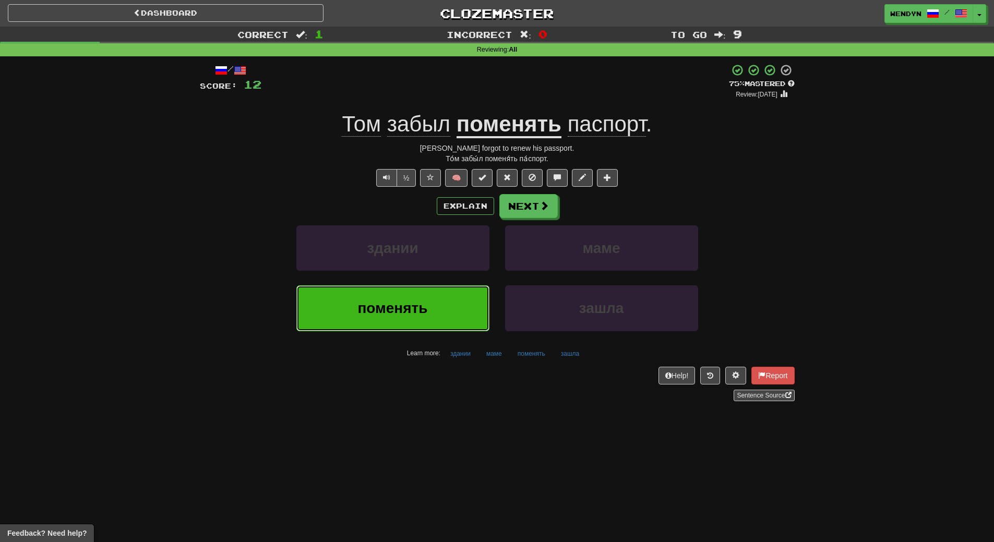
click at [405, 301] on span "поменять" at bounding box center [393, 308] width 70 height 16
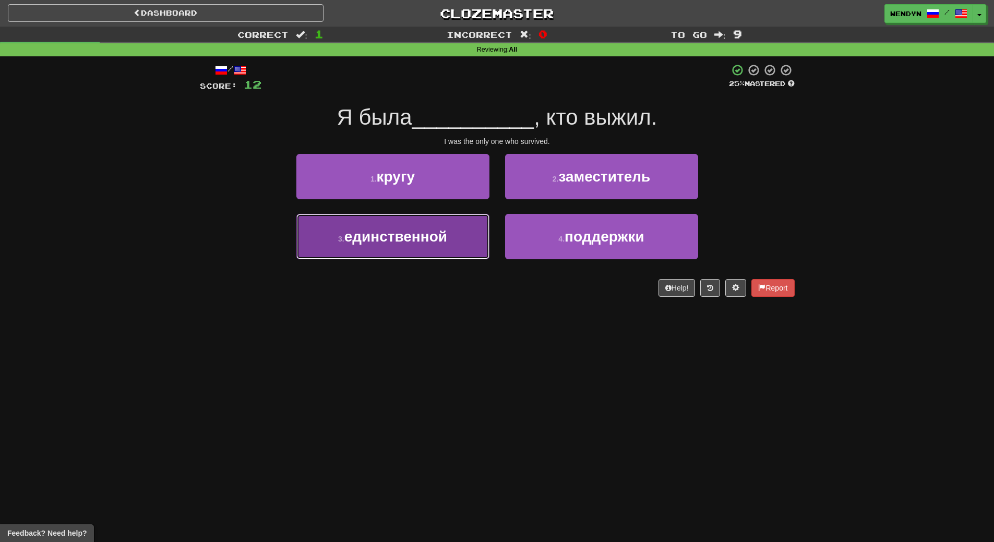
click at [432, 241] on span "единственной" at bounding box center [396, 237] width 103 height 16
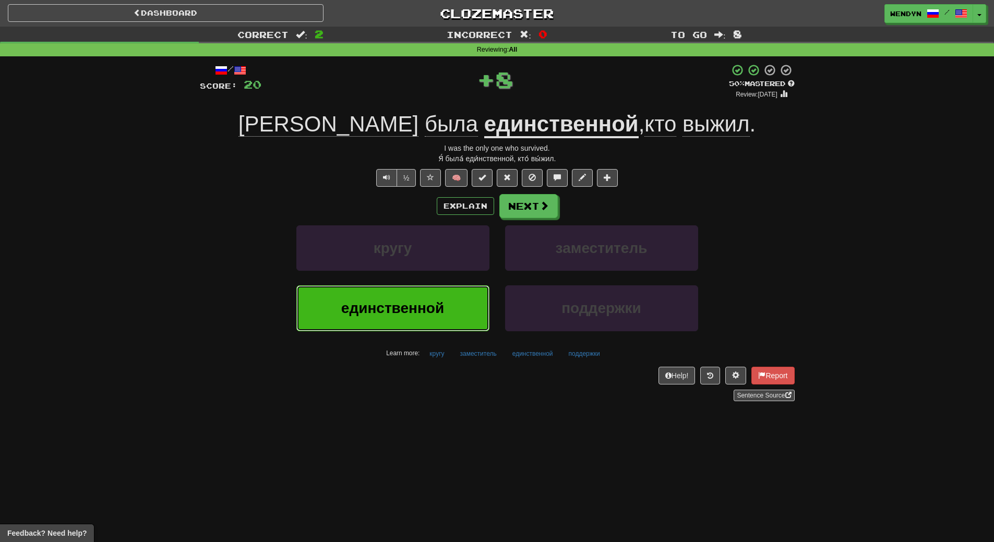
click at [400, 286] on button "единственной" at bounding box center [392, 308] width 193 height 45
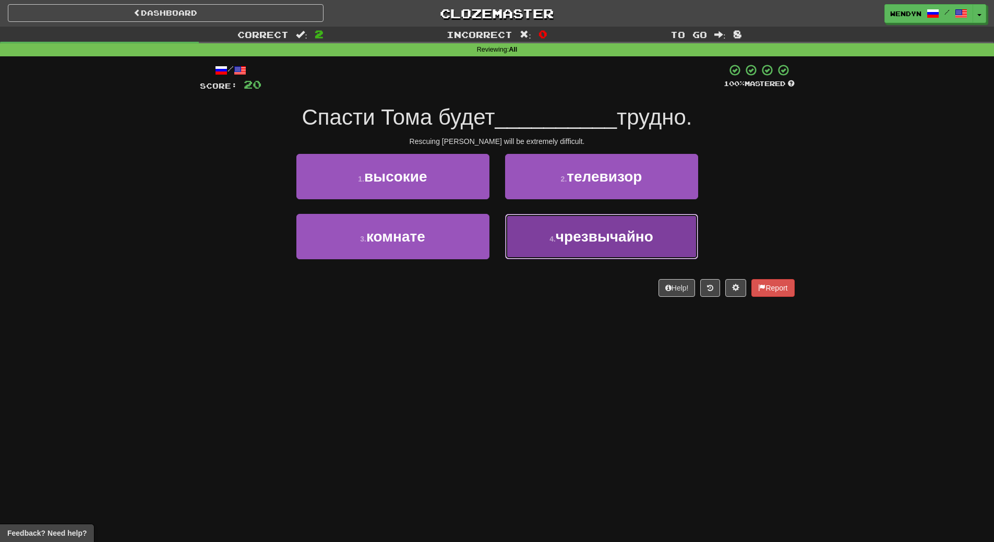
click at [612, 239] on span "чрезвычайно" at bounding box center [605, 237] width 98 height 16
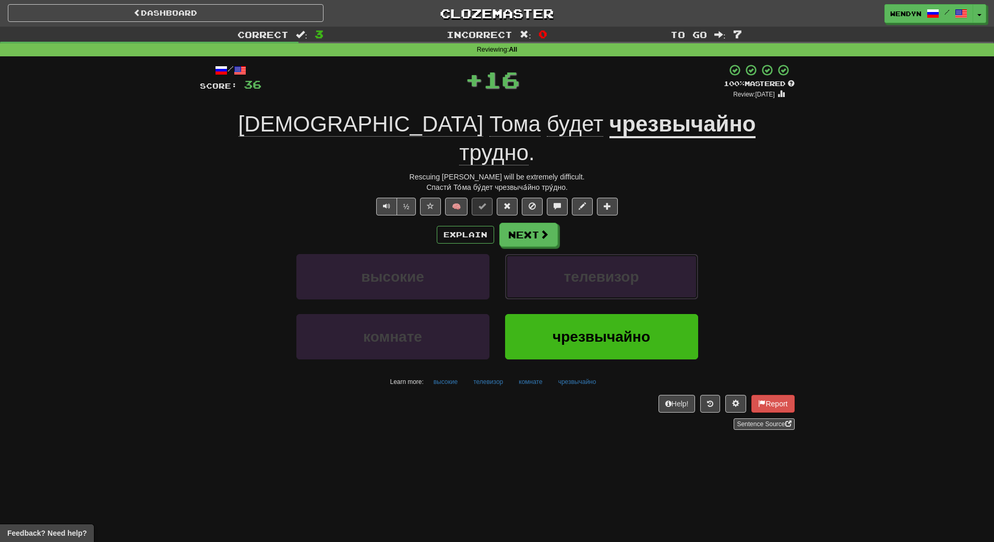
click at [612, 254] on button "телевизор" at bounding box center [601, 276] width 193 height 45
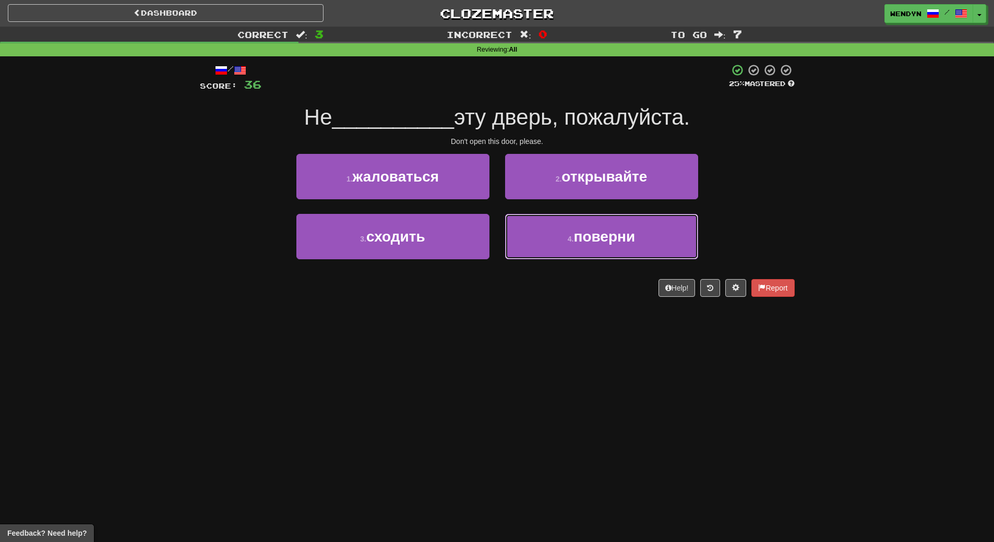
drag, startPoint x: 612, startPoint y: 239, endPoint x: 484, endPoint y: 310, distance: 146.5
click at [484, 310] on div "/ Score: 36 25 % Mastered Не __________ эту дверь, пожалуйста. Don't open this …" at bounding box center [497, 183] width 595 height 255
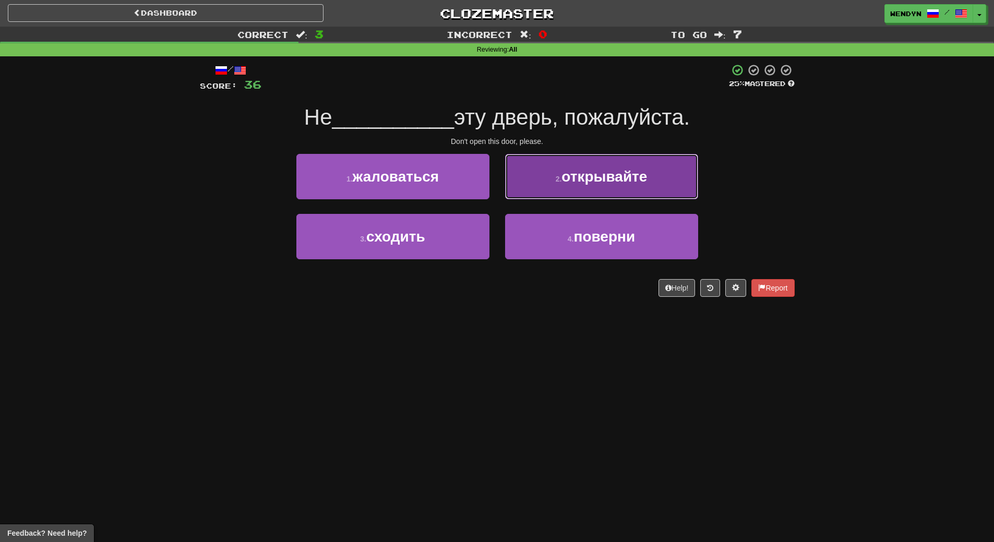
click at [621, 176] on span "открывайте" at bounding box center [605, 177] width 86 height 16
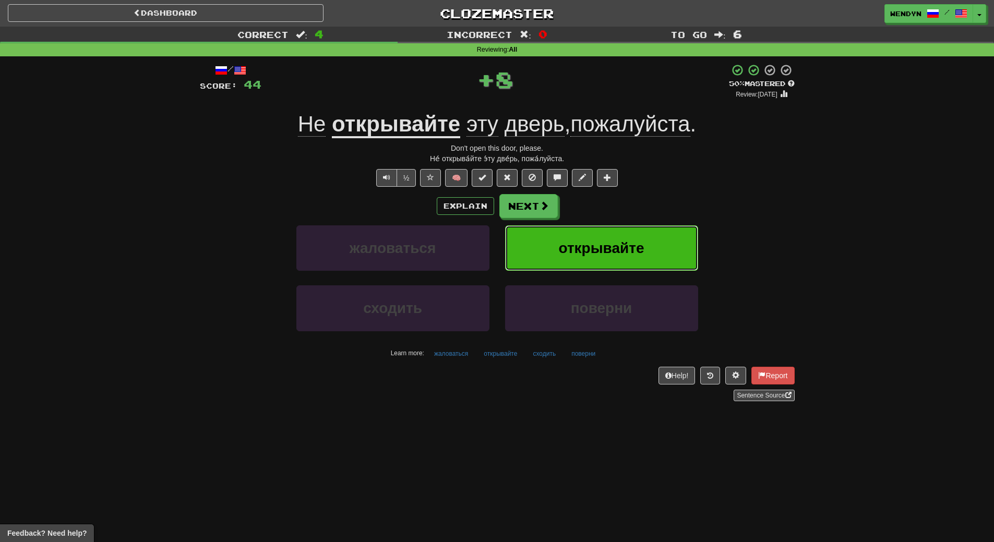
click at [616, 250] on span "открывайте" at bounding box center [602, 248] width 86 height 16
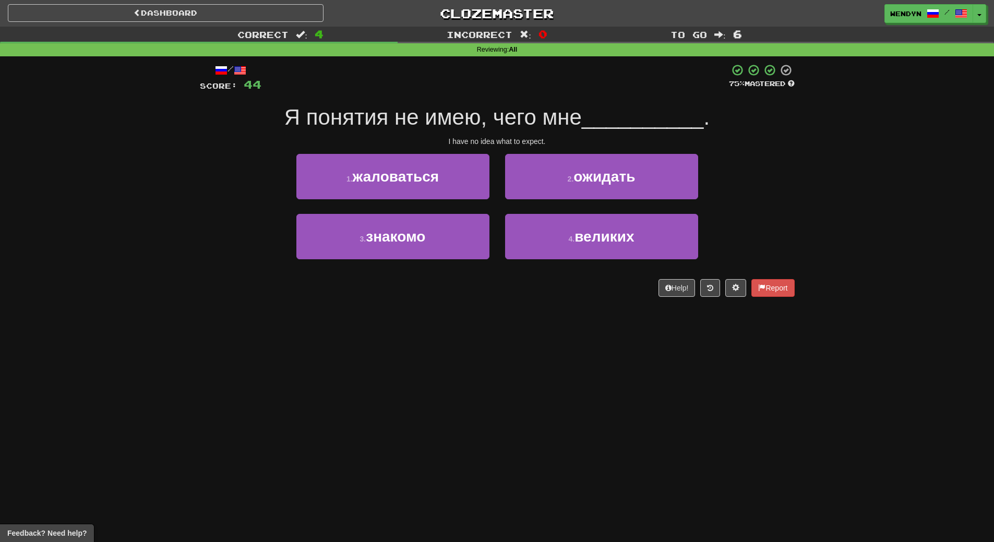
click at [586, 206] on div "2 . ожидать" at bounding box center [601, 184] width 209 height 60
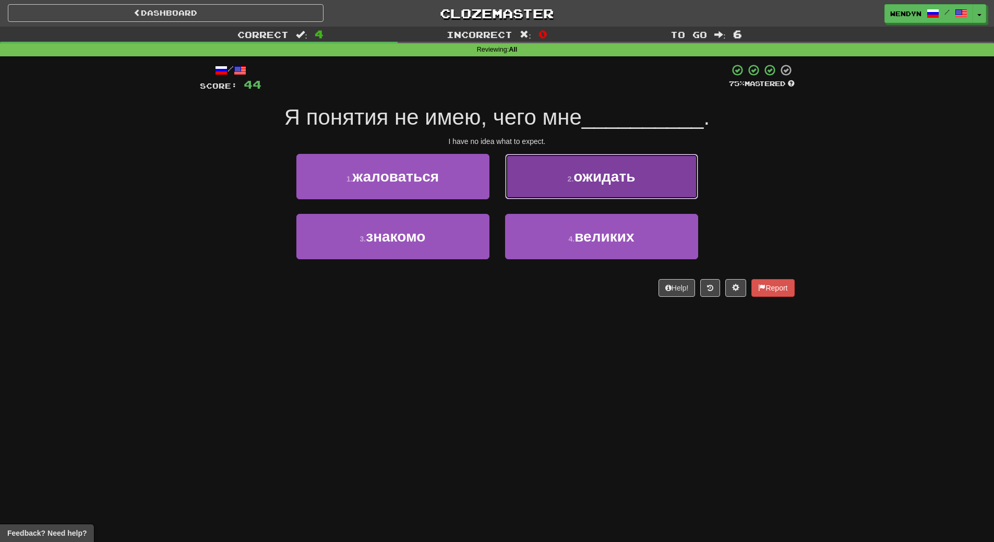
click at [599, 178] on span "ожидать" at bounding box center [605, 177] width 62 height 16
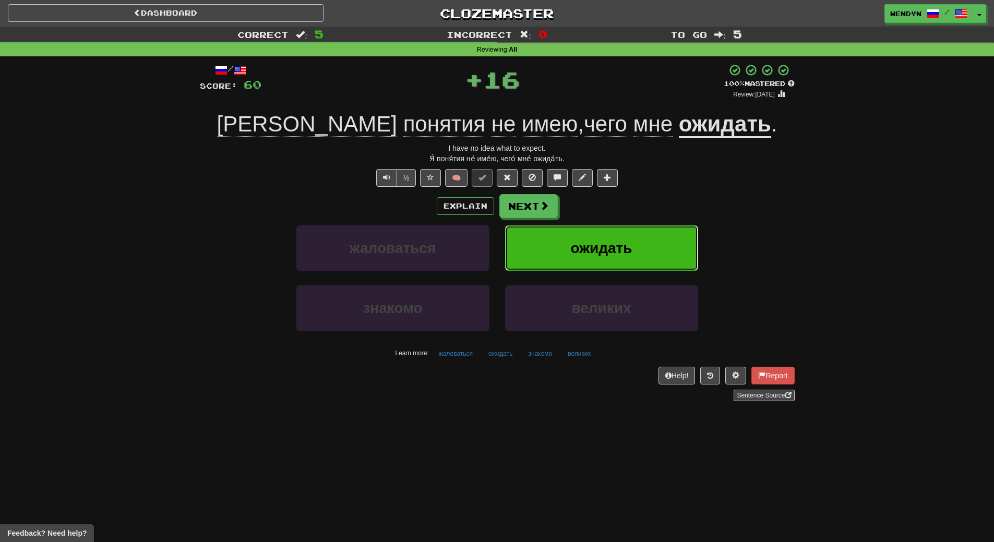
click at [603, 244] on span "ожидать" at bounding box center [602, 248] width 62 height 16
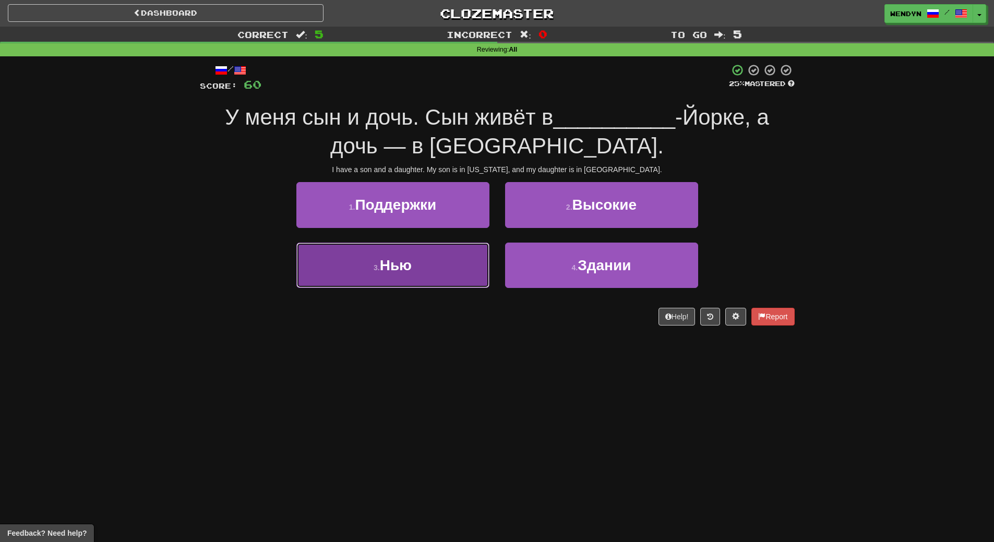
click at [450, 275] on button "3 . Нью" at bounding box center [392, 265] width 193 height 45
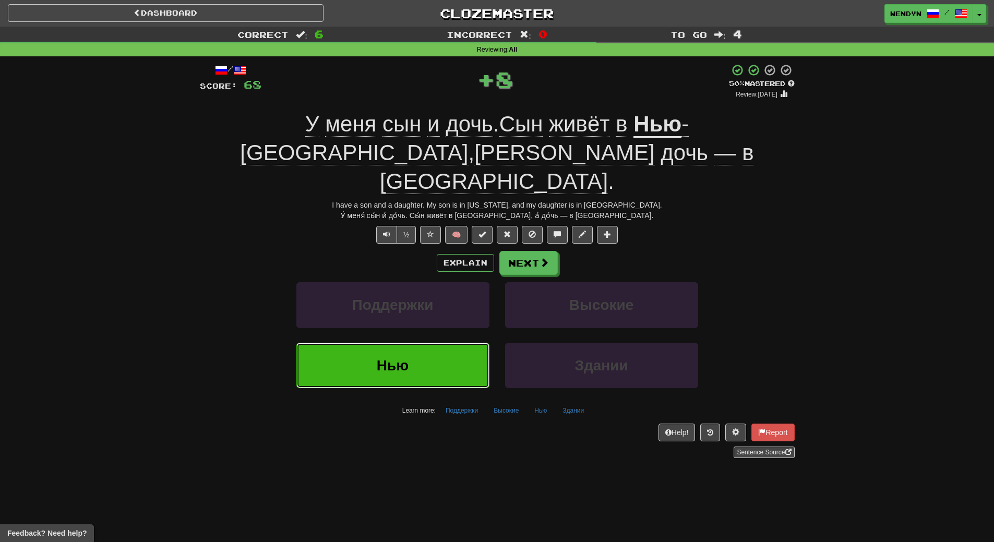
click at [435, 343] on button "Нью" at bounding box center [392, 365] width 193 height 45
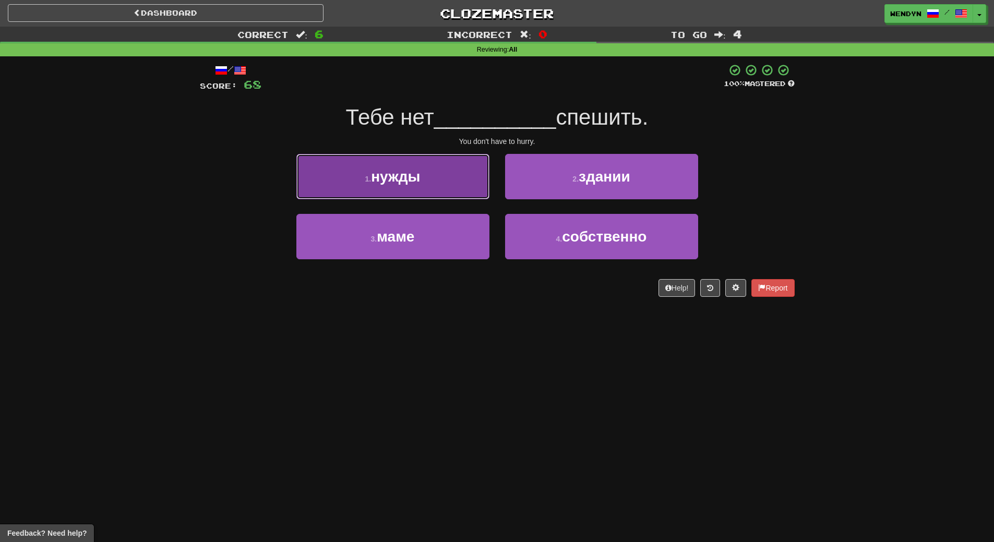
click at [438, 185] on button "1 . нужды" at bounding box center [392, 176] width 193 height 45
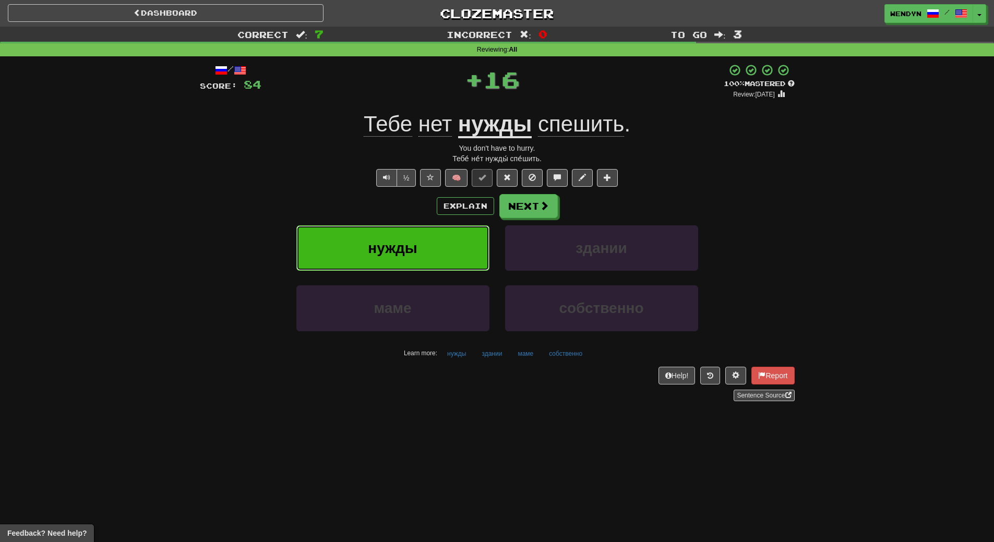
click at [424, 238] on button "нужды" at bounding box center [392, 248] width 193 height 45
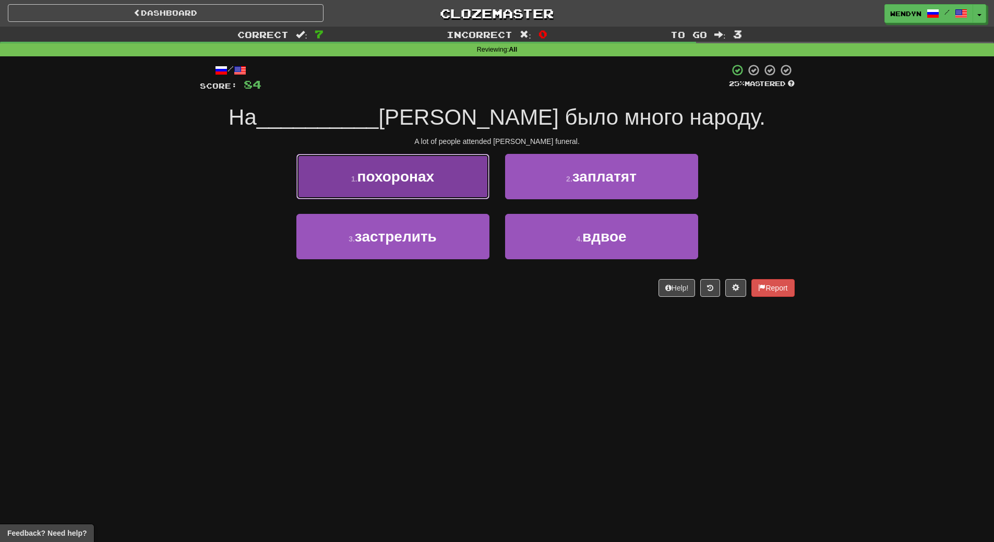
click at [428, 188] on button "1 . похоронах" at bounding box center [392, 176] width 193 height 45
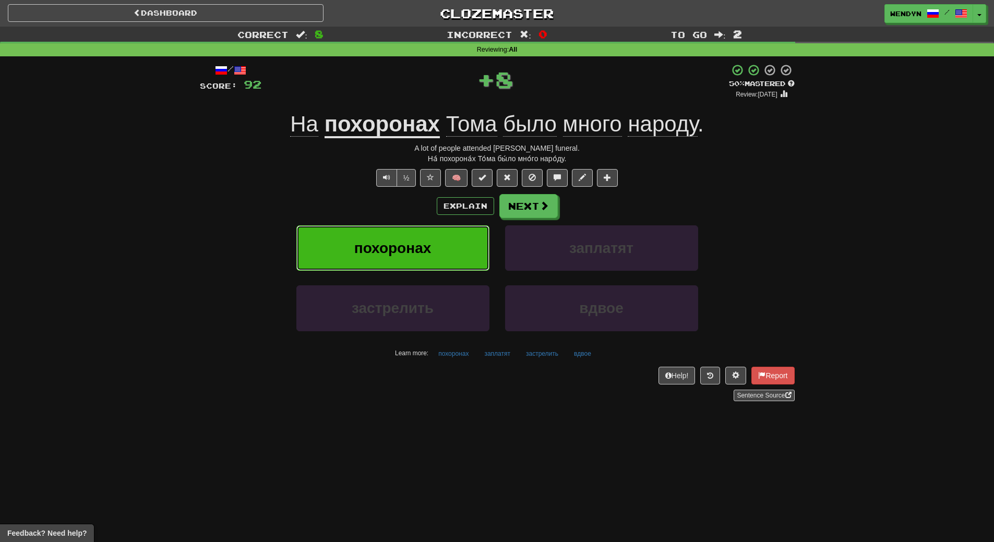
click at [422, 238] on button "похоронах" at bounding box center [392, 248] width 193 height 45
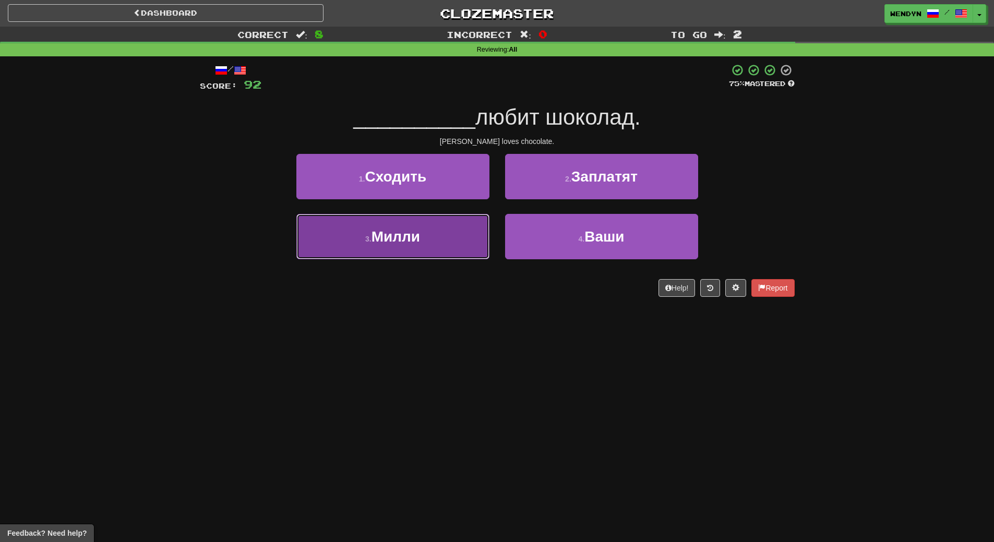
click at [428, 256] on button "3 . Милли" at bounding box center [392, 236] width 193 height 45
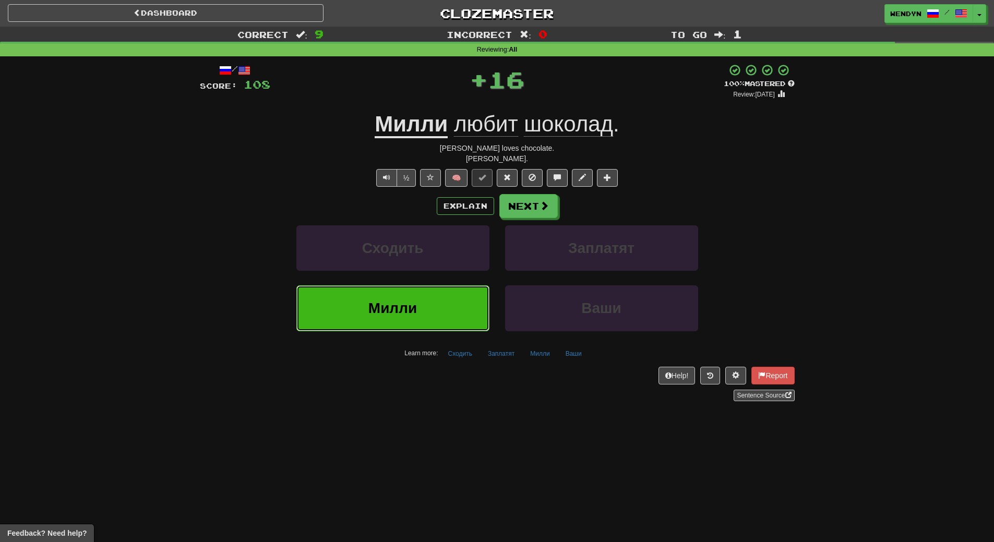
click at [417, 302] on span "Милли" at bounding box center [393, 308] width 49 height 16
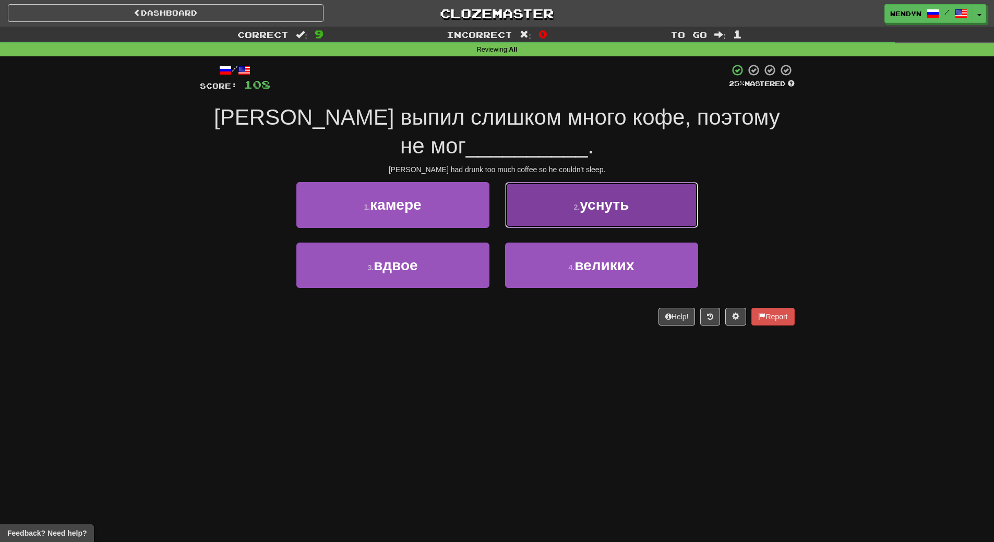
click at [620, 214] on button "2 . уснуть" at bounding box center [601, 204] width 193 height 45
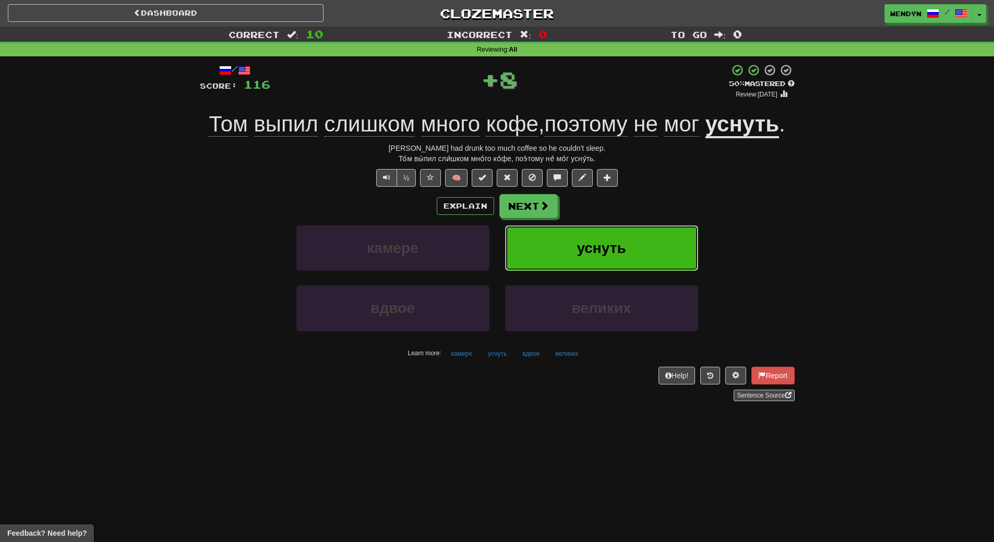
click at [606, 243] on span "уснуть" at bounding box center [601, 248] width 49 height 16
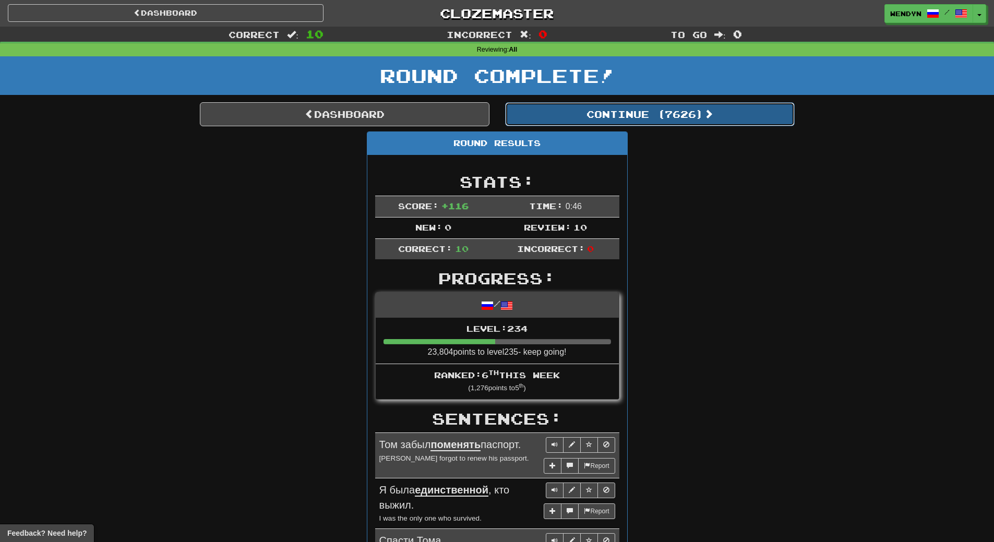
click at [674, 112] on button "Continue ( 7626 )" at bounding box center [650, 114] width 290 height 24
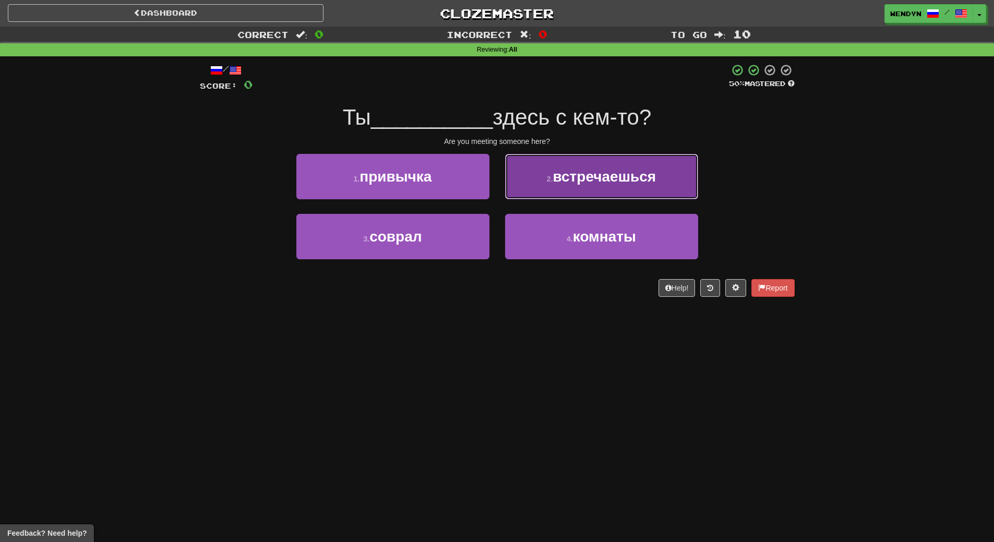
click at [611, 191] on button "2 . встречаешься" at bounding box center [601, 176] width 193 height 45
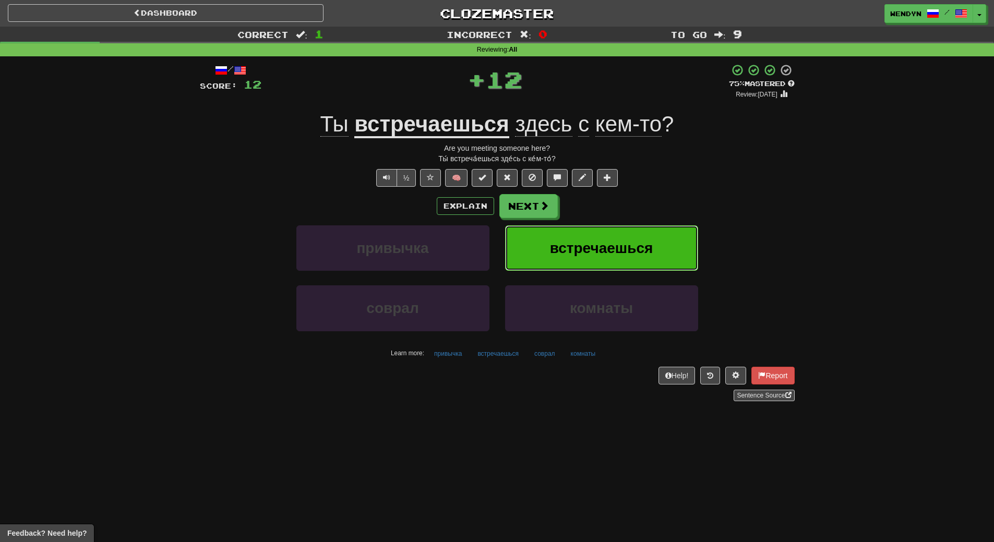
click at [605, 242] on span "встречаешься" at bounding box center [601, 248] width 103 height 16
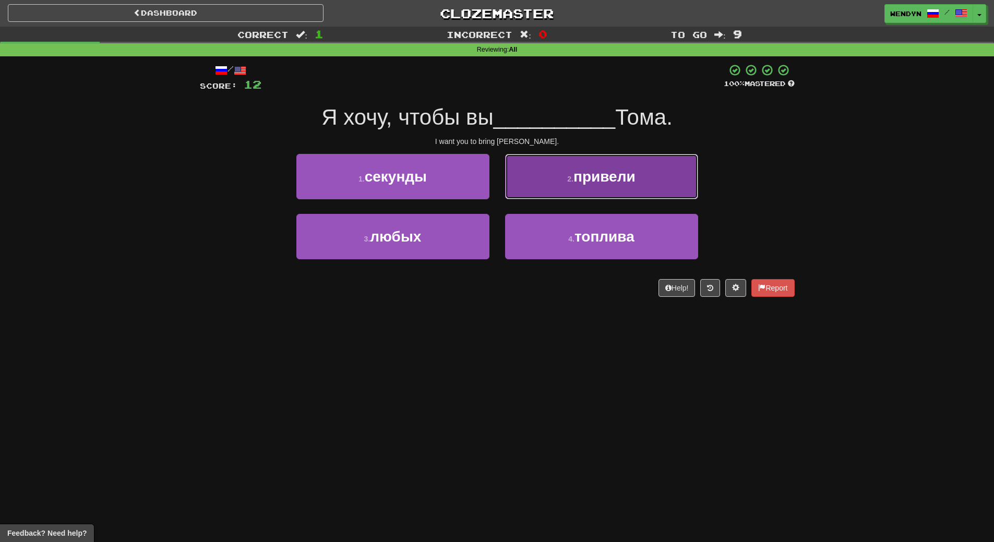
click at [609, 165] on button "2 . привели" at bounding box center [601, 176] width 193 height 45
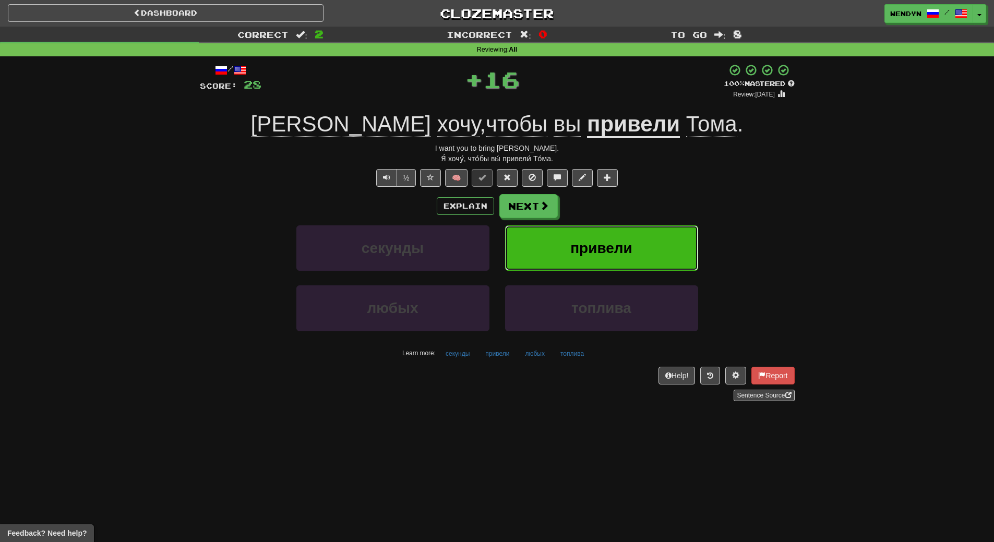
click at [610, 248] on span "привели" at bounding box center [602, 248] width 62 height 16
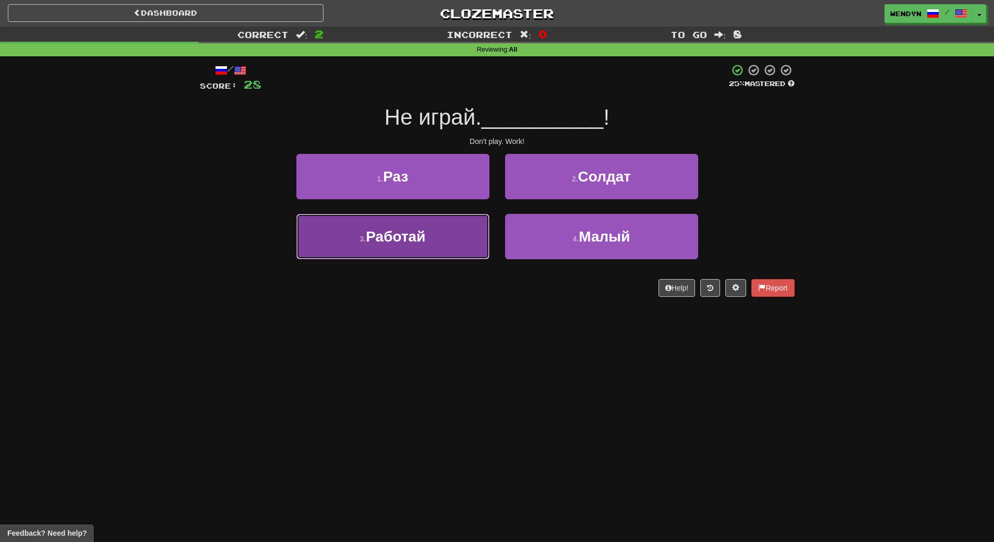
click at [447, 239] on button "3 . Работай" at bounding box center [392, 236] width 193 height 45
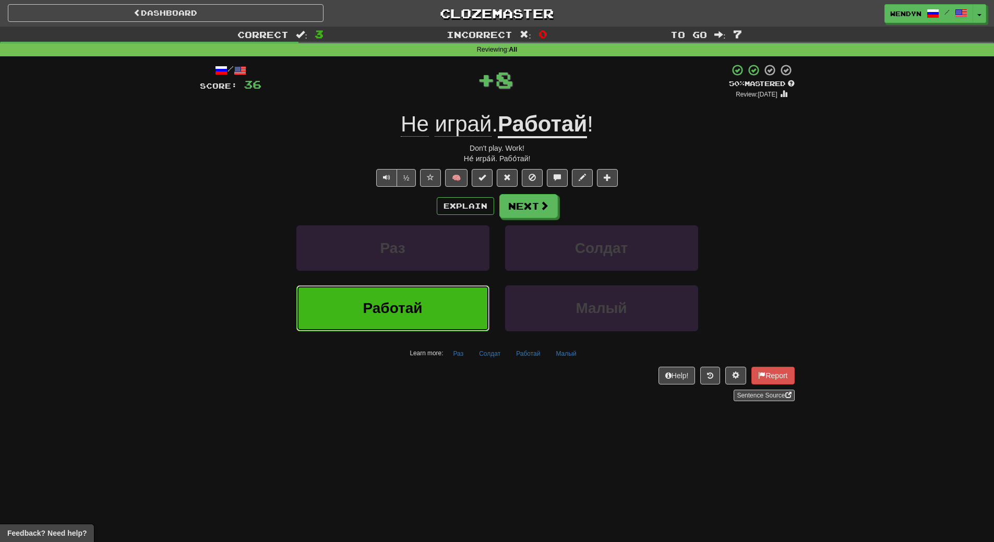
click at [443, 296] on button "Работай" at bounding box center [392, 308] width 193 height 45
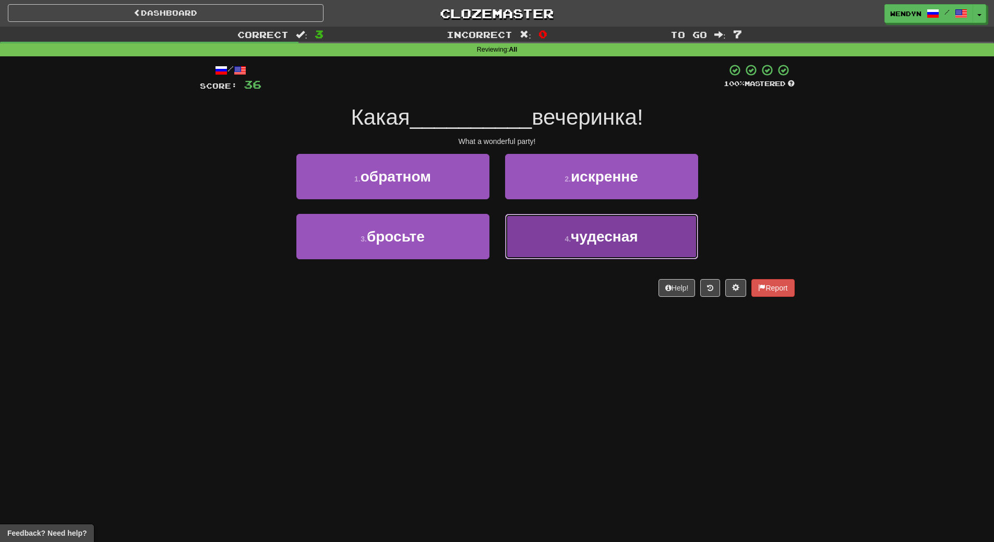
click at [662, 222] on button "4 . чудесная" at bounding box center [601, 236] width 193 height 45
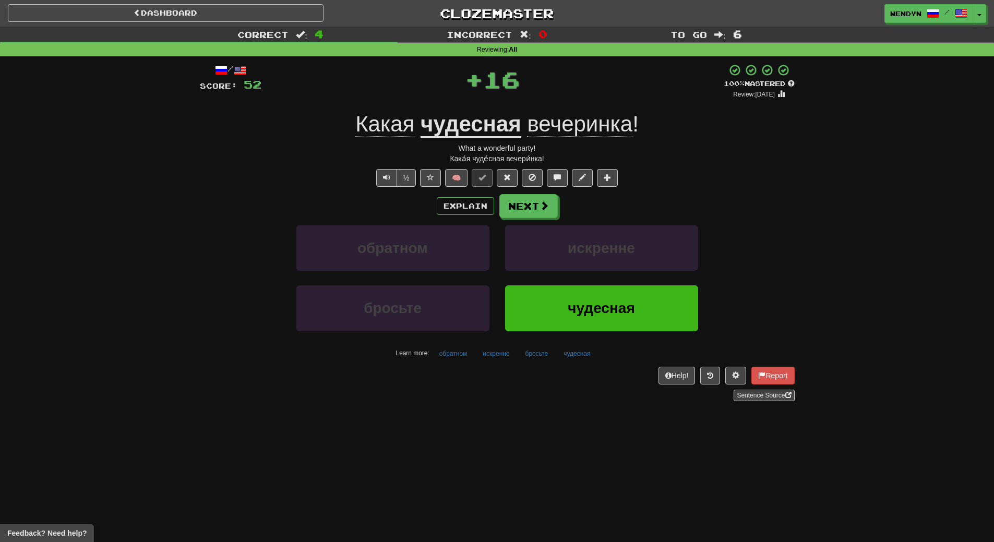
click at [662, 222] on div "Explain Next обратном искренне бросьте чудесная Learn more: обратном искренне б…" at bounding box center [497, 278] width 595 height 168
drag, startPoint x: 662, startPoint y: 222, endPoint x: 653, endPoint y: 267, distance: 45.5
click at [657, 258] on div "Explain Next обратном искренне бросьте чудесная Learn more: обратном искренне б…" at bounding box center [497, 278] width 595 height 168
drag, startPoint x: 599, startPoint y: 492, endPoint x: 602, endPoint y: 419, distance: 72.7
click at [599, 475] on div "Dashboard Clozemaster WendyN / Toggle Dropdown Dashboard Leaderboard Activity F…" at bounding box center [497, 271] width 994 height 542
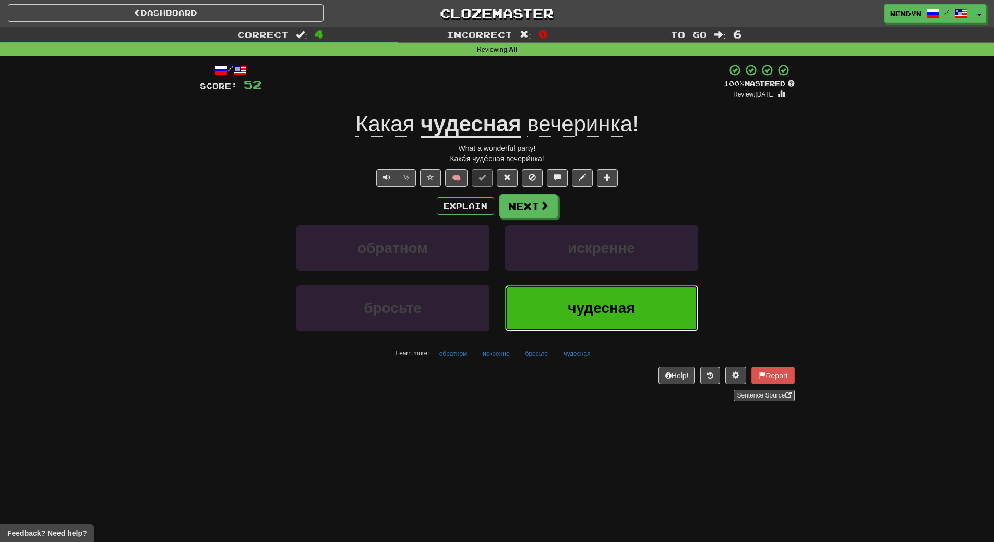
drag, startPoint x: 608, startPoint y: 323, endPoint x: 606, endPoint y: 317, distance: 5.6
click at [606, 319] on button "чудесная" at bounding box center [601, 308] width 193 height 45
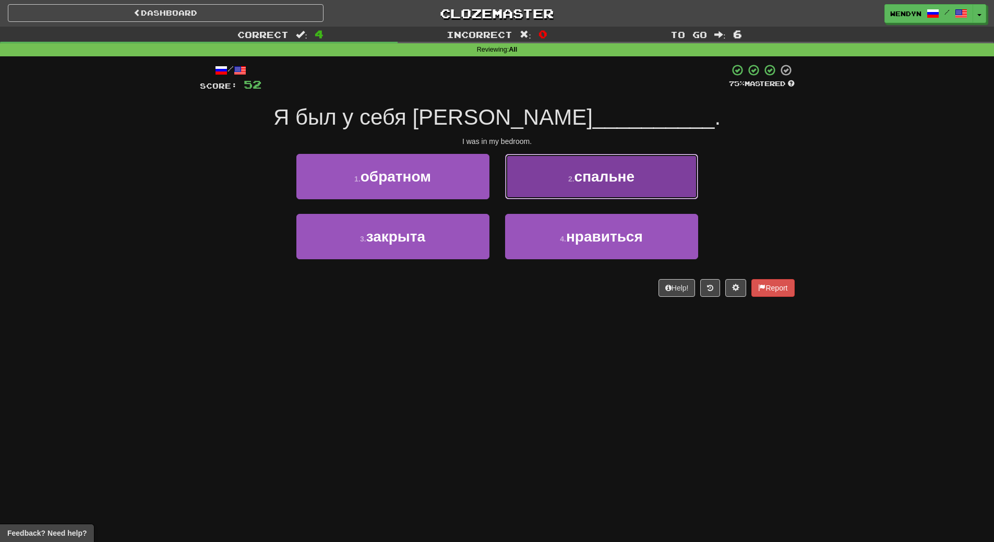
click at [657, 168] on button "2 . спальне" at bounding box center [601, 176] width 193 height 45
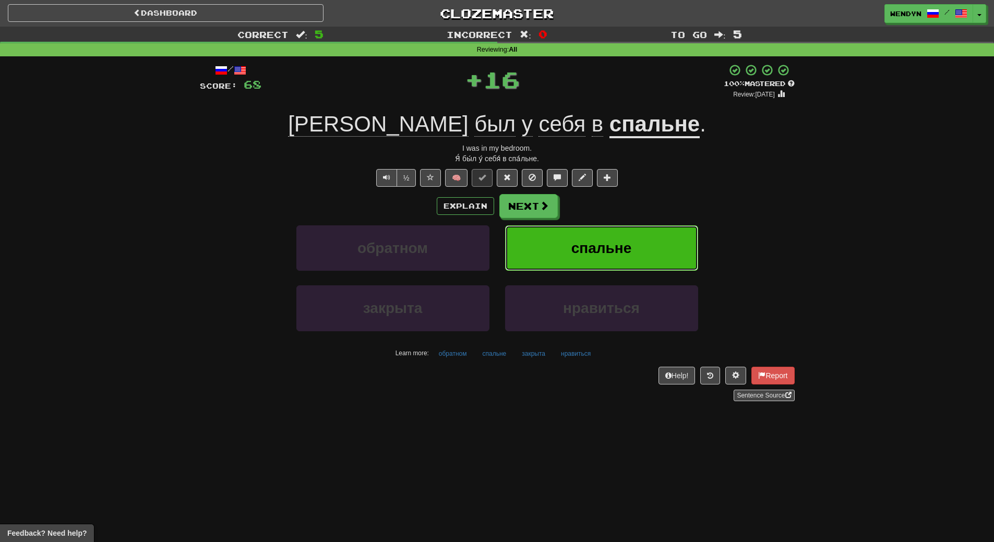
click at [646, 232] on button "спальне" at bounding box center [601, 248] width 193 height 45
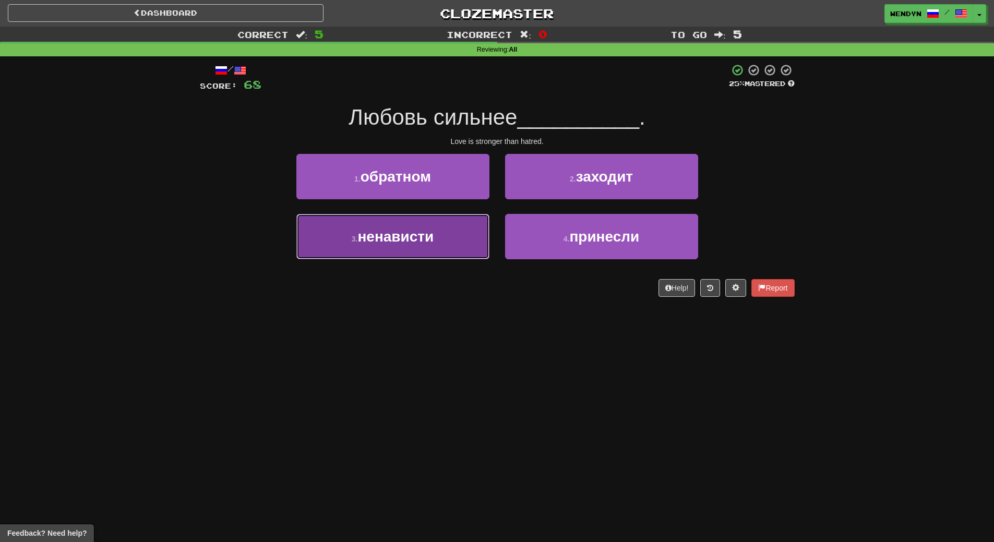
click at [453, 255] on button "3 . ненависти" at bounding box center [392, 236] width 193 height 45
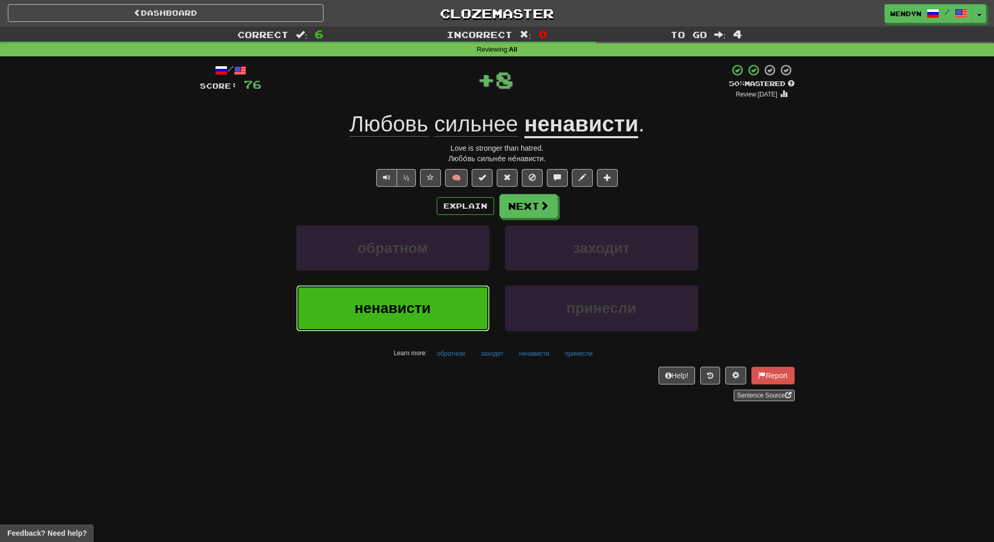
click at [444, 311] on button "ненависти" at bounding box center [392, 308] width 193 height 45
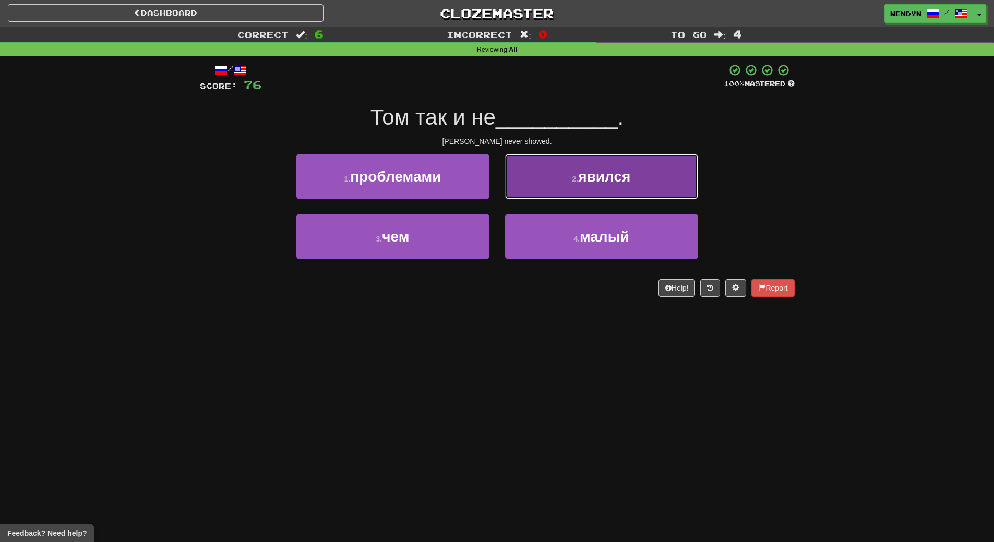
click at [642, 181] on button "2 . явился" at bounding box center [601, 176] width 193 height 45
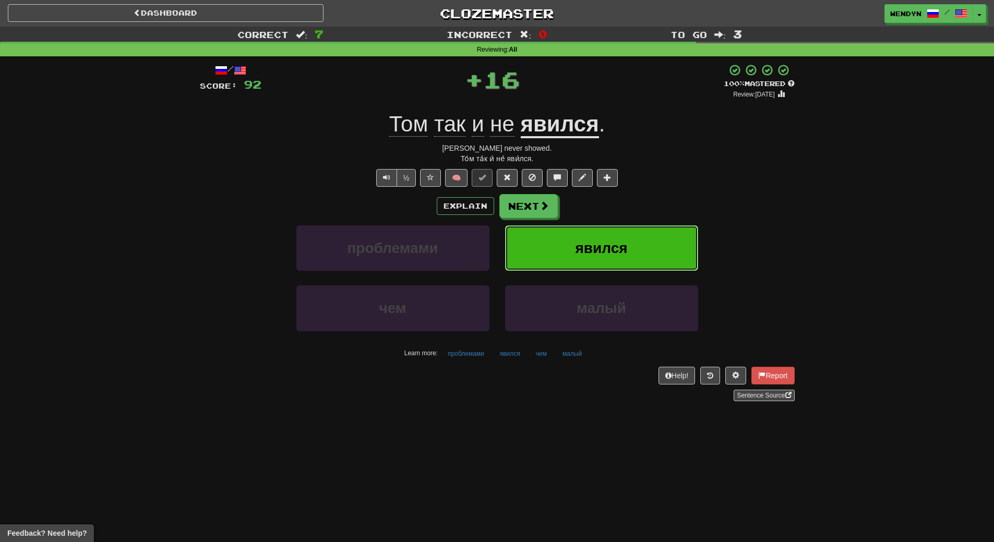
click at [626, 244] on span "явился" at bounding box center [601, 248] width 52 height 16
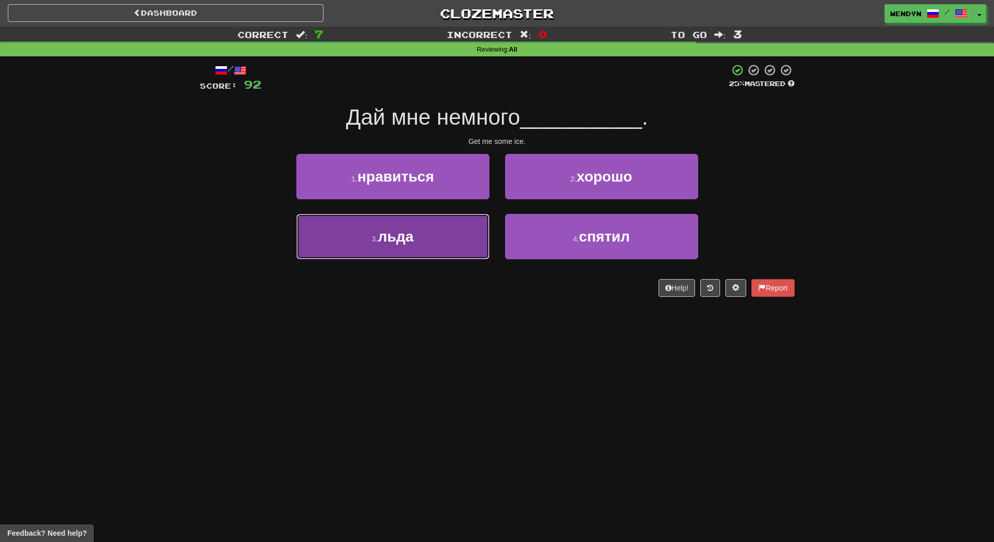
click at [463, 253] on button "3 . льда" at bounding box center [392, 236] width 193 height 45
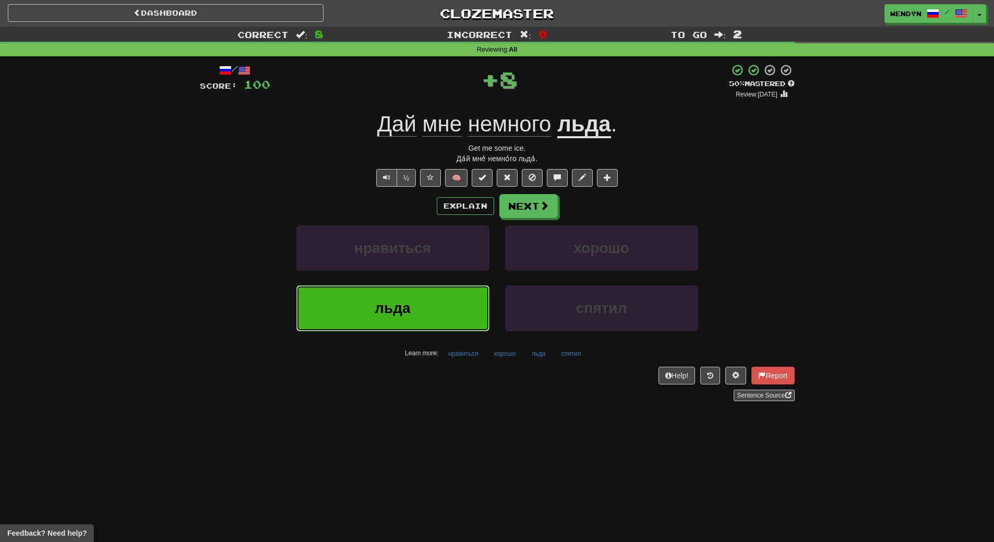
click at [466, 302] on button "льда" at bounding box center [392, 308] width 193 height 45
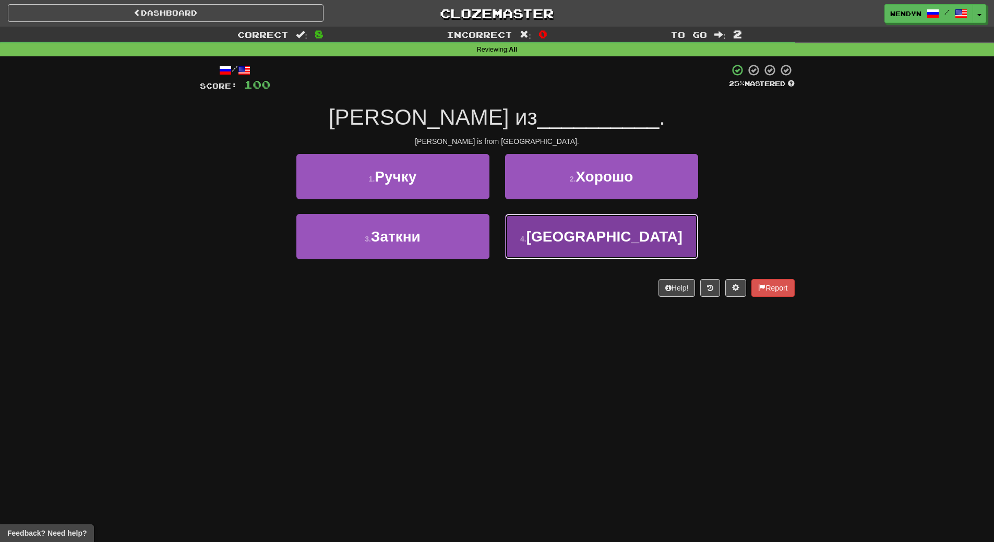
click at [610, 233] on span "Лондона" at bounding box center [605, 237] width 156 height 16
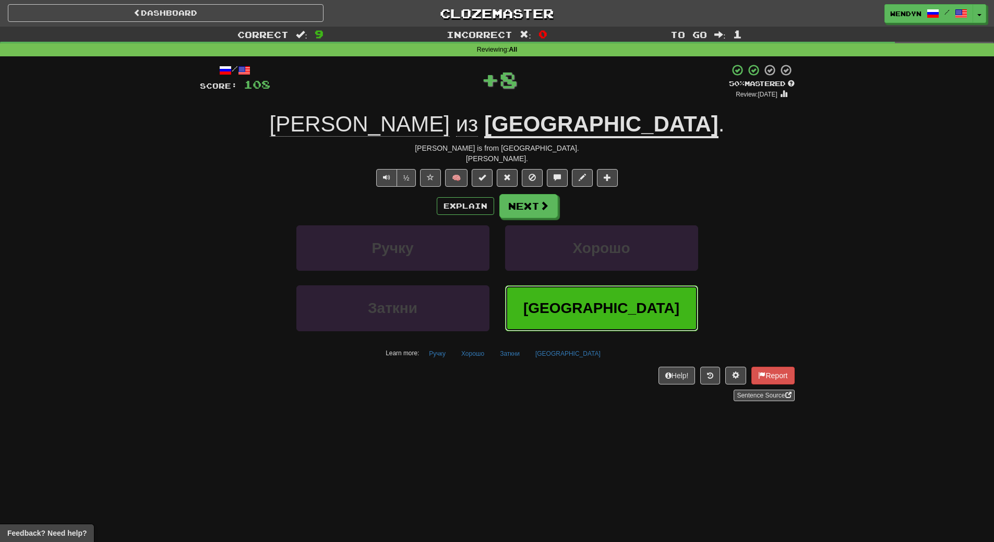
click at [588, 301] on span "Лондона" at bounding box center [602, 308] width 156 height 16
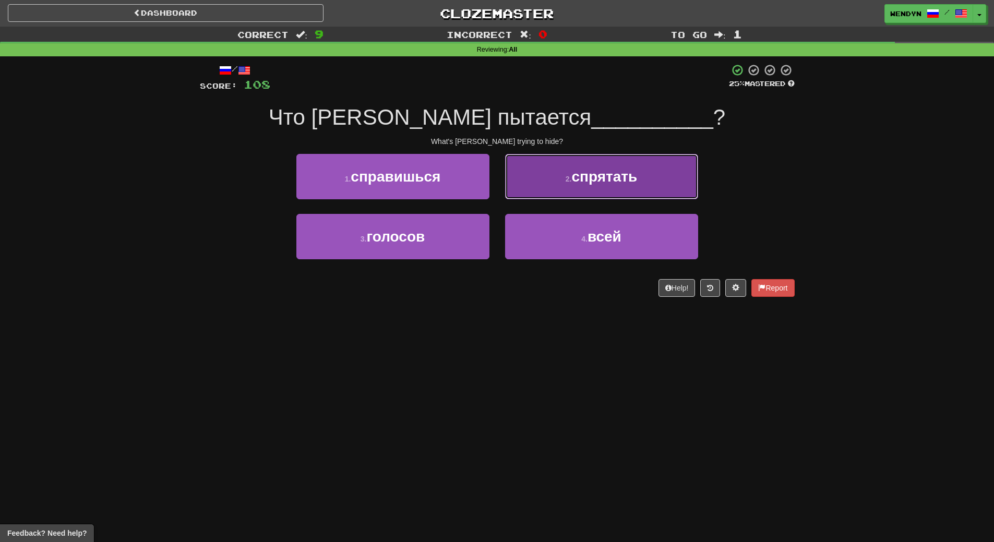
click at [628, 190] on button "2 . спрятать" at bounding box center [601, 176] width 193 height 45
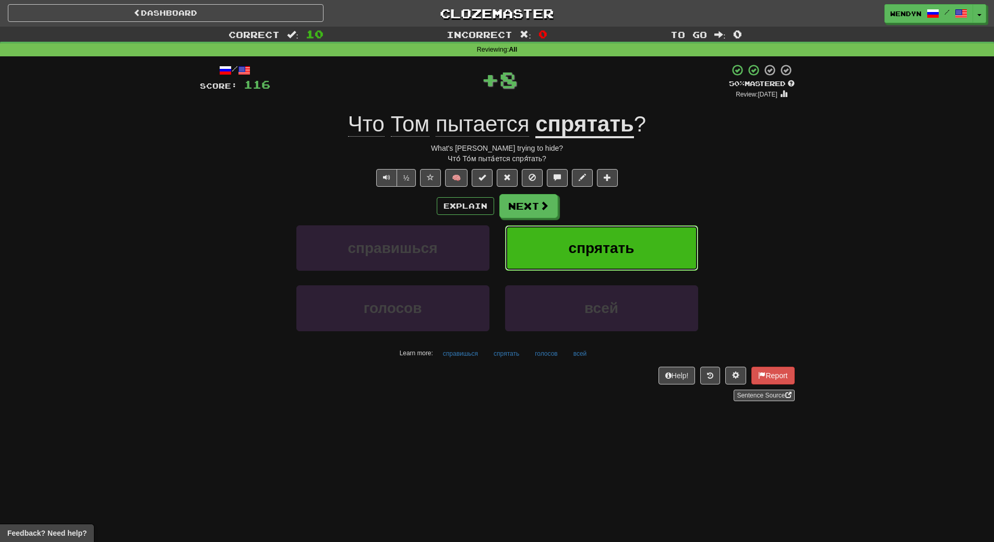
click at [621, 238] on button "спрятать" at bounding box center [601, 248] width 193 height 45
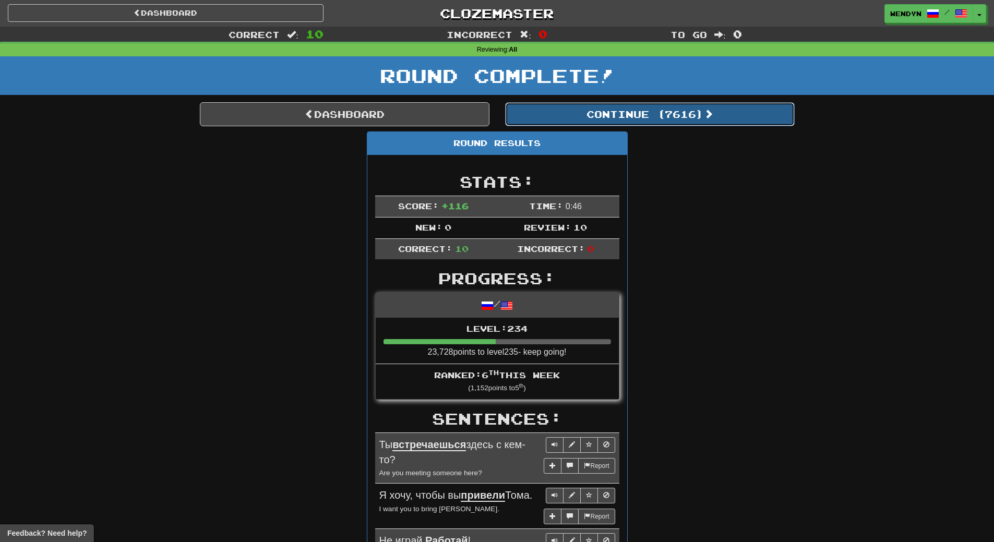
click at [682, 115] on button "Continue ( 7616 )" at bounding box center [650, 114] width 290 height 24
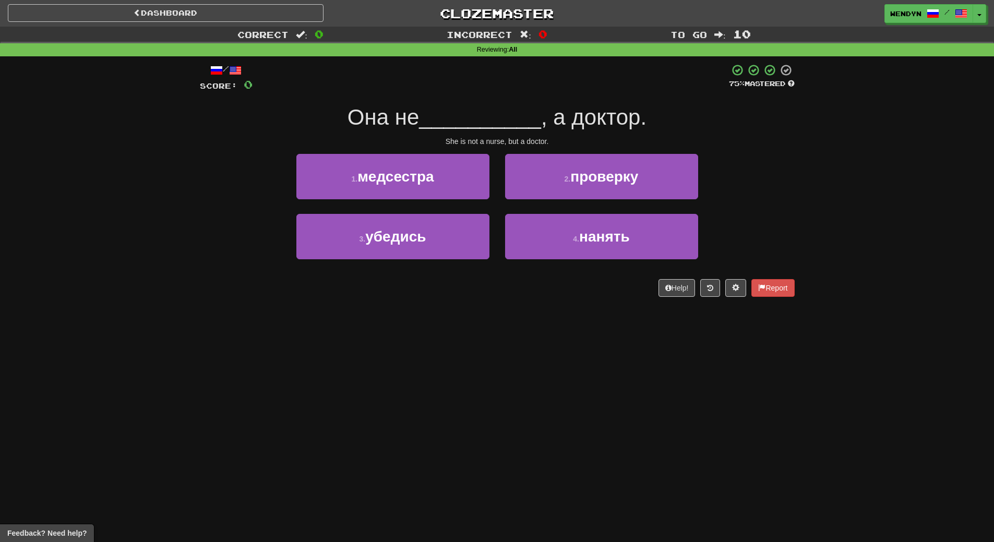
click at [457, 205] on div "1 . медсестра" at bounding box center [393, 184] width 209 height 60
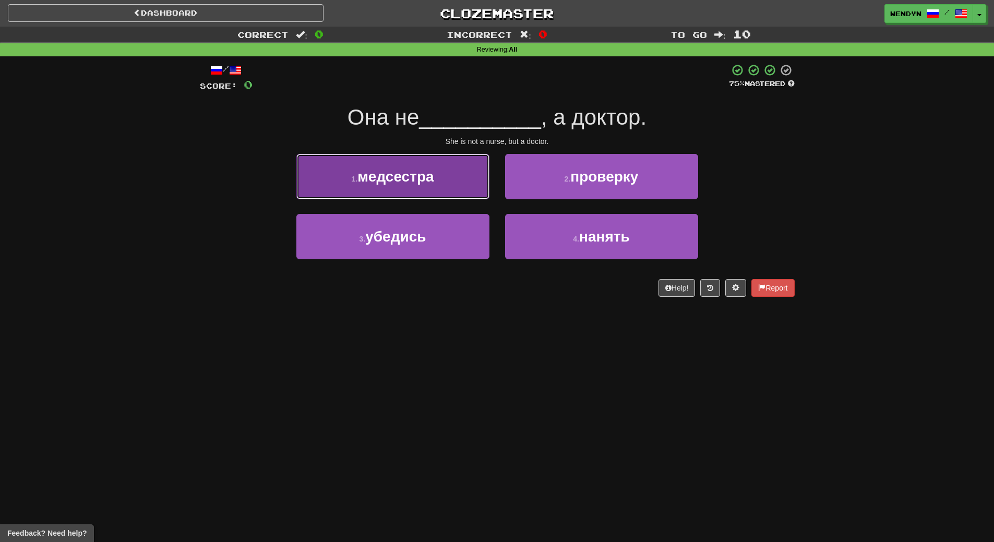
click at [454, 192] on button "1 . медсестра" at bounding box center [392, 176] width 193 height 45
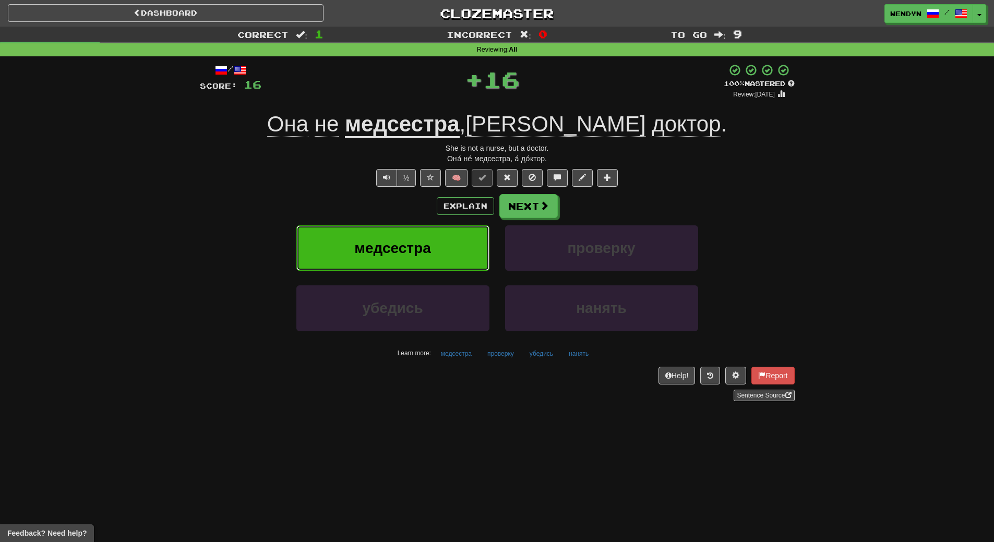
click at [450, 241] on button "медсестра" at bounding box center [392, 248] width 193 height 45
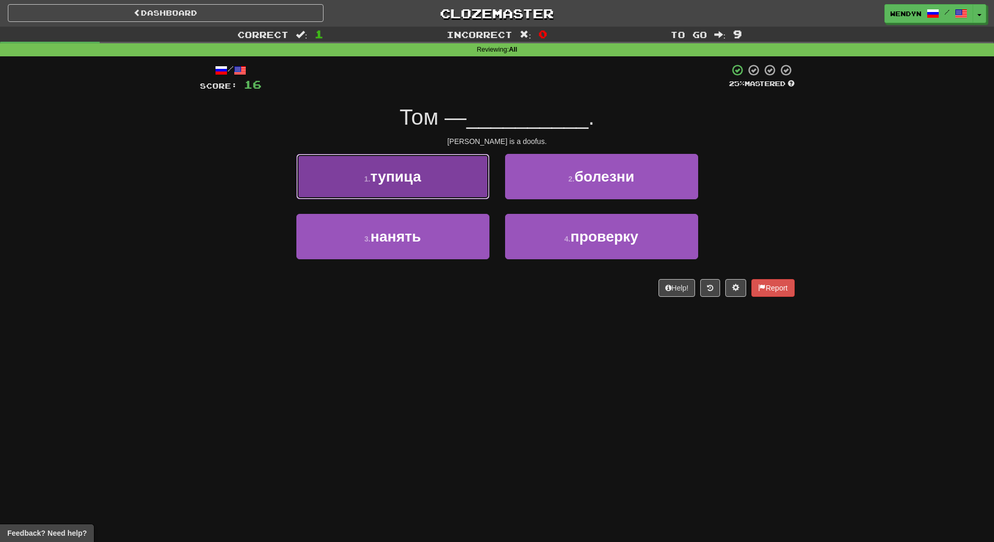
click at [440, 181] on button "1 . тупица" at bounding box center [392, 176] width 193 height 45
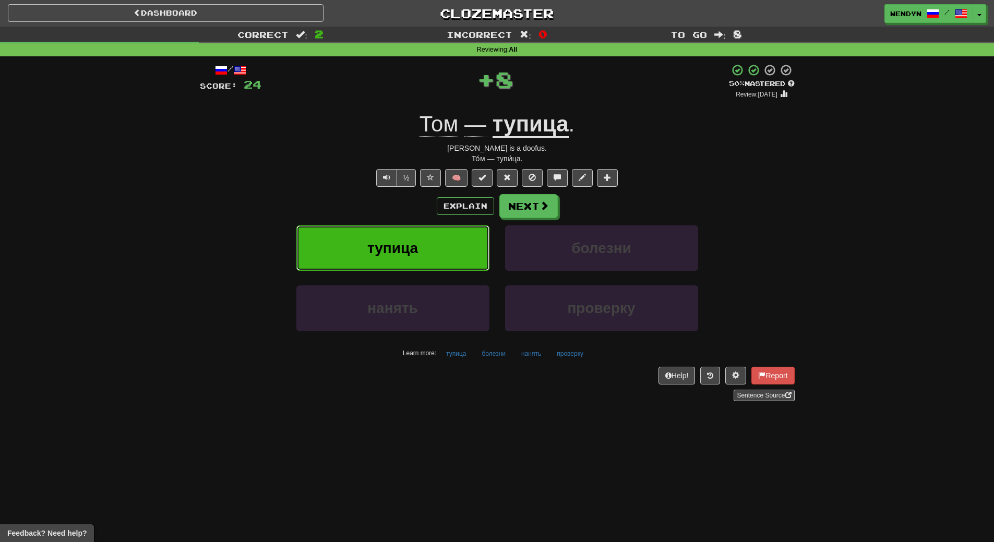
click at [436, 236] on button "тупица" at bounding box center [392, 248] width 193 height 45
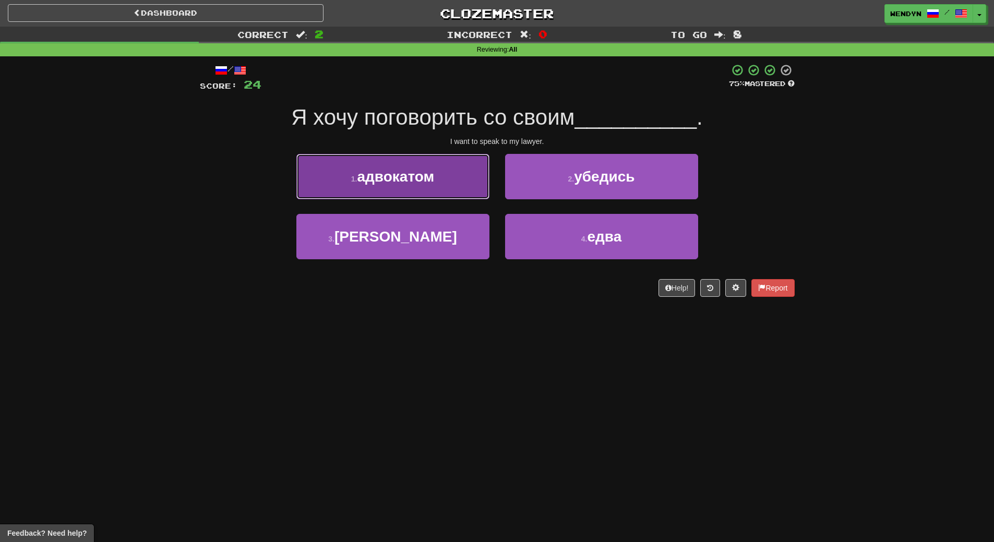
click at [434, 196] on button "1 . адвокатом" at bounding box center [392, 176] width 193 height 45
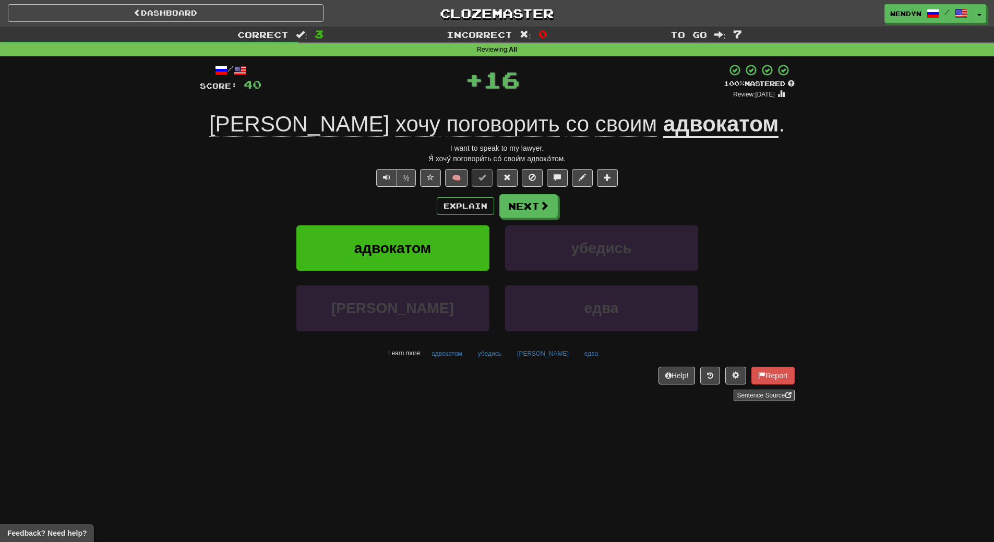
click at [434, 196] on div "Explain Next" at bounding box center [497, 206] width 595 height 24
click at [433, 246] on button "адвокатом" at bounding box center [392, 248] width 193 height 45
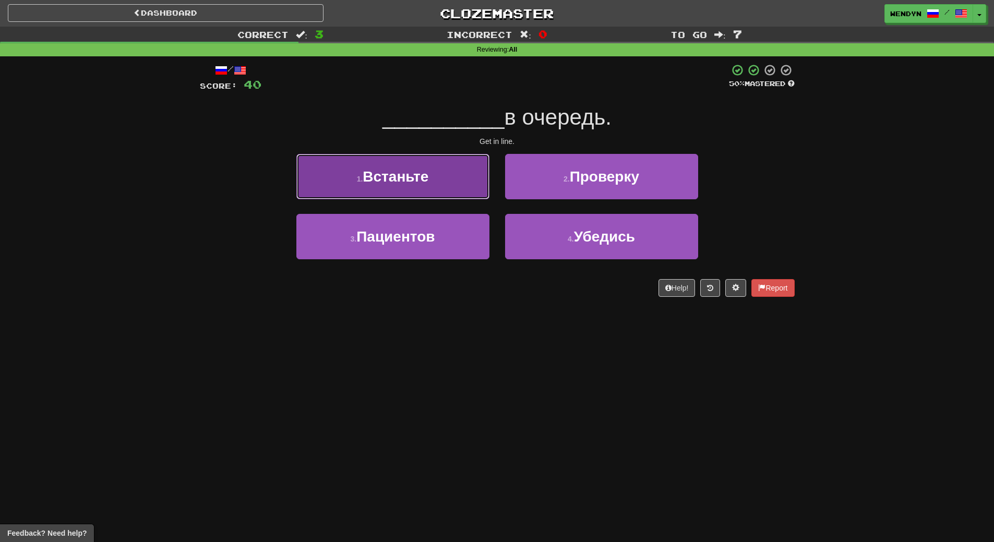
click at [436, 178] on button "1 . Встаньте" at bounding box center [392, 176] width 193 height 45
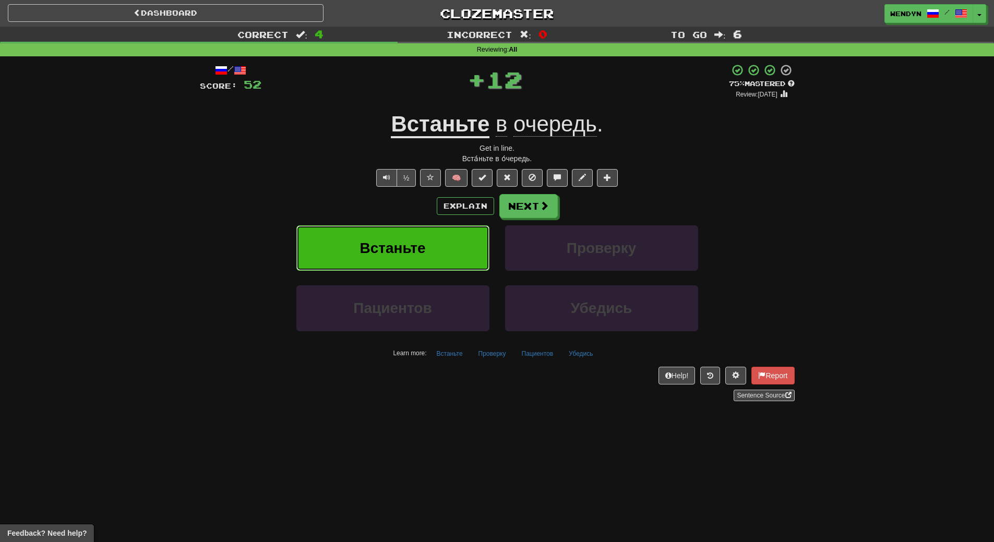
click at [434, 232] on button "Встаньте" at bounding box center [392, 248] width 193 height 45
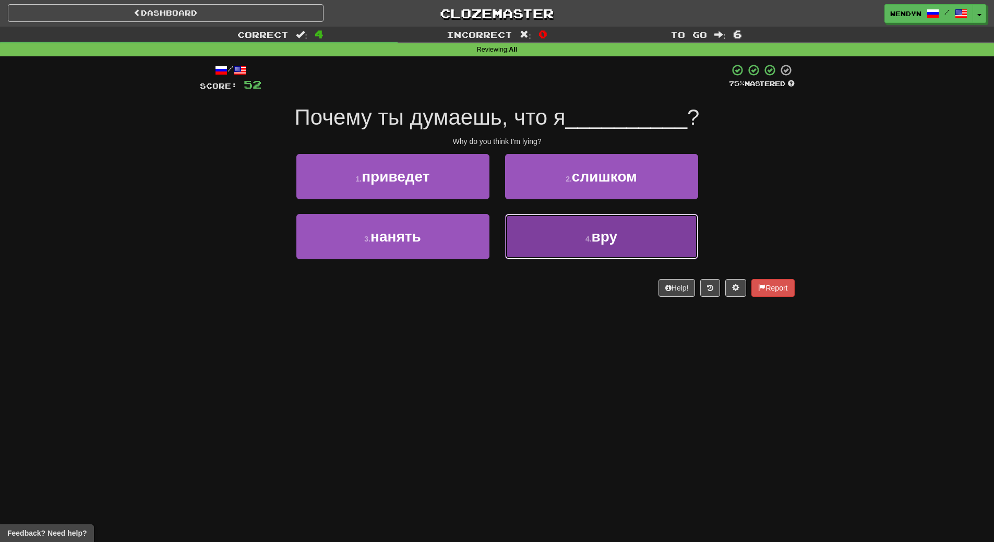
click at [558, 227] on button "4 . вру" at bounding box center [601, 236] width 193 height 45
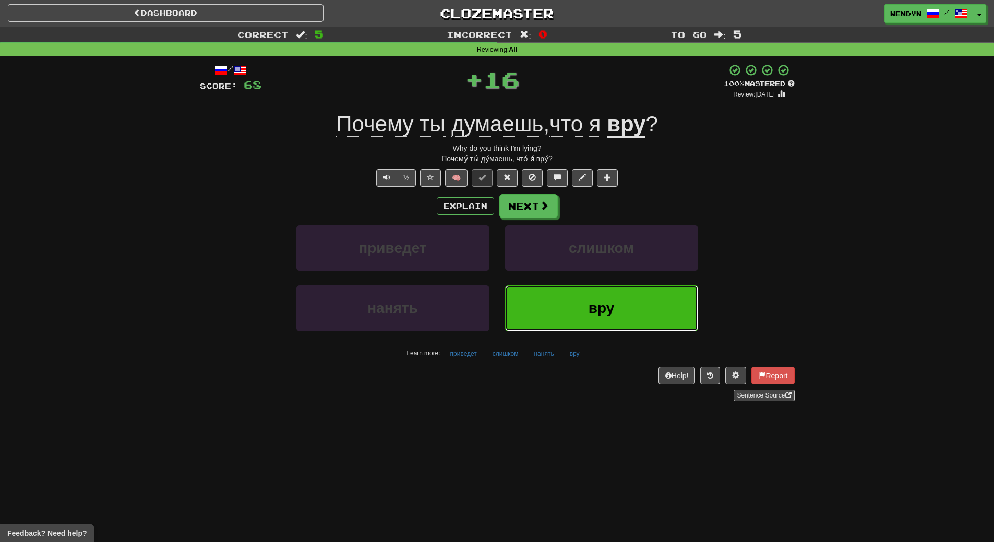
click at [551, 300] on button "вру" at bounding box center [601, 308] width 193 height 45
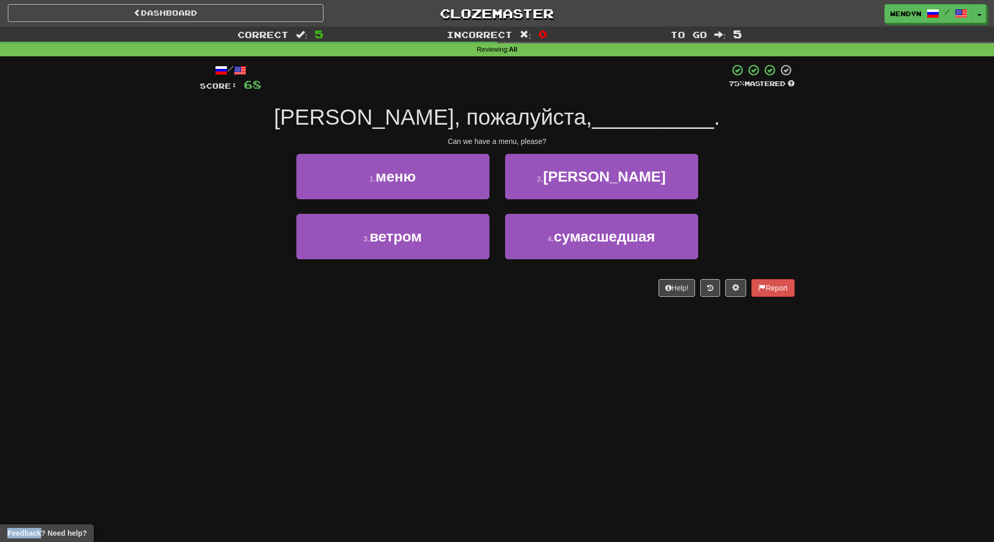
click at [551, 300] on div "/ Score: 68 75 % Mastered Дайте, пожалуйста, __________ . Can we have a menu, p…" at bounding box center [497, 183] width 595 height 255
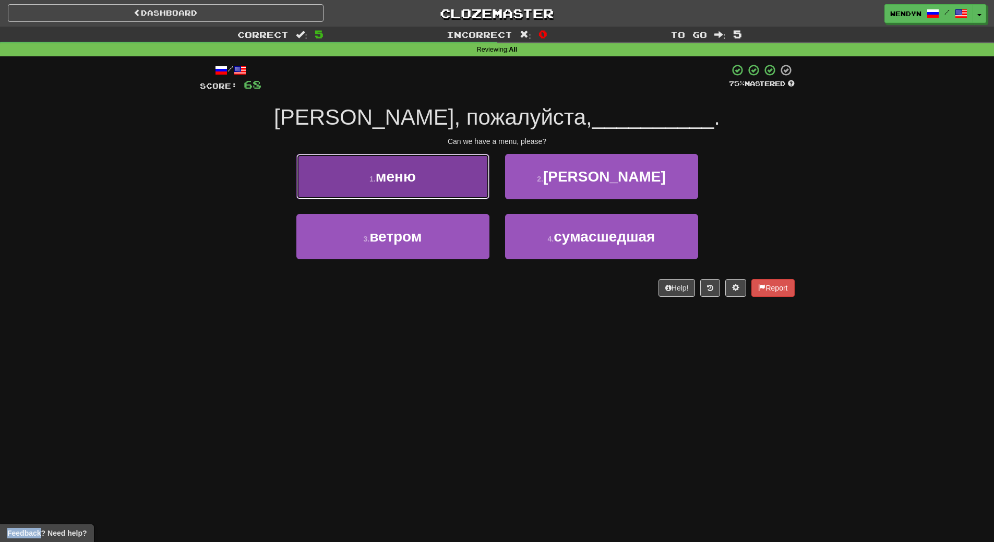
click at [394, 186] on button "1 . меню" at bounding box center [392, 176] width 193 height 45
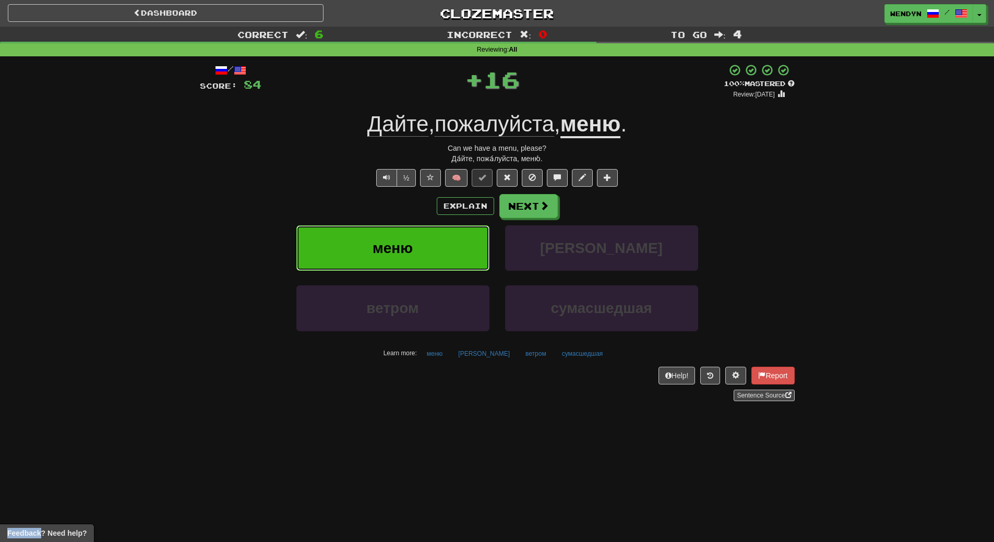
click at [393, 232] on button "меню" at bounding box center [392, 248] width 193 height 45
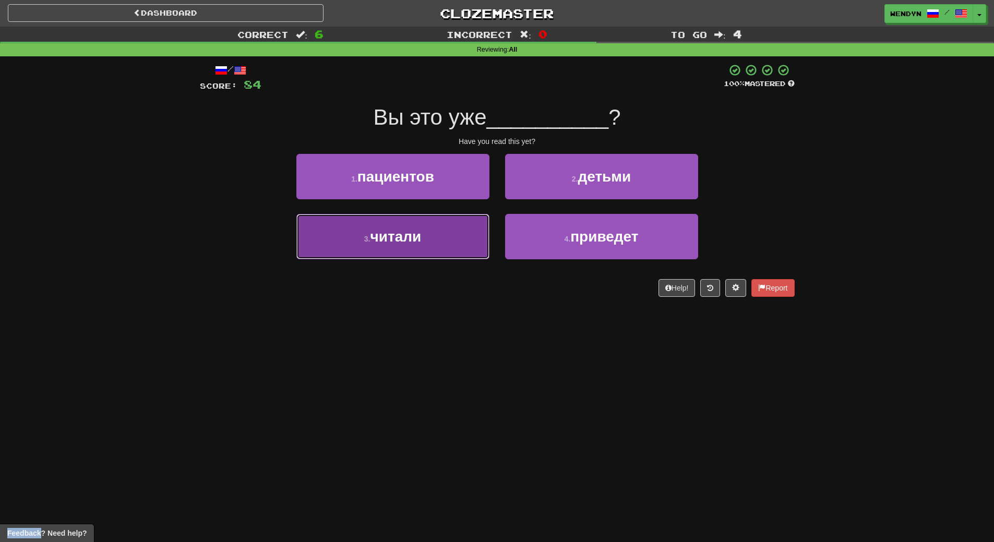
click at [394, 239] on span "читали" at bounding box center [395, 237] width 51 height 16
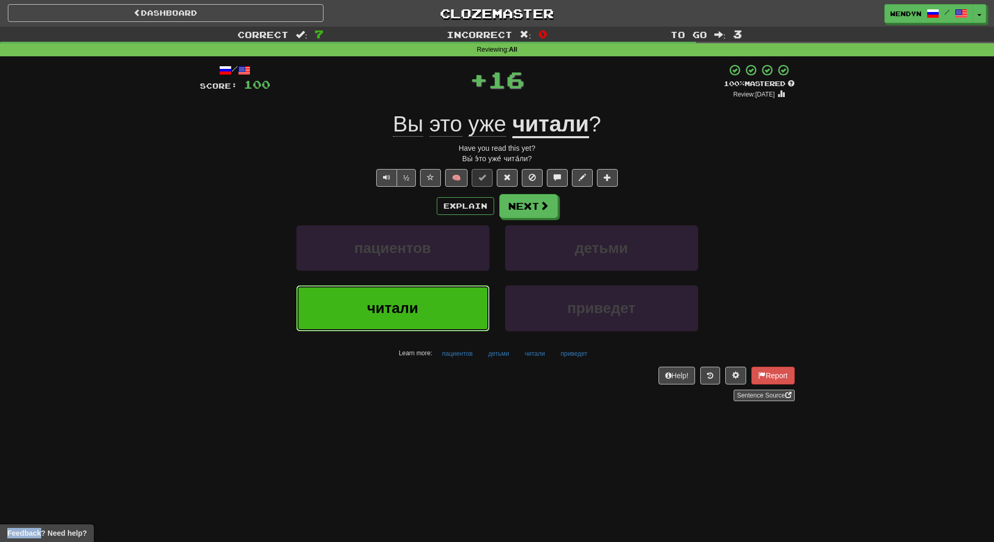
click at [395, 299] on button "читали" at bounding box center [392, 308] width 193 height 45
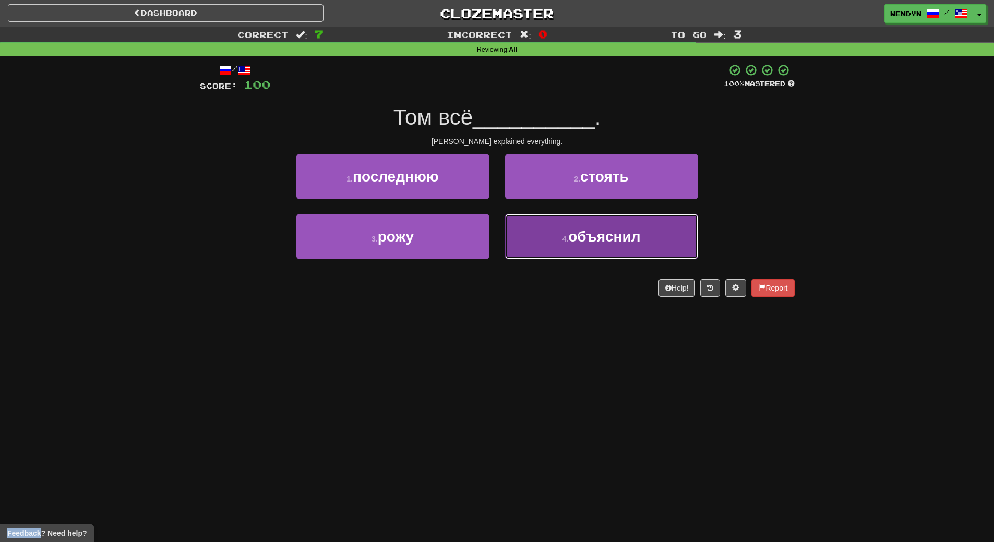
click at [555, 251] on button "4 . объяснил" at bounding box center [601, 236] width 193 height 45
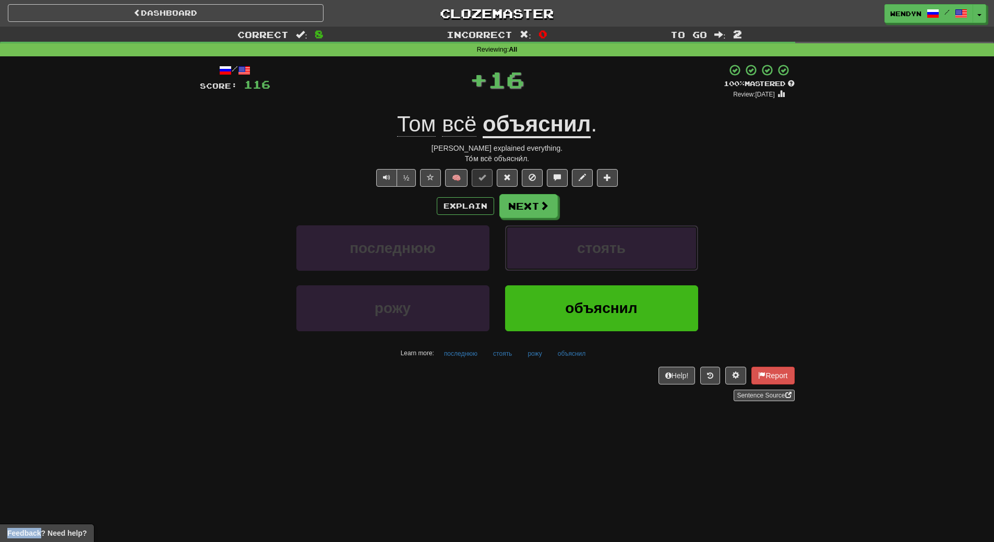
click at [555, 251] on button "стоять" at bounding box center [601, 248] width 193 height 45
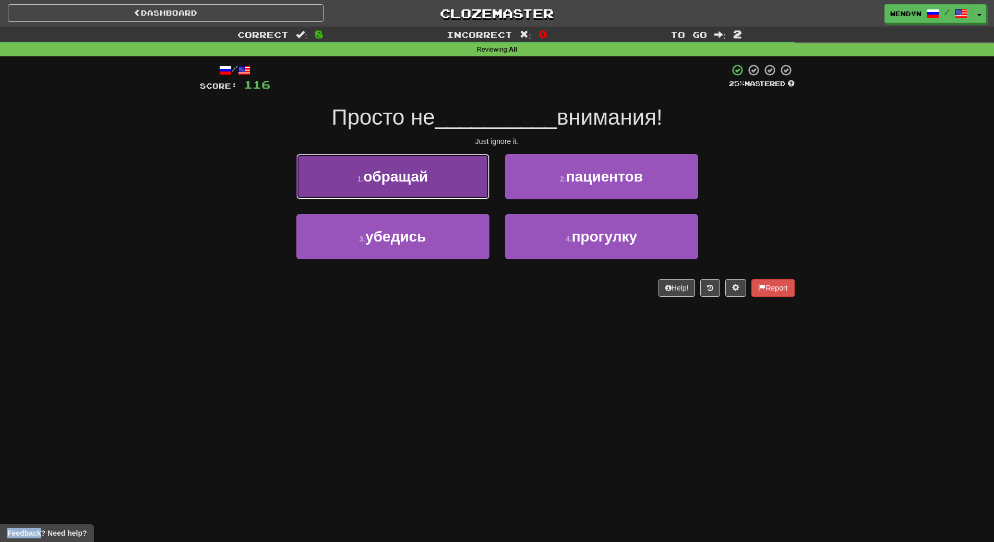
click at [432, 169] on button "1 . обращай" at bounding box center [392, 176] width 193 height 45
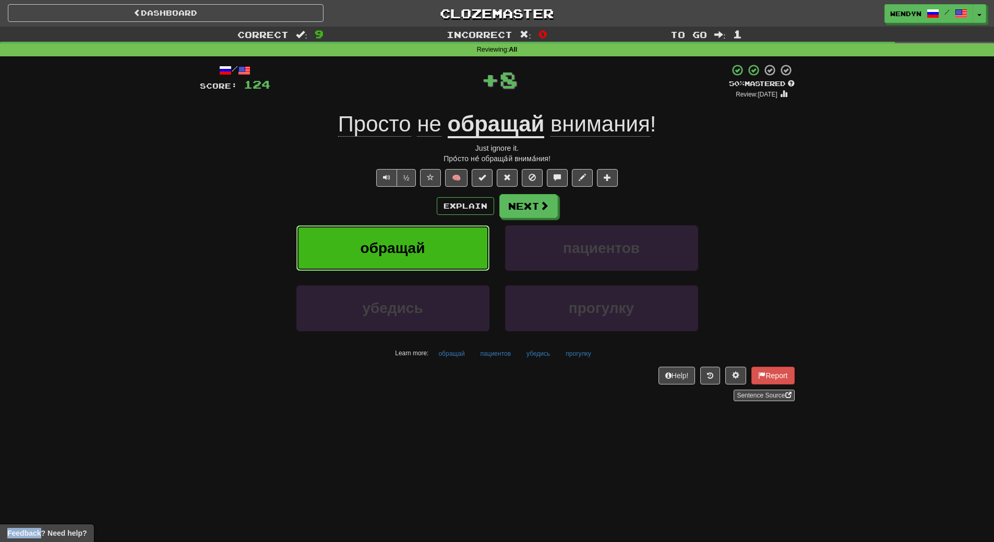
click at [432, 248] on button "обращай" at bounding box center [392, 248] width 193 height 45
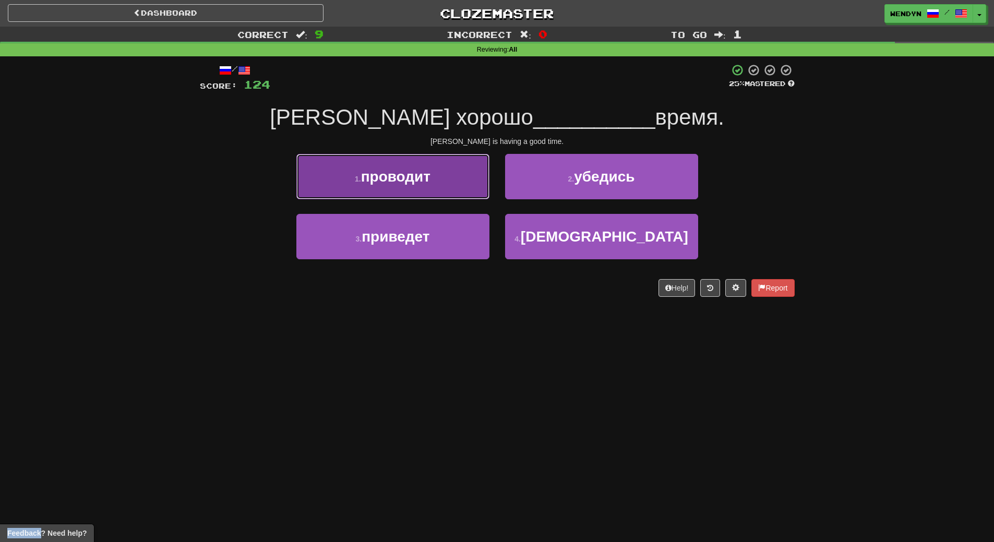
click at [445, 185] on button "1 . проводит" at bounding box center [392, 176] width 193 height 45
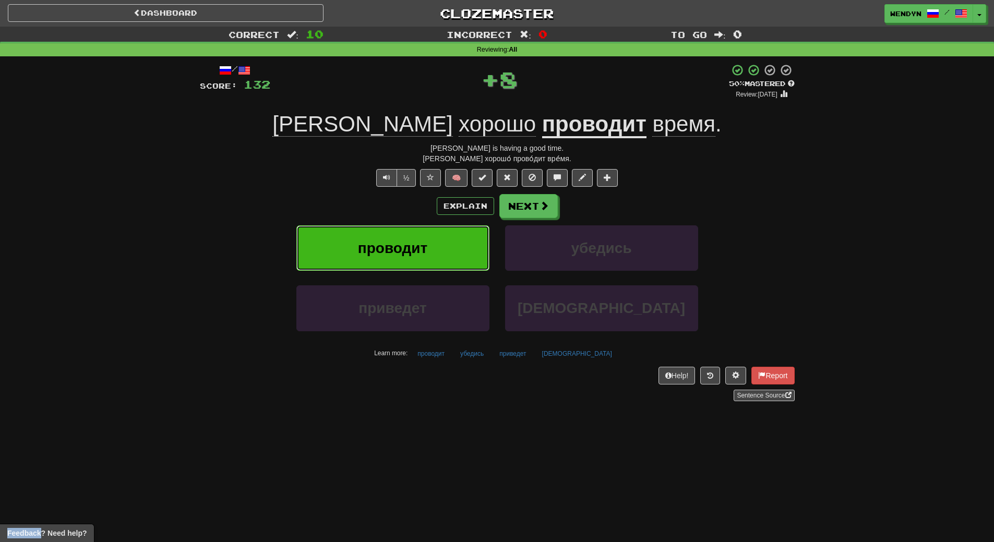
click at [442, 244] on button "проводит" at bounding box center [392, 248] width 193 height 45
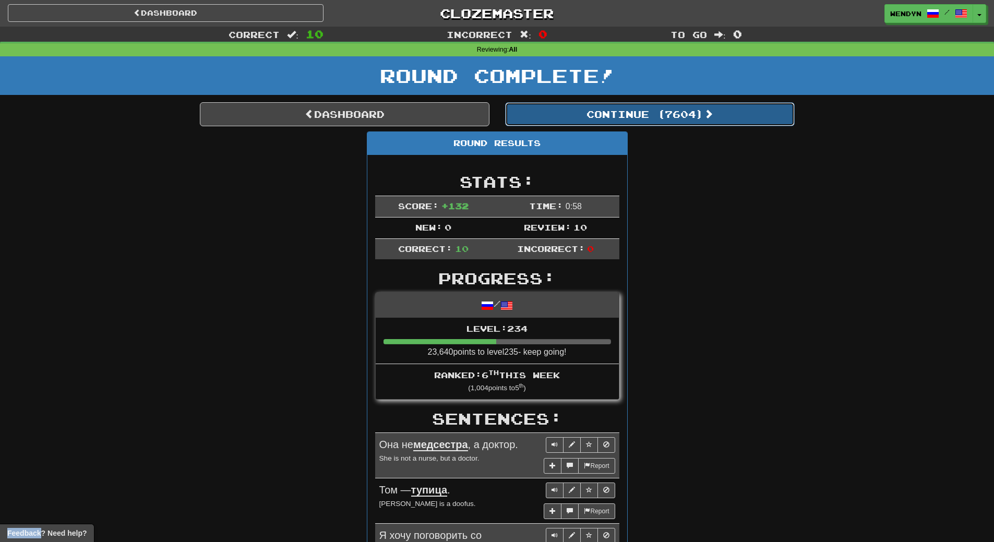
click at [684, 122] on button "Continue ( 7604 )" at bounding box center [650, 114] width 290 height 24
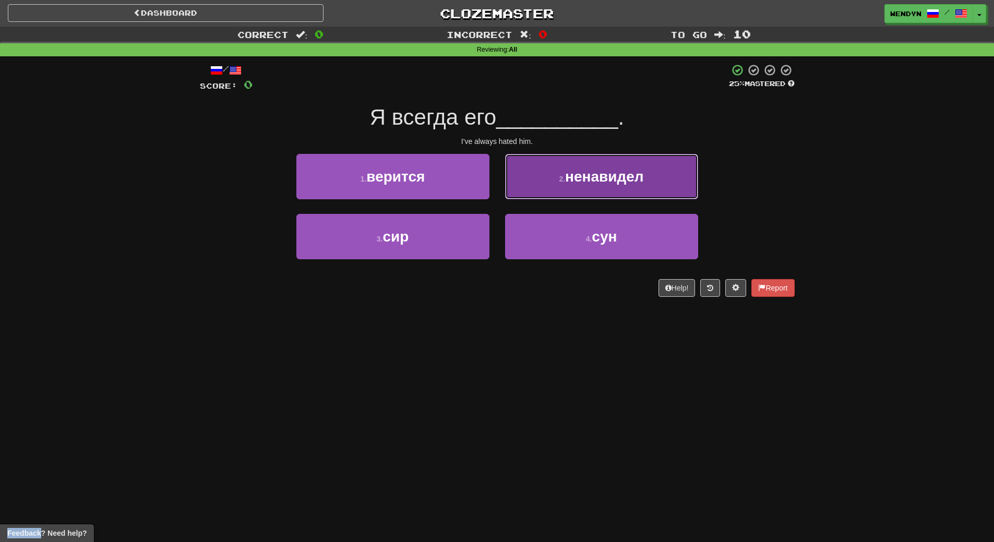
click at [609, 187] on button "2 . ненавидел" at bounding box center [601, 176] width 193 height 45
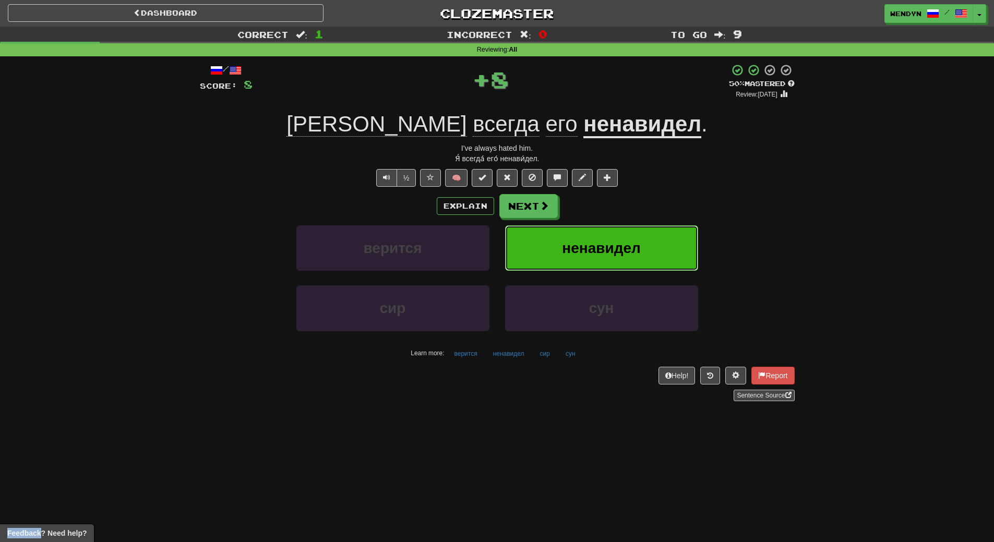
click at [600, 258] on button "ненавидел" at bounding box center [601, 248] width 193 height 45
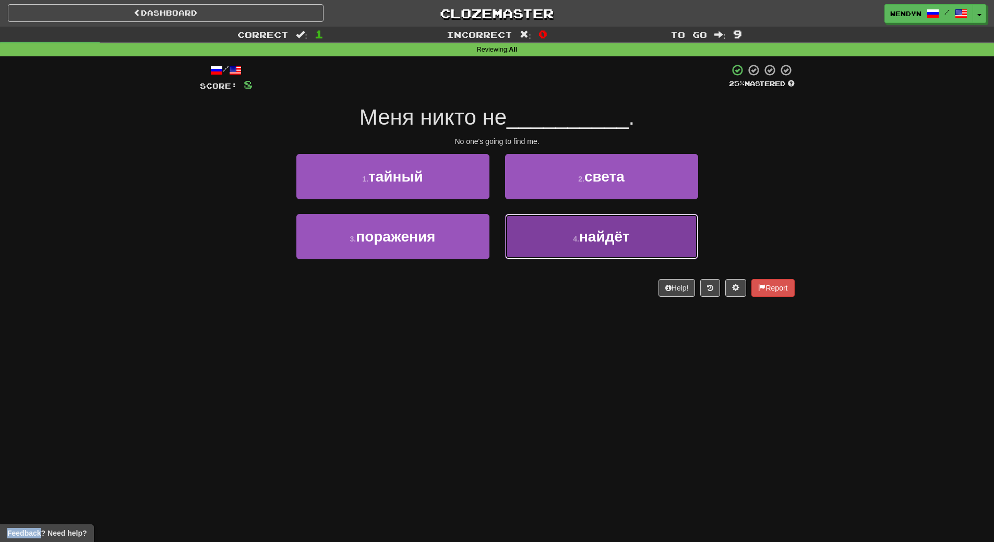
click at [588, 236] on span "найдёт" at bounding box center [604, 237] width 51 height 16
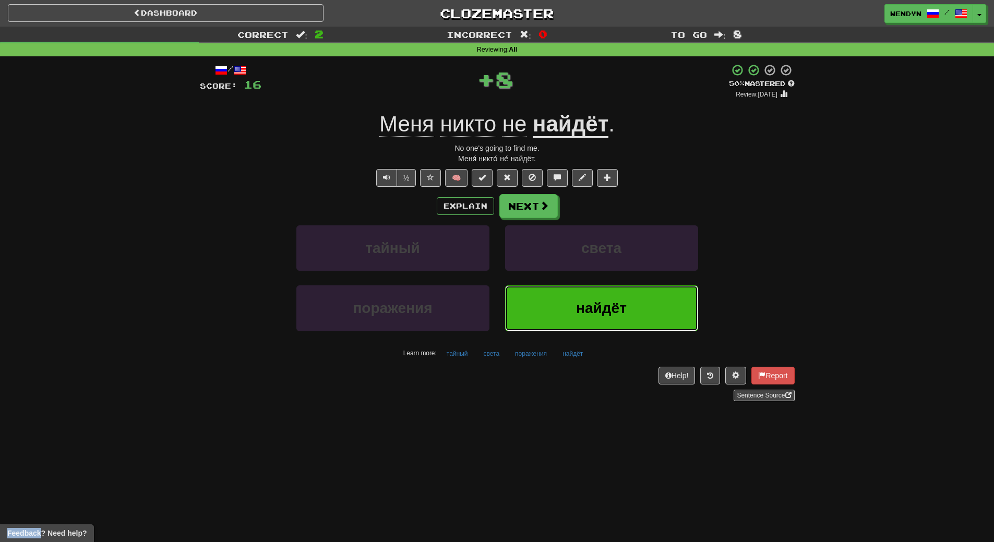
click at [586, 308] on span "найдёт" at bounding box center [601, 308] width 51 height 16
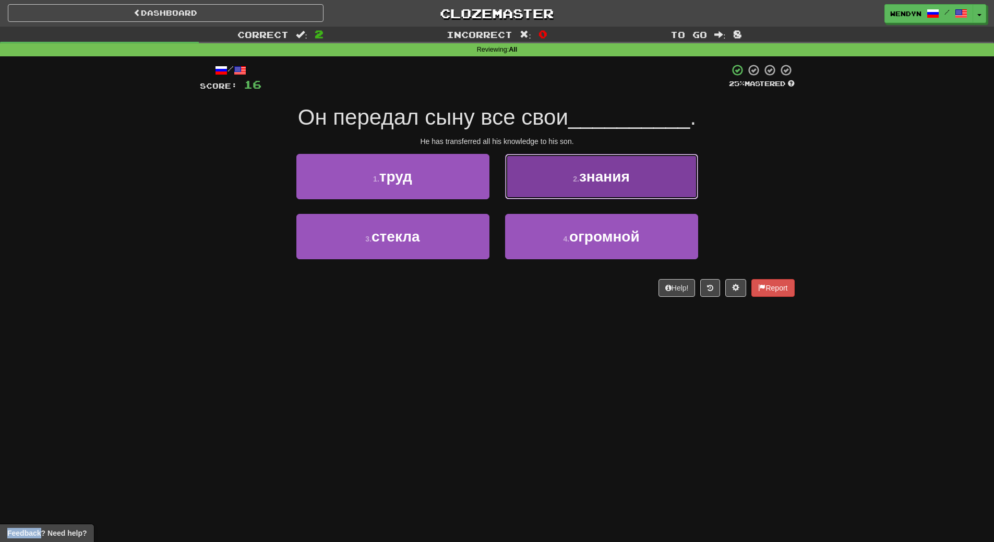
click at [668, 179] on button "2 . знания" at bounding box center [601, 176] width 193 height 45
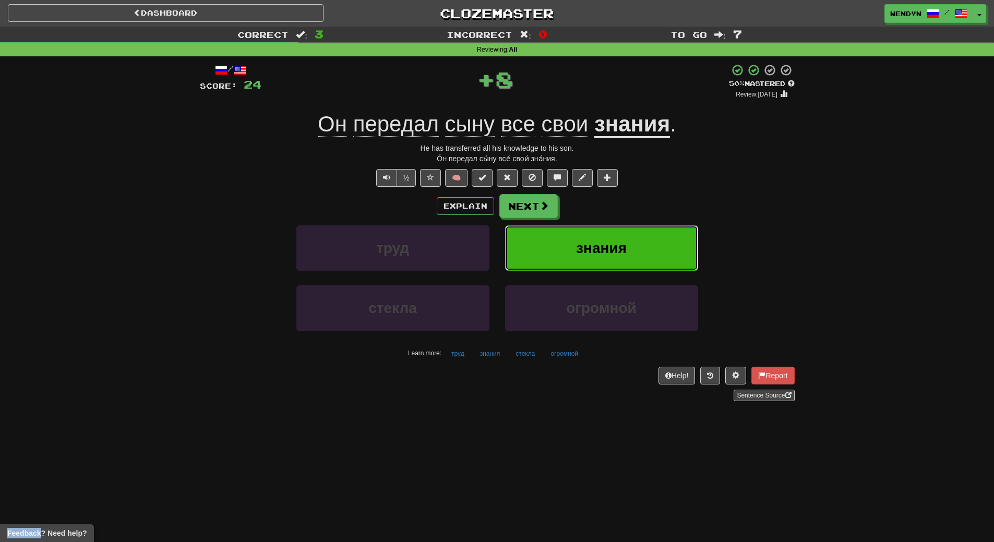
click at [660, 243] on button "знания" at bounding box center [601, 248] width 193 height 45
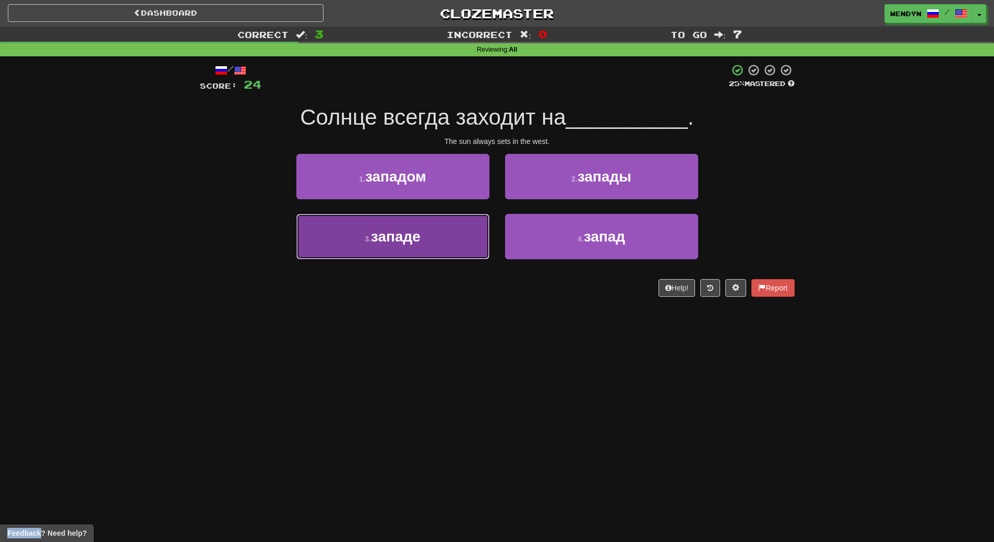
click at [472, 249] on button "3 . западе" at bounding box center [392, 236] width 193 height 45
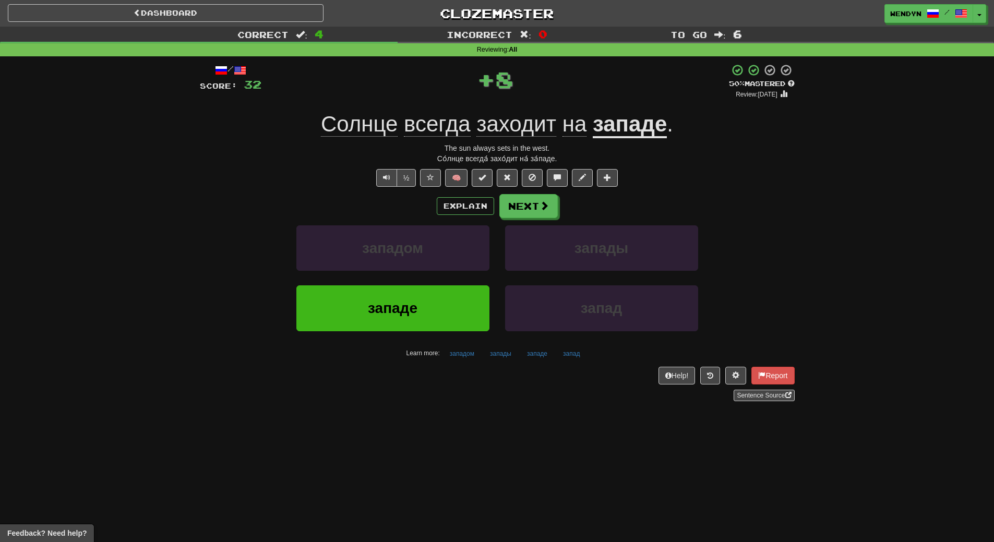
click at [468, 282] on div "западом" at bounding box center [393, 256] width 209 height 60
click at [465, 311] on button "западе" at bounding box center [392, 308] width 193 height 45
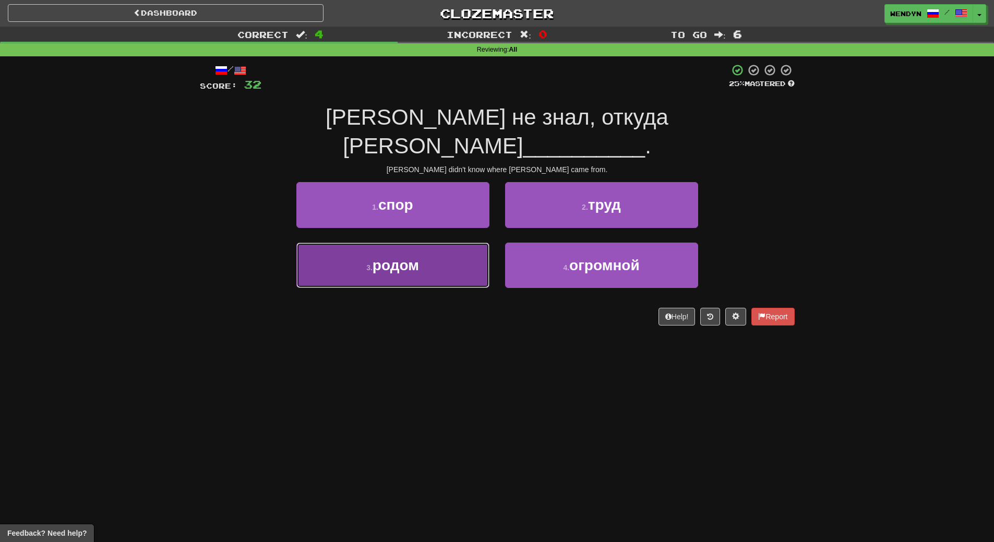
click at [427, 243] on button "3 . родом" at bounding box center [392, 265] width 193 height 45
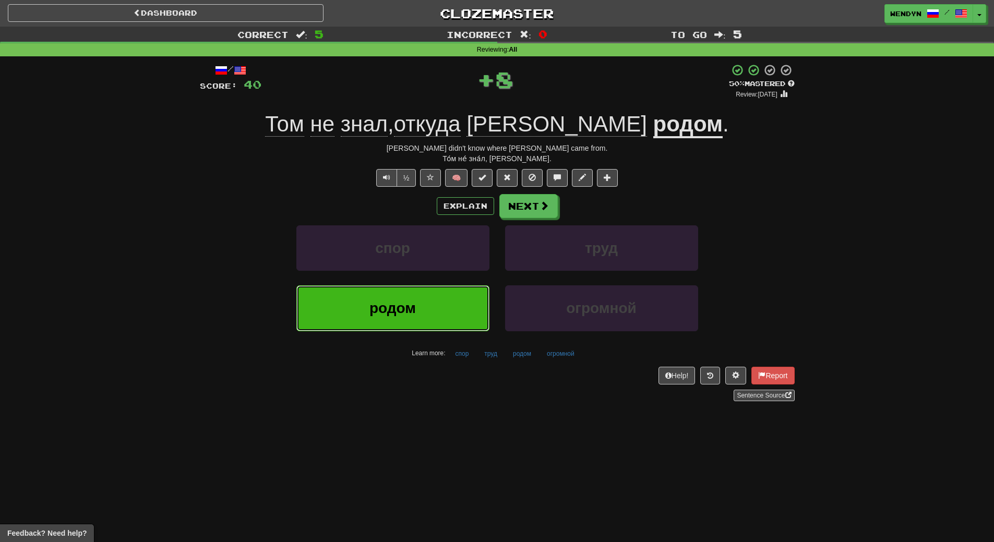
click at [427, 295] on button "родом" at bounding box center [392, 308] width 193 height 45
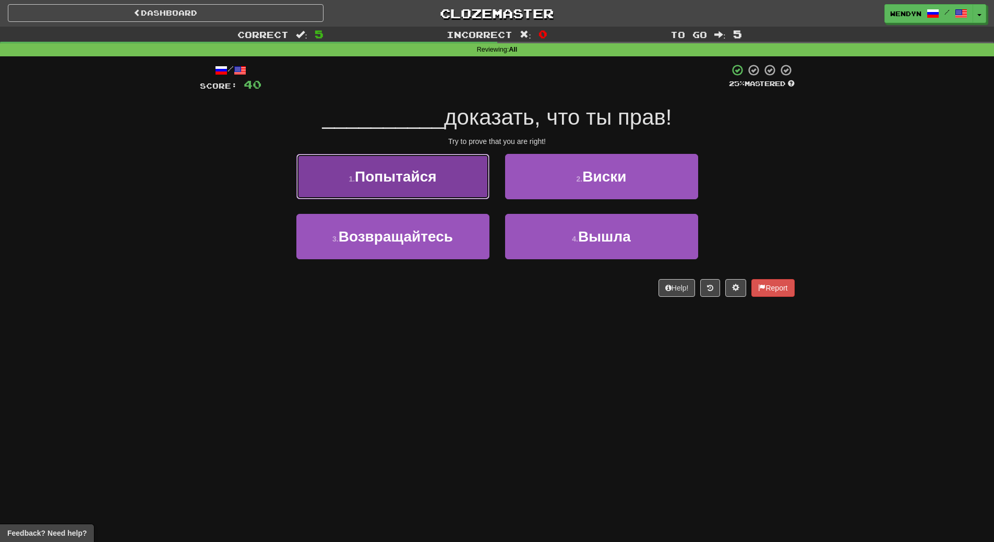
click at [432, 176] on span "Попытайся" at bounding box center [395, 177] width 81 height 16
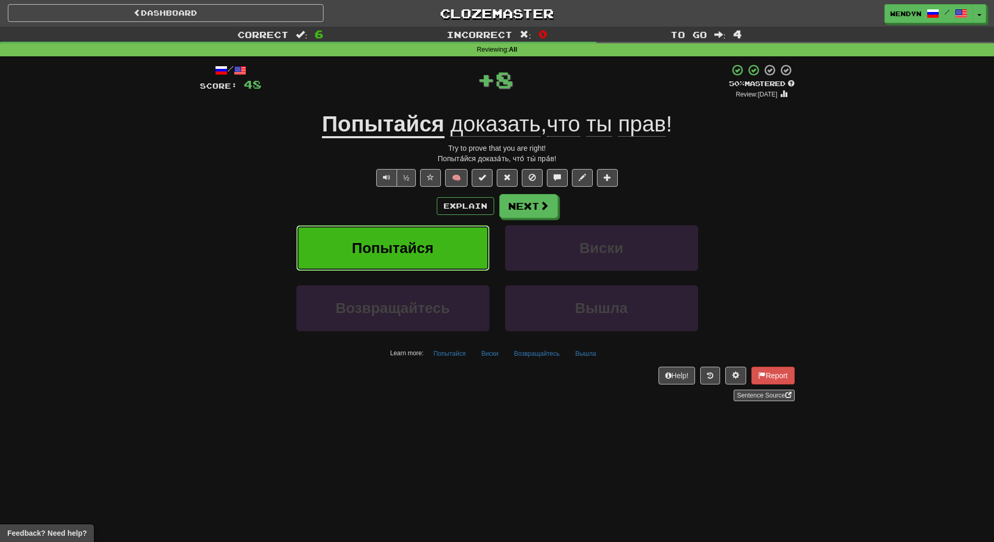
click at [429, 243] on span "Попытайся" at bounding box center [392, 248] width 81 height 16
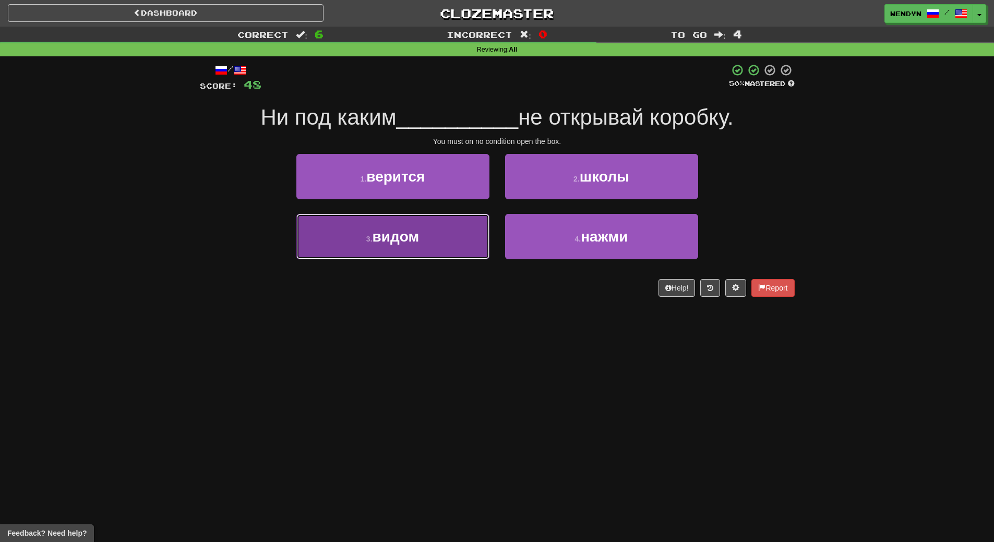
click at [429, 249] on button "3 . видом" at bounding box center [392, 236] width 193 height 45
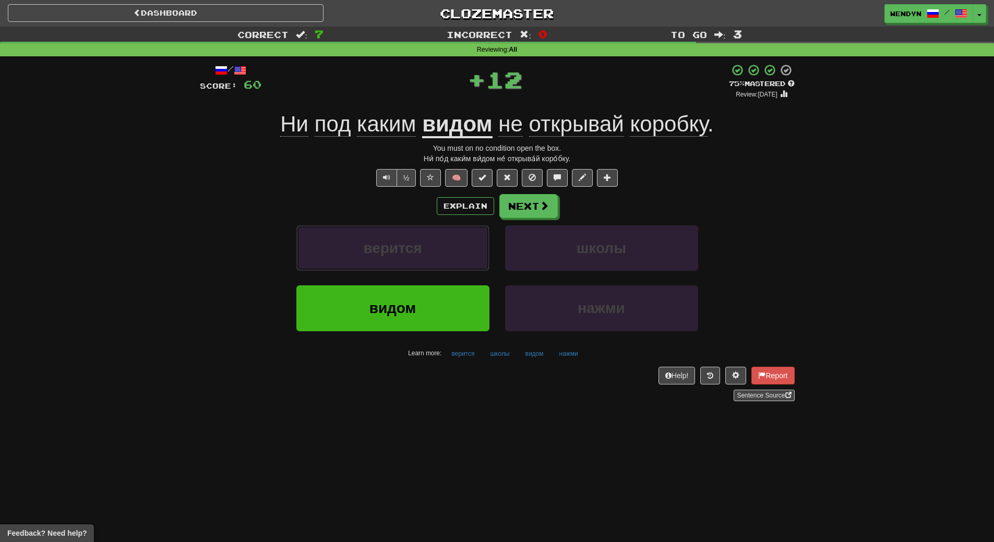
click at [429, 249] on button "верится" at bounding box center [392, 248] width 193 height 45
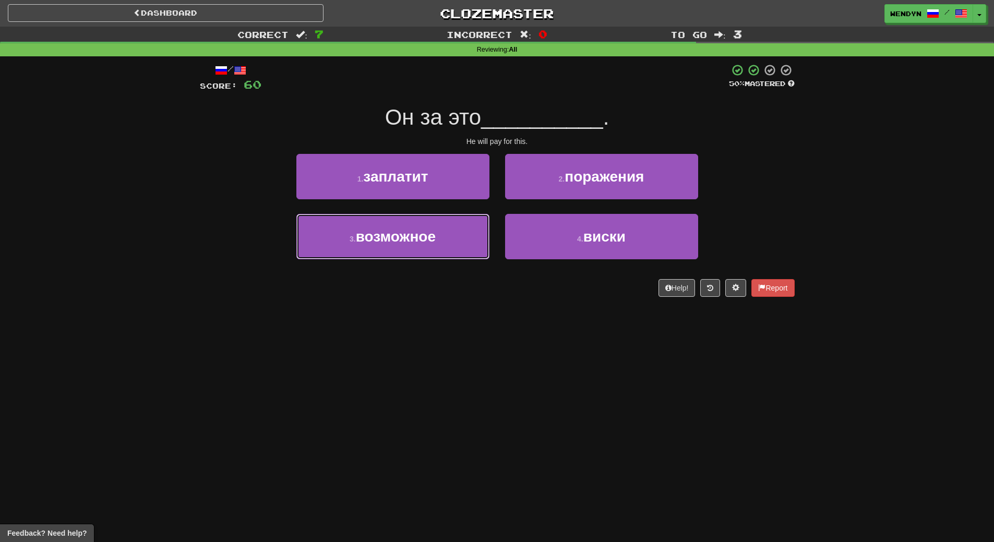
drag, startPoint x: 429, startPoint y: 249, endPoint x: 429, endPoint y: 287, distance: 37.6
click at [429, 287] on div "/ Score: 60 50 % Mastered Он за это __________ . He will pay for this. 1 . запл…" at bounding box center [497, 180] width 595 height 233
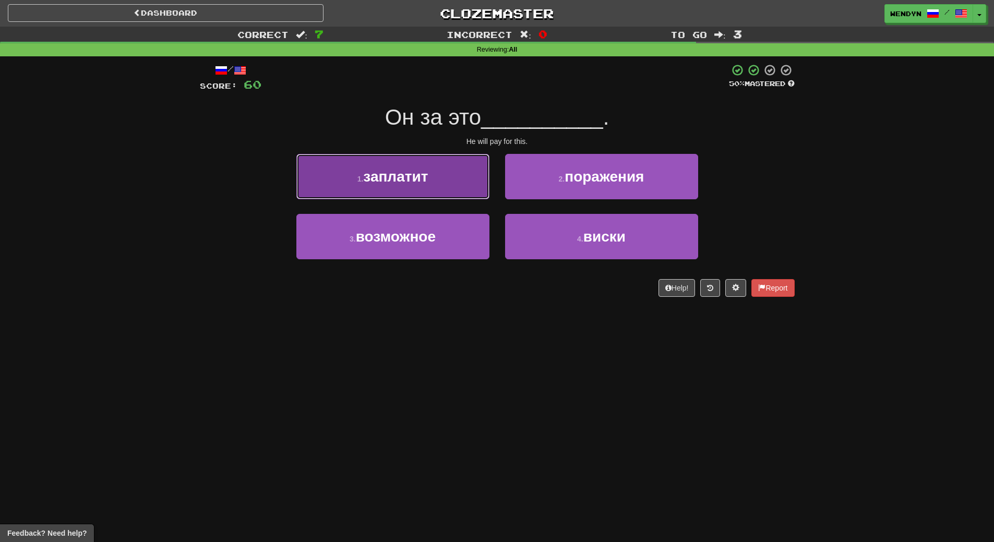
click at [453, 171] on button "1 . заплатит" at bounding box center [392, 176] width 193 height 45
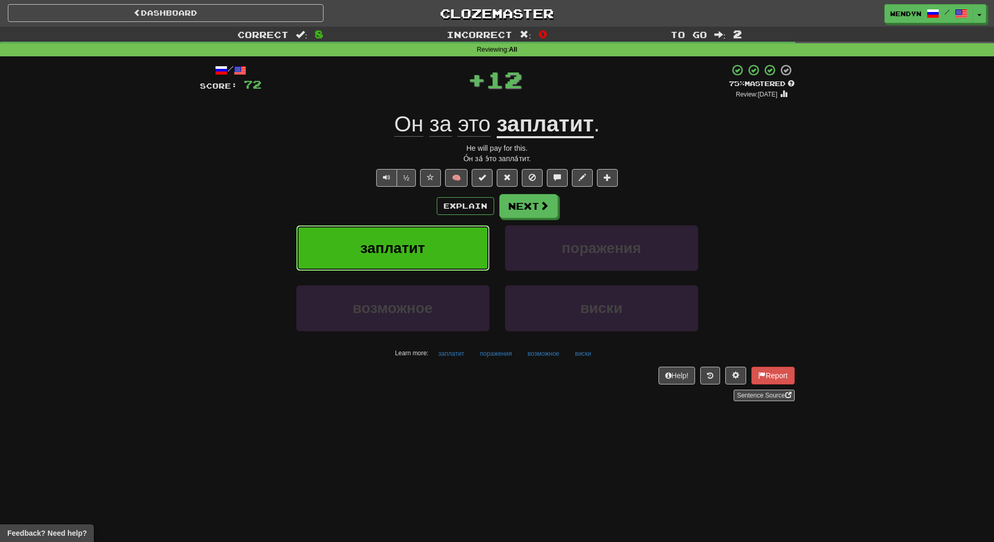
click at [436, 240] on button "заплатит" at bounding box center [392, 248] width 193 height 45
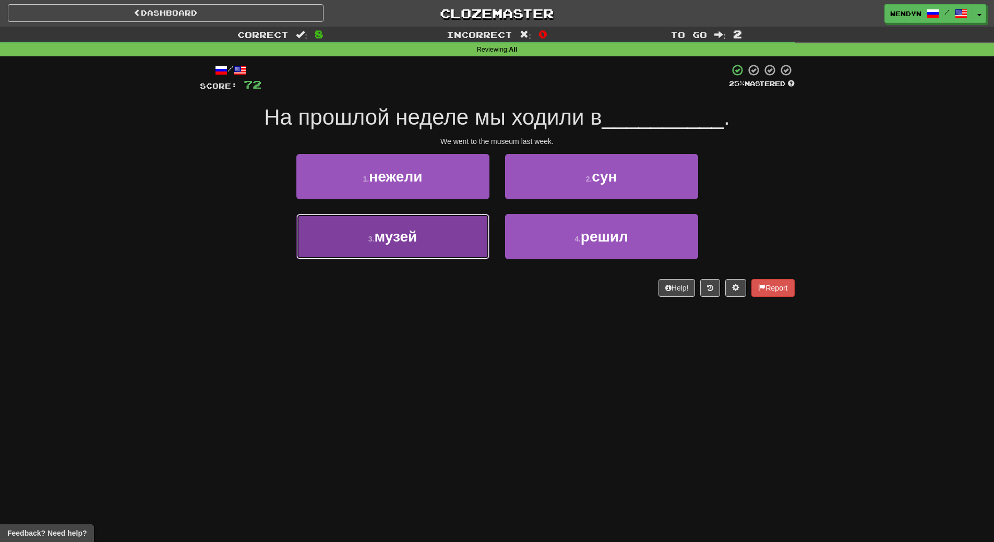
click at [420, 247] on button "3 . музей" at bounding box center [392, 236] width 193 height 45
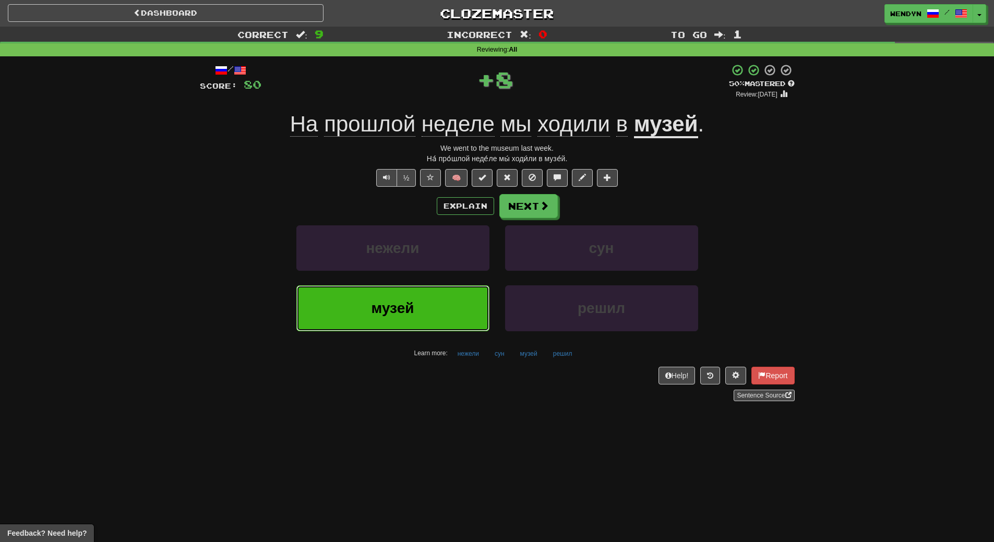
click at [414, 314] on span "музей" at bounding box center [393, 308] width 43 height 16
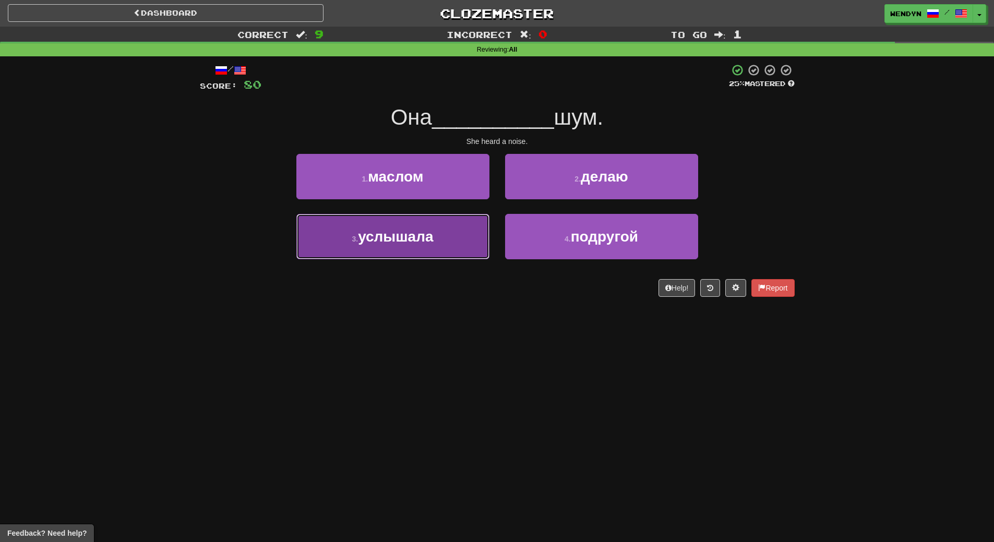
click at [418, 243] on span "услышала" at bounding box center [395, 237] width 75 height 16
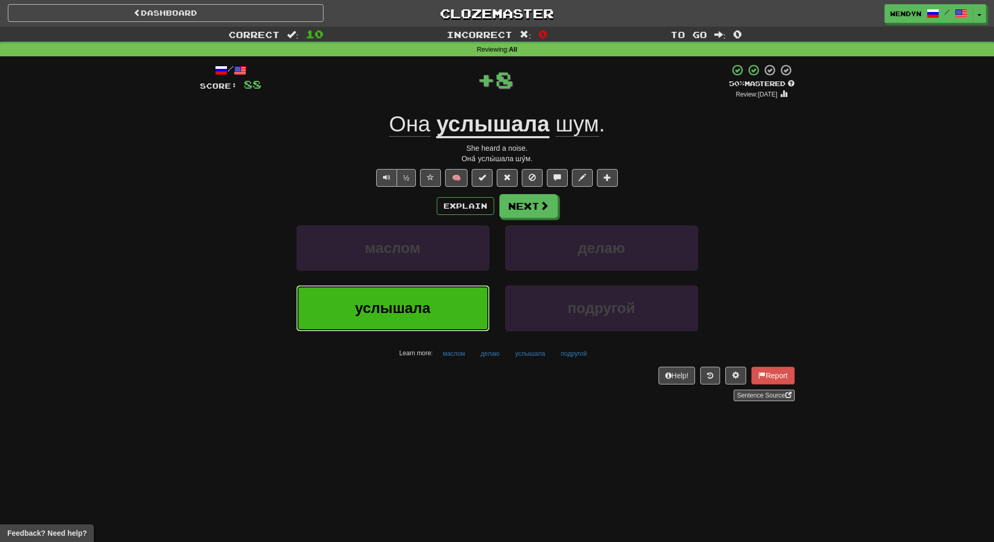
click at [411, 310] on span "услышала" at bounding box center [392, 308] width 75 height 16
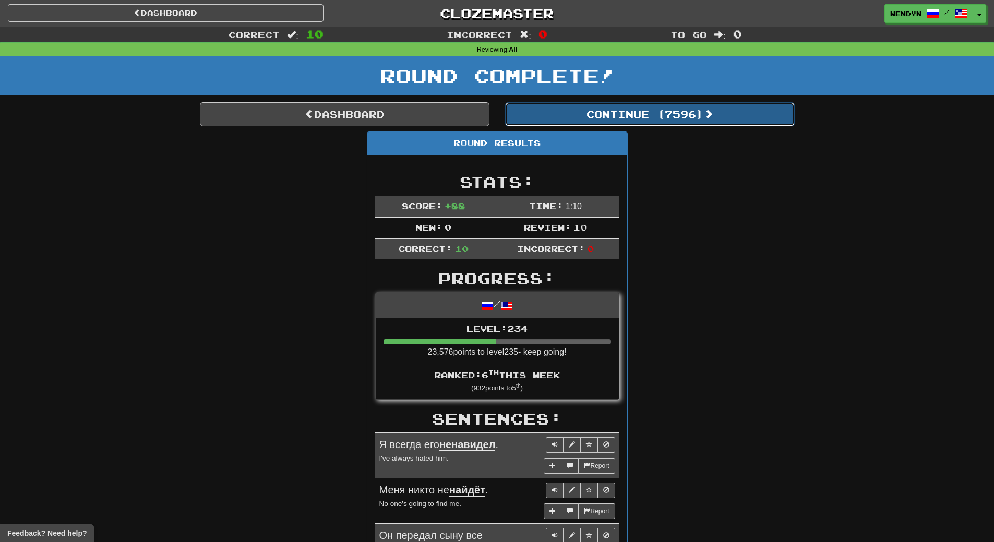
click at [678, 119] on button "Continue ( 7596 )" at bounding box center [650, 114] width 290 height 24
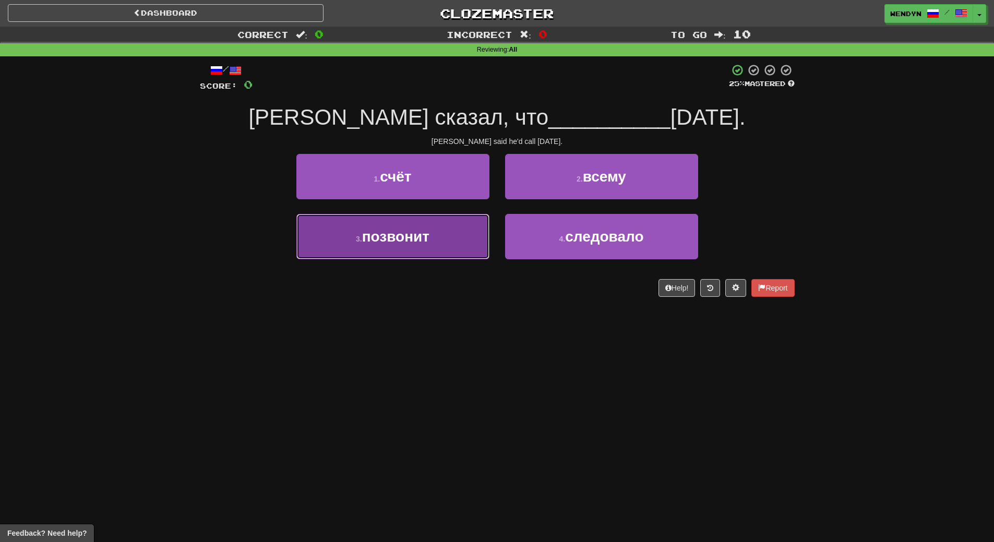
click at [455, 245] on button "3 . позвонит" at bounding box center [392, 236] width 193 height 45
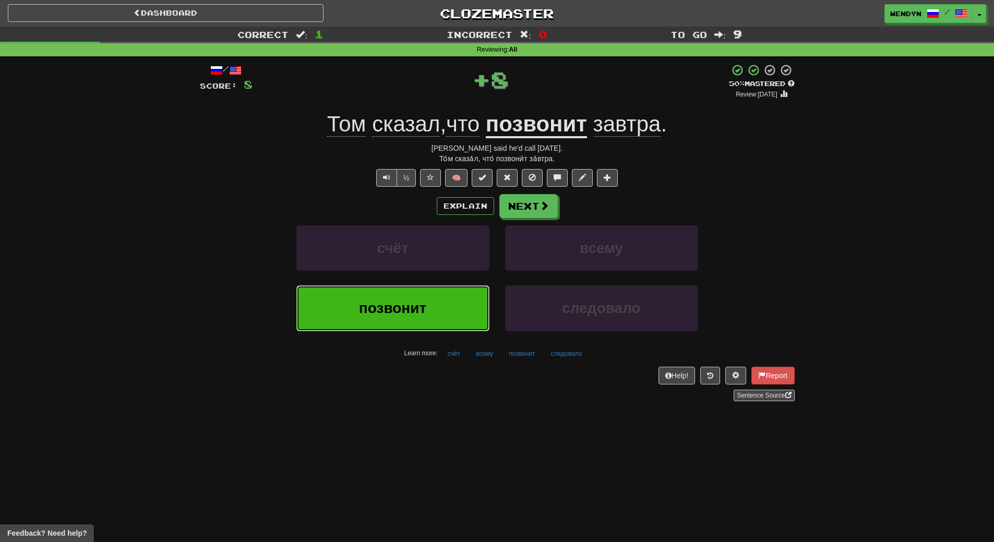
click at [424, 310] on span "позвонит" at bounding box center [392, 308] width 67 height 16
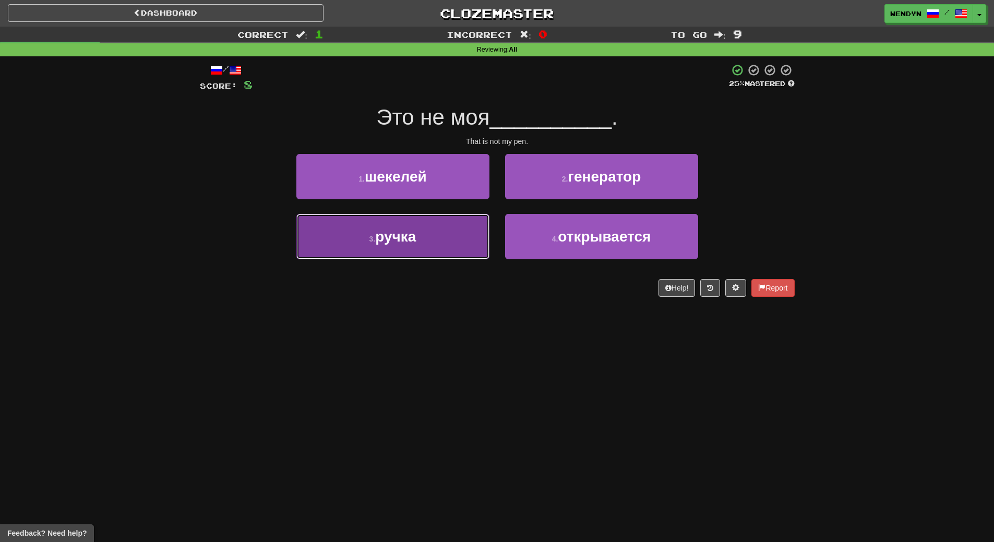
click at [475, 243] on button "3 . ручка" at bounding box center [392, 236] width 193 height 45
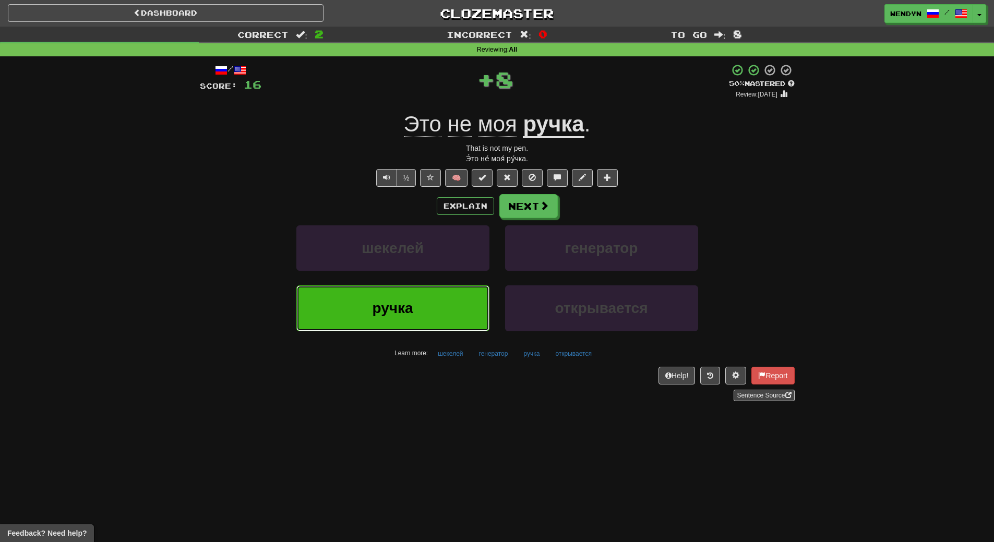
click at [457, 292] on button "ручка" at bounding box center [392, 308] width 193 height 45
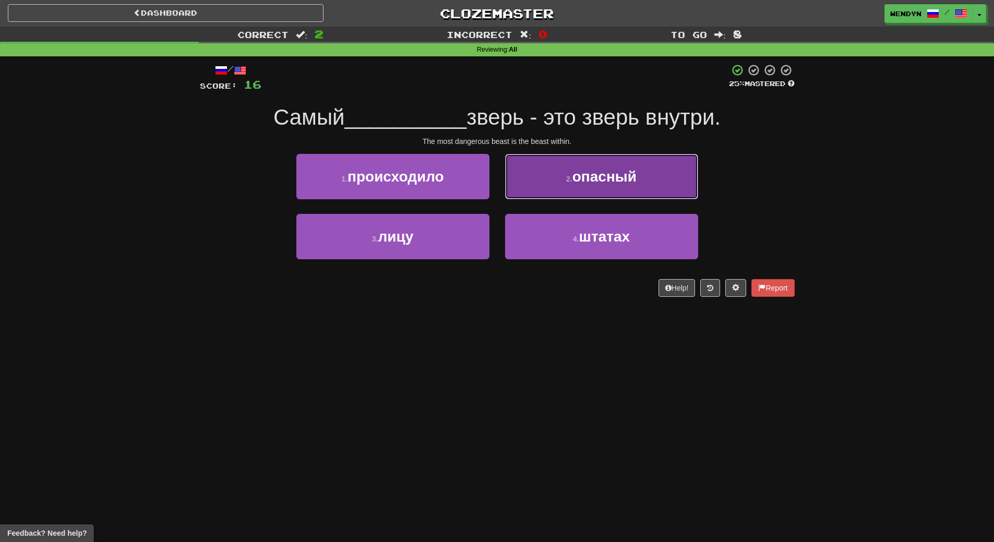
click at [592, 186] on button "2 . опасный" at bounding box center [601, 176] width 193 height 45
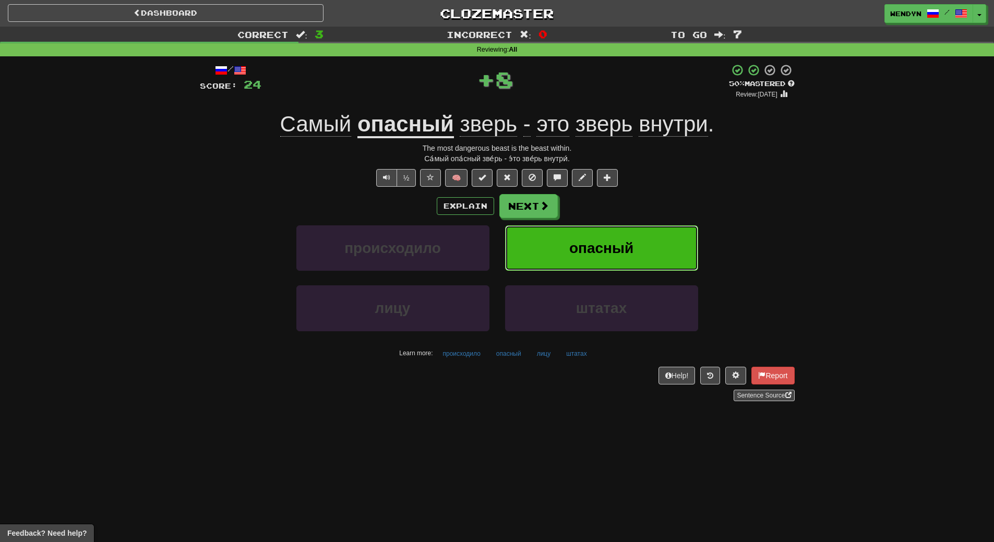
click at [596, 247] on span "опасный" at bounding box center [602, 248] width 64 height 16
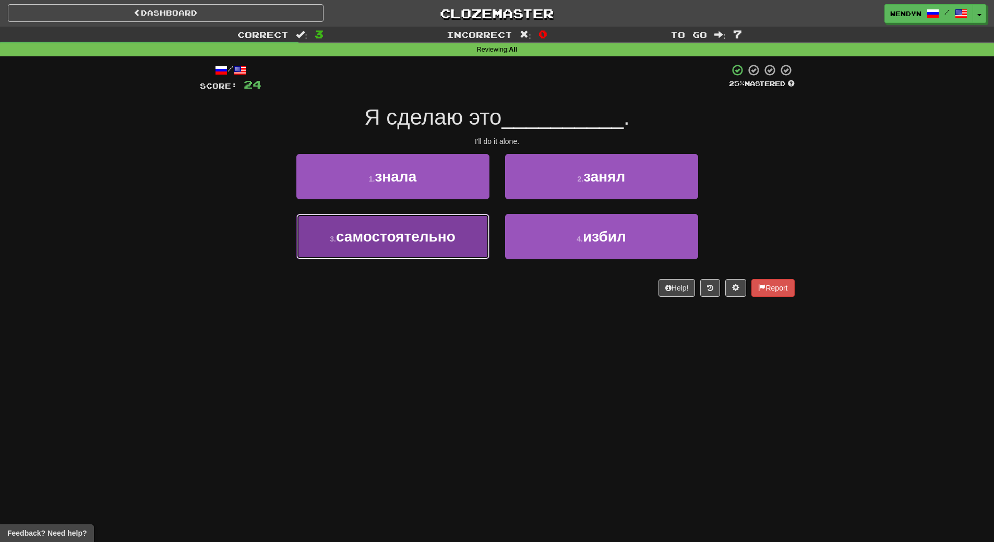
click at [454, 244] on span "самостоятельно" at bounding box center [396, 237] width 120 height 16
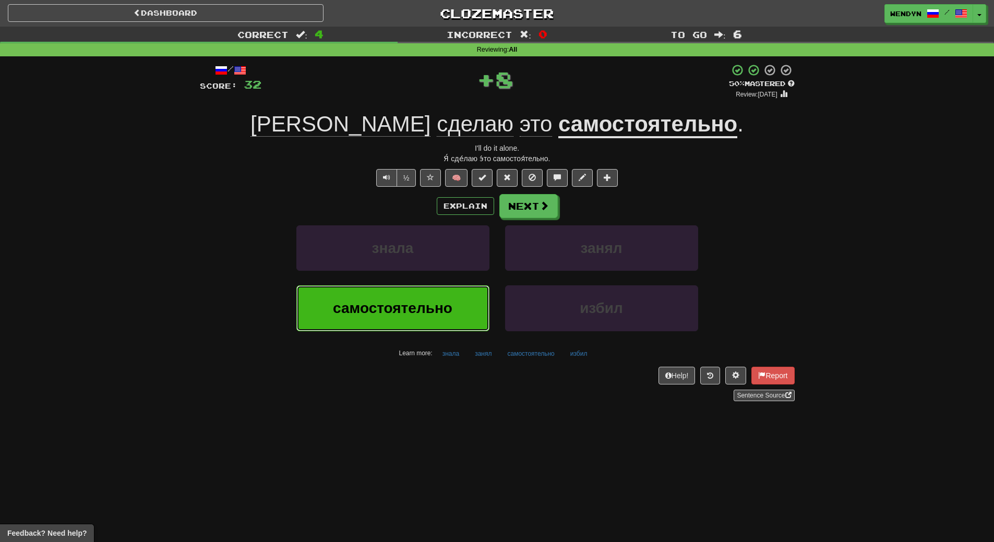
click at [450, 304] on span "самостоятельно" at bounding box center [393, 308] width 120 height 16
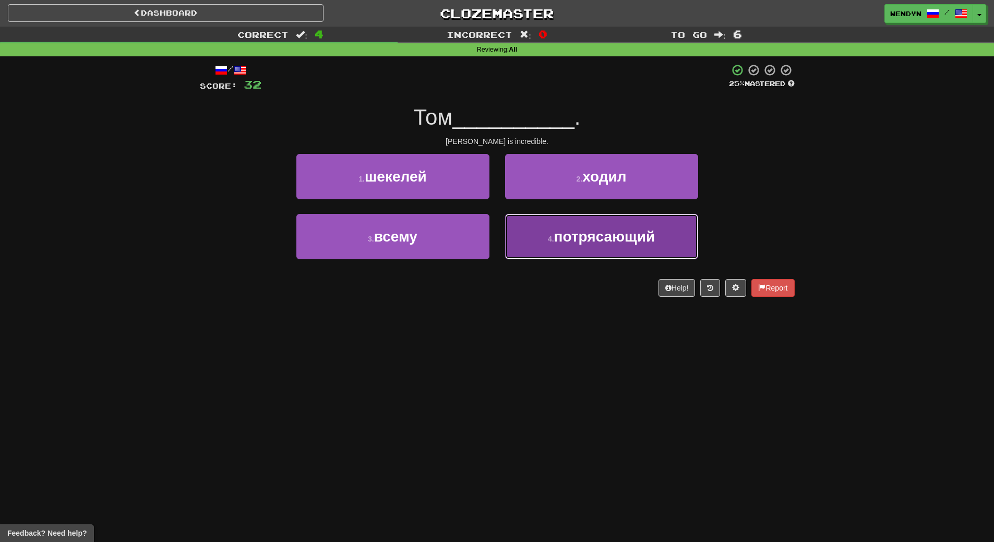
click at [566, 251] on button "4 . потрясающий" at bounding box center [601, 236] width 193 height 45
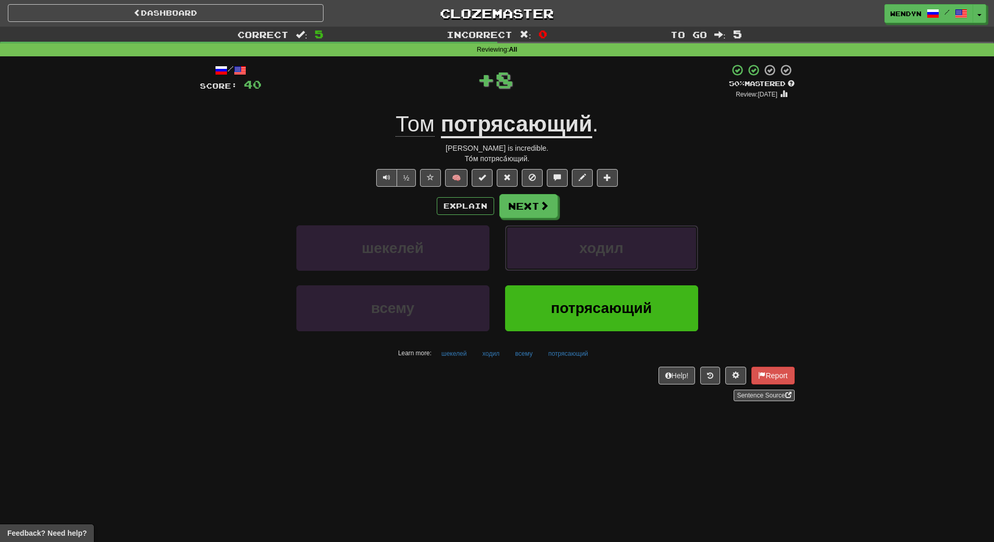
click at [566, 251] on button "ходил" at bounding box center [601, 248] width 193 height 45
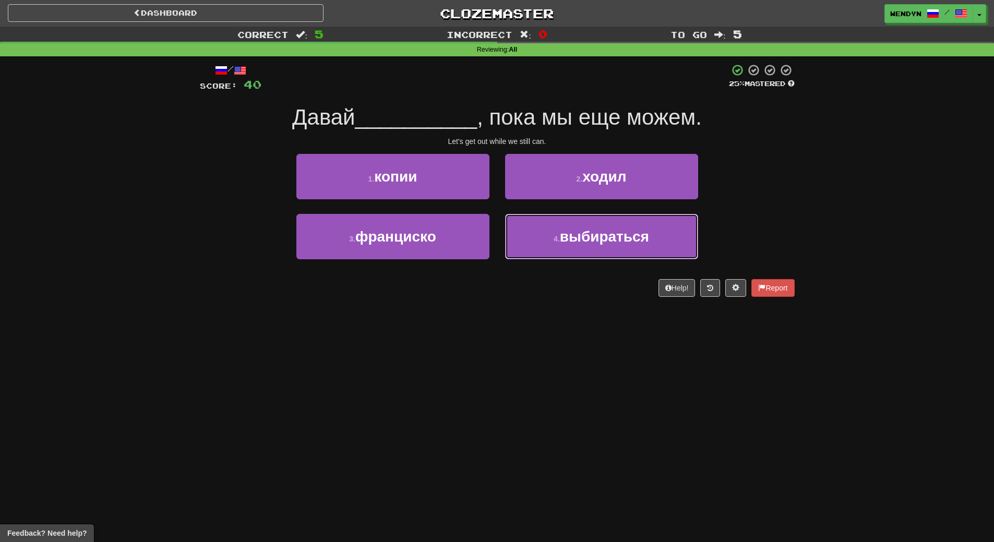
click at [566, 251] on button "4 . выбираться" at bounding box center [601, 236] width 193 height 45
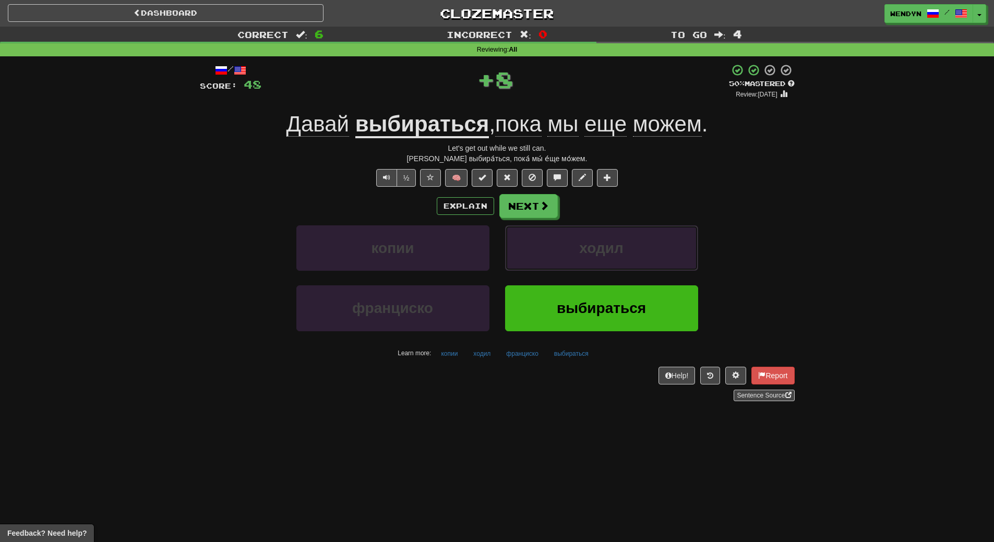
click at [566, 251] on button "ходил" at bounding box center [601, 248] width 193 height 45
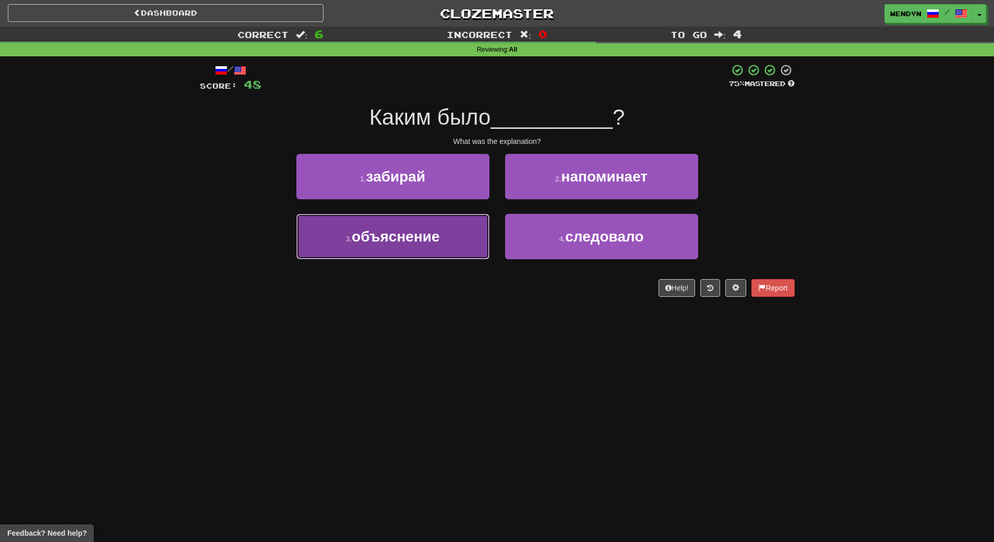
click at [480, 247] on button "3 . объяснение" at bounding box center [392, 236] width 193 height 45
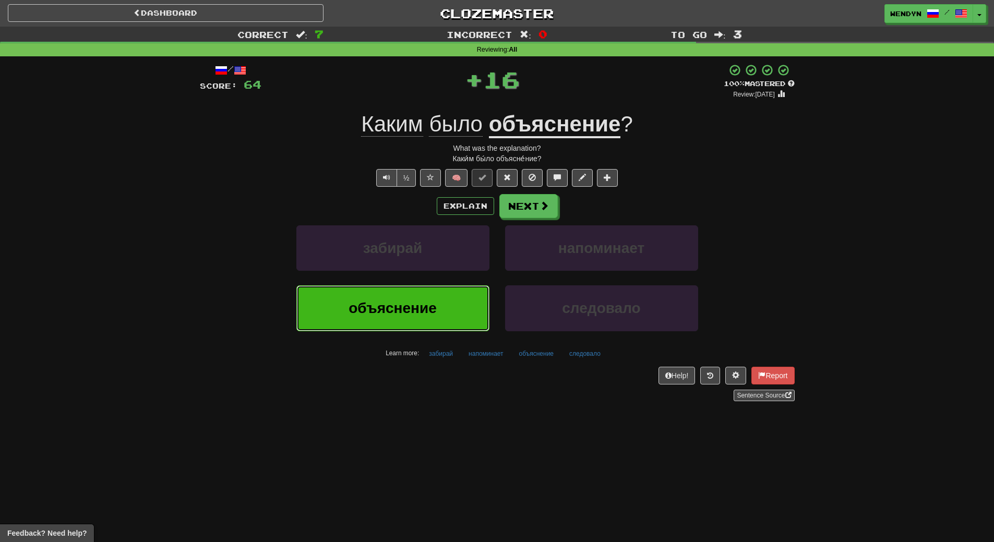
click at [471, 287] on button "объяснение" at bounding box center [392, 308] width 193 height 45
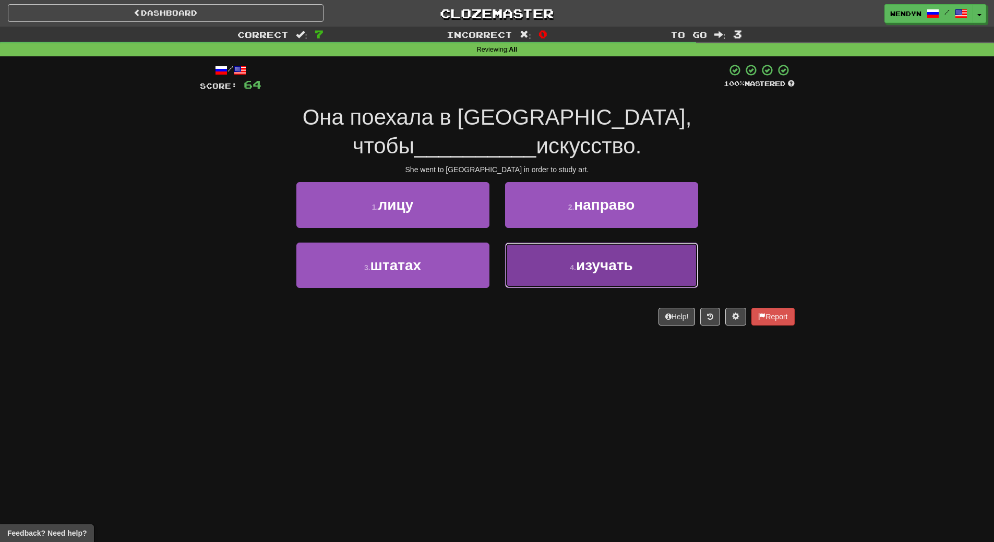
click at [559, 247] on button "4 . изучать" at bounding box center [601, 265] width 193 height 45
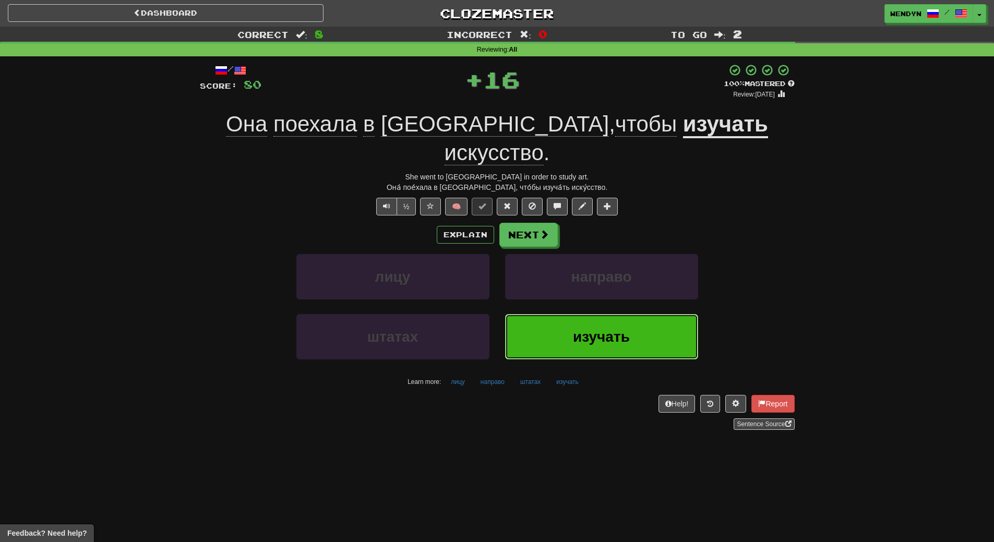
click at [538, 314] on button "изучать" at bounding box center [601, 336] width 193 height 45
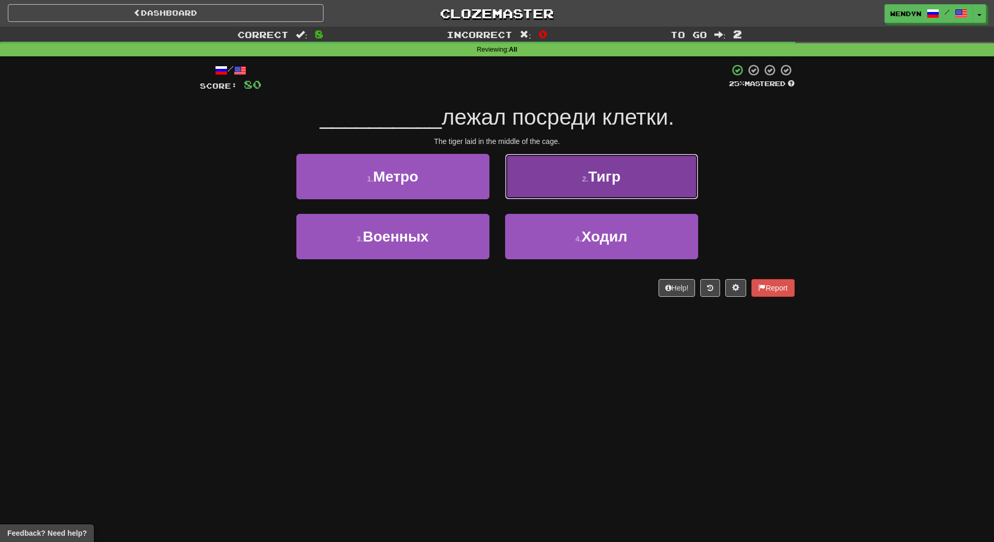
click at [594, 196] on button "2 . Тигр" at bounding box center [601, 176] width 193 height 45
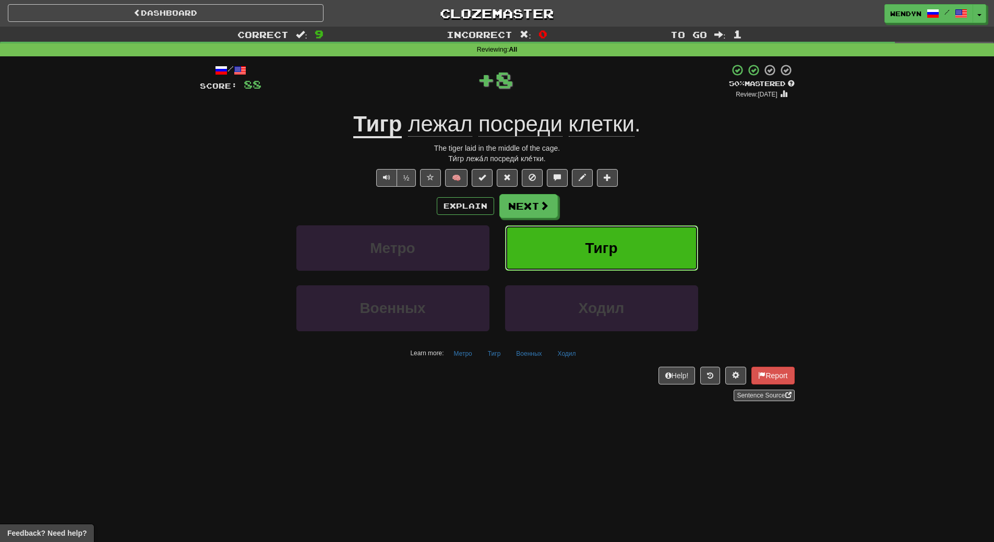
click at [590, 227] on button "Тигр" at bounding box center [601, 248] width 193 height 45
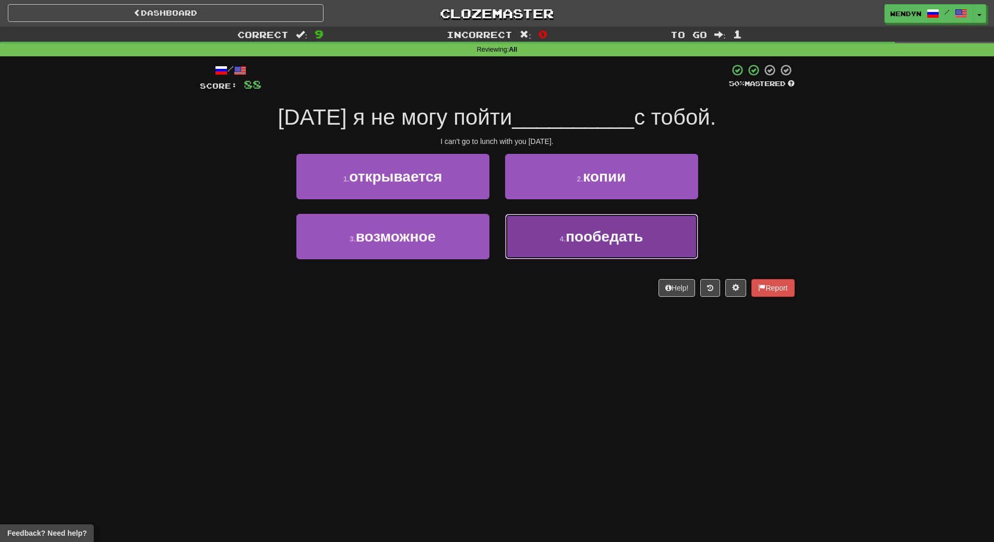
click at [583, 244] on span "пообедать" at bounding box center [604, 237] width 77 height 16
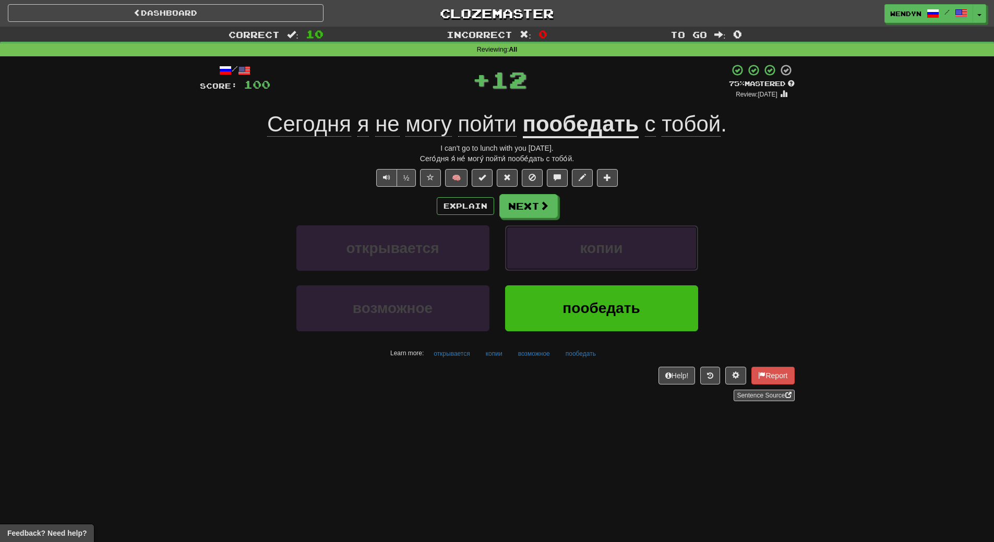
click at [583, 244] on span "копии" at bounding box center [601, 248] width 43 height 16
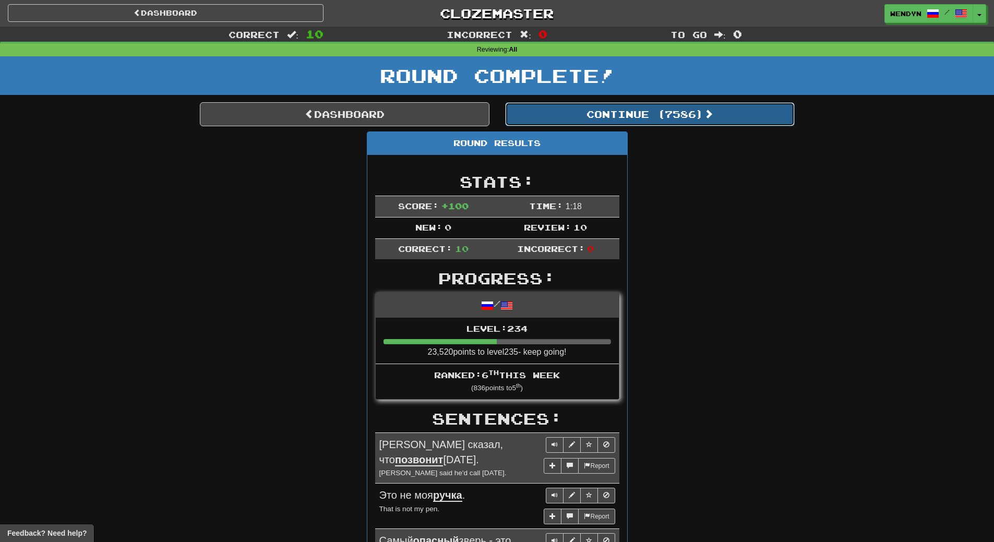
click at [695, 120] on button "Continue ( 7586 )" at bounding box center [650, 114] width 290 height 24
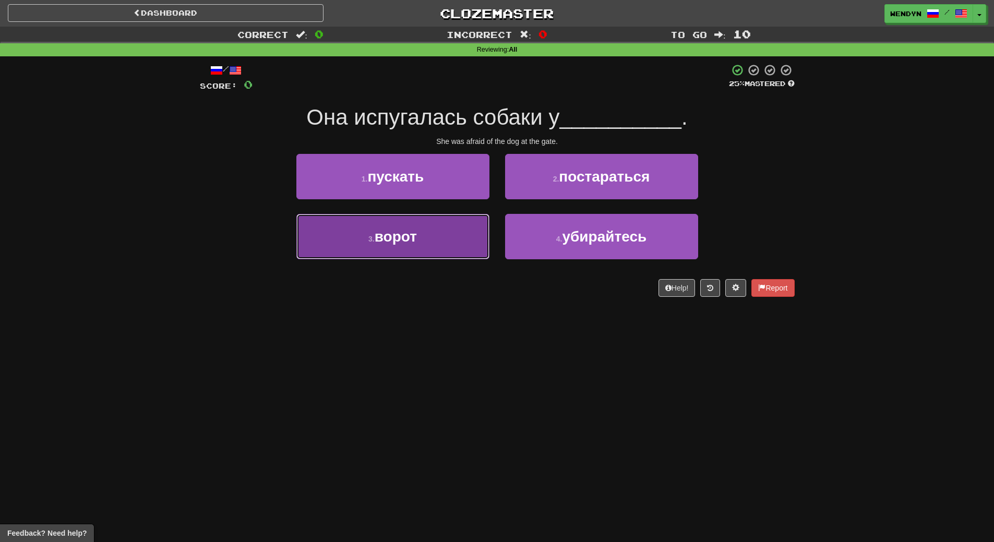
click at [451, 250] on button "3 . ворот" at bounding box center [392, 236] width 193 height 45
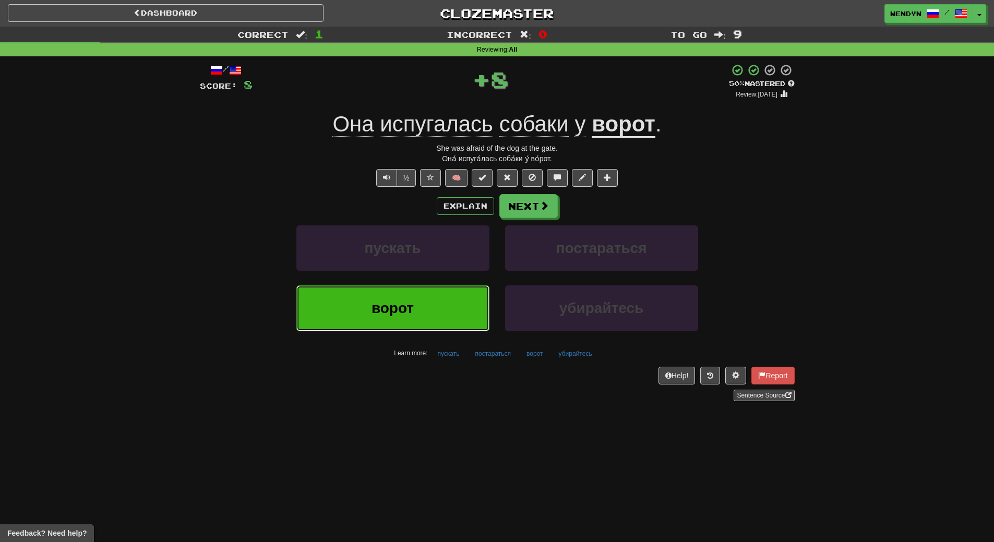
click at [448, 287] on button "ворот" at bounding box center [392, 308] width 193 height 45
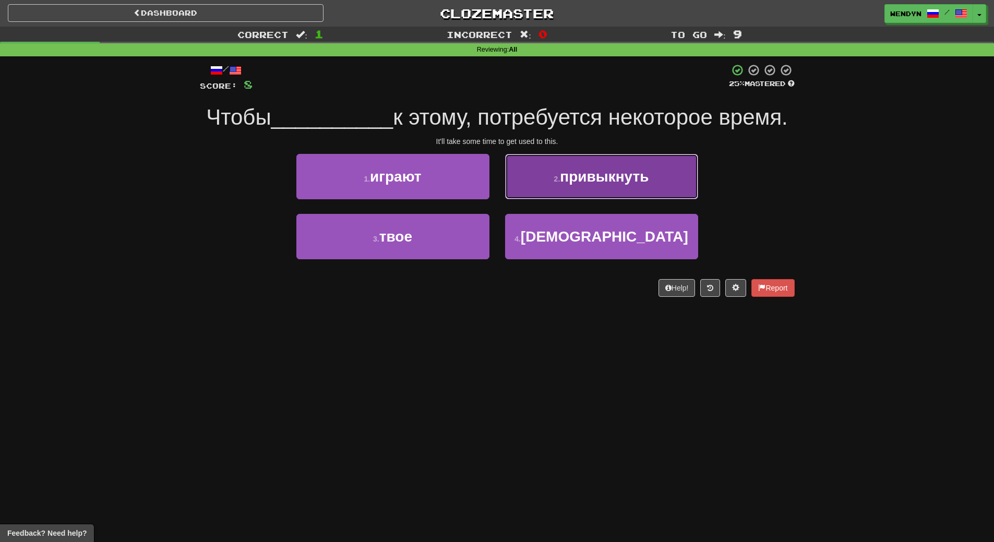
click at [637, 193] on button "2 . привыкнуть" at bounding box center [601, 176] width 193 height 45
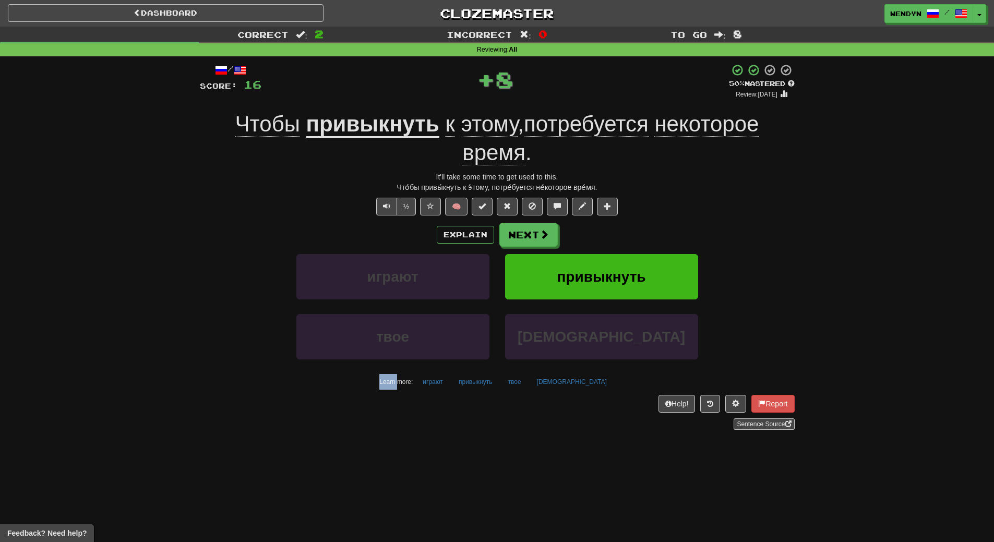
click at [637, 193] on div "/ Score: 16 + 8 50 % Mastered Review: 2025-09-24 Чтобы привыкнуть к этому , пот…" at bounding box center [497, 247] width 595 height 366
click at [625, 250] on div "Explain Next играют привыкнуть твое англичане Learn more: играют привыкнуть тво…" at bounding box center [497, 307] width 595 height 168
click at [575, 277] on span "привыкнуть" at bounding box center [601, 277] width 89 height 16
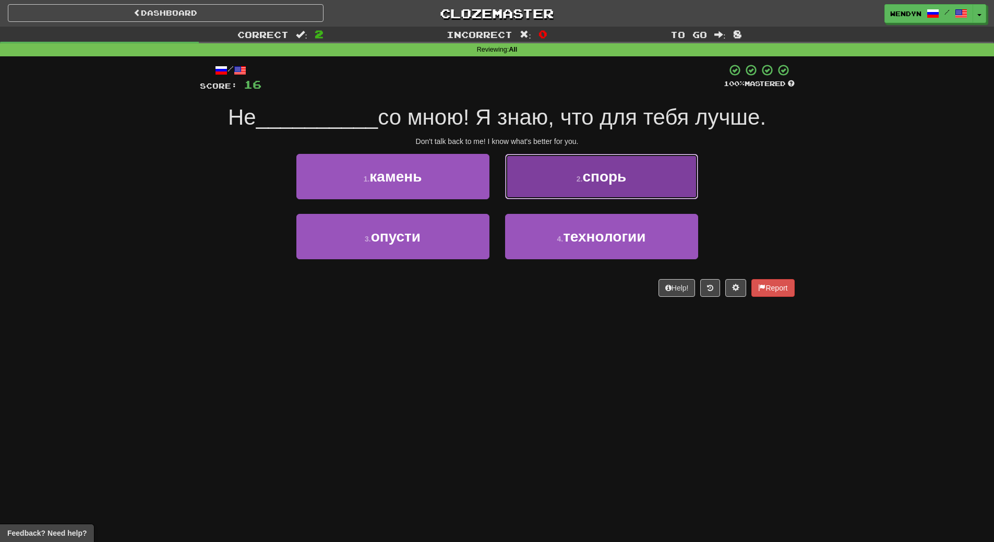
click at [615, 178] on span "спорь" at bounding box center [605, 177] width 44 height 16
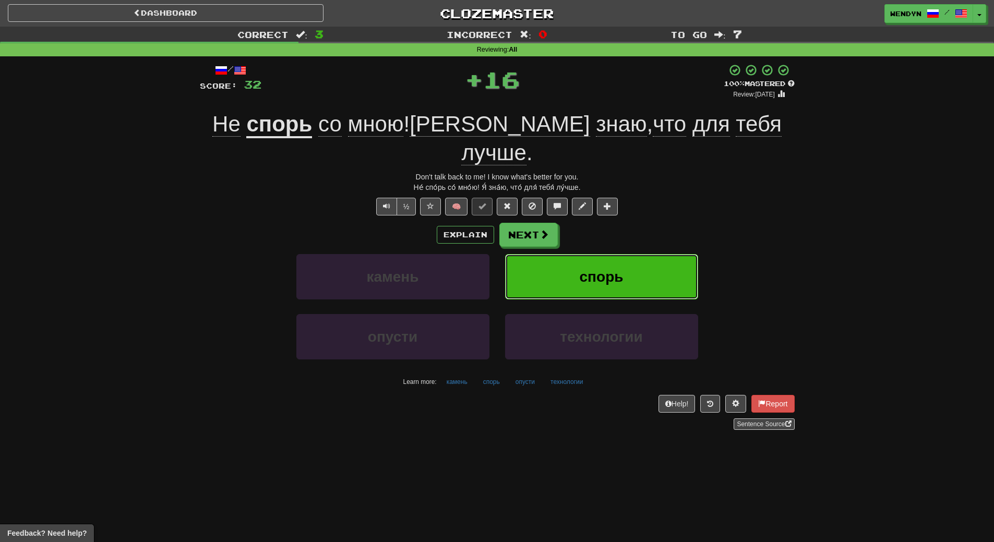
click at [611, 254] on button "спорь" at bounding box center [601, 276] width 193 height 45
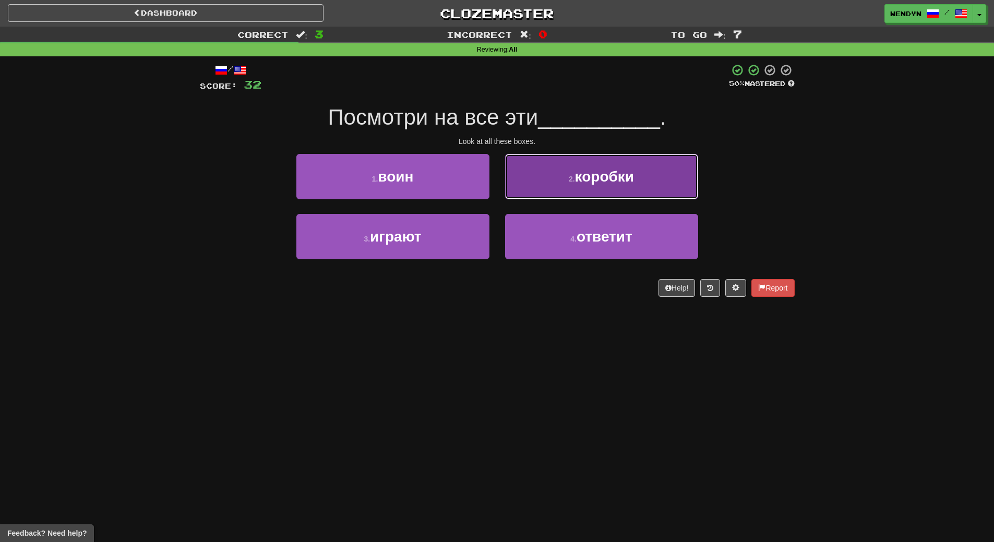
click at [584, 184] on span "коробки" at bounding box center [604, 177] width 59 height 16
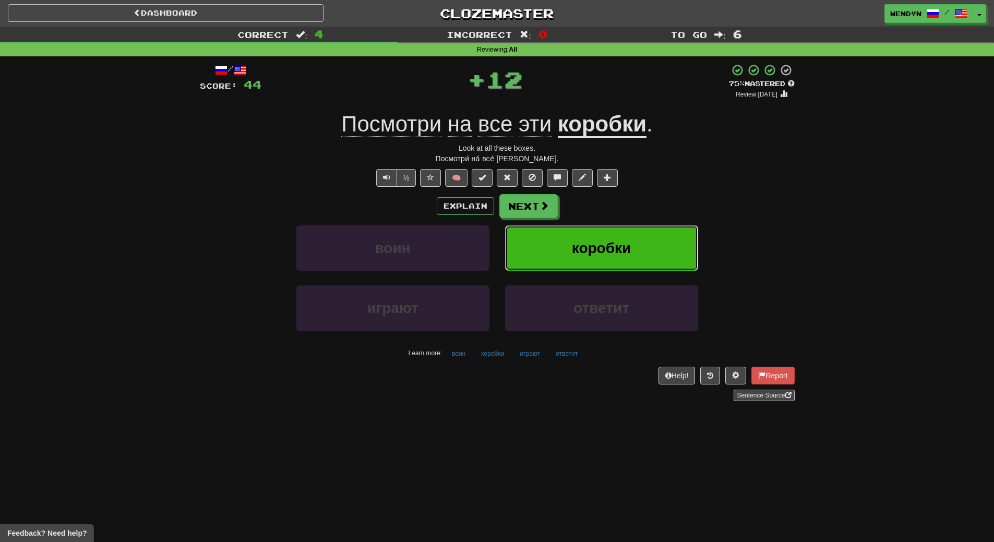
click at [582, 253] on span "коробки" at bounding box center [601, 248] width 59 height 16
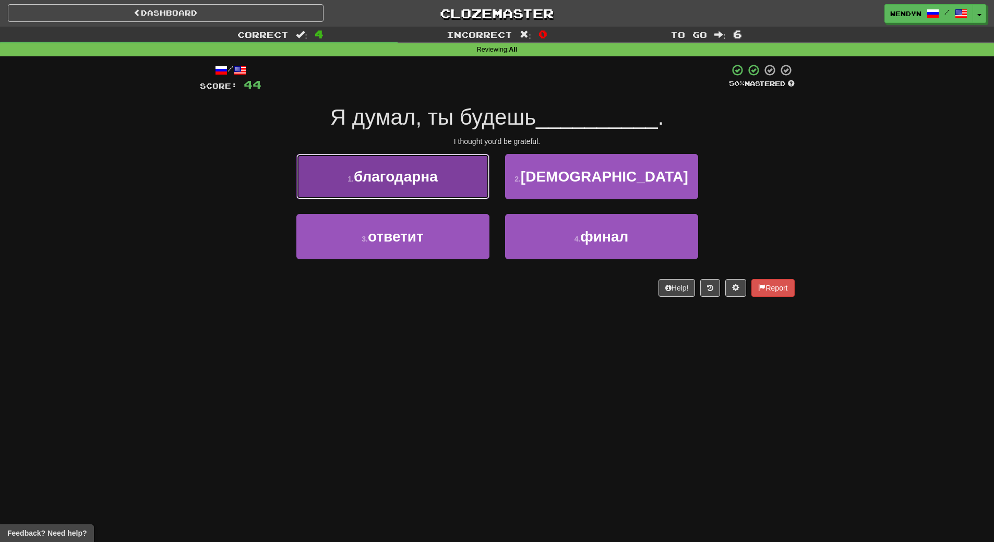
click at [409, 171] on span "благодарна" at bounding box center [396, 177] width 84 height 16
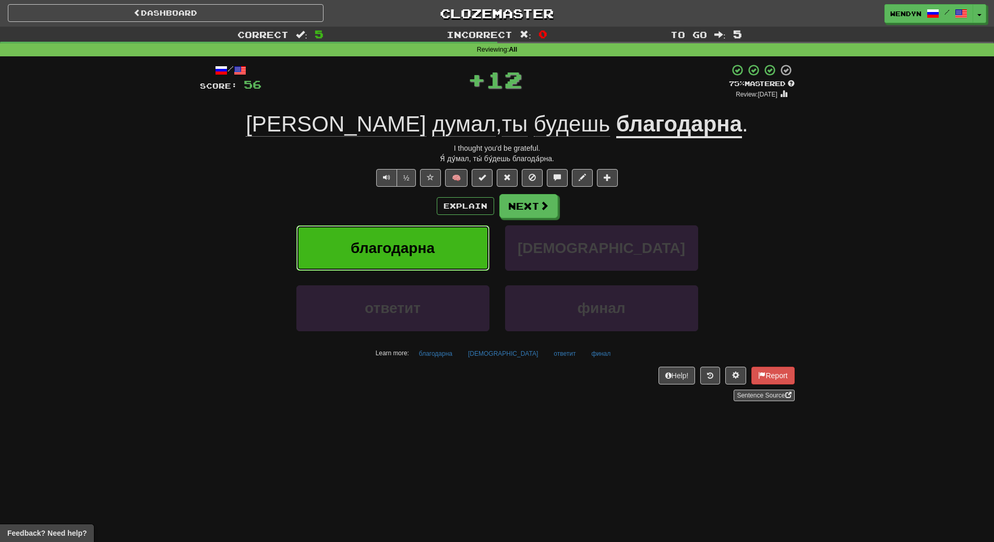
click at [401, 244] on span "благодарна" at bounding box center [393, 248] width 84 height 16
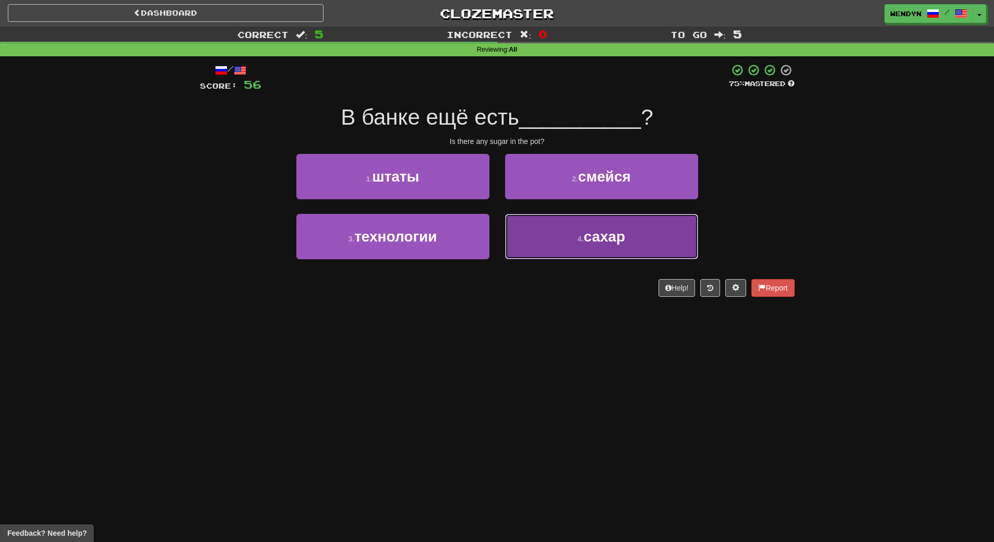
click at [557, 228] on button "4 . сахар" at bounding box center [601, 236] width 193 height 45
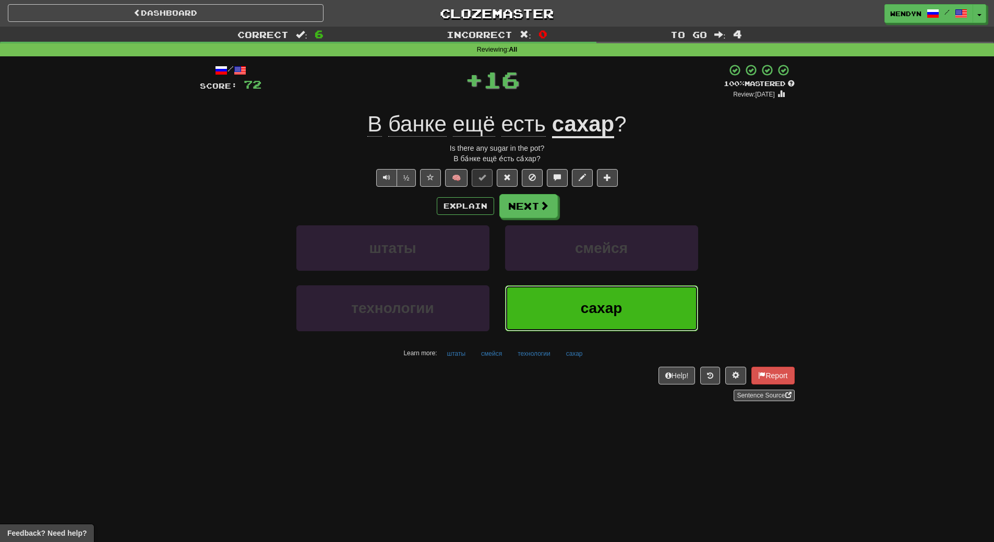
click at [535, 296] on button "сахар" at bounding box center [601, 308] width 193 height 45
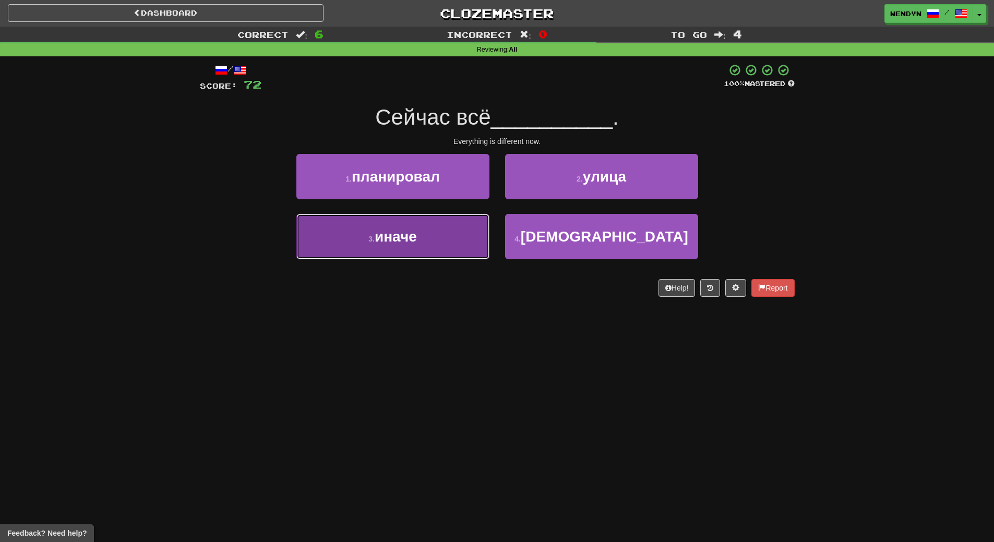
click at [410, 254] on button "3 . иначе" at bounding box center [392, 236] width 193 height 45
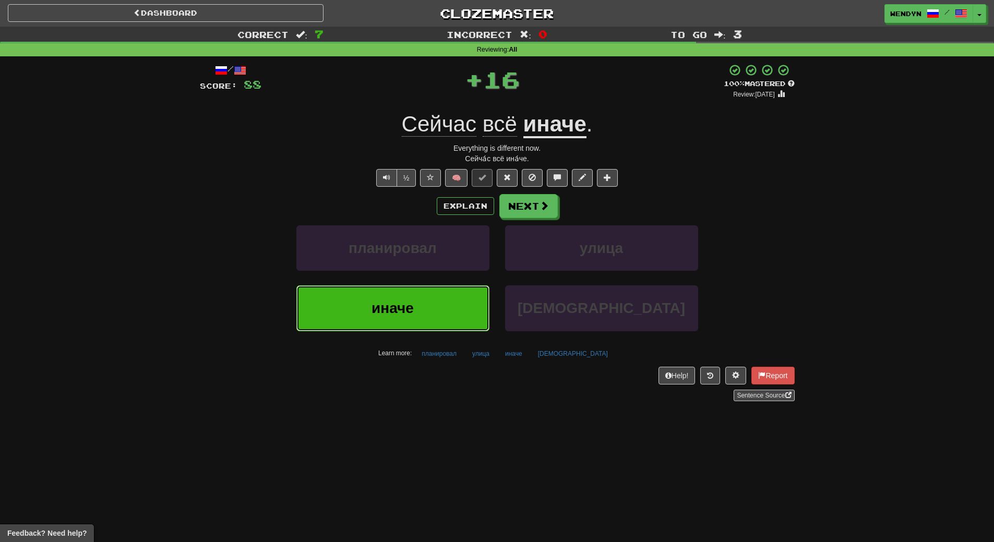
click at [403, 310] on span "иначе" at bounding box center [393, 308] width 42 height 16
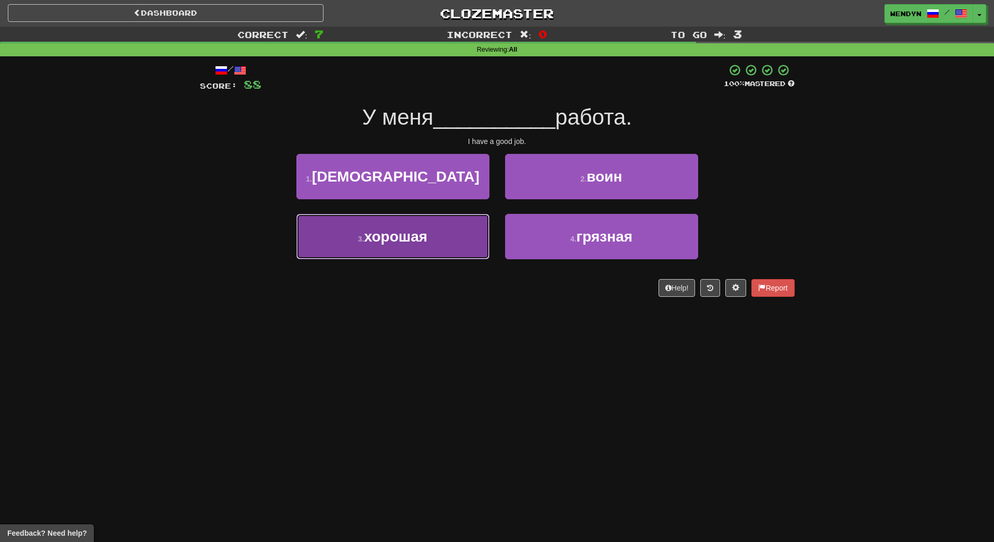
click at [416, 241] on span "хорошая" at bounding box center [395, 237] width 63 height 16
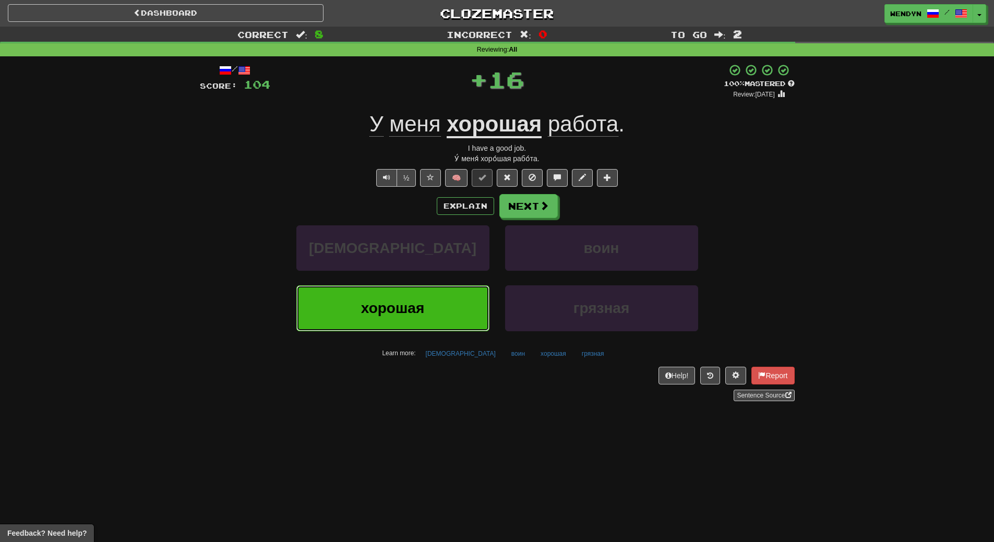
click at [411, 301] on span "хорошая" at bounding box center [392, 308] width 63 height 16
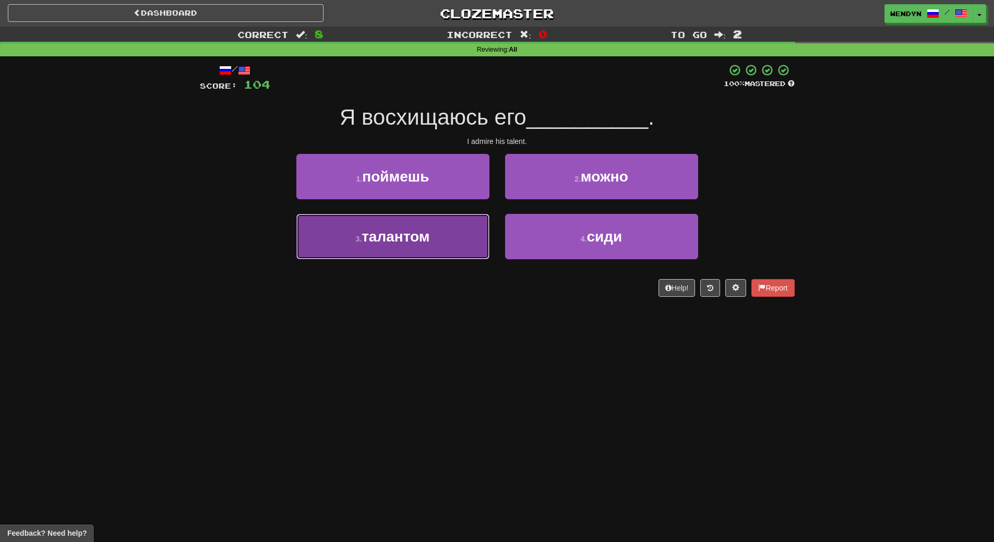
click at [434, 236] on button "3 . талантом" at bounding box center [392, 236] width 193 height 45
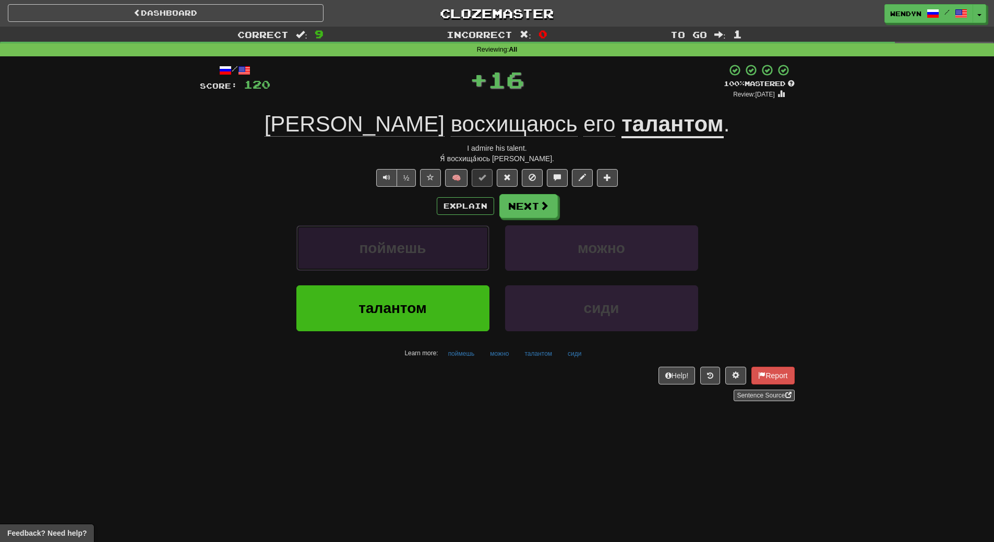
click at [434, 237] on button "поймешь" at bounding box center [392, 248] width 193 height 45
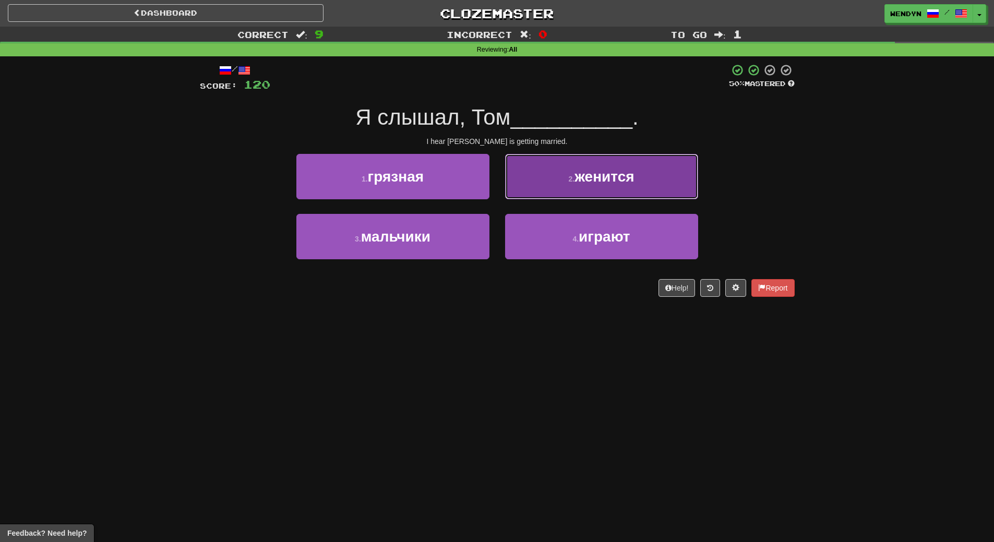
click at [643, 181] on button "2 . женится" at bounding box center [601, 176] width 193 height 45
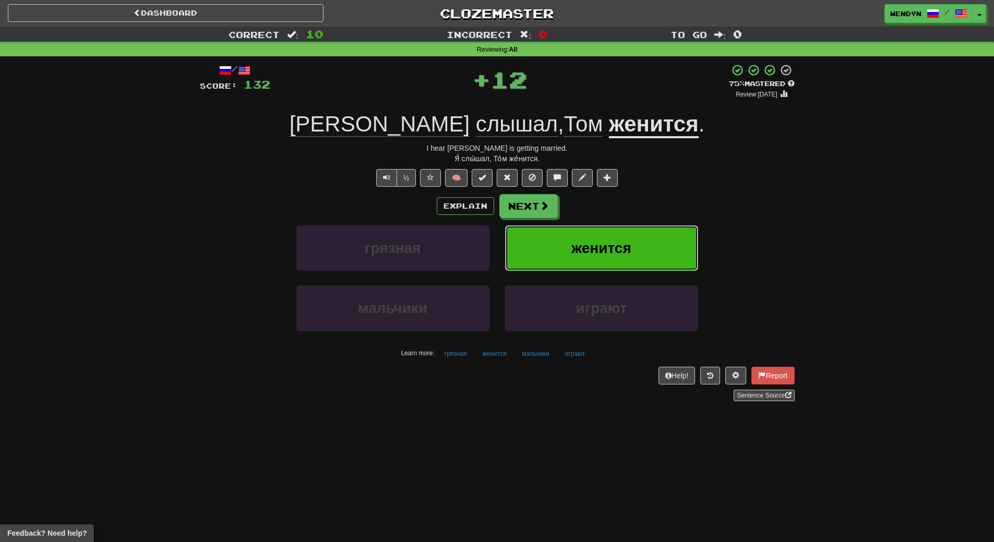
click at [638, 243] on button "женится" at bounding box center [601, 248] width 193 height 45
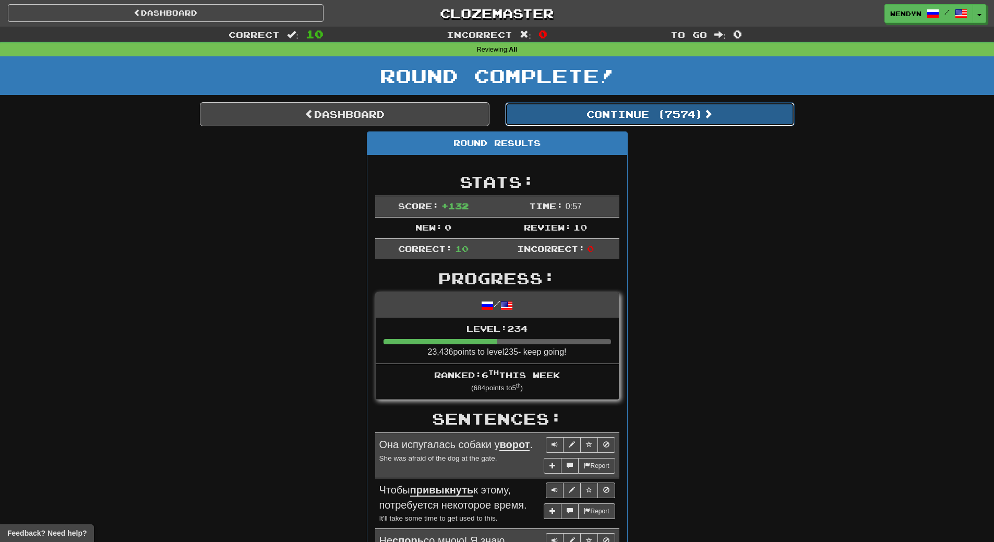
click at [685, 118] on button "Continue ( 7574 )" at bounding box center [650, 114] width 290 height 24
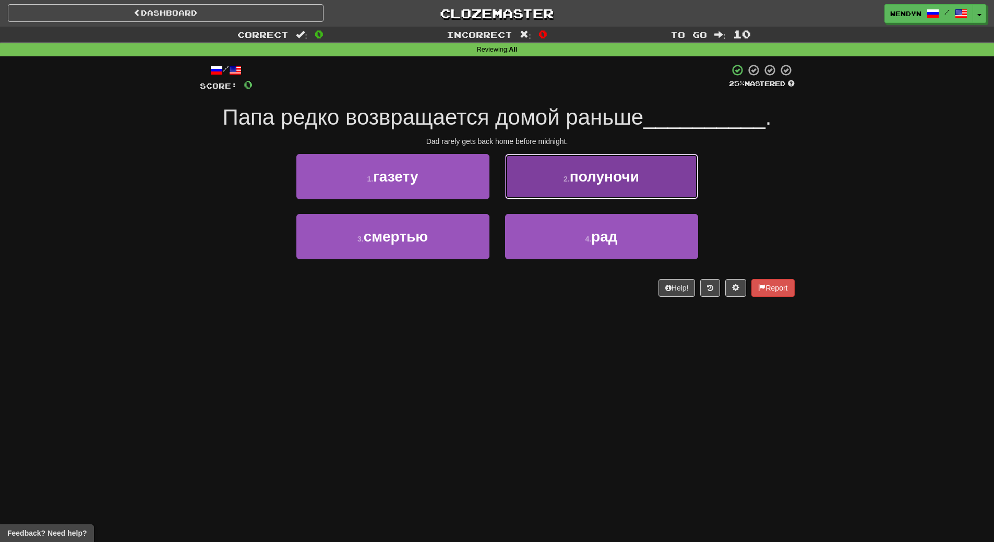
click at [627, 165] on button "2 . полуночи" at bounding box center [601, 176] width 193 height 45
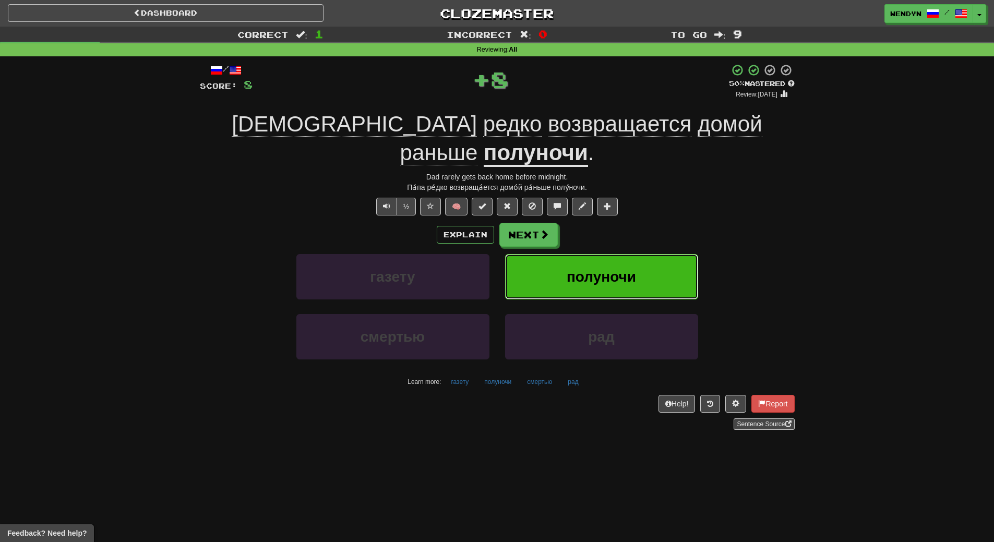
click at [629, 254] on button "полуночи" at bounding box center [601, 276] width 193 height 45
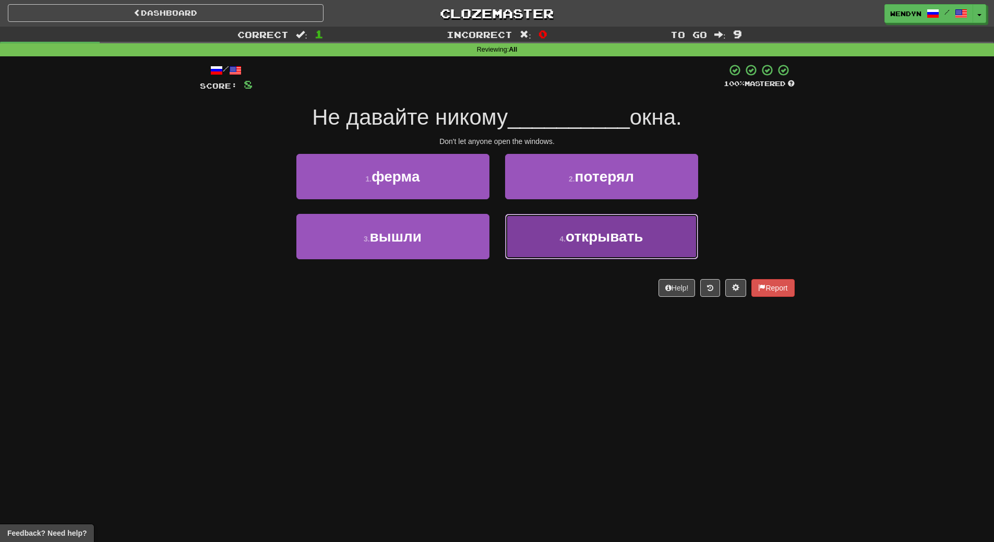
click at [650, 244] on button "4 . открывать" at bounding box center [601, 236] width 193 height 45
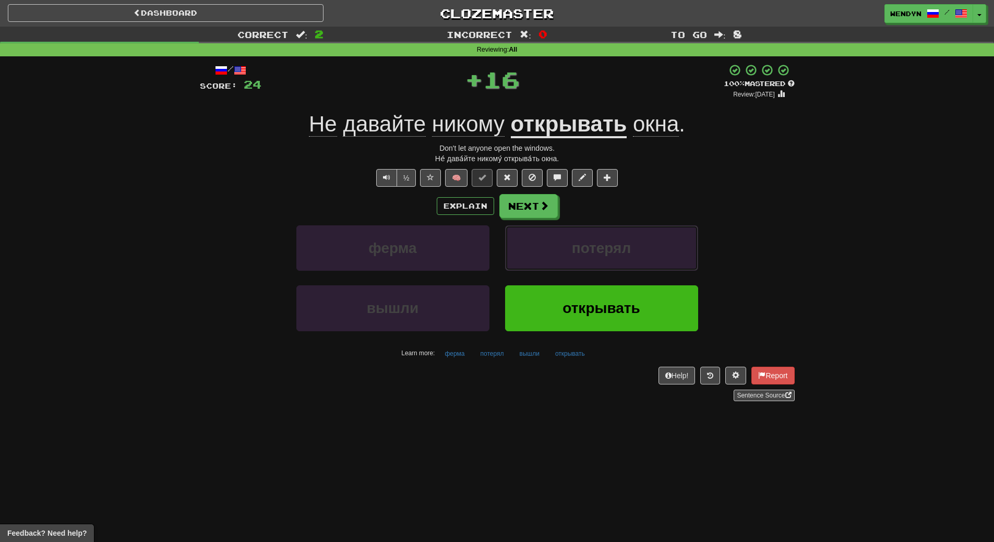
click at [650, 244] on button "потерял" at bounding box center [601, 248] width 193 height 45
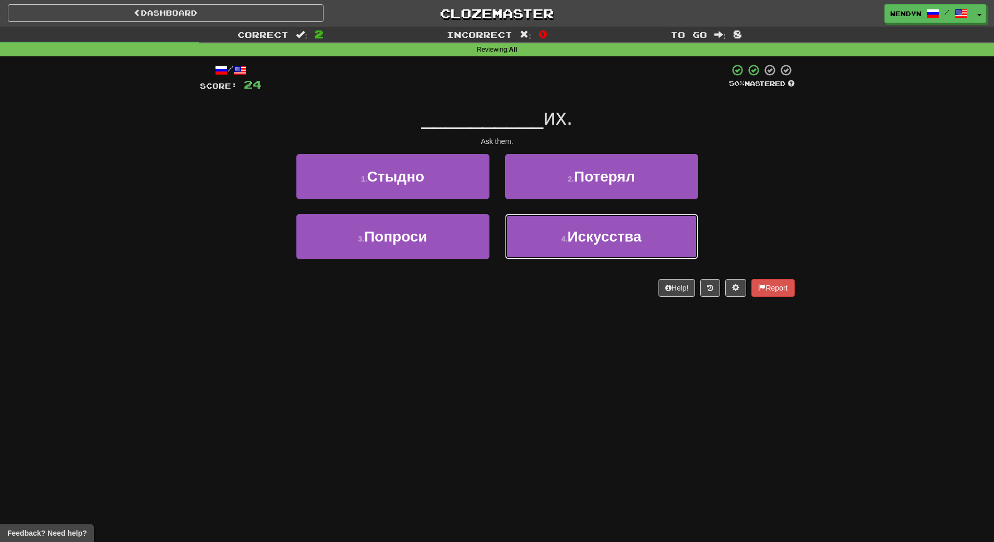
drag, startPoint x: 650, startPoint y: 244, endPoint x: 635, endPoint y: 290, distance: 48.5
click at [635, 290] on div "/ Score: 24 50 % Mastered __________ их. Ask them. 1 . Стыдно 2 . Потерял 3 . П…" at bounding box center [497, 180] width 595 height 233
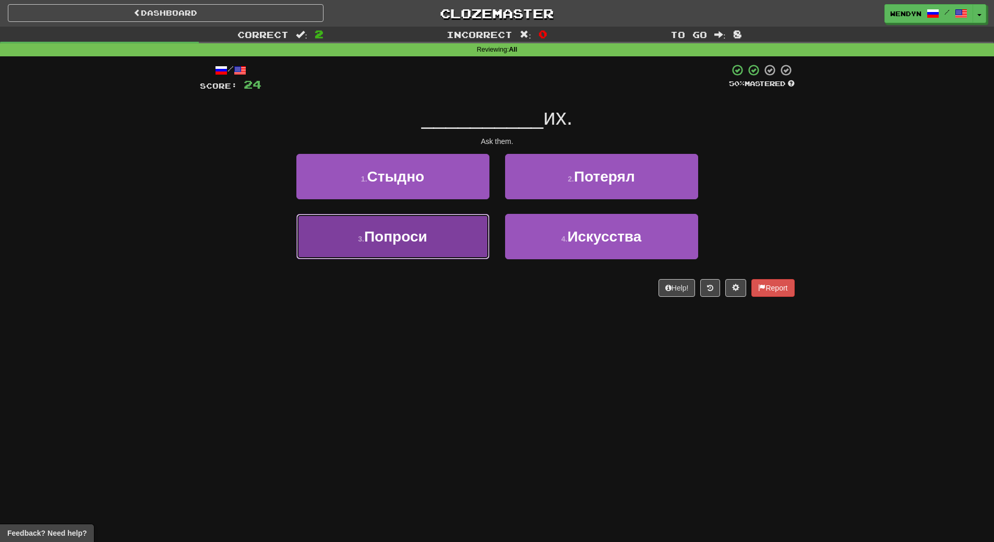
click at [456, 252] on button "3 . Попроси" at bounding box center [392, 236] width 193 height 45
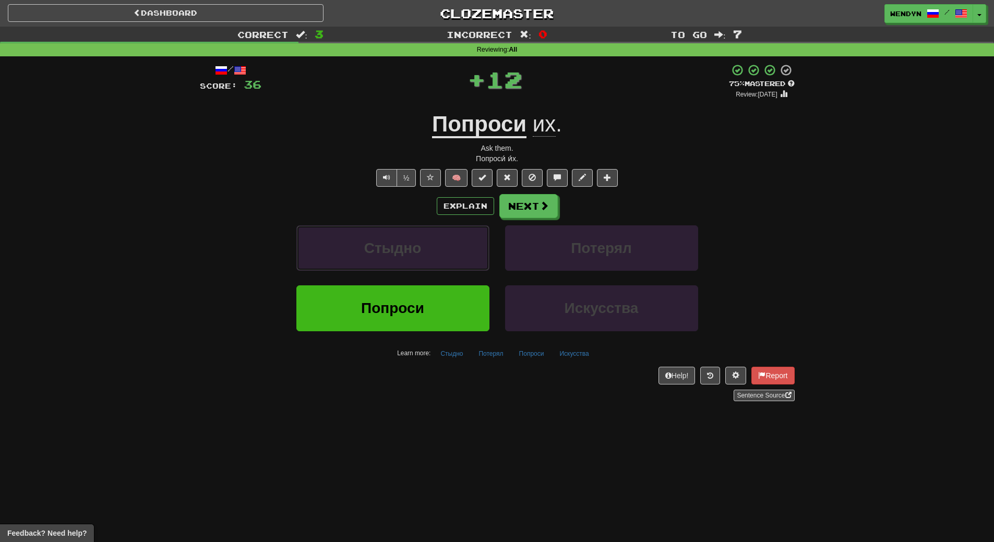
click at [456, 252] on button "Стыдно" at bounding box center [392, 248] width 193 height 45
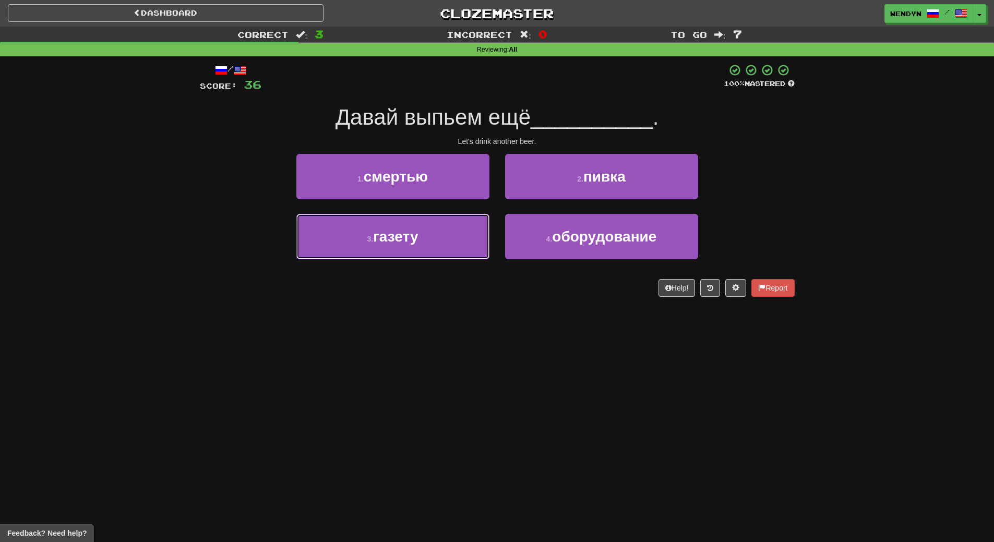
drag, startPoint x: 456, startPoint y: 252, endPoint x: 462, endPoint y: 315, distance: 63.5
click at [462, 315] on div "Dashboard Clozemaster WendyN / Toggle Dropdown Dashboard Leaderboard Activity F…" at bounding box center [497, 271] width 994 height 542
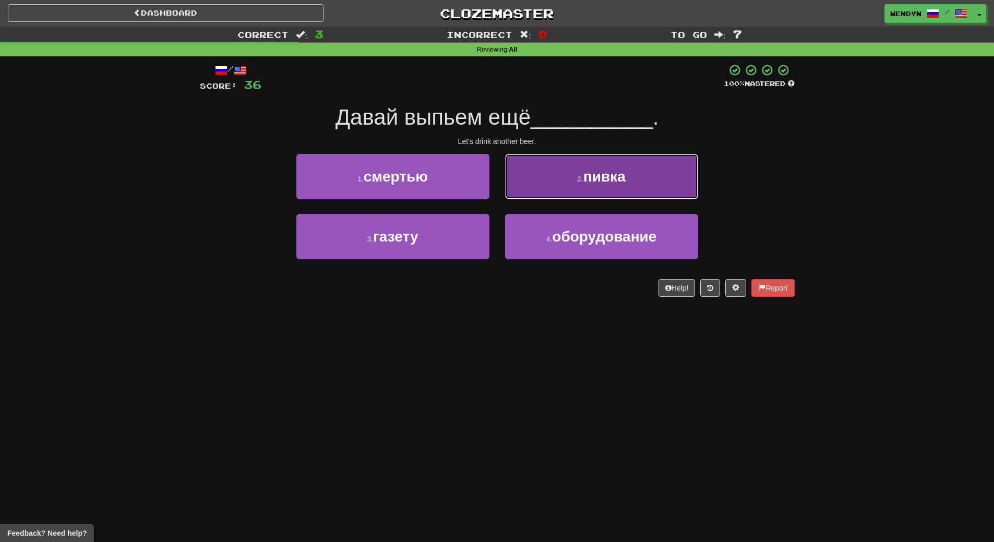
click at [630, 185] on button "2 . пивка" at bounding box center [601, 176] width 193 height 45
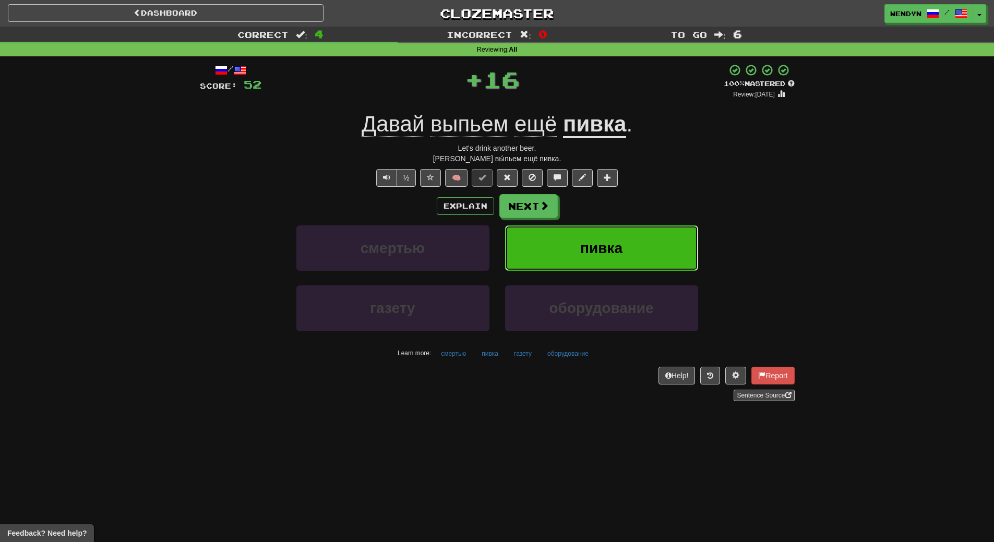
click at [629, 241] on button "пивка" at bounding box center [601, 248] width 193 height 45
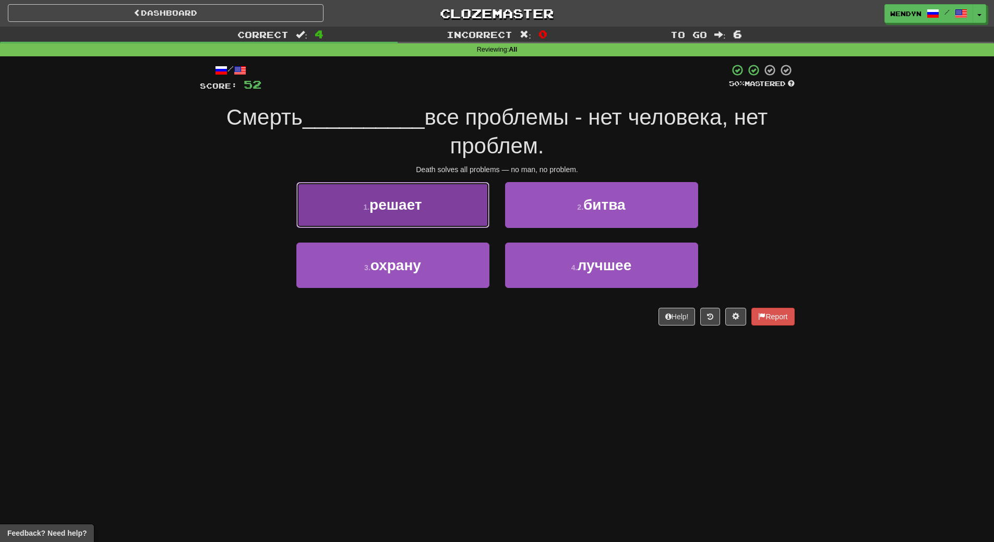
click at [426, 218] on button "1 . решает" at bounding box center [392, 204] width 193 height 45
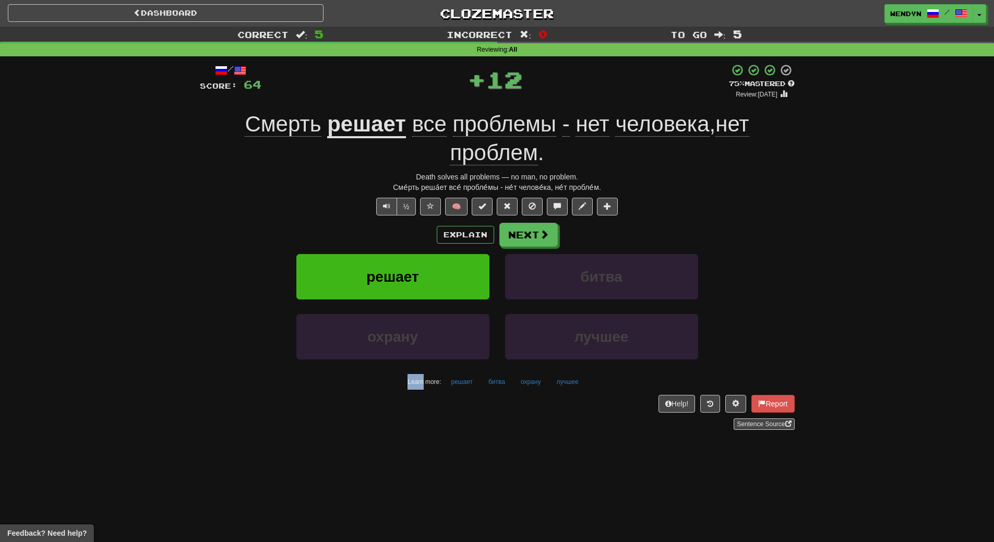
click at [426, 220] on div "/ Score: 64 + 12 75 % Mastered Review: 2025-10-14 Смерть решает все проблемы - …" at bounding box center [497, 247] width 595 height 366
click at [423, 264] on button "решает" at bounding box center [392, 276] width 193 height 45
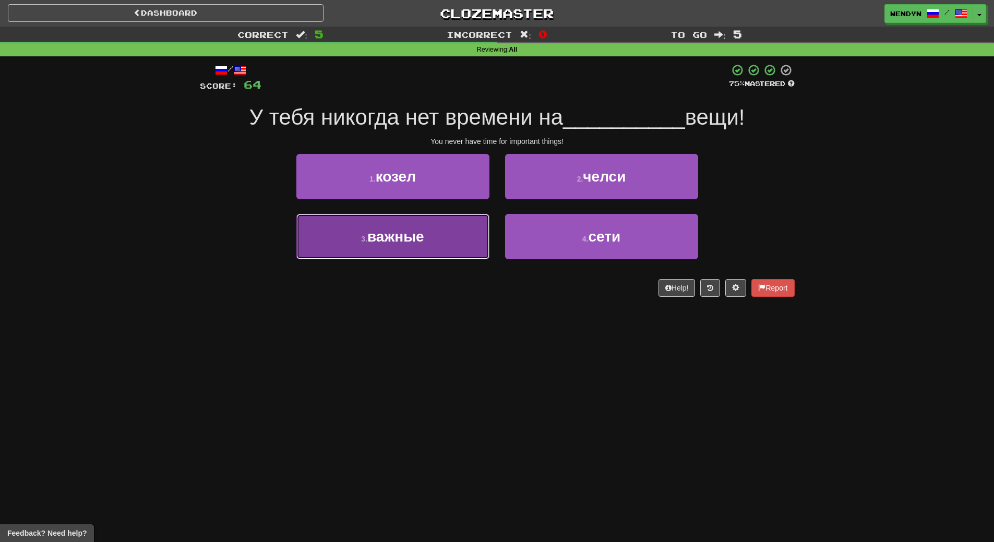
click at [458, 240] on button "3 . важные" at bounding box center [392, 236] width 193 height 45
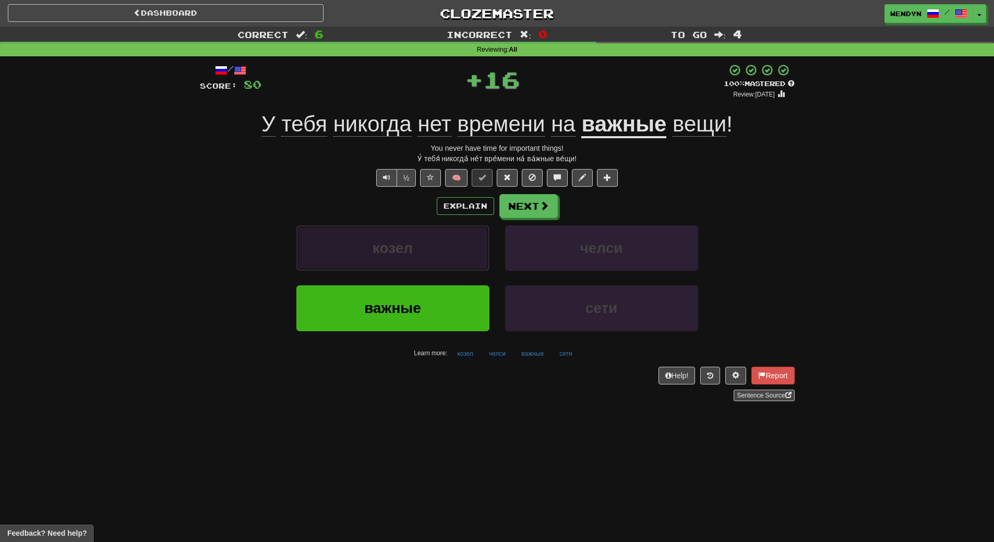
click at [445, 268] on button "козел" at bounding box center [392, 248] width 193 height 45
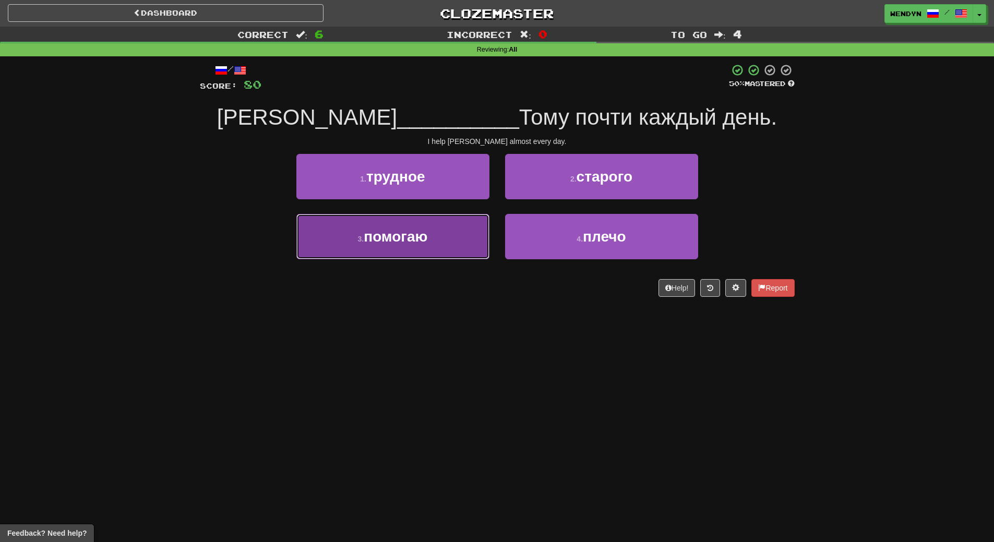
click at [416, 258] on button "3 . помогаю" at bounding box center [392, 236] width 193 height 45
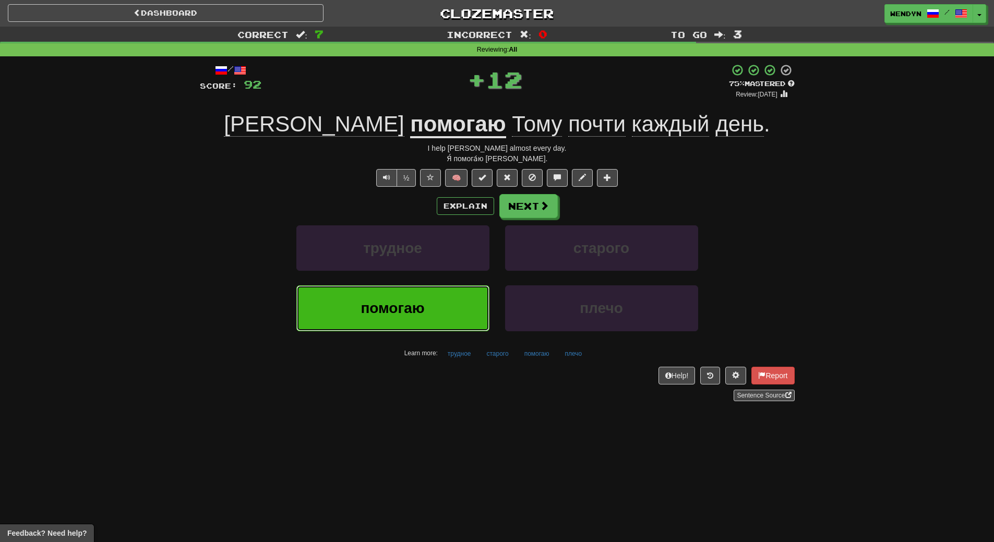
click at [415, 306] on button "помогаю" at bounding box center [392, 308] width 193 height 45
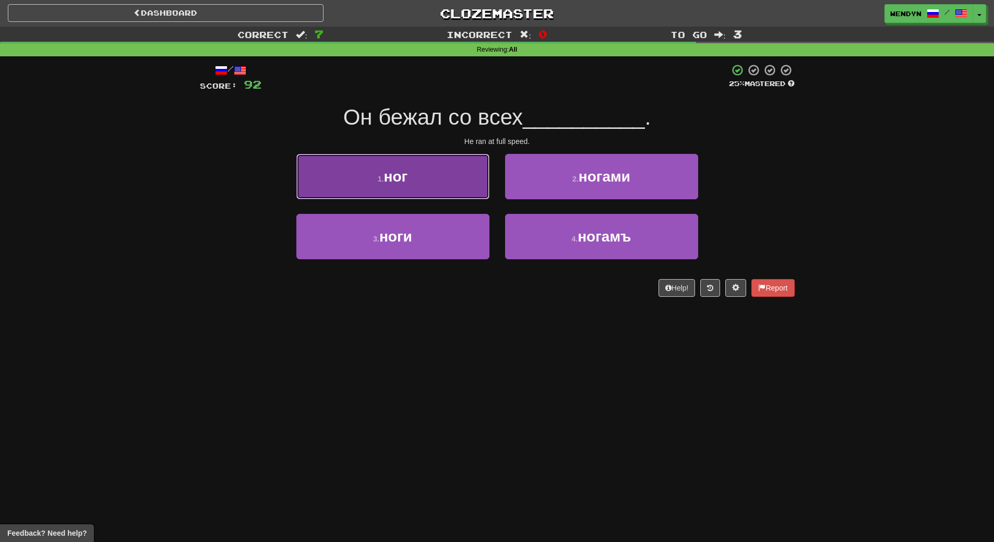
click at [446, 195] on button "1 . ног" at bounding box center [392, 176] width 193 height 45
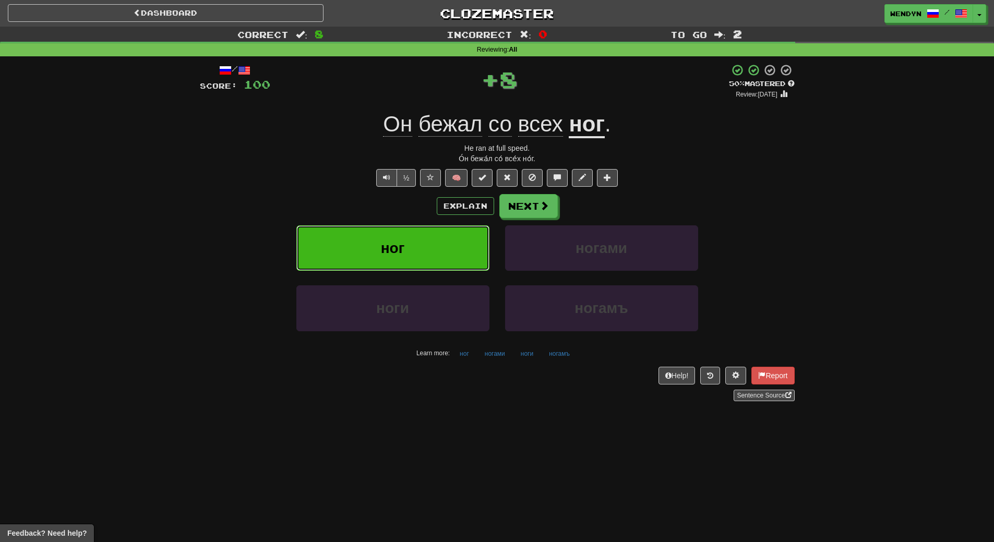
click at [441, 242] on button "ног" at bounding box center [392, 248] width 193 height 45
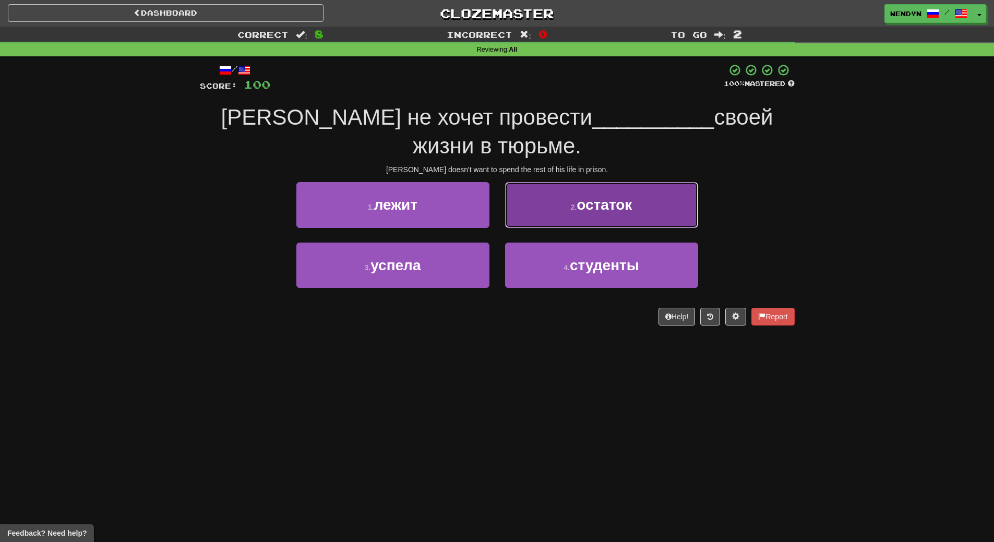
click at [596, 210] on span "остаток" at bounding box center [604, 205] width 55 height 16
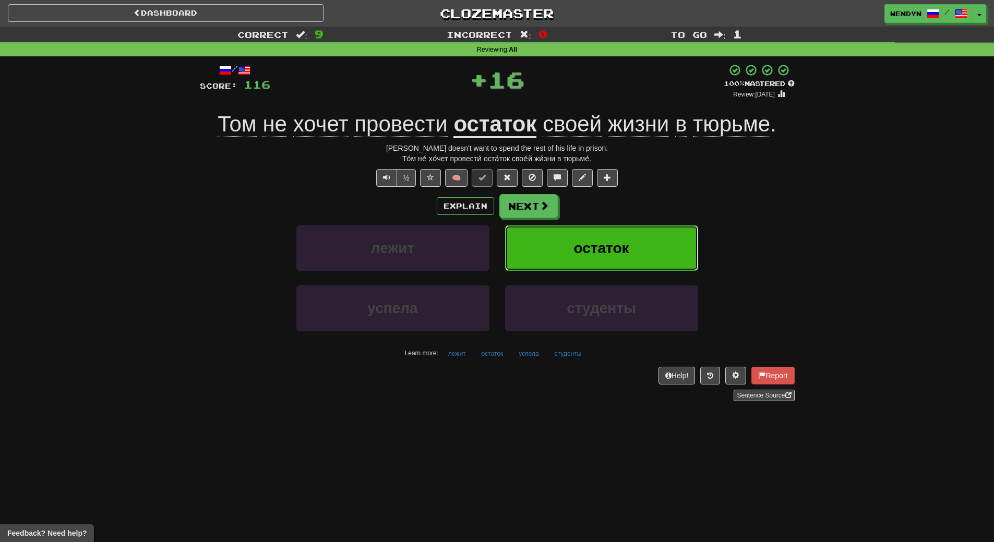
click at [606, 260] on button "остаток" at bounding box center [601, 248] width 193 height 45
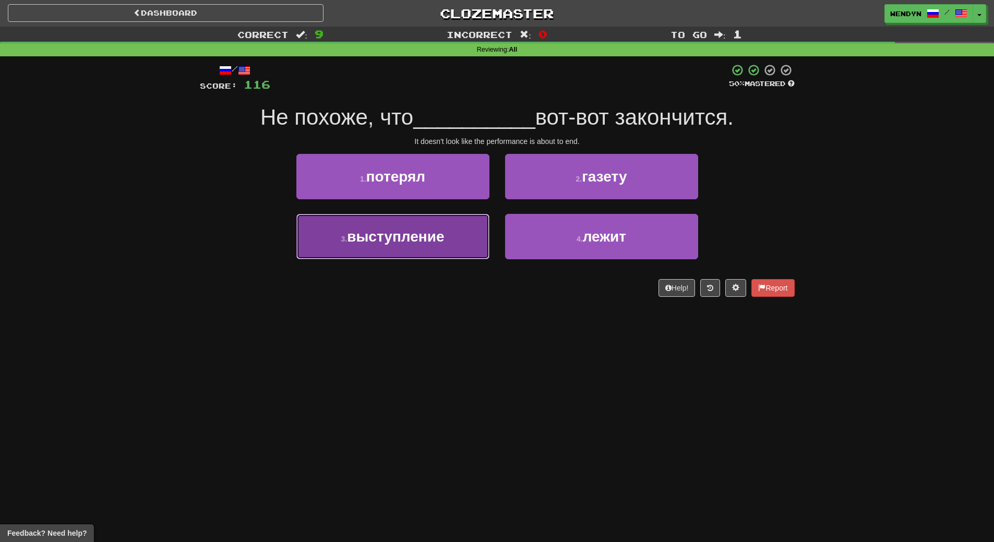
click at [436, 245] on button "3 . выступление" at bounding box center [392, 236] width 193 height 45
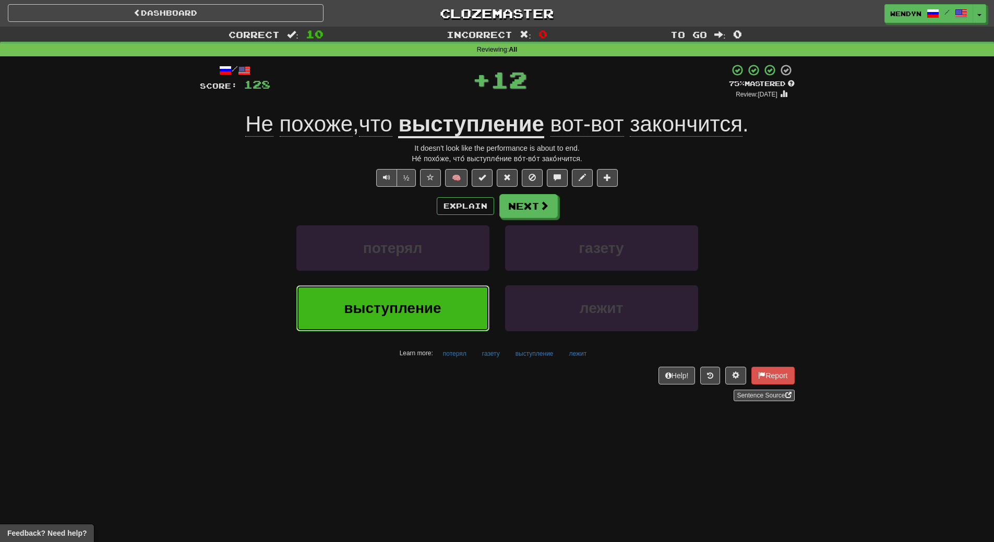
click at [434, 312] on span "выступление" at bounding box center [392, 308] width 97 height 16
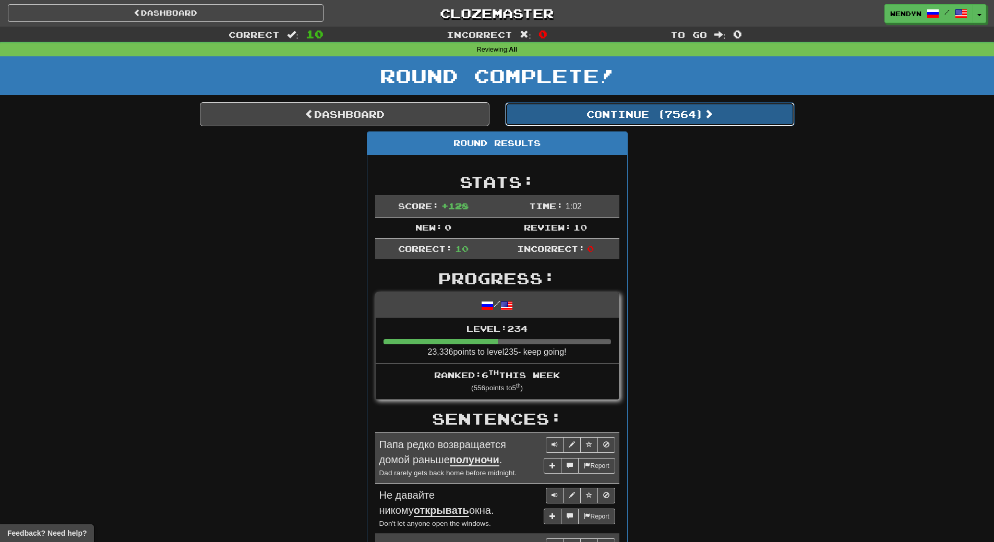
click at [671, 114] on button "Continue ( 7564 )" at bounding box center [650, 114] width 290 height 24
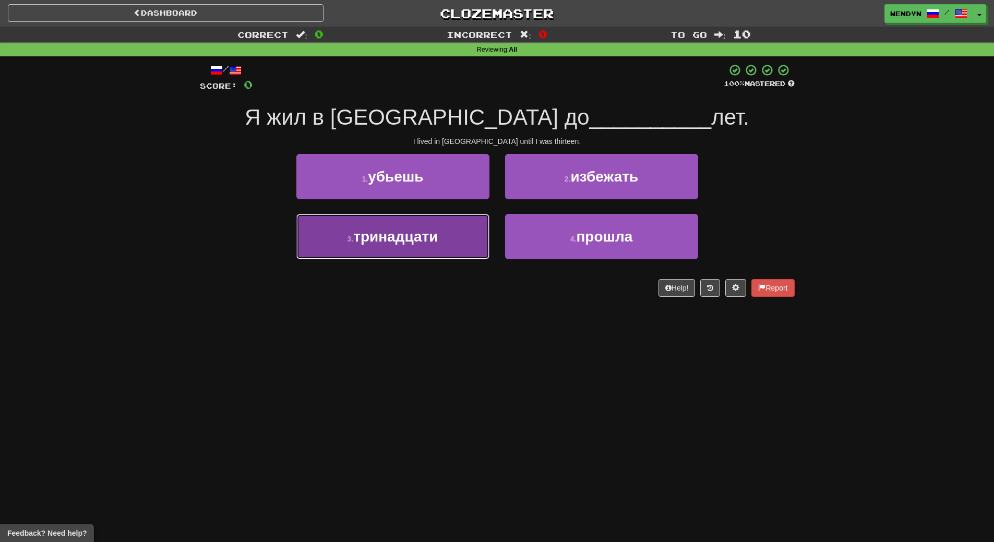
click at [441, 238] on button "3 . тринадцати" at bounding box center [392, 236] width 193 height 45
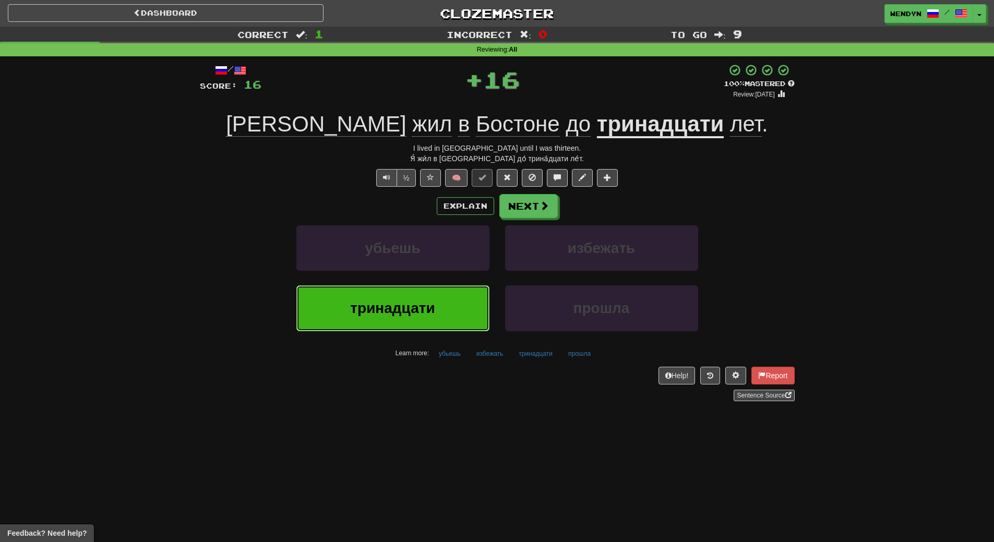
click at [450, 320] on button "тринадцати" at bounding box center [392, 308] width 193 height 45
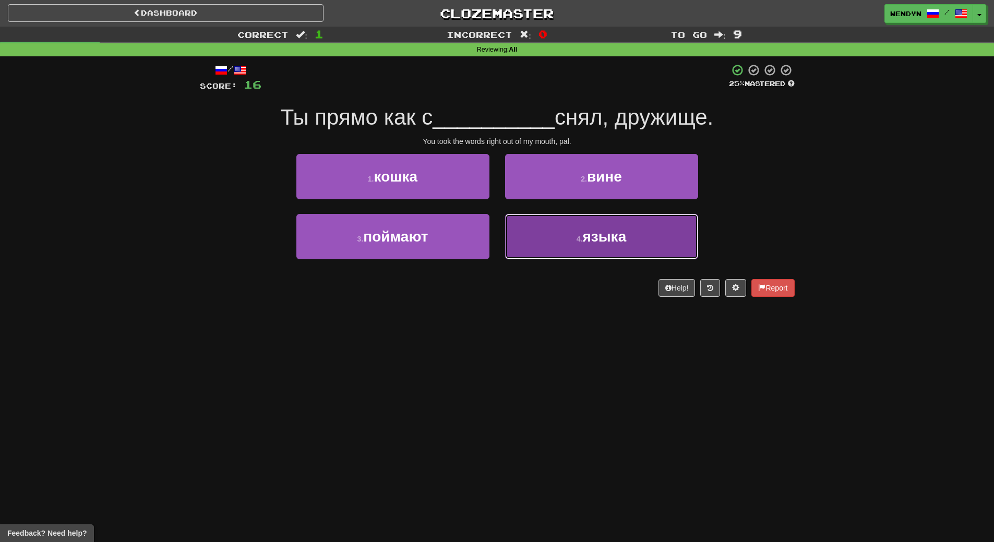
click at [614, 256] on button "4 . языка" at bounding box center [601, 236] width 193 height 45
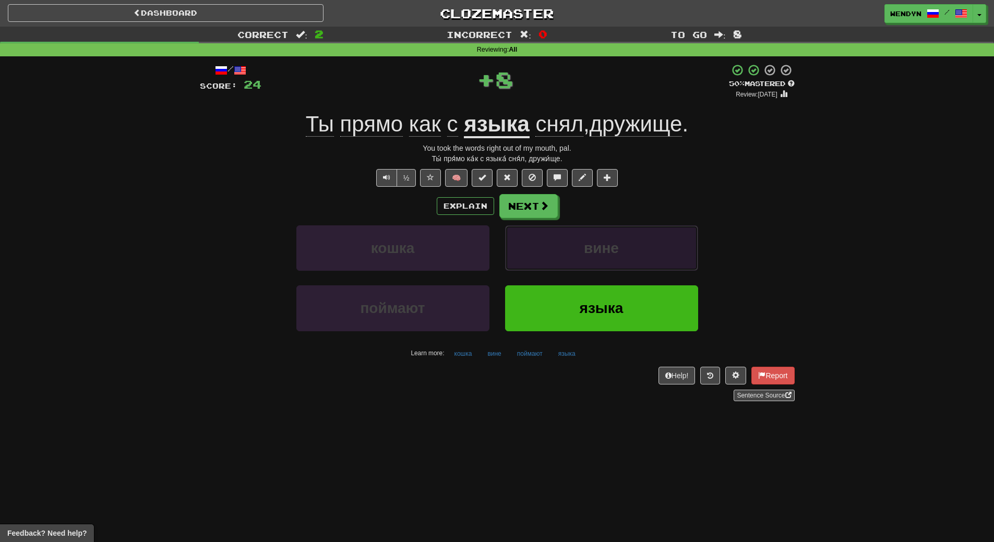
click at [614, 262] on button "вине" at bounding box center [601, 248] width 193 height 45
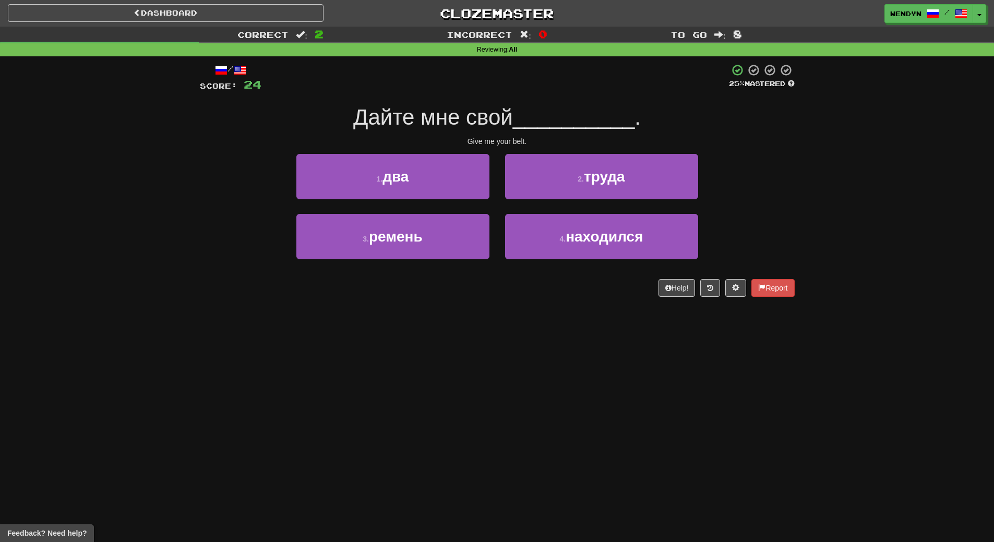
drag, startPoint x: 614, startPoint y: 262, endPoint x: 563, endPoint y: 352, distance: 104.2
click at [563, 352] on div "Dashboard Clozemaster WendyN / Toggle Dropdown Dashboard Leaderboard Activity F…" at bounding box center [497, 271] width 994 height 542
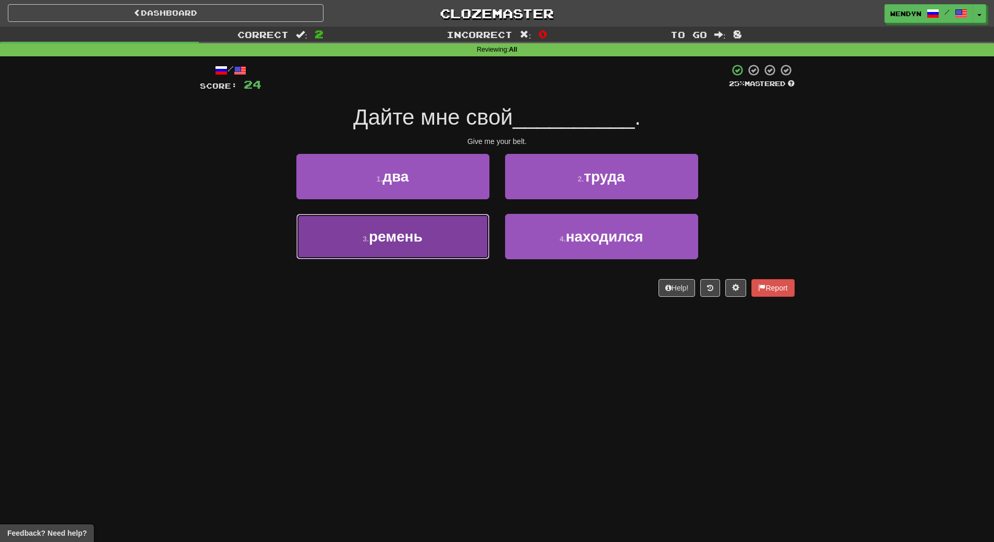
click at [438, 248] on button "3 . ремень" at bounding box center [392, 236] width 193 height 45
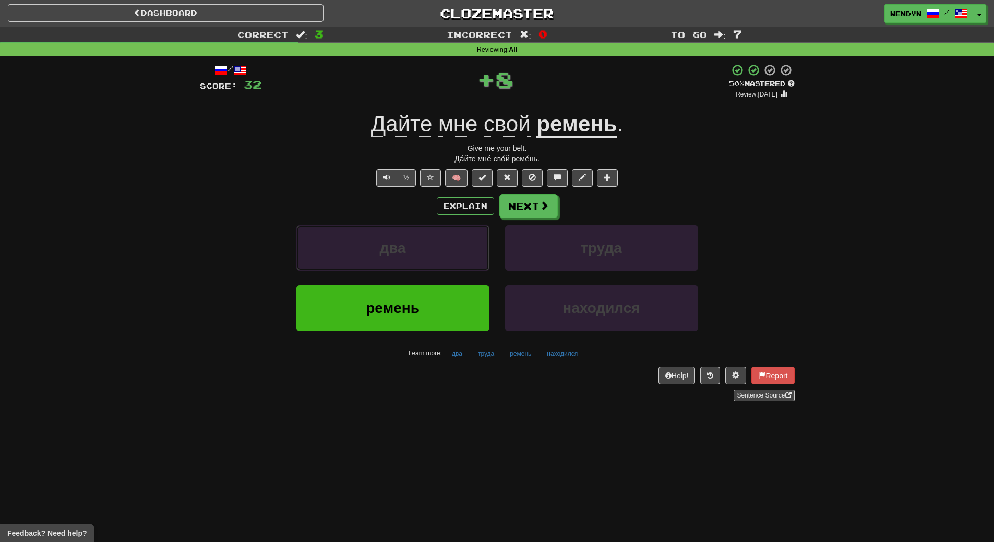
click at [438, 248] on button "два" at bounding box center [392, 248] width 193 height 45
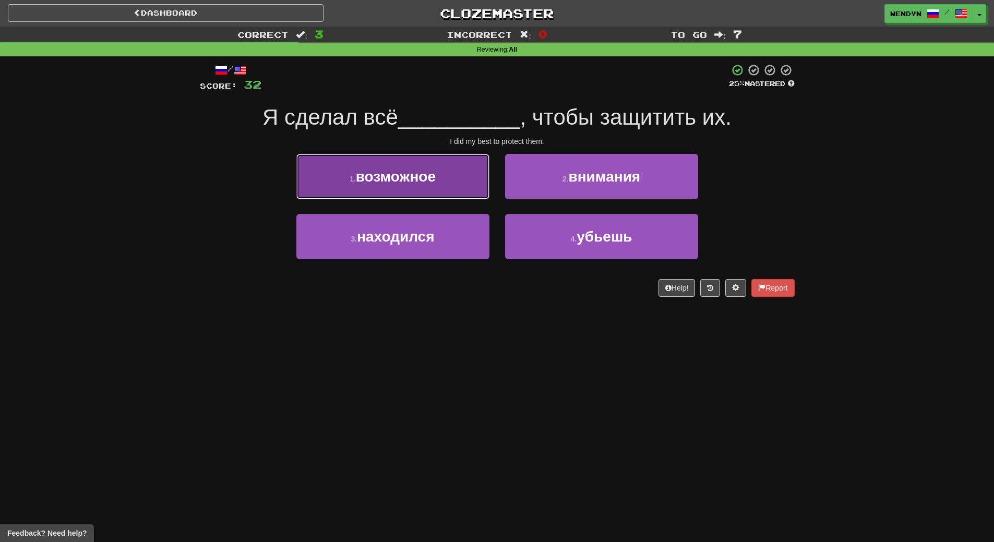
click at [426, 188] on button "1 . возможное" at bounding box center [392, 176] width 193 height 45
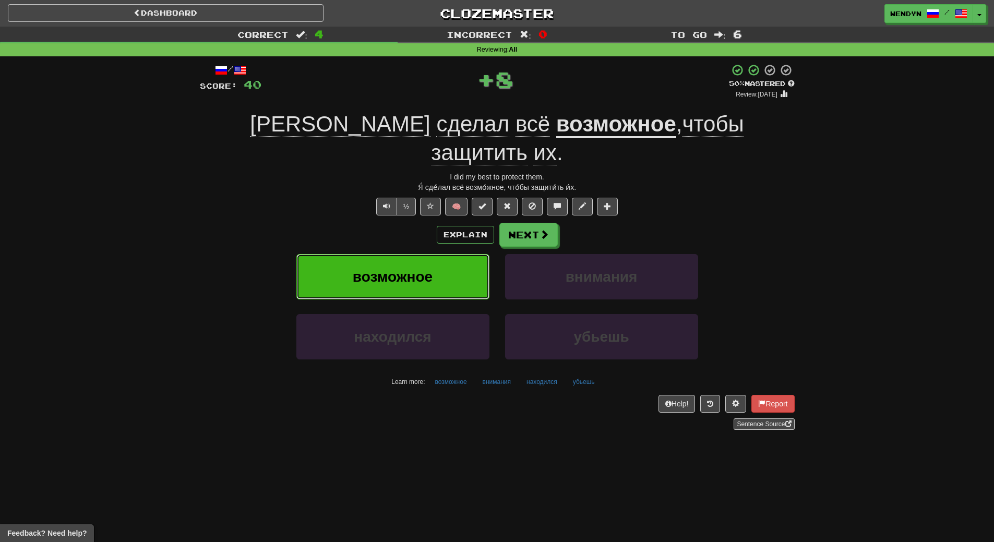
click at [426, 269] on span "возможное" at bounding box center [393, 277] width 80 height 16
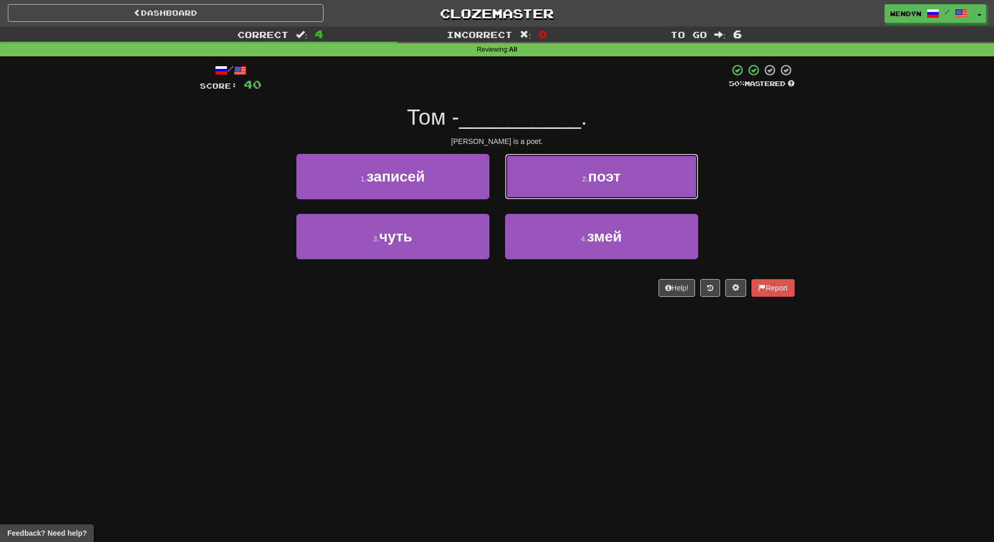
click at [651, 182] on button "2 . поэт" at bounding box center [601, 176] width 193 height 45
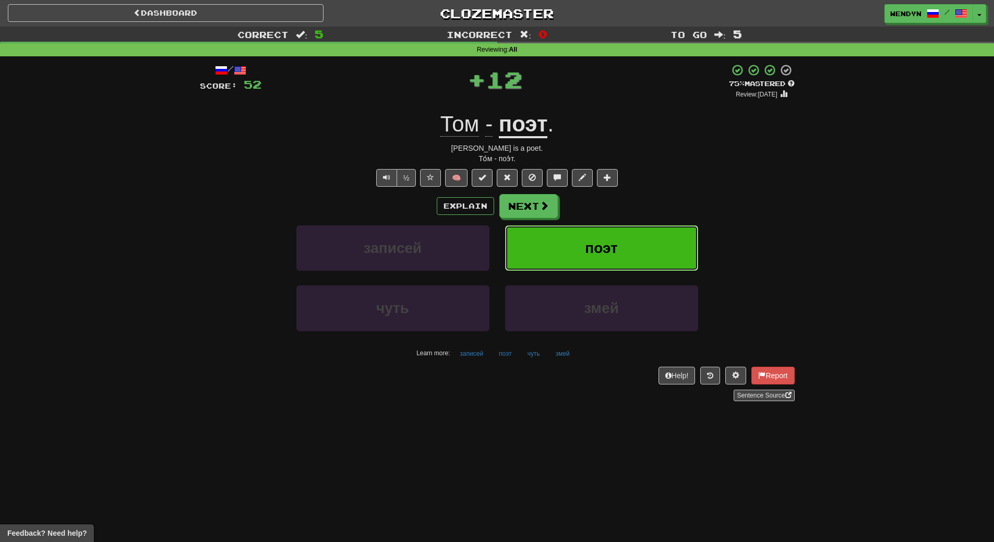
click at [631, 238] on button "поэт" at bounding box center [601, 248] width 193 height 45
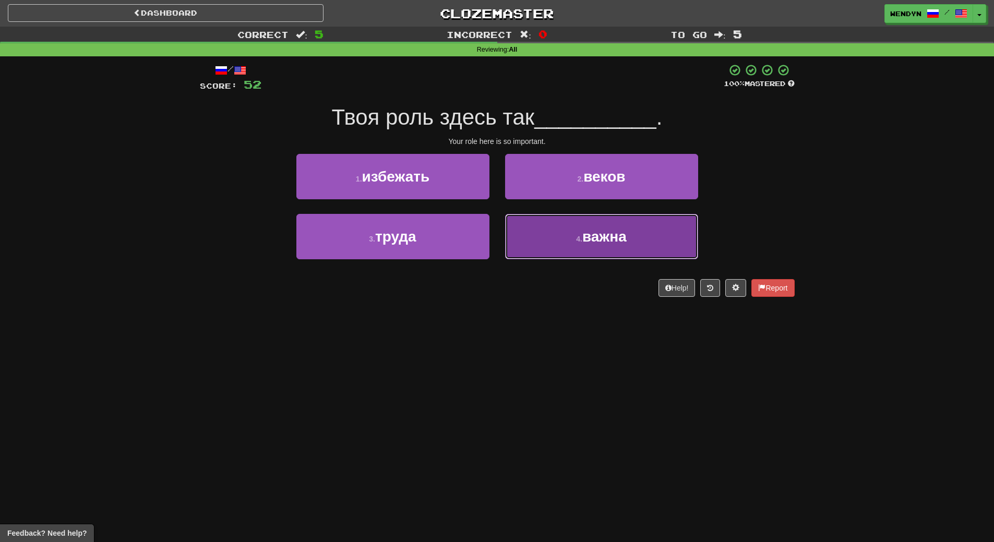
click at [618, 244] on span "важна" at bounding box center [605, 237] width 44 height 16
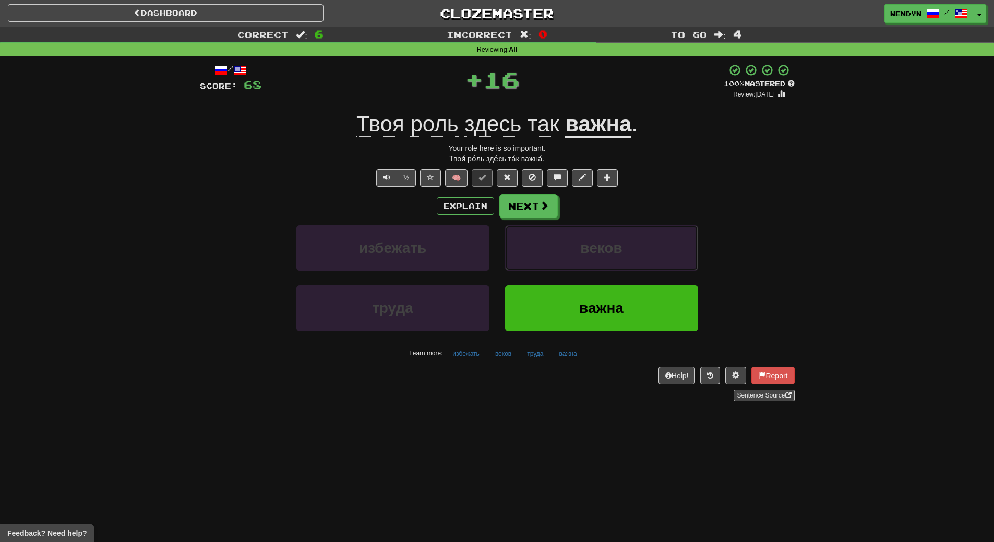
click at [618, 244] on span "веков" at bounding box center [601, 248] width 42 height 16
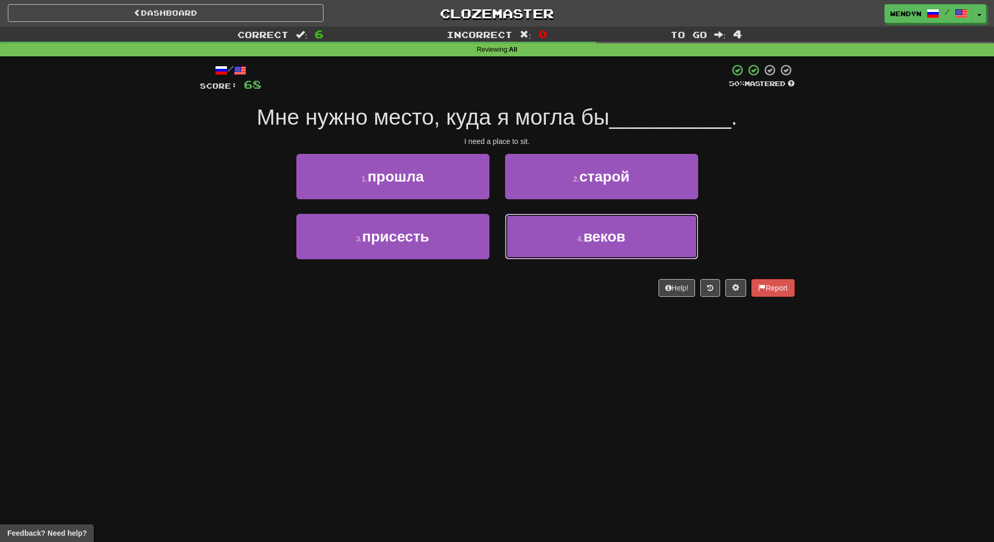
drag, startPoint x: 618, startPoint y: 244, endPoint x: 589, endPoint y: 364, distance: 123.6
click at [589, 364] on div "Dashboard Clozemaster WendyN / Toggle Dropdown Dashboard Leaderboard Activity F…" at bounding box center [497, 271] width 994 height 542
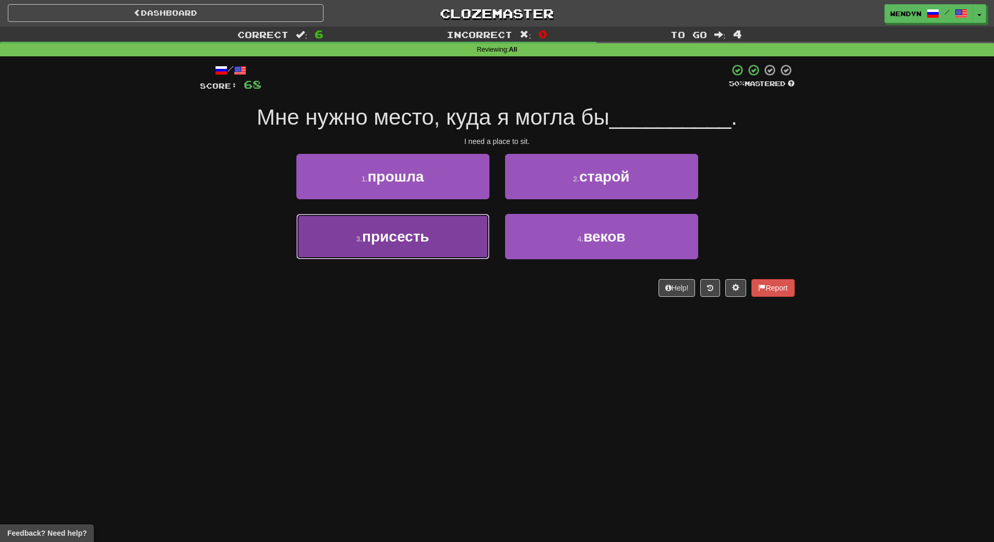
click at [421, 240] on span "присесть" at bounding box center [395, 237] width 67 height 16
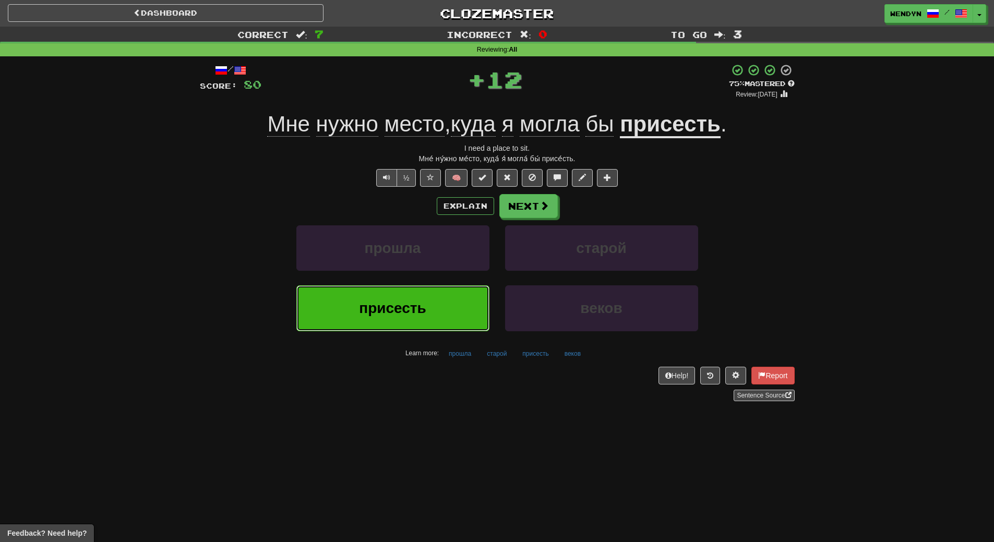
click at [426, 302] on span "присесть" at bounding box center [392, 308] width 67 height 16
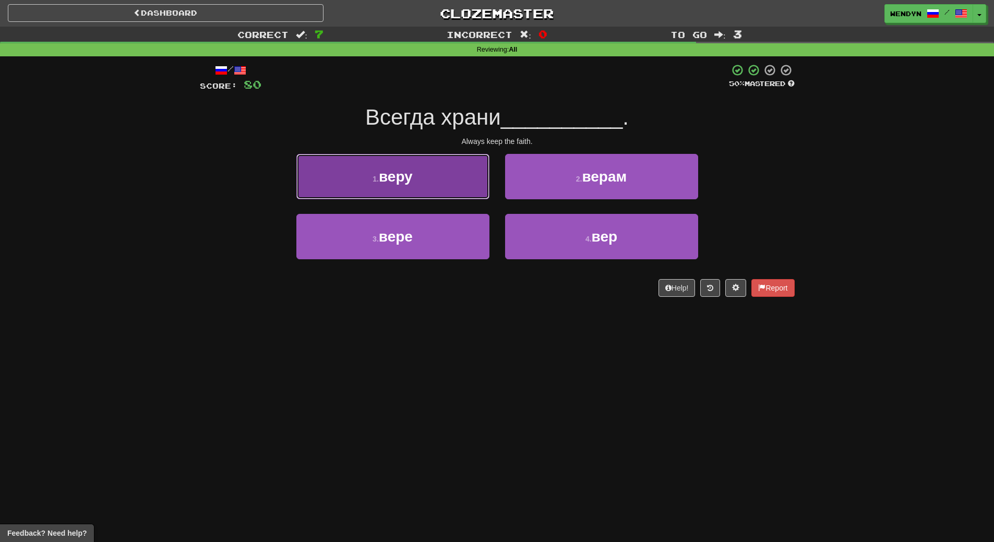
click at [440, 187] on button "1 . веру" at bounding box center [392, 176] width 193 height 45
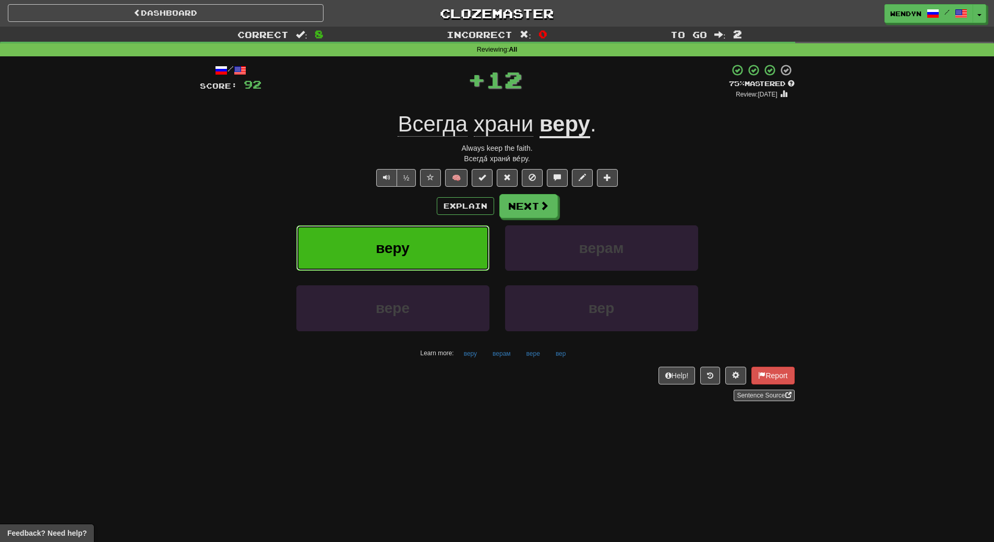
click at [443, 236] on button "веру" at bounding box center [392, 248] width 193 height 45
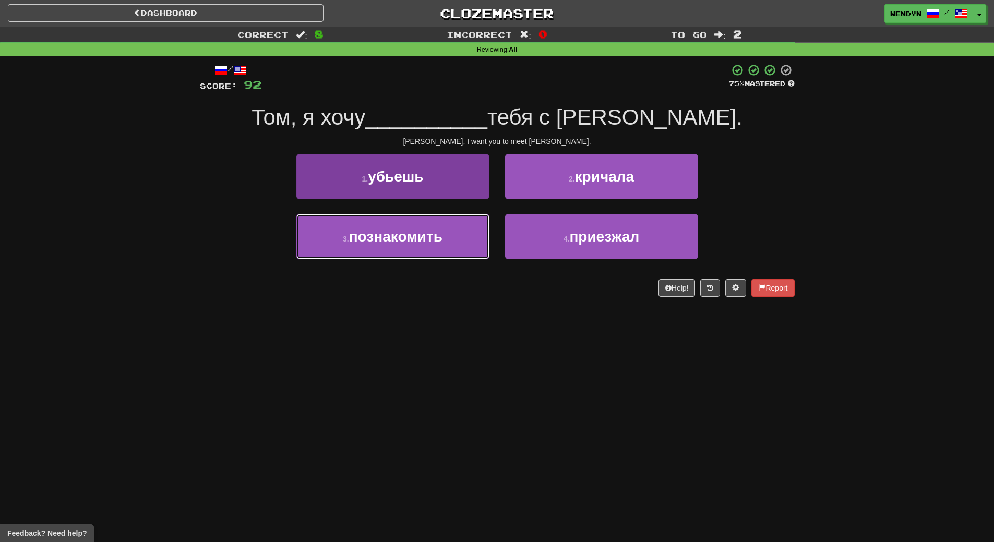
drag, startPoint x: 443, startPoint y: 236, endPoint x: 447, endPoint y: 241, distance: 6.3
click at [447, 241] on button "3 . познакомить" at bounding box center [392, 236] width 193 height 45
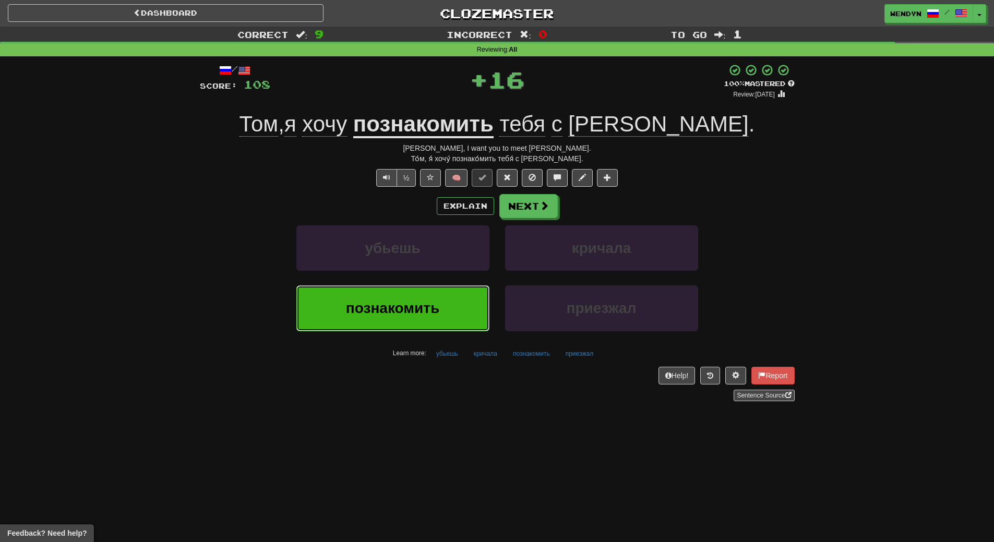
click at [450, 304] on button "познакомить" at bounding box center [392, 308] width 193 height 45
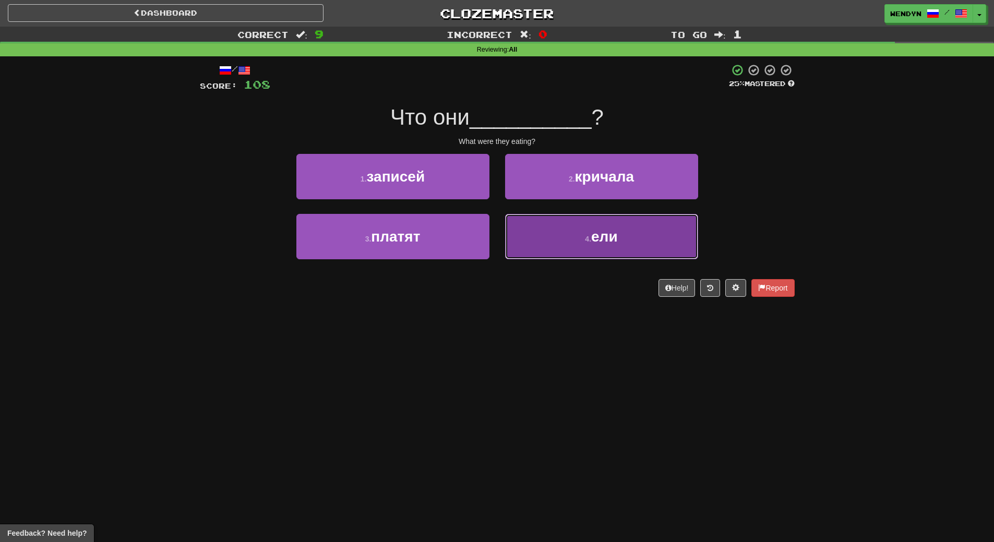
click at [611, 238] on span "ели" at bounding box center [604, 237] width 27 height 16
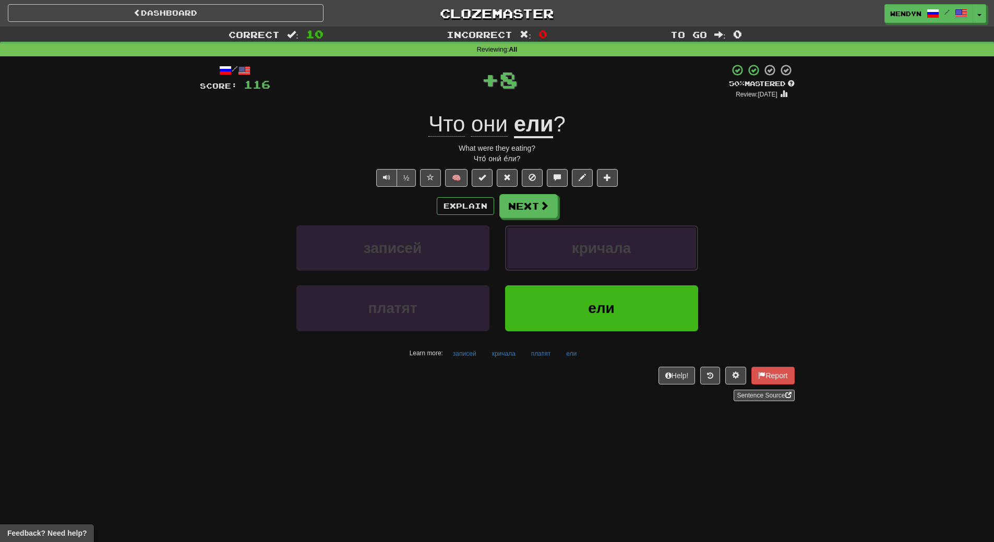
click at [611, 238] on button "кричала" at bounding box center [601, 248] width 193 height 45
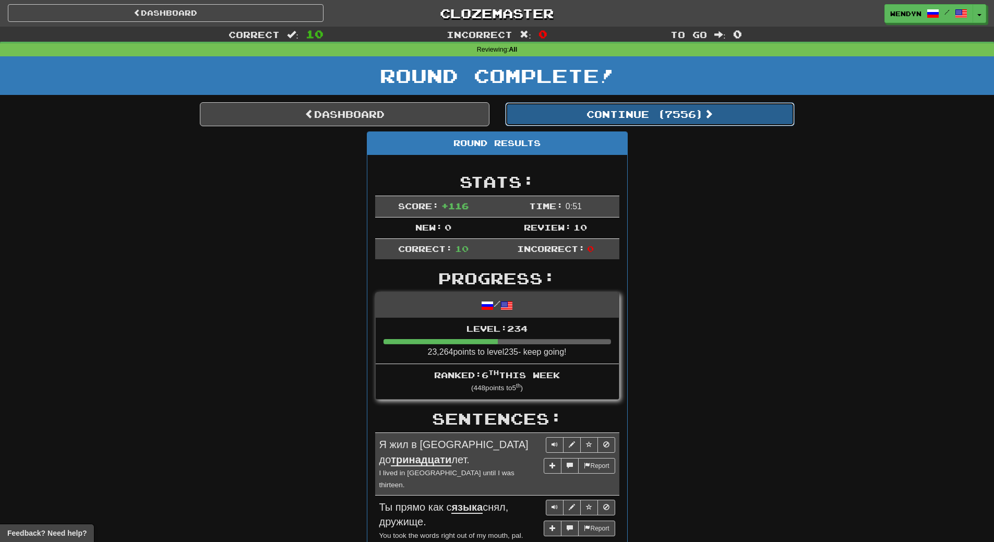
click at [660, 109] on button "Continue ( 7556 )" at bounding box center [650, 114] width 290 height 24
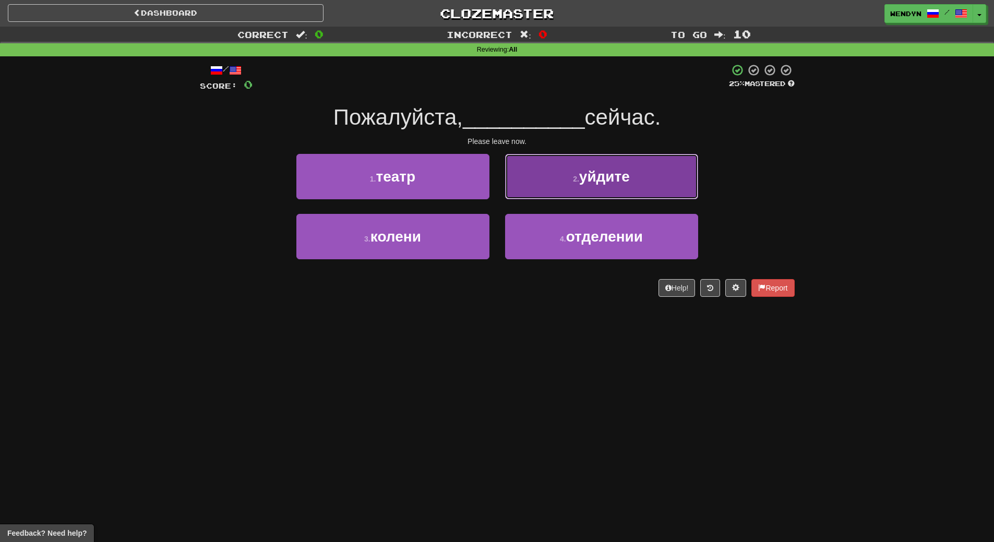
click at [598, 191] on button "2 . уйдите" at bounding box center [601, 176] width 193 height 45
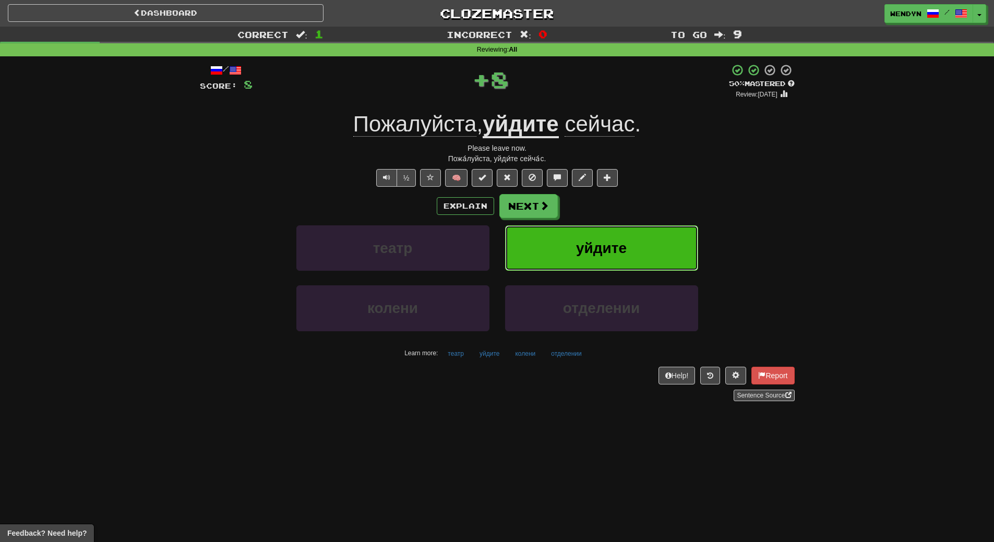
click at [592, 252] on span "уйдите" at bounding box center [601, 248] width 51 height 16
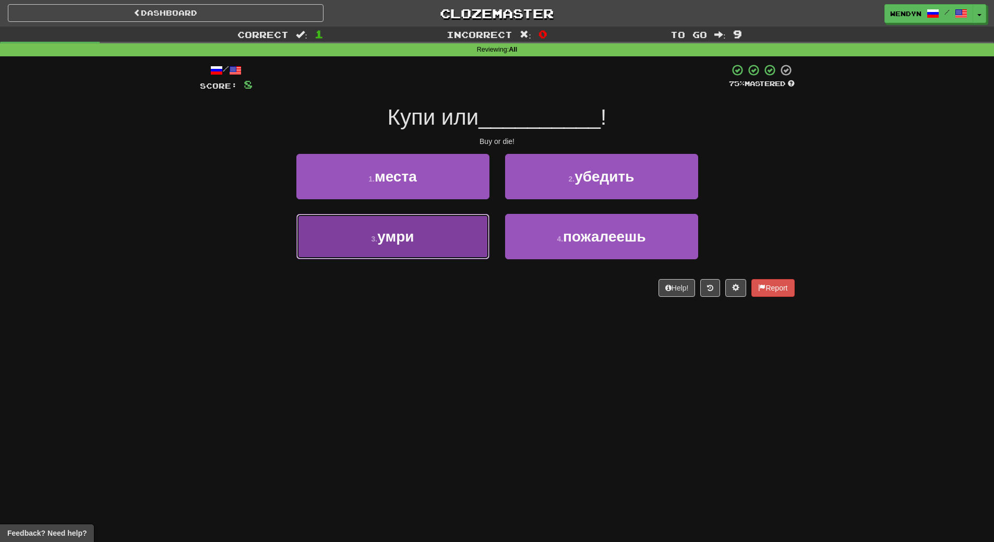
click at [414, 254] on button "3 . умри" at bounding box center [392, 236] width 193 height 45
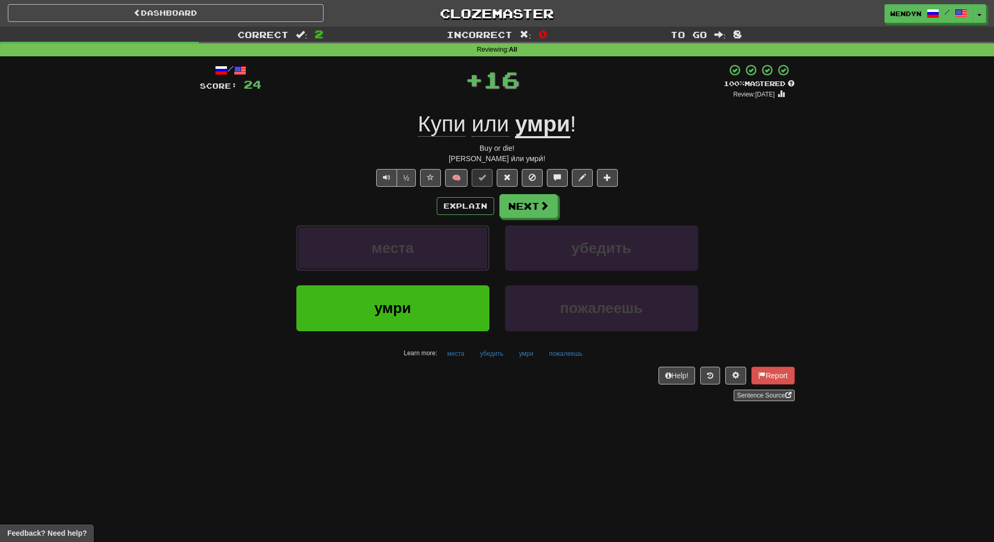
click at [414, 254] on button "места" at bounding box center [392, 248] width 193 height 45
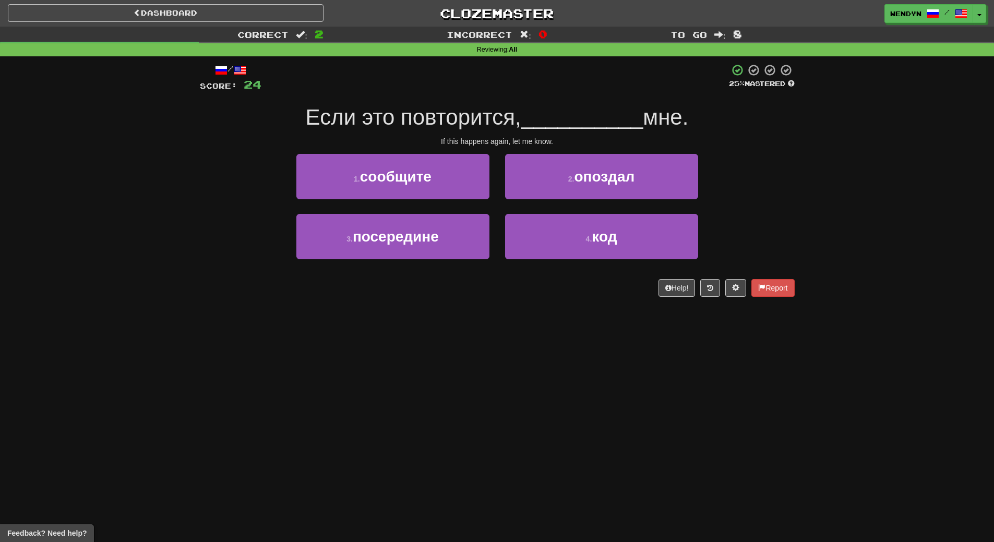
click at [420, 298] on div "/ Score: 24 25 % Mastered Если это повторится, __________ мне. If this happens …" at bounding box center [497, 183] width 595 height 255
click at [492, 264] on div "3 . посередине" at bounding box center [393, 244] width 209 height 60
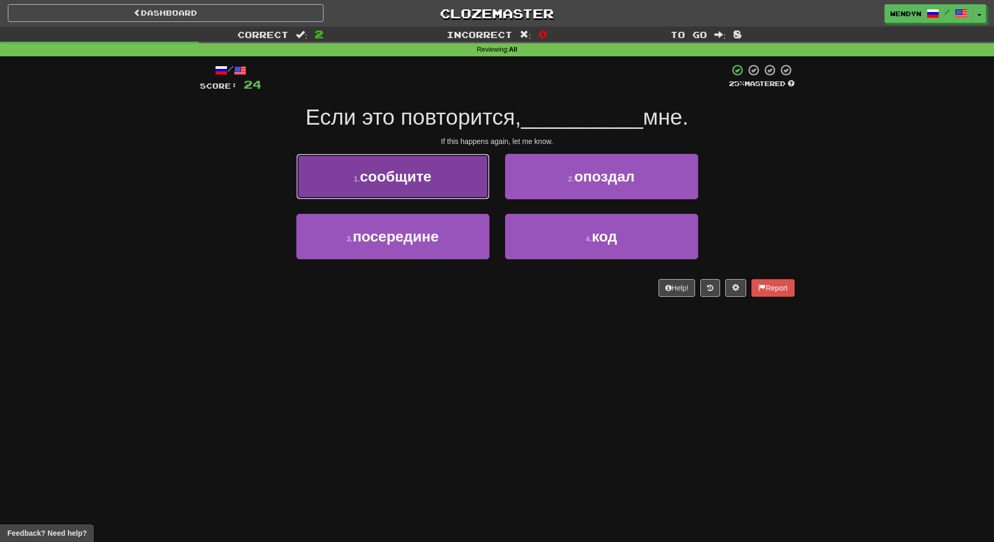
click at [405, 167] on button "1 . сообщите" at bounding box center [392, 176] width 193 height 45
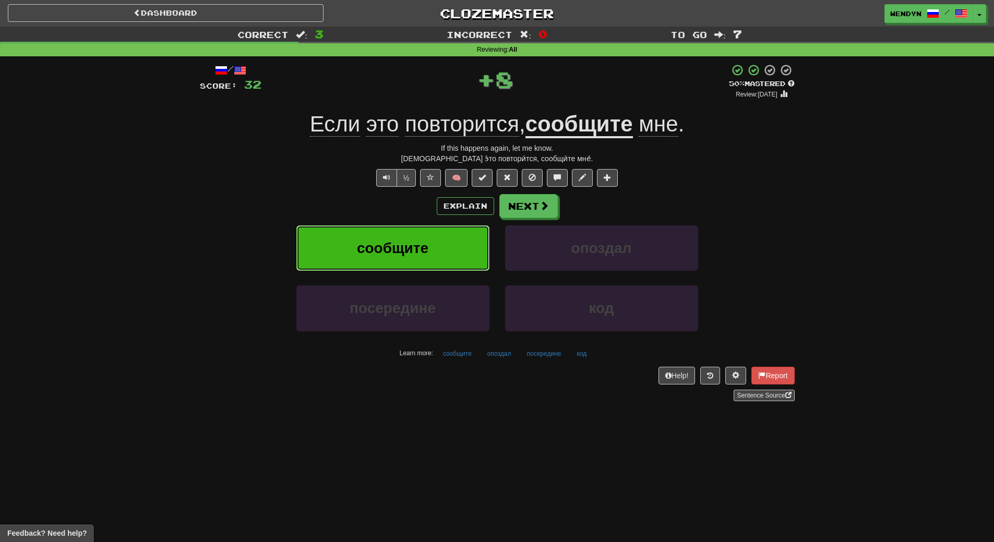
click at [398, 252] on span "сообщите" at bounding box center [393, 248] width 72 height 16
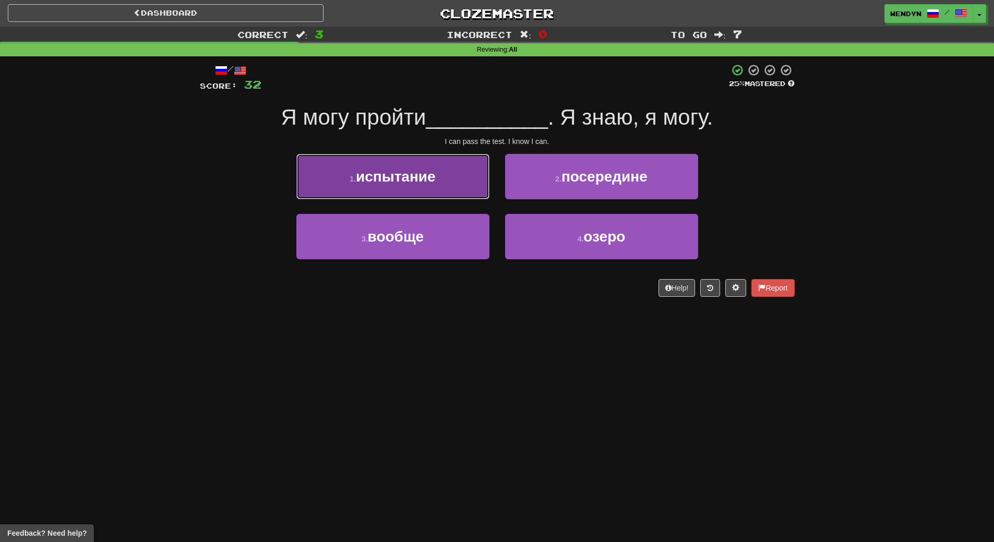
click at [401, 190] on button "1 . испытание" at bounding box center [392, 176] width 193 height 45
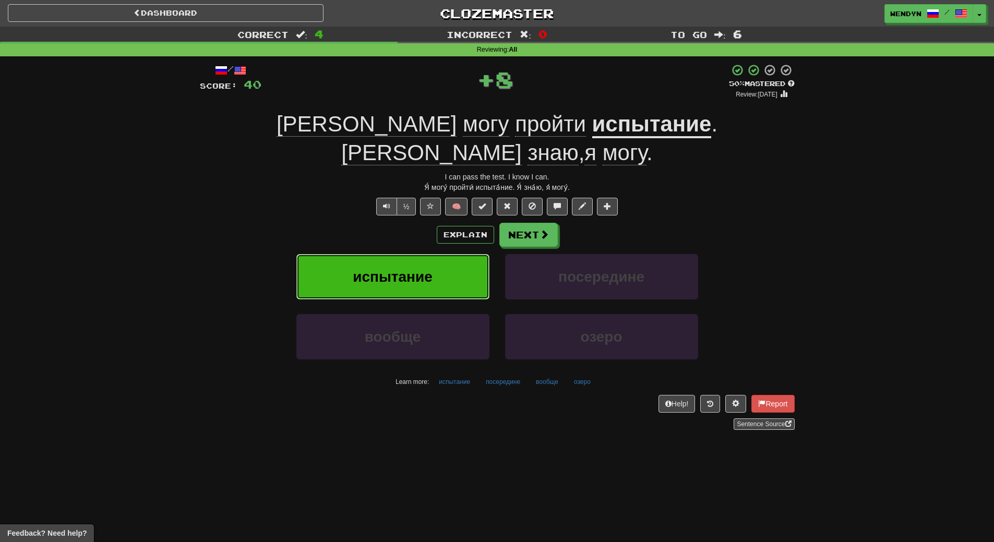
click at [410, 269] on span "испытание" at bounding box center [393, 277] width 80 height 16
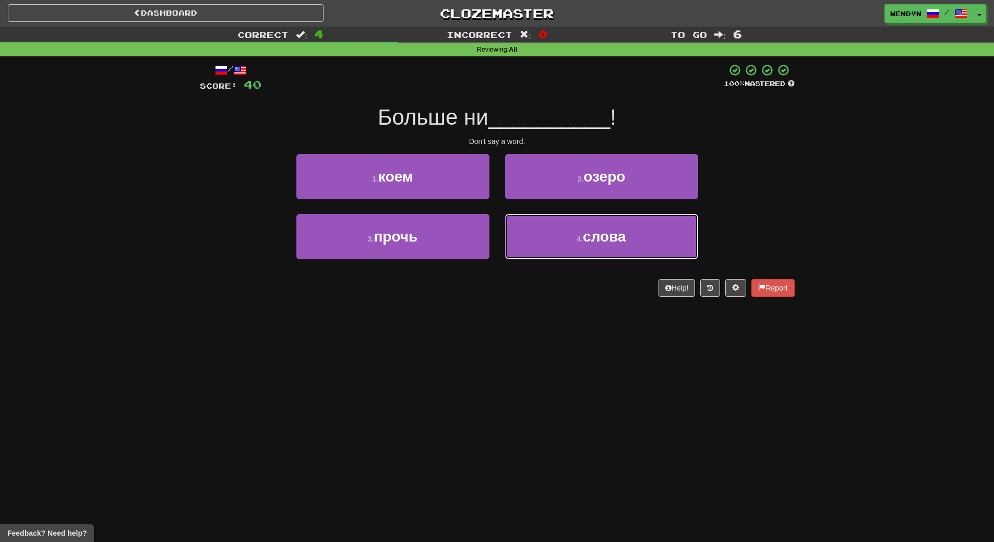
drag, startPoint x: 587, startPoint y: 231, endPoint x: 577, endPoint y: 167, distance: 65.6
click at [585, 219] on button "4 . слова" at bounding box center [601, 236] width 193 height 45
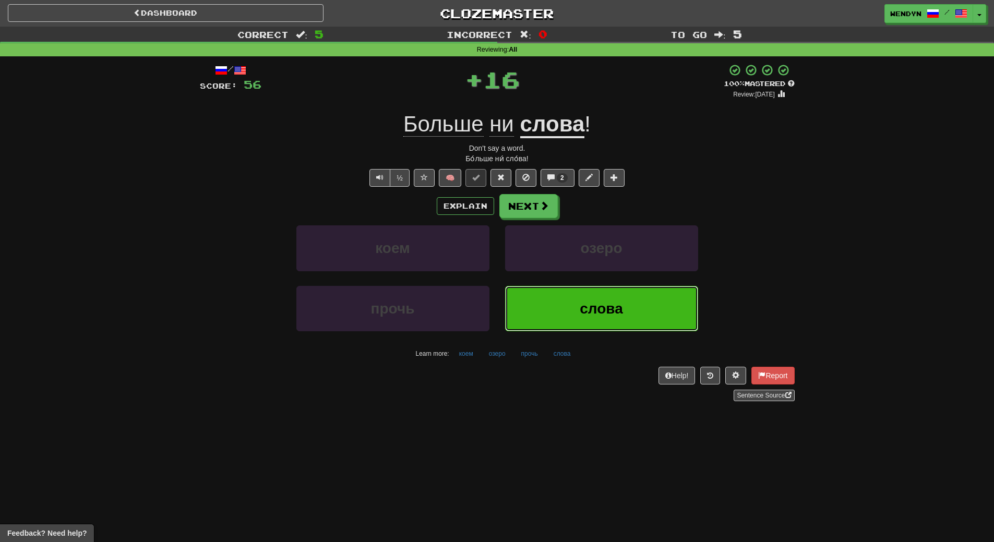
click at [575, 317] on button "слова" at bounding box center [601, 308] width 193 height 45
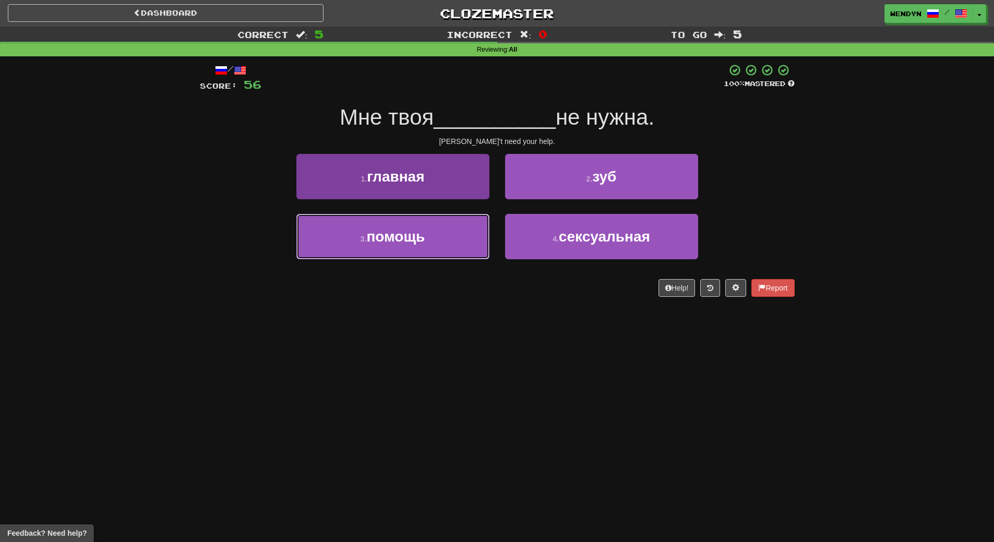
click at [450, 258] on button "3 . помощь" at bounding box center [392, 236] width 193 height 45
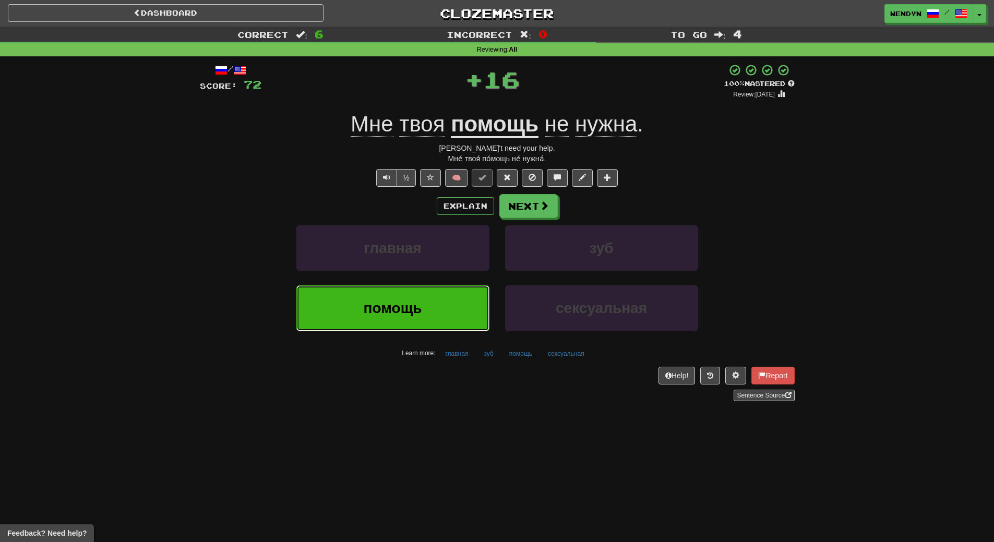
click at [451, 296] on button "помощь" at bounding box center [392, 308] width 193 height 45
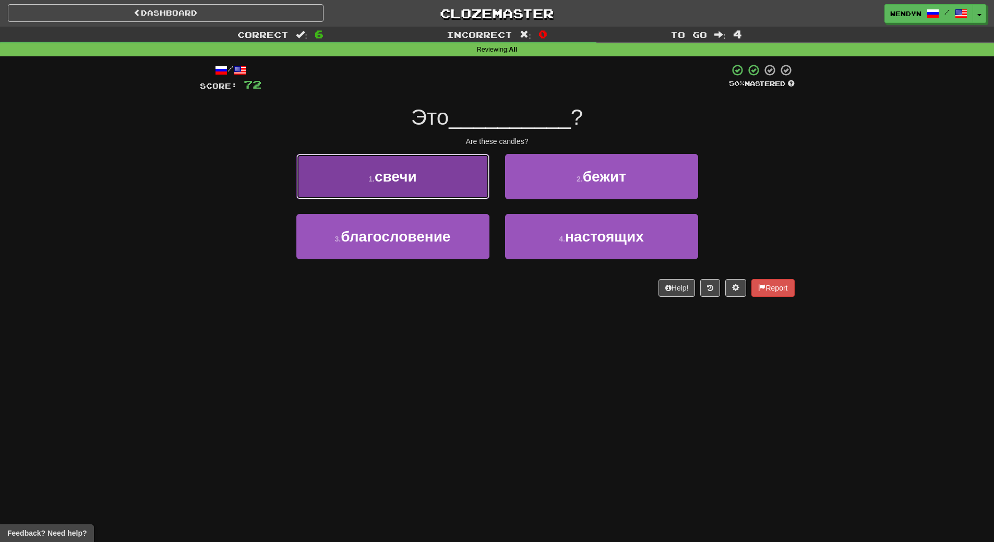
click at [450, 180] on button "1 . свечи" at bounding box center [392, 176] width 193 height 45
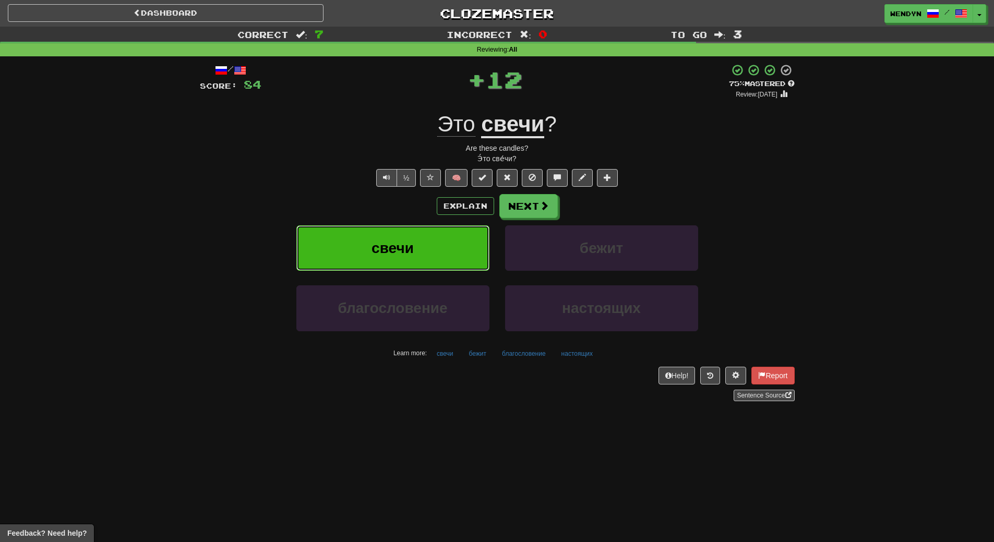
click at [449, 229] on button "свечи" at bounding box center [392, 248] width 193 height 45
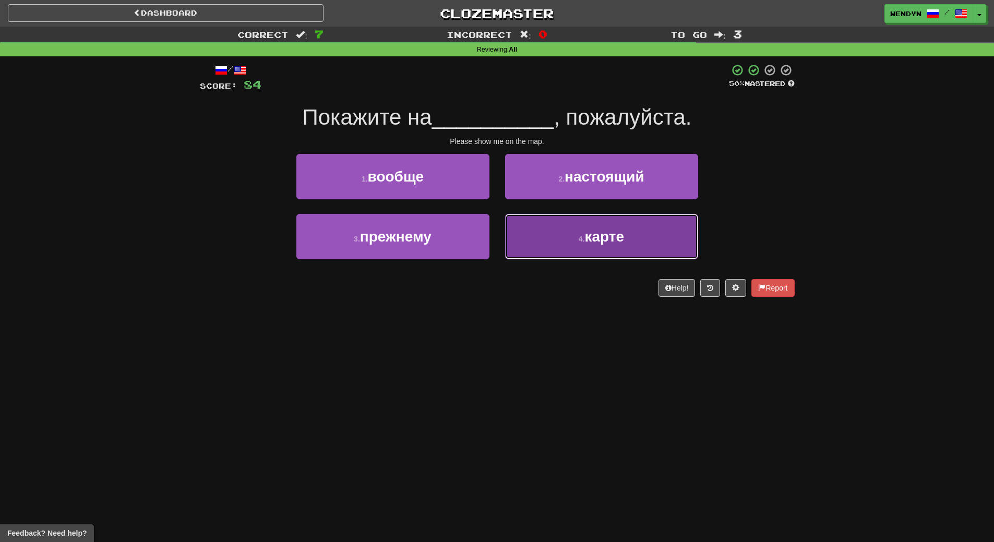
click at [576, 257] on button "4 . карте" at bounding box center [601, 236] width 193 height 45
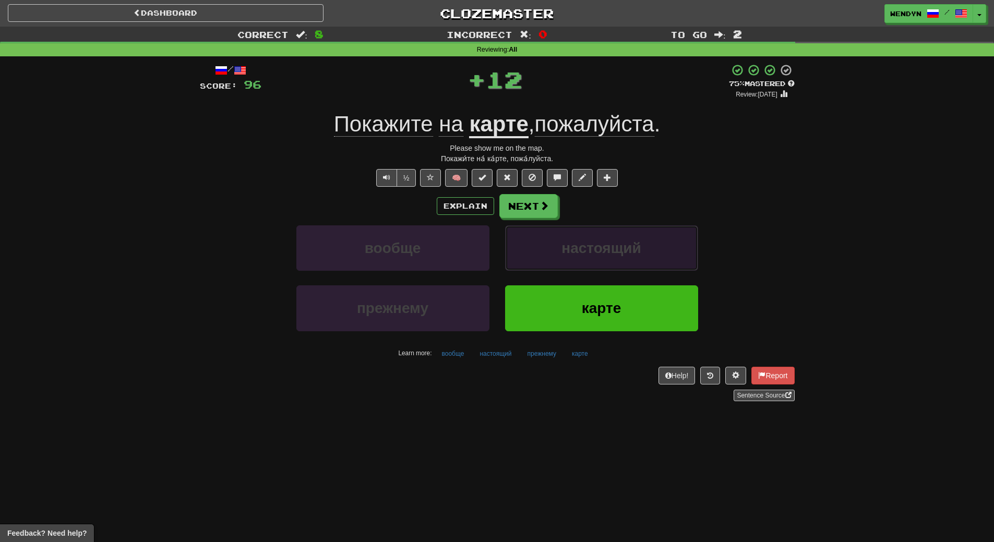
click at [576, 256] on span "настоящий" at bounding box center [602, 248] width 80 height 16
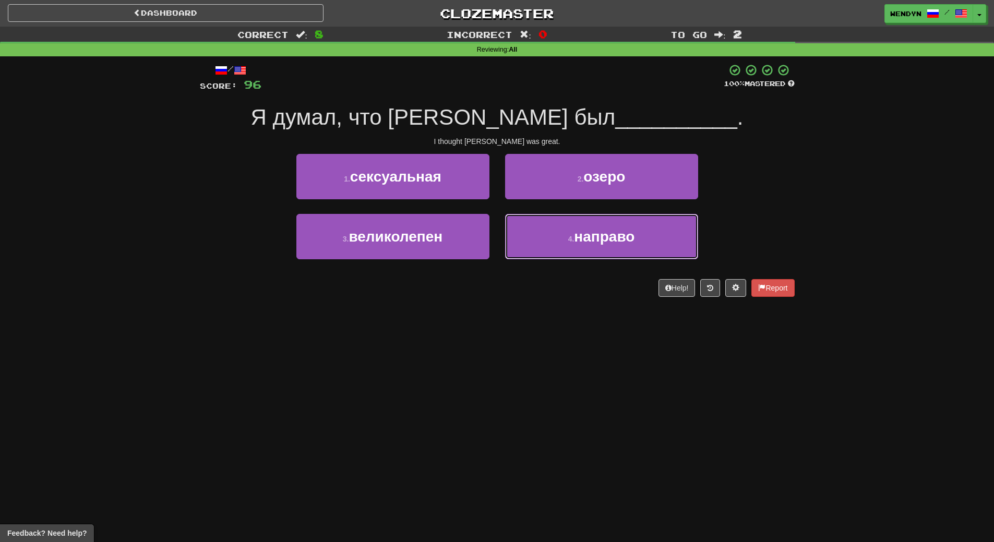
drag, startPoint x: 576, startPoint y: 256, endPoint x: 494, endPoint y: 306, distance: 96.1
click at [562, 309] on div "/ Score: 96 100 % Mastered Я думал, что Том был __________ . I thought Tom was …" at bounding box center [497, 183] width 595 height 255
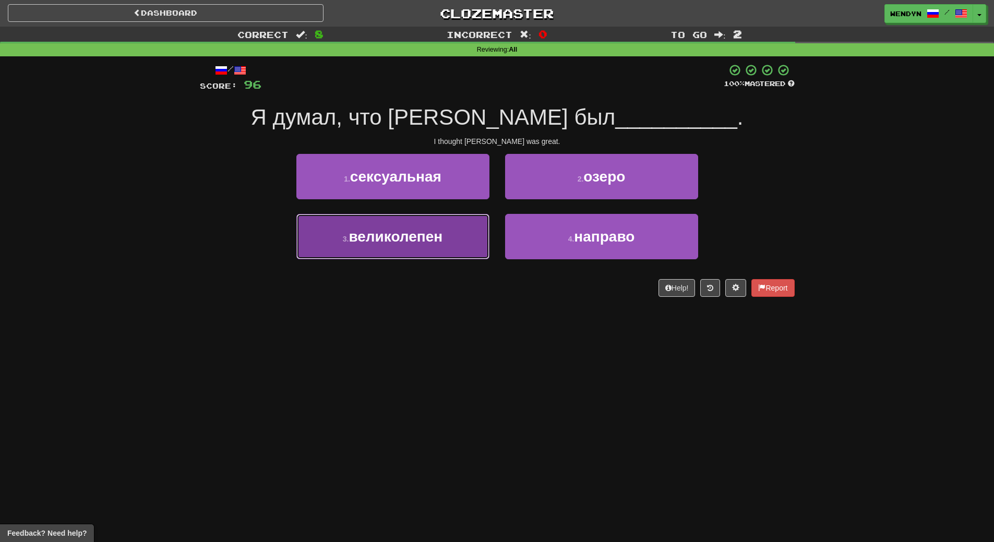
click at [463, 249] on button "3 . великолепен" at bounding box center [392, 236] width 193 height 45
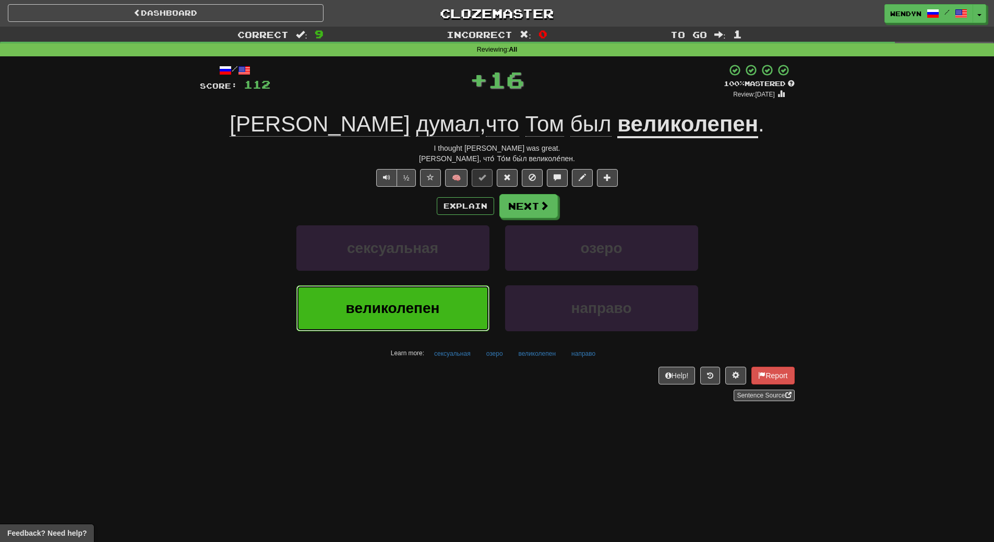
click at [455, 295] on button "великолепен" at bounding box center [392, 308] width 193 height 45
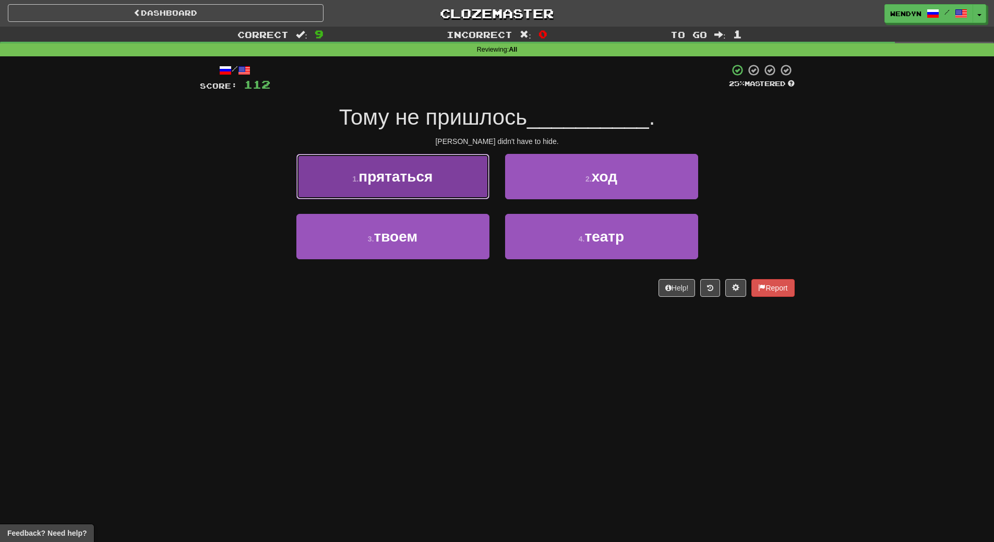
click at [445, 182] on button "1 . прятаться" at bounding box center [392, 176] width 193 height 45
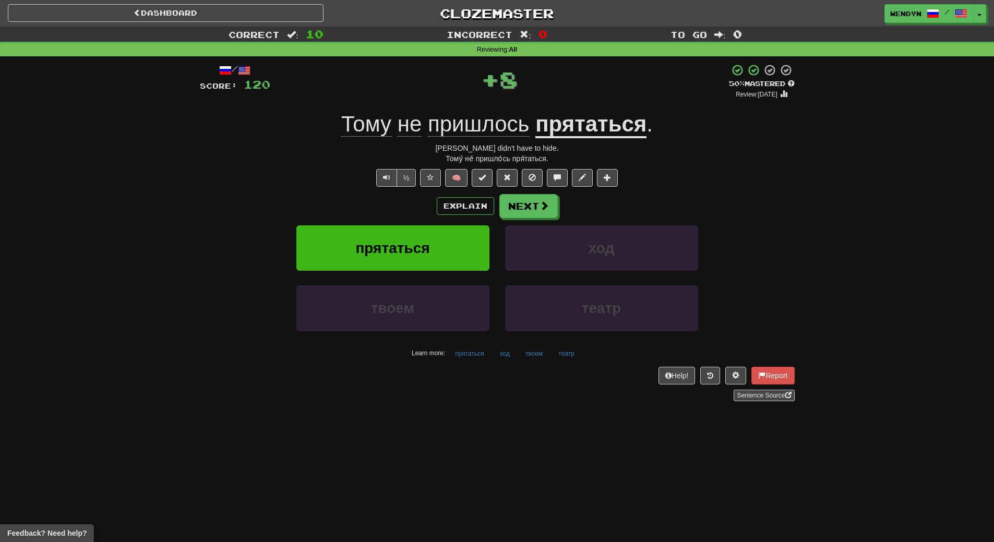
drag, startPoint x: 442, startPoint y: 224, endPoint x: 441, endPoint y: 235, distance: 11.0
click at [441, 224] on div "Explain Next прятаться ход твоем театр Learn more: прятаться ход твоем театр" at bounding box center [497, 278] width 595 height 168
click at [441, 235] on button "прятаться" at bounding box center [392, 248] width 193 height 45
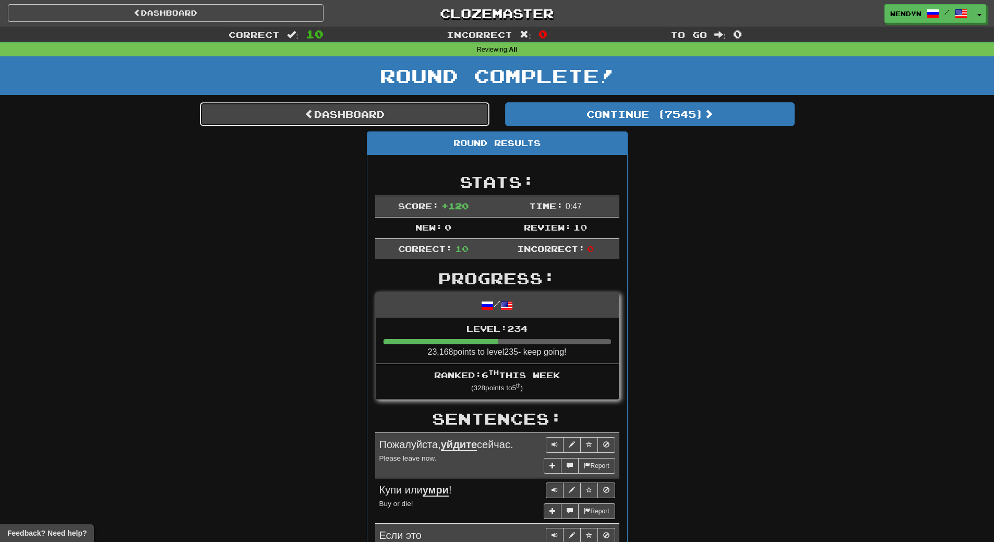
click at [358, 112] on link "Dashboard" at bounding box center [345, 114] width 290 height 24
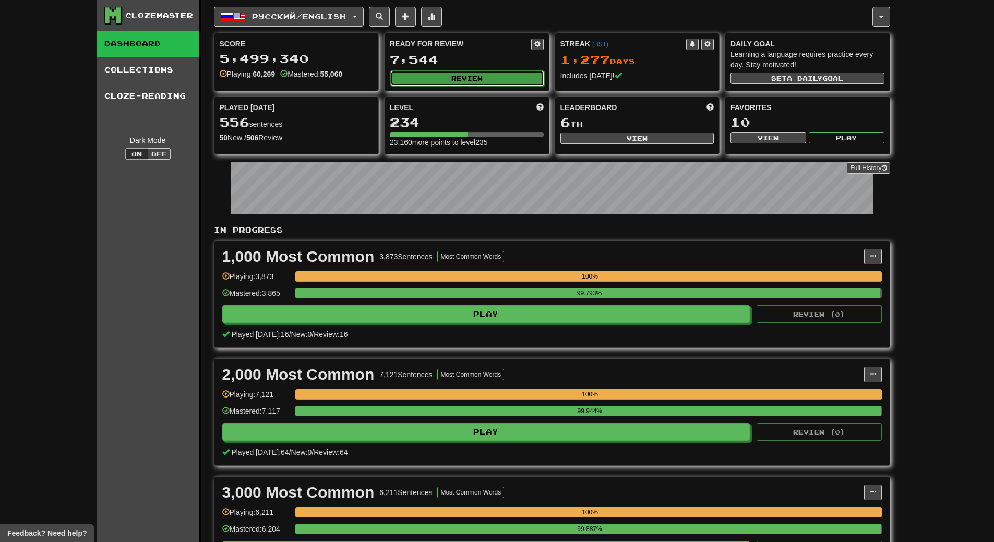
click at [529, 77] on button "Review" at bounding box center [467, 78] width 154 height 16
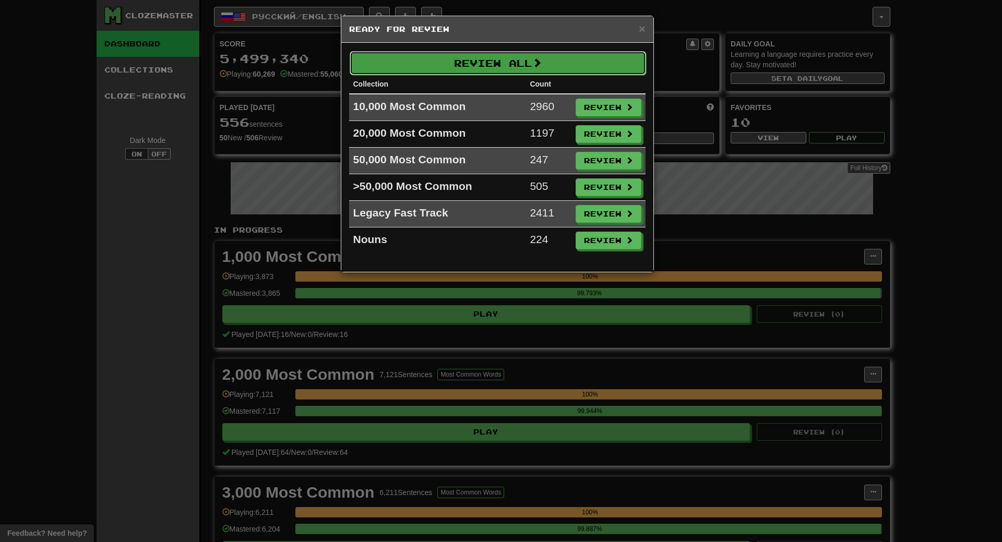
click at [484, 64] on button "Review All" at bounding box center [498, 63] width 296 height 24
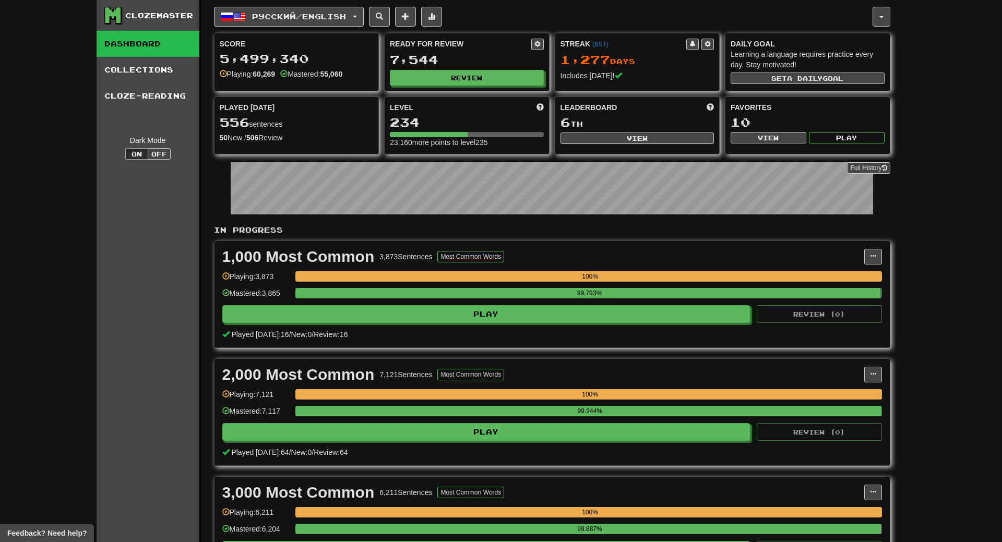
select select "**"
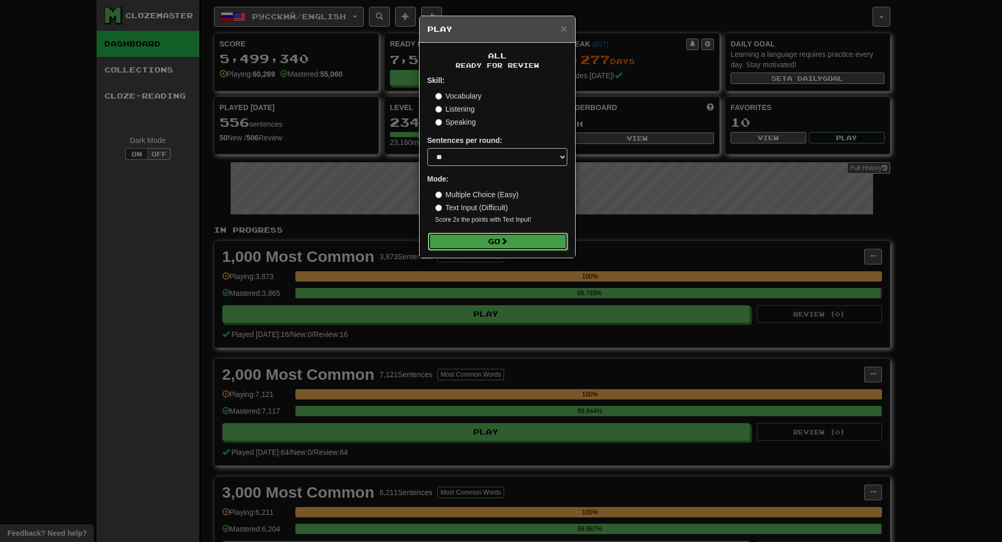
click at [507, 240] on span at bounding box center [504, 241] width 7 height 7
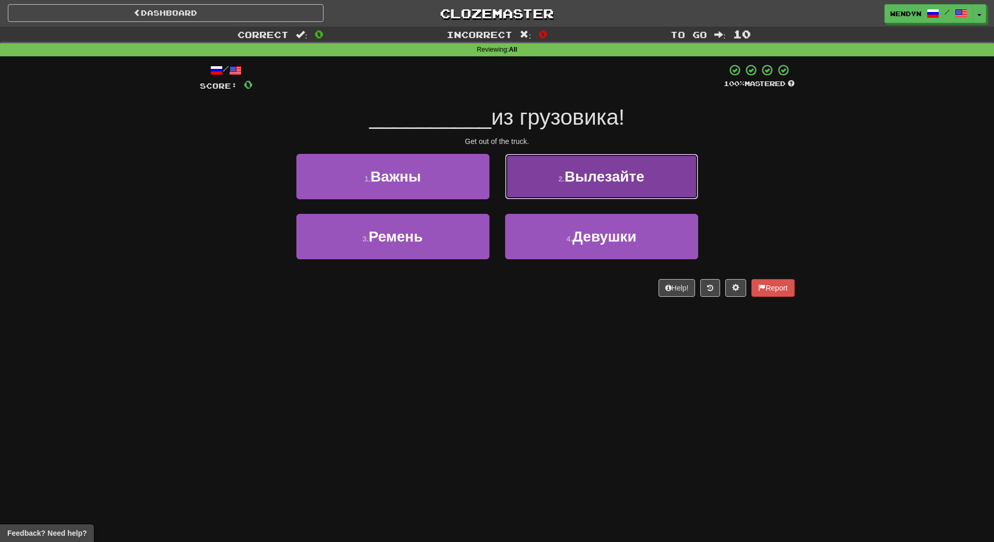
click at [620, 172] on span "Вылезайте" at bounding box center [605, 177] width 80 height 16
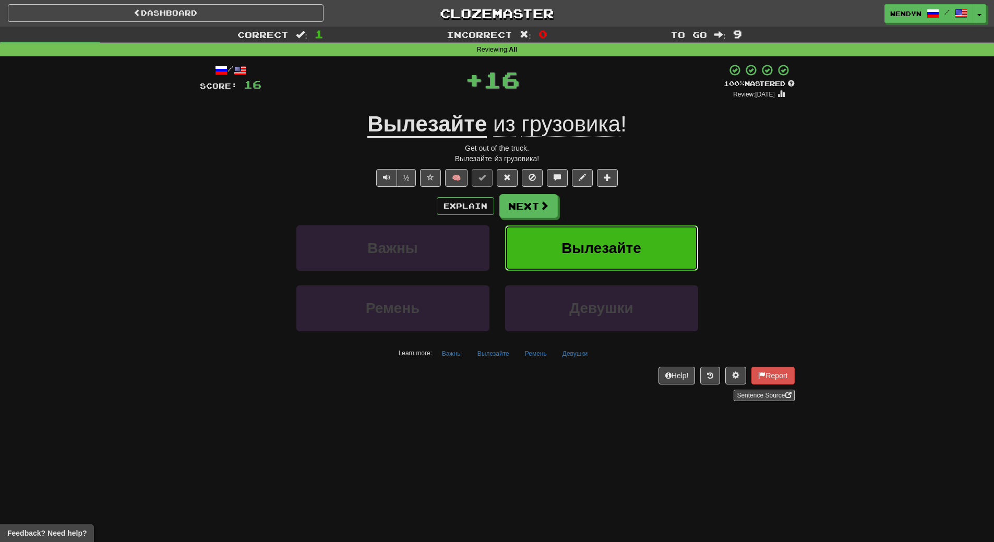
click at [606, 237] on button "Вылезайте" at bounding box center [601, 248] width 193 height 45
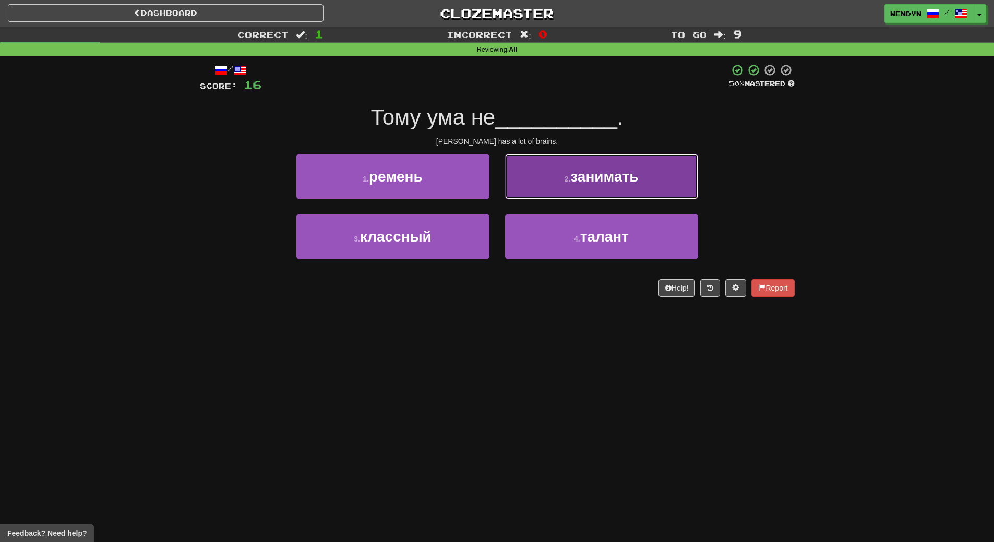
click at [616, 192] on button "2 . занимать" at bounding box center [601, 176] width 193 height 45
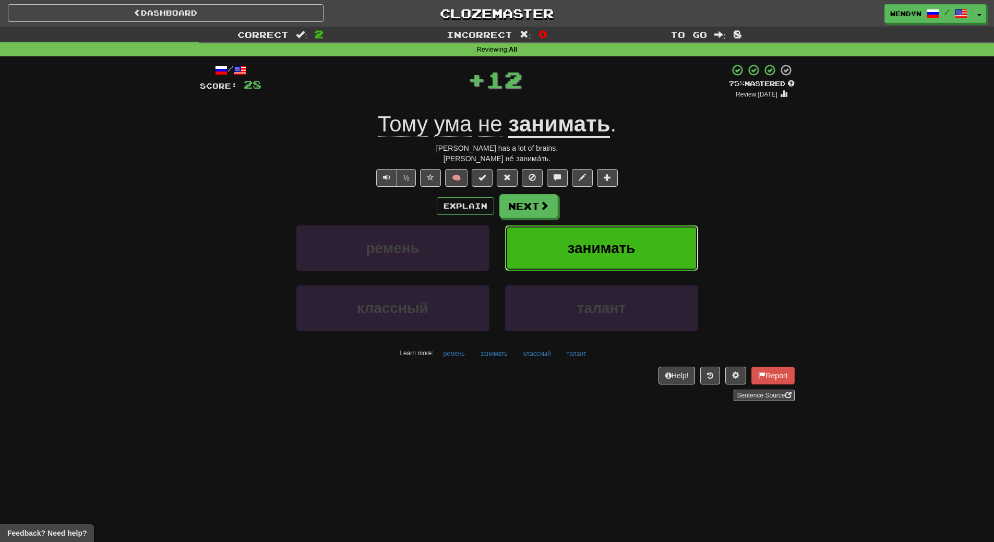
click at [612, 242] on span "занимать" at bounding box center [601, 248] width 68 height 16
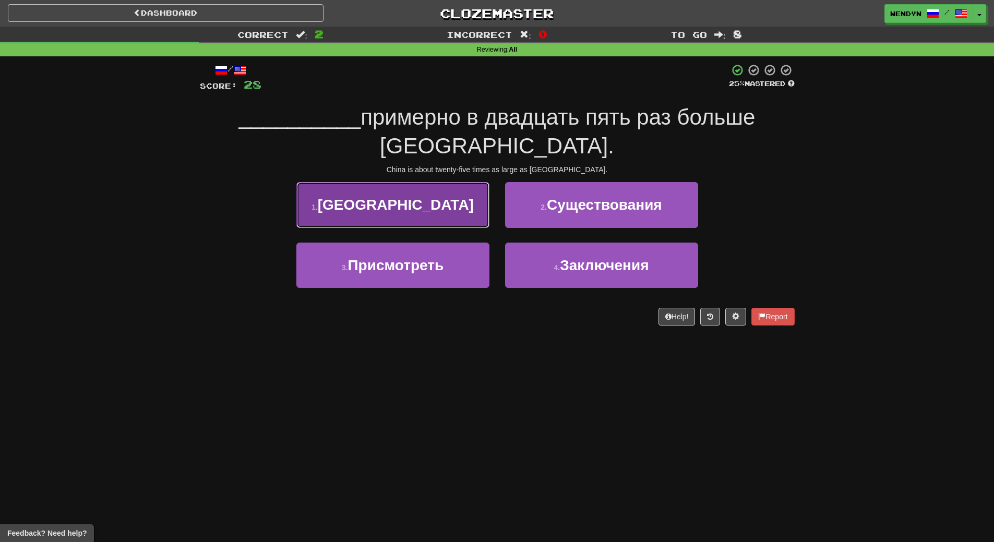
click at [410, 214] on button "1 . [GEOGRAPHIC_DATA]" at bounding box center [392, 204] width 193 height 45
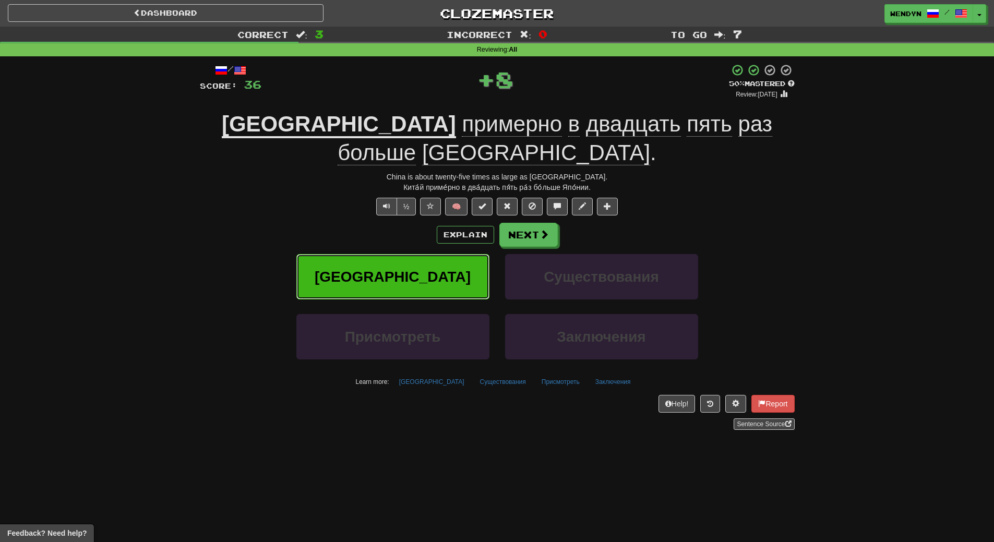
click at [407, 269] on span "[GEOGRAPHIC_DATA]" at bounding box center [393, 277] width 156 height 16
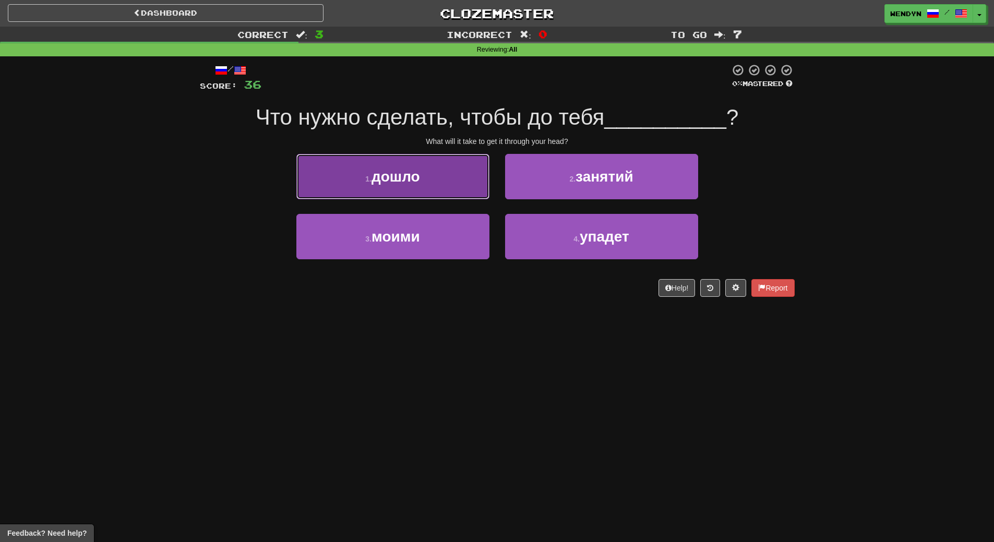
click at [450, 192] on button "1 . дошло" at bounding box center [392, 176] width 193 height 45
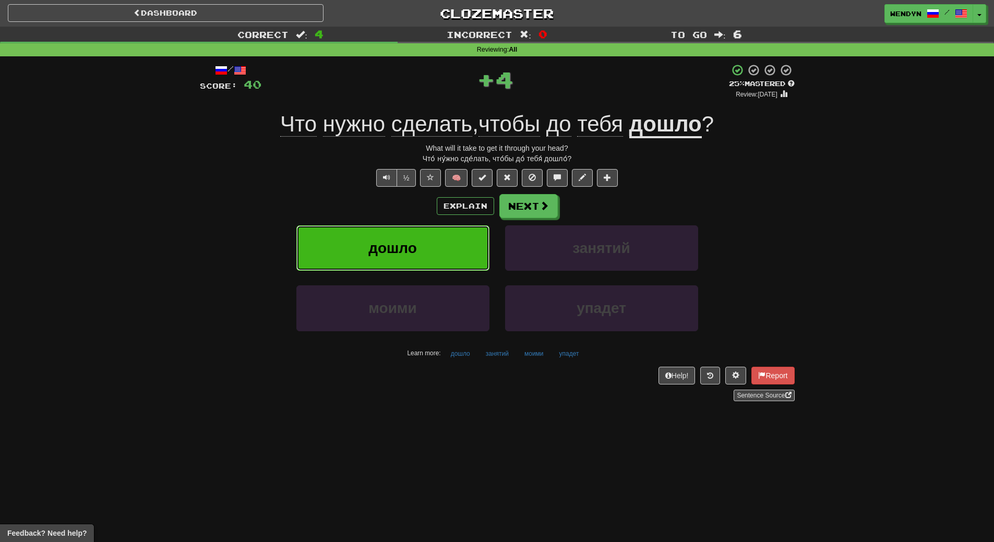
click at [440, 245] on button "дошло" at bounding box center [392, 248] width 193 height 45
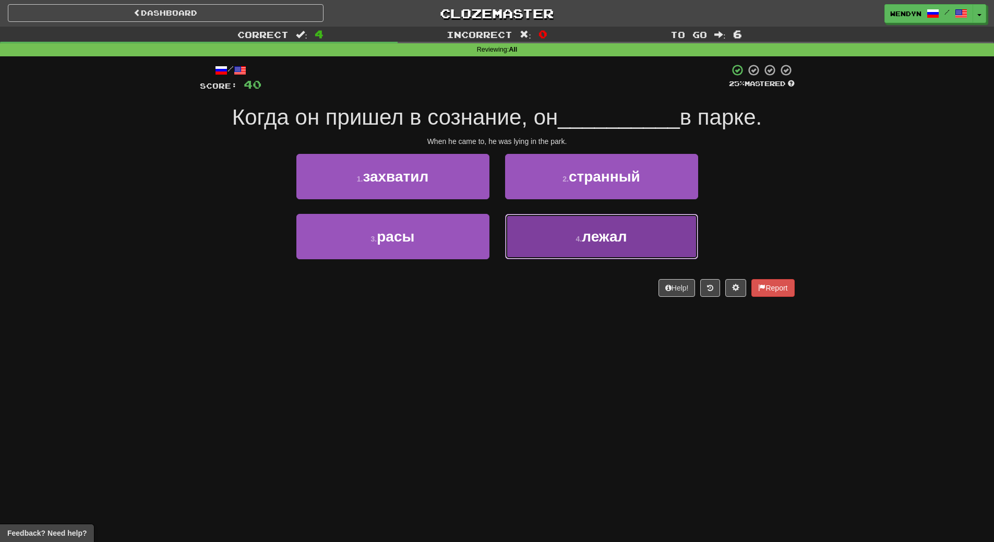
click at [576, 259] on button "4 . лежал" at bounding box center [601, 236] width 193 height 45
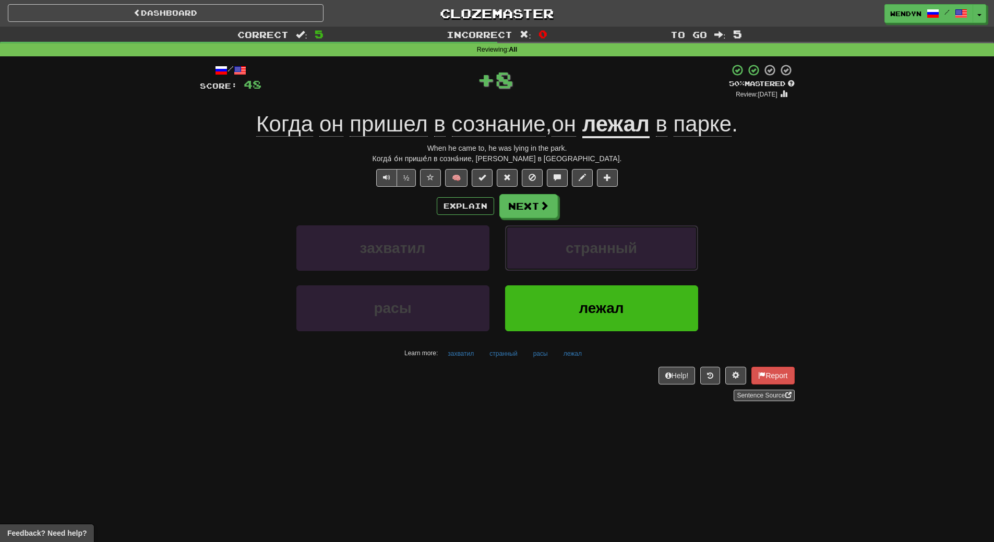
click at [576, 259] on button "странный" at bounding box center [601, 248] width 193 height 45
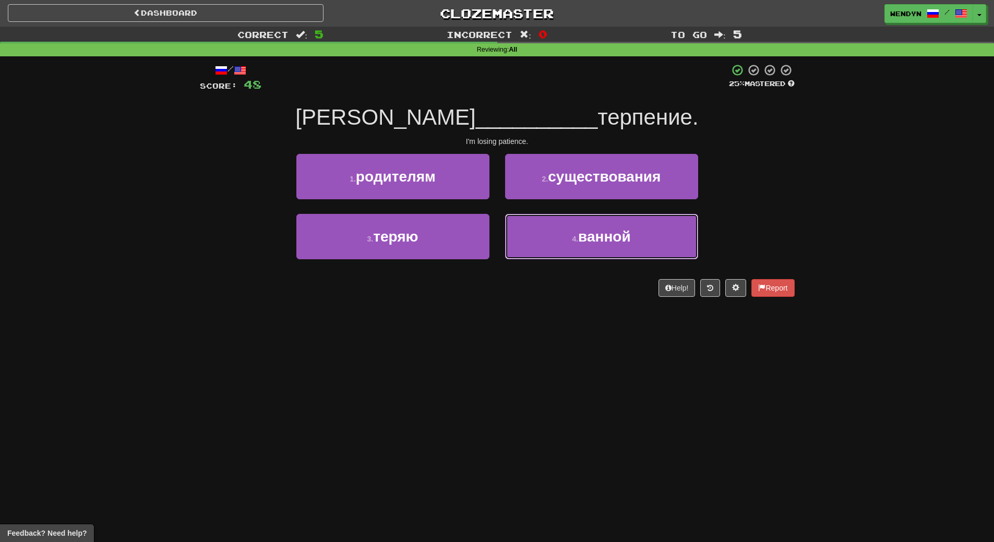
drag, startPoint x: 576, startPoint y: 259, endPoint x: 557, endPoint y: 310, distance: 54.0
click at [557, 310] on div "/ Score: 48 25 % Mastered Я __________ терпение. I'm losing patience. 1 . родит…" at bounding box center [497, 183] width 595 height 255
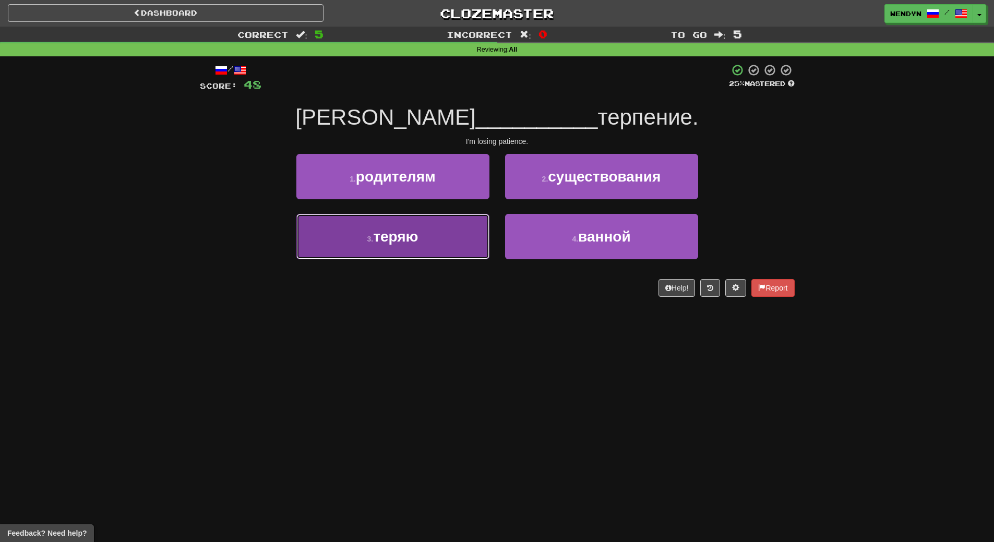
click at [470, 236] on button "3 . теряю" at bounding box center [392, 236] width 193 height 45
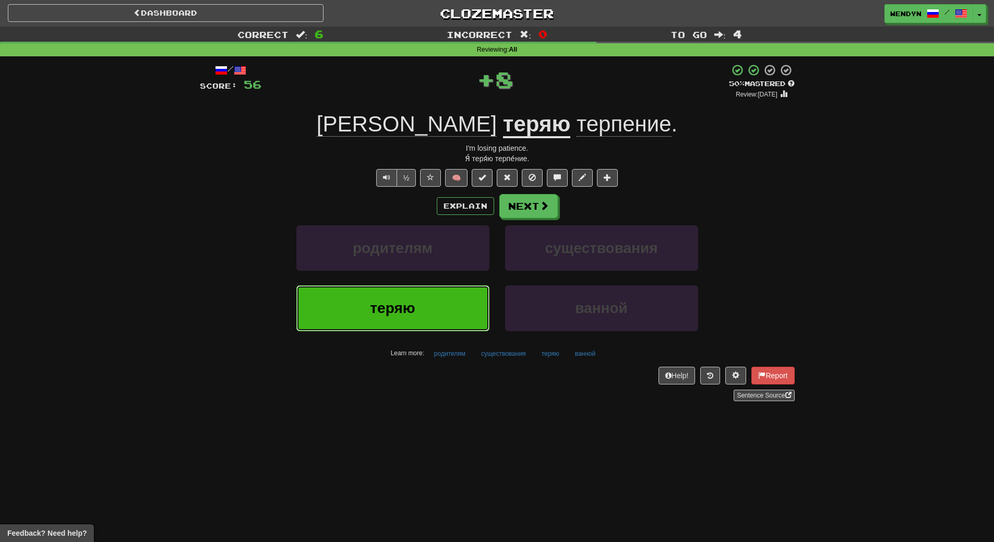
click at [455, 297] on button "теряю" at bounding box center [392, 308] width 193 height 45
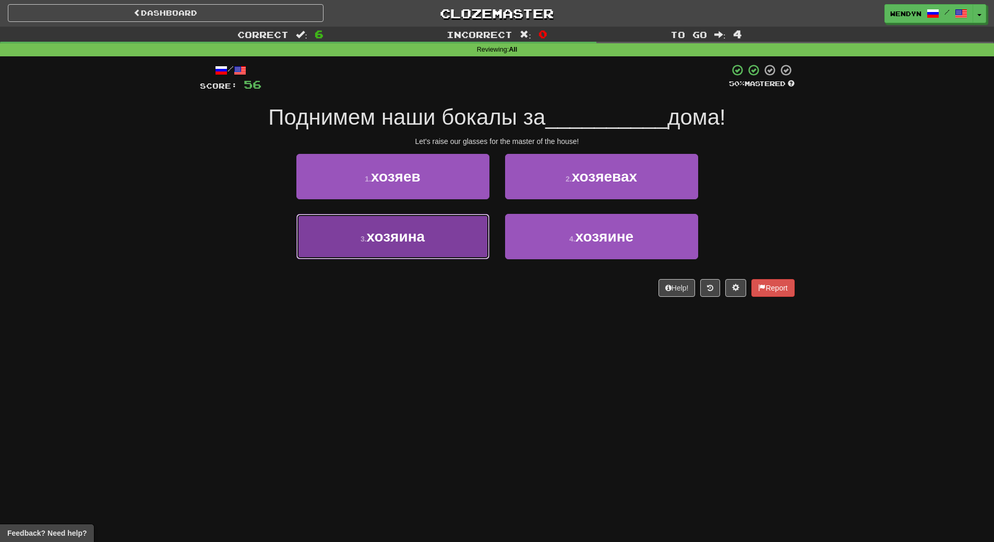
click at [435, 251] on button "3 . хозяина" at bounding box center [392, 236] width 193 height 45
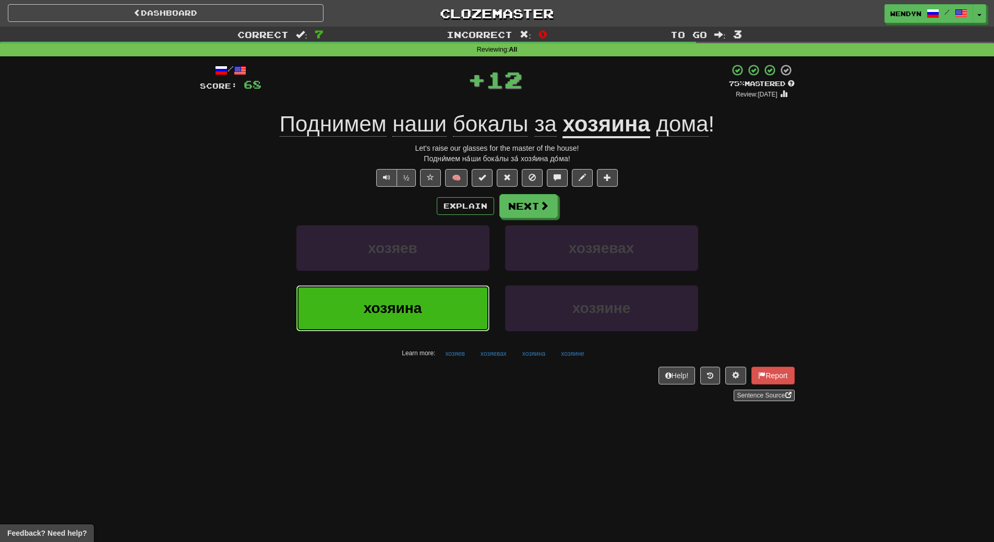
click at [432, 312] on button "хозяина" at bounding box center [392, 308] width 193 height 45
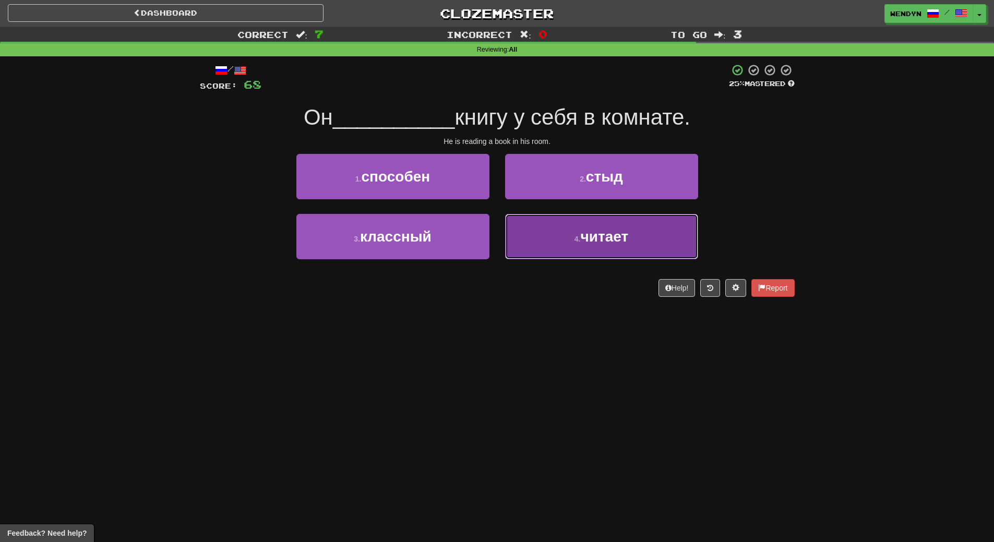
click at [604, 243] on span "читает" at bounding box center [605, 237] width 48 height 16
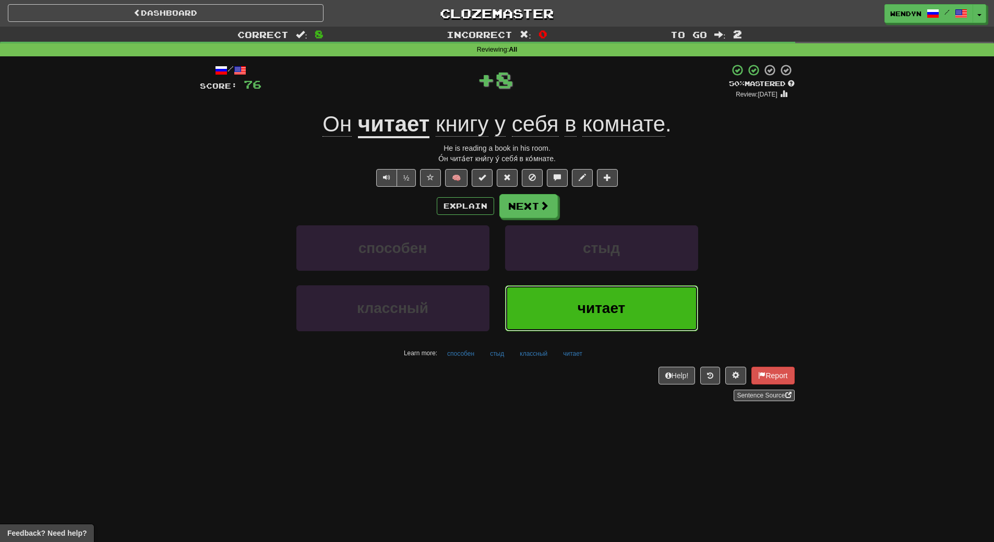
click at [600, 294] on button "читает" at bounding box center [601, 308] width 193 height 45
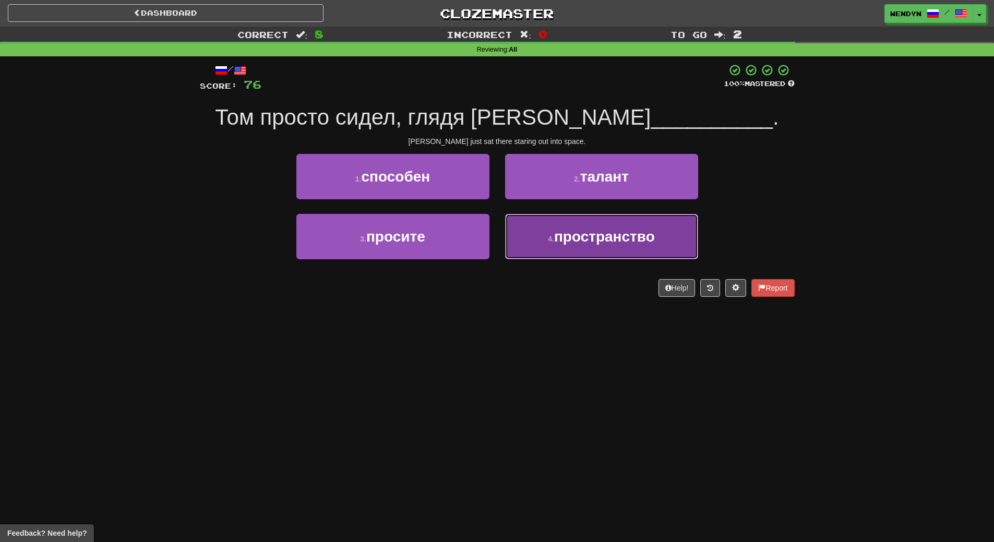
click at [604, 255] on button "4 . пространство" at bounding box center [601, 236] width 193 height 45
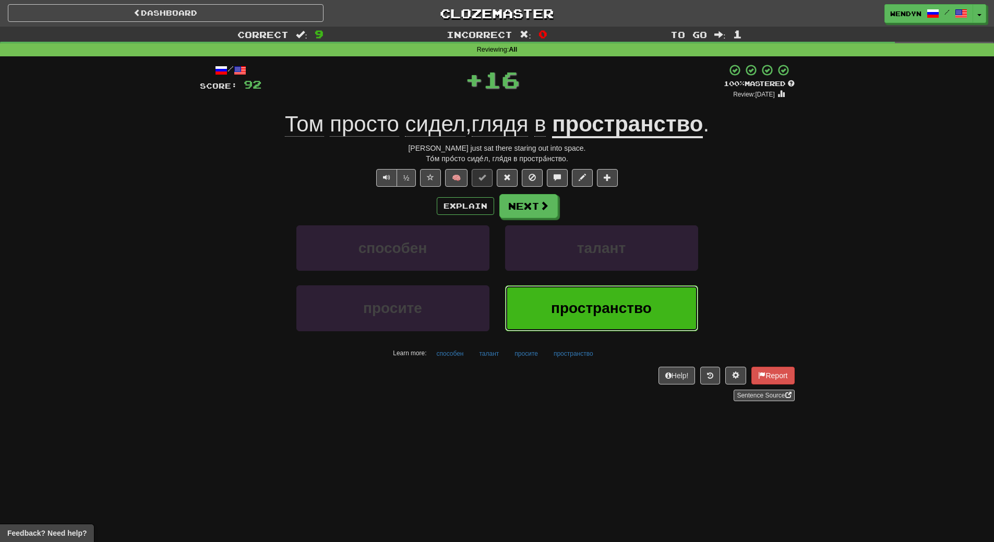
click at [599, 307] on span "пространство" at bounding box center [601, 308] width 101 height 16
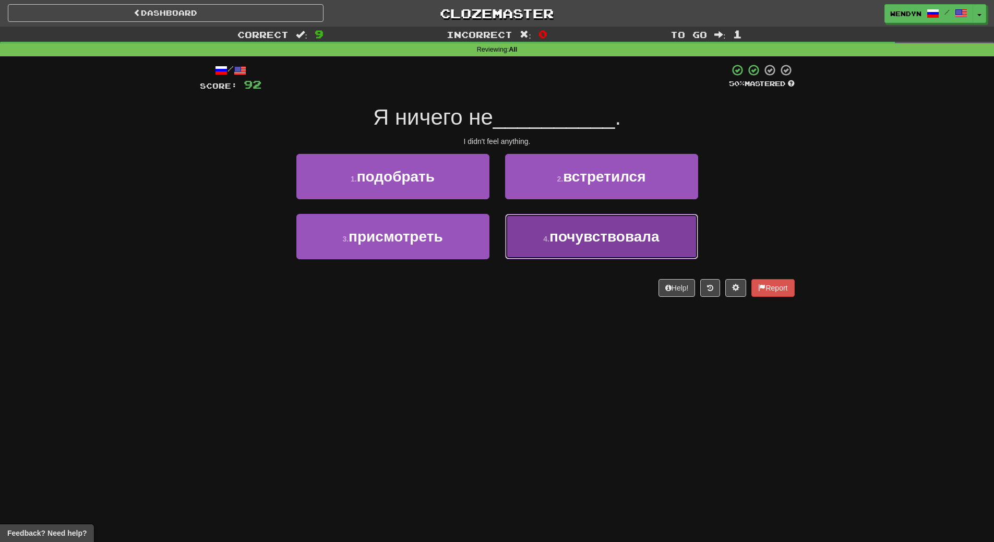
click at [591, 247] on button "4 . почувствовала" at bounding box center [601, 236] width 193 height 45
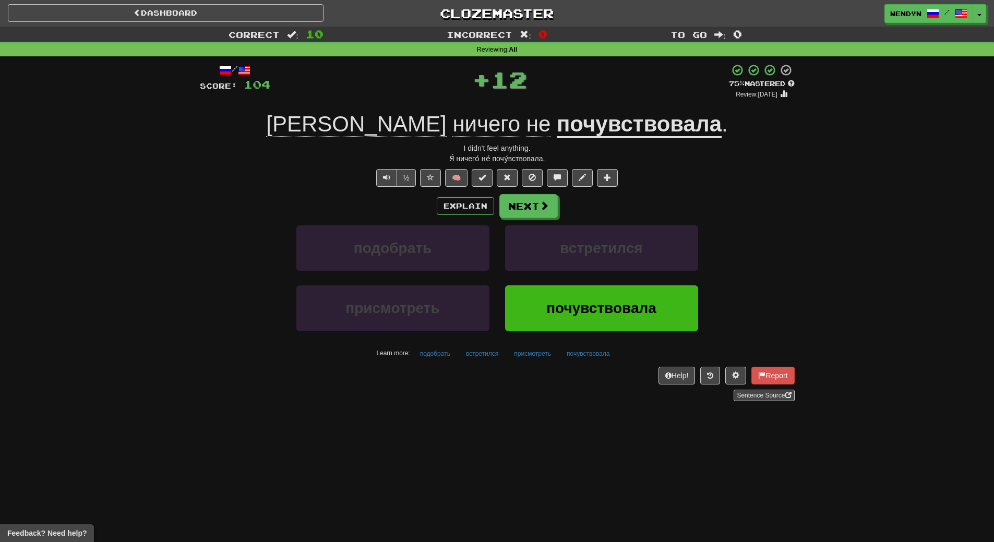
click at [589, 284] on div "встретился" at bounding box center [601, 256] width 209 height 60
click at [589, 285] on div "встретился" at bounding box center [601, 256] width 209 height 60
click at [586, 313] on span "почувствовала" at bounding box center [602, 308] width 110 height 16
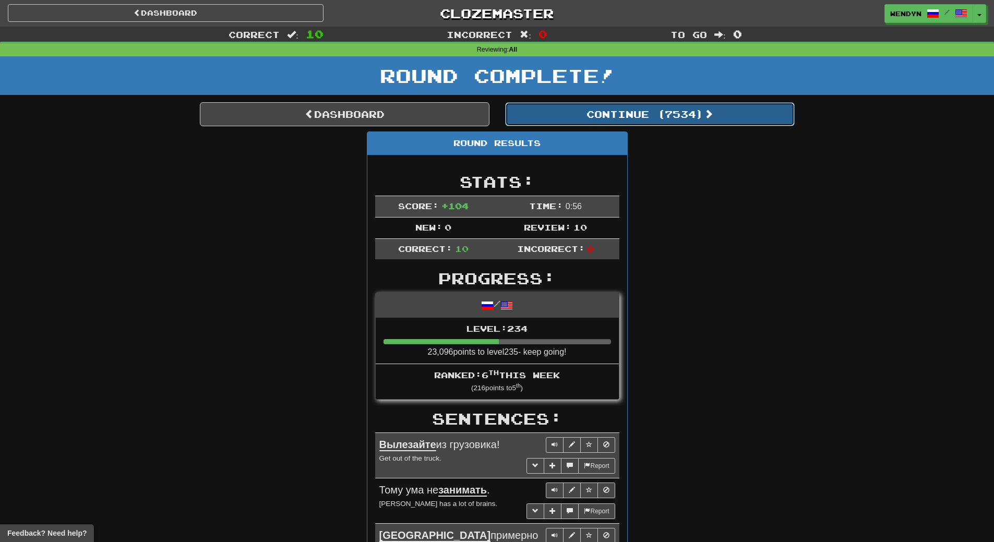
click at [682, 116] on button "Continue ( 7534 )" at bounding box center [650, 114] width 290 height 24
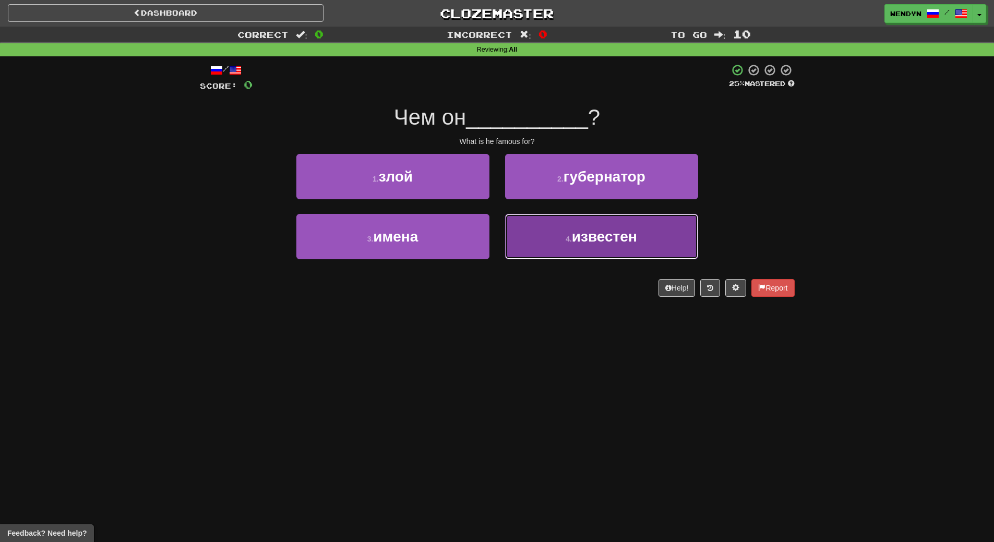
click at [606, 246] on button "4 . известен" at bounding box center [601, 236] width 193 height 45
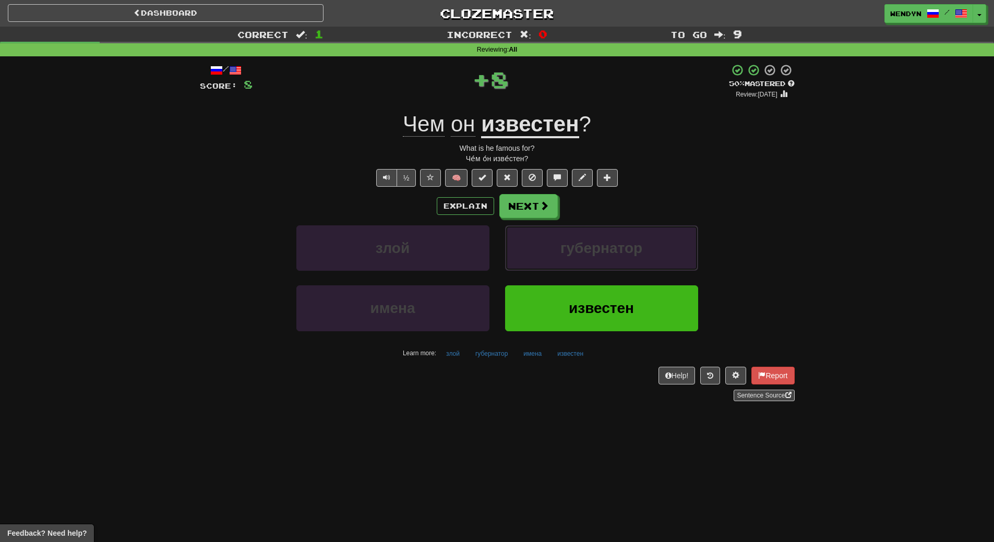
click at [606, 246] on span "губернатор" at bounding box center [602, 248] width 82 height 16
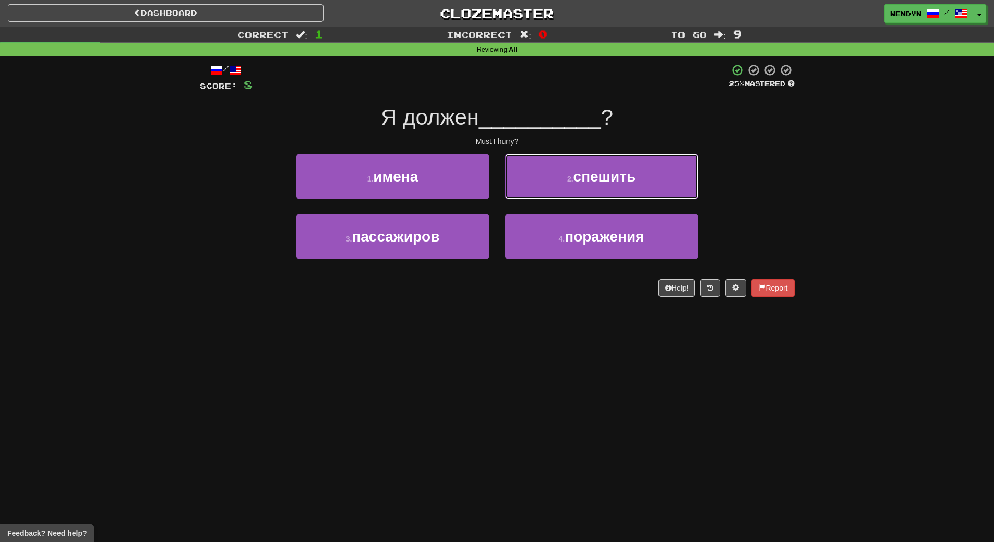
drag, startPoint x: 623, startPoint y: 182, endPoint x: 624, endPoint y: 191, distance: 8.4
click at [623, 188] on button "2 . спешить" at bounding box center [601, 176] width 193 height 45
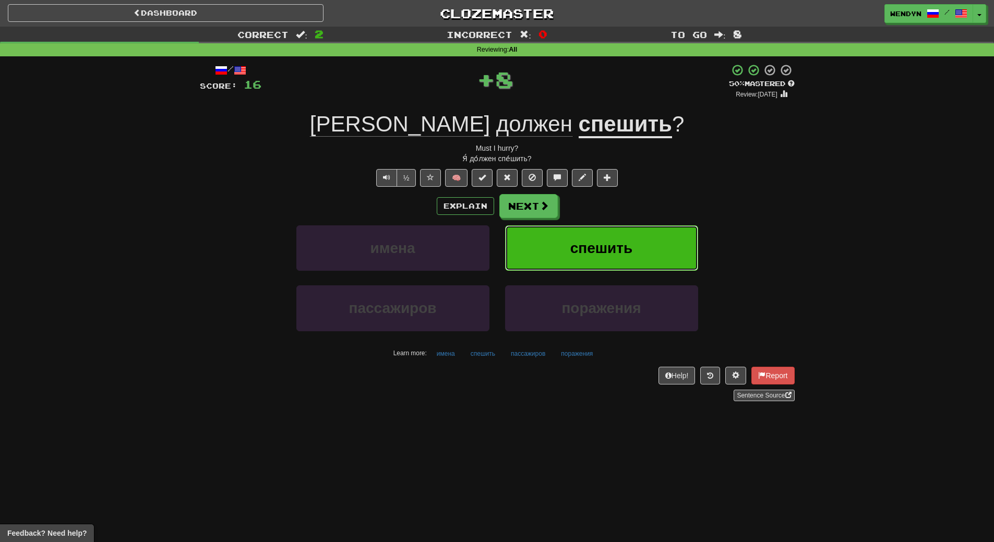
click at [625, 239] on button "спешить" at bounding box center [601, 248] width 193 height 45
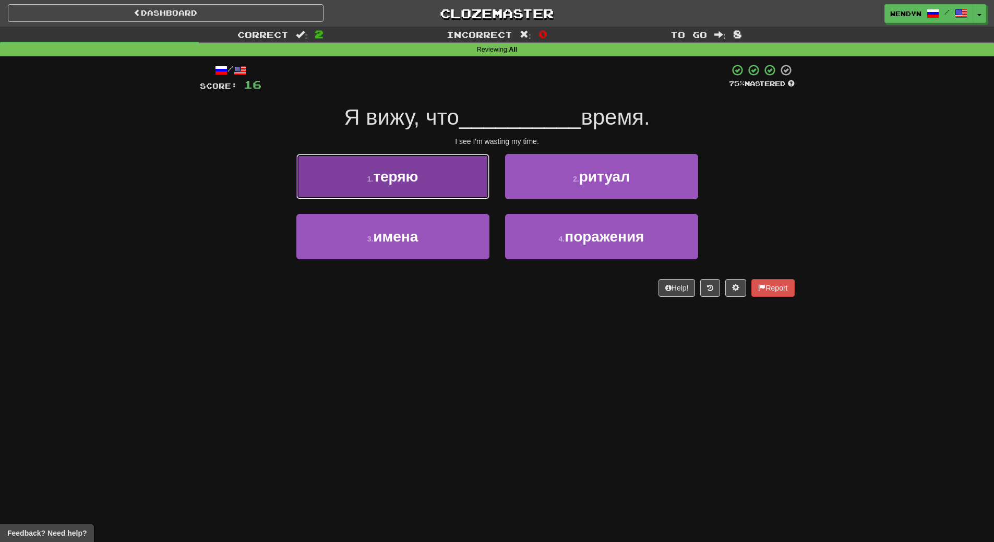
click at [417, 190] on button "1 . теряю" at bounding box center [392, 176] width 193 height 45
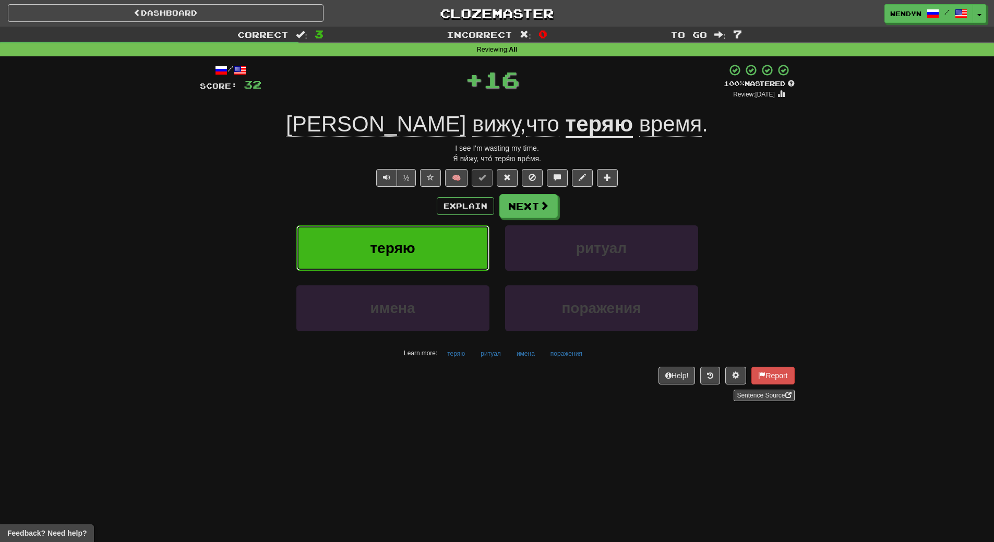
click at [408, 266] on button "теряю" at bounding box center [392, 248] width 193 height 45
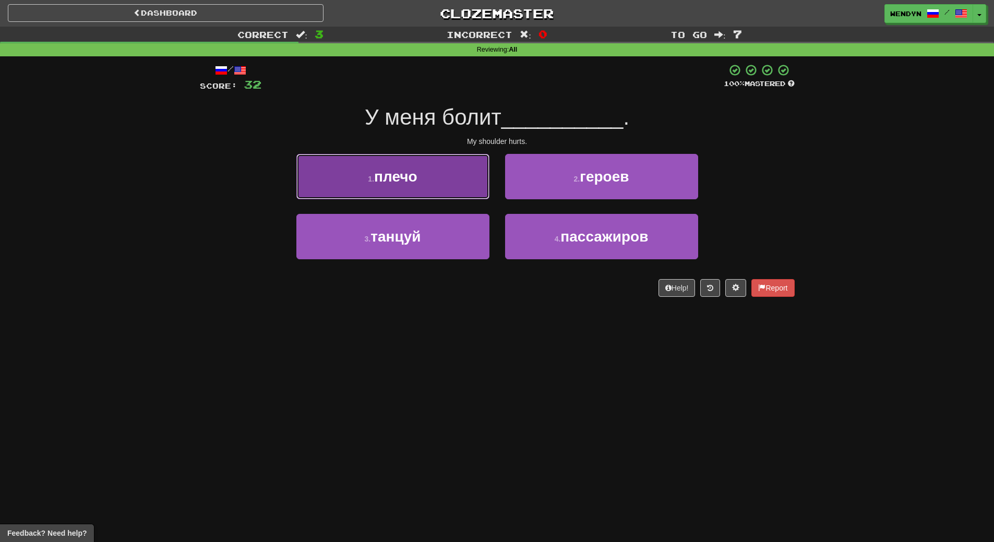
click at [413, 185] on button "1 . плечо" at bounding box center [392, 176] width 193 height 45
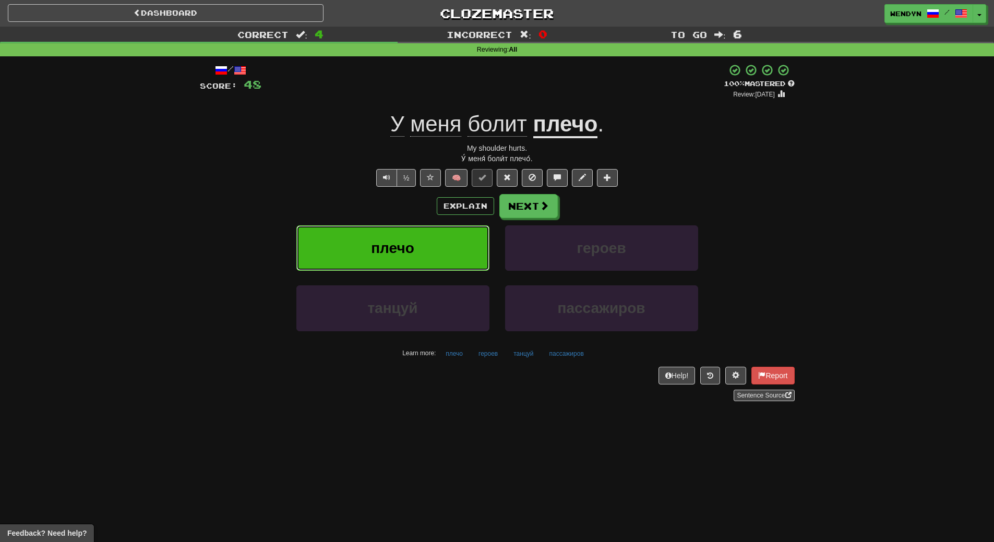
click at [397, 262] on button "плечо" at bounding box center [392, 248] width 193 height 45
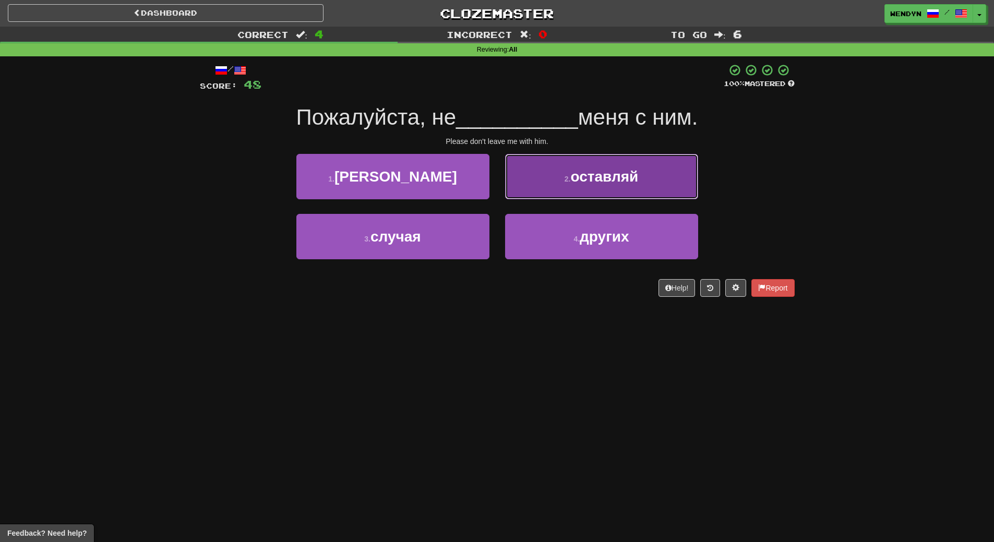
click at [623, 181] on span "оставляй" at bounding box center [605, 177] width 68 height 16
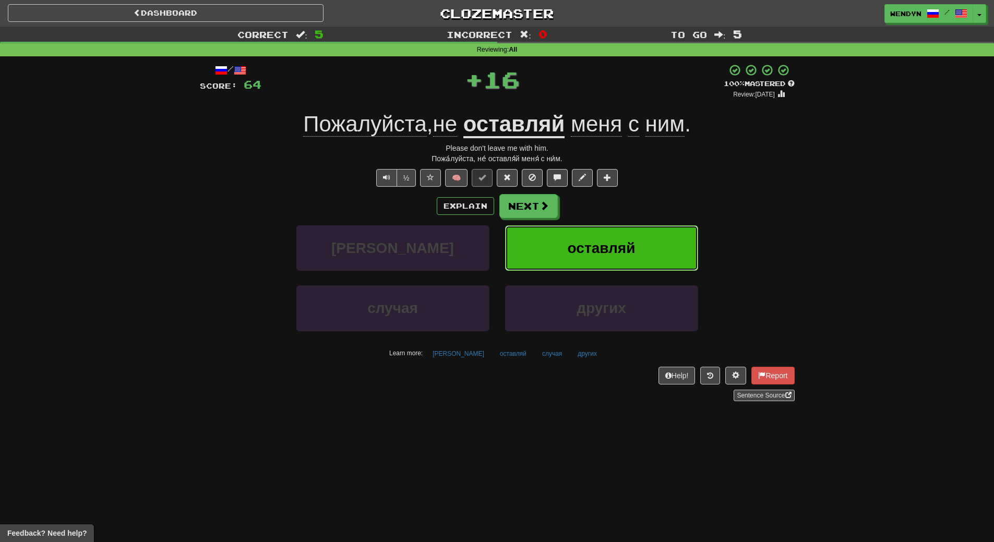
click at [623, 245] on span "оставляй" at bounding box center [602, 248] width 68 height 16
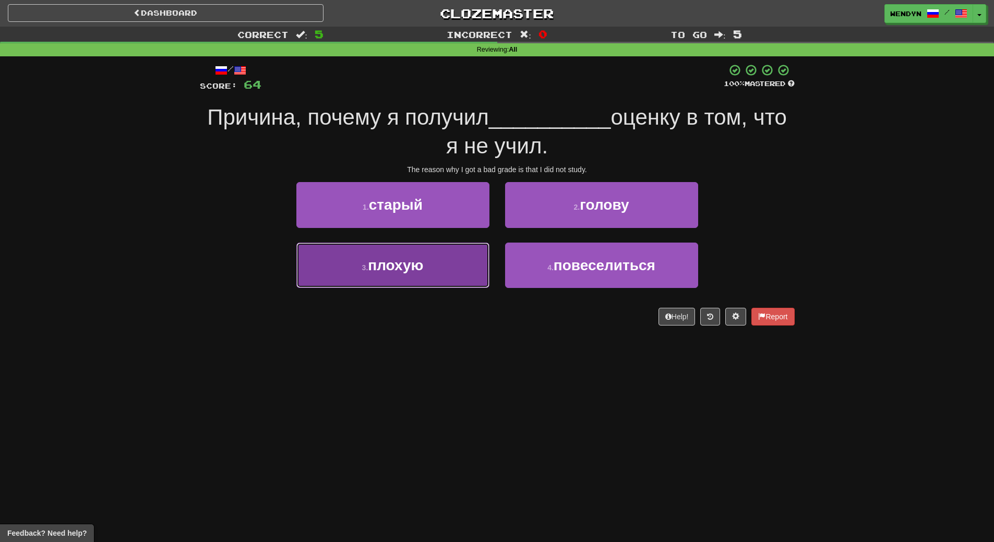
click at [447, 270] on button "3 . плохую" at bounding box center [392, 265] width 193 height 45
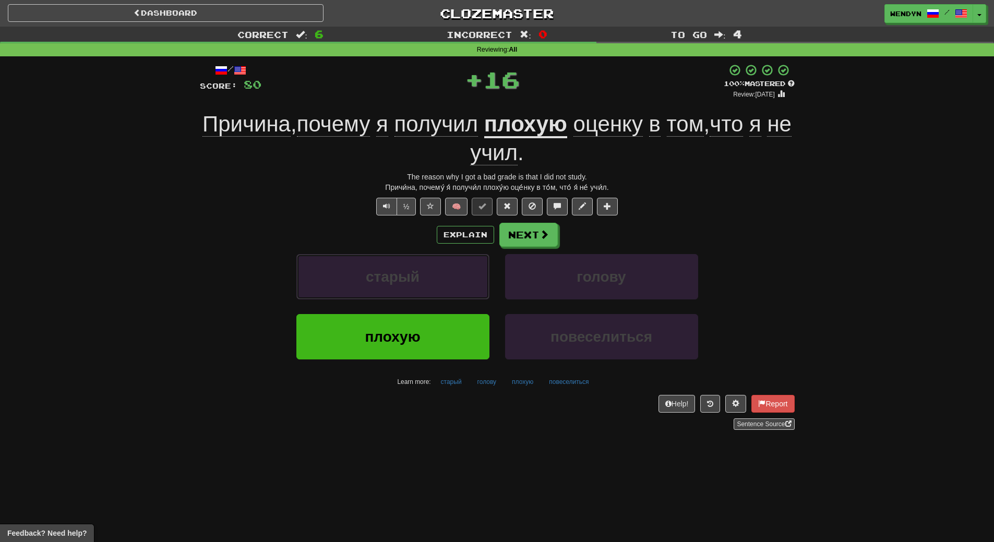
click at [447, 270] on button "старый" at bounding box center [392, 276] width 193 height 45
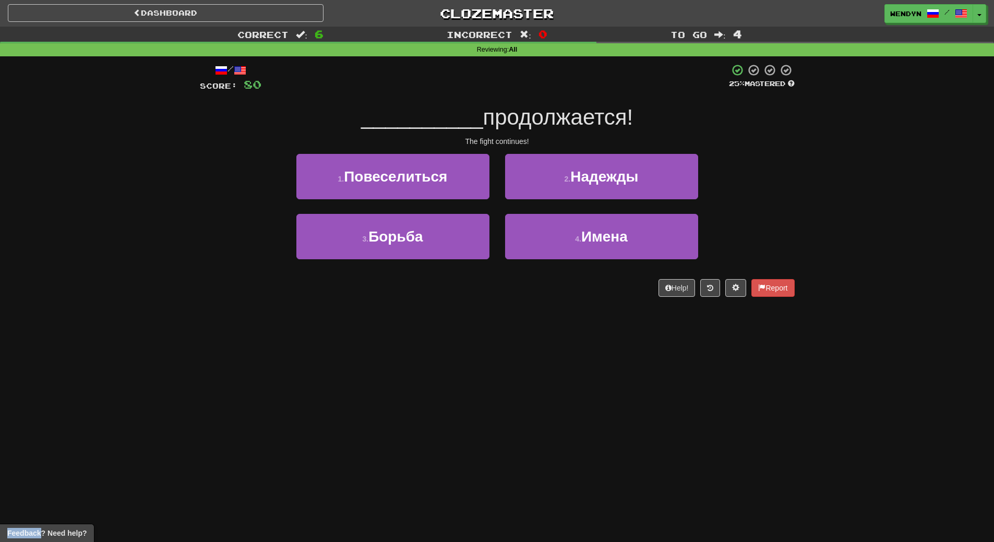
click at [447, 335] on div "Dashboard Clozemaster WendyN / Toggle Dropdown Dashboard Leaderboard Activity F…" at bounding box center [497, 271] width 994 height 542
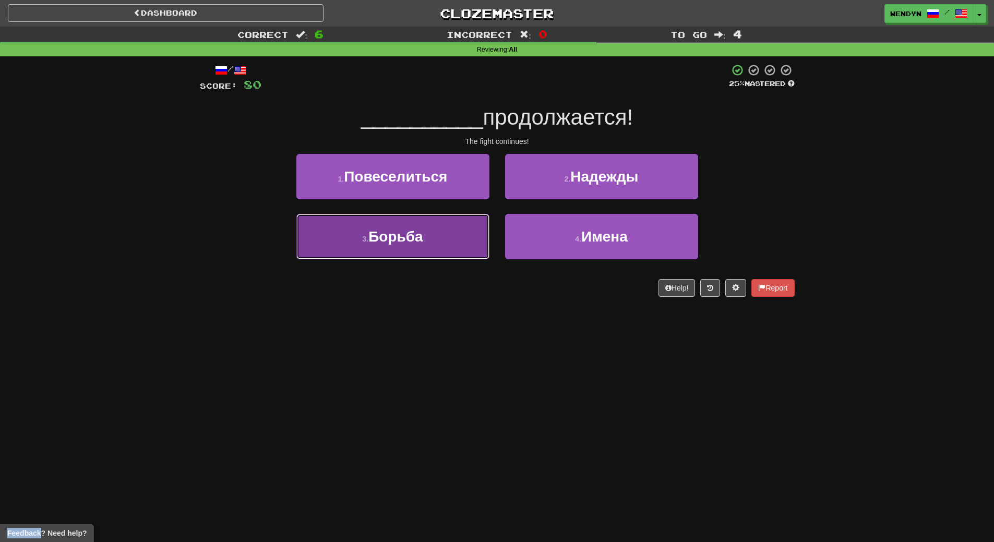
click at [429, 249] on button "3 . [GEOGRAPHIC_DATA]" at bounding box center [392, 236] width 193 height 45
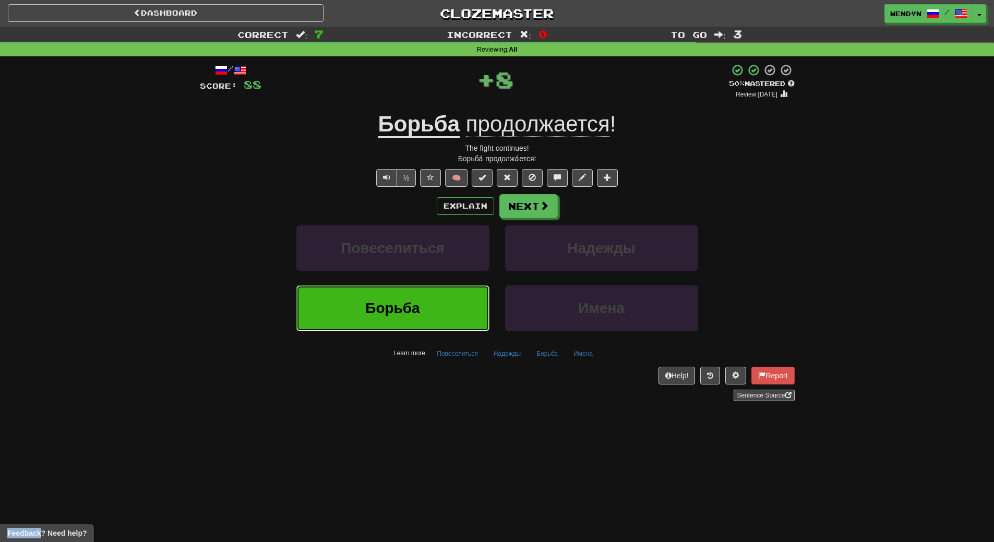
click at [428, 288] on button "Борьба" at bounding box center [392, 308] width 193 height 45
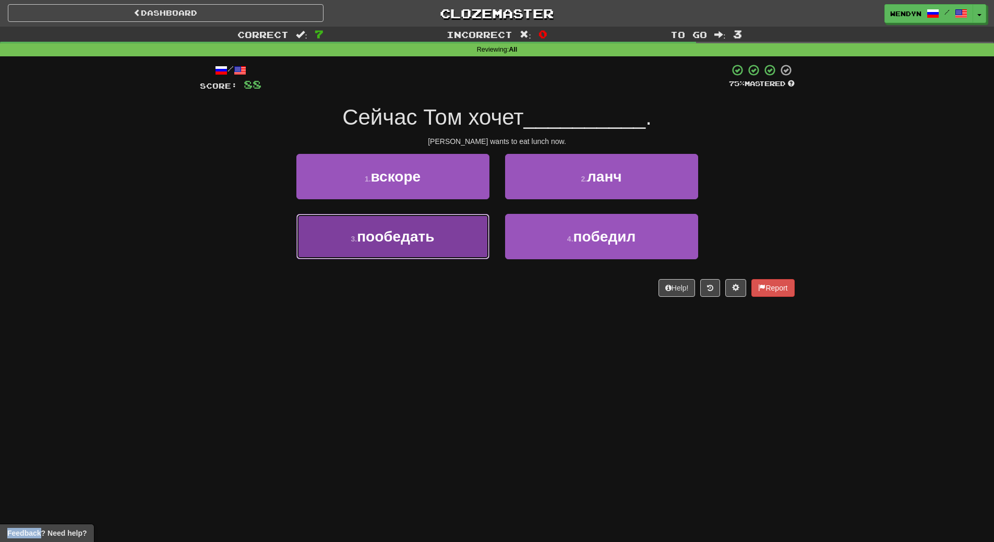
click at [426, 255] on button "3 . пообедать" at bounding box center [392, 236] width 193 height 45
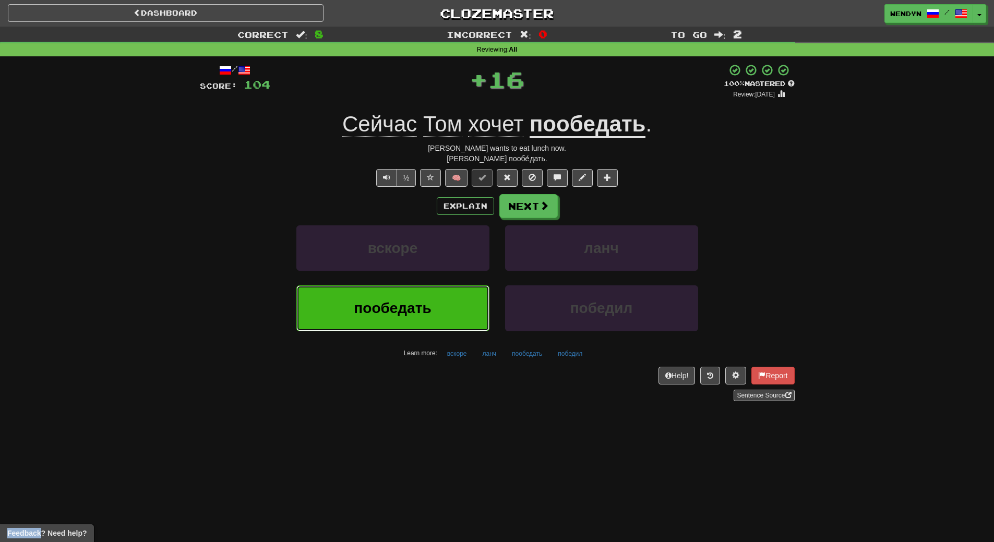
click at [418, 299] on button "пообедать" at bounding box center [392, 308] width 193 height 45
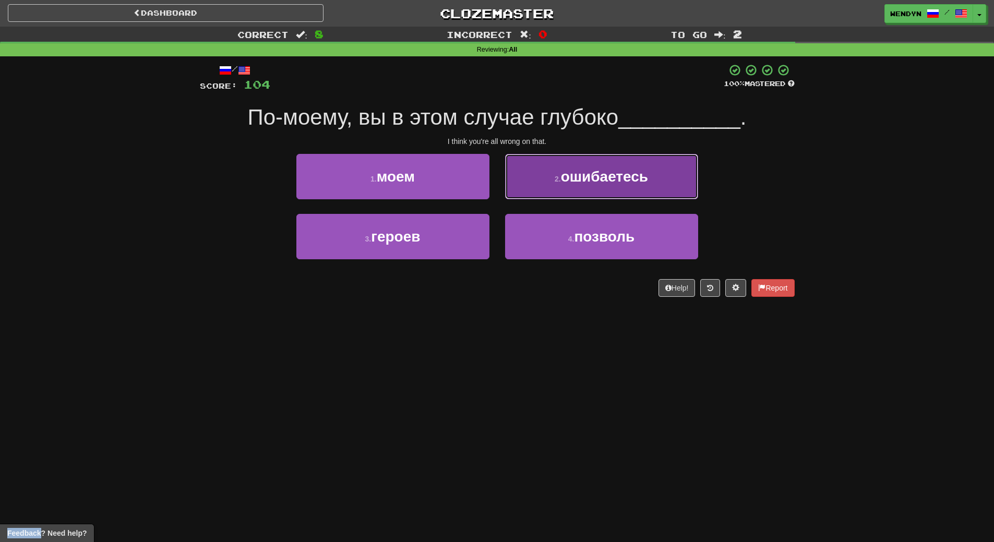
click at [575, 185] on button "2 . ошибаетесь" at bounding box center [601, 176] width 193 height 45
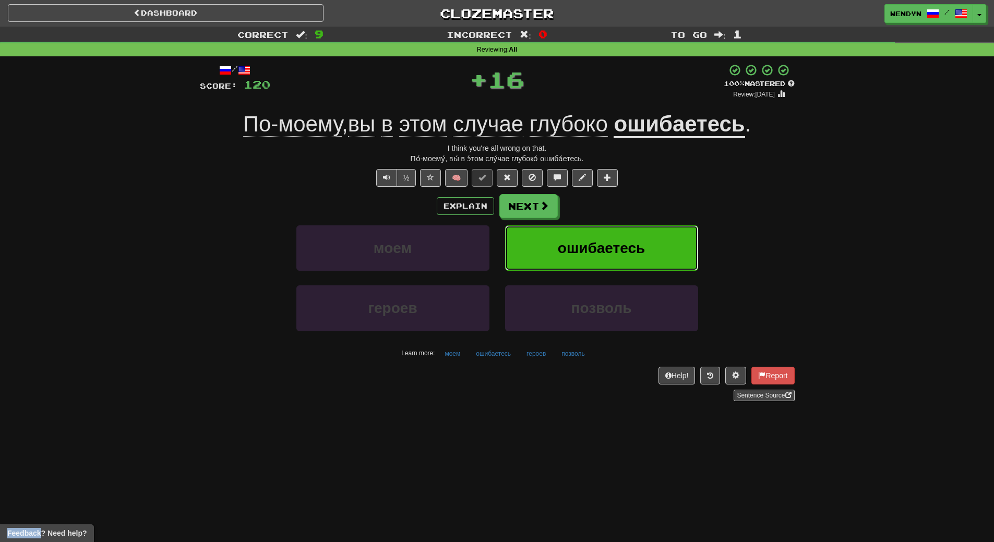
click at [568, 244] on span "ошибаетесь" at bounding box center [601, 248] width 87 height 16
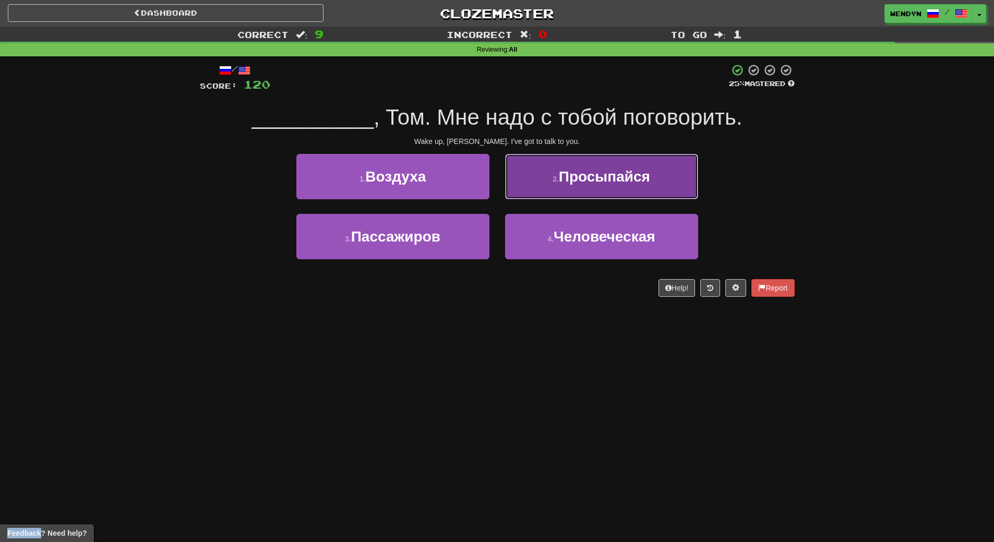
click at [630, 183] on span "Просыпайся" at bounding box center [604, 177] width 91 height 16
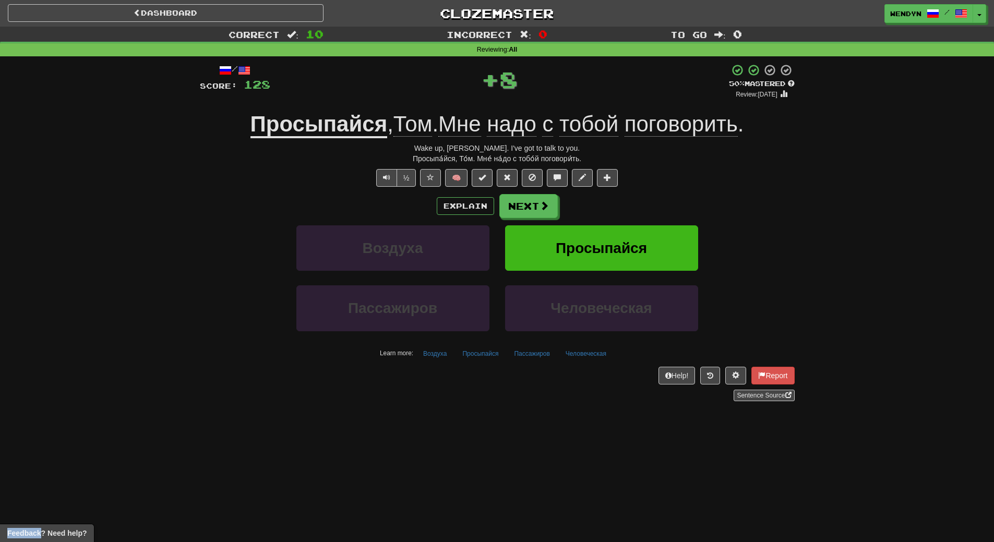
click at [630, 183] on div "½ 🧠" at bounding box center [497, 178] width 595 height 18
click at [630, 232] on button "Просыпайся" at bounding box center [601, 248] width 193 height 45
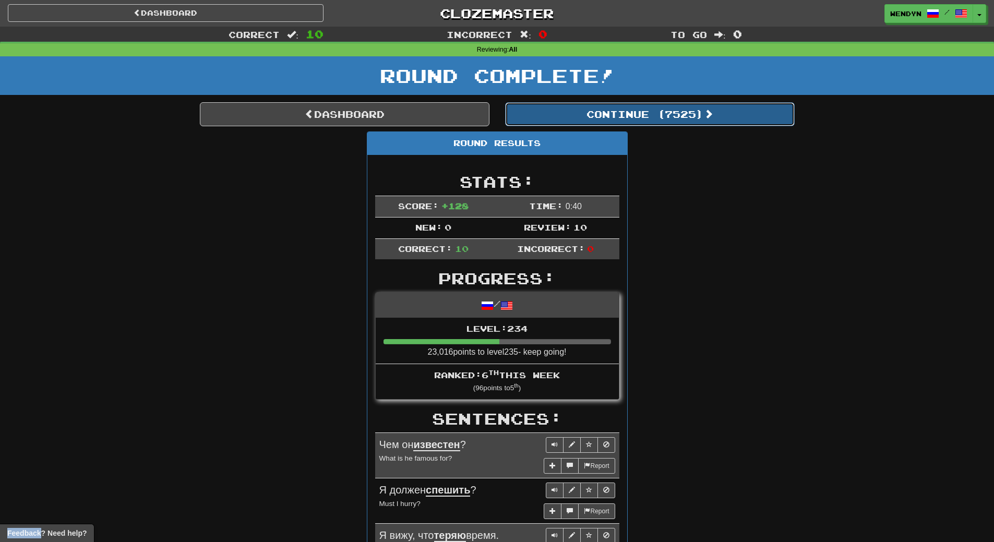
click at [678, 121] on button "Continue ( 7525 )" at bounding box center [650, 114] width 290 height 24
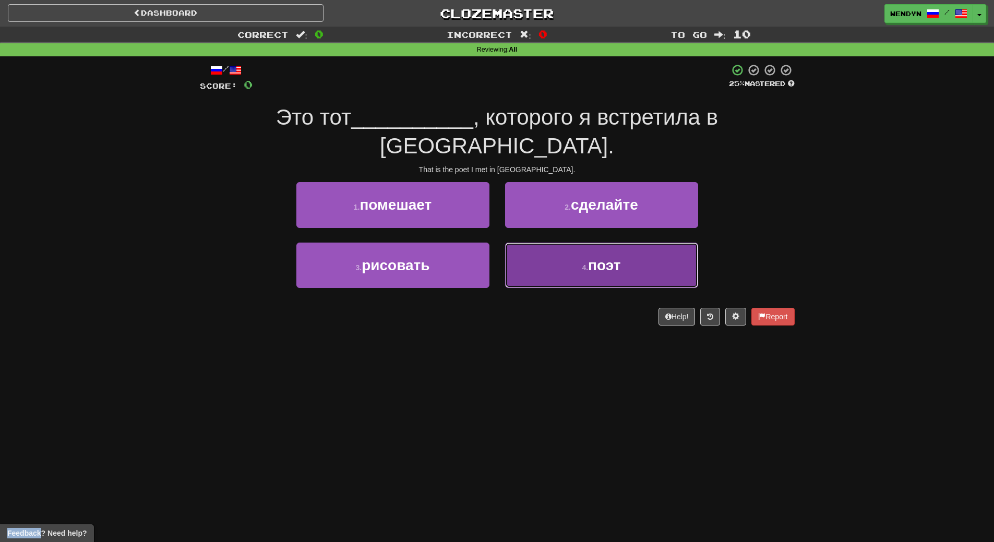
click at [584, 249] on button "4 . поэт" at bounding box center [601, 265] width 193 height 45
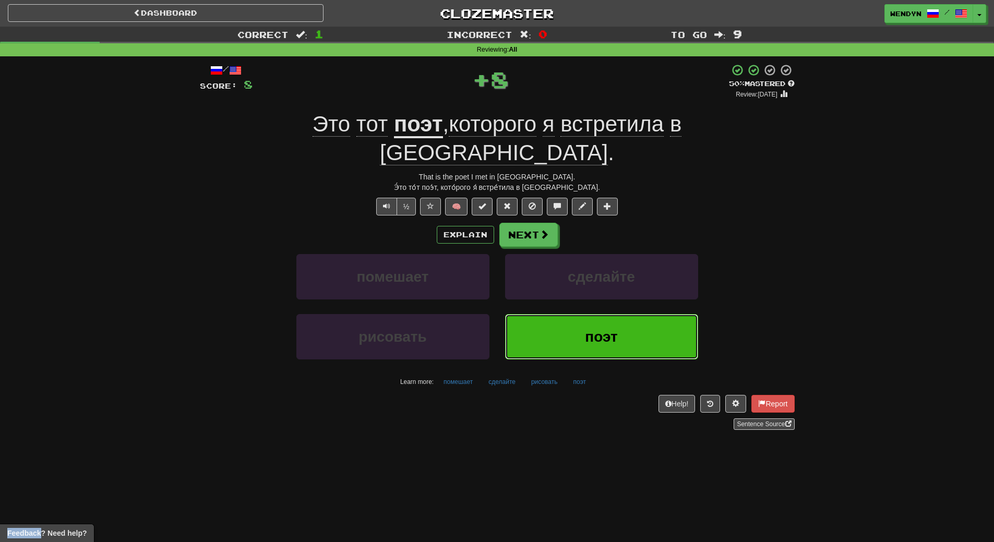
click at [580, 314] on button "поэт" at bounding box center [601, 336] width 193 height 45
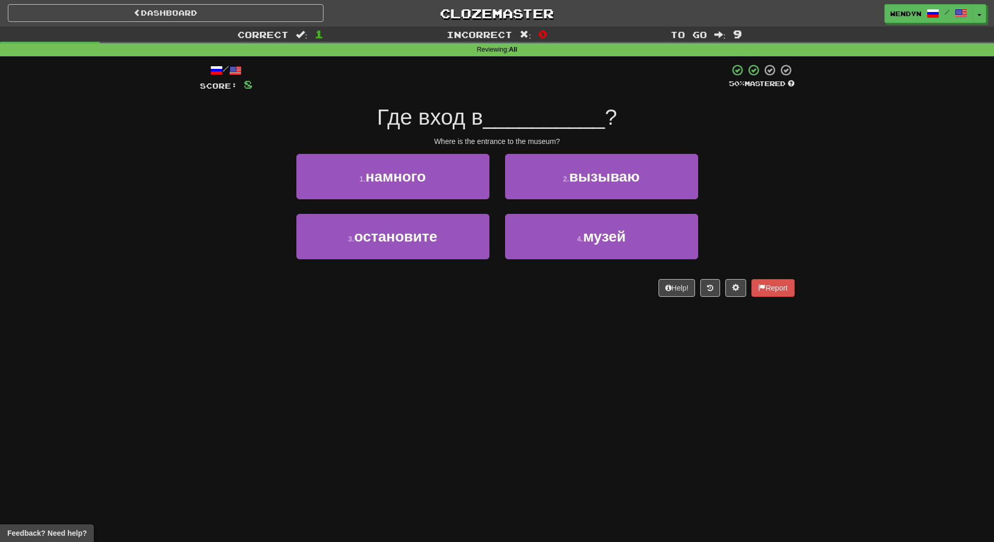
click at [552, 262] on div "4 . музей" at bounding box center [601, 244] width 209 height 60
click at [585, 212] on div "2 . вызываю" at bounding box center [601, 184] width 209 height 60
click at [577, 260] on div "4 . музей" at bounding box center [601, 244] width 209 height 60
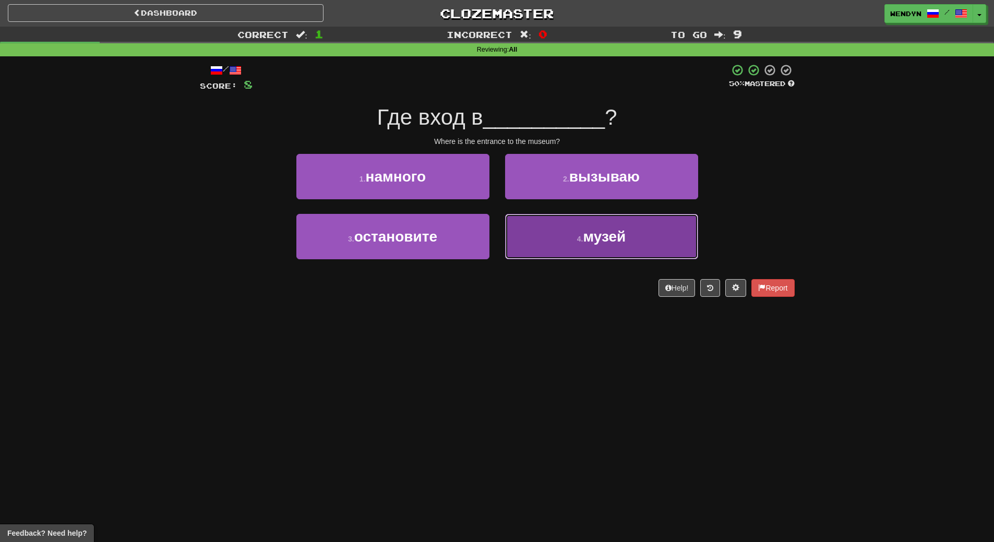
click at [580, 253] on button "4 . музей" at bounding box center [601, 236] width 193 height 45
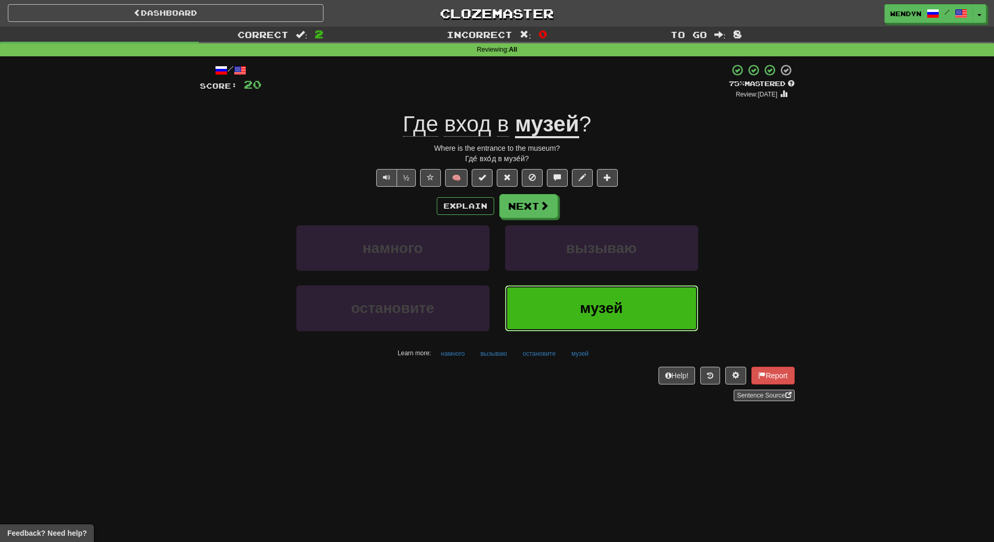
click at [631, 311] on button "музей" at bounding box center [601, 308] width 193 height 45
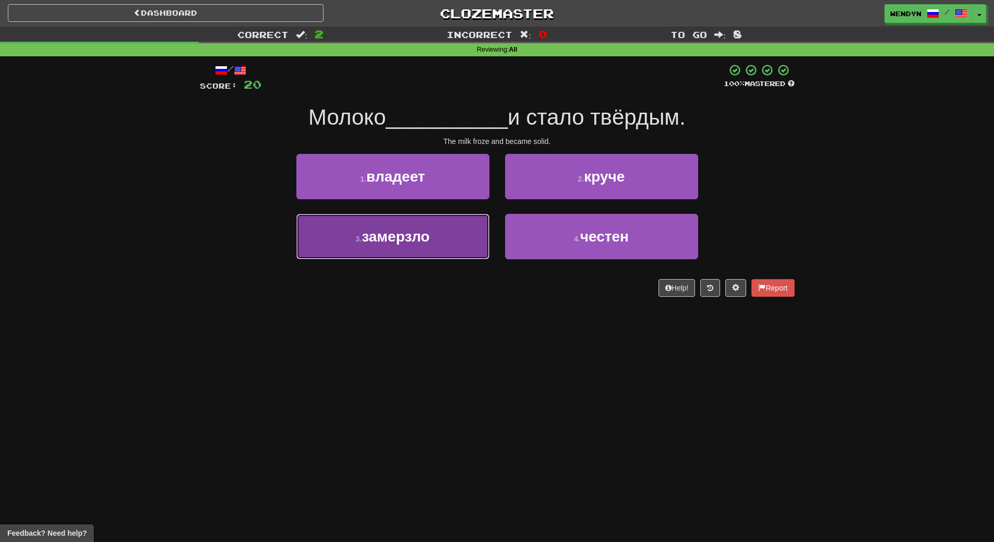
click at [459, 245] on button "3 . замерзло" at bounding box center [392, 236] width 193 height 45
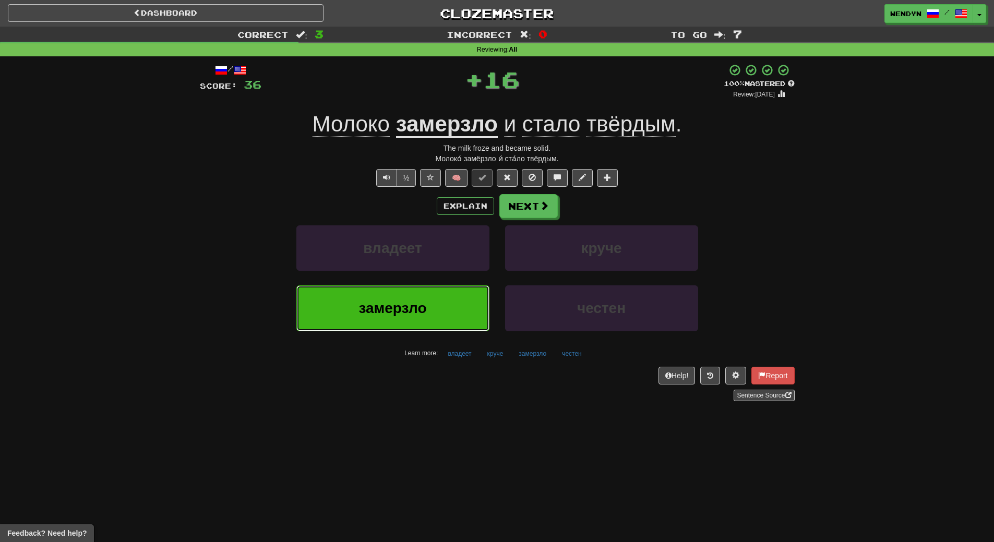
click at [442, 303] on button "замерзло" at bounding box center [392, 308] width 193 height 45
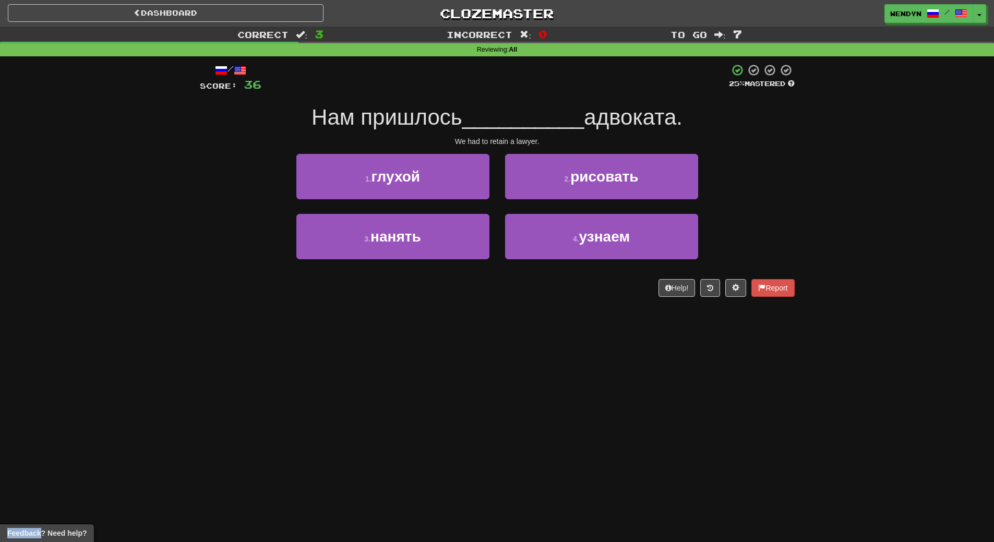
click at [442, 303] on div "/ Score: 36 25 % Mastered Нам пришлось __________ адвоката. We had to retain a …" at bounding box center [497, 183] width 595 height 255
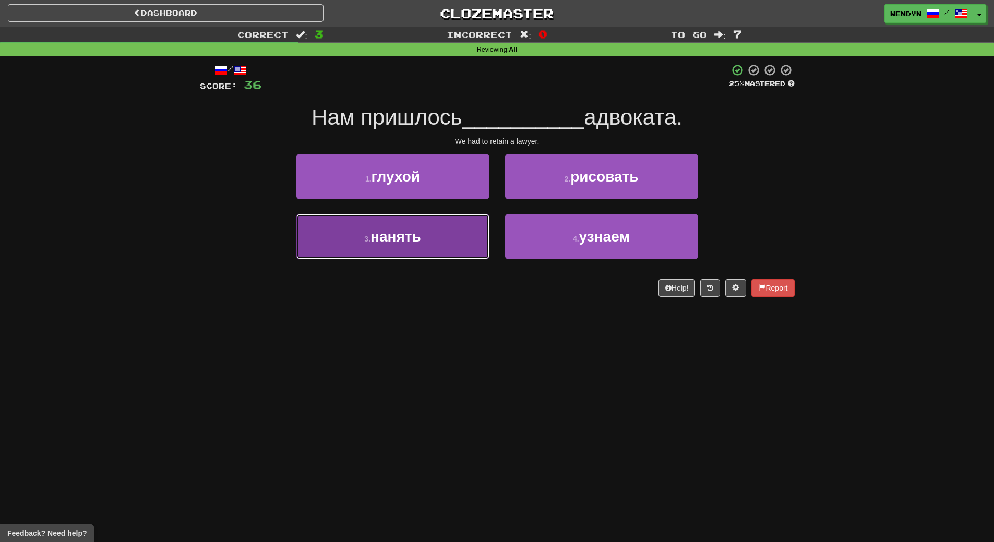
click at [430, 258] on button "3 . нанять" at bounding box center [392, 236] width 193 height 45
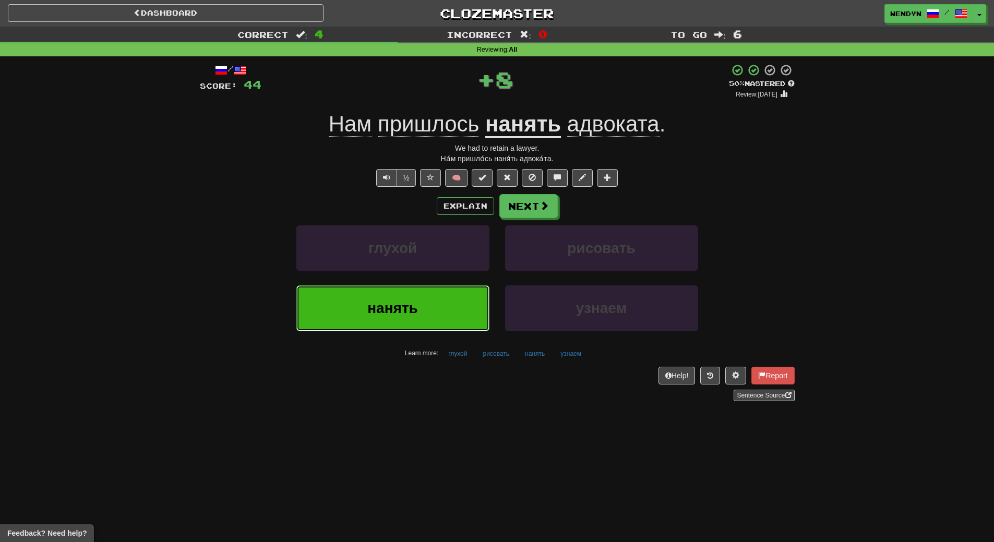
click at [404, 321] on button "нанять" at bounding box center [392, 308] width 193 height 45
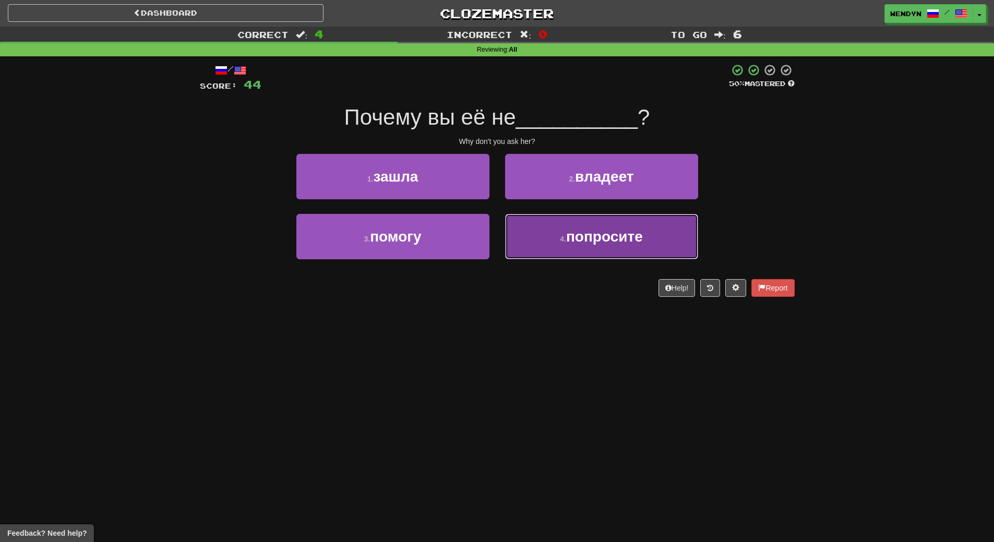
click at [587, 244] on span "попросите" at bounding box center [604, 237] width 77 height 16
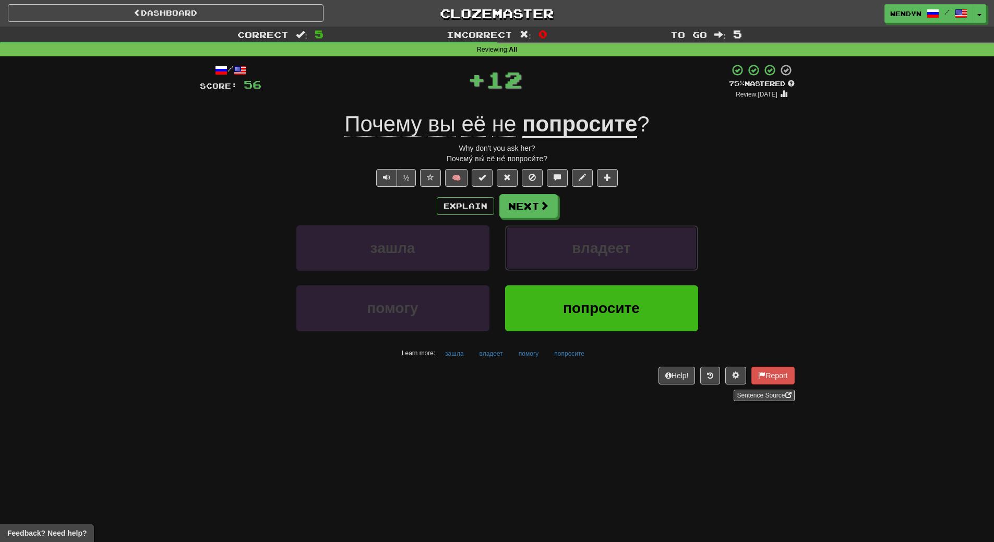
click at [587, 244] on span "владеет" at bounding box center [601, 248] width 58 height 16
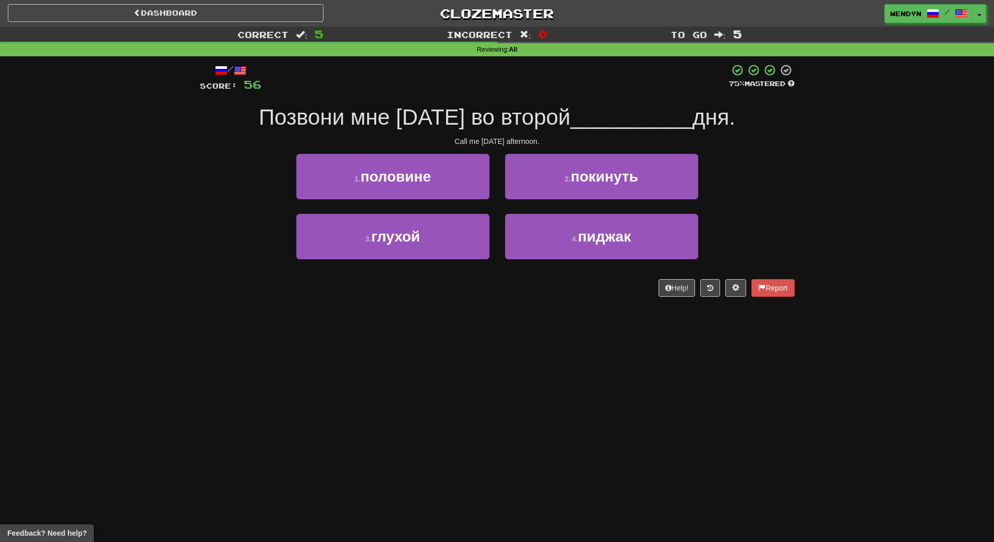
click at [587, 244] on span "пиджак" at bounding box center [604, 237] width 53 height 16
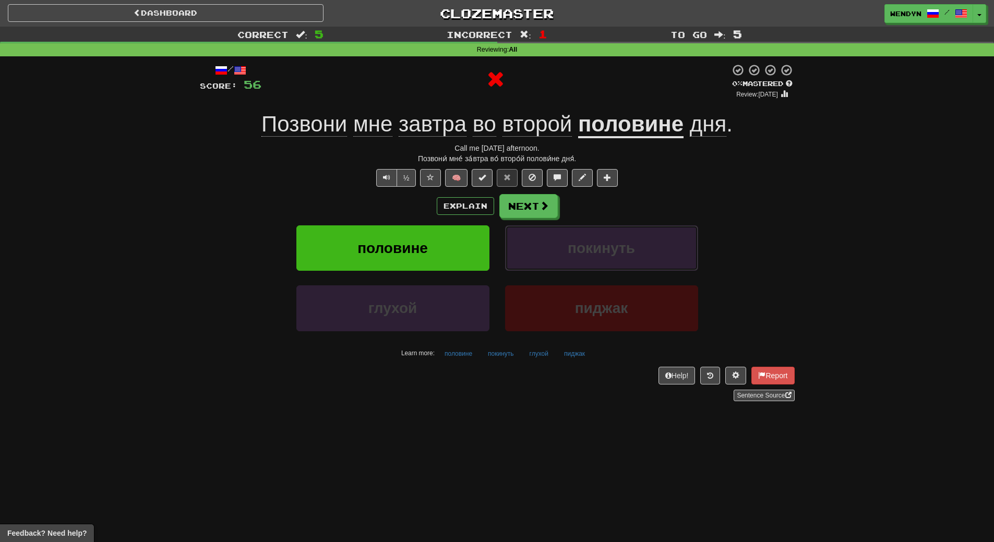
drag, startPoint x: 587, startPoint y: 244, endPoint x: 181, endPoint y: 323, distance: 413.2
click at [184, 334] on div "Correct : 5 Incorrect : 1 To go : 5 Reviewing : All / Score: 56 0 % Mastered Re…" at bounding box center [497, 221] width 994 height 389
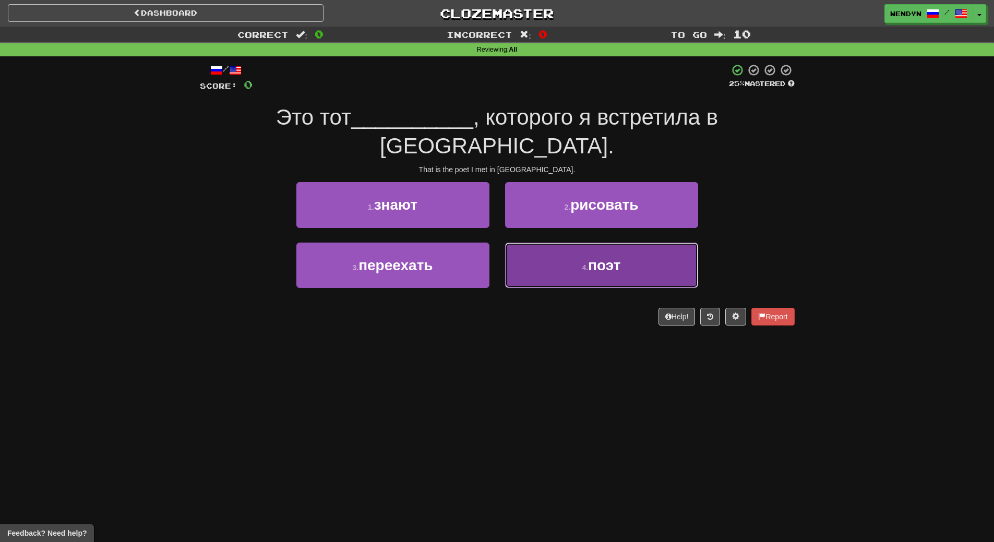
click at [574, 245] on button "4 . поэт" at bounding box center [601, 265] width 193 height 45
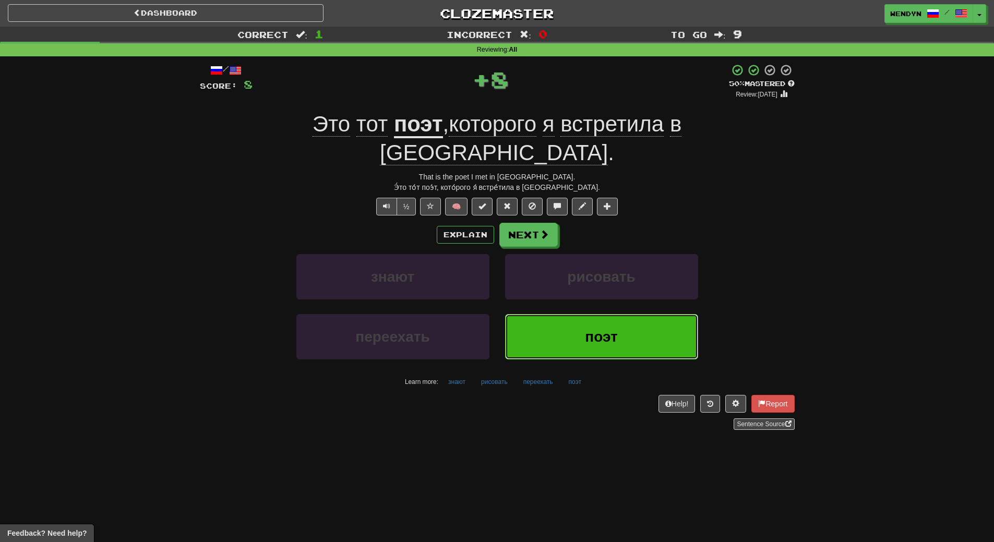
click at [580, 314] on button "поэт" at bounding box center [601, 336] width 193 height 45
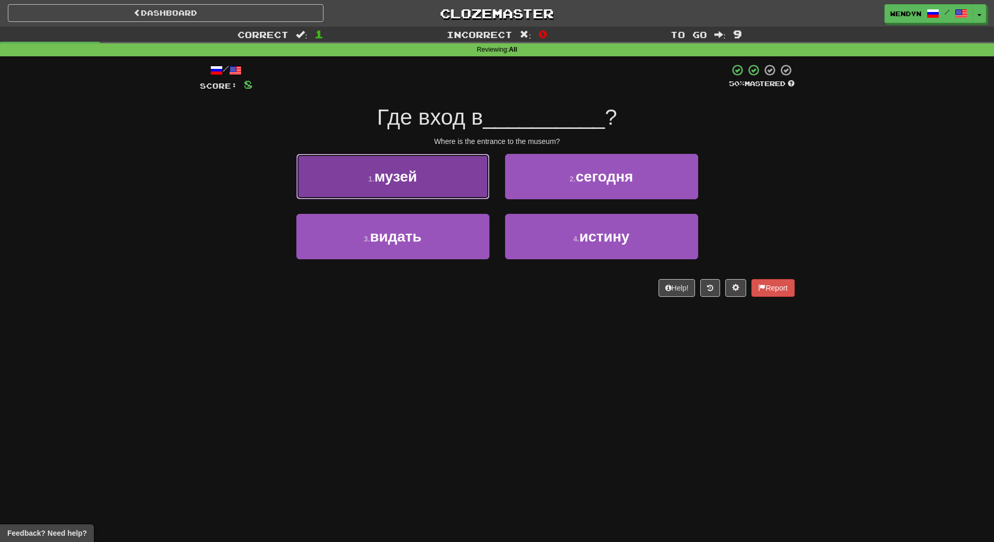
click at [446, 181] on button "1 . музей" at bounding box center [392, 176] width 193 height 45
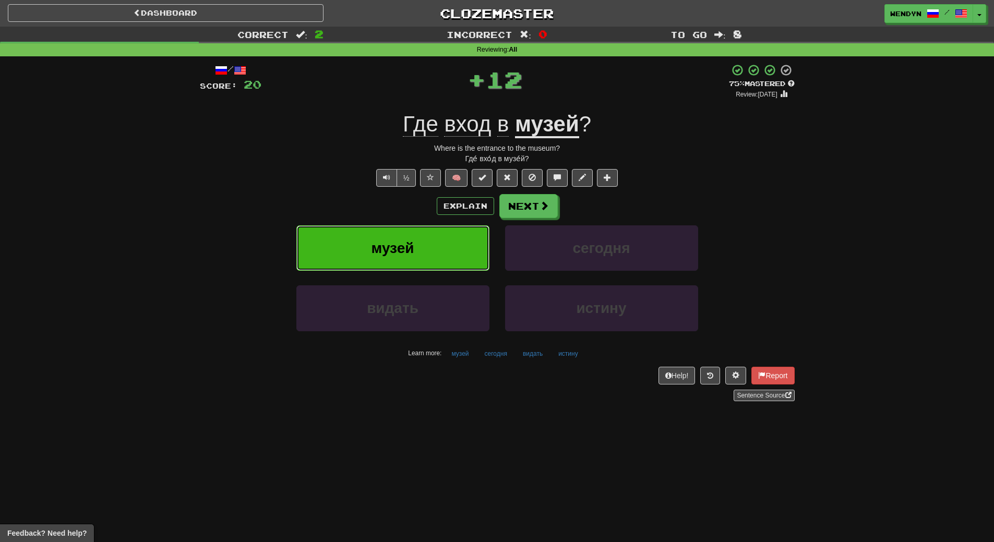
click at [445, 233] on button "музей" at bounding box center [392, 248] width 193 height 45
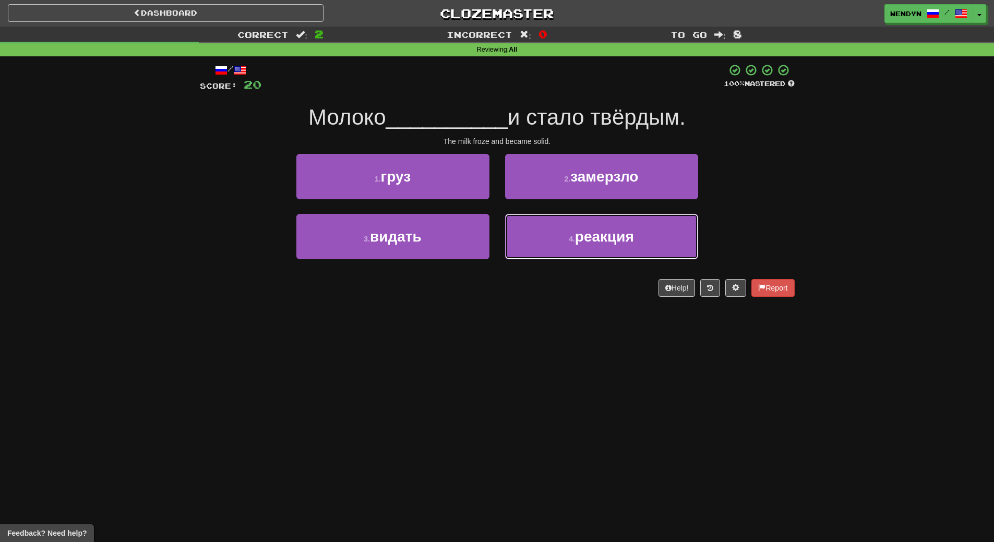
drag, startPoint x: 589, startPoint y: 243, endPoint x: 582, endPoint y: 144, distance: 99.4
click at [582, 144] on div "/ Score: 20 100 % Mastered Молоко __________ и стало твёрдым. The milk froze an…" at bounding box center [497, 180] width 595 height 233
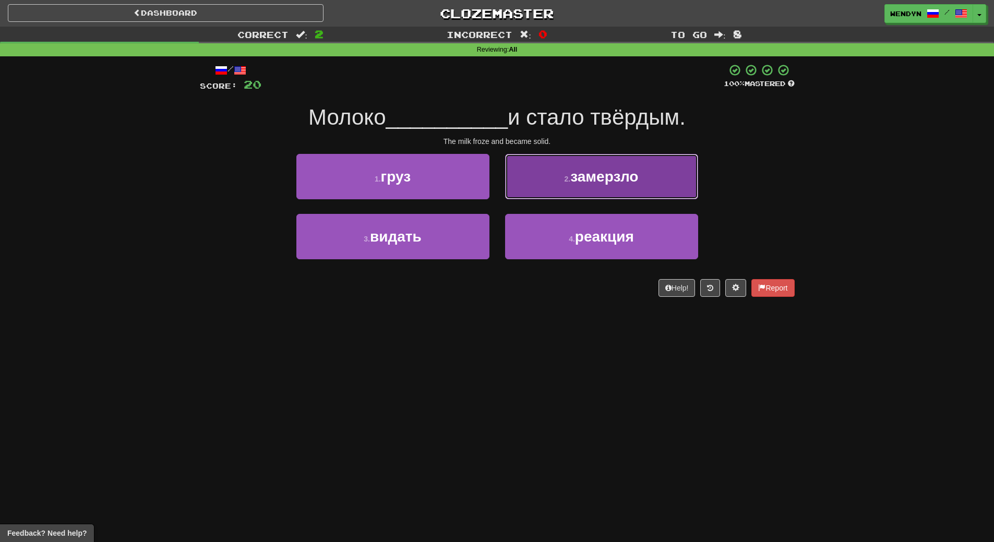
click at [583, 173] on span "замерзло" at bounding box center [605, 177] width 68 height 16
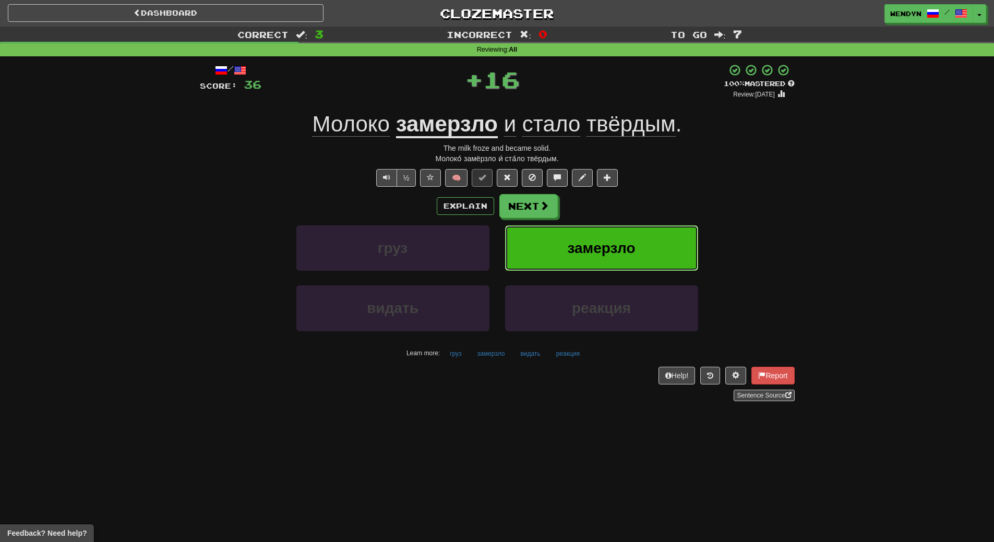
click at [575, 239] on button "замерзло" at bounding box center [601, 248] width 193 height 45
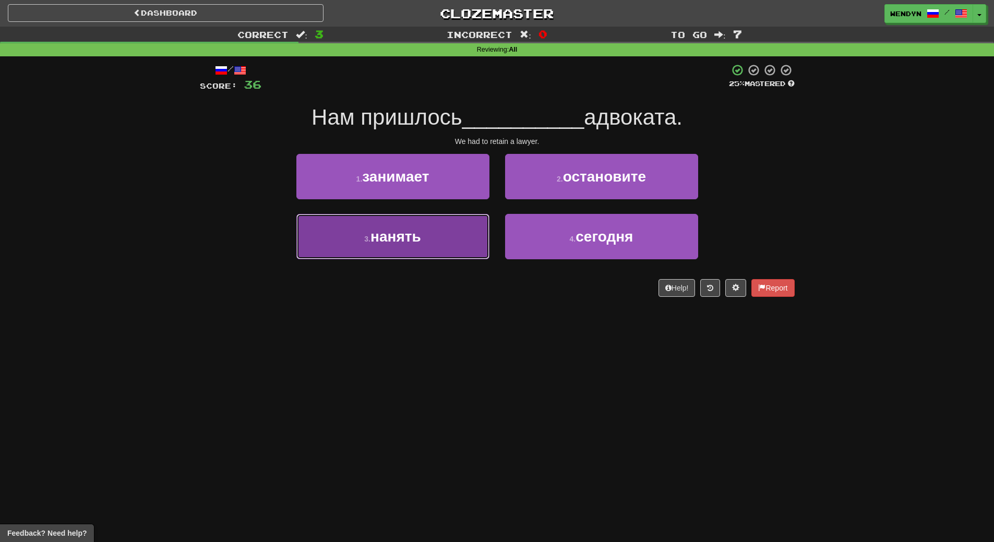
click at [456, 248] on button "3 . нанять" at bounding box center [392, 236] width 193 height 45
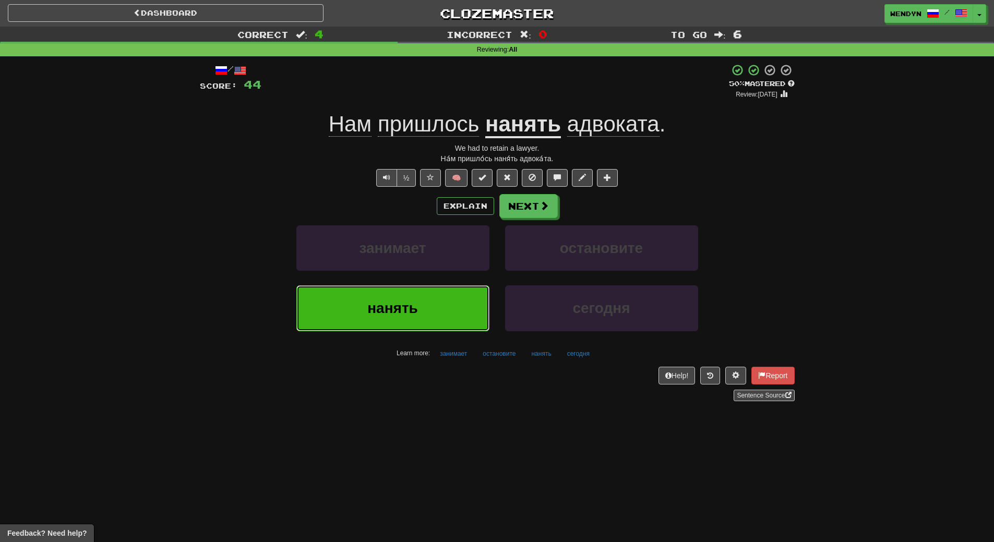
click at [456, 296] on button "нанять" at bounding box center [392, 308] width 193 height 45
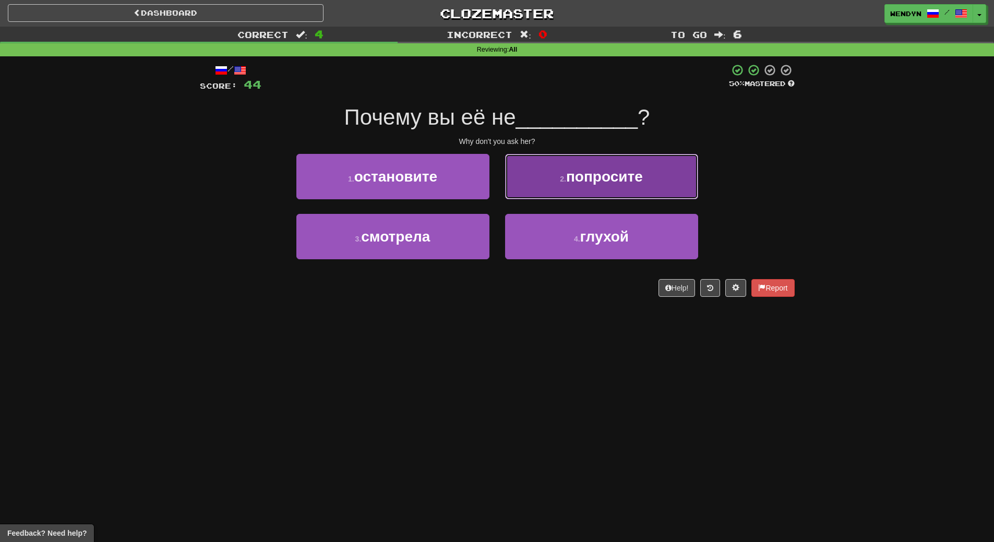
click at [610, 193] on button "2 . попросите" at bounding box center [601, 176] width 193 height 45
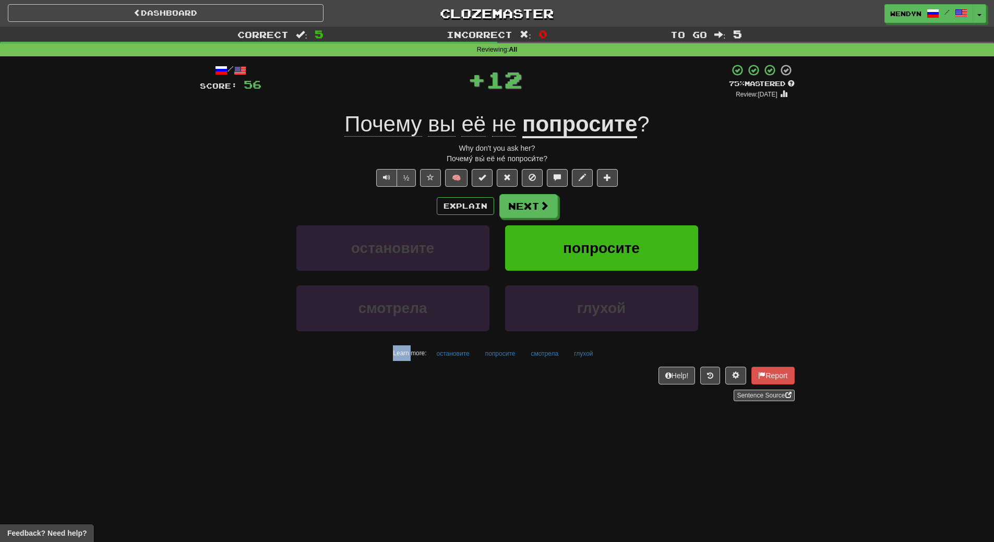
click at [610, 193] on div "/ Score: 56 + 12 75 % Mastered Review: [DATE] Почему вы её не попросите ? Why d…" at bounding box center [497, 233] width 595 height 338
click at [603, 239] on button "попросите" at bounding box center [601, 248] width 193 height 45
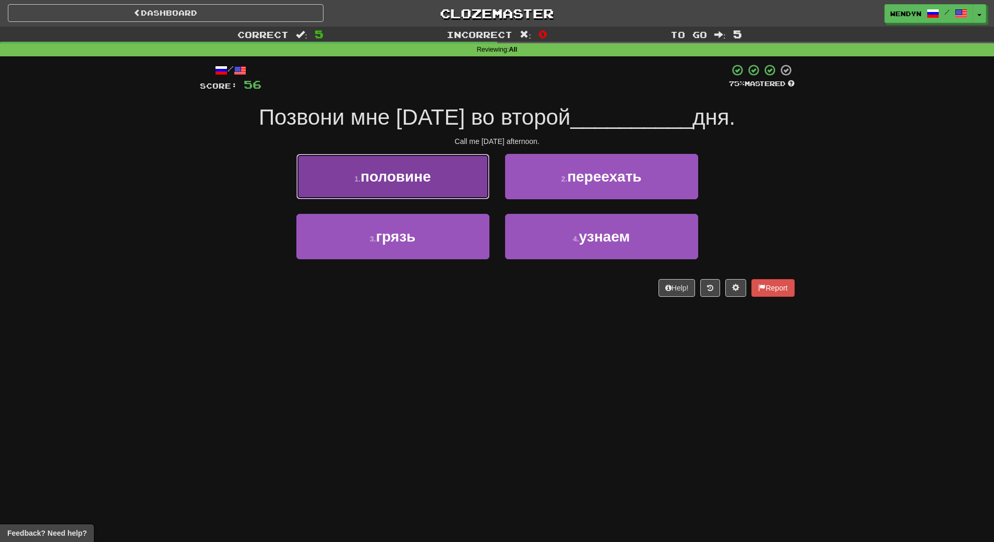
click at [436, 185] on button "1 . половине" at bounding box center [392, 176] width 193 height 45
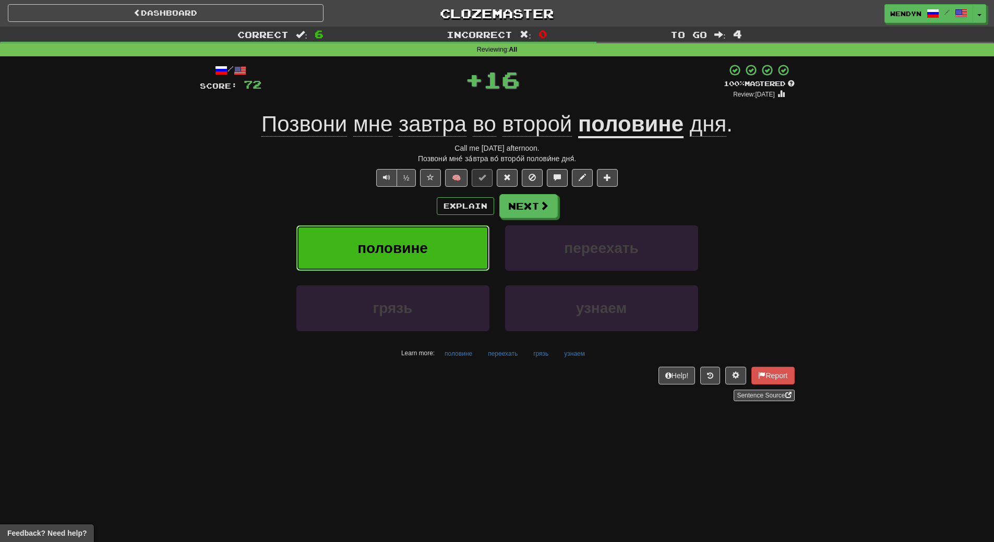
click at [436, 243] on button "половине" at bounding box center [392, 248] width 193 height 45
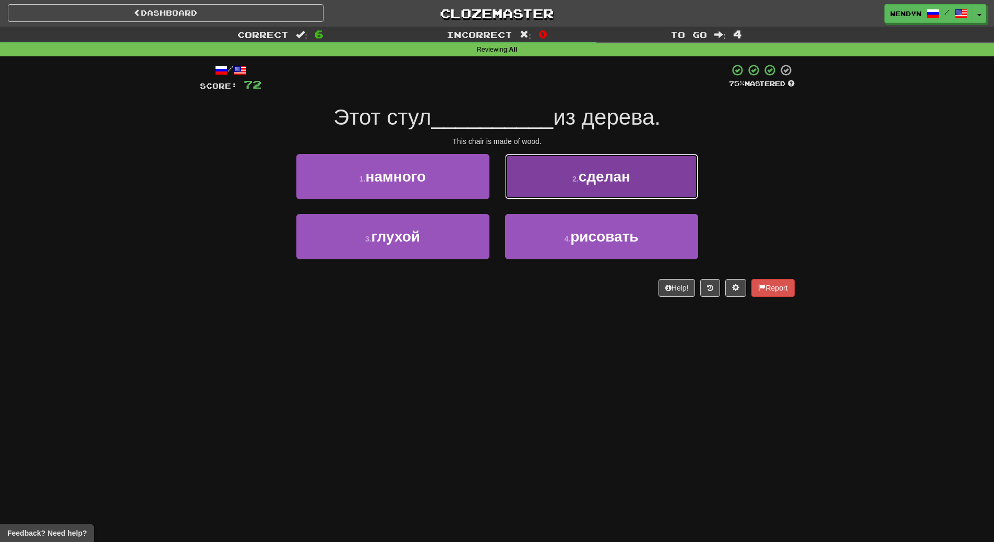
click at [590, 168] on button "2 . сделан" at bounding box center [601, 176] width 193 height 45
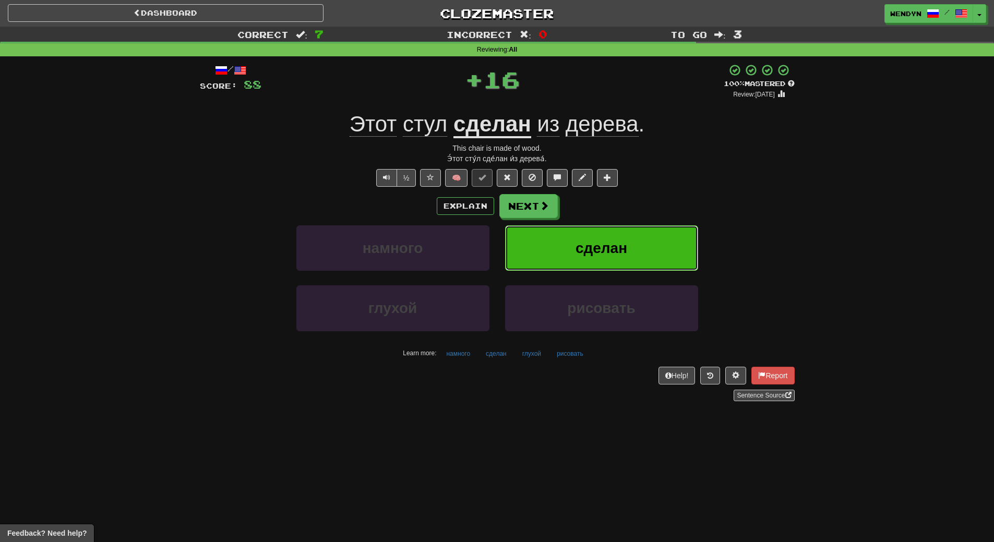
click at [607, 242] on span "сделан" at bounding box center [602, 248] width 52 height 16
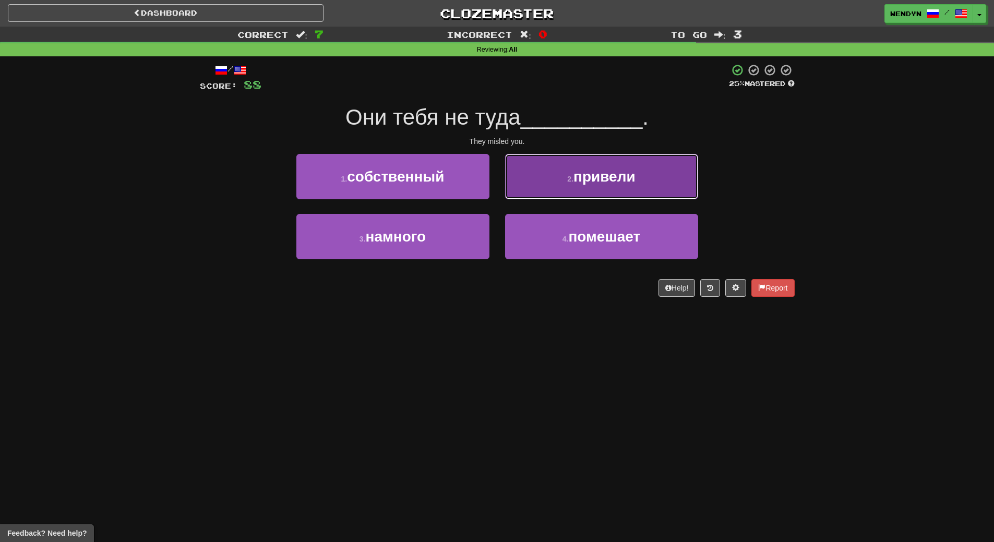
click at [604, 177] on span "привели" at bounding box center [605, 177] width 62 height 16
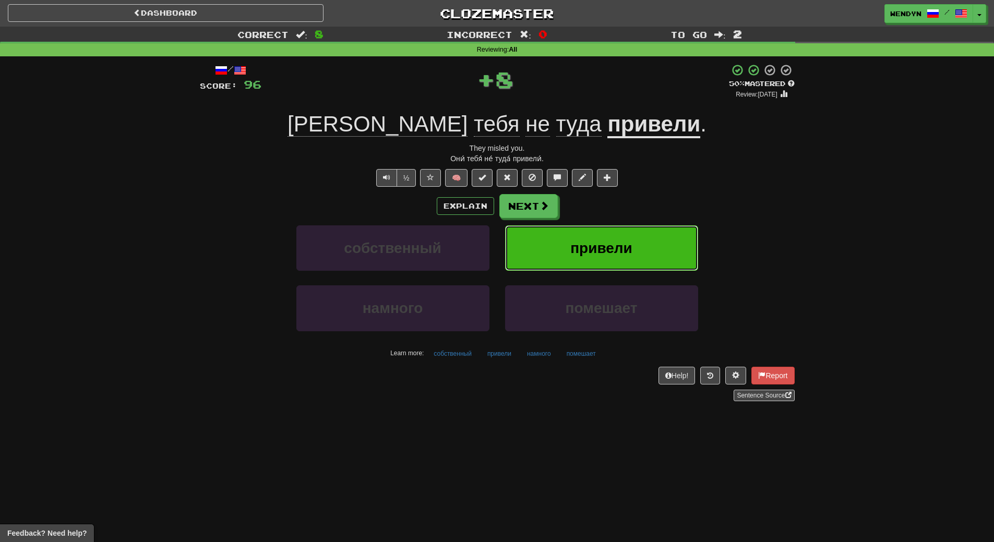
click at [610, 232] on button "привели" at bounding box center [601, 248] width 193 height 45
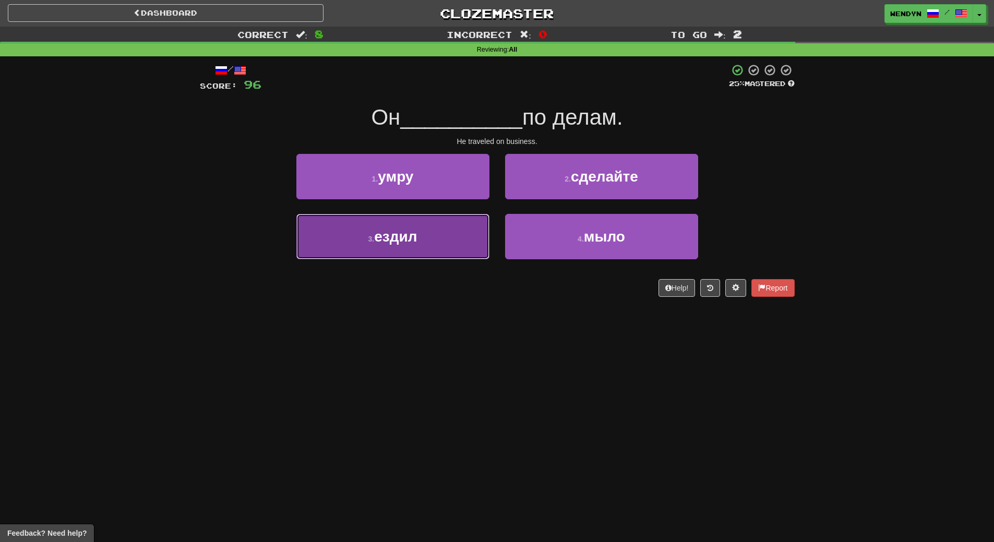
click at [435, 239] on button "3 . ездил" at bounding box center [392, 236] width 193 height 45
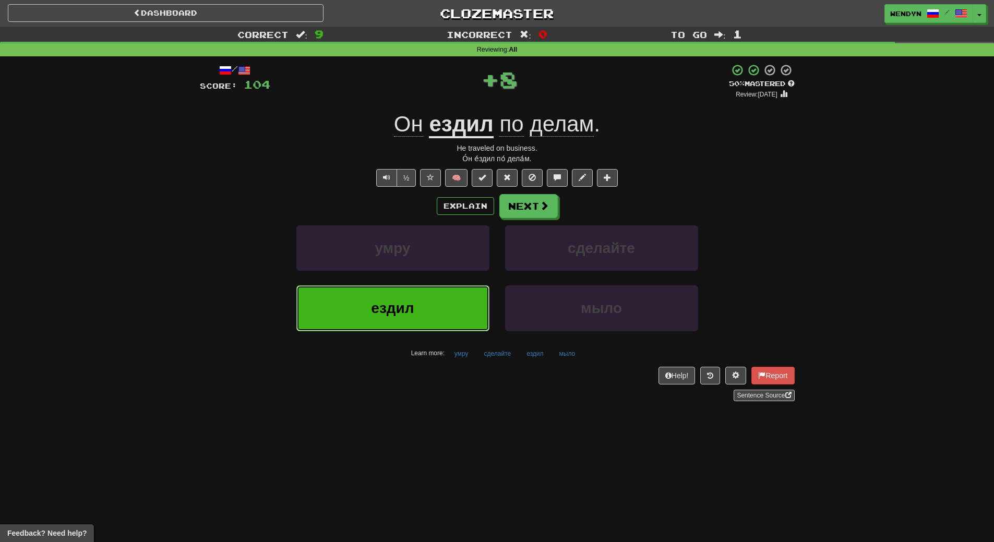
click at [440, 301] on button "ездил" at bounding box center [392, 308] width 193 height 45
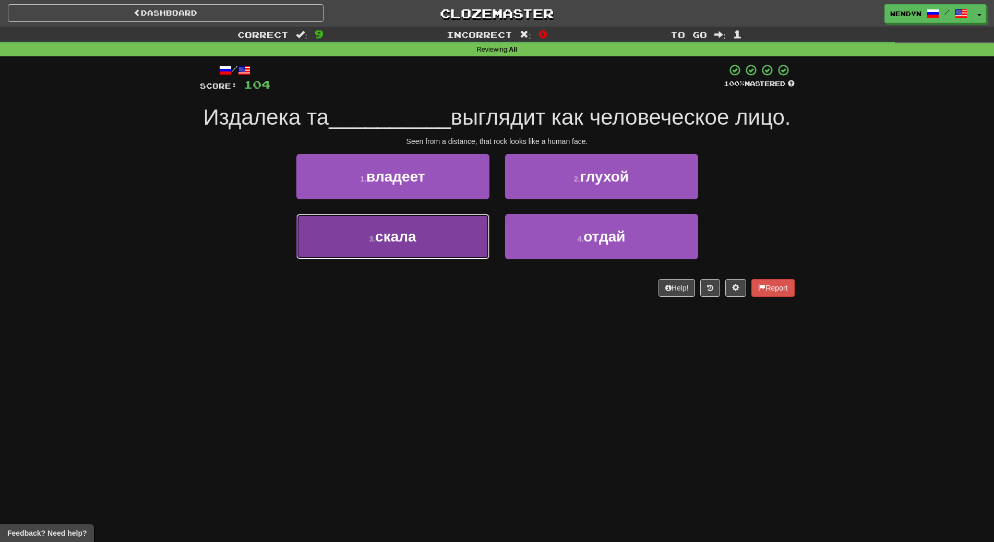
click at [453, 259] on button "3 . скала" at bounding box center [392, 236] width 193 height 45
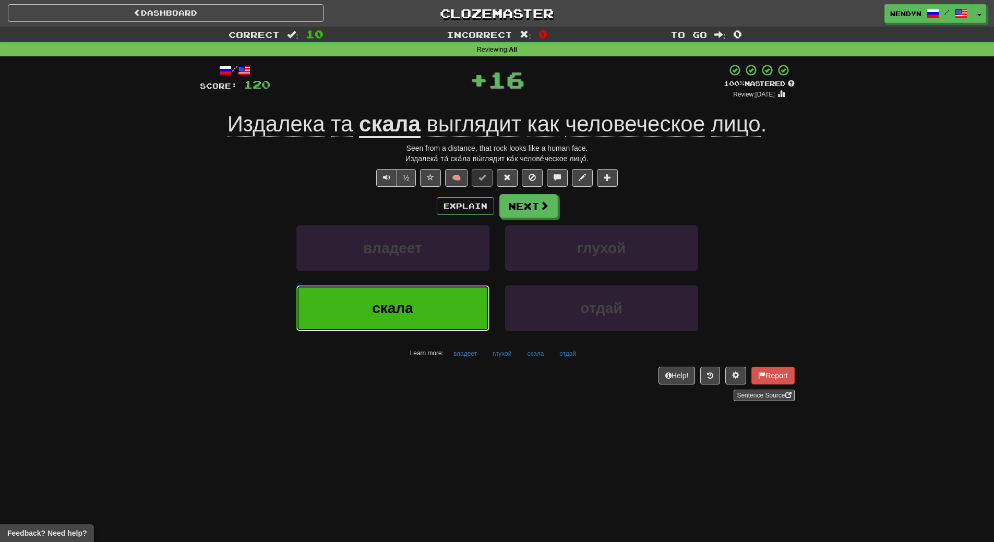
click at [449, 312] on button "скала" at bounding box center [392, 308] width 193 height 45
